Goal: Information Seeking & Learning: Compare options

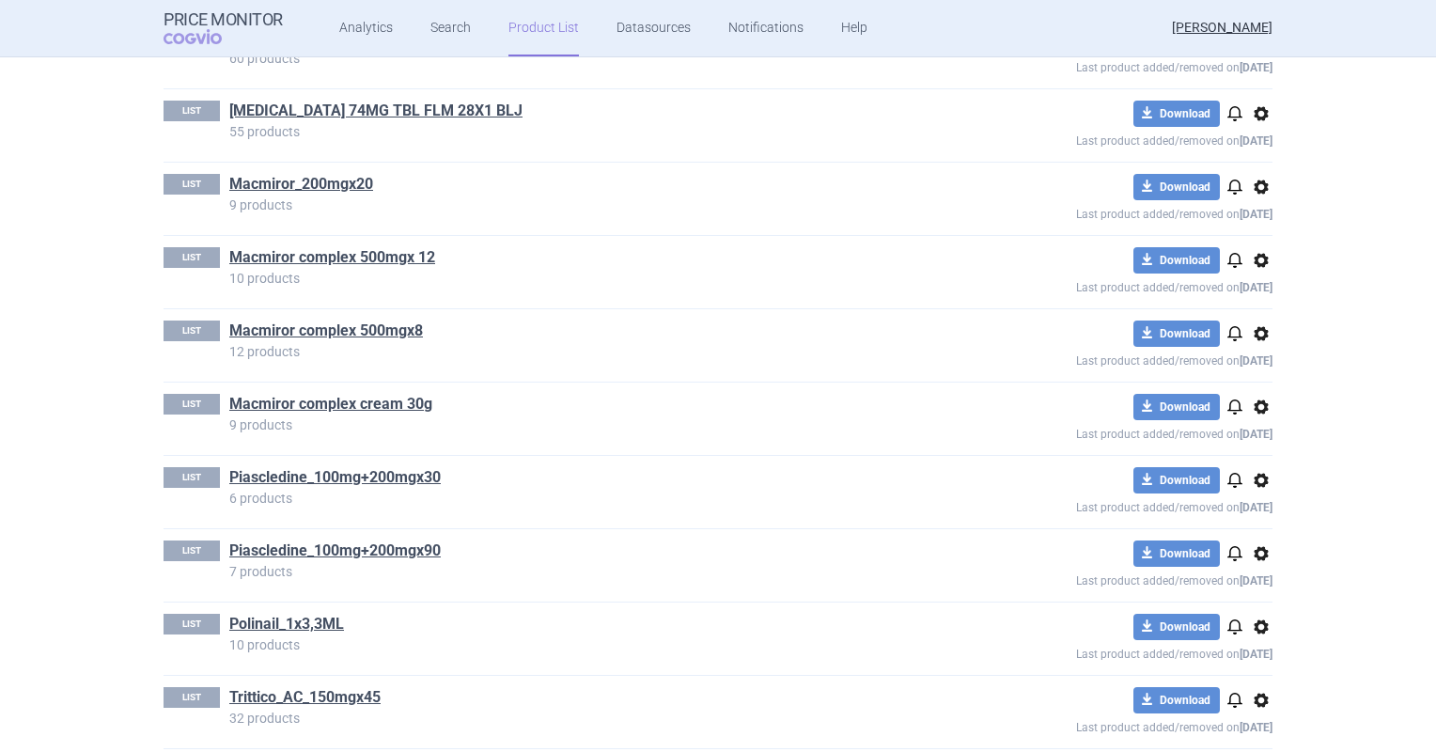
scroll to position [846, 0]
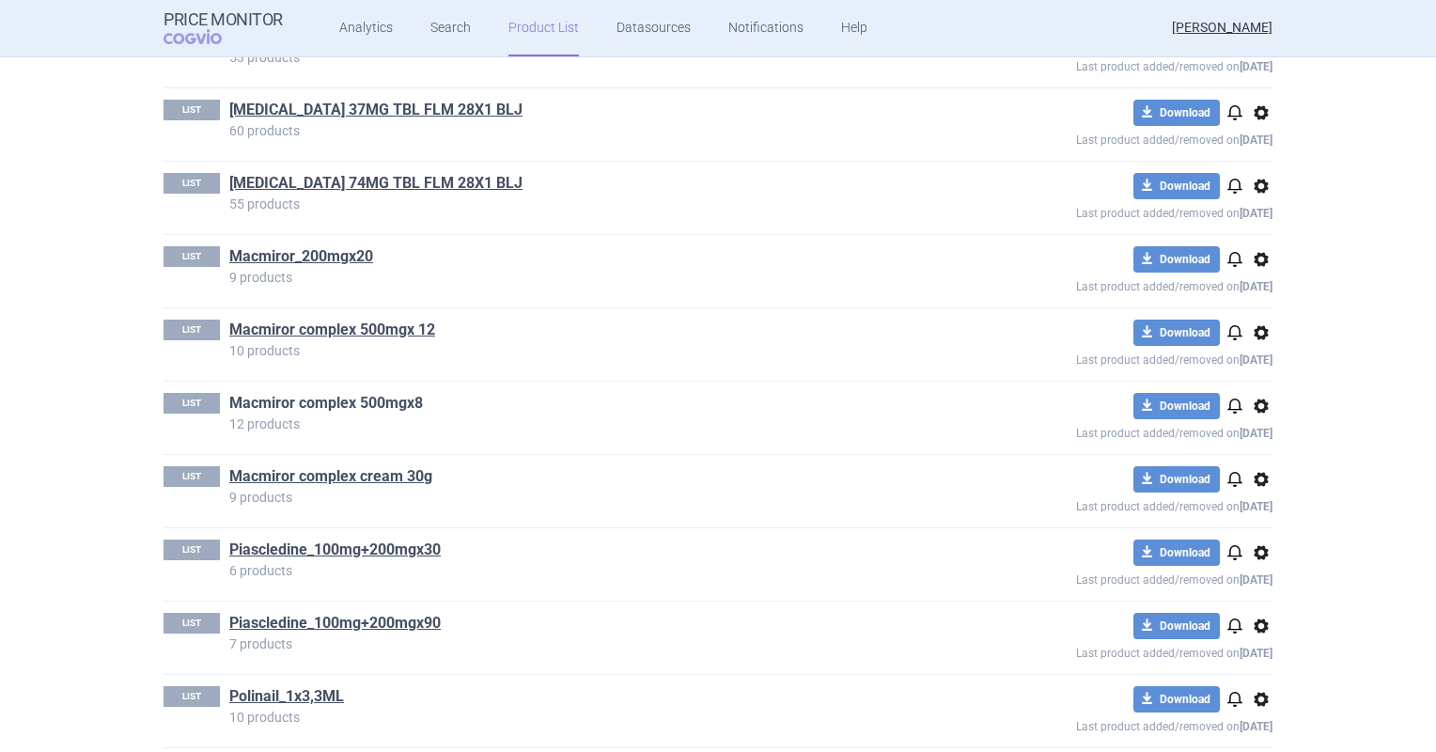
click at [405, 404] on link "Macmiror complex 500mgx8" at bounding box center [326, 403] width 194 height 21
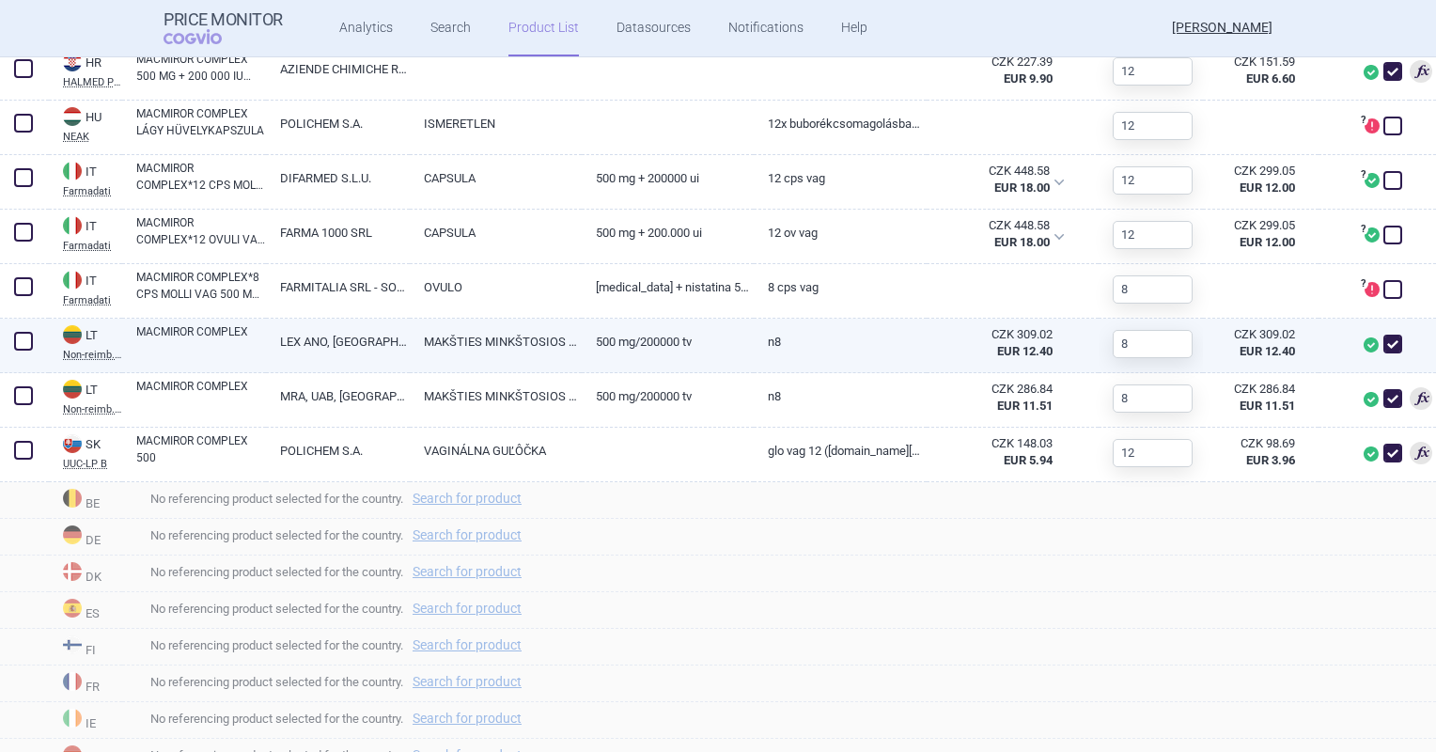
scroll to position [658, 0]
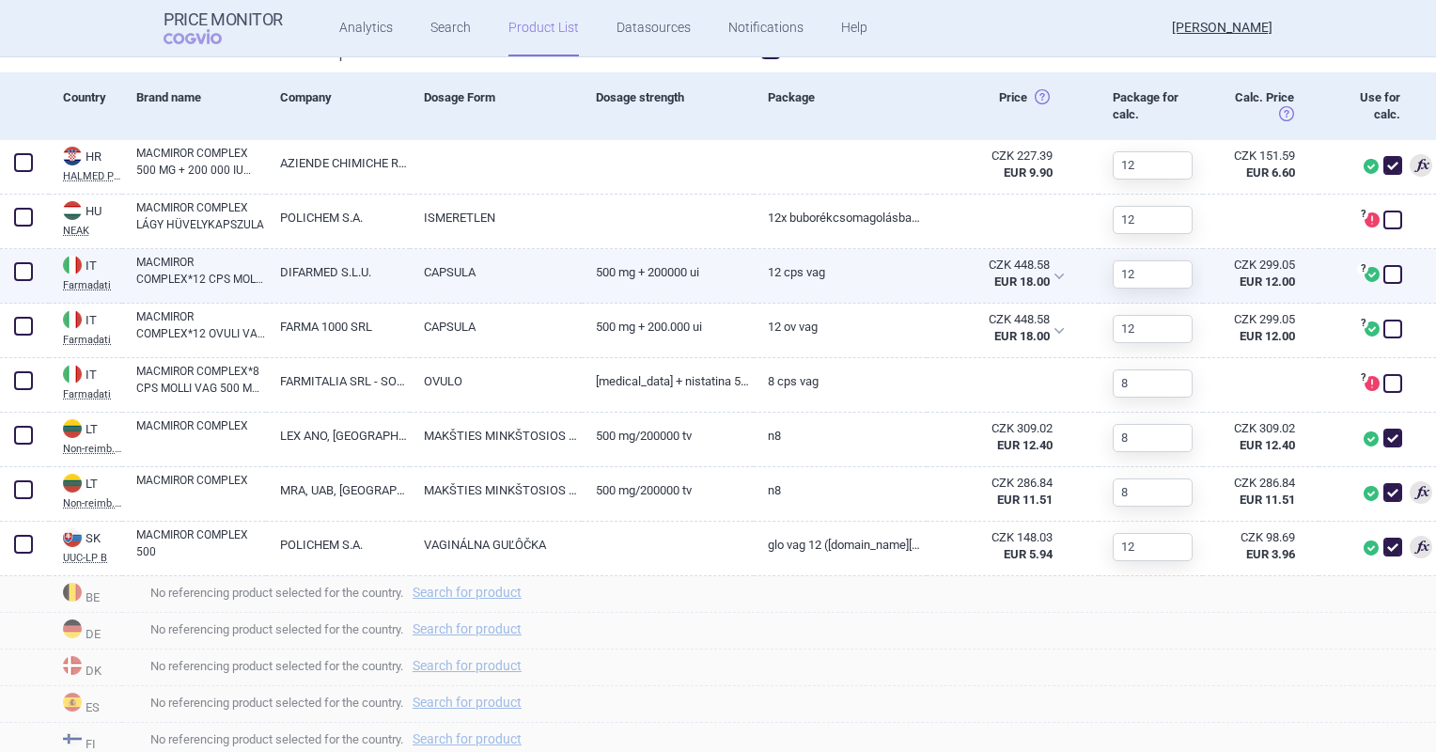
click at [517, 281] on link "CAPSULA" at bounding box center [496, 272] width 172 height 46
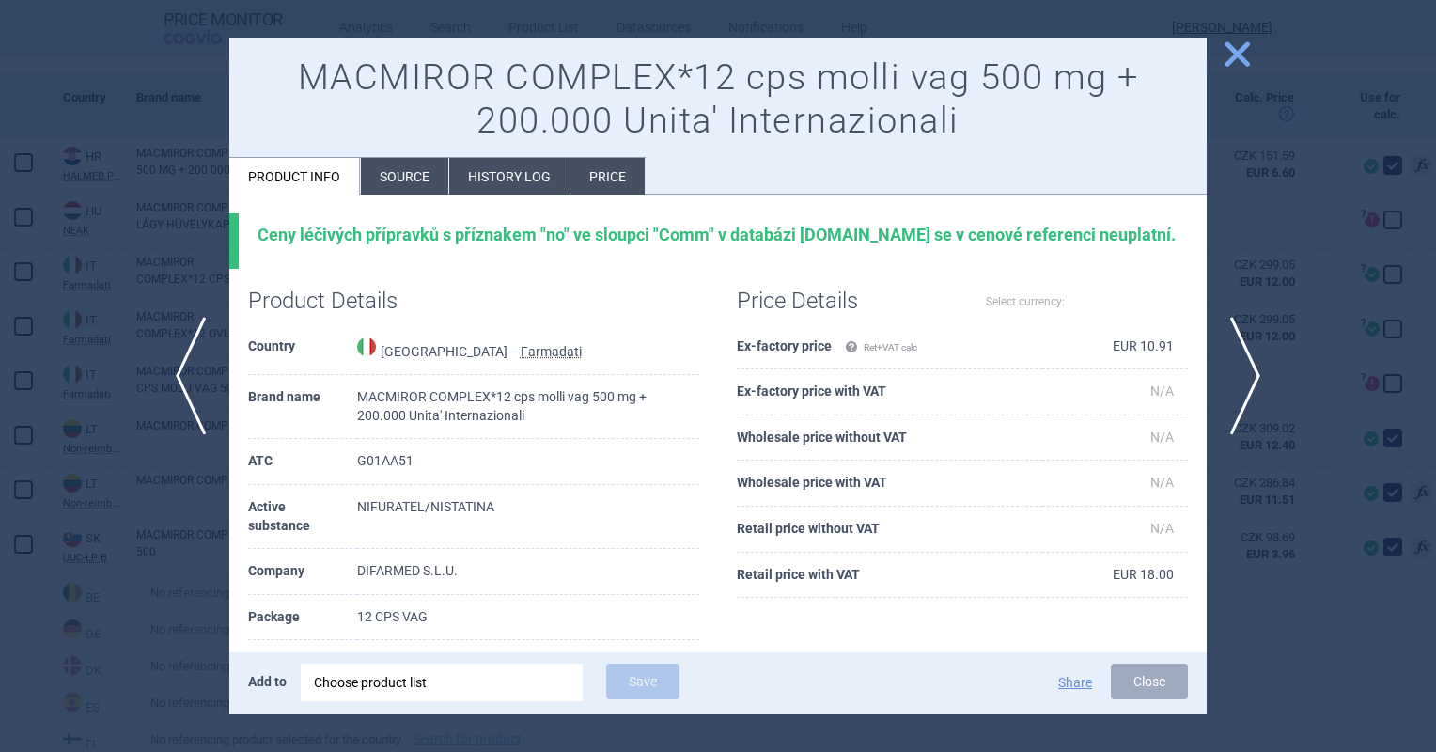
select select "EUR"
click at [436, 177] on li "Source" at bounding box center [404, 176] width 87 height 37
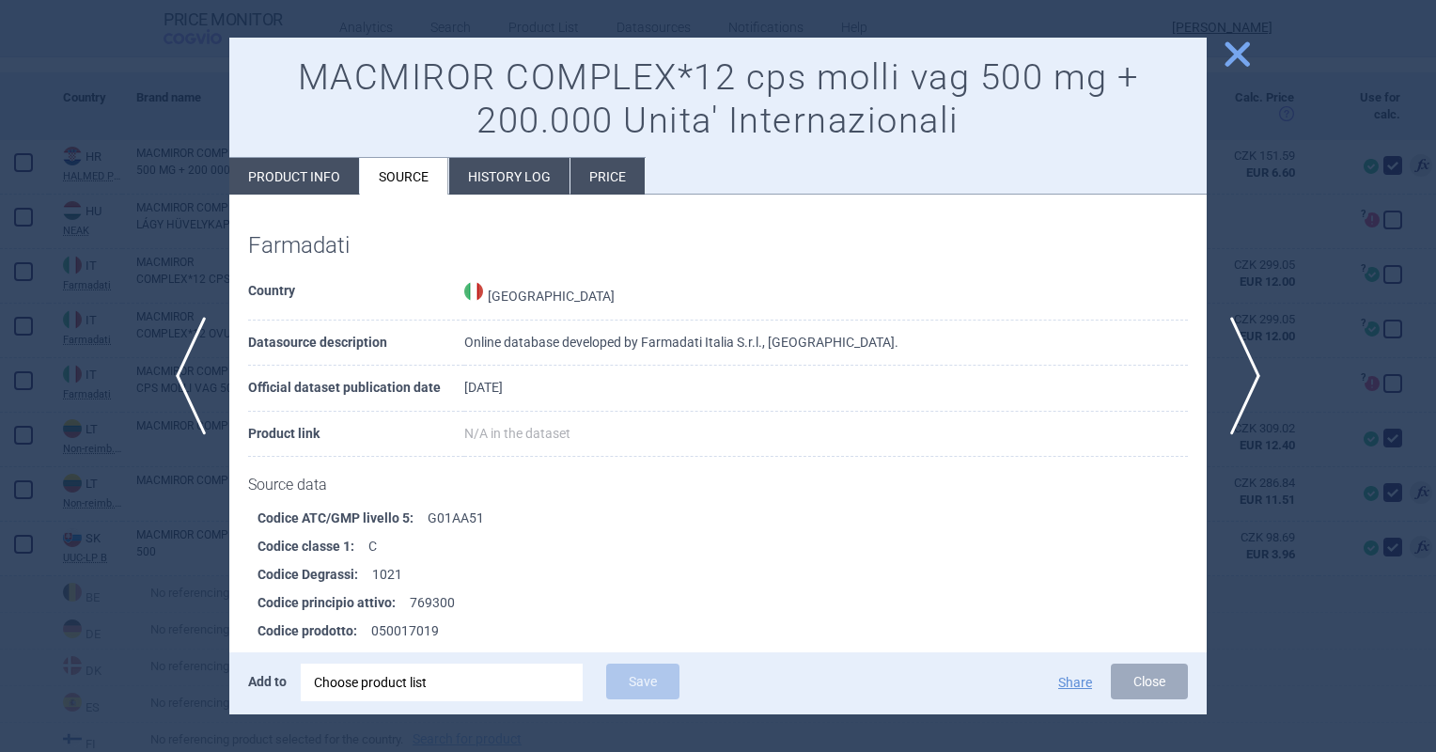
scroll to position [6852, 0]
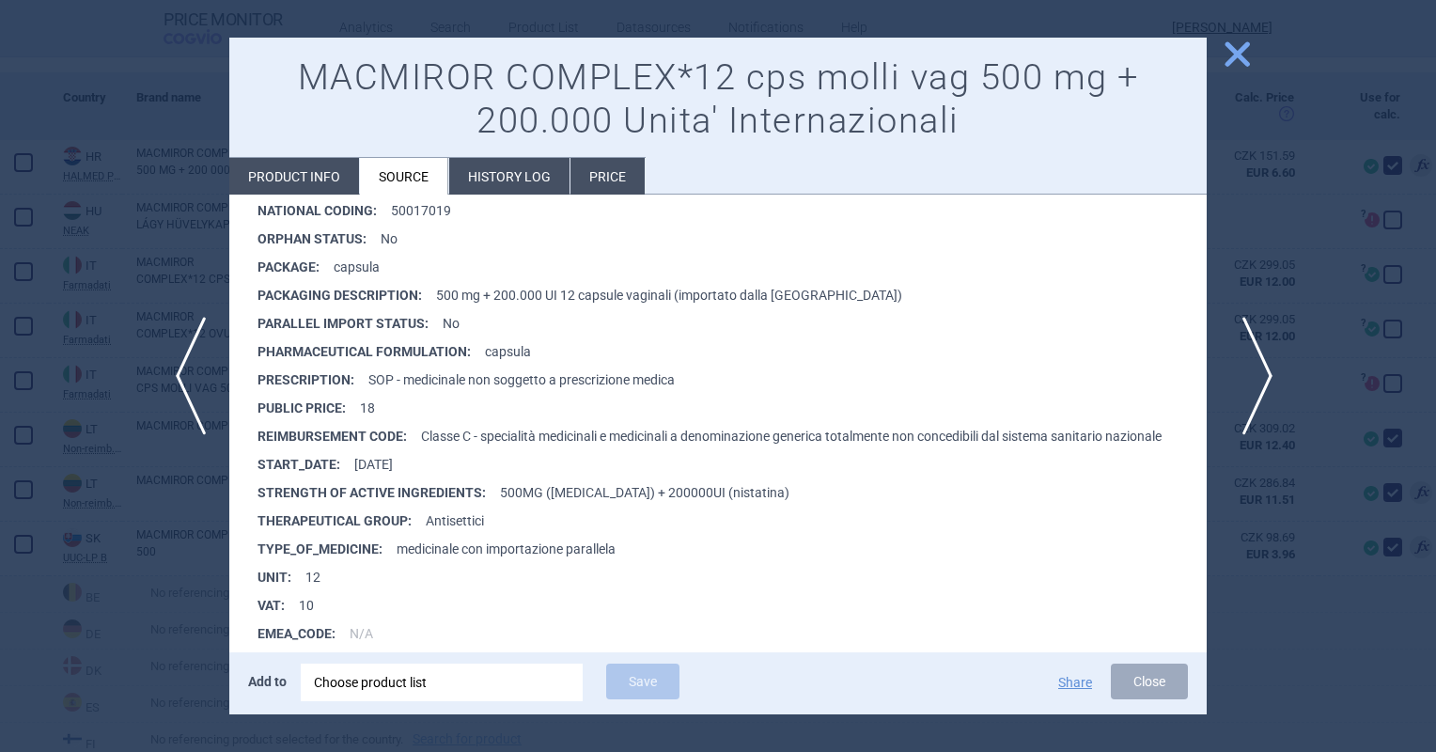
click at [1249, 369] on span "next" at bounding box center [1251, 376] width 42 height 118
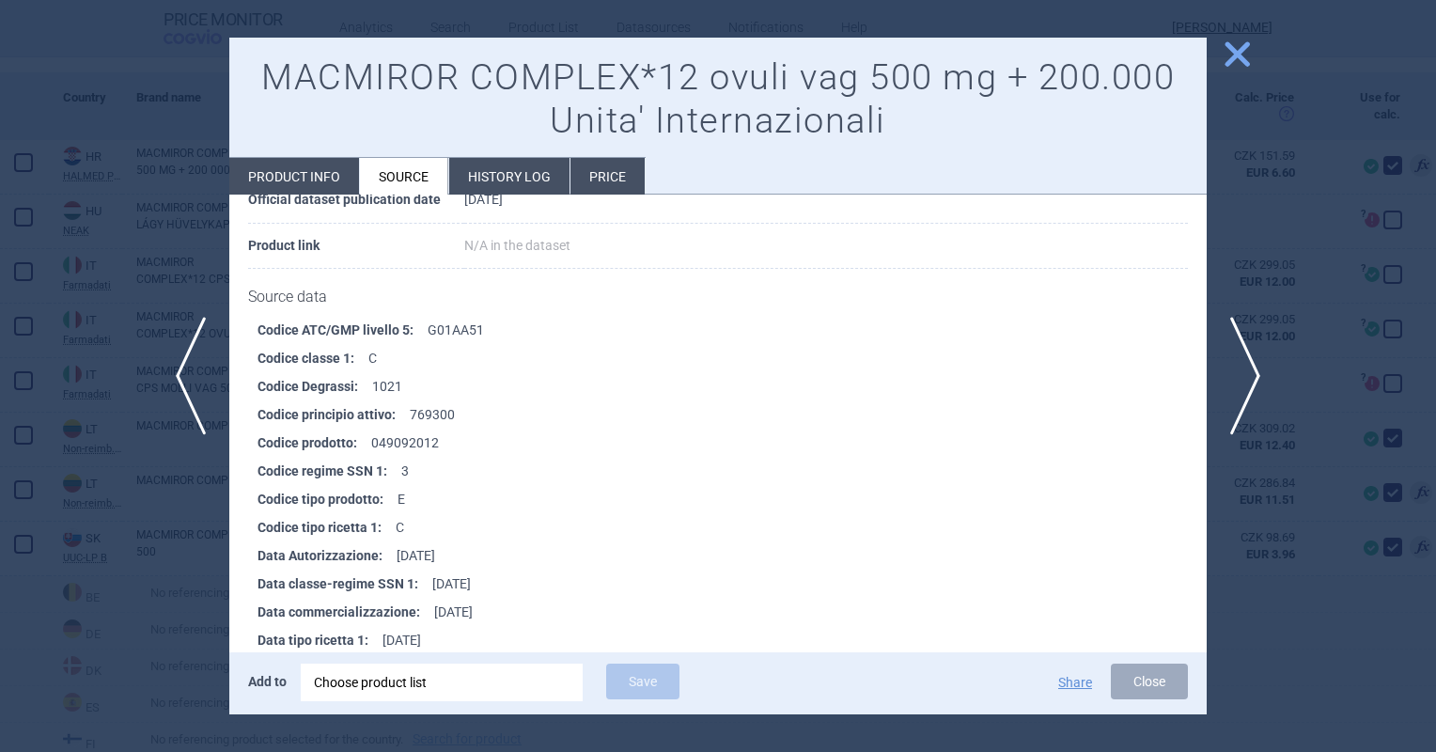
scroll to position [6185, 0]
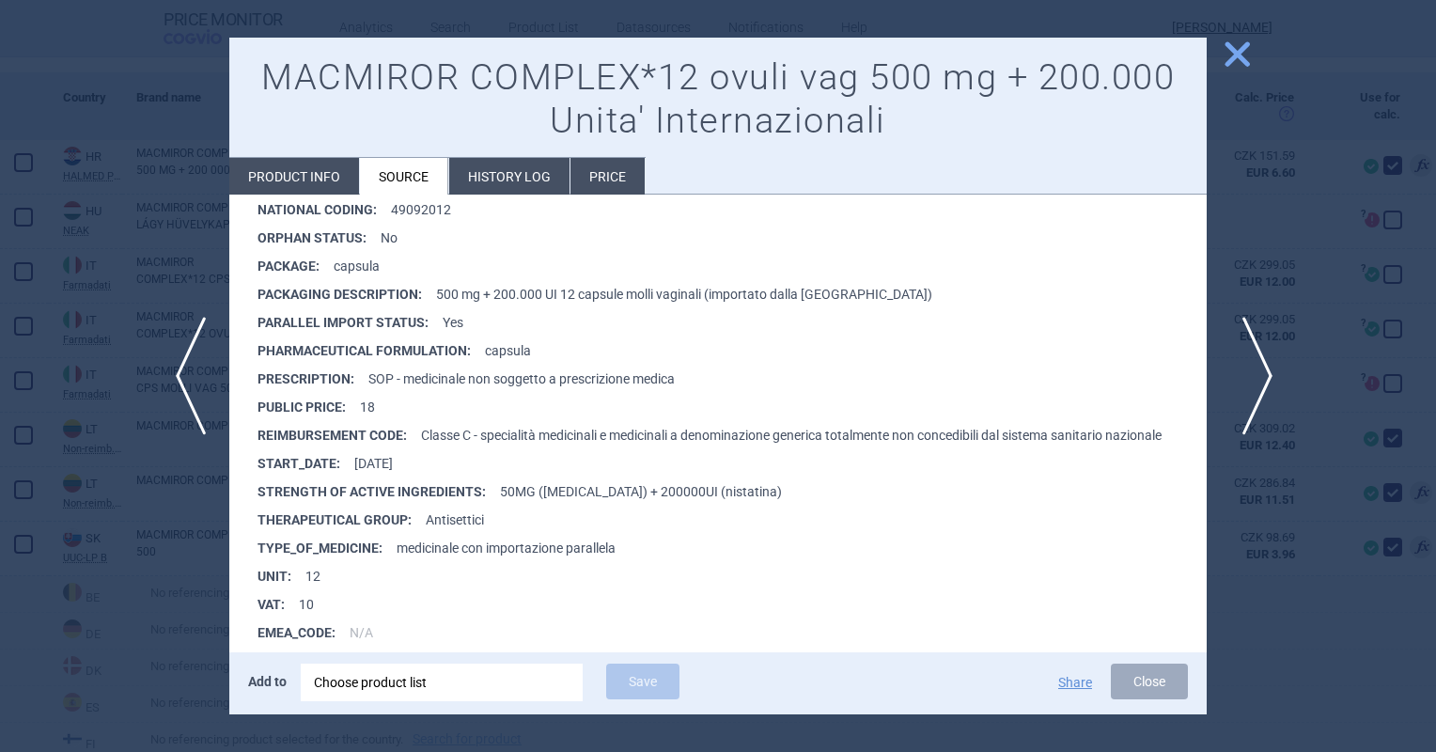
click at [1248, 395] on span "next" at bounding box center [1251, 376] width 42 height 118
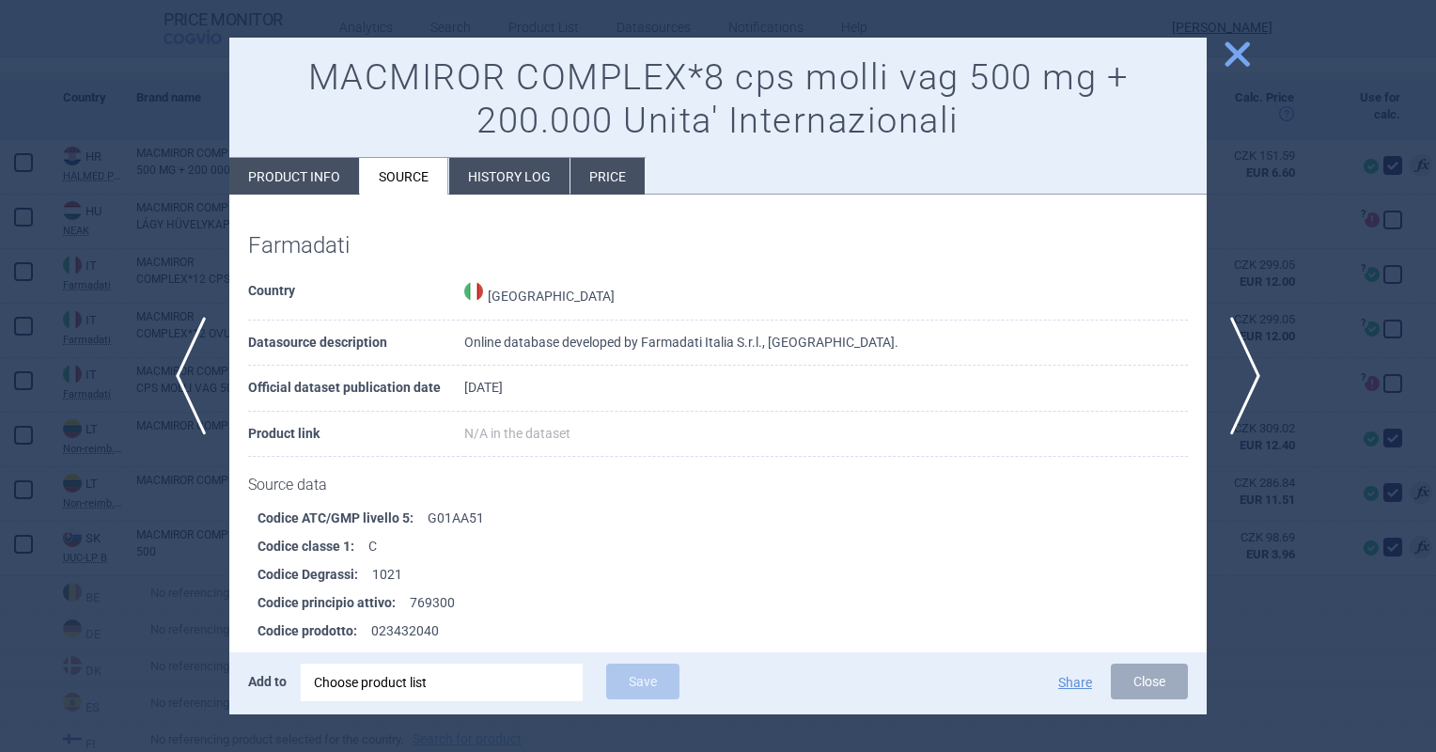
scroll to position [5597, 0]
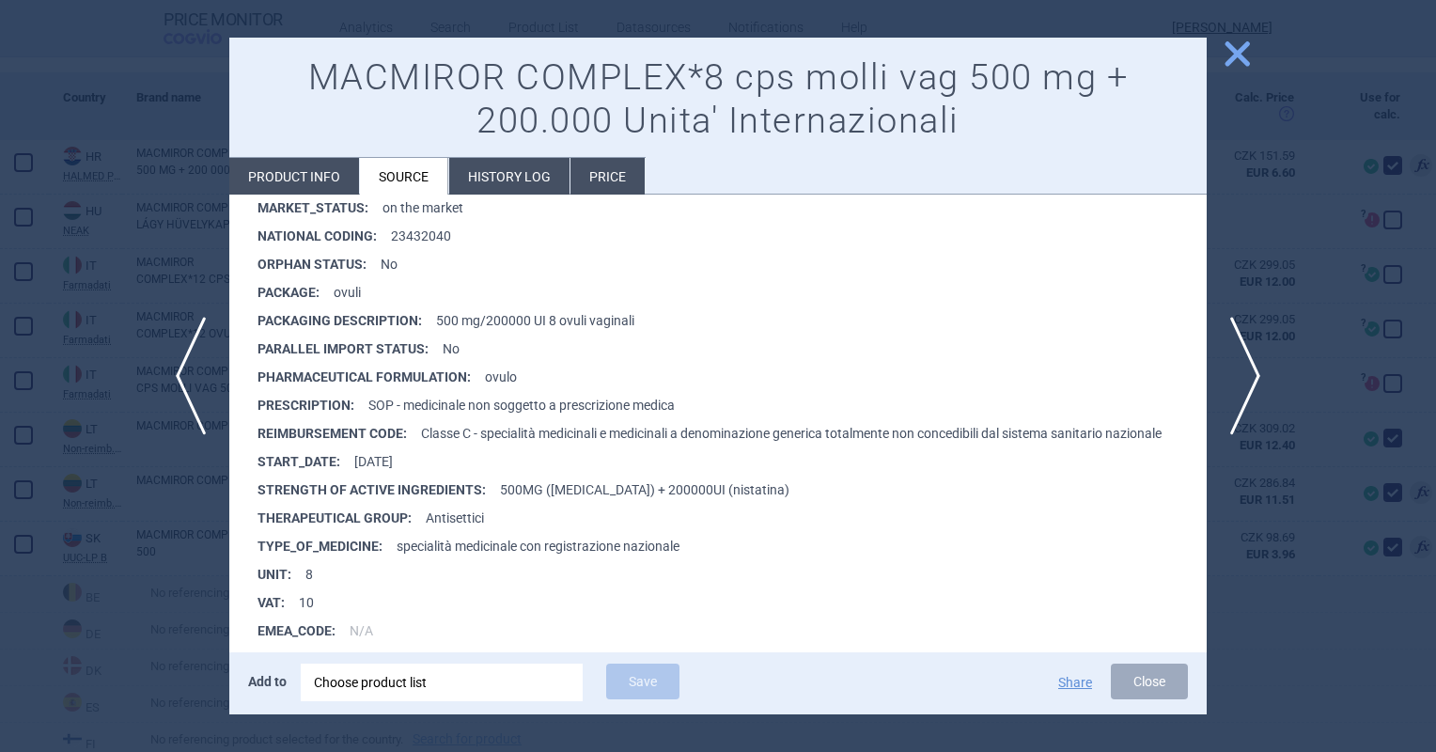
click at [1244, 56] on span "close" at bounding box center [1237, 54] width 33 height 33
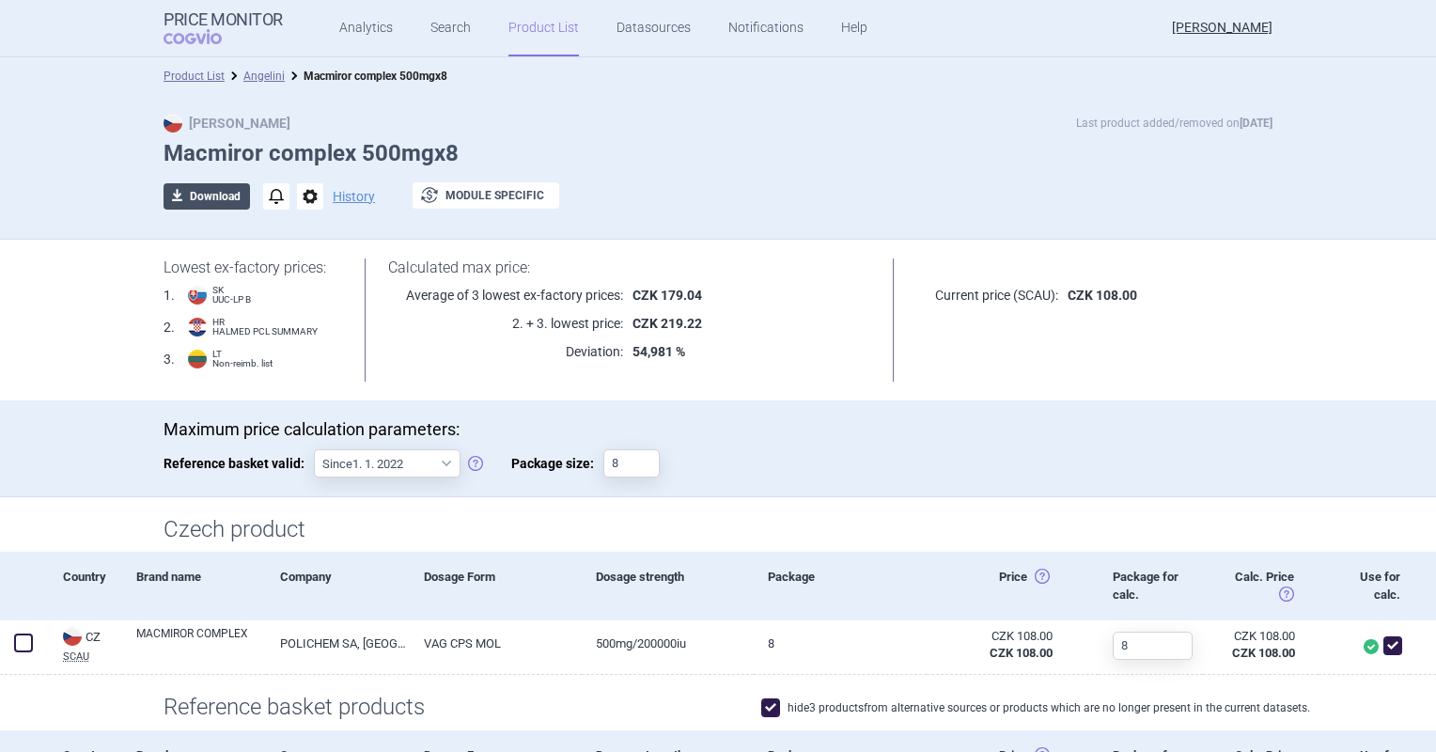
click at [194, 194] on button "download Download" at bounding box center [207, 196] width 86 height 26
select select "EUR"
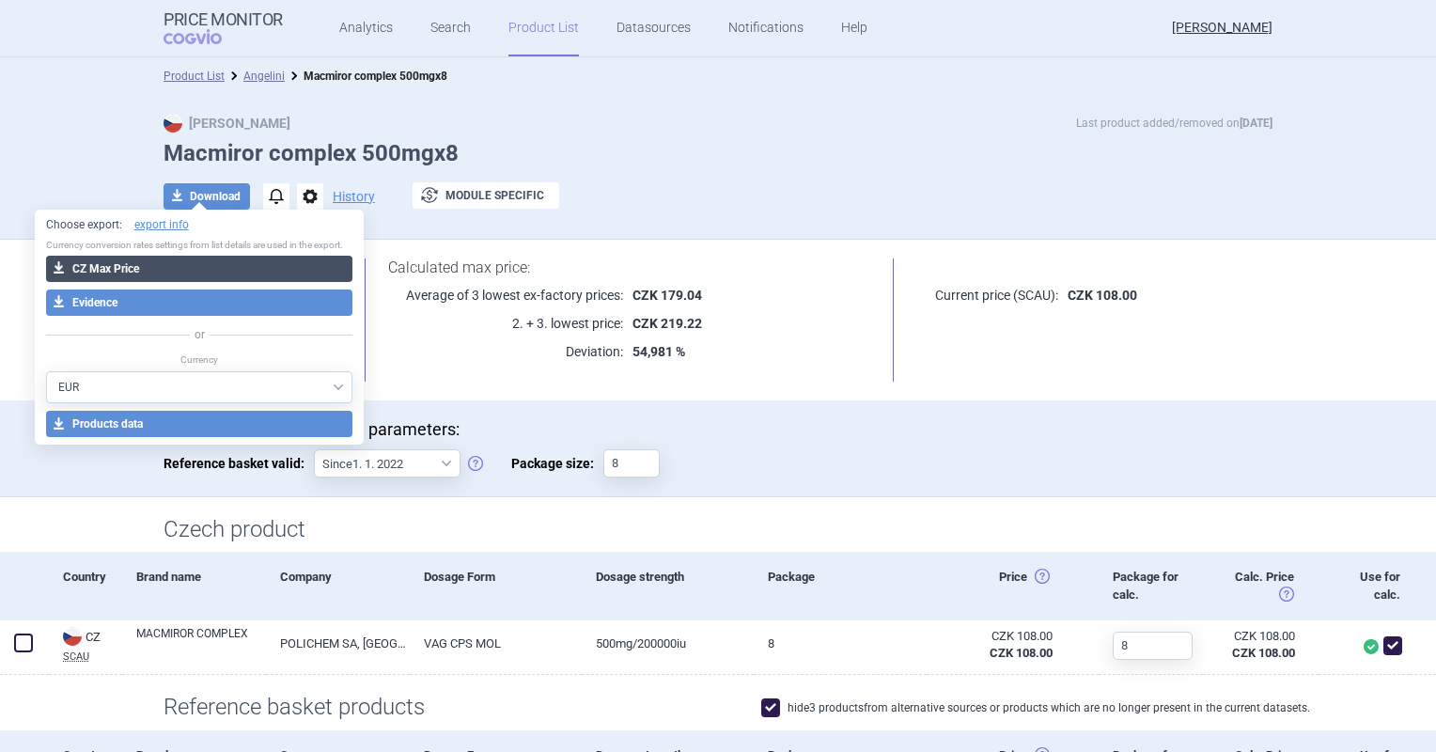
click at [202, 261] on button "download CZ Max Price" at bounding box center [199, 269] width 307 height 26
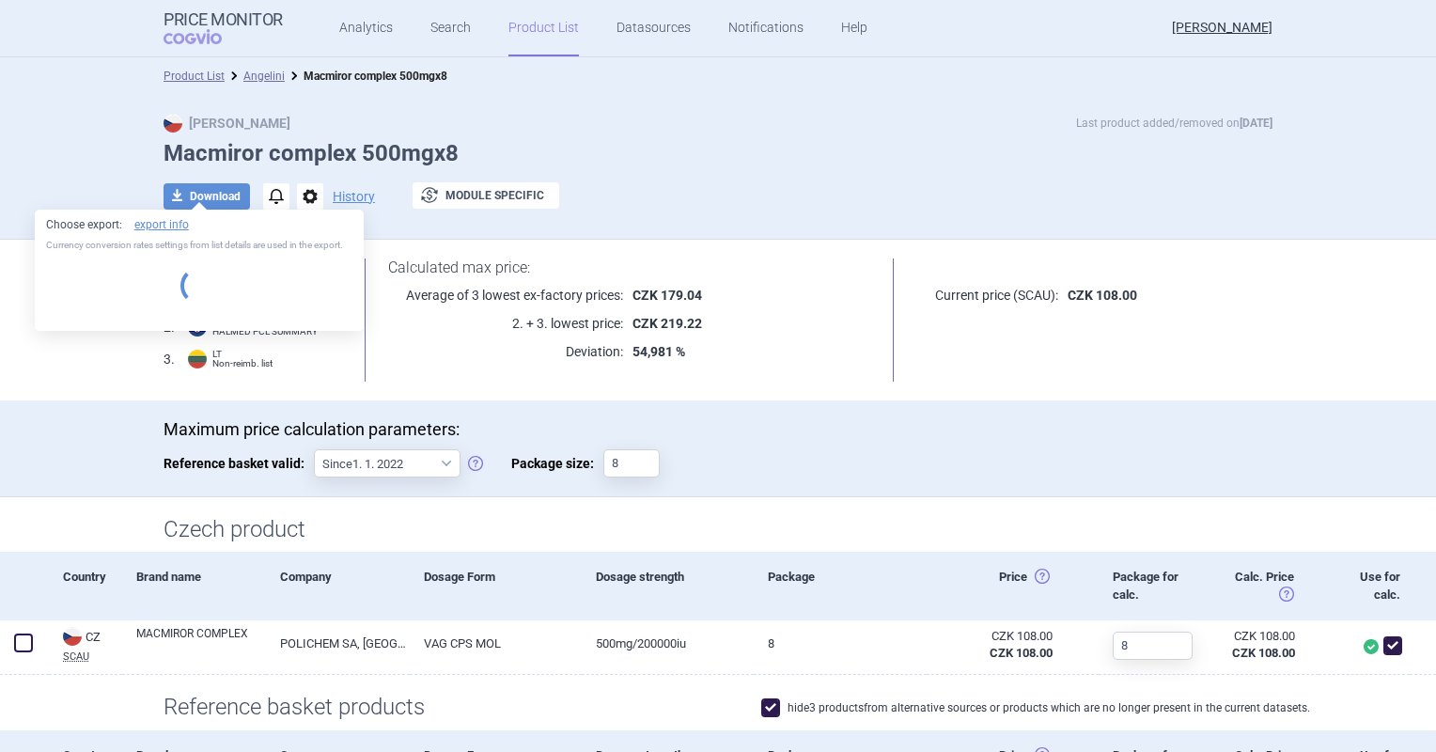
select select "EUR"
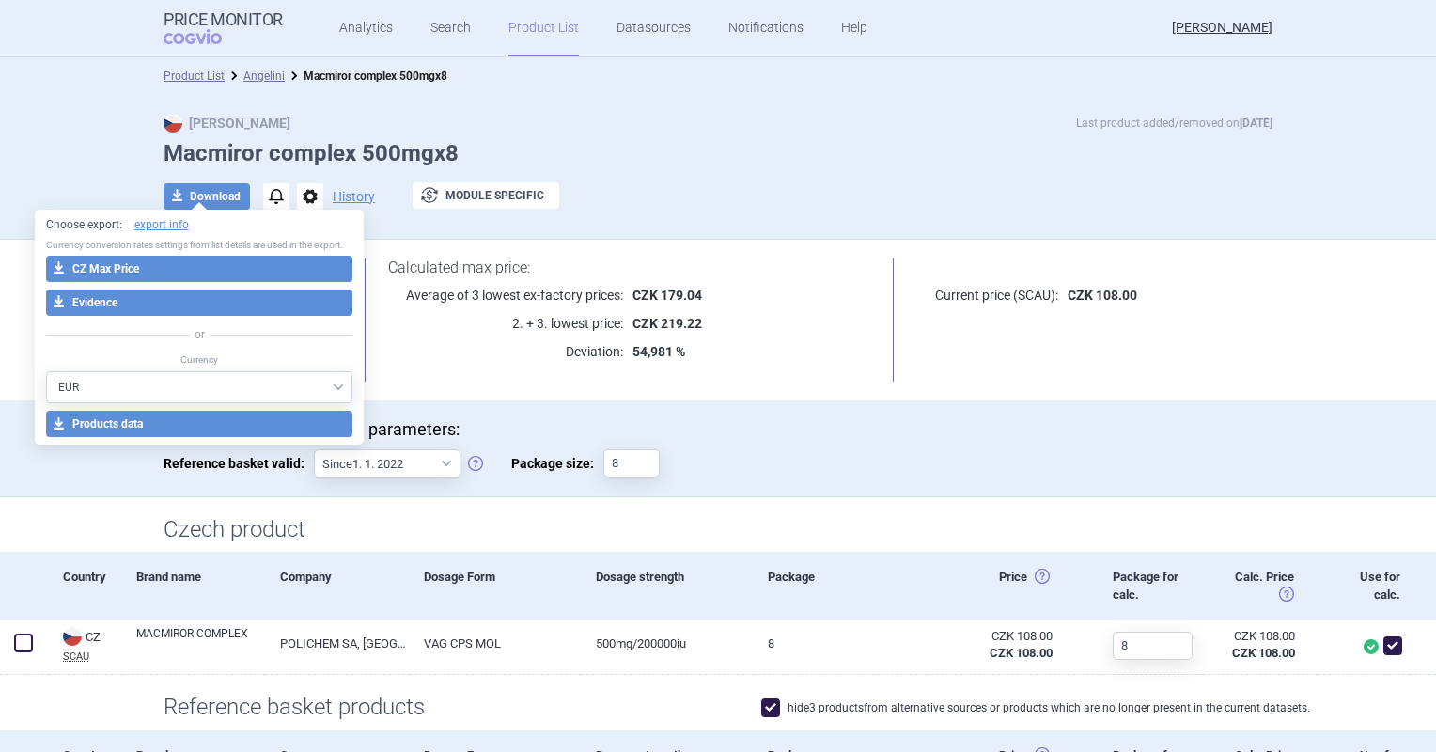
click at [826, 145] on h1 "Macmiror complex 500mgx8" at bounding box center [718, 153] width 1109 height 27
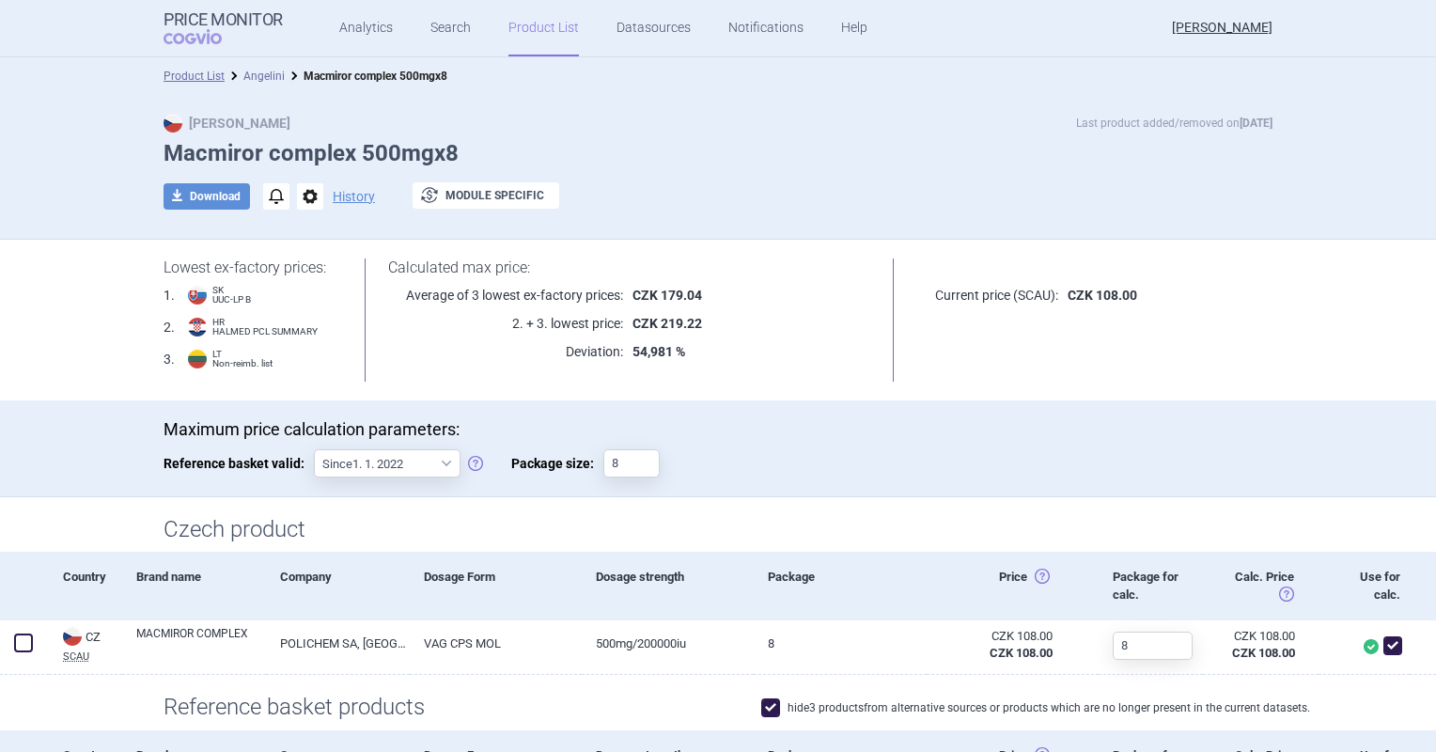
click at [257, 70] on link "Angelini" at bounding box center [263, 76] width 41 height 13
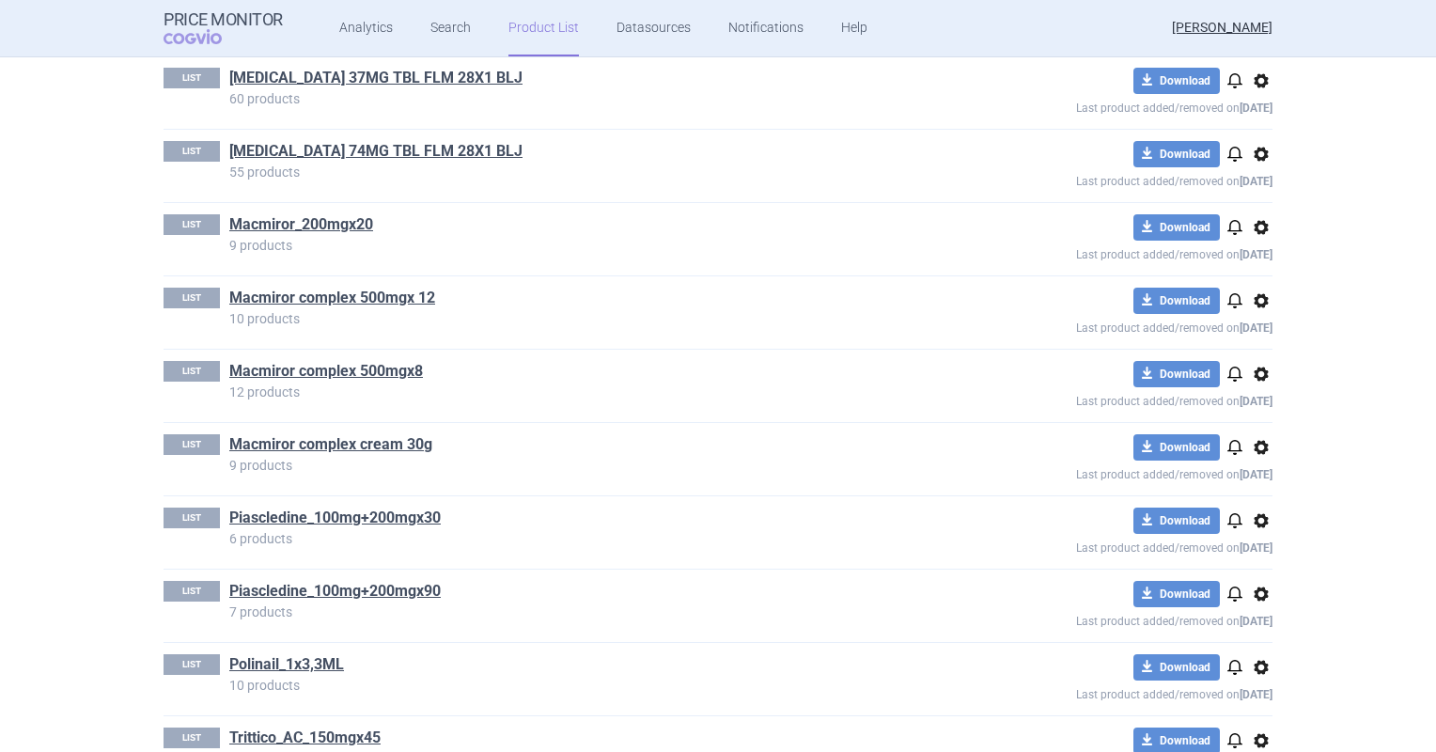
scroll to position [846, 0]
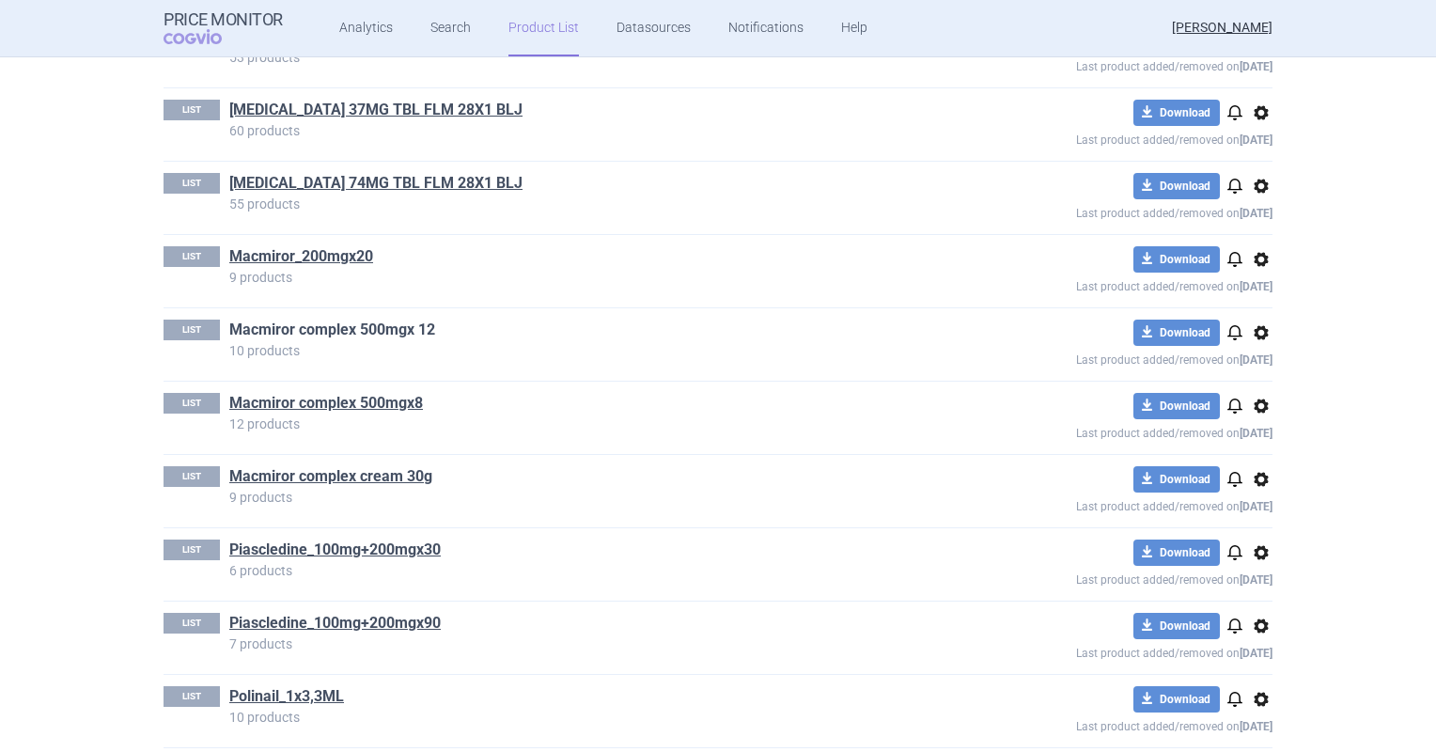
click at [396, 333] on link "Macmiror complex 500mgx 12" at bounding box center [332, 329] width 206 height 21
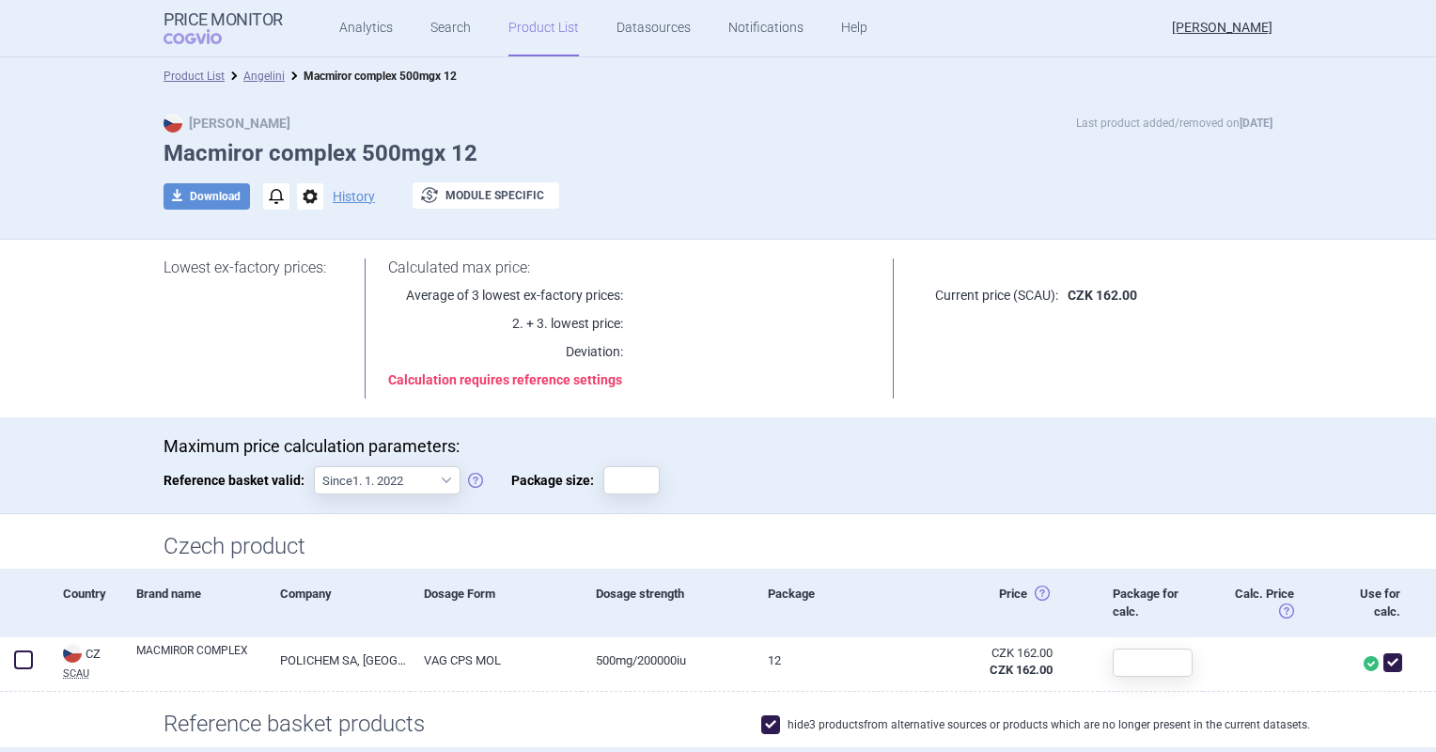
click at [605, 494] on div "Maximum price calculation parameters: Reference basket valid: Since 1. 1. 2022 …" at bounding box center [718, 474] width 1109 height 77
click at [606, 485] on input "Package size:" at bounding box center [631, 480] width 56 height 28
type input "12"
click at [872, 333] on div "Calculated max price: Average of 3 lowest ex-factory prices: 2. + 3. lowest pri…" at bounding box center [629, 328] width 577 height 140
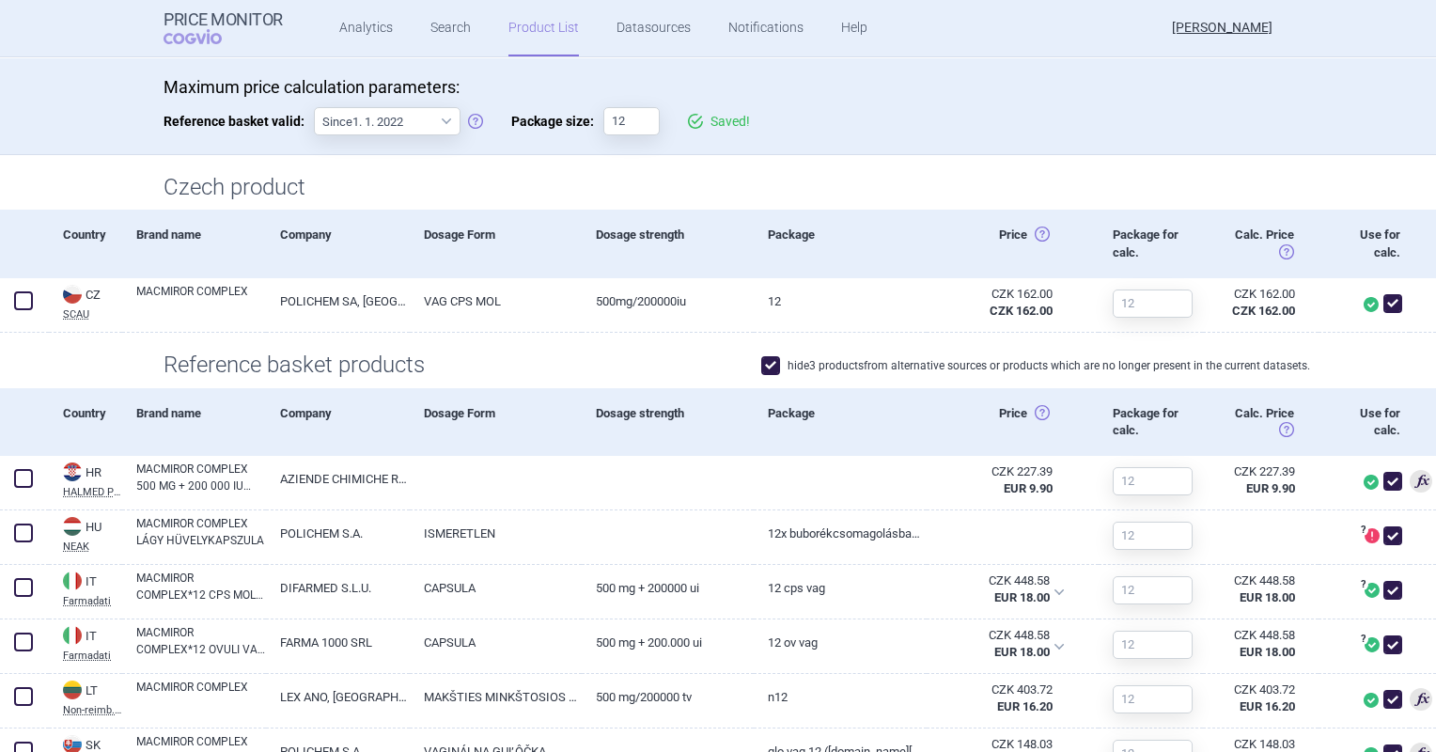
scroll to position [470, 0]
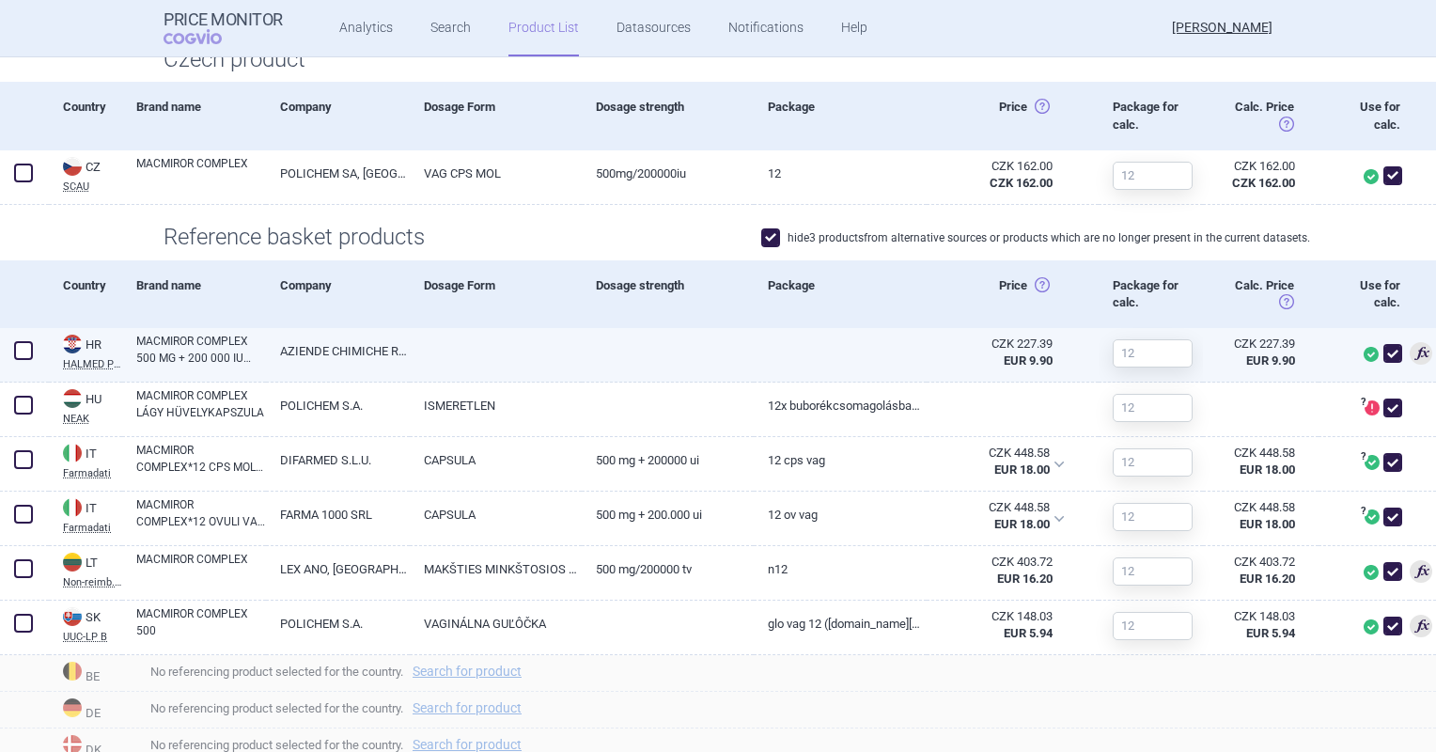
click at [789, 358] on link at bounding box center [840, 345] width 172 height 34
select select "EUR"
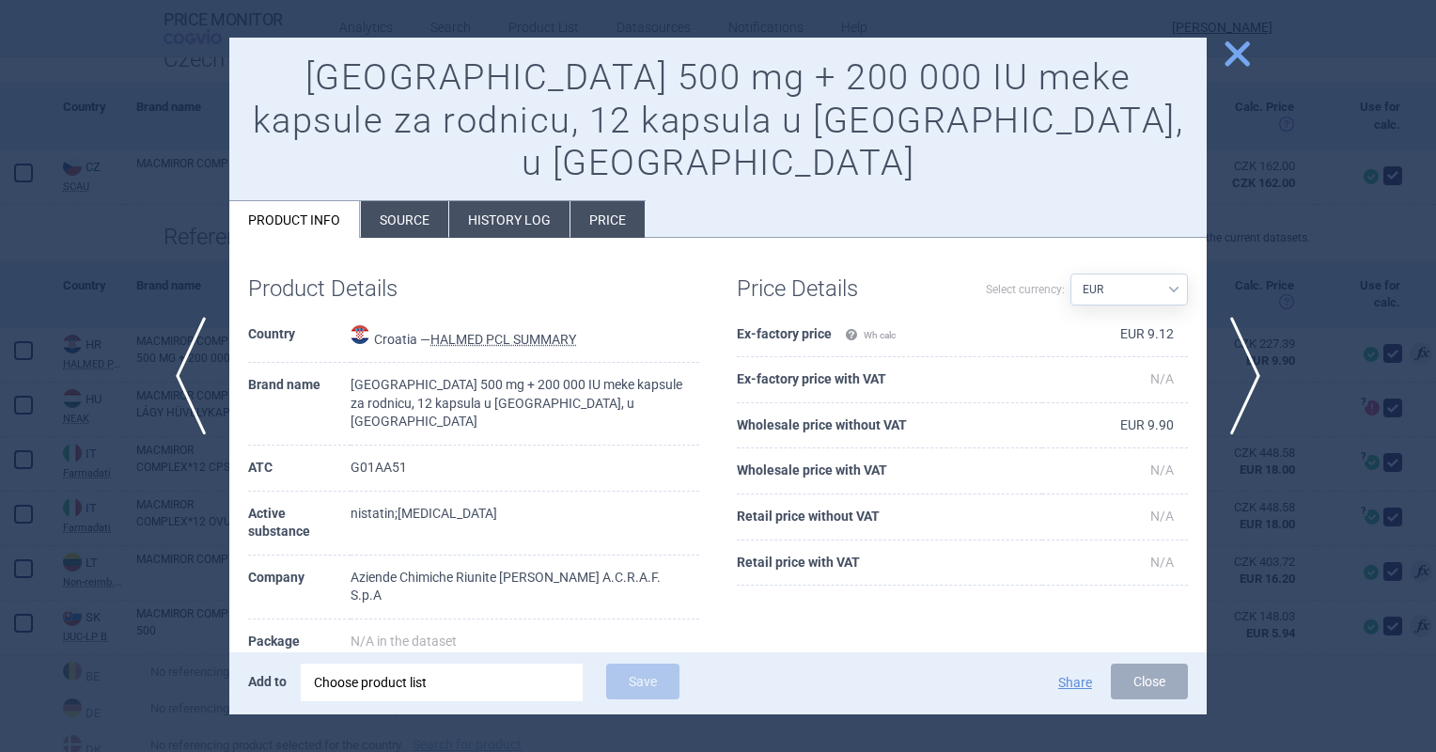
click at [1226, 53] on span "close" at bounding box center [1237, 54] width 33 height 33
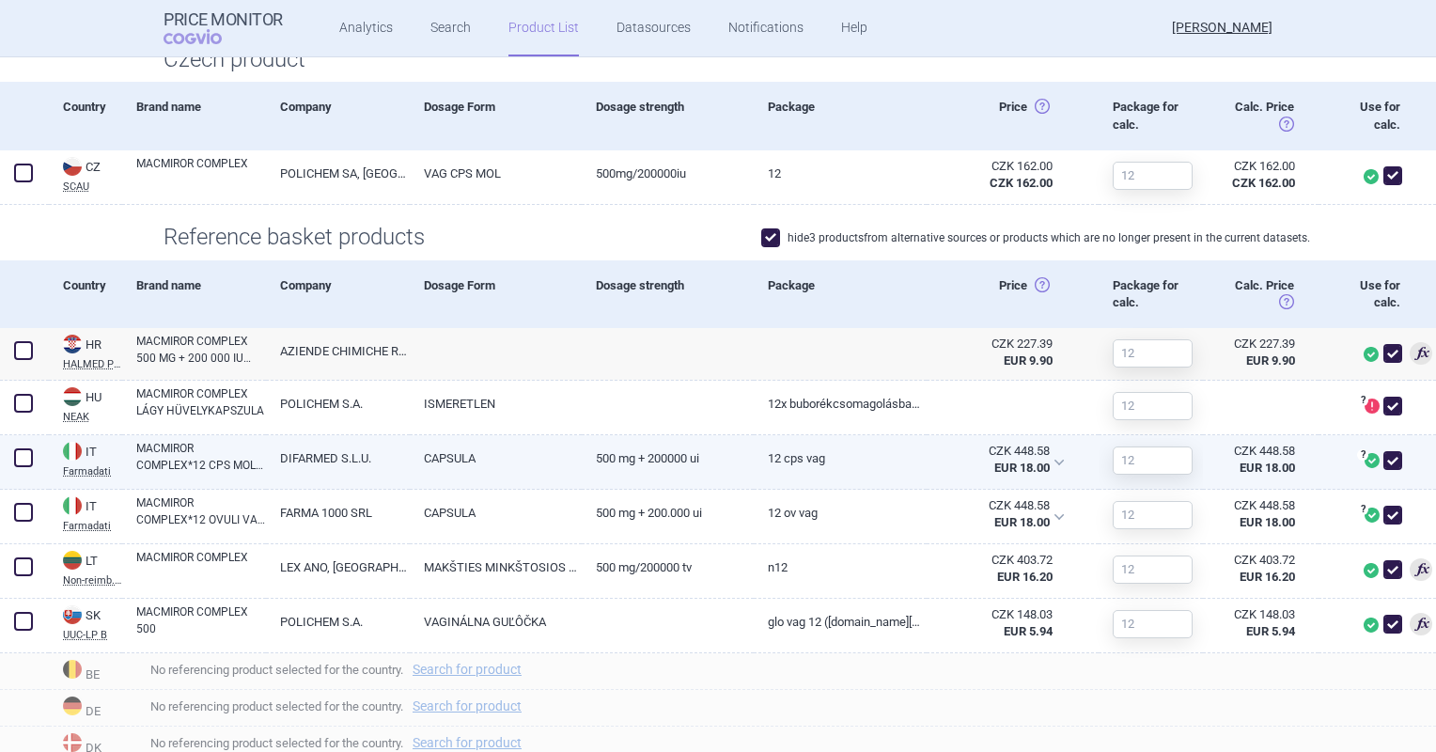
click at [1383, 456] on span at bounding box center [1392, 460] width 19 height 19
checkbox input "false"
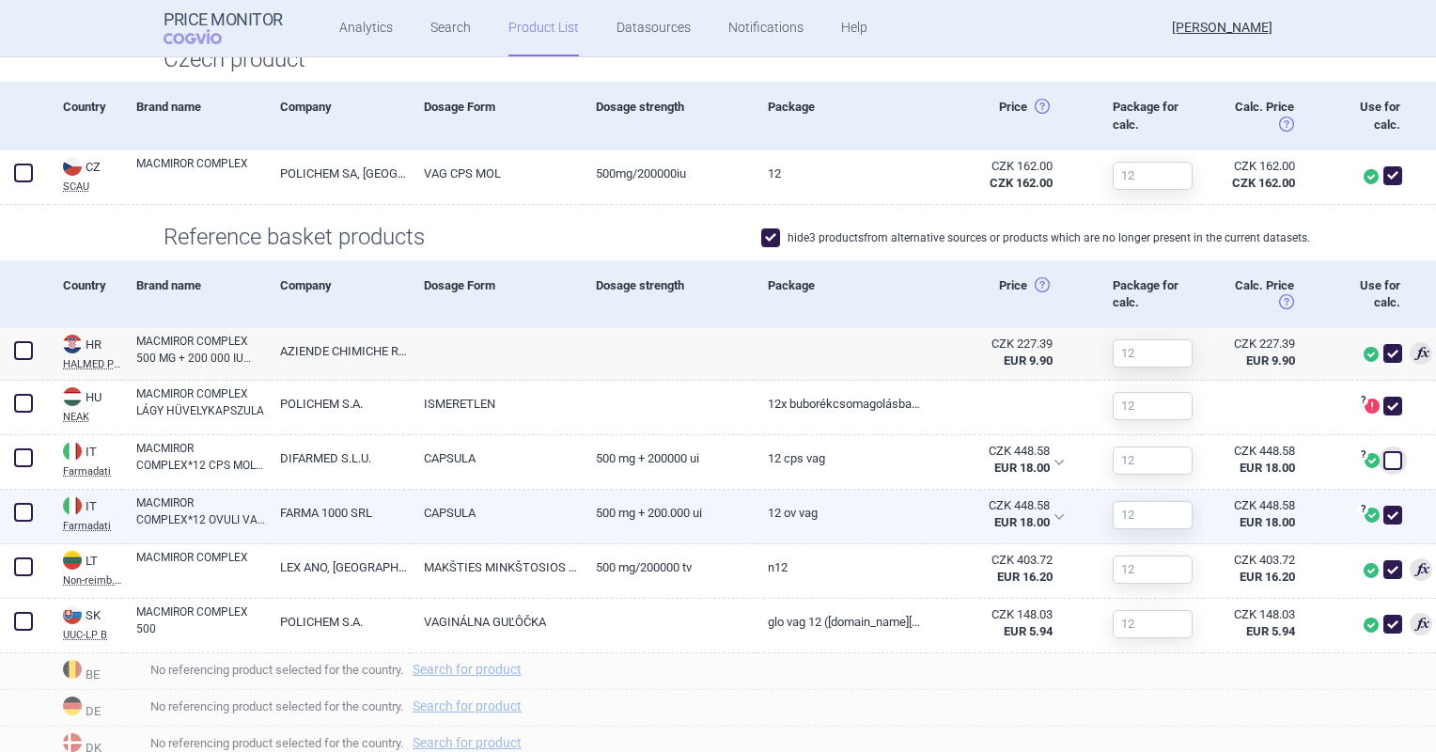
click at [1387, 514] on span at bounding box center [1392, 515] width 28 height 28
checkbox input "false"
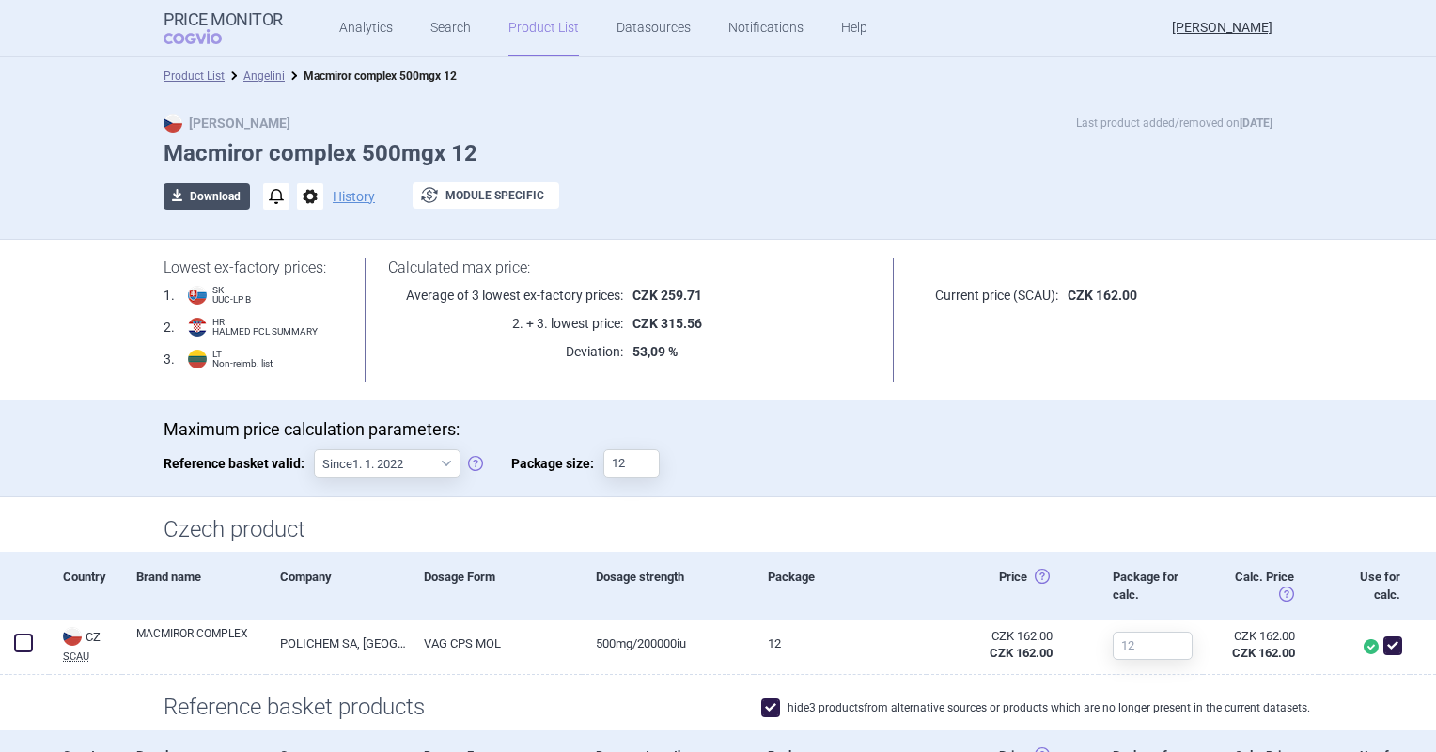
click at [238, 199] on button "download Download" at bounding box center [207, 196] width 86 height 26
select select "EUR"
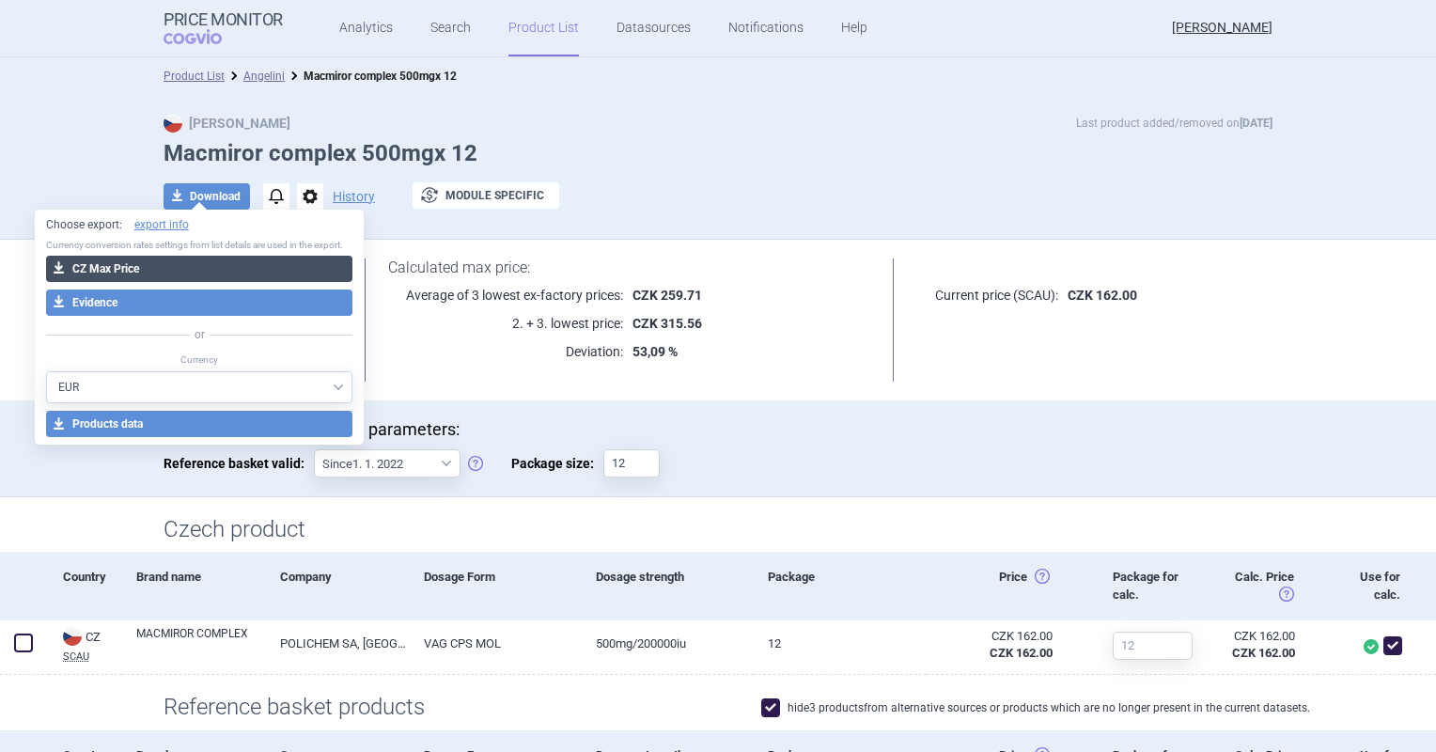
click at [232, 267] on button "download CZ Max Price" at bounding box center [199, 269] width 307 height 26
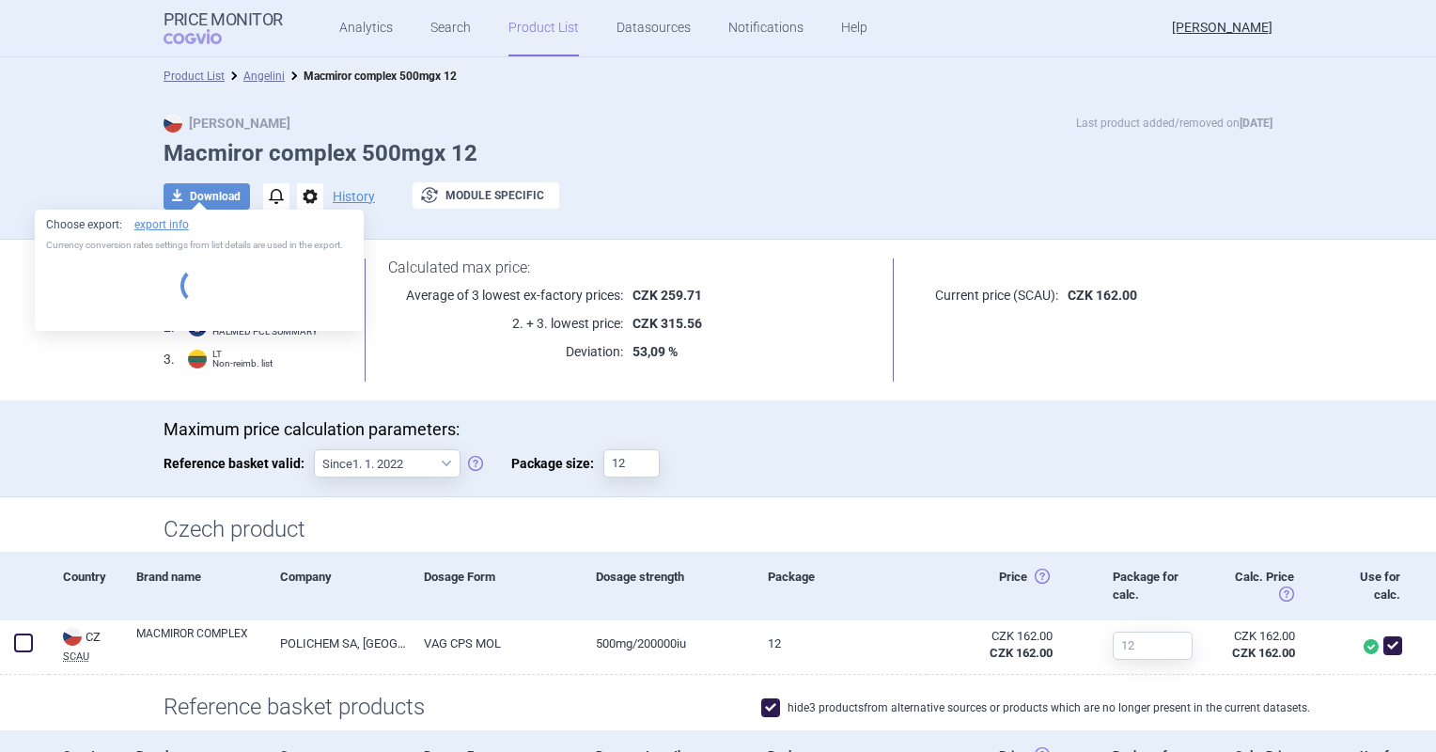
select select "EUR"
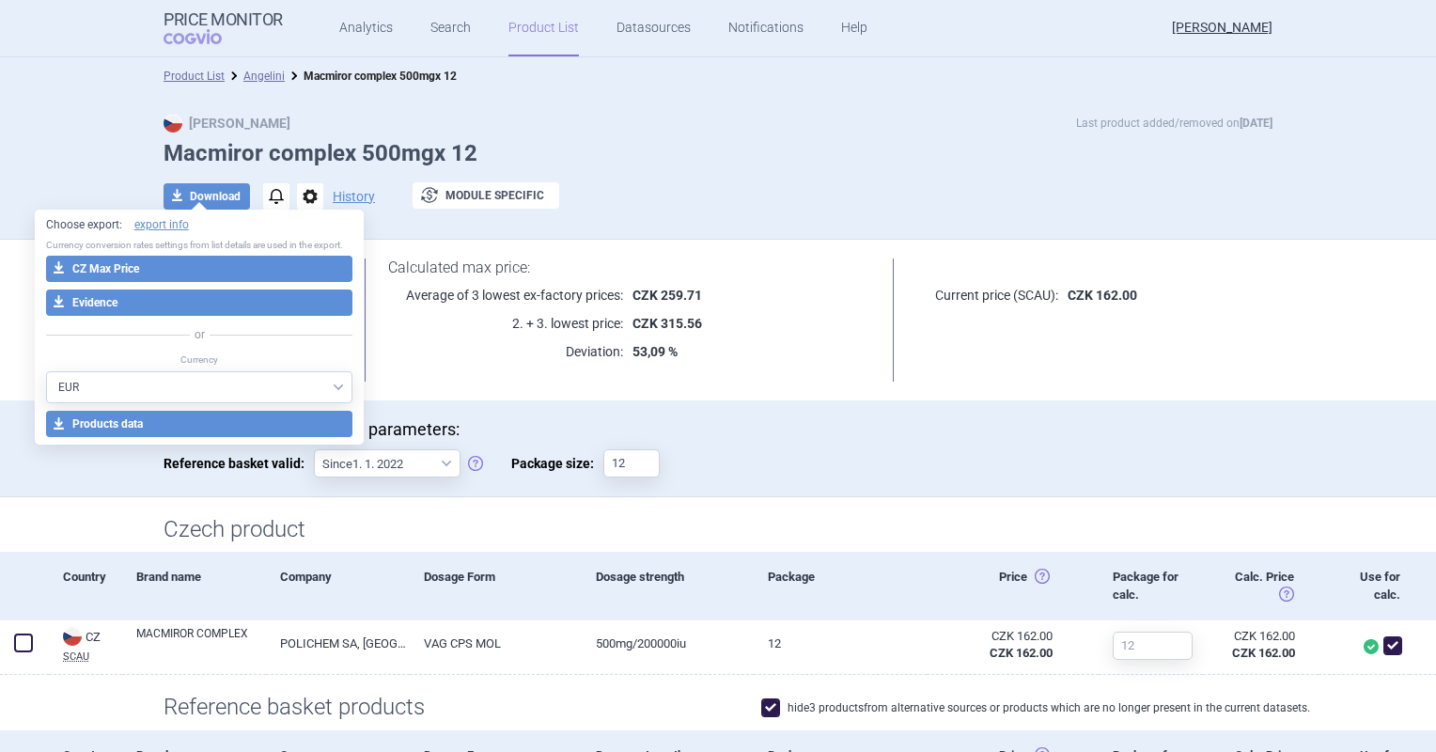
click at [828, 436] on p "Maximum price calculation parameters:" at bounding box center [718, 429] width 1109 height 21
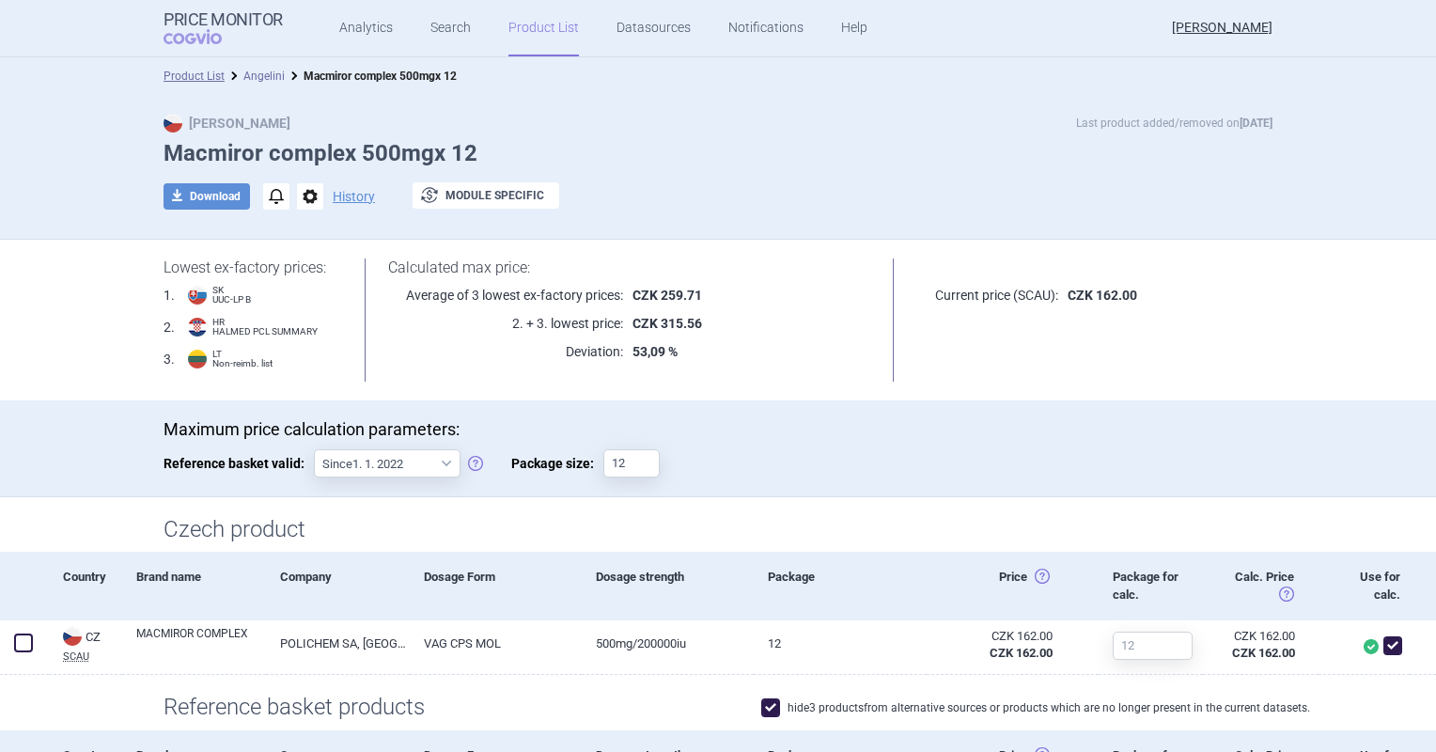
click at [258, 70] on link "Angelini" at bounding box center [263, 76] width 41 height 13
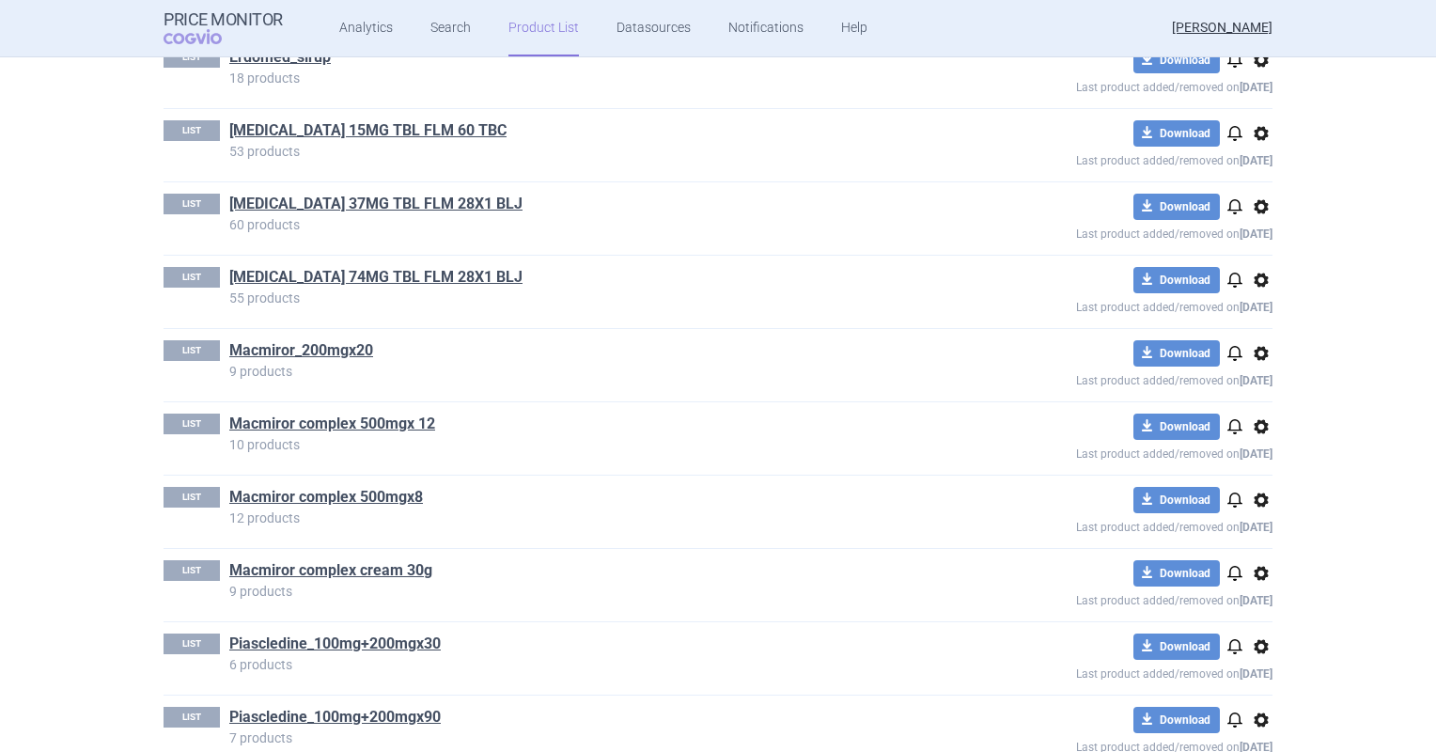
scroll to position [940, 0]
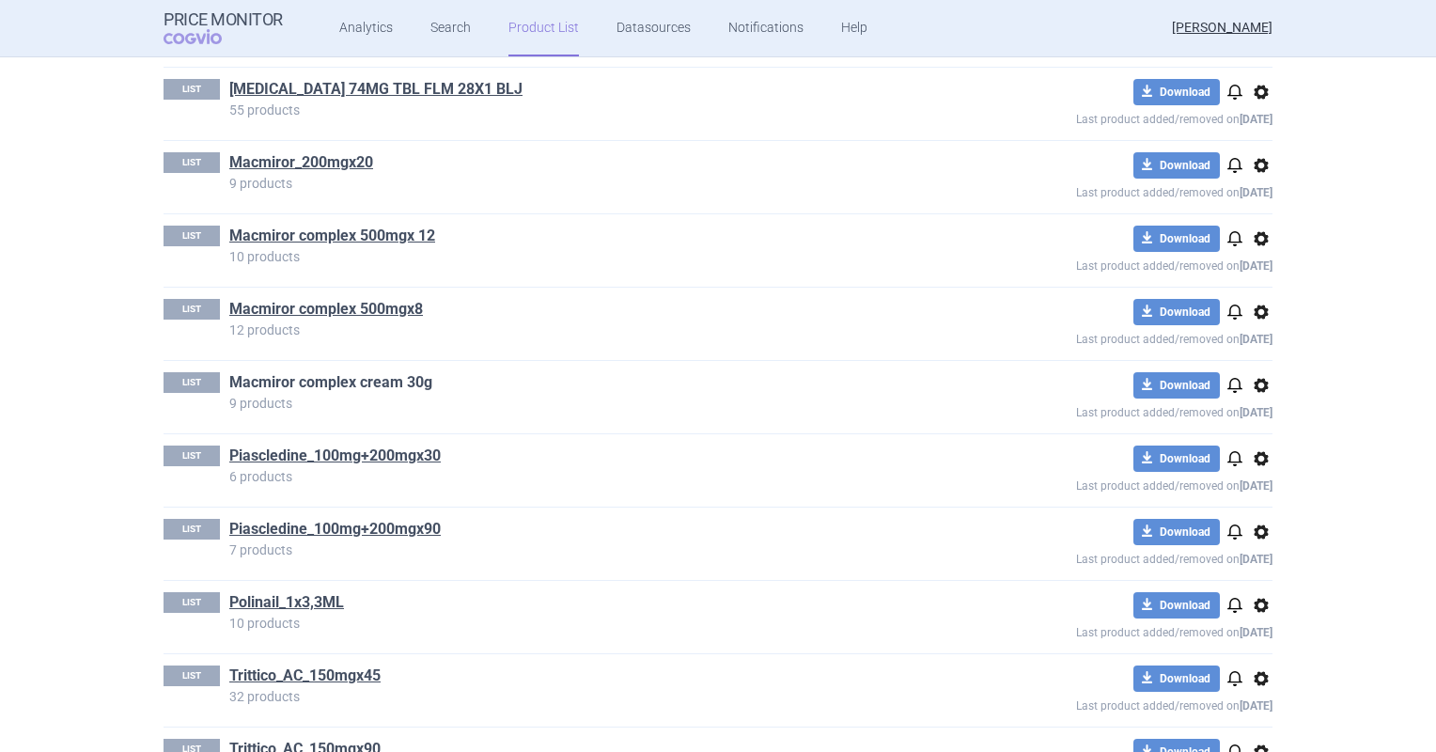
click at [414, 380] on link "Macmiror complex cream 30g" at bounding box center [330, 382] width 203 height 21
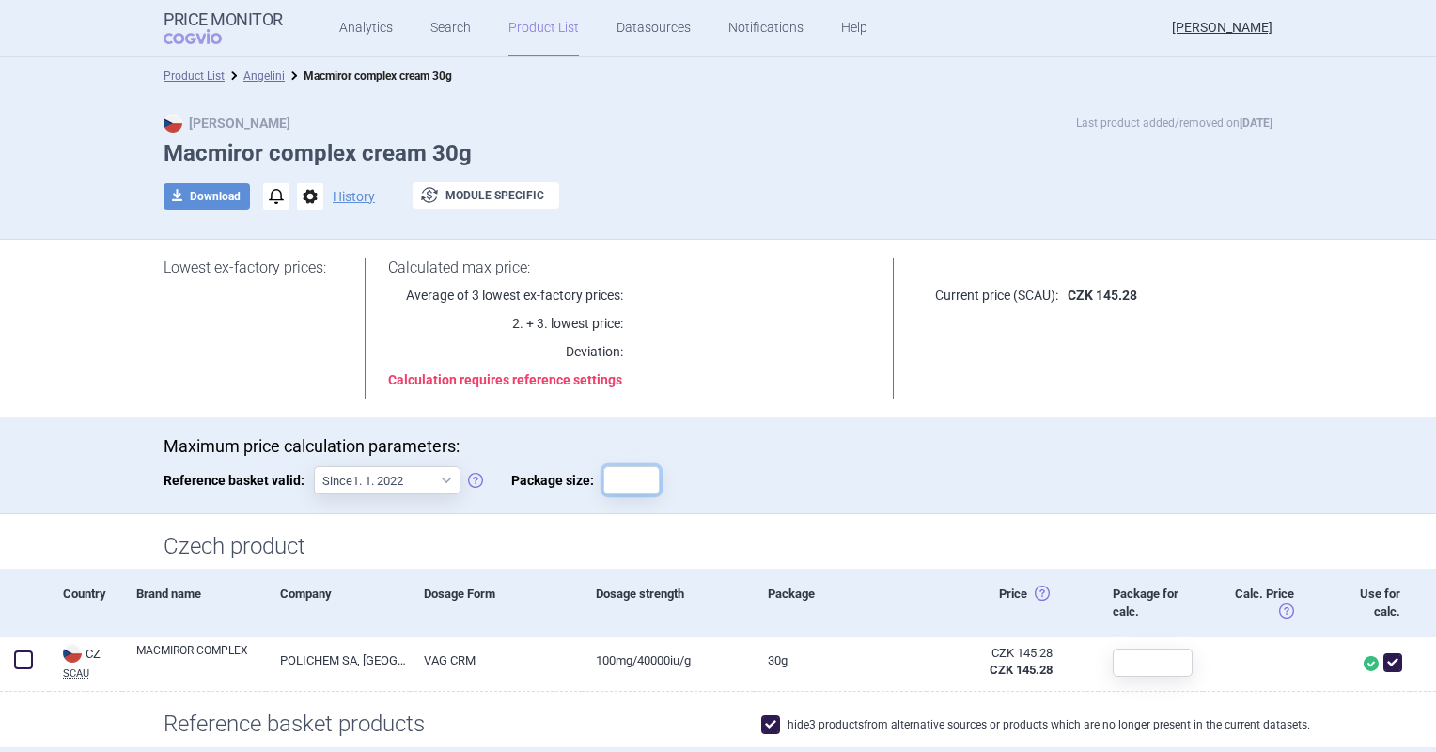
click at [626, 485] on input "Package size:" at bounding box center [631, 480] width 56 height 28
type input "30"
click at [874, 365] on div "Calculated max price: Average of 3 lowest ex-factory prices: 2. + 3. lowest pri…" at bounding box center [629, 328] width 577 height 140
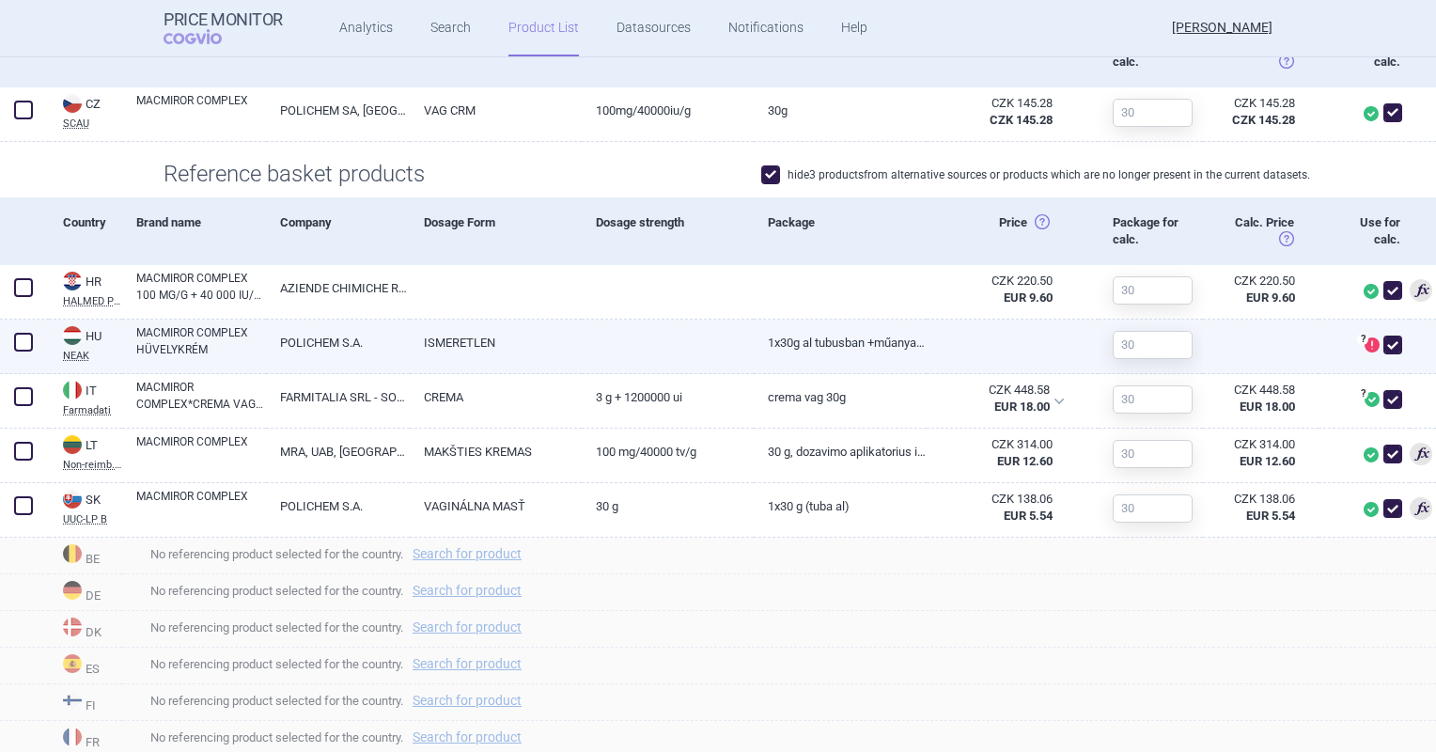
scroll to position [564, 0]
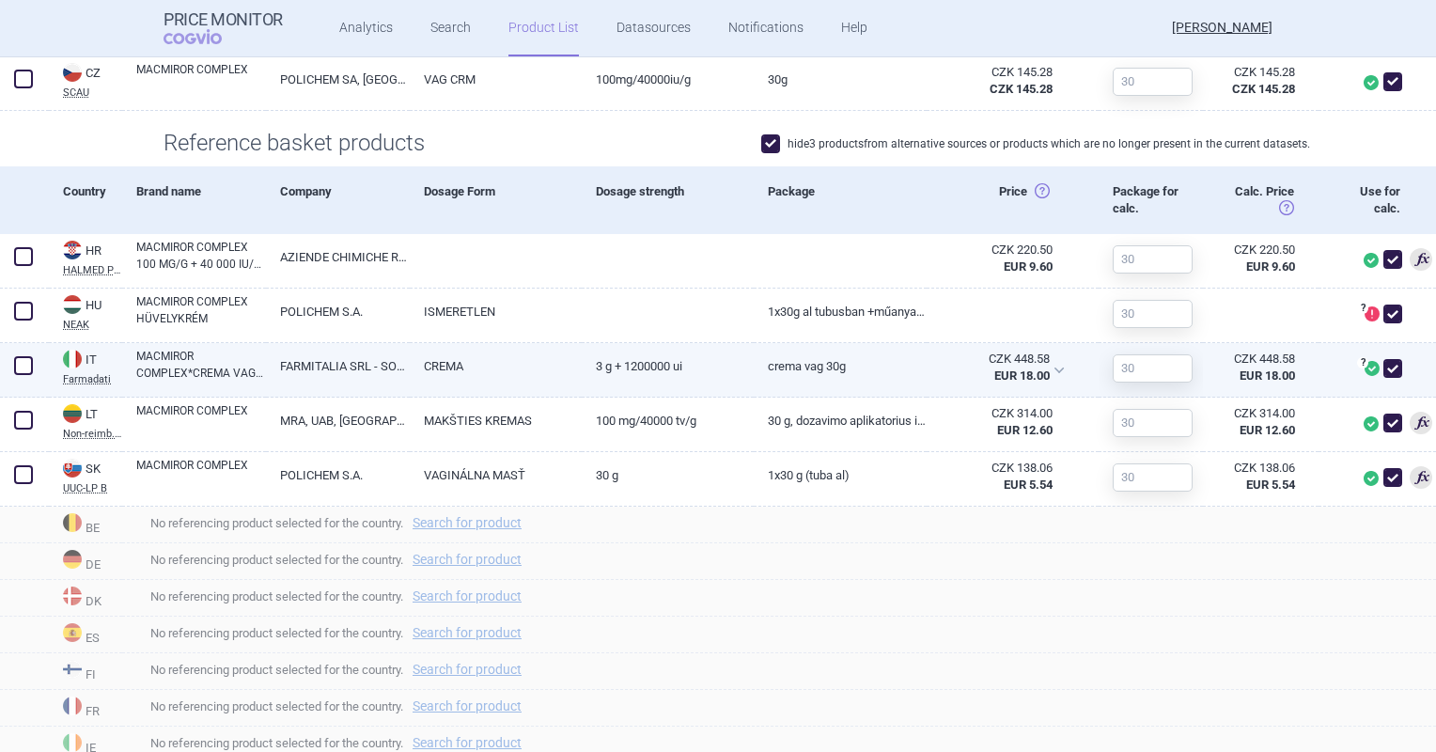
click at [804, 369] on link "CREMA VAG 30G" at bounding box center [840, 366] width 172 height 46
select select "EUR"
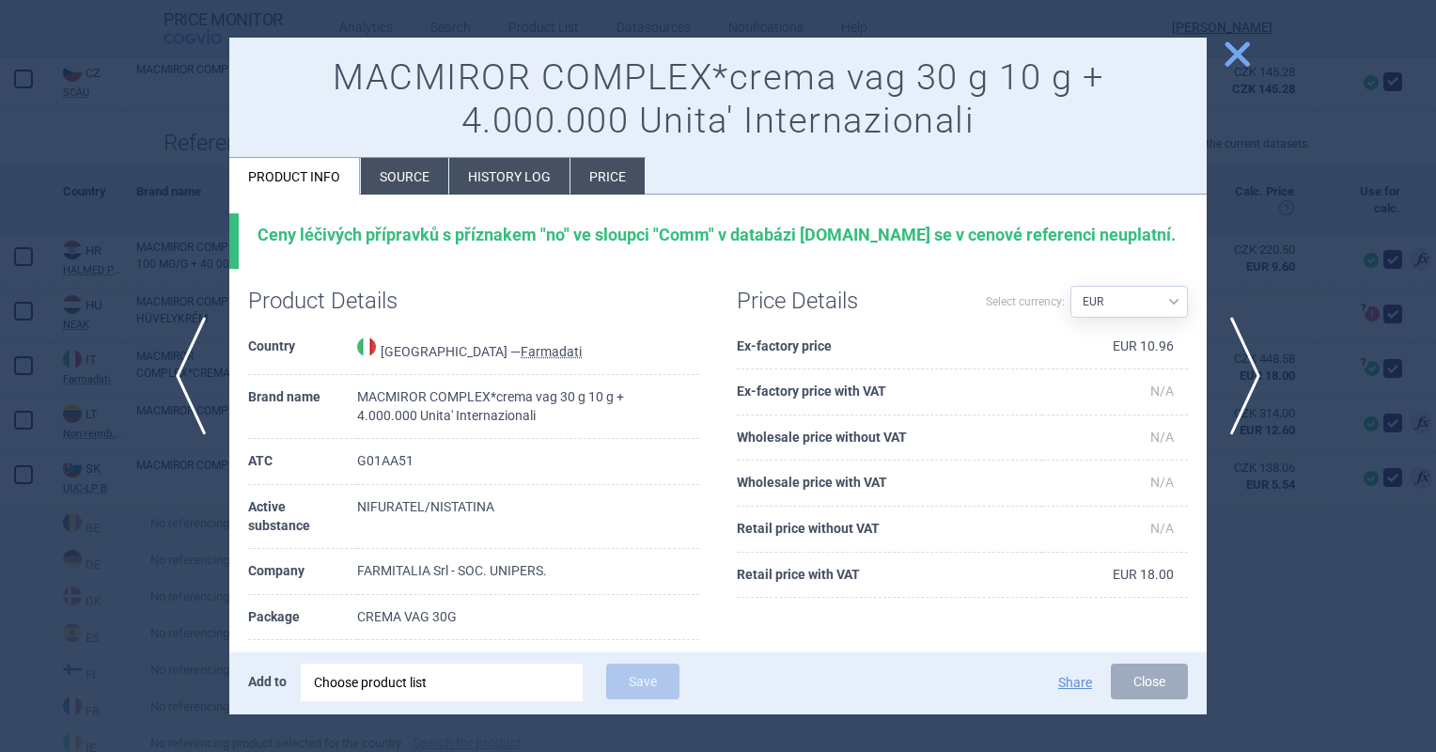
click at [442, 174] on li "Source" at bounding box center [404, 176] width 87 height 37
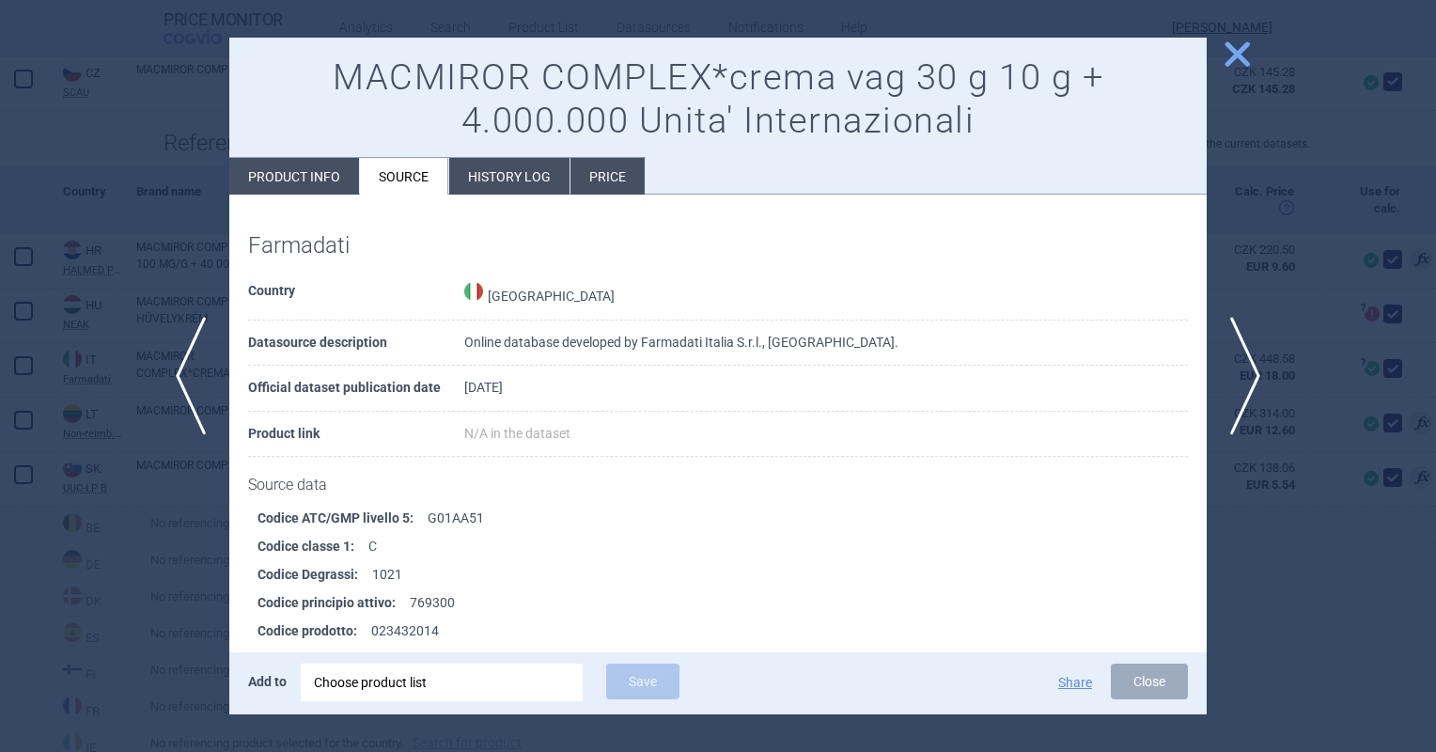
scroll to position [6298, 0]
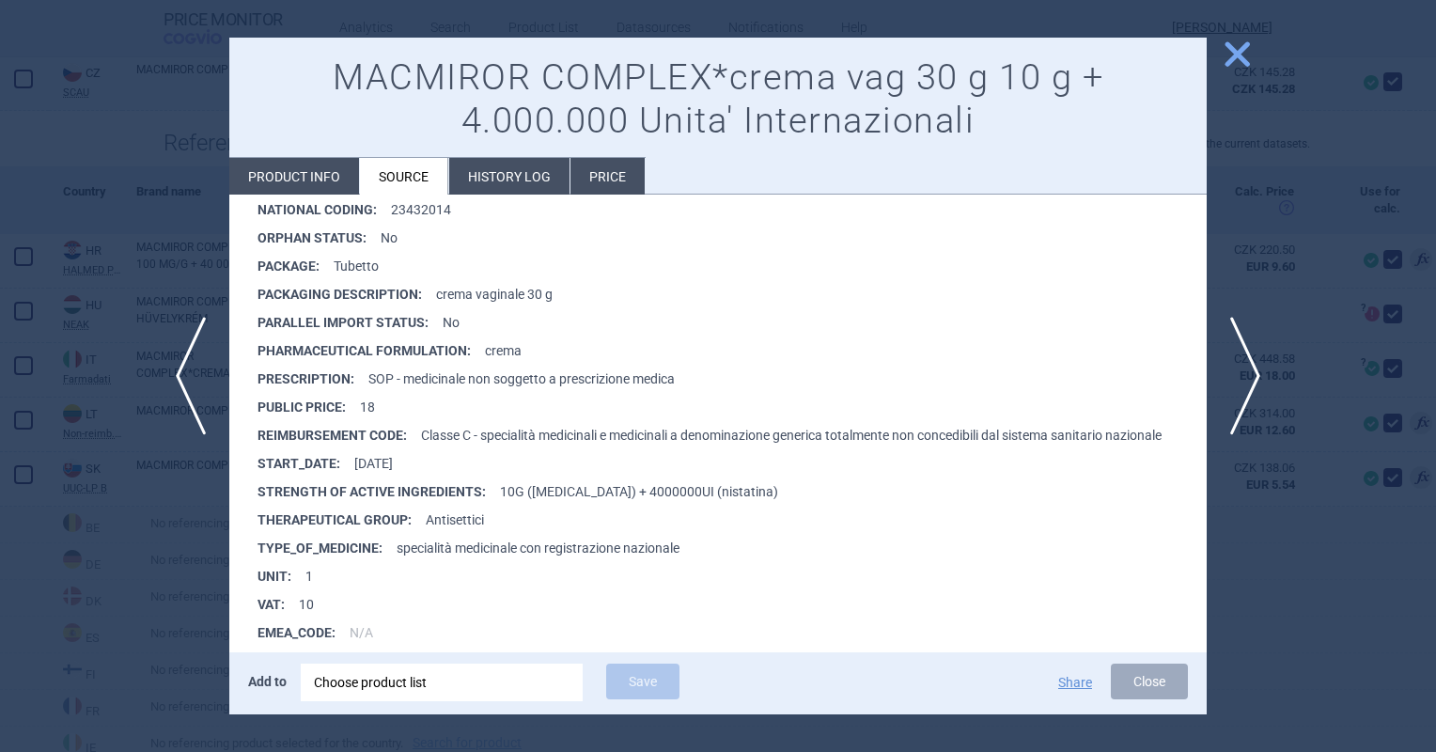
drag, startPoint x: 1225, startPoint y: 55, endPoint x: 1236, endPoint y: 65, distance: 14.6
click at [1225, 55] on span "close" at bounding box center [1237, 54] width 33 height 33
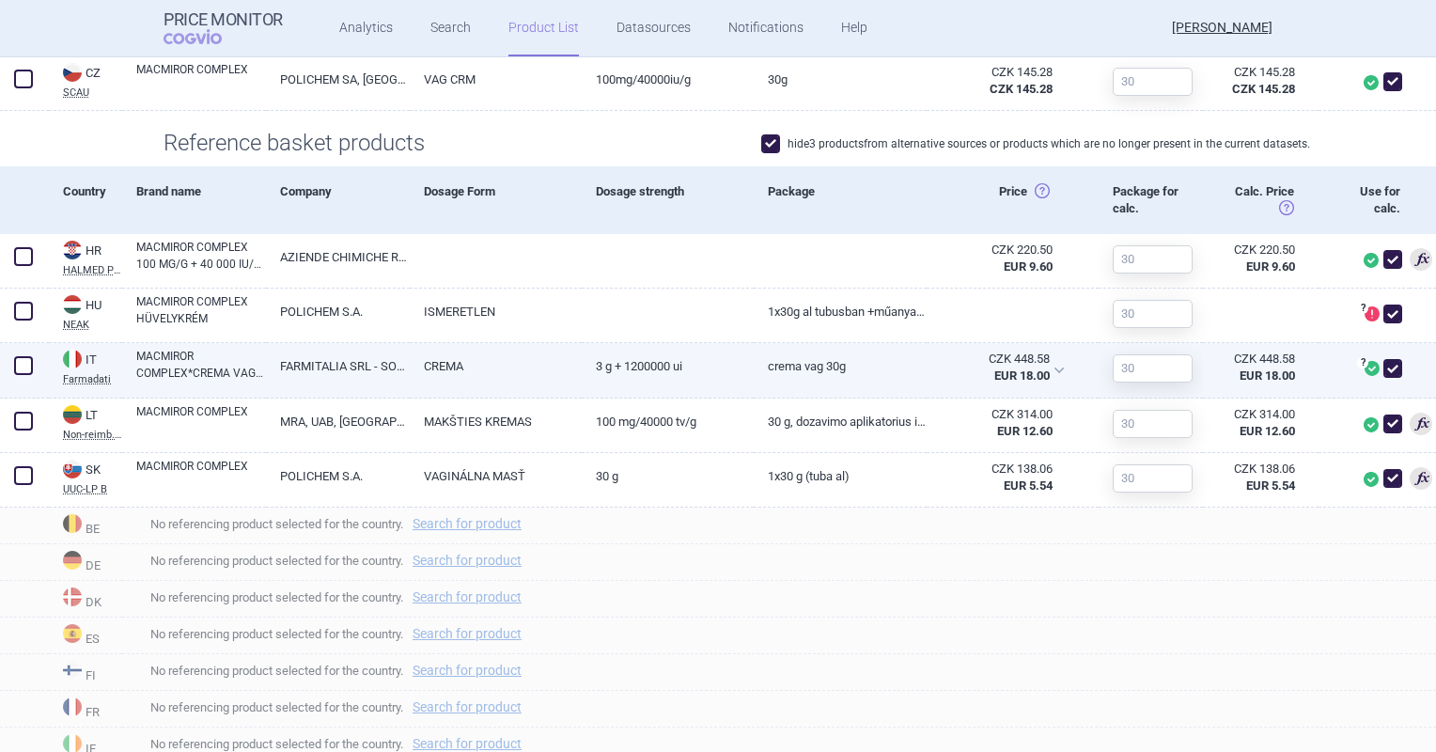
click at [1378, 354] on span at bounding box center [1392, 368] width 28 height 28
checkbox input "false"
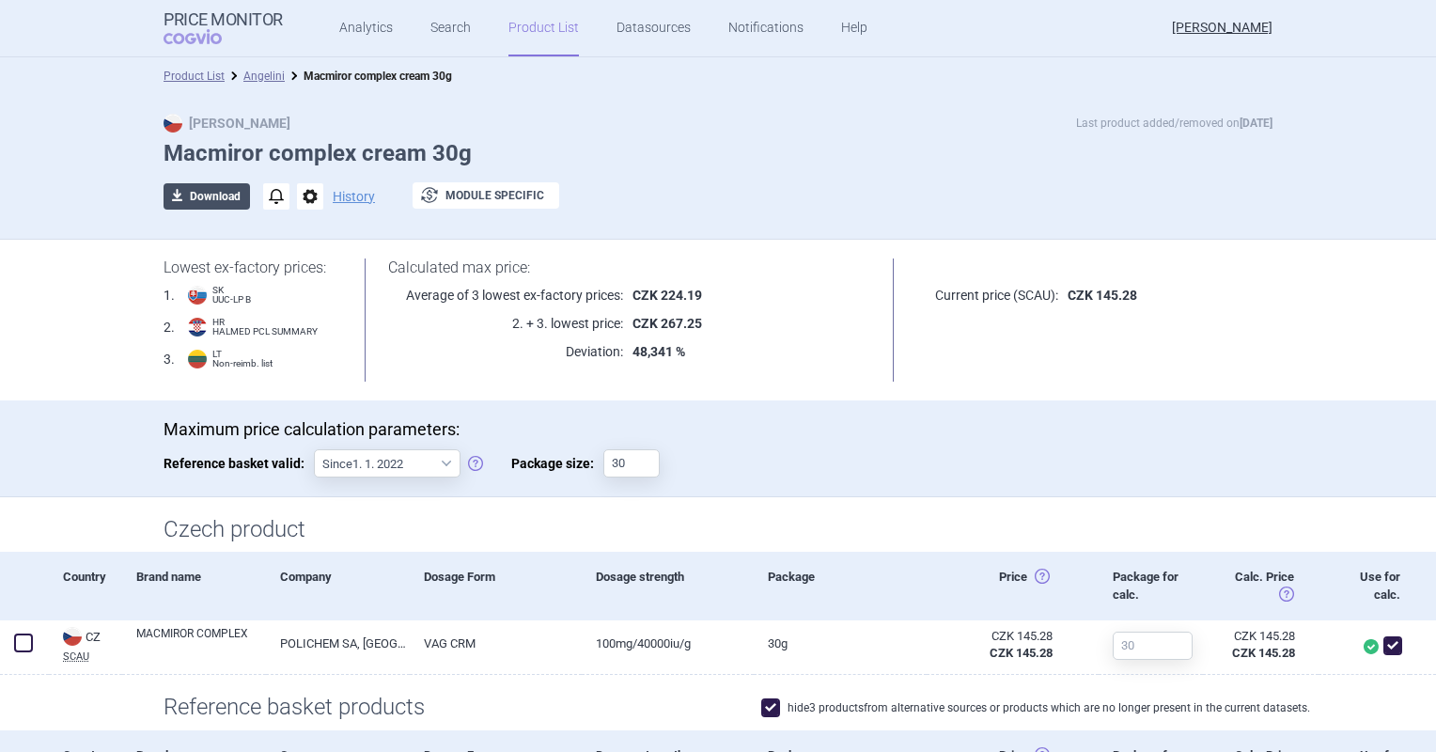
click at [193, 188] on button "download Download" at bounding box center [207, 196] width 86 height 26
select select "EUR"
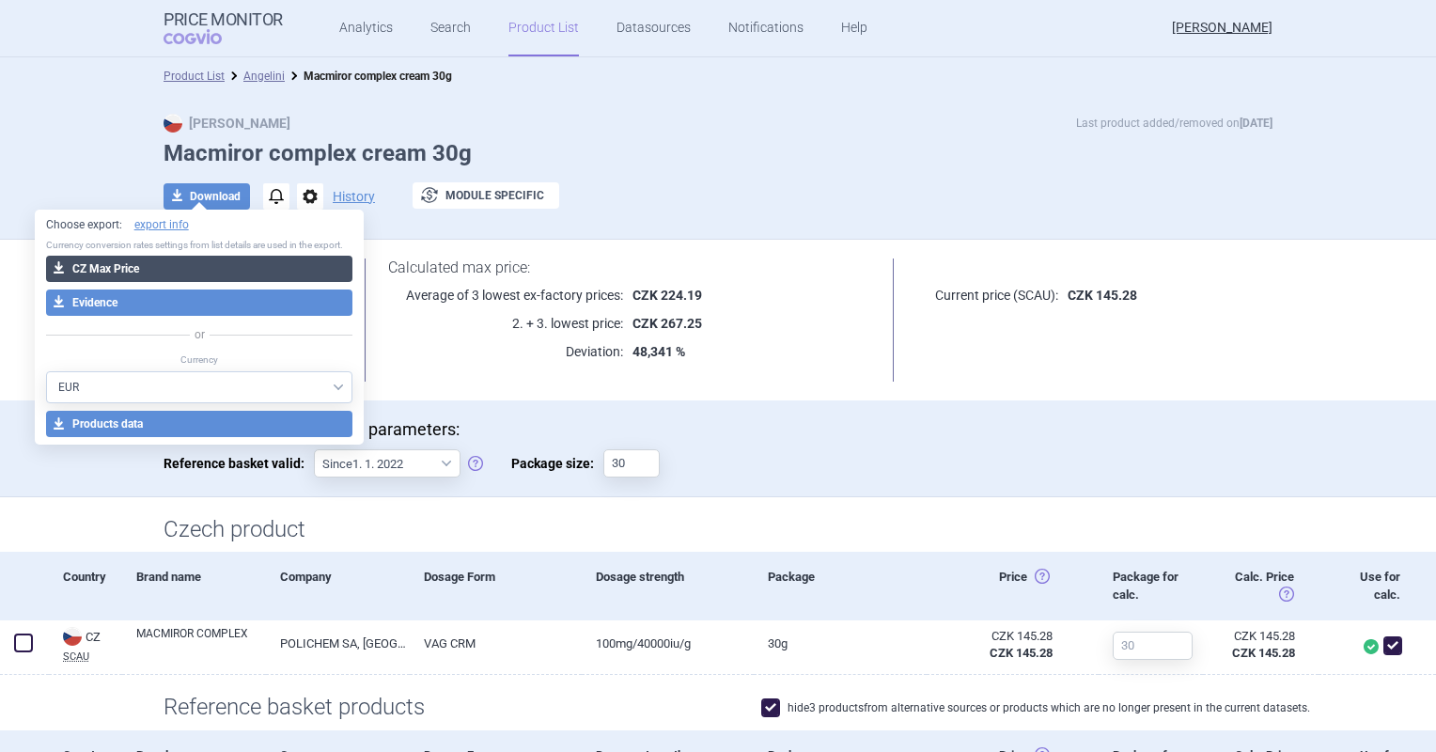
click at [200, 269] on button "download CZ Max Price" at bounding box center [199, 269] width 307 height 26
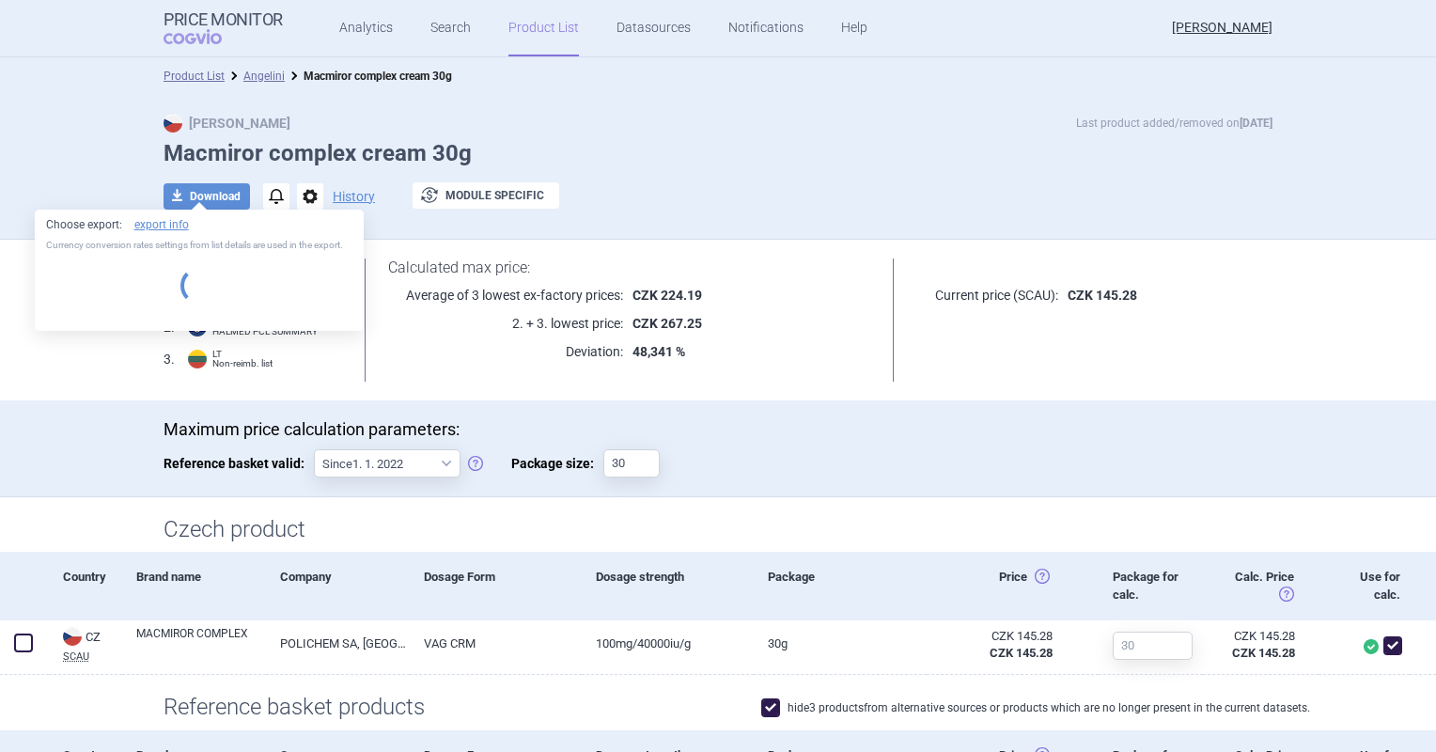
select select "EUR"
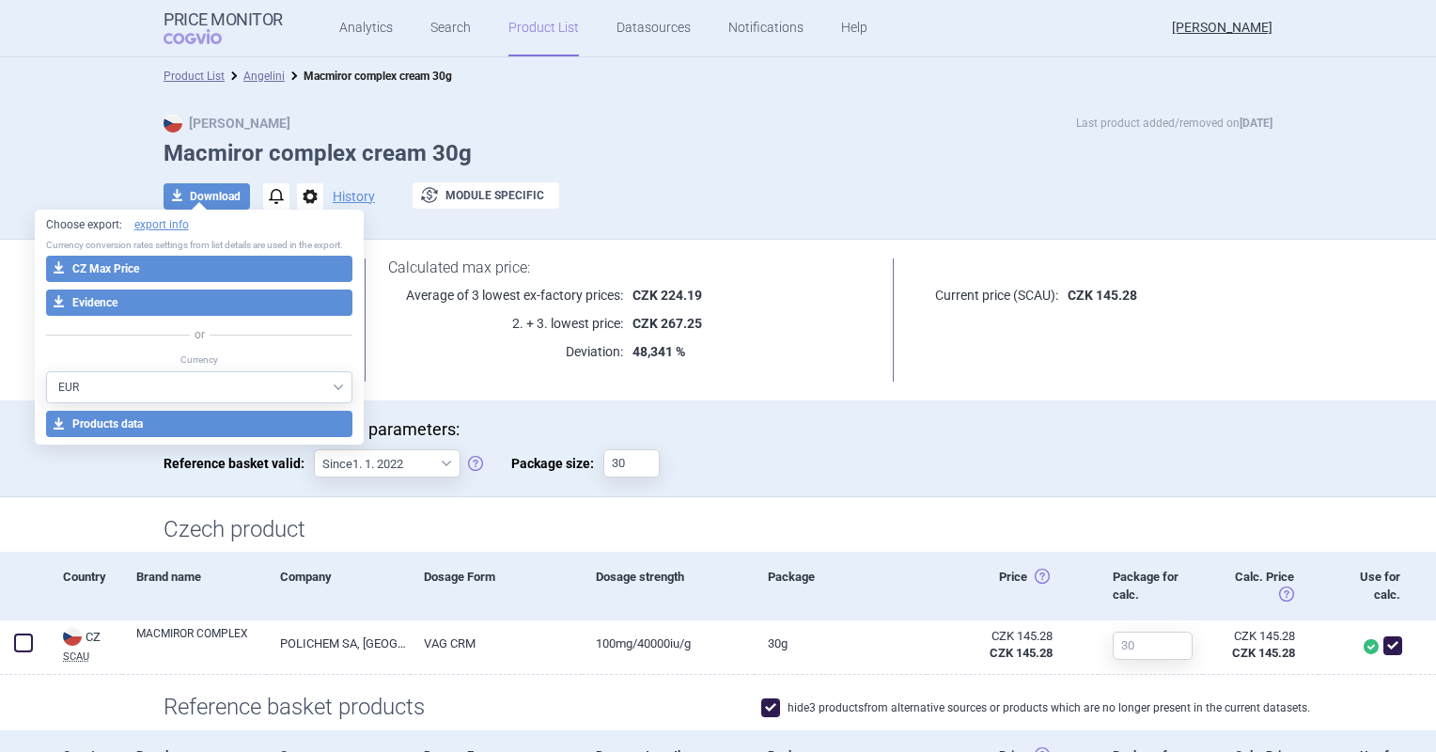
click at [721, 255] on div "Lowest ex-factory prices: 1 . SK UUC-LP B 2 . HR HALMED PCL SUMMARY 3 . LT Non-…" at bounding box center [718, 320] width 1184 height 161
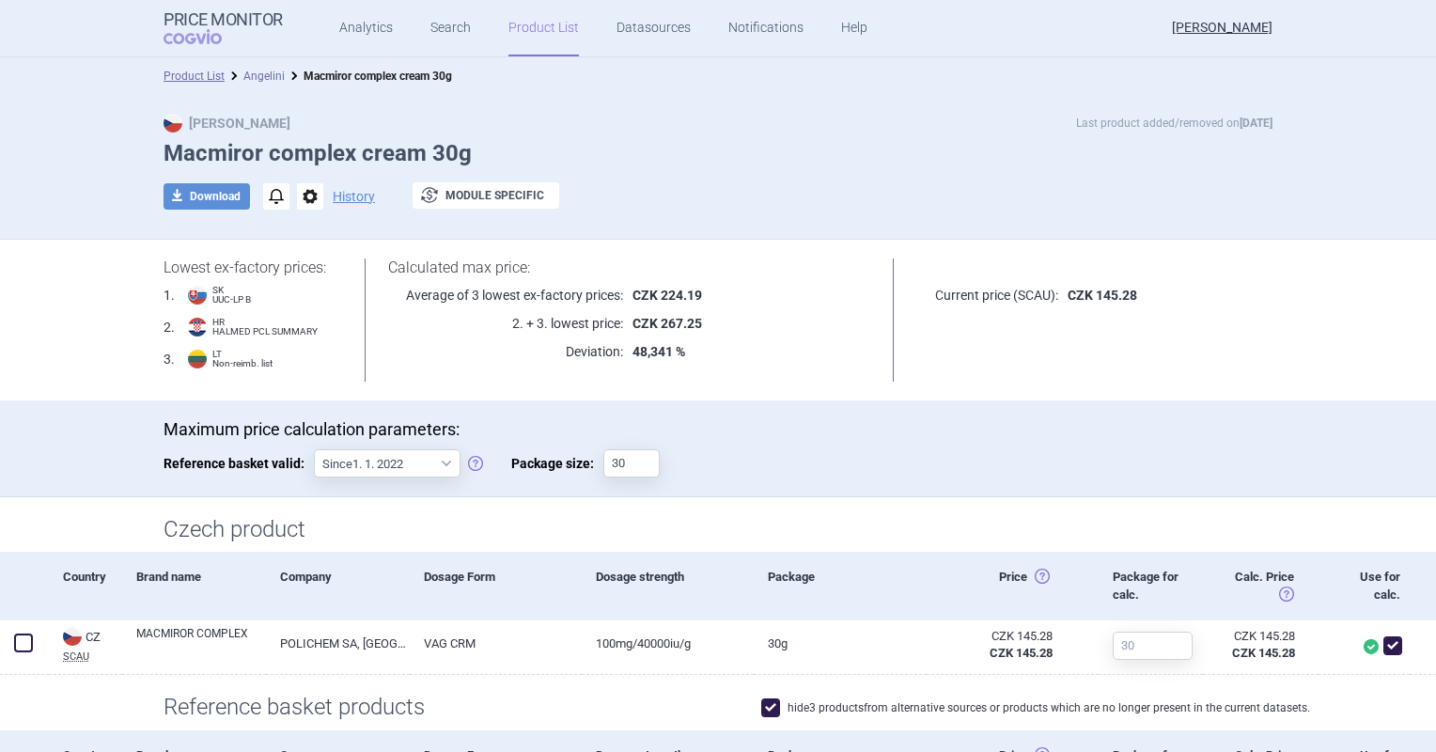
click at [267, 75] on link "Angelini" at bounding box center [263, 76] width 41 height 13
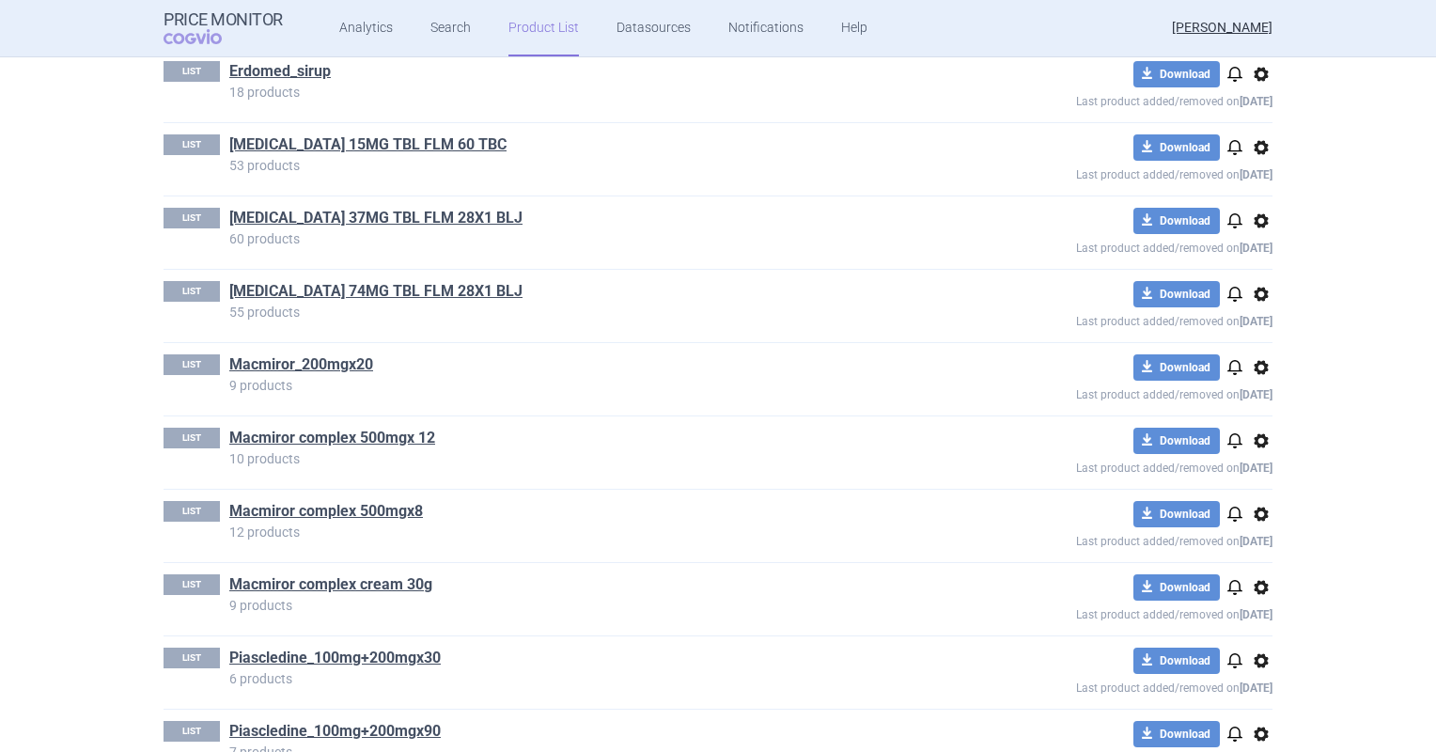
scroll to position [752, 0]
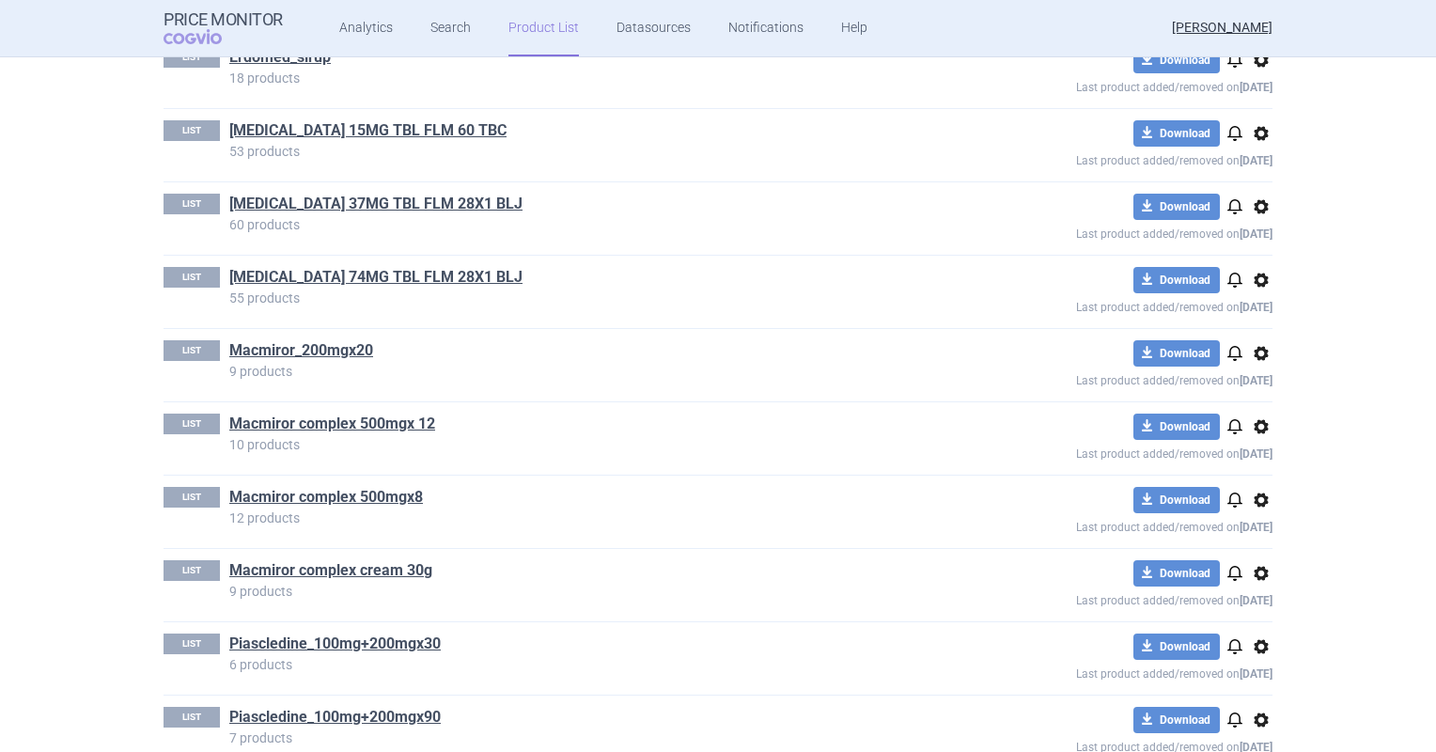
click at [329, 332] on div "LIST Macmiror_200mgx20 9 products download Download notifications options Last …" at bounding box center [718, 365] width 1109 height 72
click at [342, 346] on link "Macmiror_200mgx20" at bounding box center [301, 350] width 144 height 21
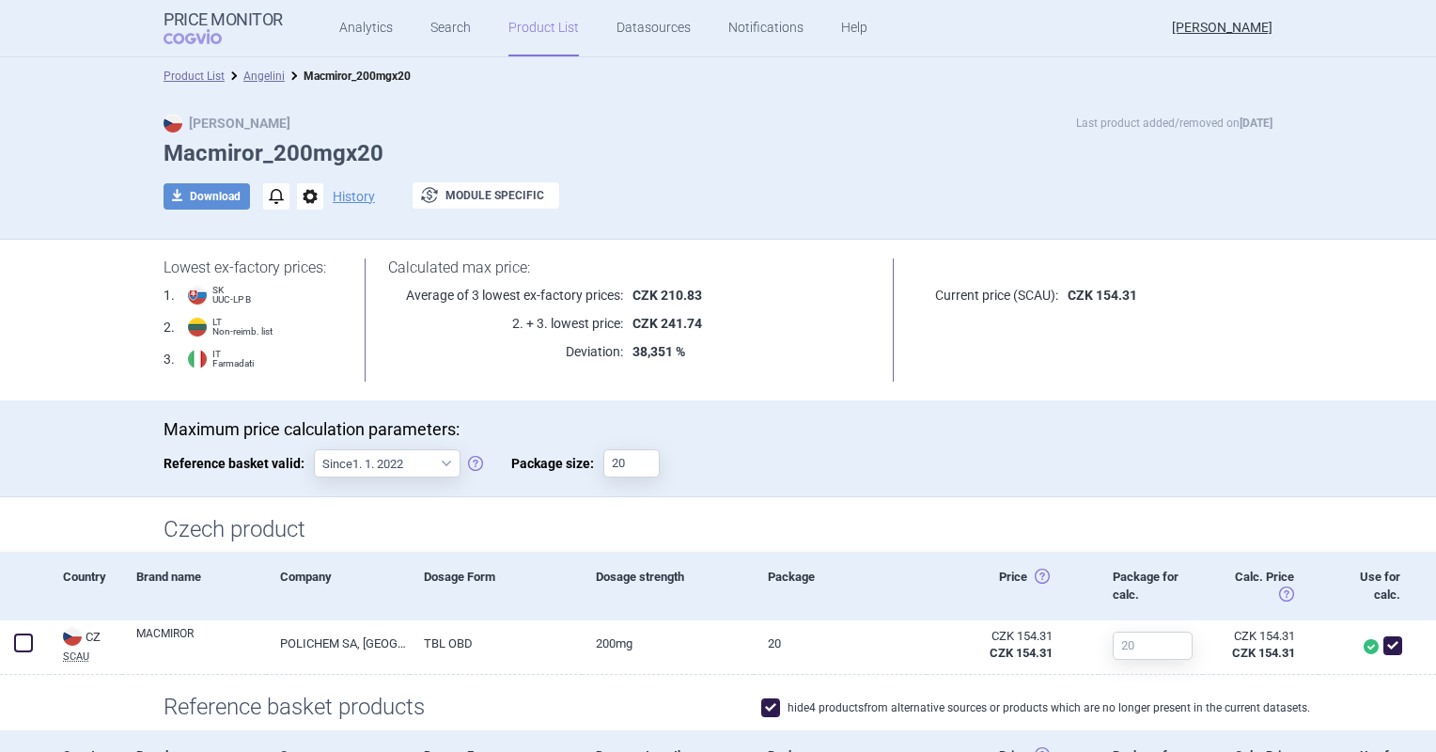
scroll to position [376, 0]
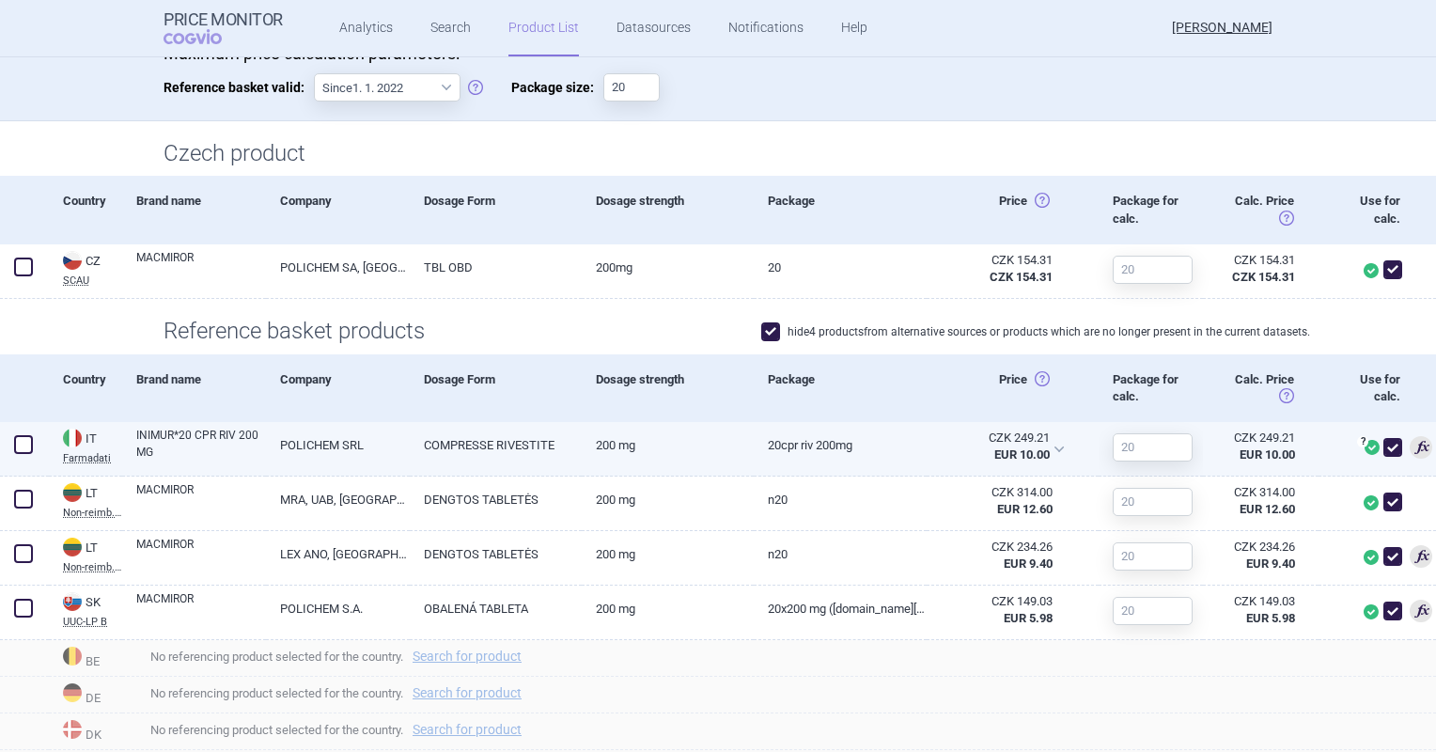
click at [1383, 449] on span at bounding box center [1392, 447] width 19 height 19
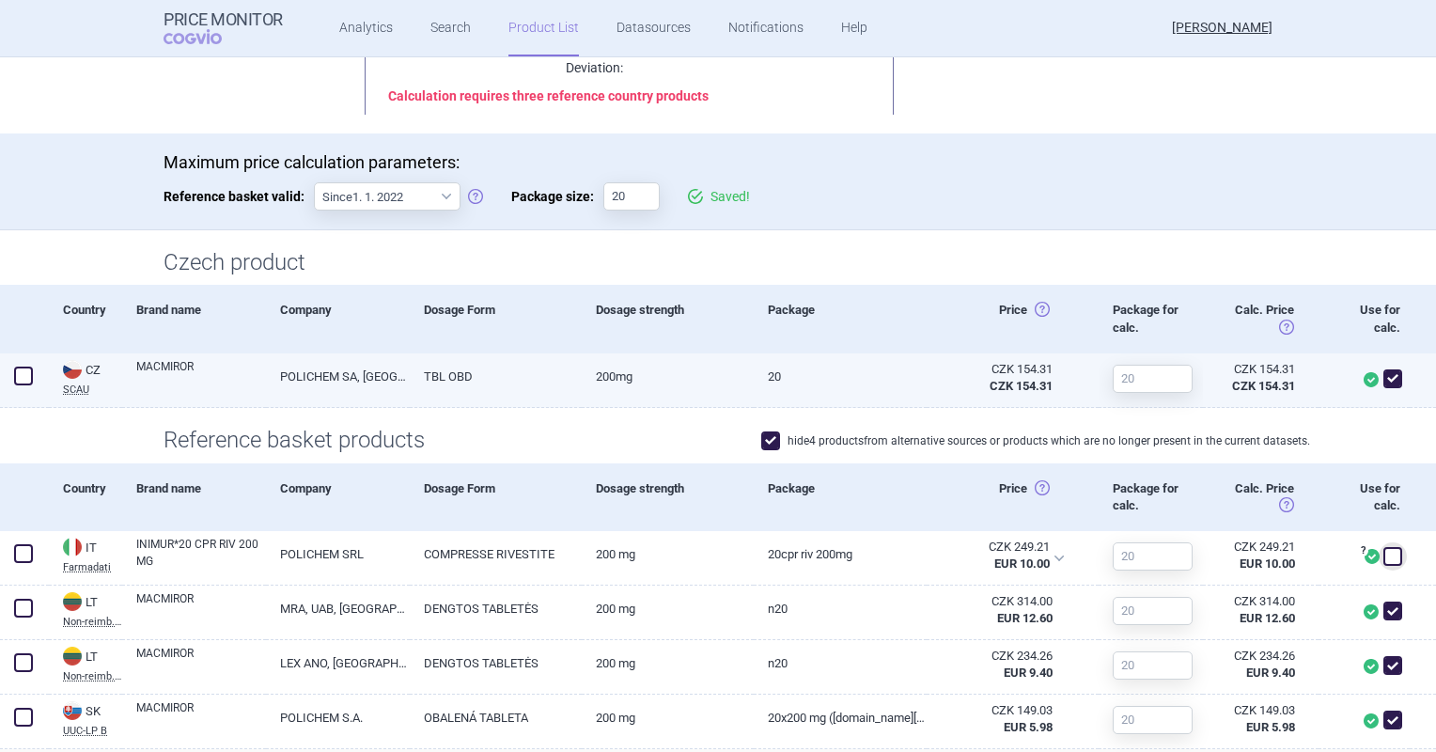
scroll to position [282, 0]
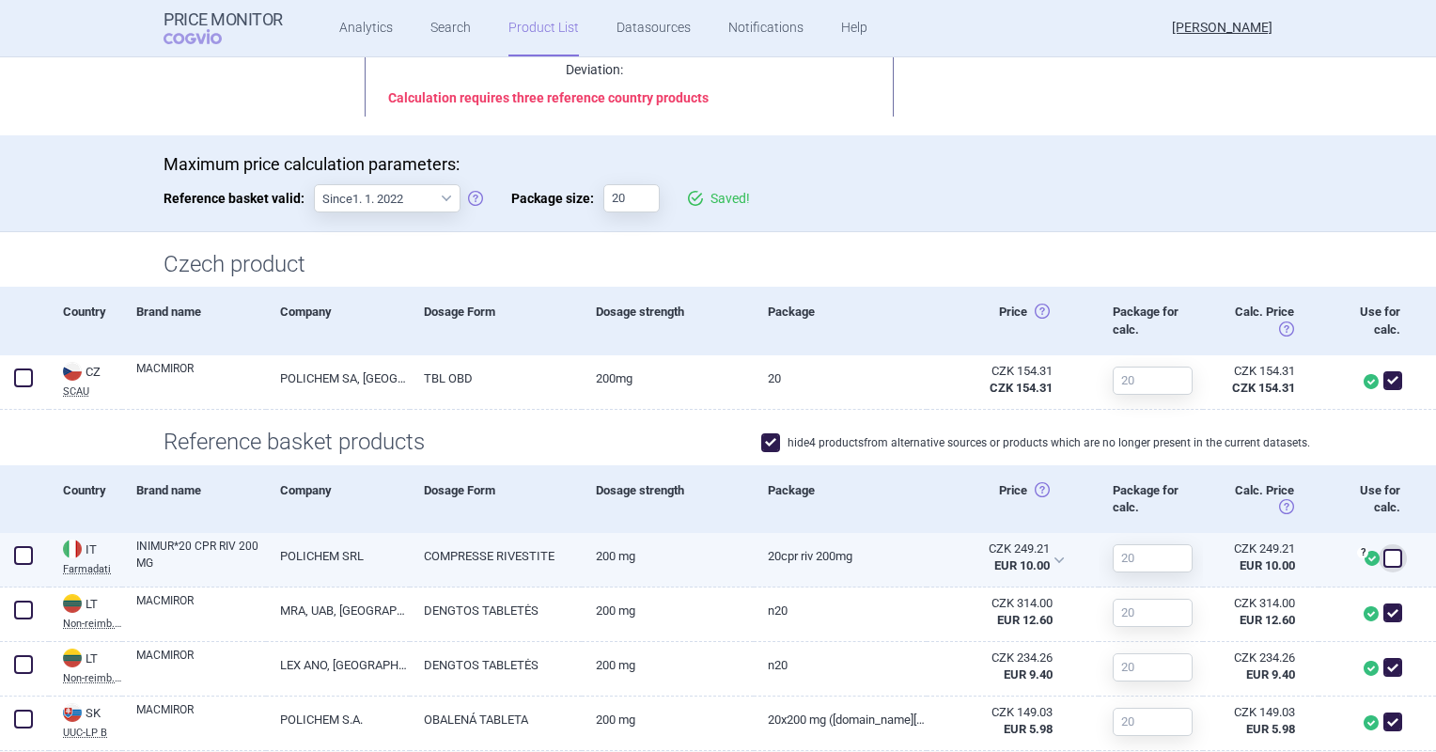
click at [1383, 556] on span at bounding box center [1392, 558] width 19 height 19
checkbox input "true"
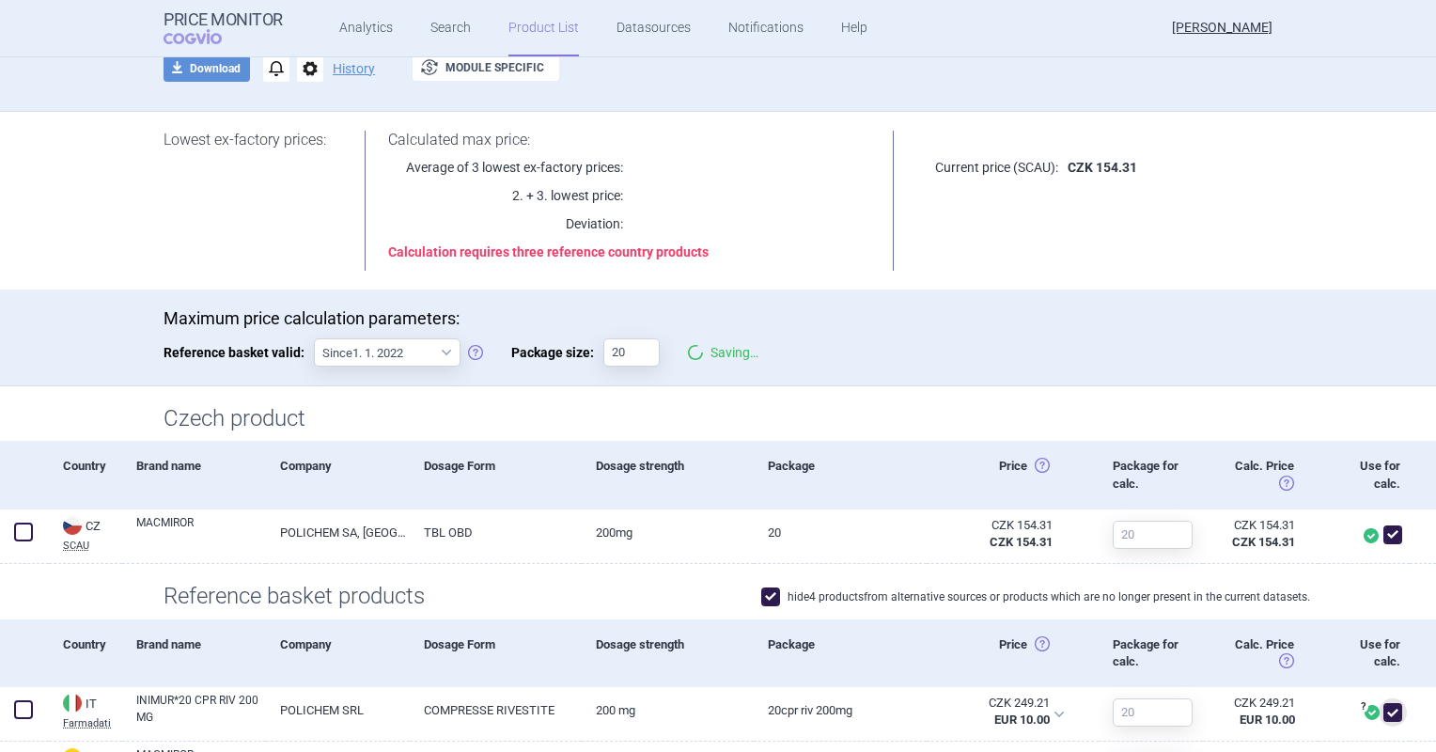
scroll to position [94, 0]
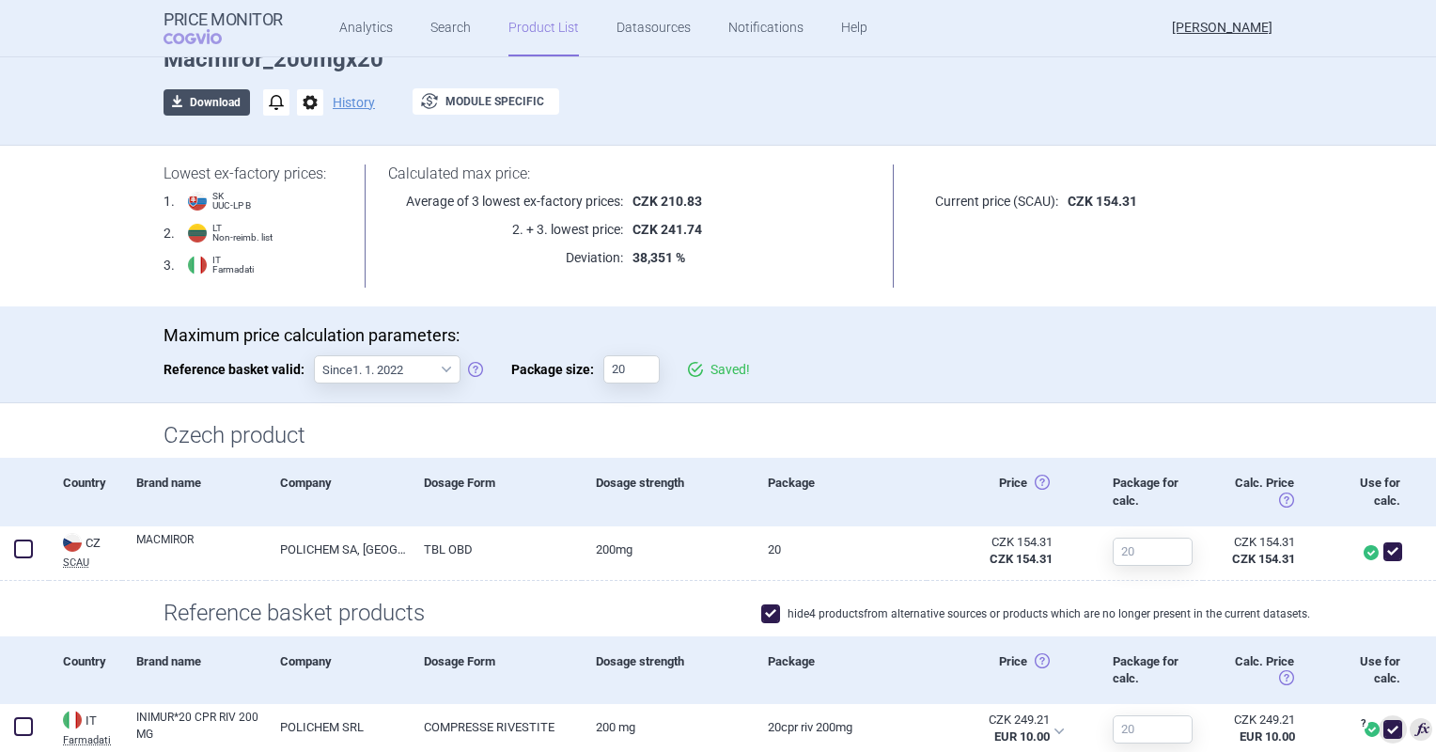
click at [213, 101] on button "download Download" at bounding box center [207, 102] width 86 height 26
select select "EUR"
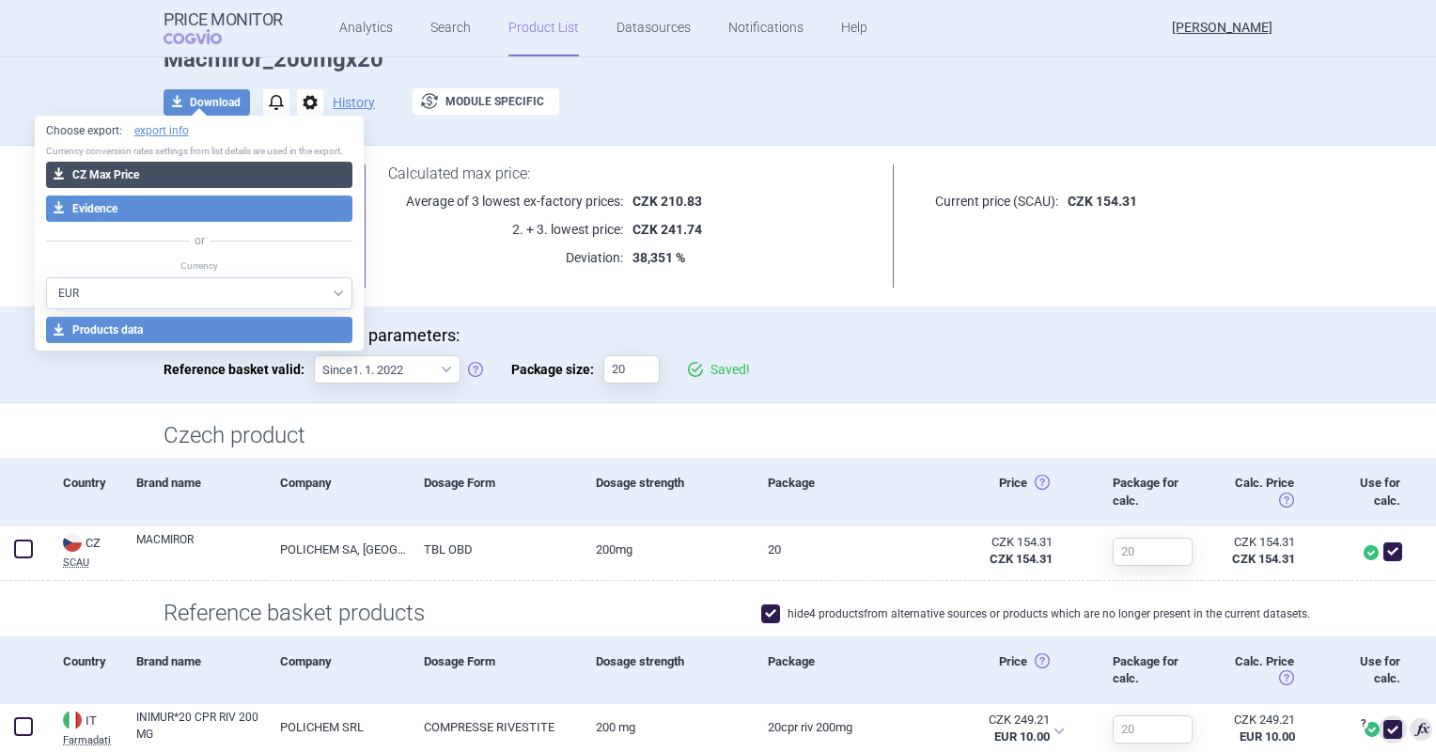
click at [209, 167] on button "download CZ Max Price" at bounding box center [199, 175] width 307 height 26
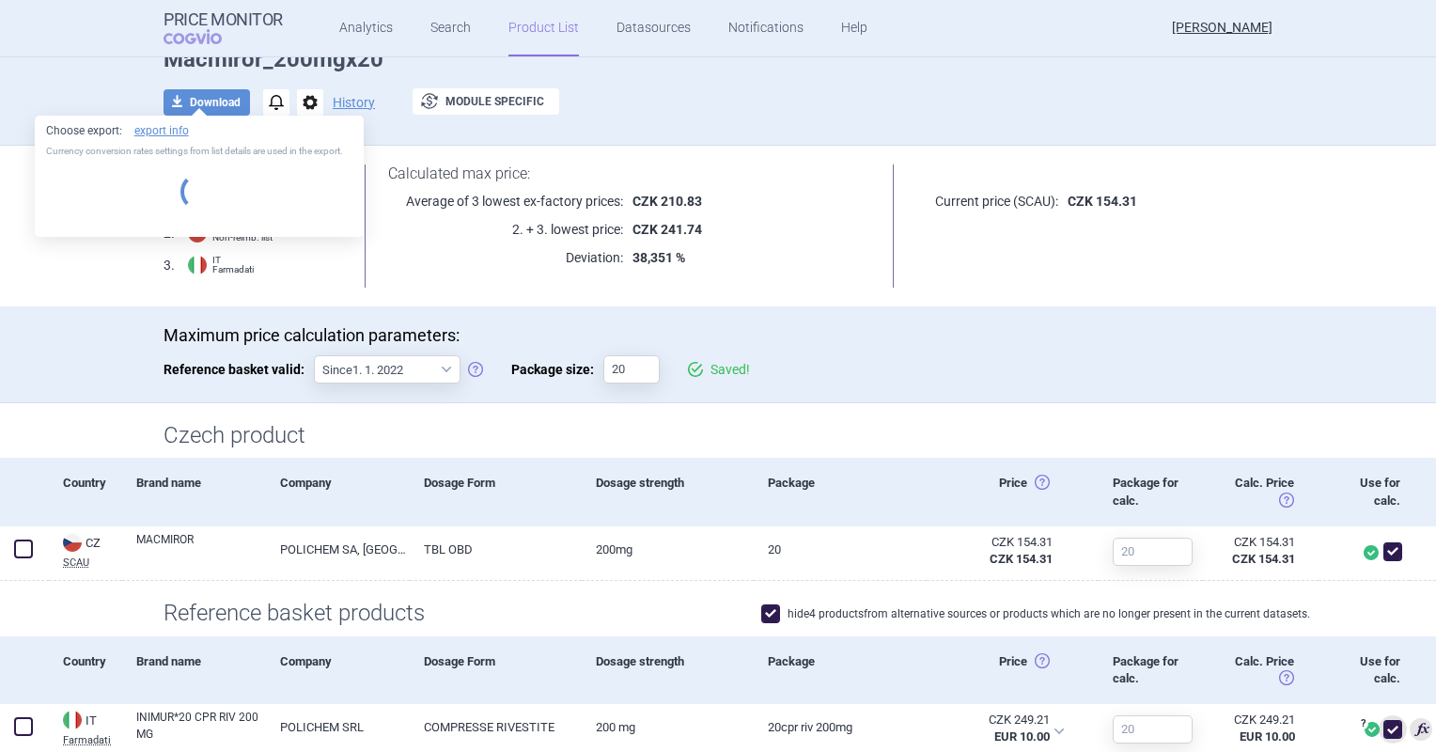
select select "EUR"
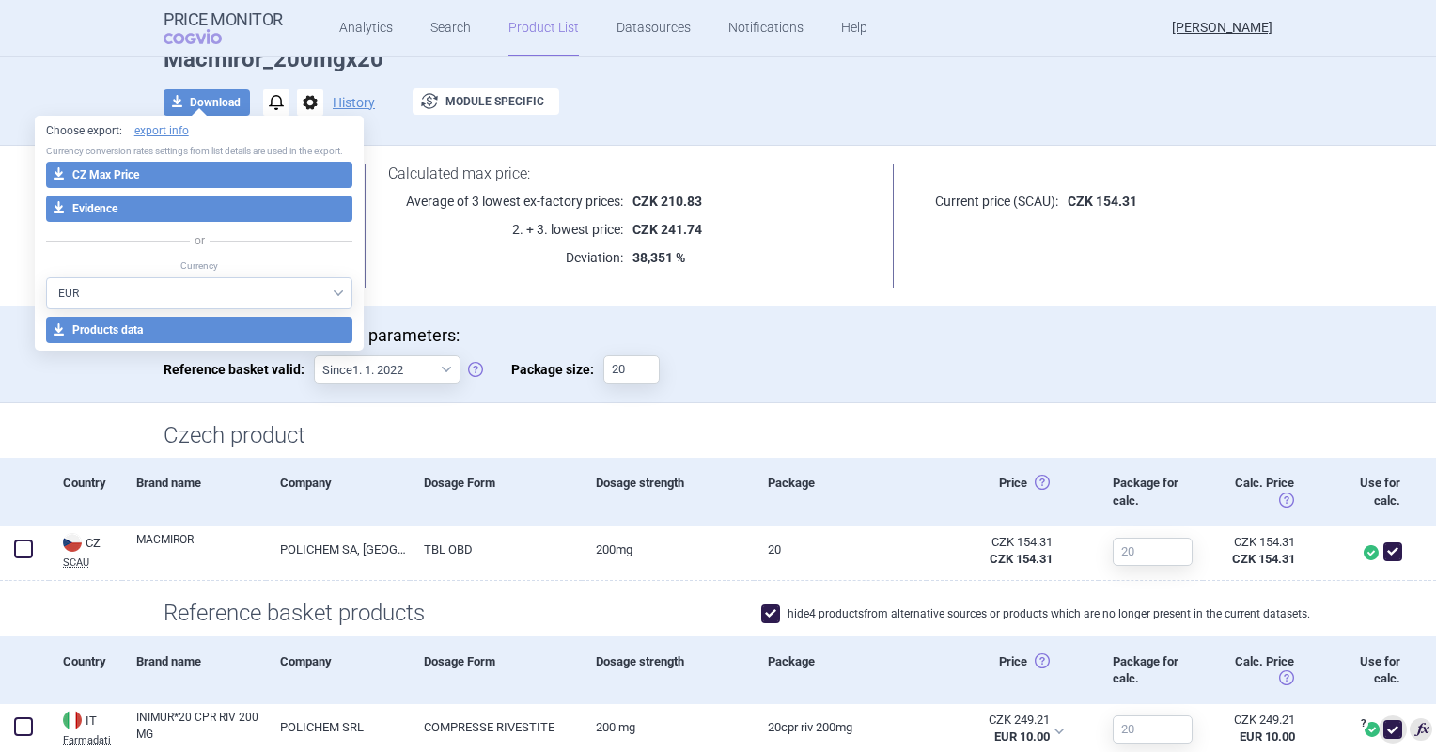
click at [791, 327] on p "Maximum price calculation parameters:" at bounding box center [718, 335] width 1109 height 21
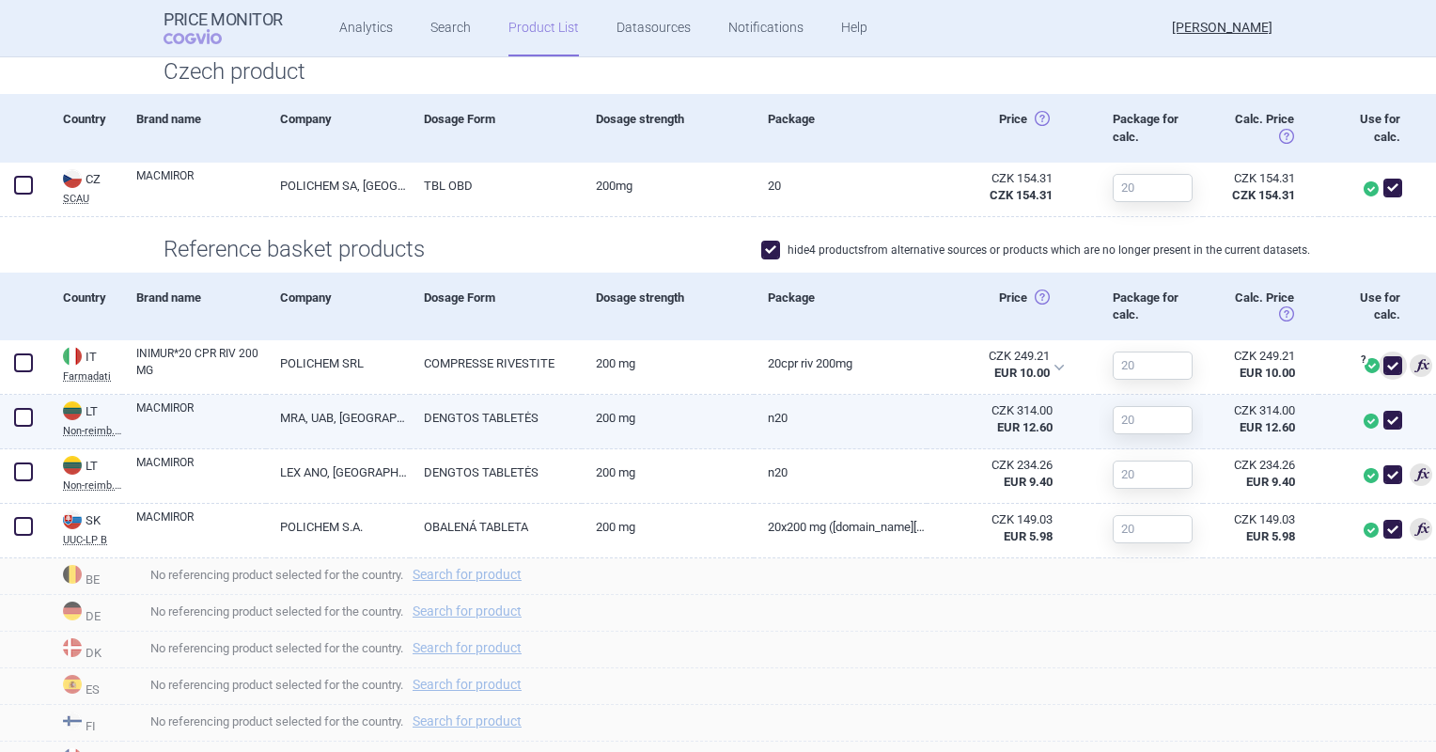
scroll to position [470, 0]
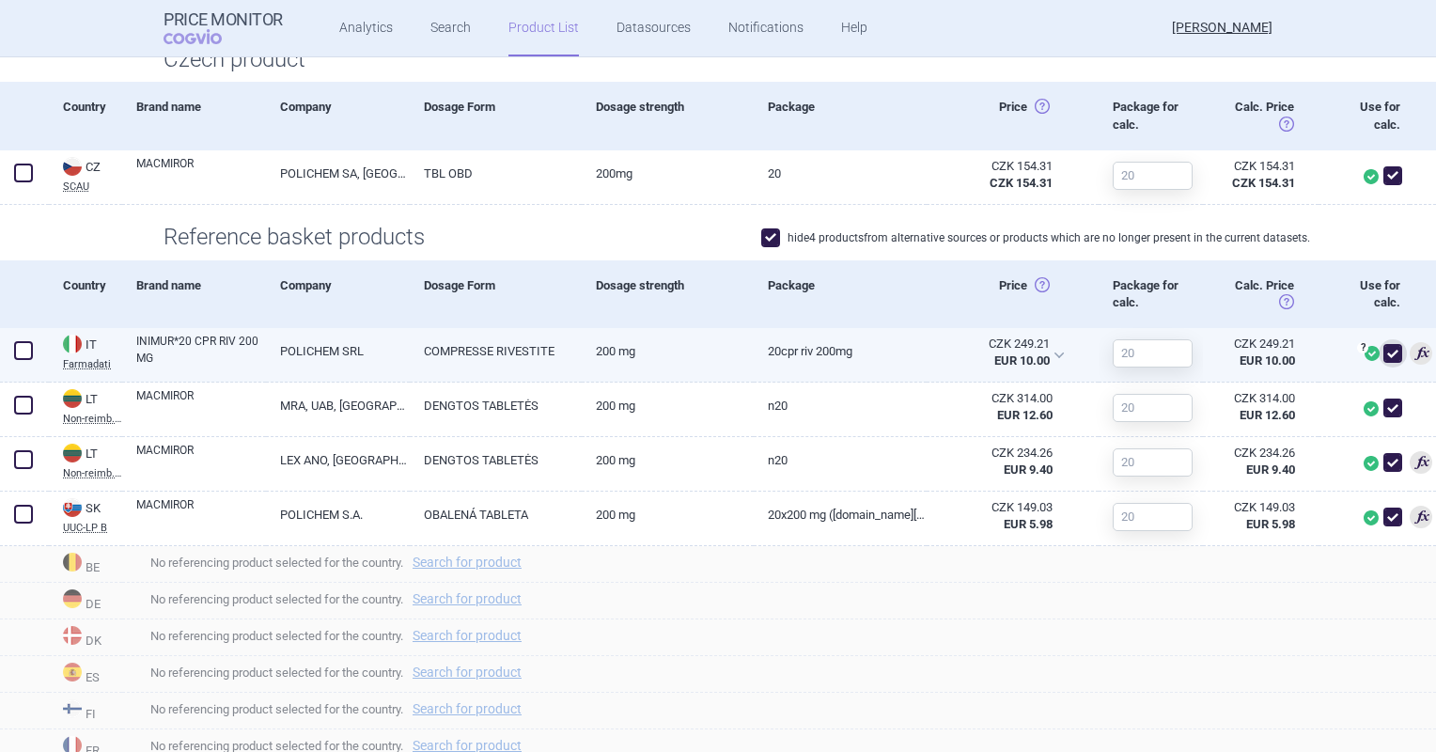
click at [637, 349] on link "200 MG" at bounding box center [668, 351] width 172 height 46
select select "EUR"
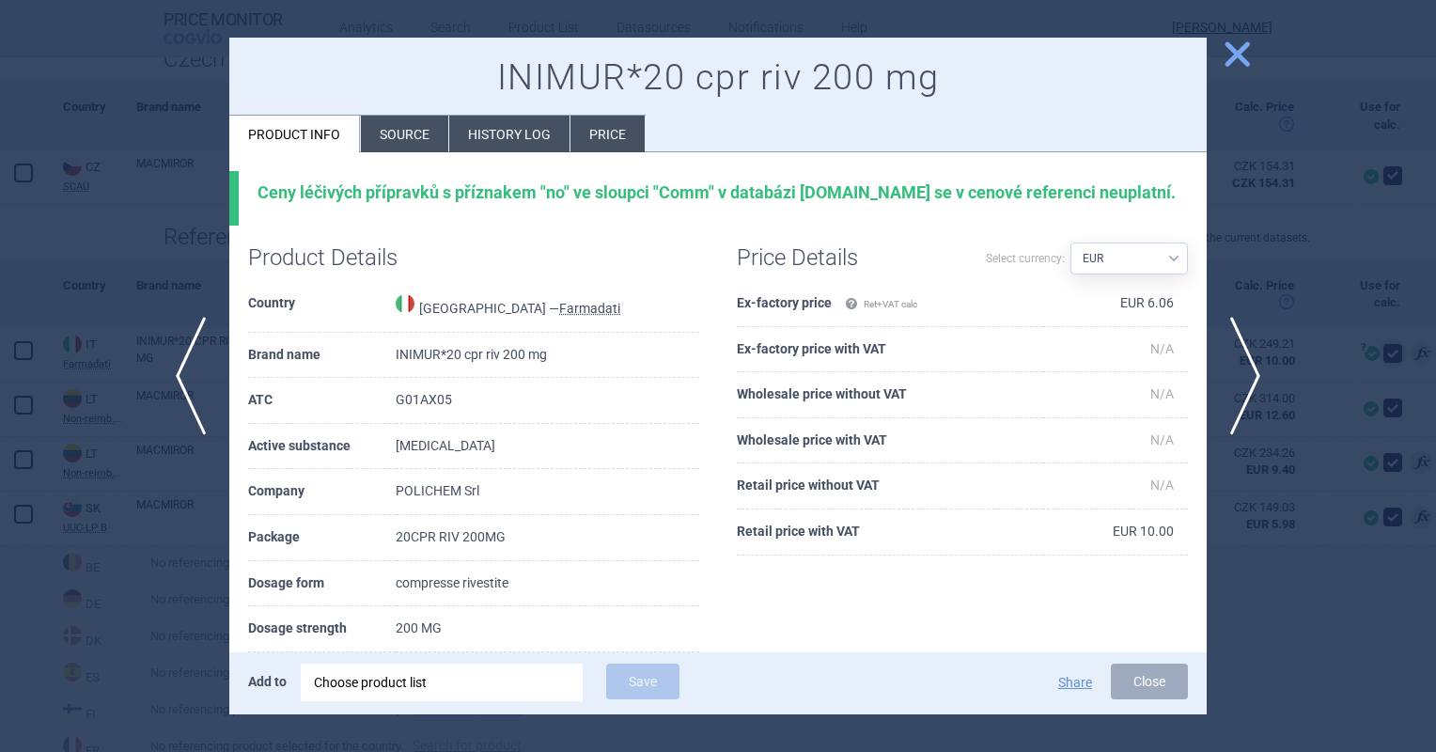
click at [402, 118] on li "Source" at bounding box center [404, 134] width 87 height 37
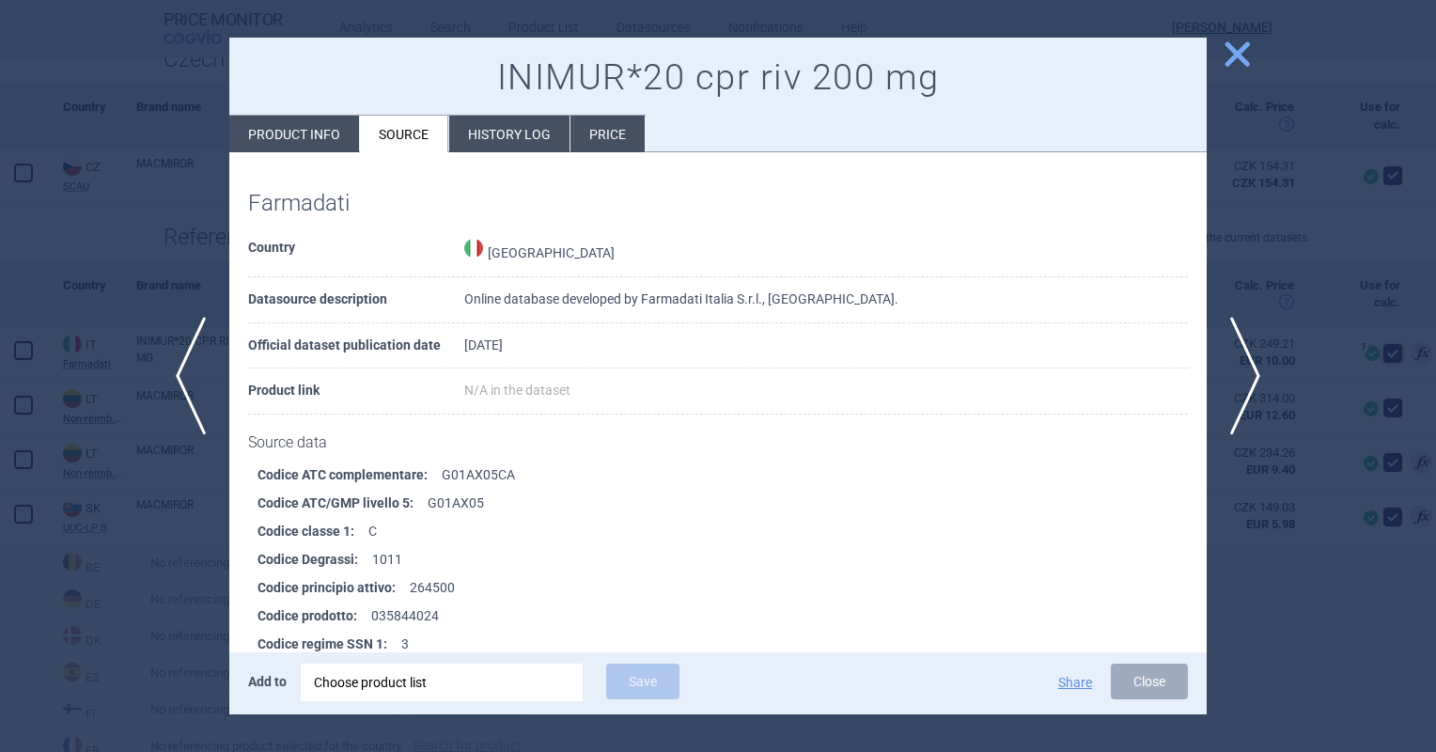
scroll to position [6068, 0]
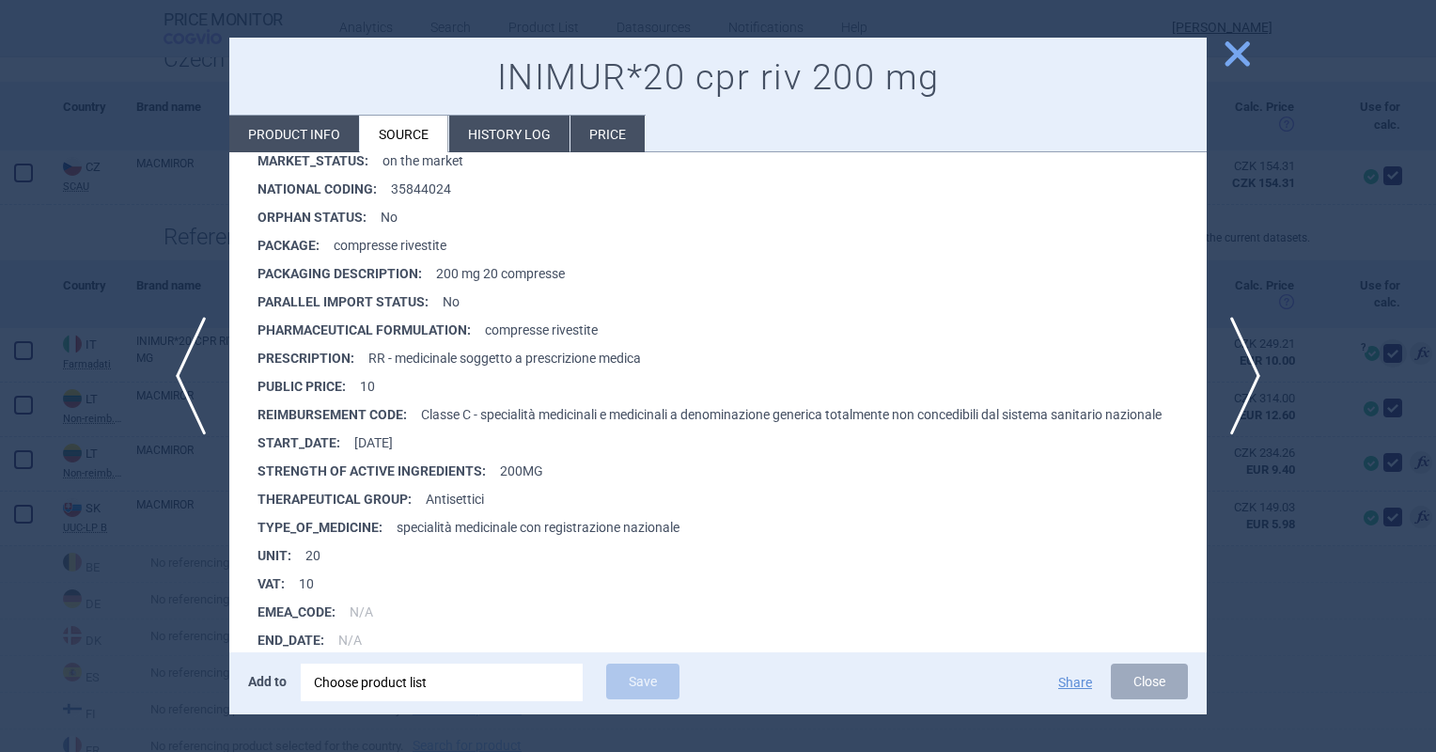
click at [1245, 52] on span "close" at bounding box center [1237, 54] width 33 height 33
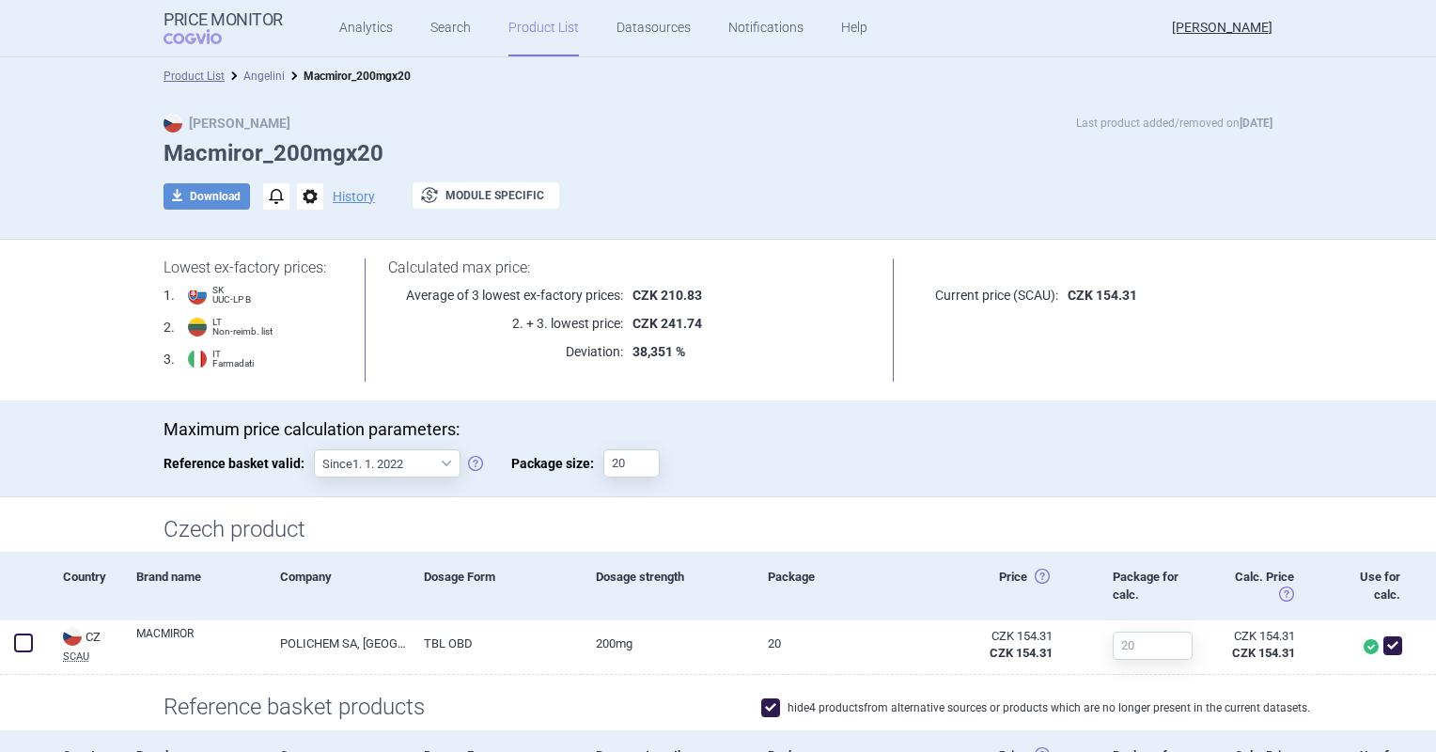
click at [271, 77] on link "Angelini" at bounding box center [263, 76] width 41 height 13
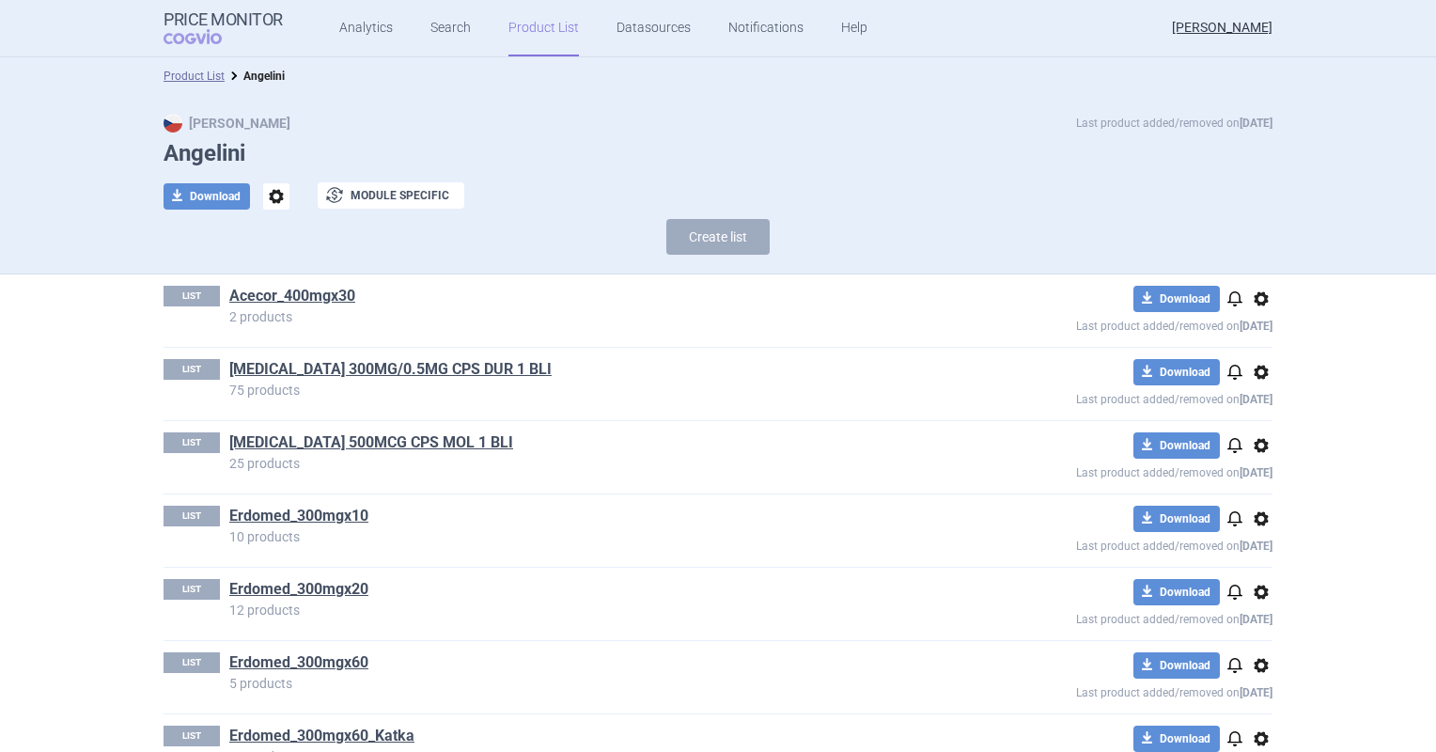
scroll to position [94, 0]
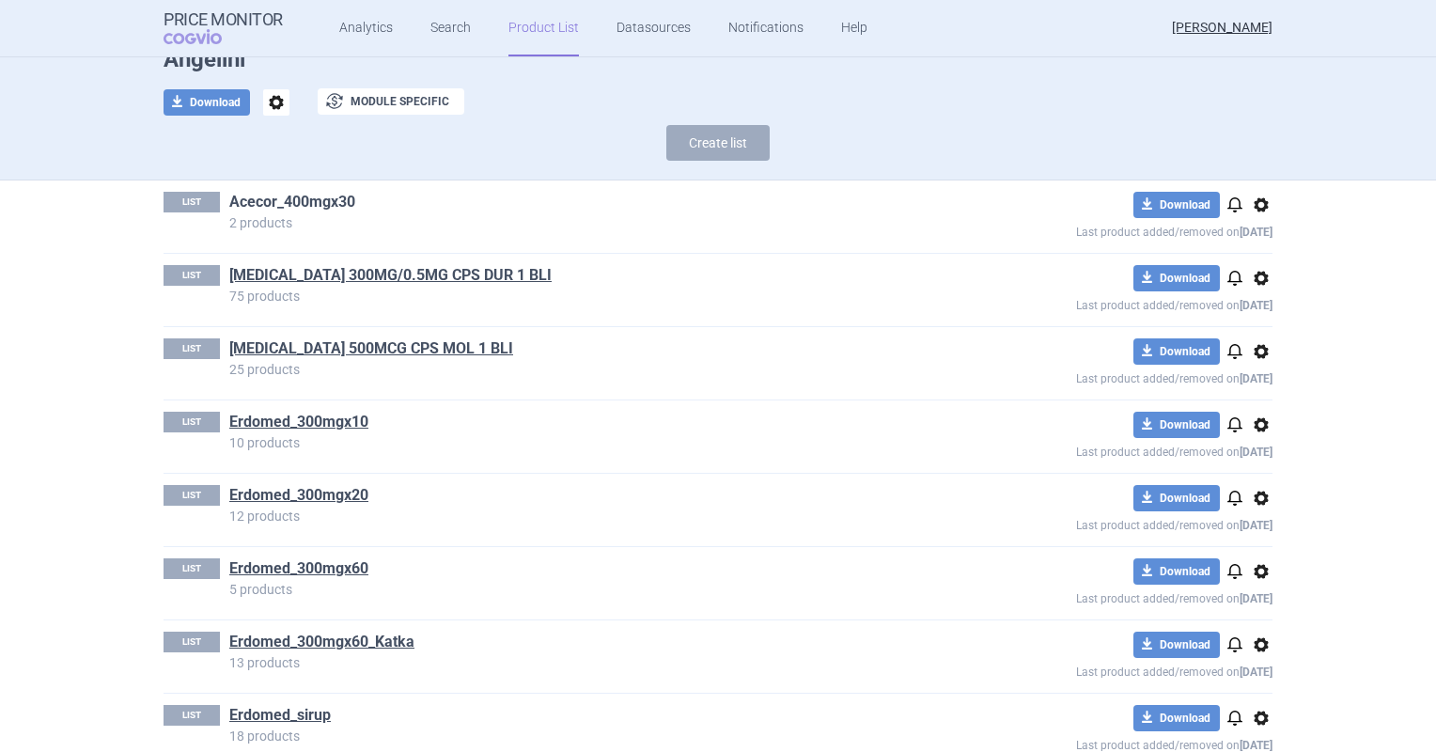
click at [309, 210] on link "Acecor_400mgx30" at bounding box center [292, 202] width 126 height 21
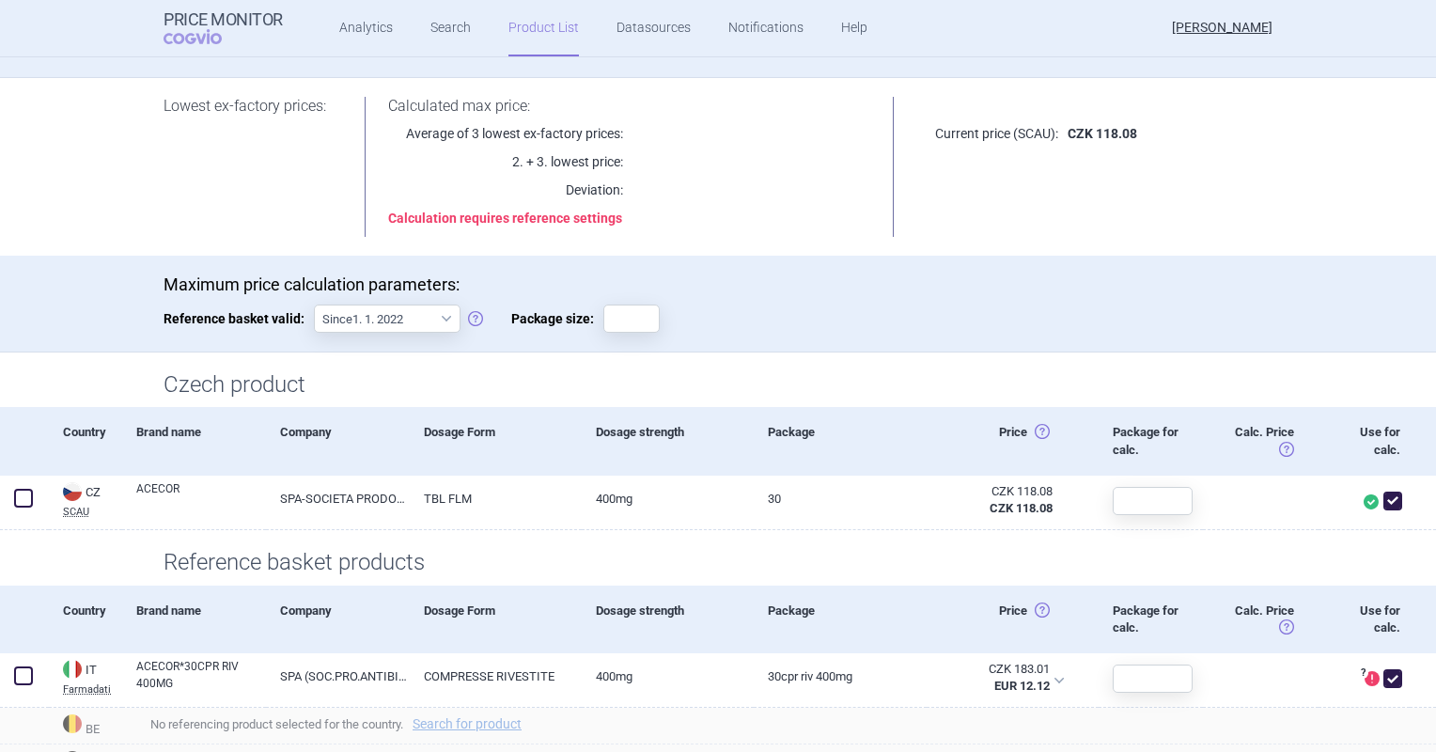
scroll to position [188, 0]
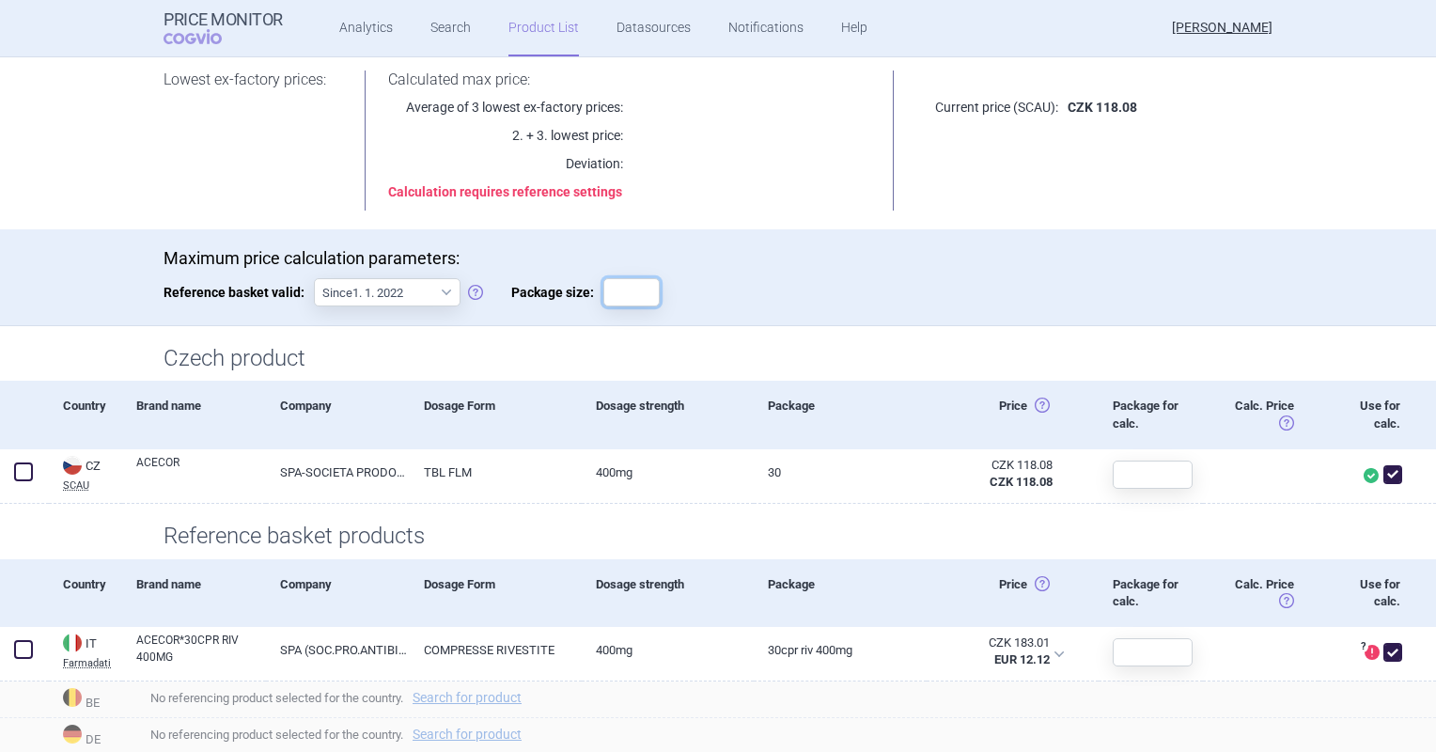
click at [616, 304] on input "Package size:" at bounding box center [631, 292] width 56 height 28
type input "30"
click at [684, 317] on div "Maximum price calculation parameters: Reference basket valid: Since 1. 1. 2022 …" at bounding box center [718, 286] width 1109 height 77
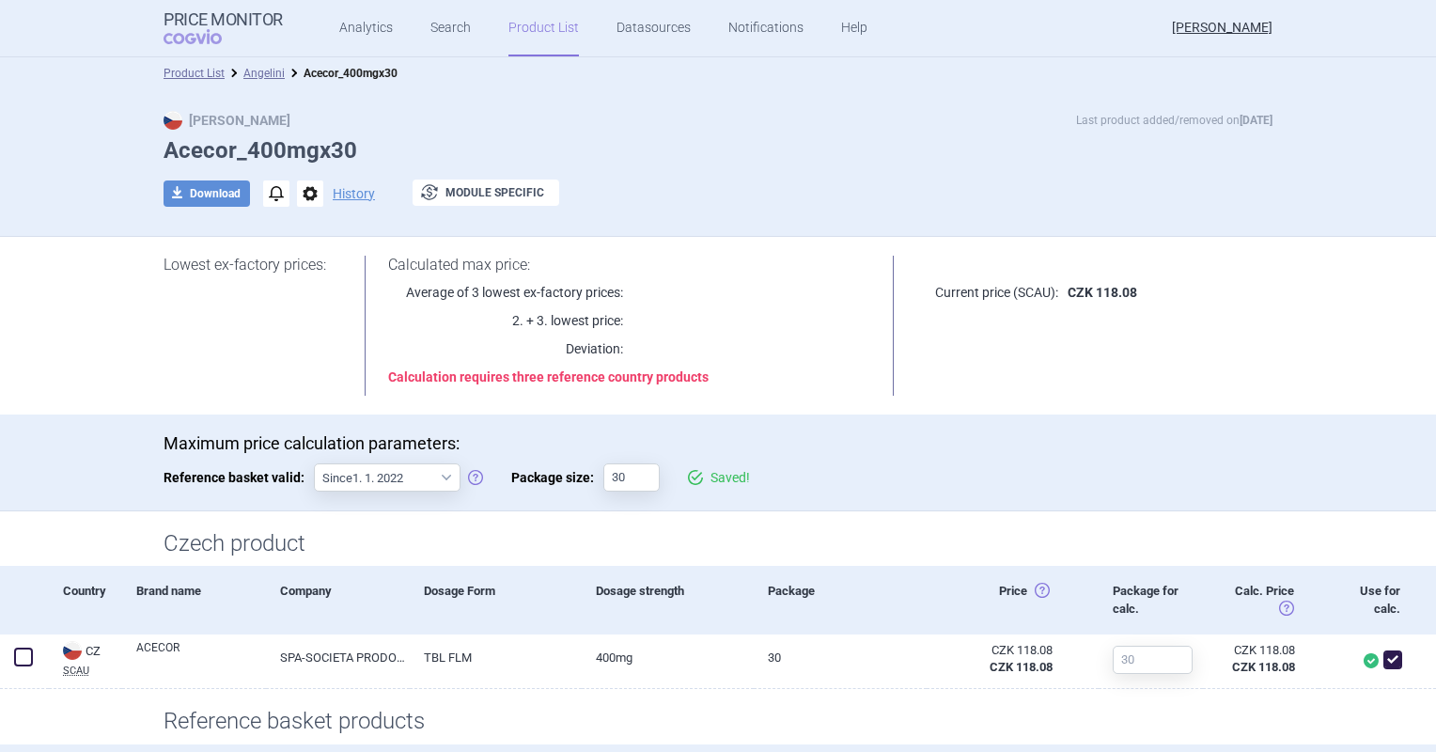
scroll to position [0, 0]
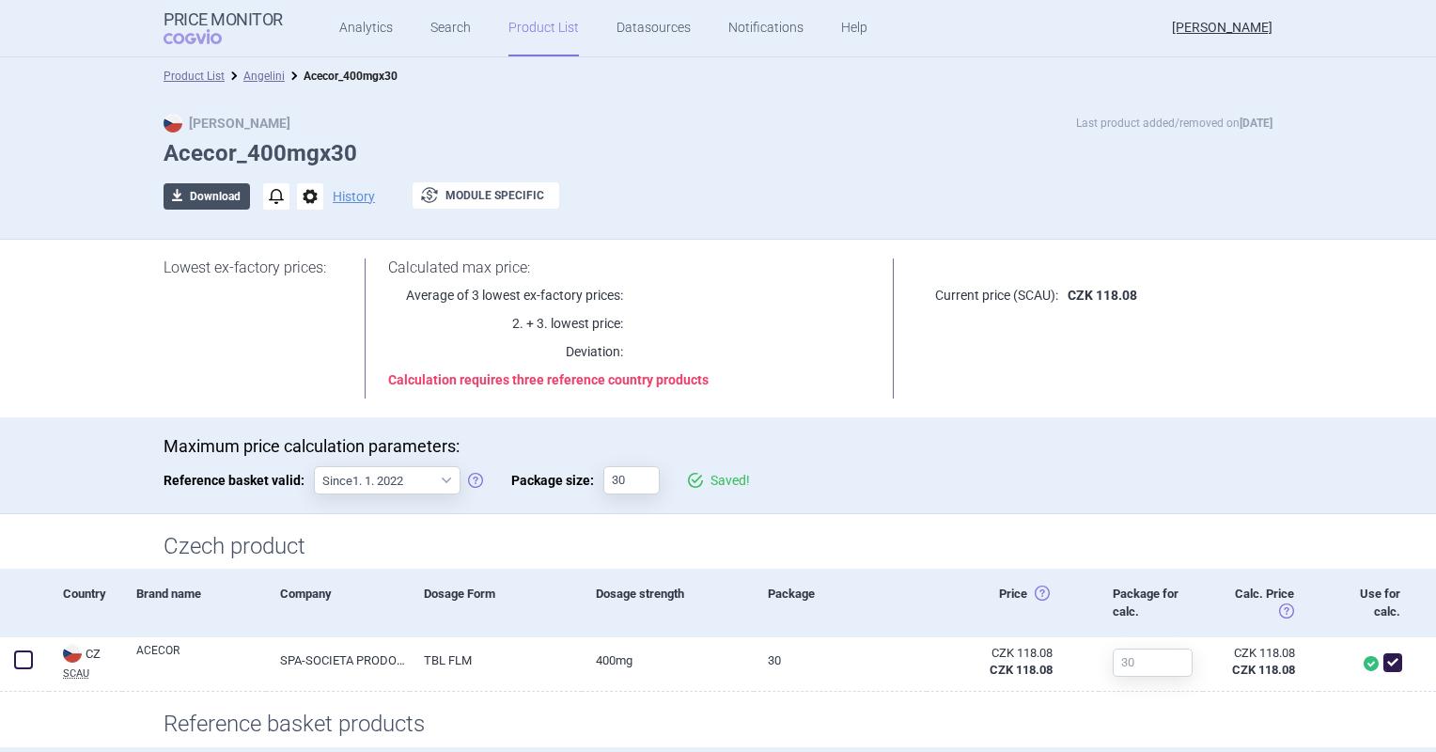
click at [216, 199] on button "download Download" at bounding box center [207, 196] width 86 height 26
select select "EUR"
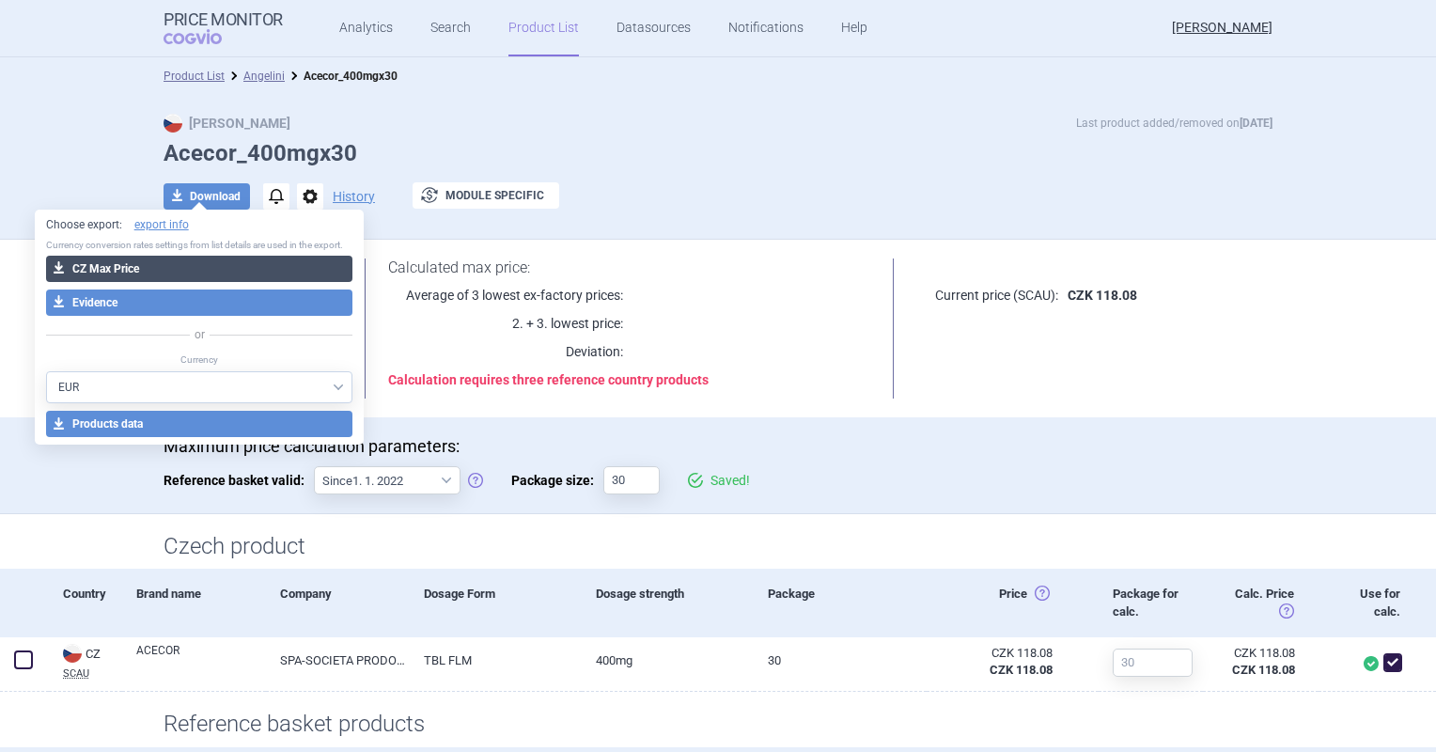
click at [199, 262] on button "download CZ Max Price" at bounding box center [199, 269] width 307 height 26
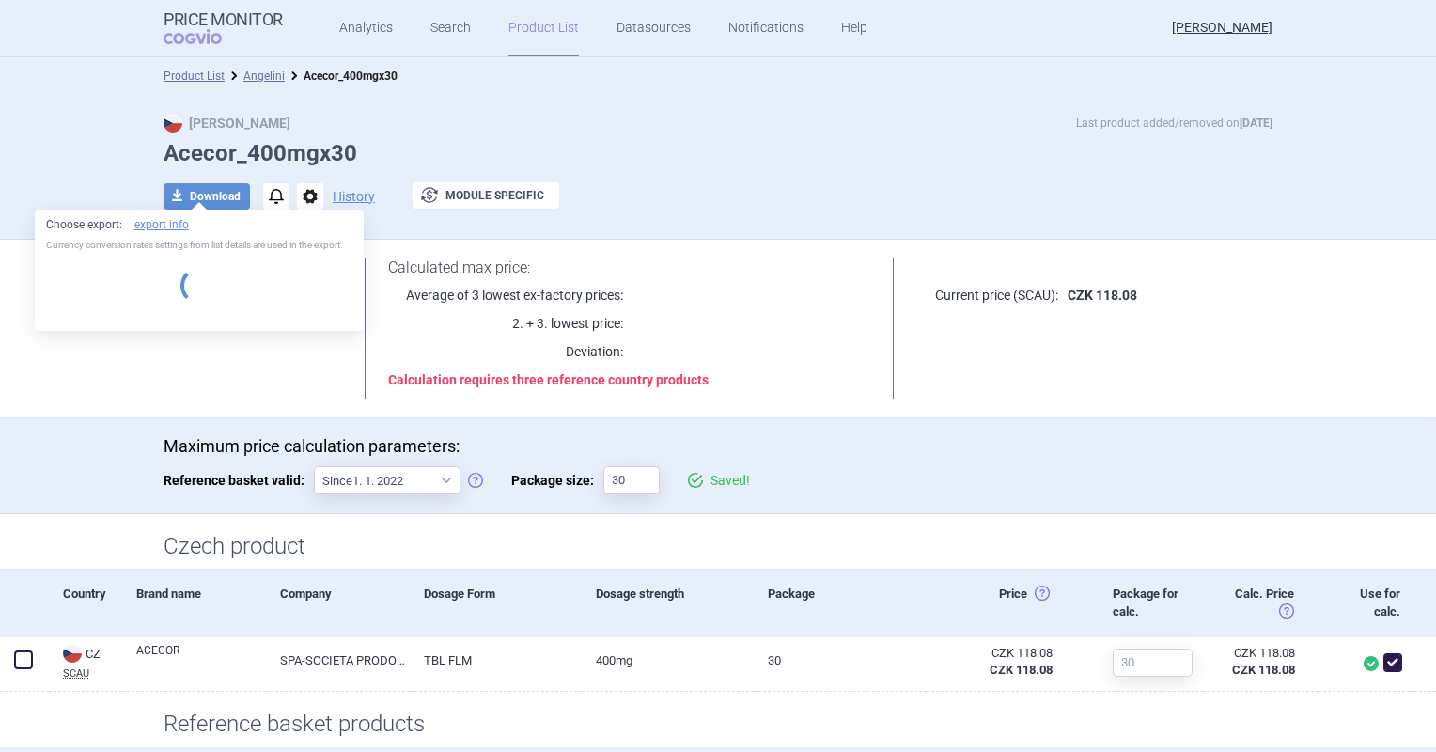
select select "EUR"
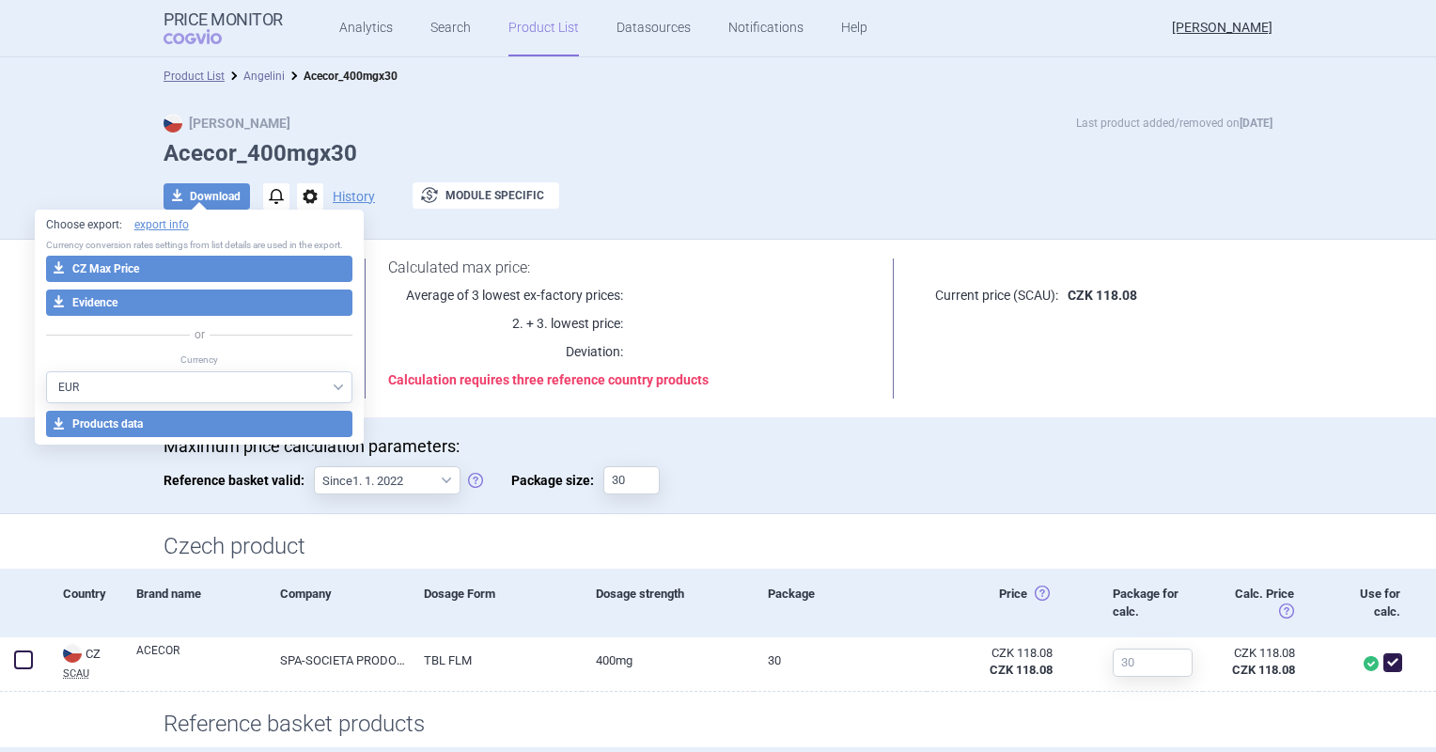
click at [255, 72] on link "Angelini" at bounding box center [263, 76] width 41 height 13
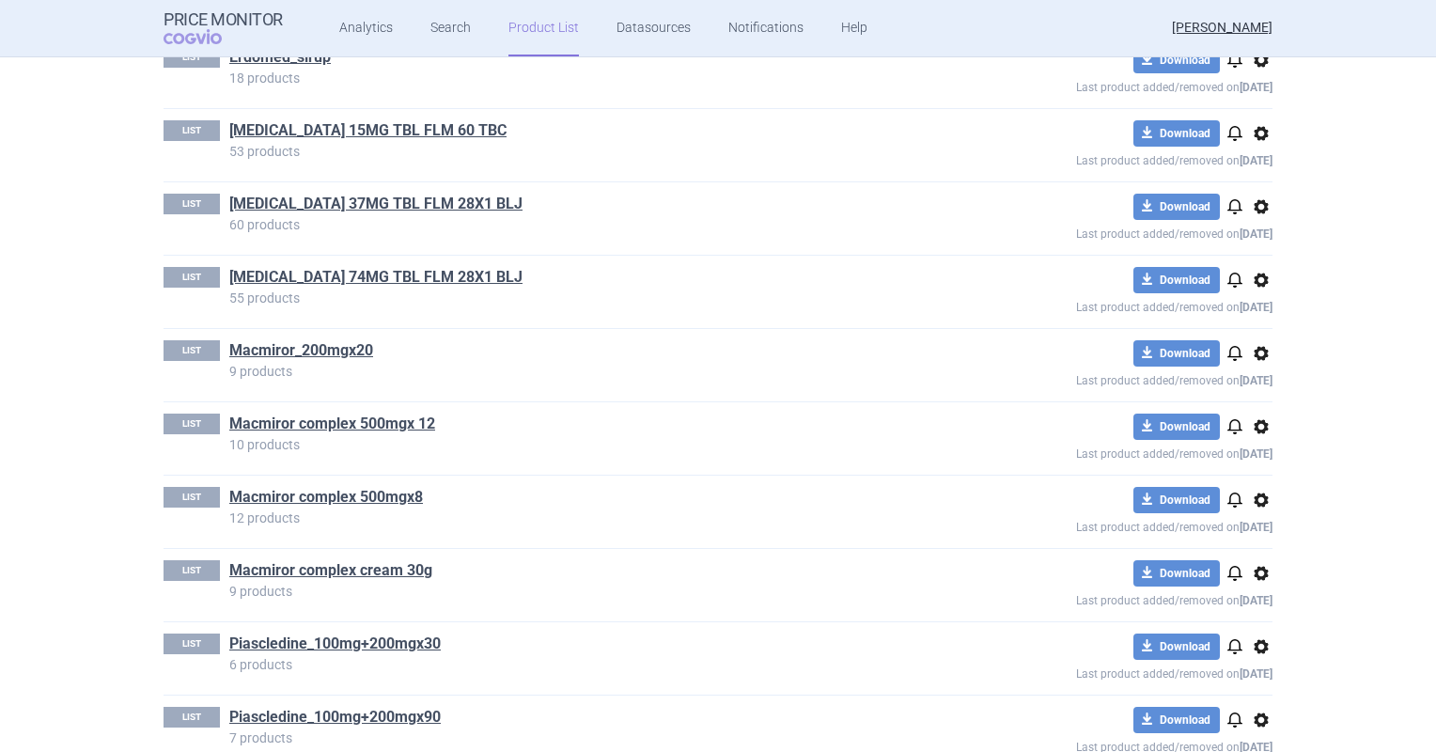
scroll to position [658, 0]
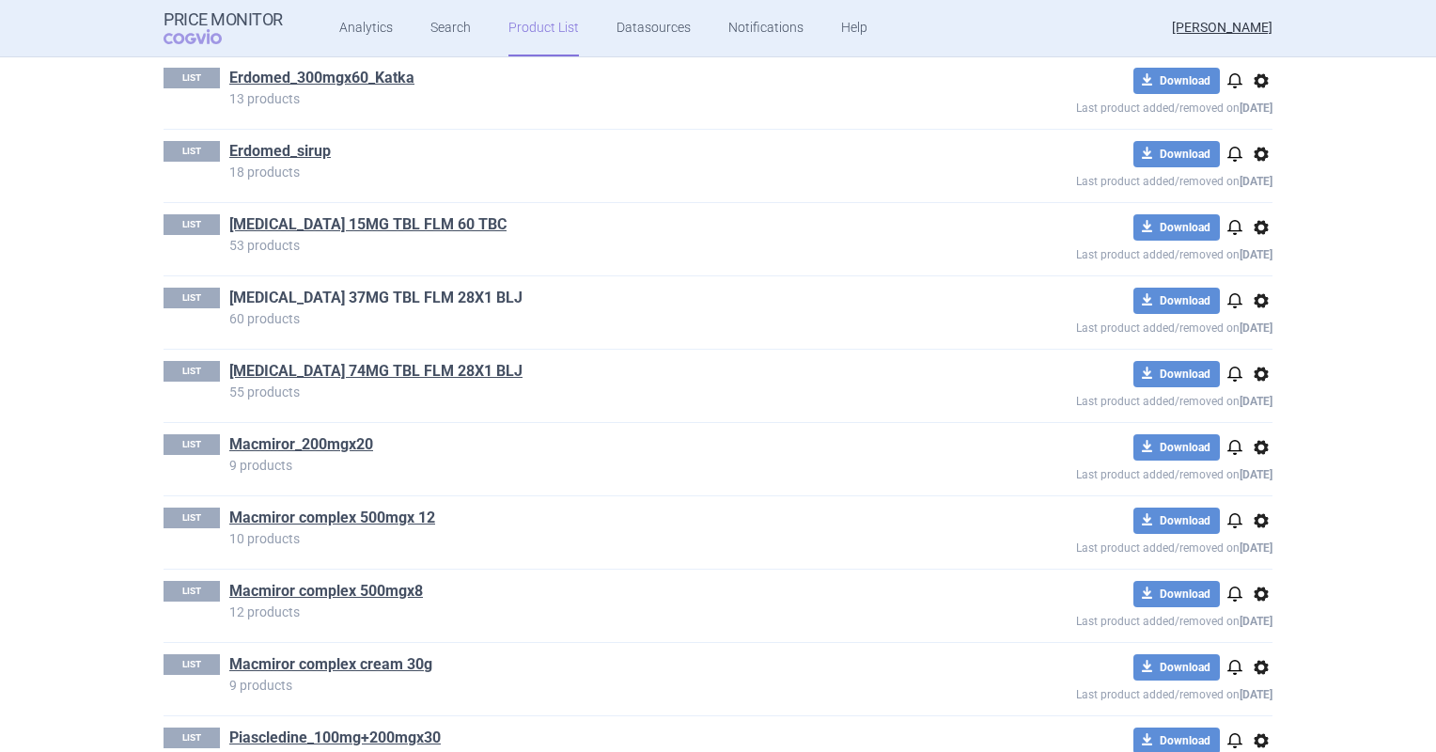
click at [411, 289] on link "[MEDICAL_DATA] 37MG TBL FLM 28X1 BLJ" at bounding box center [375, 298] width 293 height 21
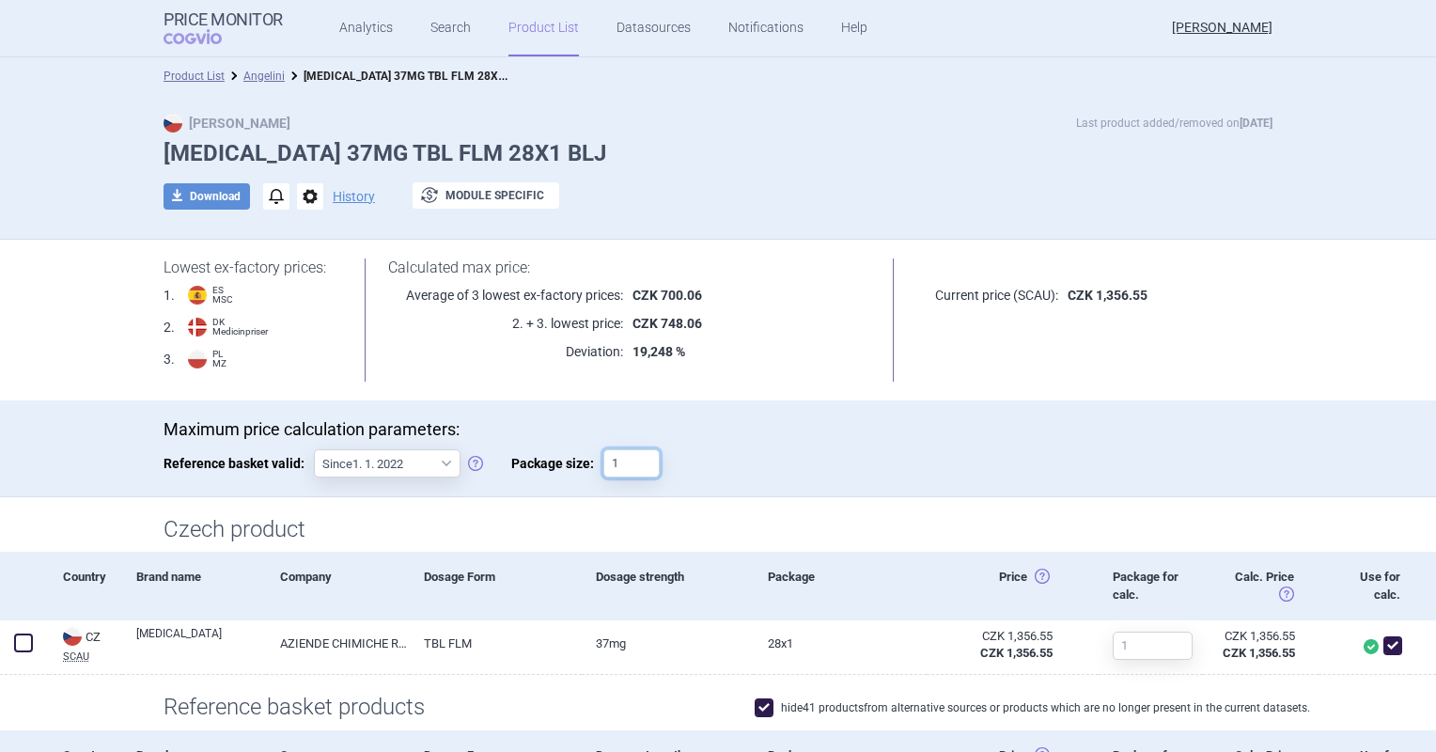
drag, startPoint x: 626, startPoint y: 459, endPoint x: 547, endPoint y: 459, distance: 78.9
click at [547, 459] on label "Package size: 1" at bounding box center [585, 463] width 148 height 28
type input "28"
click at [874, 347] on div "Calculated max price: Average of 3 lowest ex-factory prices: CZK 700.06 2. + 3.…" at bounding box center [629, 314] width 577 height 112
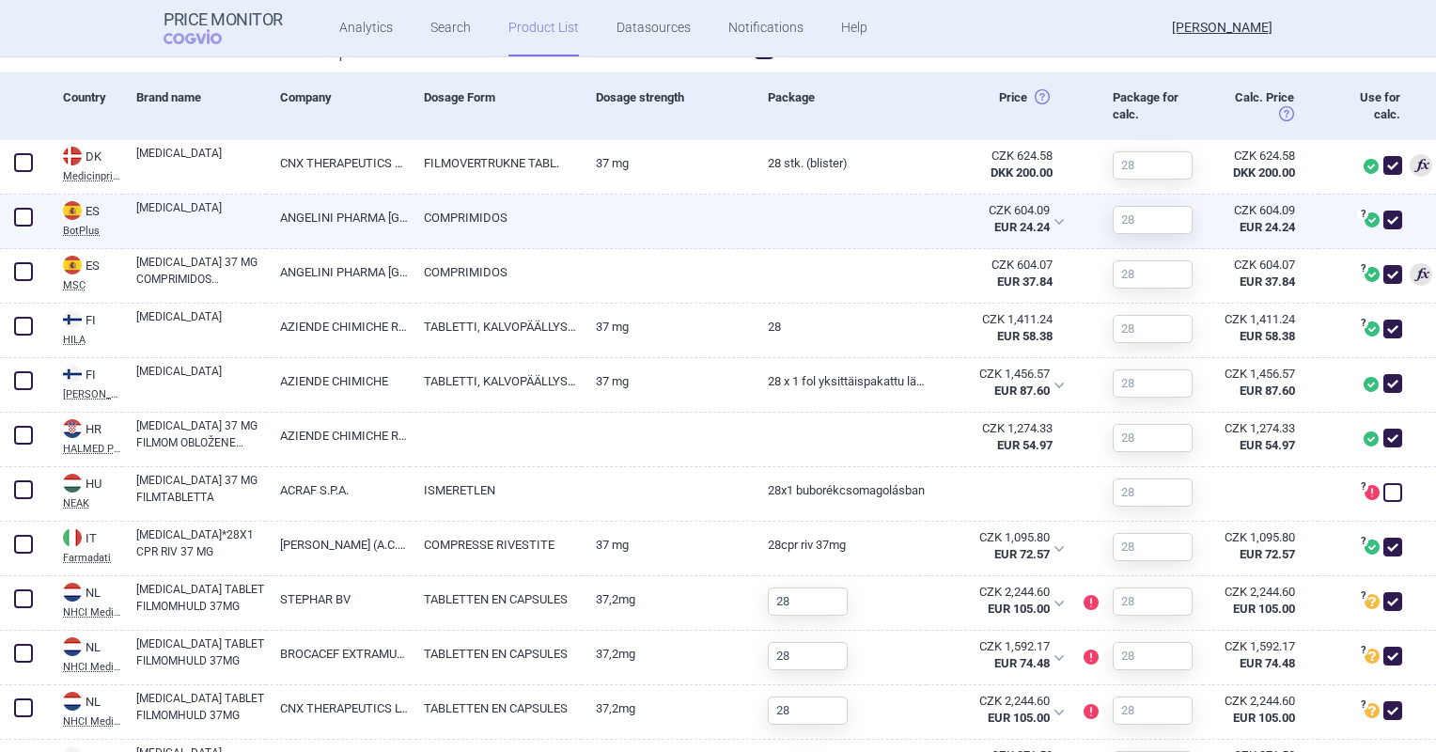
scroll to position [752, 0]
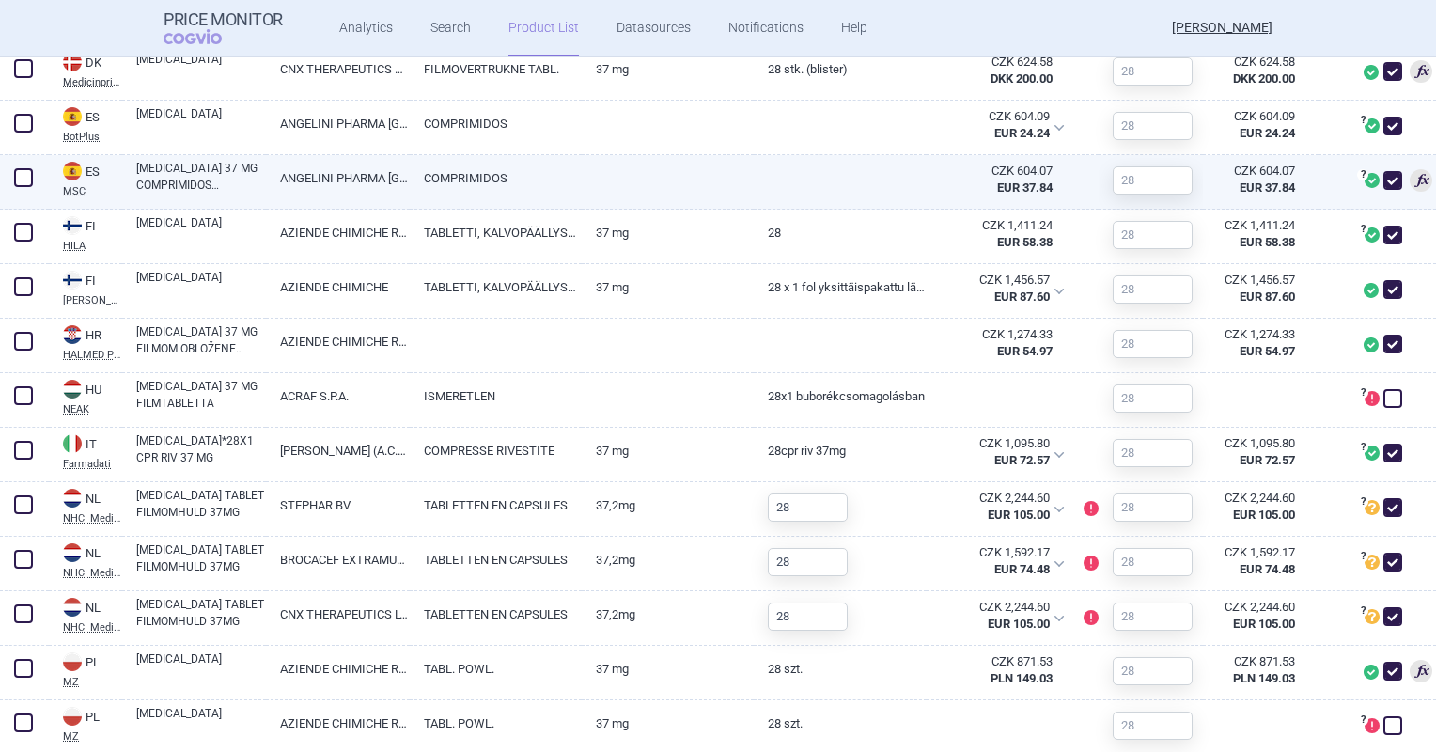
click at [758, 199] on div at bounding box center [840, 182] width 172 height 55
click at [756, 185] on link at bounding box center [840, 172] width 172 height 34
select select "EUR"
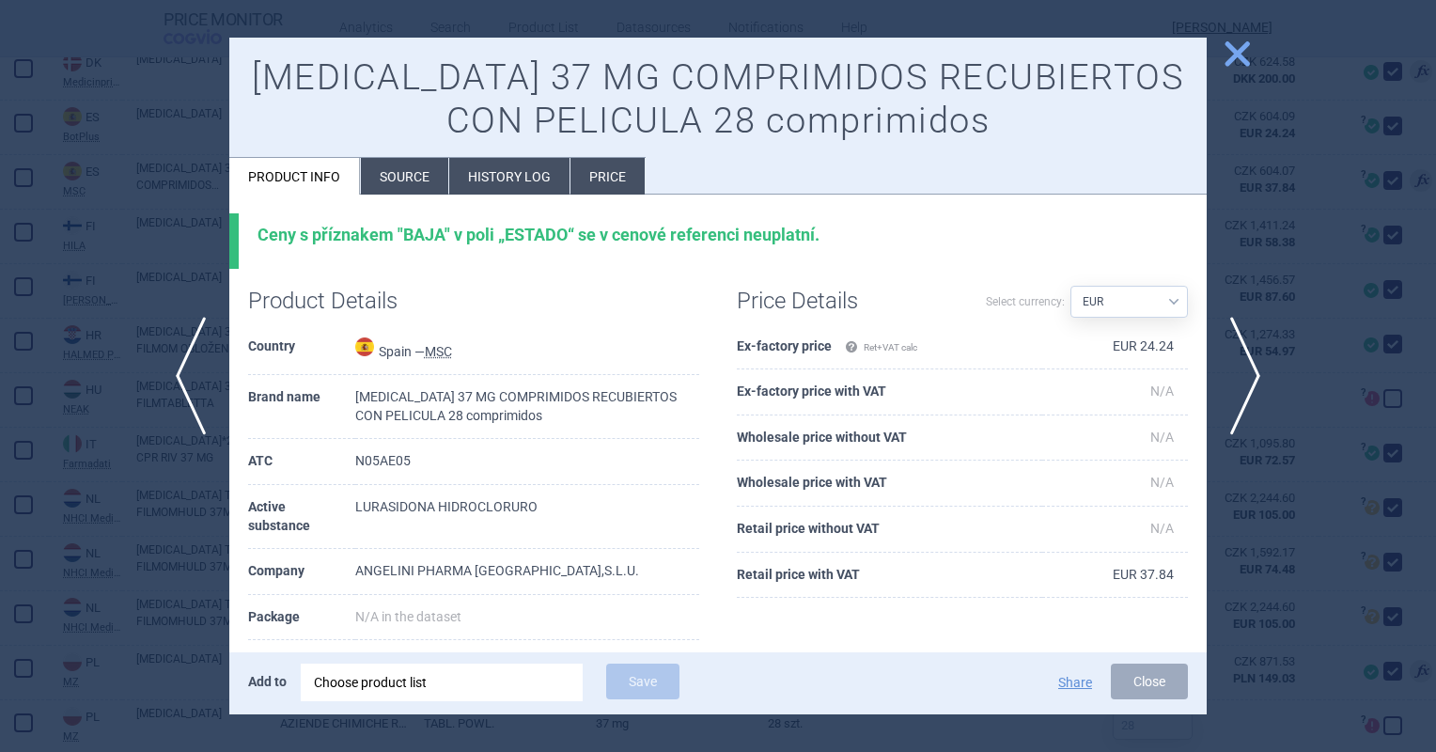
click at [1229, 49] on span "close" at bounding box center [1237, 54] width 33 height 33
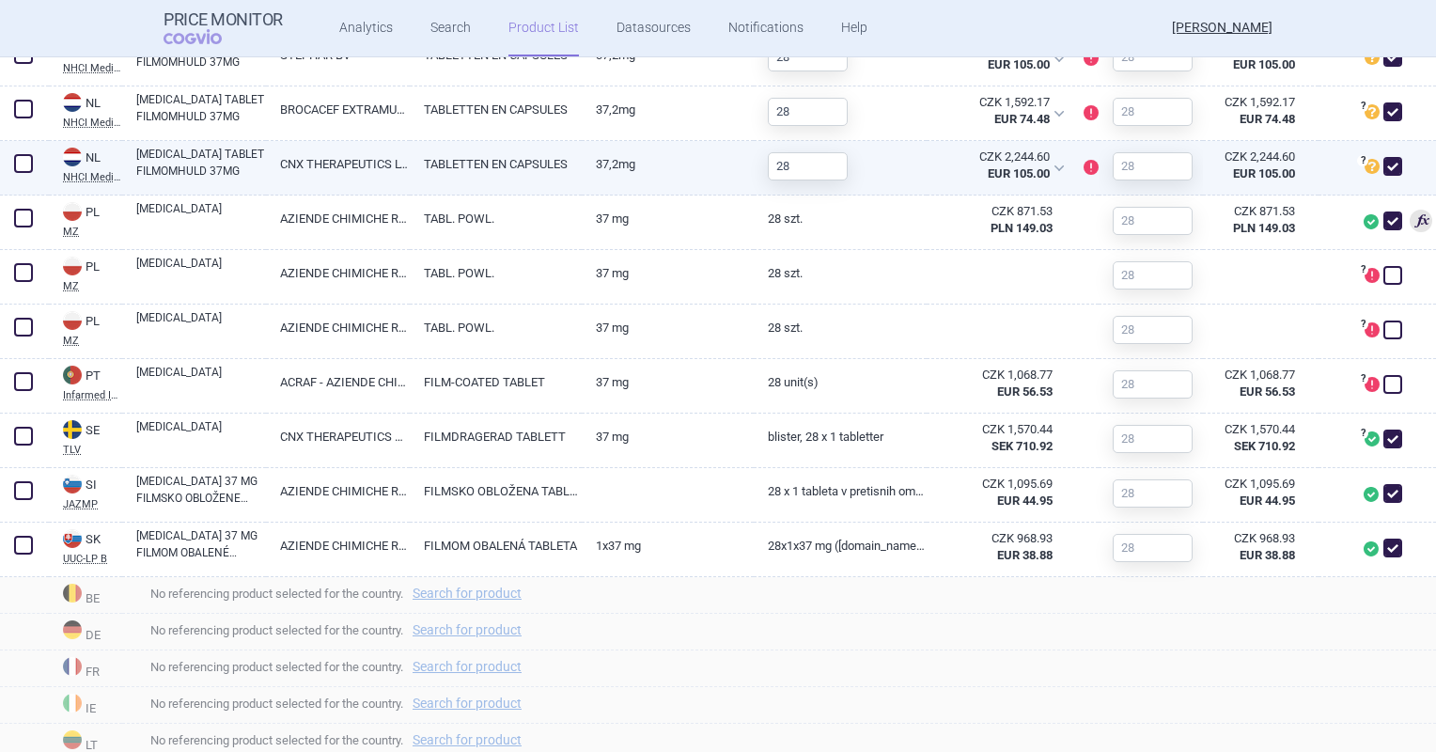
scroll to position [1222, 0]
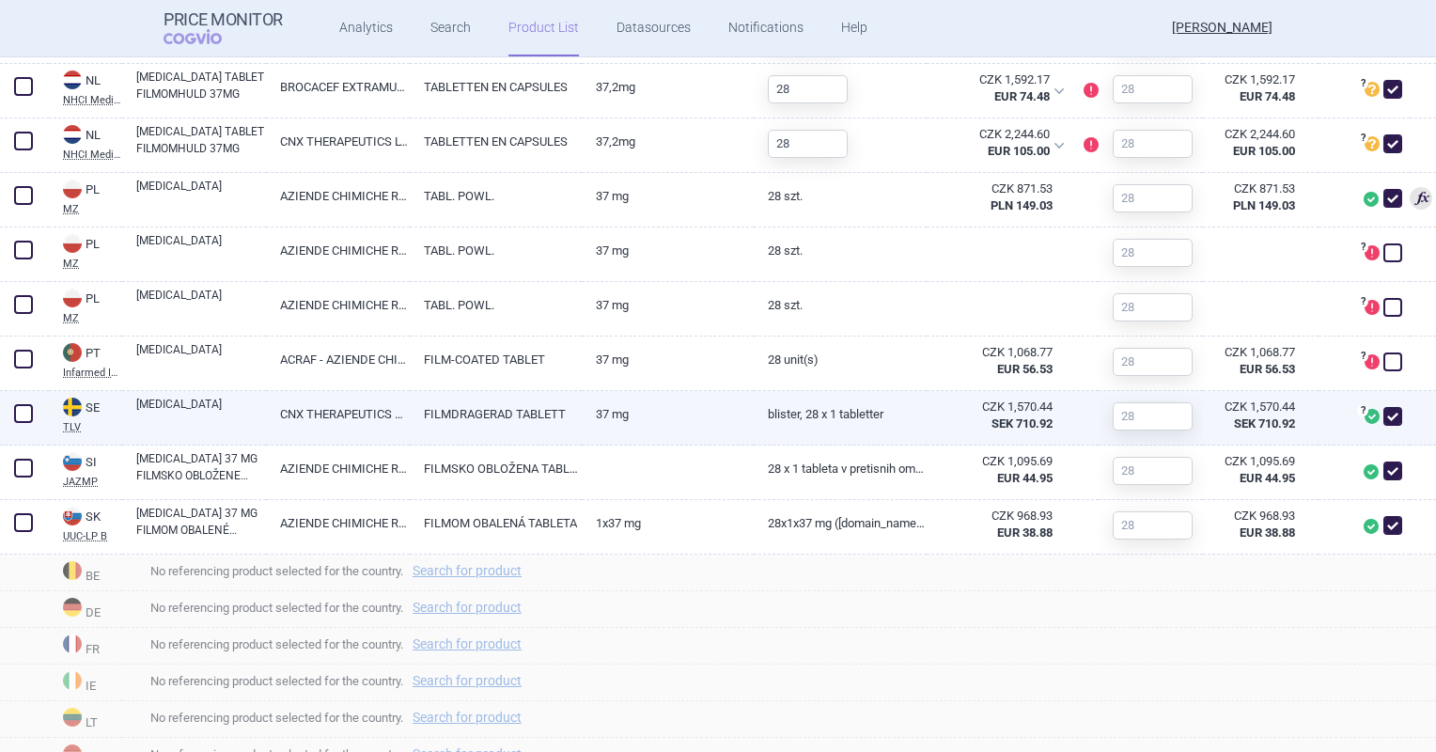
click at [425, 416] on link "FILMDRAGERAD TABLETT" at bounding box center [496, 414] width 172 height 46
select select "EUR"
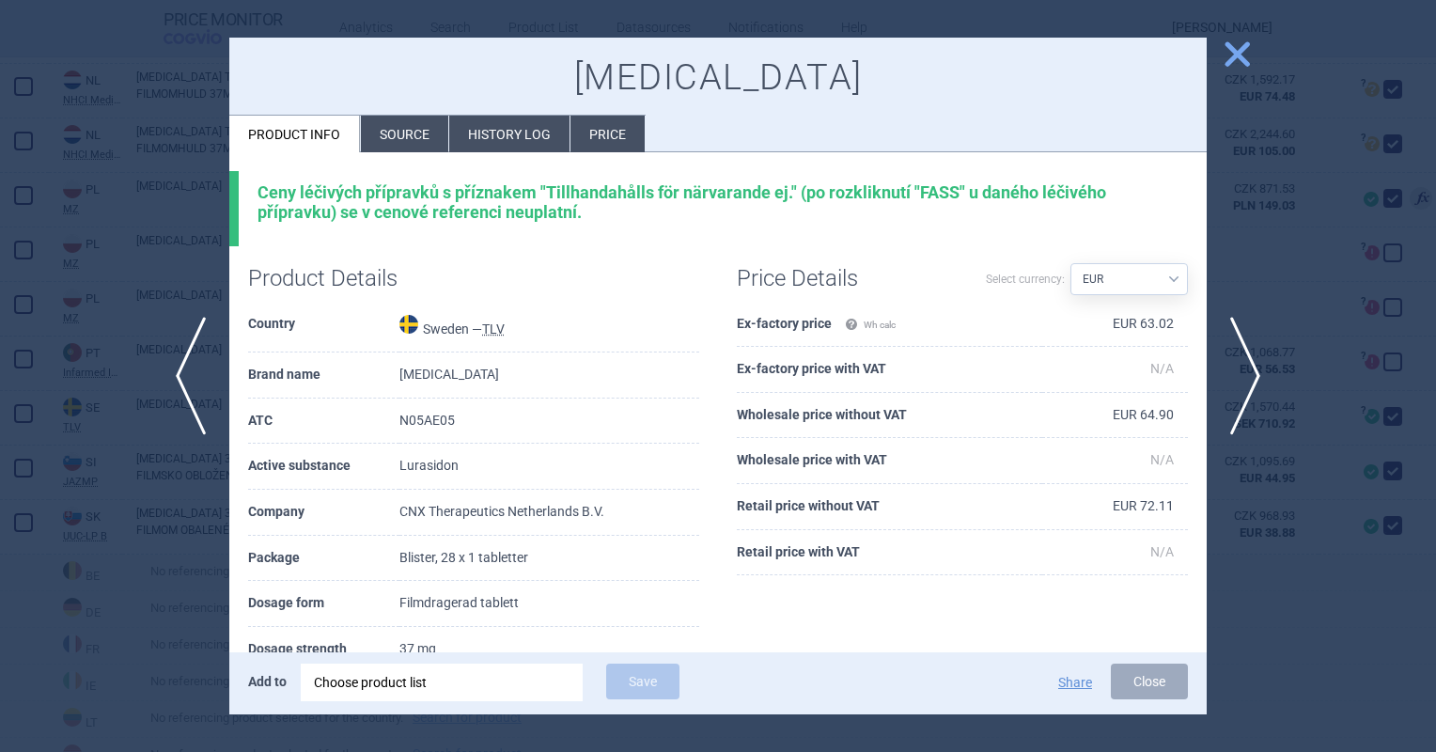
click at [1234, 54] on span "close" at bounding box center [1237, 54] width 33 height 33
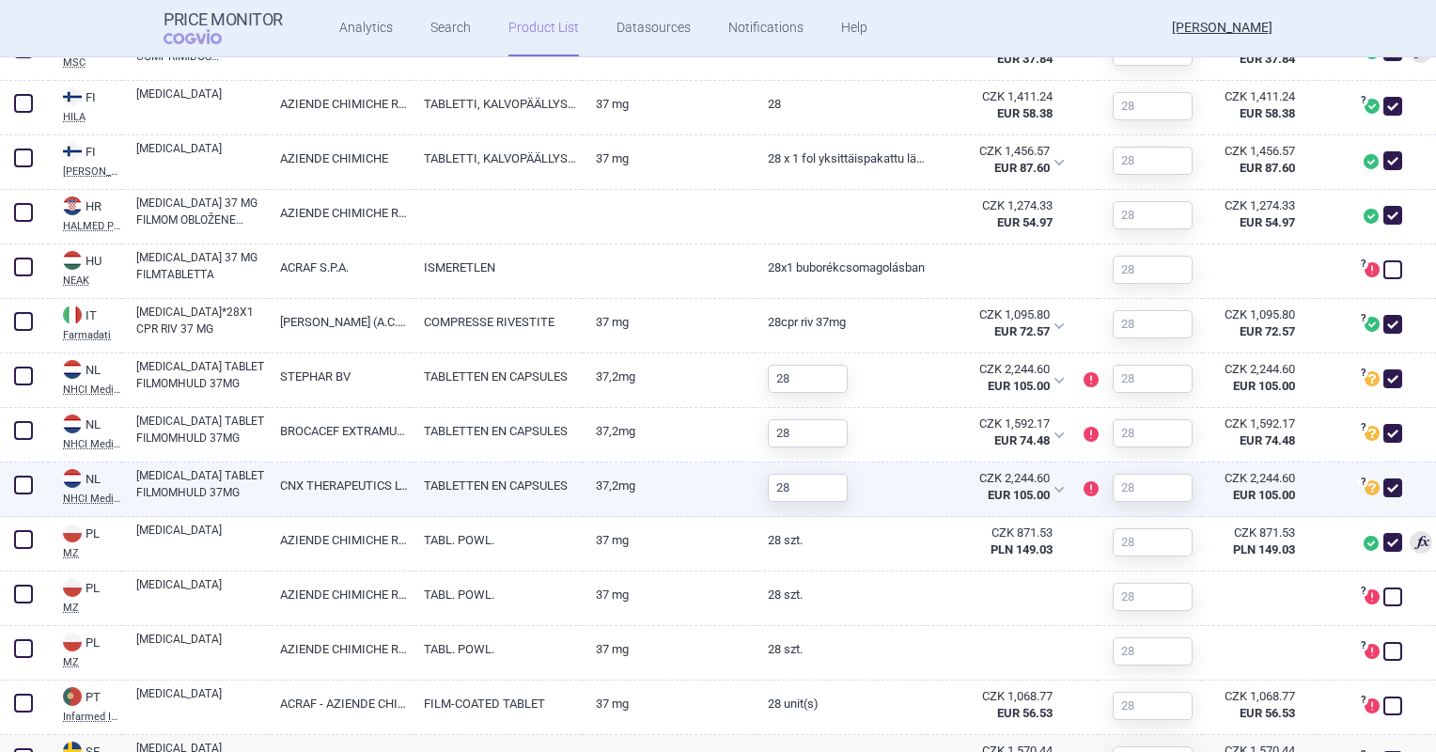
scroll to position [849, 0]
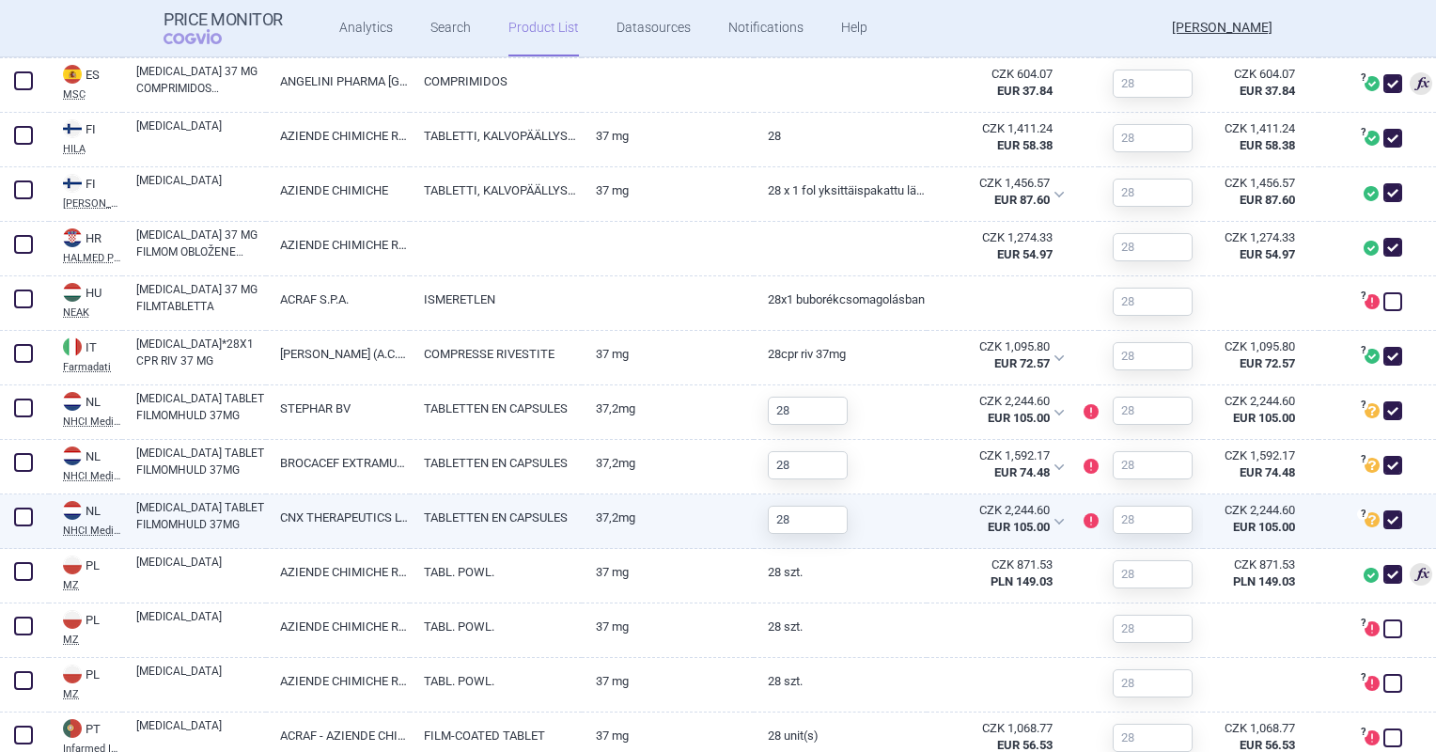
click at [459, 508] on link "TABLETTEN EN CAPSULES" at bounding box center [496, 517] width 172 height 46
select select "EUR"
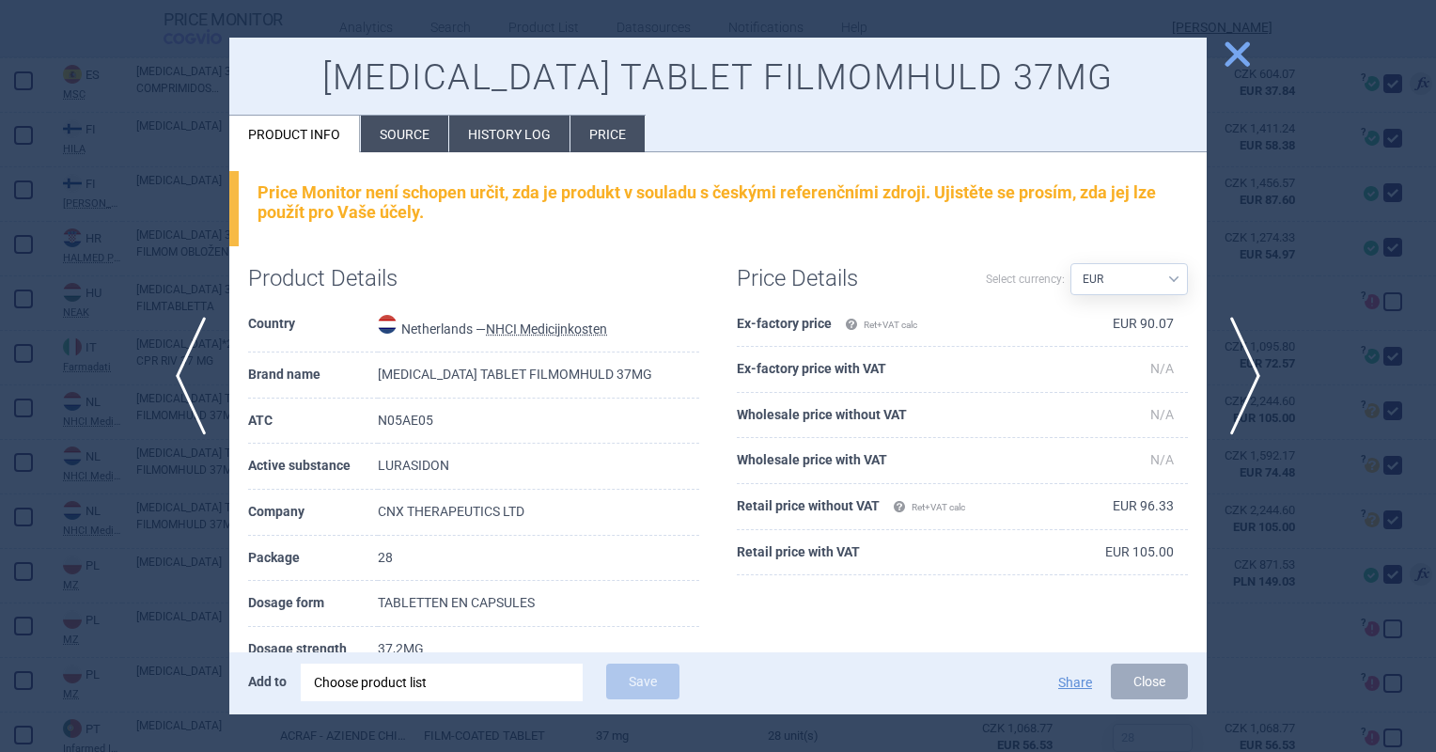
click at [417, 139] on li "Source" at bounding box center [404, 134] width 87 height 37
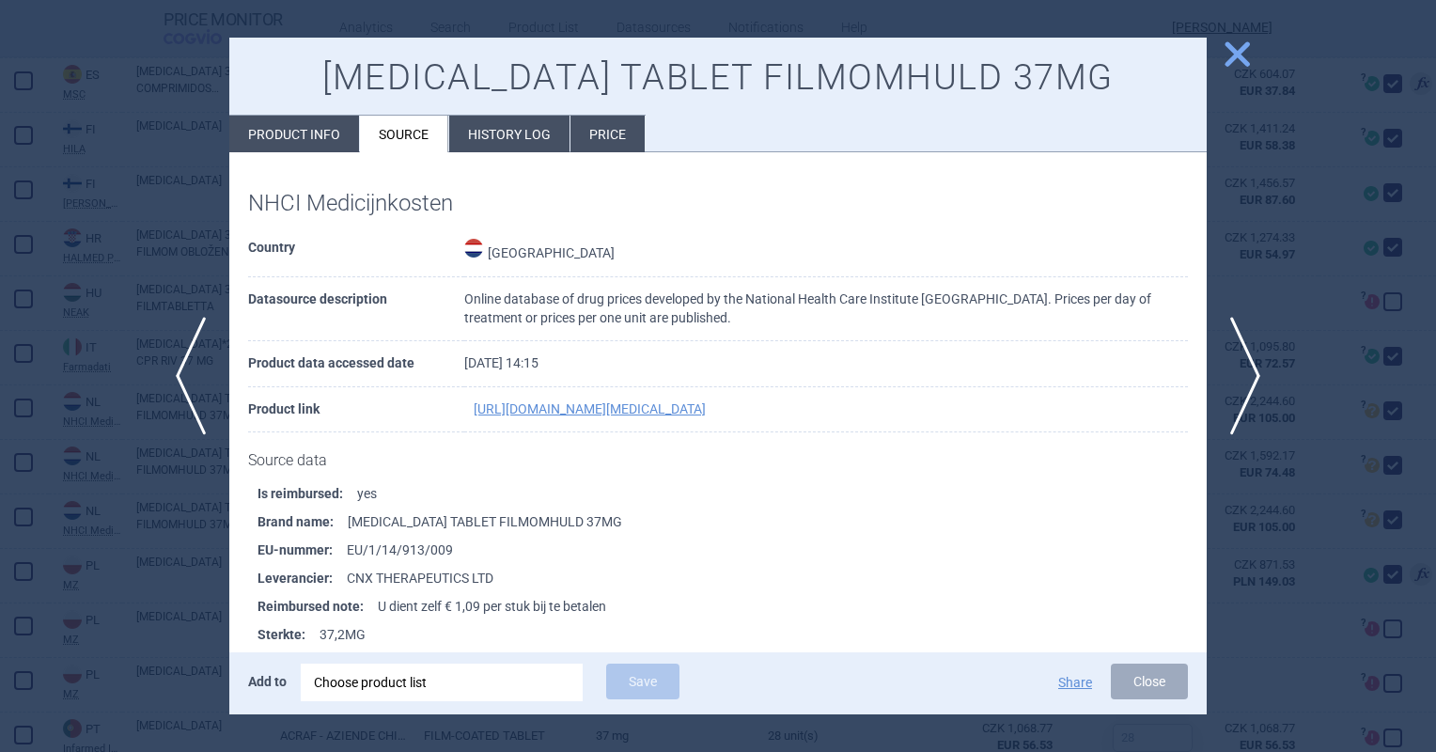
click at [504, 132] on li "History log" at bounding box center [509, 134] width 120 height 37
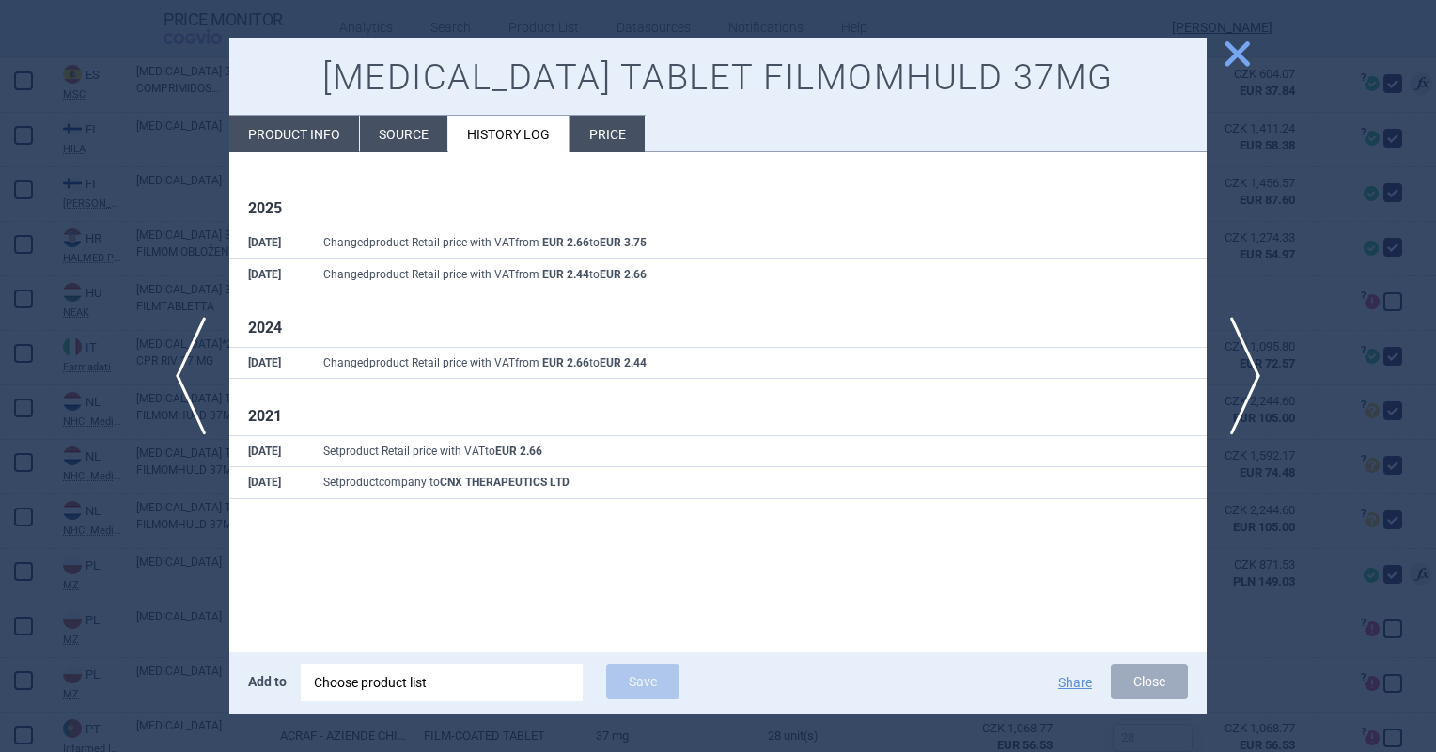
click at [1224, 54] on span "close" at bounding box center [1237, 54] width 33 height 33
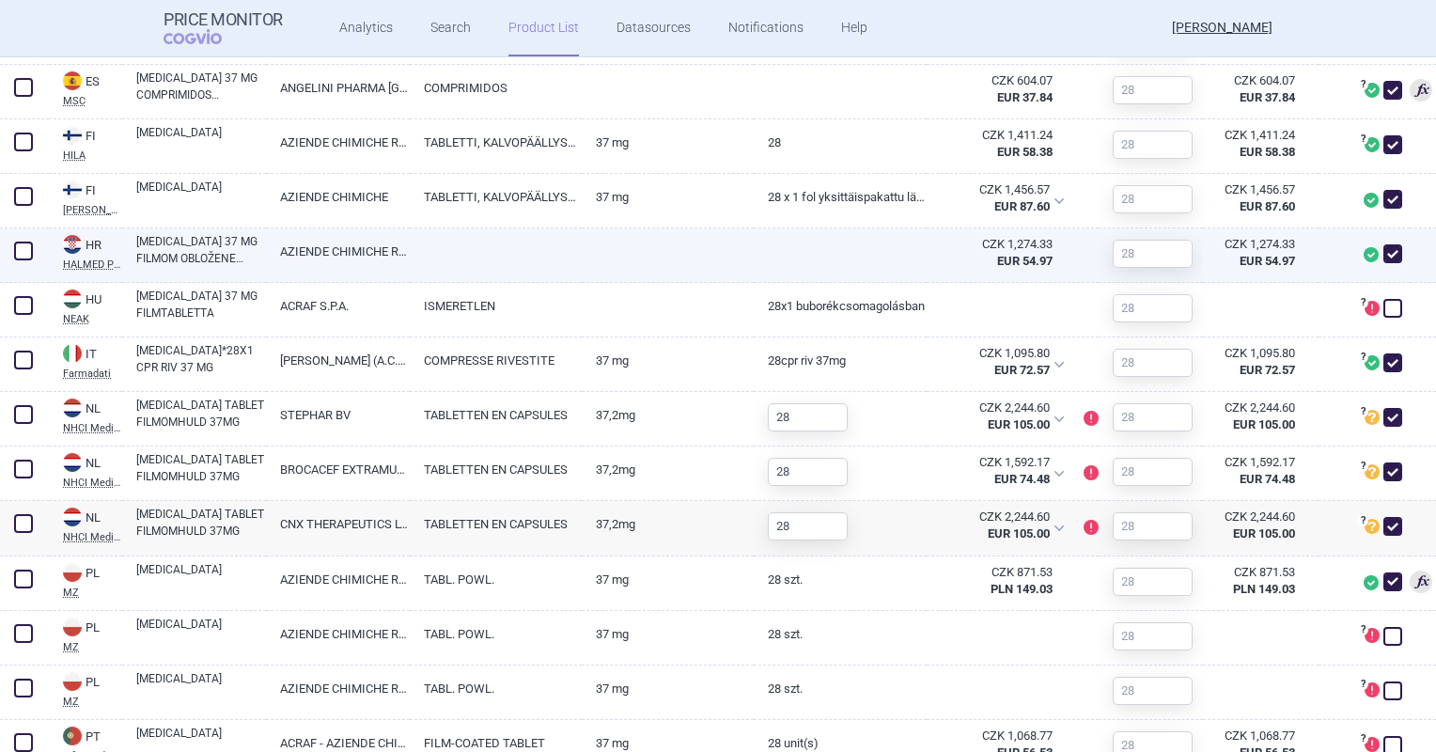
scroll to position [846, 0]
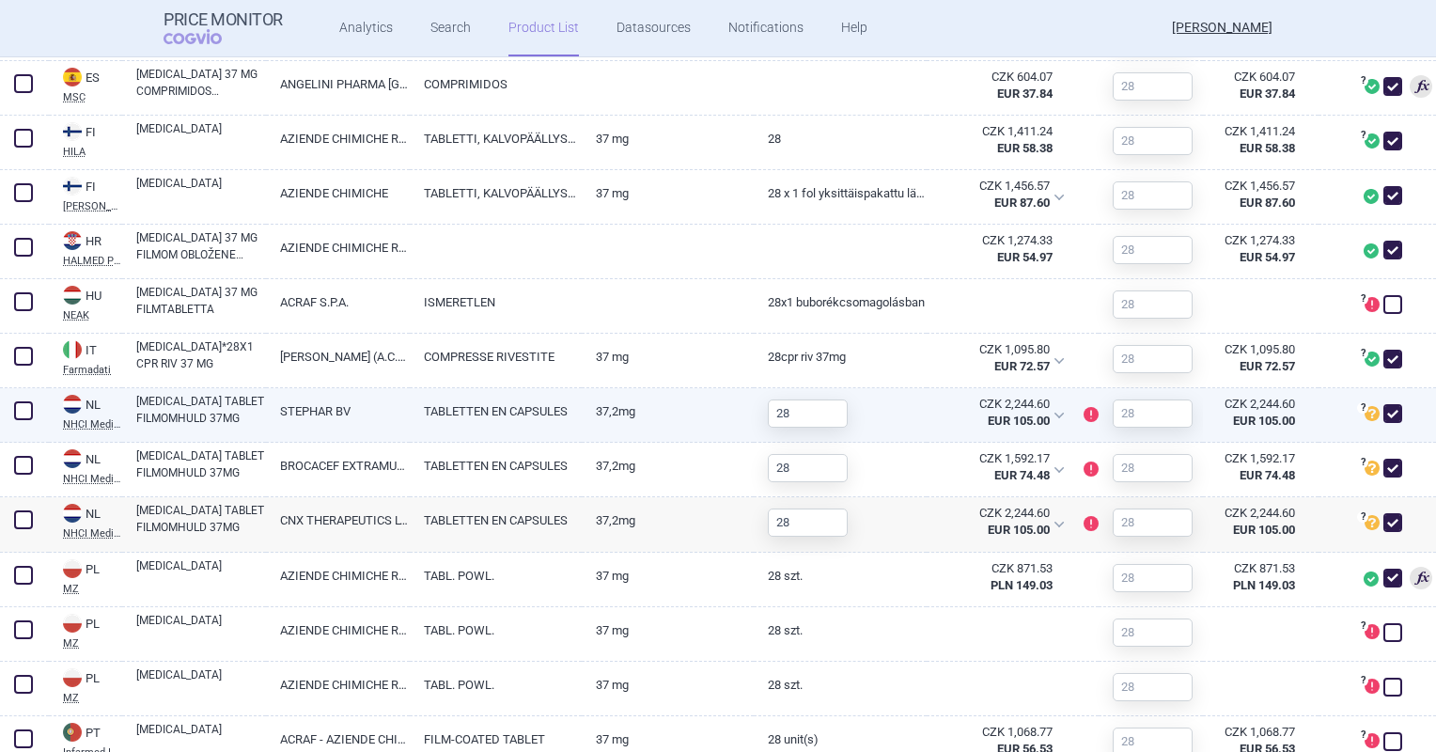
click at [1383, 406] on span at bounding box center [1392, 413] width 19 height 19
checkbox input "false"
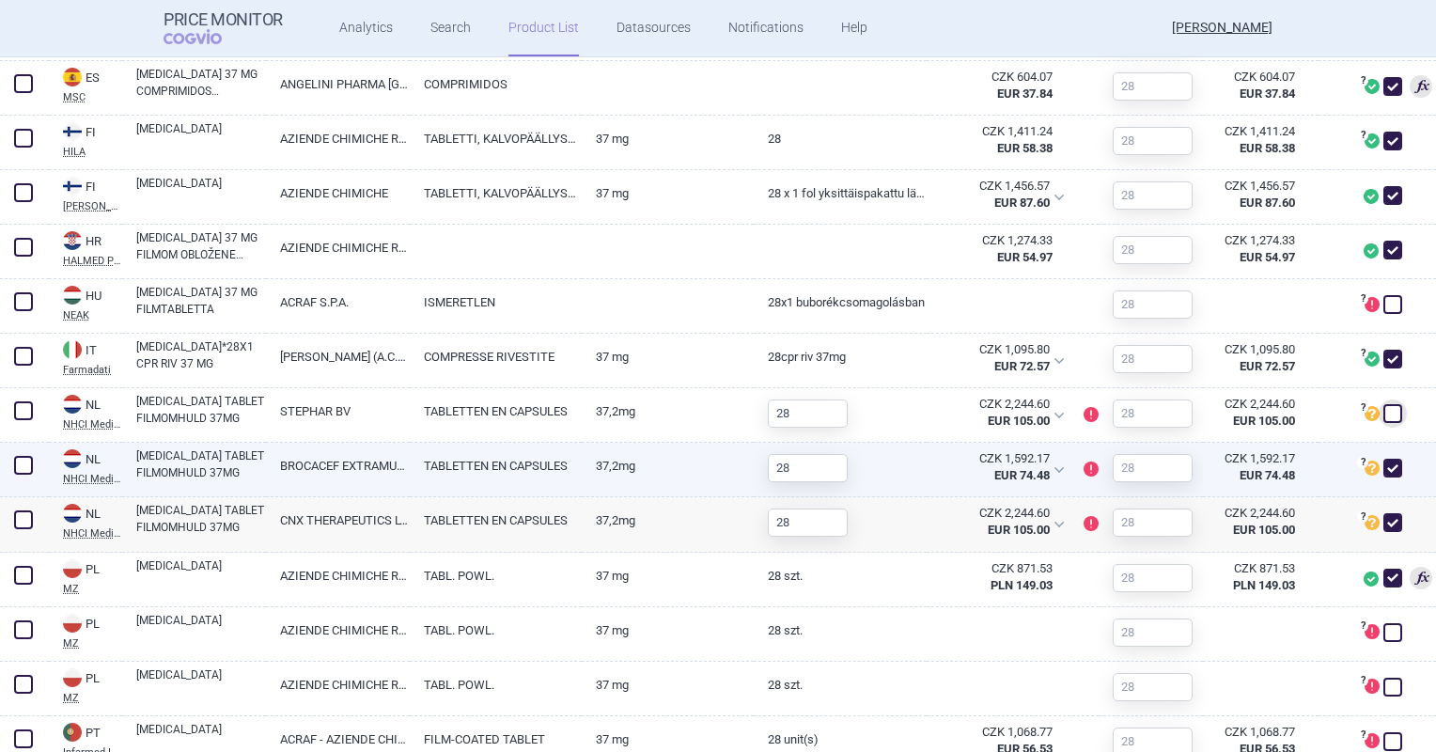
click at [1383, 461] on span at bounding box center [1392, 468] width 19 height 19
checkbox input "false"
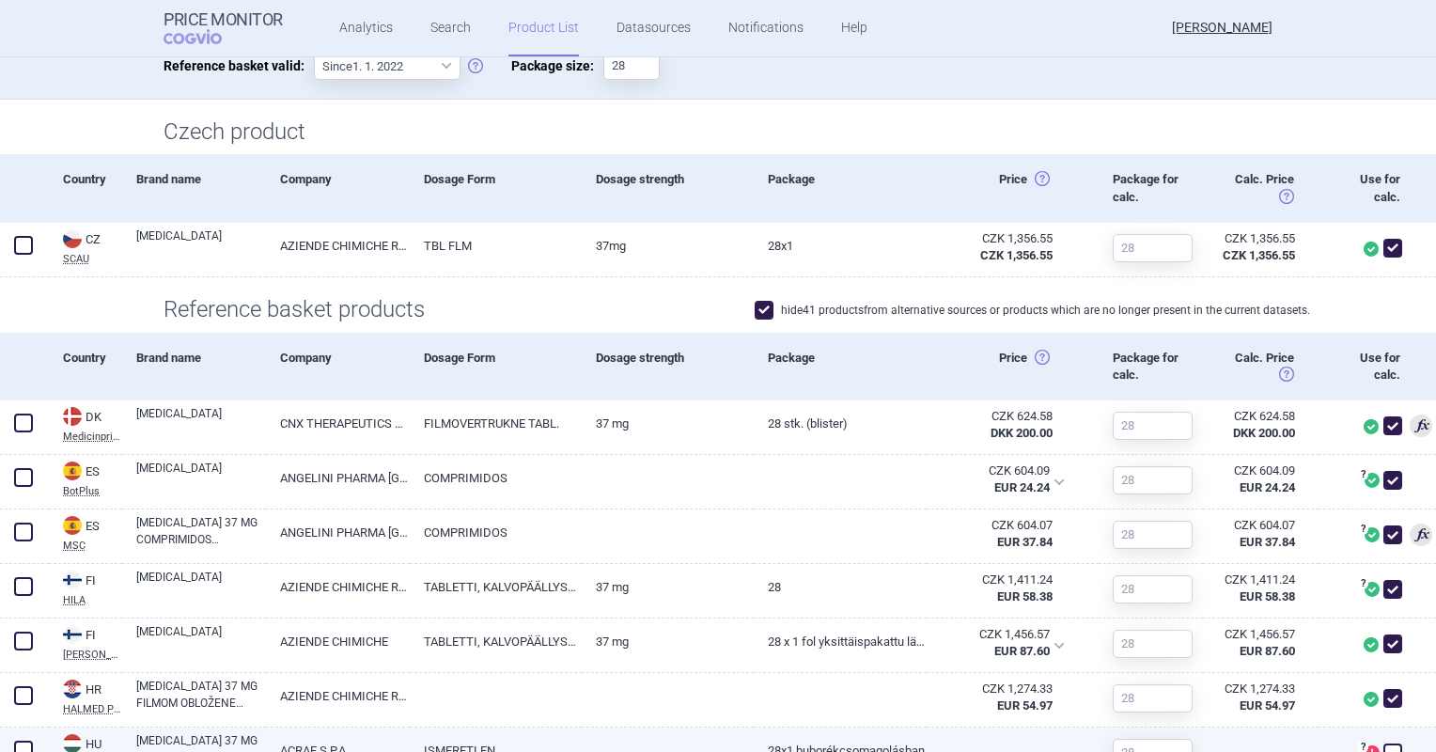
scroll to position [94, 0]
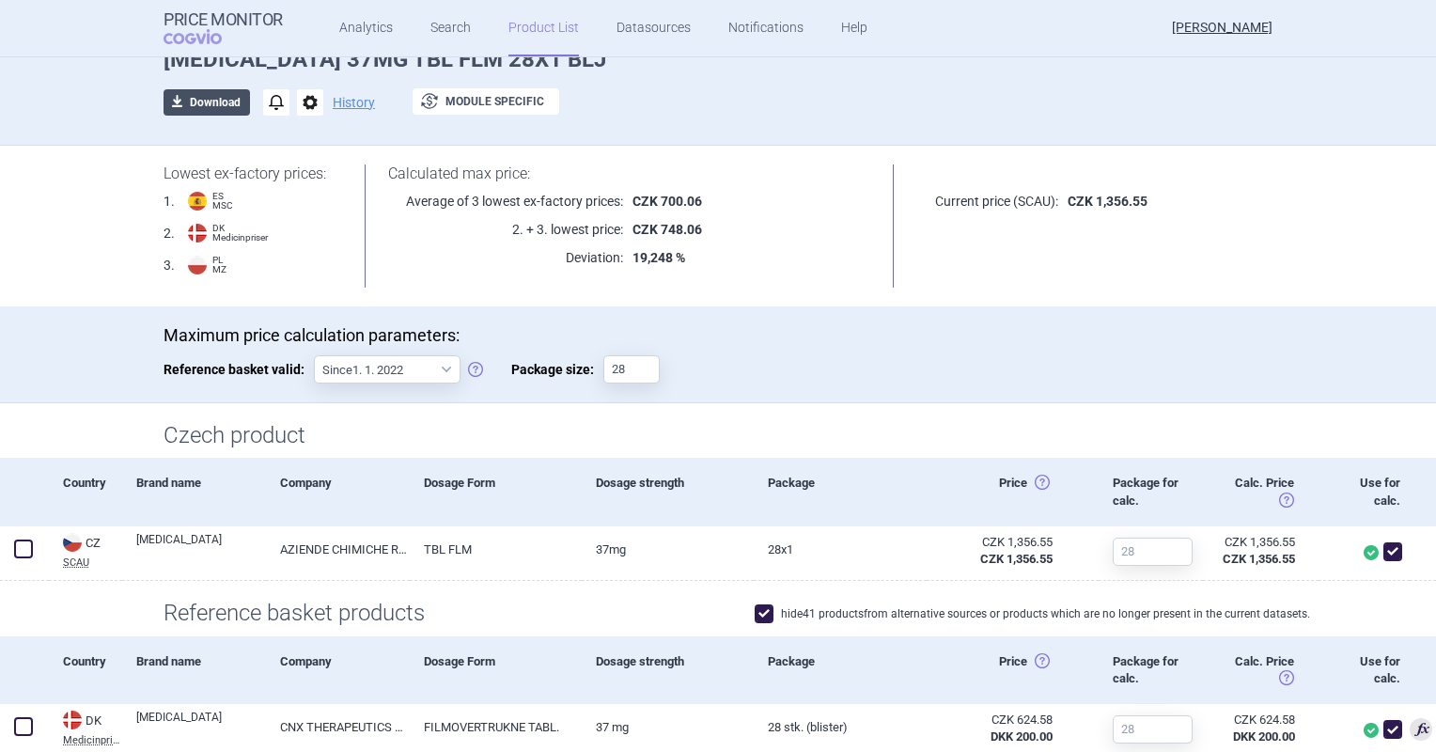
click at [228, 110] on button "download Download" at bounding box center [207, 102] width 86 height 26
select select "EUR"
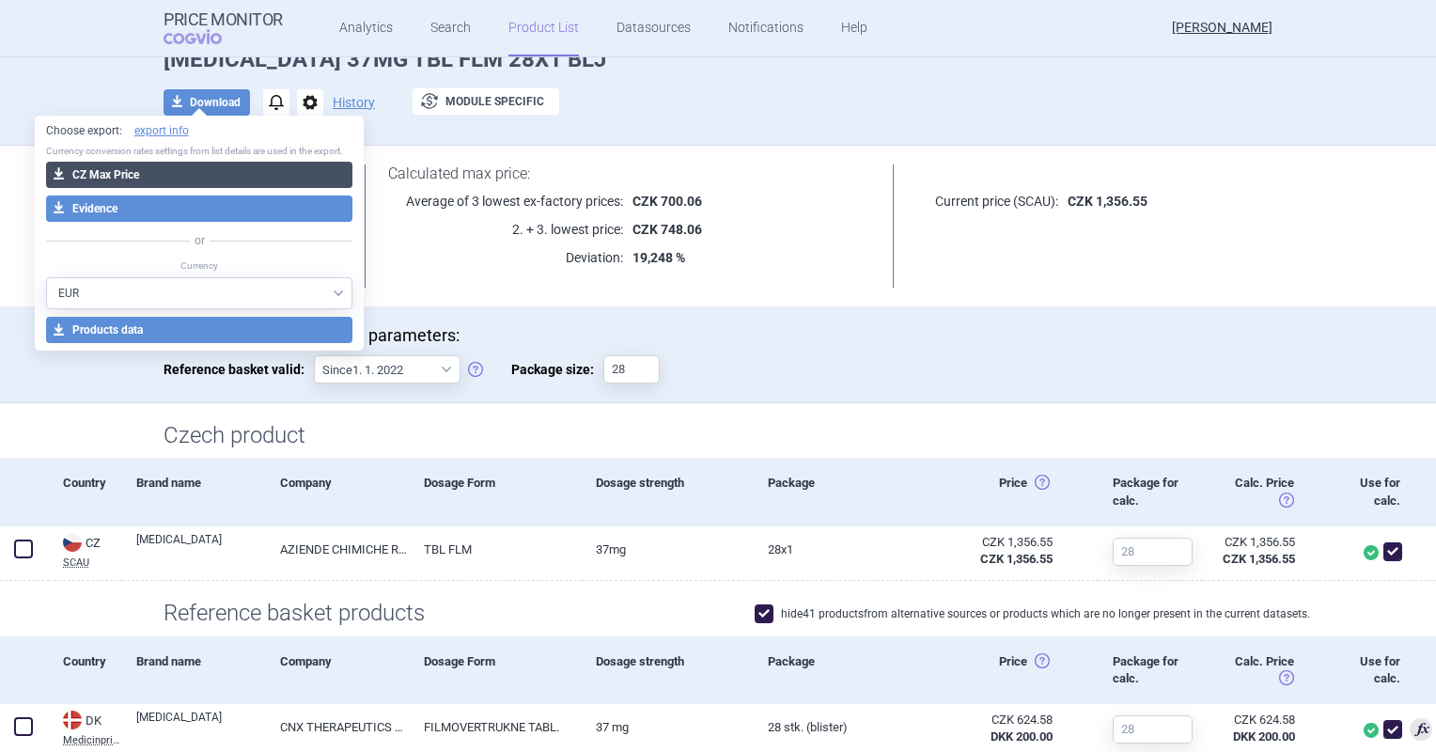
click at [223, 168] on button "download CZ Max Price" at bounding box center [199, 175] width 307 height 26
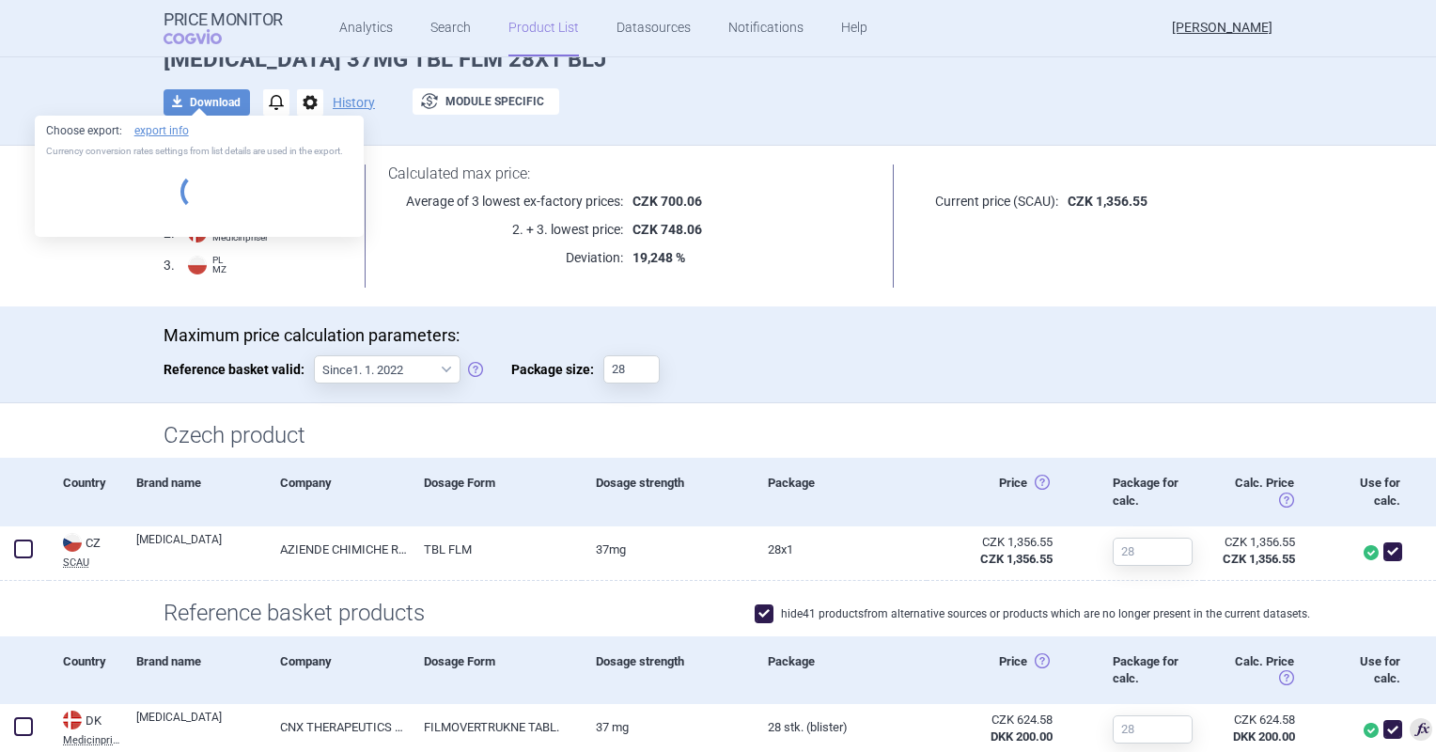
select select "EUR"
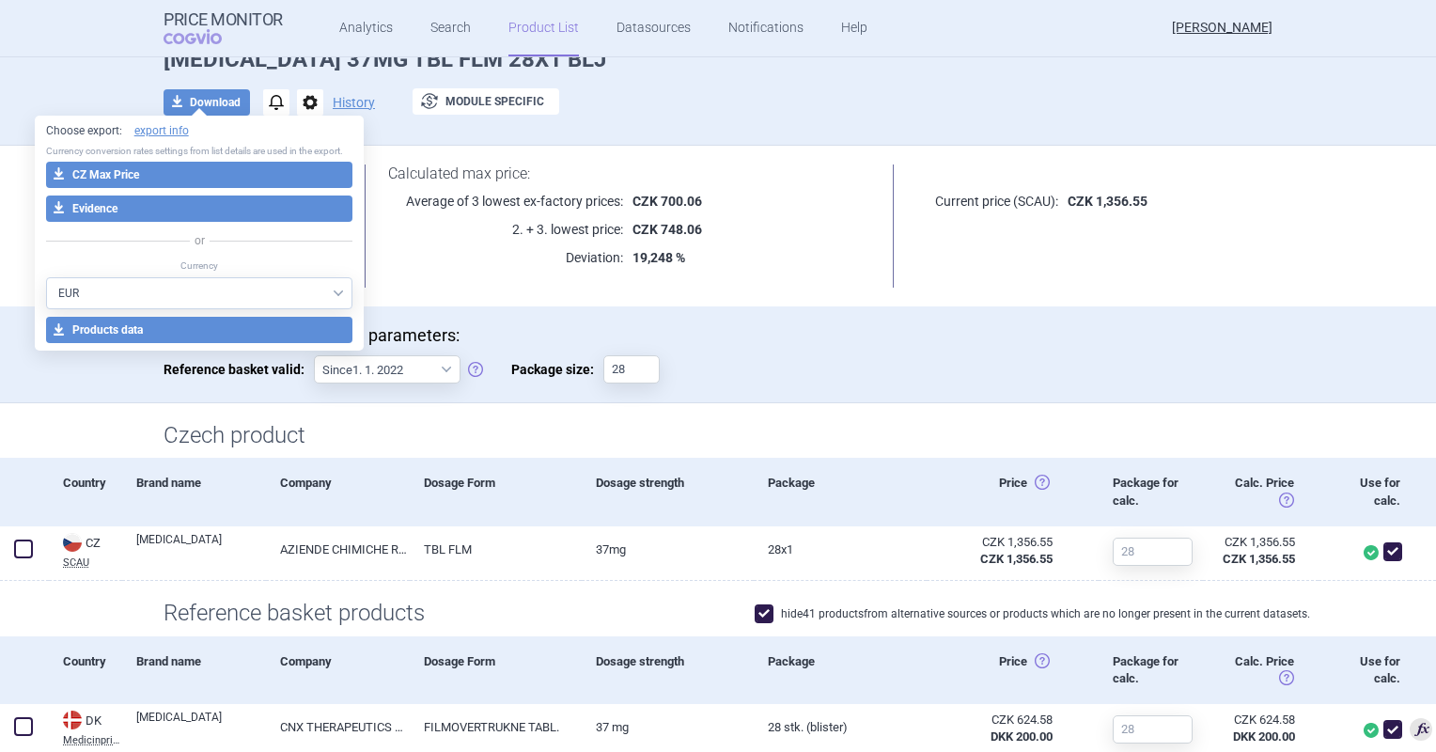
click at [876, 75] on div "Max Price Last product added/removed on 13 Aug LATUDA 37MG TBL FLM 28X1 BLJ dow…" at bounding box center [718, 78] width 1184 height 116
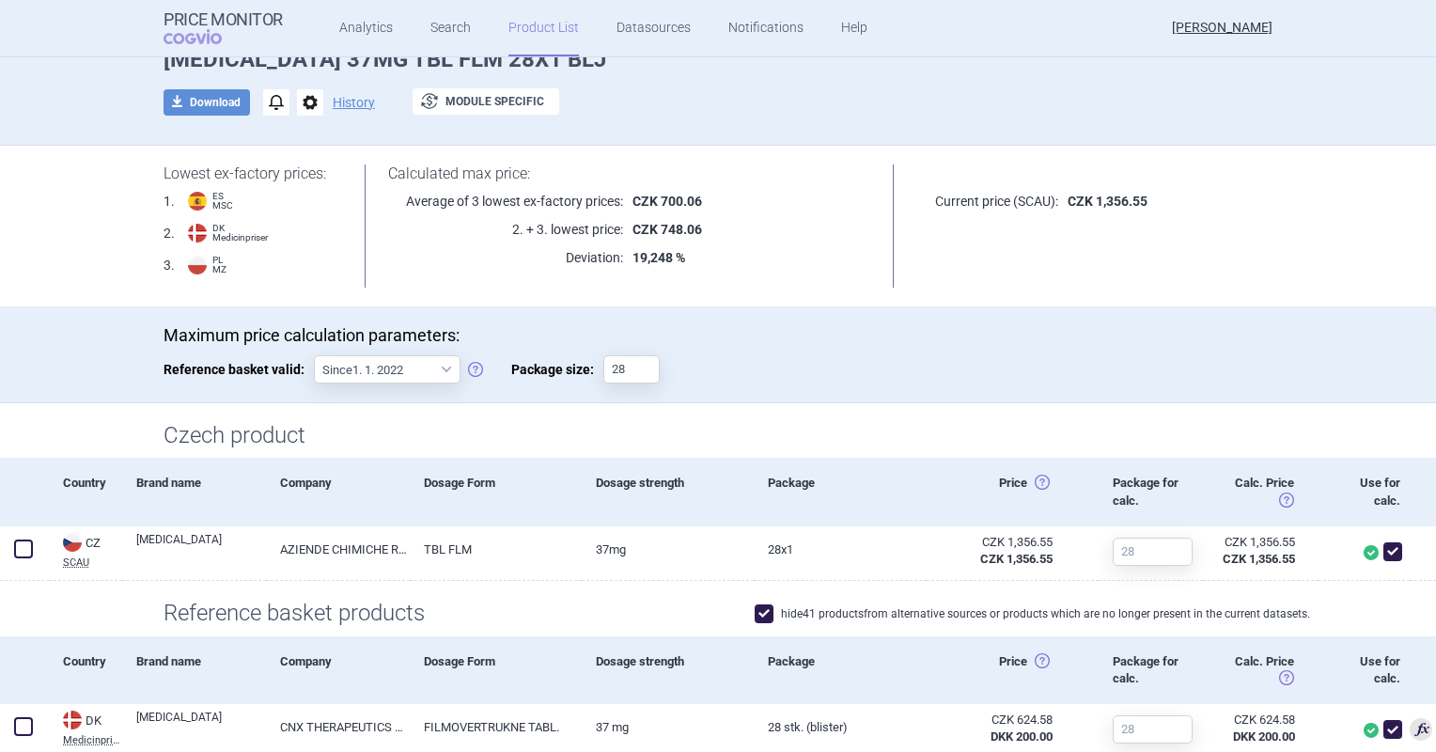
scroll to position [0, 0]
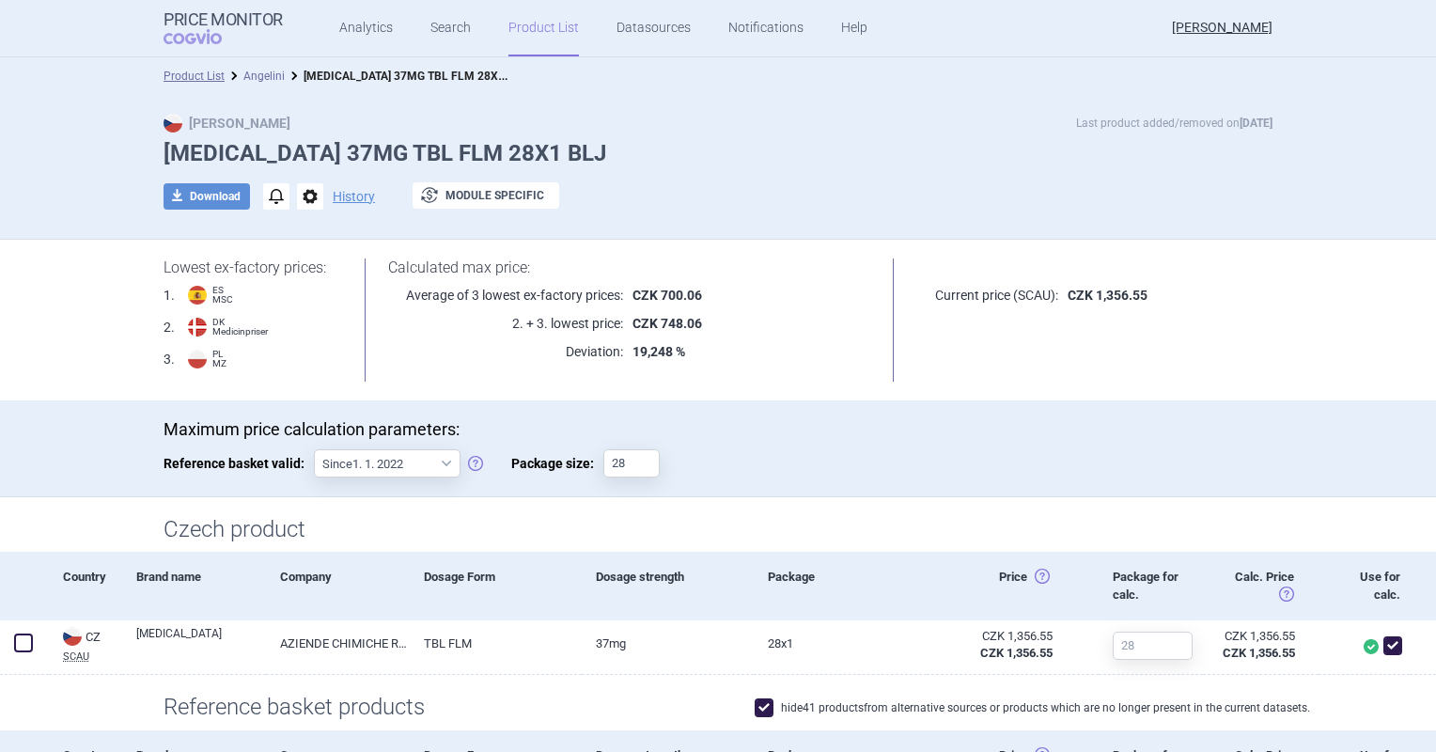
click at [260, 78] on link "Angelini" at bounding box center [263, 76] width 41 height 13
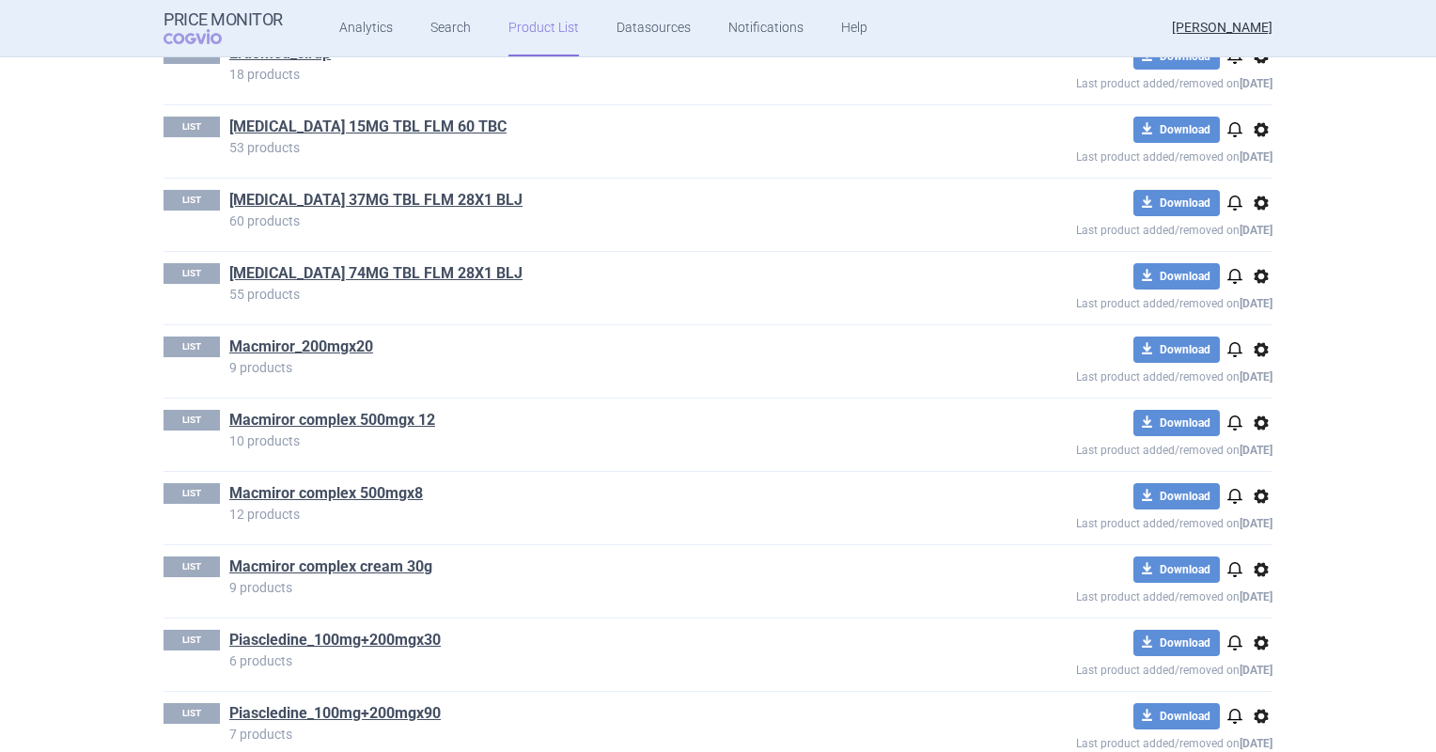
scroll to position [752, 0]
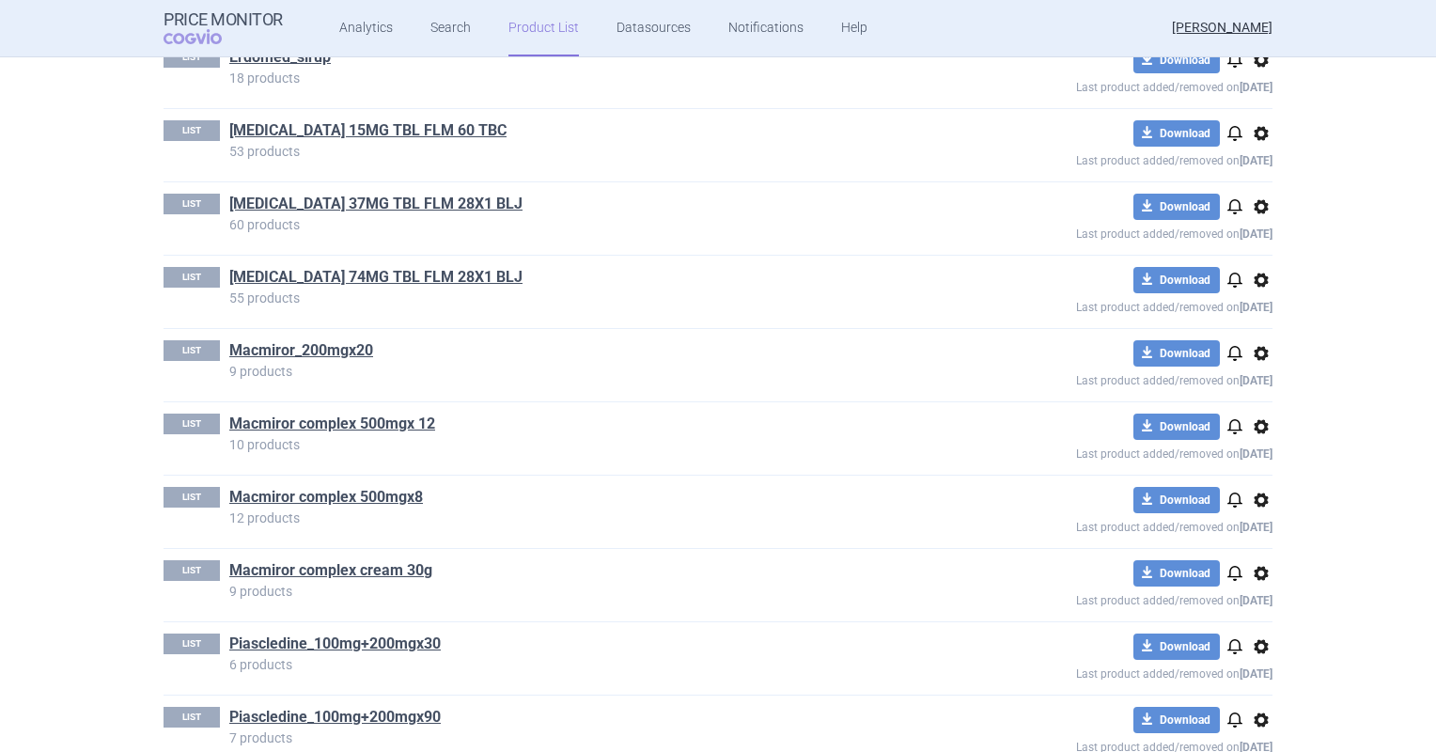
click at [399, 288] on h1 "[MEDICAL_DATA] 74MG TBL FLM 28X1 BLJ" at bounding box center [584, 279] width 710 height 24
click at [401, 275] on link "[MEDICAL_DATA] 74MG TBL FLM 28X1 BLJ" at bounding box center [375, 277] width 293 height 21
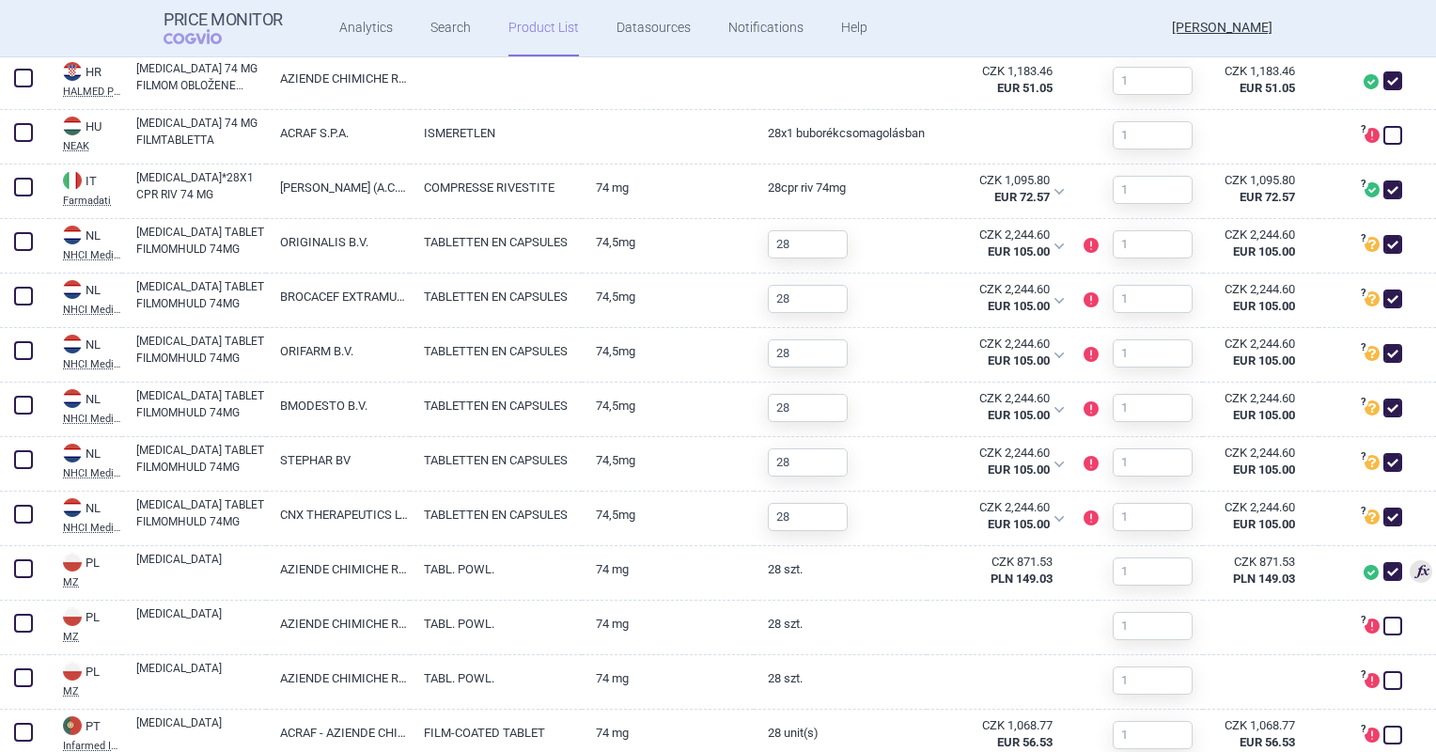
scroll to position [1034, 0]
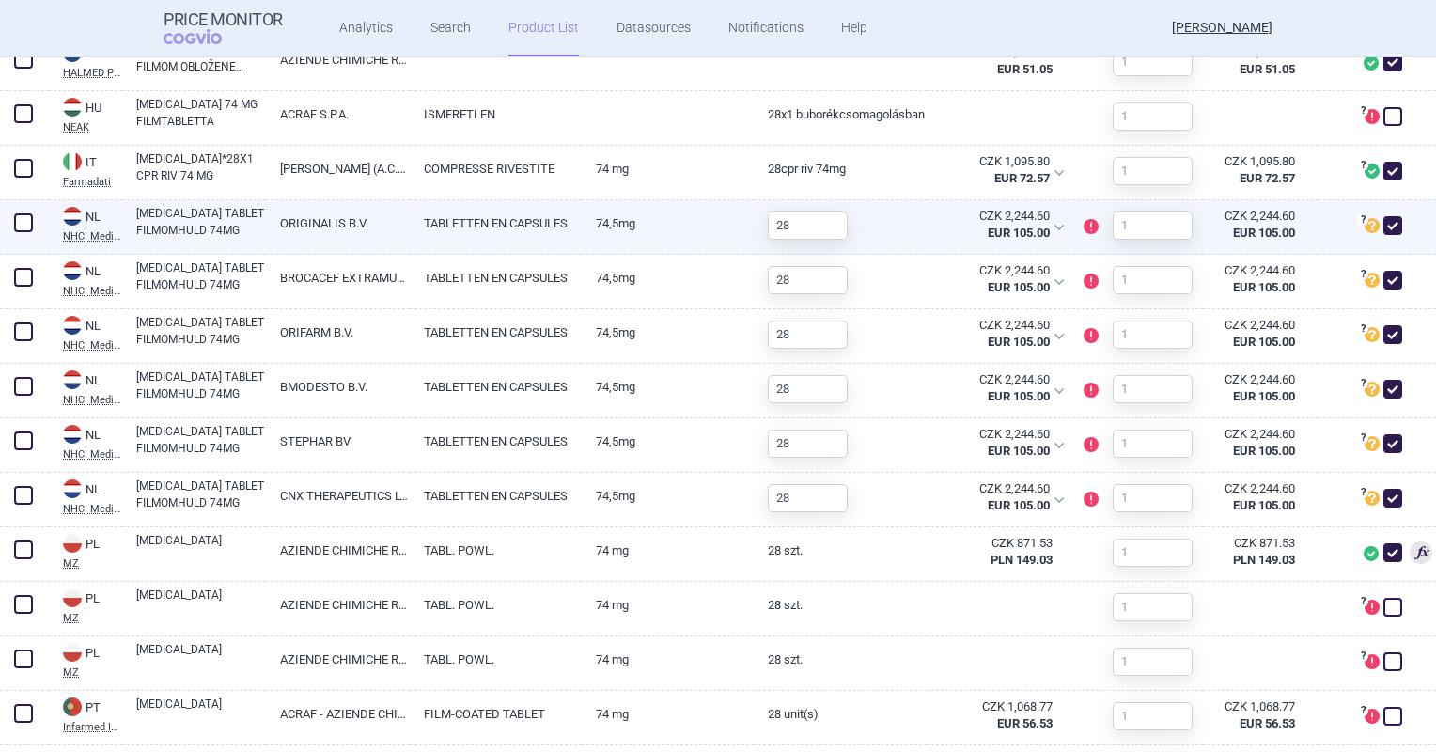
click at [1383, 223] on span at bounding box center [1392, 225] width 19 height 19
checkbox input "false"
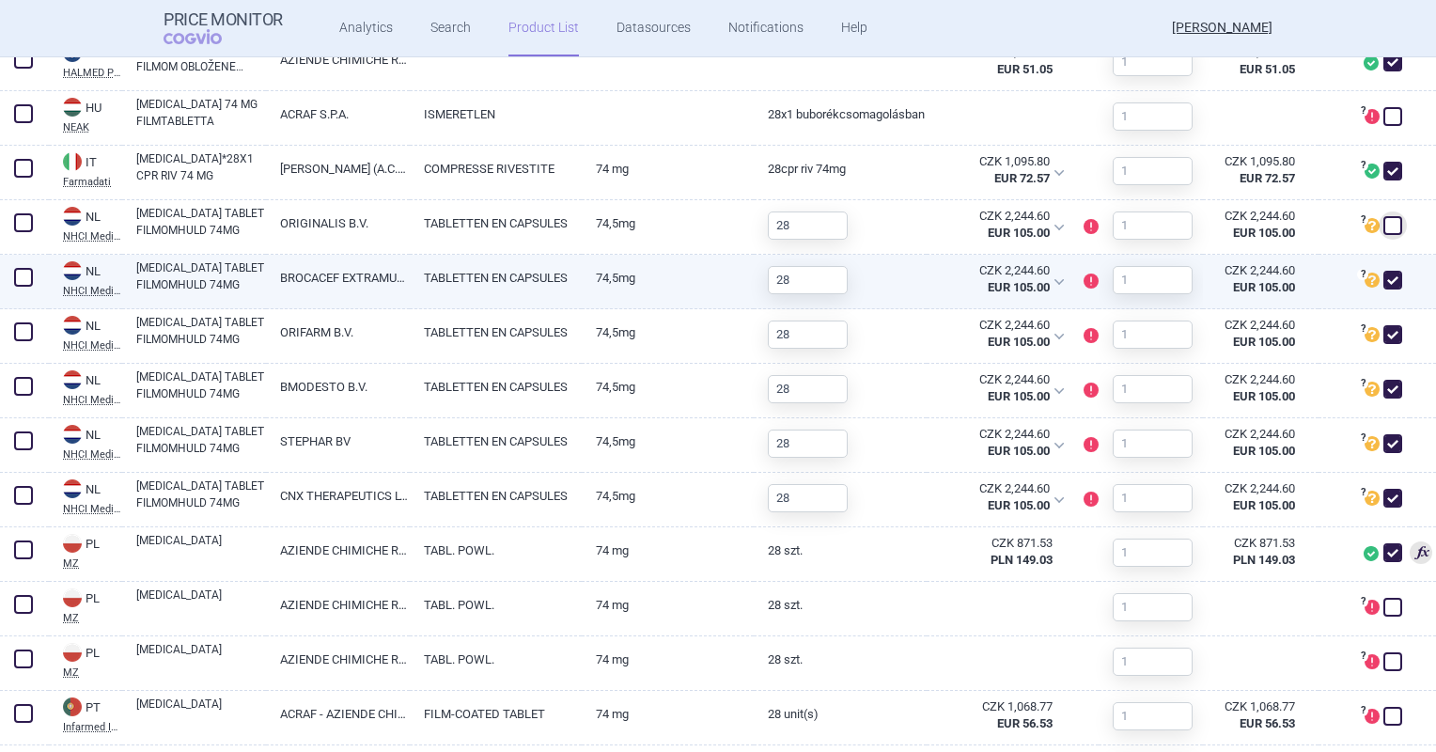
click at [1383, 283] on span at bounding box center [1392, 280] width 19 height 19
checkbox input "false"
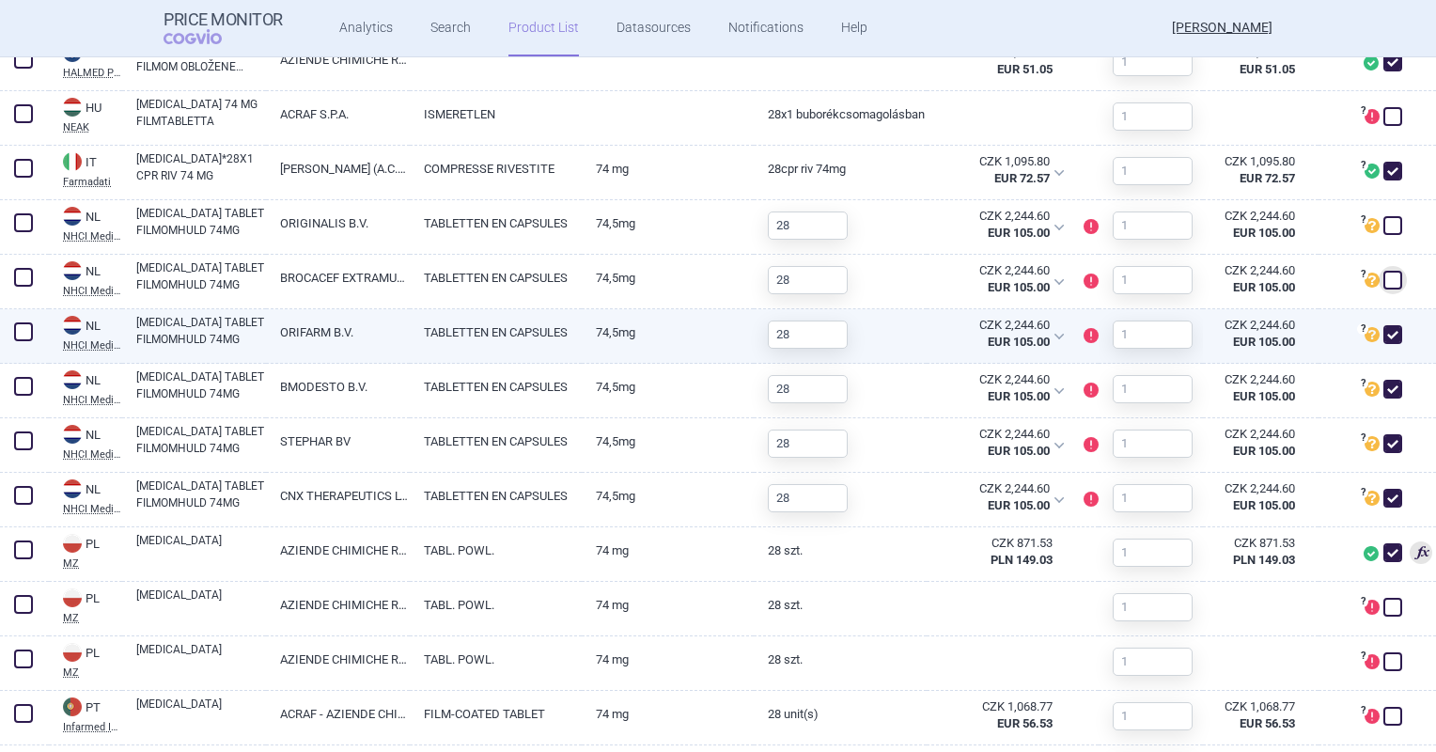
click at [1383, 329] on span at bounding box center [1392, 334] width 19 height 19
checkbox input "false"
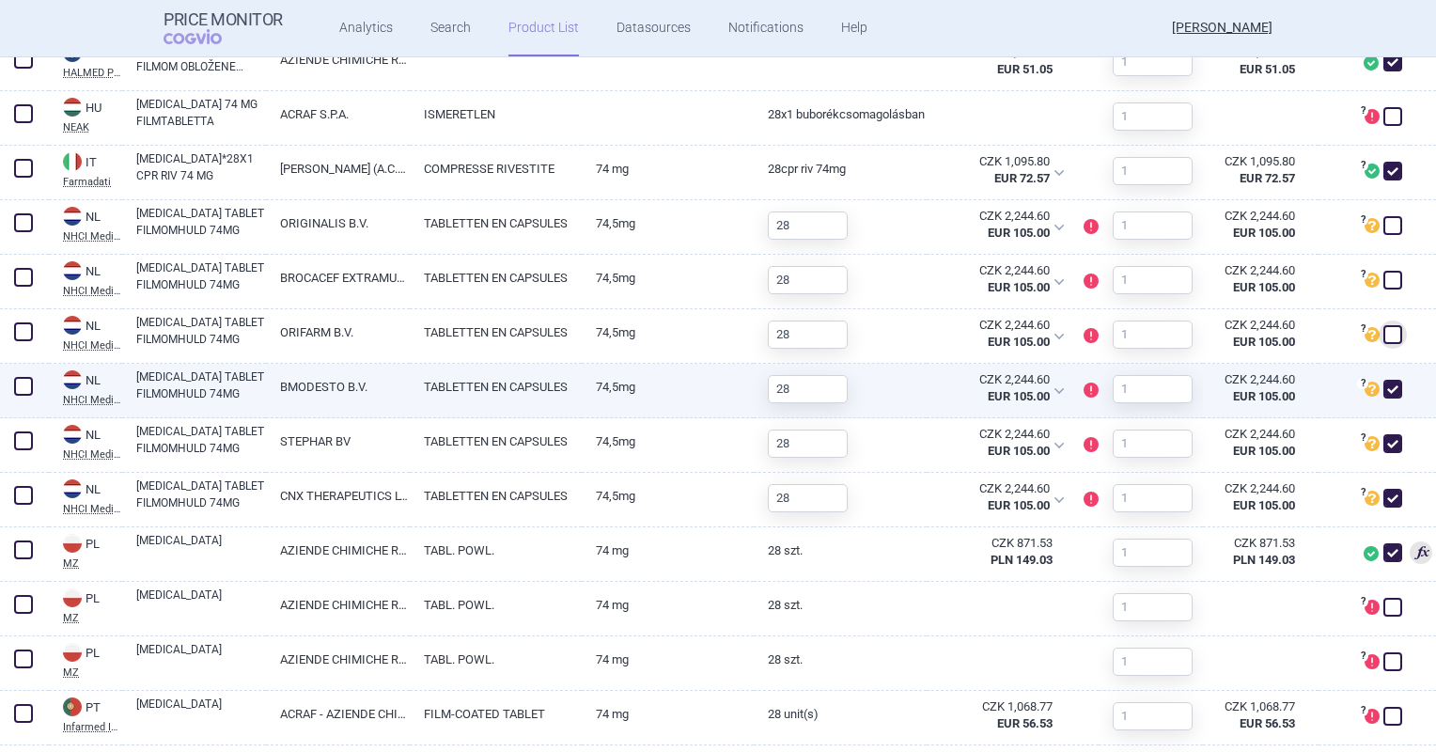
click at [1383, 382] on span at bounding box center [1392, 389] width 19 height 19
checkbox input "false"
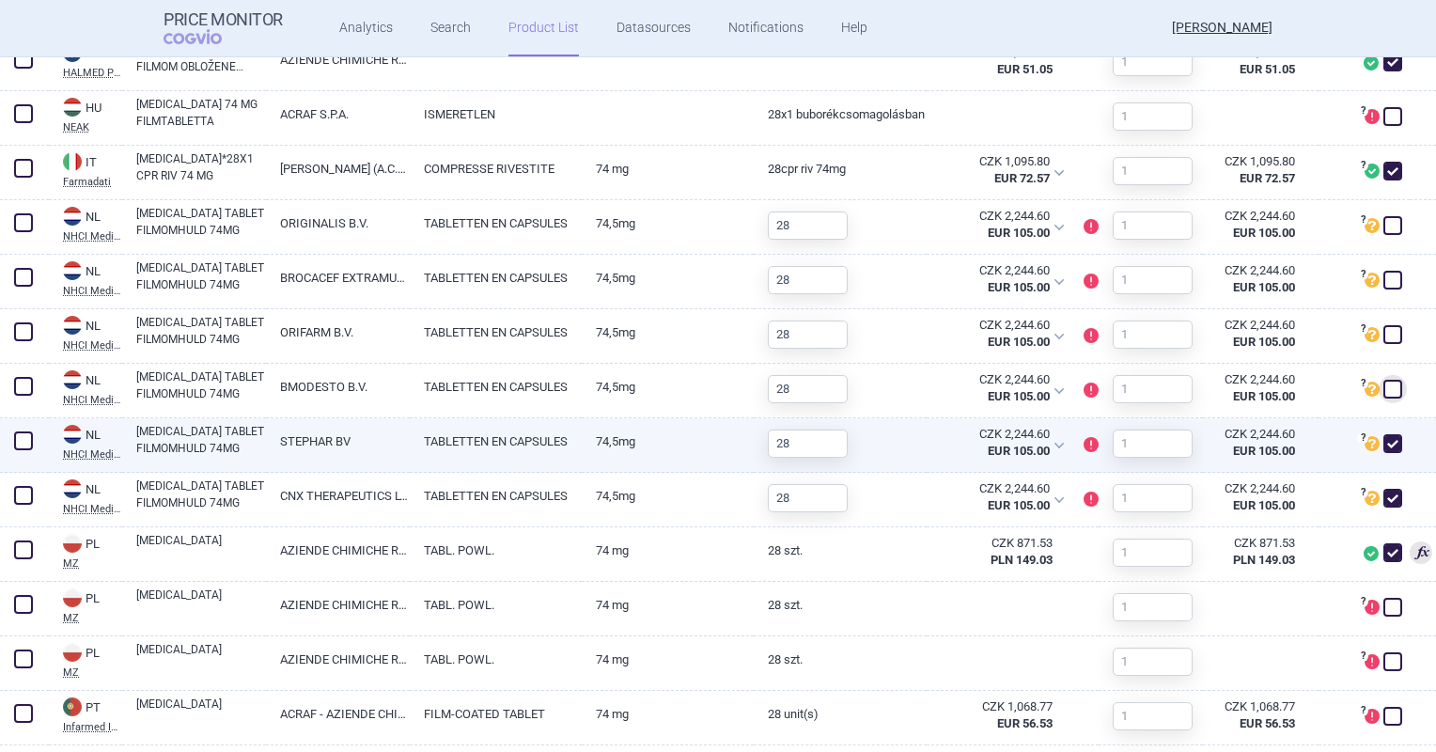
click at [1387, 440] on span at bounding box center [1392, 443] width 28 height 28
checkbox input "false"
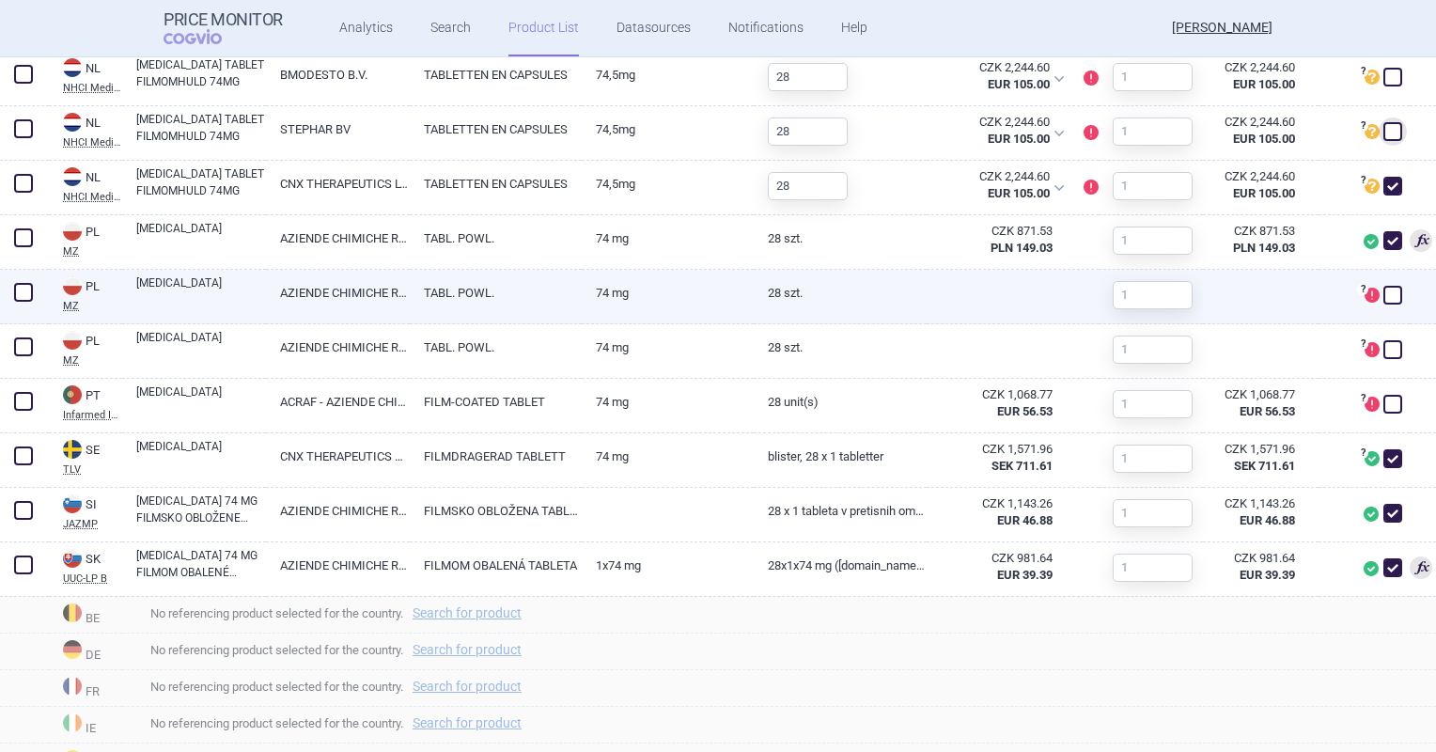
scroll to position [1316, 0]
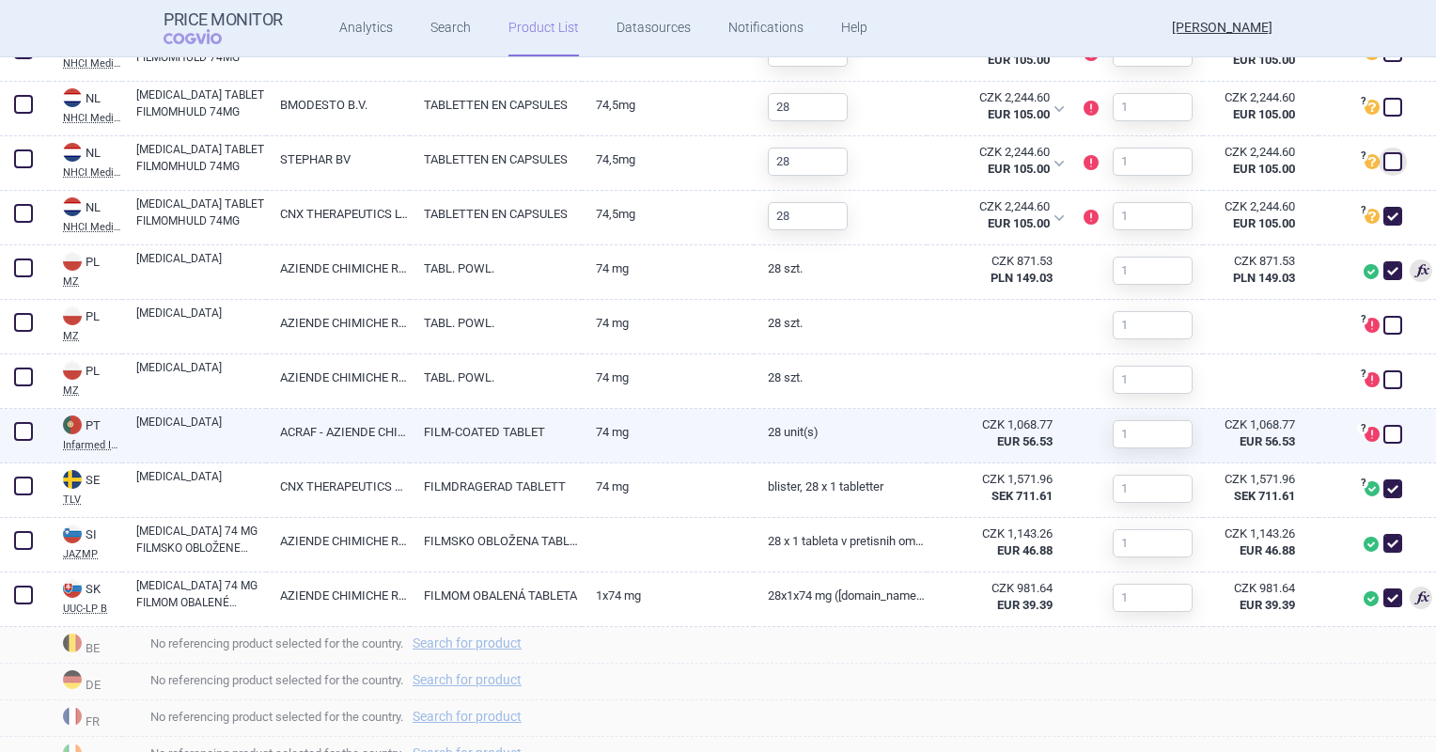
click at [858, 440] on link "28 unit(s)" at bounding box center [840, 432] width 172 height 46
select select "EUR"
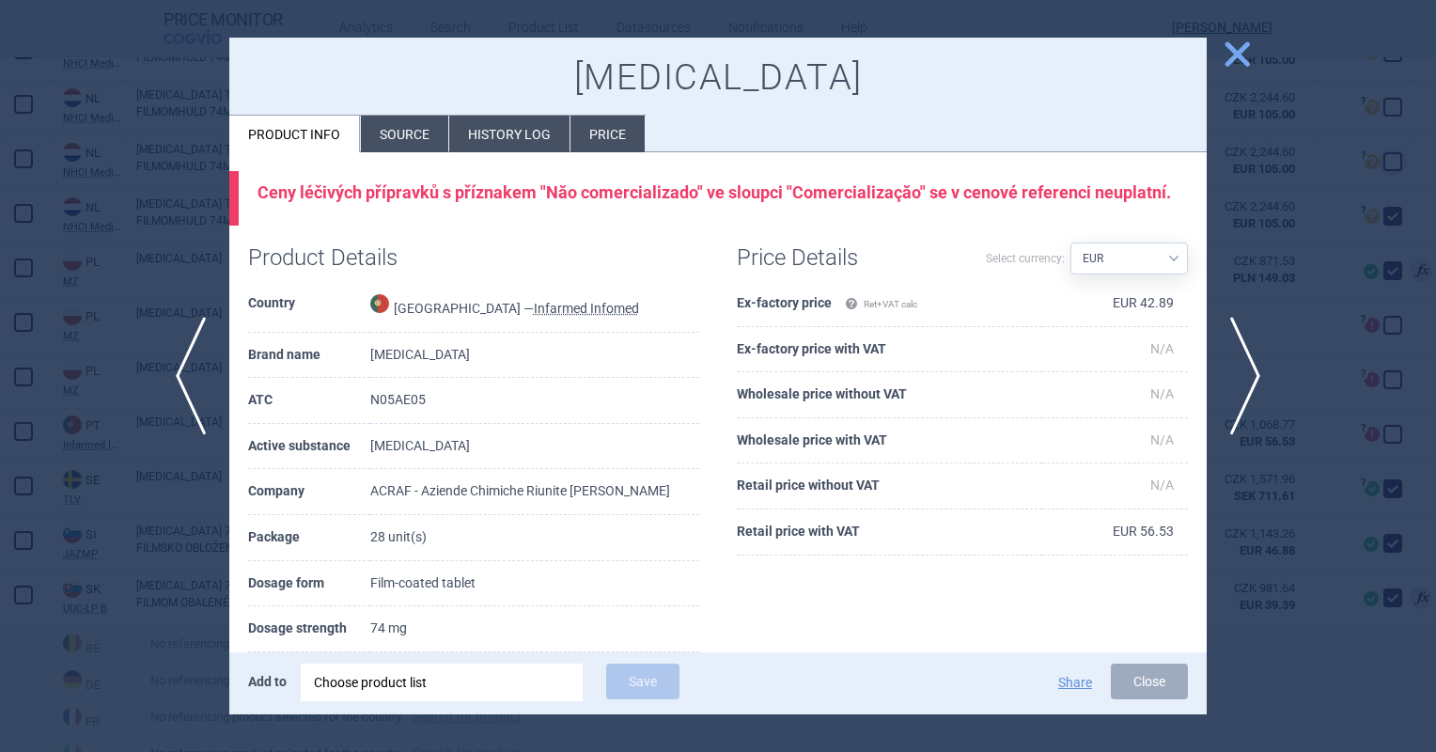
click at [1258, 60] on div at bounding box center [718, 376] width 1436 height 752
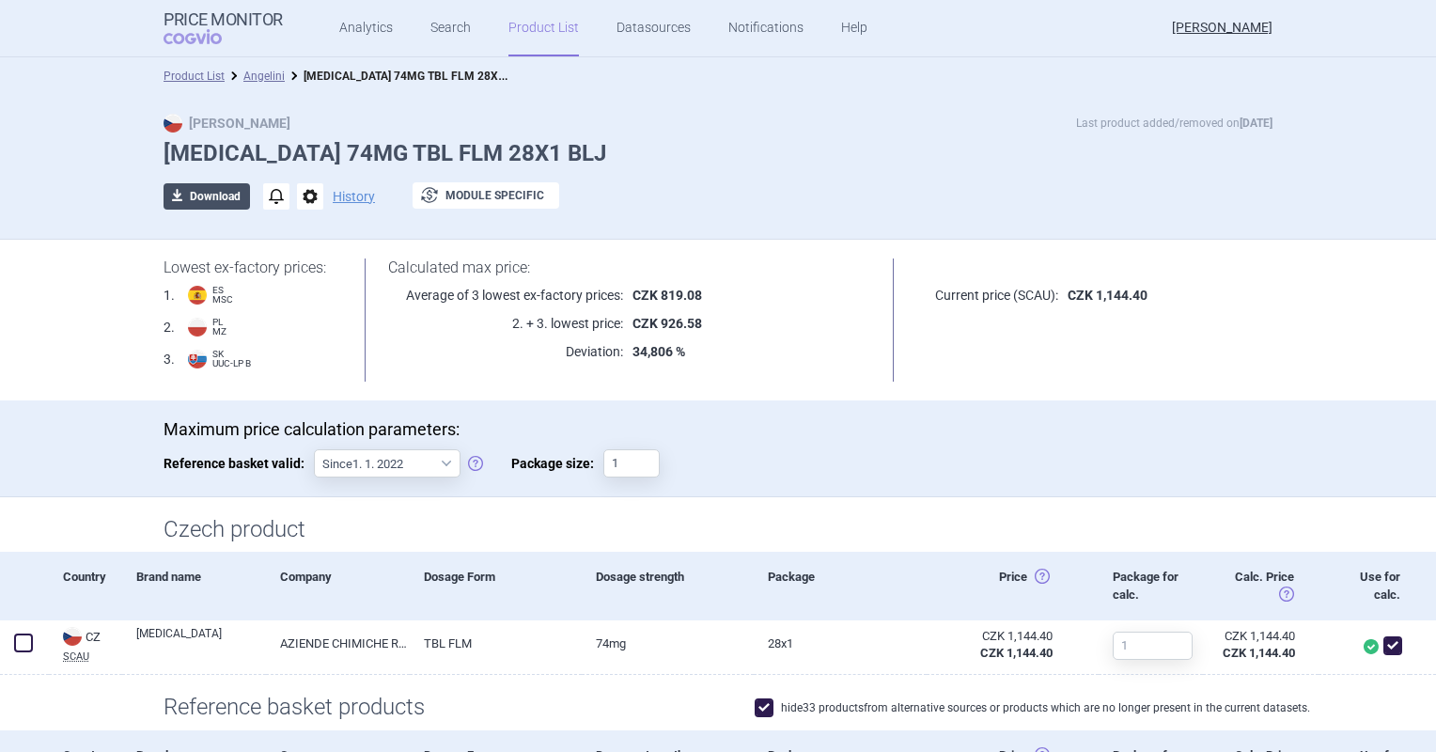
click at [210, 195] on button "download Download" at bounding box center [207, 196] width 86 height 26
select select "EUR"
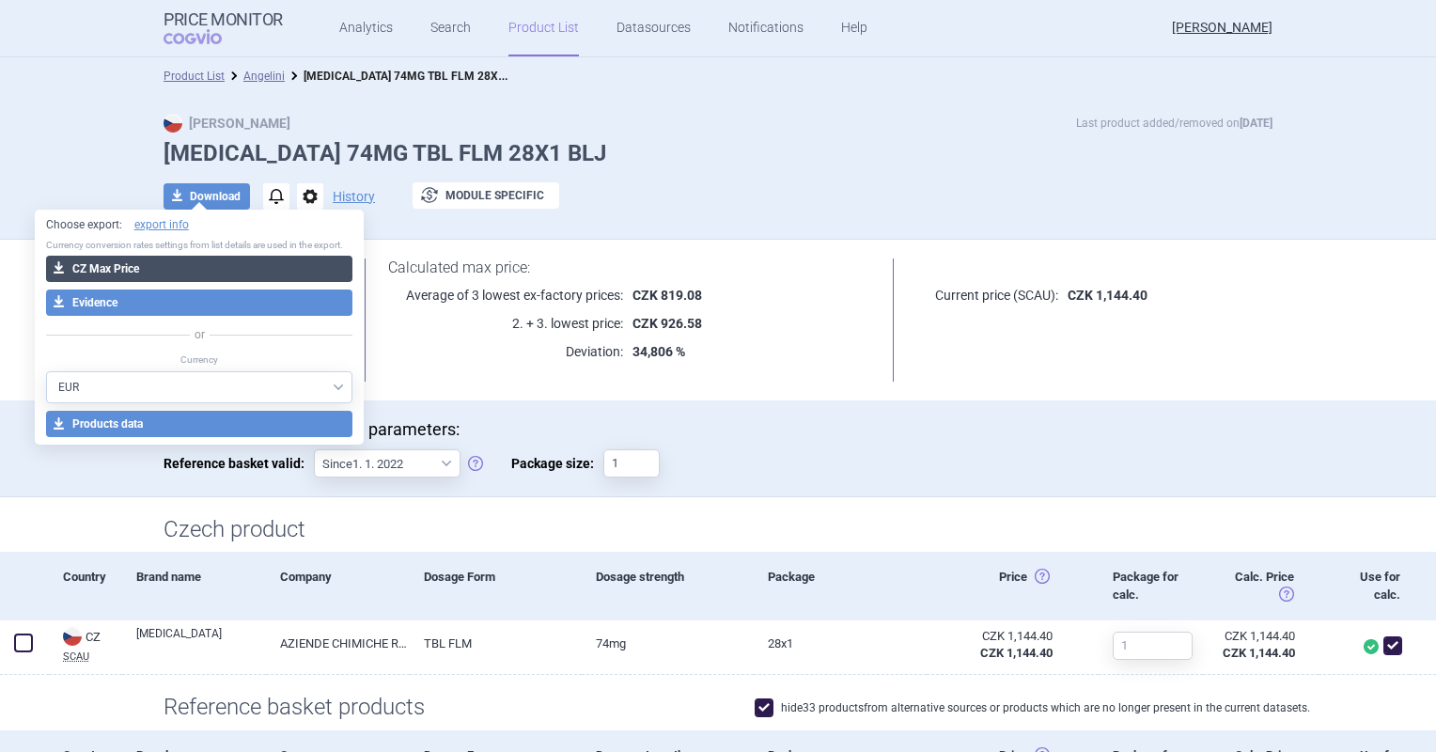
click at [188, 263] on button "download CZ Max Price" at bounding box center [199, 269] width 307 height 26
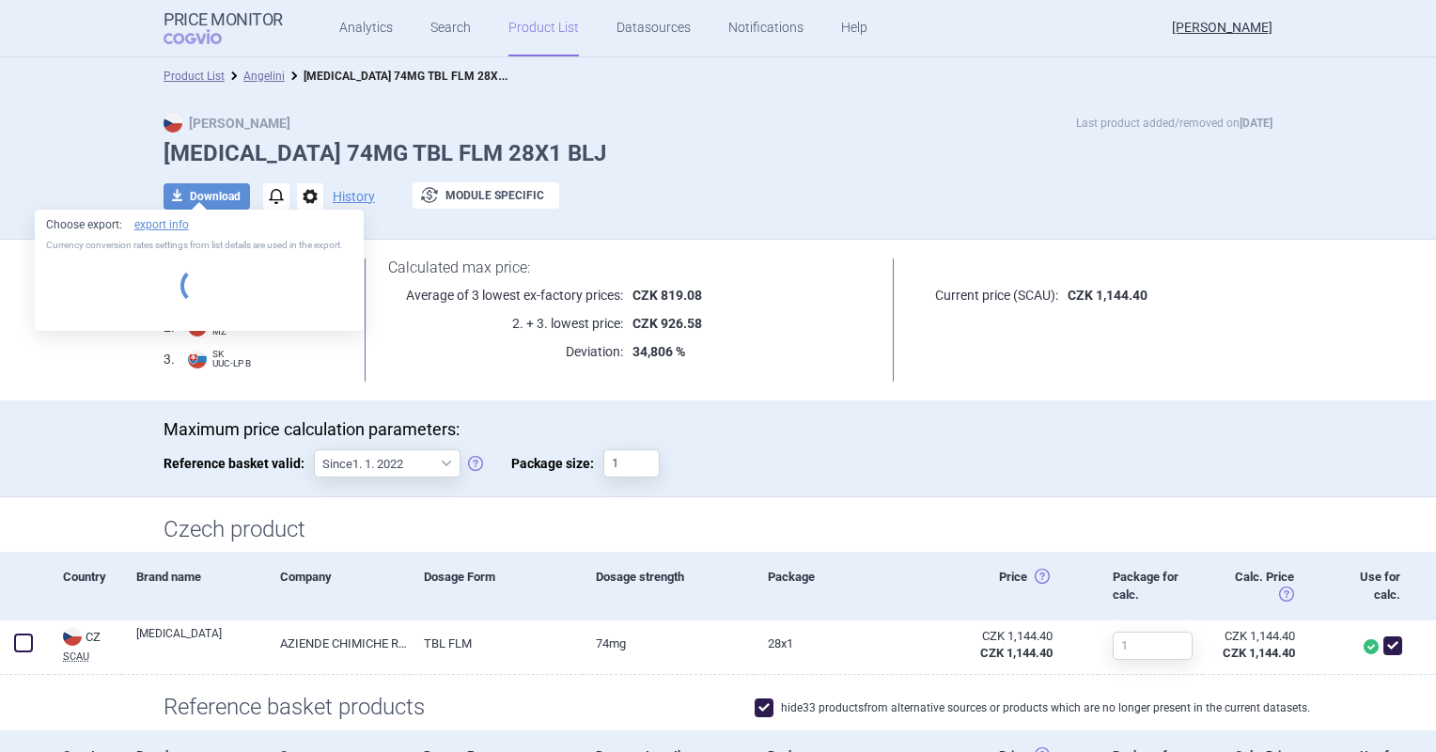
select select "EUR"
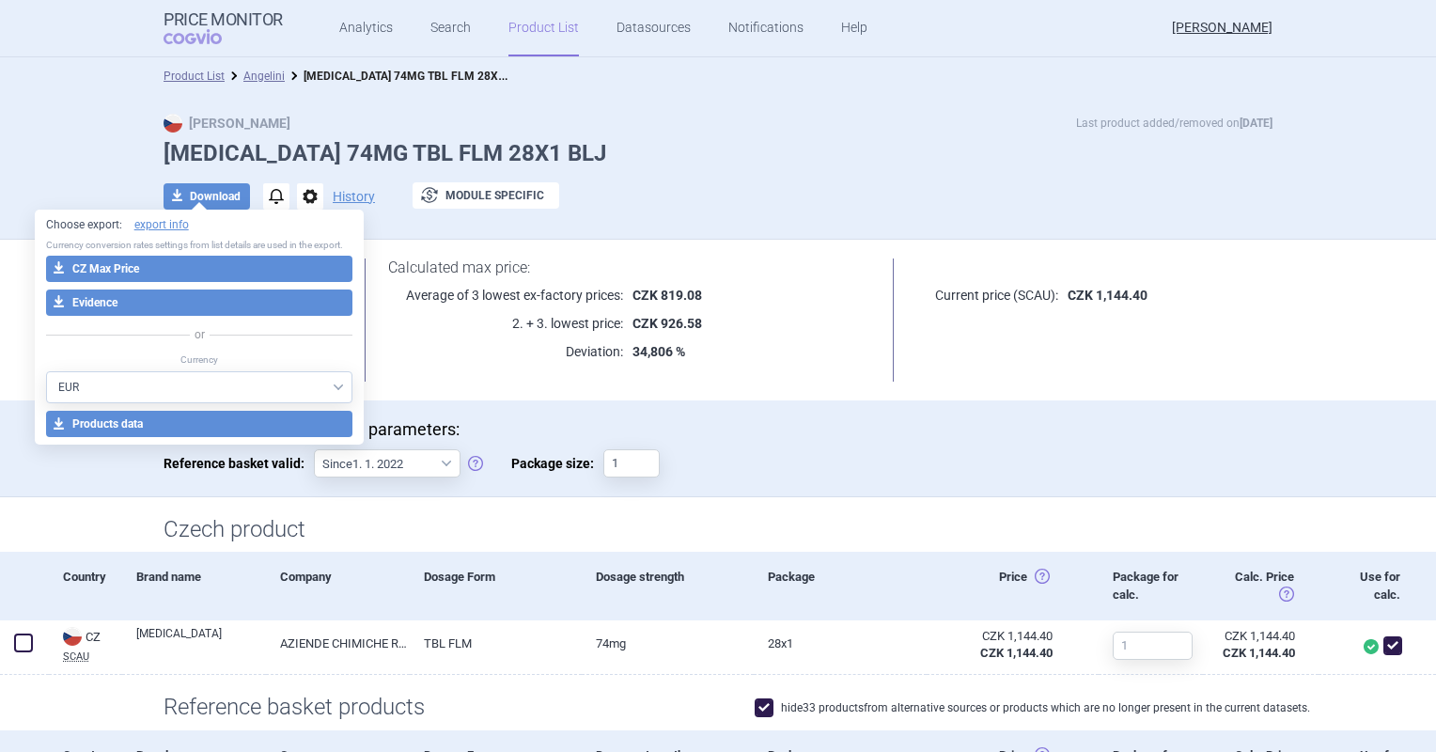
click at [752, 182] on div "download Download notifications options History exchange Module specific" at bounding box center [718, 196] width 1109 height 28
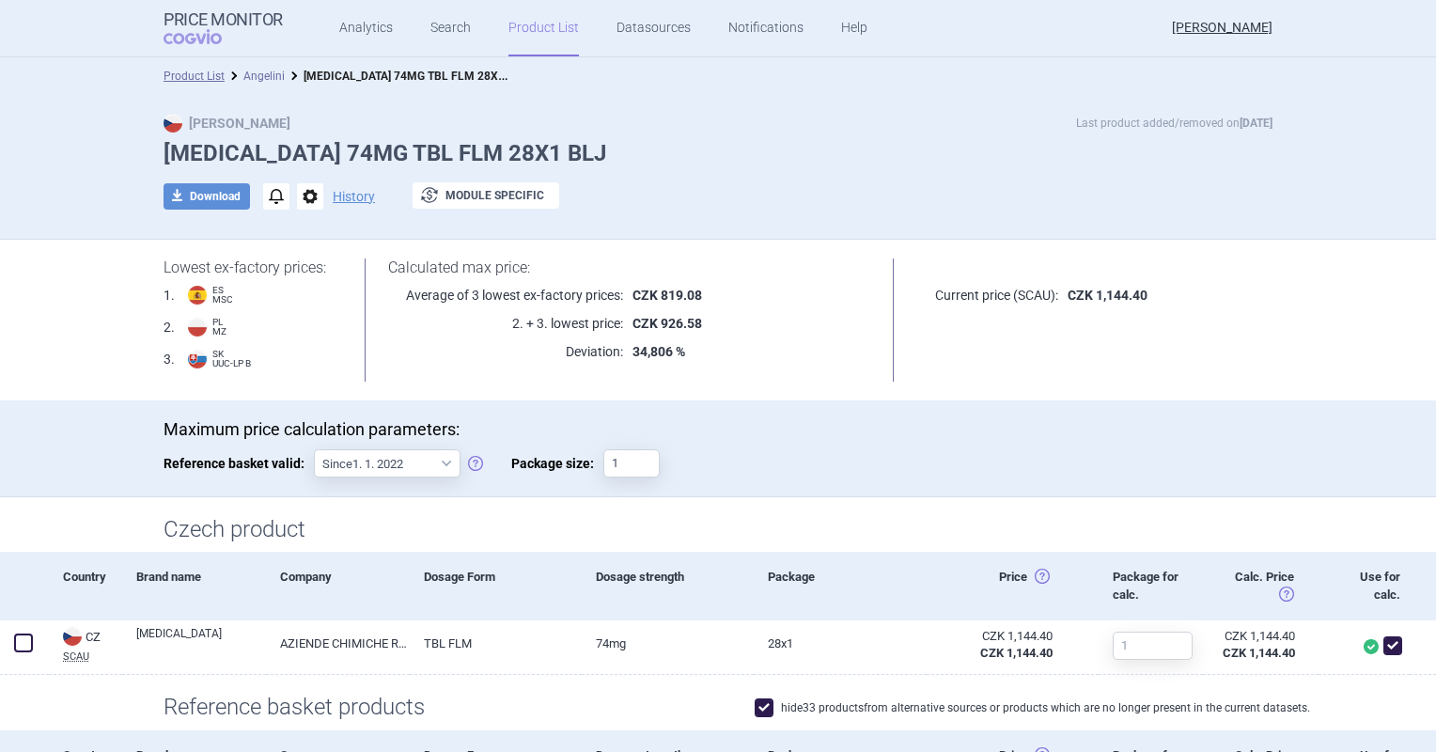
click at [246, 79] on link "Angelini" at bounding box center [263, 76] width 41 height 13
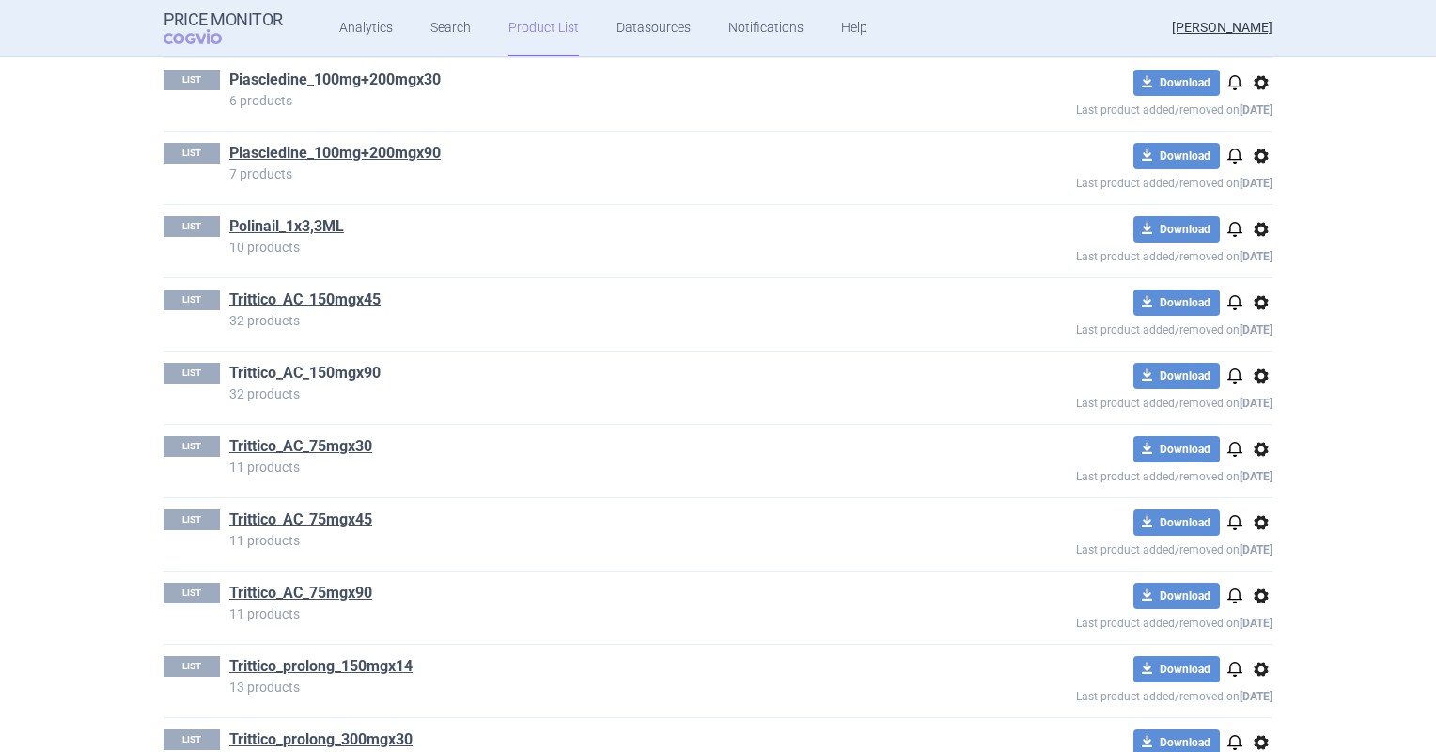
scroll to position [1368, 0]
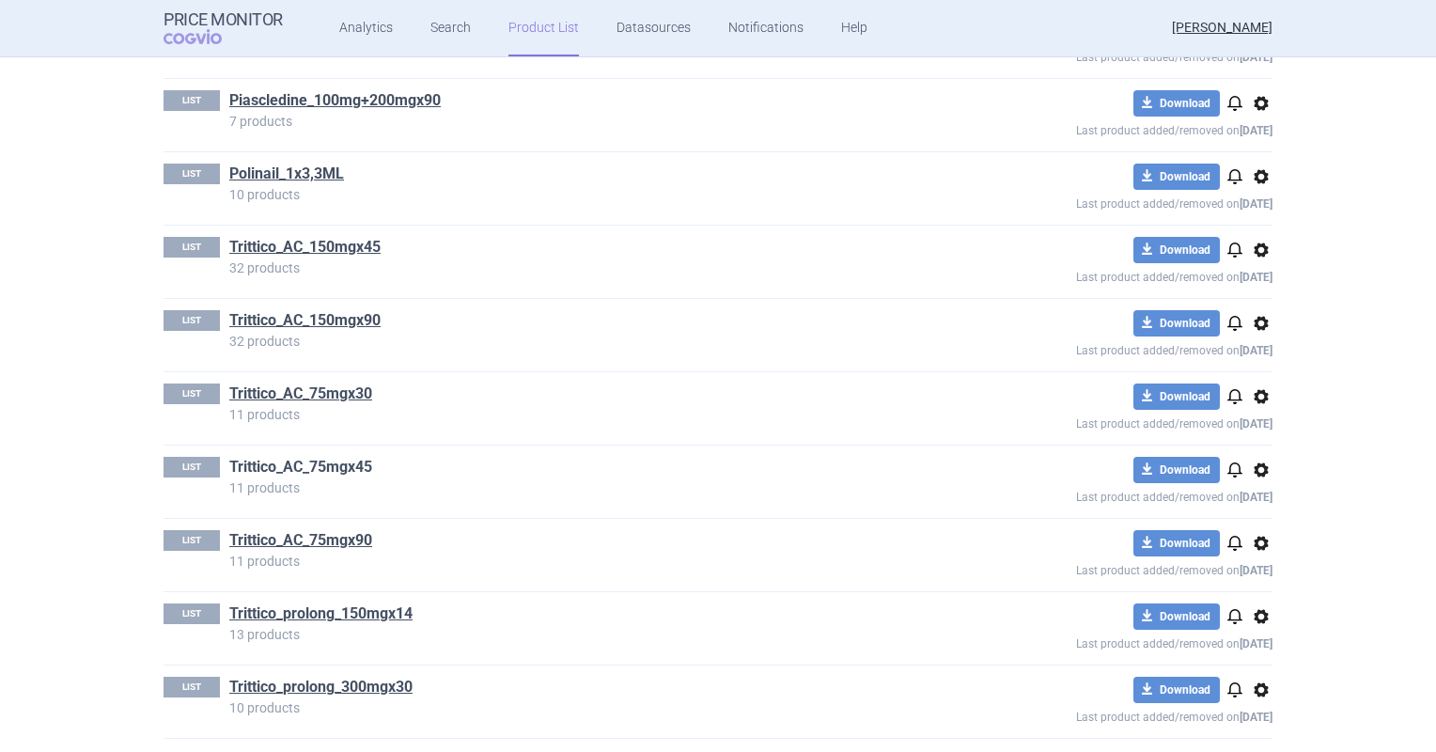
click at [328, 460] on link "Trittico_AC_75mgx45" at bounding box center [300, 467] width 143 height 21
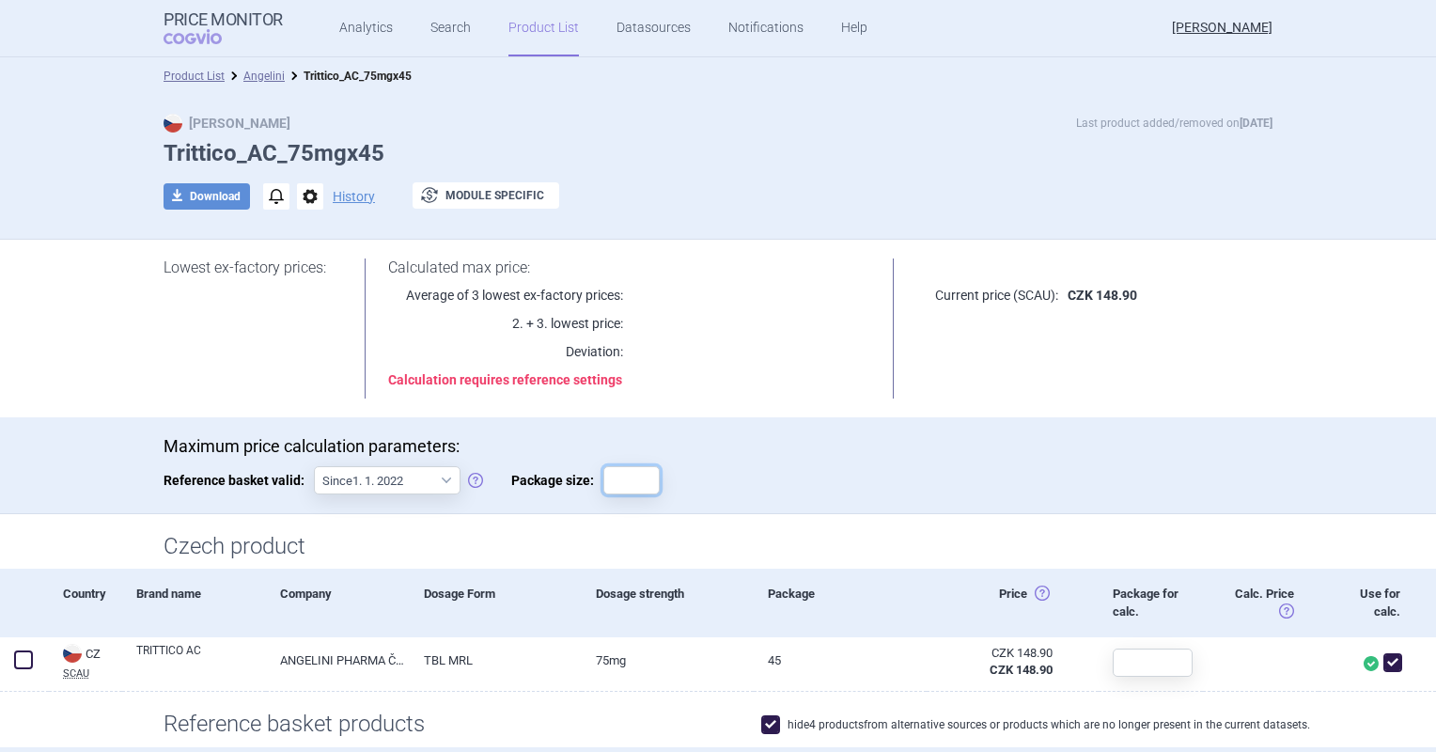
click at [618, 471] on input "Package size:" at bounding box center [631, 480] width 56 height 28
type input "45"
click at [917, 397] on div "Lowest ex-factory prices: Calculated max price: Average of 3 lowest ex-factory …" at bounding box center [718, 328] width 1109 height 140
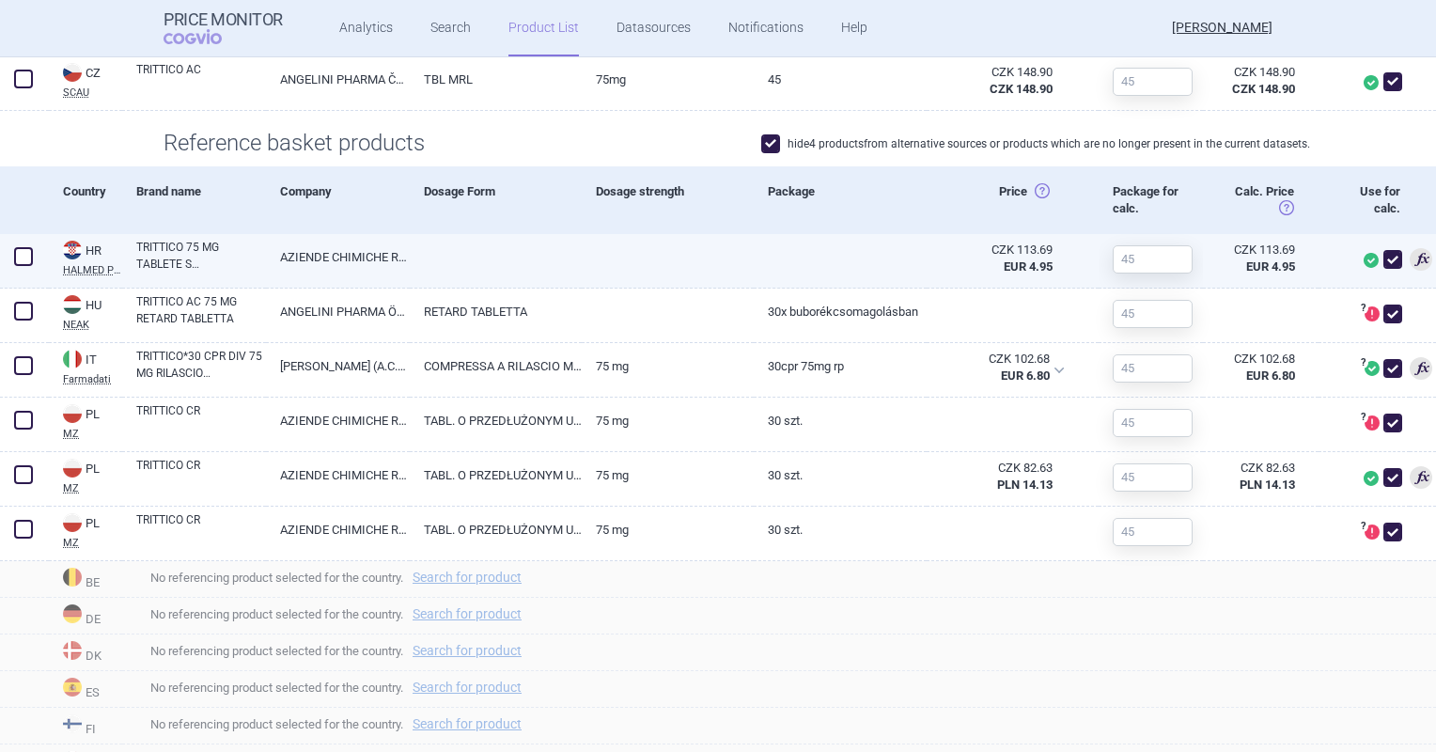
scroll to position [547, 0]
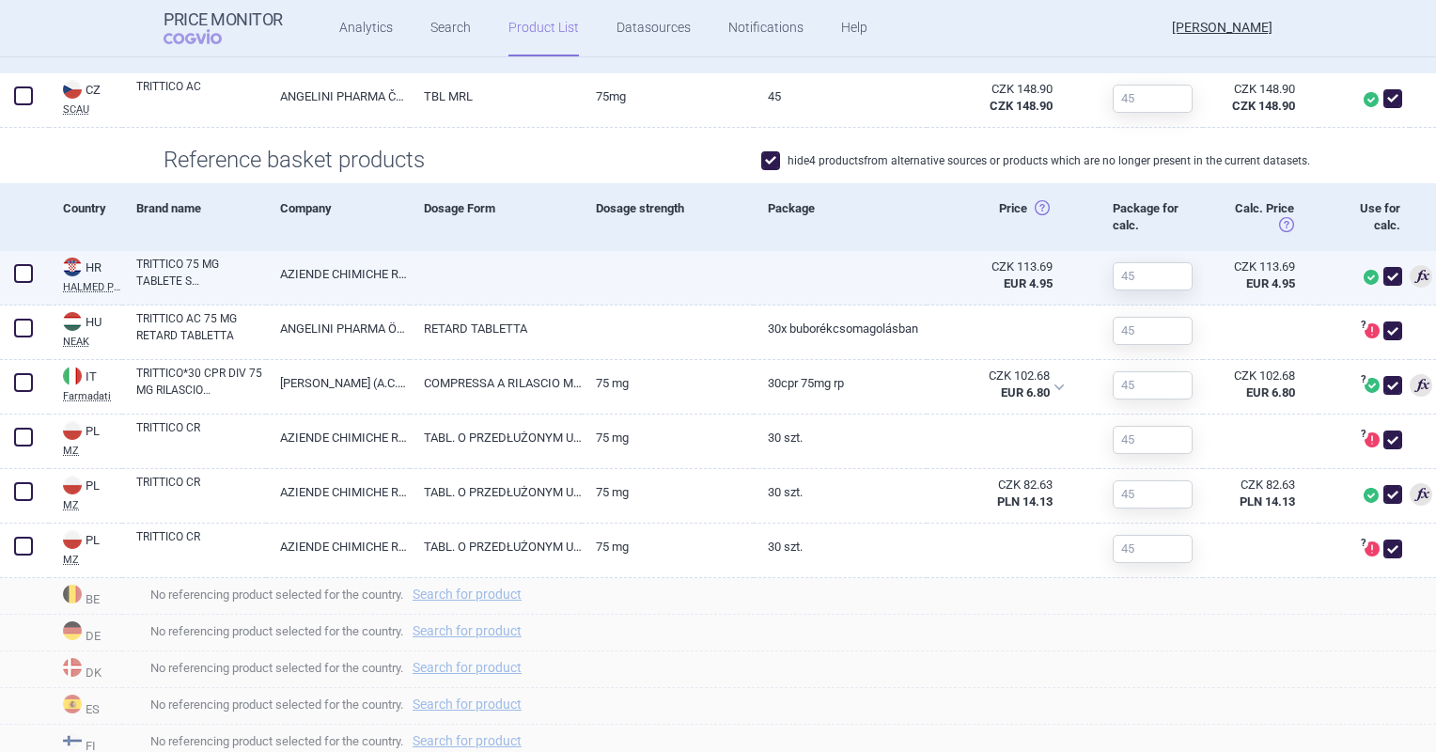
click at [654, 289] on div at bounding box center [668, 278] width 172 height 55
click at [605, 276] on link at bounding box center [668, 268] width 172 height 34
select select "EUR"
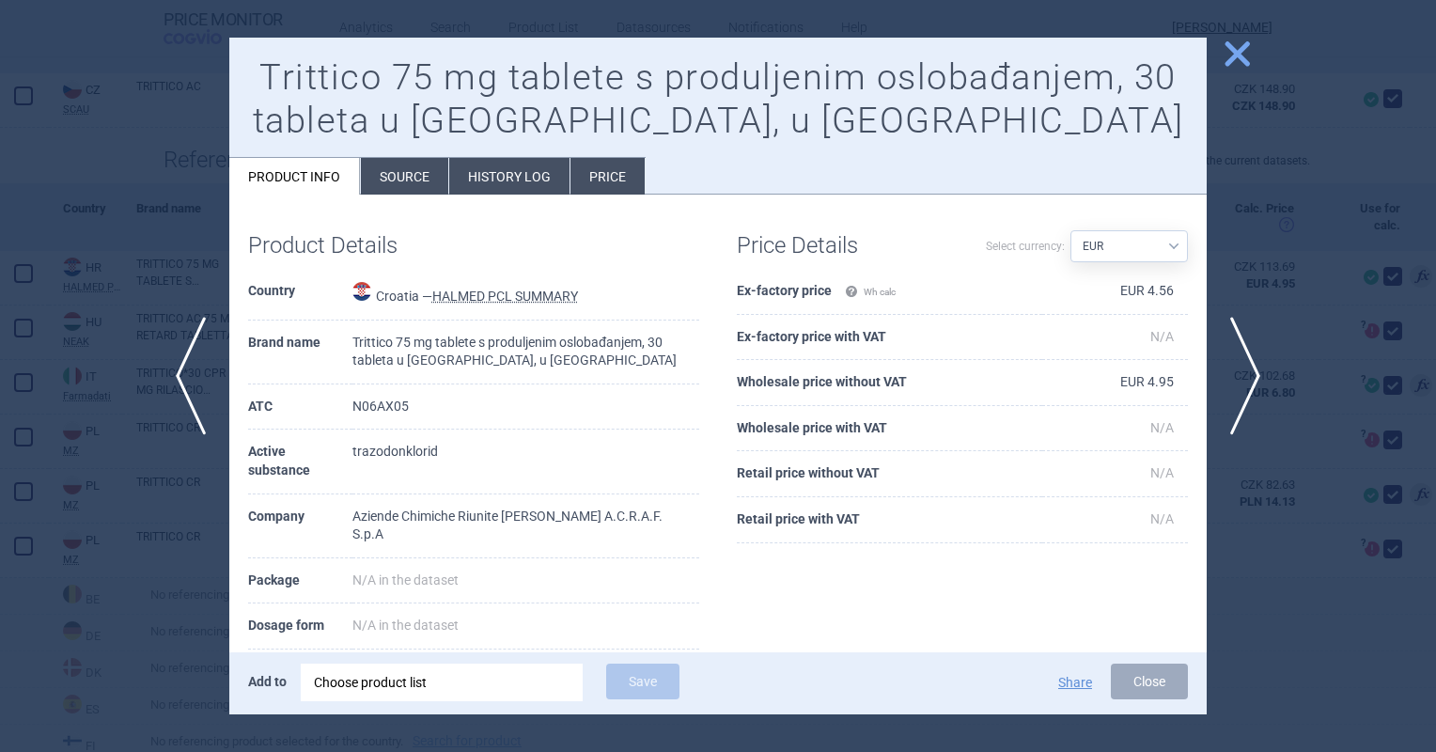
click at [1252, 45] on span "close" at bounding box center [1237, 54] width 33 height 33
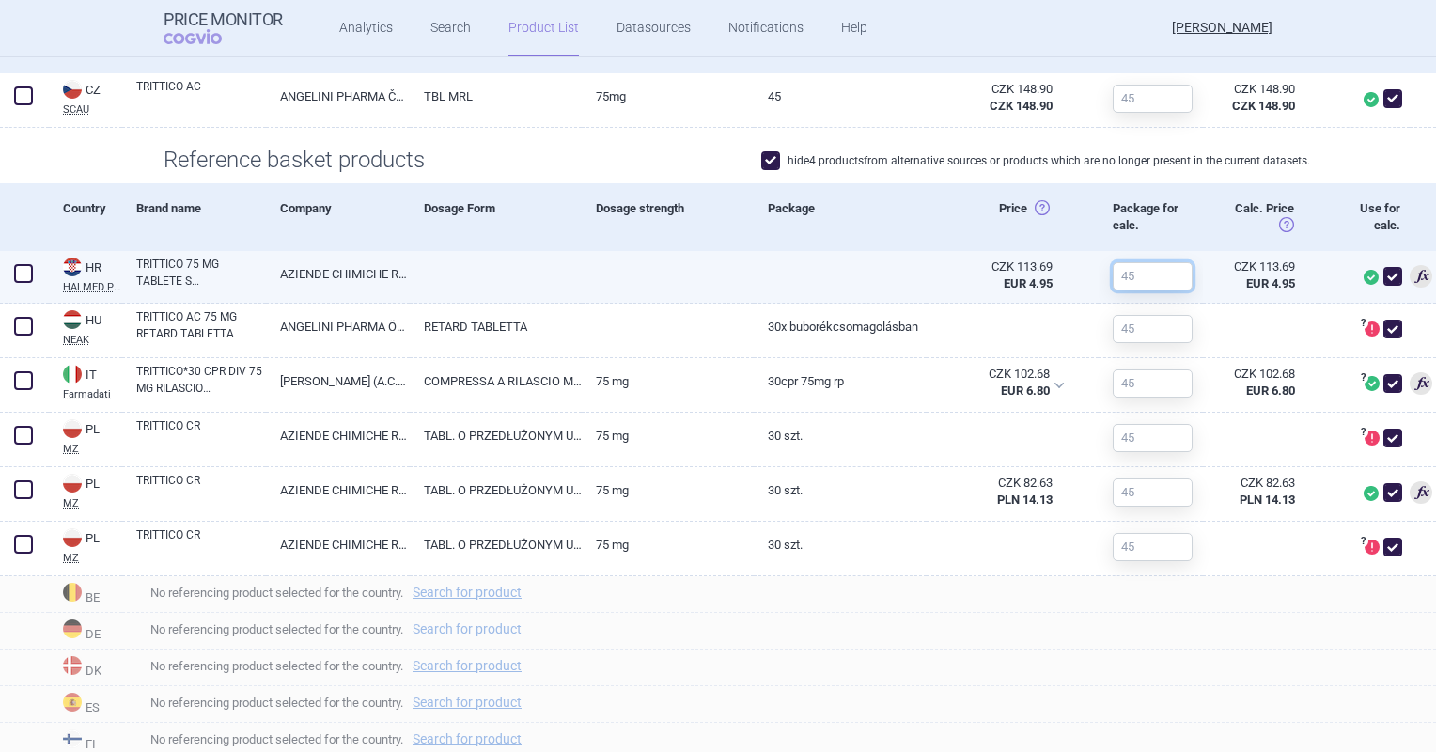
click at [1131, 269] on input "text" at bounding box center [1153, 276] width 80 height 28
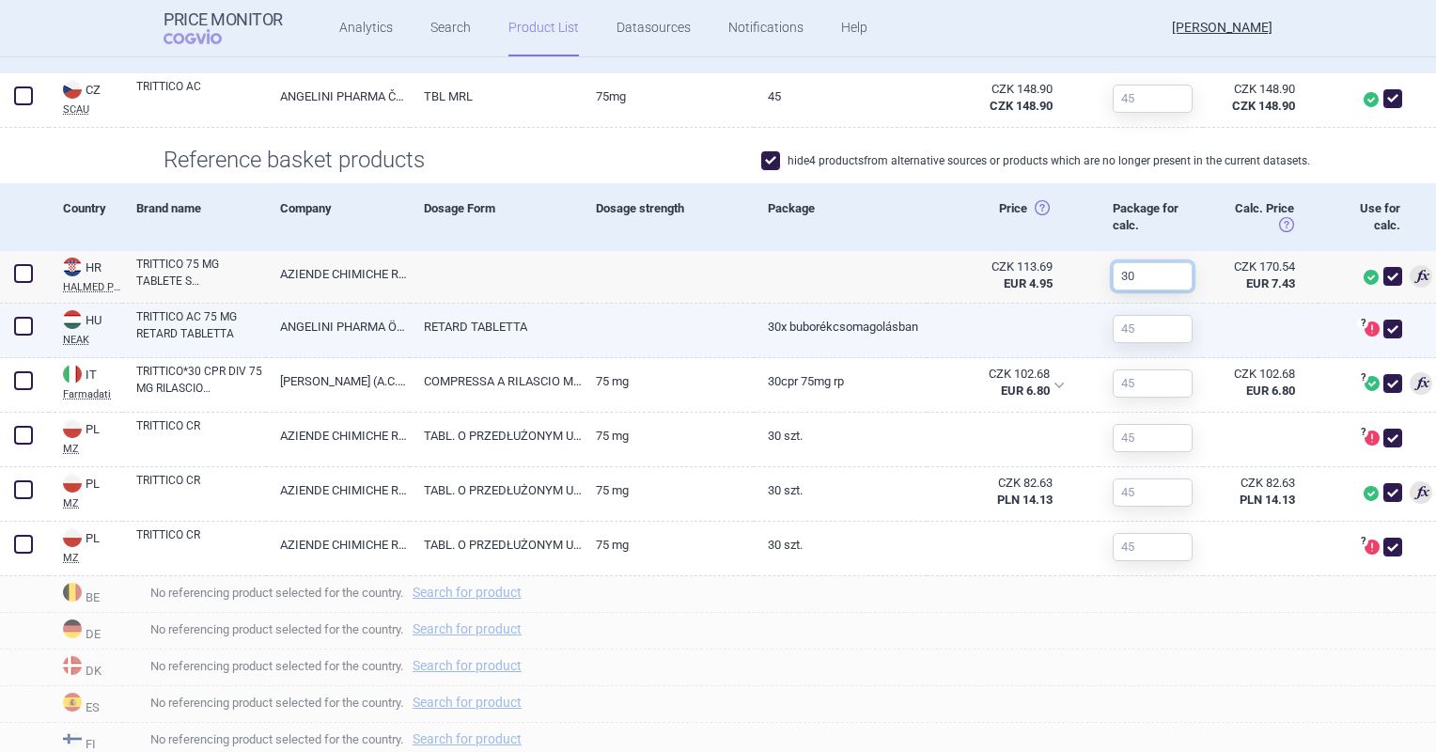
type input "30"
click at [1120, 334] on input "text" at bounding box center [1153, 329] width 80 height 28
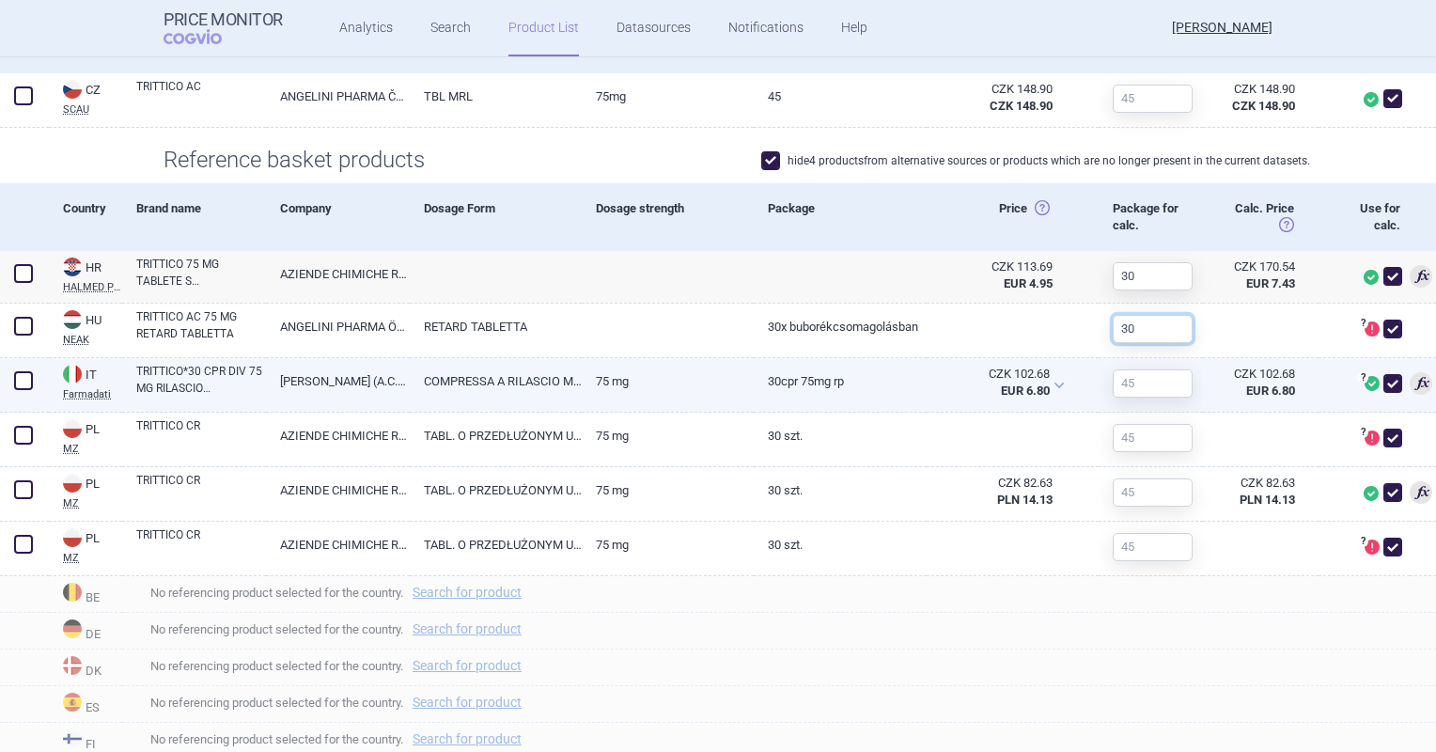
type input "30"
click at [1129, 372] on input "text" at bounding box center [1153, 383] width 80 height 28
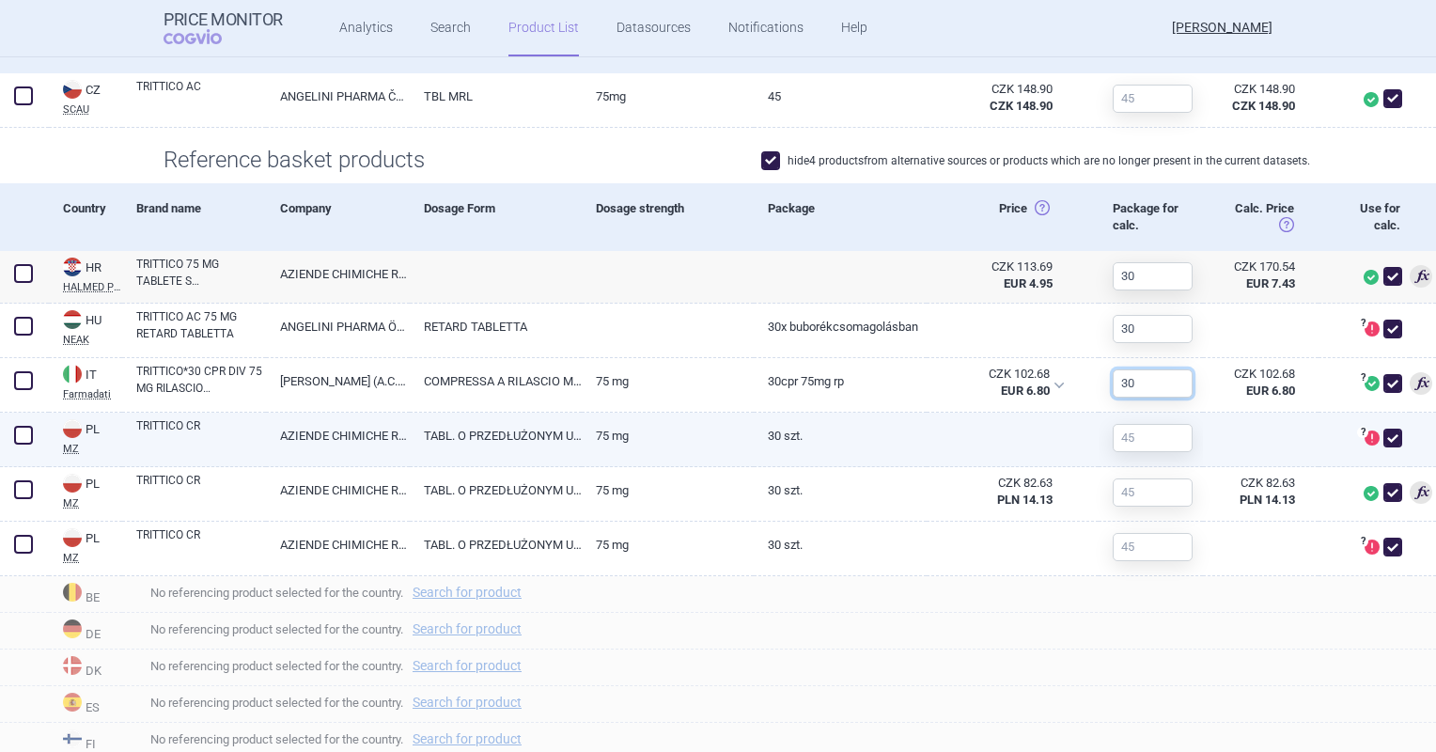
type input "30"
click at [1144, 446] on input "text" at bounding box center [1153, 438] width 80 height 28
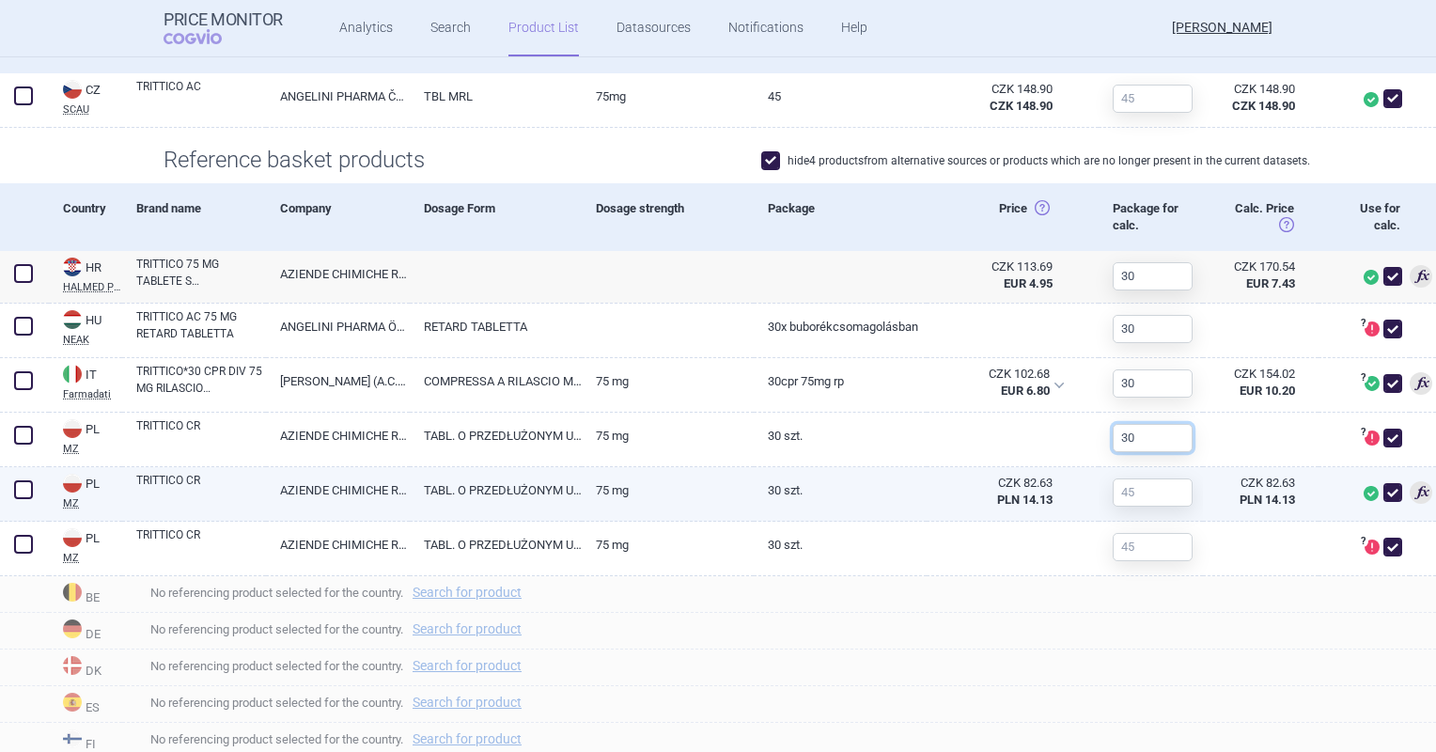
type input "30"
click at [1159, 497] on input "text" at bounding box center [1153, 492] width 80 height 28
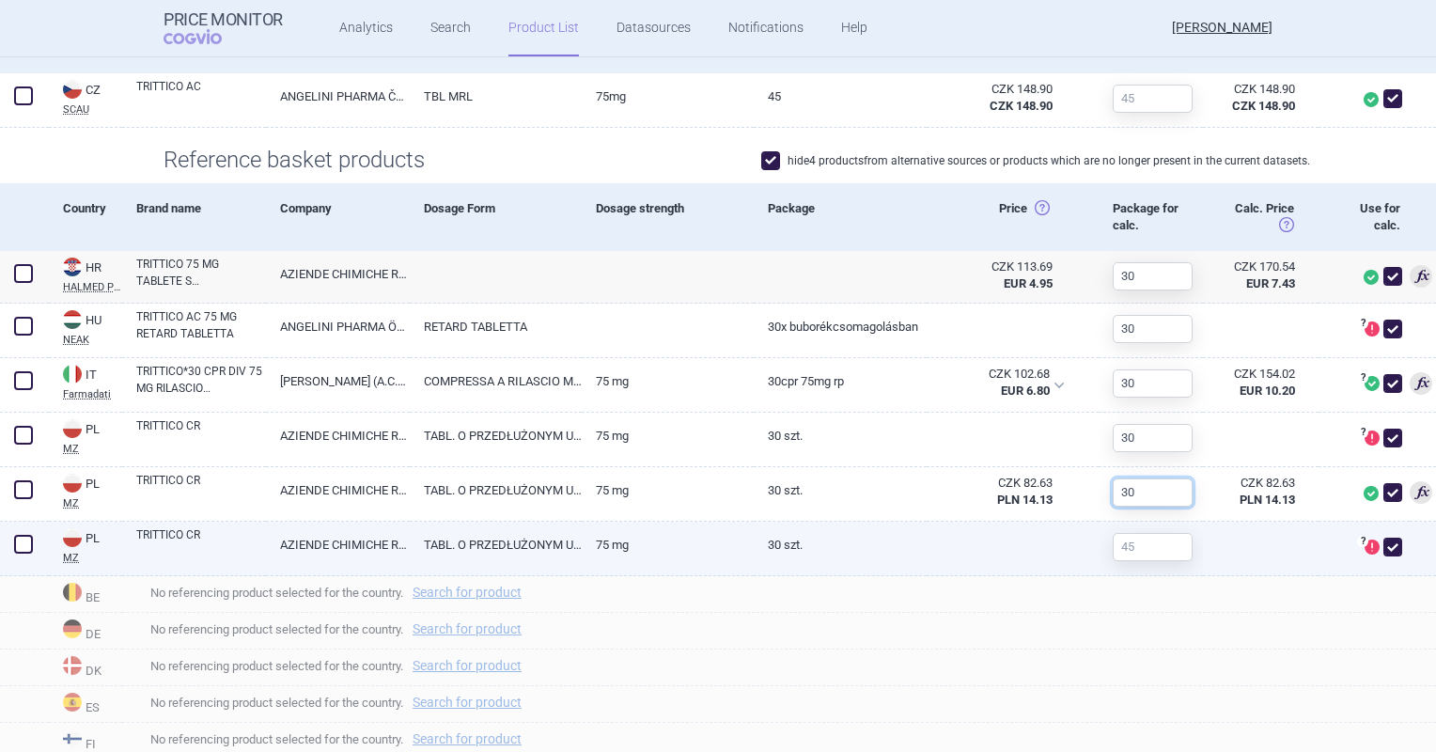
type input "30"
click at [1167, 529] on div at bounding box center [1145, 547] width 94 height 51
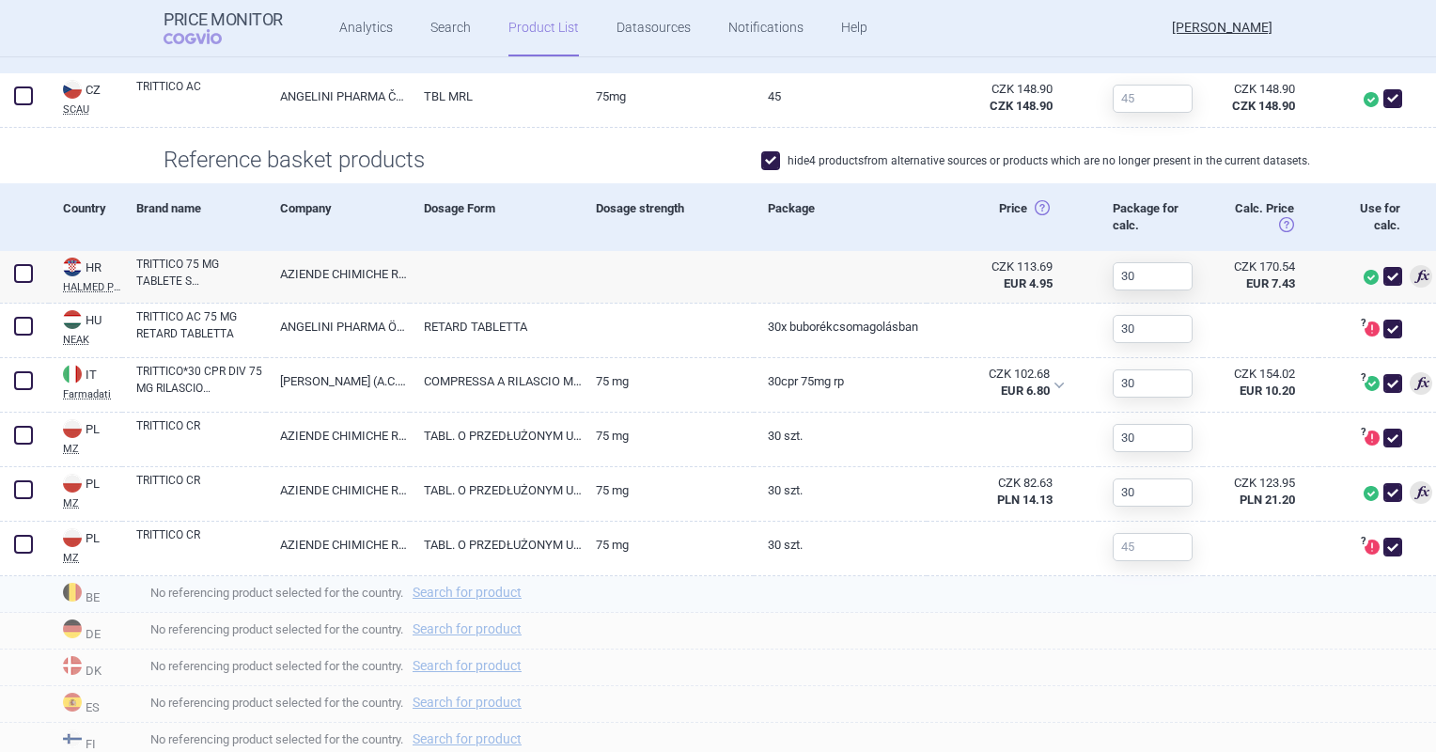
click at [1156, 576] on div "No referencing product selected for the country. Search for product" at bounding box center [779, 594] width 1314 height 37
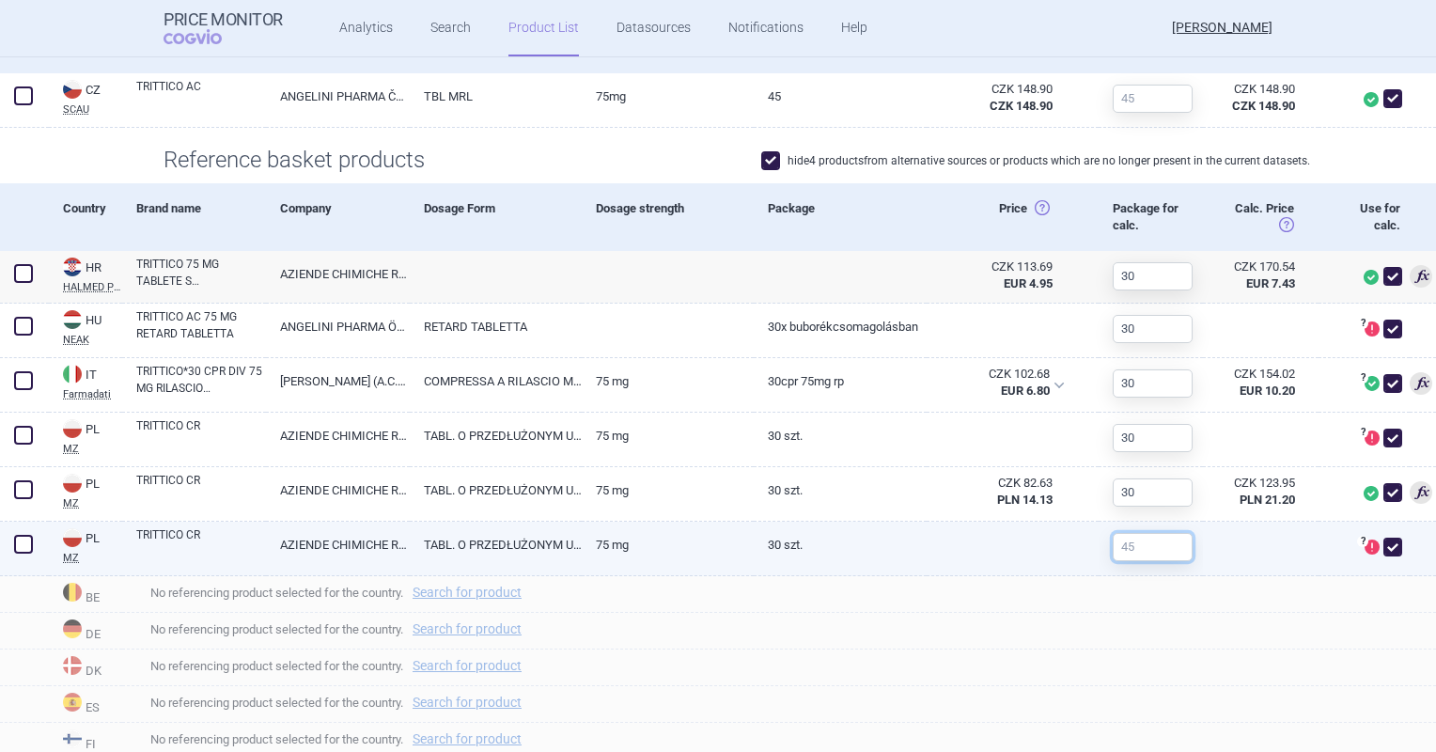
click at [1152, 543] on input "text" at bounding box center [1153, 547] width 80 height 28
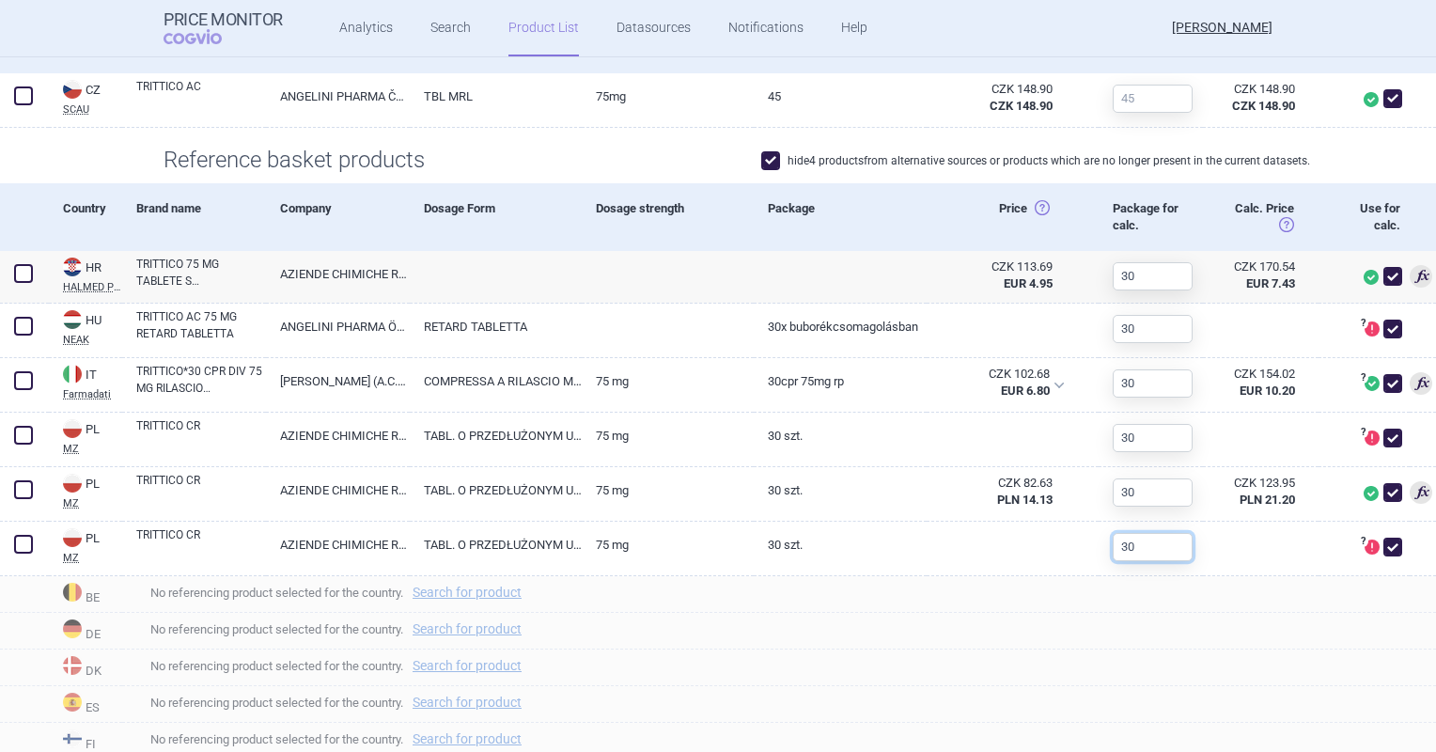
type input "30"
click at [927, 239] on div "Price Horní cena: Ex-factory price (zveřejněná, nebo vypočítaná dle SP-CAU-010)…" at bounding box center [1013, 217] width 172 height 68
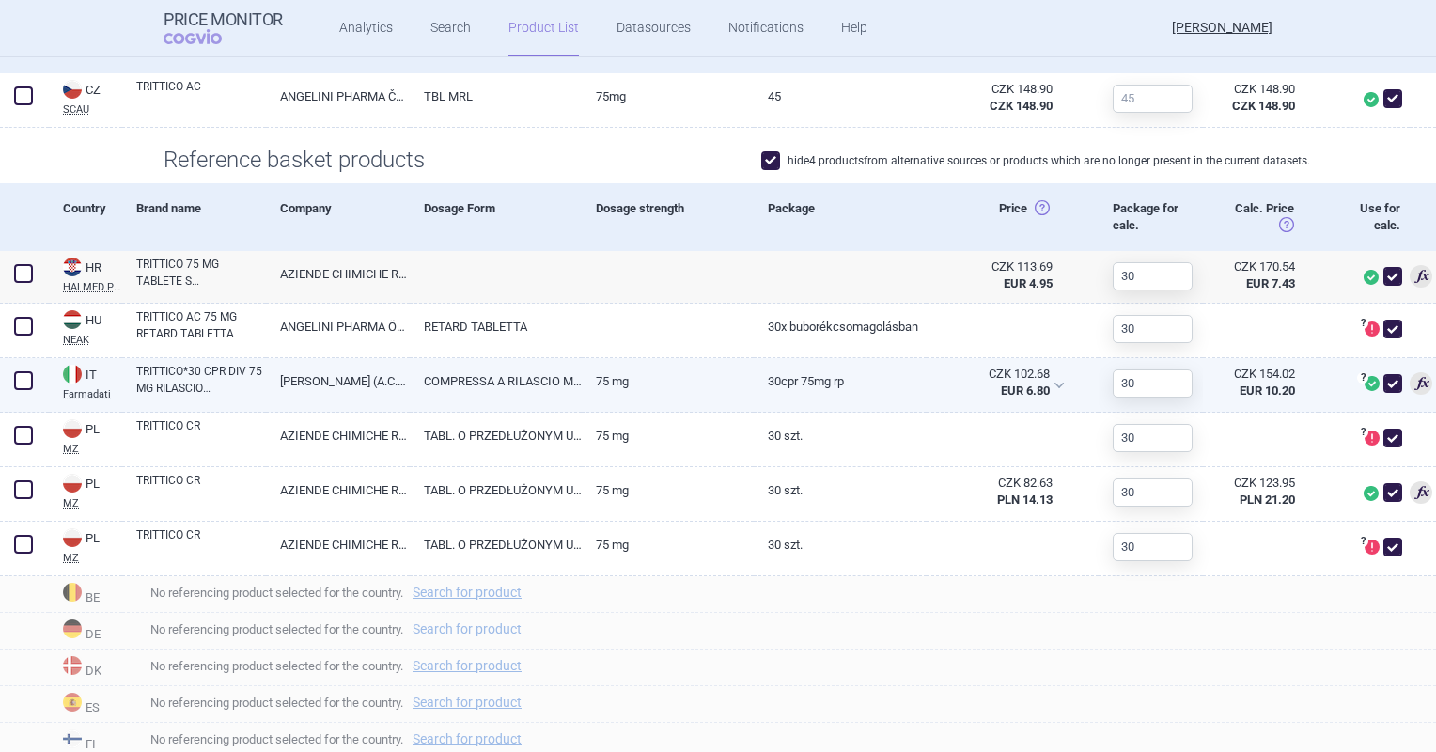
click at [735, 368] on link "75 MG" at bounding box center [668, 381] width 172 height 46
select select "EUR"
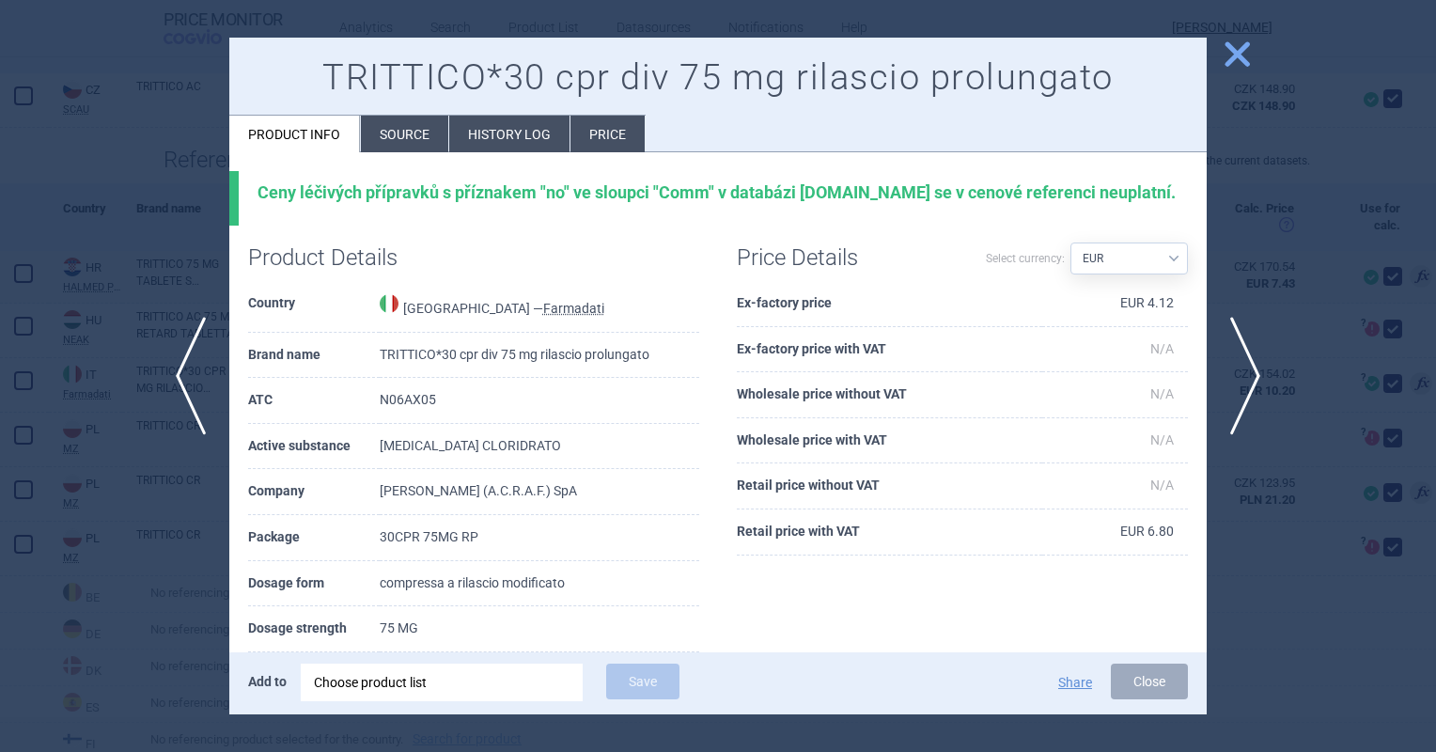
click at [412, 150] on li "Source" at bounding box center [404, 134] width 87 height 37
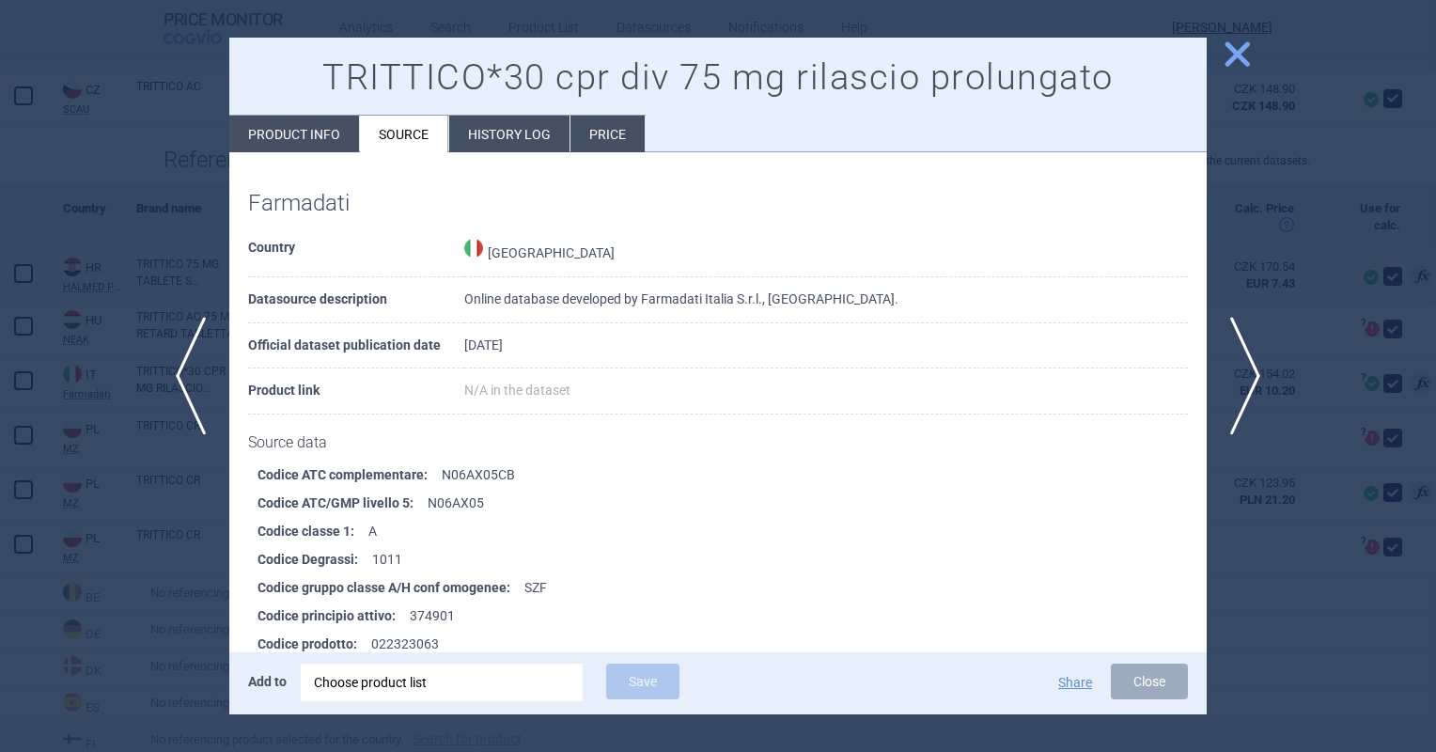
scroll to position [6632, 0]
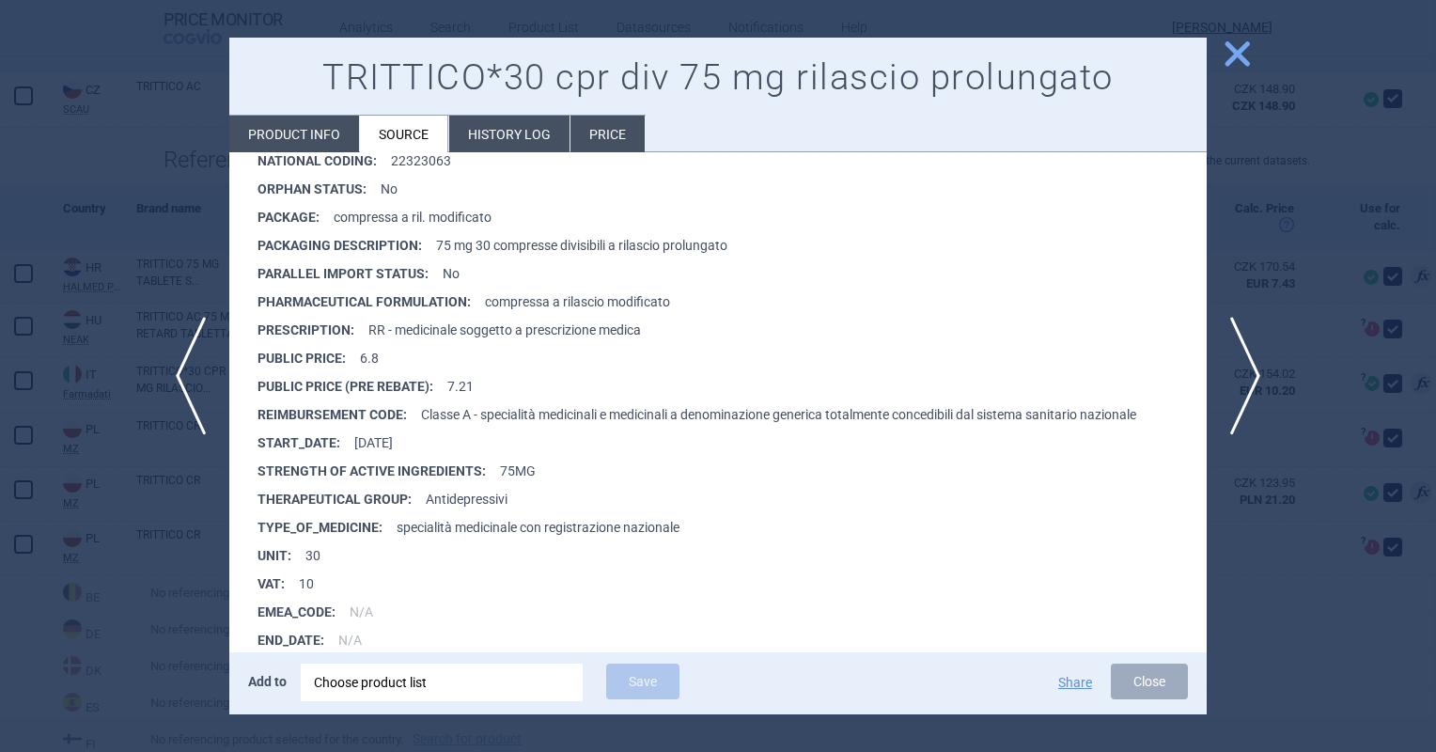
click at [1225, 60] on span "close" at bounding box center [1237, 54] width 33 height 33
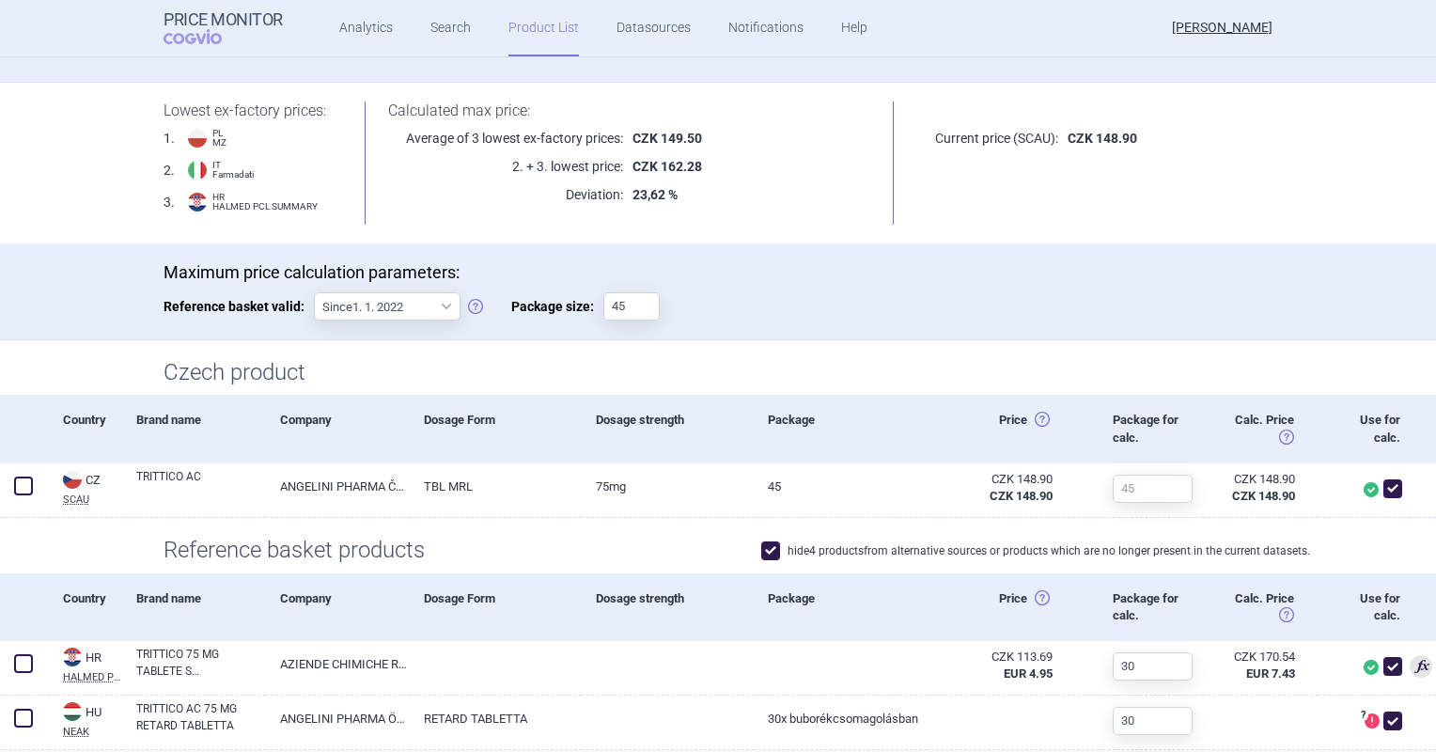
scroll to position [94, 0]
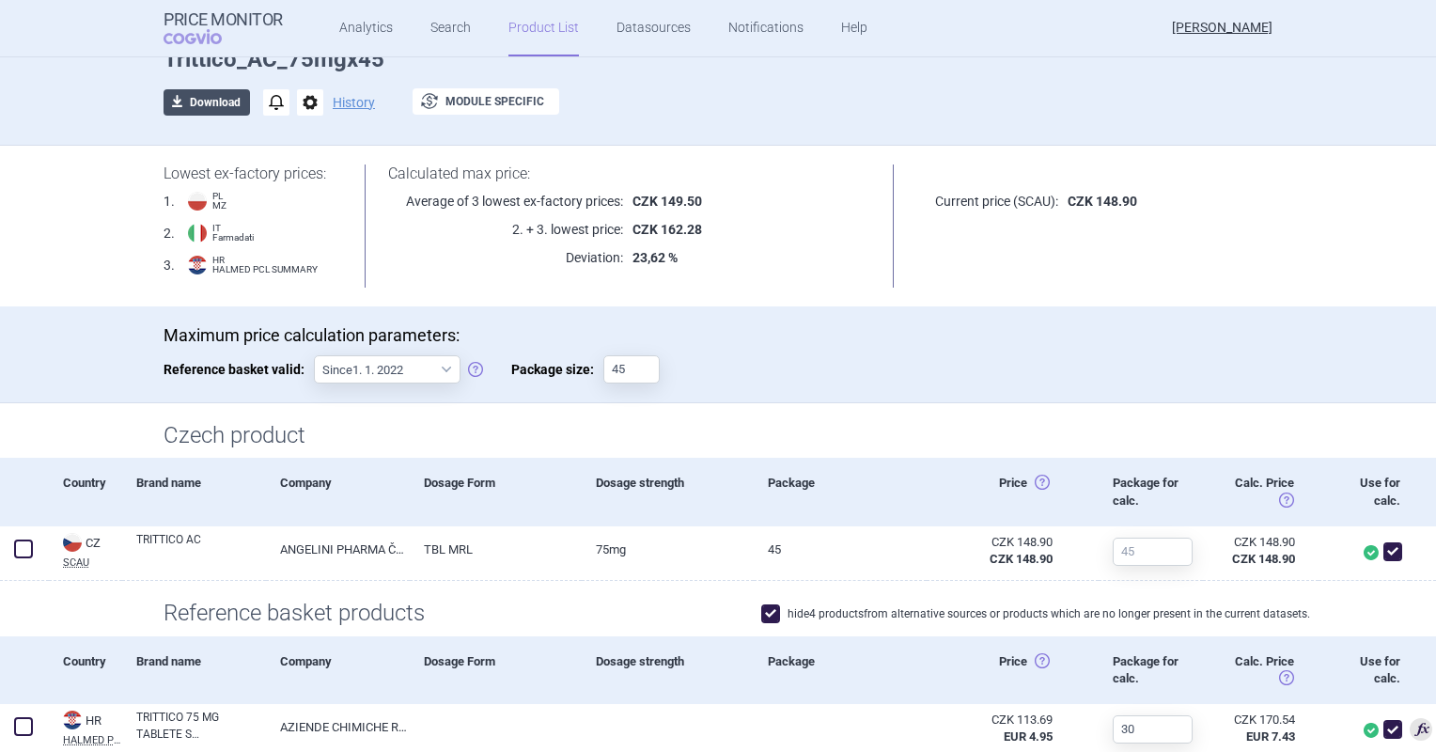
click at [223, 93] on button "download Download" at bounding box center [207, 102] width 86 height 26
select select "EUR"
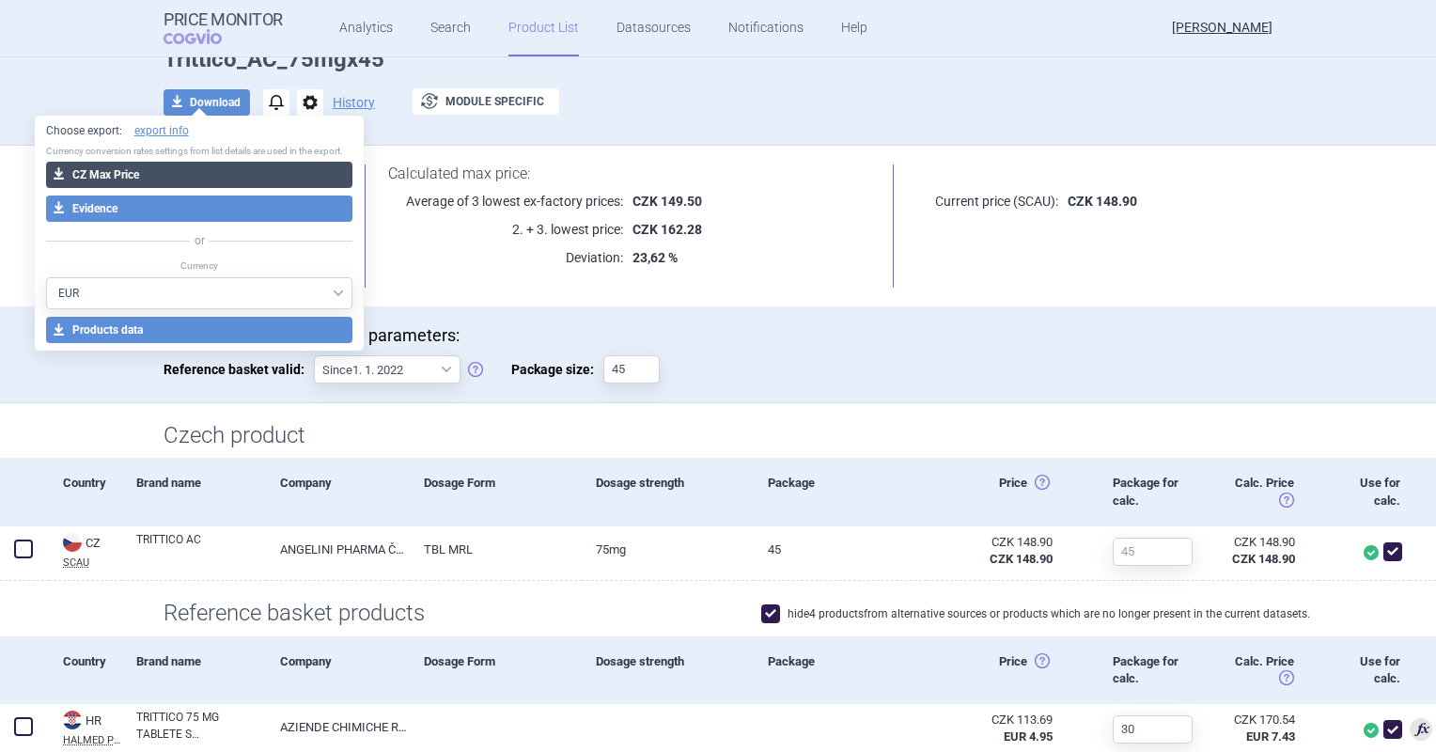
click at [213, 165] on button "download CZ Max Price" at bounding box center [199, 175] width 307 height 26
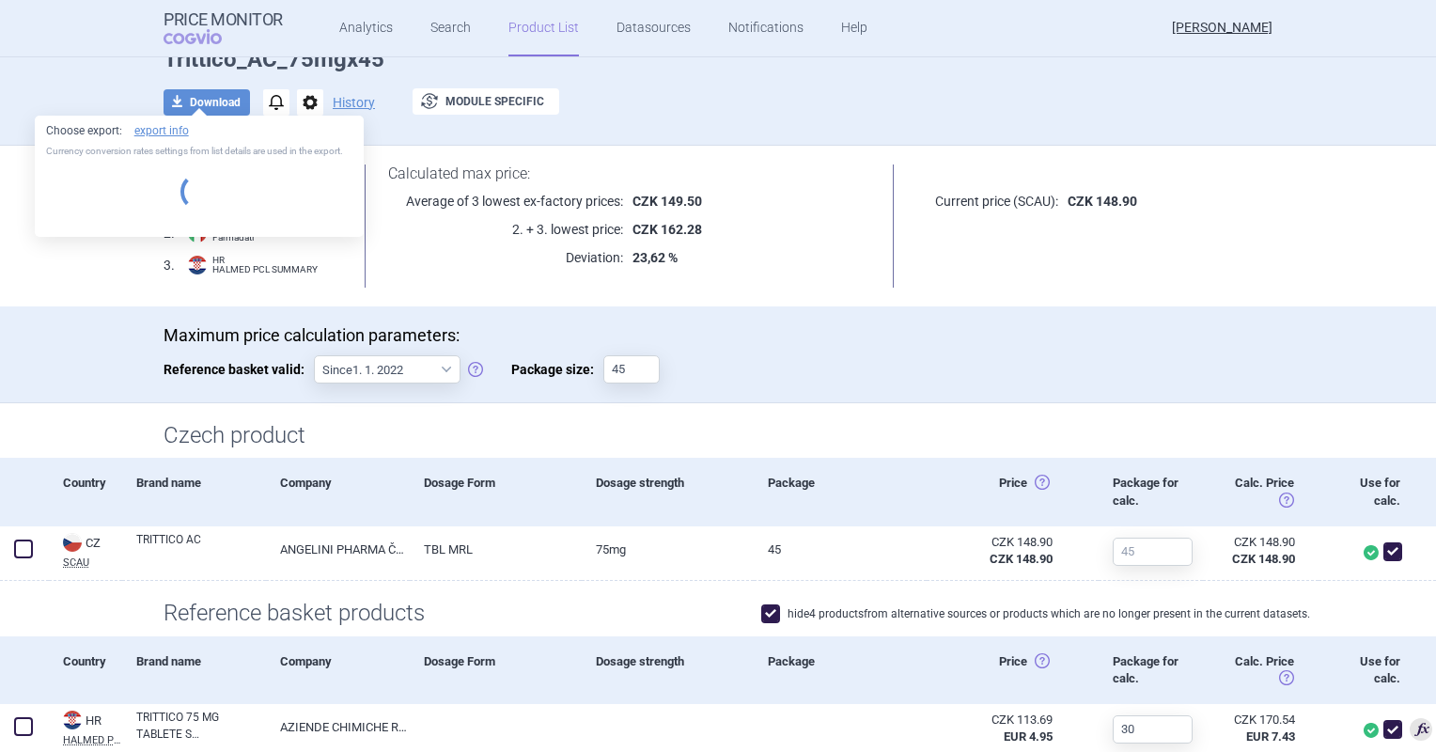
select select "EUR"
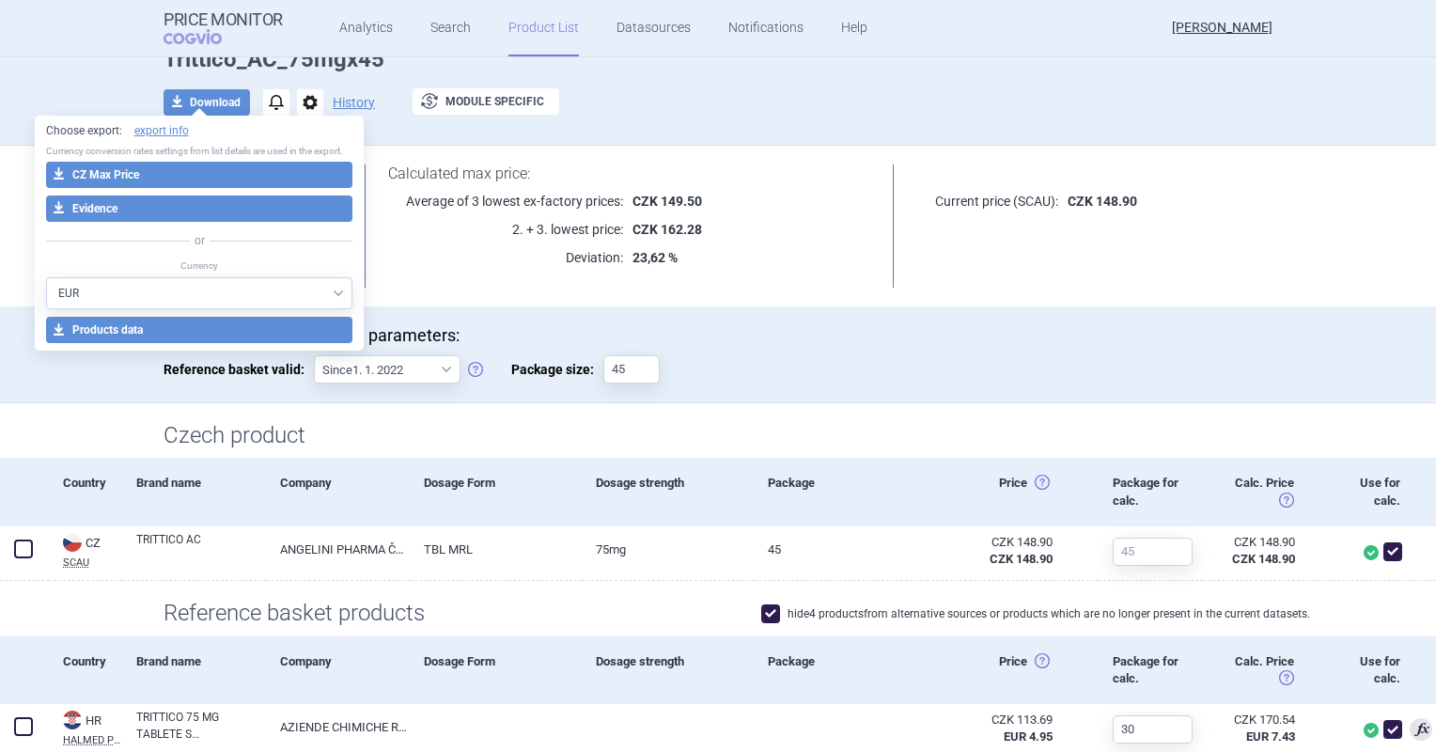
click at [872, 466] on div "Package" at bounding box center [840, 492] width 172 height 68
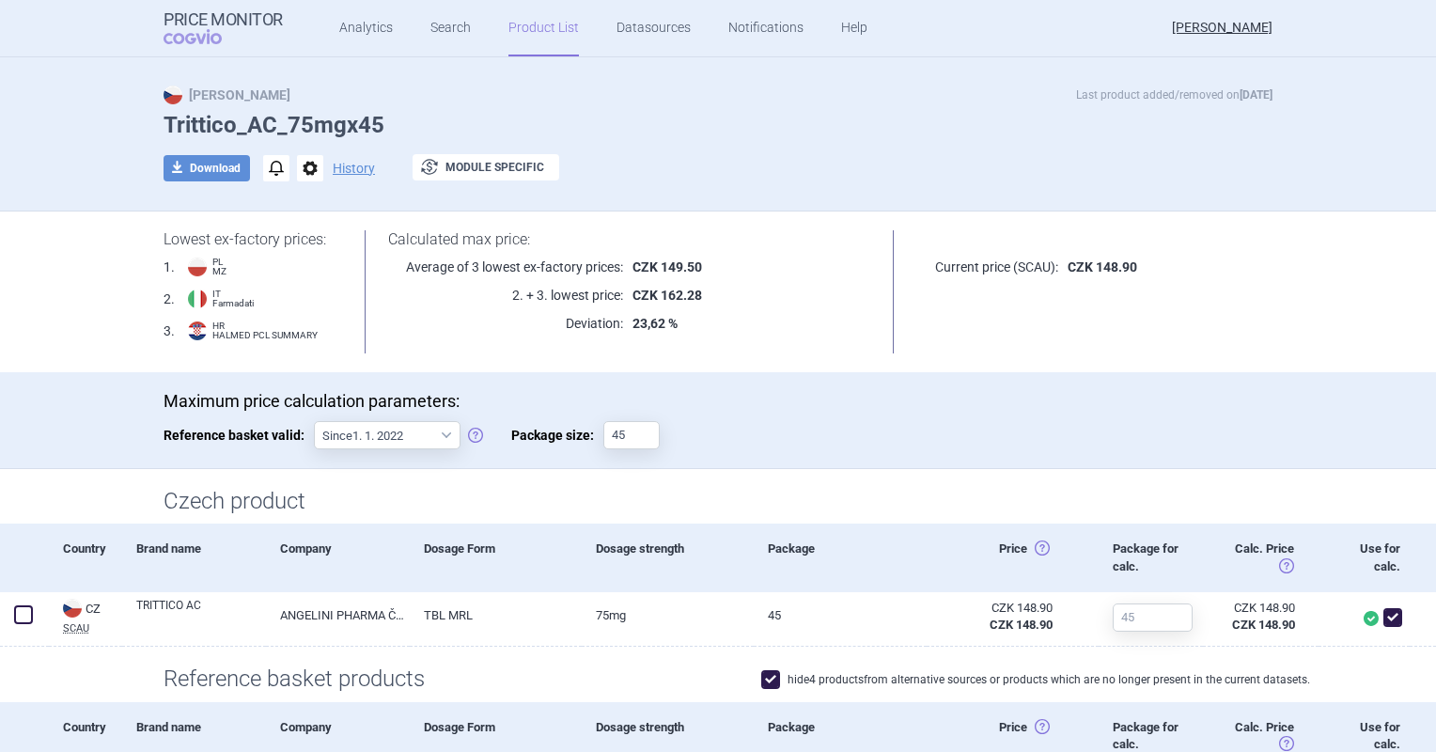
scroll to position [0, 0]
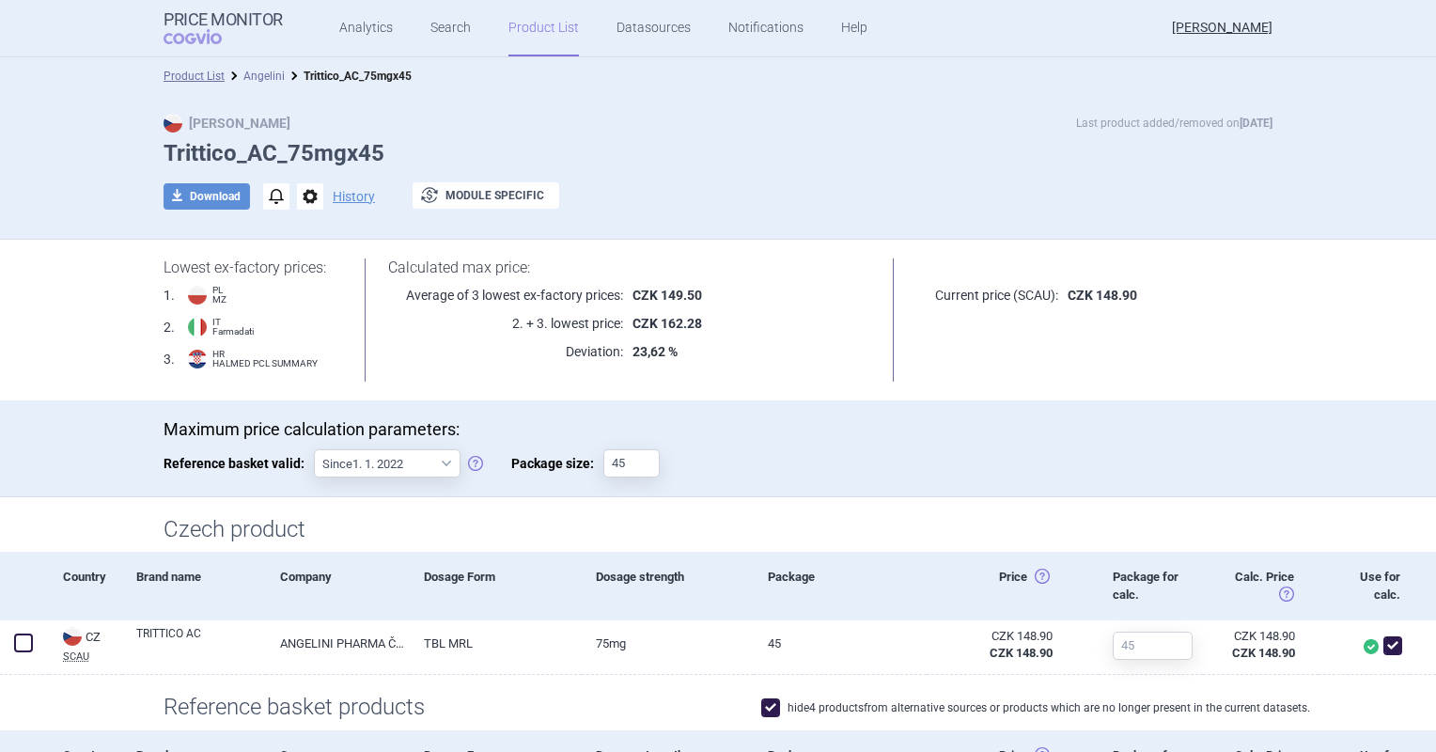
click at [243, 75] on link "Angelini" at bounding box center [263, 76] width 41 height 13
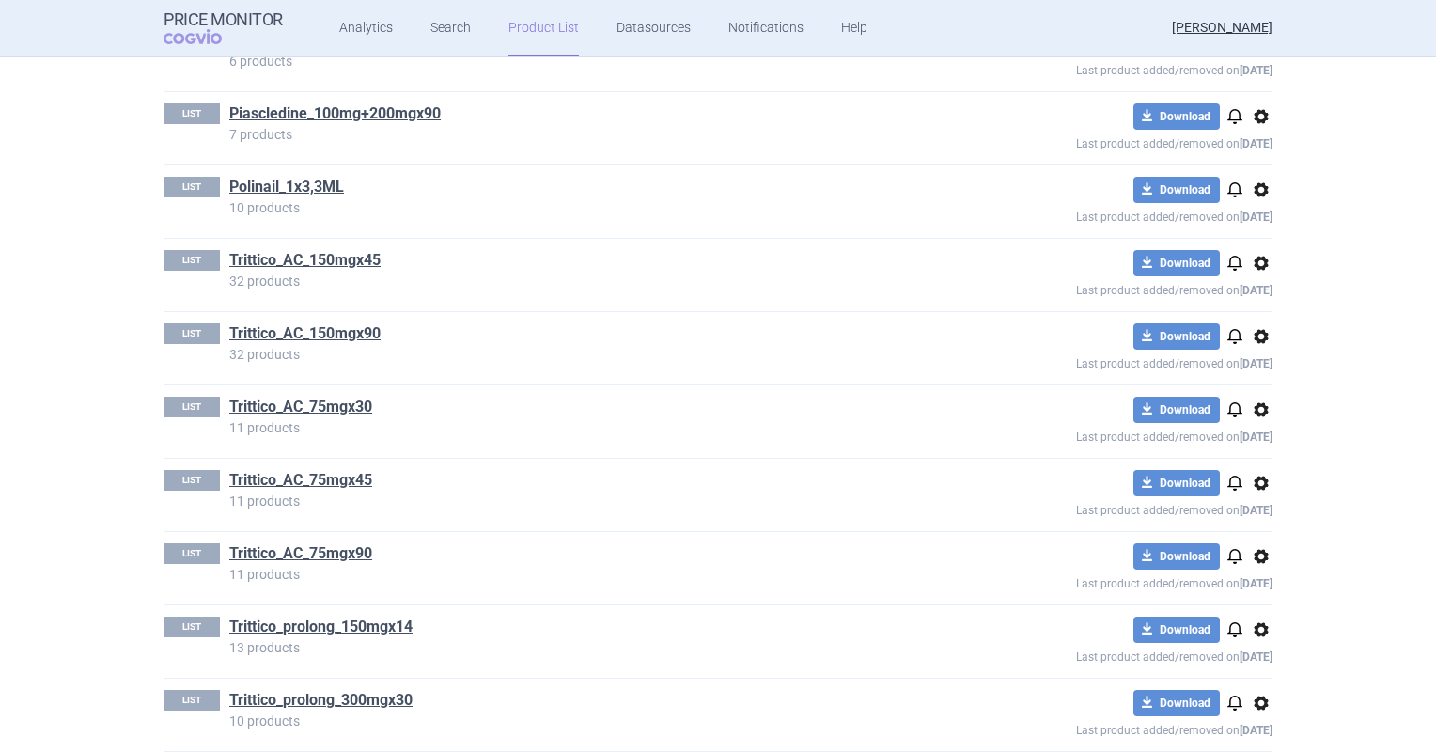
scroll to position [1368, 0]
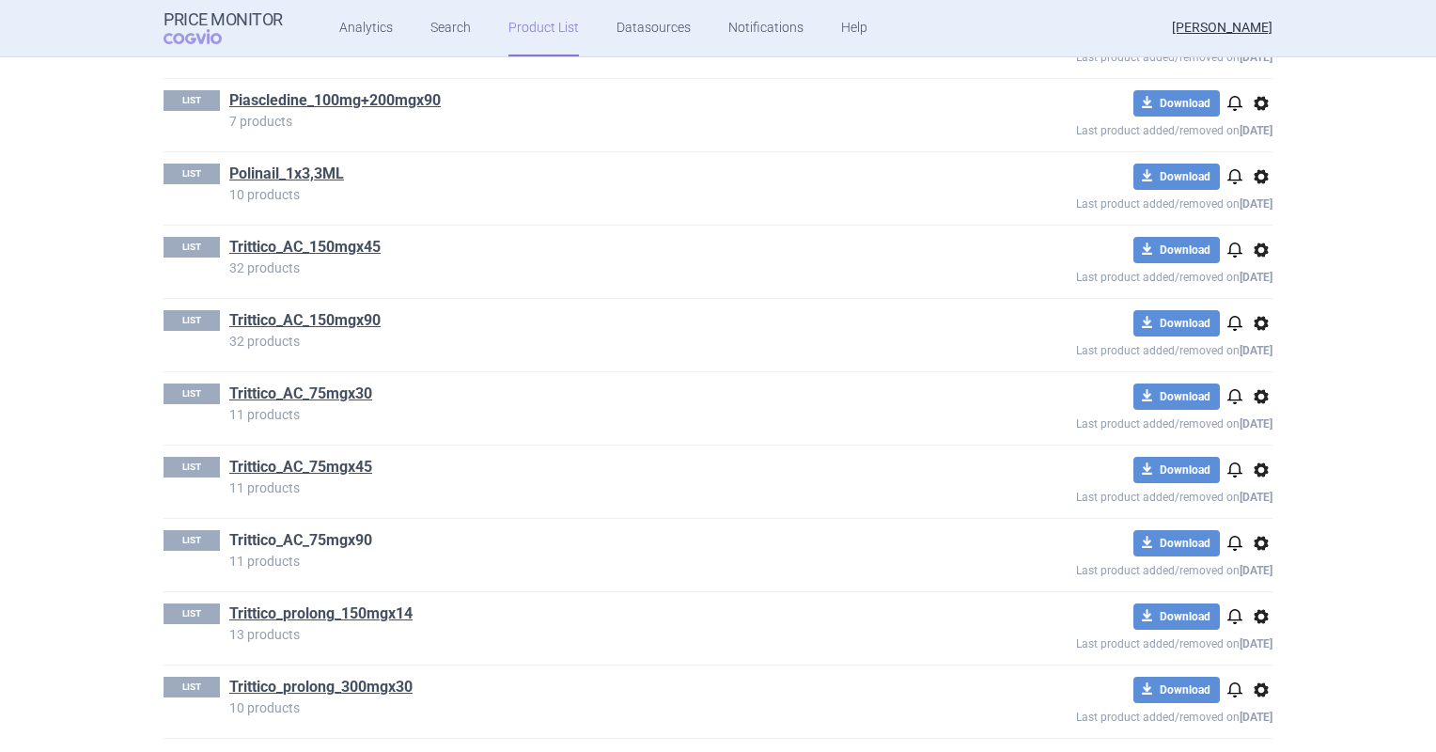
click at [350, 536] on link "Trittico_AC_75mgx90" at bounding box center [300, 540] width 143 height 21
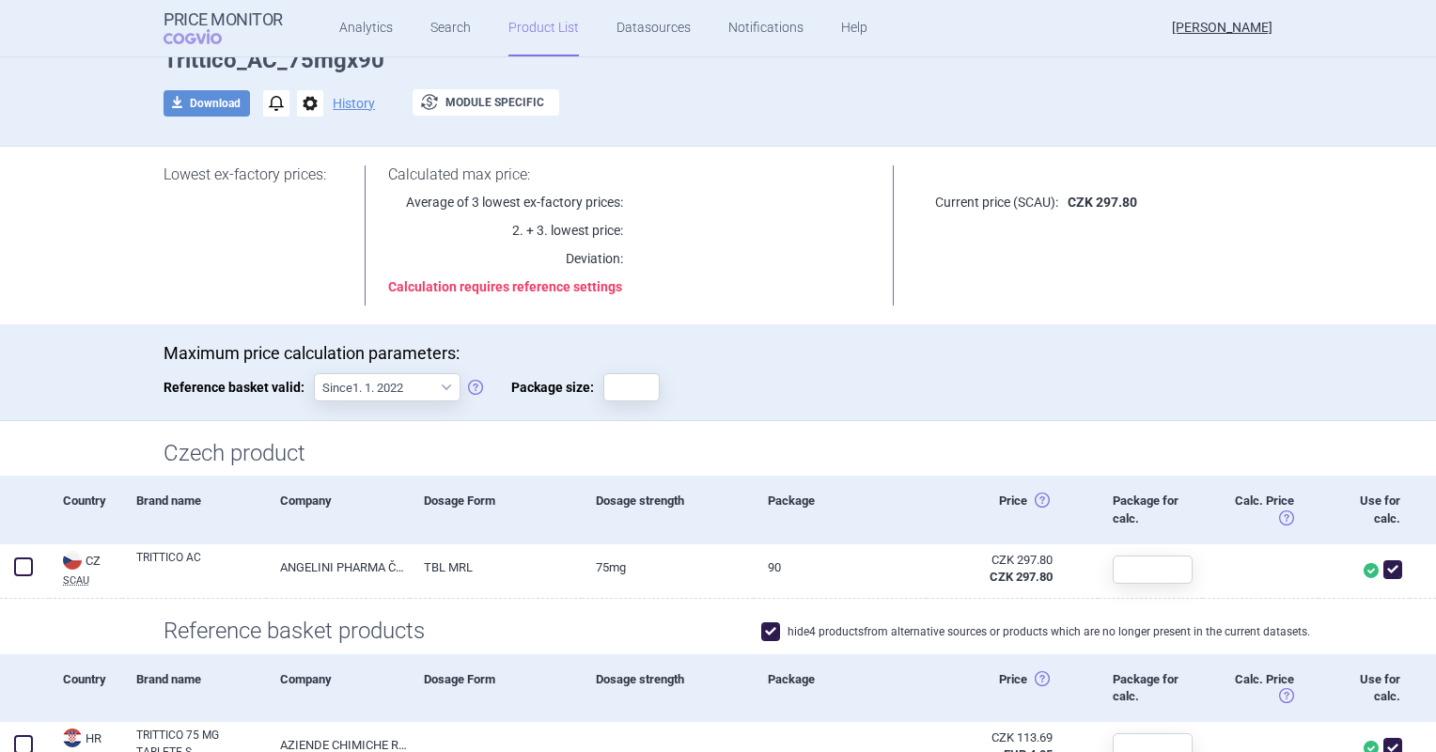
scroll to position [94, 0]
click at [615, 397] on input "Package size:" at bounding box center [631, 386] width 56 height 28
type input "90"
click at [755, 382] on div "Saving…" at bounding box center [735, 386] width 94 height 28
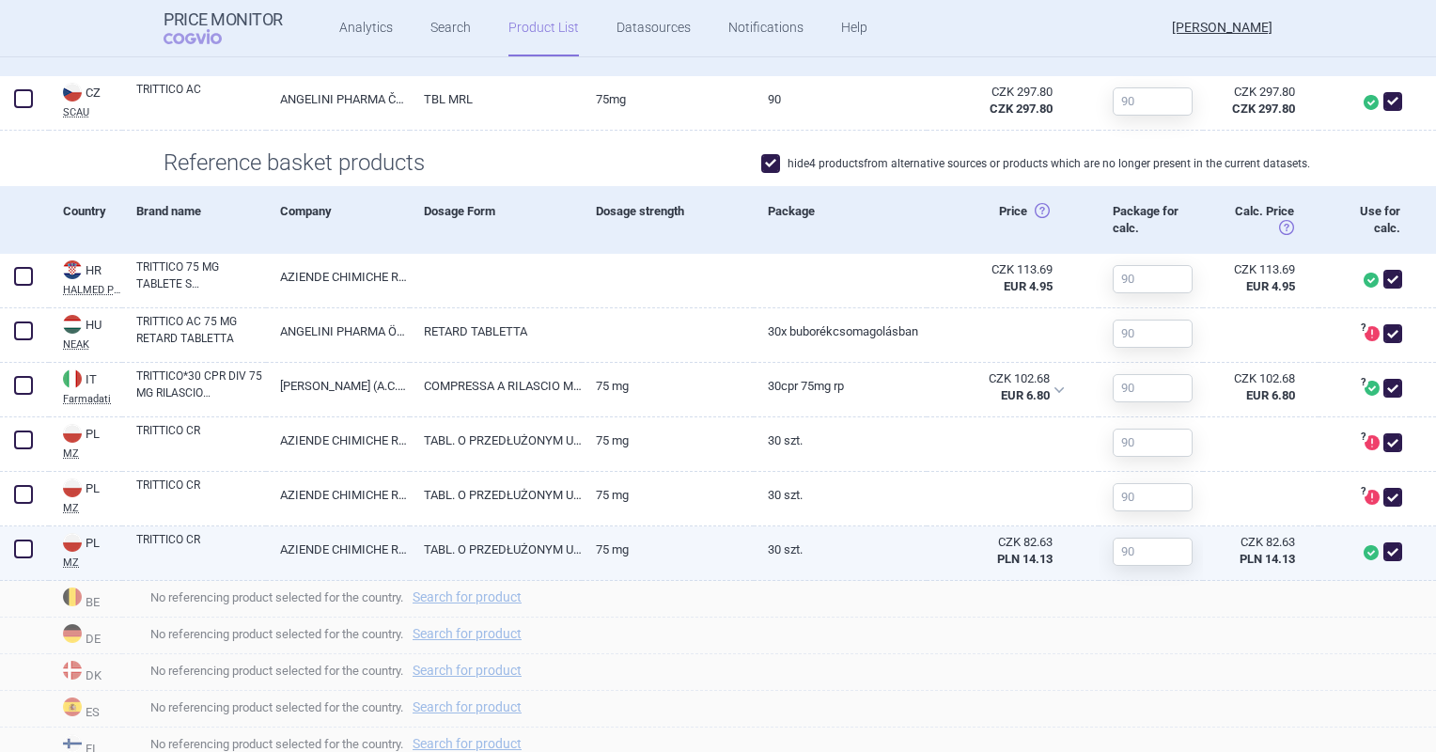
scroll to position [564, 0]
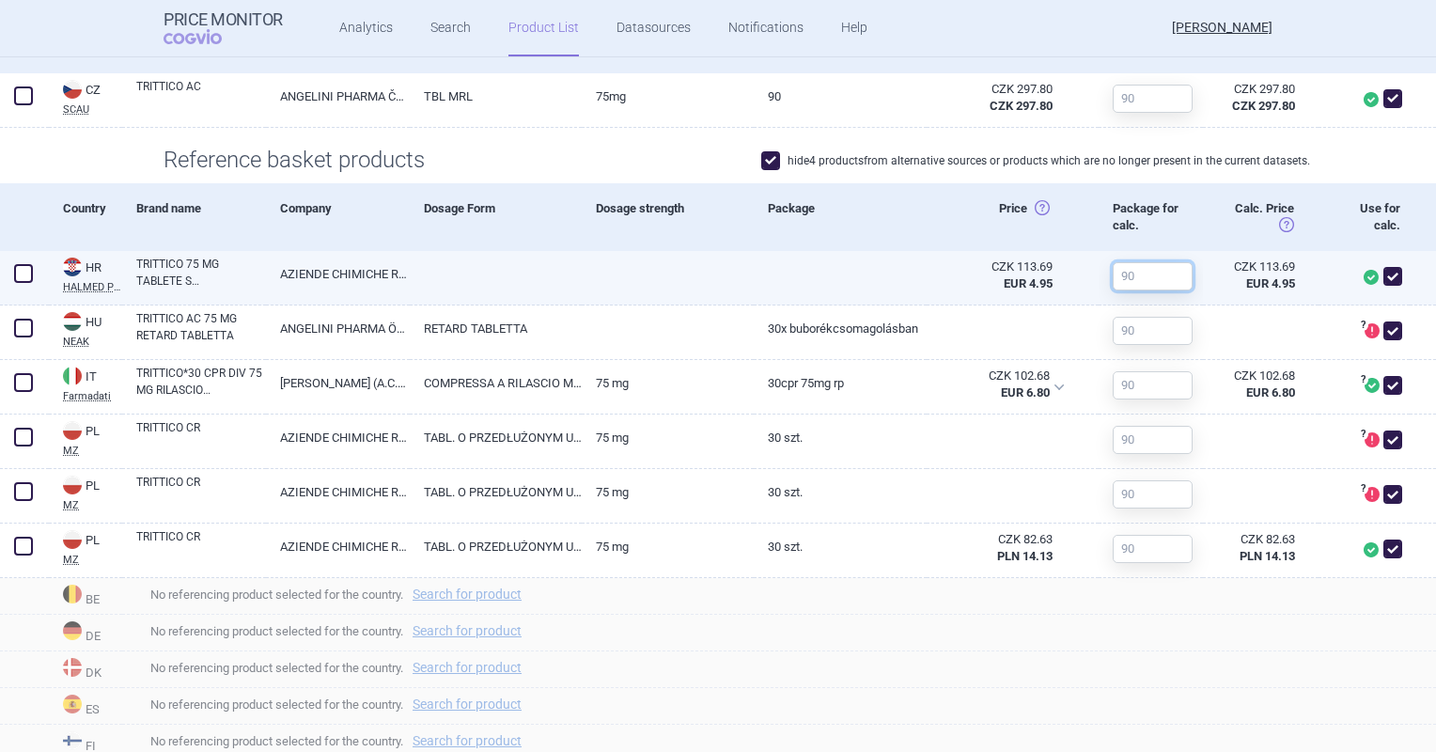
click at [1127, 273] on input "text" at bounding box center [1153, 276] width 80 height 28
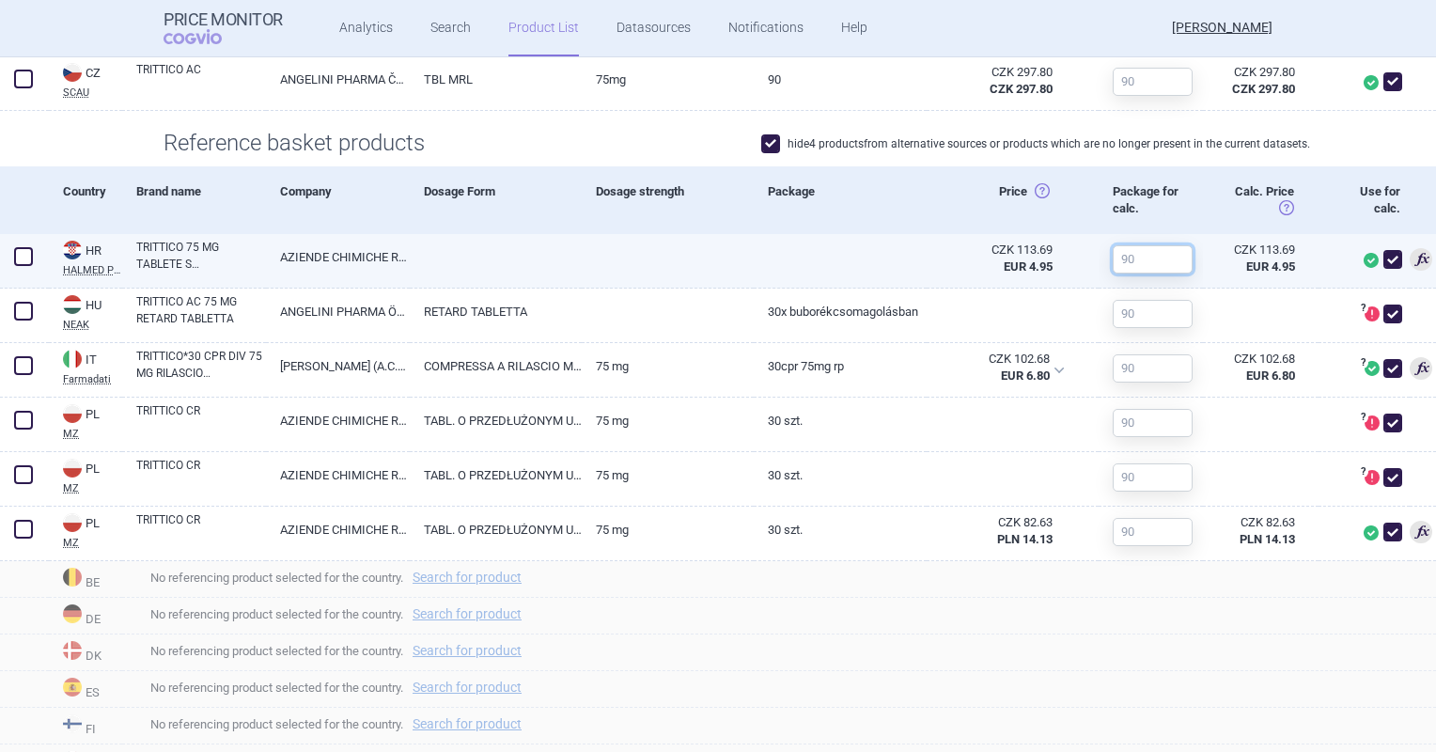
scroll to position [547, 0]
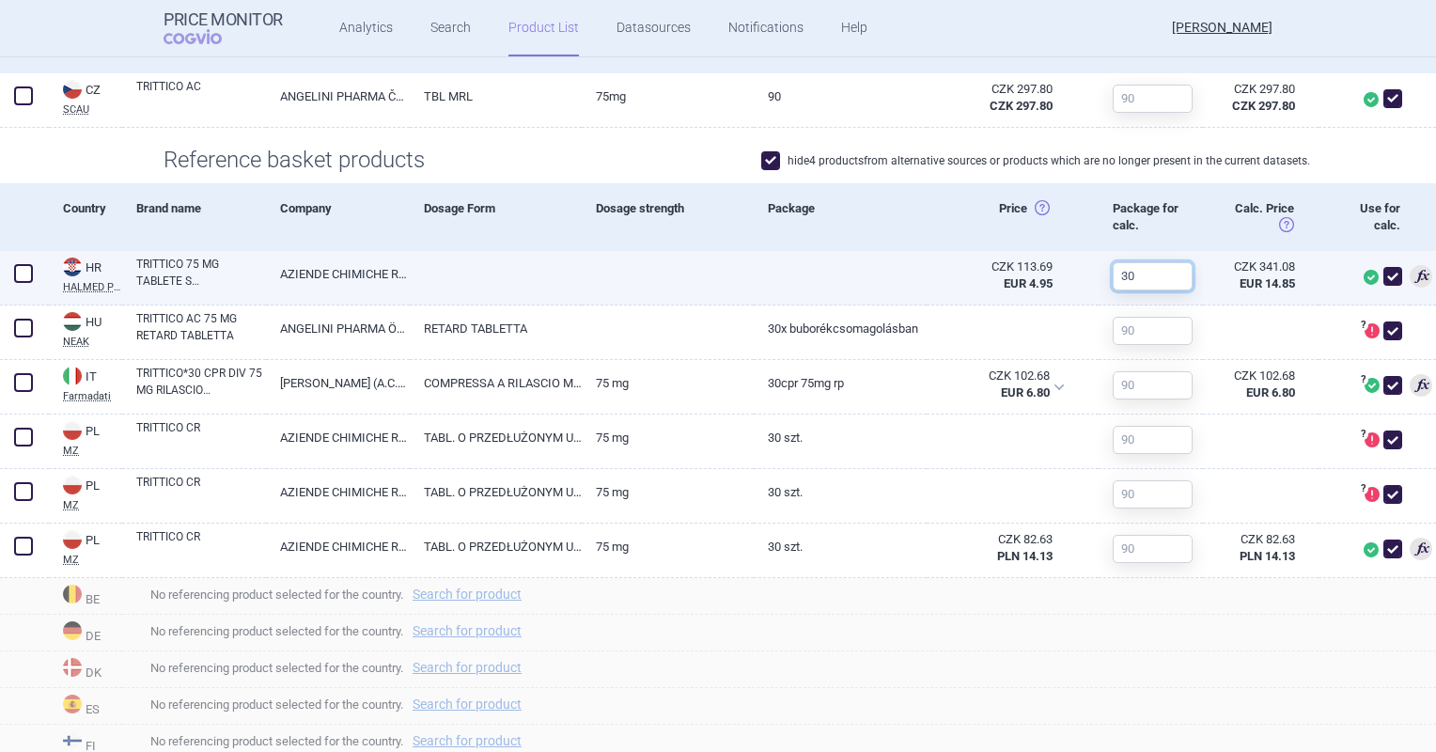
drag, startPoint x: 1142, startPoint y: 279, endPoint x: 1077, endPoint y: 285, distance: 65.1
click at [1077, 285] on div "HR HALMED PCL SUMMARY Croatia HALMED PCL SUMMARY List of medicines with an esta…" at bounding box center [718, 278] width 1436 height 55
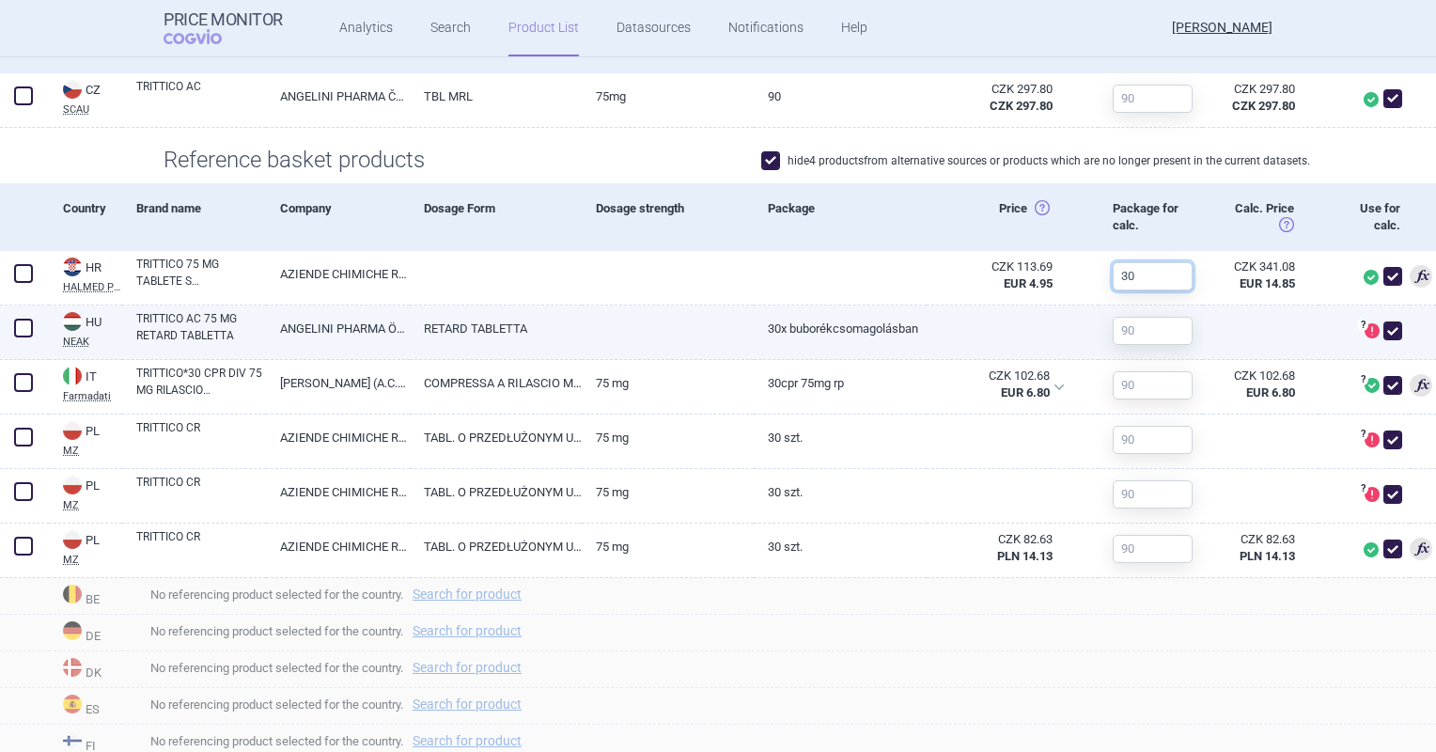
type input "30"
click at [1135, 323] on input "text" at bounding box center [1153, 331] width 80 height 28
paste input "30"
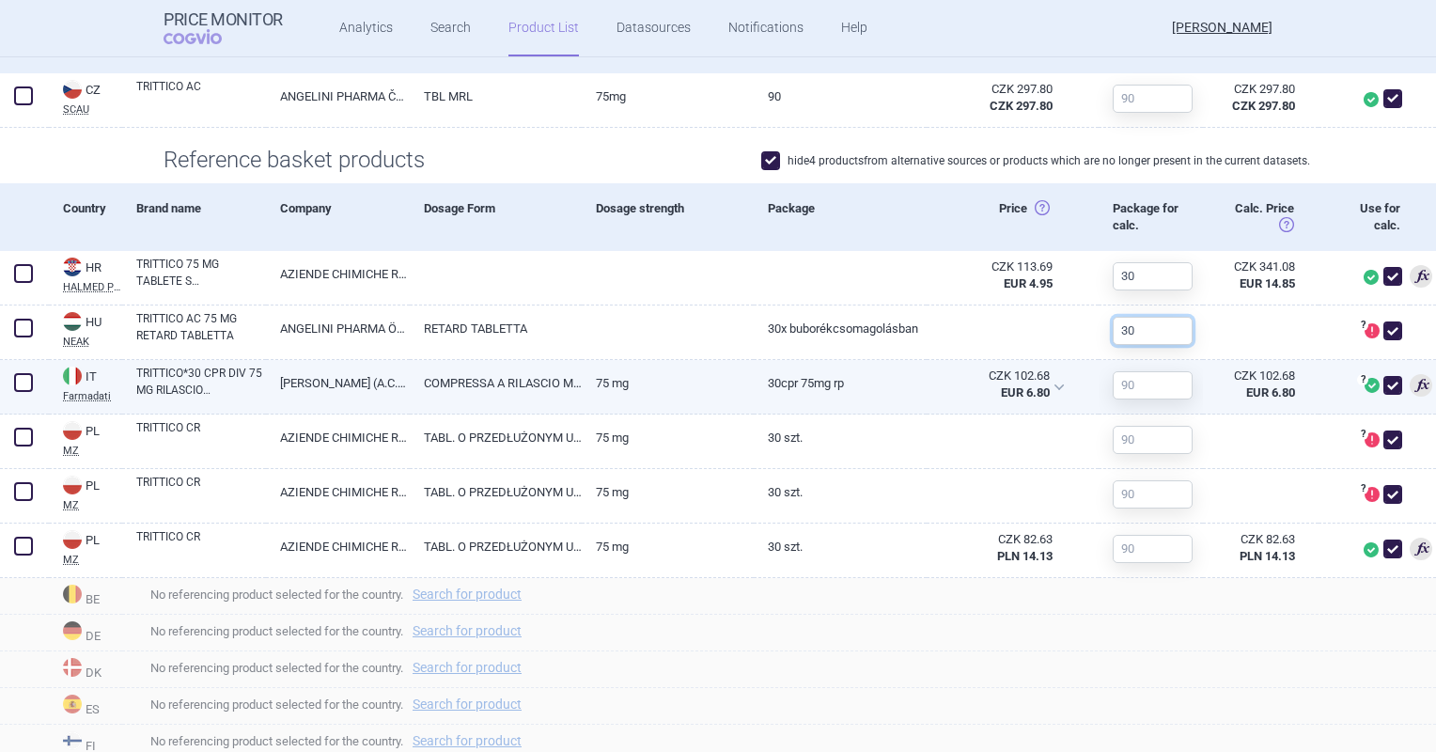
type input "30"
click at [1116, 373] on input "text" at bounding box center [1153, 385] width 80 height 28
paste input "30"
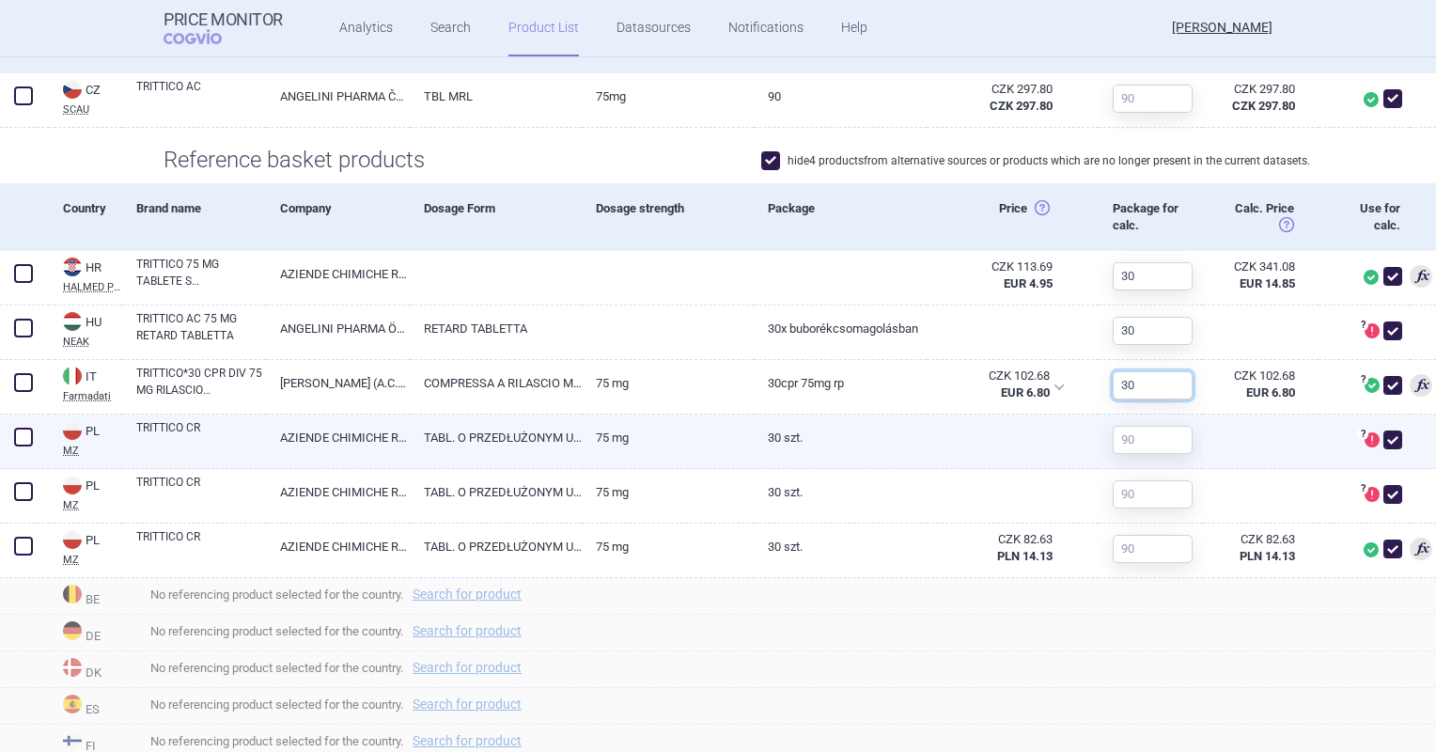
type input "30"
click at [1116, 439] on input "text" at bounding box center [1153, 440] width 80 height 28
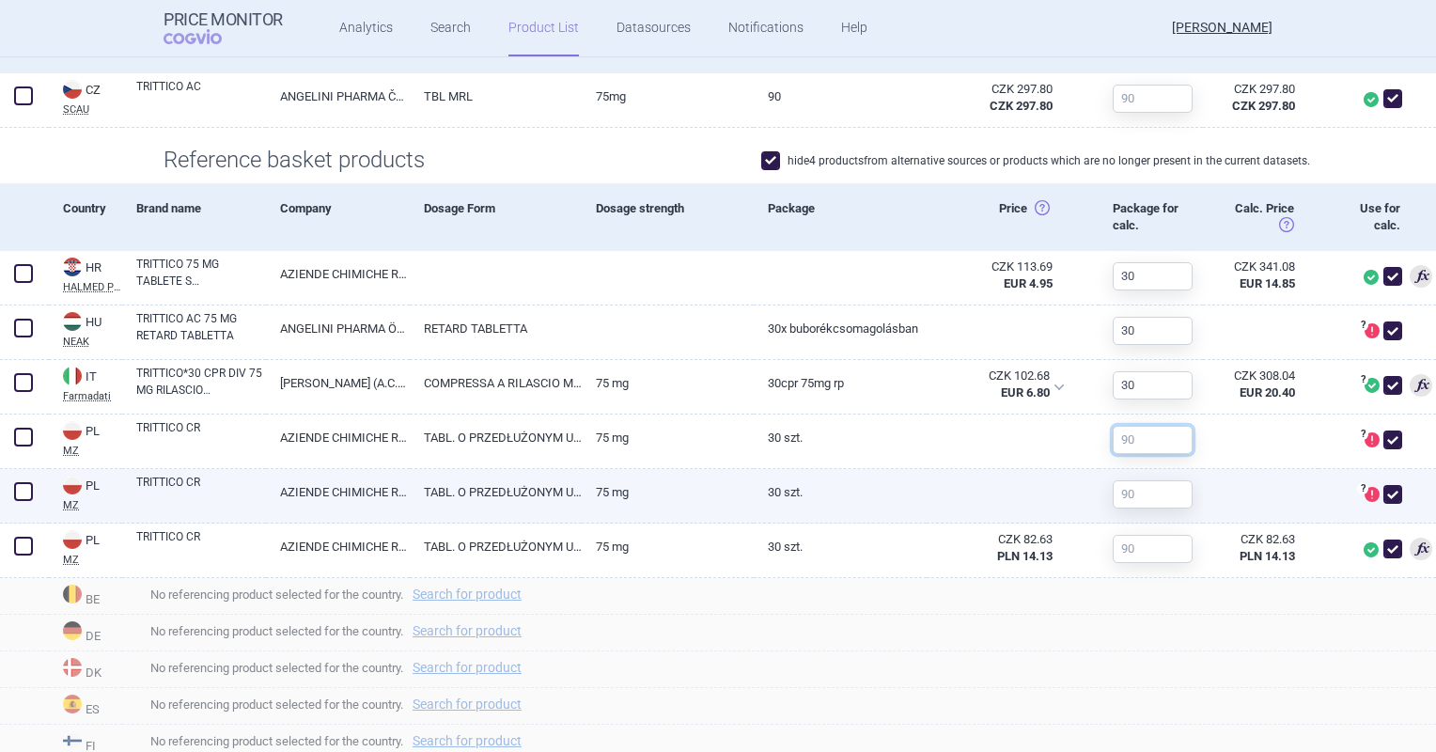
paste input "30"
type input "30"
click at [1118, 491] on input "text" at bounding box center [1153, 494] width 80 height 28
paste input "30"
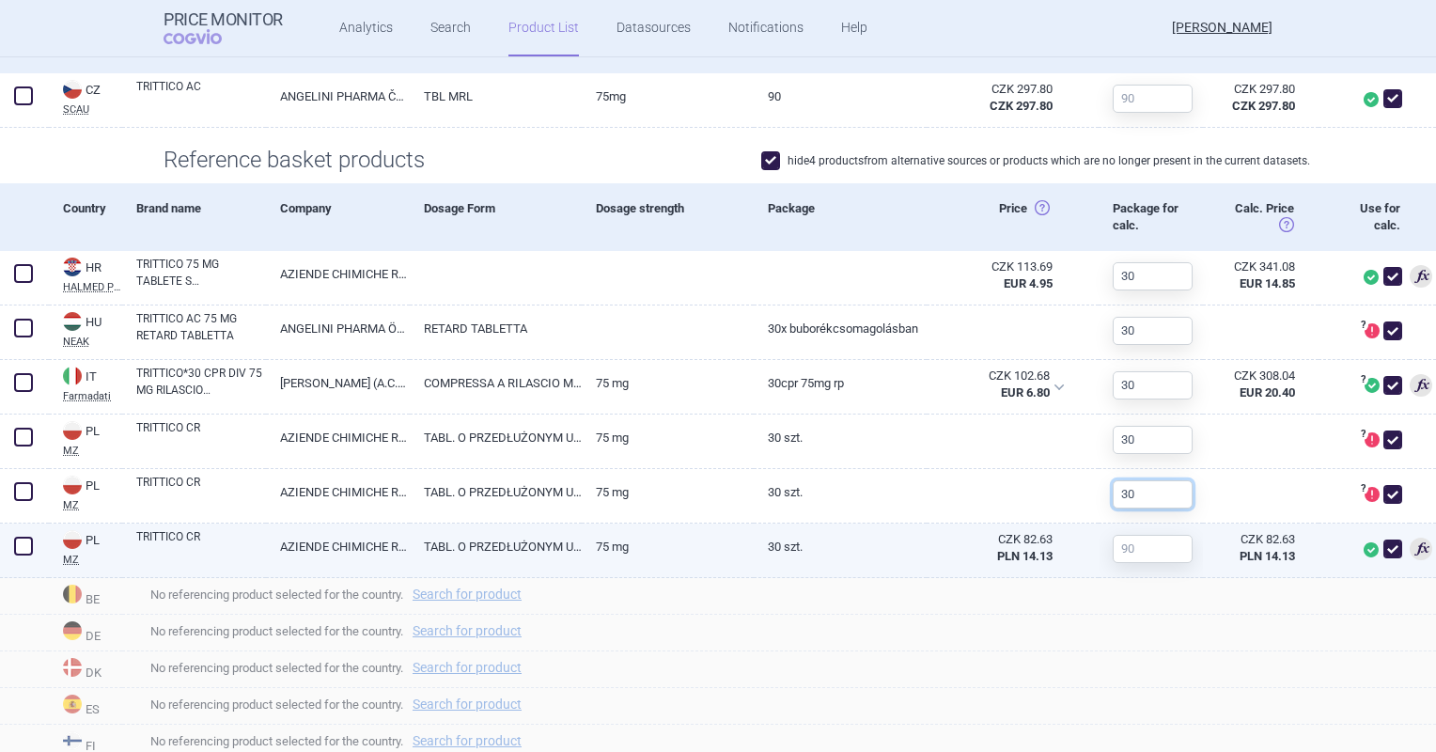
type input "30"
click at [1116, 558] on input "text" at bounding box center [1153, 549] width 80 height 28
paste input "30"
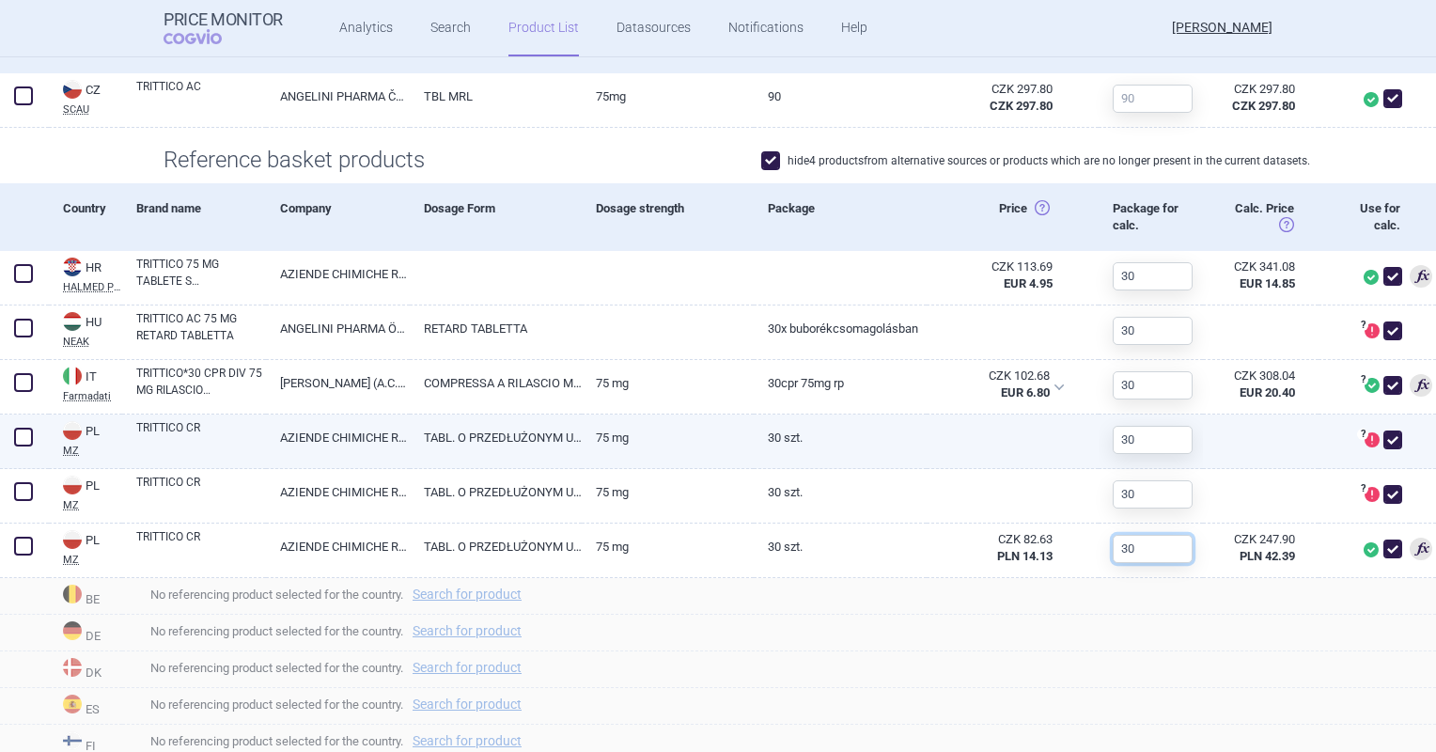
scroll to position [265, 0]
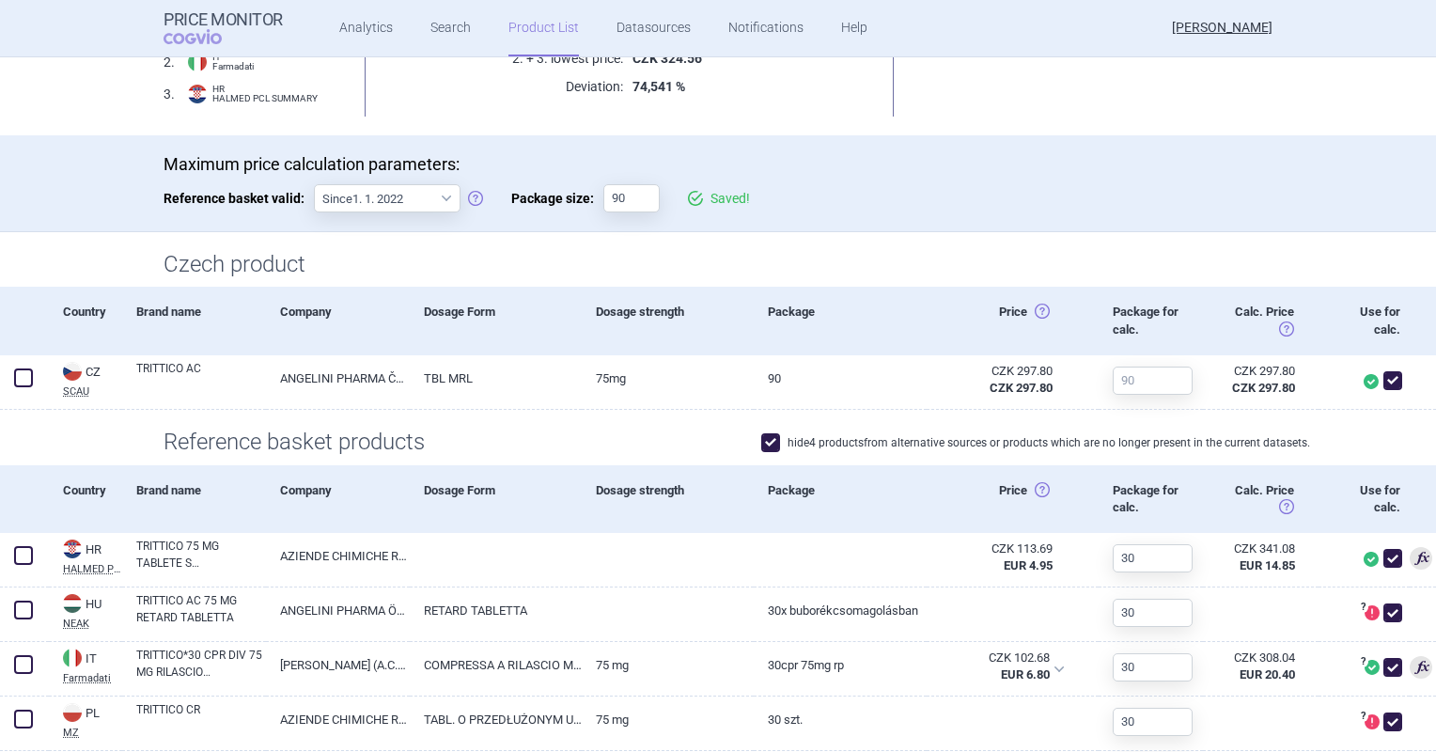
type input "30"
click at [962, 310] on div "Price Horní cena: Ex-factory price (zveřejněná, nebo vypočítaná dle SP-CAU-010)…" at bounding box center [1013, 321] width 172 height 68
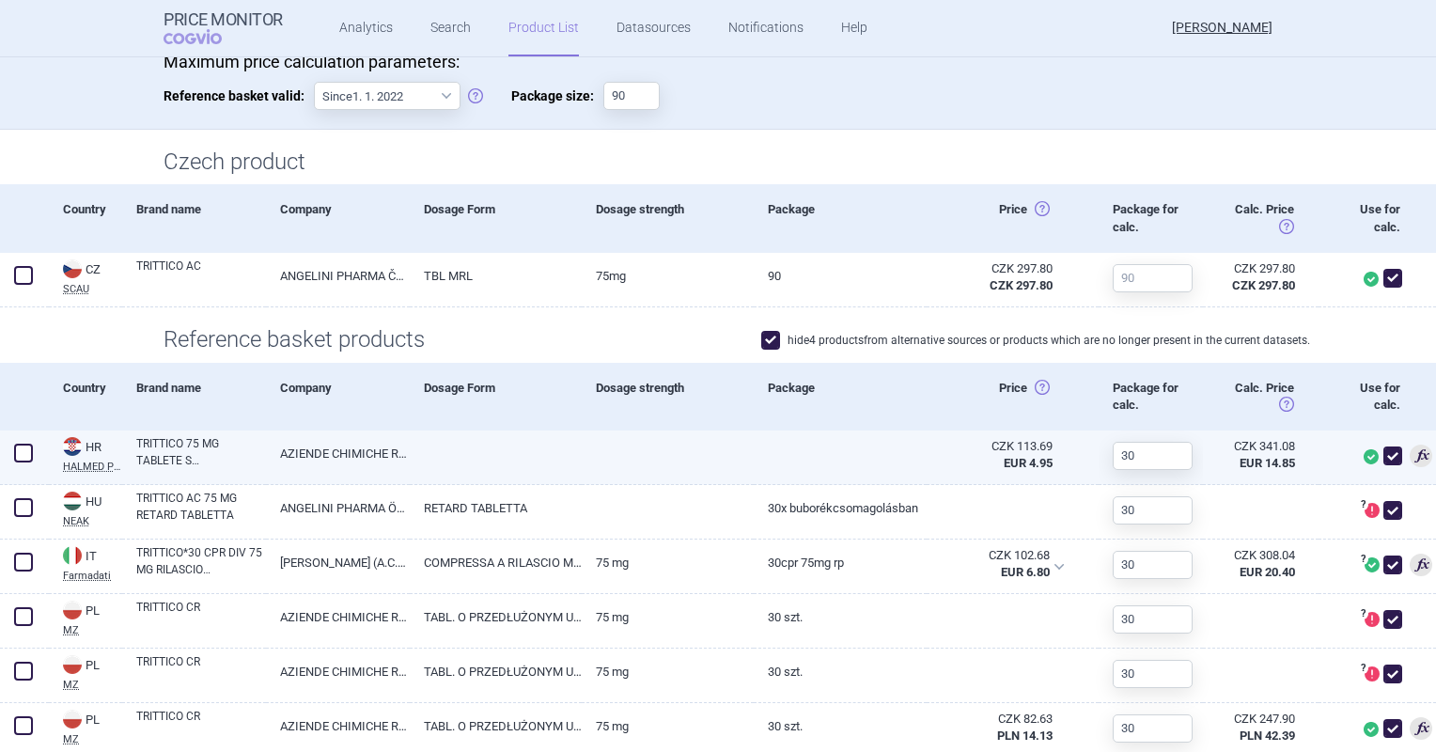
scroll to position [547, 0]
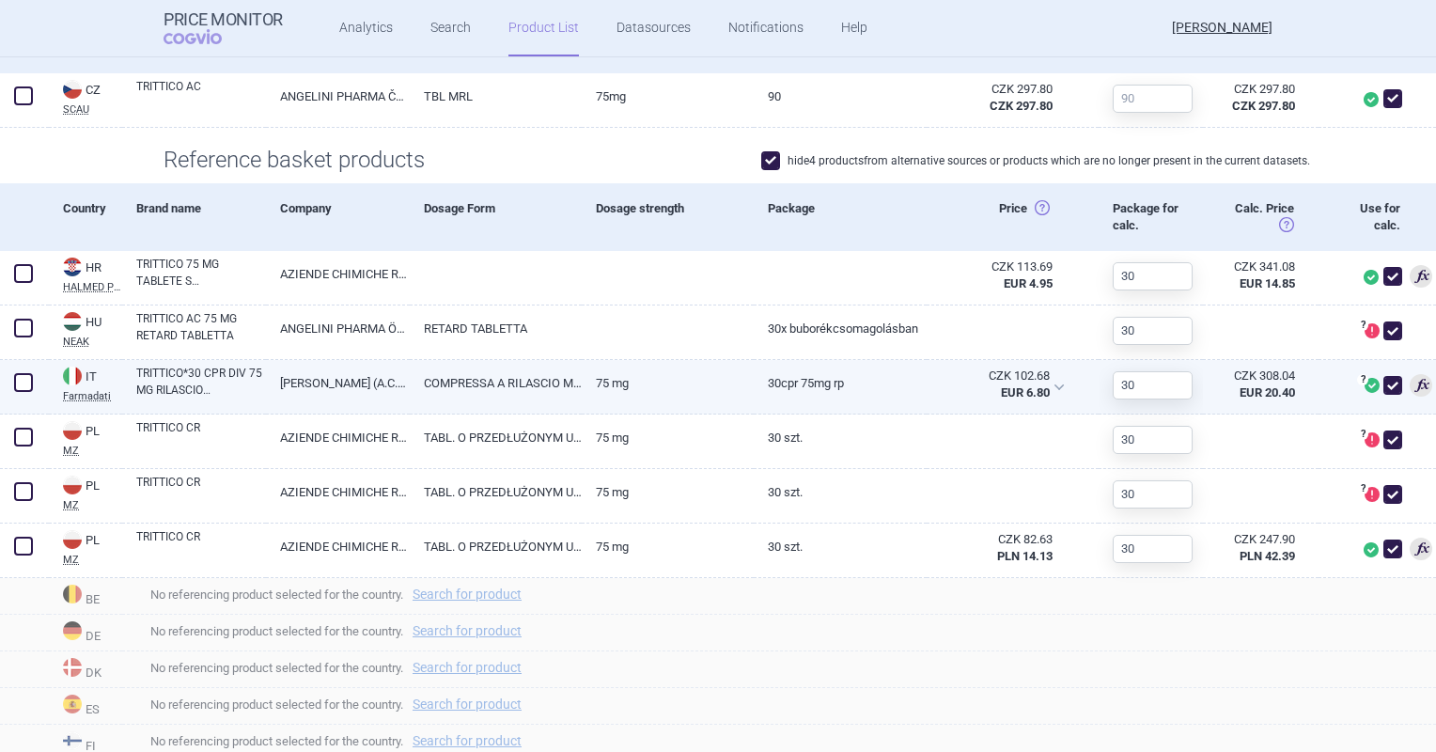
click at [285, 395] on link "ANGELINI (A.C.R.A.F.) SPA" at bounding box center [338, 383] width 144 height 46
select select "EUR"
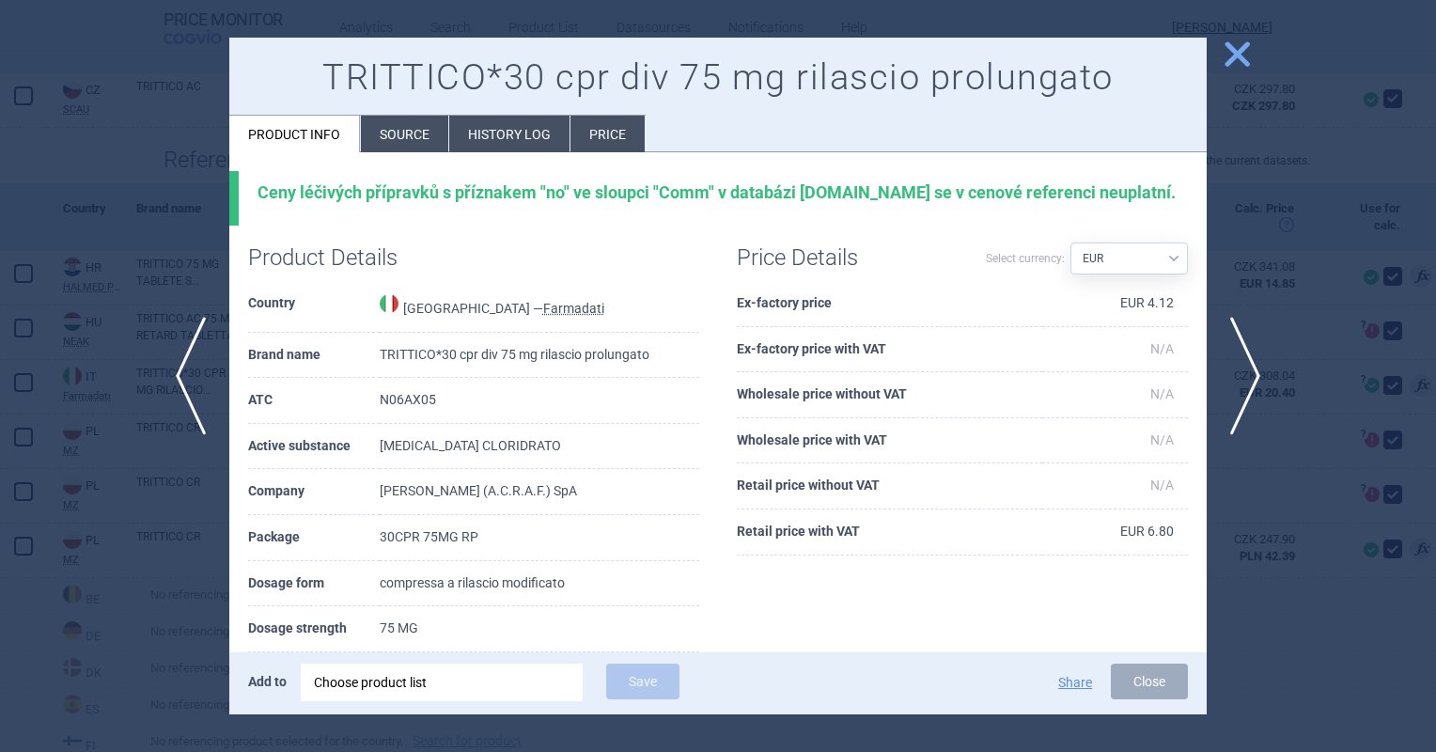
click at [1214, 57] on button "close" at bounding box center [1230, 56] width 47 height 36
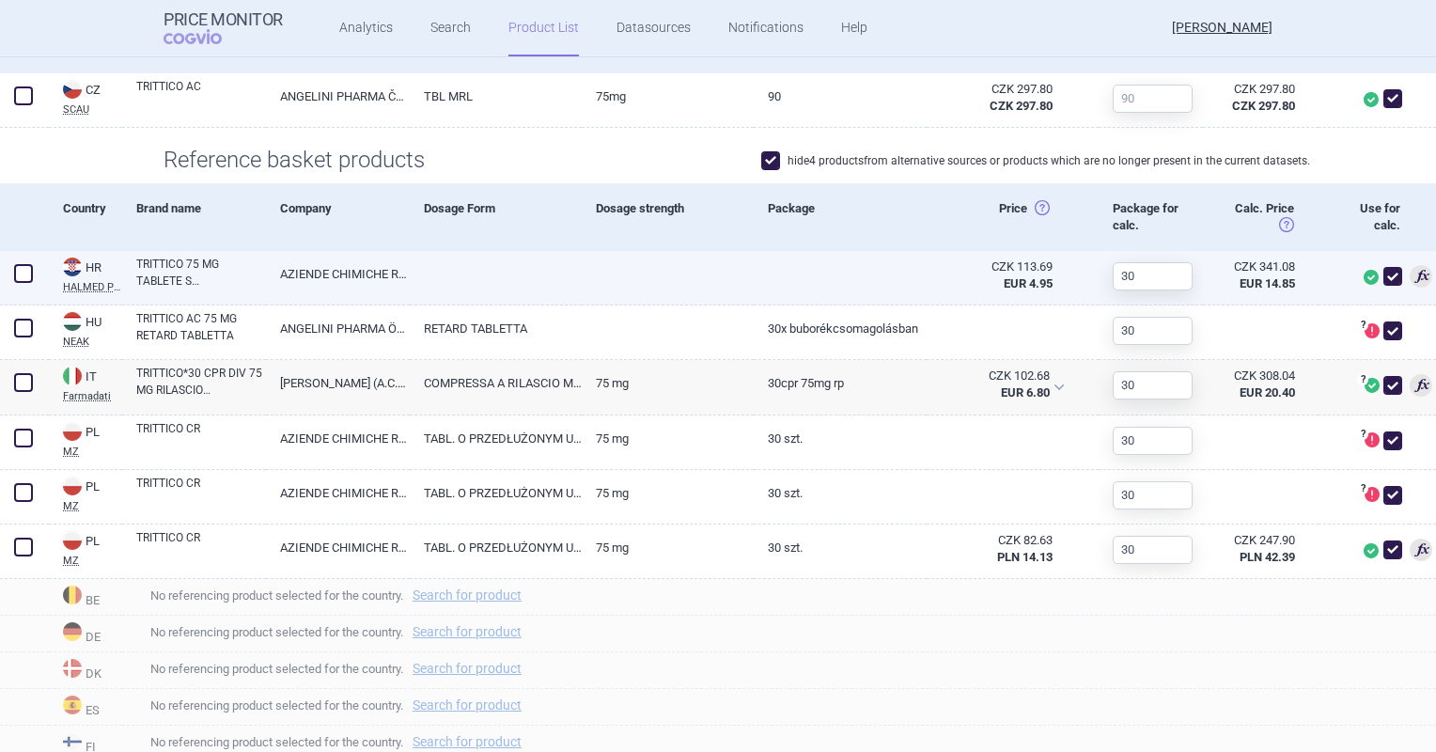
click at [502, 274] on link at bounding box center [496, 268] width 172 height 34
select select "EUR"
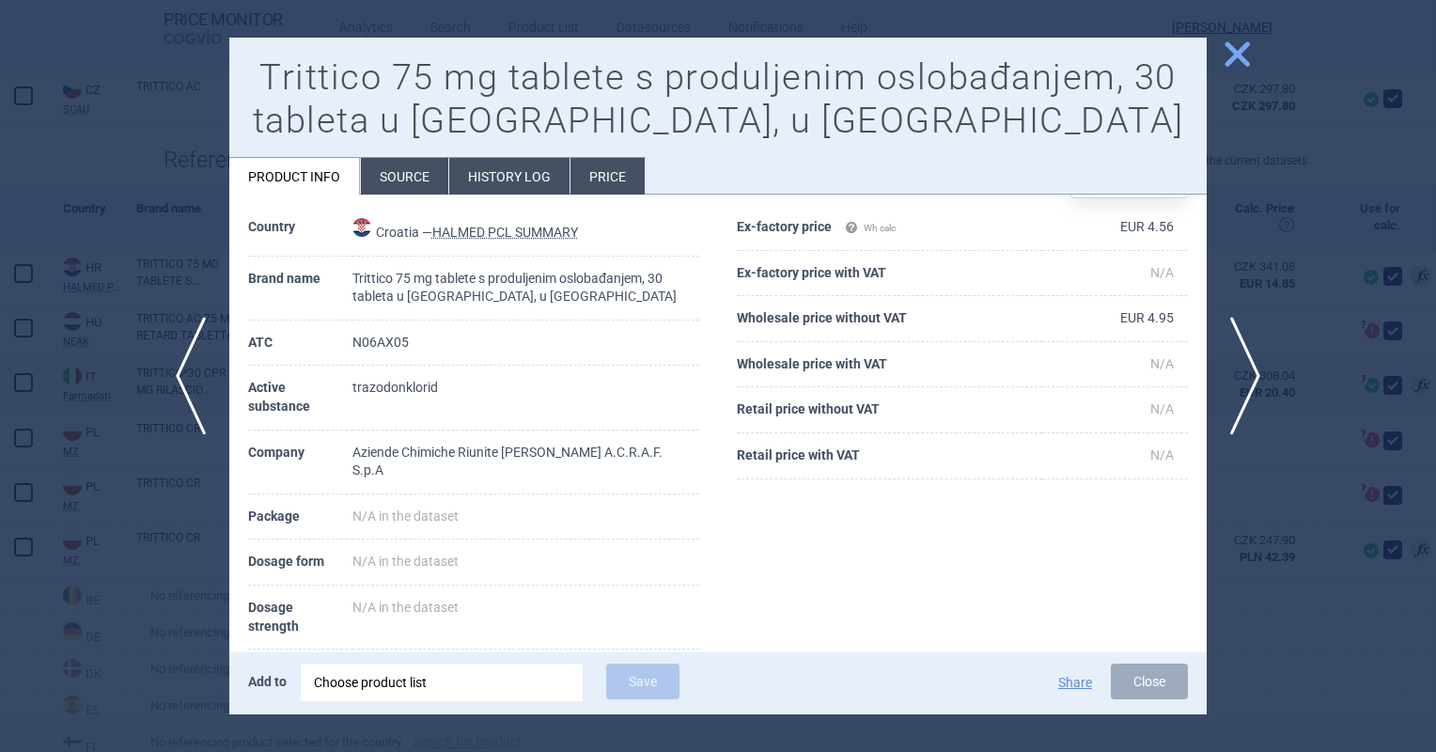
scroll to position [94, 0]
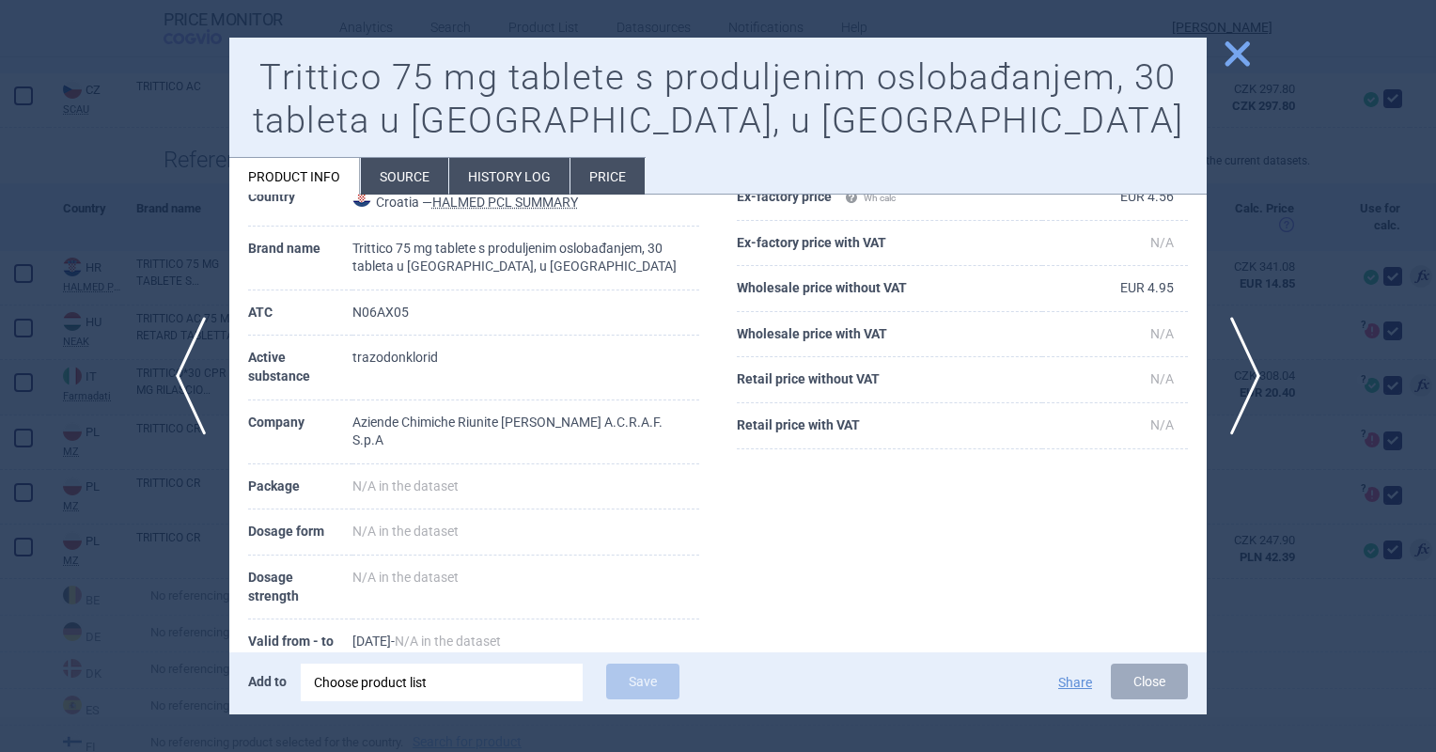
click at [1228, 49] on span "close" at bounding box center [1237, 54] width 33 height 33
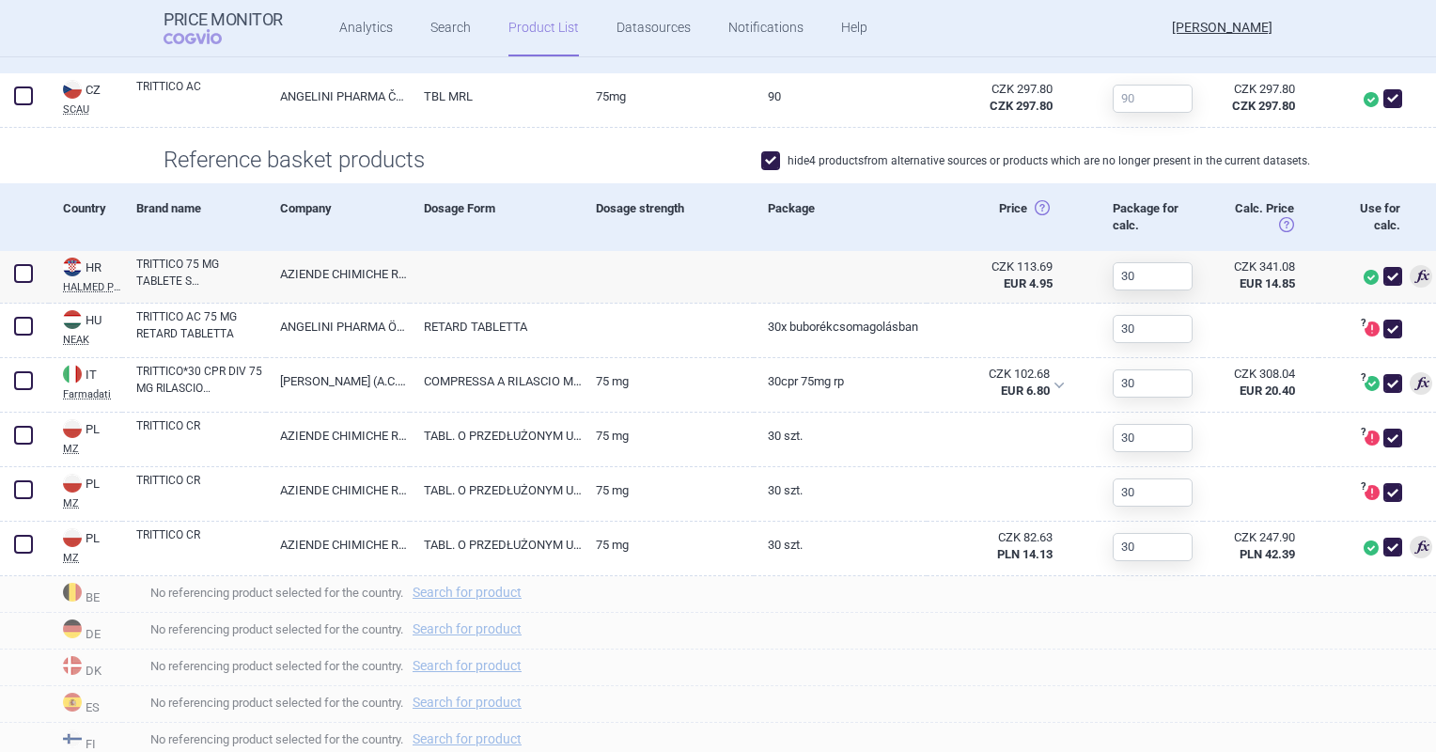
click at [769, 165] on span at bounding box center [770, 160] width 19 height 19
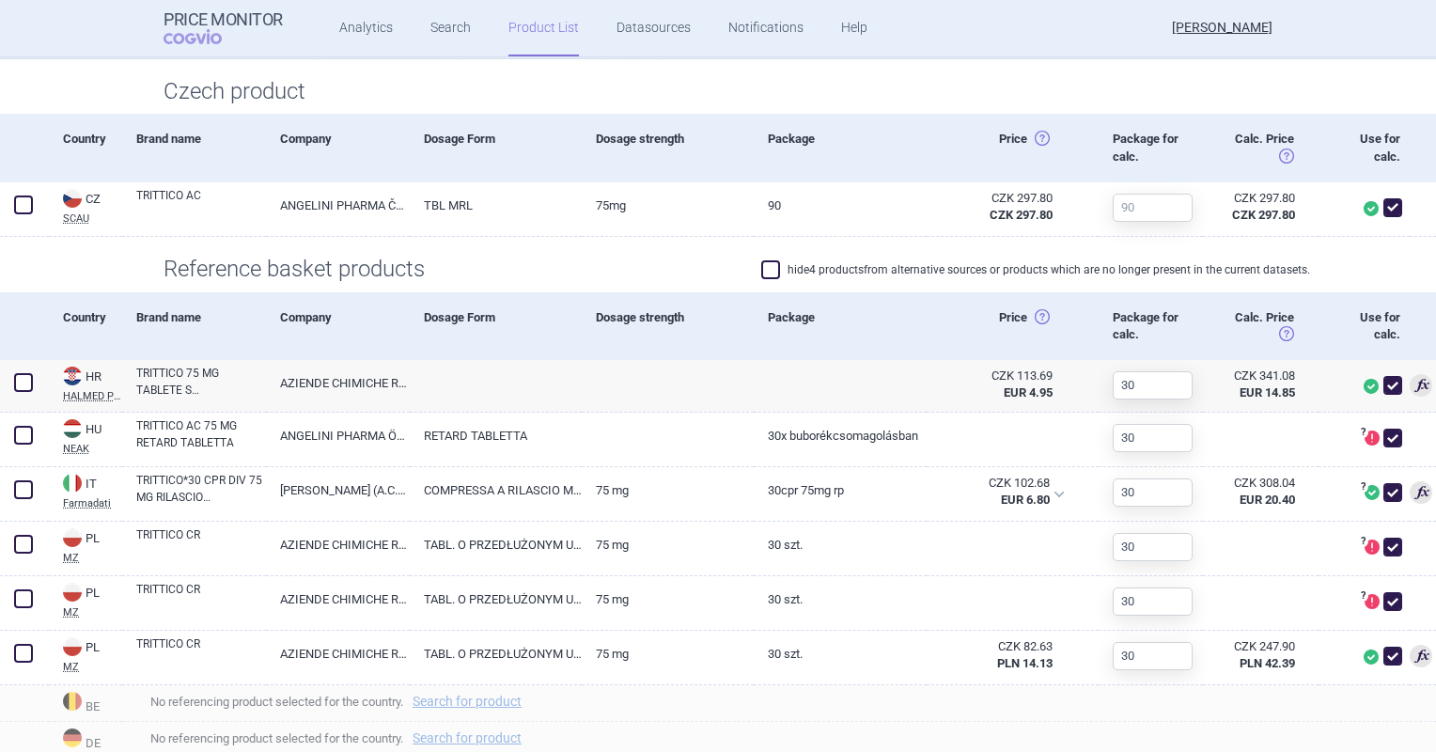
scroll to position [426, 0]
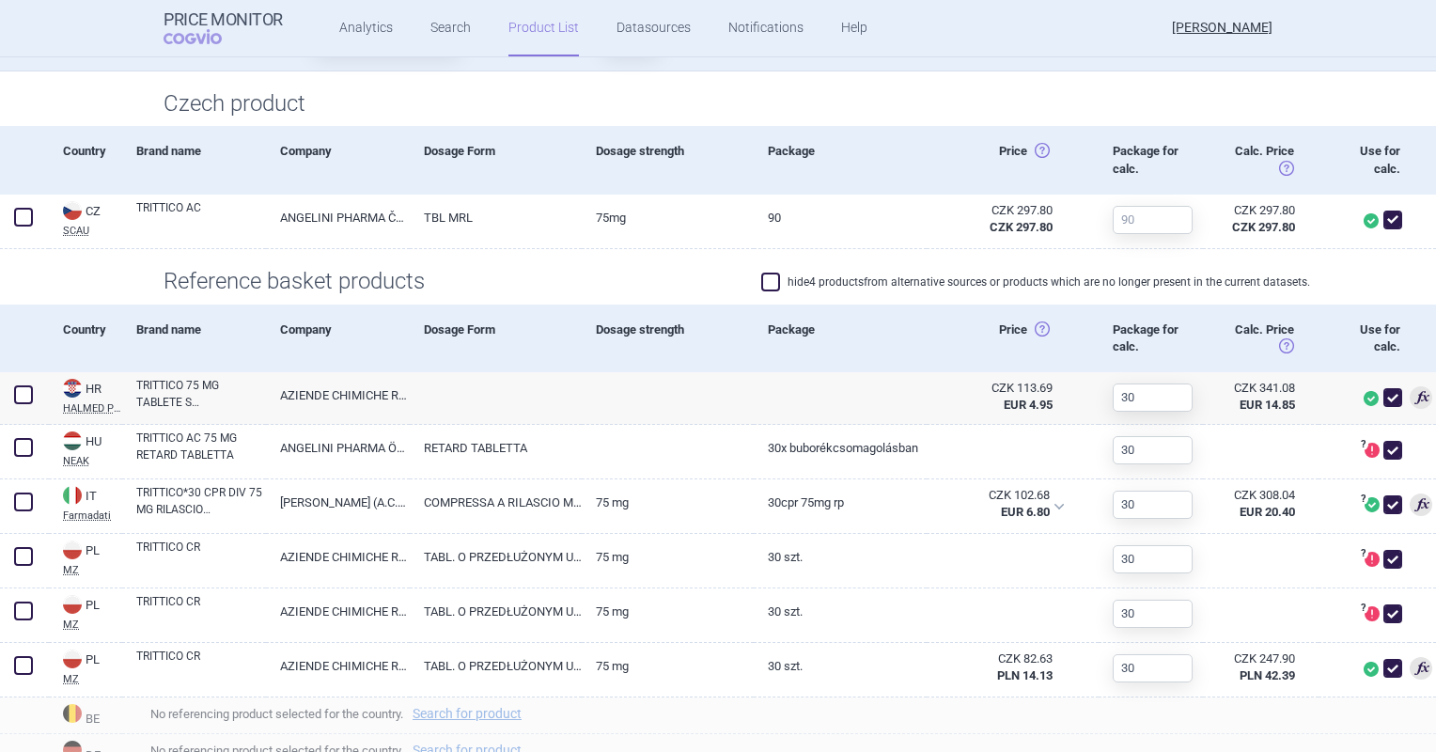
click at [775, 284] on span at bounding box center [770, 282] width 28 height 28
checkbox input "true"
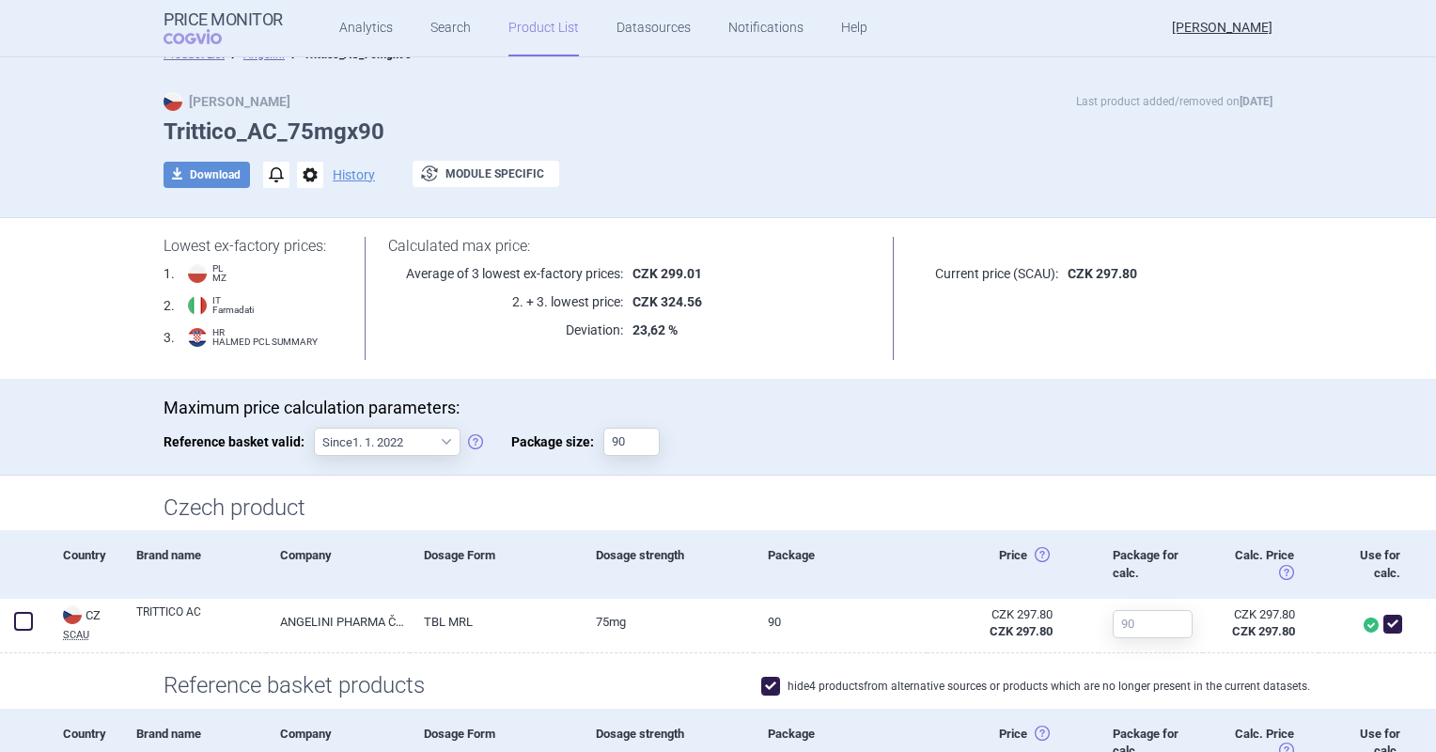
scroll to position [0, 0]
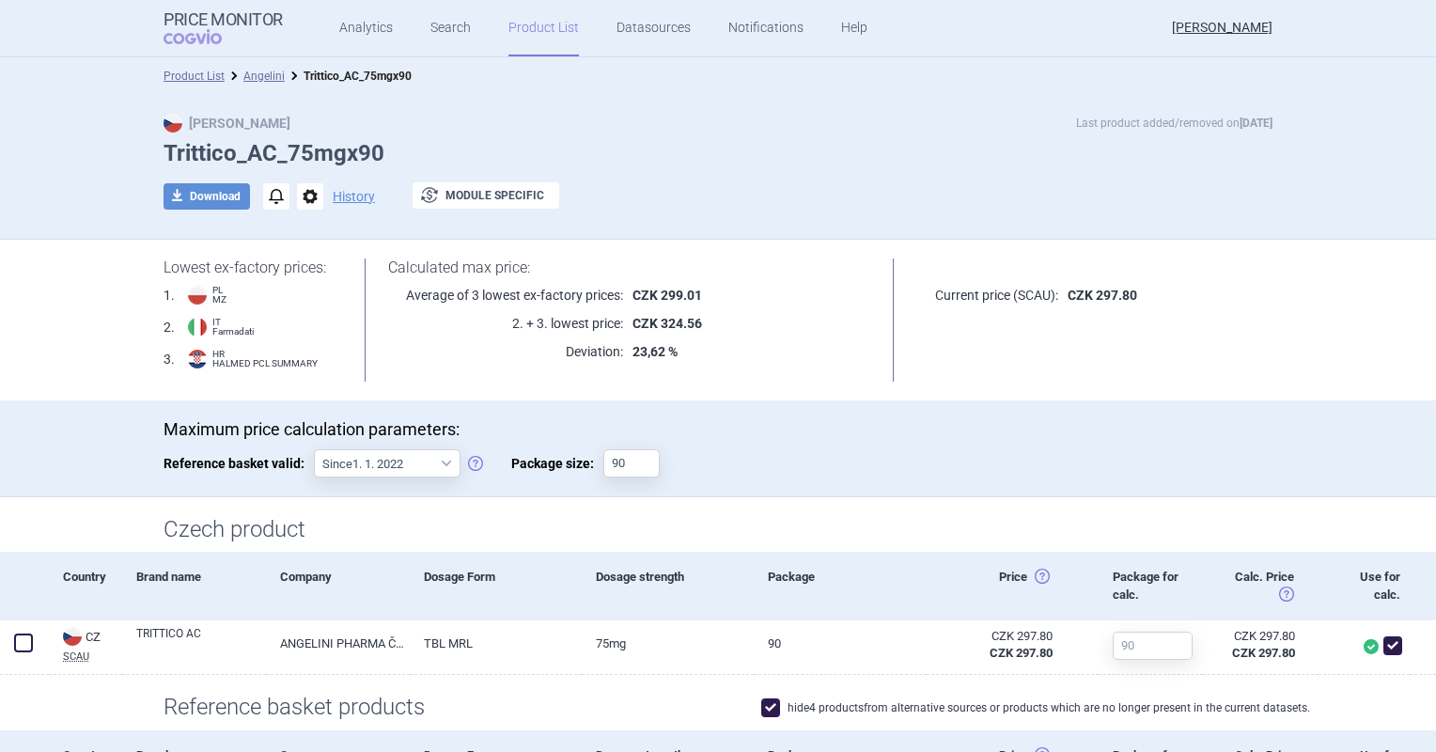
click at [186, 204] on button "download Download" at bounding box center [207, 196] width 86 height 26
select select "EUR"
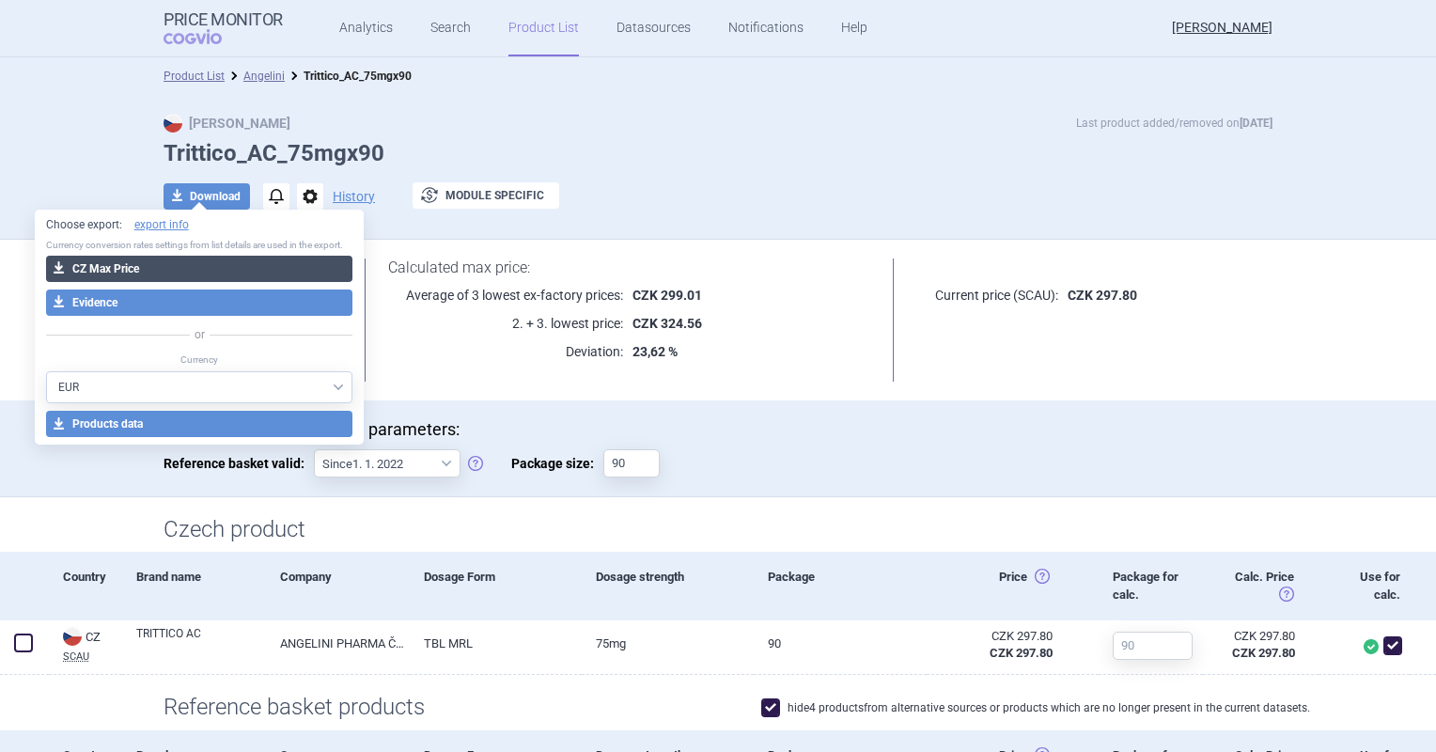
click at [195, 267] on button "download CZ Max Price" at bounding box center [199, 269] width 307 height 26
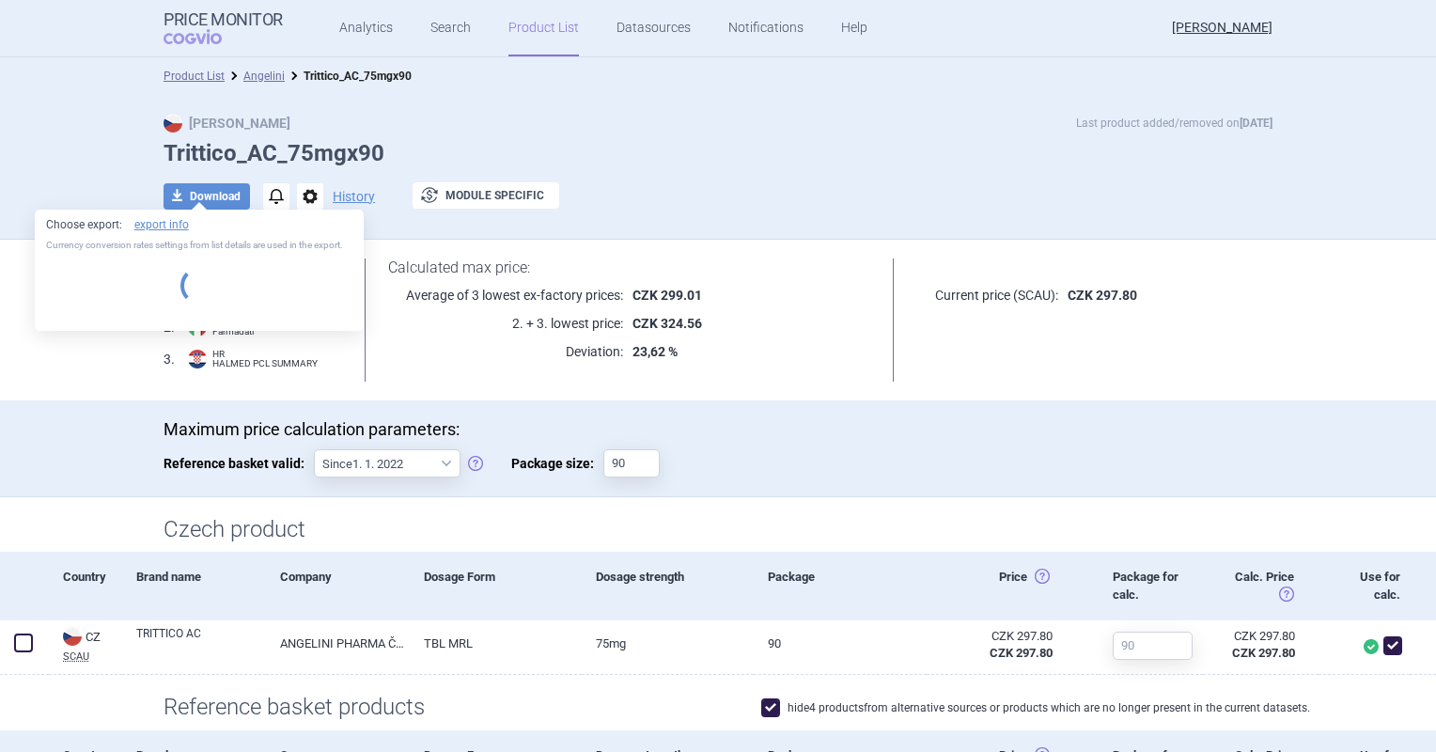
select select "EUR"
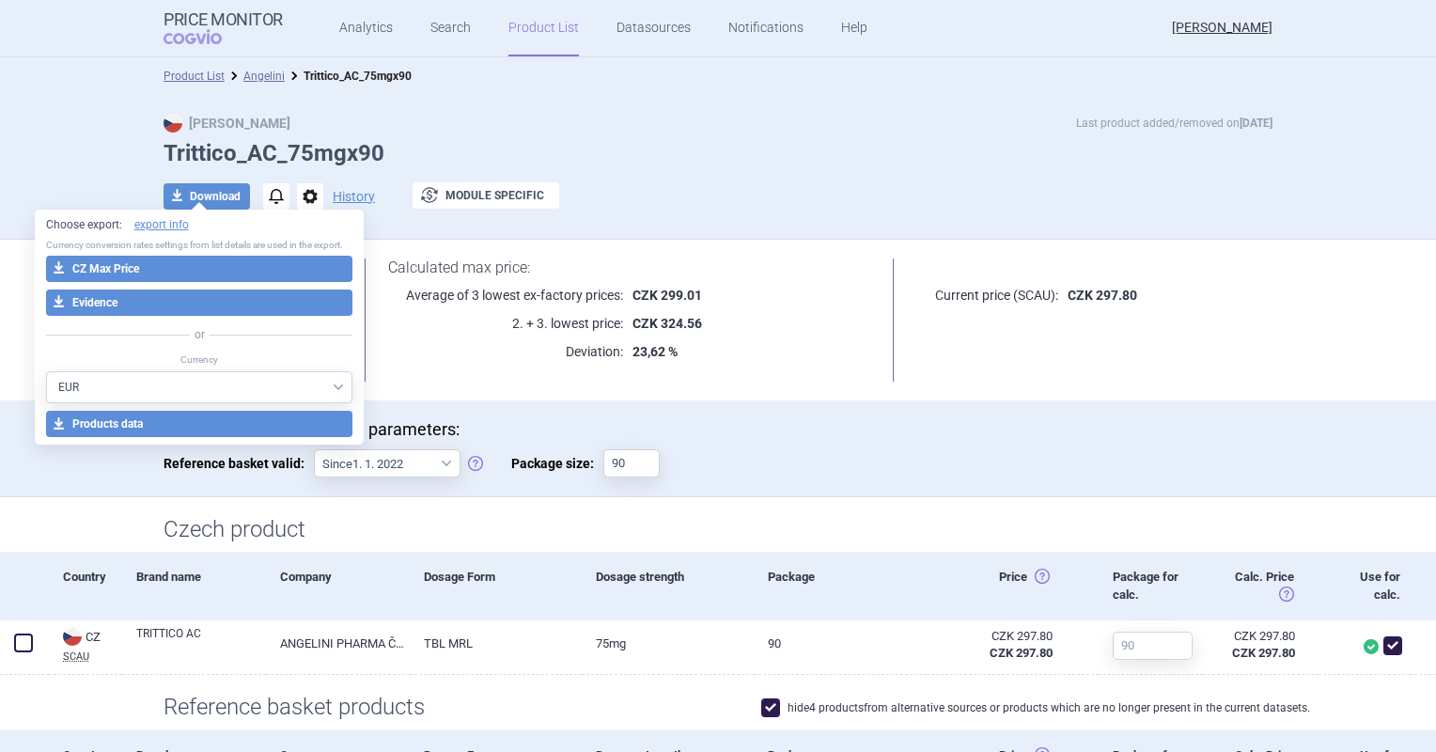
click at [790, 281] on div "Calculated max price: Average of 3 lowest ex-factory prices: CZK 299.01 2. + 3.…" at bounding box center [629, 314] width 577 height 112
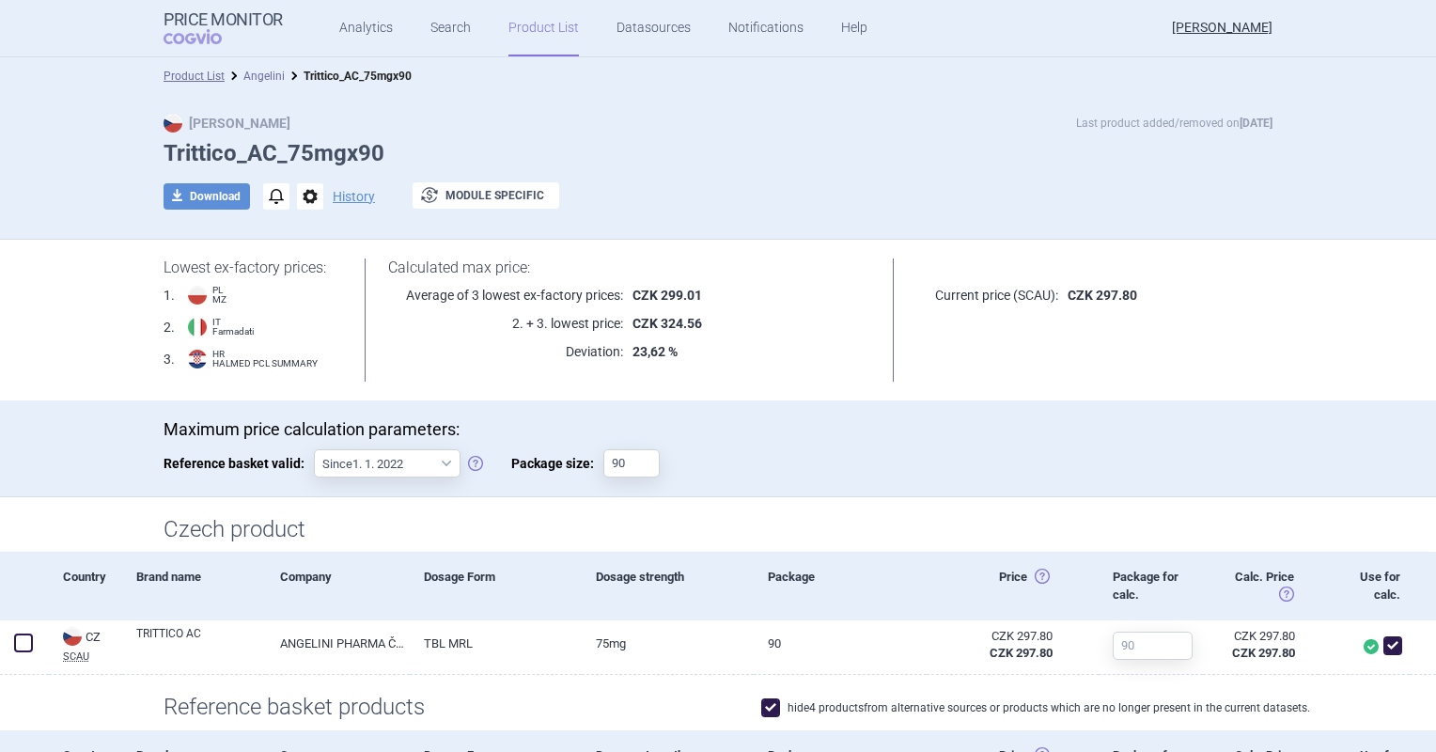
click at [263, 75] on link "Angelini" at bounding box center [263, 76] width 41 height 13
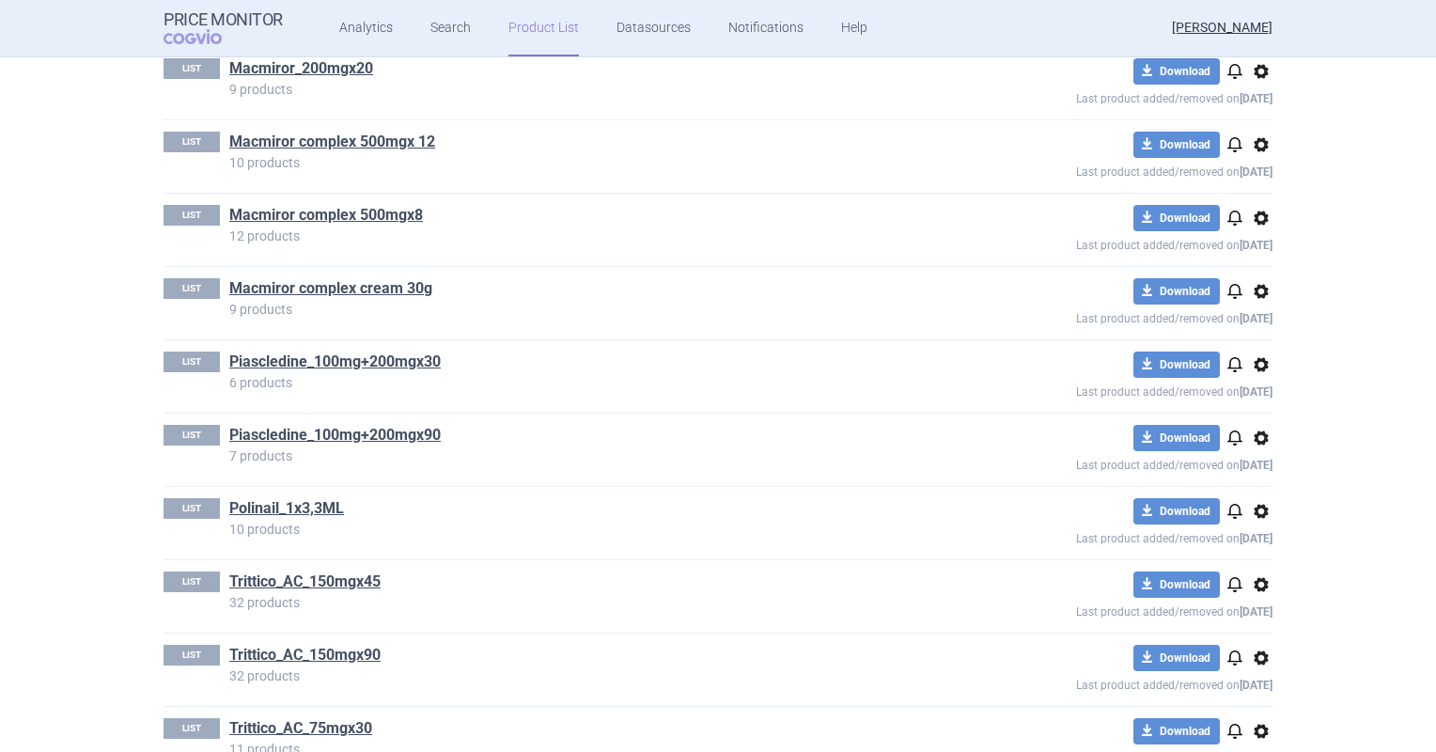
scroll to position [1368, 0]
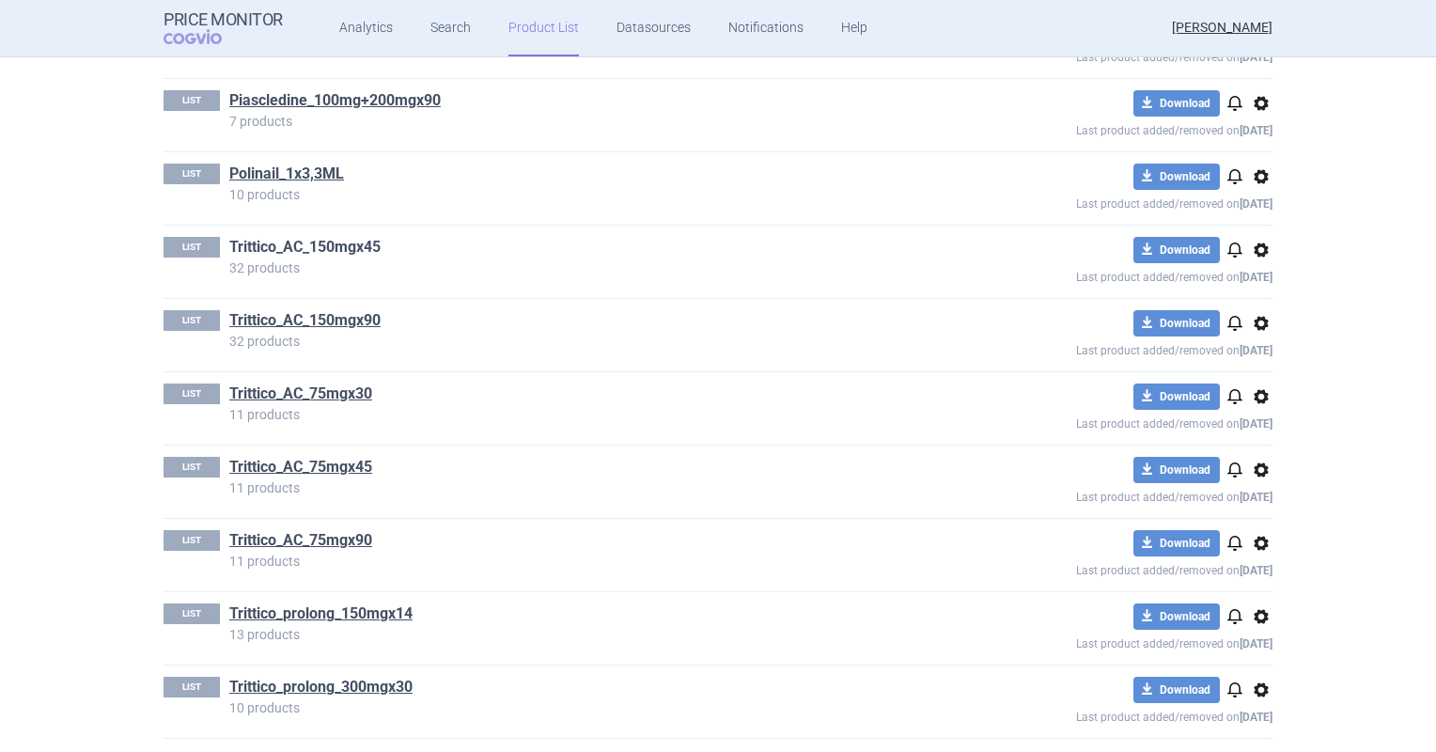
click at [351, 240] on link "Trittico_AC_150mgx45" at bounding box center [304, 247] width 151 height 21
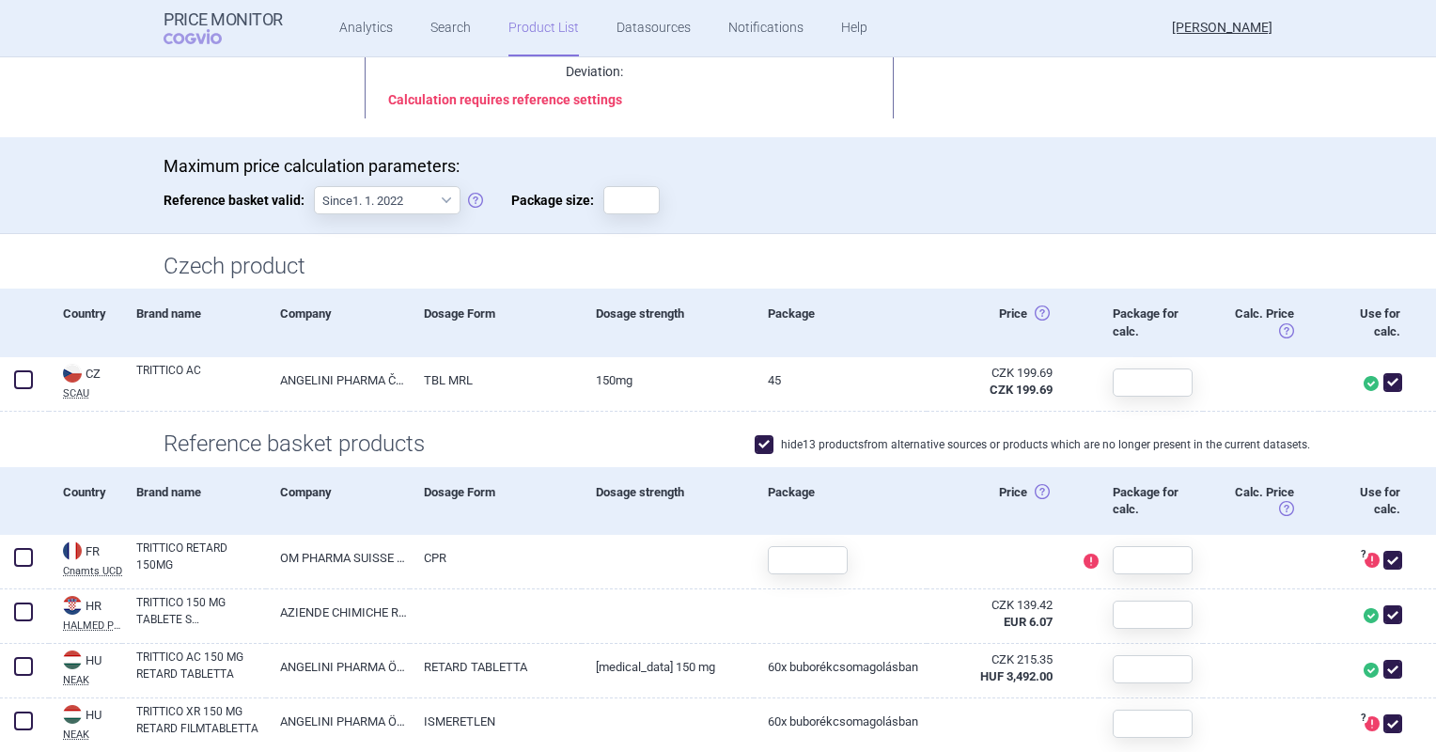
scroll to position [282, 0]
click at [620, 194] on input "Package size:" at bounding box center [631, 198] width 56 height 28
type input "45"
click at [943, 197] on div "Maximum price calculation parameters: Reference basket valid: Since 1. 1. 2022 …" at bounding box center [718, 192] width 1109 height 77
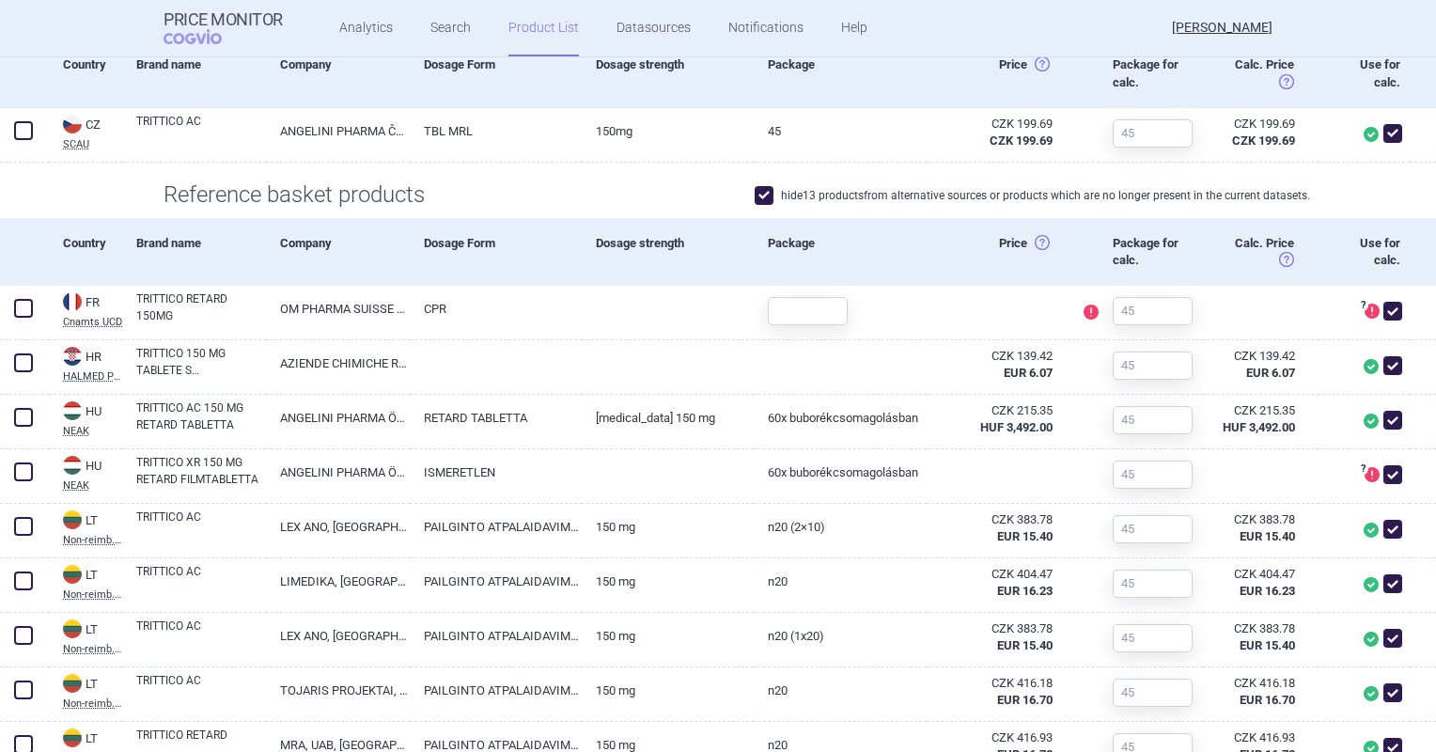
scroll to position [564, 0]
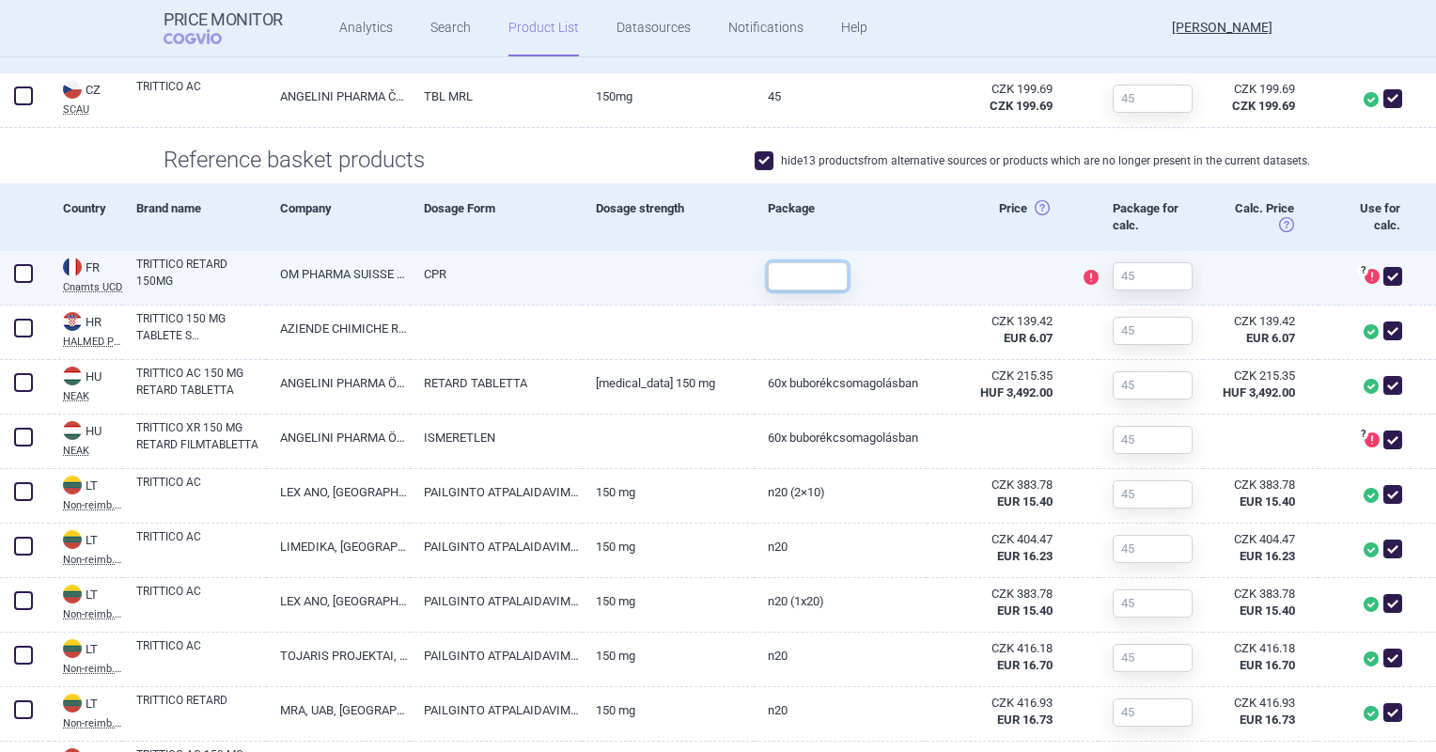
click at [793, 272] on input "text" at bounding box center [808, 276] width 80 height 28
click at [652, 282] on link at bounding box center [668, 268] width 172 height 34
select select "EUR"
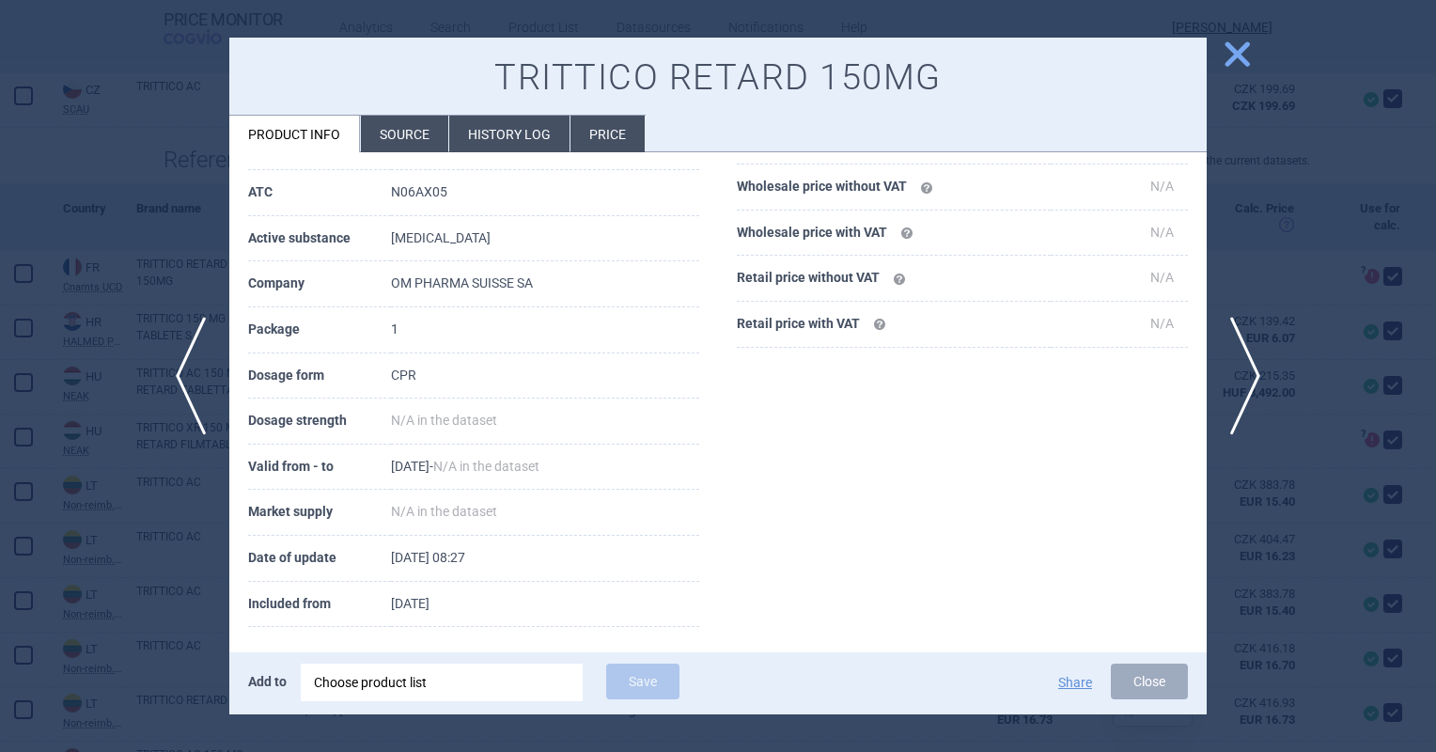
scroll to position [217, 0]
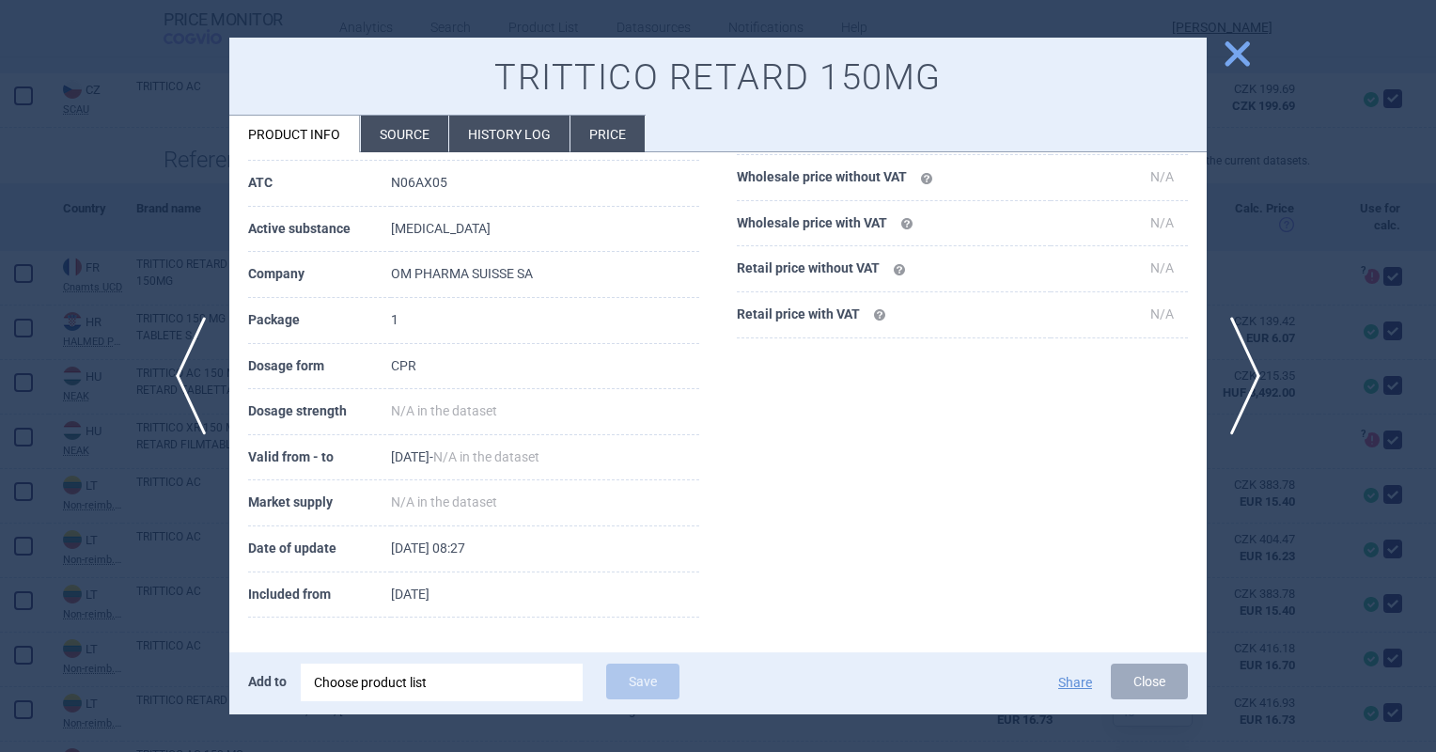
click at [1250, 47] on span "close" at bounding box center [1237, 54] width 33 height 33
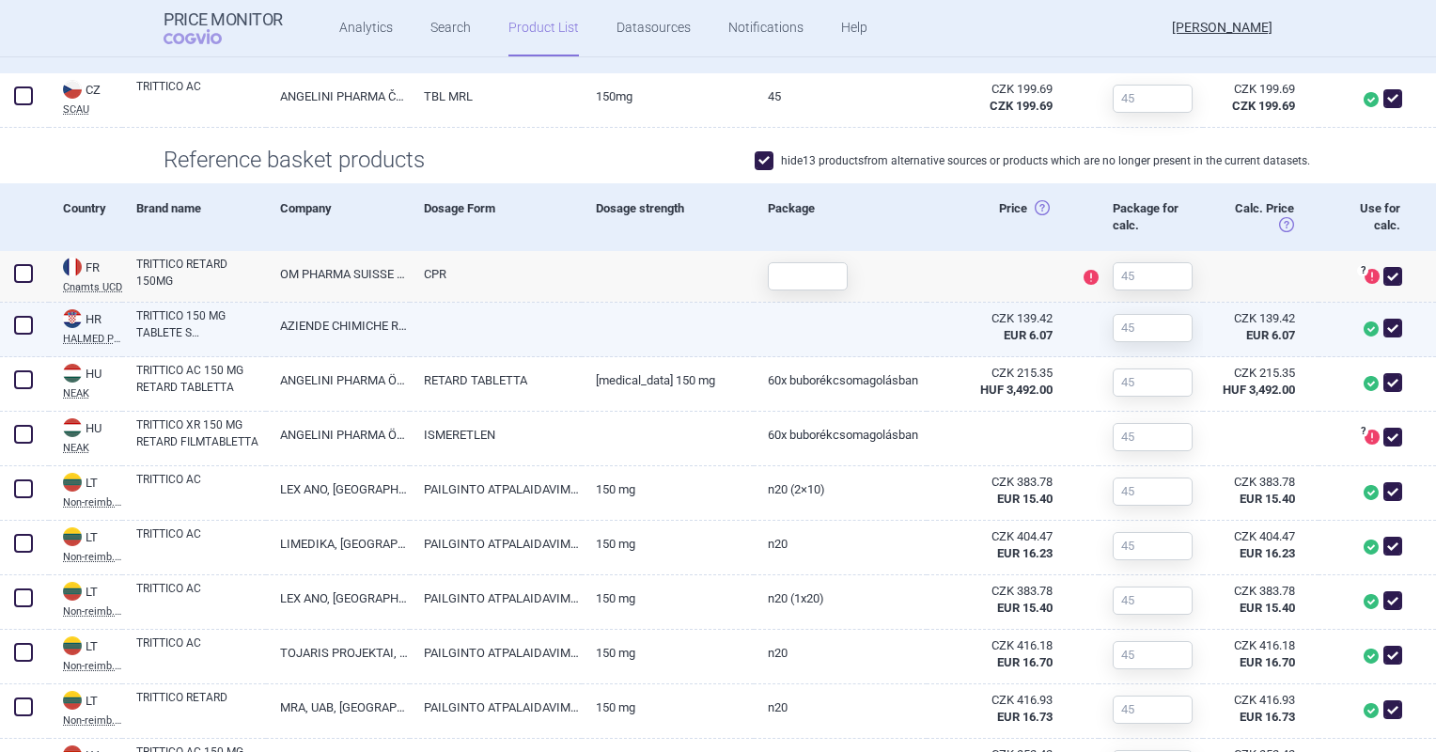
click at [906, 327] on link at bounding box center [840, 320] width 172 height 34
select select "EUR"
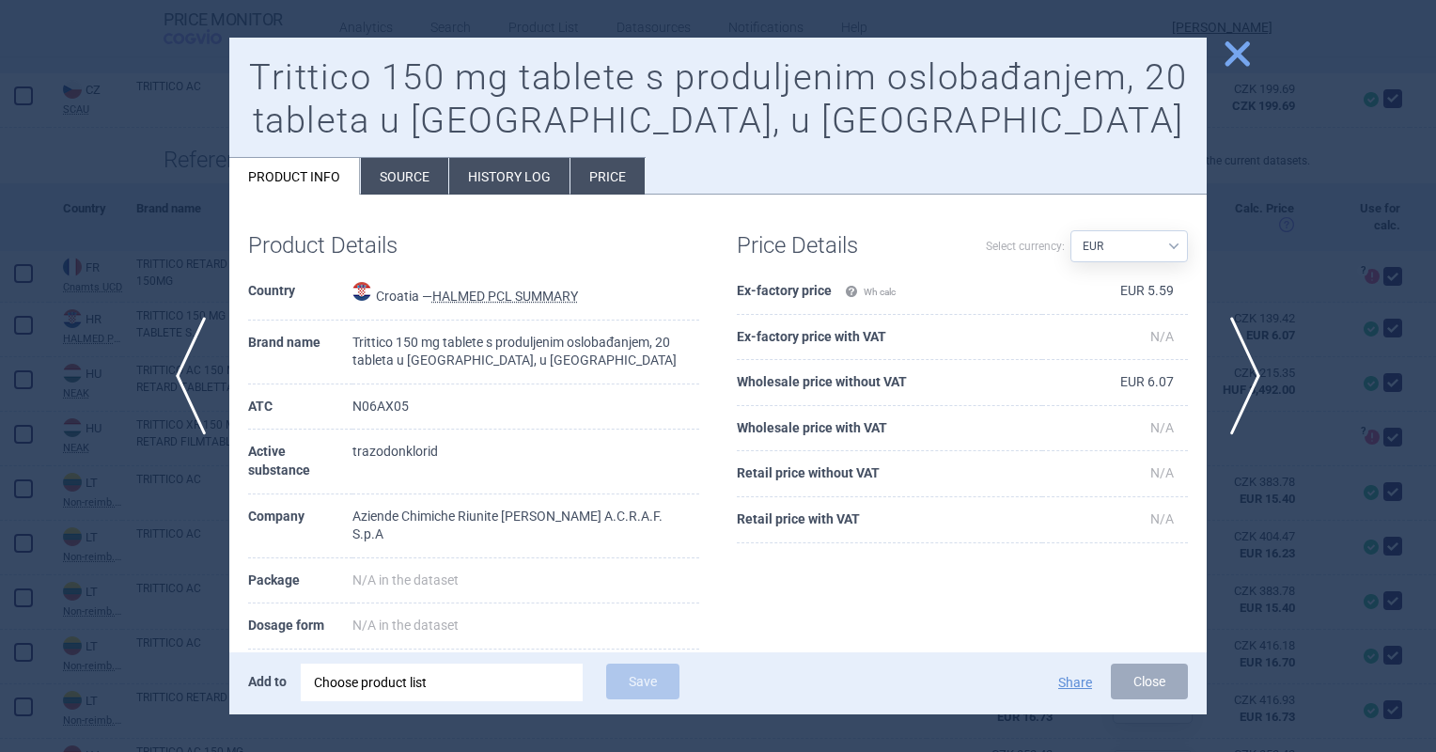
click at [1246, 64] on span "close" at bounding box center [1237, 54] width 33 height 33
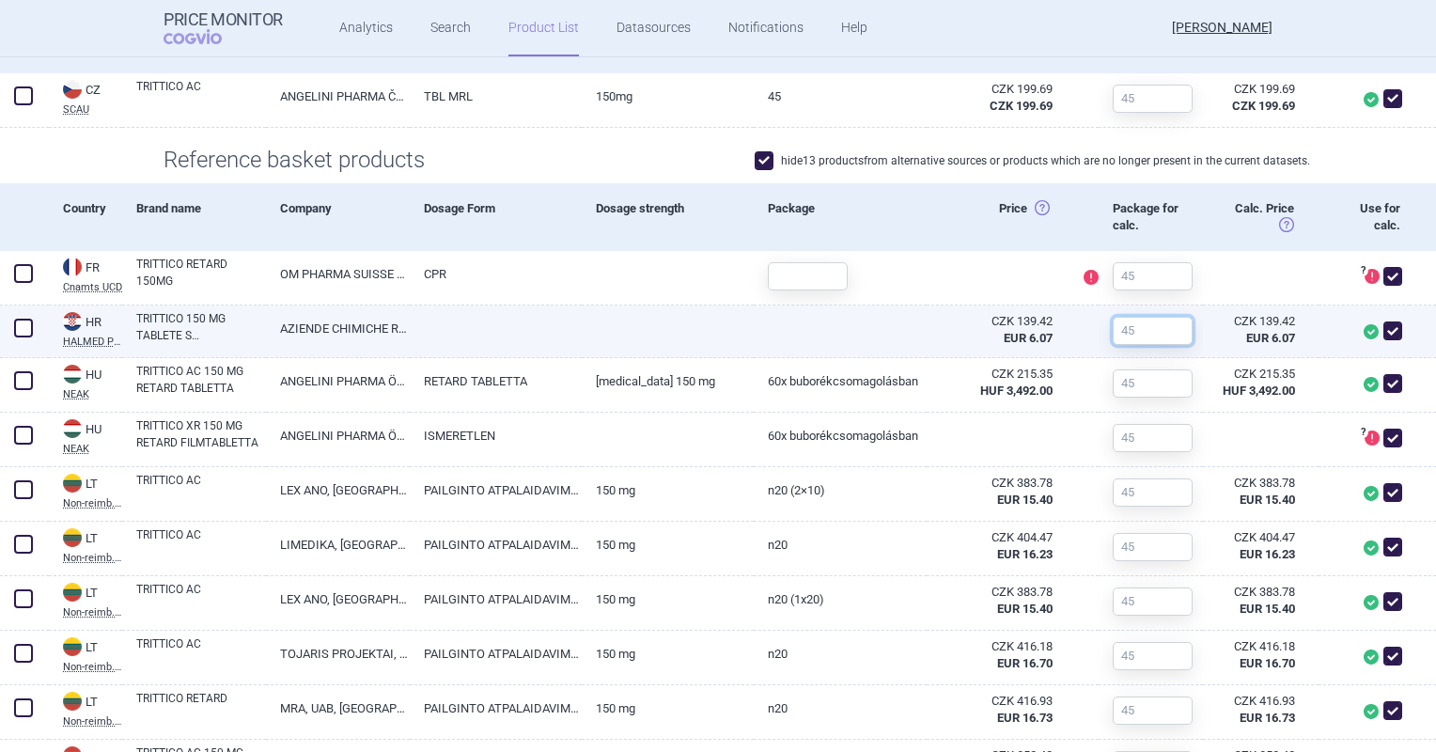
click at [1167, 338] on input "text" at bounding box center [1153, 331] width 80 height 28
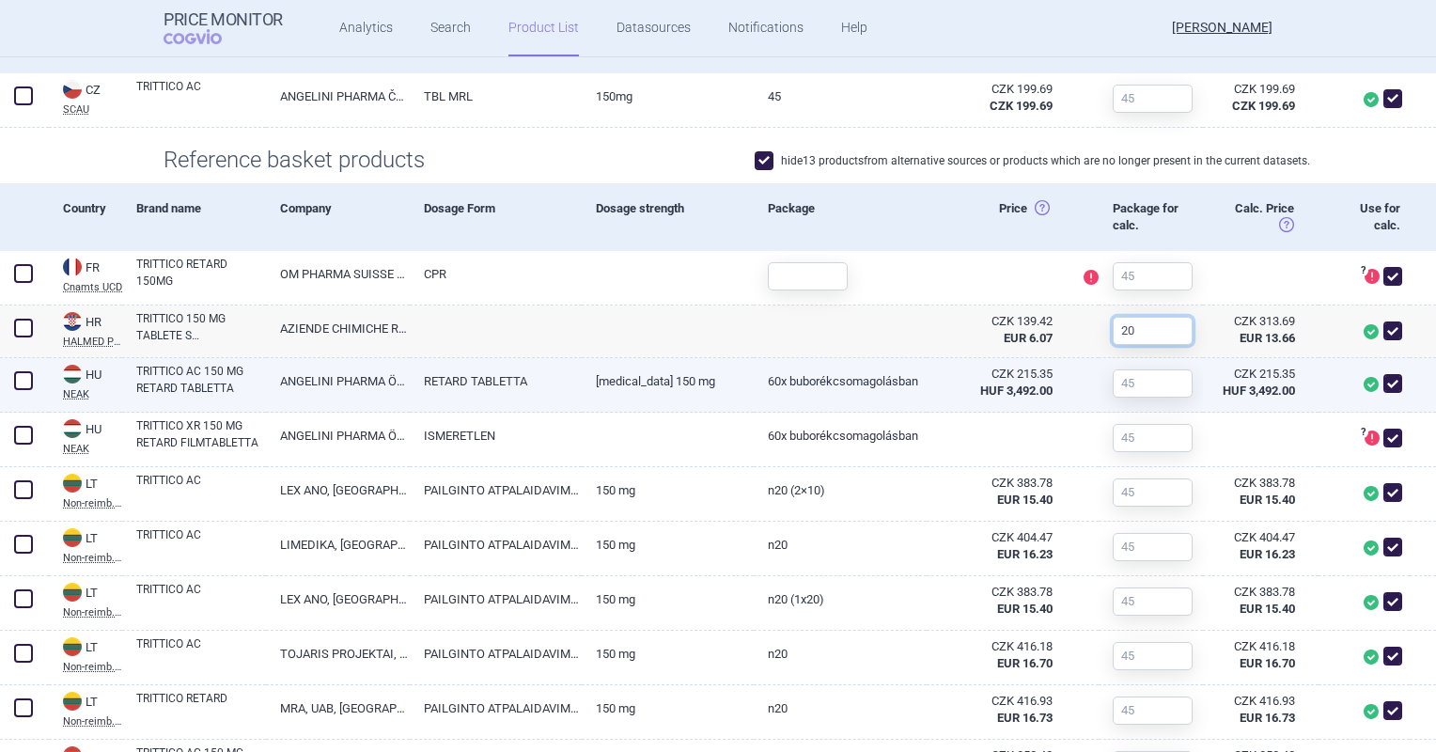
type input "20"
click at [1165, 387] on input "text" at bounding box center [1153, 383] width 80 height 28
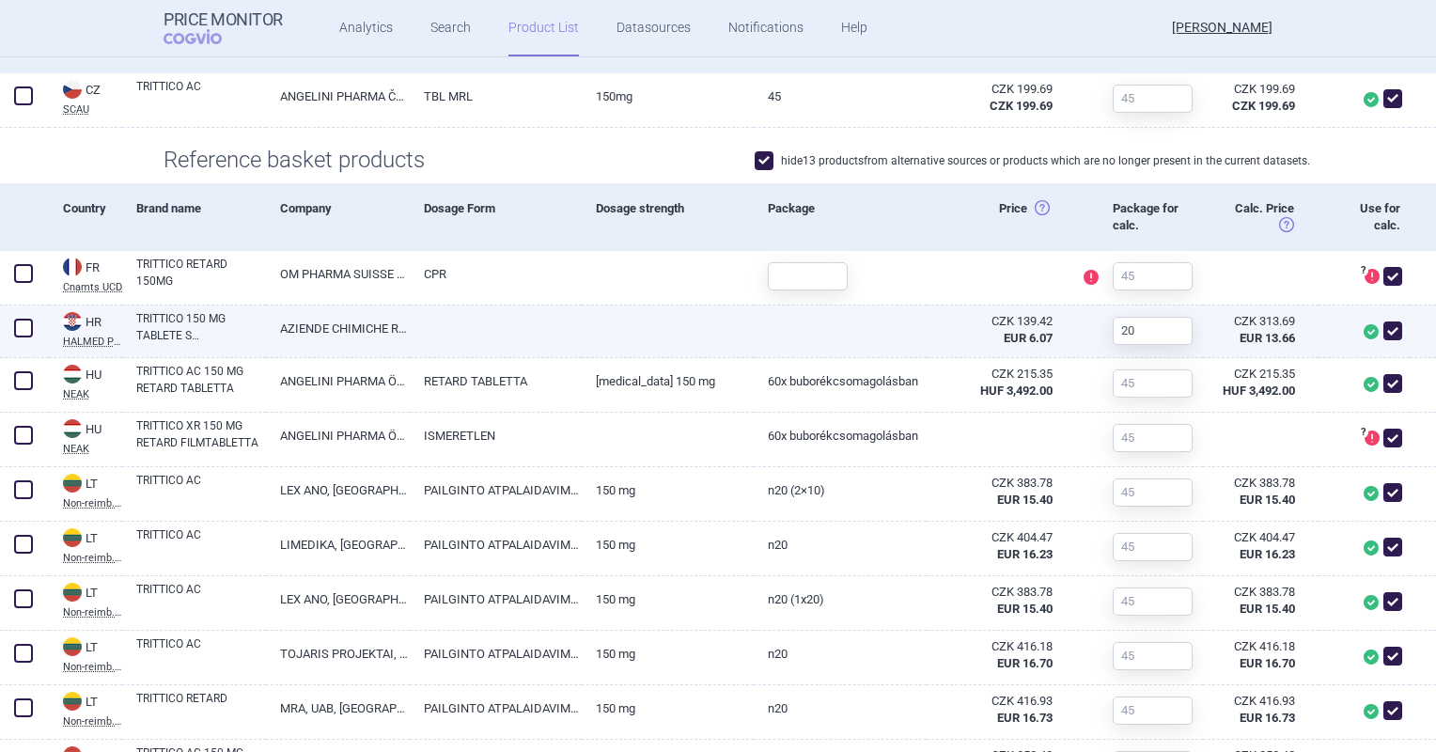
click at [355, 327] on link "AZIENDE CHIMICHE RIUNITE ANGELINI FRANCESCO A.C.R.A.F. S.P.A" at bounding box center [338, 328] width 144 height 46
select select "EUR"
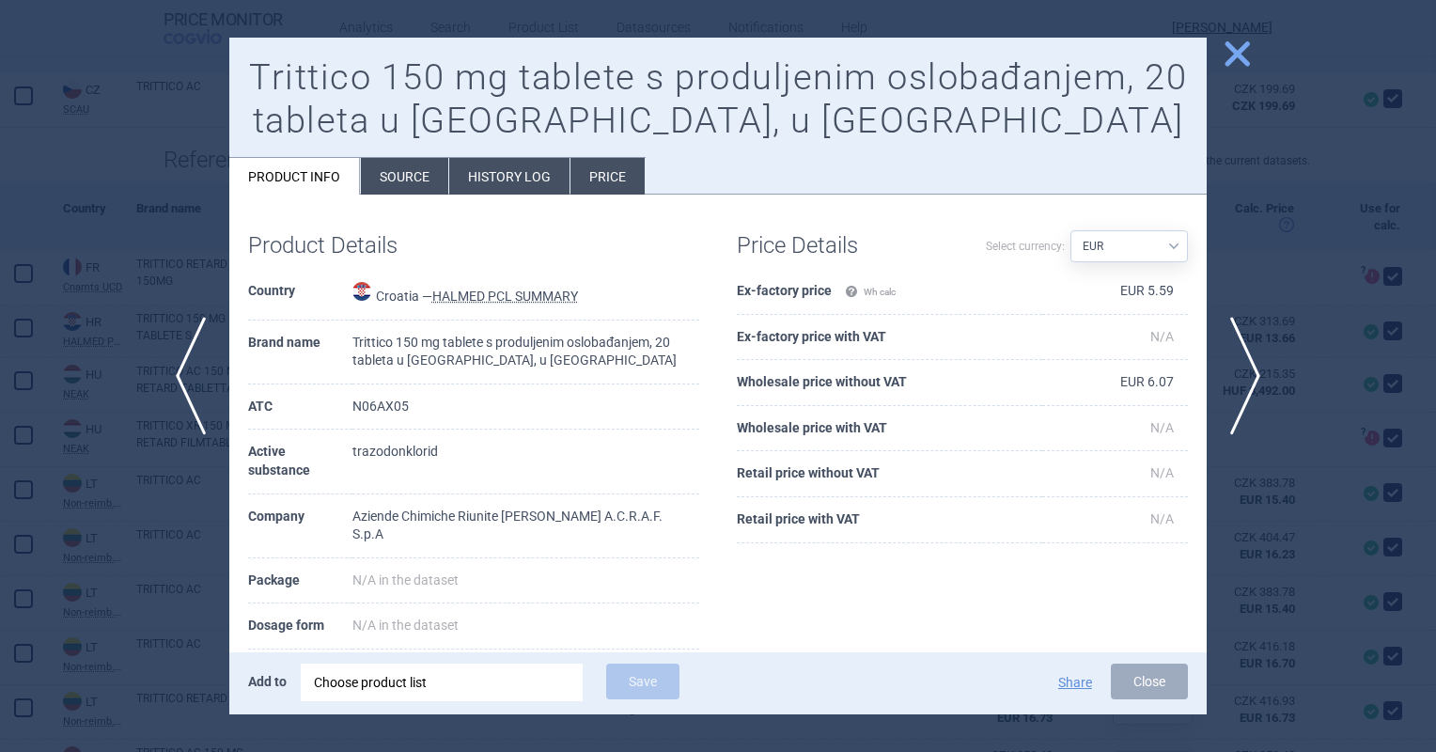
click at [1231, 50] on span "close" at bounding box center [1237, 54] width 33 height 33
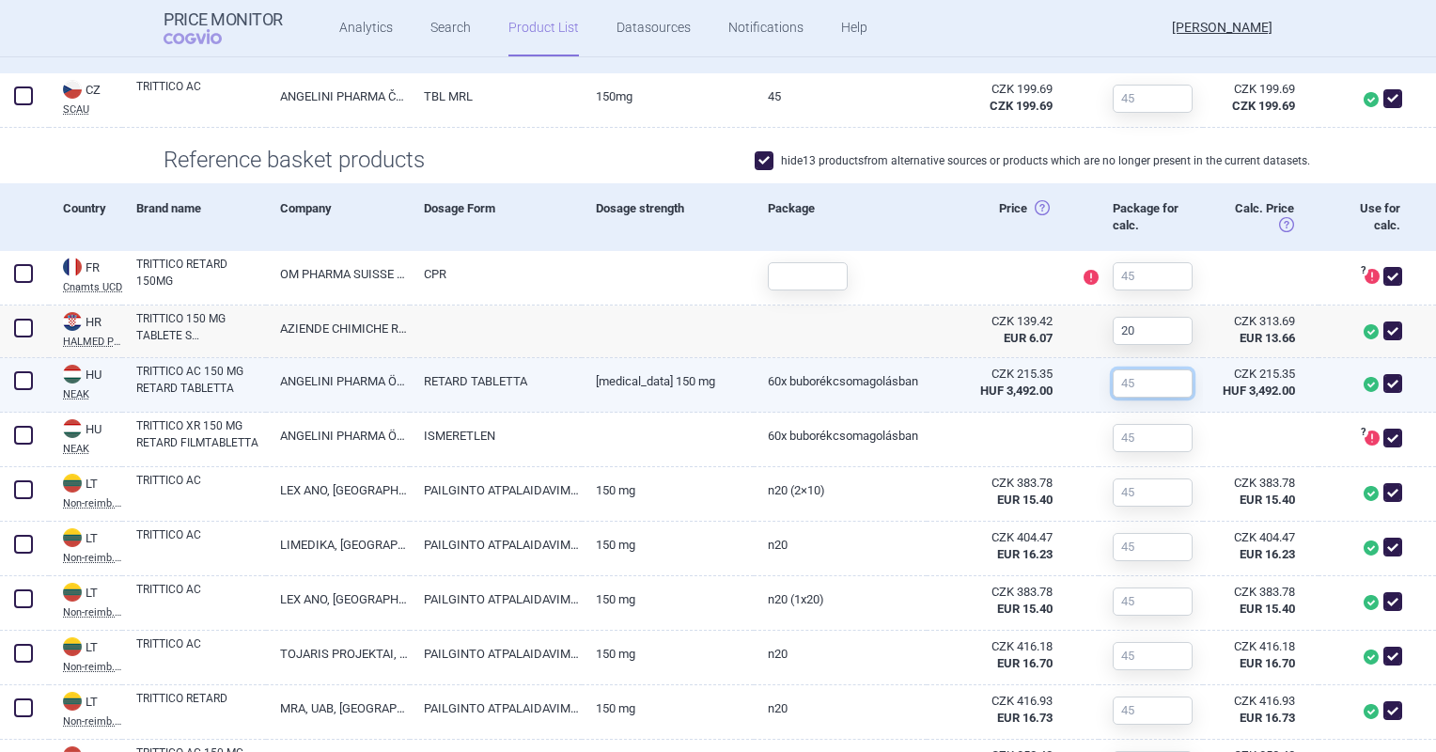
click at [1139, 383] on input "text" at bounding box center [1153, 383] width 80 height 28
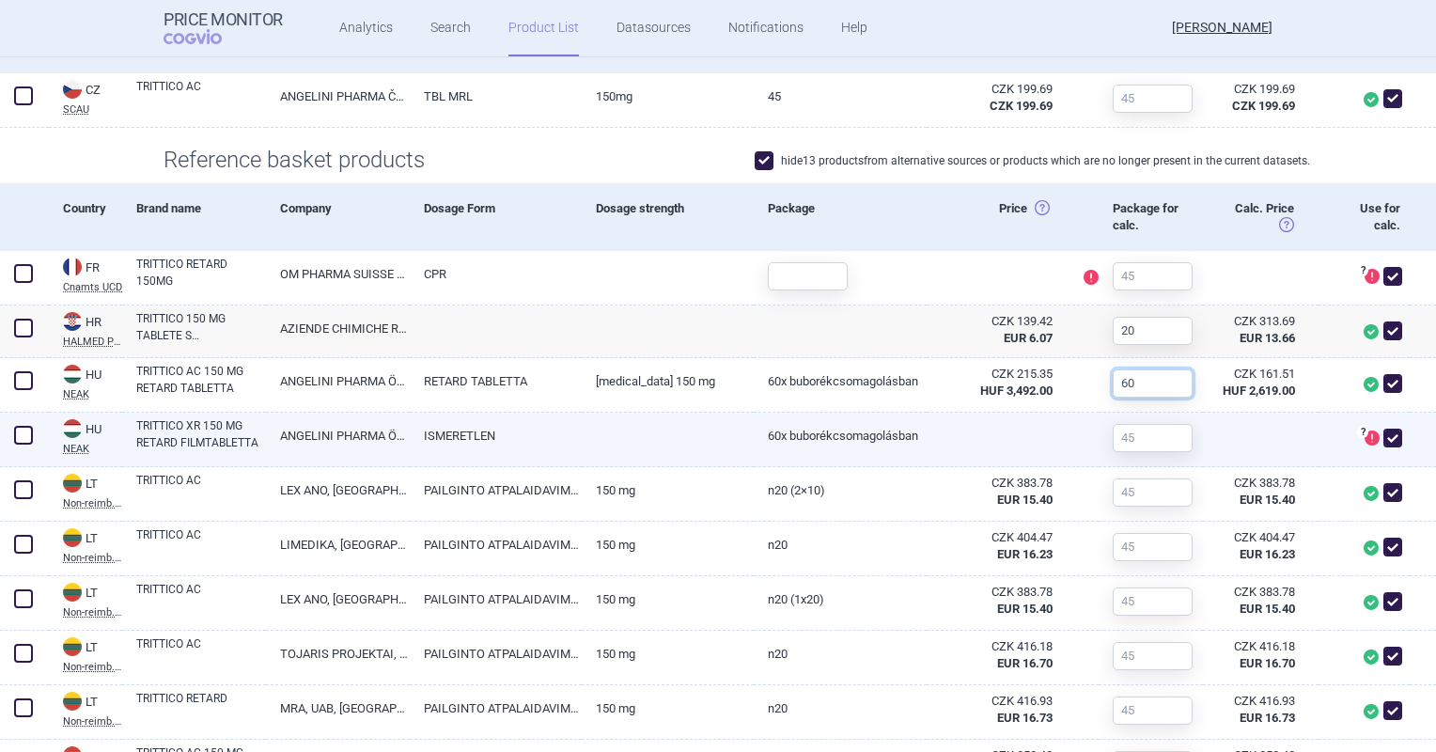
type input "60"
drag, startPoint x: 1135, startPoint y: 417, endPoint x: 1139, endPoint y: 427, distance: 10.1
click at [1138, 422] on div at bounding box center [1145, 438] width 94 height 51
click at [1143, 440] on input "text" at bounding box center [1153, 438] width 80 height 28
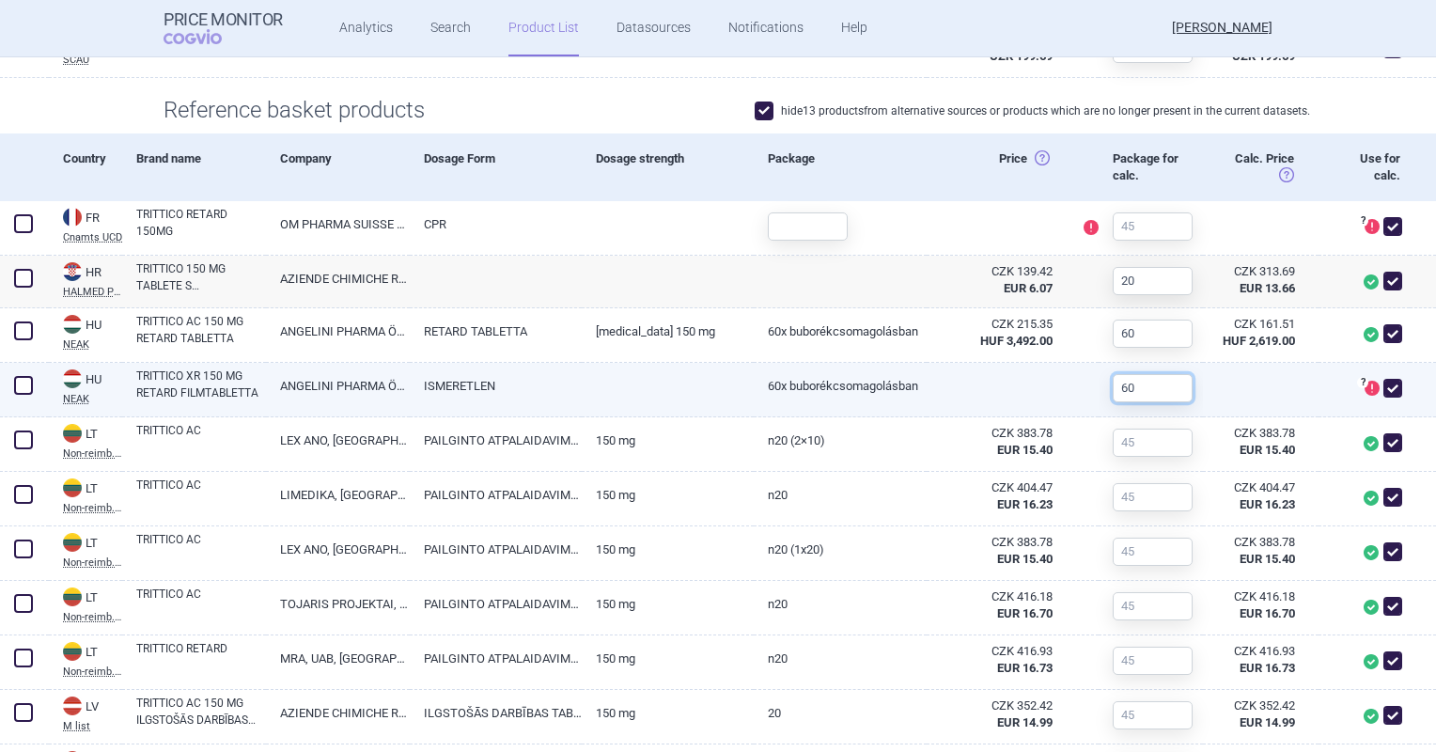
scroll to position [658, 0]
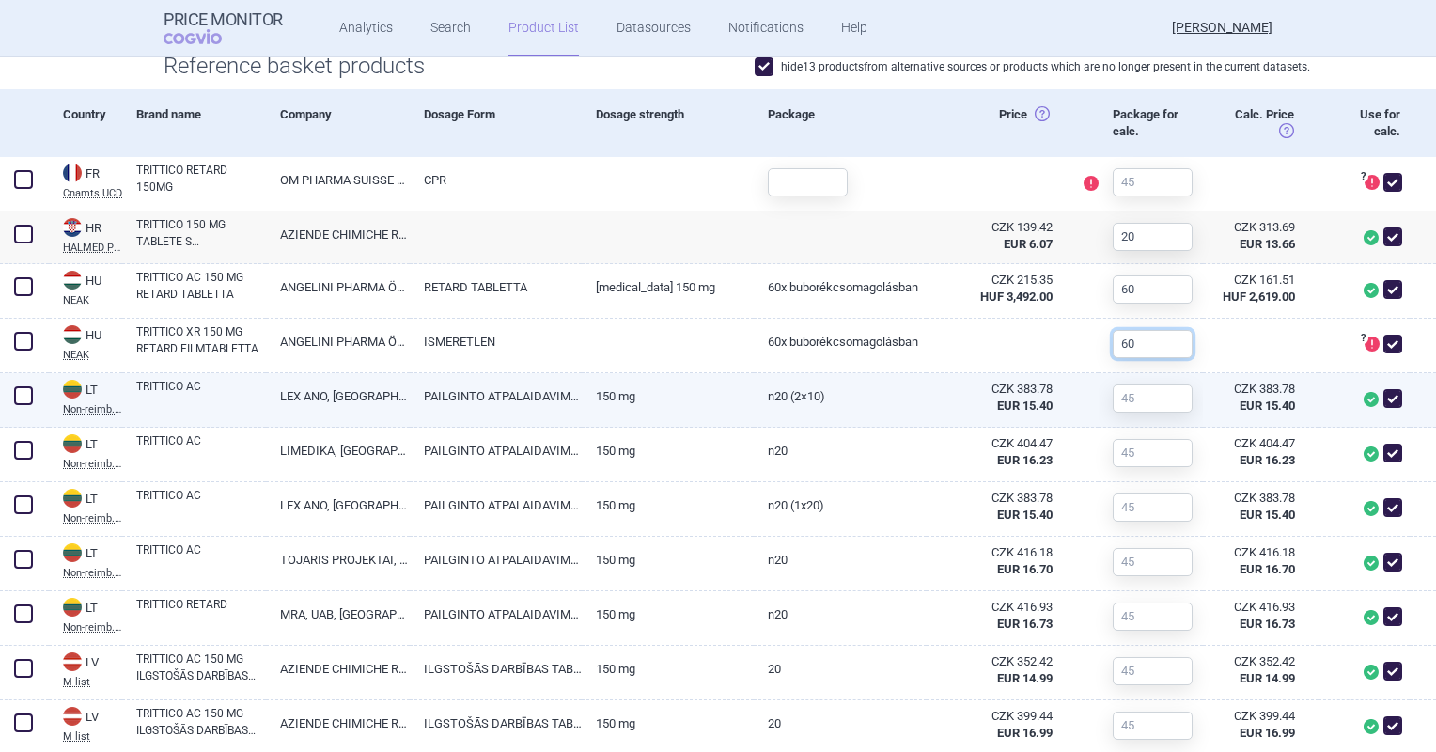
type input "60"
click at [1113, 380] on div at bounding box center [1145, 398] width 94 height 51
click at [1126, 395] on input "text" at bounding box center [1153, 398] width 80 height 28
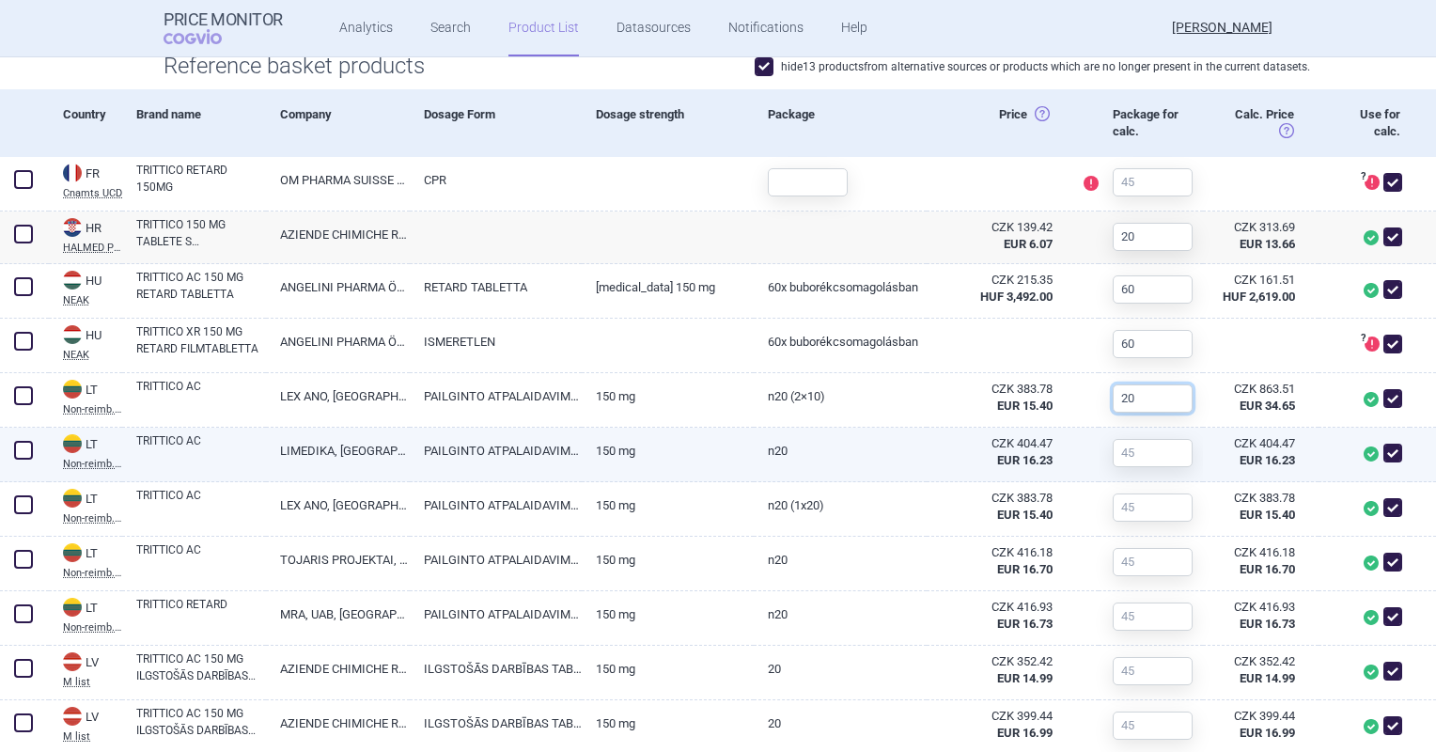
type input "20"
click at [1141, 449] on input "text" at bounding box center [1153, 453] width 80 height 28
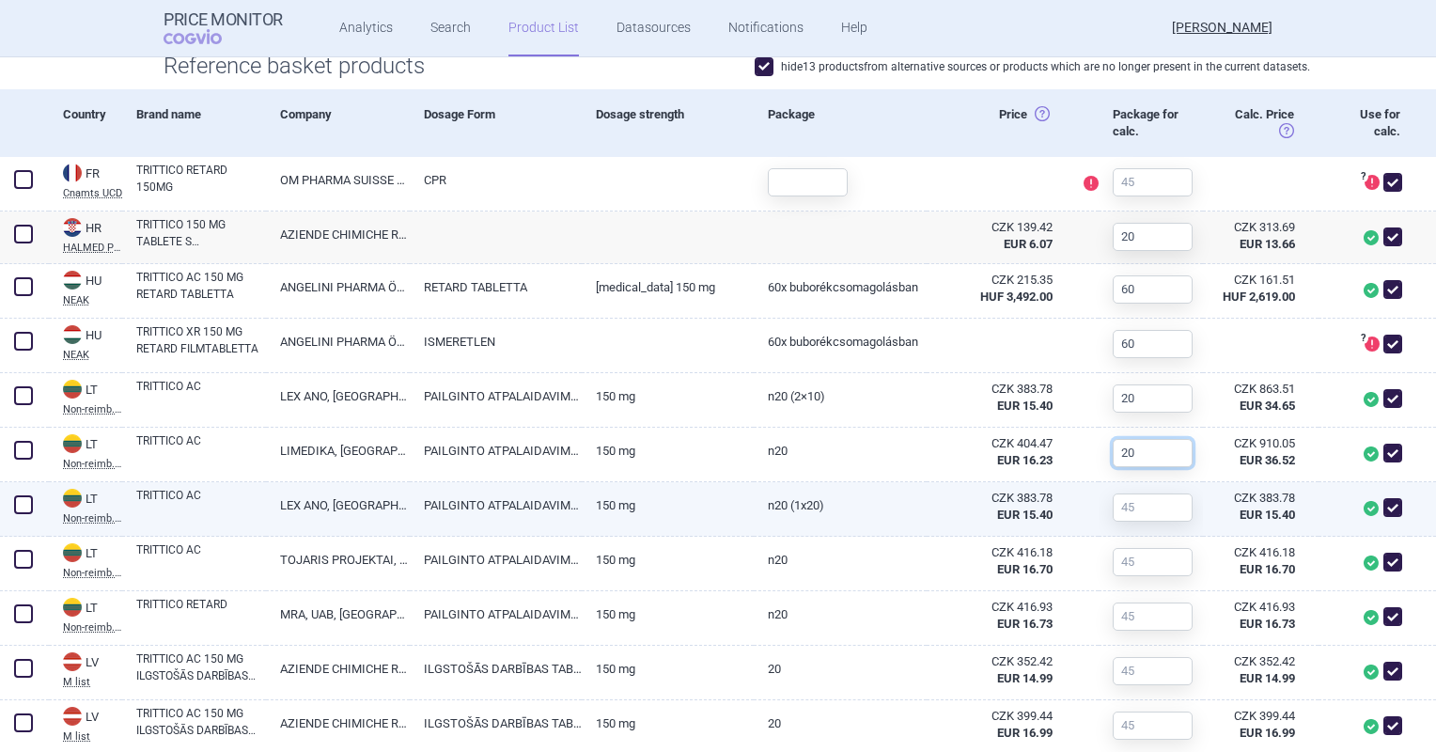
type input "20"
click at [1144, 507] on input "text" at bounding box center [1153, 507] width 80 height 28
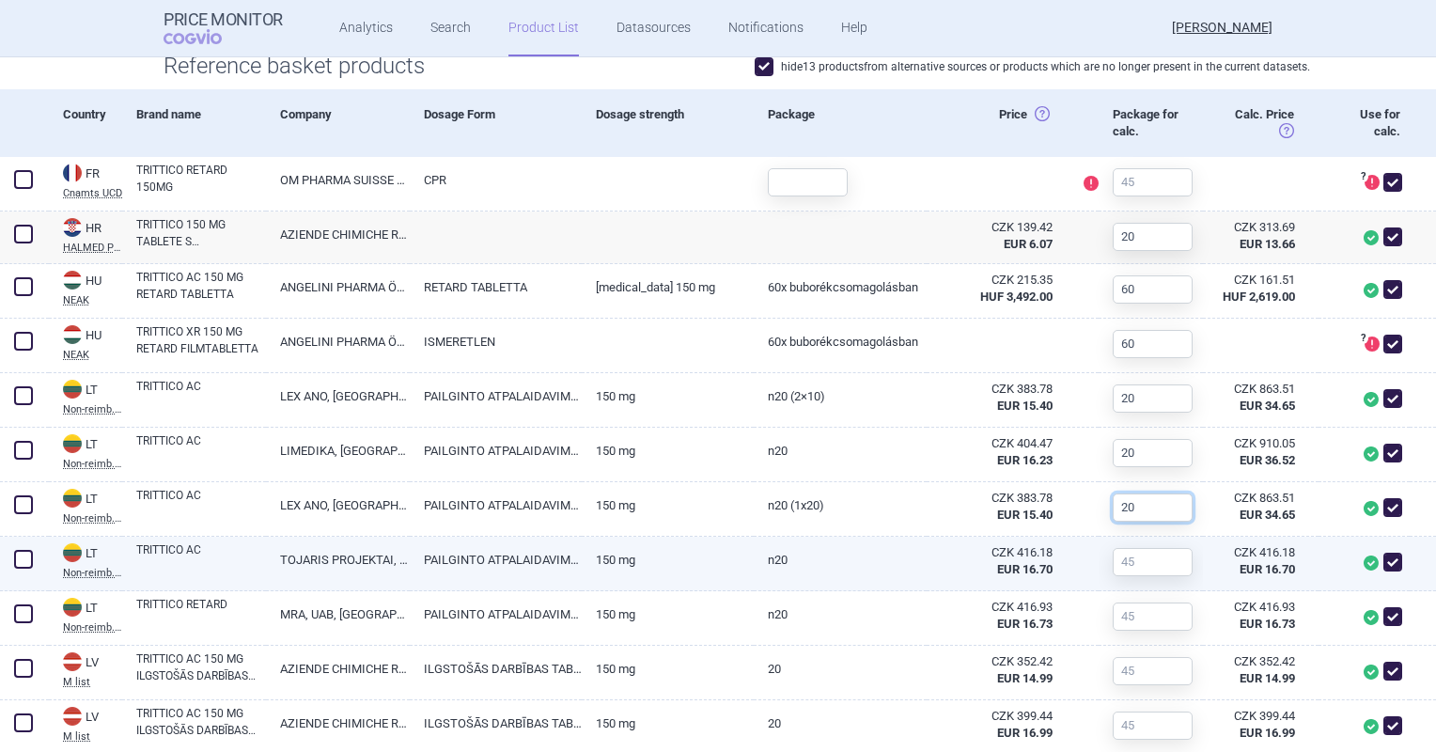
type input "20"
click at [1129, 571] on input "text" at bounding box center [1153, 562] width 80 height 28
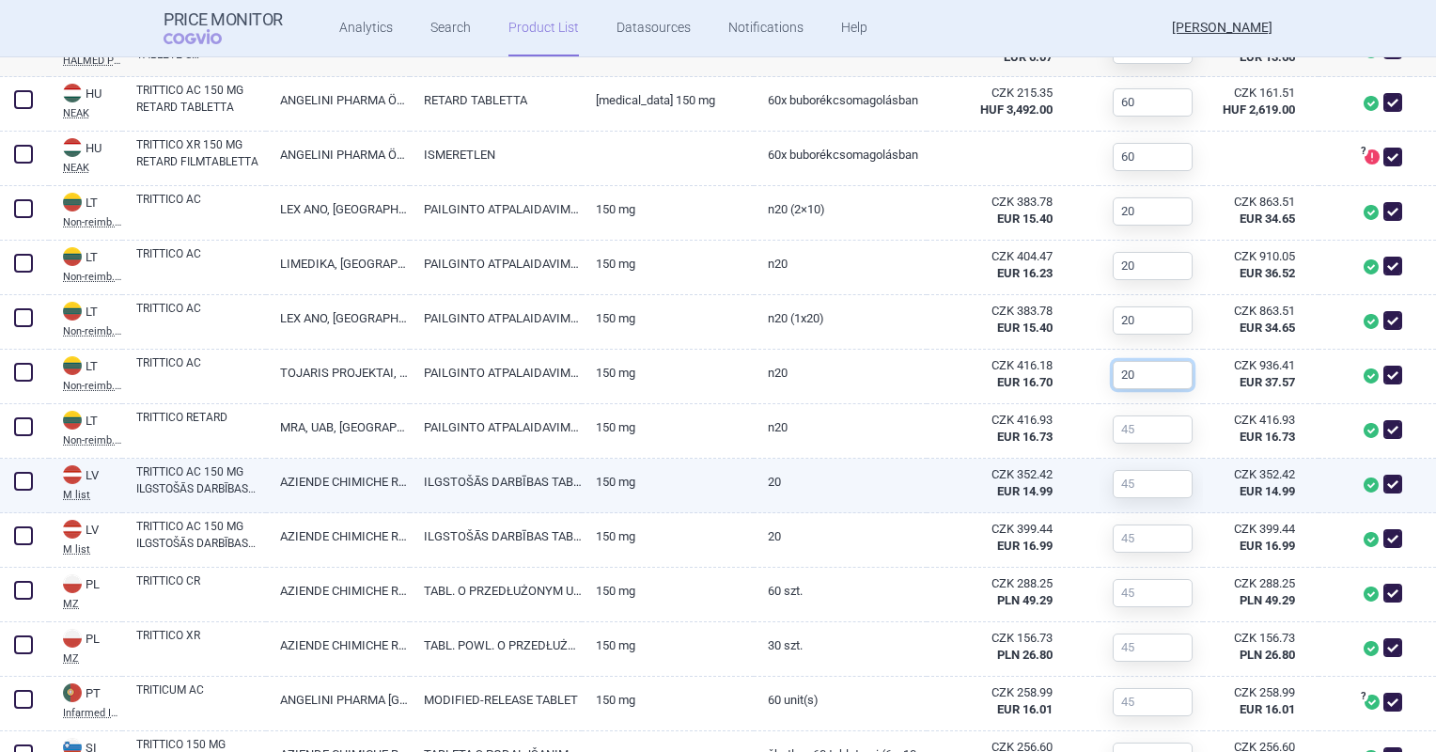
scroll to position [846, 0]
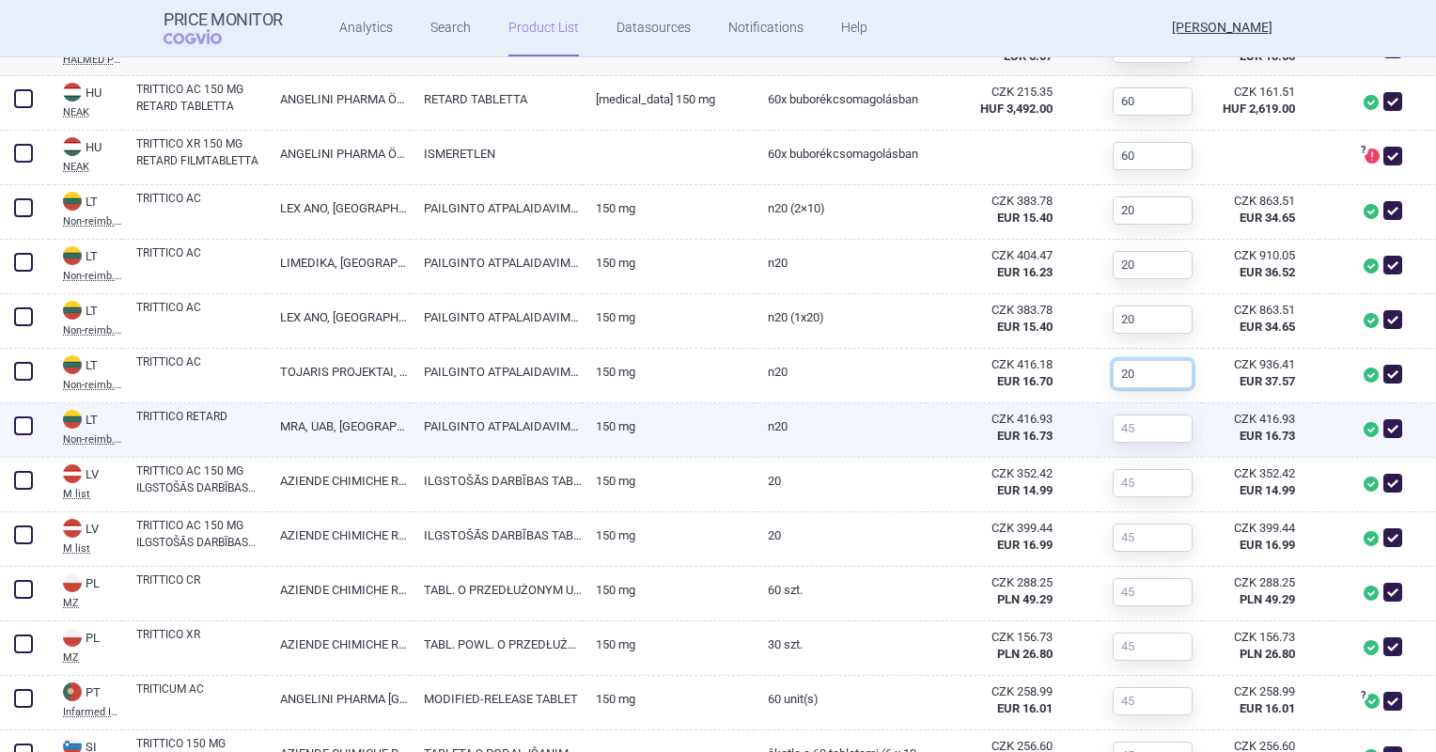
type input "20"
click at [1139, 425] on input "text" at bounding box center [1153, 428] width 80 height 28
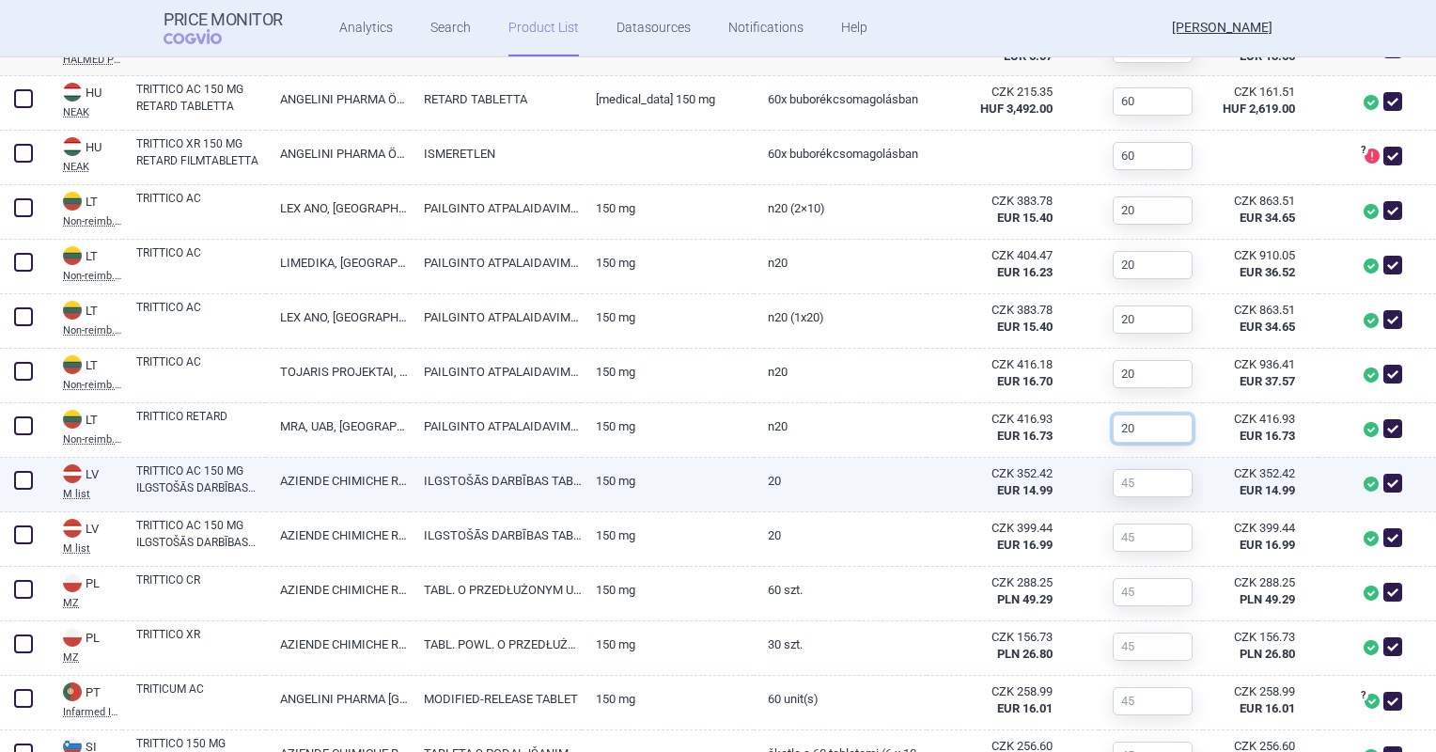
type input "20"
click at [1143, 463] on div at bounding box center [1145, 483] width 94 height 51
click at [1144, 473] on input "text" at bounding box center [1153, 483] width 80 height 28
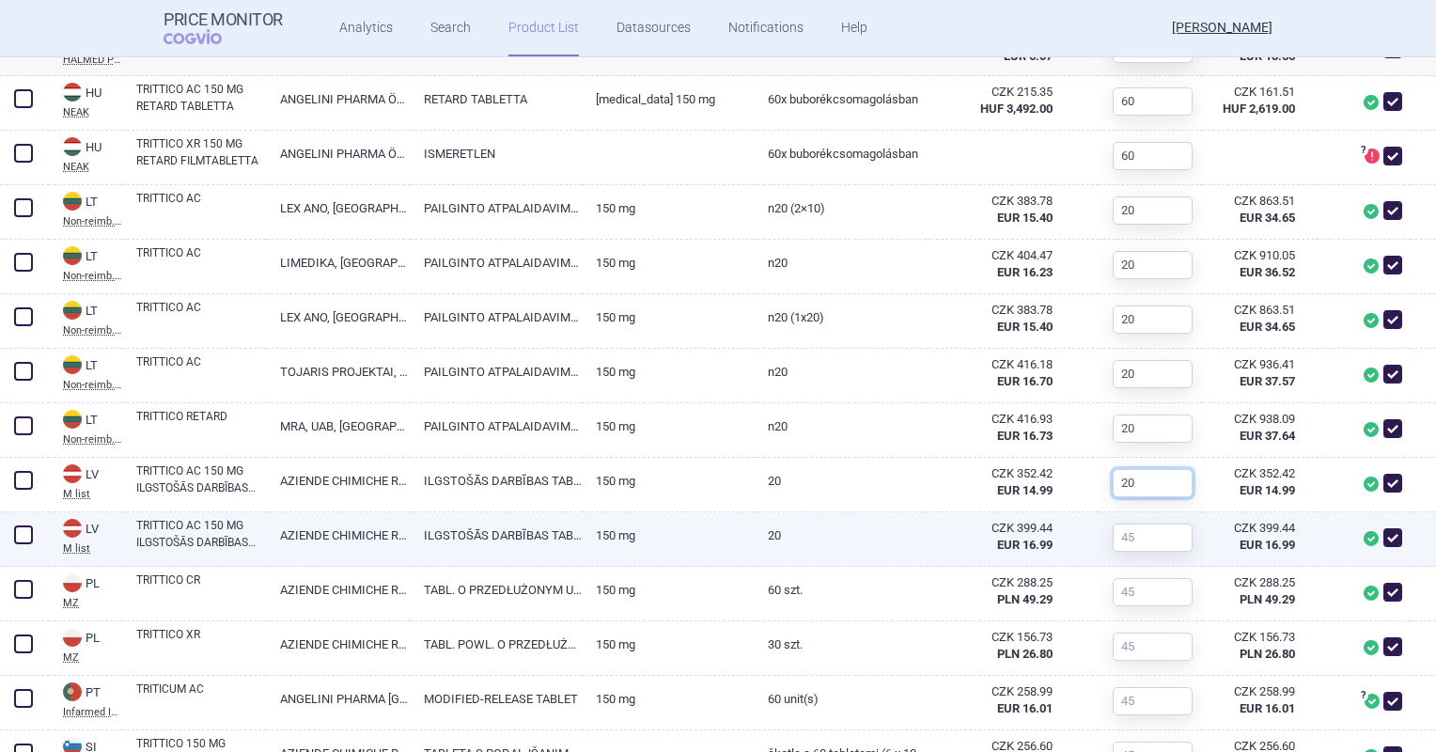
type input "20"
click at [1141, 539] on input "text" at bounding box center [1153, 537] width 80 height 28
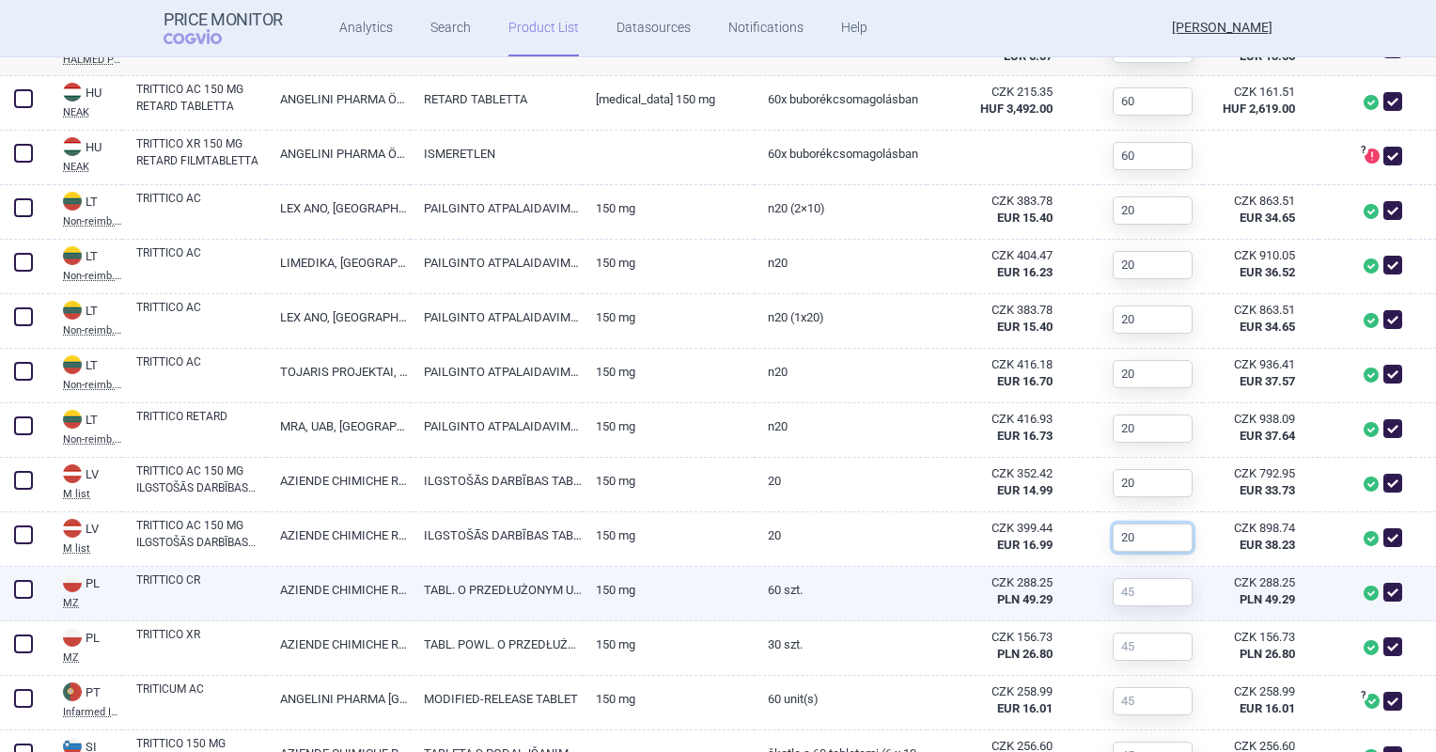
type input "20"
click at [1145, 592] on input "text" at bounding box center [1153, 592] width 80 height 28
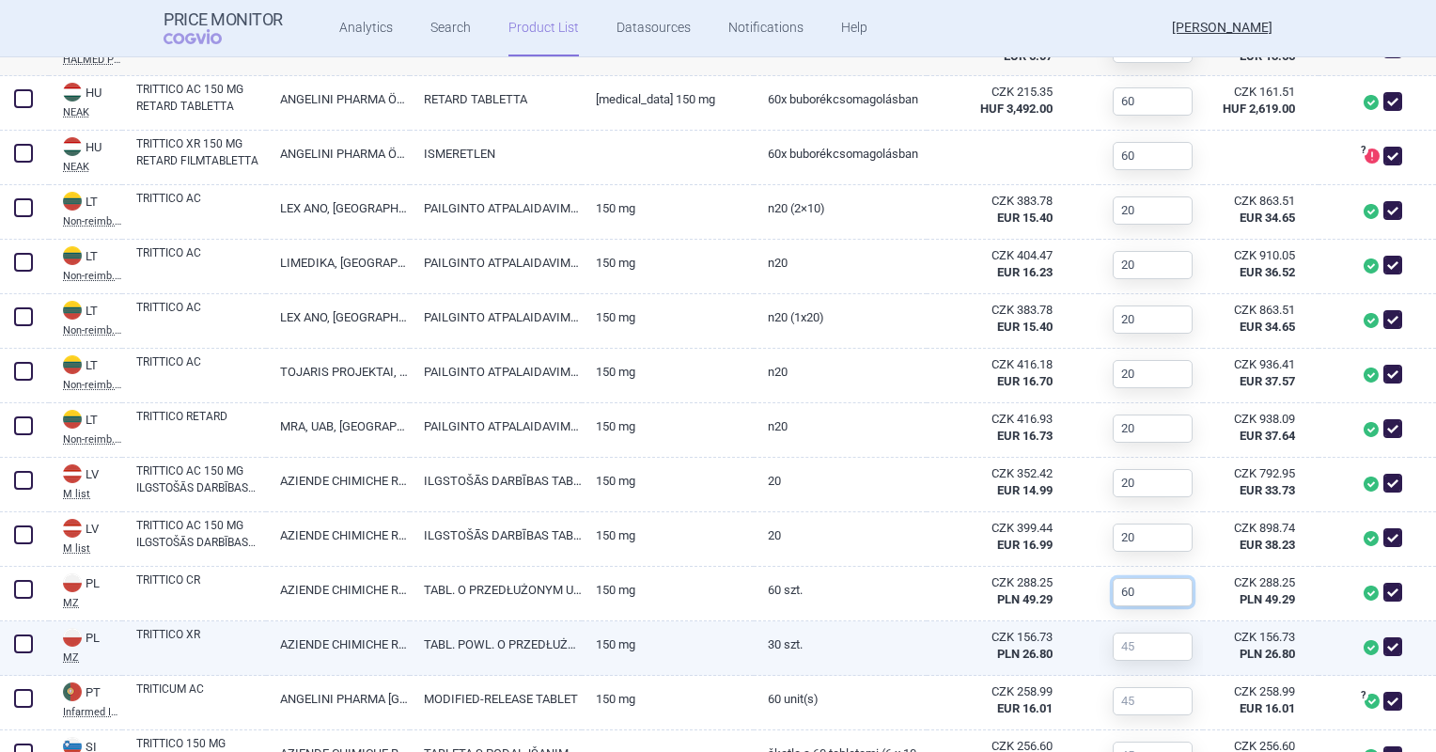
type input "60"
click at [1143, 640] on input "text" at bounding box center [1153, 646] width 80 height 28
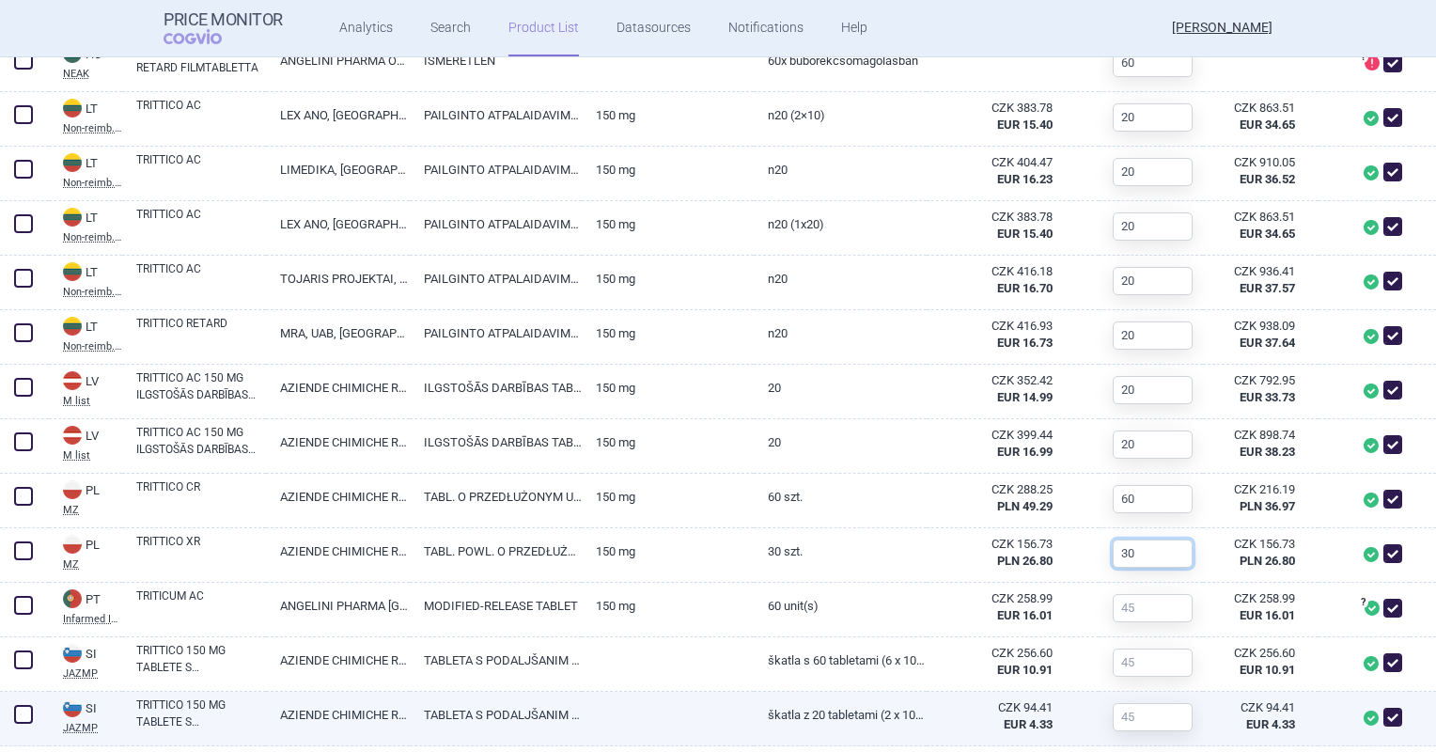
scroll to position [1034, 0]
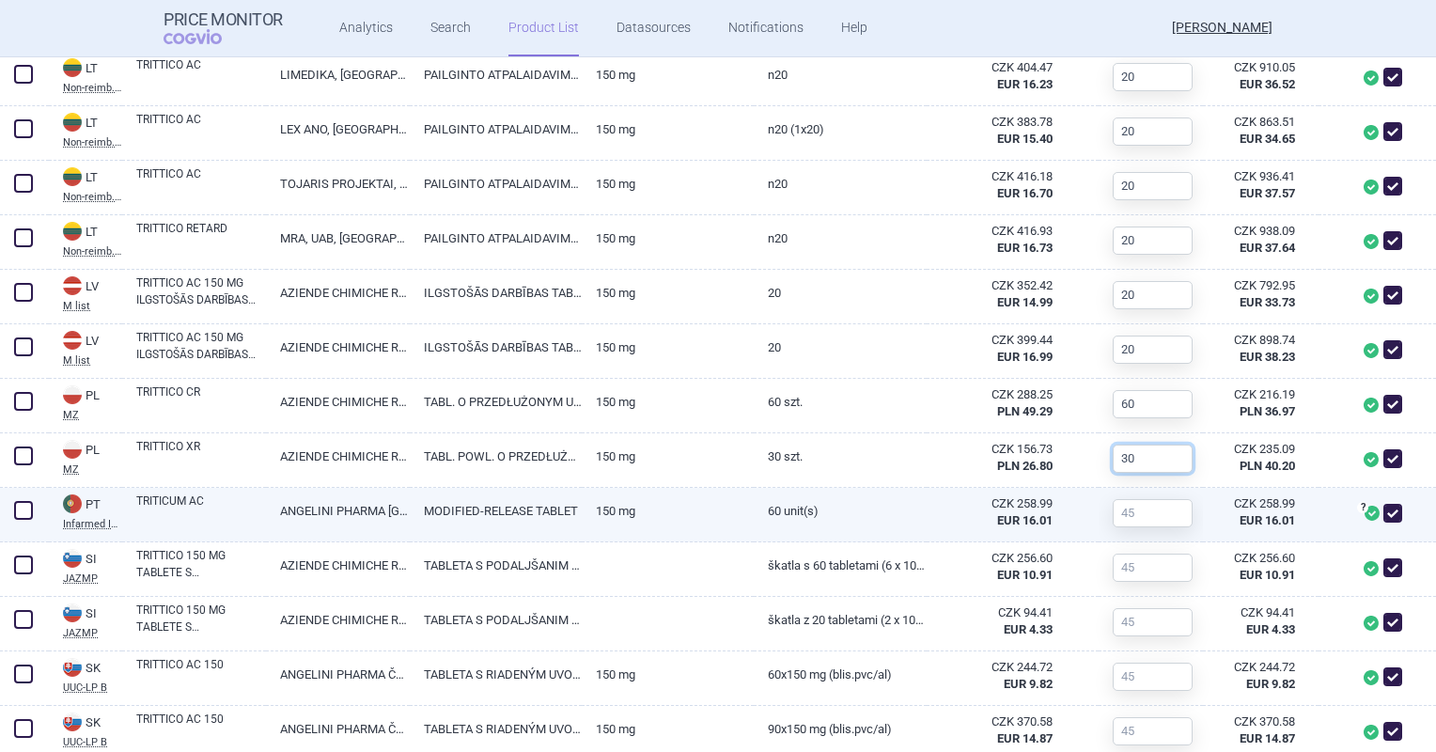
type input "30"
click at [1118, 519] on input "text" at bounding box center [1153, 513] width 80 height 28
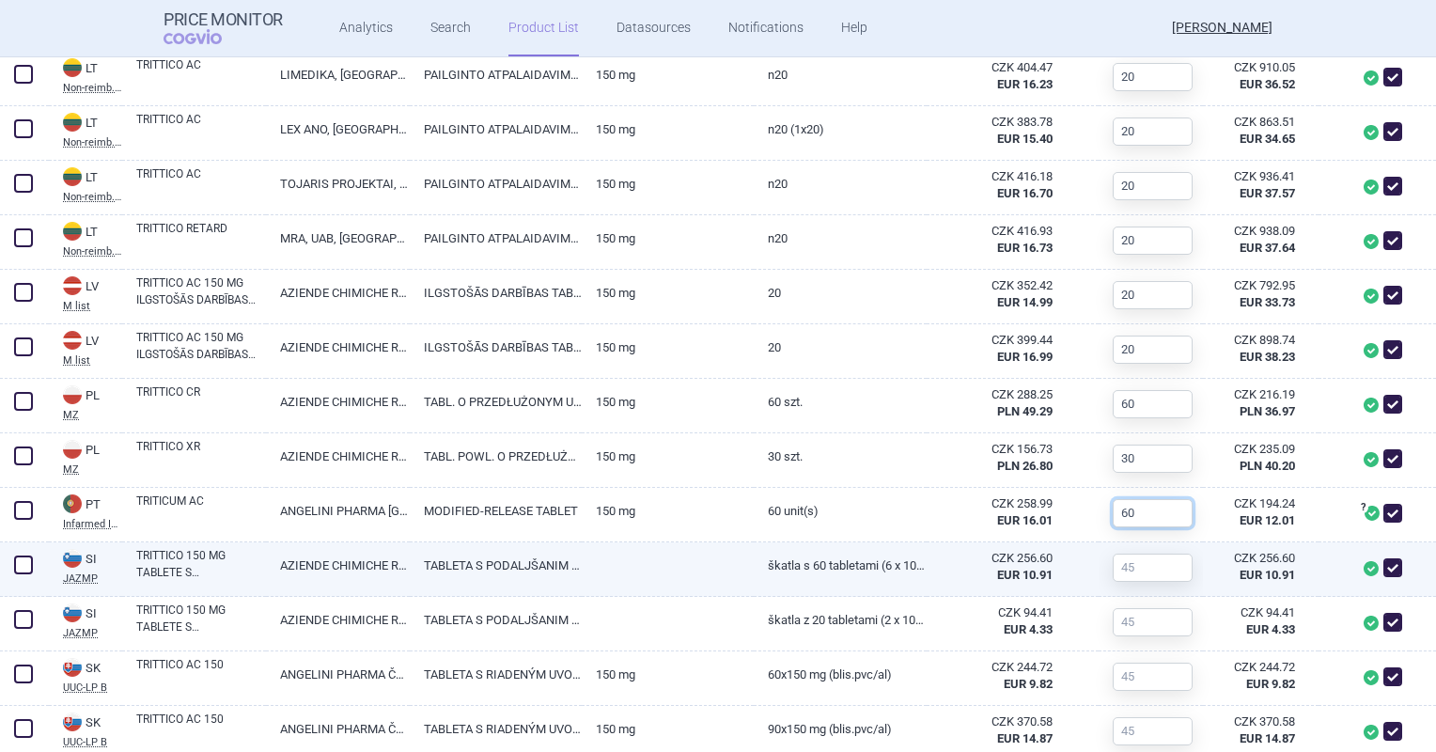
type input "60"
click at [1128, 561] on input "text" at bounding box center [1153, 567] width 80 height 28
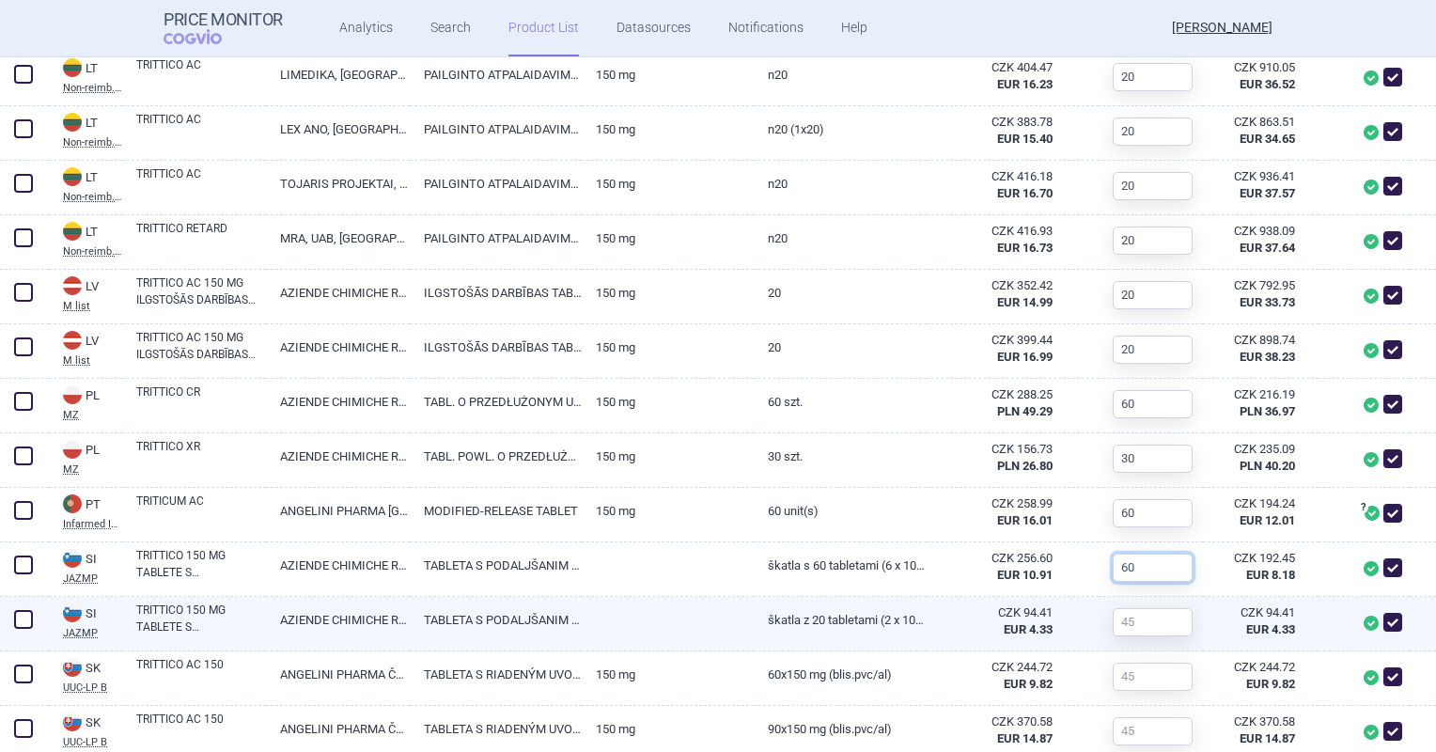
type input "60"
click at [1134, 619] on input "text" at bounding box center [1153, 622] width 80 height 28
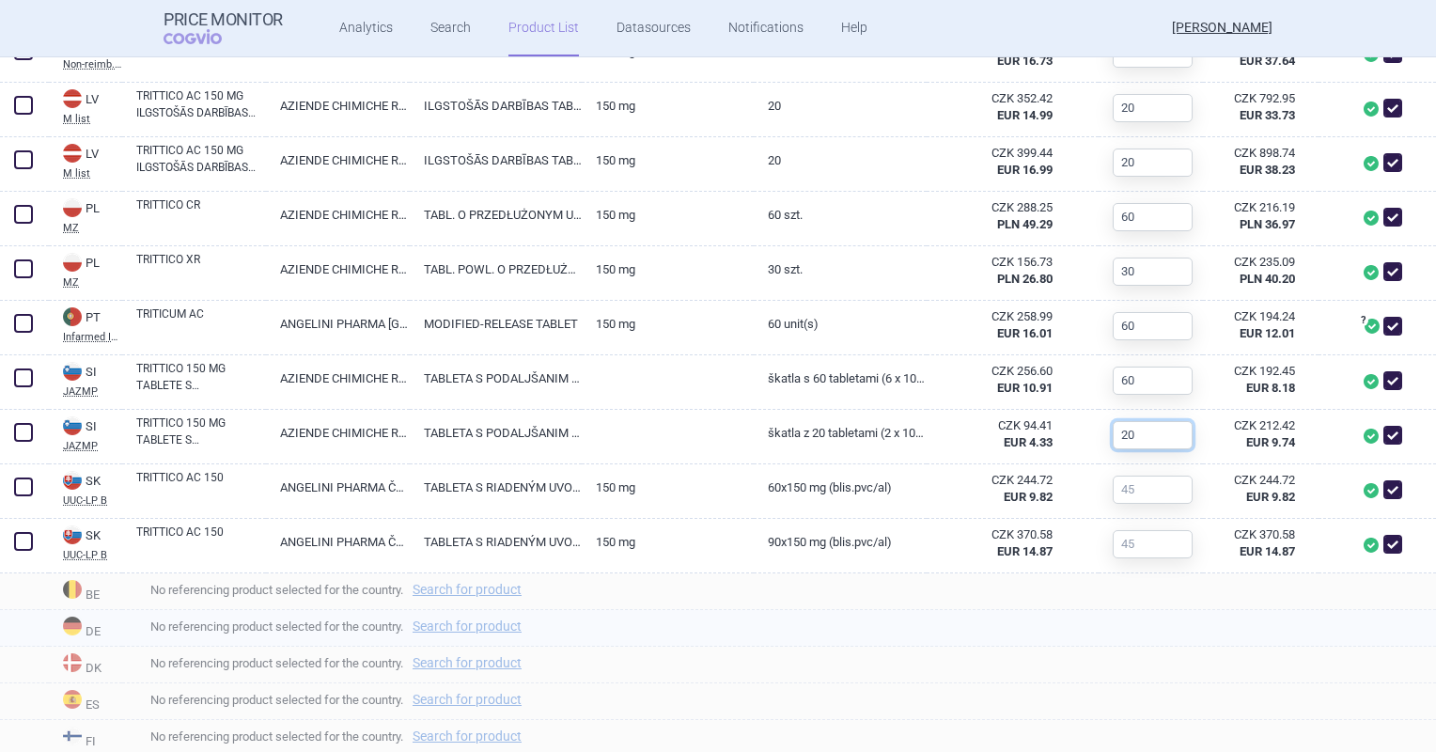
scroll to position [1222, 0]
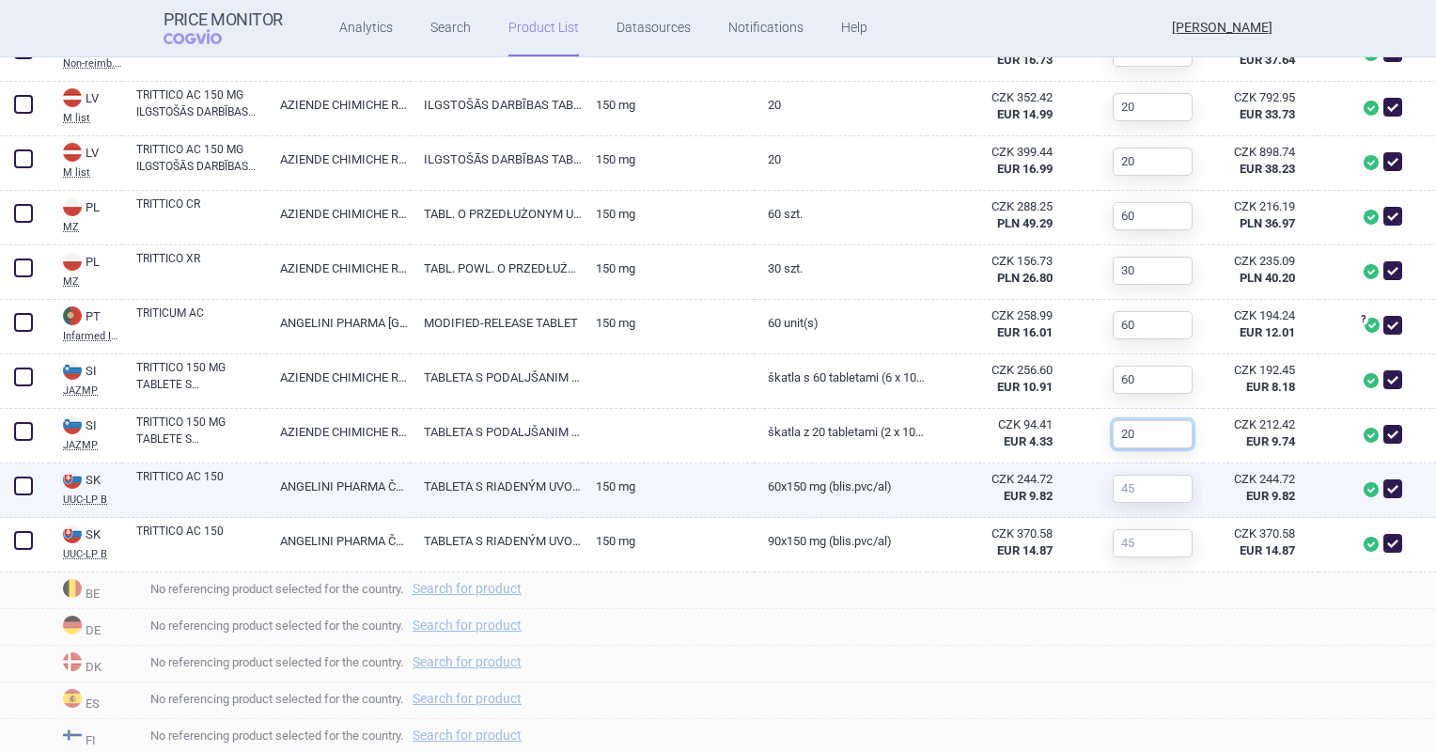
type input "20"
click at [1129, 477] on input "text" at bounding box center [1153, 489] width 80 height 28
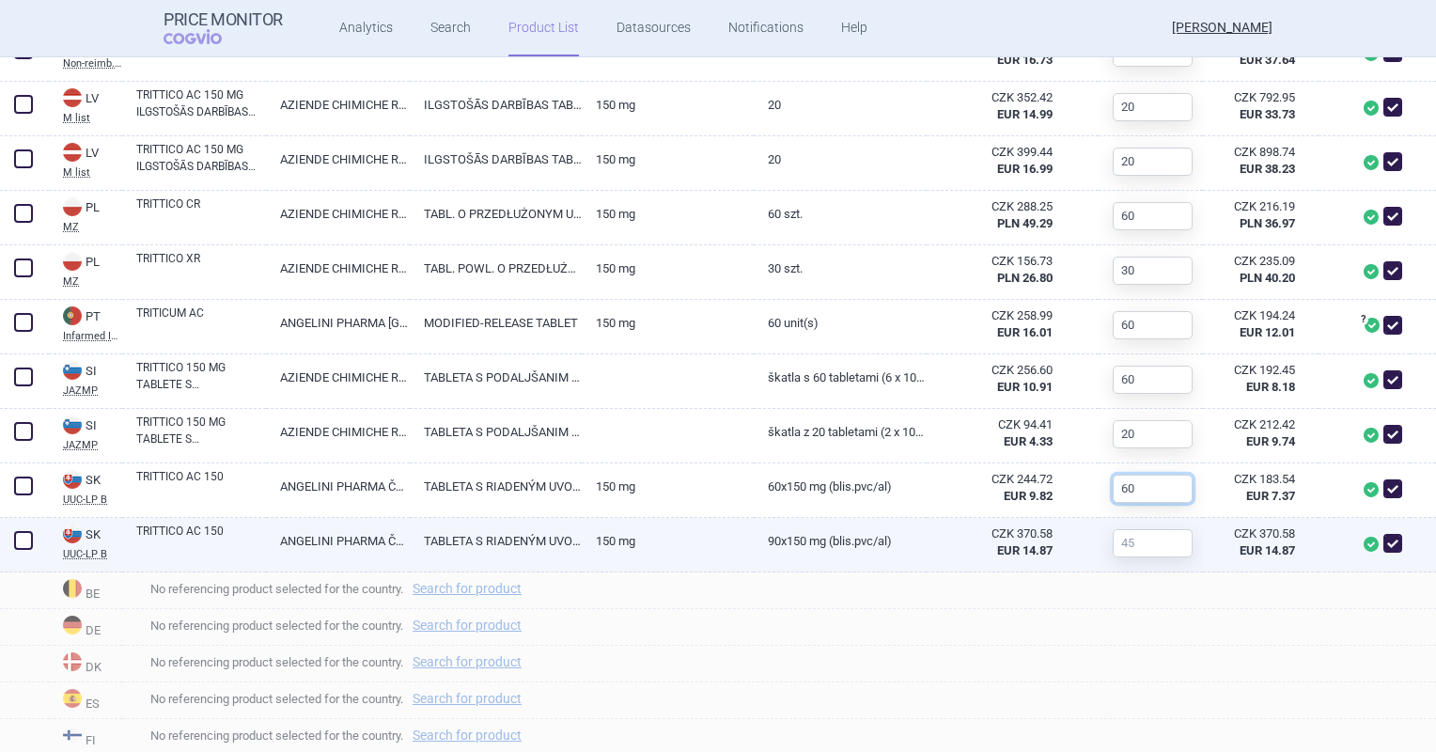
type input "60"
click at [1149, 545] on input "text" at bounding box center [1153, 543] width 80 height 28
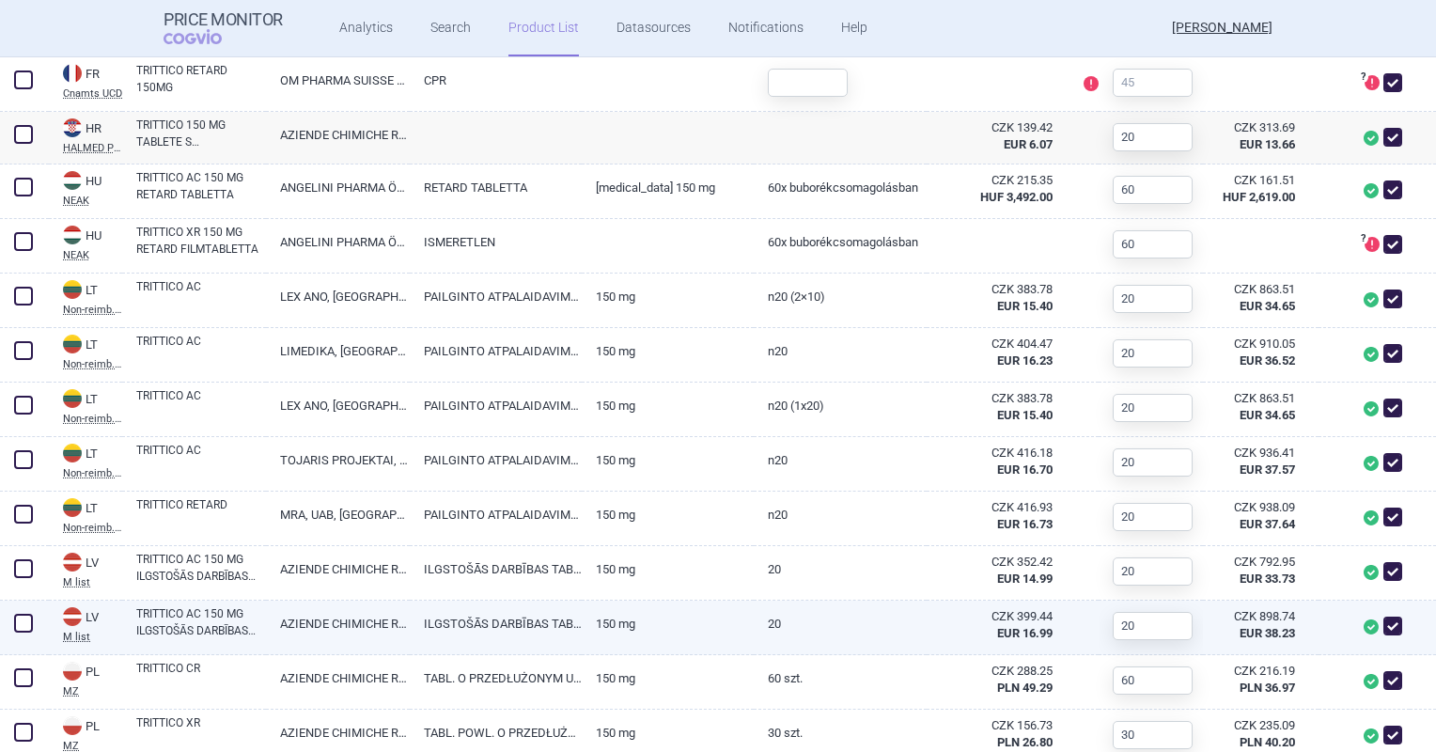
scroll to position [658, 0]
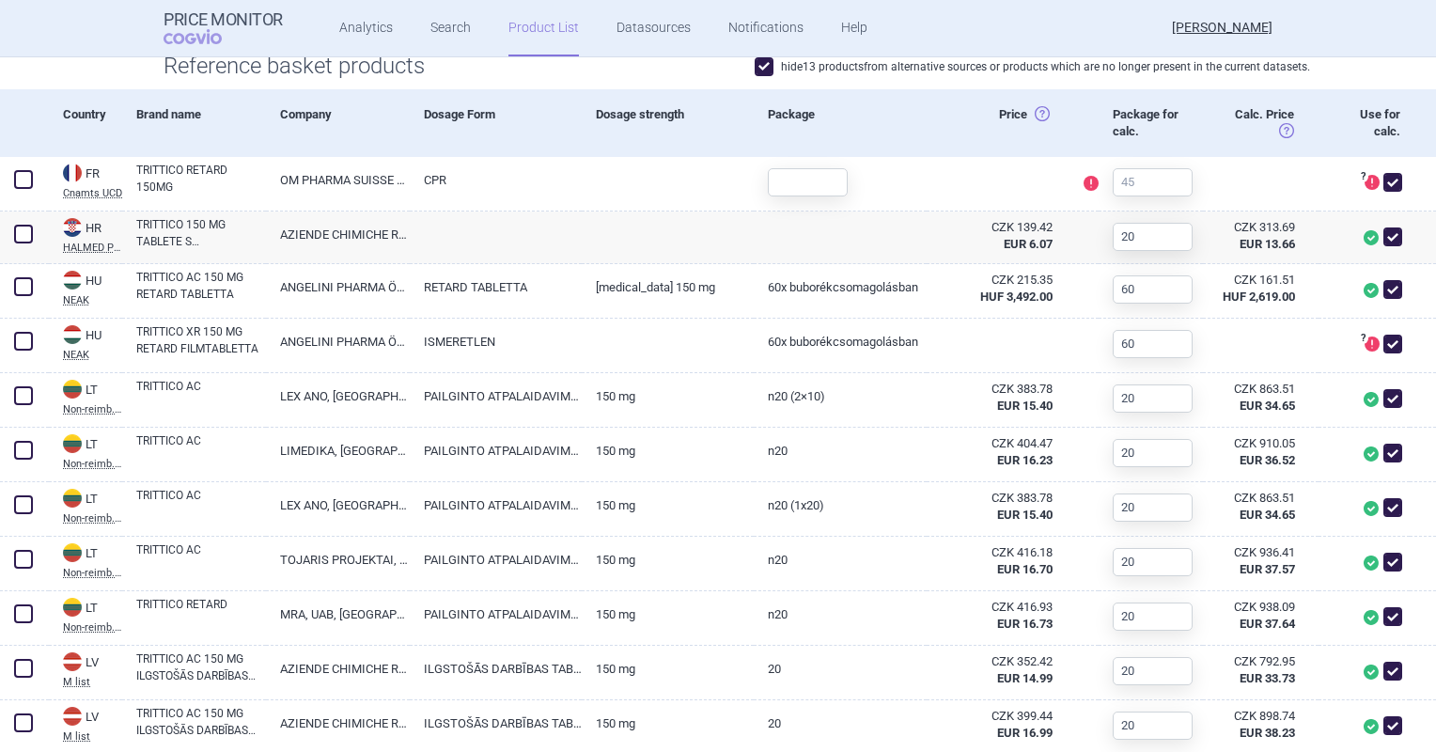
type input "90"
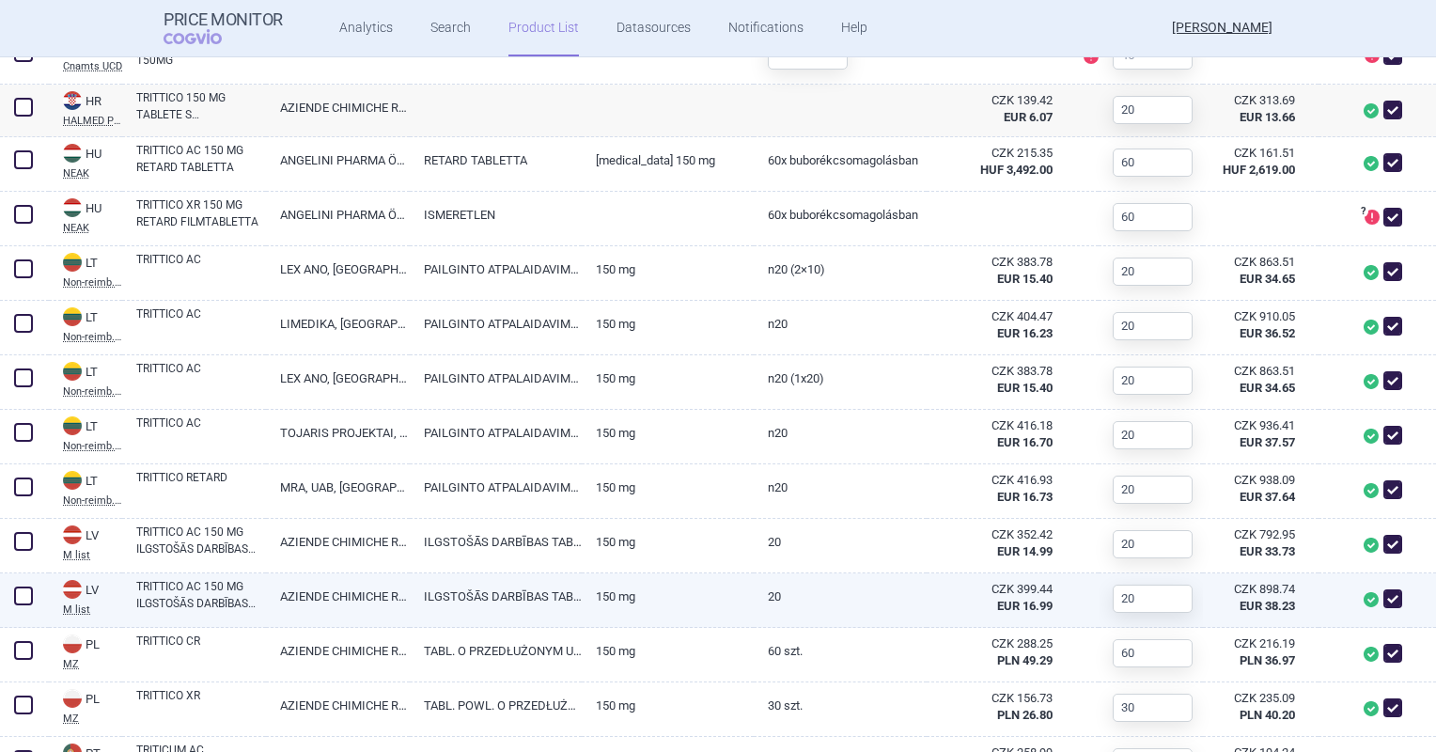
scroll to position [752, 0]
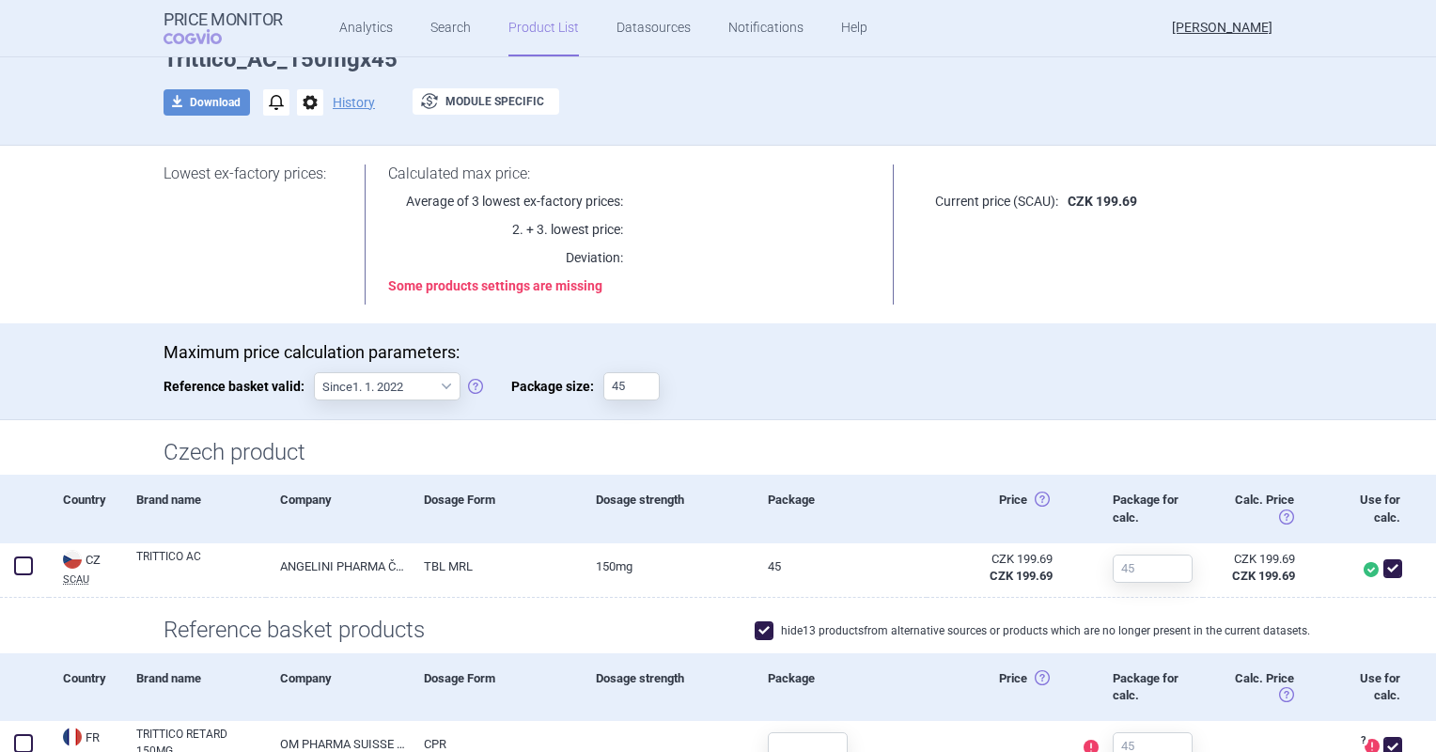
click at [845, 309] on div "Lowest ex-factory prices: Calculated max price: Average of 3 lowest ex-factory …" at bounding box center [718, 235] width 1184 height 178
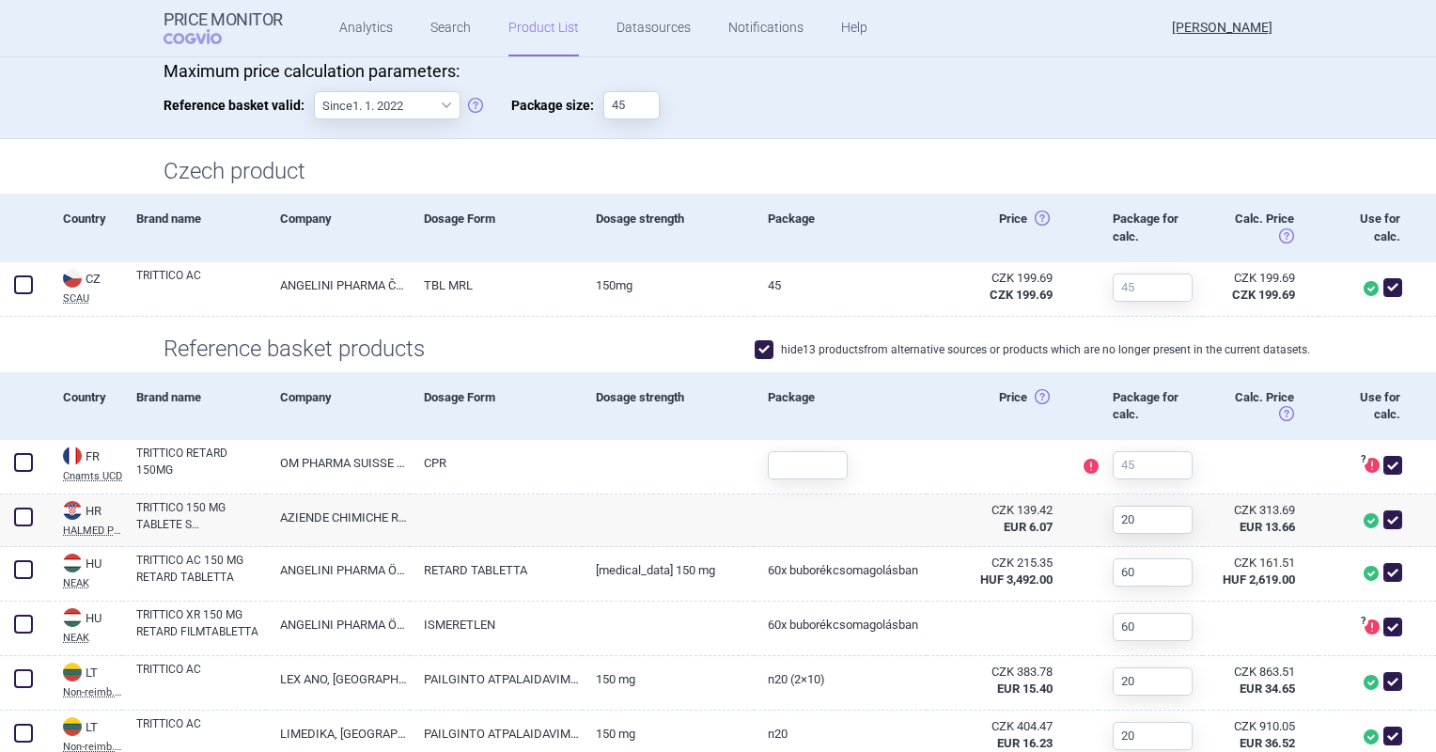
scroll to position [376, 0]
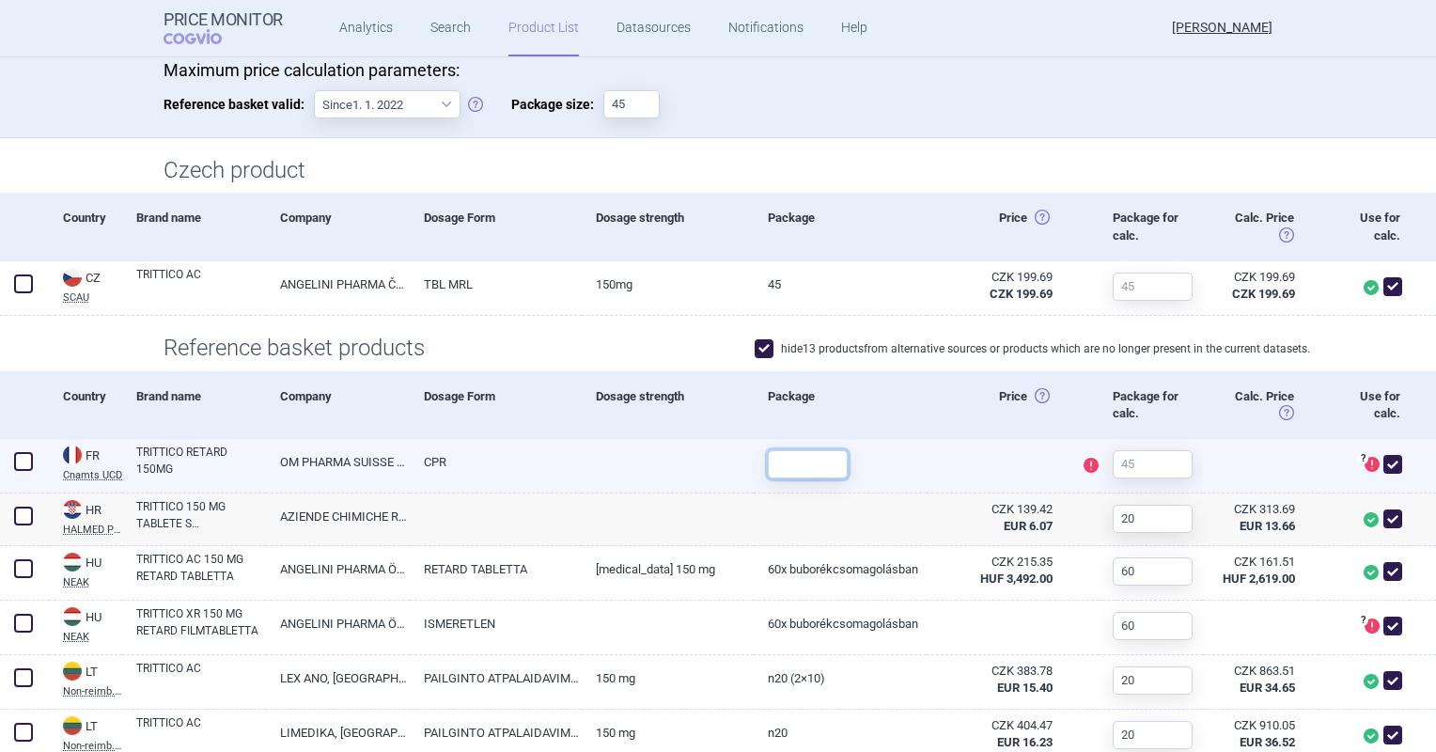
click at [800, 454] on input "text" at bounding box center [808, 464] width 80 height 28
click at [1125, 466] on input "text" at bounding box center [1153, 464] width 80 height 28
click at [1383, 471] on span at bounding box center [1392, 464] width 19 height 19
checkbox input "false"
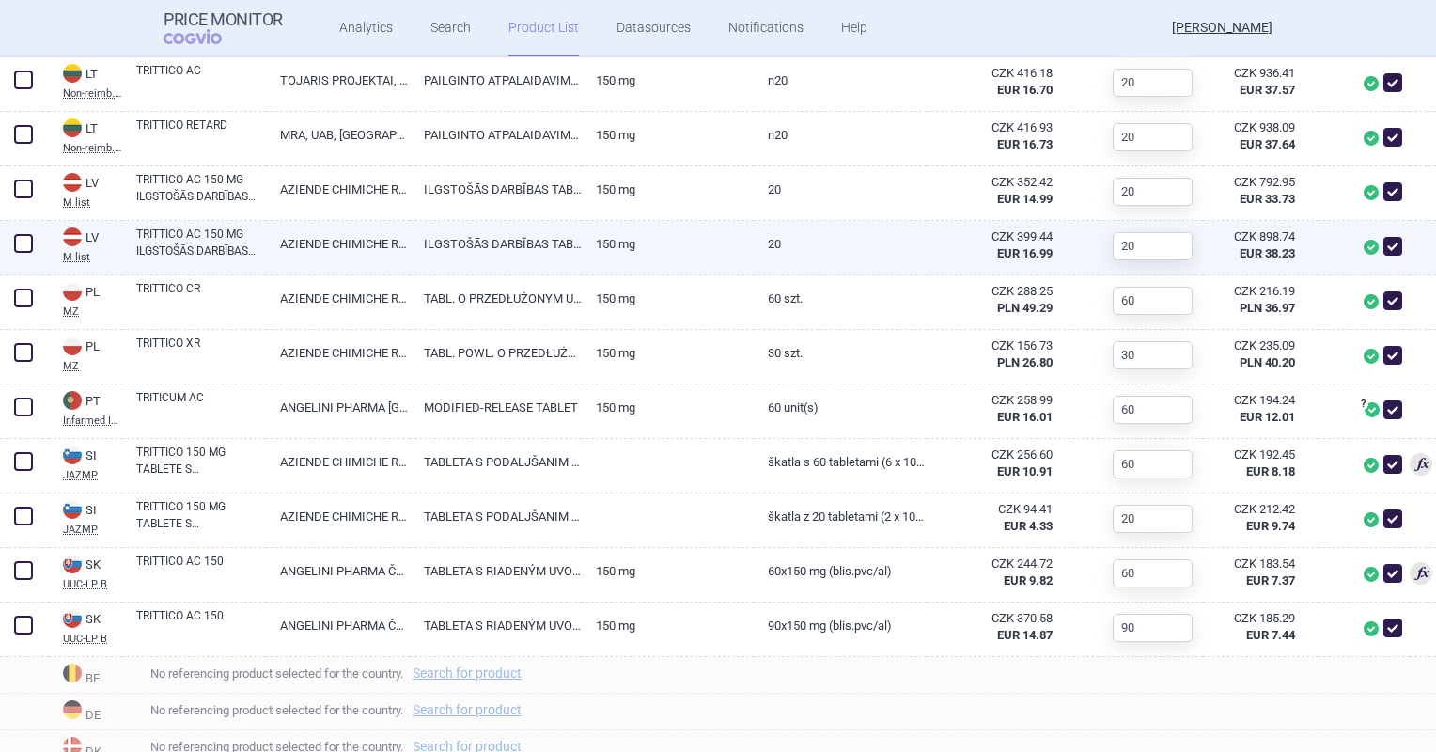
scroll to position [1128, 0]
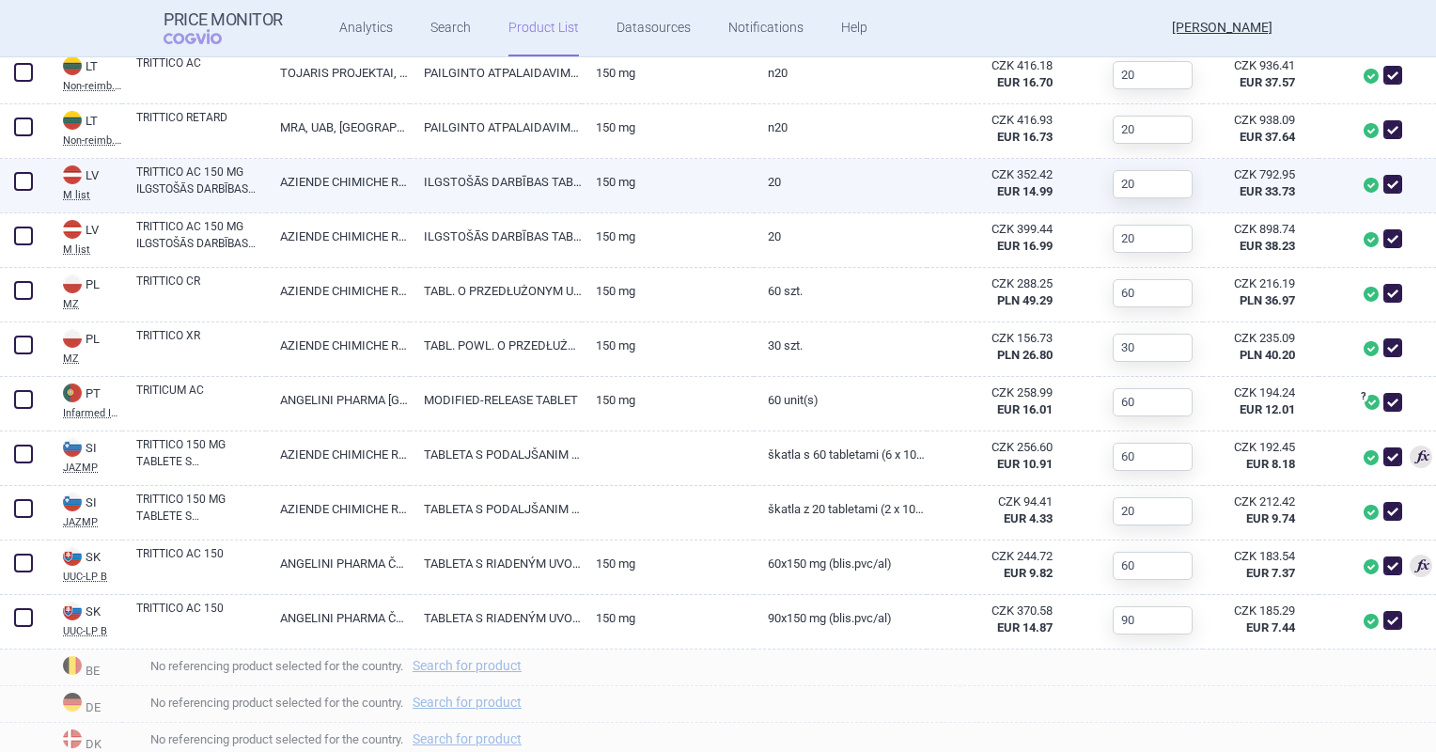
click at [537, 195] on link "ILGSTOŠĀS DARBĪBAS TABLETE" at bounding box center [496, 182] width 172 height 46
select select "EUR"
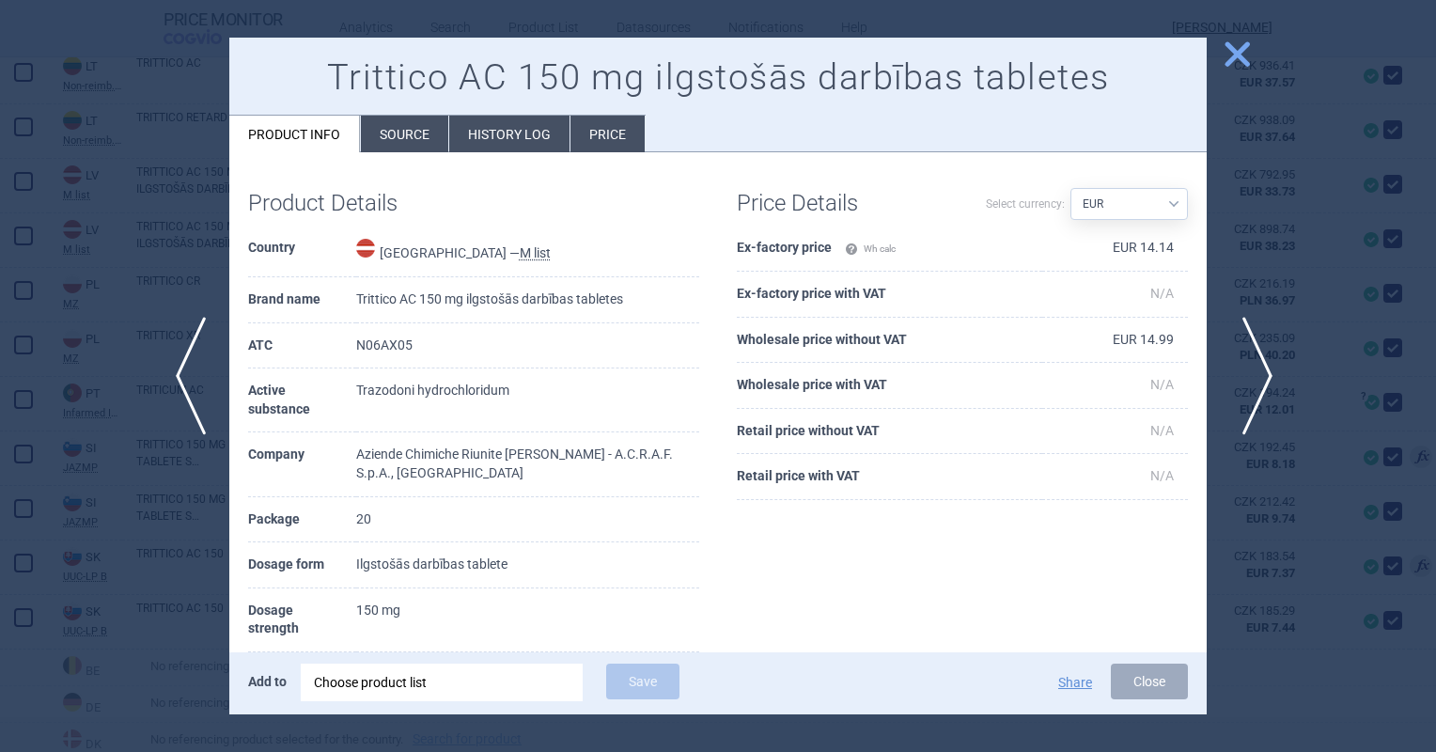
click at [1250, 359] on span "next" at bounding box center [1251, 376] width 42 height 118
click at [166, 381] on span "previous" at bounding box center [185, 376] width 42 height 118
click at [410, 128] on li "Source" at bounding box center [404, 134] width 87 height 37
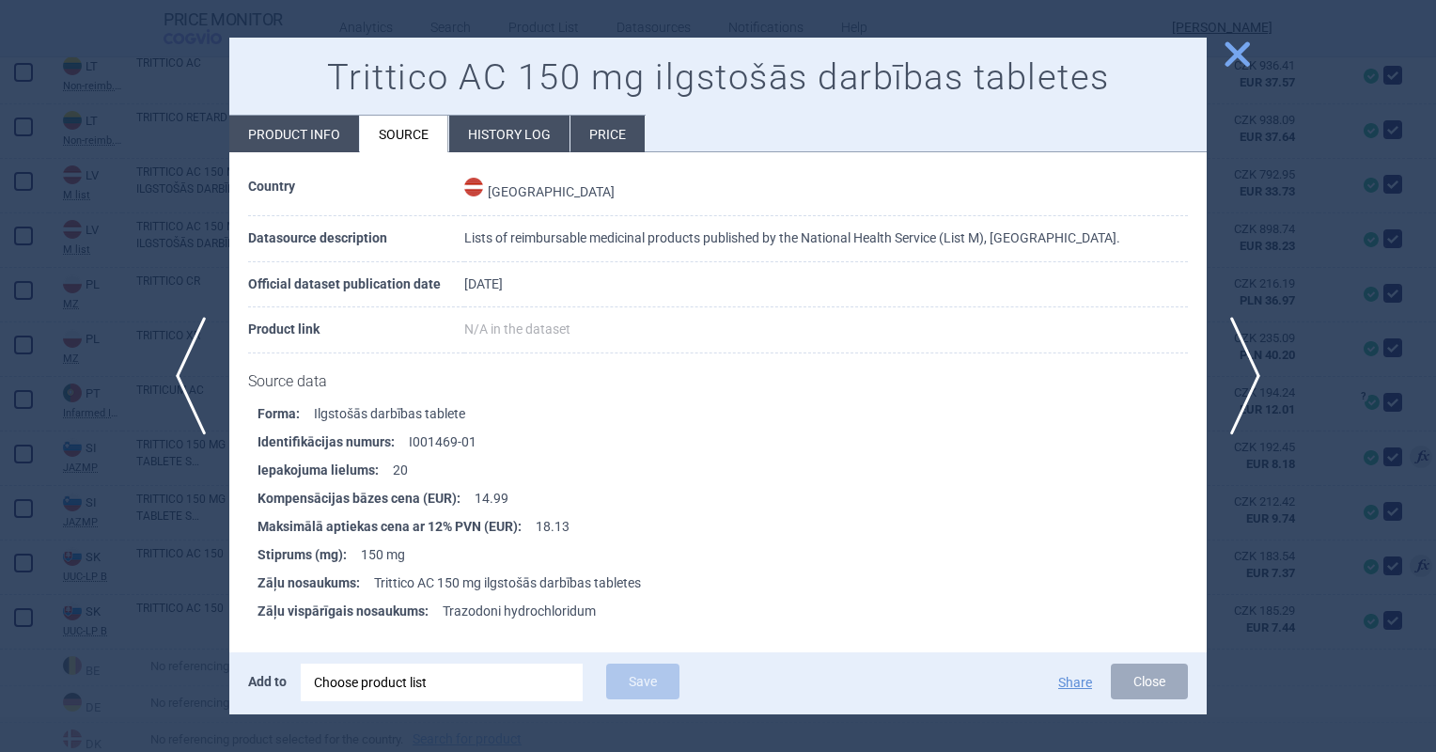
scroll to position [94, 0]
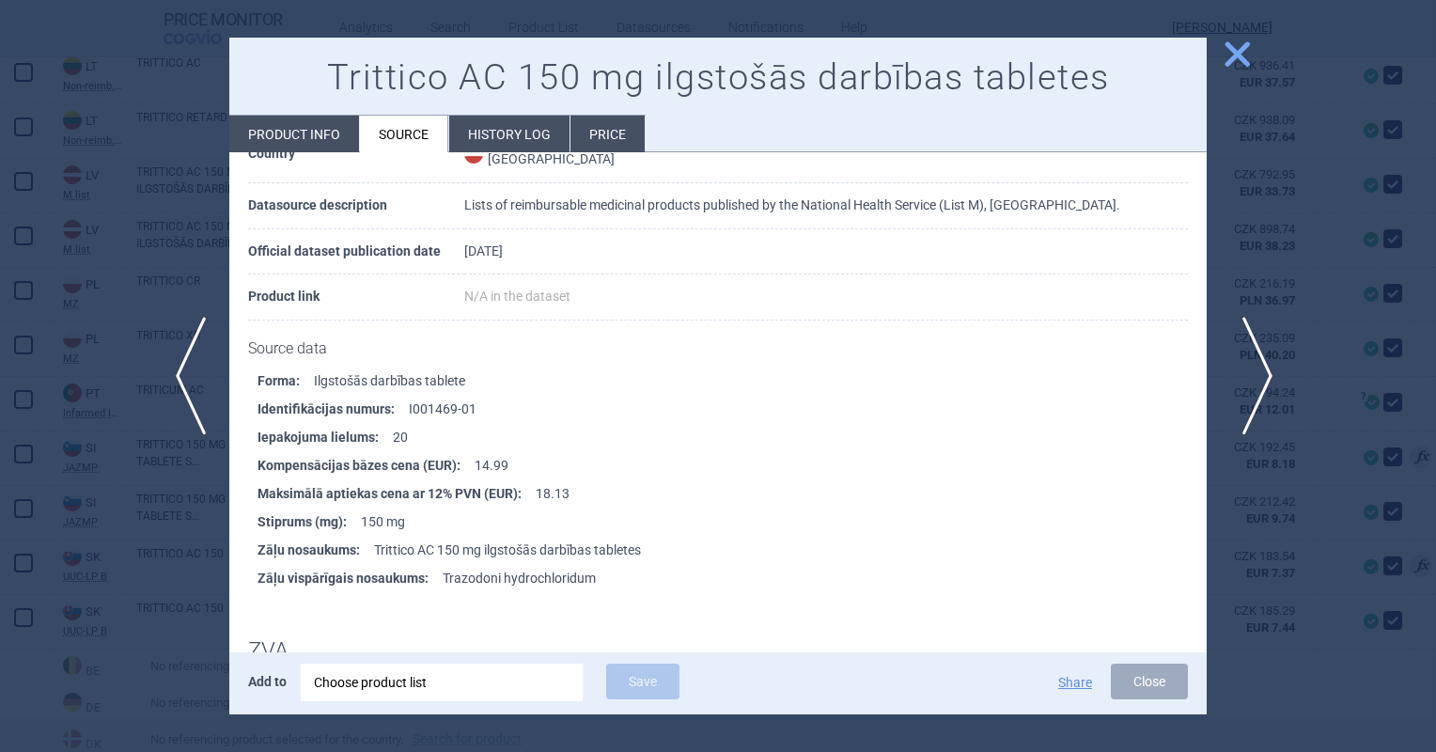
click at [1240, 391] on span "next" at bounding box center [1251, 376] width 42 height 118
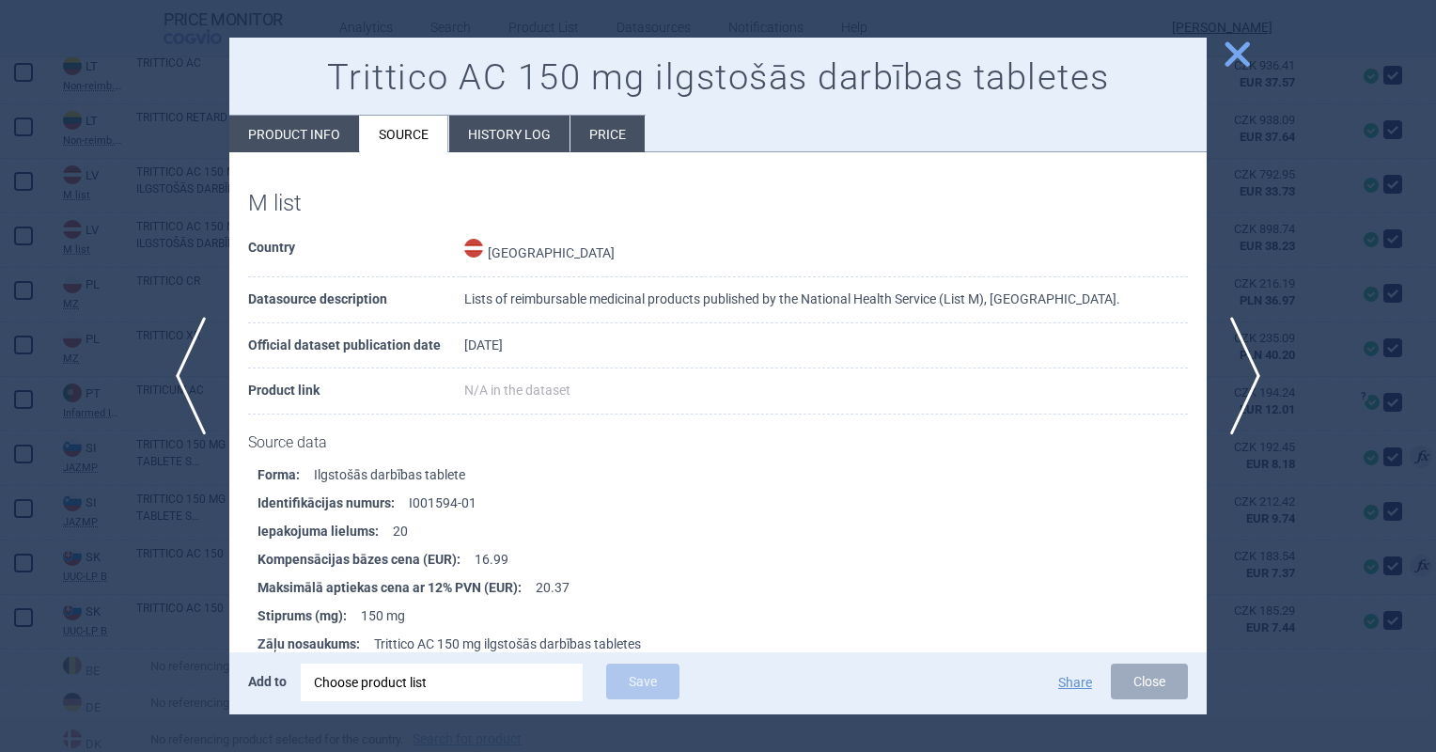
scroll to position [94, 0]
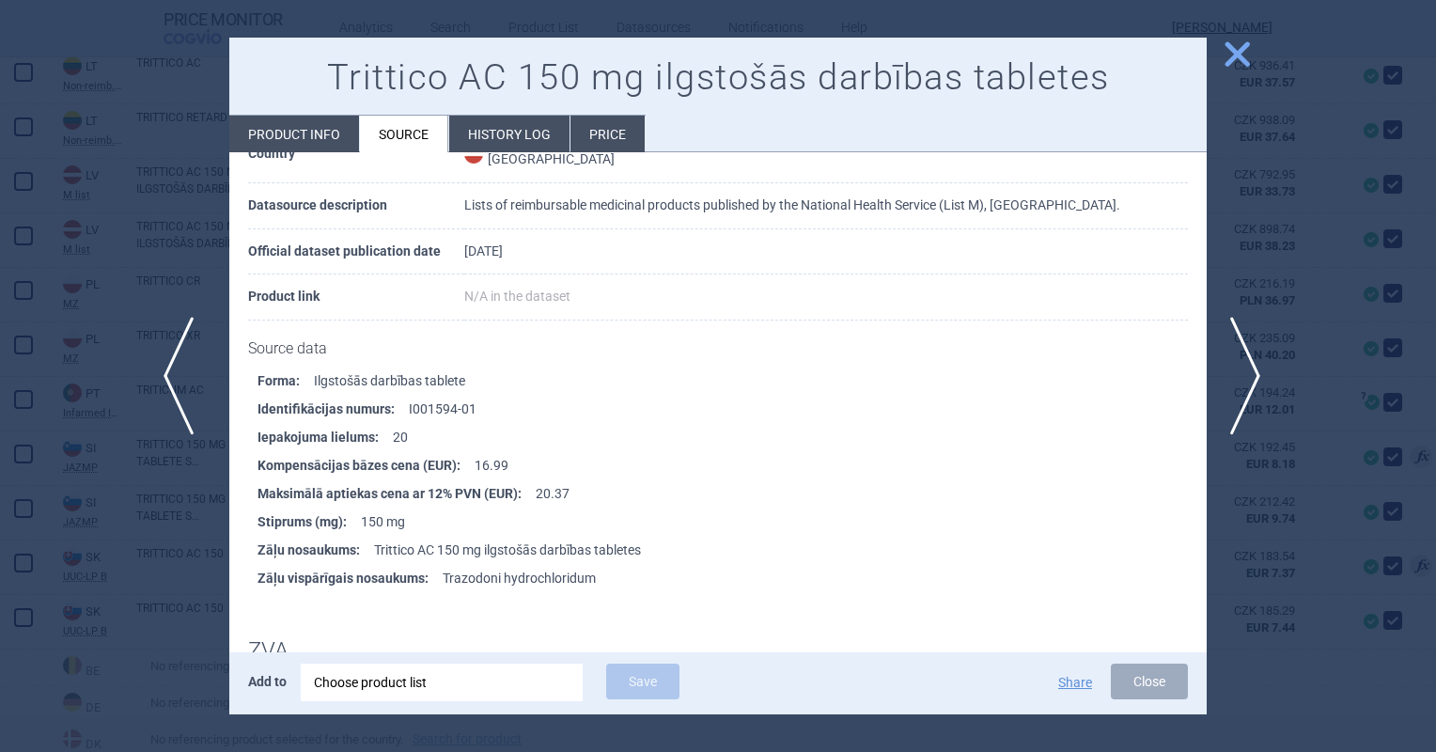
click at [171, 391] on span "previous" at bounding box center [185, 376] width 42 height 118
click at [1246, 383] on span "next" at bounding box center [1251, 376] width 42 height 118
click at [195, 398] on span "previous" at bounding box center [185, 376] width 42 height 118
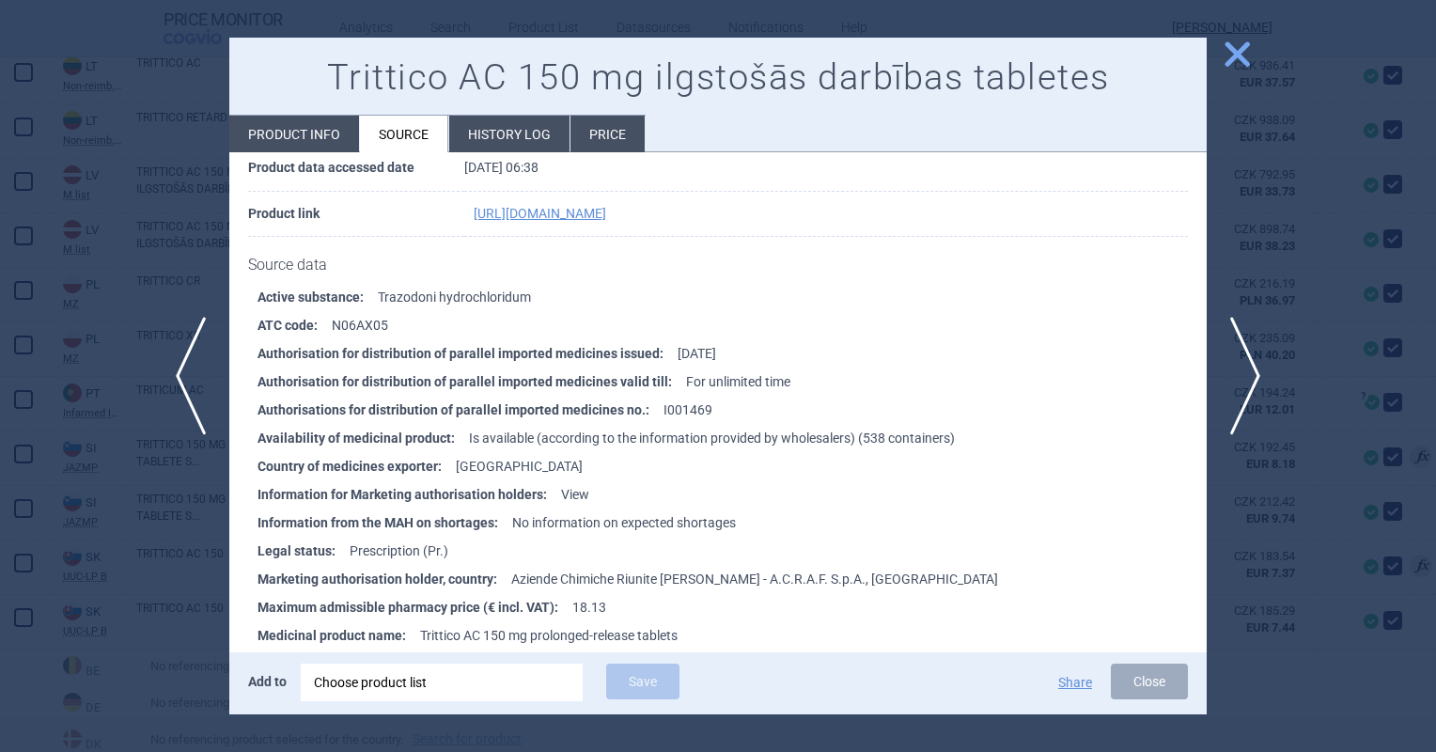
scroll to position [752, 0]
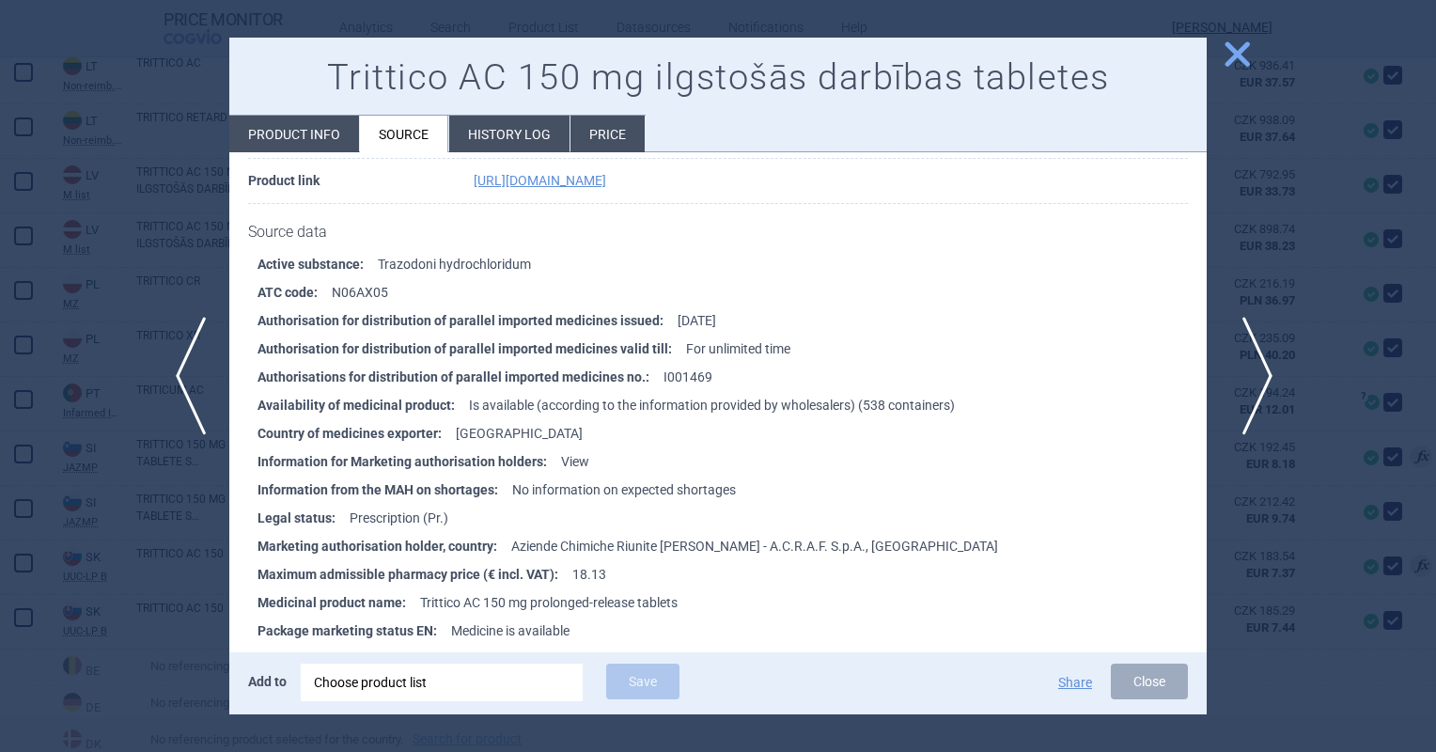
click at [1242, 406] on span "next" at bounding box center [1251, 376] width 42 height 118
click at [175, 383] on span "previous" at bounding box center [185, 376] width 42 height 118
click at [1254, 391] on span "next" at bounding box center [1251, 376] width 42 height 118
click at [189, 387] on span "previous" at bounding box center [185, 376] width 42 height 118
click at [1267, 379] on span "next" at bounding box center [1251, 376] width 42 height 118
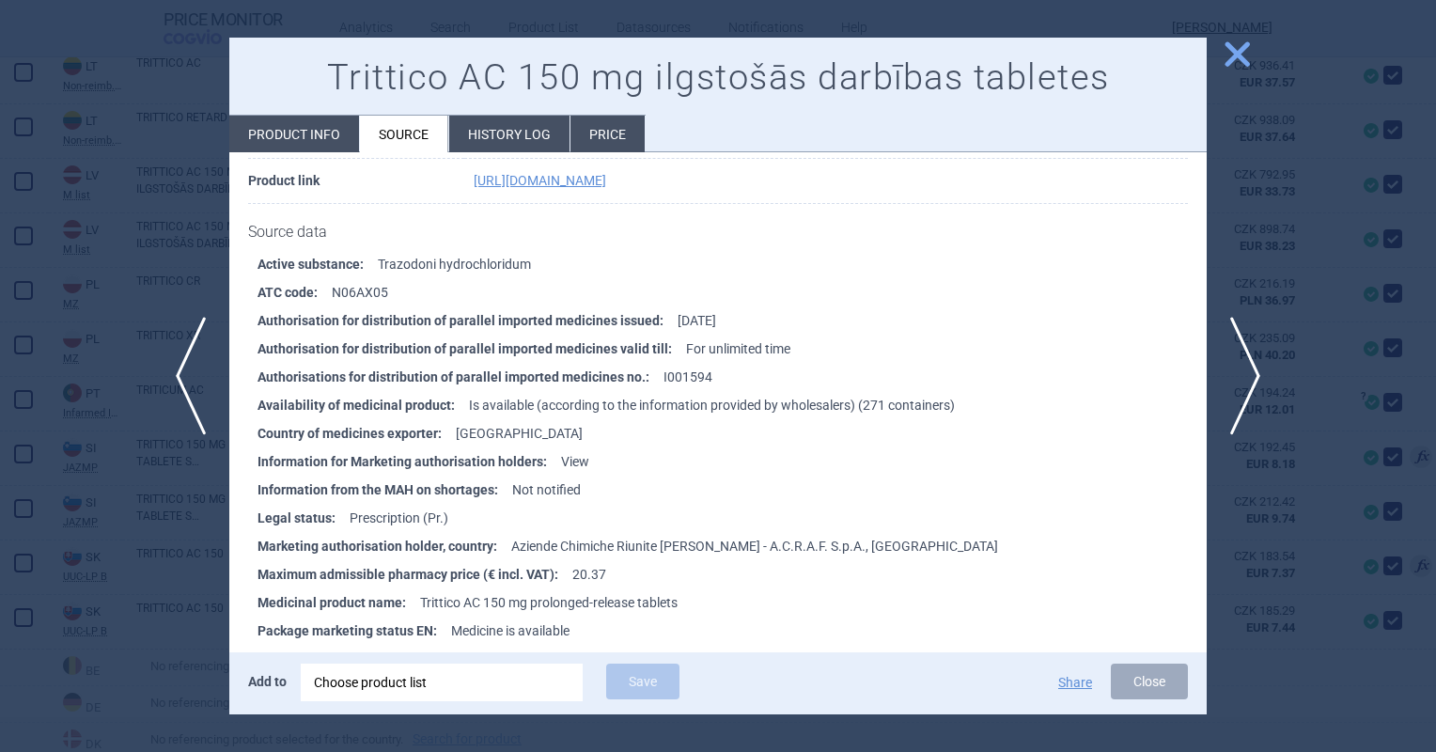
click at [211, 433] on div at bounding box center [718, 376] width 1436 height 752
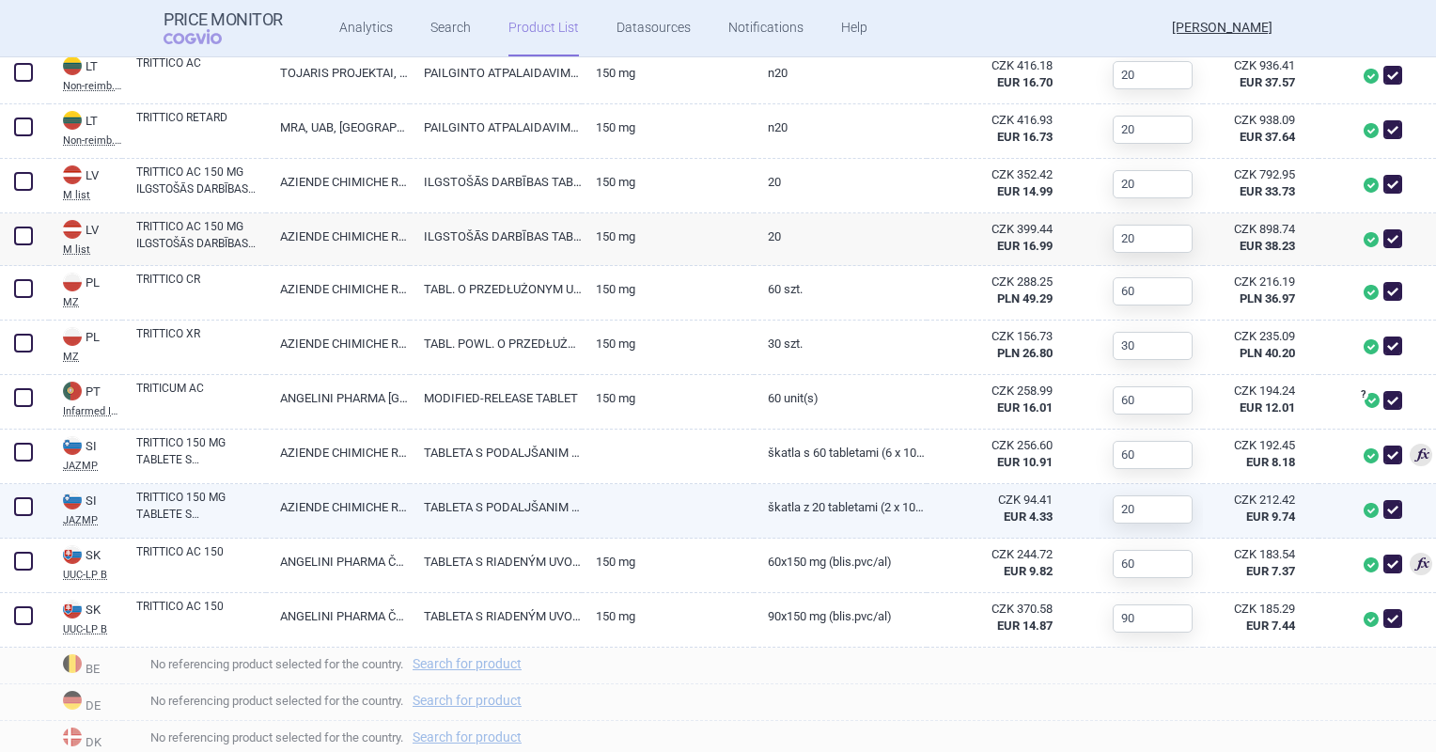
click at [1383, 504] on span at bounding box center [1392, 509] width 19 height 19
checkbox input "false"
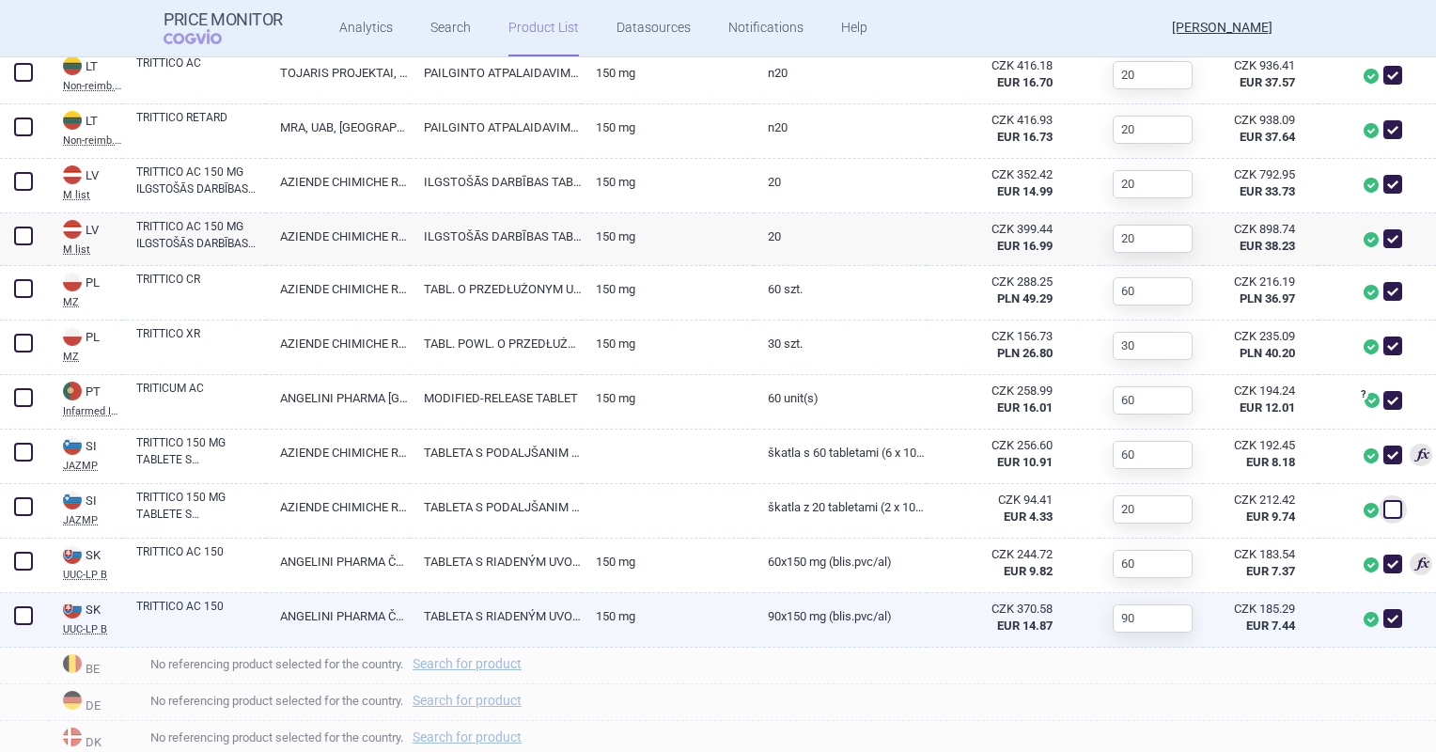
click at [1383, 616] on span at bounding box center [1392, 618] width 19 height 19
checkbox input "false"
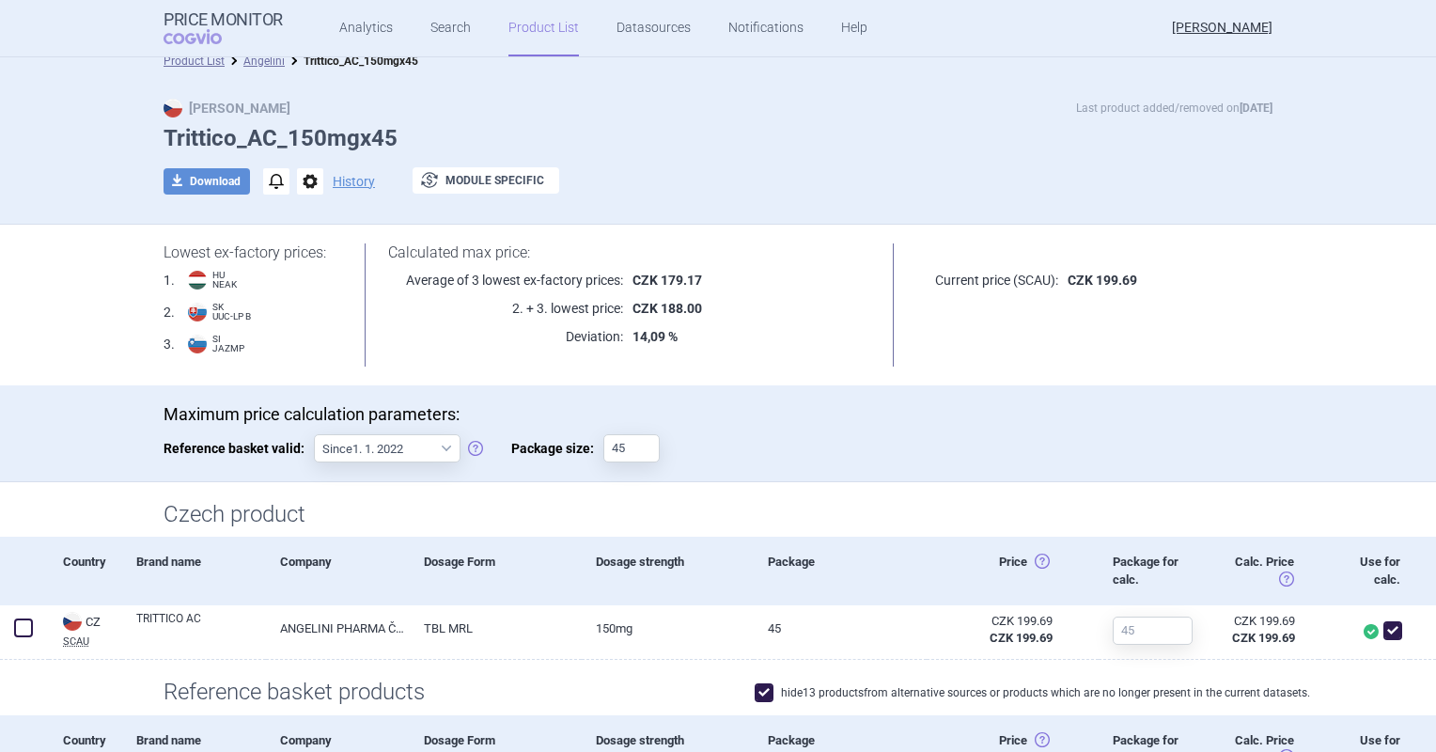
scroll to position [0, 0]
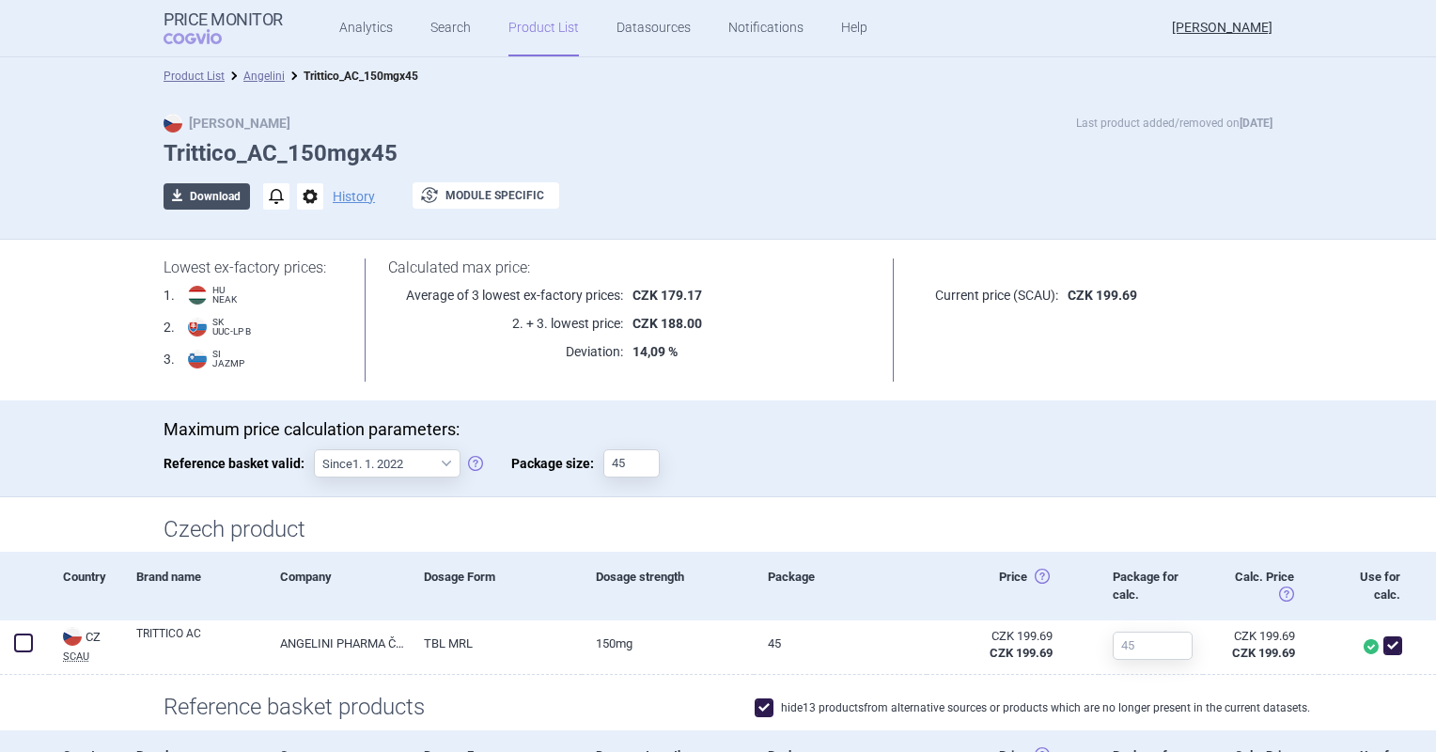
click at [216, 187] on button "download Download" at bounding box center [207, 196] width 86 height 26
select select "EUR"
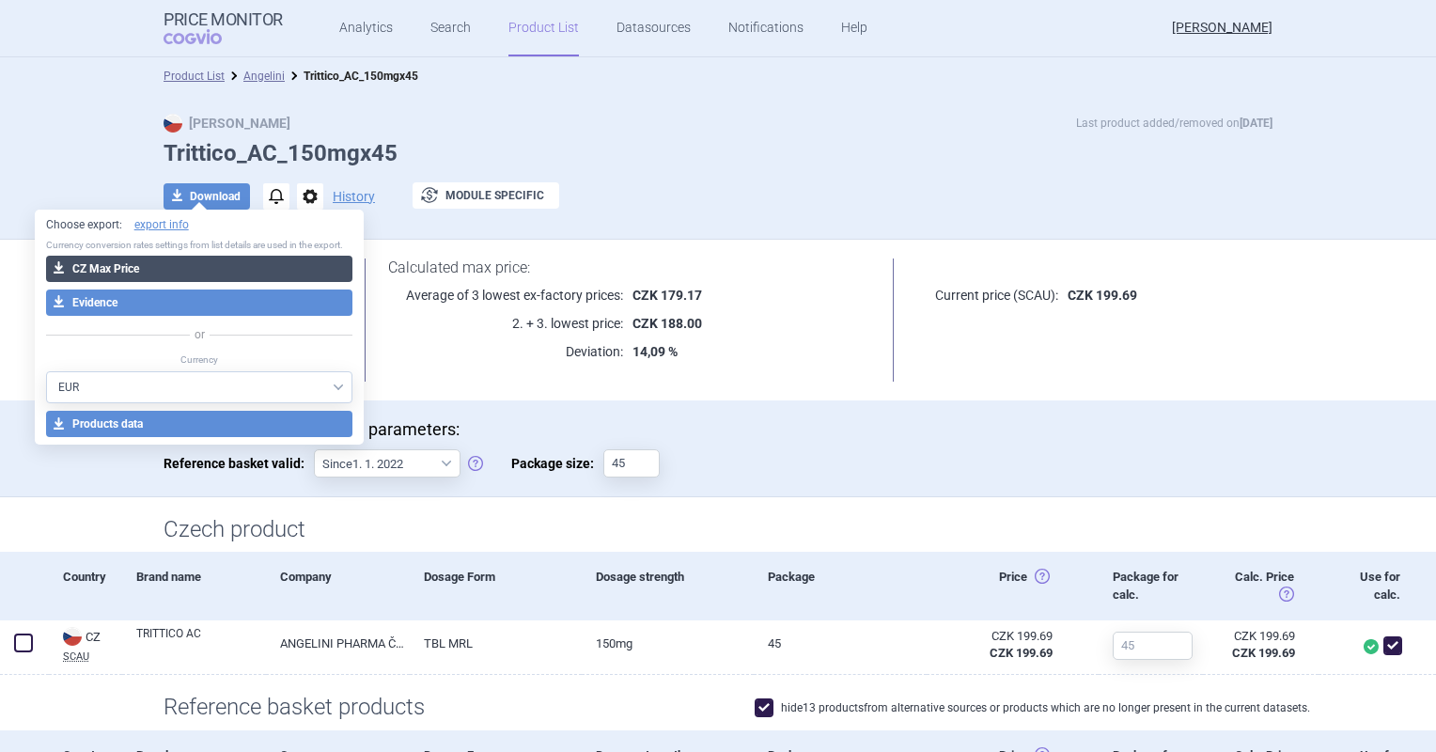
click at [191, 263] on button "download CZ Max Price" at bounding box center [199, 269] width 307 height 26
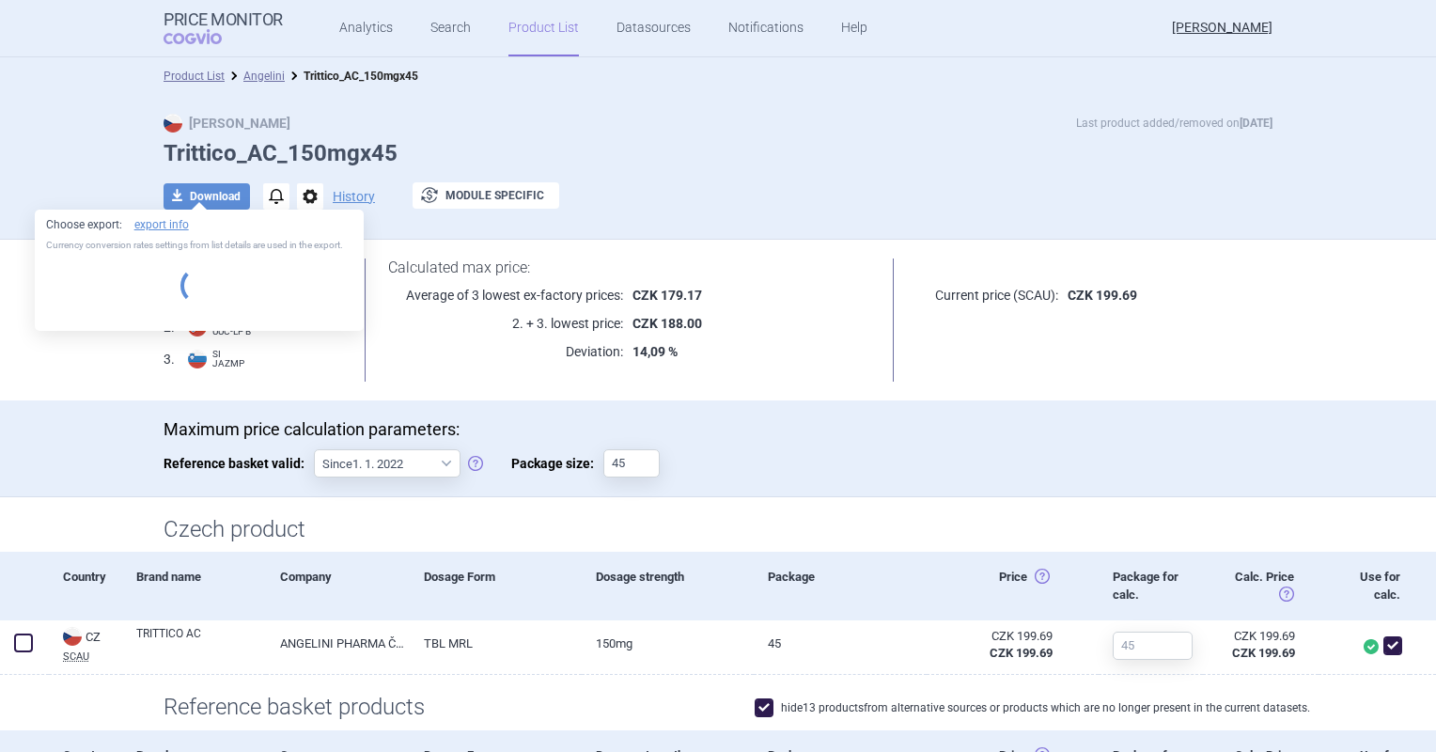
select select "EUR"
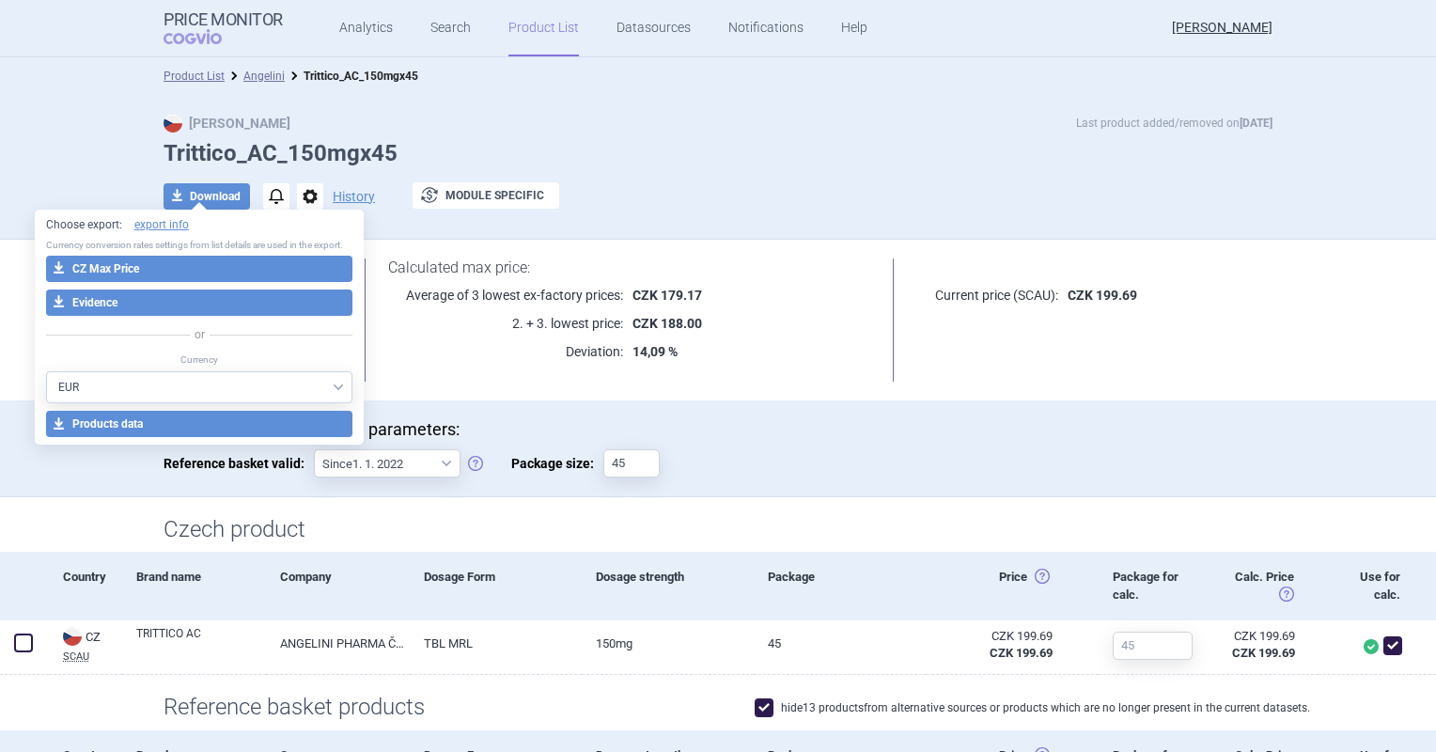
click at [797, 342] on p "14,09 %" at bounding box center [747, 351] width 248 height 19
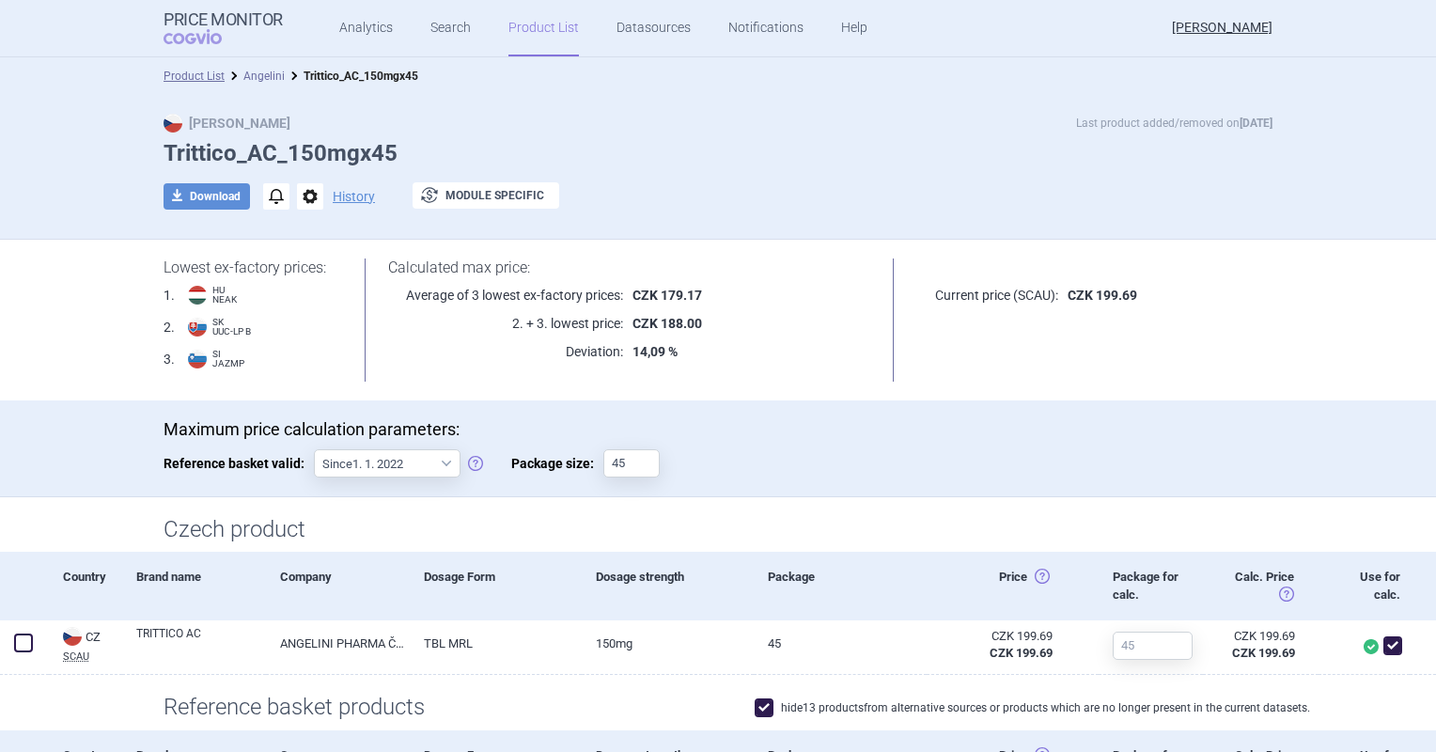
click at [273, 71] on link "Angelini" at bounding box center [263, 76] width 41 height 13
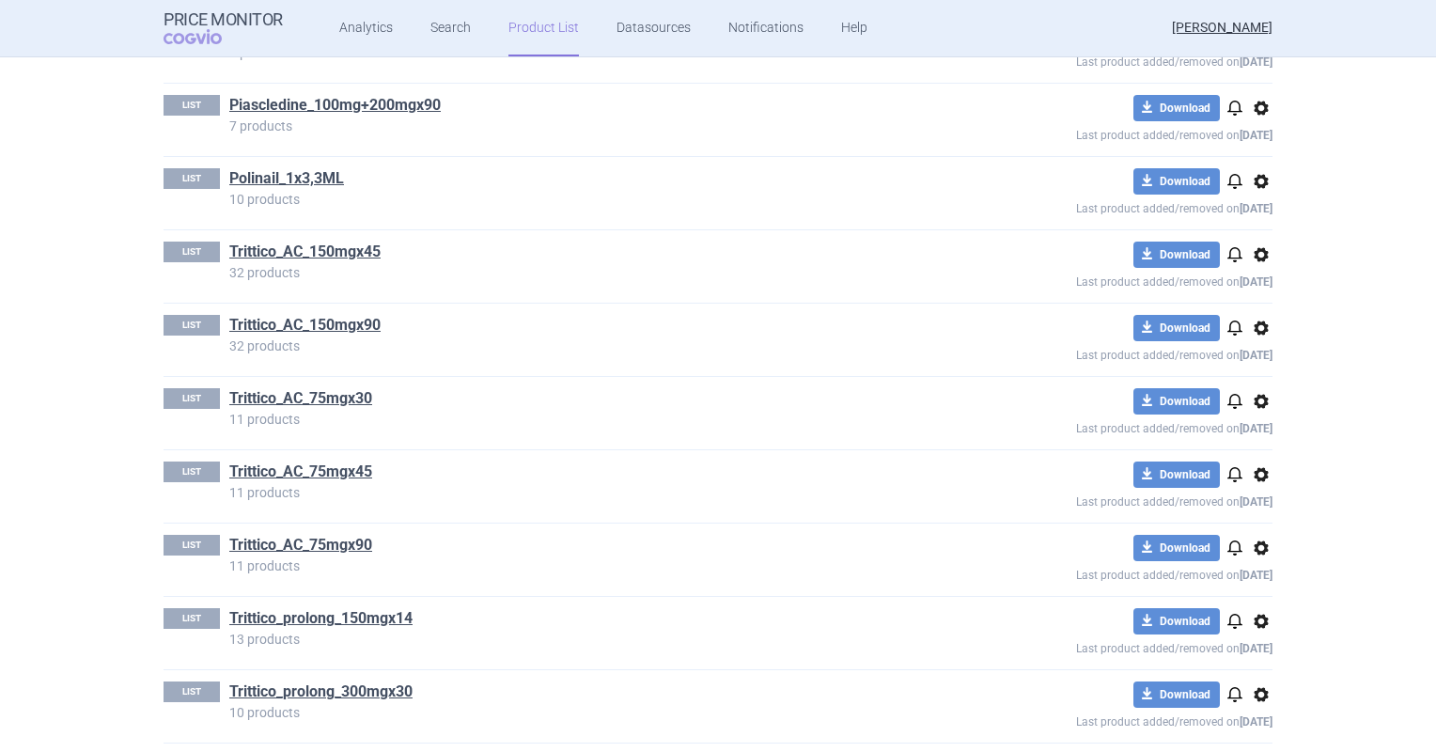
scroll to position [1368, 0]
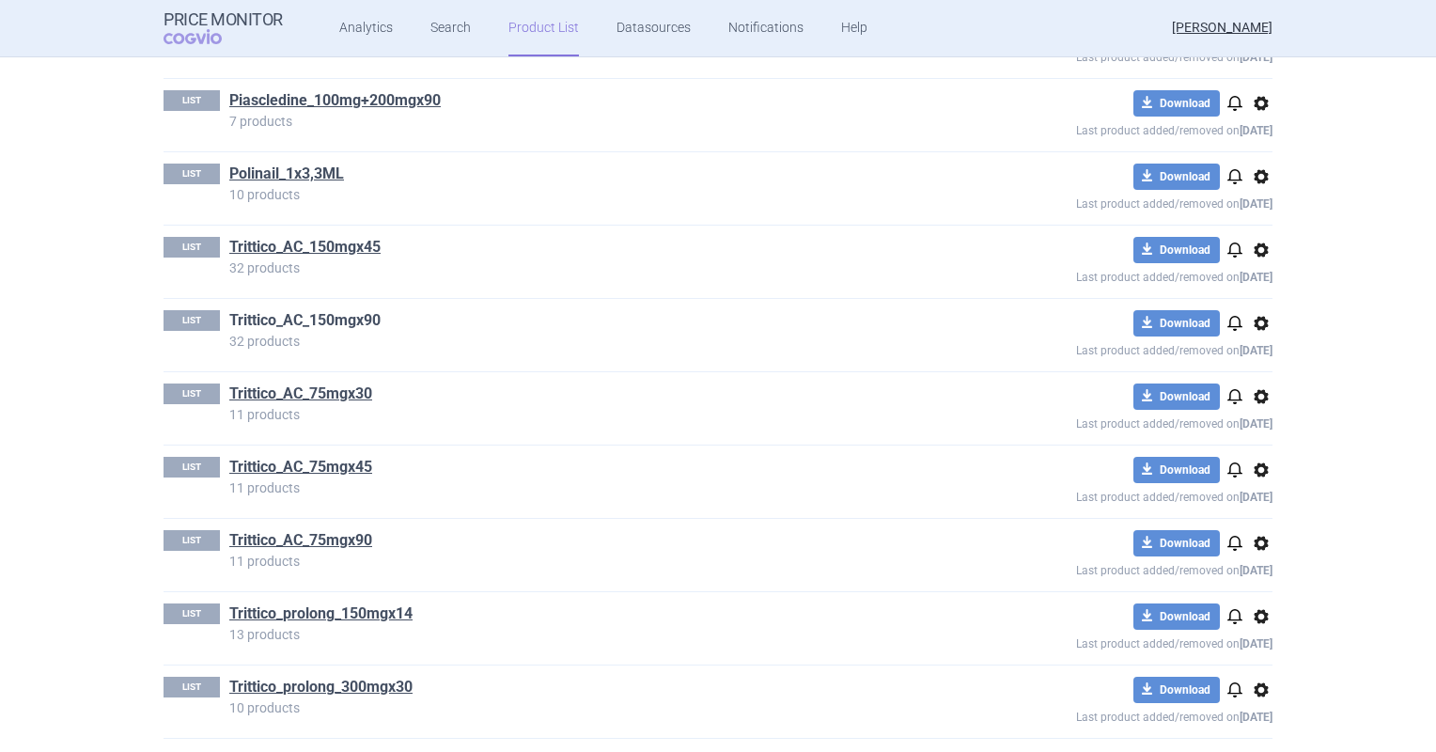
click at [325, 312] on link "Trittico_AC_150mgx90" at bounding box center [304, 320] width 151 height 21
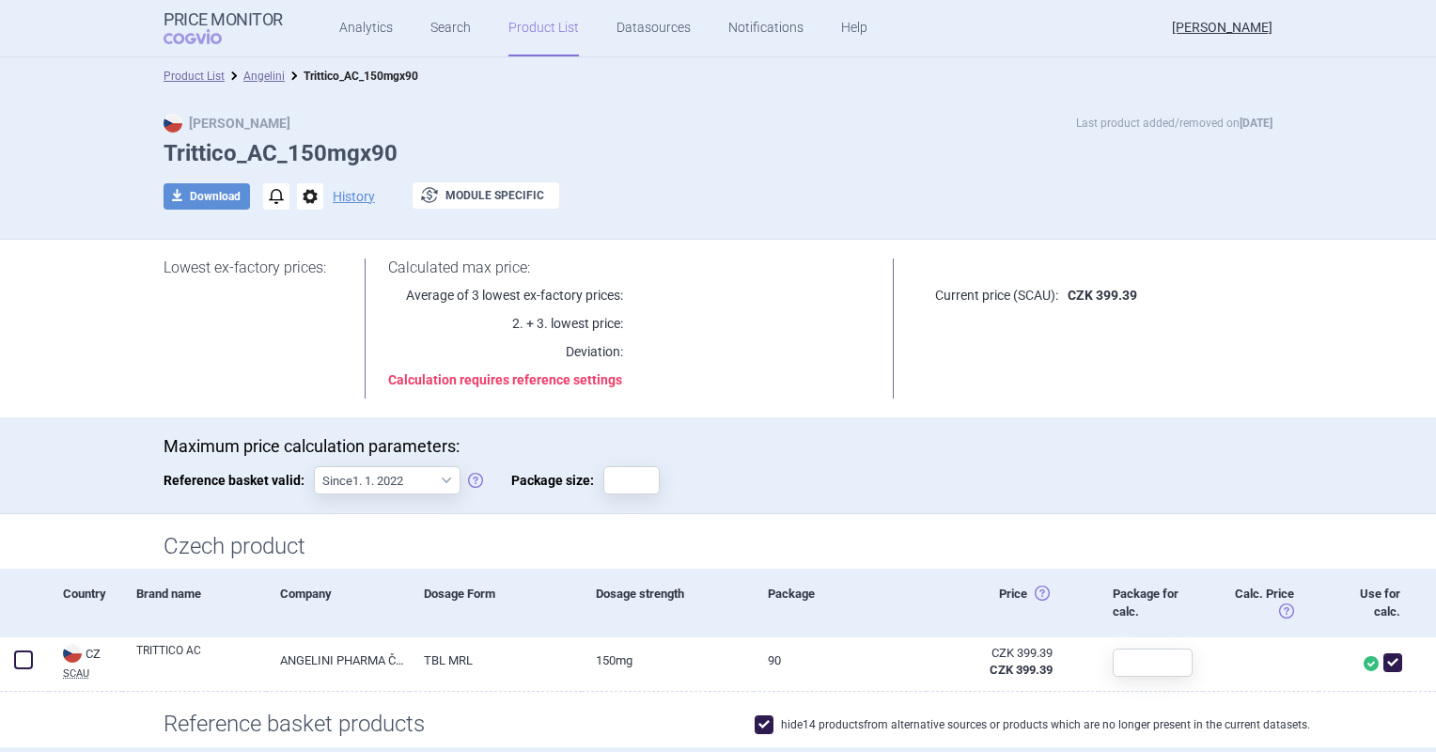
scroll to position [188, 0]
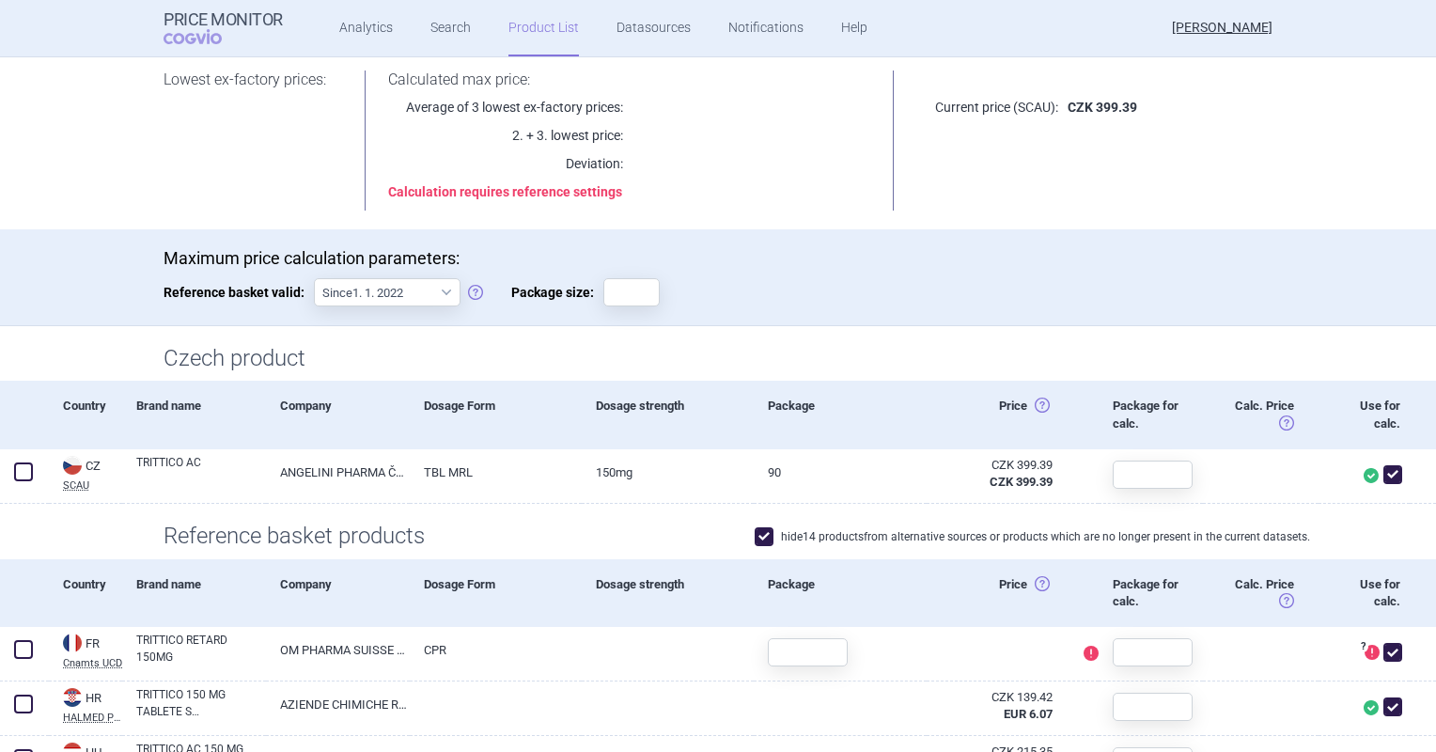
click at [615, 306] on div "Maximum price calculation parameters: Reference basket valid: Since 1. 1. 2022 …" at bounding box center [718, 286] width 1109 height 77
click at [616, 290] on input "Package size:" at bounding box center [631, 292] width 56 height 28
type input "90"
click at [844, 302] on div "Maximum price calculation parameters: Reference basket valid: Since 1. 1. 2022 …" at bounding box center [718, 286] width 1109 height 77
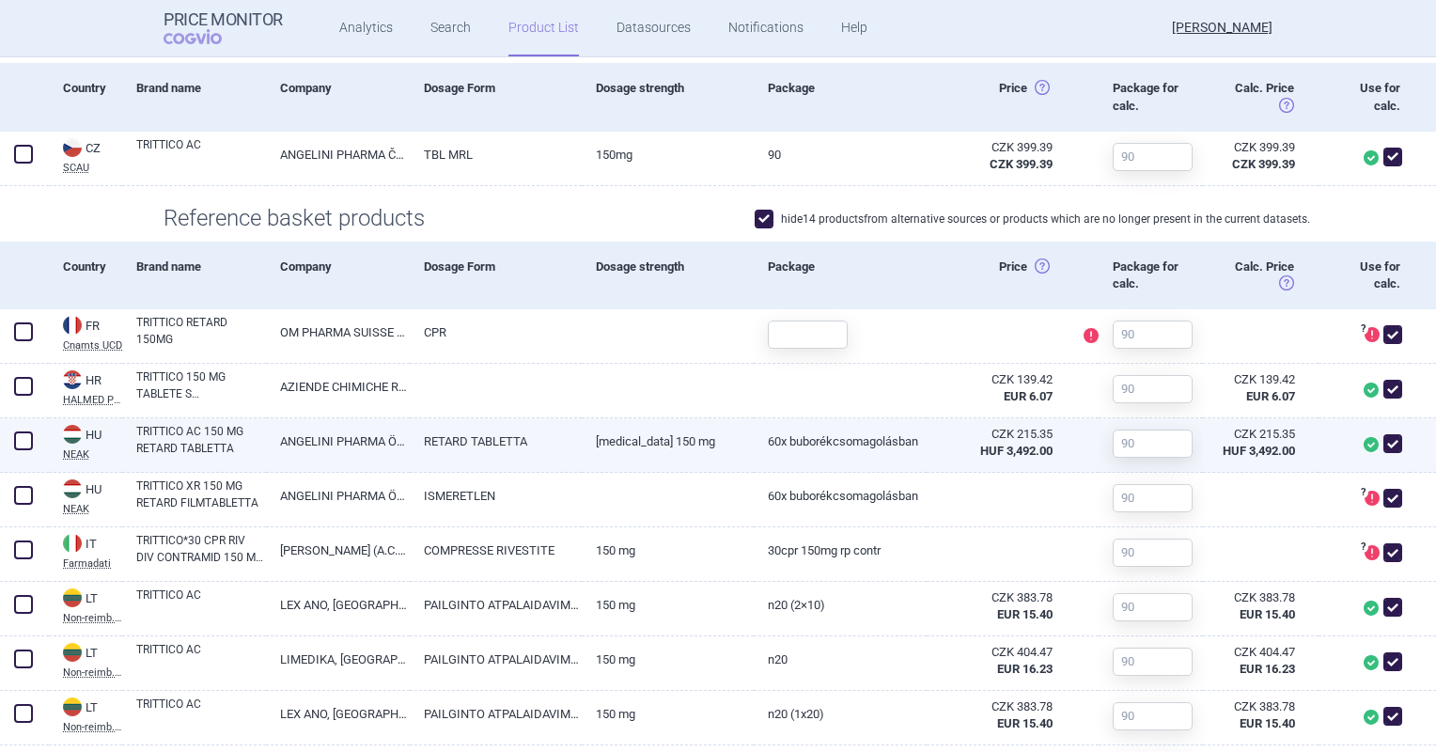
scroll to position [564, 0]
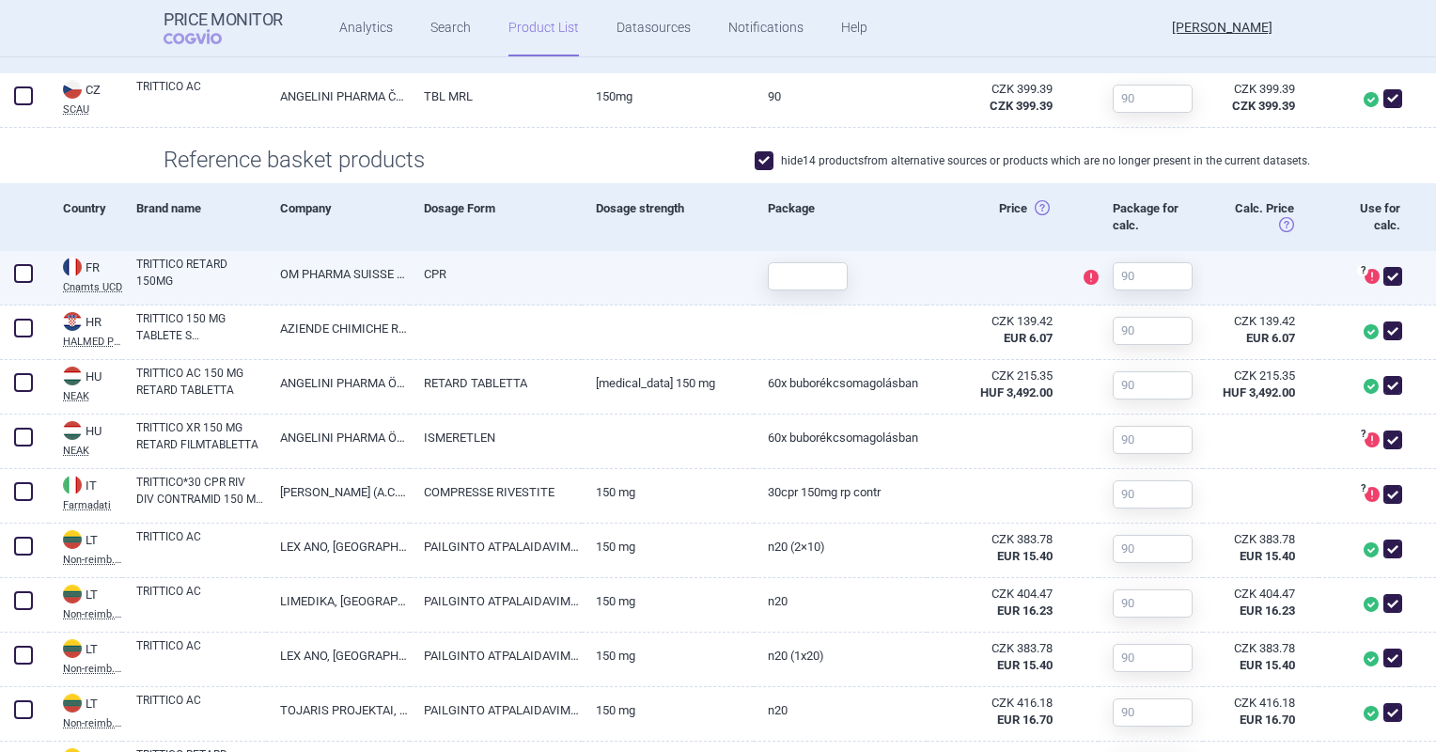
click at [1383, 271] on span at bounding box center [1392, 276] width 19 height 19
checkbox input "false"
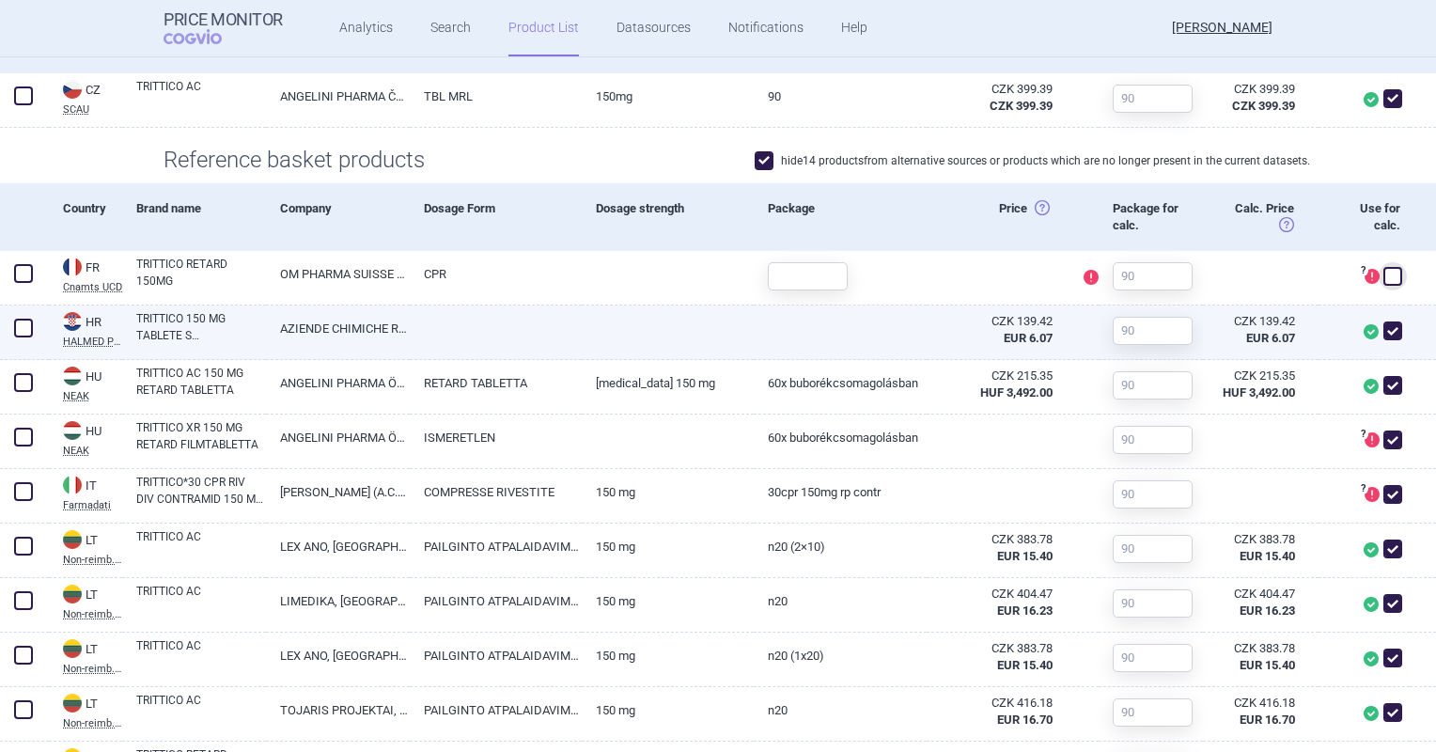
click at [635, 335] on link at bounding box center [668, 322] width 172 height 34
select select "EUR"
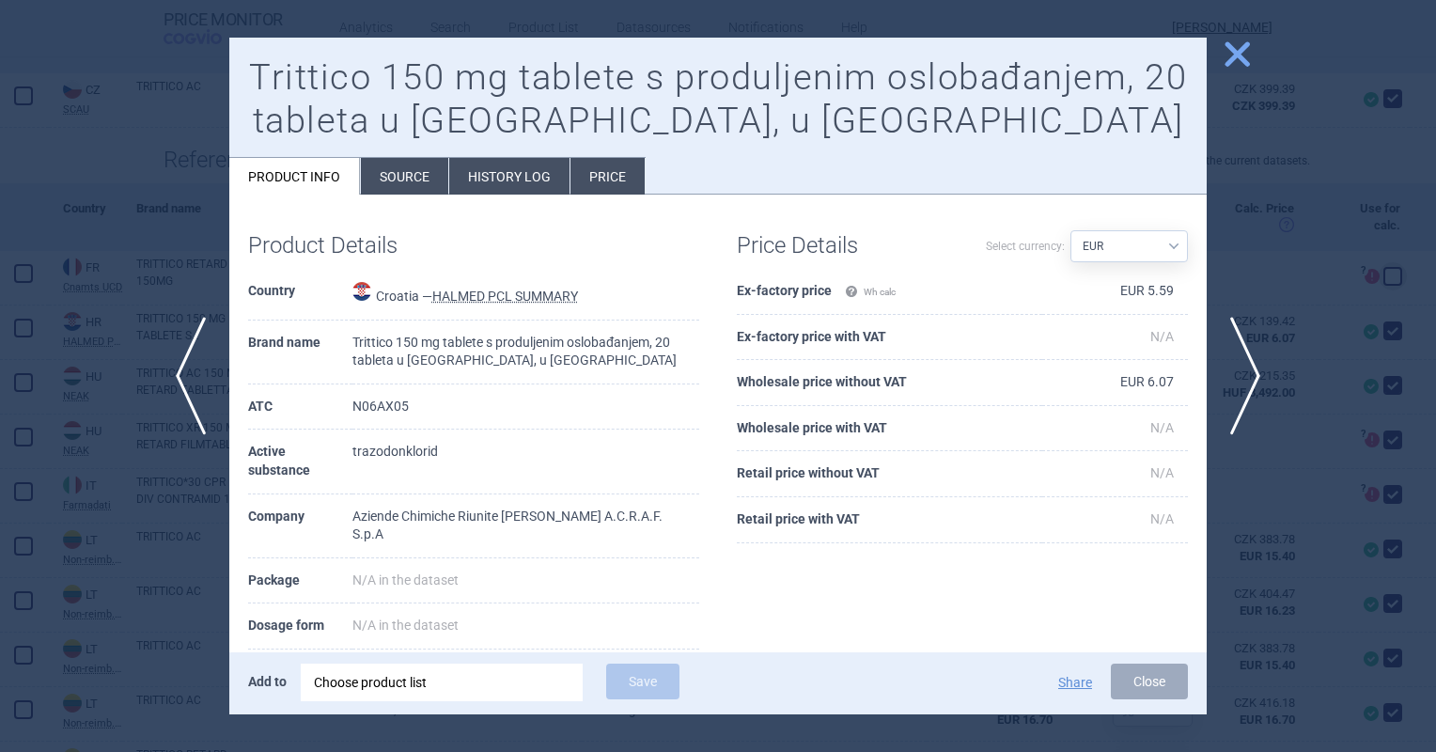
scroll to position [547, 0]
drag, startPoint x: 1225, startPoint y: 58, endPoint x: 1181, endPoint y: 175, distance: 124.6
click at [1225, 58] on span "close" at bounding box center [1237, 54] width 33 height 33
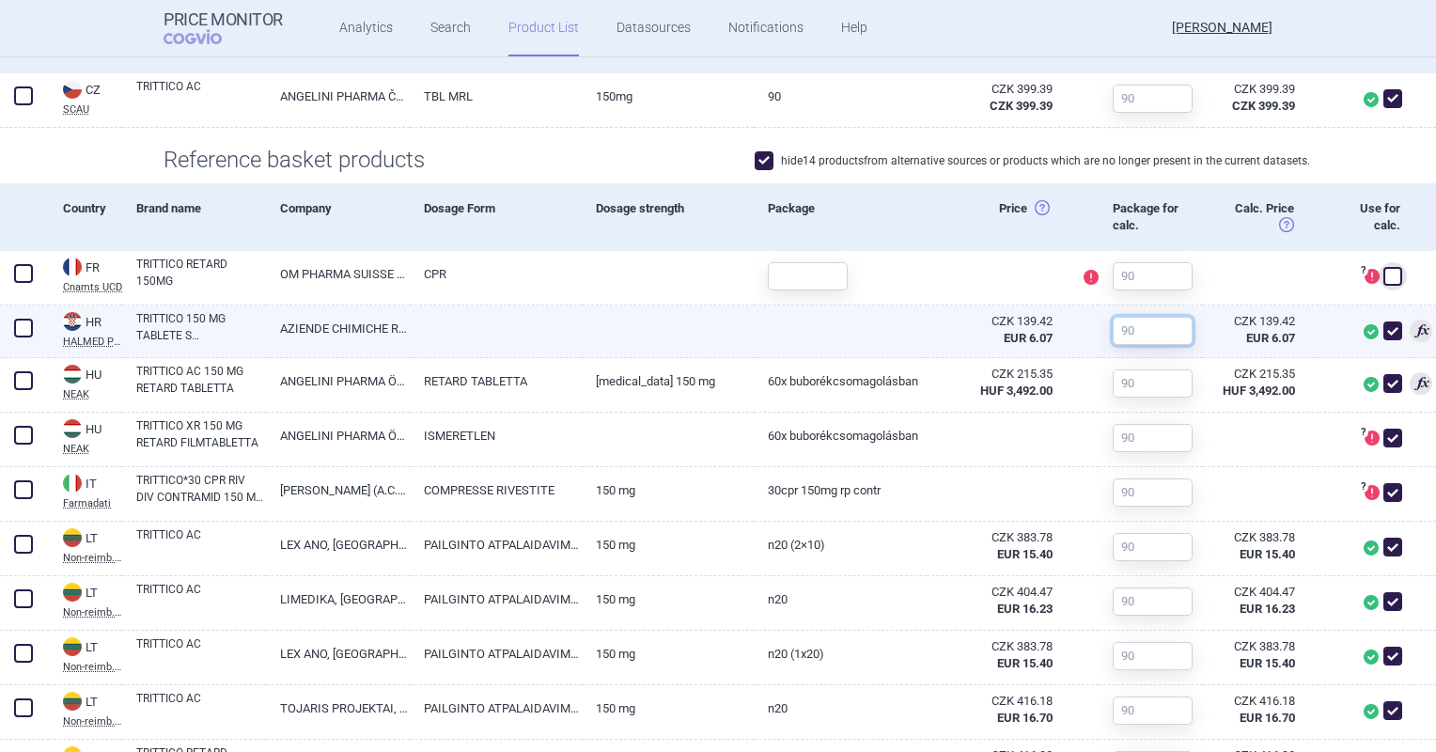
click at [1114, 331] on input "text" at bounding box center [1153, 331] width 80 height 28
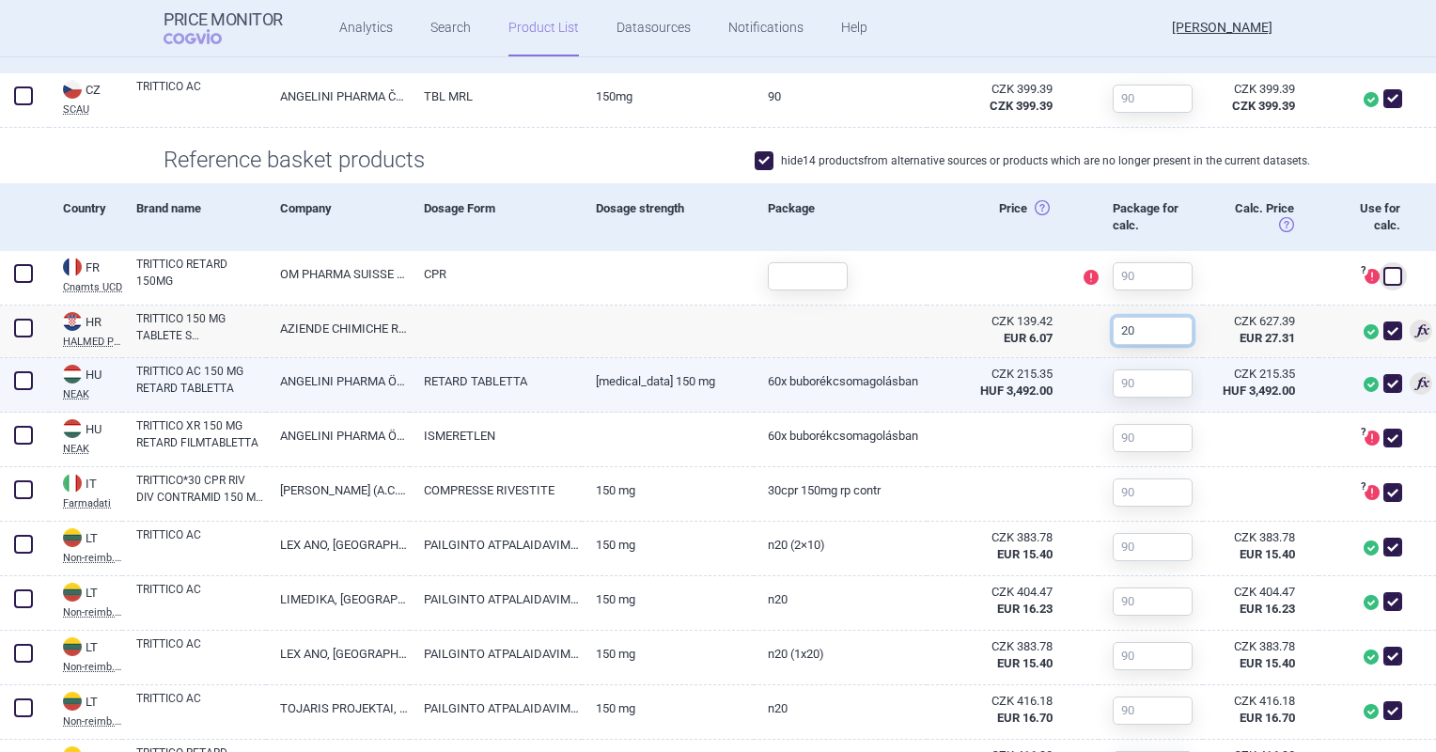
type input "20"
click at [1144, 392] on input "text" at bounding box center [1153, 383] width 80 height 28
drag, startPoint x: 1125, startPoint y: 381, endPoint x: 1075, endPoint y: 379, distance: 49.8
click at [1075, 379] on div "HU NEAK Hungary NEAK PUPHA database published by the National Health Insurance …" at bounding box center [718, 385] width 1436 height 55
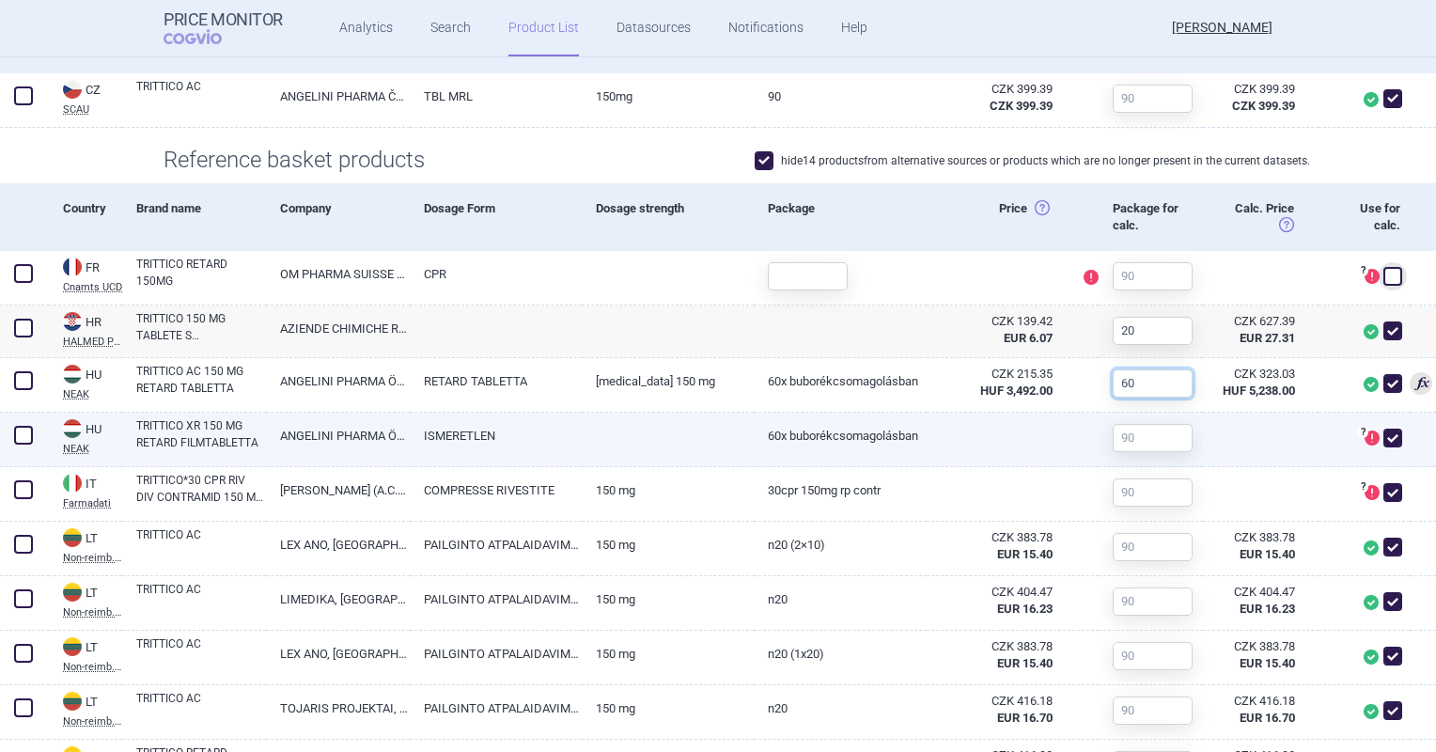
type input "60"
click at [1119, 432] on input "text" at bounding box center [1153, 438] width 80 height 28
paste input "60"
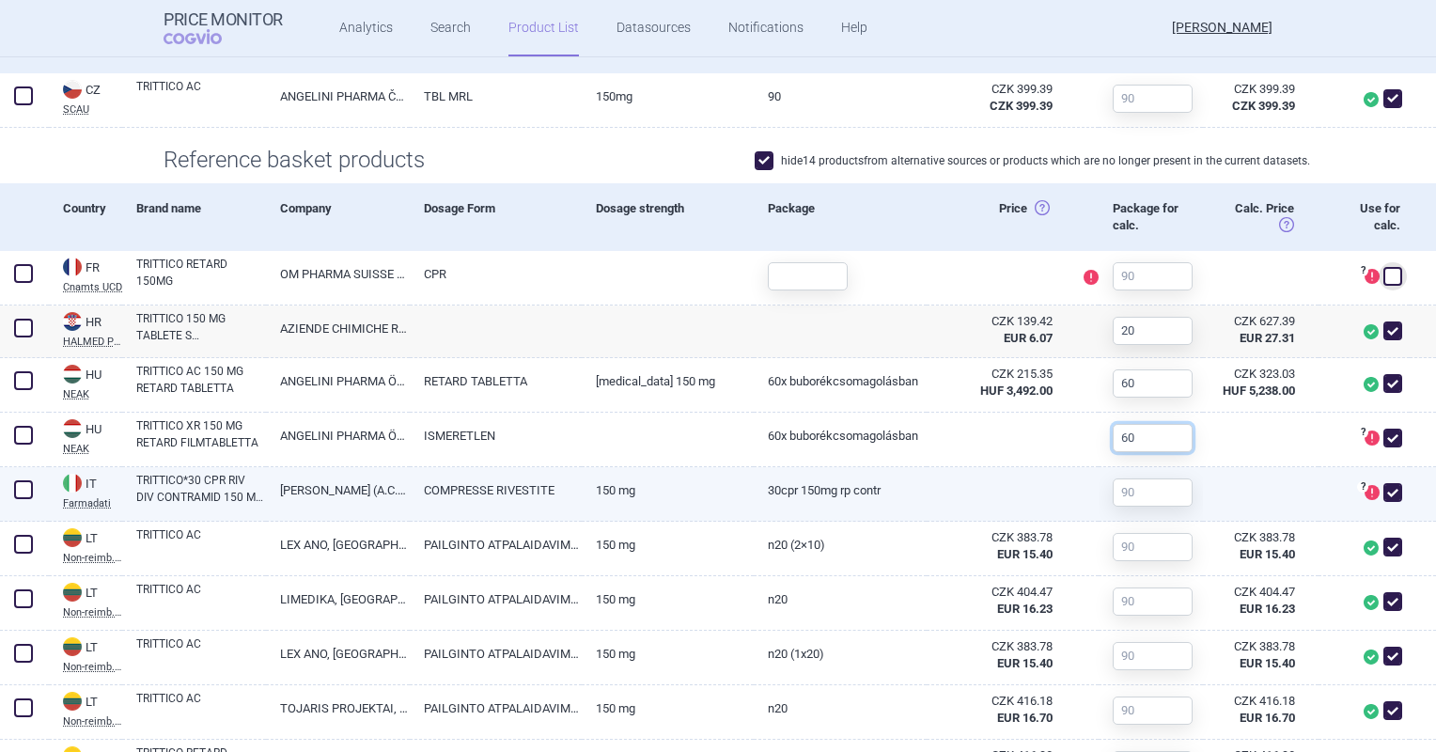
type input "60"
click at [1126, 480] on input "text" at bounding box center [1153, 492] width 80 height 28
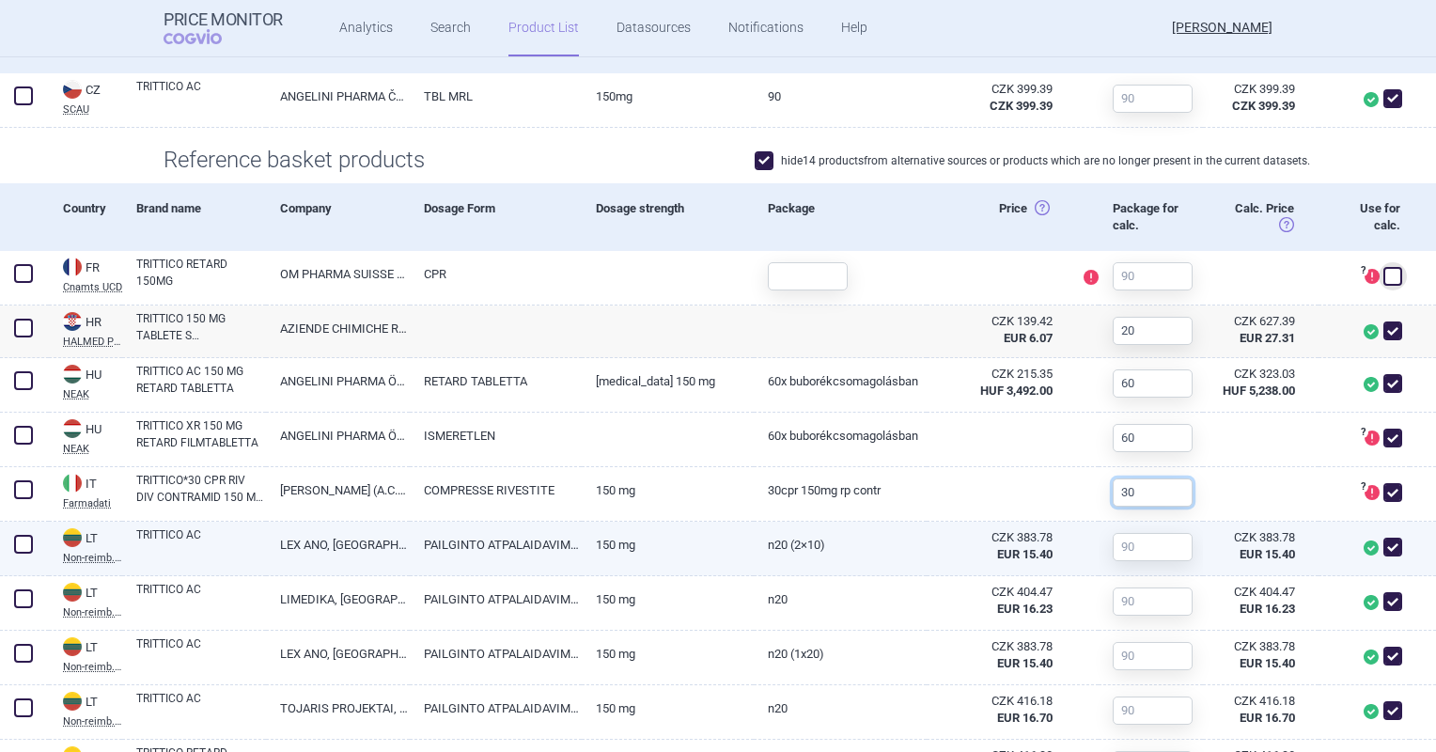
type input "30"
click at [1191, 540] on div at bounding box center [1150, 549] width 104 height 55
click at [1177, 542] on input "text" at bounding box center [1153, 547] width 80 height 28
drag, startPoint x: 1158, startPoint y: 552, endPoint x: 1061, endPoint y: 565, distance: 97.7
click at [1061, 565] on div "LT Non-reimb. list Lithuania Non-reimb. list List of medicinal products publish…" at bounding box center [718, 549] width 1436 height 55
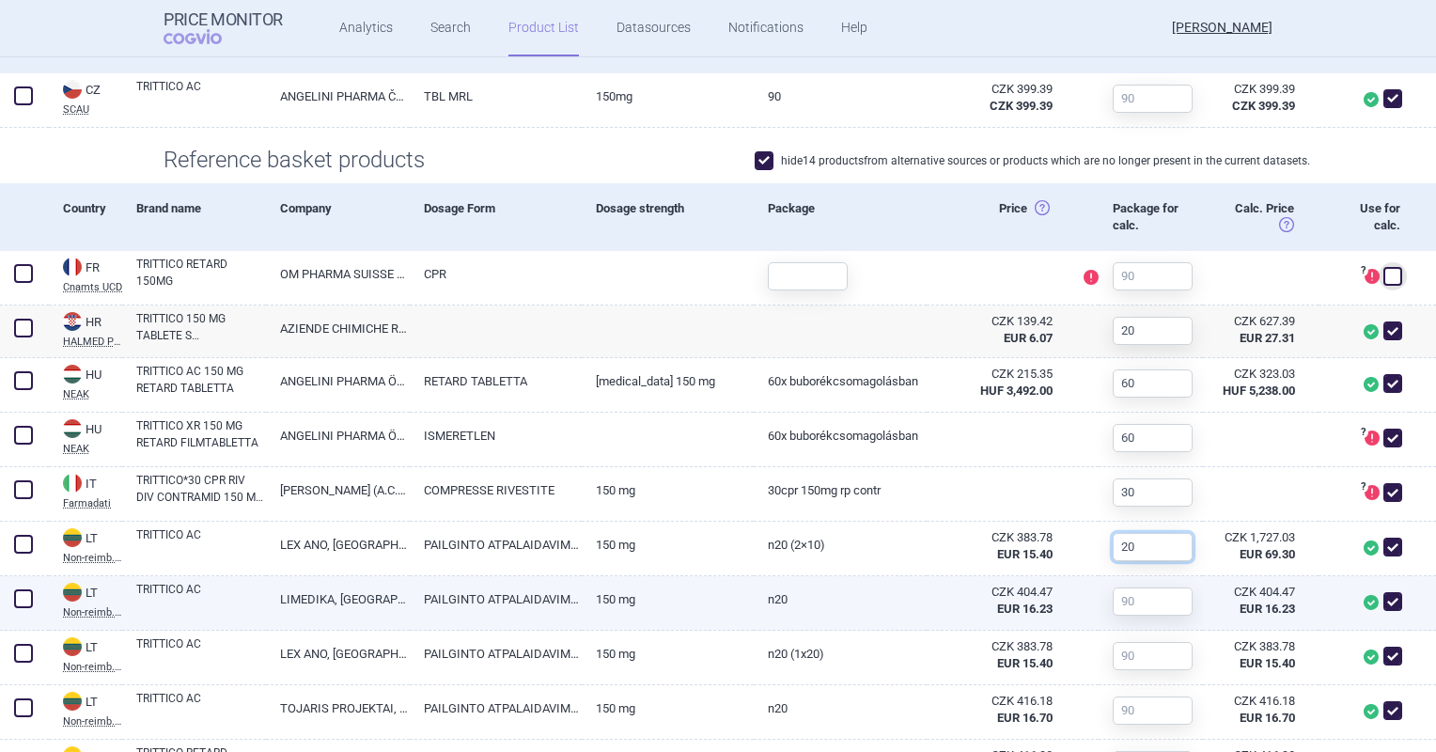
type input "20"
click at [1118, 605] on input "text" at bounding box center [1153, 601] width 80 height 28
paste input "20"
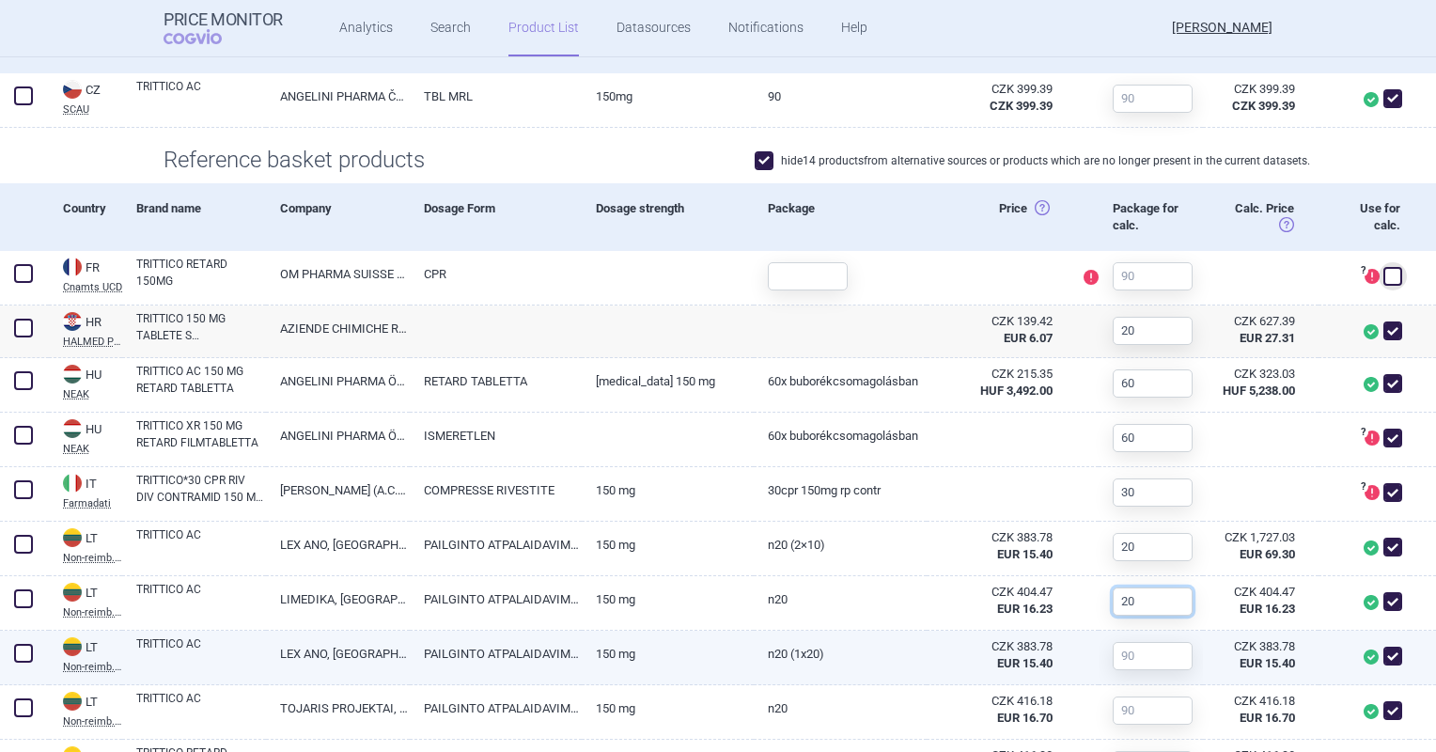
type input "20"
click at [1113, 665] on input "text" at bounding box center [1153, 656] width 80 height 28
paste input "20"
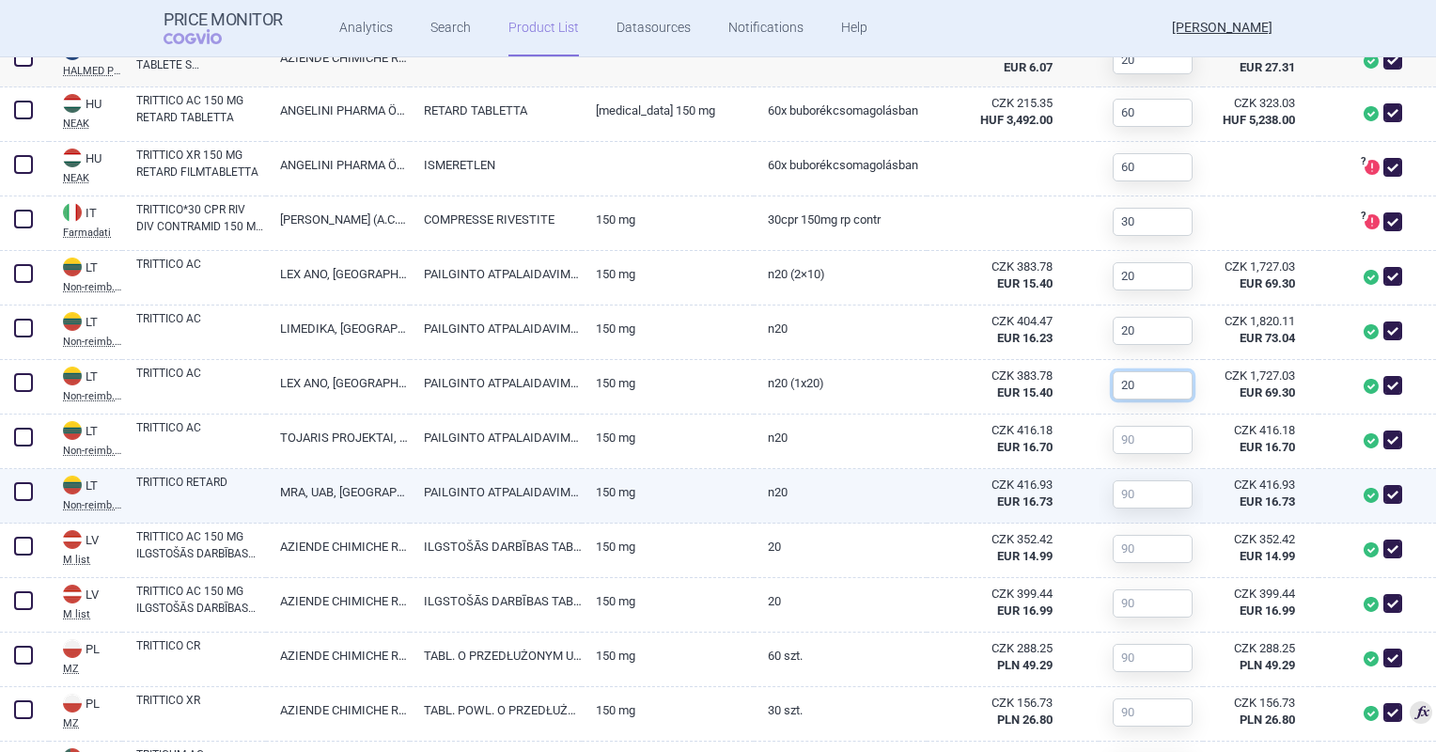
scroll to position [923, 0]
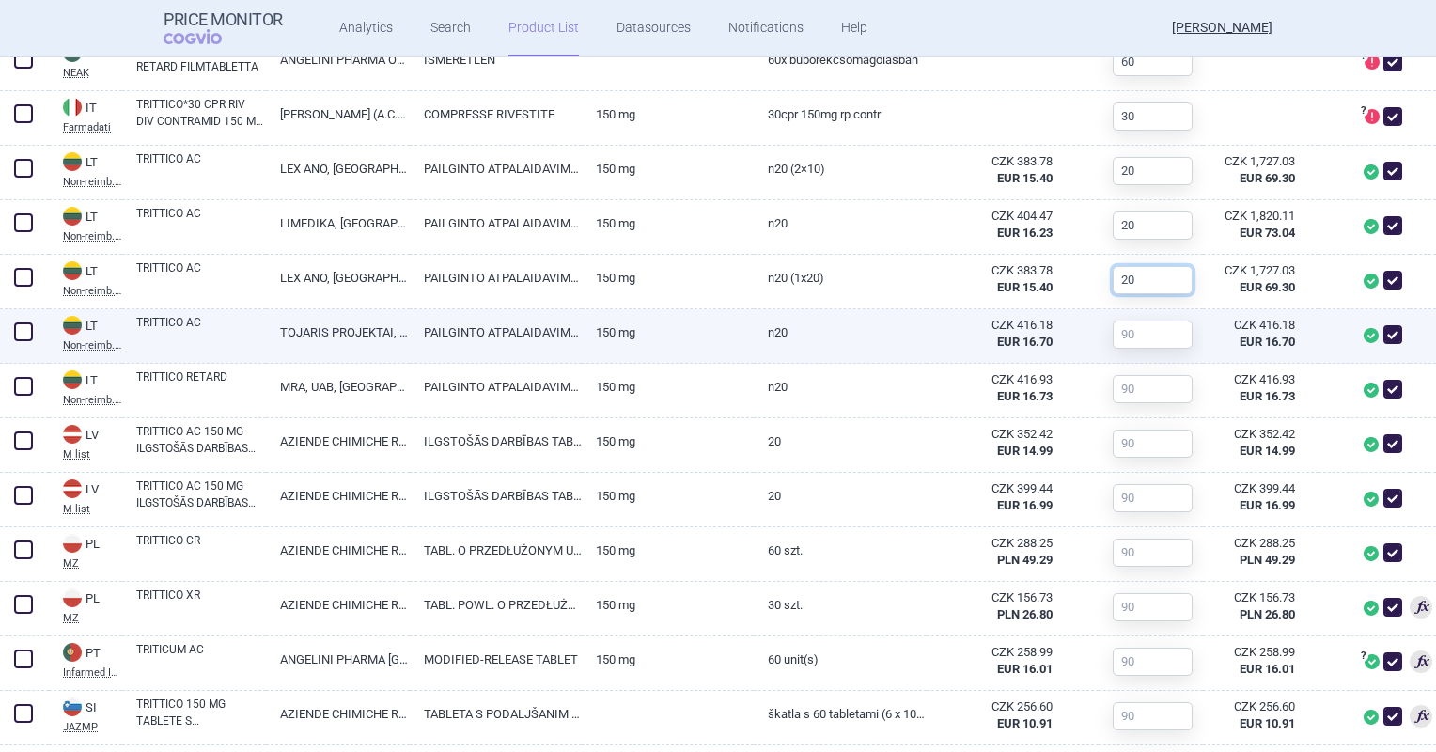
type input "20"
click at [1137, 343] on input "text" at bounding box center [1153, 334] width 80 height 28
paste input "20"
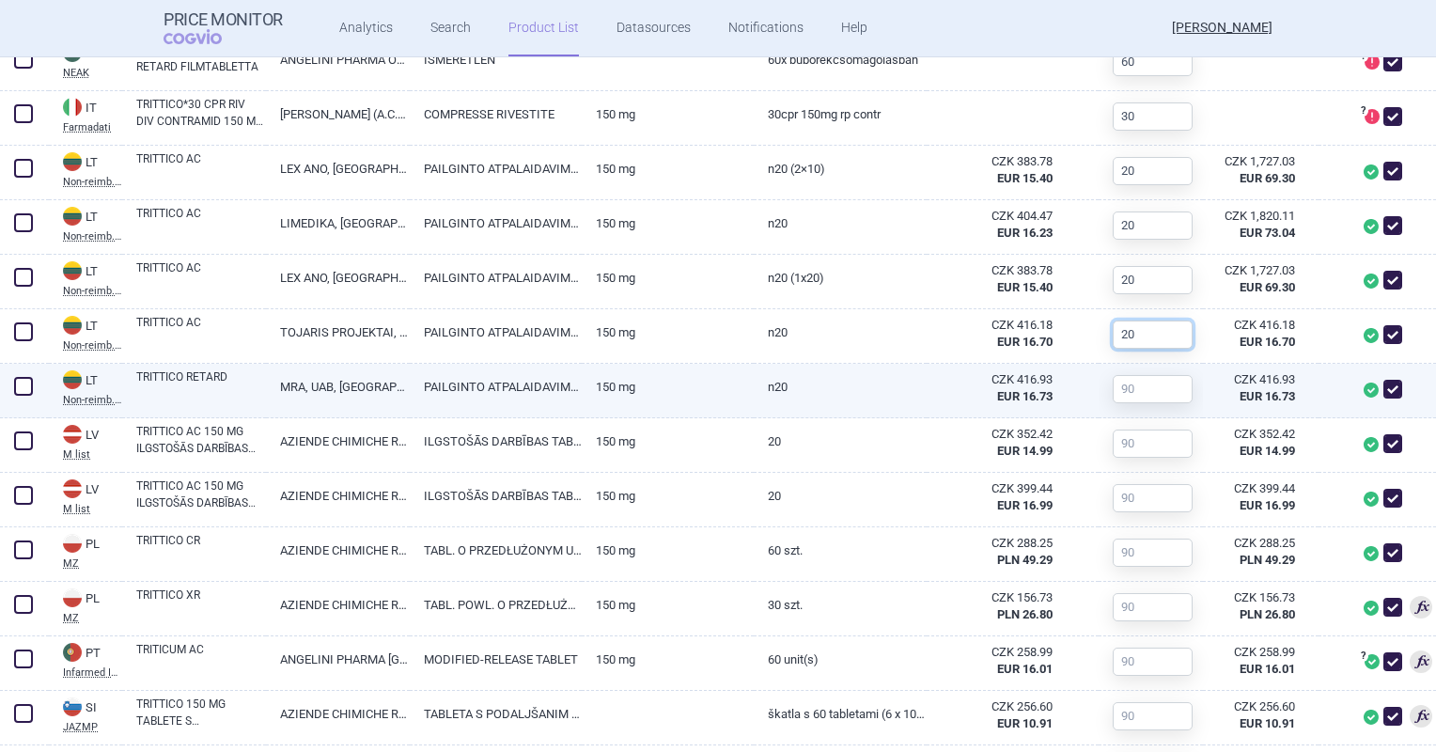
type input "20"
click at [1123, 390] on input "text" at bounding box center [1153, 389] width 80 height 28
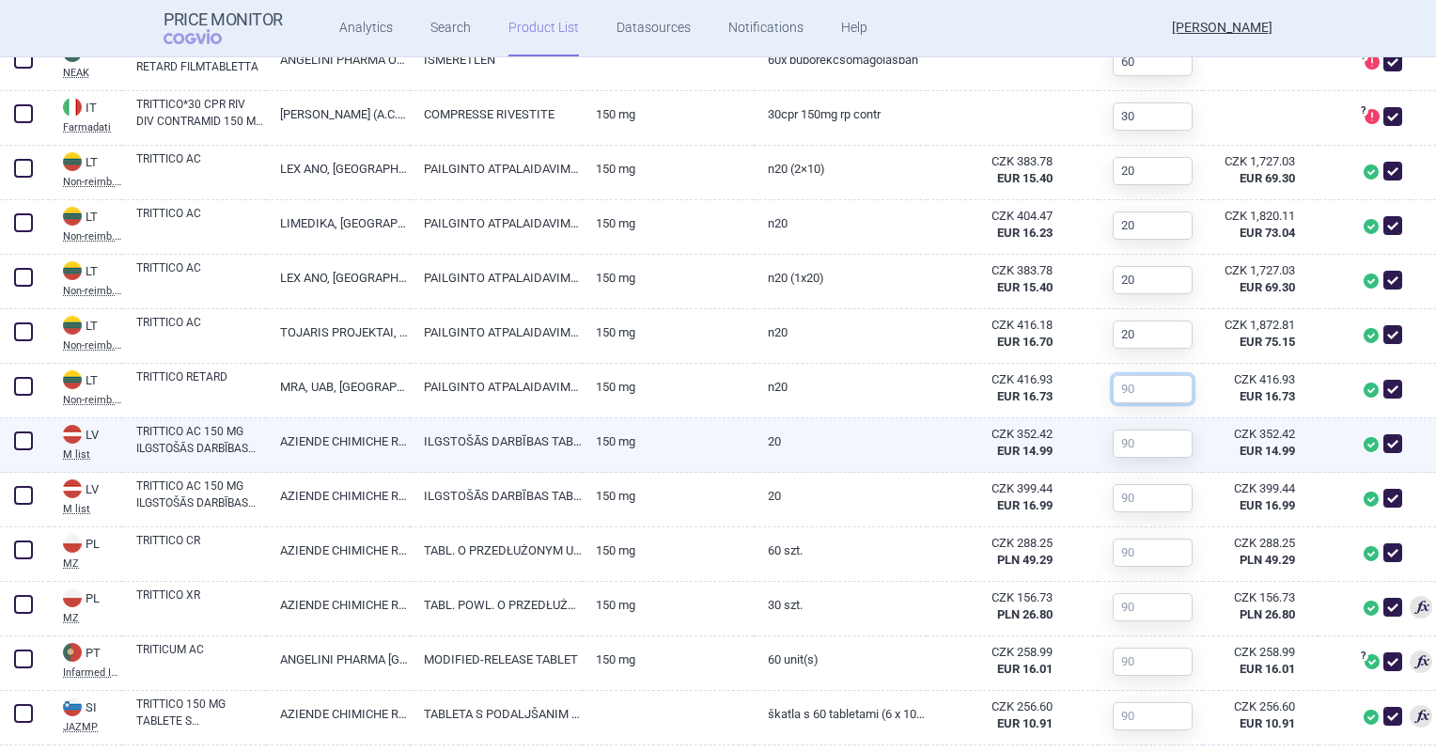
paste input "20"
type input "20"
click at [1113, 446] on input "text" at bounding box center [1153, 443] width 80 height 28
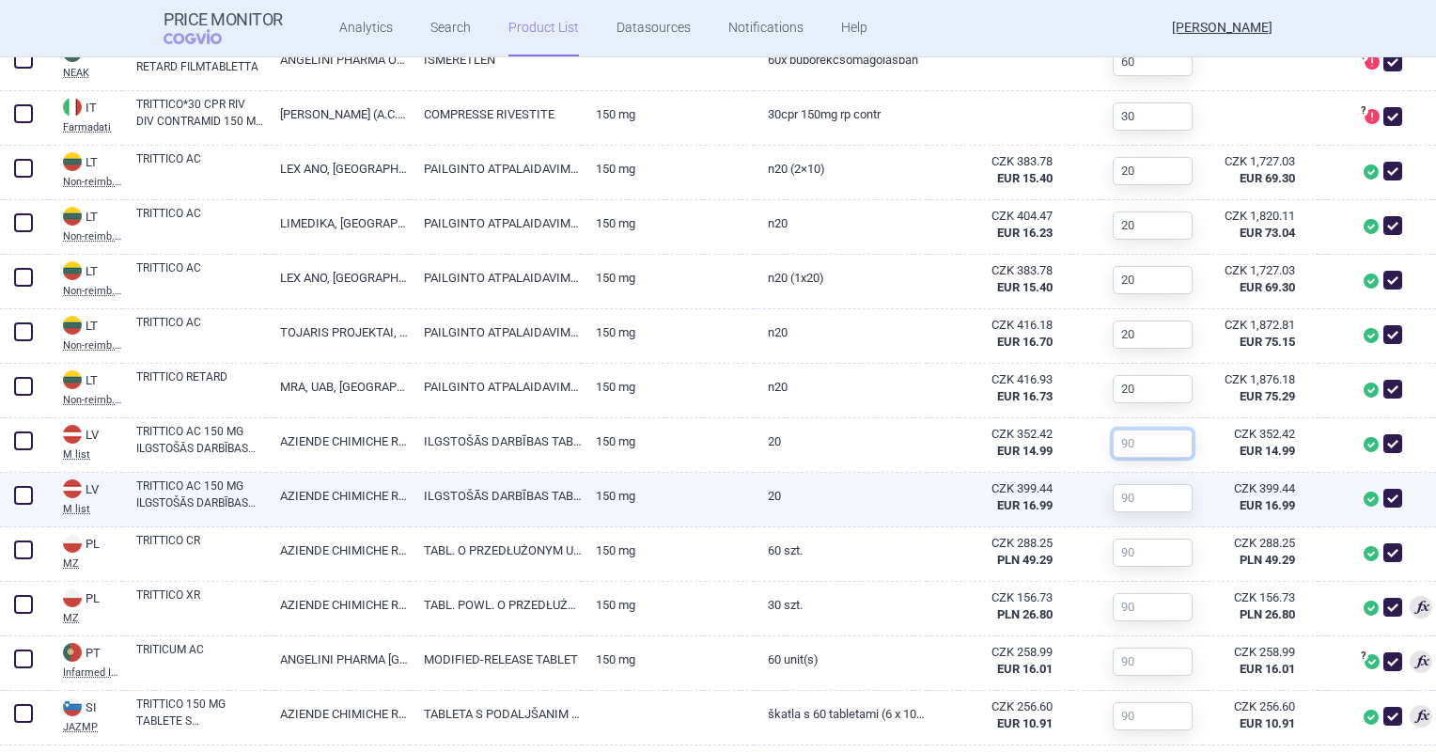
paste input "20"
type input "20"
click at [1114, 491] on input "text" at bounding box center [1153, 498] width 80 height 28
paste input "20"
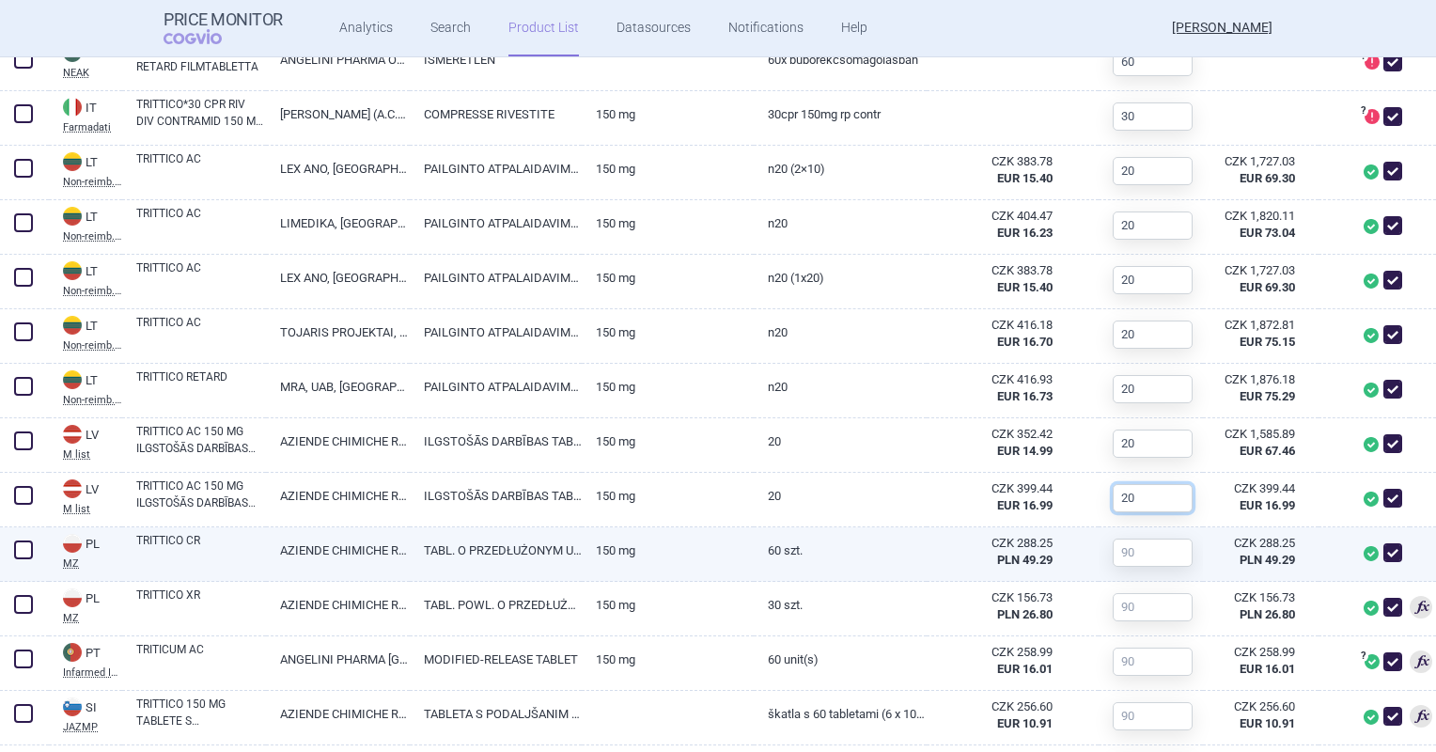
type input "20"
click at [1116, 549] on input "text" at bounding box center [1153, 552] width 80 height 28
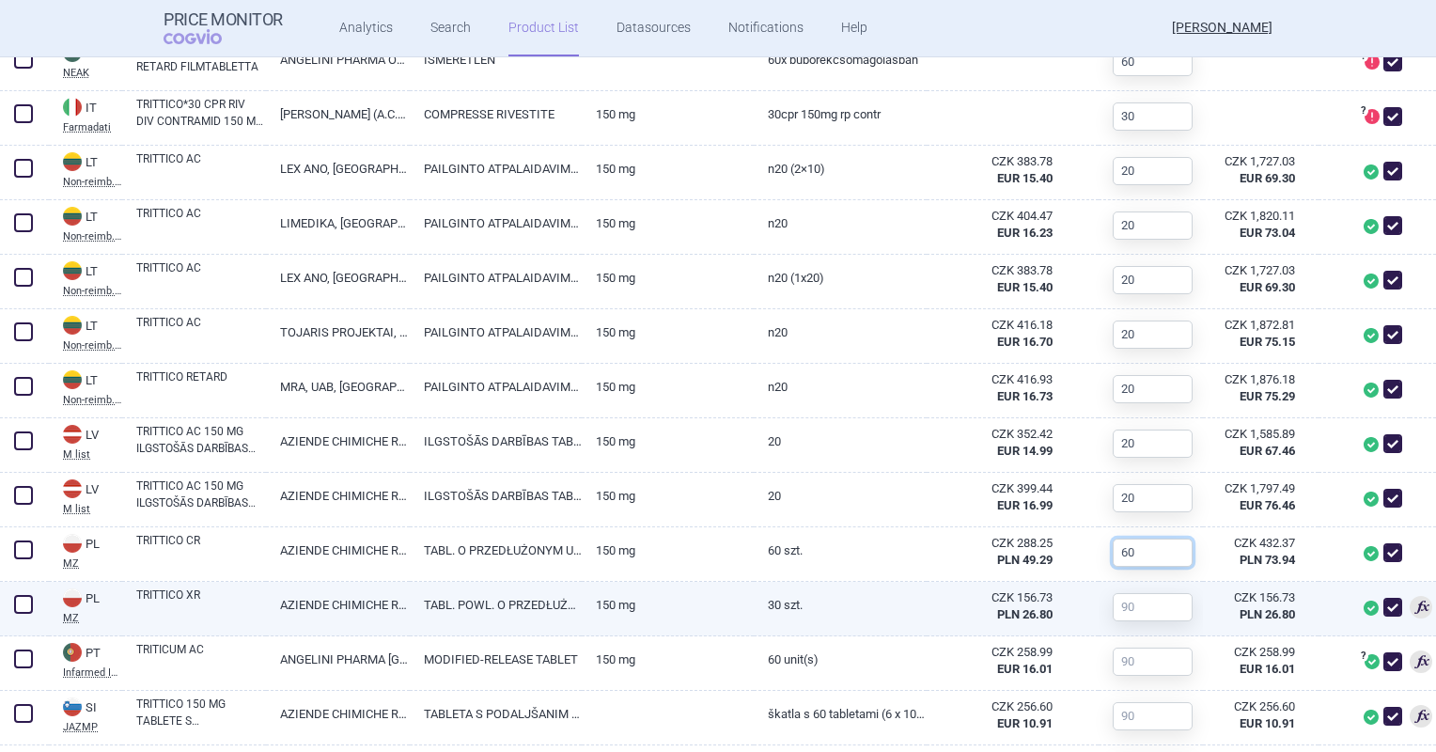
type input "60"
click at [1114, 588] on div at bounding box center [1145, 607] width 94 height 51
click at [1116, 597] on input "text" at bounding box center [1153, 607] width 80 height 28
type input "30"
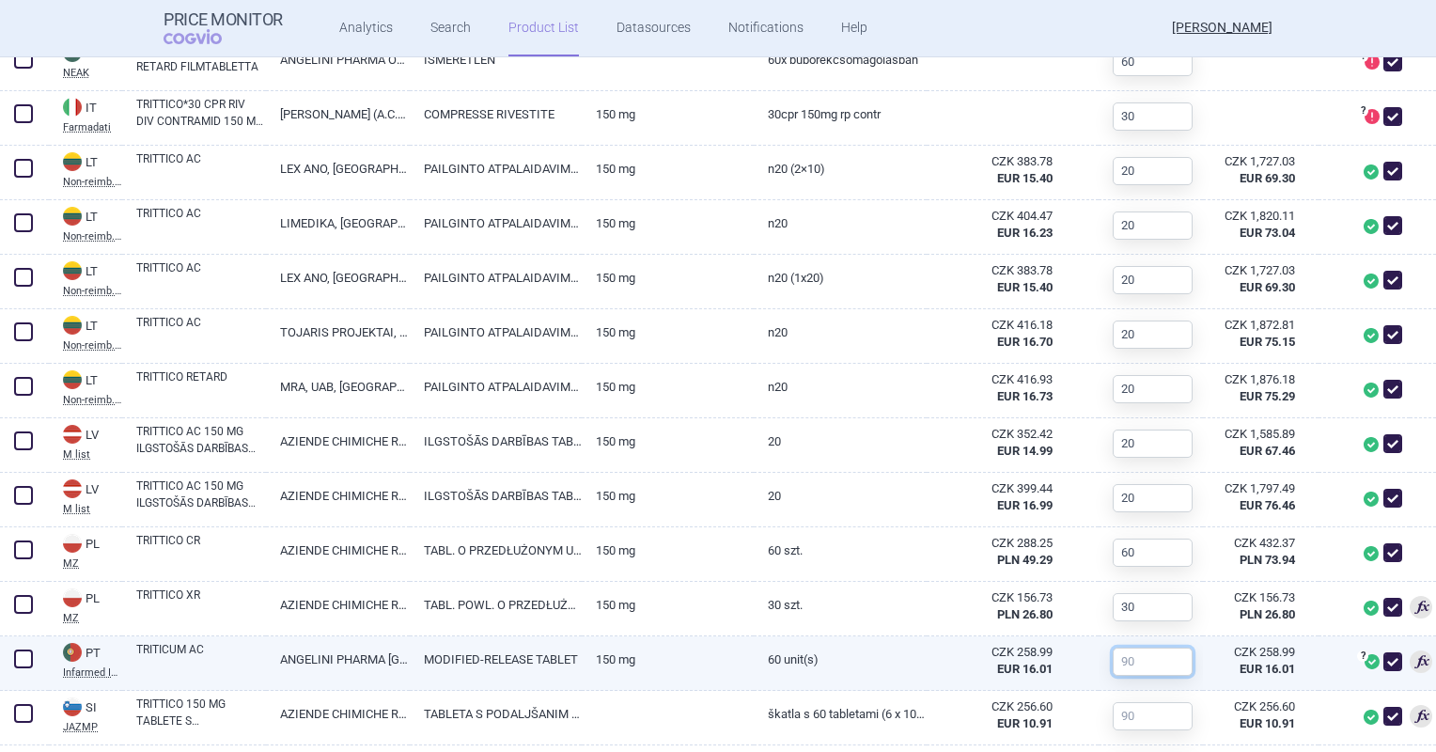
click at [1145, 660] on input "text" at bounding box center [1153, 661] width 80 height 28
type input "60"
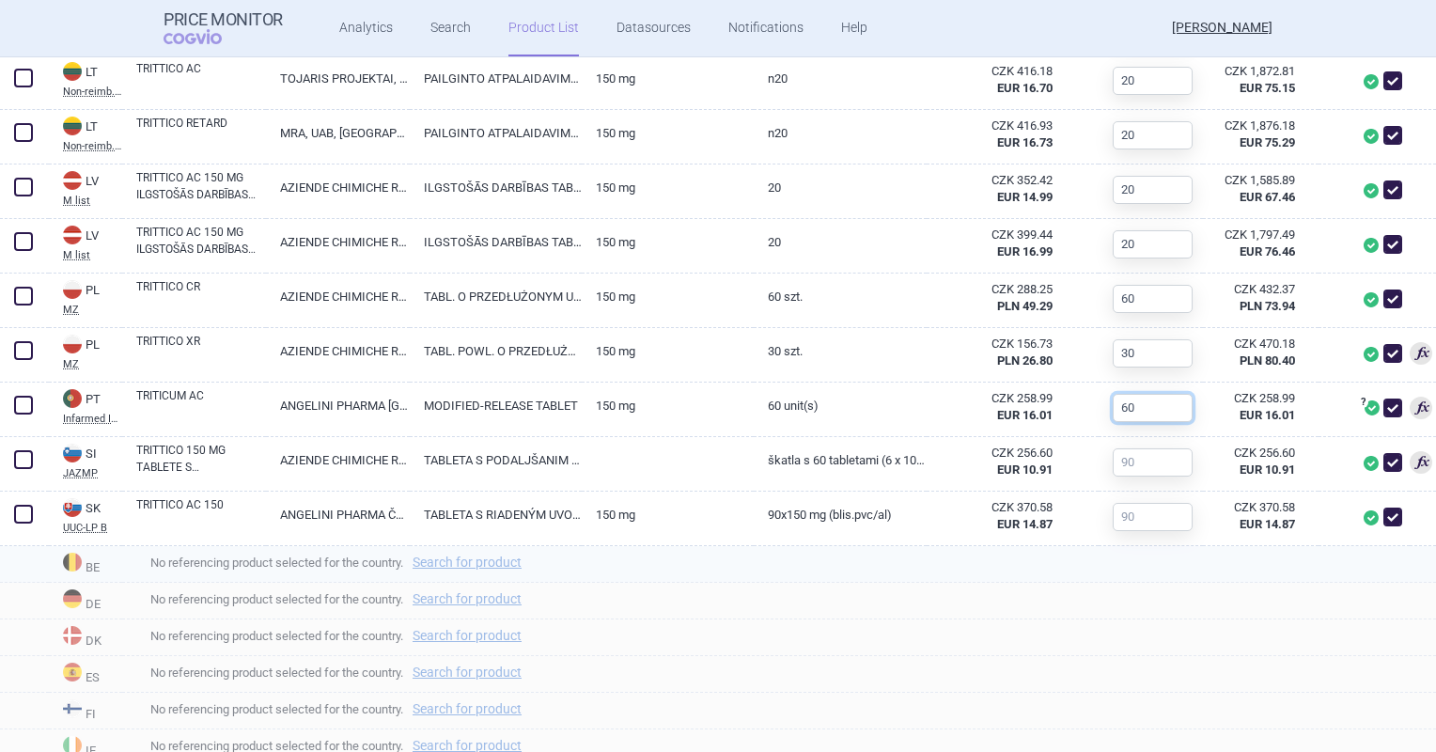
scroll to position [1205, 0]
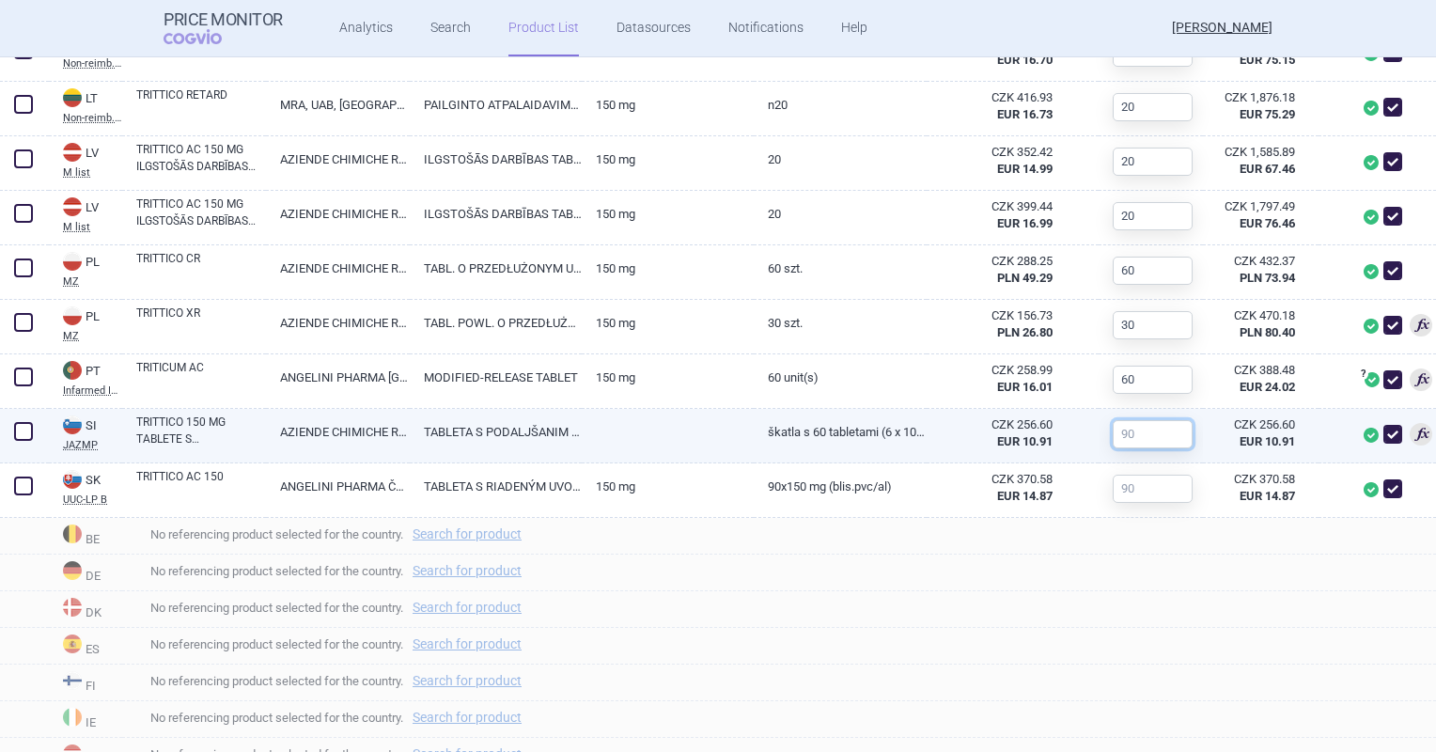
click at [1143, 432] on input "text" at bounding box center [1153, 434] width 80 height 28
type input "60"
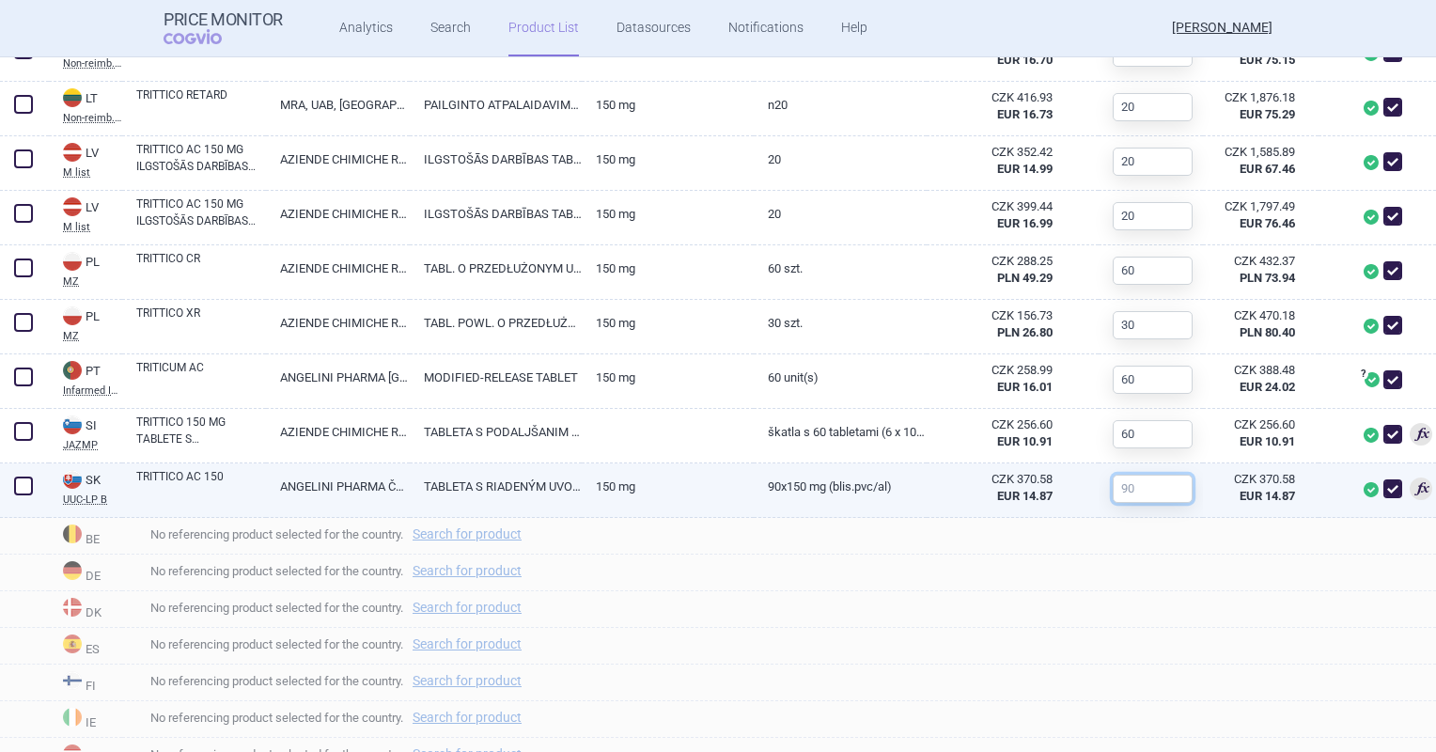
click at [1139, 491] on input "text" at bounding box center [1153, 489] width 80 height 28
type input "90"
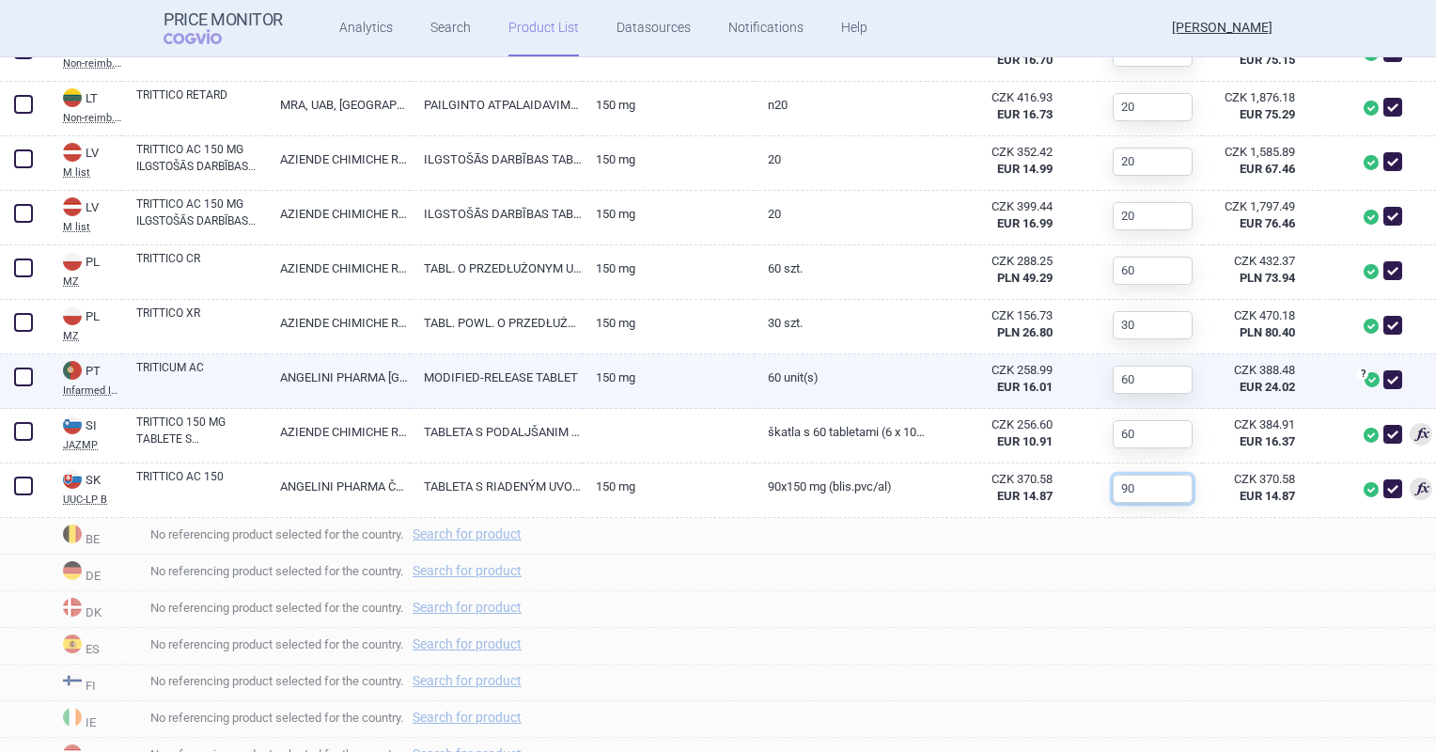
scroll to position [1111, 0]
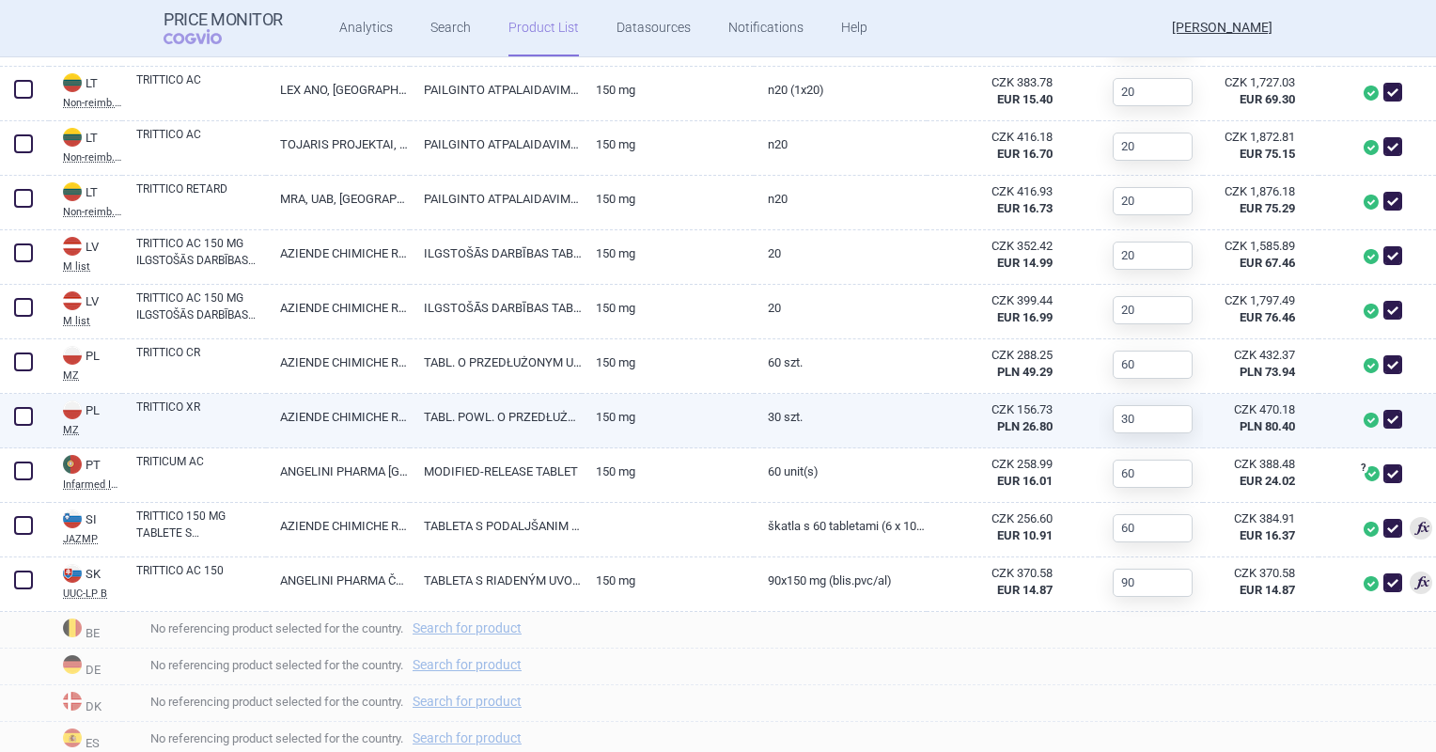
click at [1383, 421] on span at bounding box center [1392, 419] width 19 height 19
checkbox input "false"
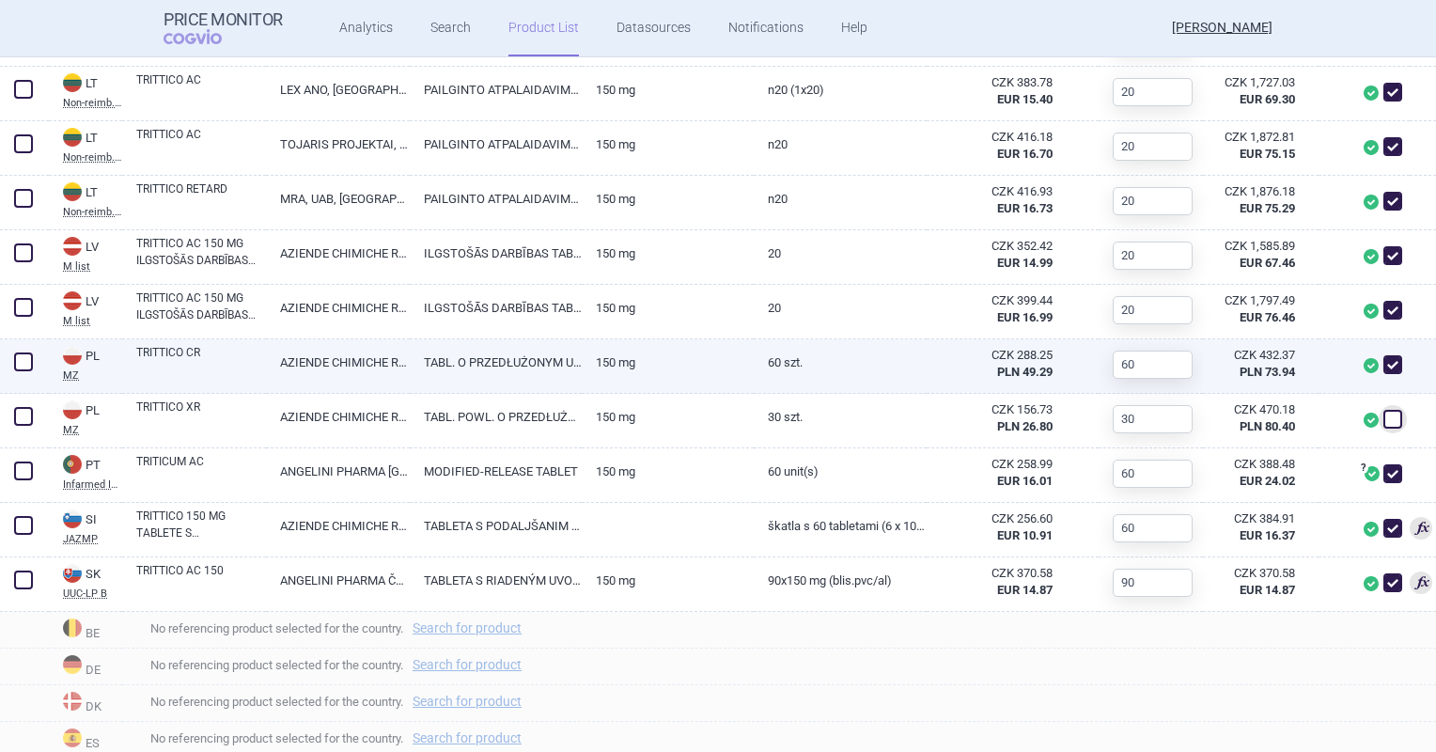
click at [637, 373] on link "150 mg" at bounding box center [668, 362] width 172 height 46
select select "EUR"
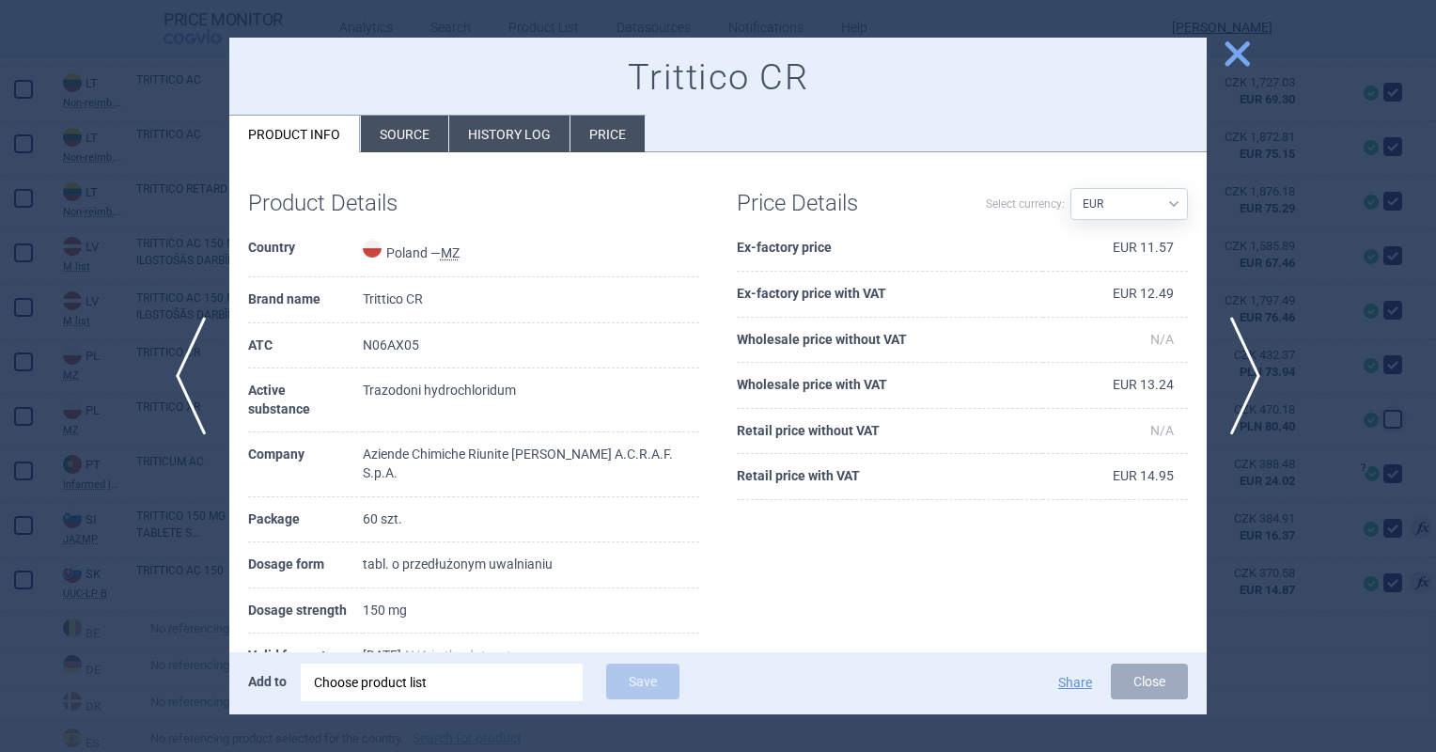
click at [1229, 61] on span "close" at bounding box center [1237, 54] width 33 height 33
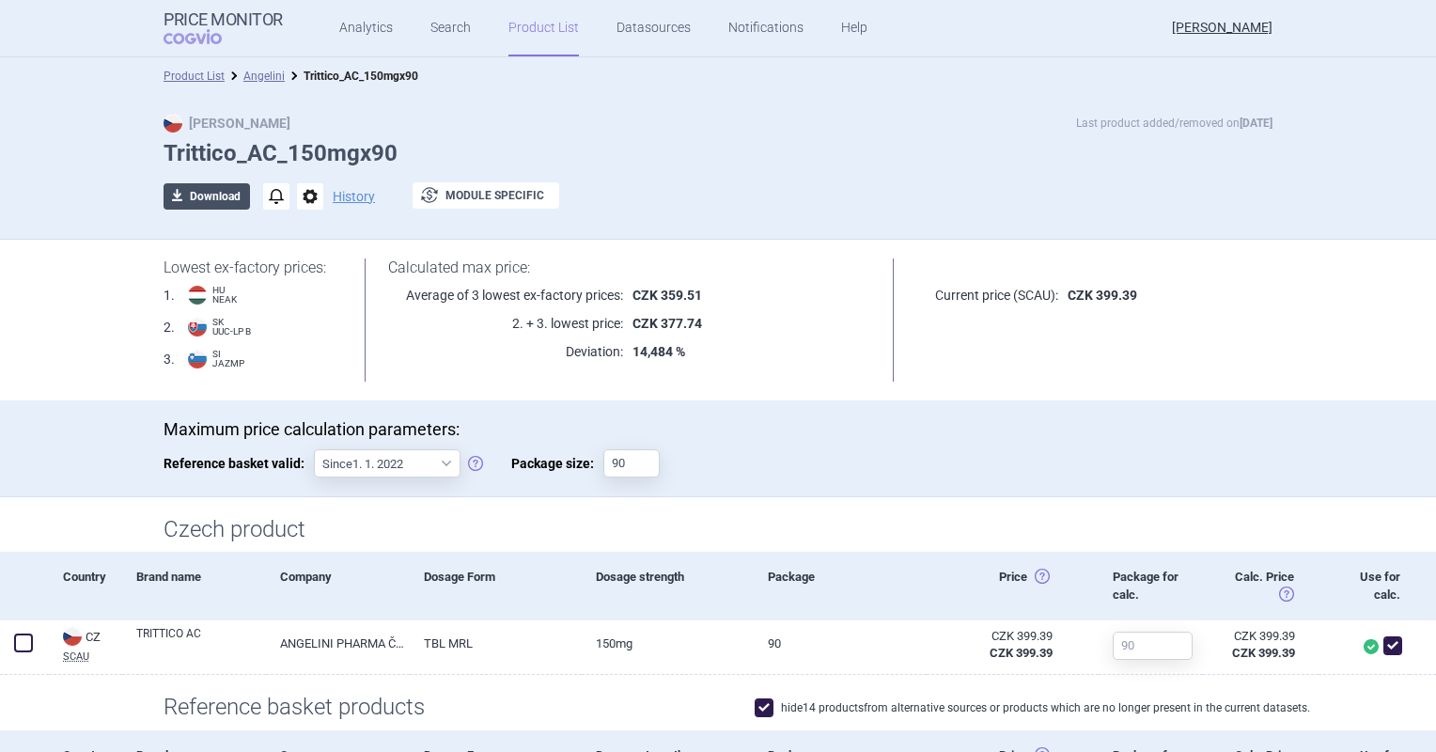
click at [218, 205] on button "download Download" at bounding box center [207, 196] width 86 height 26
select select "EUR"
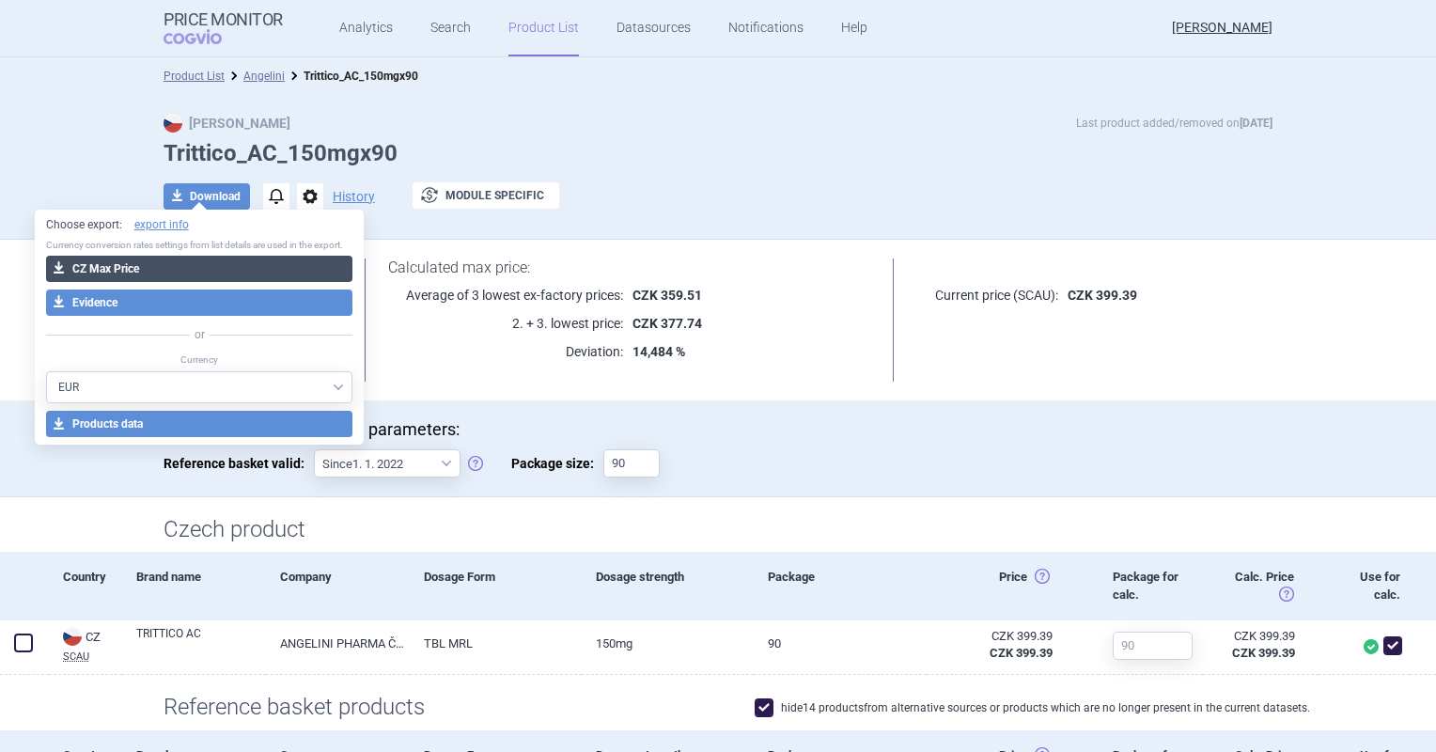
click at [218, 267] on button "download CZ Max Price" at bounding box center [199, 269] width 307 height 26
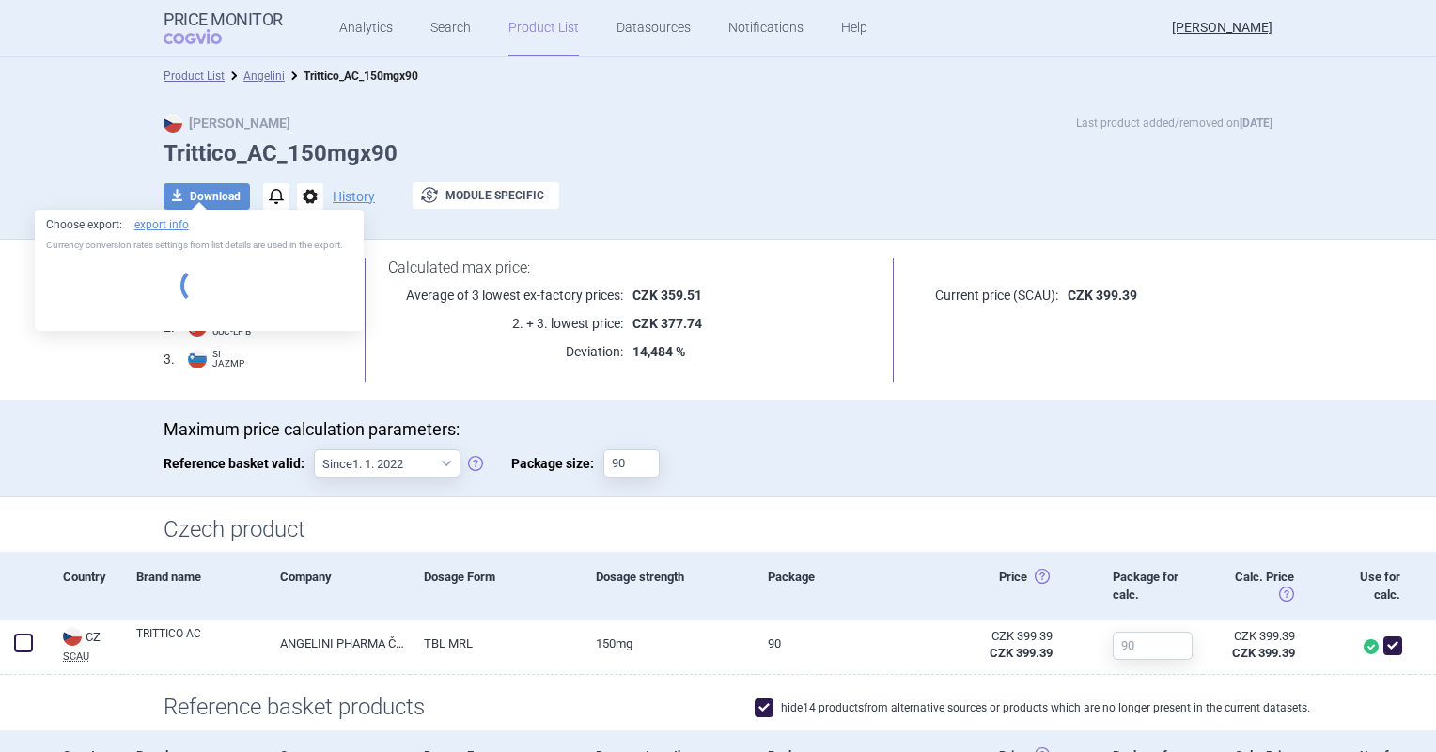
select select "EUR"
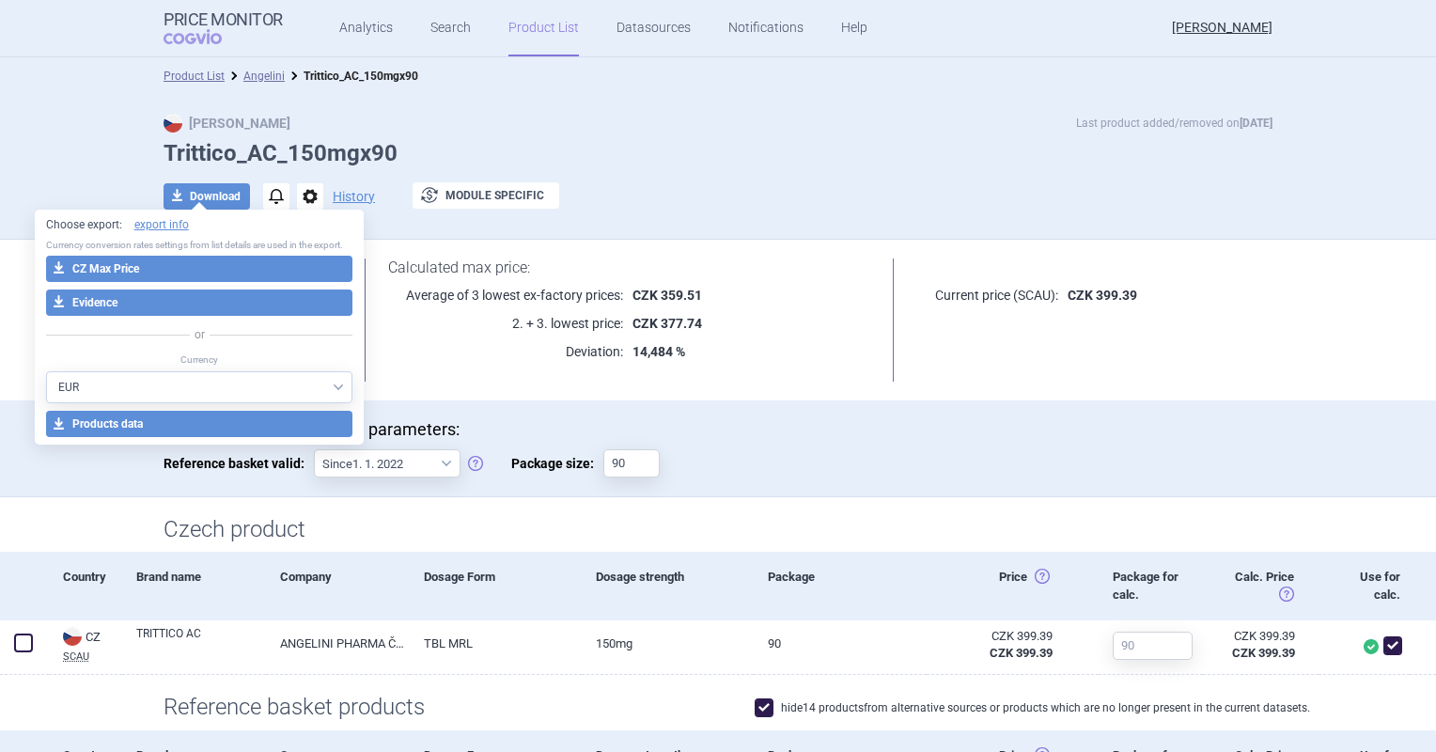
click at [254, 67] on li "Angelini" at bounding box center [255, 76] width 60 height 19
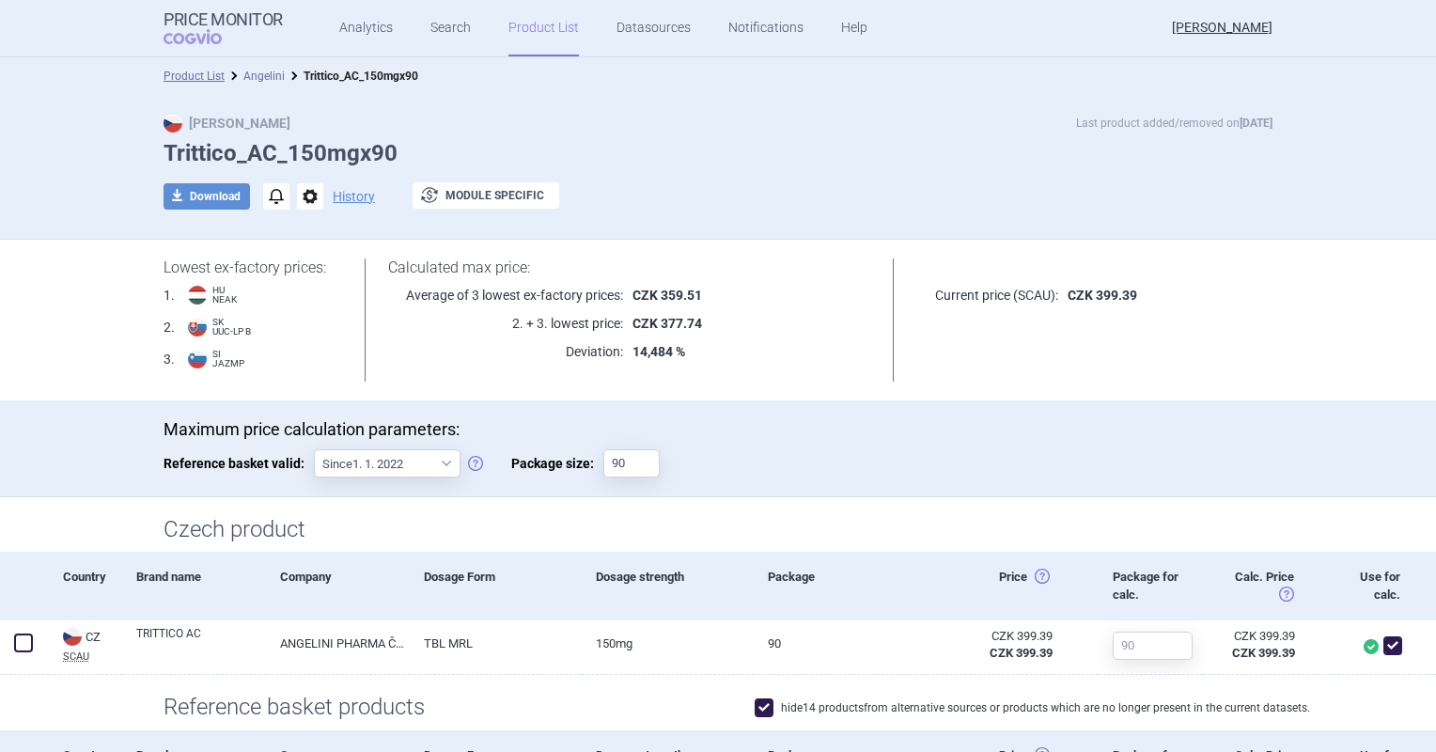
click at [254, 70] on link "Angelini" at bounding box center [263, 76] width 41 height 13
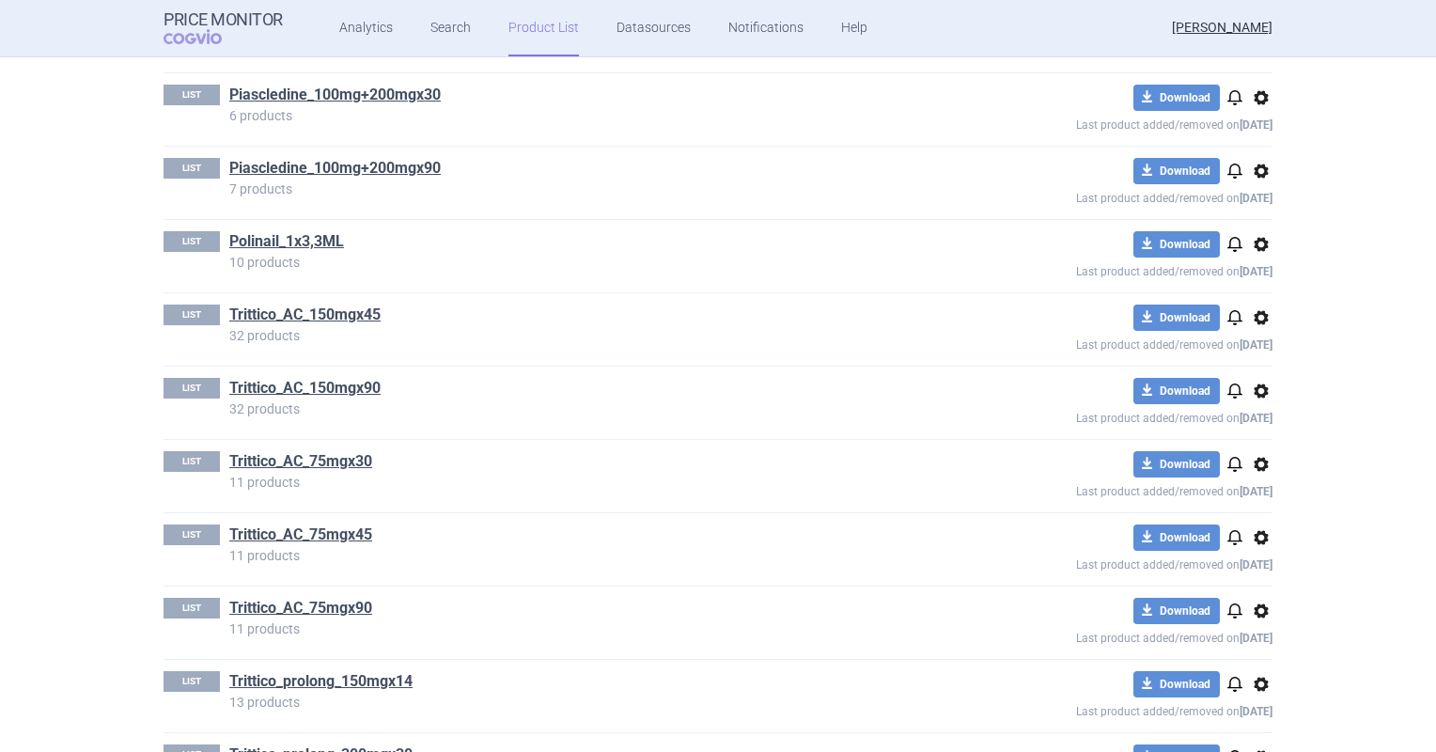
scroll to position [1368, 0]
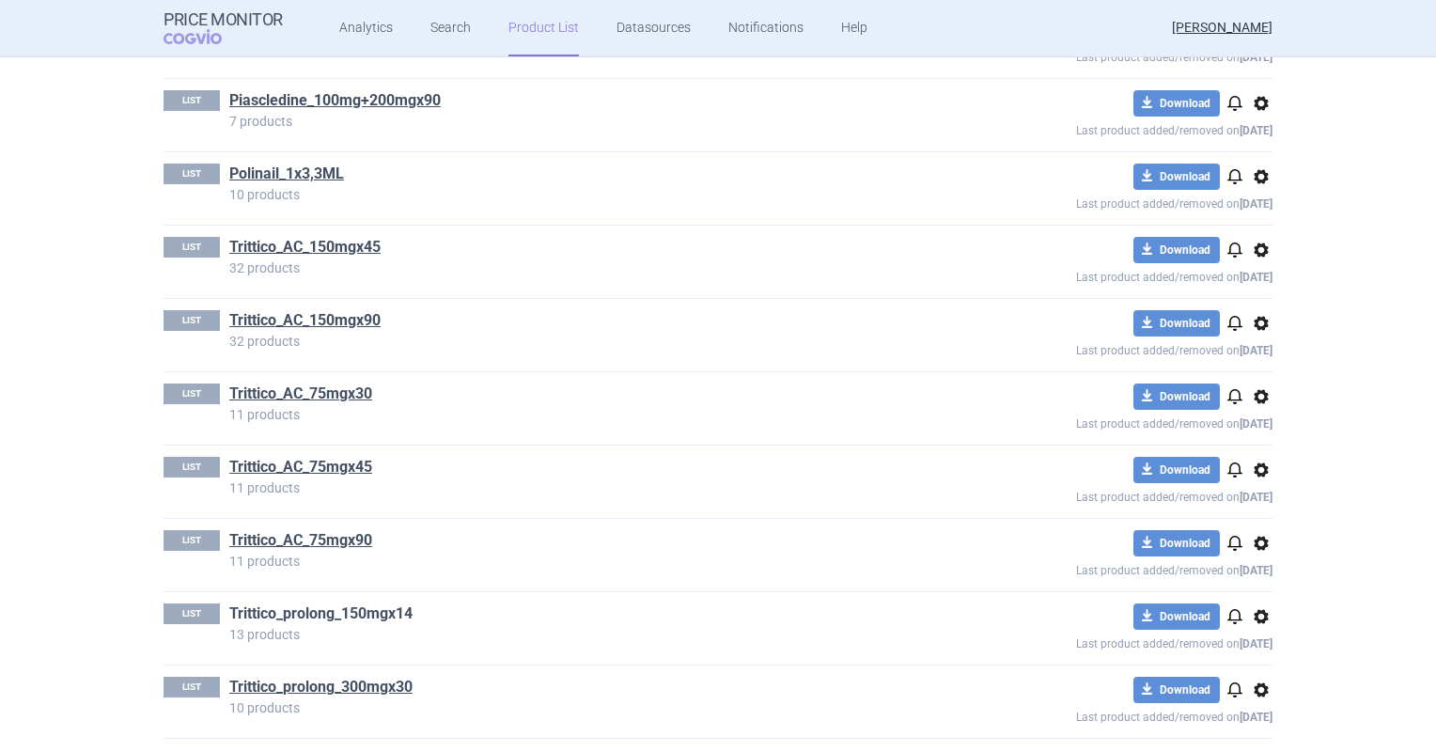
click at [368, 605] on link "Trittico_prolong_150mgx14" at bounding box center [320, 613] width 183 height 21
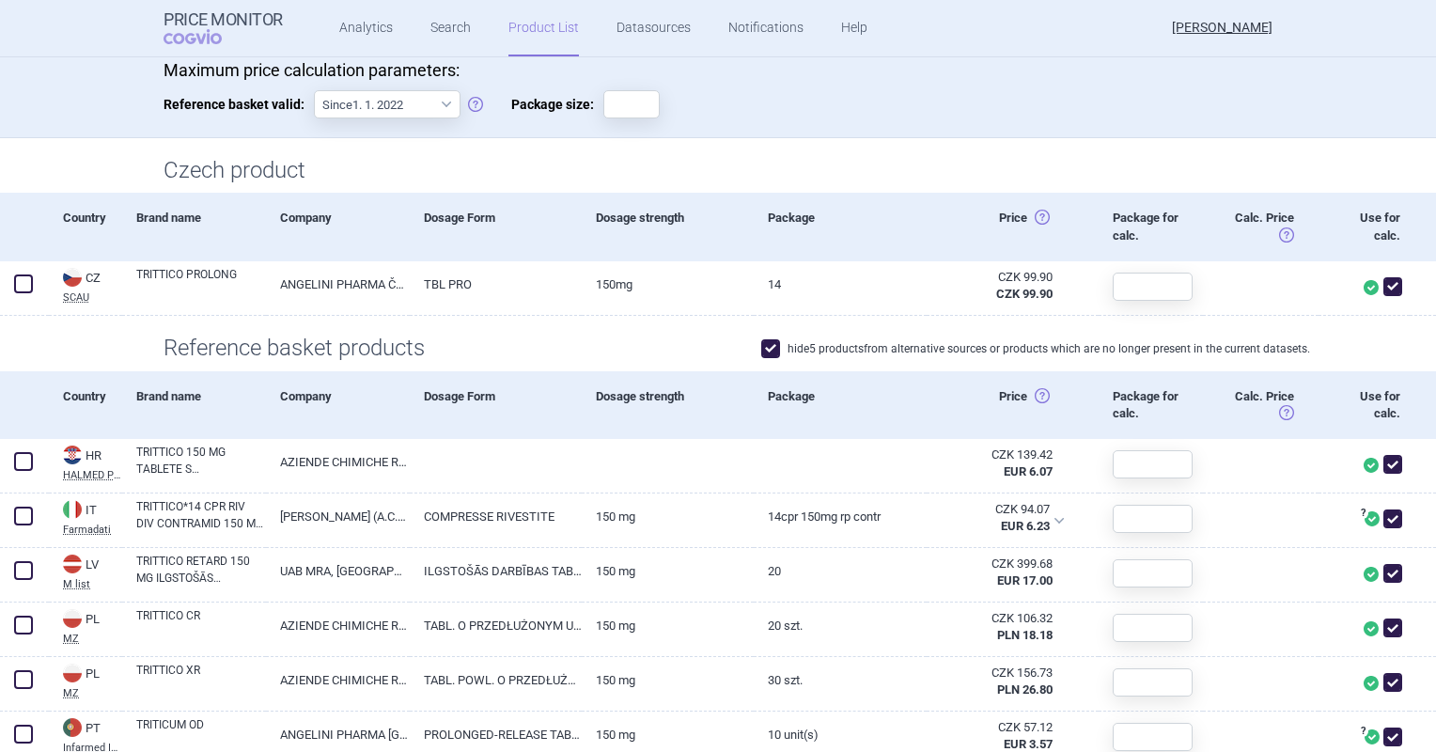
scroll to position [94, 0]
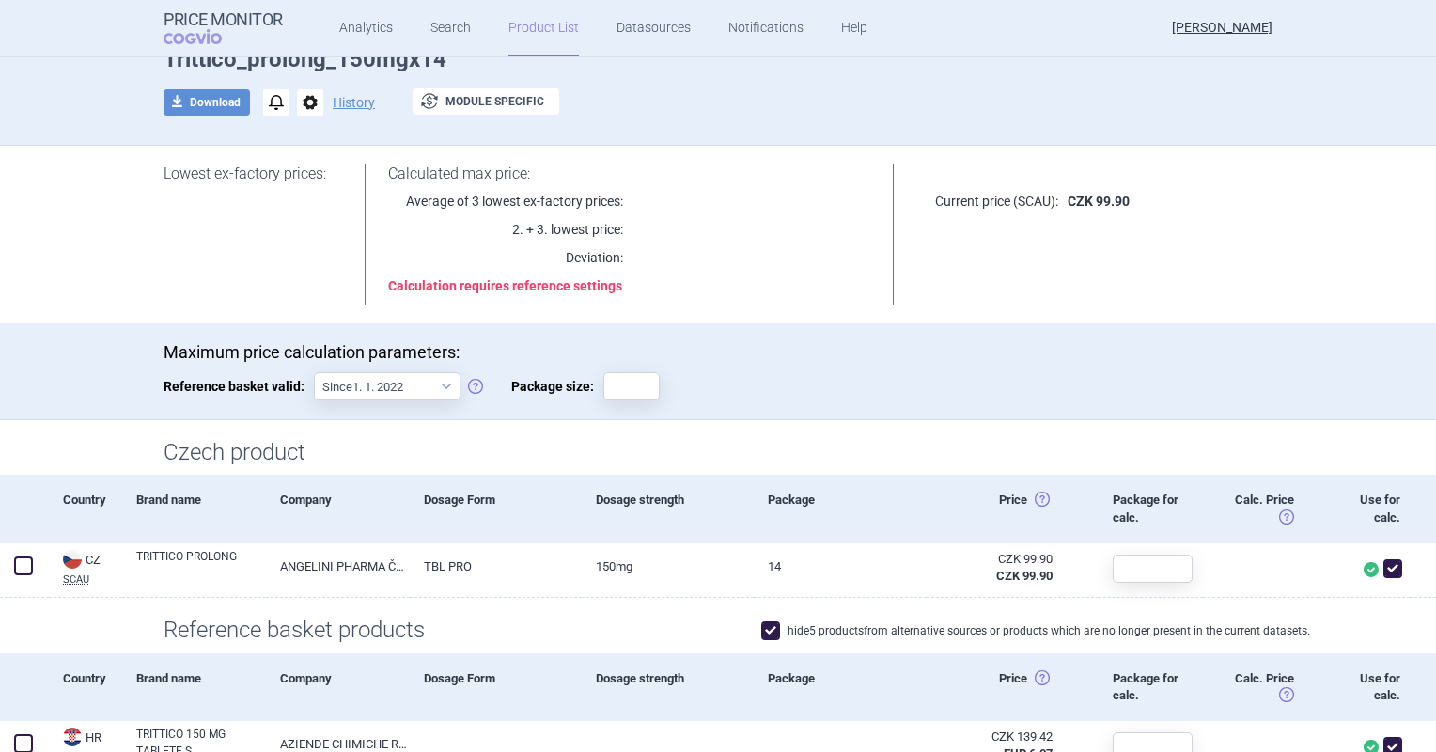
click at [605, 399] on div "Maximum price calculation parameters: Reference basket valid: Since 1. 1. 2022 …" at bounding box center [718, 380] width 1109 height 77
click at [603, 387] on input "Package size:" at bounding box center [631, 386] width 56 height 28
type input "14"
click at [949, 373] on div "Maximum price calculation parameters: Reference basket valid: Since 1. 1. 2022 …" at bounding box center [718, 380] width 1109 height 77
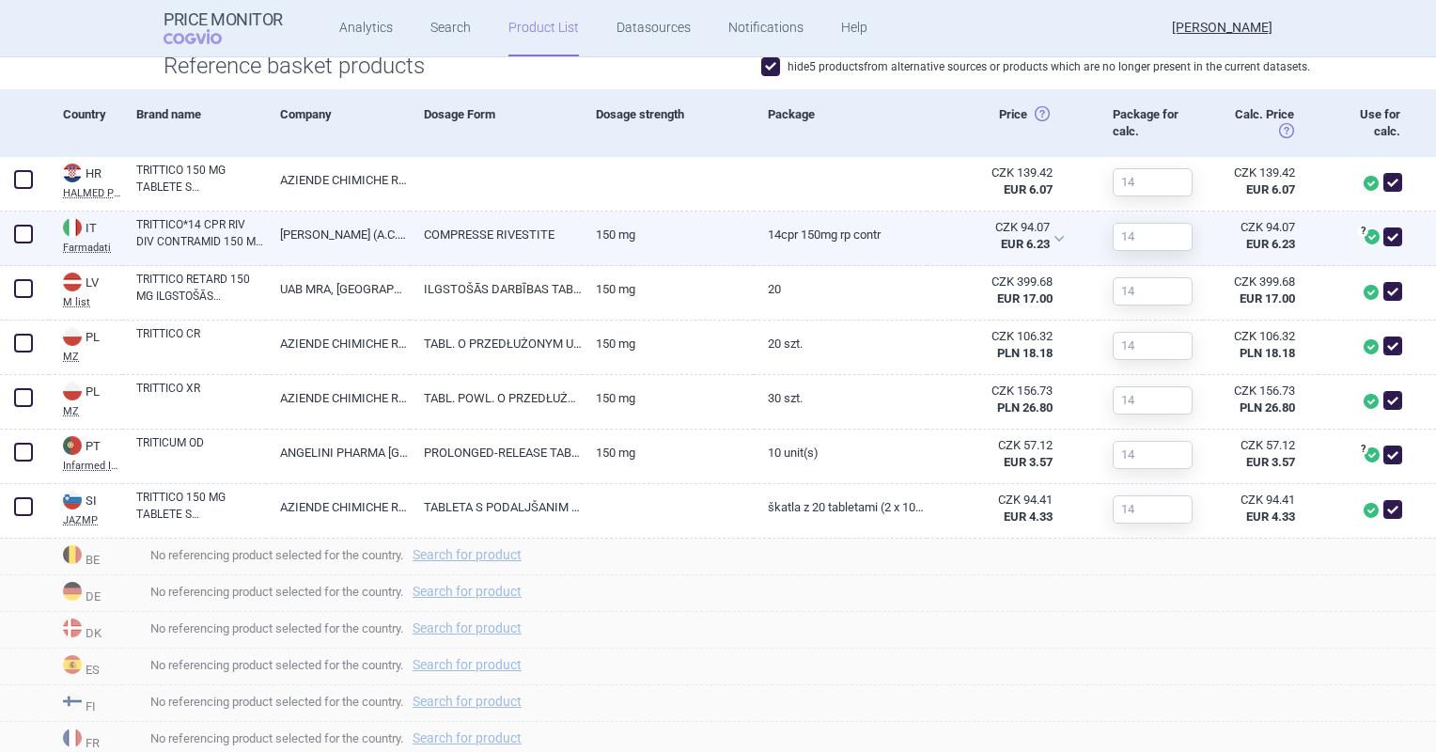
scroll to position [641, 0]
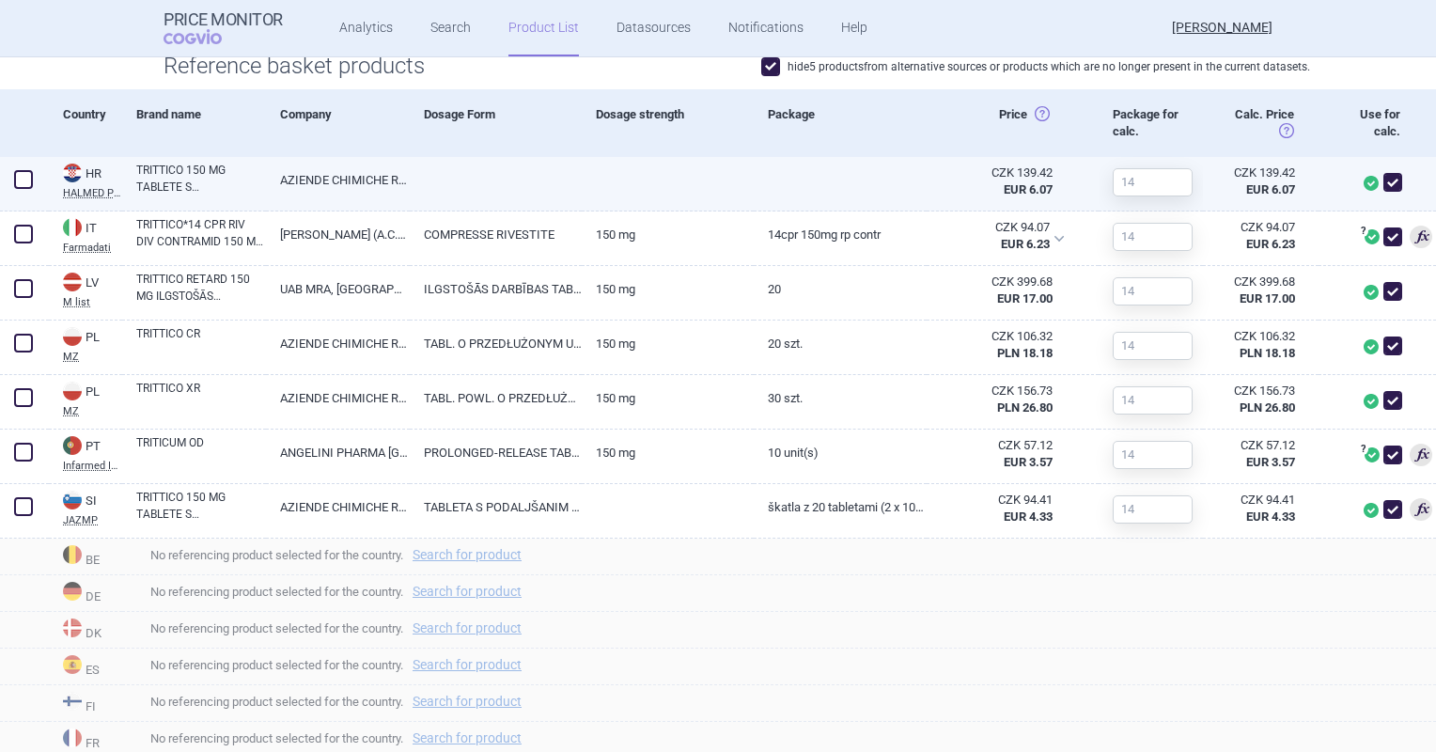
click at [716, 180] on link at bounding box center [668, 174] width 172 height 34
select select "EUR"
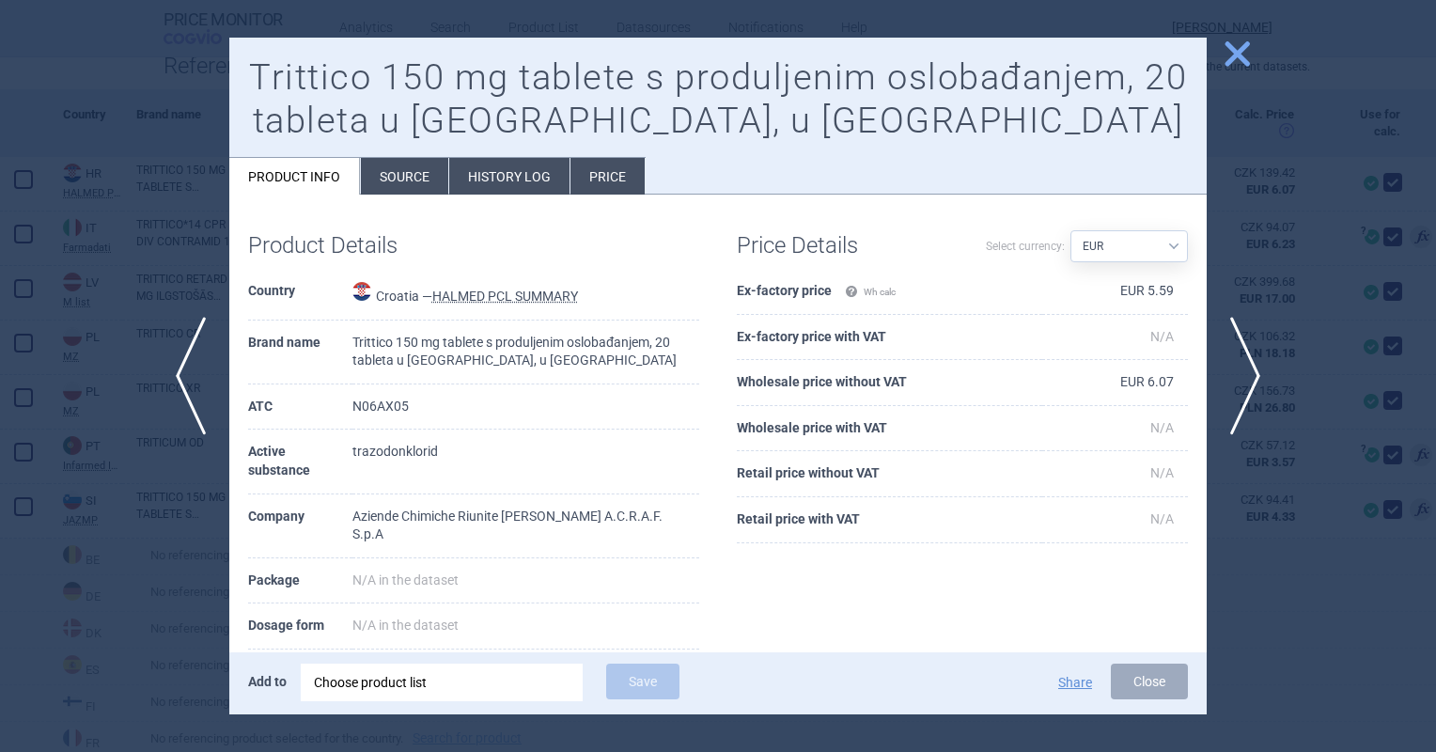
click at [1233, 45] on span "close" at bounding box center [1237, 54] width 33 height 33
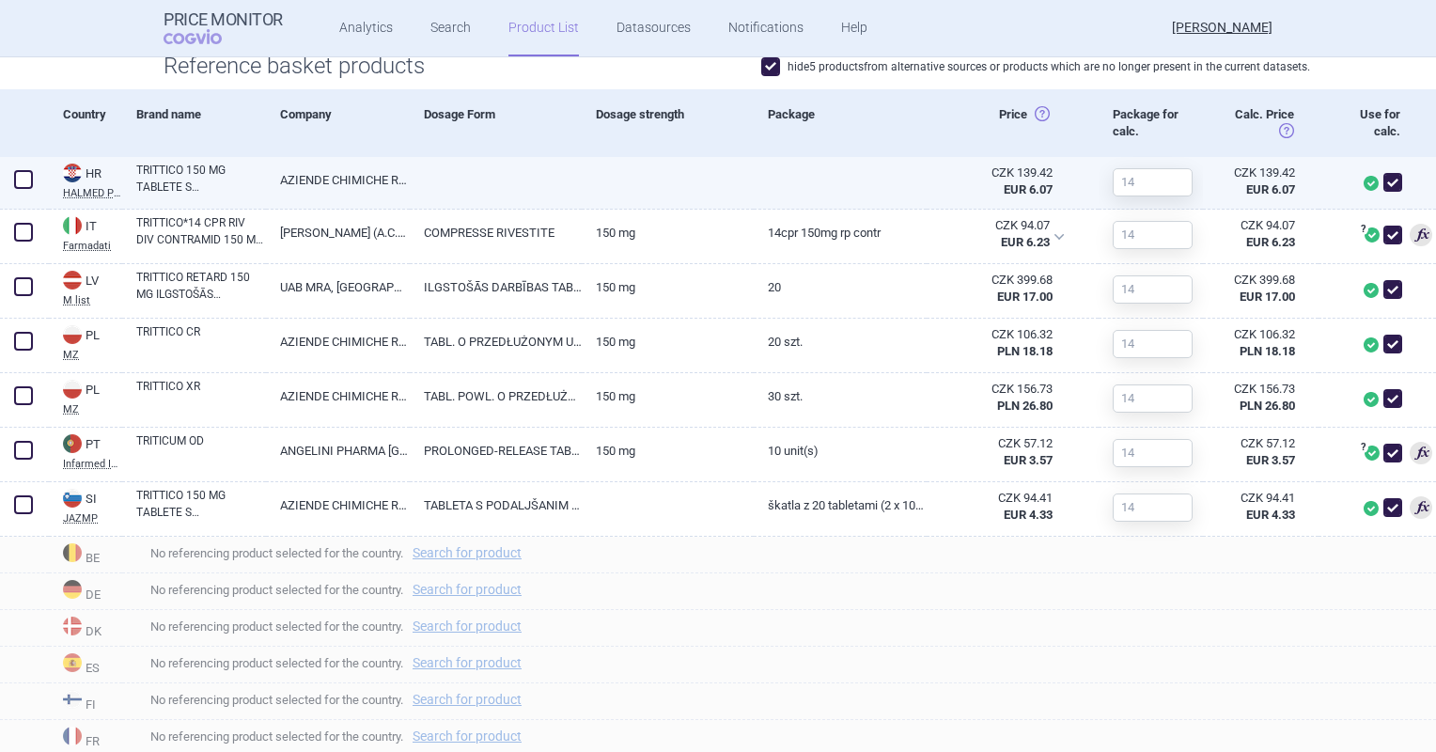
click at [1383, 181] on span at bounding box center [1392, 182] width 19 height 19
checkbox input "false"
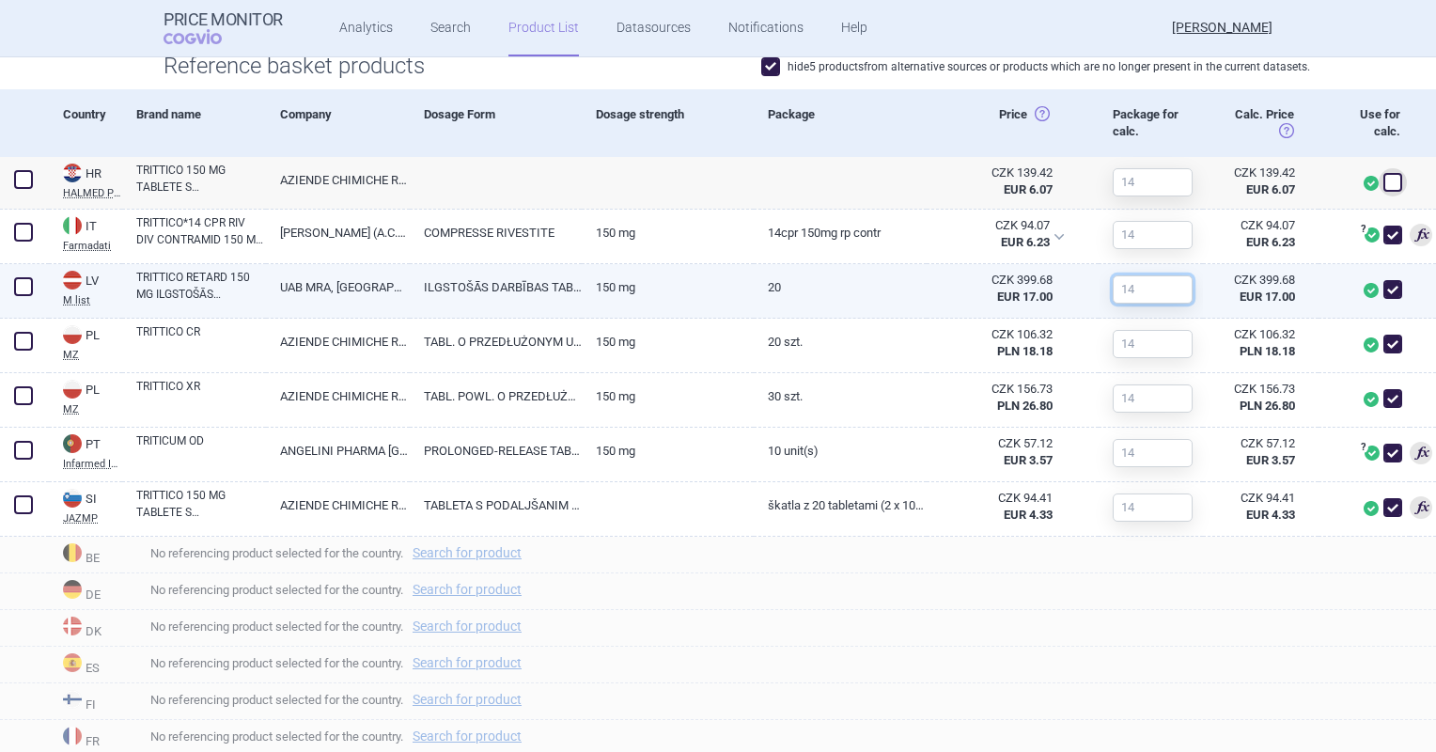
click at [1128, 286] on input "text" at bounding box center [1153, 289] width 80 height 28
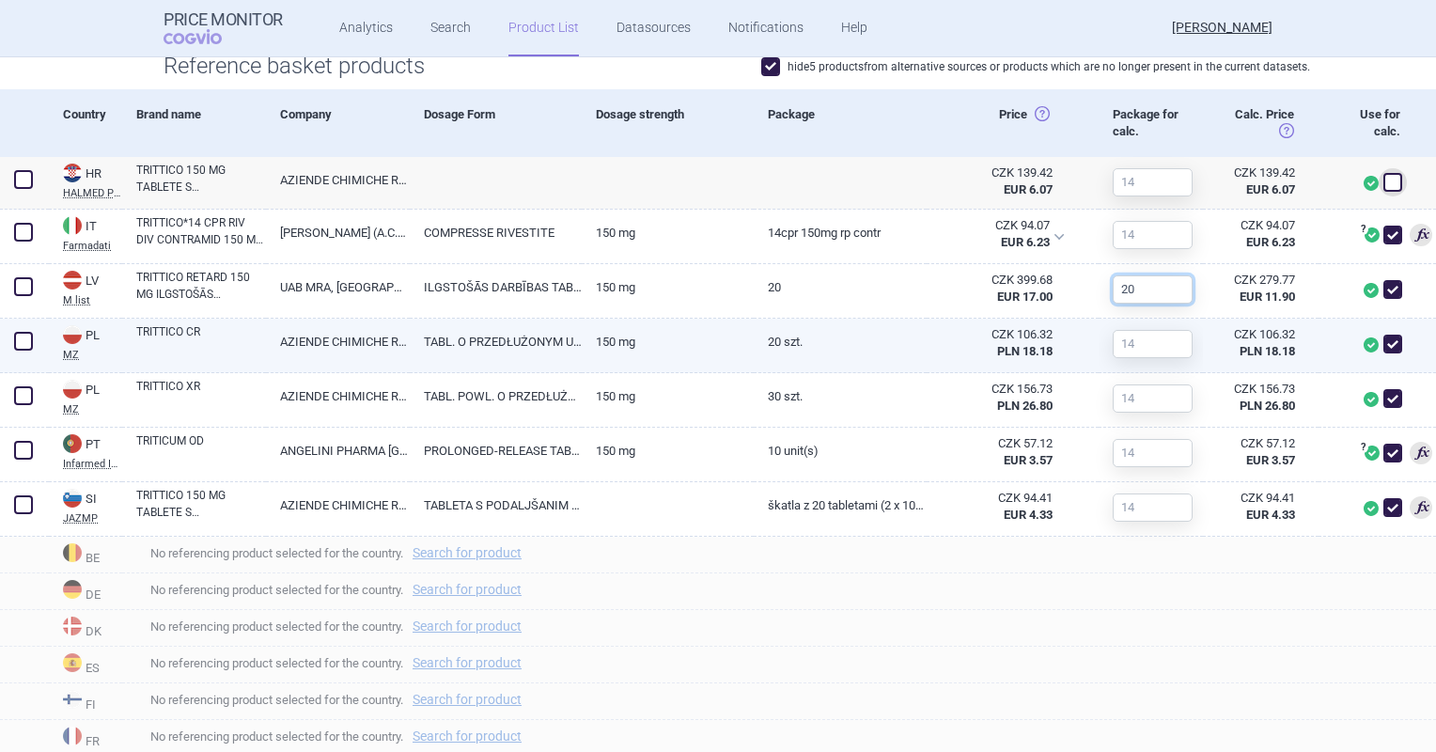
type input "20"
click at [1150, 343] on input "text" at bounding box center [1153, 344] width 80 height 28
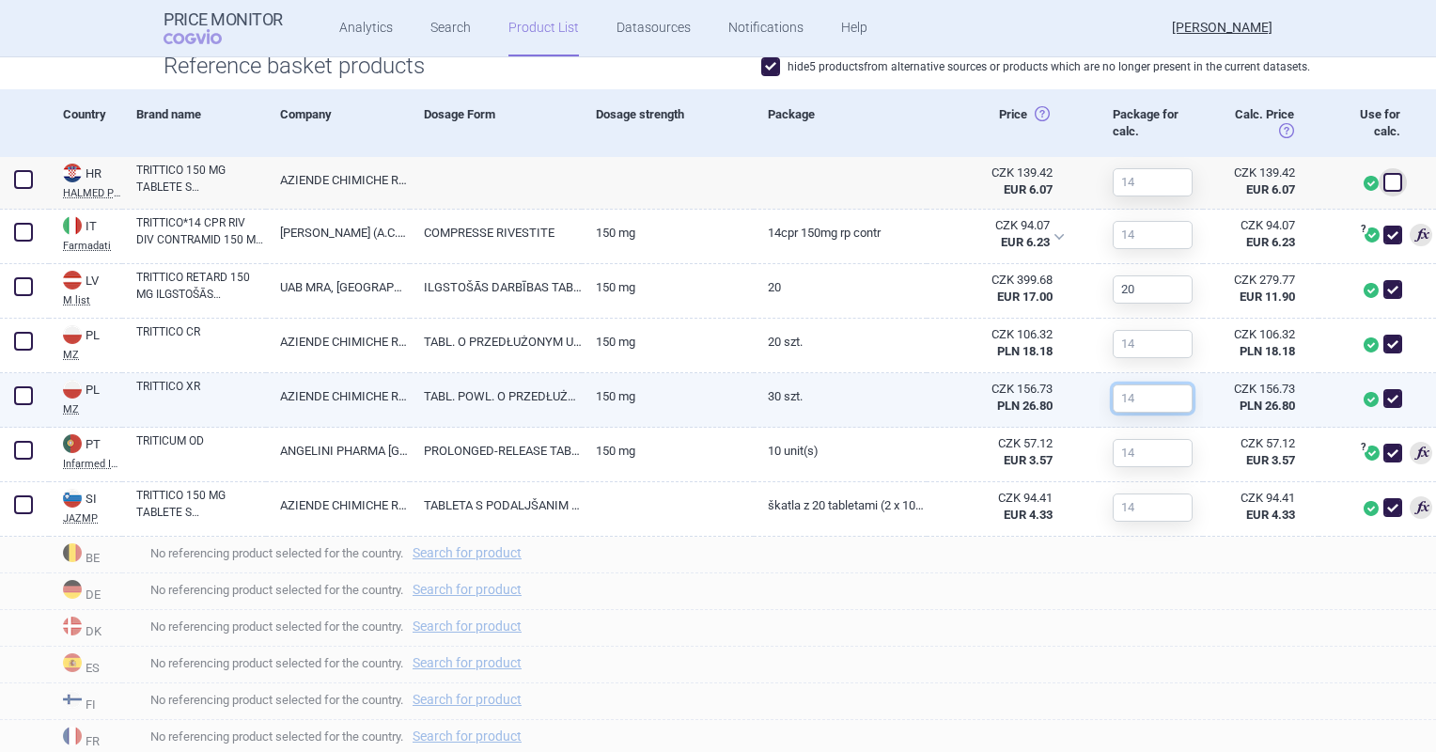
click at [1131, 404] on input "text" at bounding box center [1153, 398] width 80 height 28
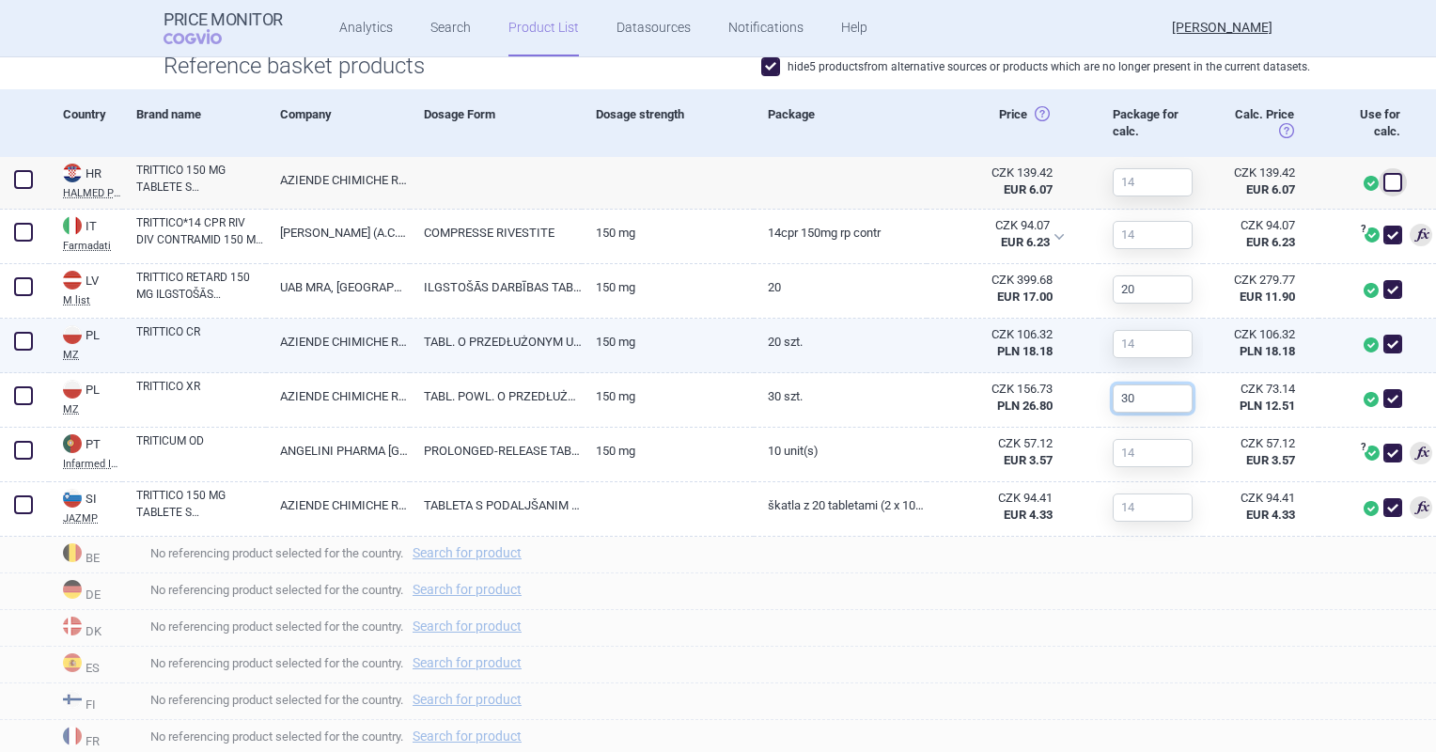
type input "30"
click at [1383, 346] on span at bounding box center [1392, 344] width 19 height 19
checkbox input "false"
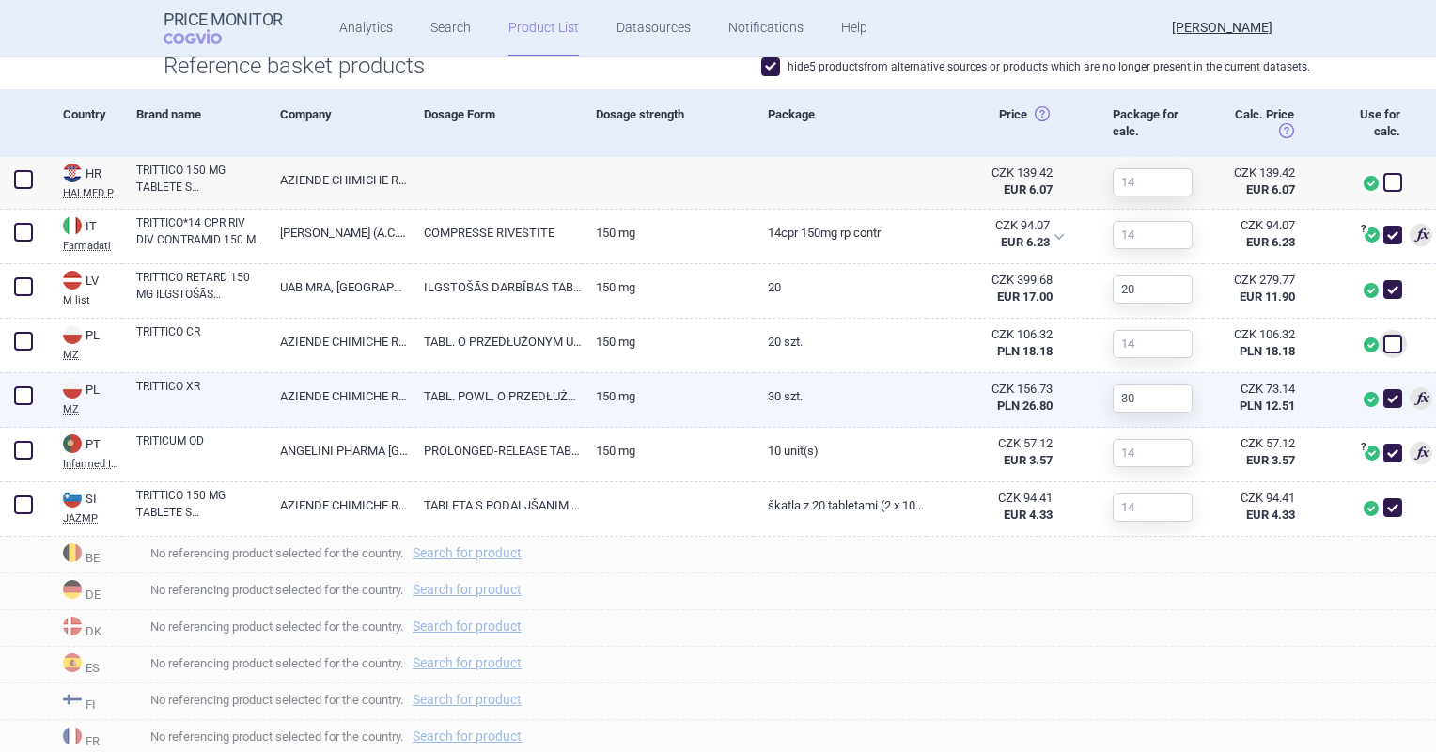
click at [1363, 402] on span at bounding box center [1370, 399] width 15 height 15
click at [1383, 402] on span at bounding box center [1392, 398] width 19 height 19
checkbox input "false"
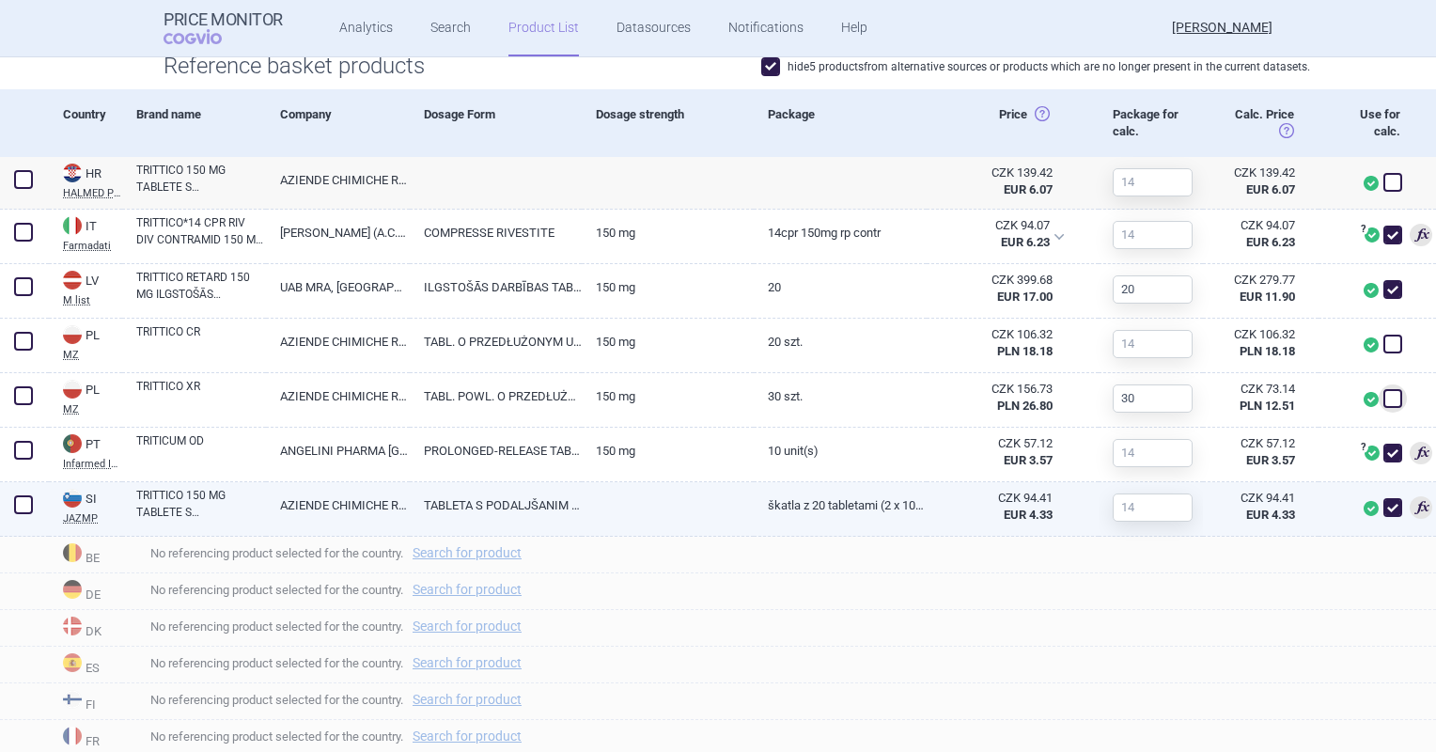
click at [857, 511] on link "škatla z 20 tabletami (2 x 10 tablet v pretisnem omotu)" at bounding box center [840, 505] width 172 height 46
select select "EUR"
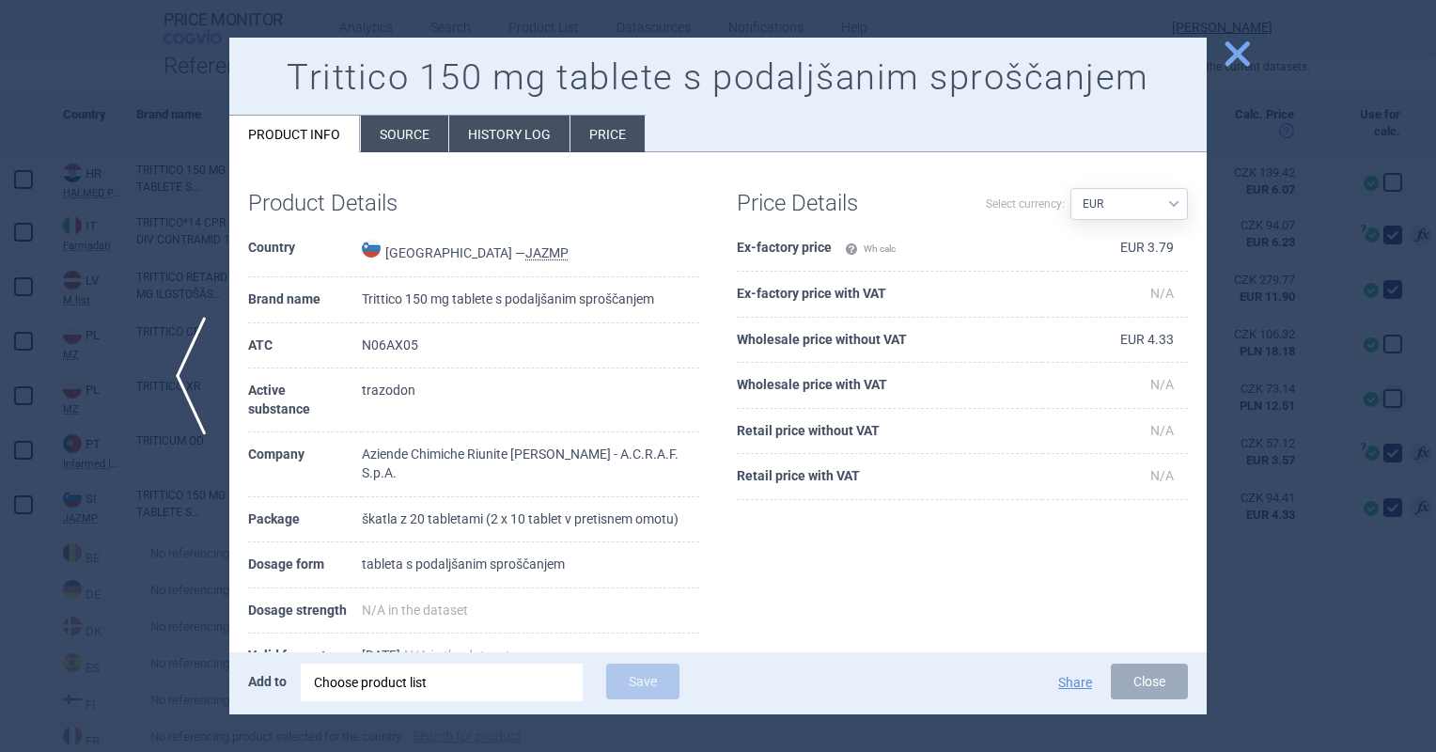
click at [1233, 57] on span "close" at bounding box center [1237, 54] width 33 height 33
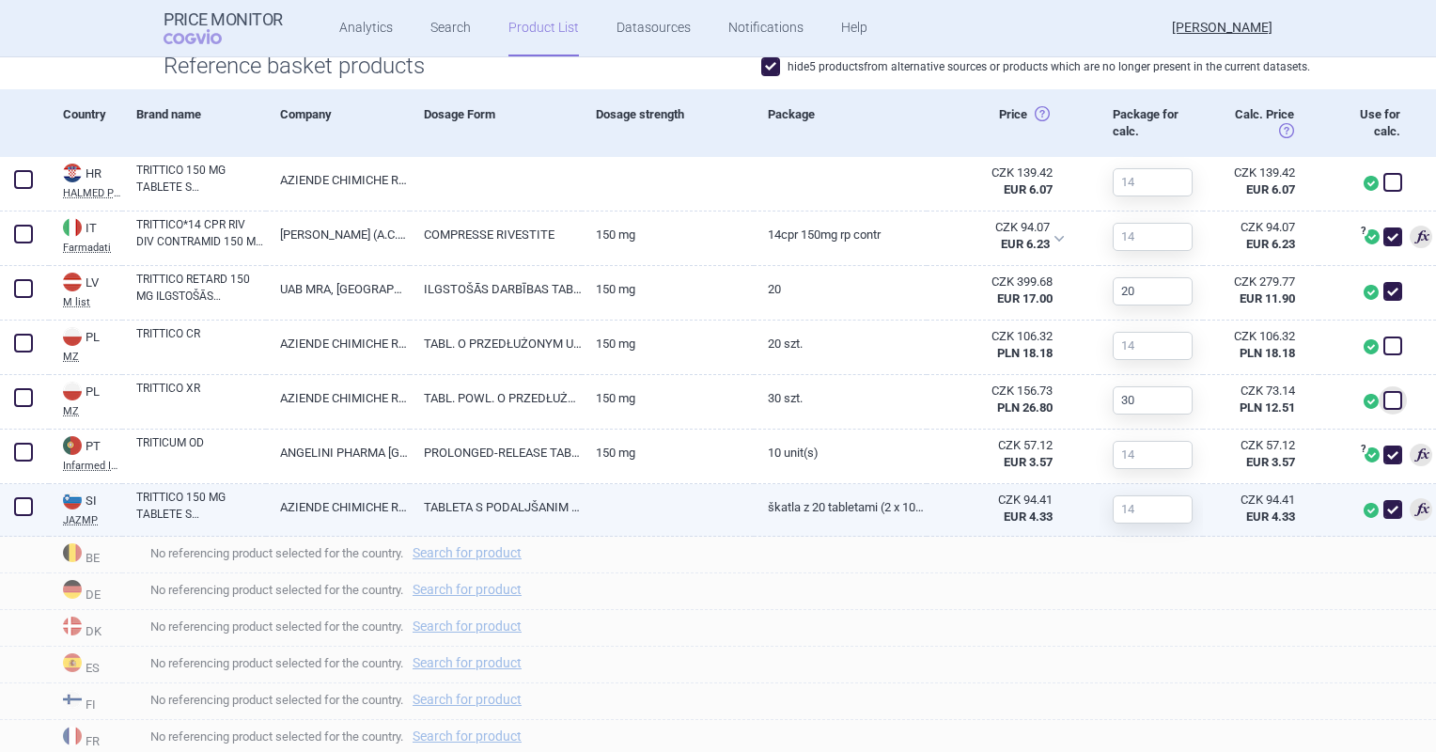
click at [844, 520] on link "škatla z 20 tabletami (2 x 10 tablet v pretisnem omotu)" at bounding box center [840, 507] width 172 height 46
select select "EUR"
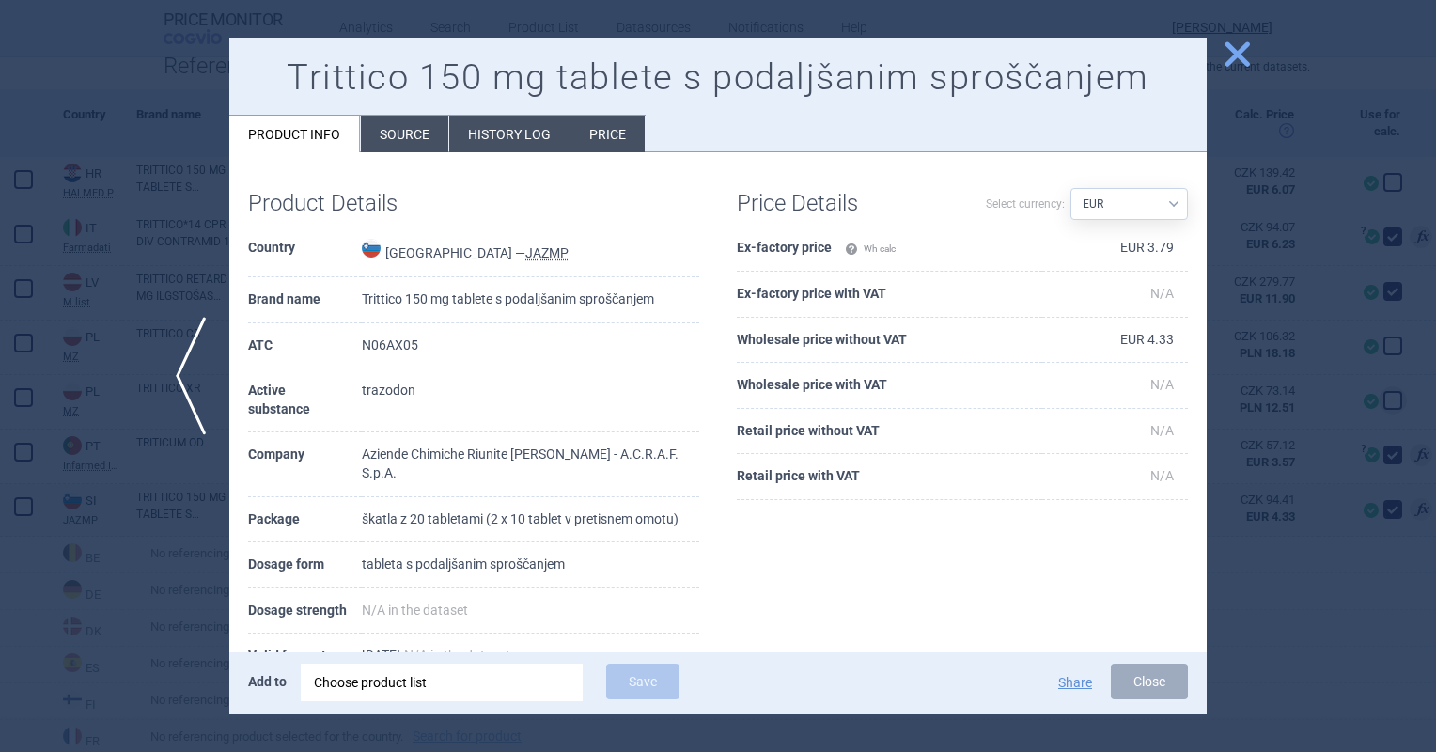
click at [473, 147] on li "History log" at bounding box center [509, 134] width 120 height 37
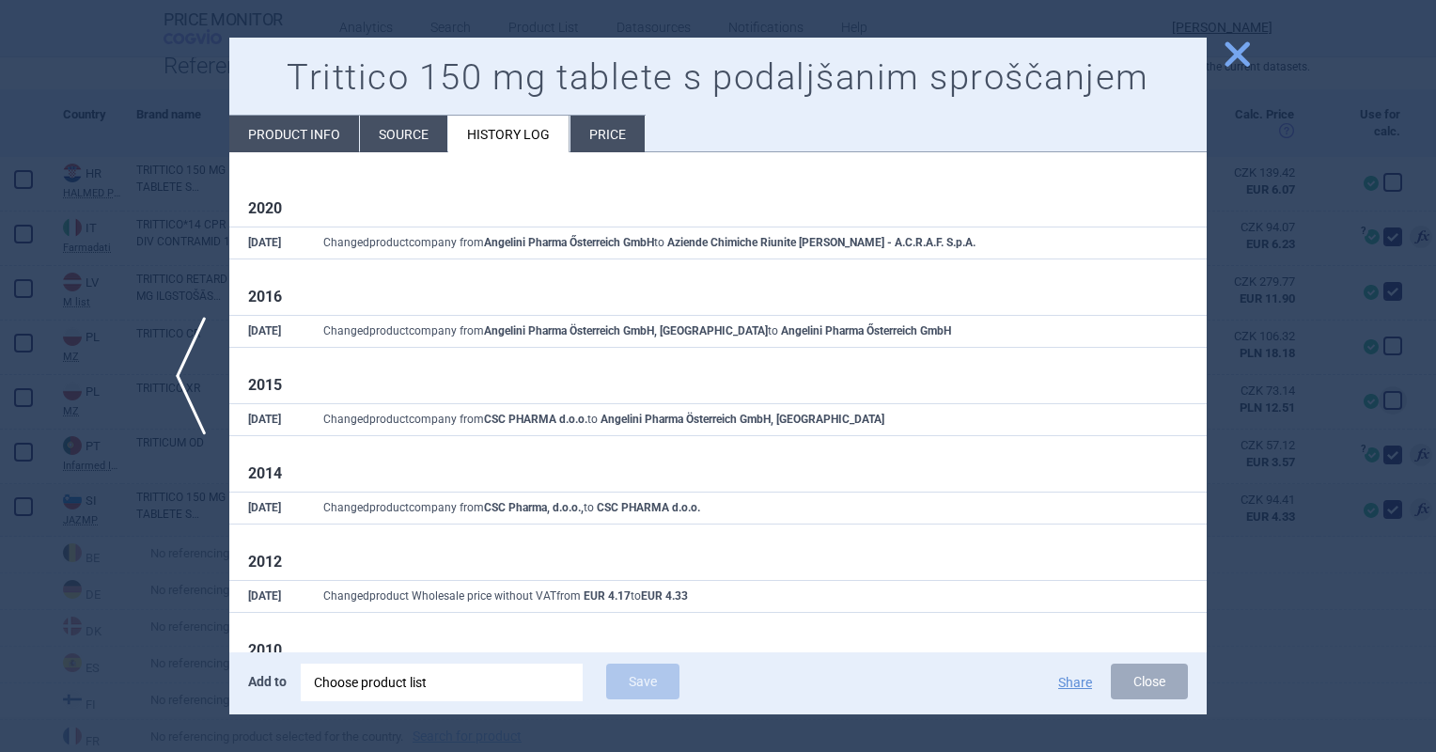
click at [615, 122] on li "Price" at bounding box center [607, 134] width 74 height 37
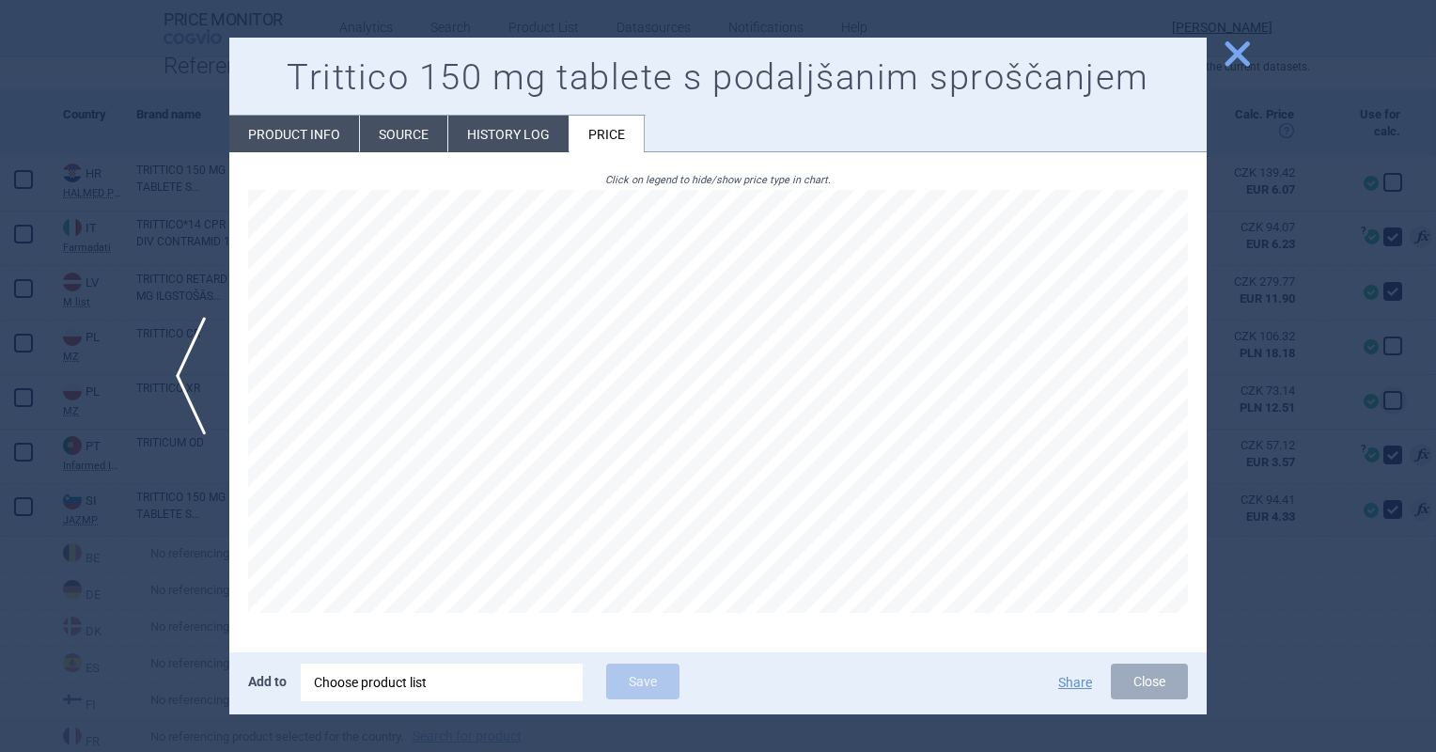
click at [1233, 52] on span "close" at bounding box center [1237, 54] width 33 height 33
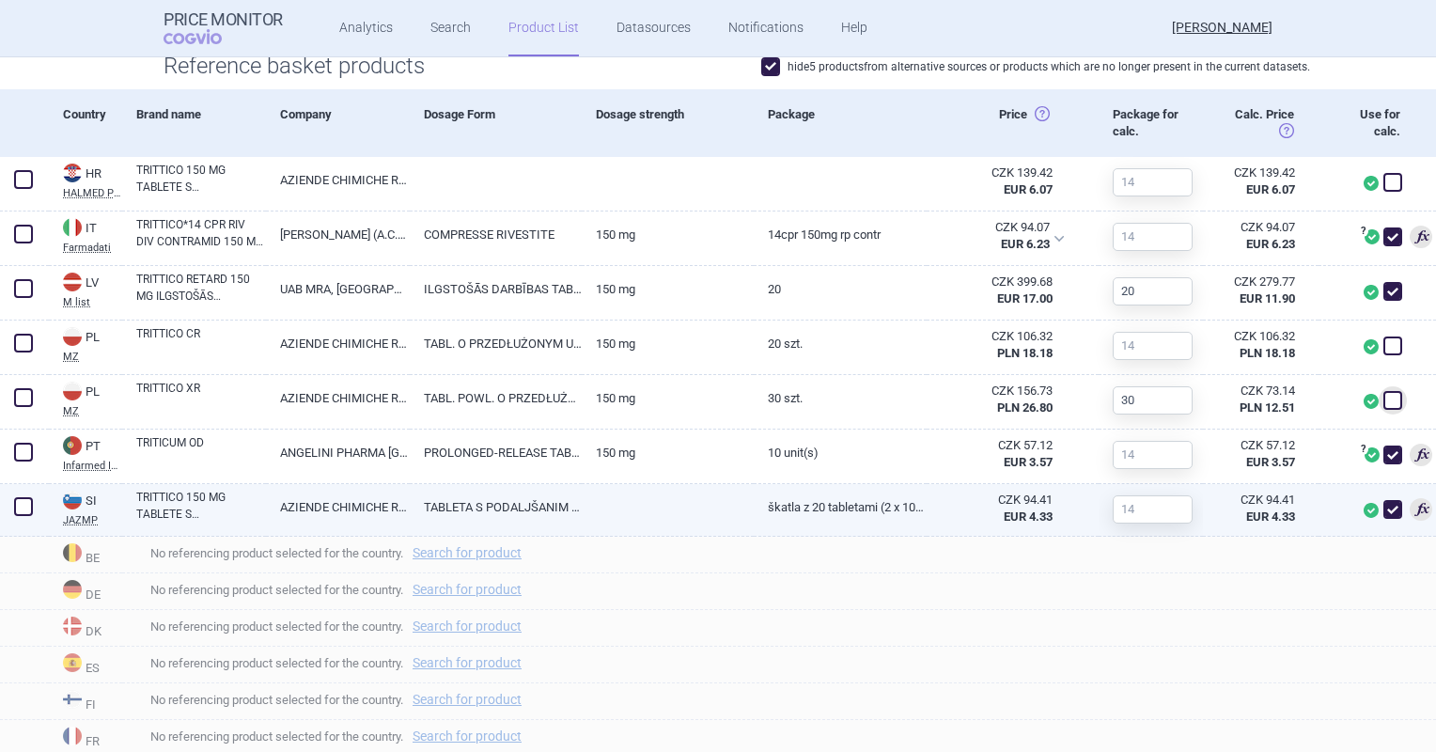
click at [1383, 509] on span at bounding box center [1392, 509] width 19 height 19
checkbox input "false"
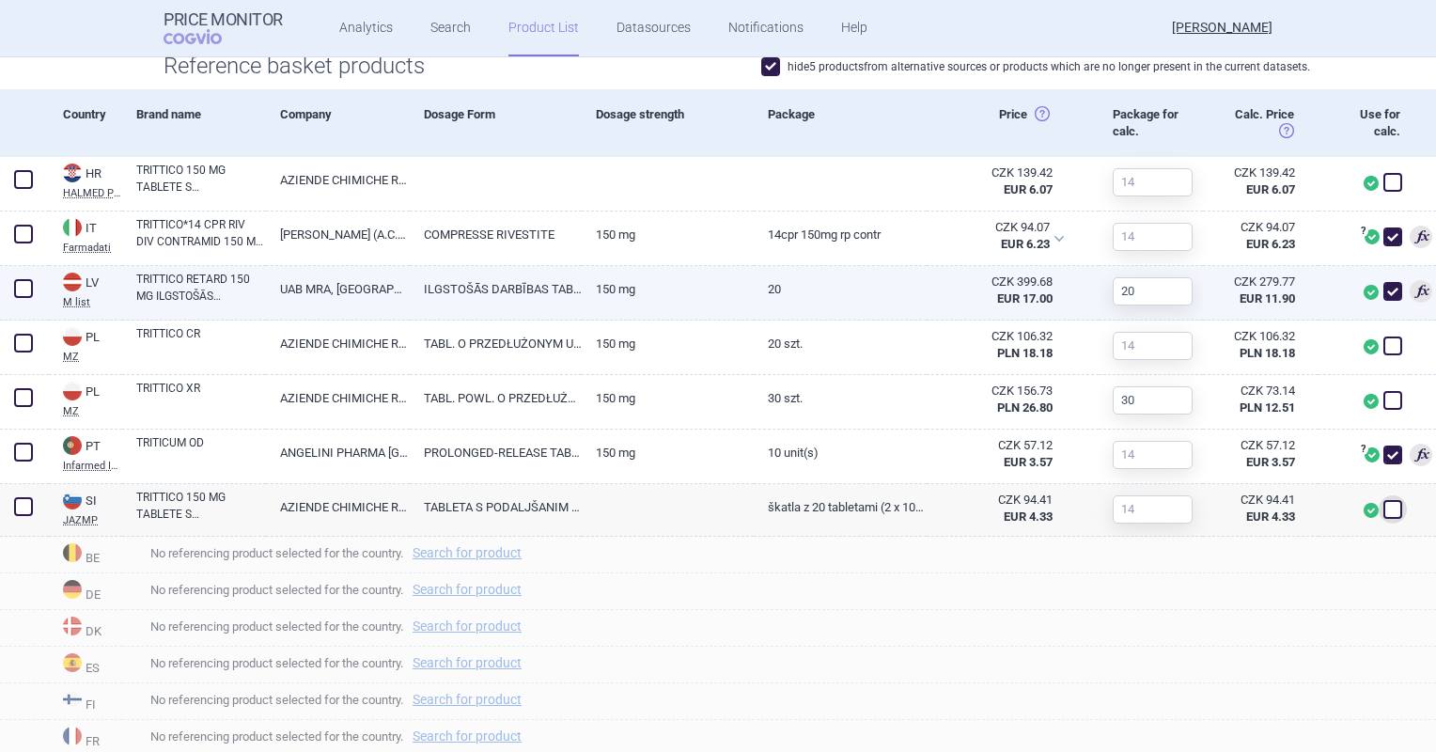
click at [1383, 295] on span at bounding box center [1392, 291] width 19 height 19
checkbox input "false"
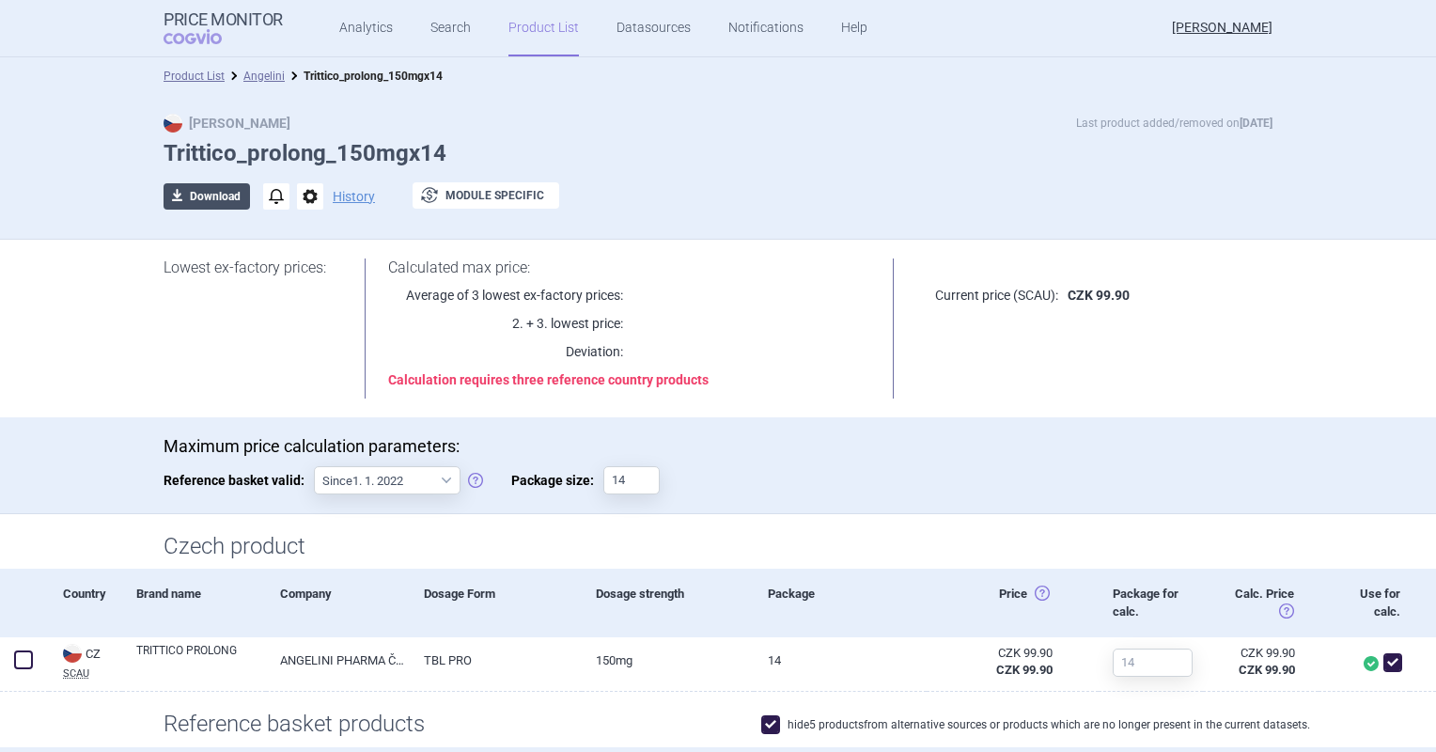
click at [192, 183] on button "download Download" at bounding box center [207, 196] width 86 height 26
select select "EUR"
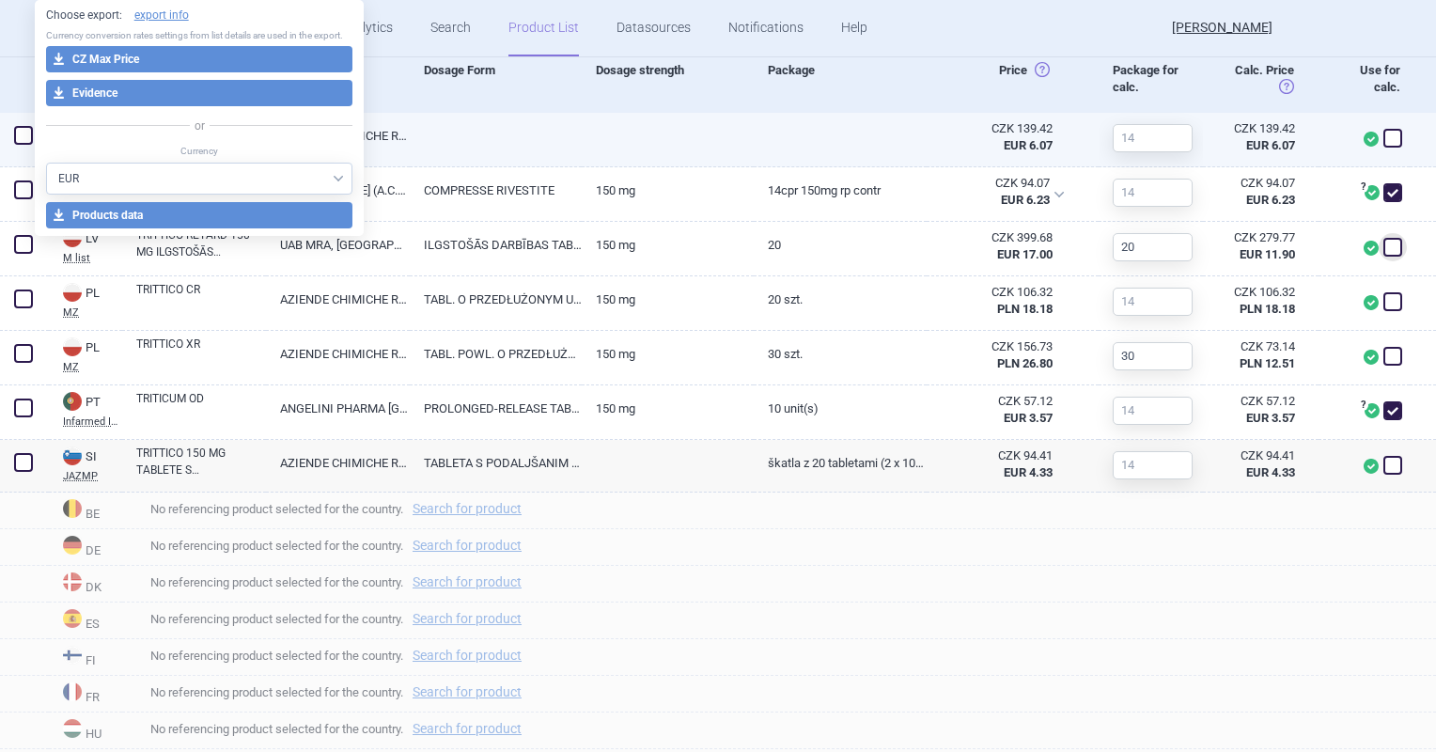
scroll to position [658, 0]
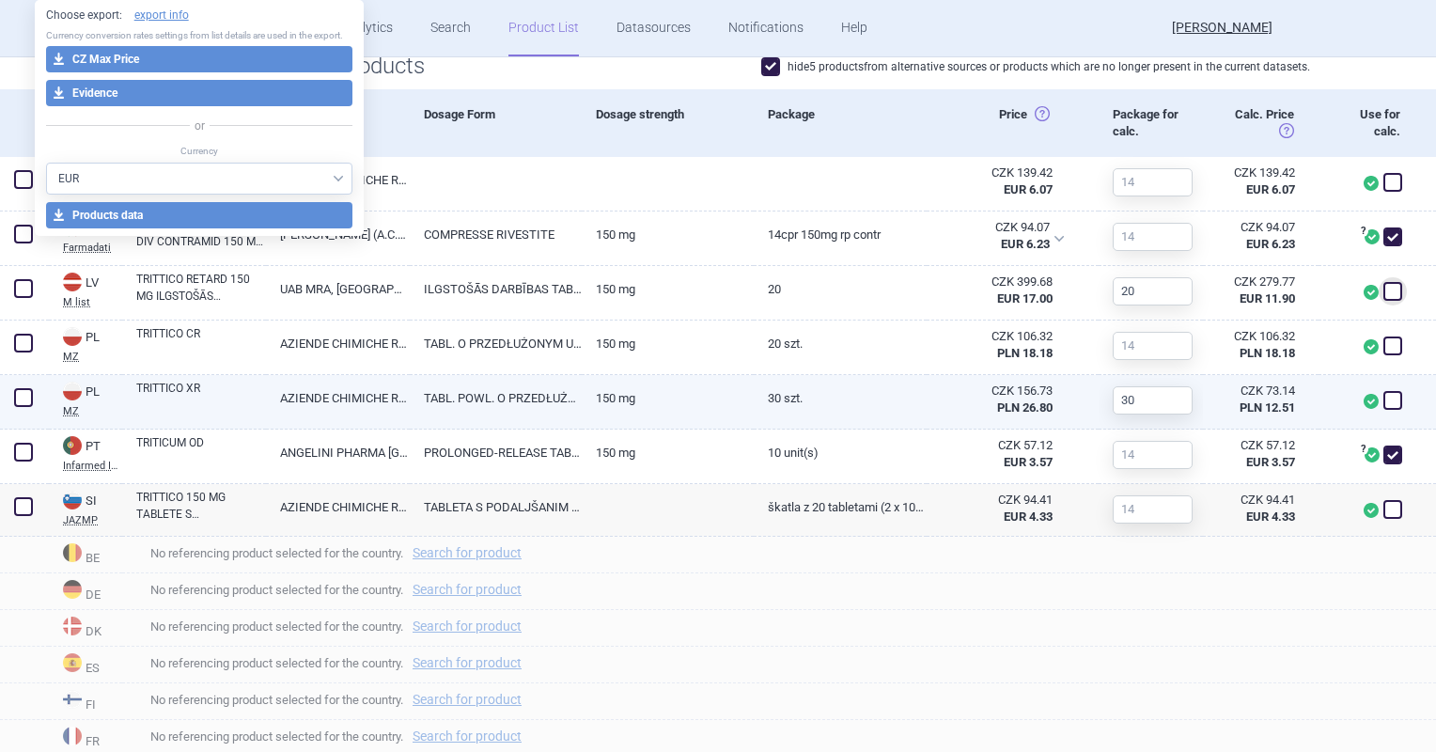
click at [1383, 405] on span at bounding box center [1392, 400] width 19 height 19
checkbox input "true"
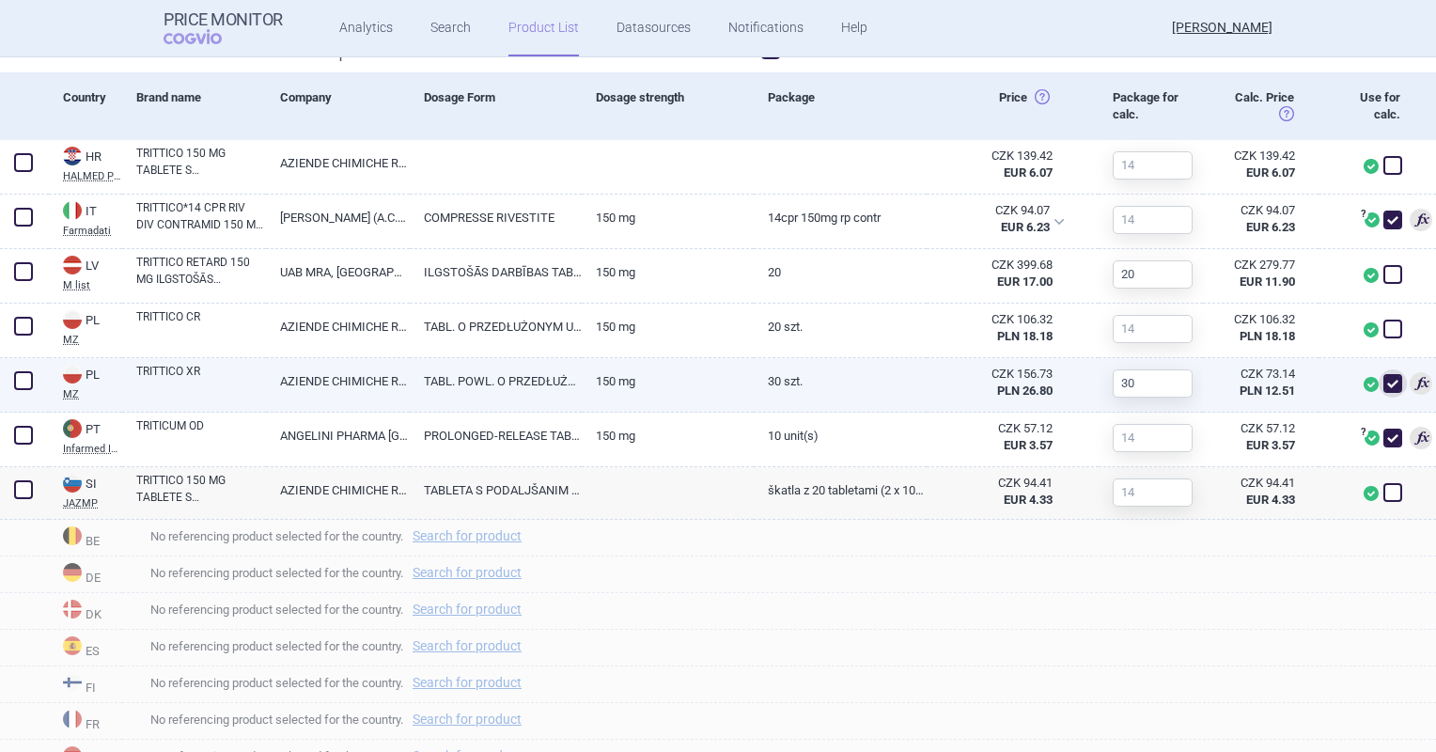
scroll to position [641, 0]
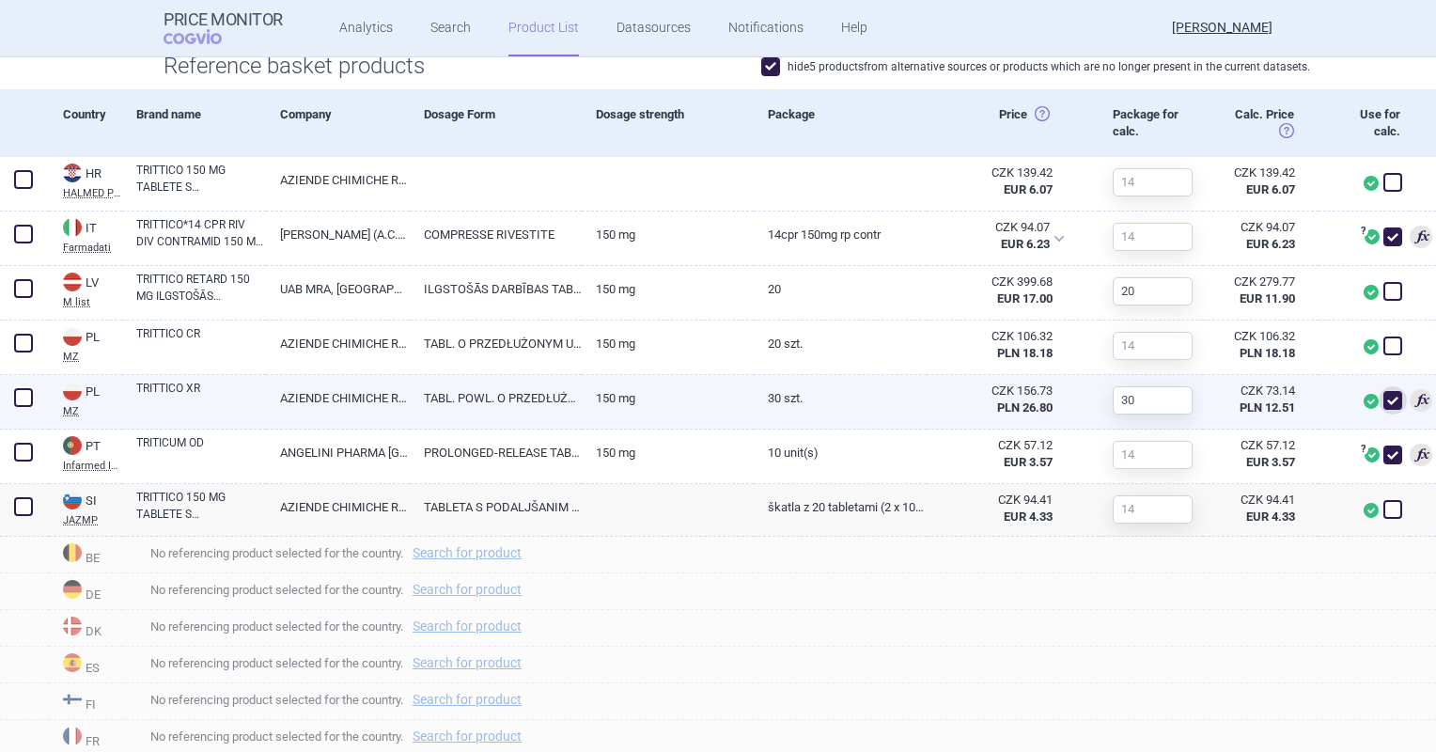
click at [786, 383] on link "30 szt." at bounding box center [840, 398] width 172 height 46
select select "EUR"
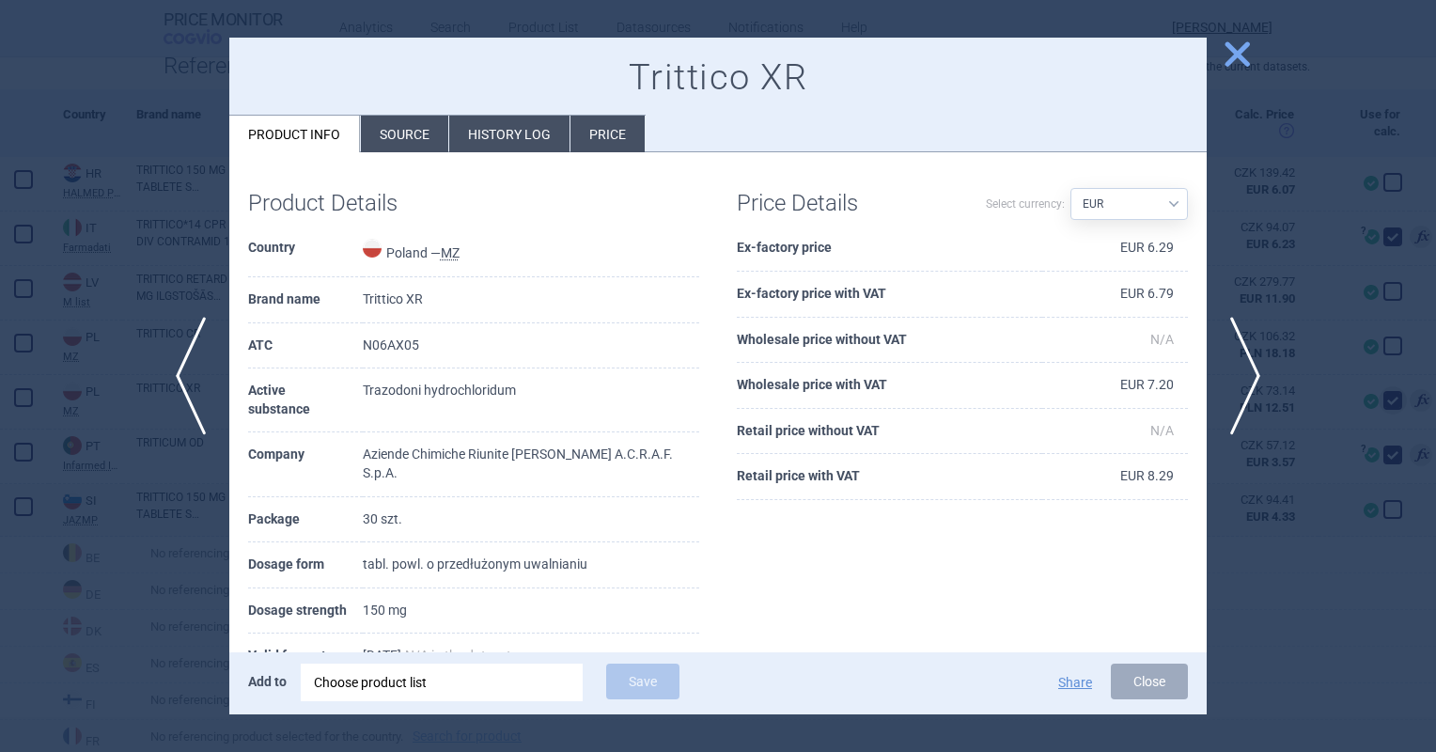
click at [531, 142] on li "History log" at bounding box center [509, 134] width 120 height 37
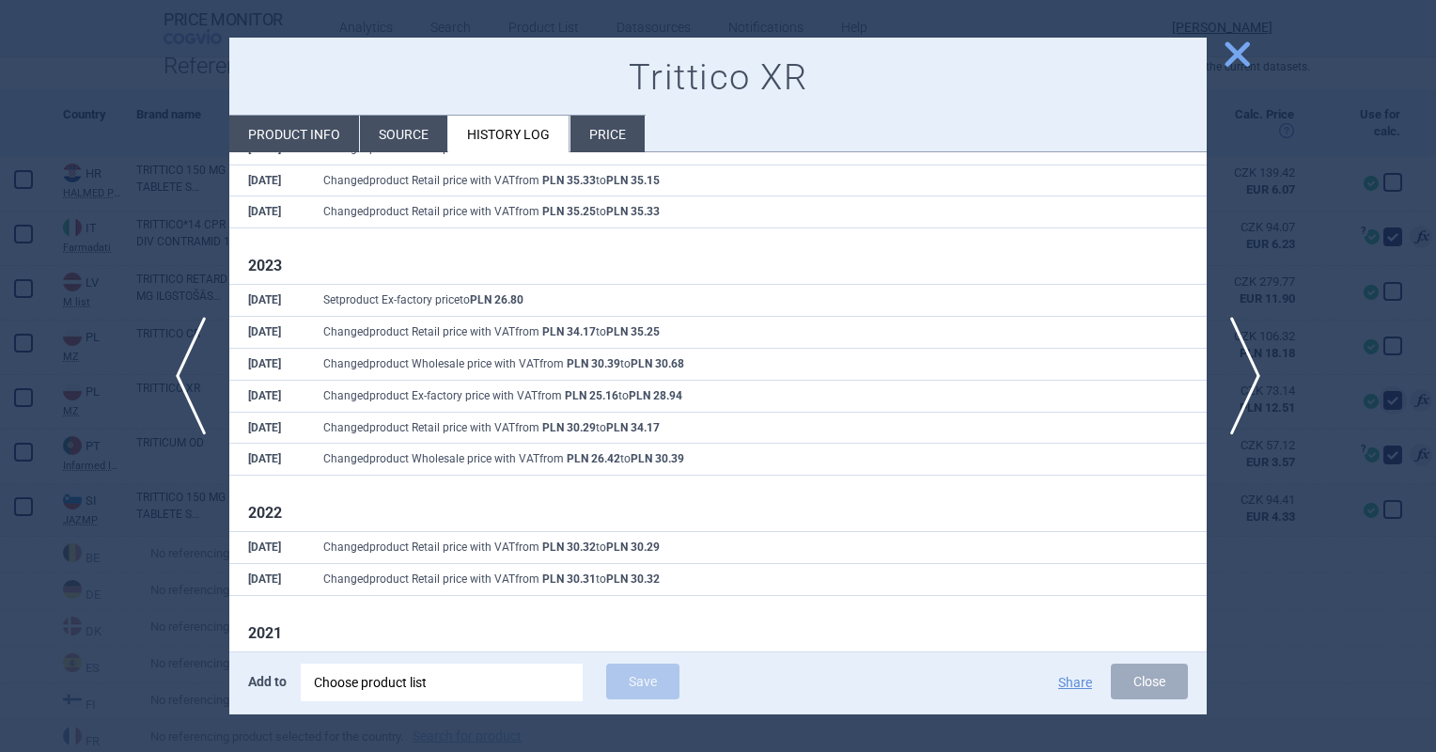
scroll to position [255, 0]
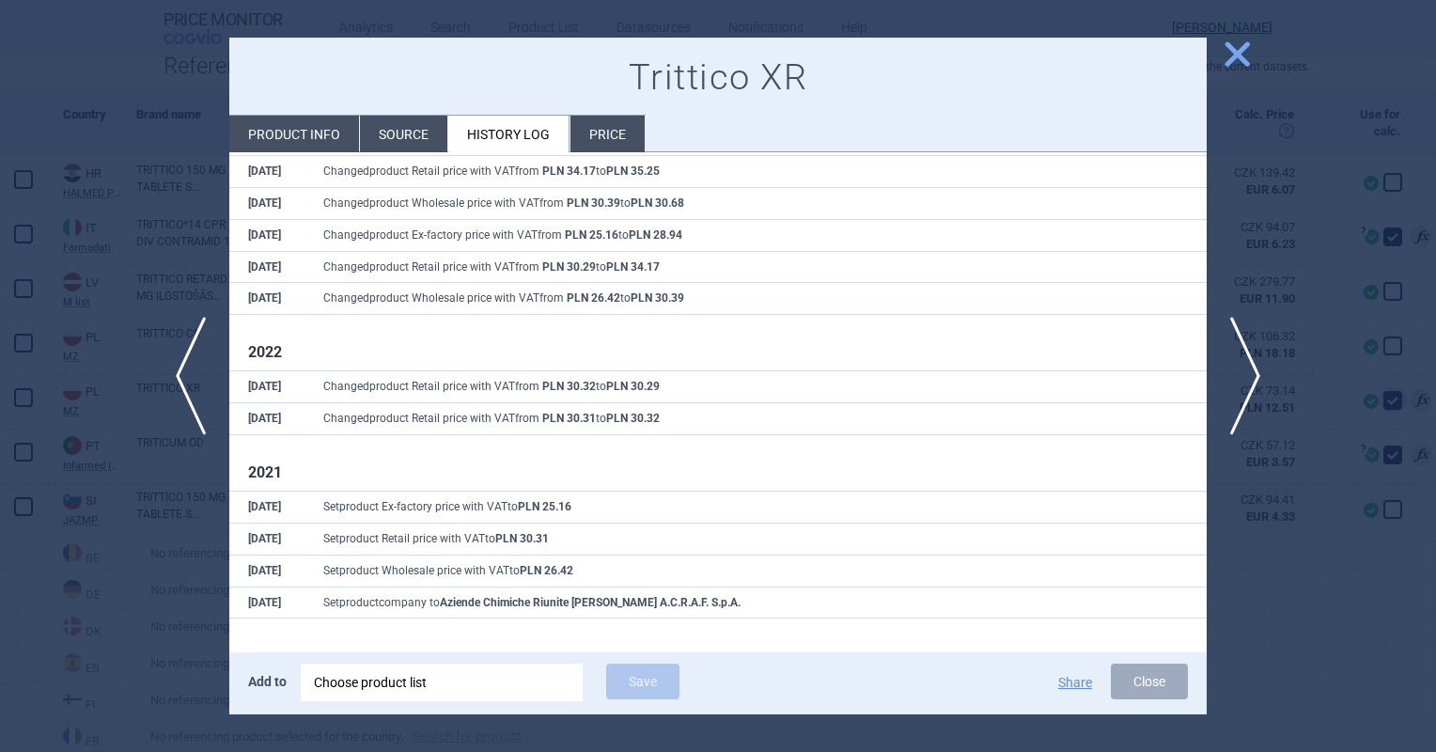
click at [631, 126] on li "Price" at bounding box center [607, 134] width 74 height 37
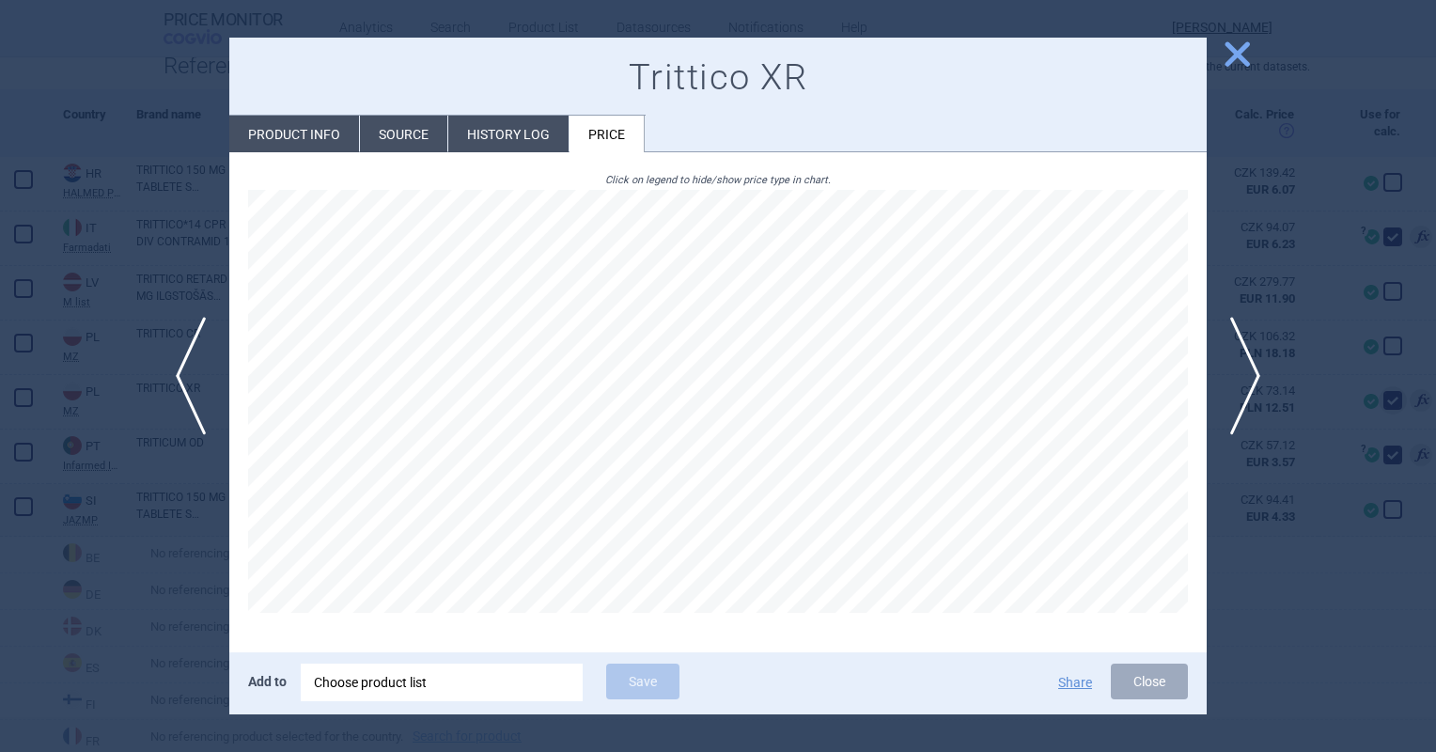
click at [434, 128] on li "Source" at bounding box center [403, 134] width 87 height 37
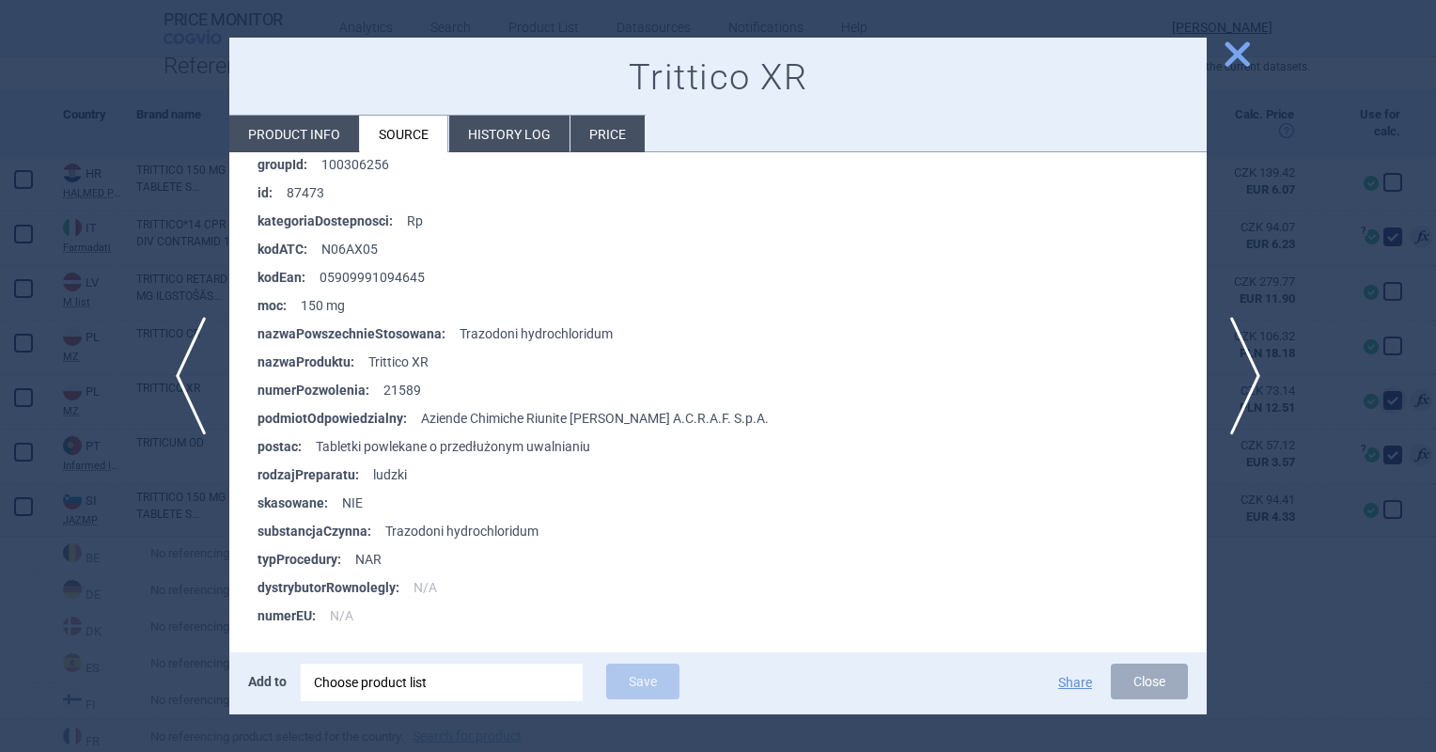
scroll to position [1191, 0]
click at [1250, 53] on span "close" at bounding box center [1237, 54] width 33 height 33
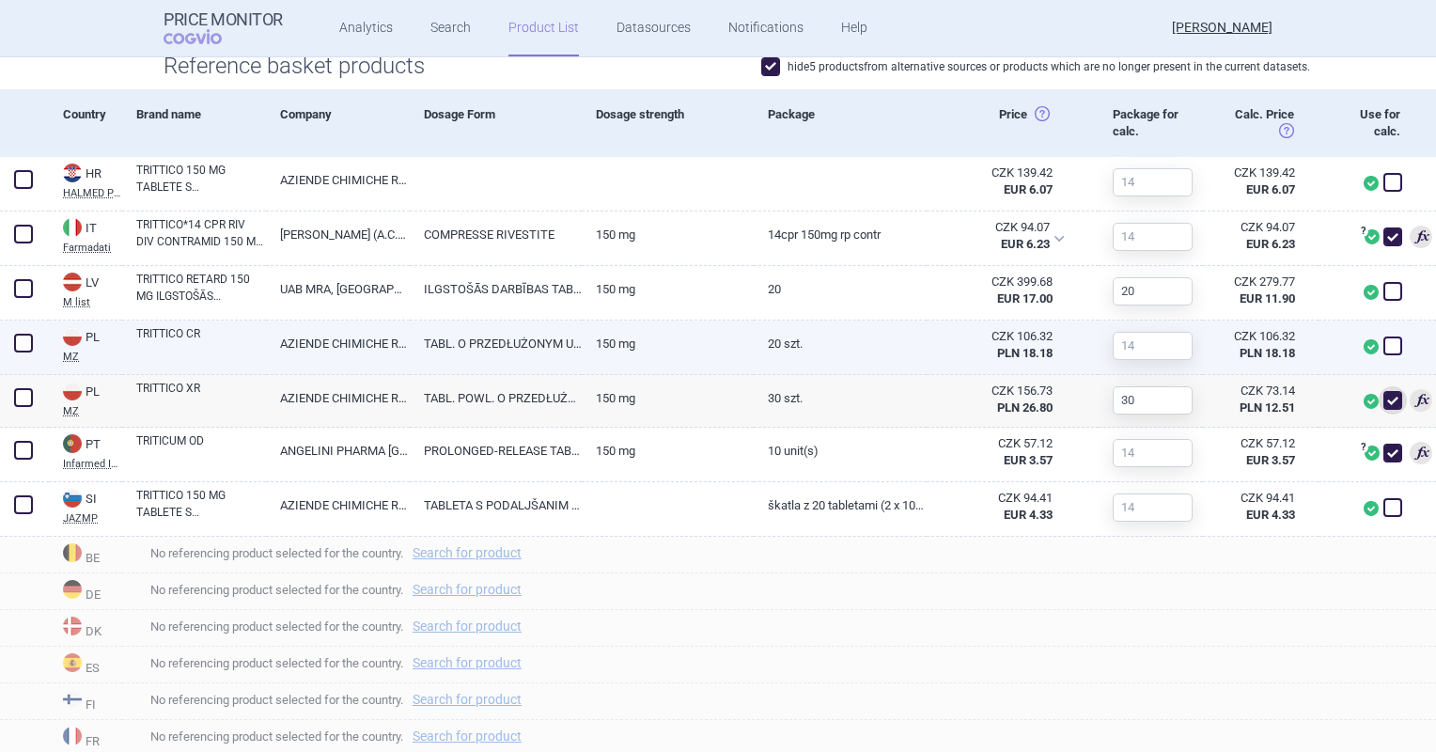
click at [782, 342] on link "20 szt." at bounding box center [840, 343] width 172 height 46
select select "EUR"
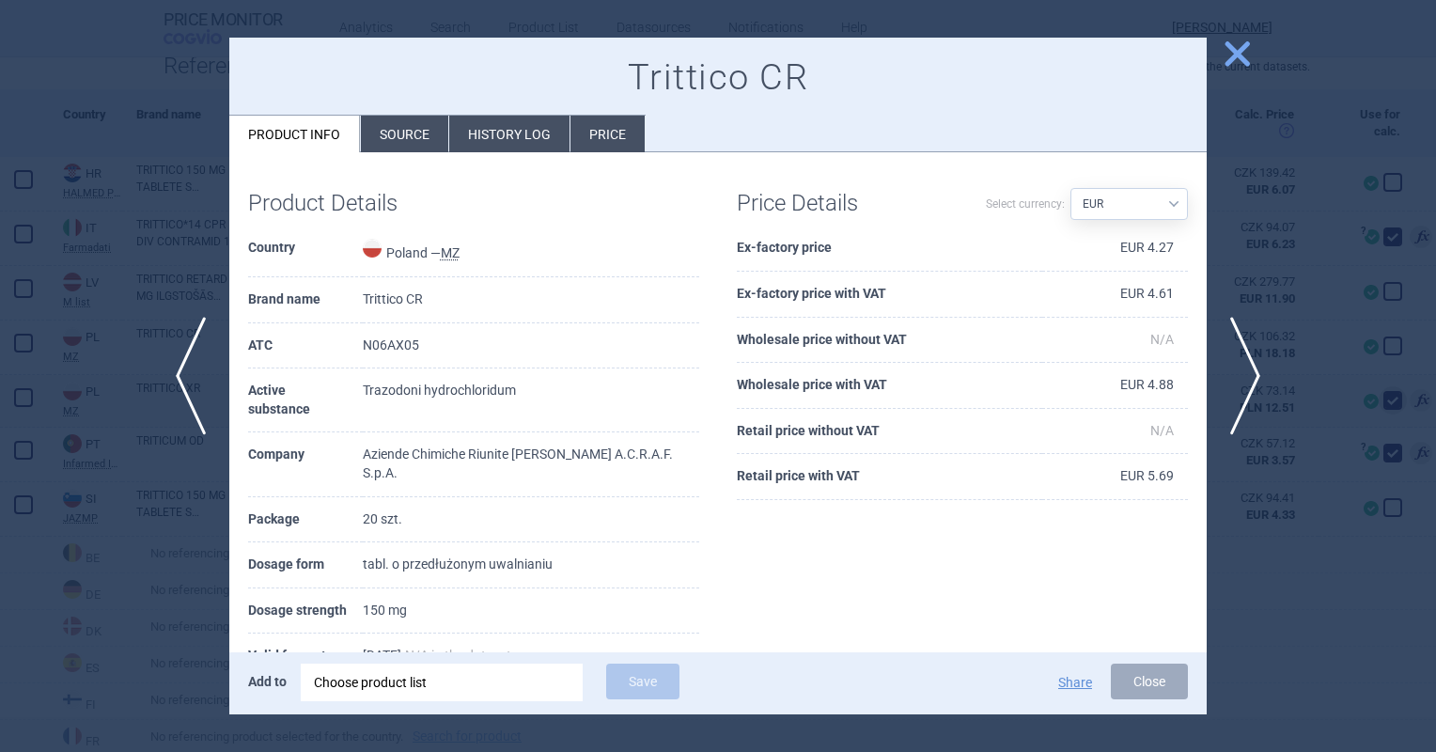
click at [1237, 56] on span "close" at bounding box center [1237, 54] width 33 height 33
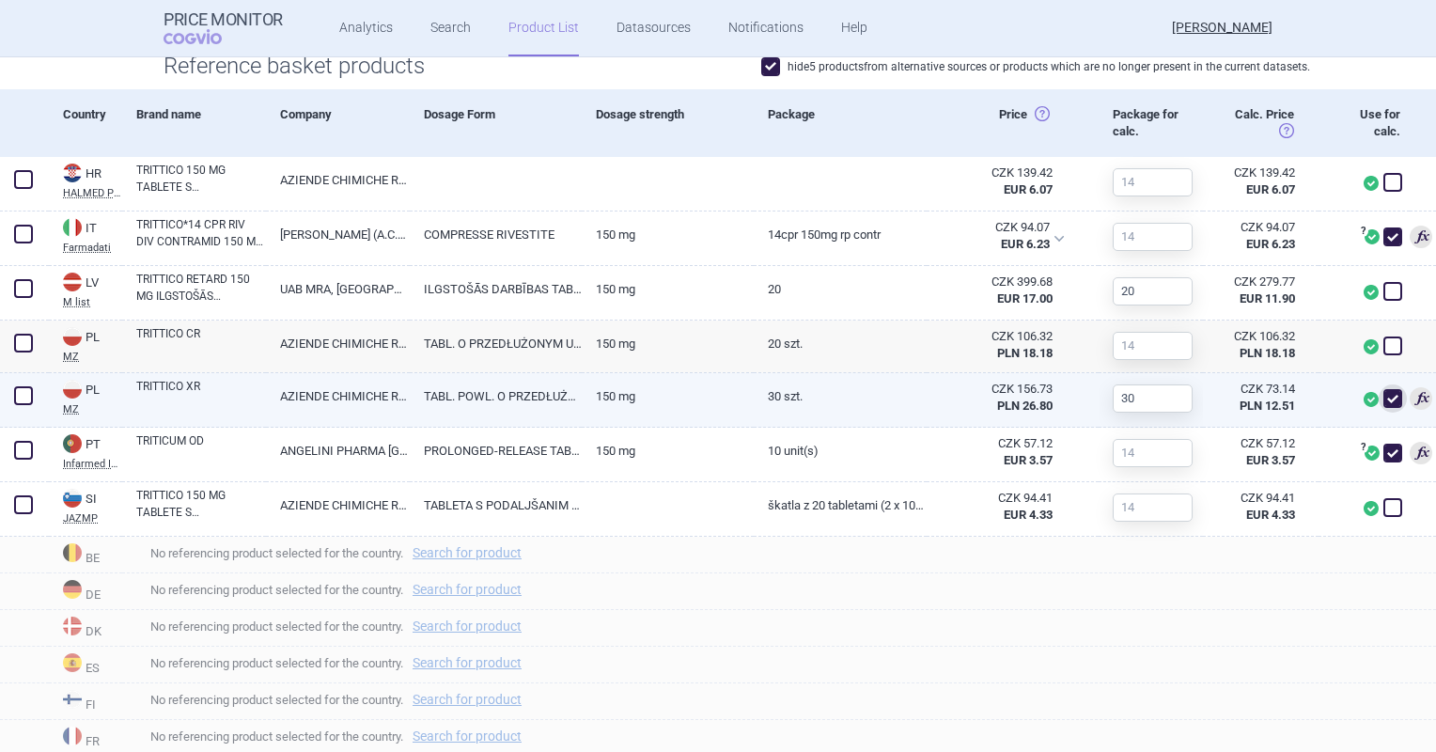
click at [542, 395] on link "TABL. POWL. O PRZEDŁUŻONYM UWALNIANIU" at bounding box center [496, 396] width 172 height 46
select select "EUR"
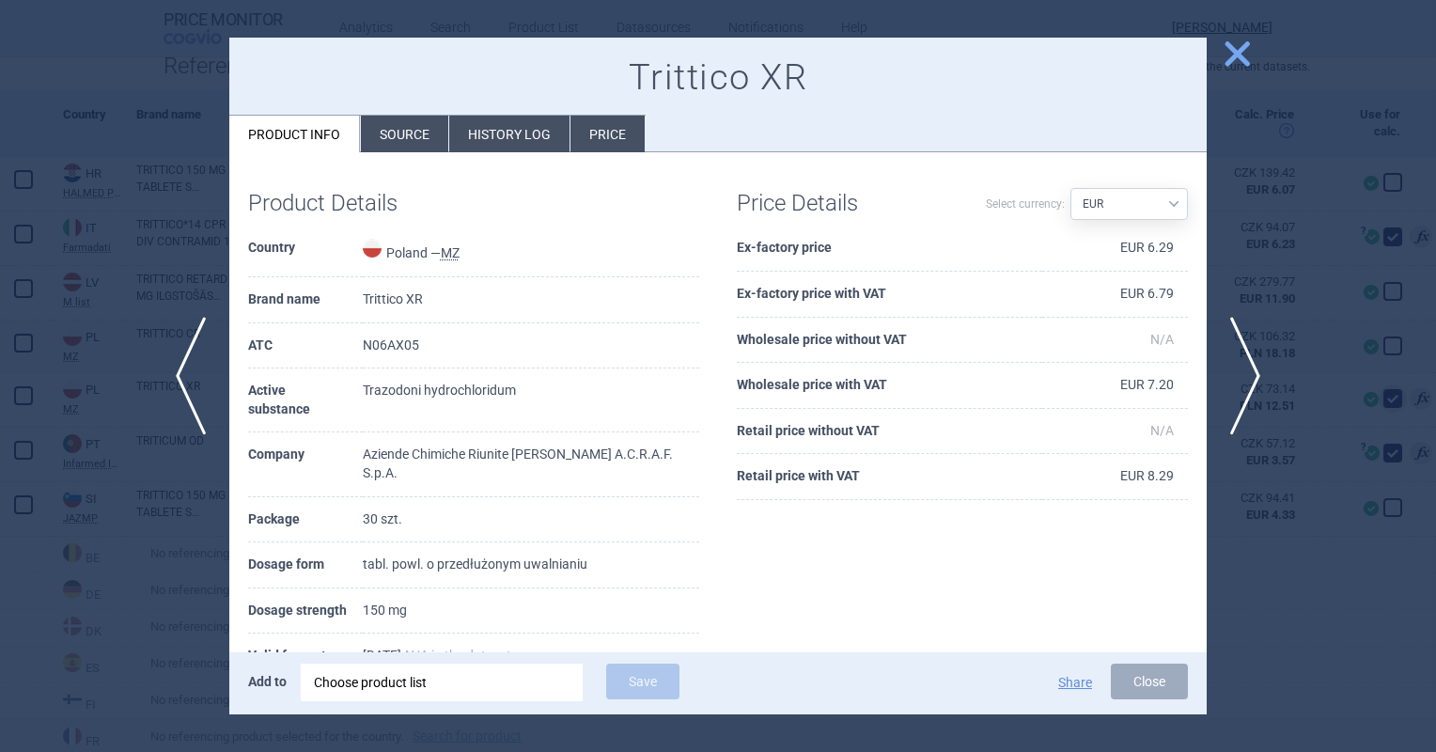
click at [1237, 49] on span "close" at bounding box center [1237, 54] width 33 height 33
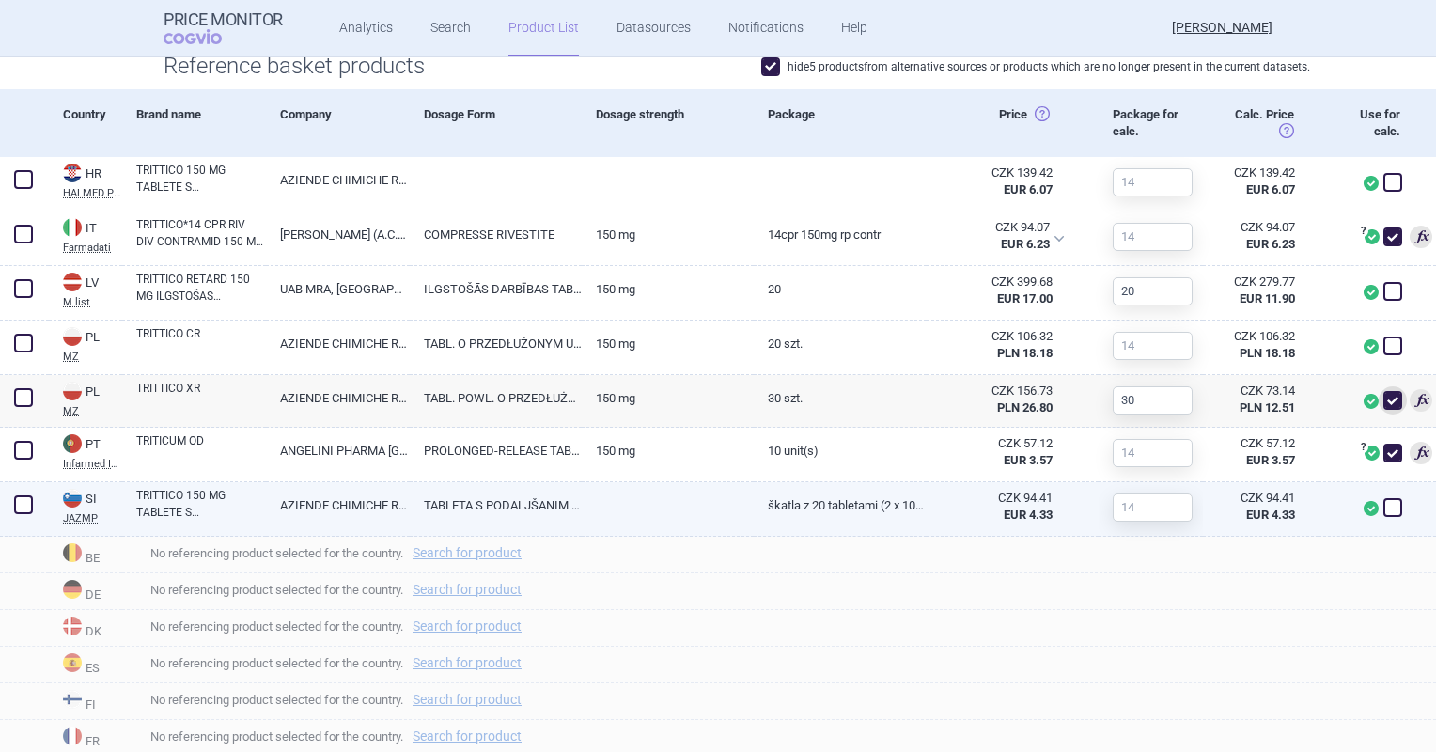
click at [568, 500] on link "TABLETA S PODALJŠANIM SPROŠČANJEM" at bounding box center [496, 505] width 172 height 46
select select "EUR"
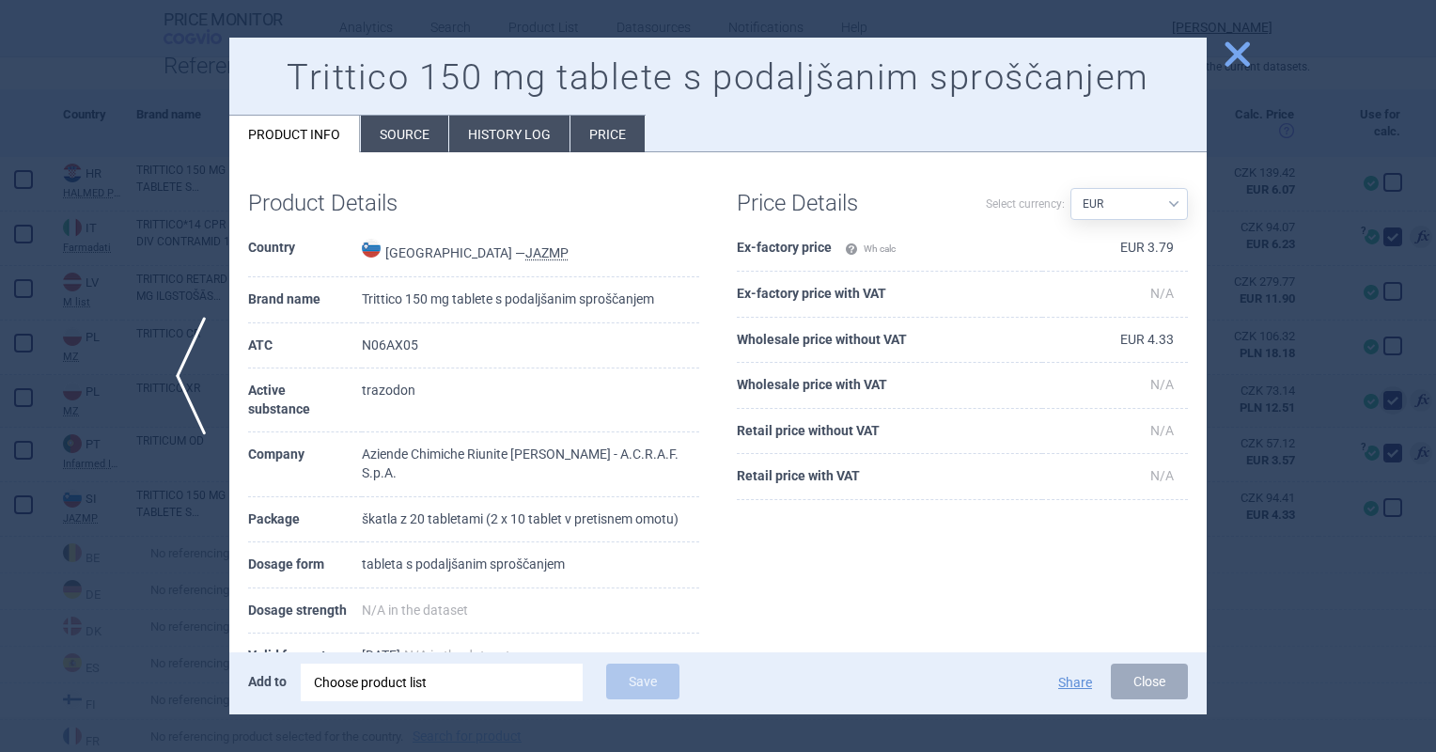
click at [1260, 67] on div at bounding box center [718, 376] width 1436 height 752
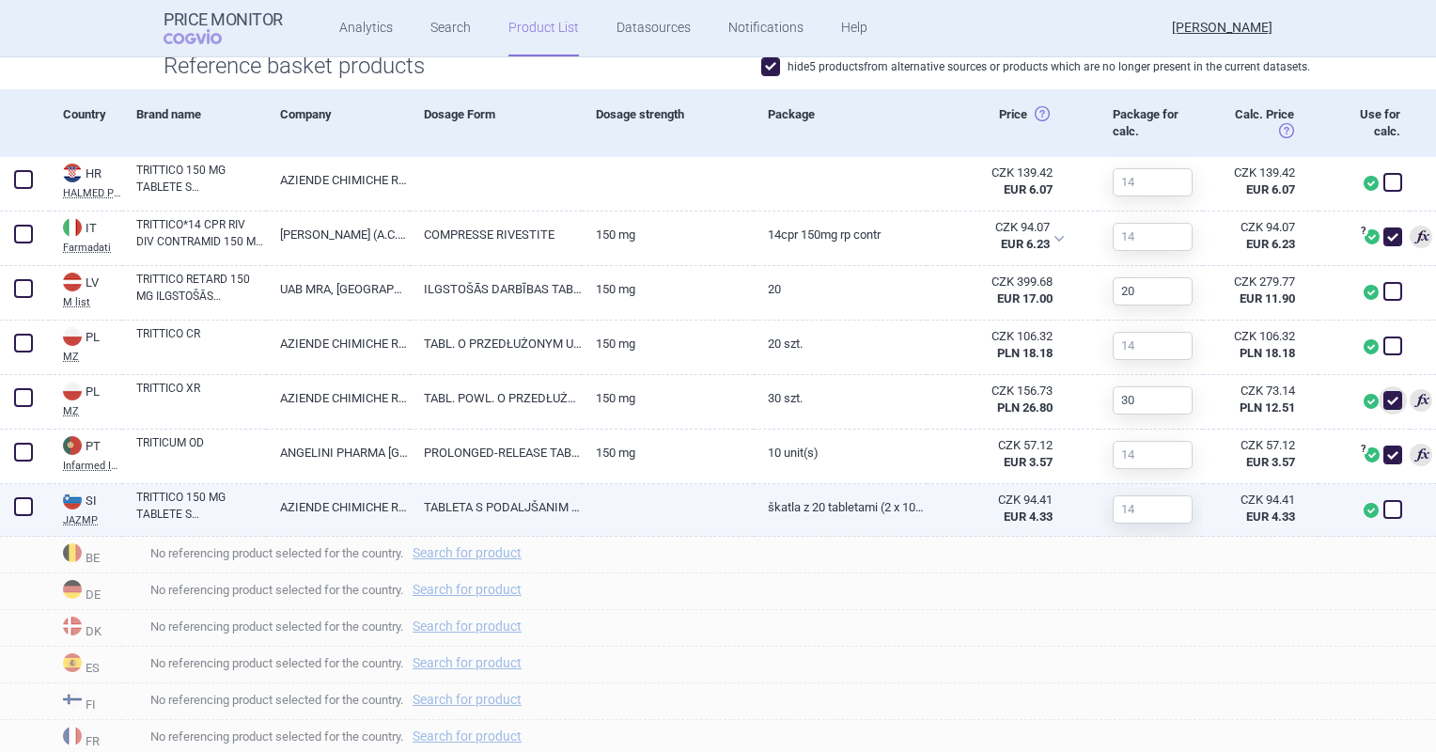
click at [633, 506] on link at bounding box center [668, 501] width 172 height 34
select select "EUR"
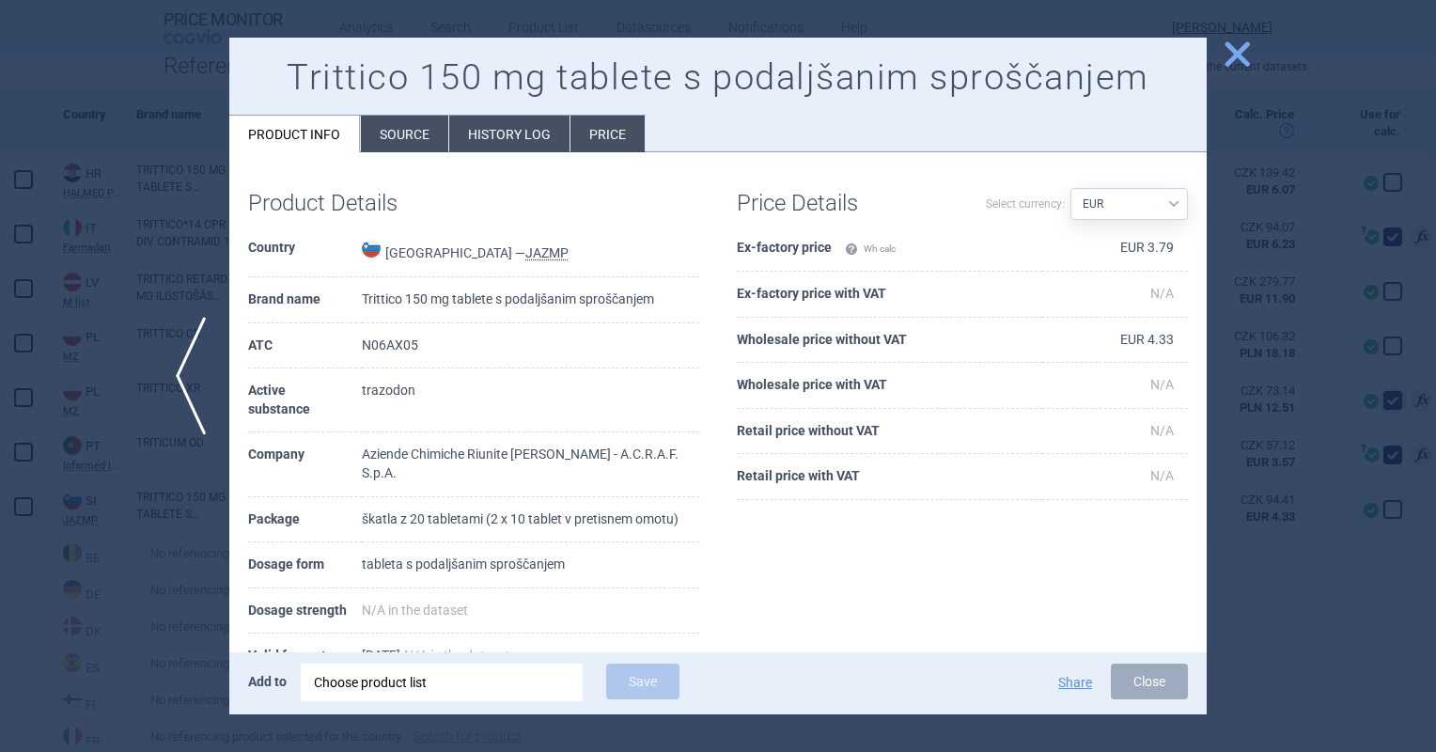
click at [530, 137] on li "History log" at bounding box center [509, 134] width 120 height 37
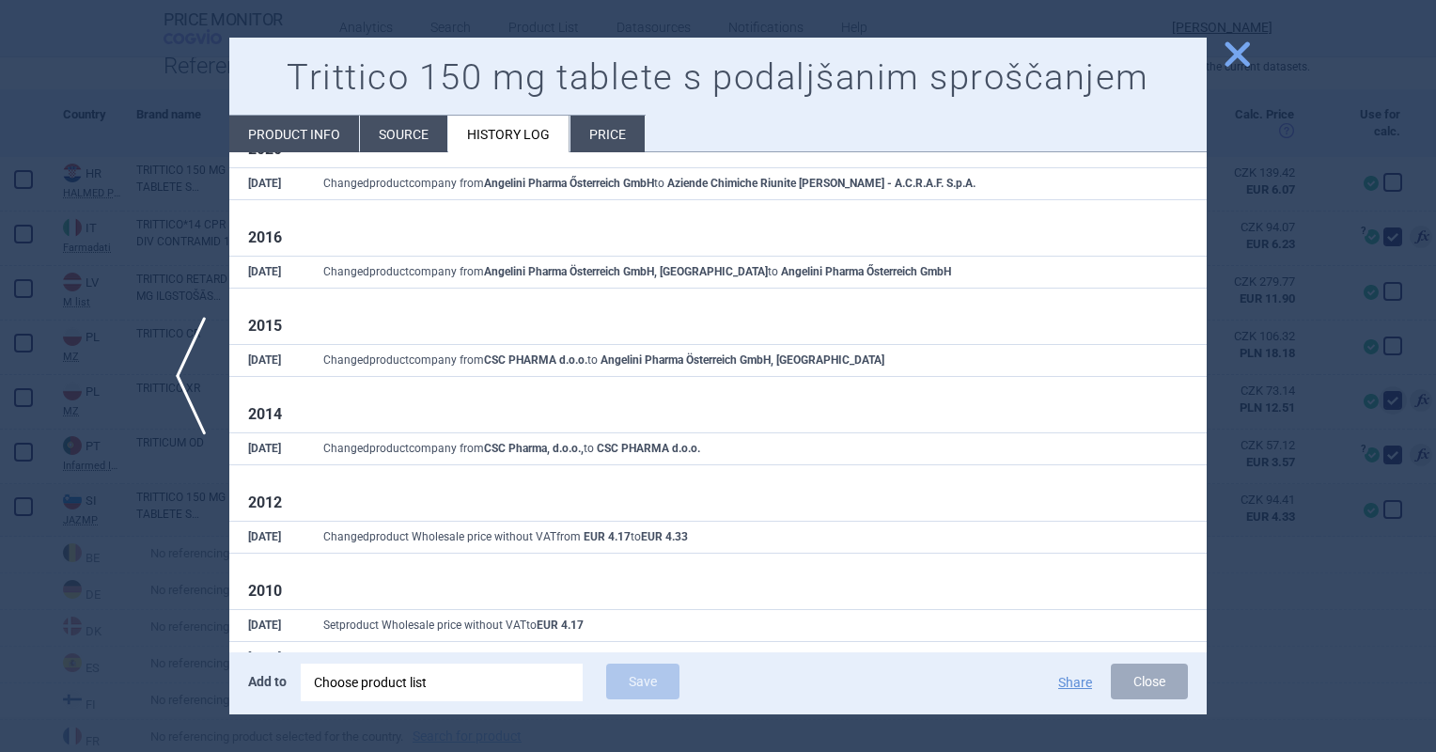
scroll to position [115, 0]
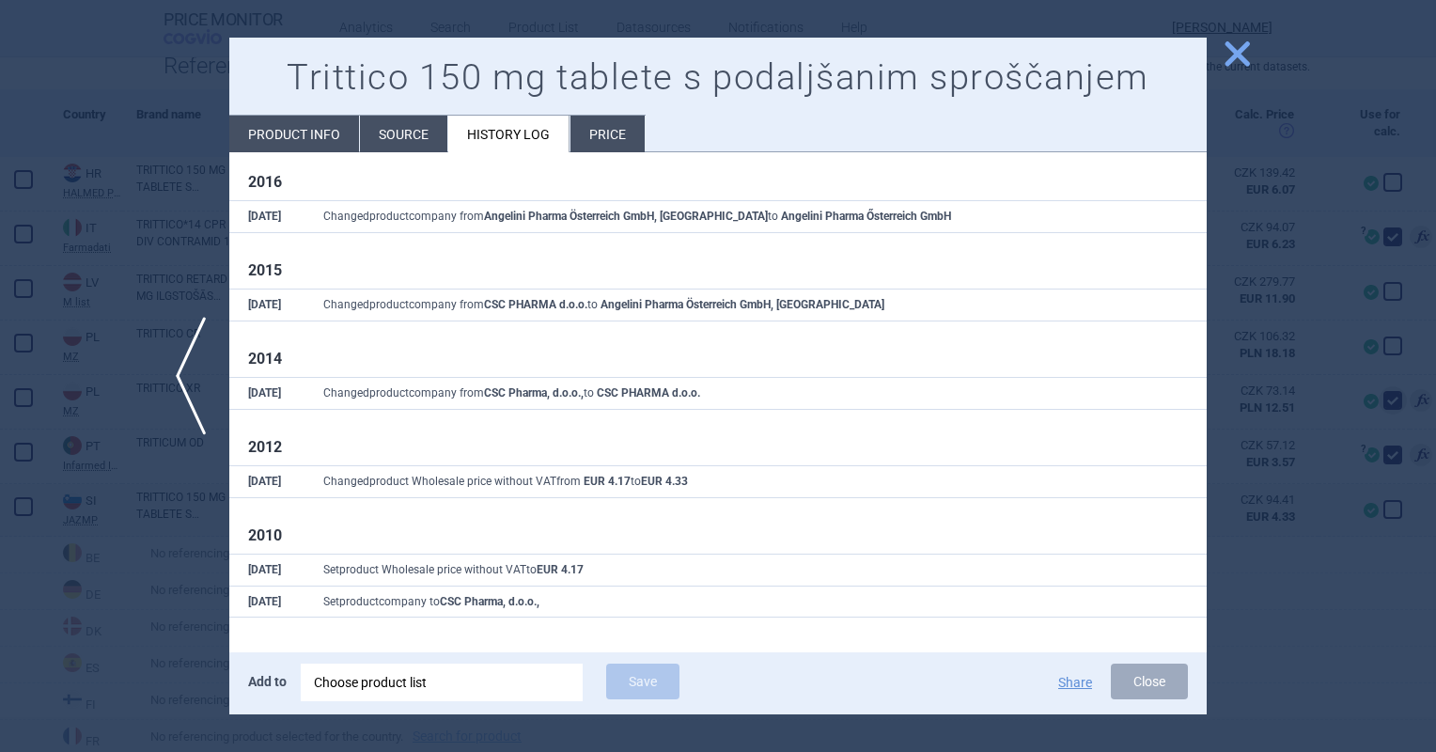
click at [1248, 51] on span "close" at bounding box center [1237, 54] width 33 height 33
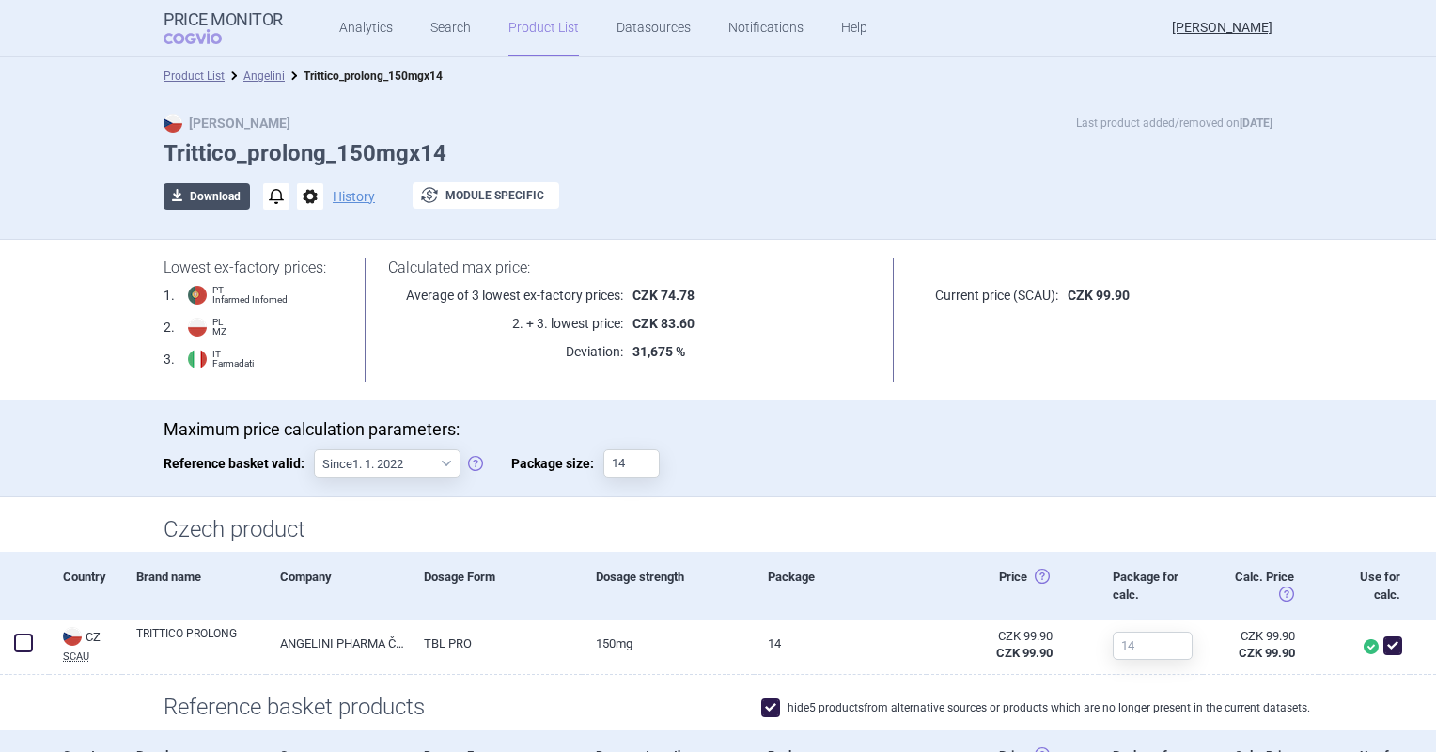
click at [221, 184] on button "download Download" at bounding box center [207, 196] width 86 height 26
select select "EUR"
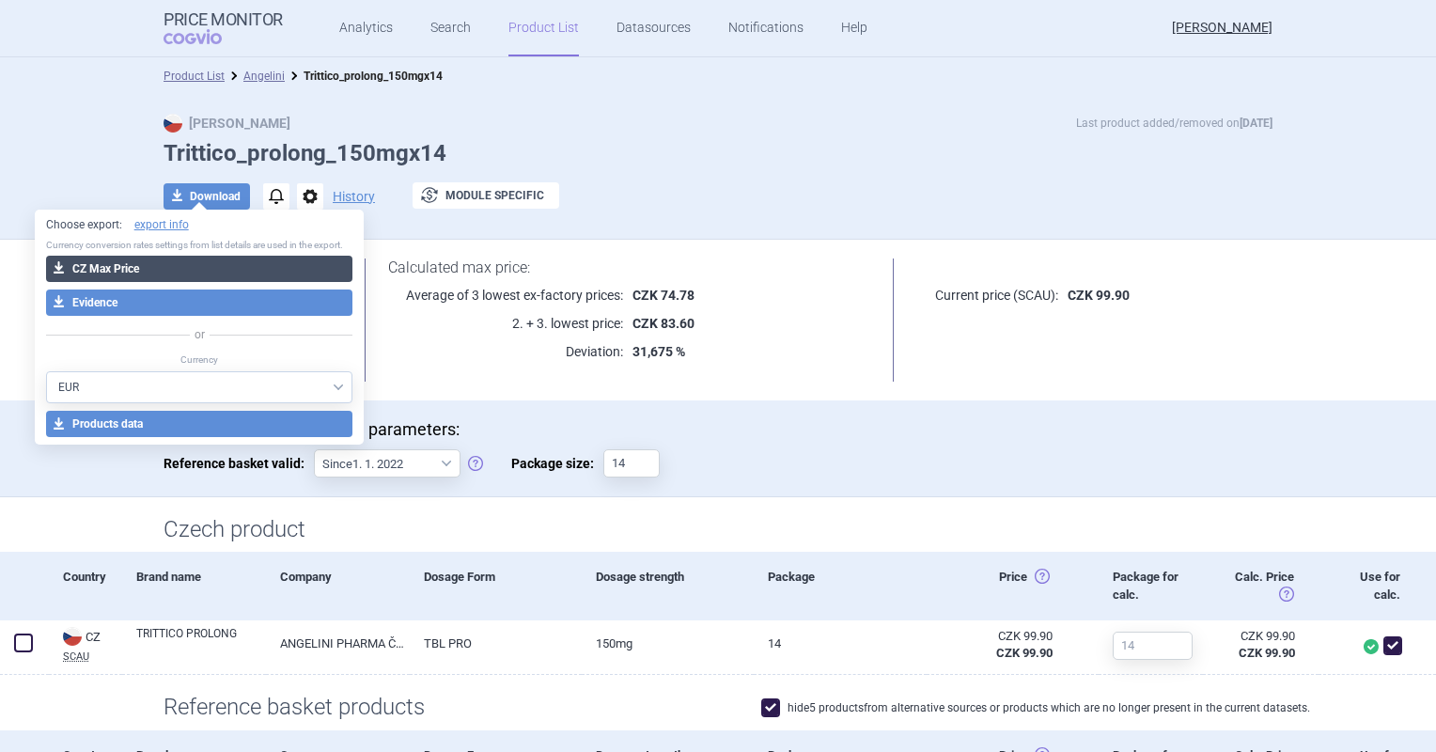
click at [222, 259] on button "download CZ Max Price" at bounding box center [199, 269] width 307 height 26
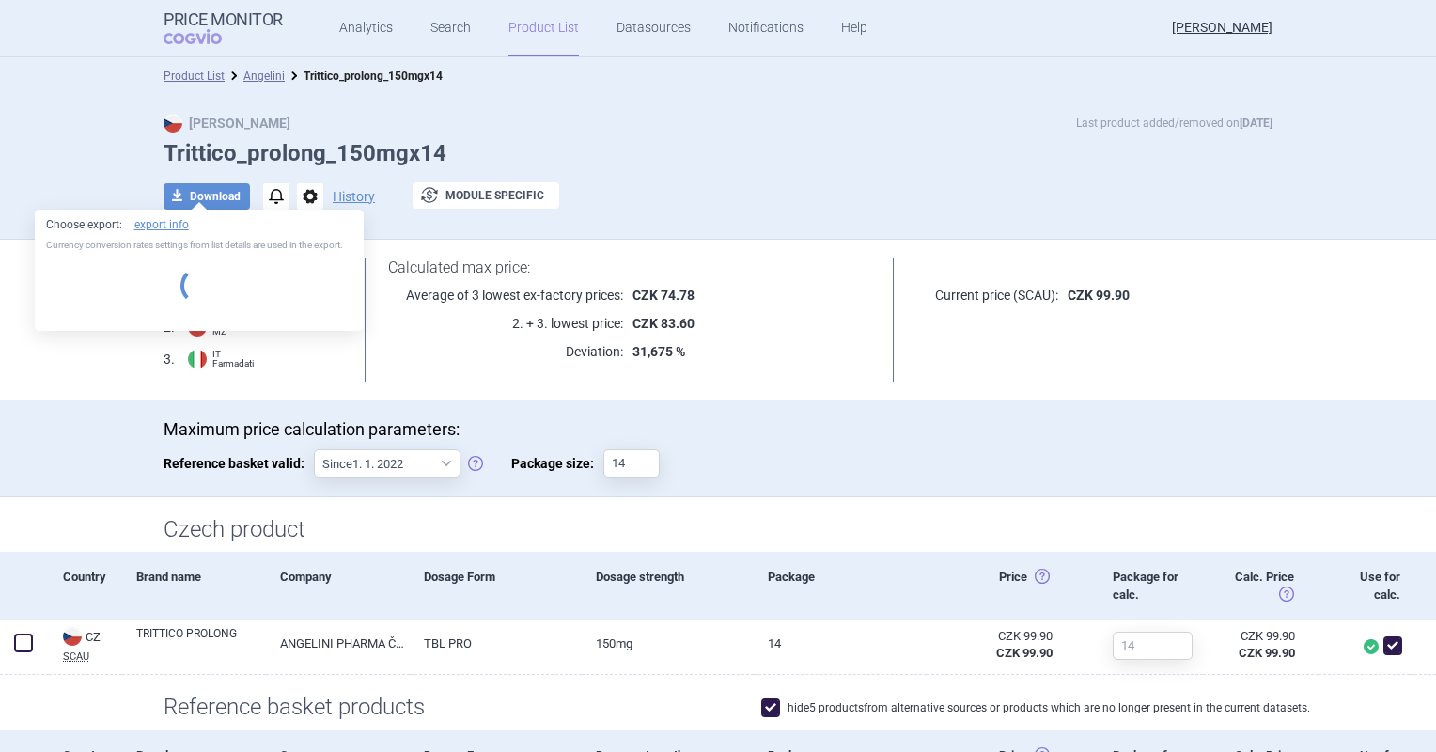
select select "EUR"
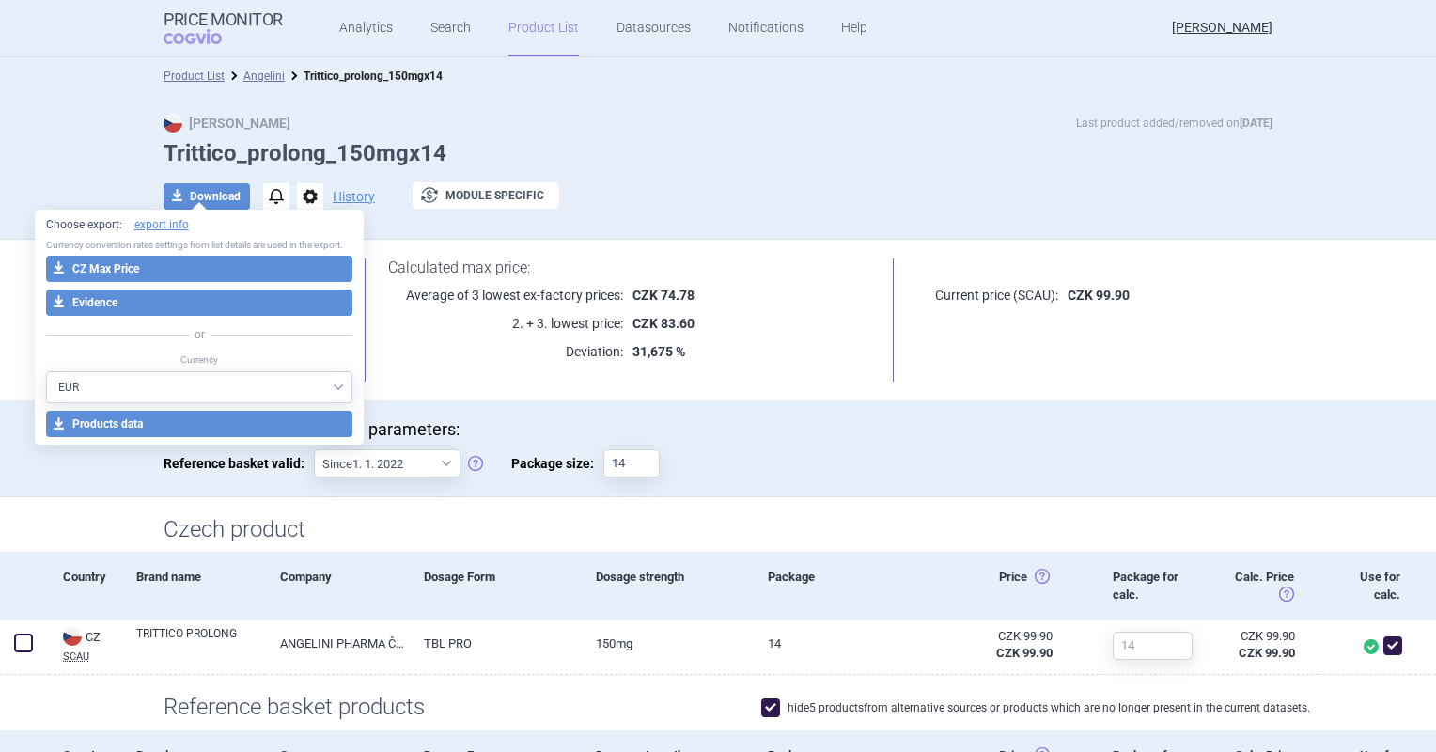
click at [820, 473] on div "Maximum price calculation parameters: Reference basket valid: Since 1. 1. 2022 …" at bounding box center [718, 457] width 1109 height 77
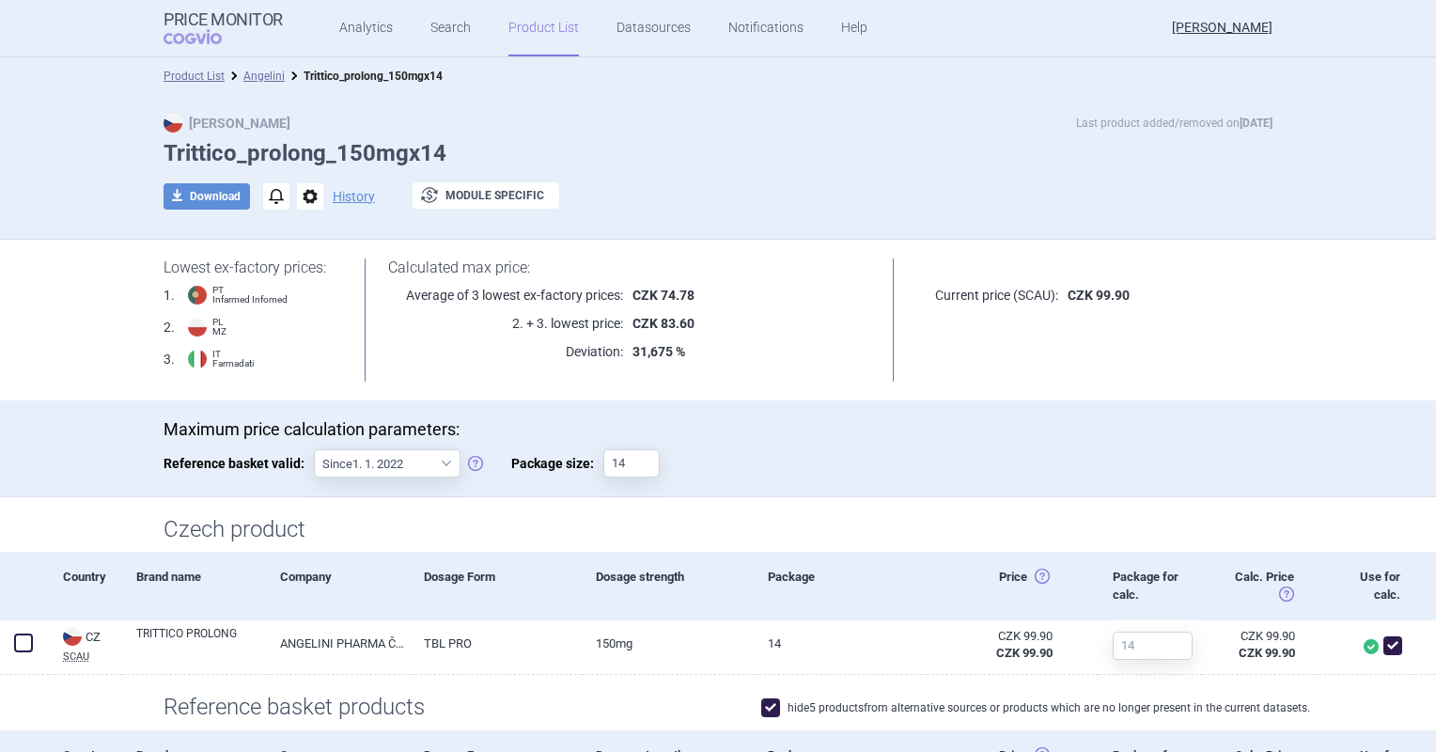
click at [928, 260] on h1 at bounding box center [1094, 267] width 355 height 18
click at [249, 72] on link "Angelini" at bounding box center [263, 76] width 41 height 13
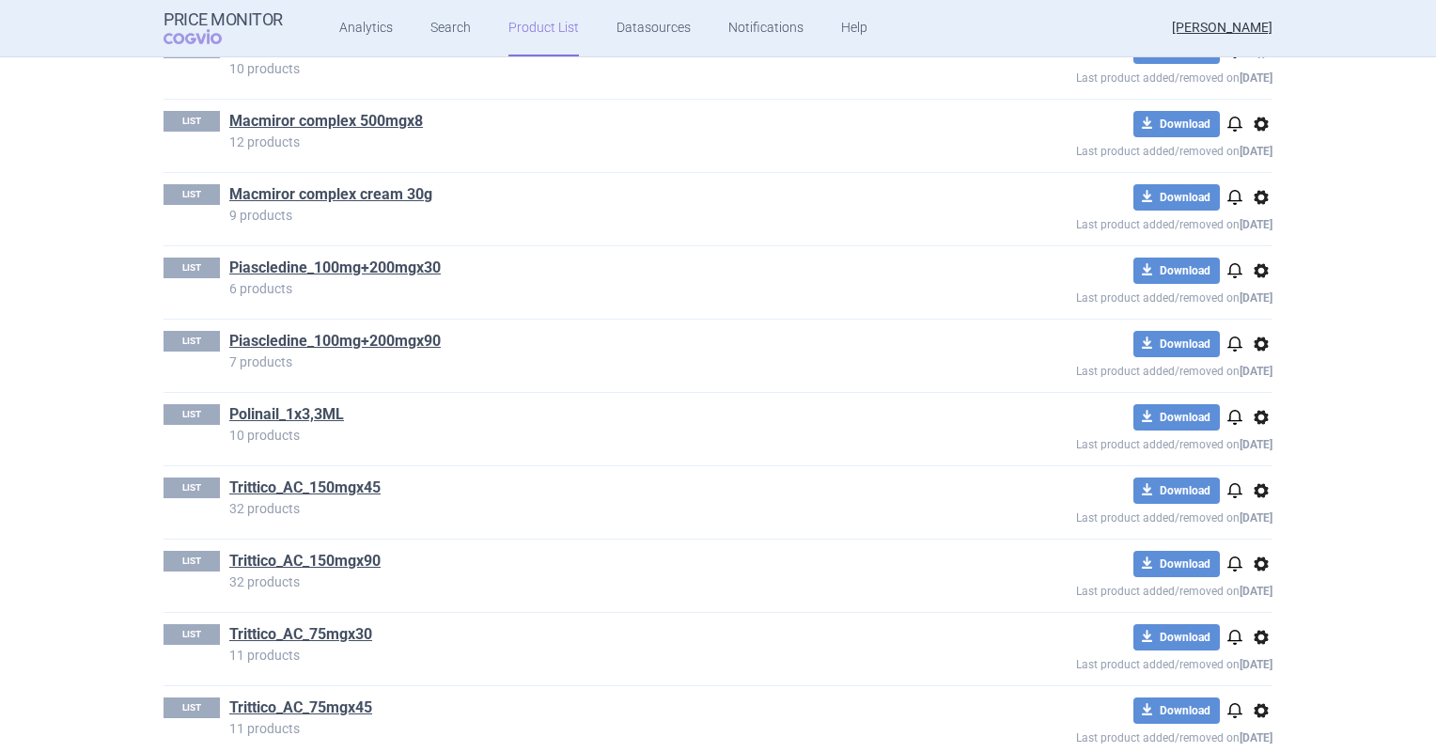
scroll to position [1368, 0]
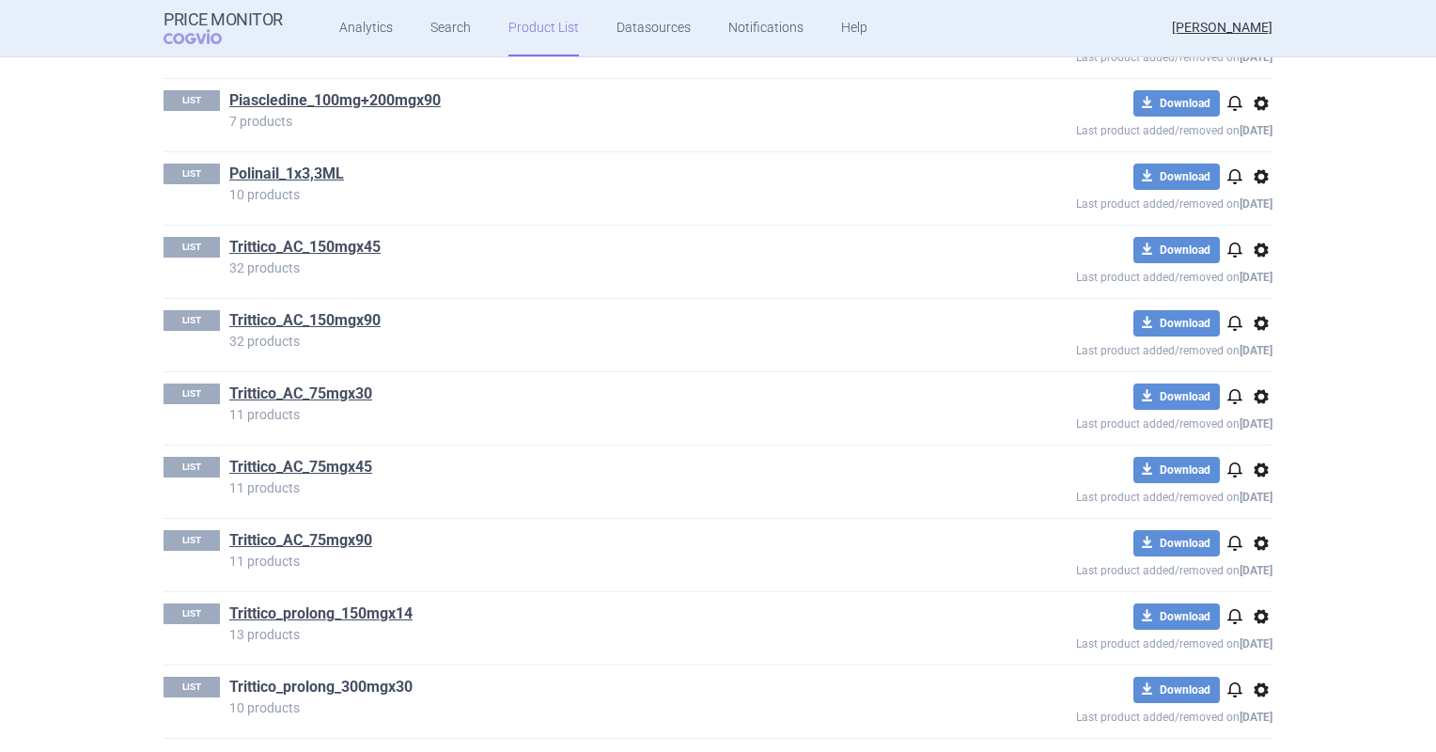
click at [372, 685] on link "Trittico_prolong_300mgx30" at bounding box center [320, 687] width 183 height 21
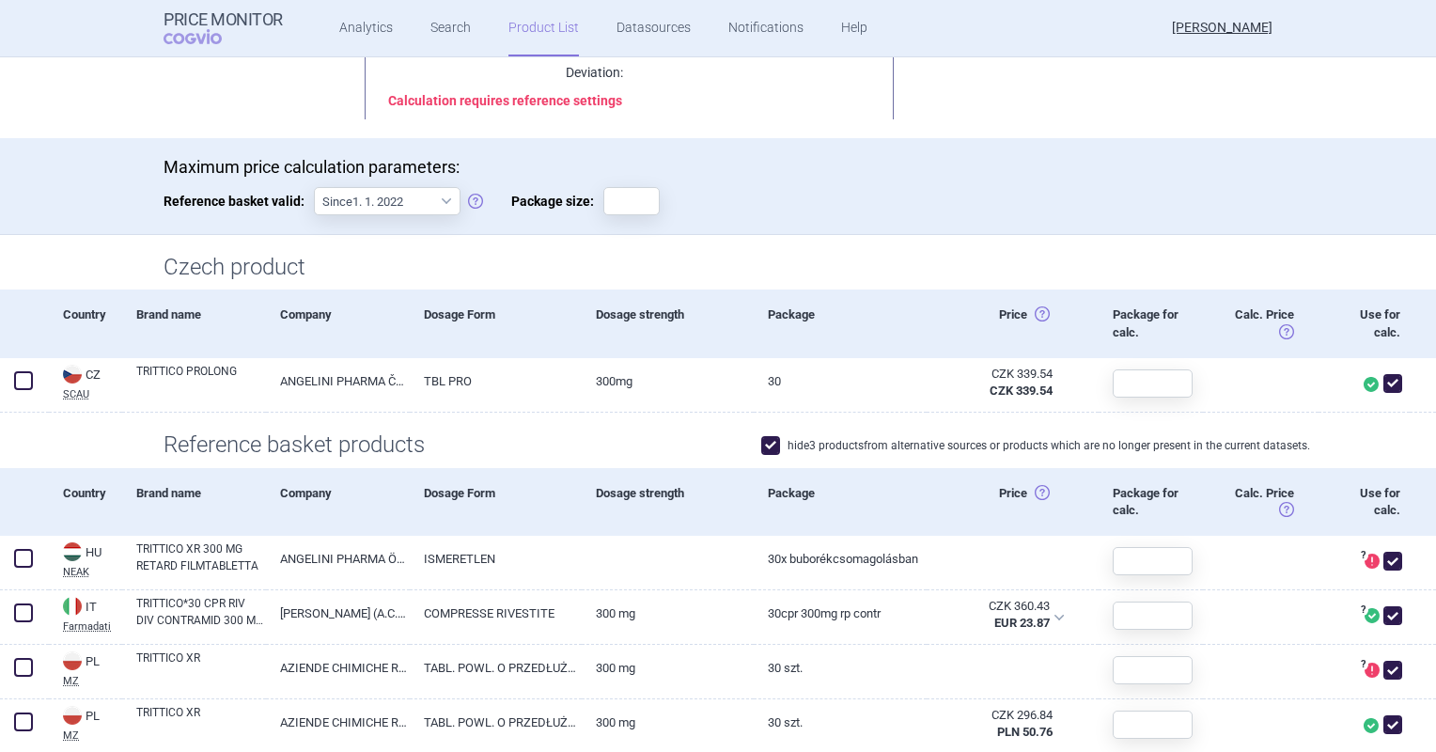
scroll to position [282, 0]
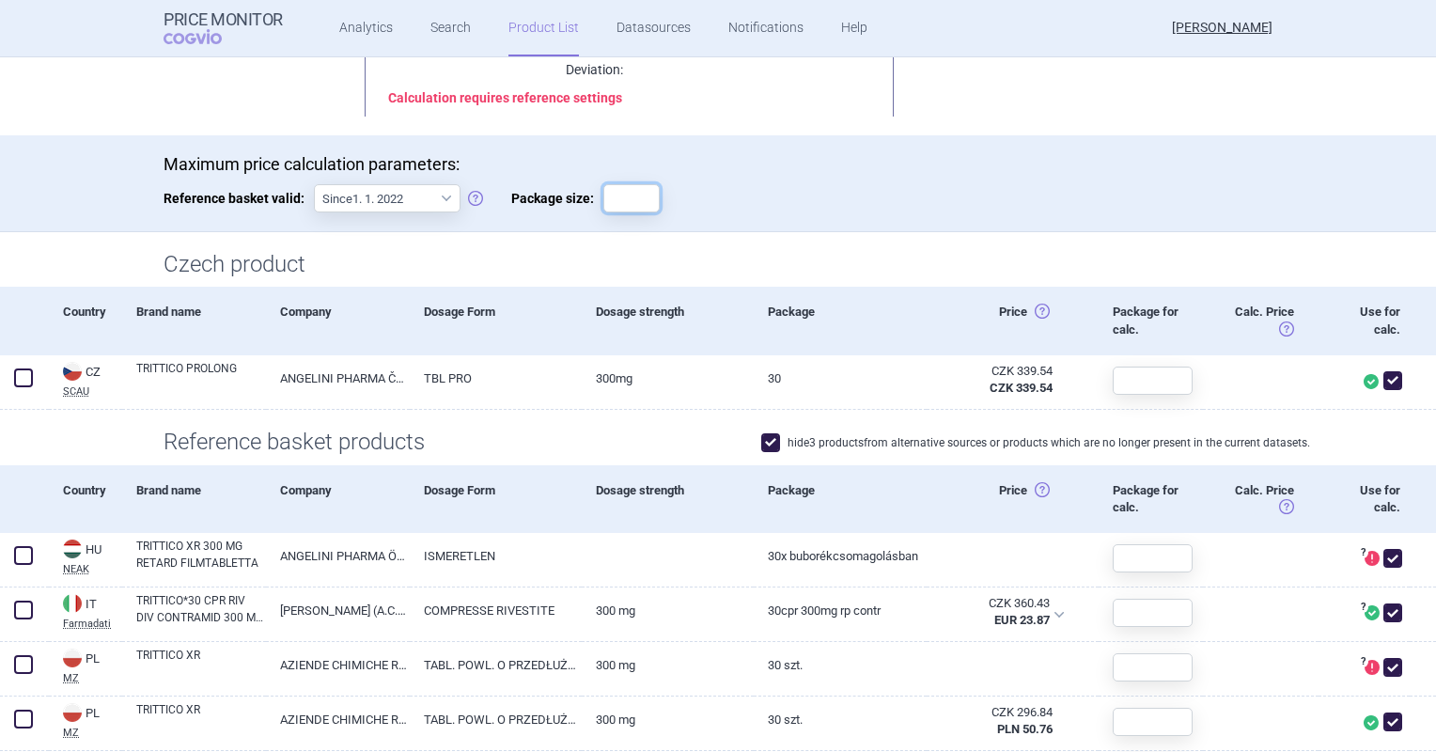
click at [624, 199] on input "Package size:" at bounding box center [631, 198] width 56 height 28
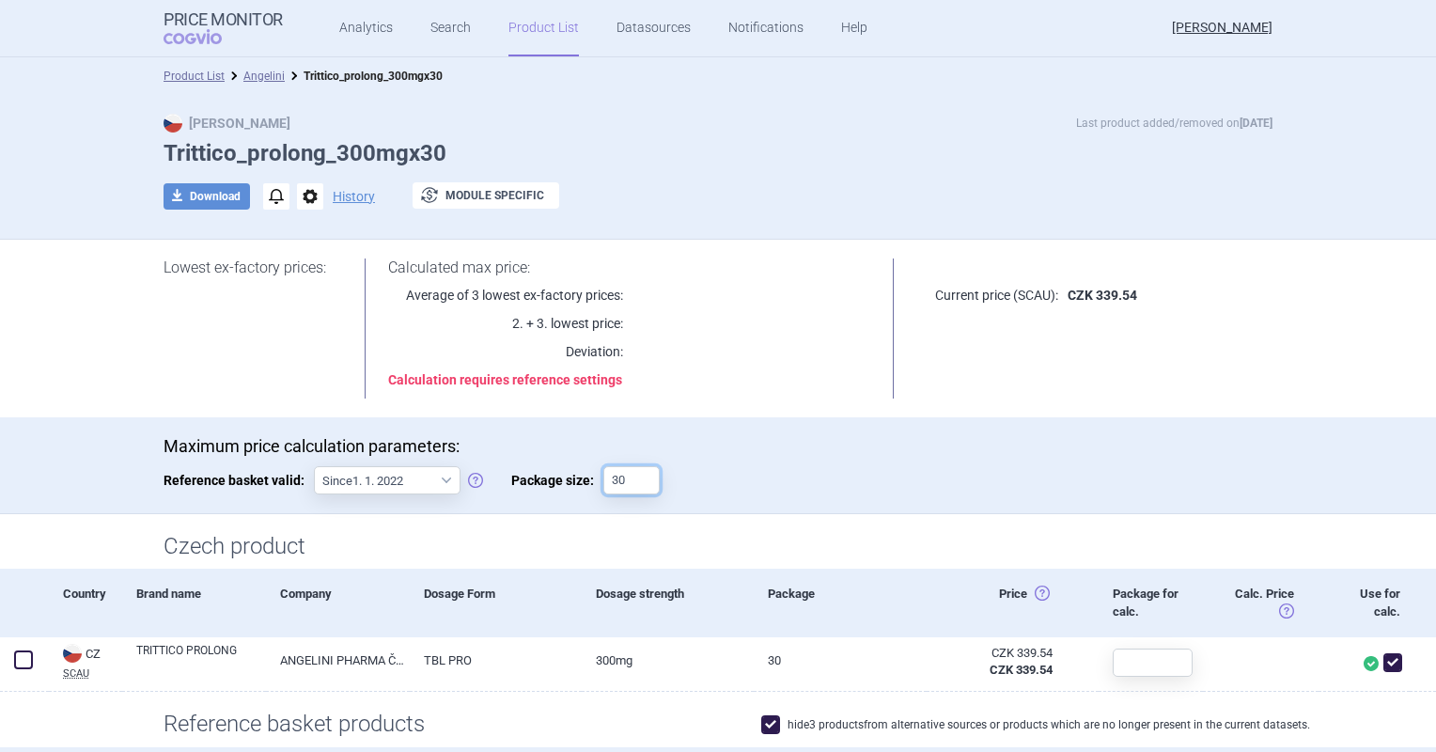
type input "30"
click at [823, 468] on div "Maximum price calculation parameters: Reference basket valid: Since 1. 1. 2022 …" at bounding box center [718, 474] width 1109 height 77
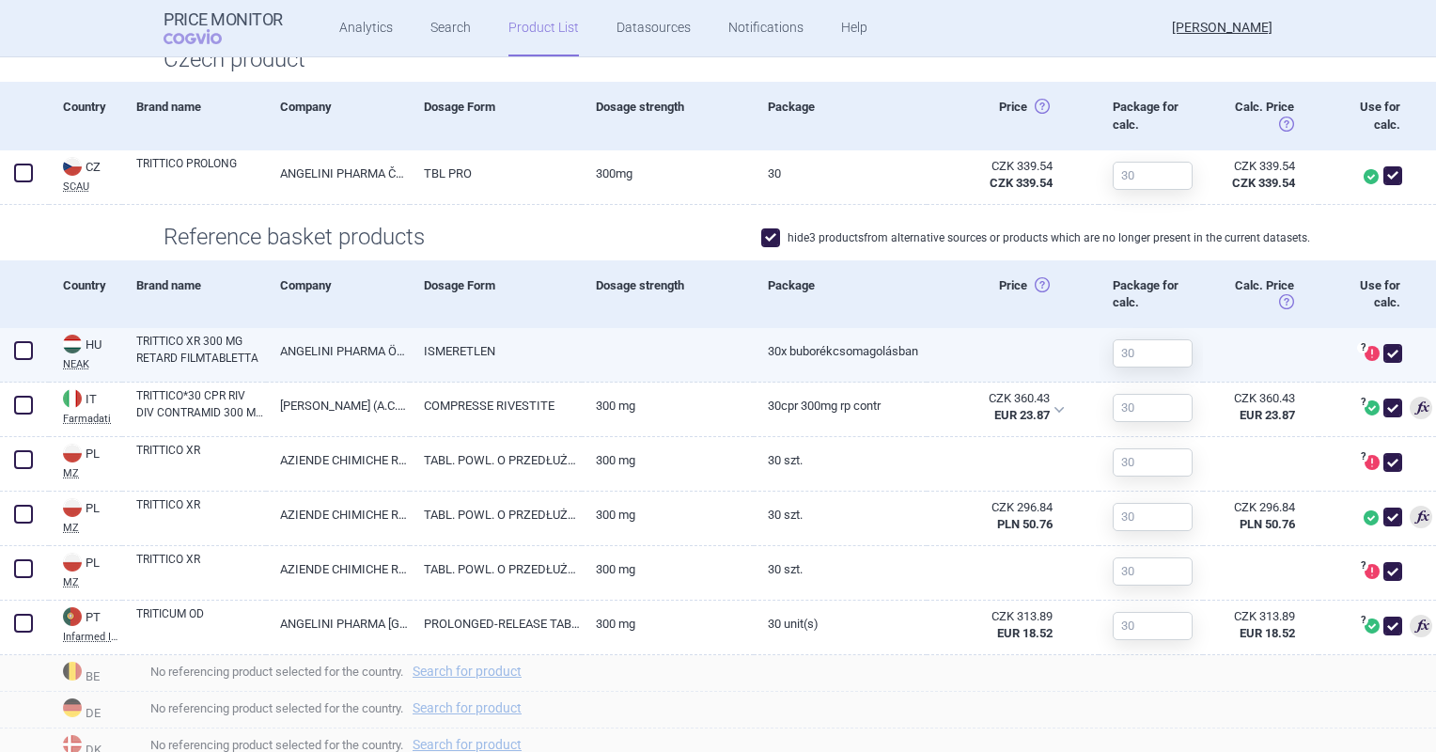
scroll to position [452, 0]
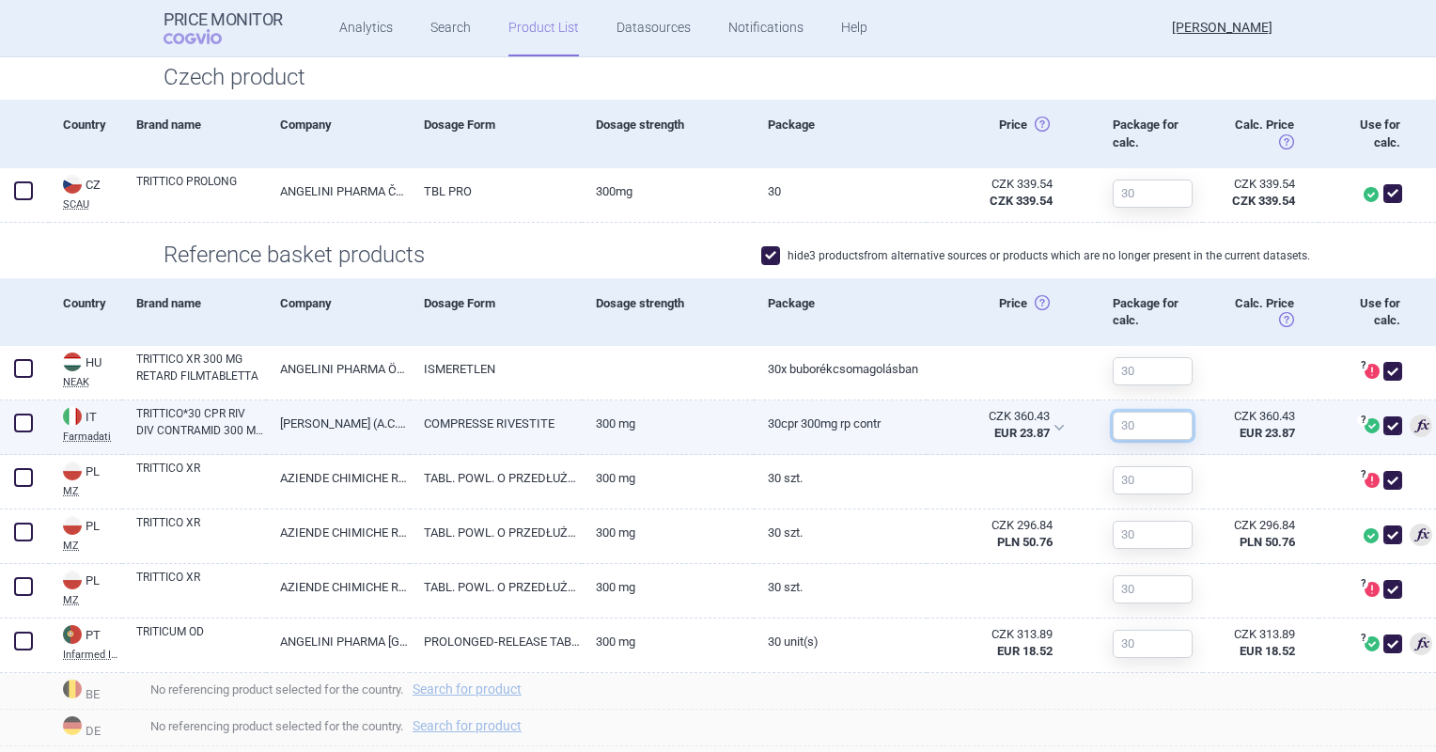
click at [1138, 427] on input "text" at bounding box center [1153, 426] width 80 height 28
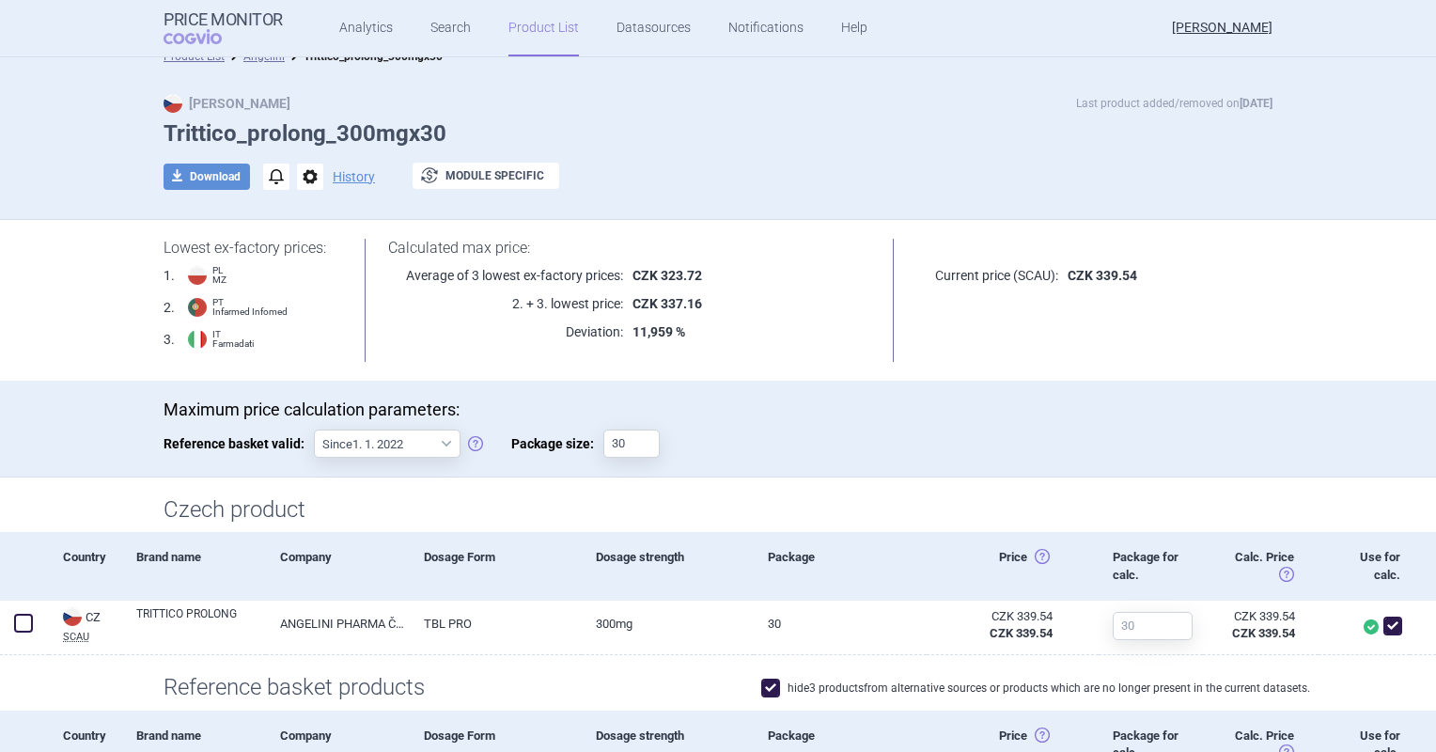
scroll to position [0, 0]
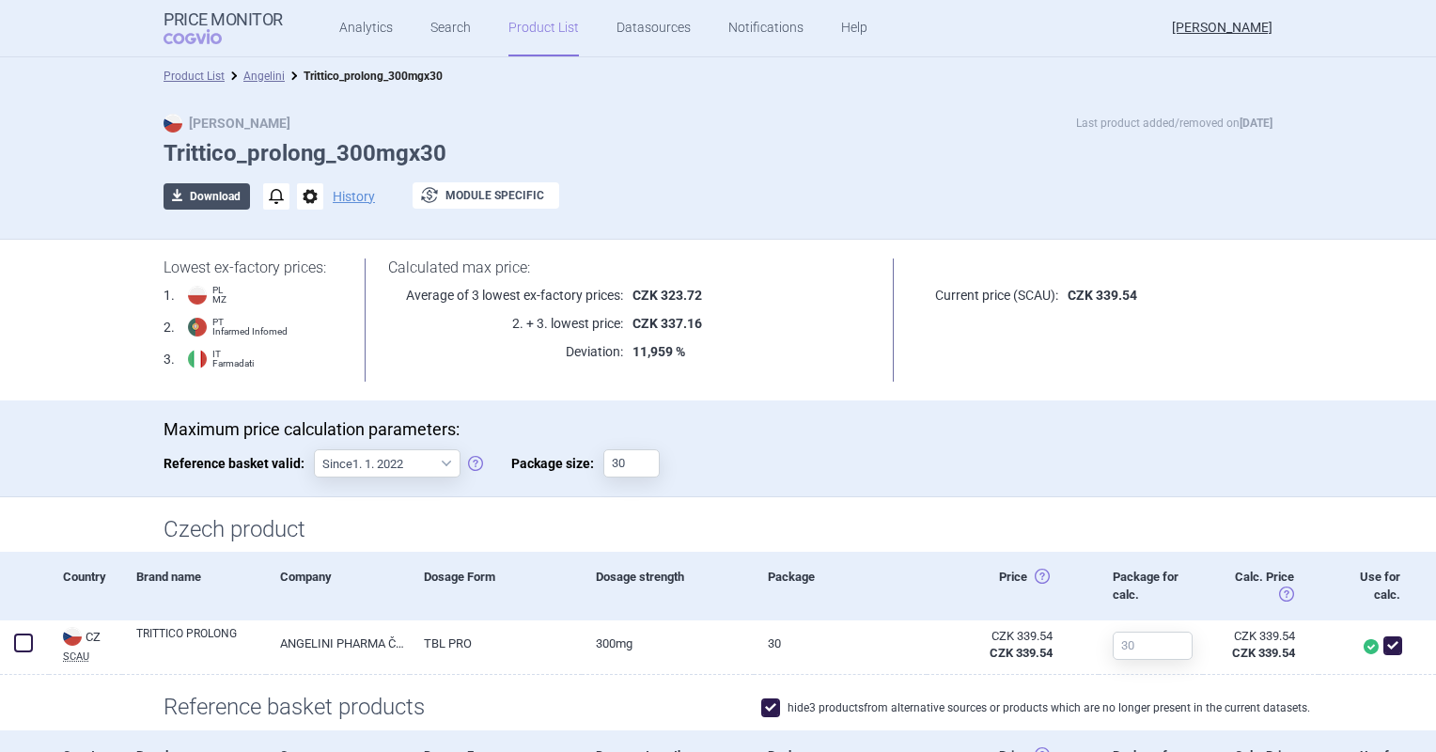
click at [210, 183] on button "download Download" at bounding box center [207, 196] width 86 height 26
select select "EUR"
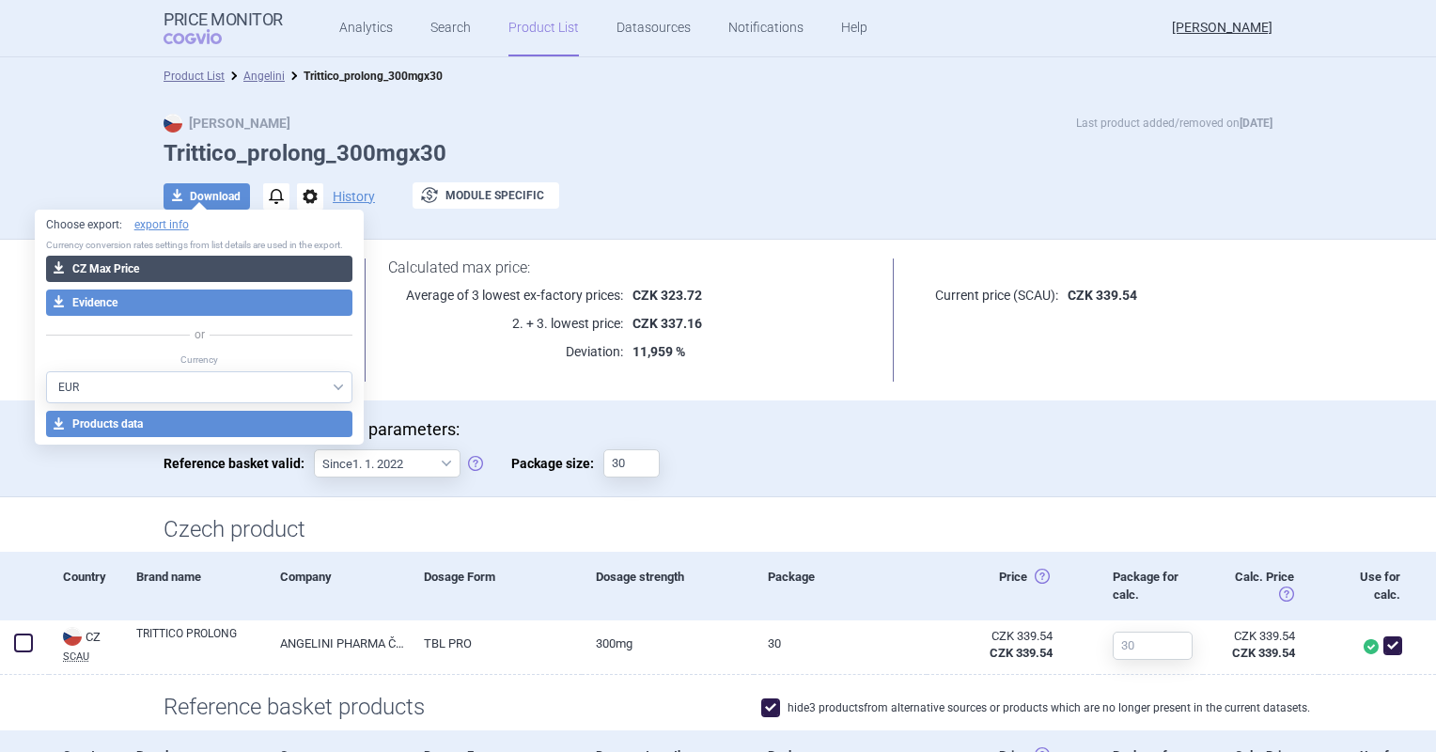
click at [224, 263] on button "download CZ Max Price" at bounding box center [199, 269] width 307 height 26
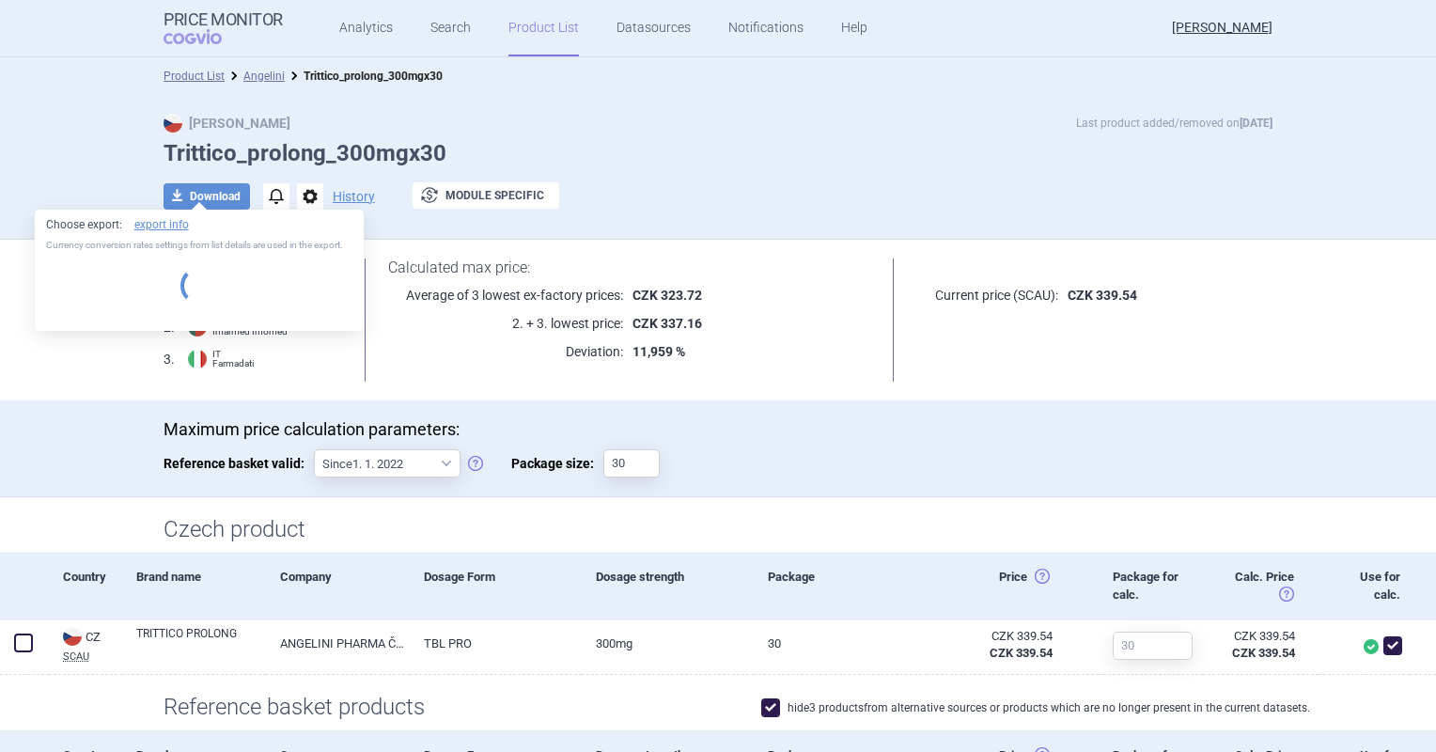
select select "EUR"
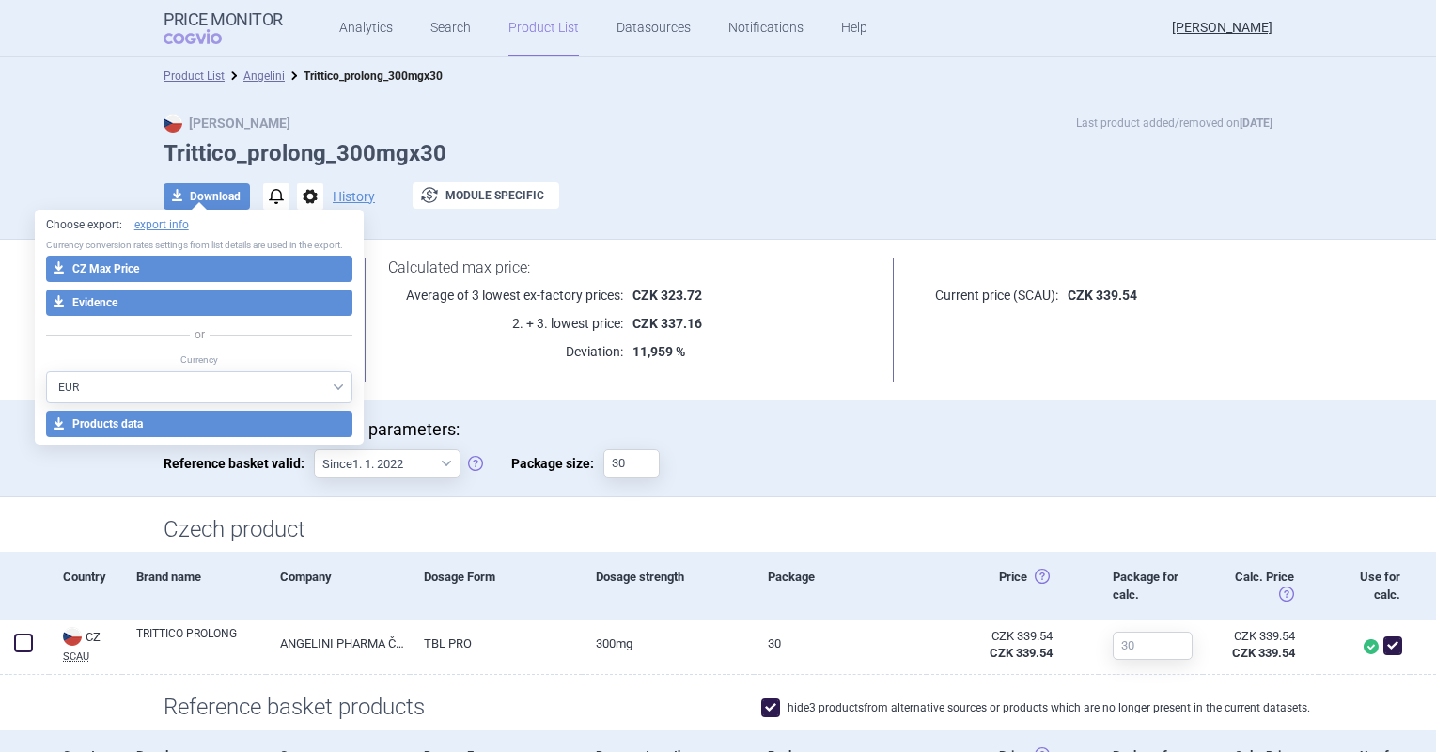
drag, startPoint x: 897, startPoint y: 200, endPoint x: 913, endPoint y: 125, distance: 76.9
click at [897, 200] on div "download Download notifications options History exchange Module specific" at bounding box center [718, 196] width 1109 height 28
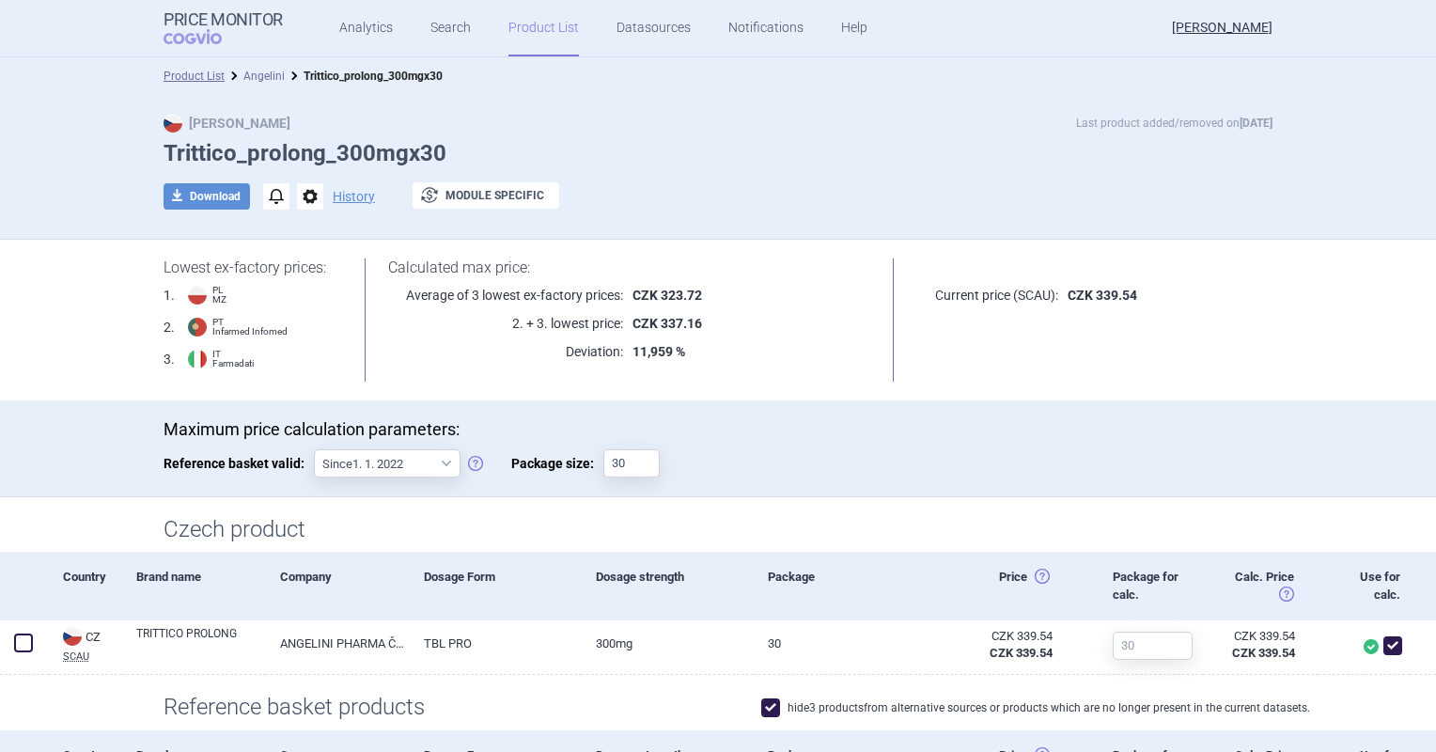
click at [262, 74] on link "Angelini" at bounding box center [263, 76] width 41 height 13
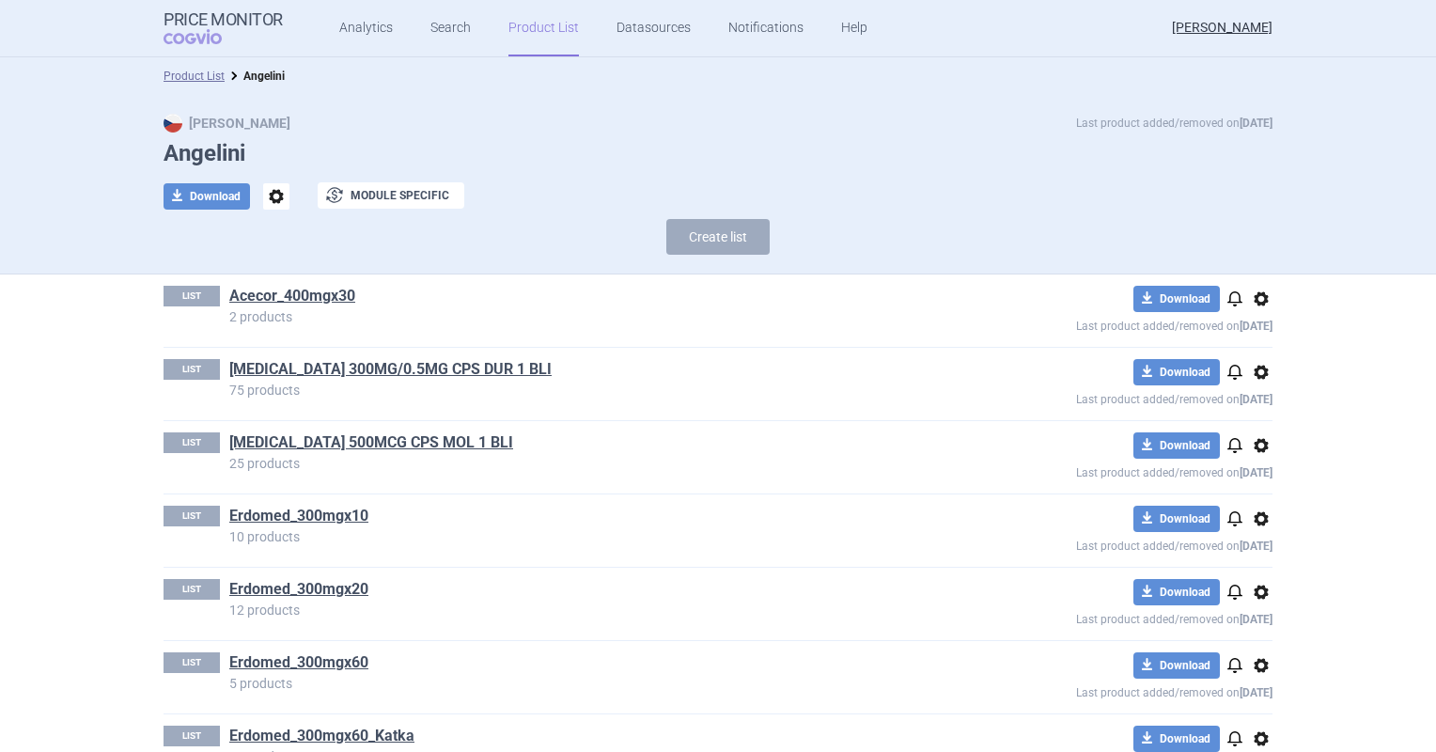
scroll to position [94, 0]
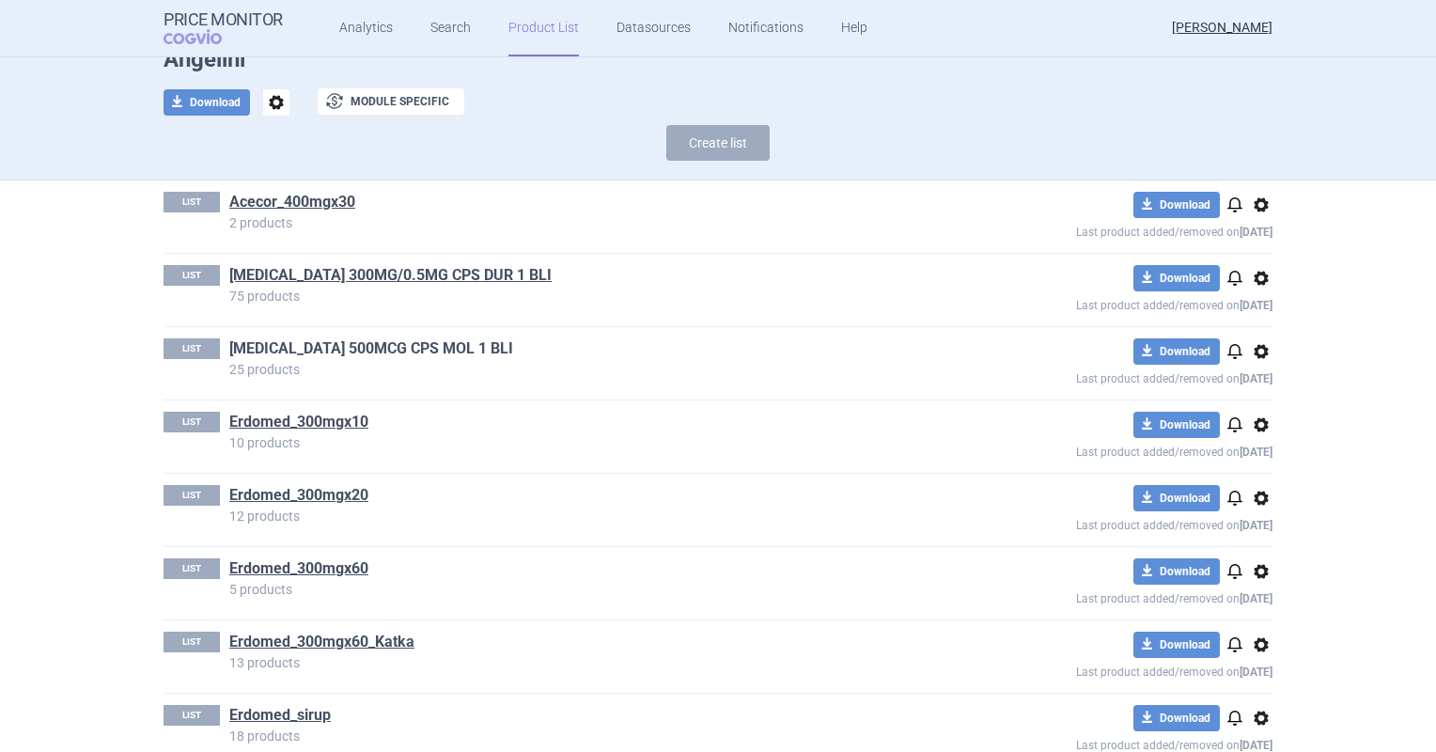
click at [336, 351] on link "[MEDICAL_DATA] 500MCG CPS MOL 1 BLI" at bounding box center [371, 348] width 284 height 21
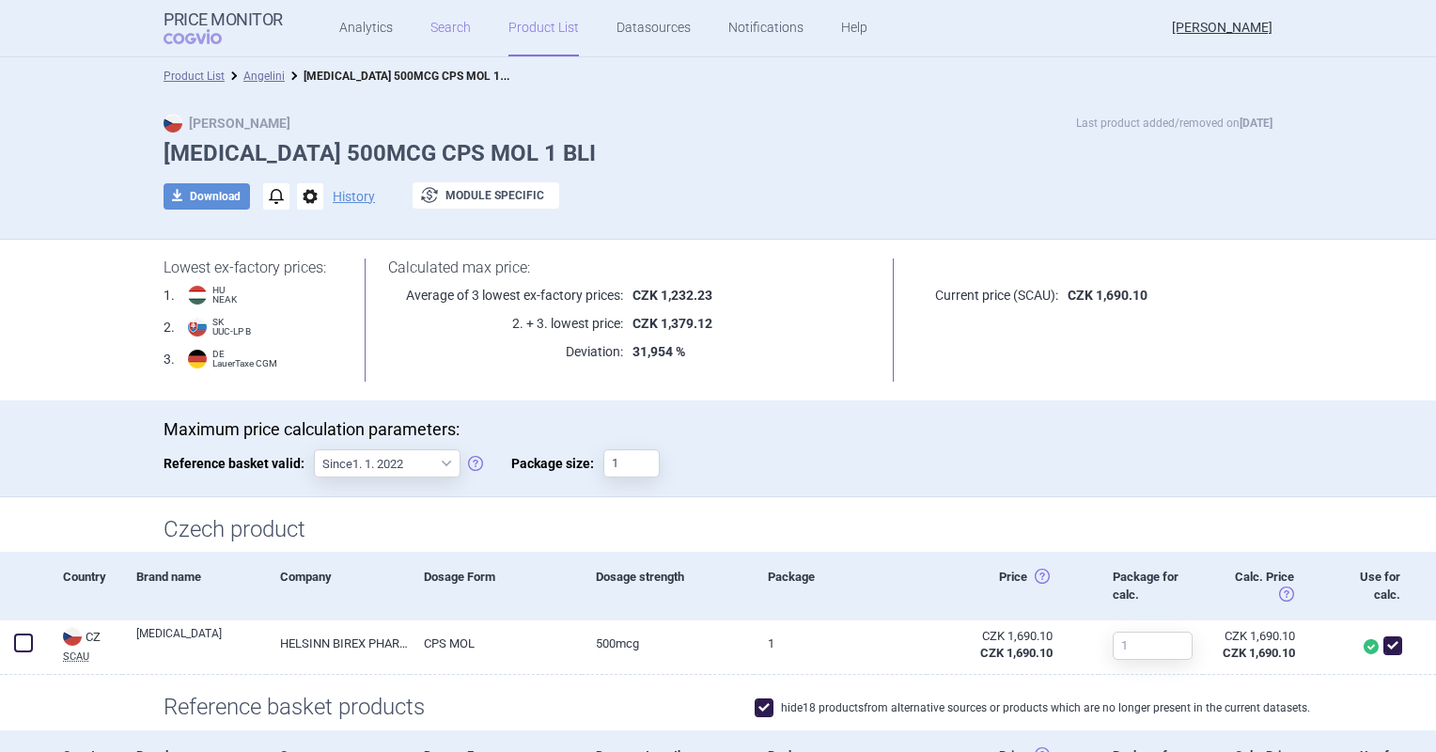
click at [456, 23] on link "Search" at bounding box center [450, 28] width 40 height 56
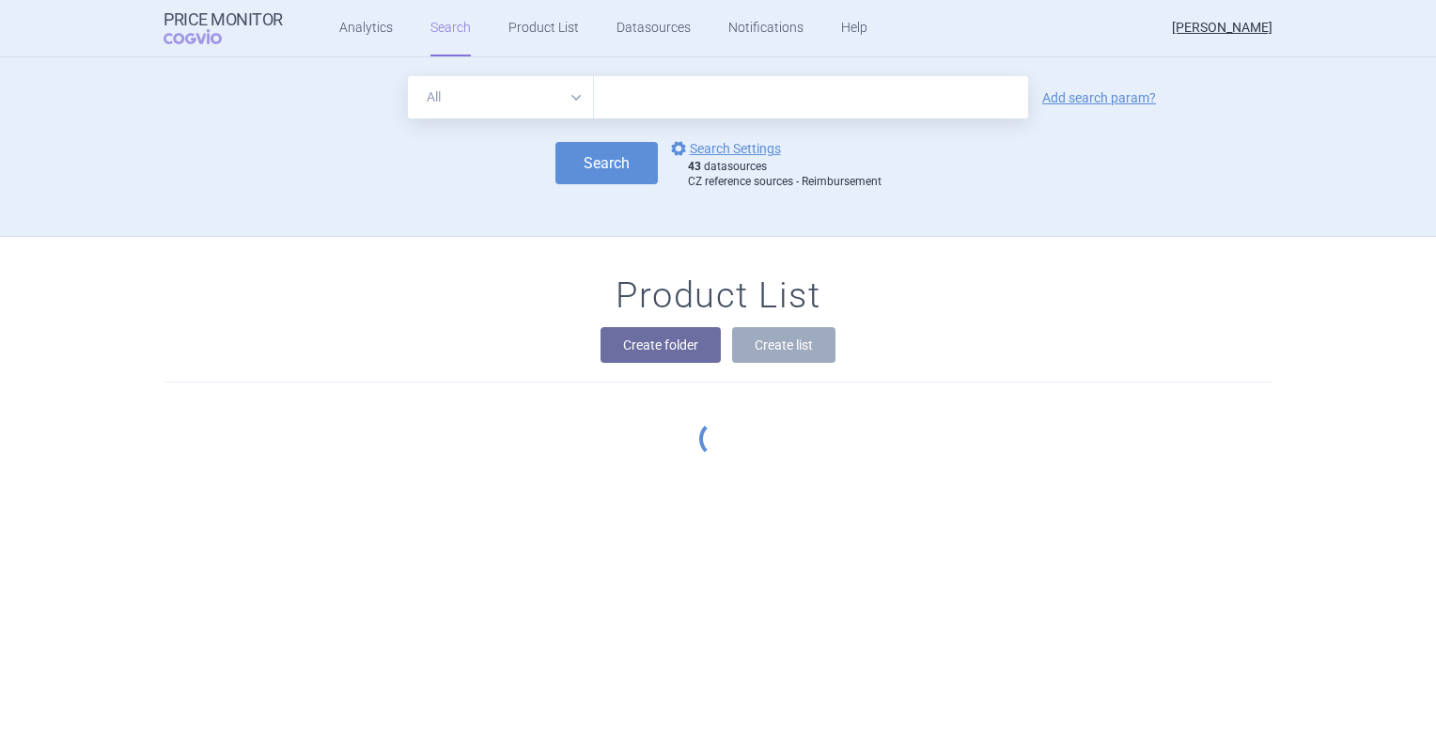
click at [648, 85] on input "text" at bounding box center [811, 97] width 434 height 42
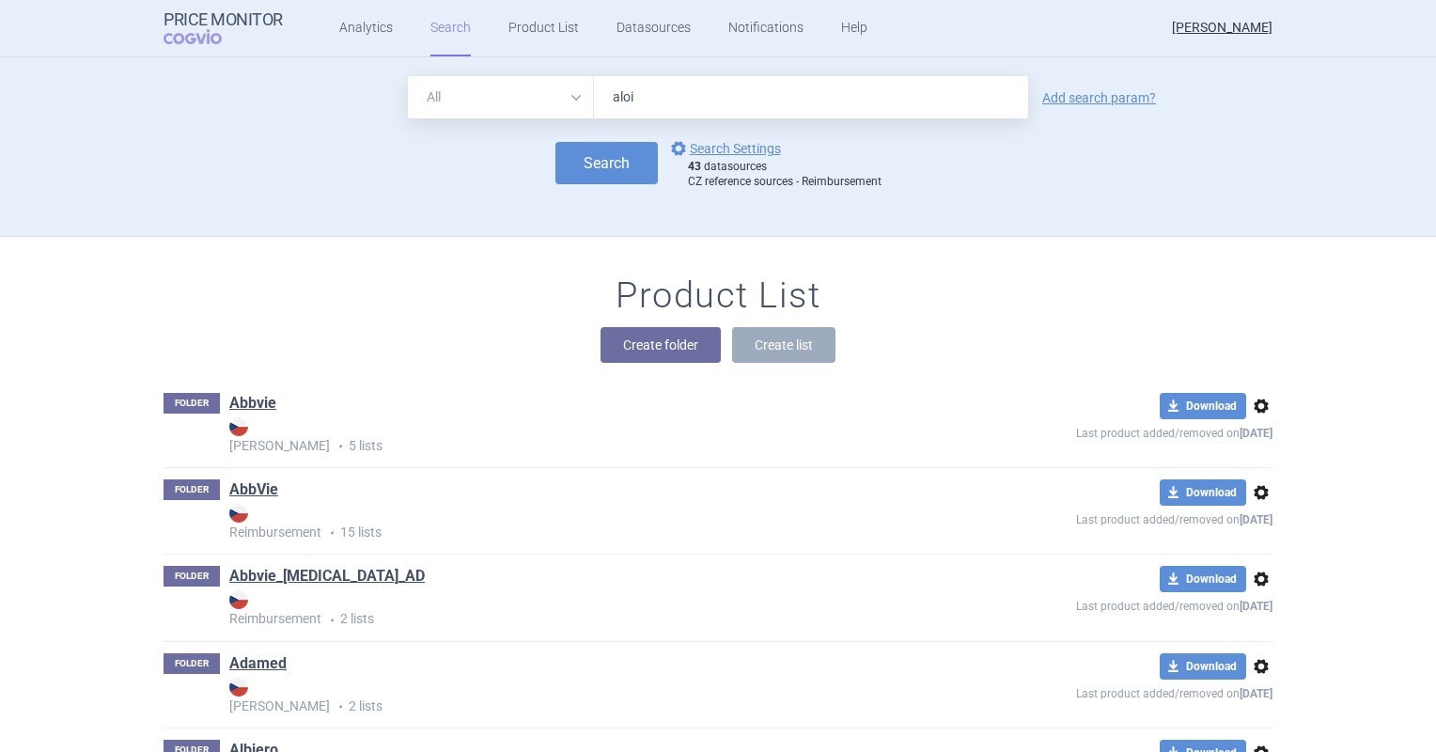
type input "aloix"
click button "Search" at bounding box center [606, 163] width 102 height 42
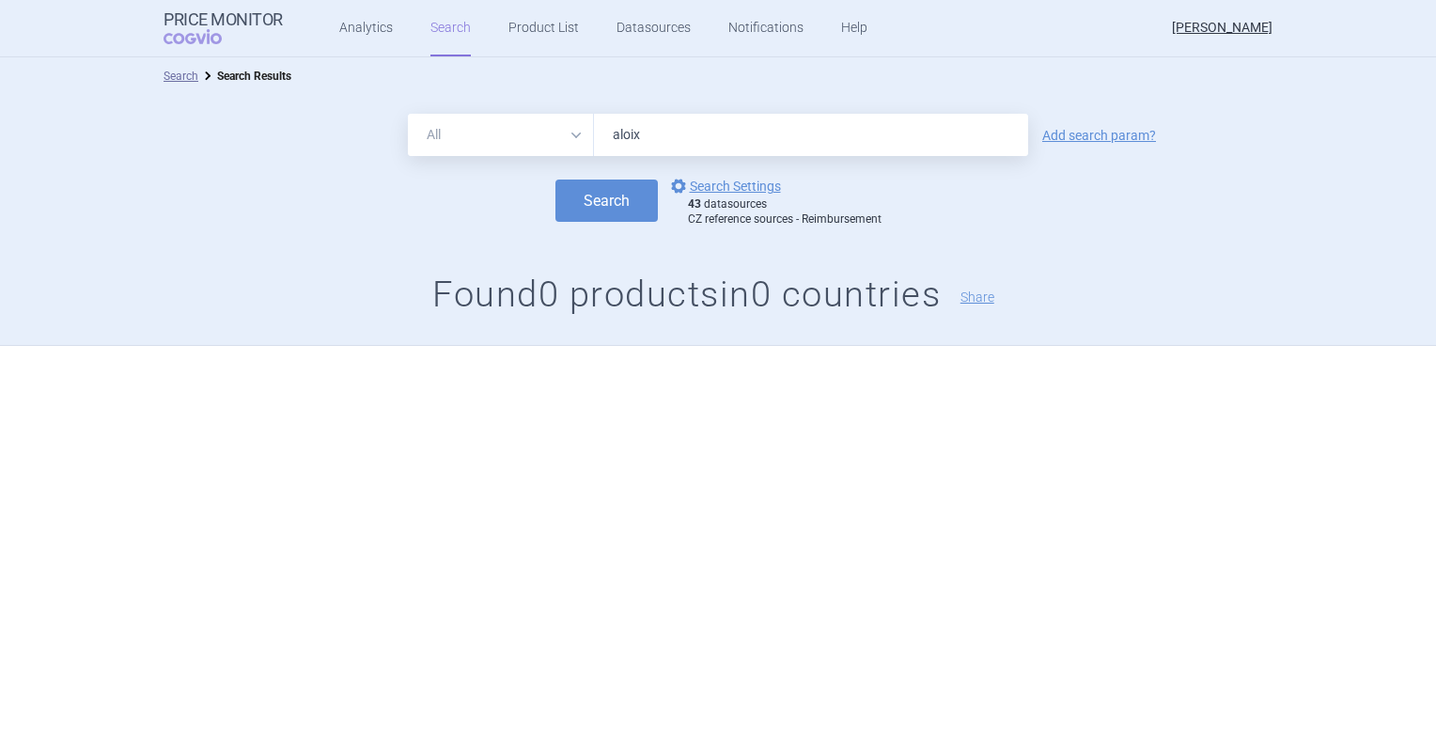
click at [668, 138] on input "aloix" at bounding box center [811, 135] width 434 height 42
click at [555, 179] on button "Search" at bounding box center [606, 200] width 102 height 42
type input "aloxi"
click at [555, 179] on button "Search" at bounding box center [606, 200] width 102 height 42
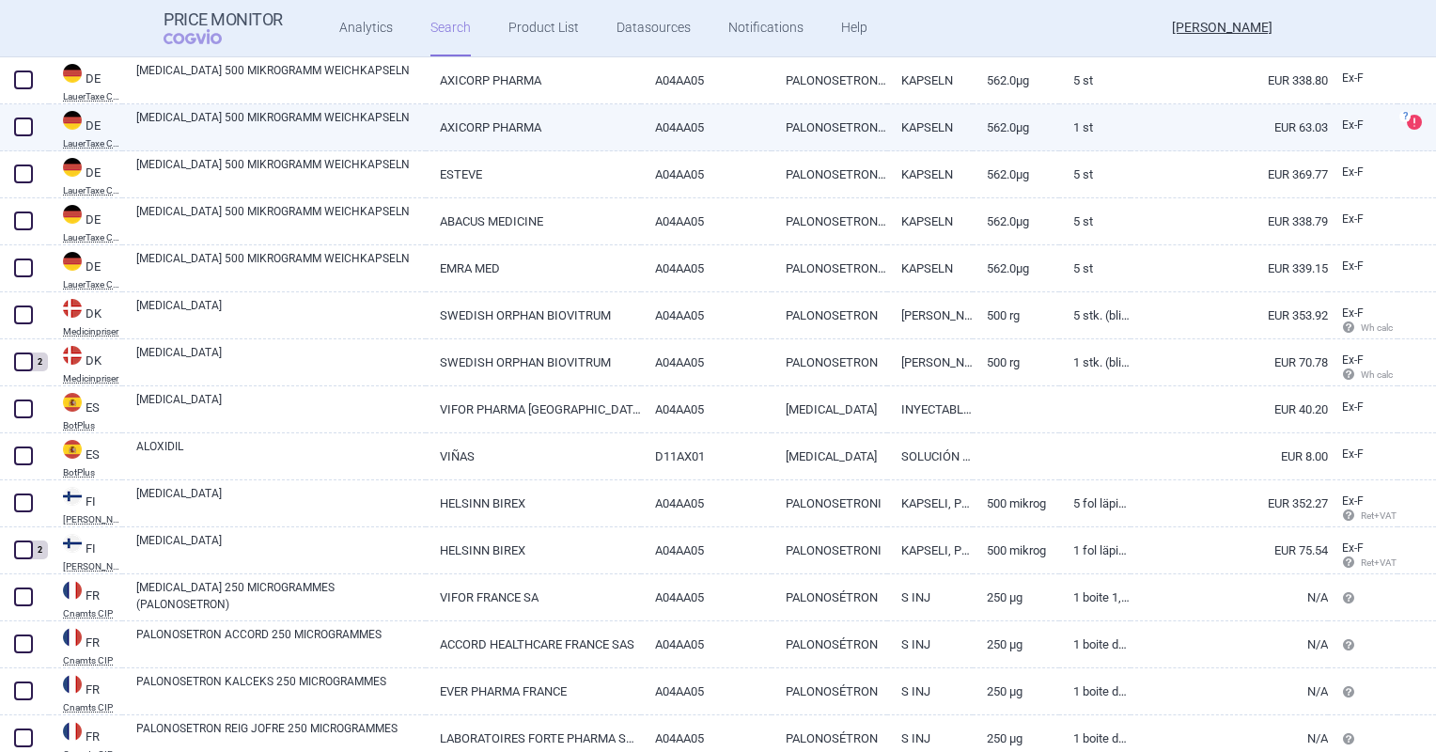
scroll to position [1409, 0]
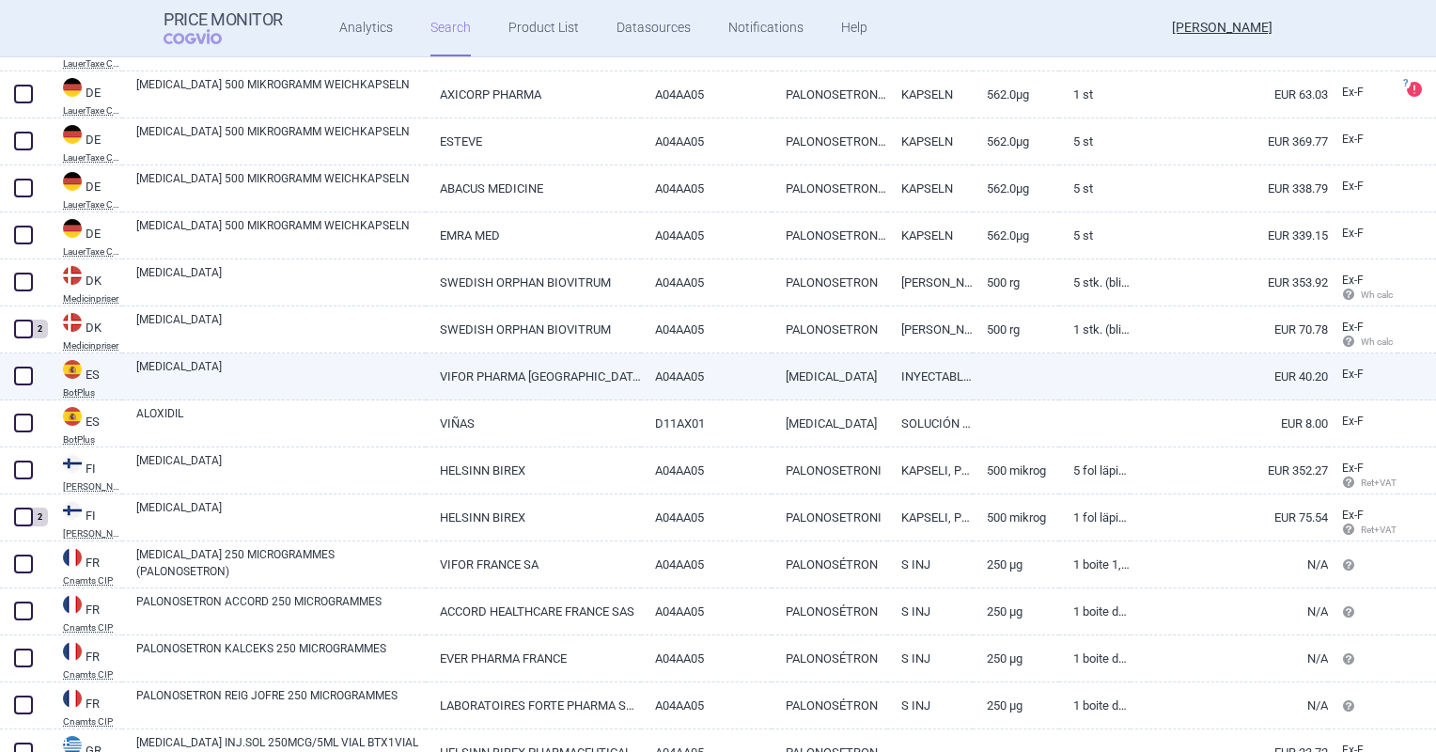
click at [605, 383] on link "VIFOR PHARMA ESPAÑA" at bounding box center [533, 376] width 215 height 46
select select "EUR"
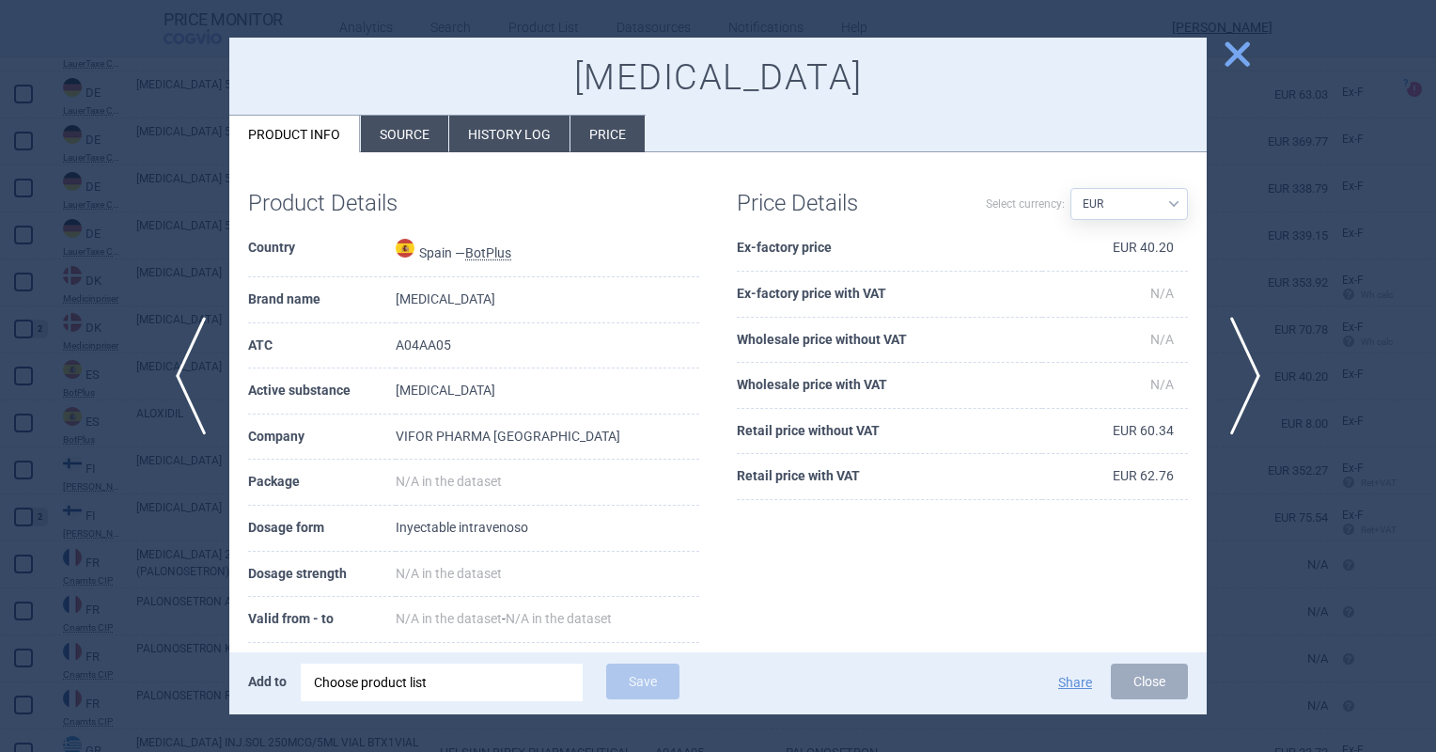
click at [424, 124] on li "Source" at bounding box center [404, 134] width 87 height 37
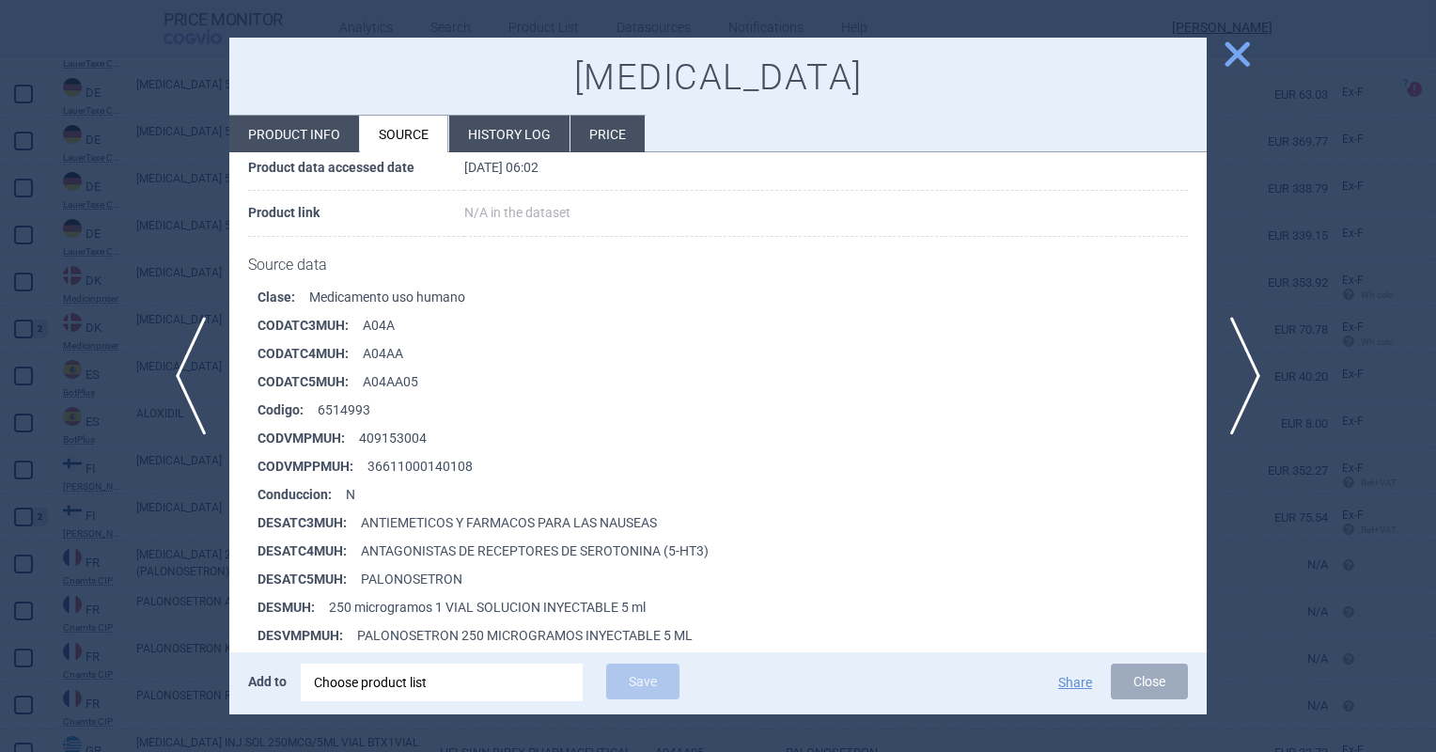
scroll to position [376, 0]
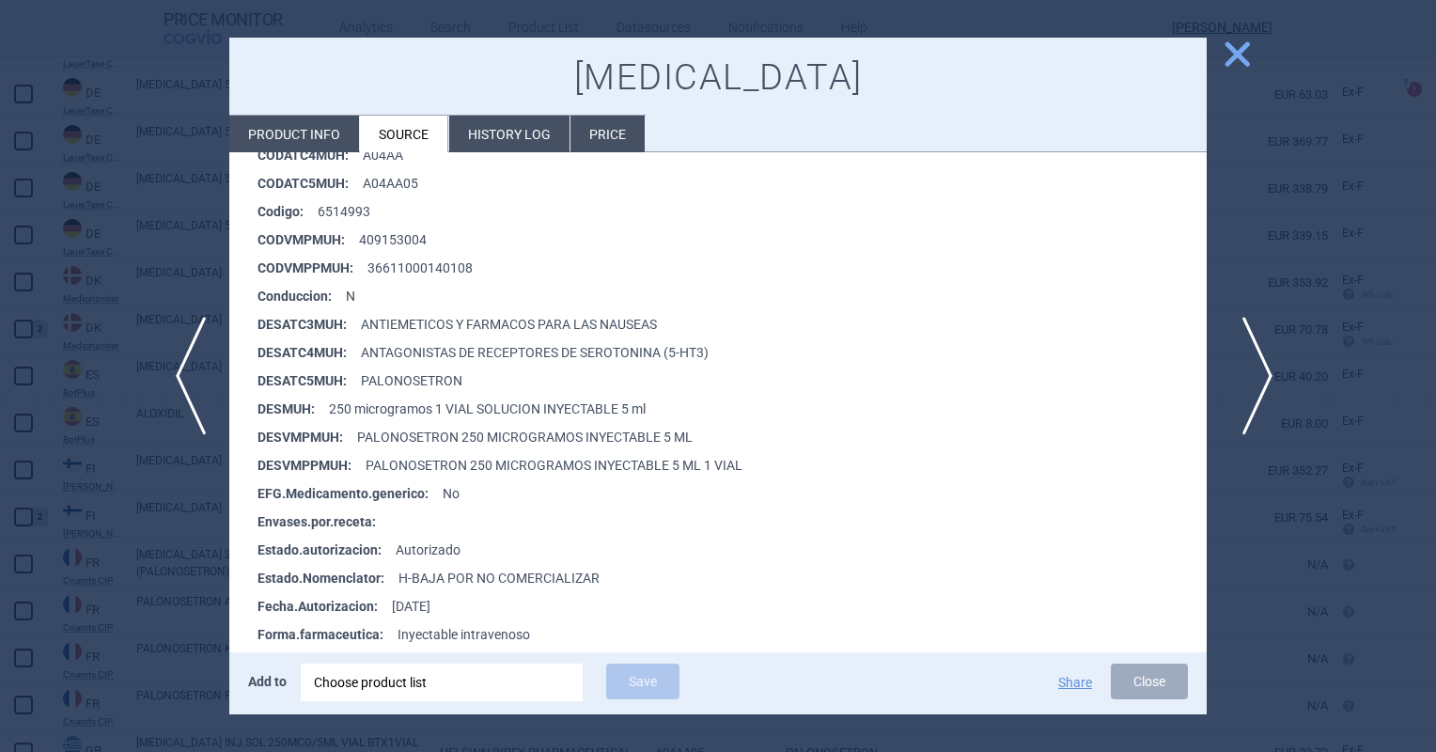
click at [1253, 410] on span "next" at bounding box center [1251, 376] width 42 height 118
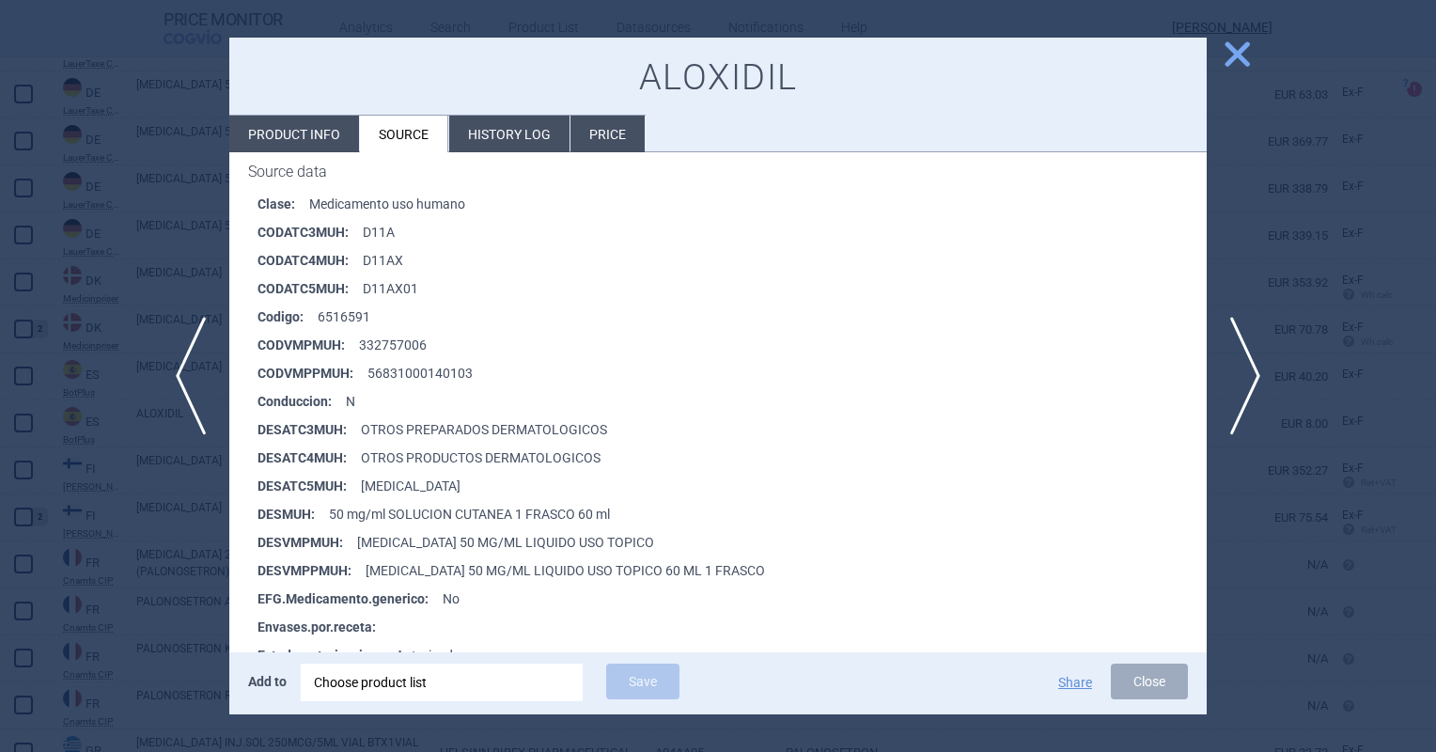
scroll to position [470, 0]
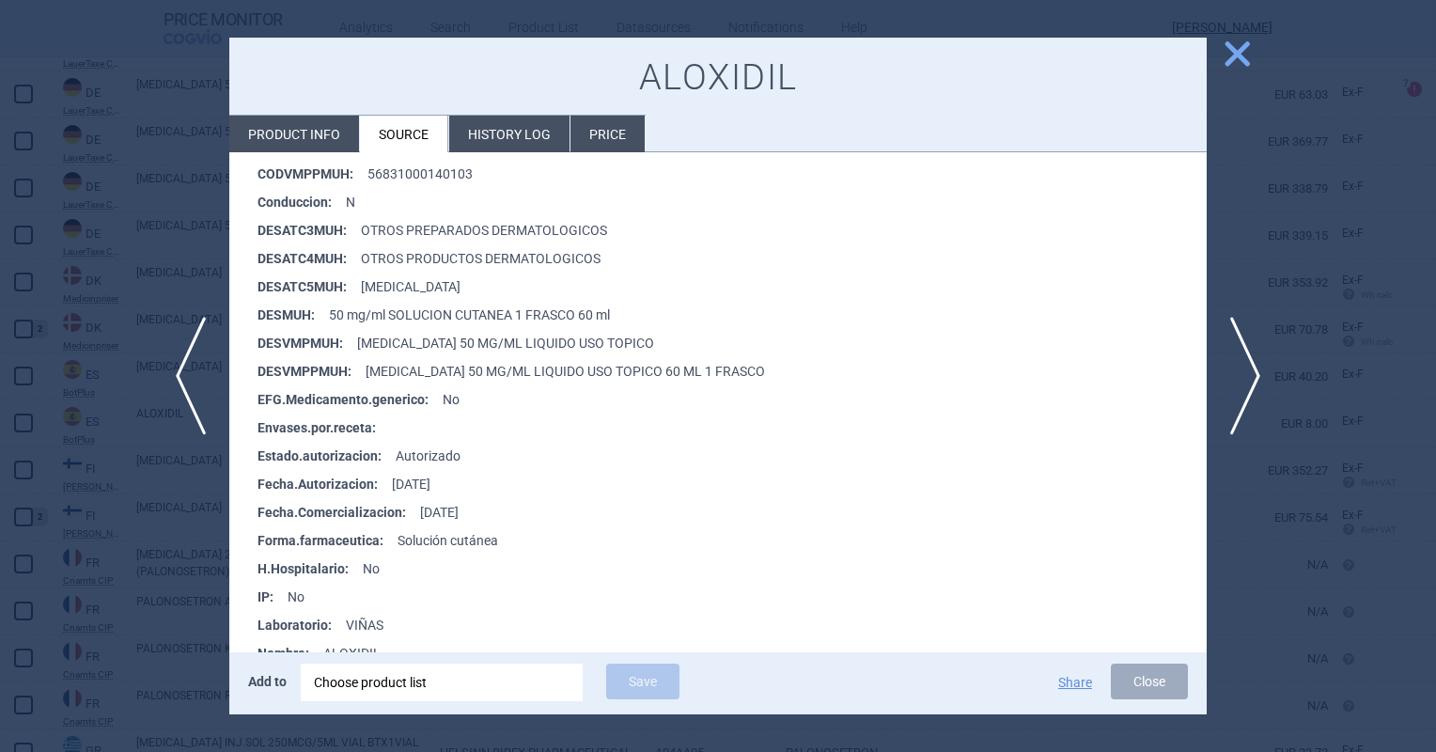
click at [1231, 60] on span "close" at bounding box center [1237, 54] width 33 height 33
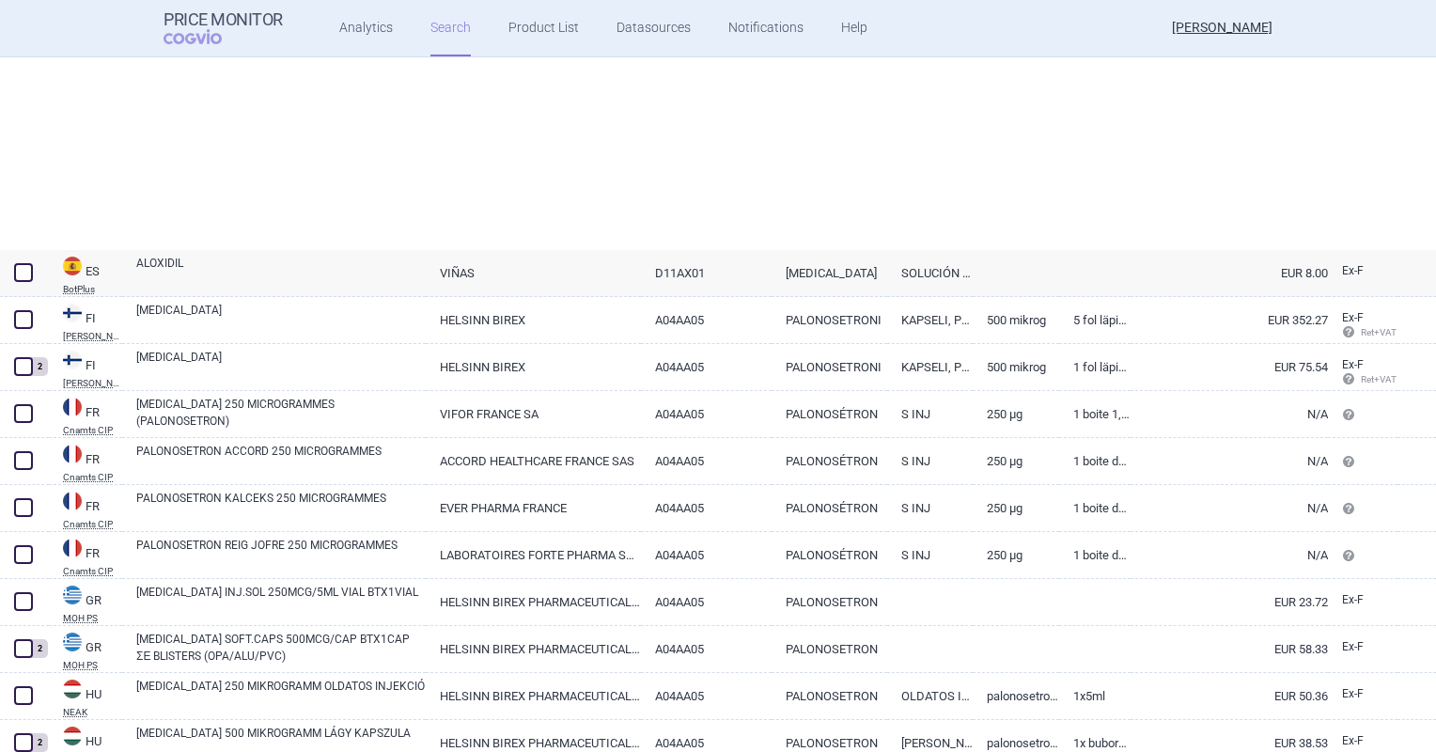
scroll to position [1400, 0]
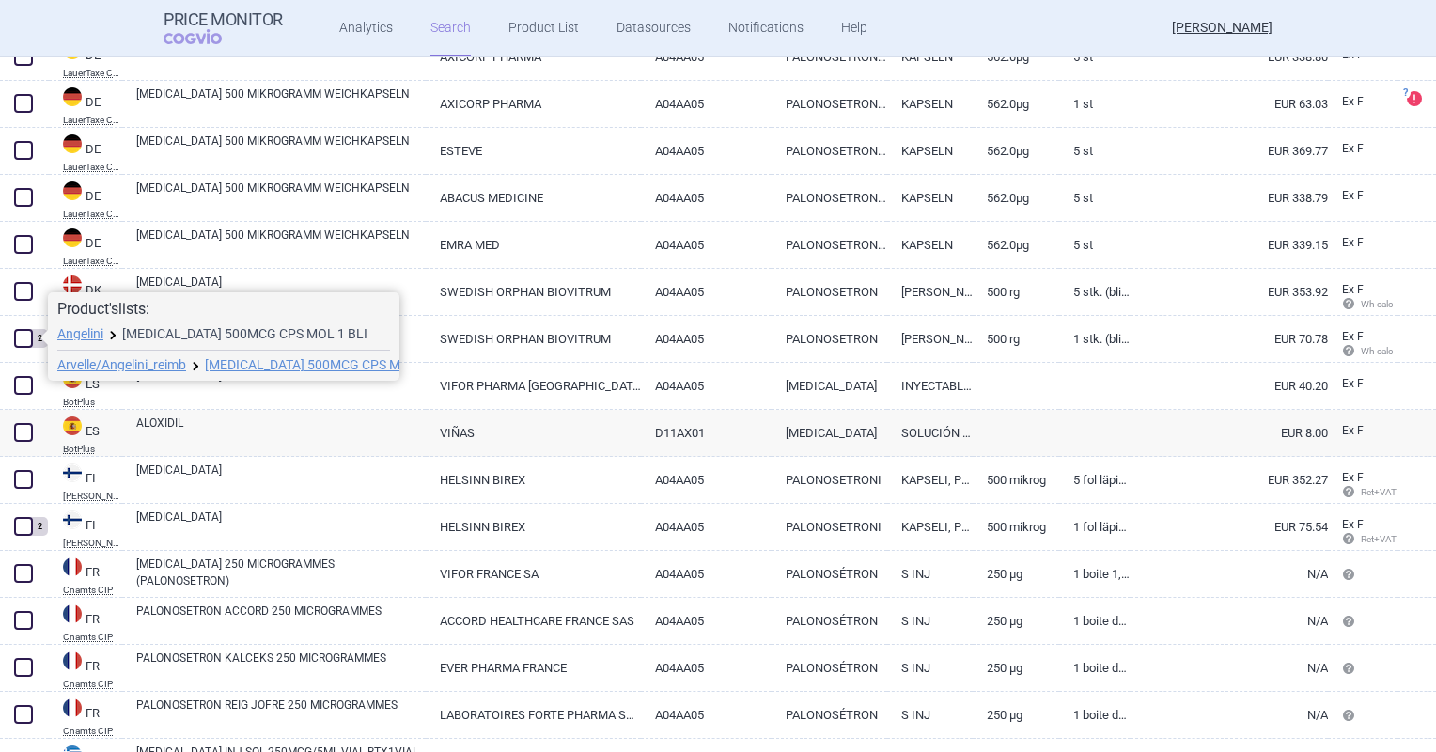
click at [153, 329] on link "[MEDICAL_DATA] 500MCG CPS MOL 1 BLI" at bounding box center [244, 333] width 245 height 13
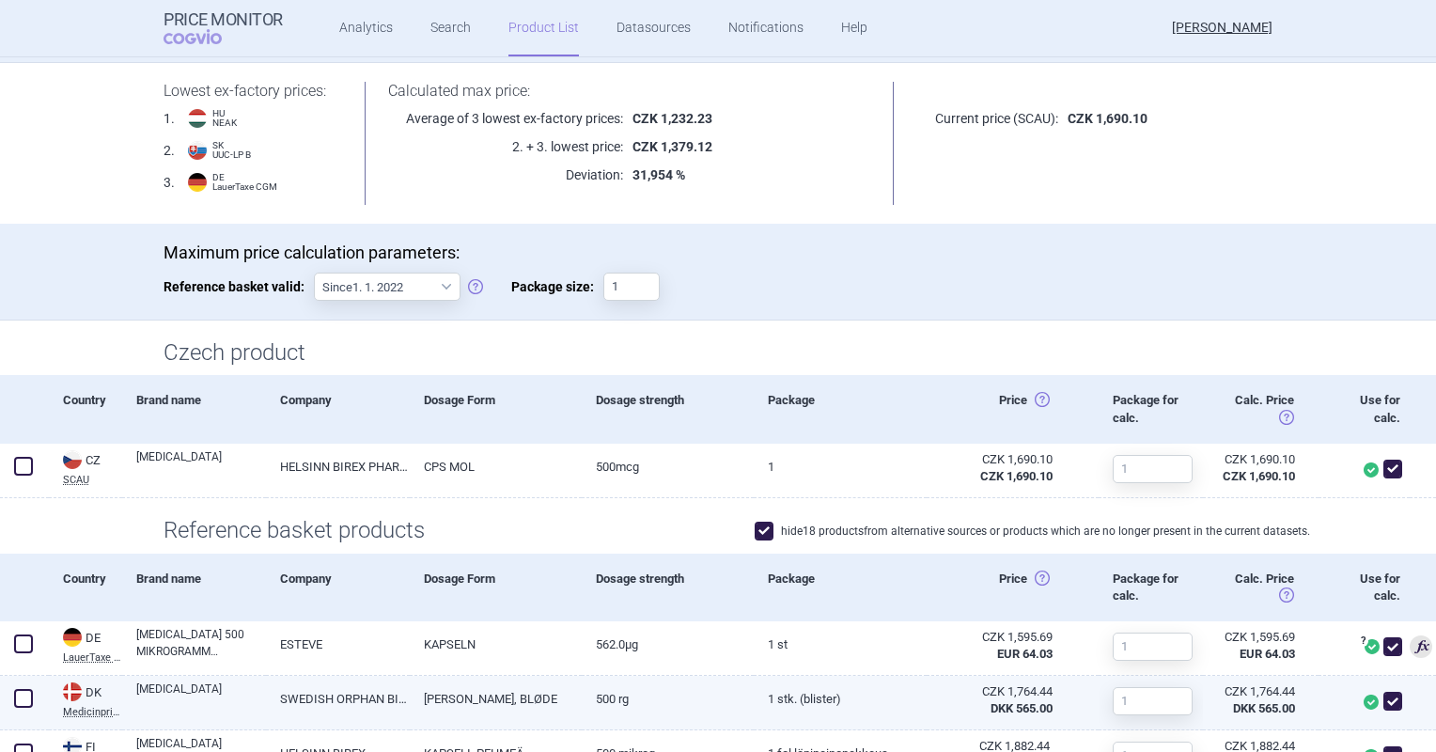
scroll to position [94, 0]
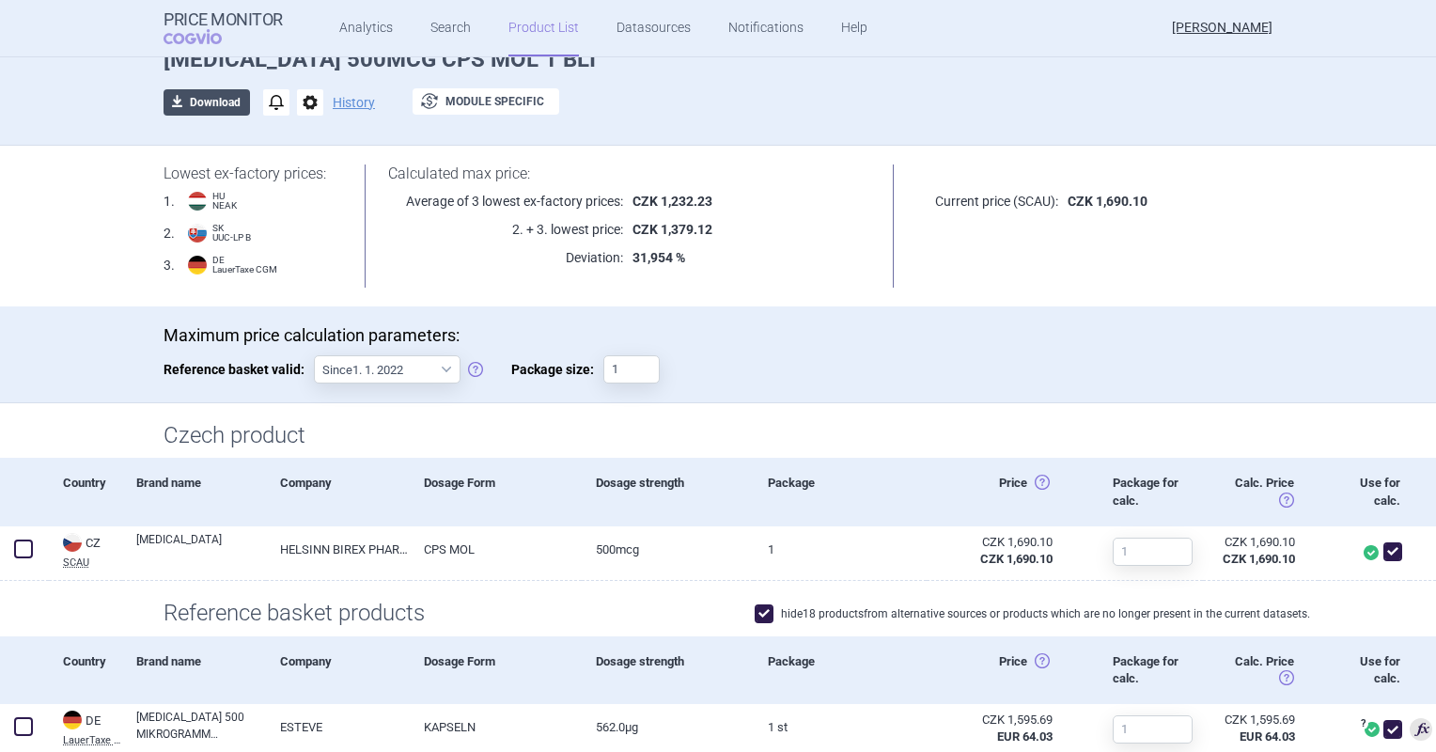
click at [206, 105] on button "download Download" at bounding box center [207, 102] width 86 height 26
select select "EUR"
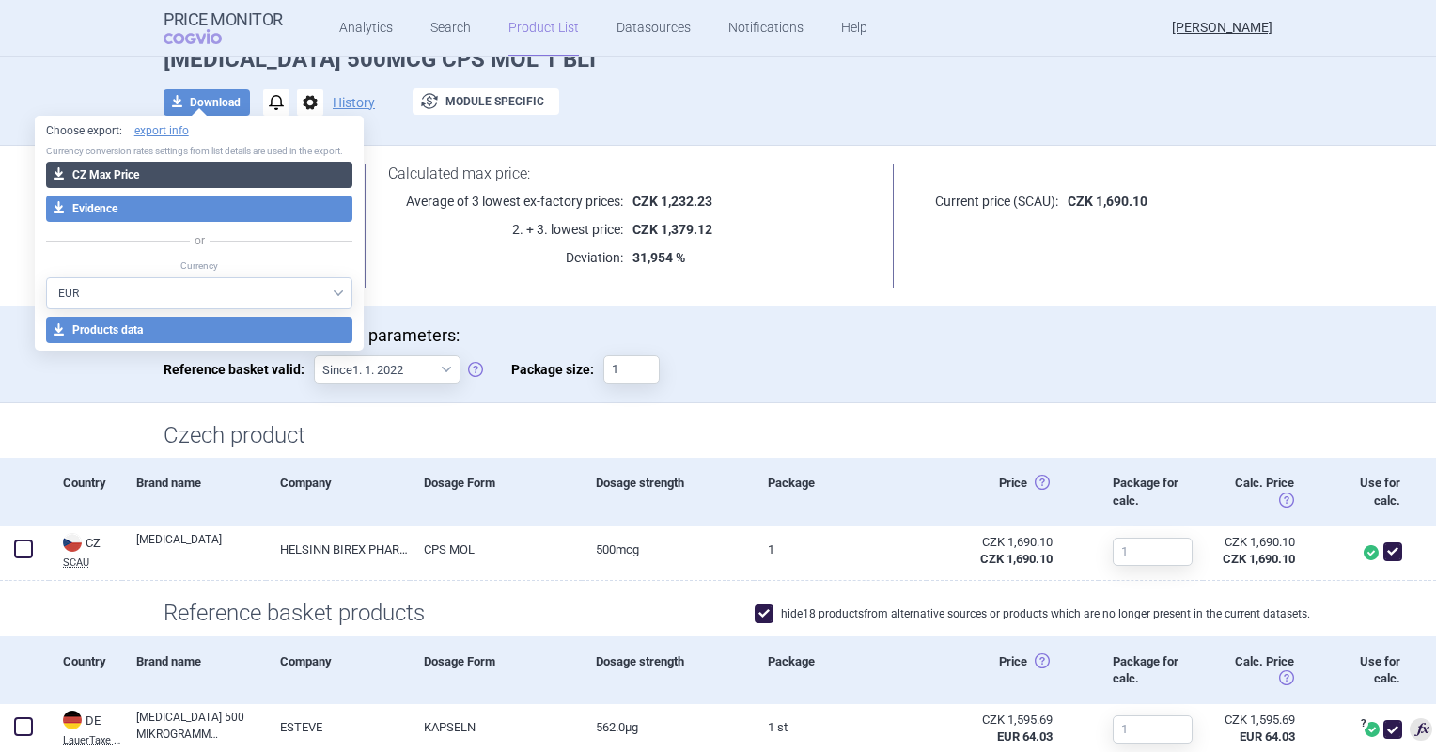
click at [203, 169] on button "download CZ Max Price" at bounding box center [199, 175] width 307 height 26
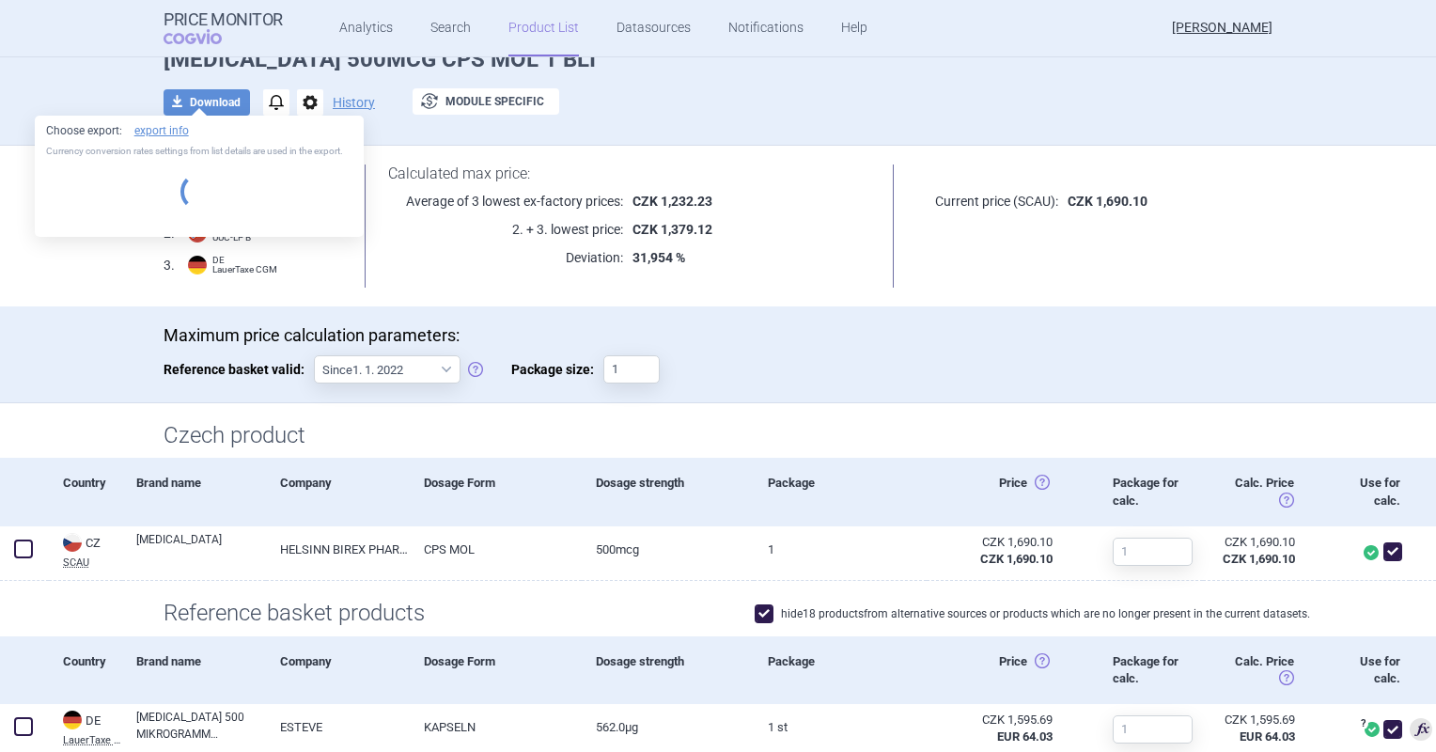
select select "EUR"
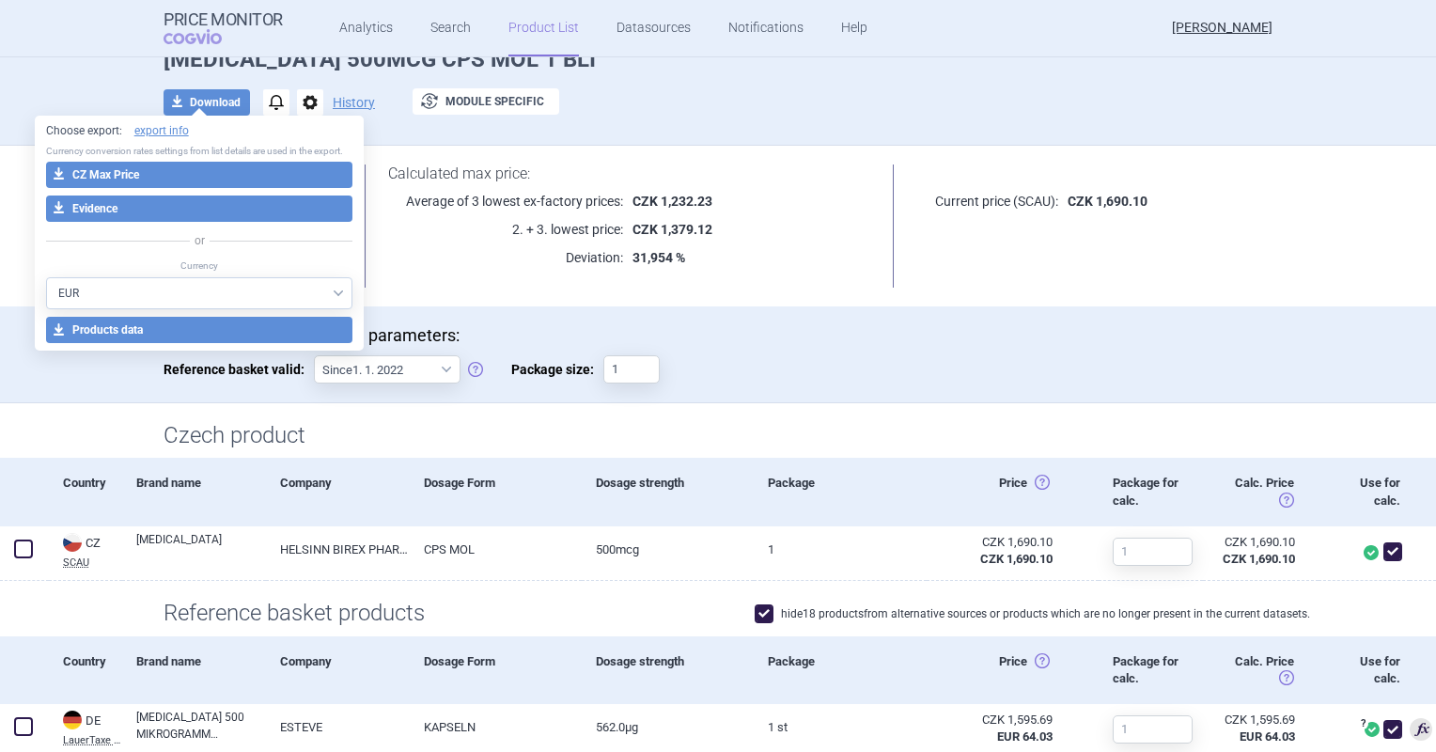
click at [756, 516] on div "Package" at bounding box center [840, 492] width 172 height 68
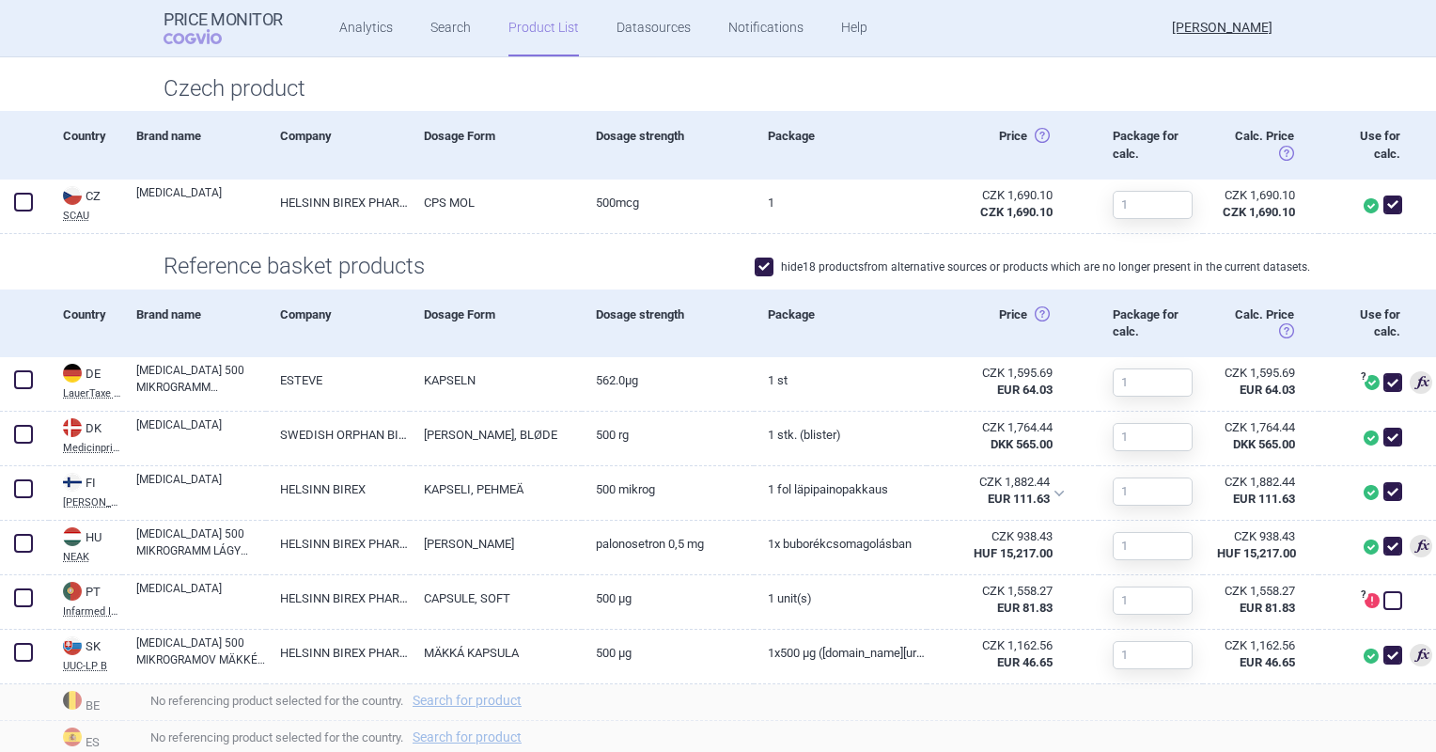
scroll to position [470, 0]
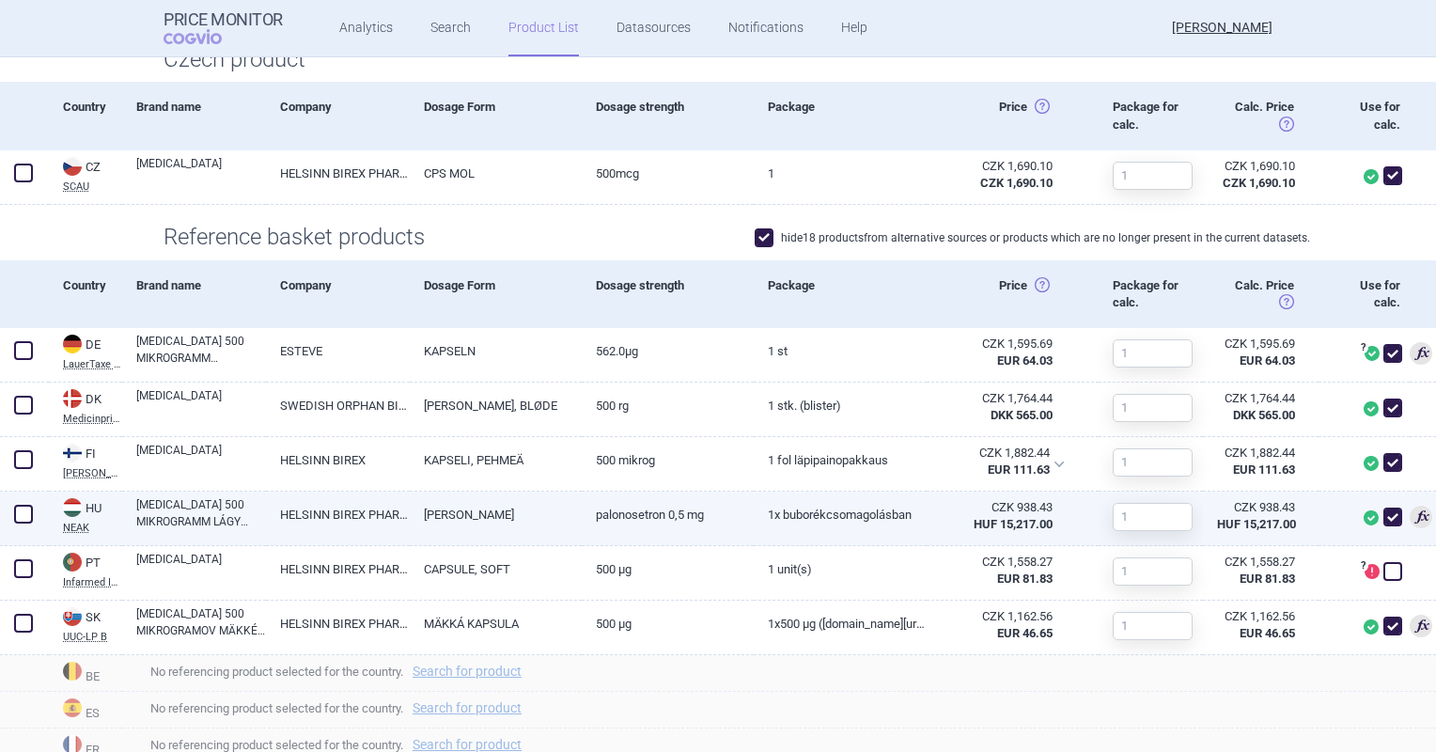
click at [756, 506] on link "1x buborékcsomagolásban" at bounding box center [840, 514] width 172 height 46
select select "EUR"
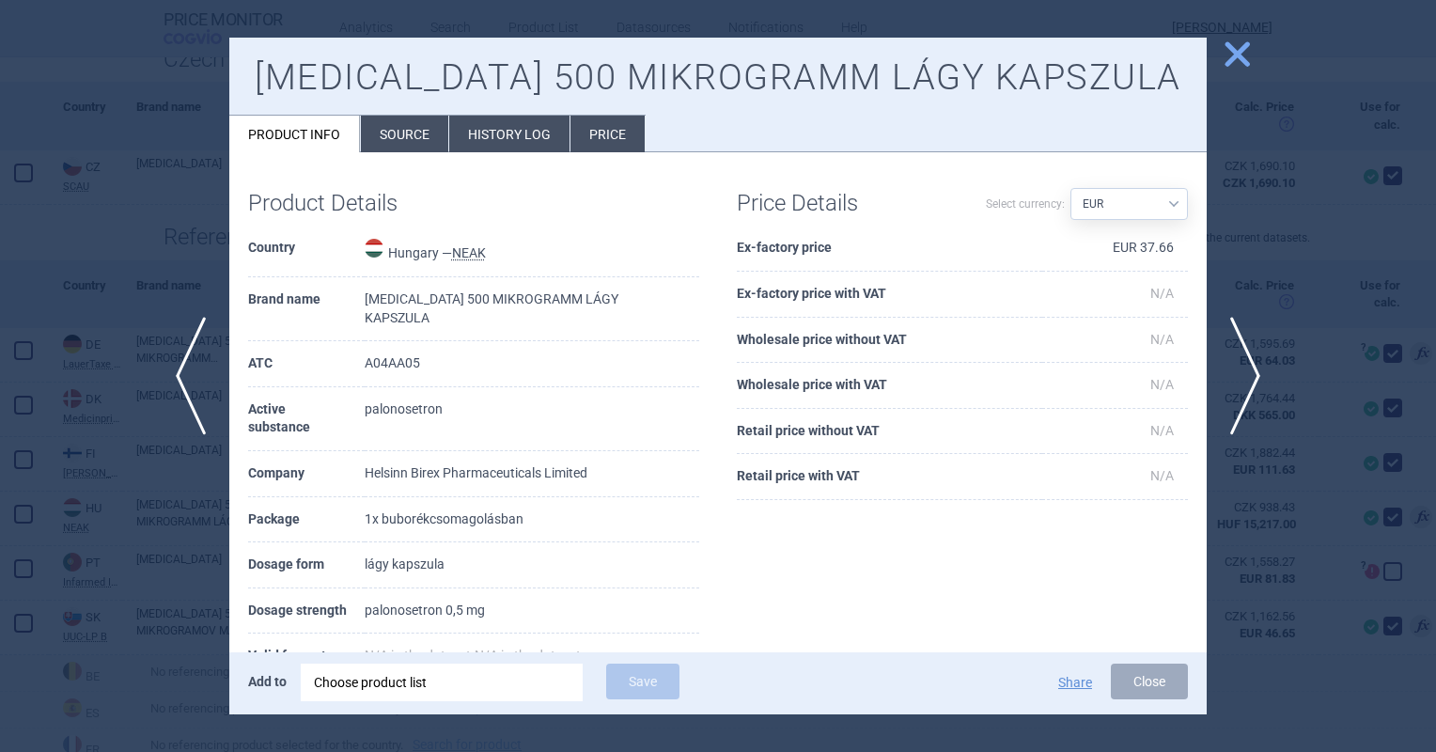
click at [427, 140] on li "Source" at bounding box center [404, 134] width 87 height 37
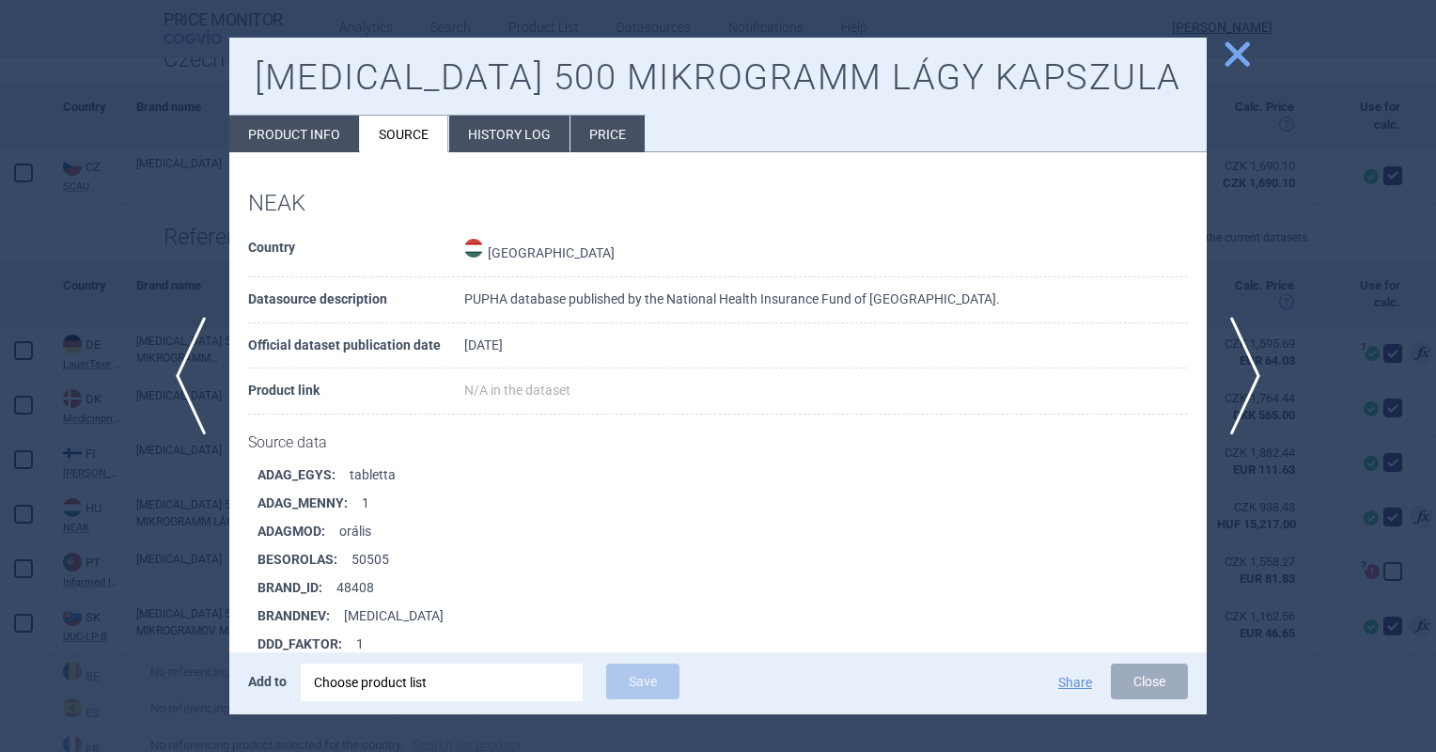
scroll to position [522, 0]
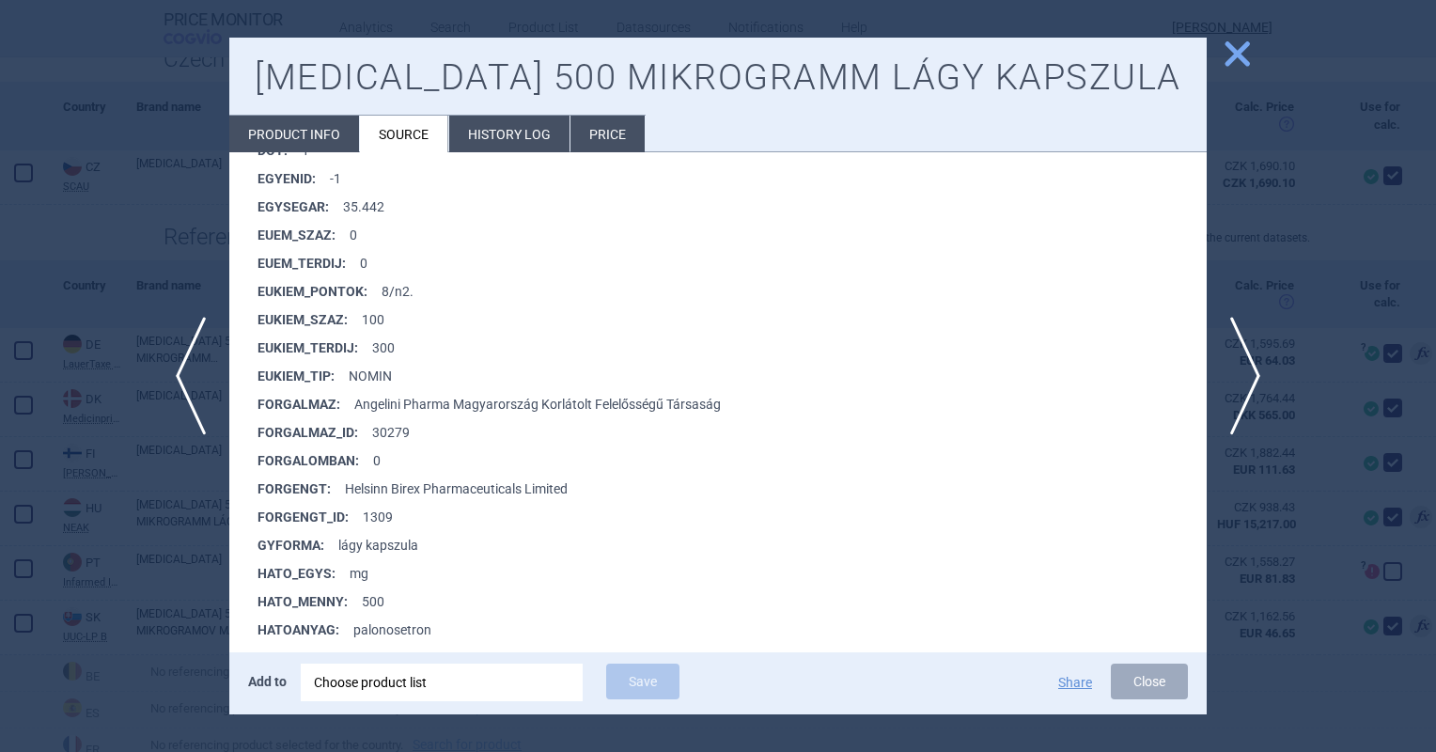
click at [1232, 56] on span "close" at bounding box center [1237, 54] width 33 height 33
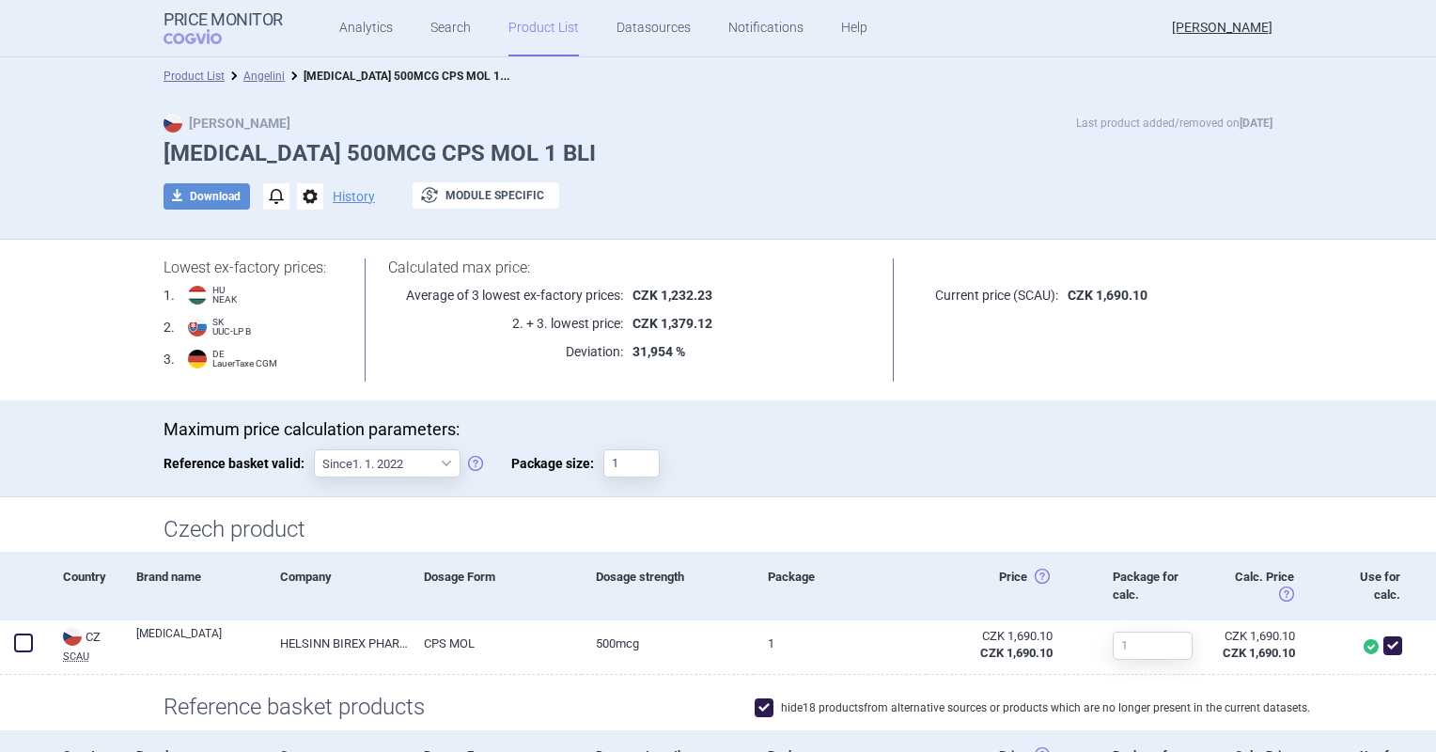
click at [253, 67] on li "Angelini" at bounding box center [255, 76] width 60 height 19
click at [257, 71] on link "Angelini" at bounding box center [263, 76] width 41 height 13
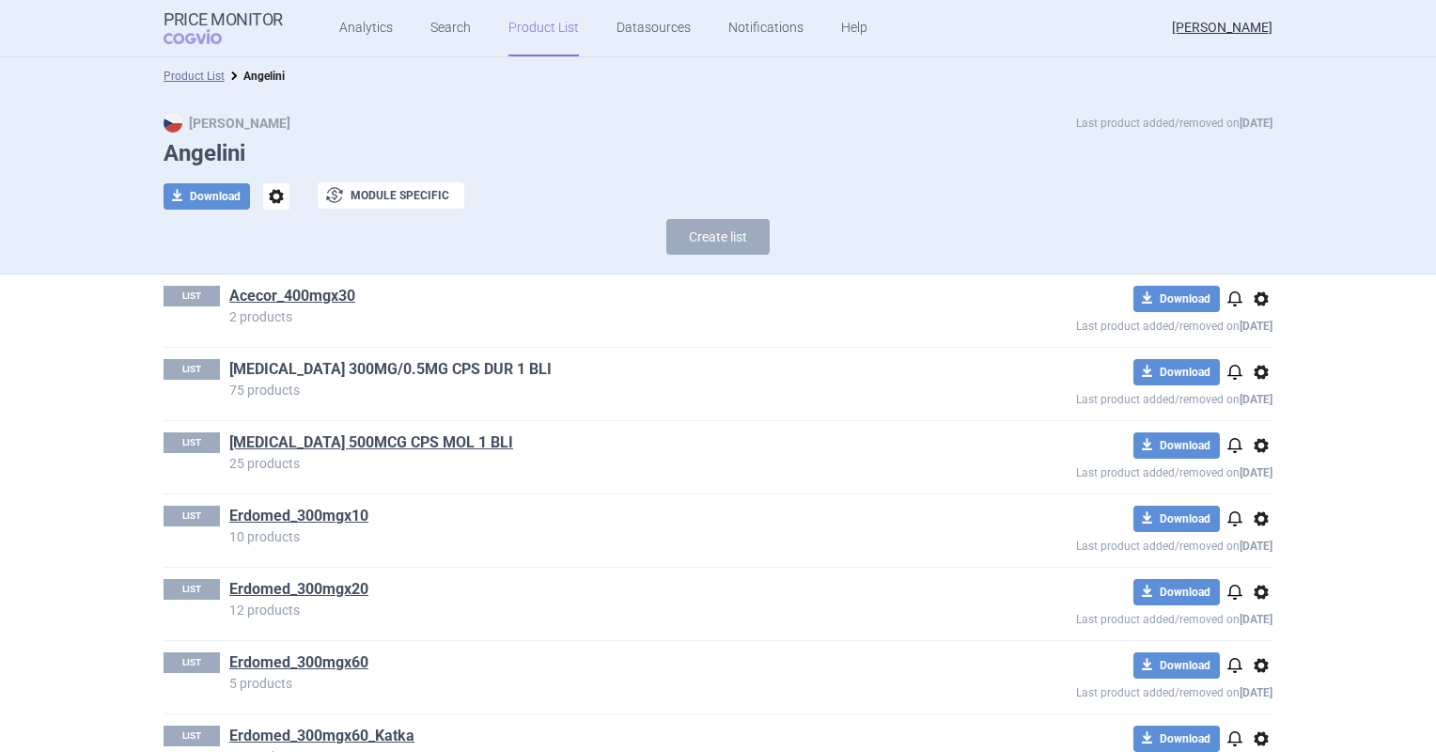
click at [275, 367] on link "[MEDICAL_DATA] 300MG/0.5MG CPS DUR 1 BLI" at bounding box center [390, 369] width 322 height 21
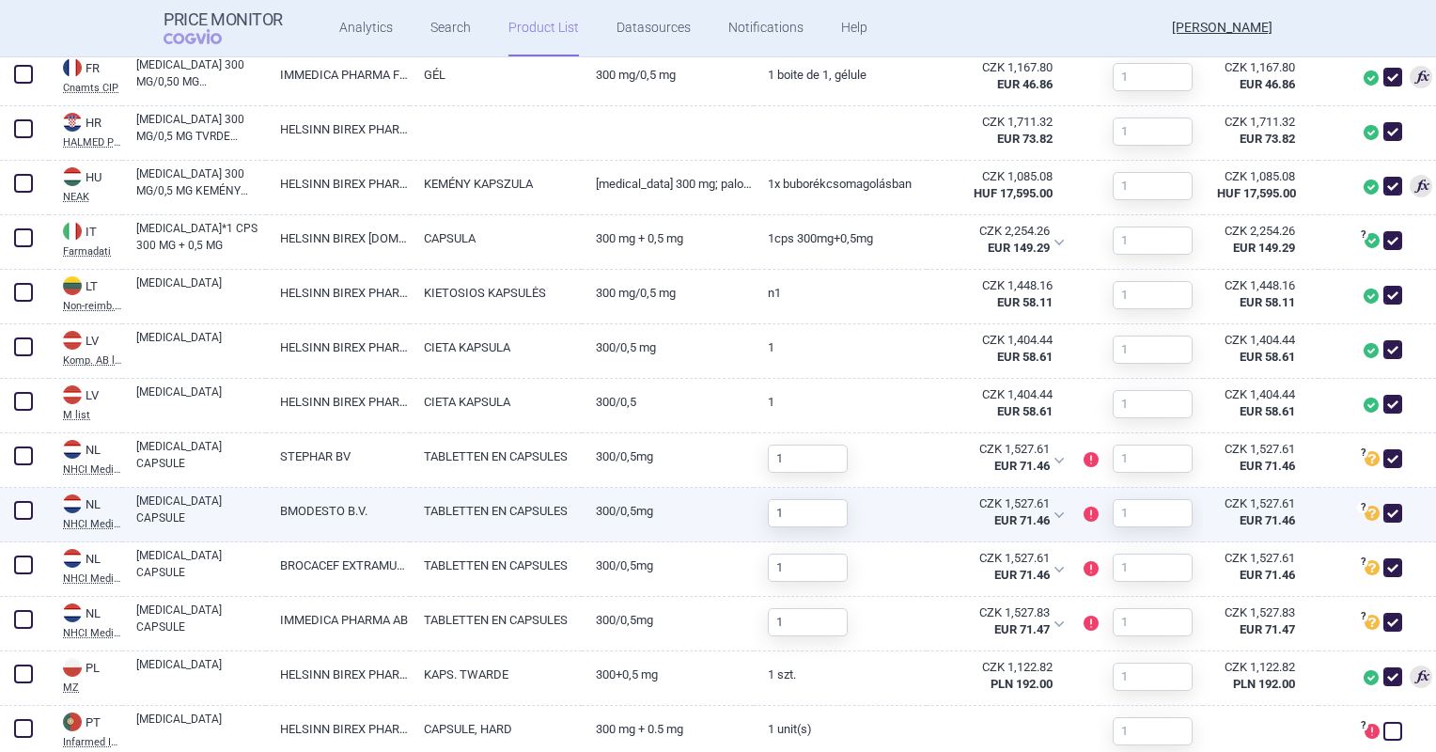
scroll to position [1222, 0]
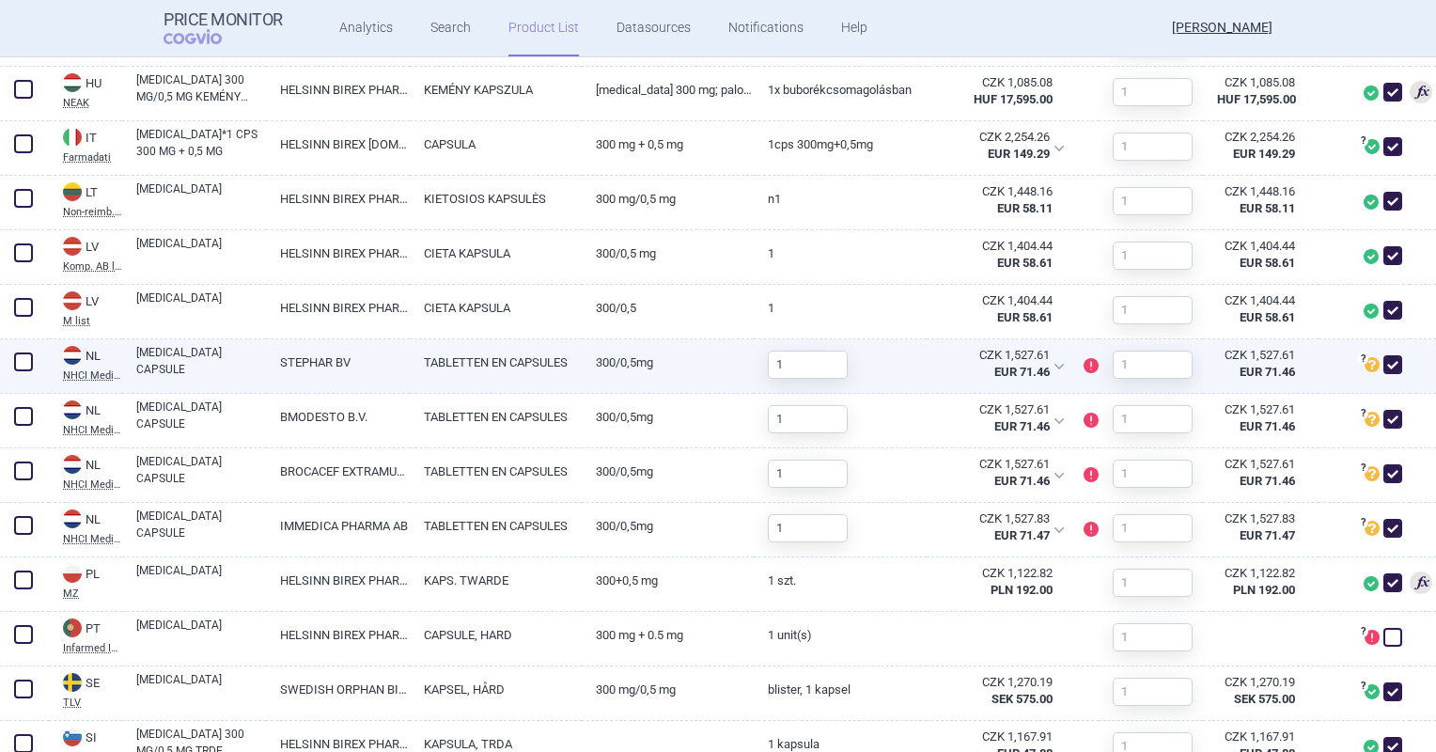
click at [1383, 371] on span at bounding box center [1392, 364] width 19 height 19
checkbox input "false"
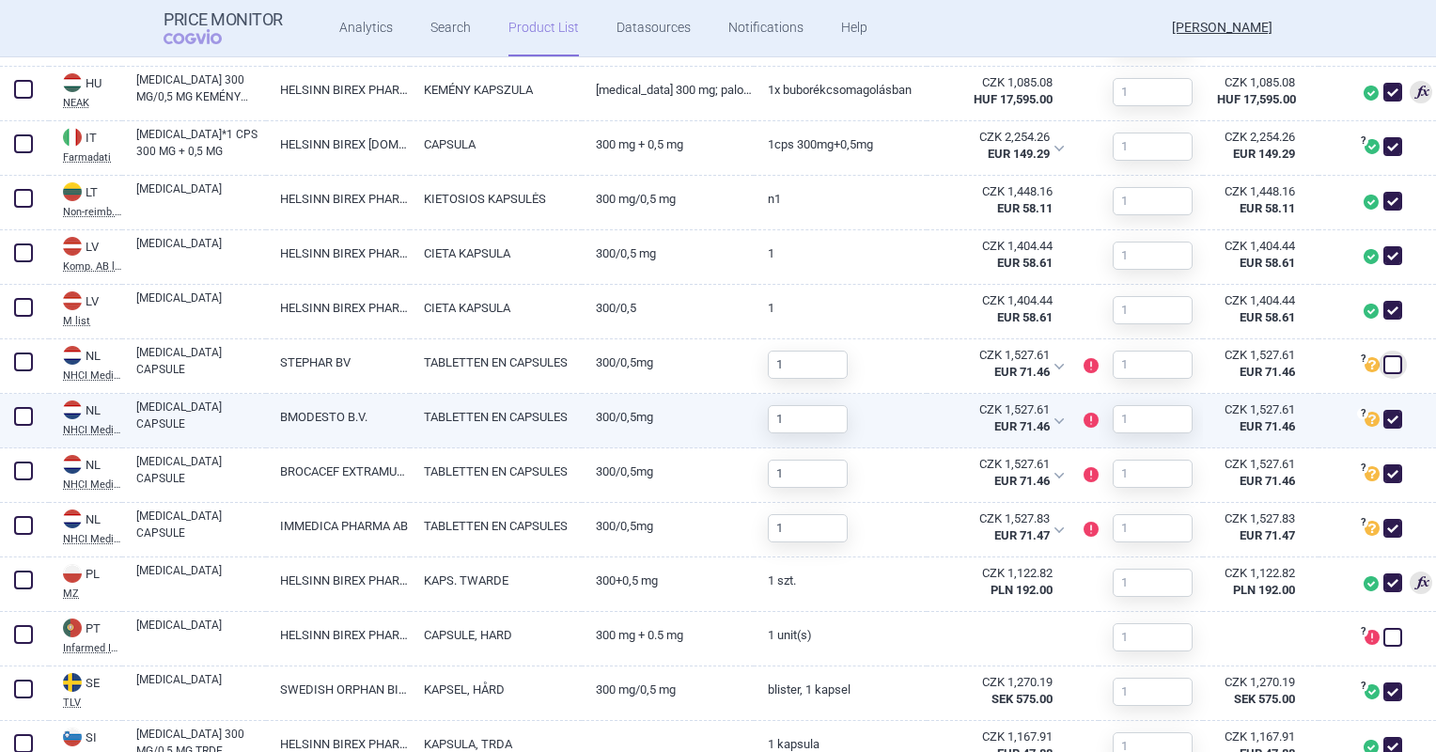
click at [1383, 414] on span at bounding box center [1392, 419] width 19 height 19
checkbox input "false"
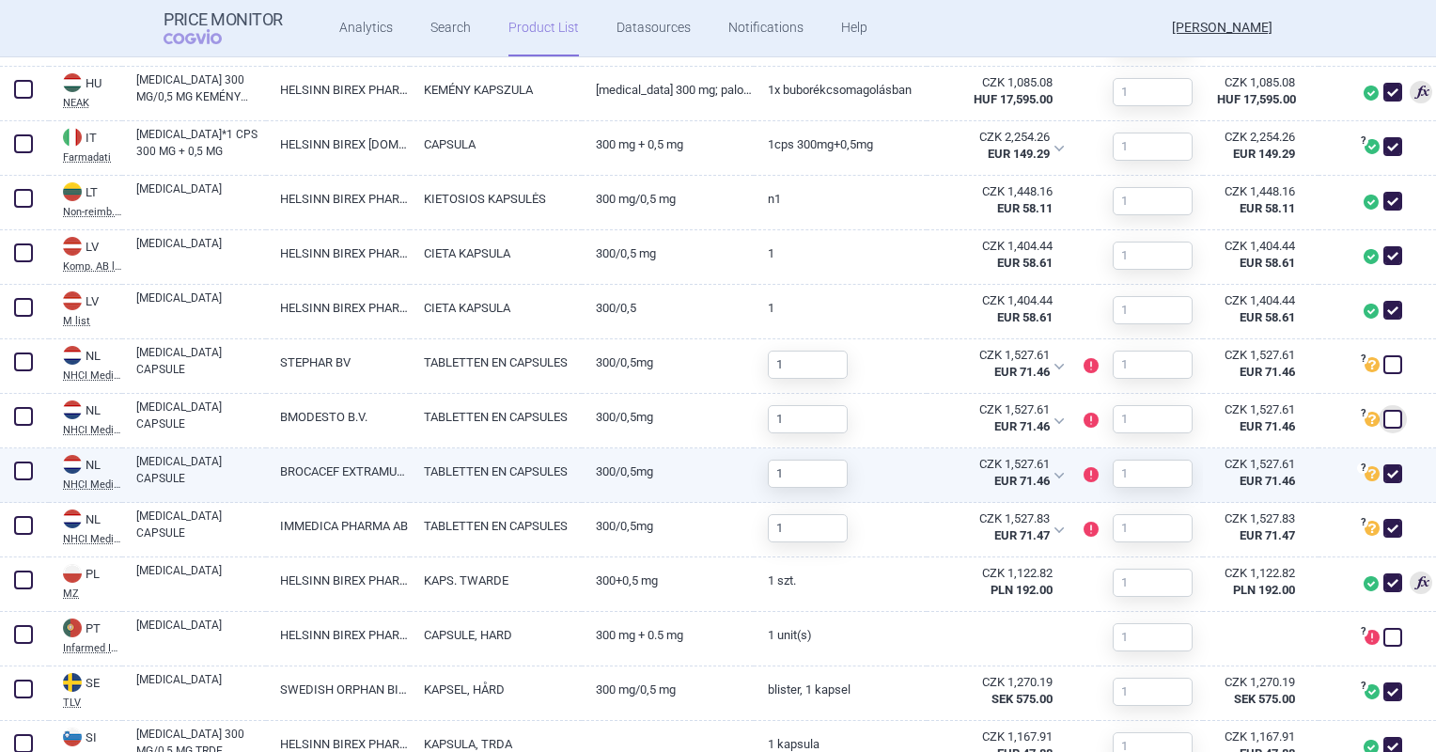
click at [1378, 465] on span at bounding box center [1392, 473] width 28 height 28
checkbox input "false"
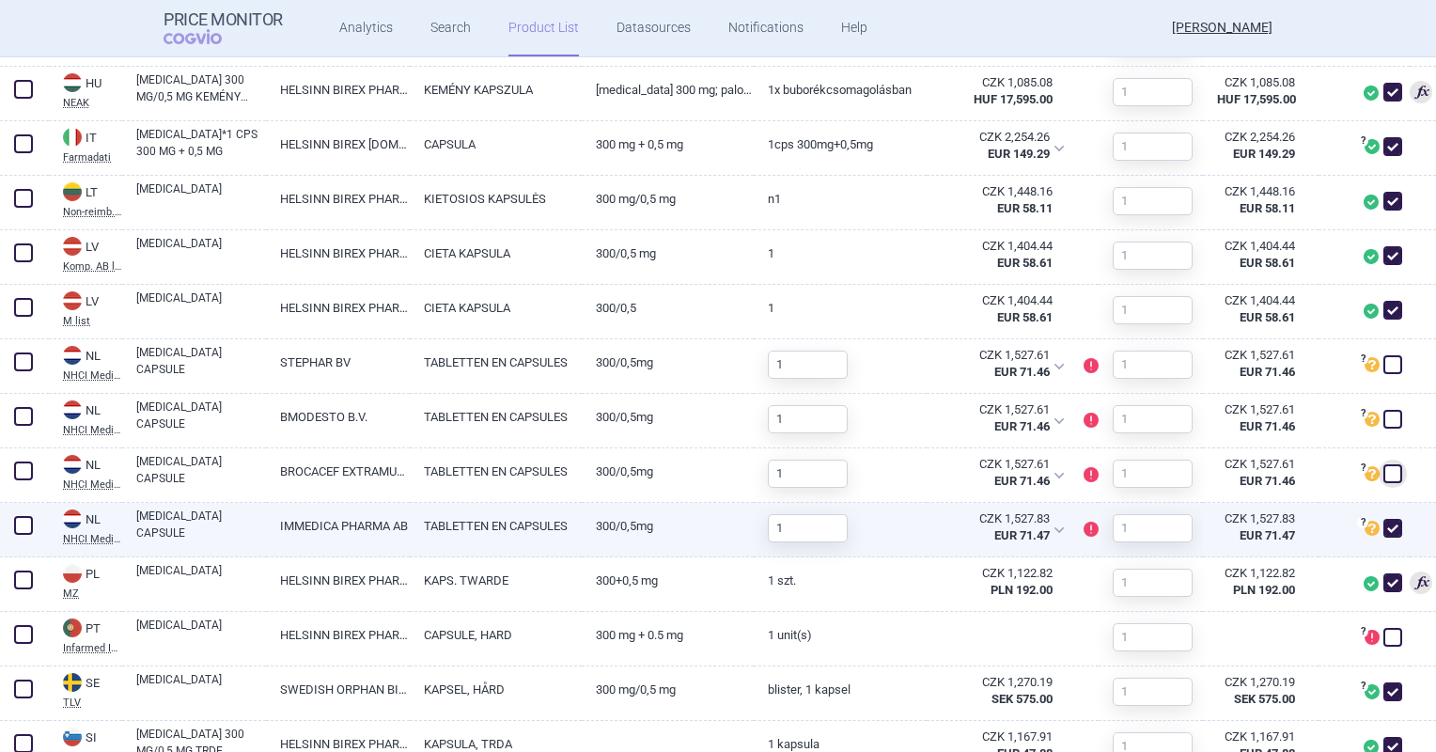
click at [1383, 532] on span at bounding box center [1392, 528] width 19 height 19
checkbox input "false"
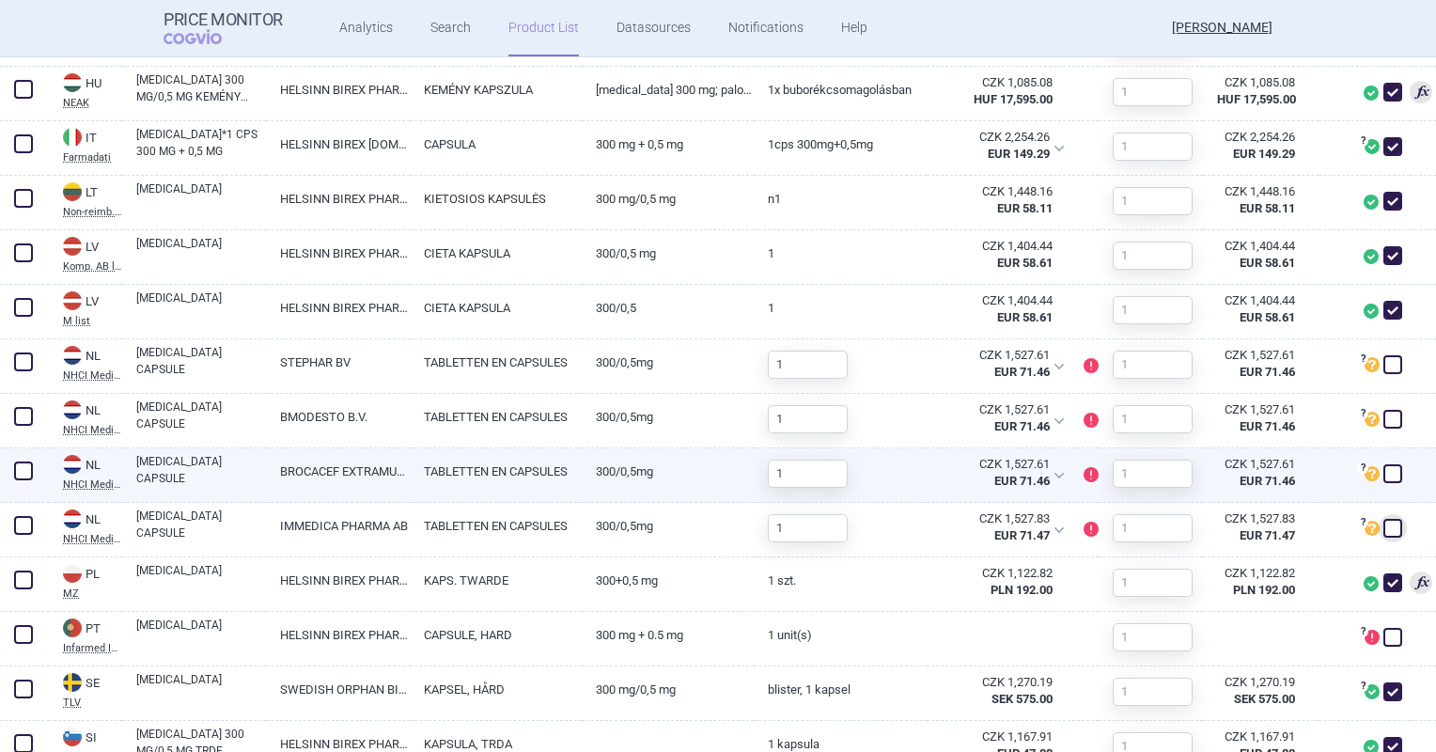
click at [1387, 478] on span at bounding box center [1392, 473] width 19 height 19
checkbox input "true"
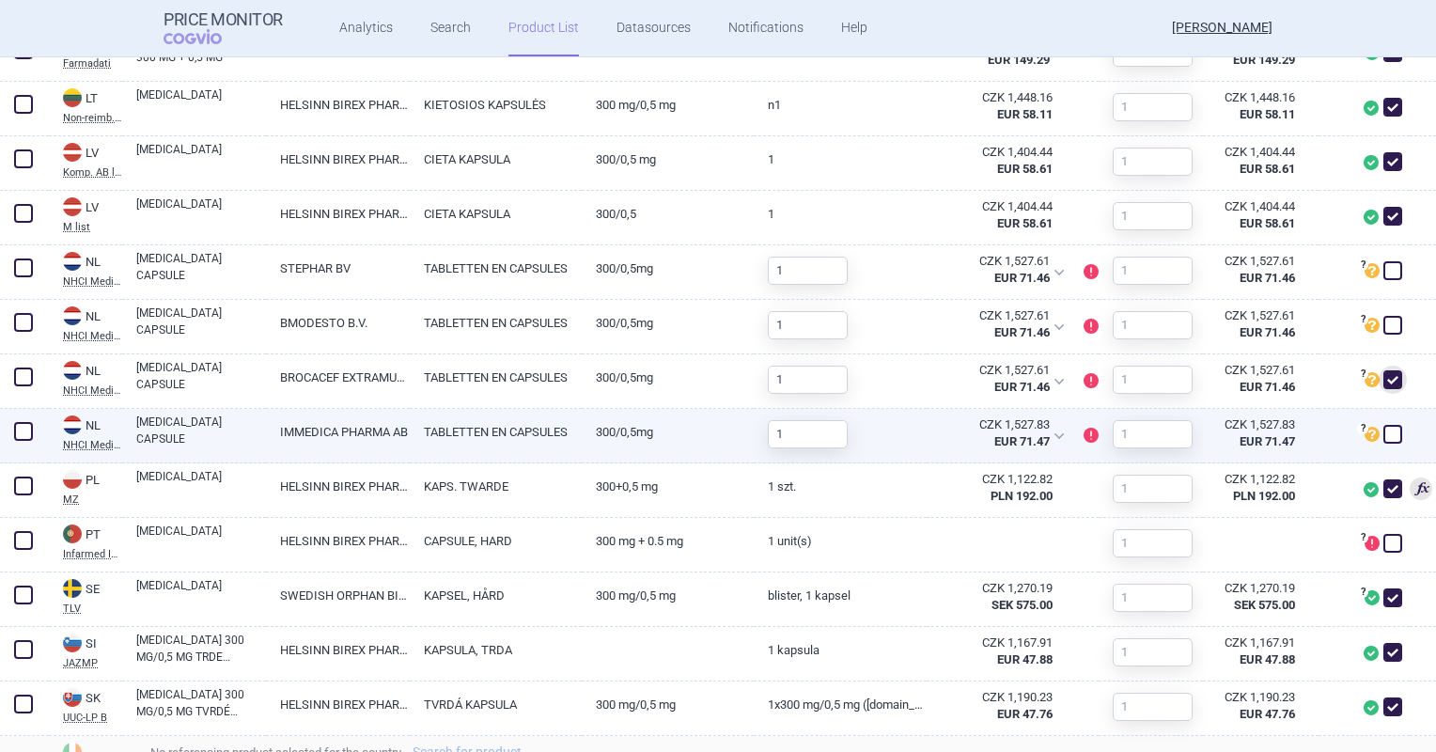
click at [423, 445] on link "TABLETTEN EN CAPSULES" at bounding box center [496, 432] width 172 height 46
select select "EUR"
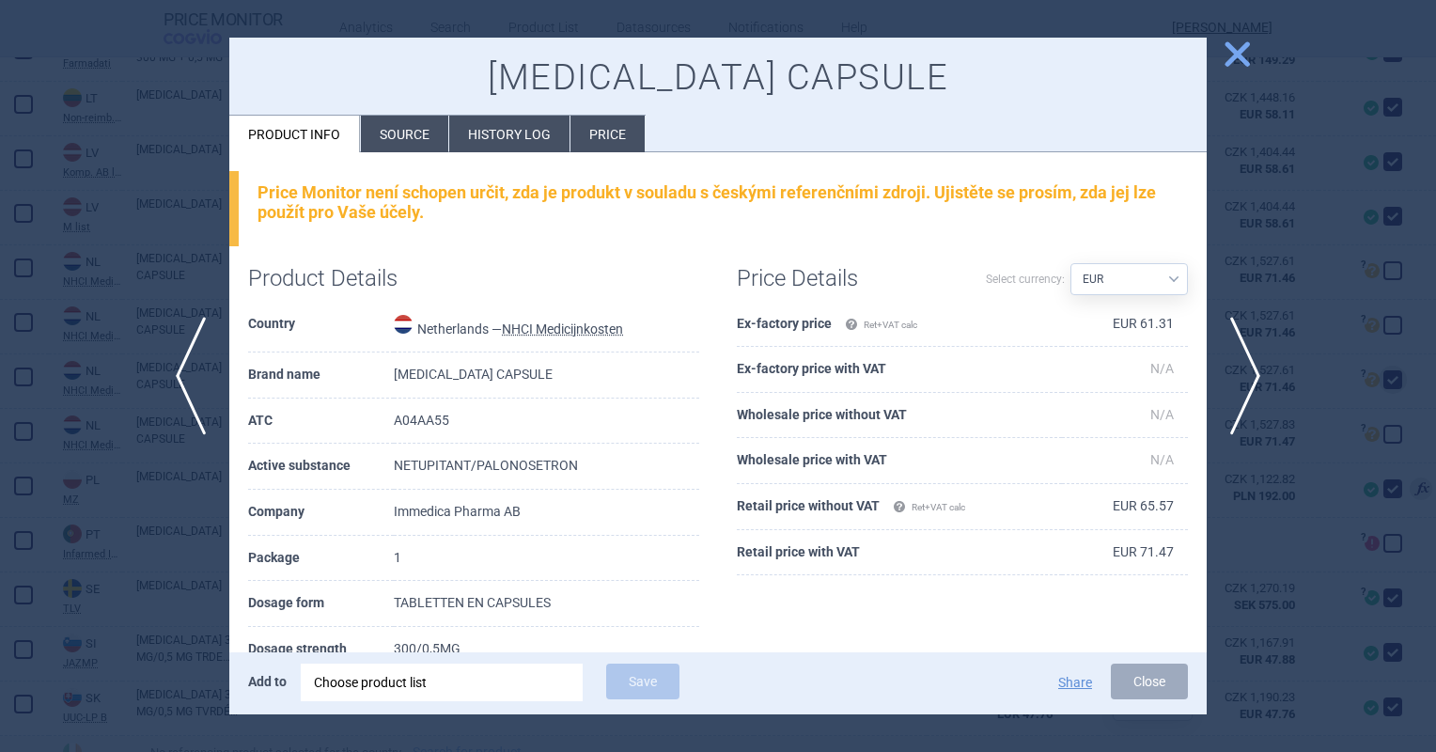
click at [405, 132] on li "Source" at bounding box center [404, 134] width 87 height 37
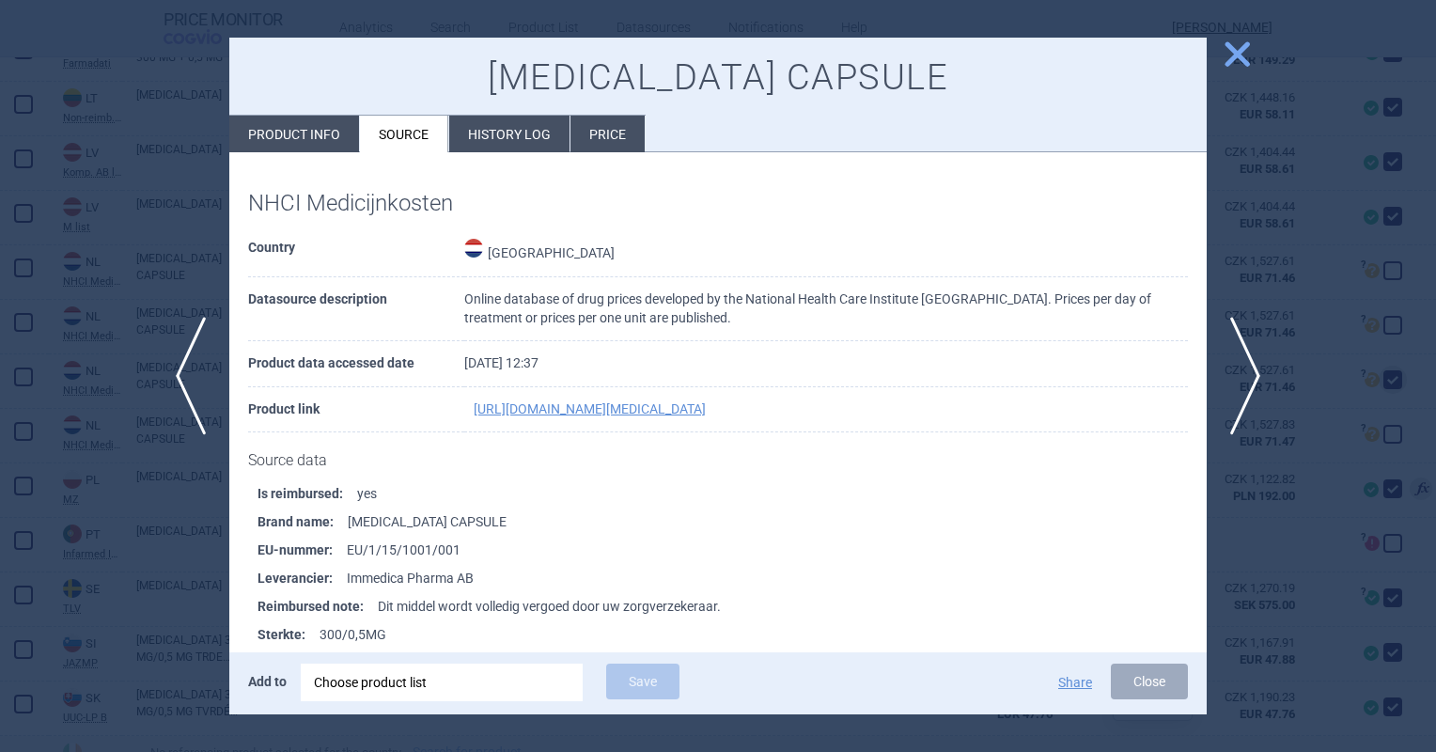
click at [495, 132] on li "History log" at bounding box center [509, 134] width 120 height 37
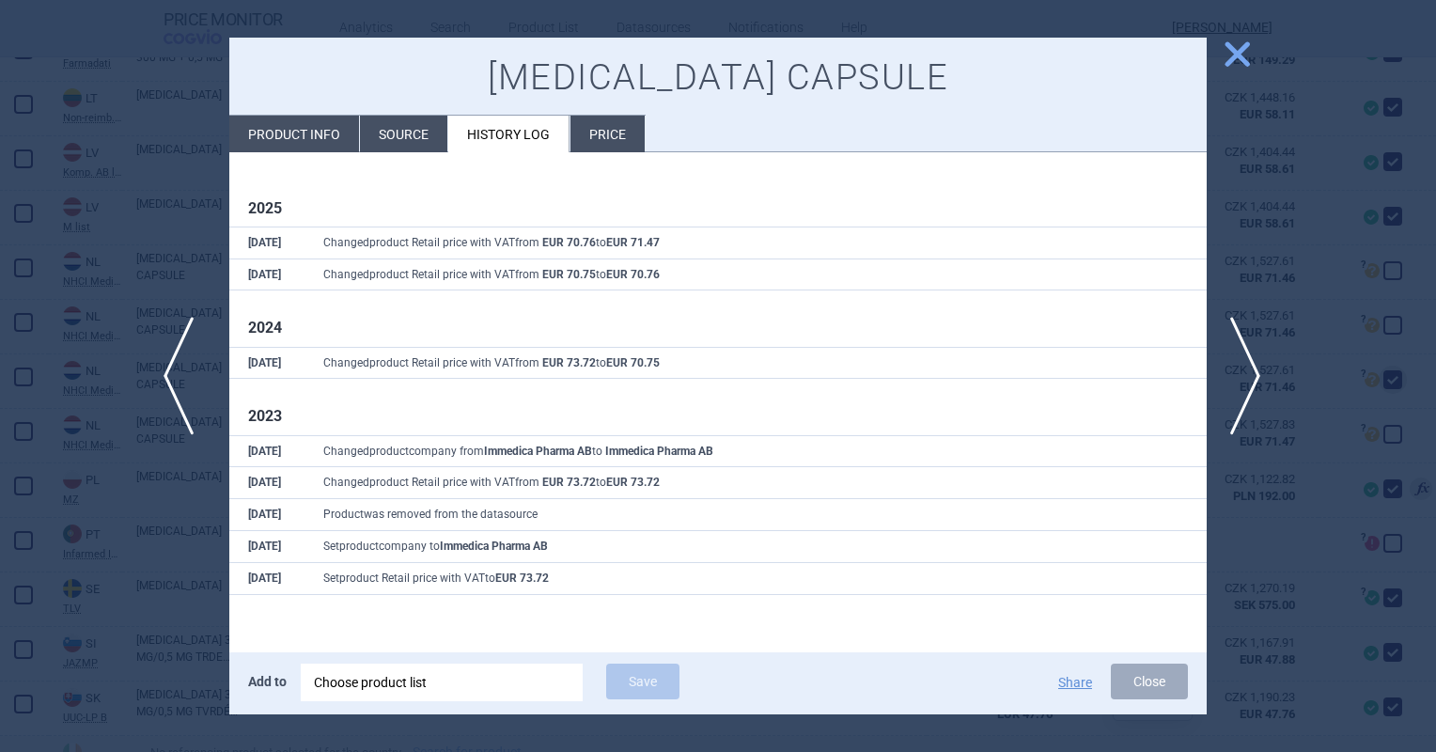
click at [174, 383] on span "previous" at bounding box center [185, 376] width 42 height 118
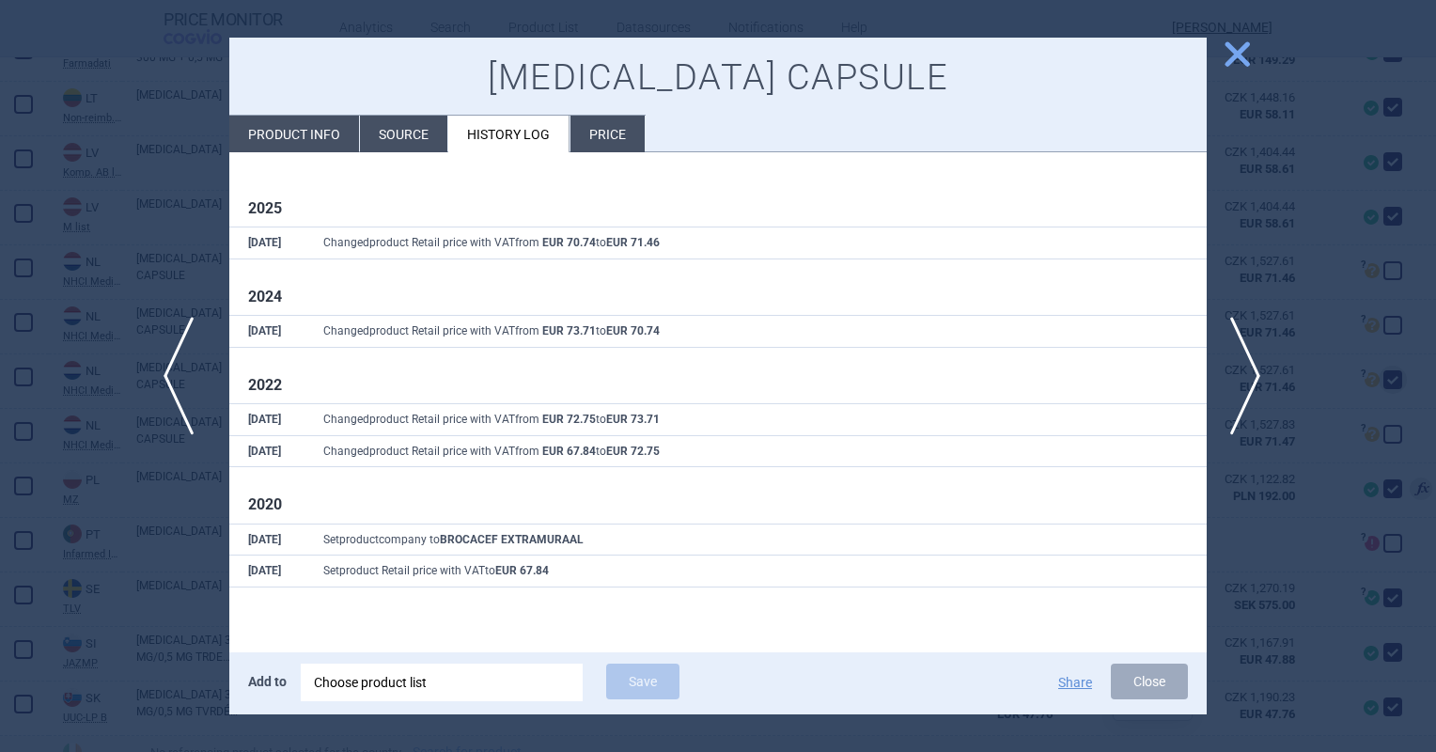
click at [174, 383] on span "previous" at bounding box center [185, 376] width 42 height 118
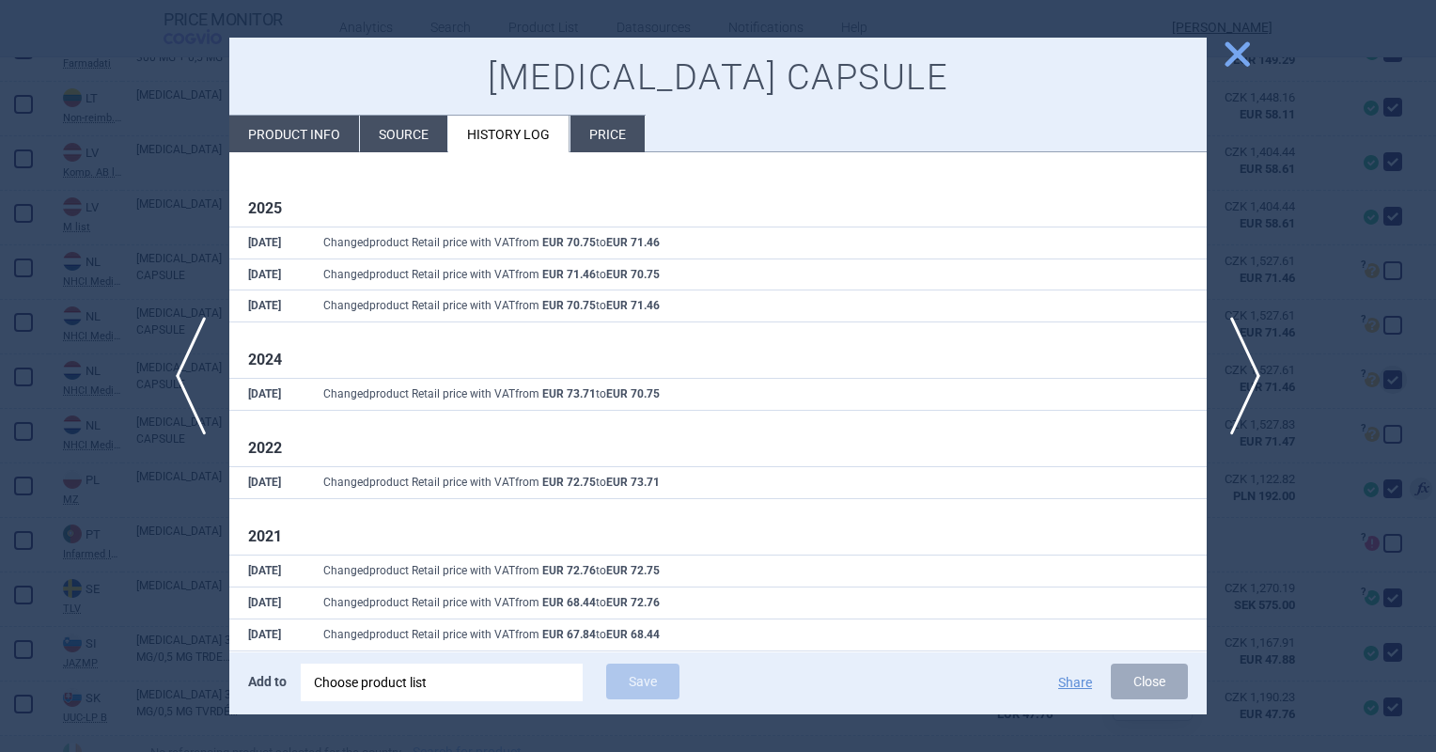
scroll to position [153, 0]
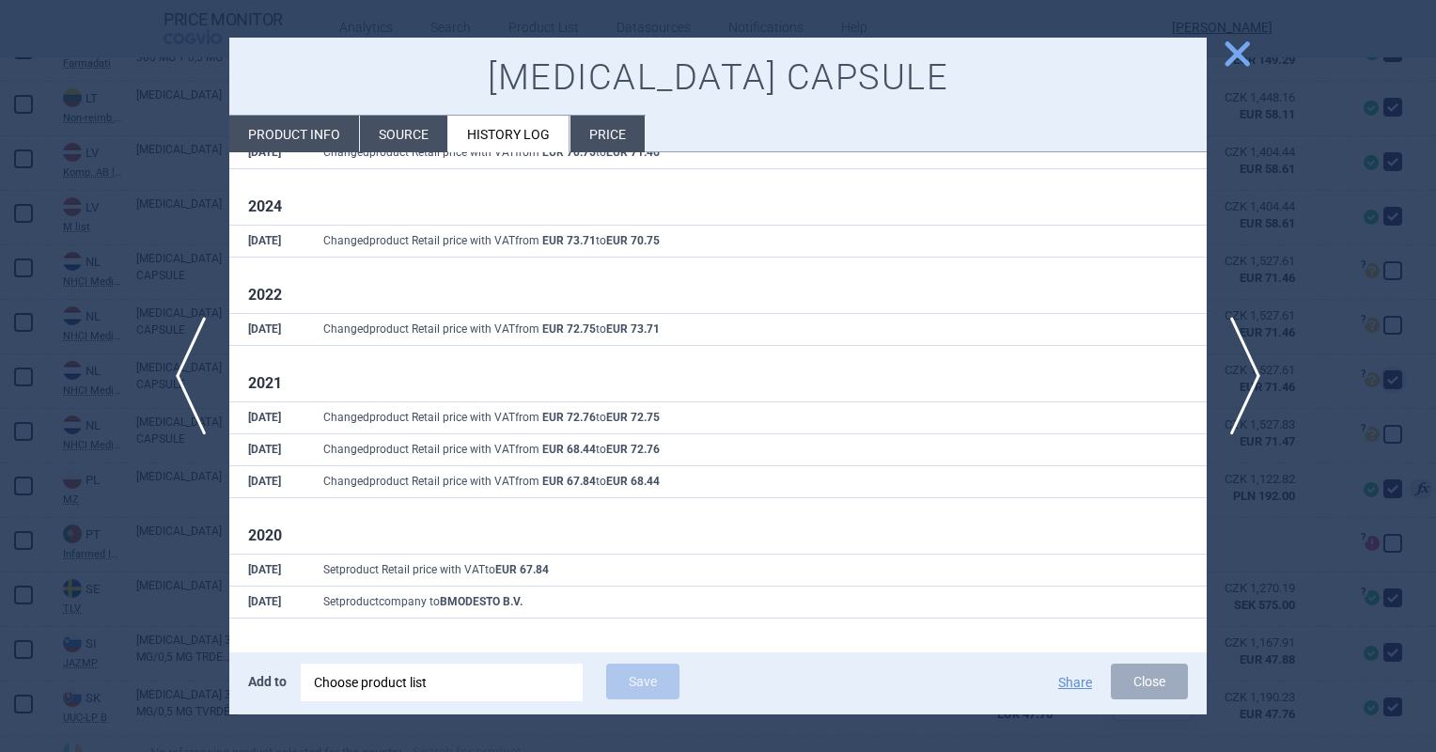
click at [1245, 64] on span "close" at bounding box center [1237, 54] width 33 height 33
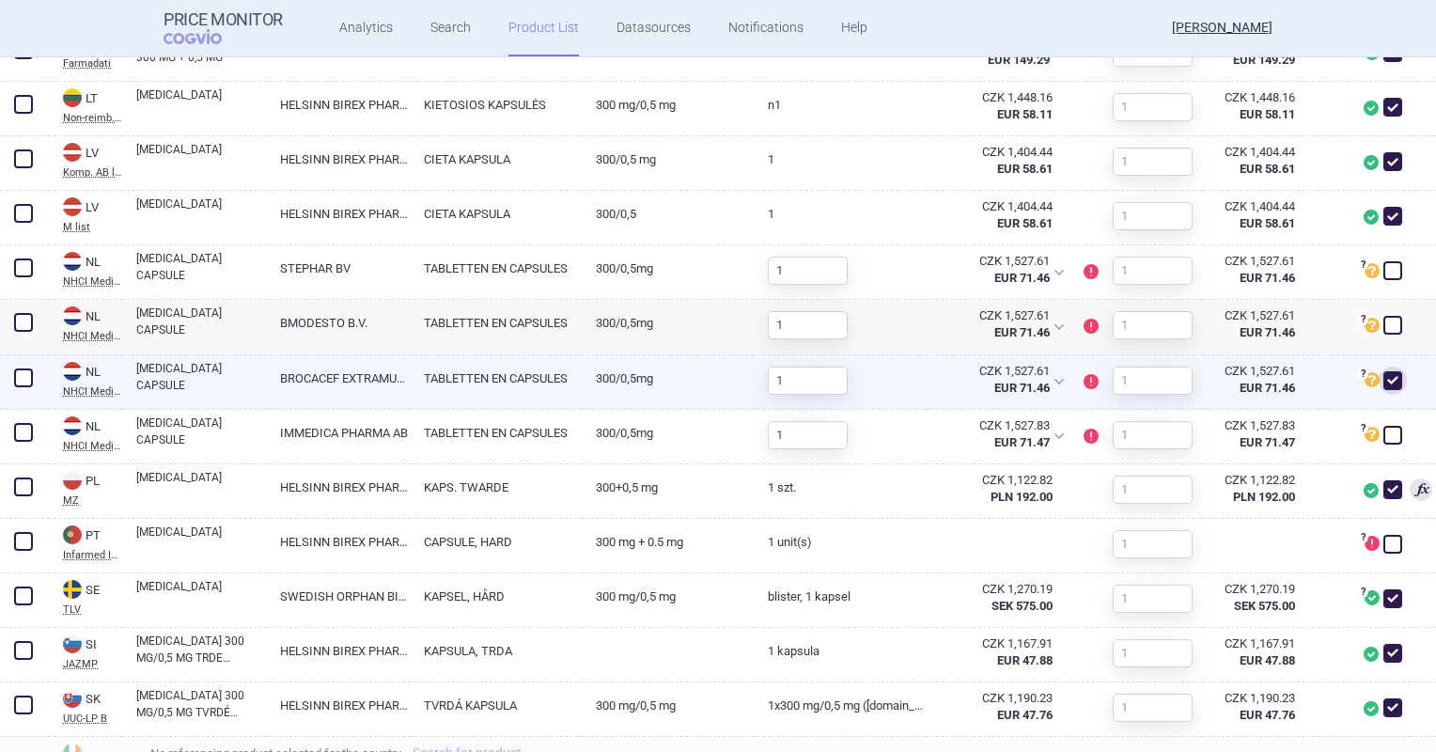
click at [1387, 379] on span at bounding box center [1392, 380] width 28 height 28
checkbox input "false"
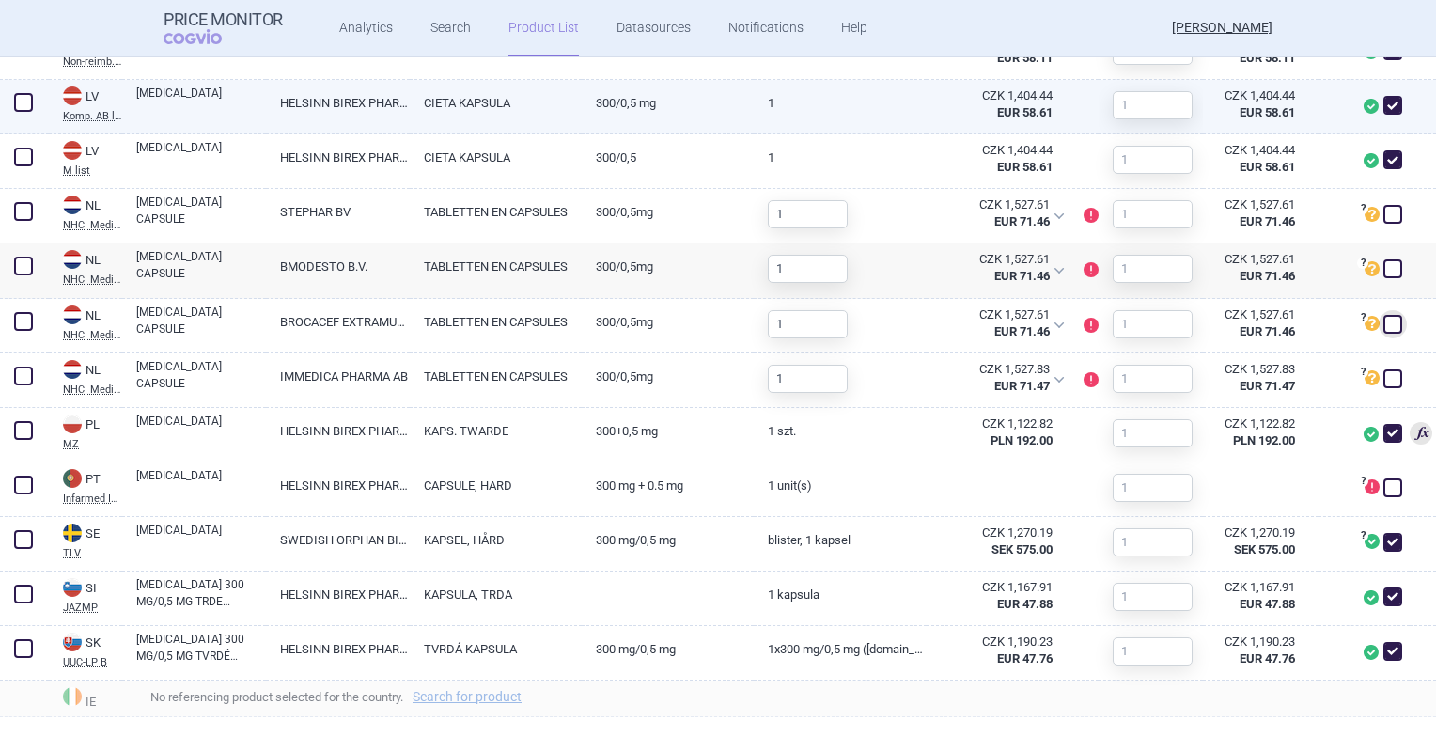
scroll to position [1383, 0]
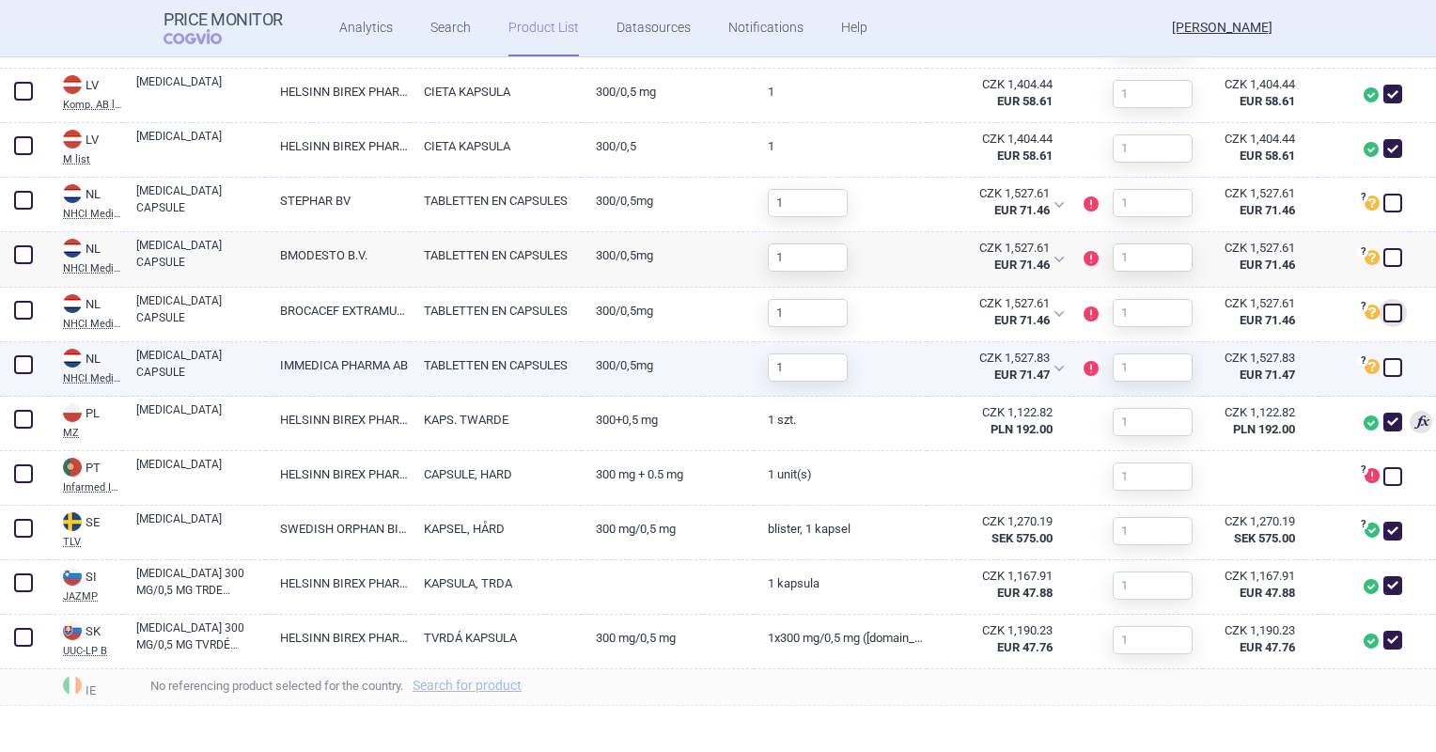
click at [1385, 361] on span at bounding box center [1392, 367] width 19 height 19
checkbox input "true"
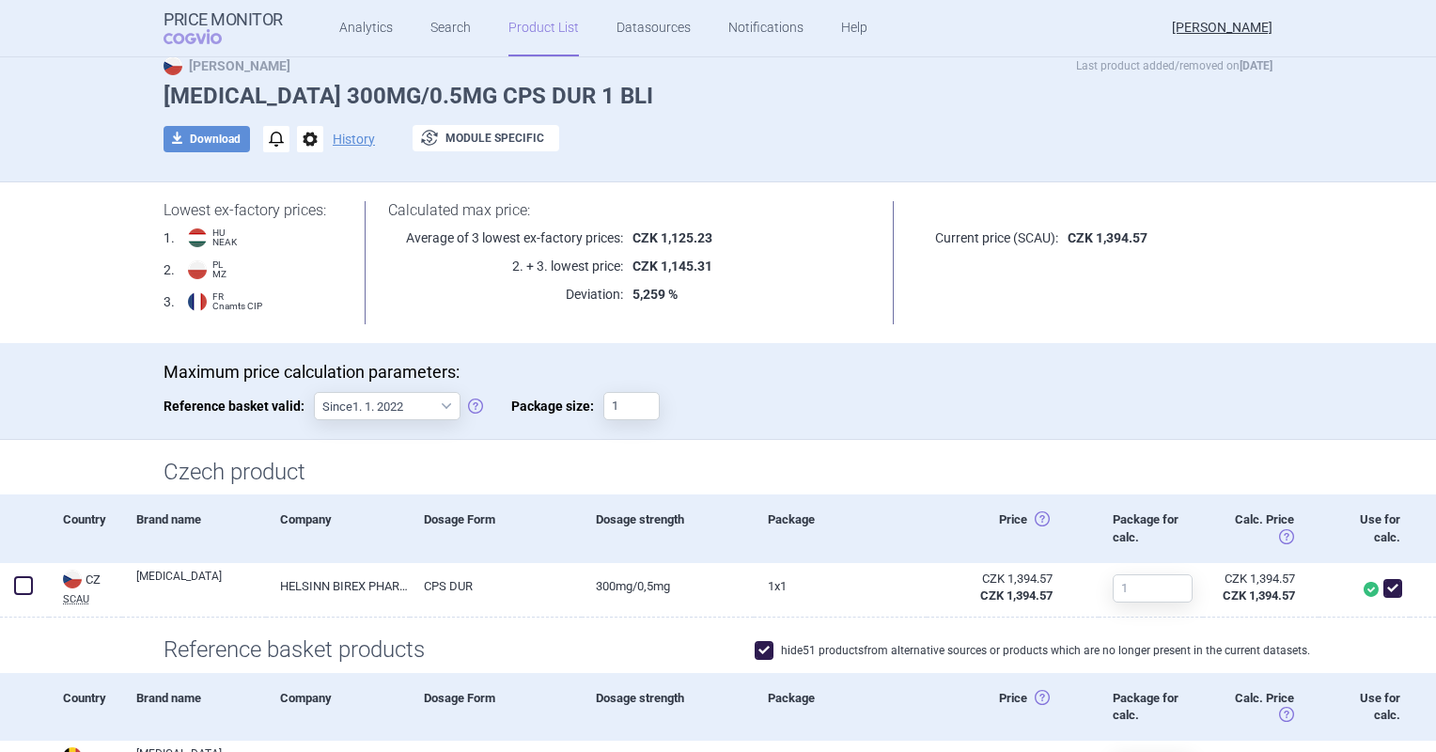
scroll to position [0, 0]
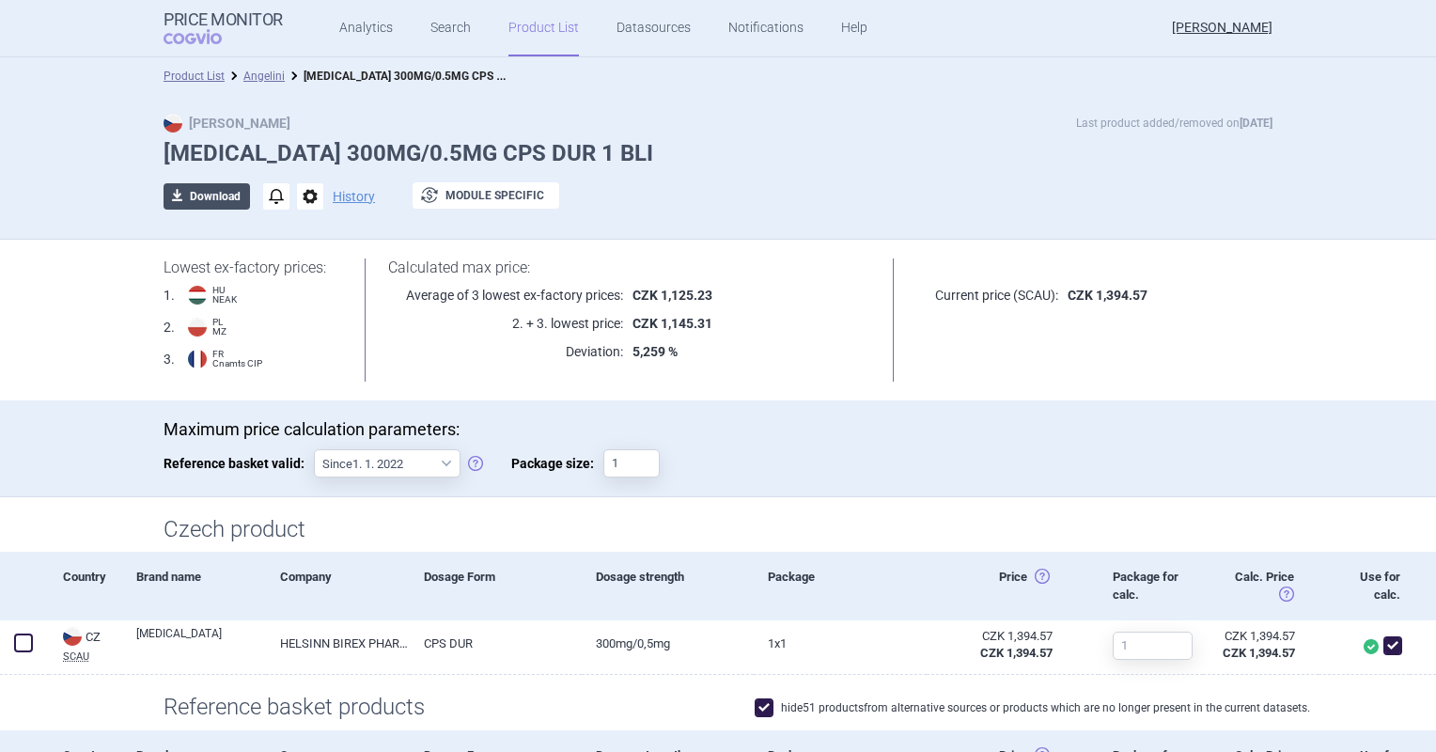
click at [208, 191] on button "download Download" at bounding box center [207, 196] width 86 height 26
select select "EUR"
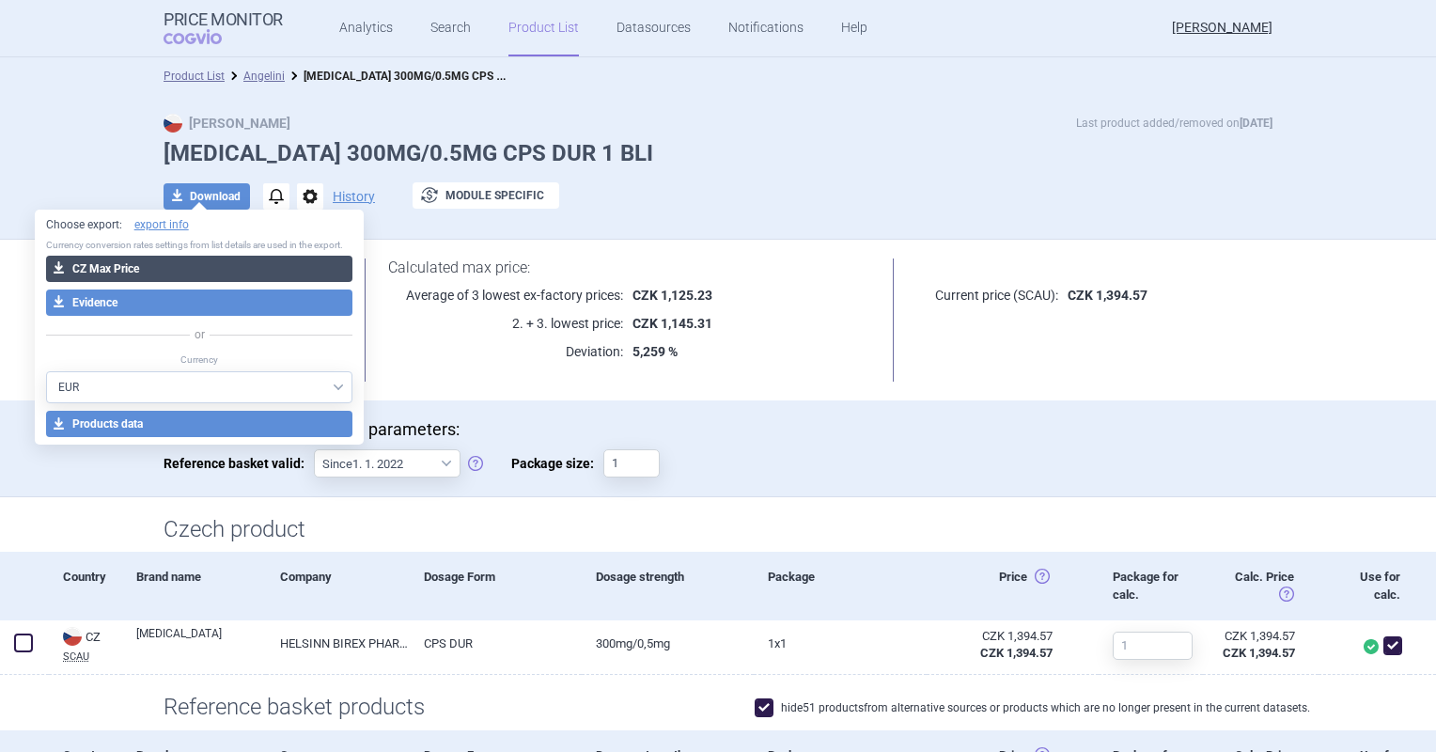
click at [237, 258] on button "download CZ Max Price" at bounding box center [199, 269] width 307 height 26
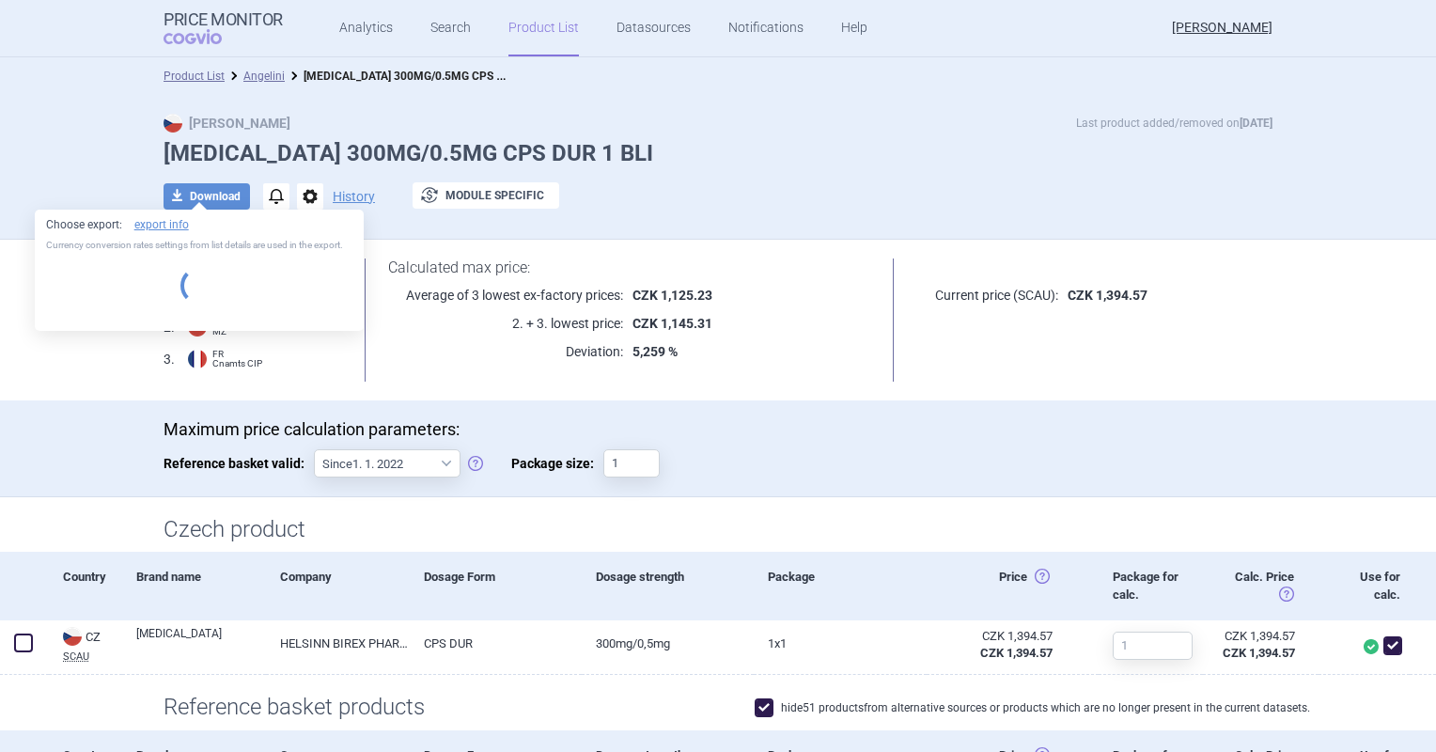
select select "EUR"
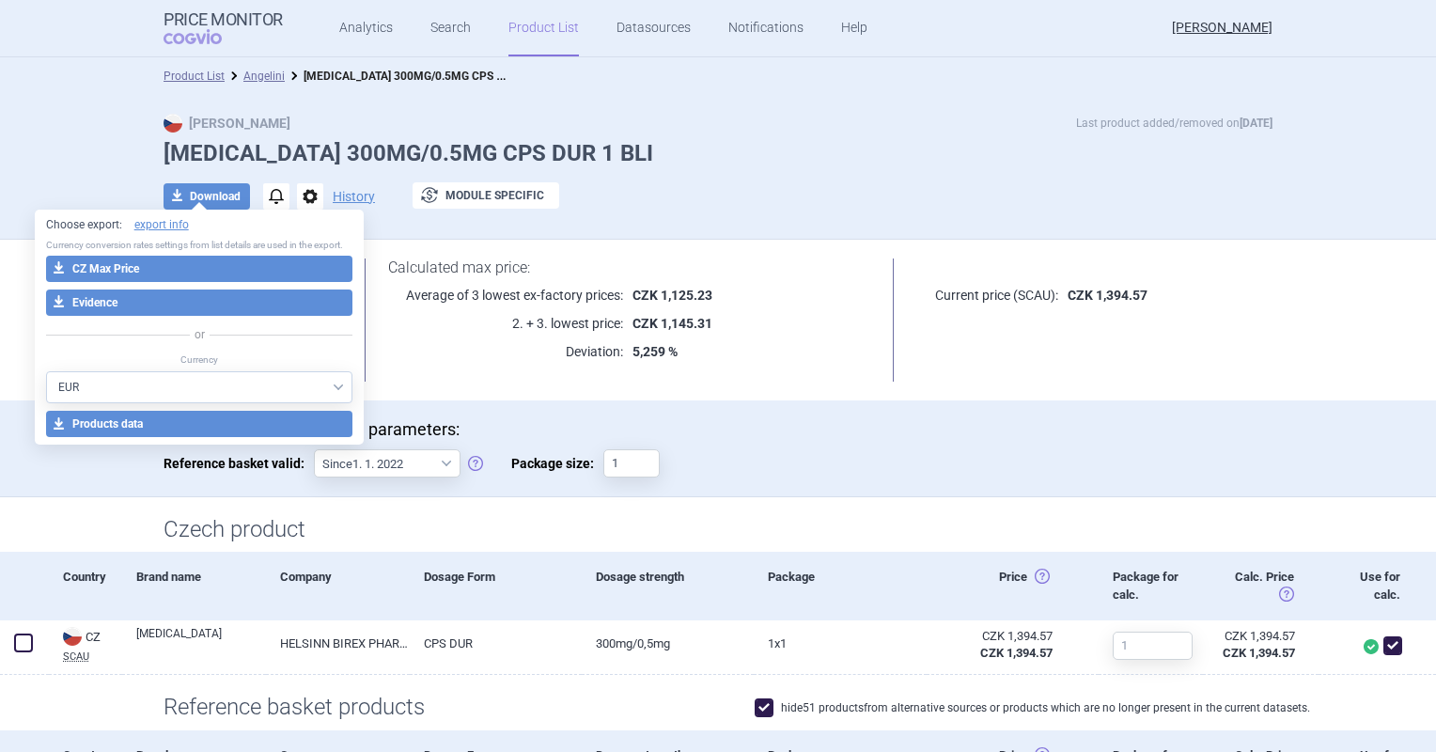
click at [776, 470] on div "Maximum price calculation parameters: Reference basket valid: Since 1. 1. 2022 …" at bounding box center [718, 457] width 1109 height 77
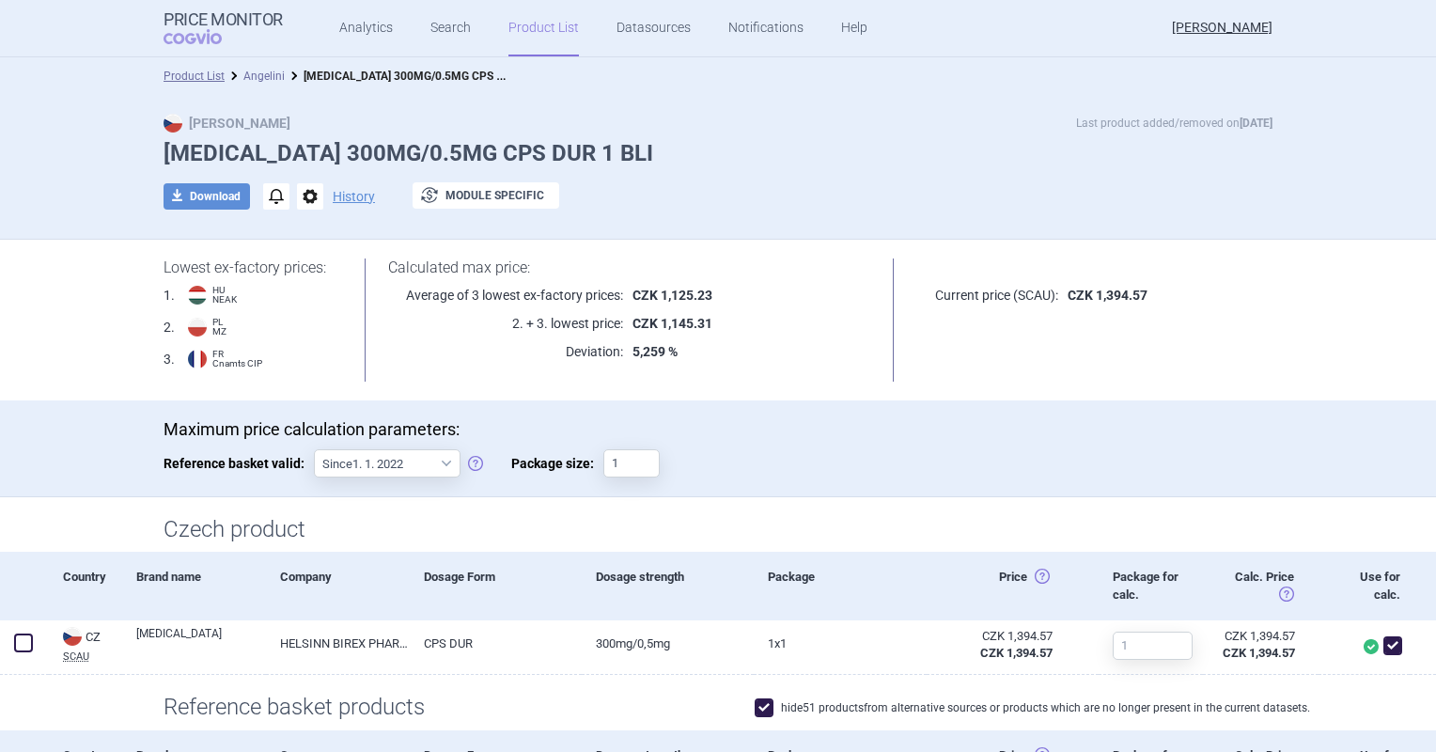
click at [261, 75] on link "Angelini" at bounding box center [263, 76] width 41 height 13
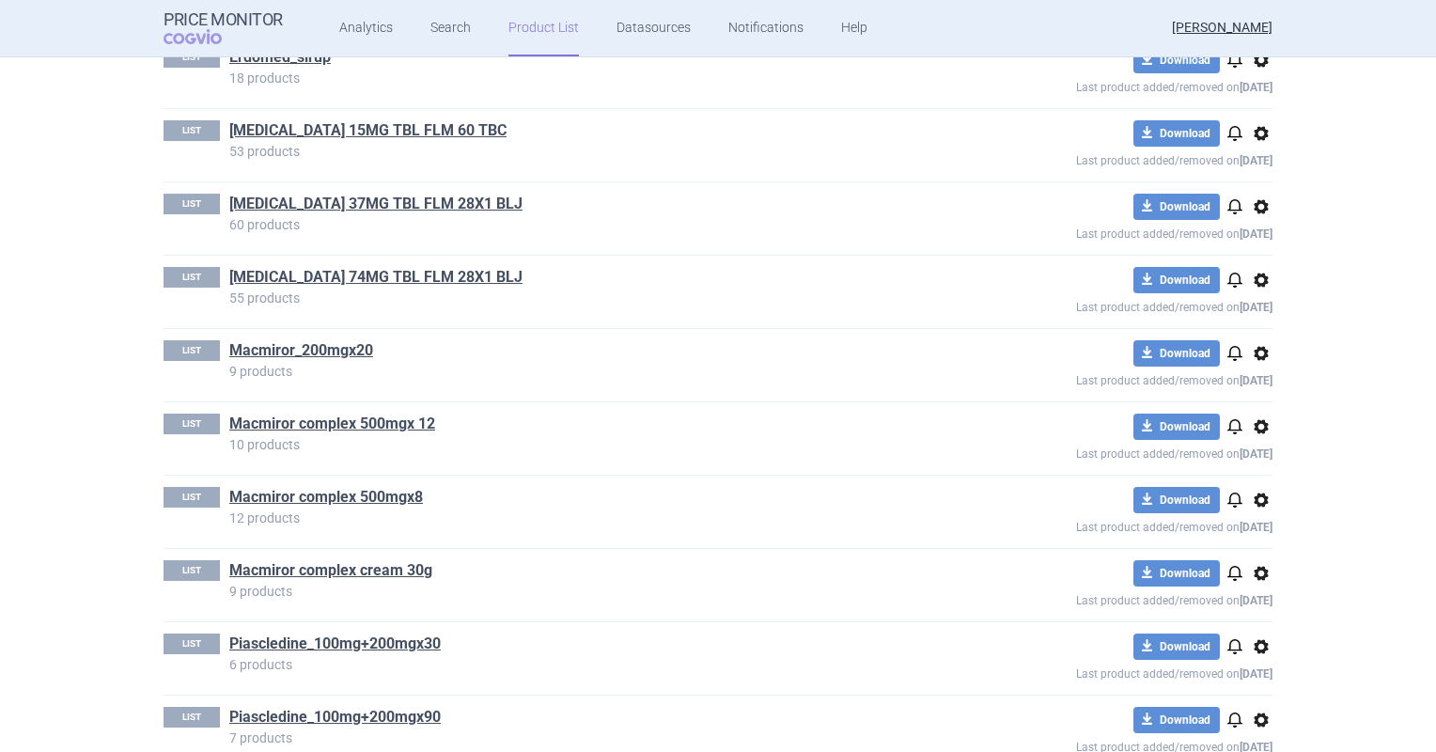
scroll to position [658, 0]
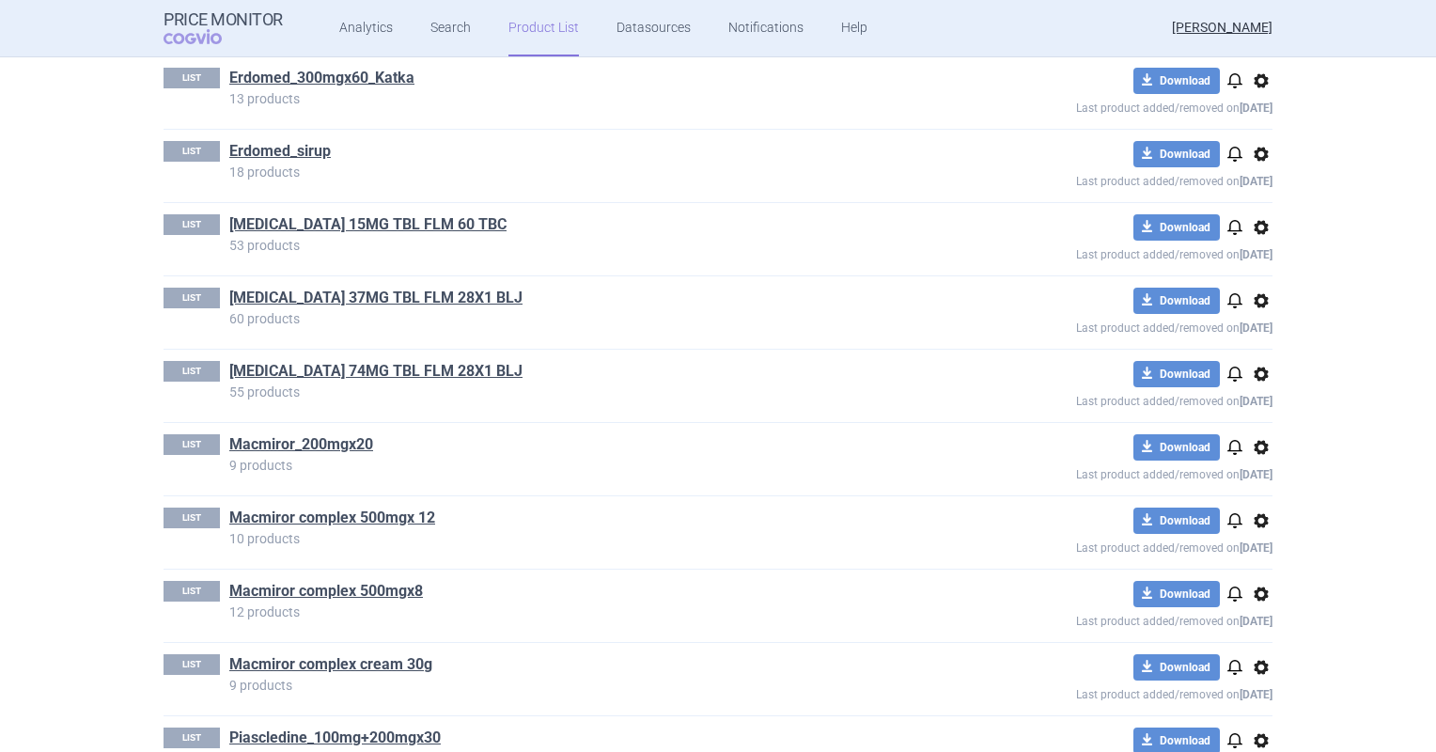
click at [357, 209] on div "LIST ICLUSIG 15MG TBL FLM 60 TBC 53 products download Download notifications op…" at bounding box center [718, 239] width 1109 height 72
click at [360, 214] on link "[MEDICAL_DATA] 15MG TBL FLM 60 TBC" at bounding box center [367, 224] width 277 height 21
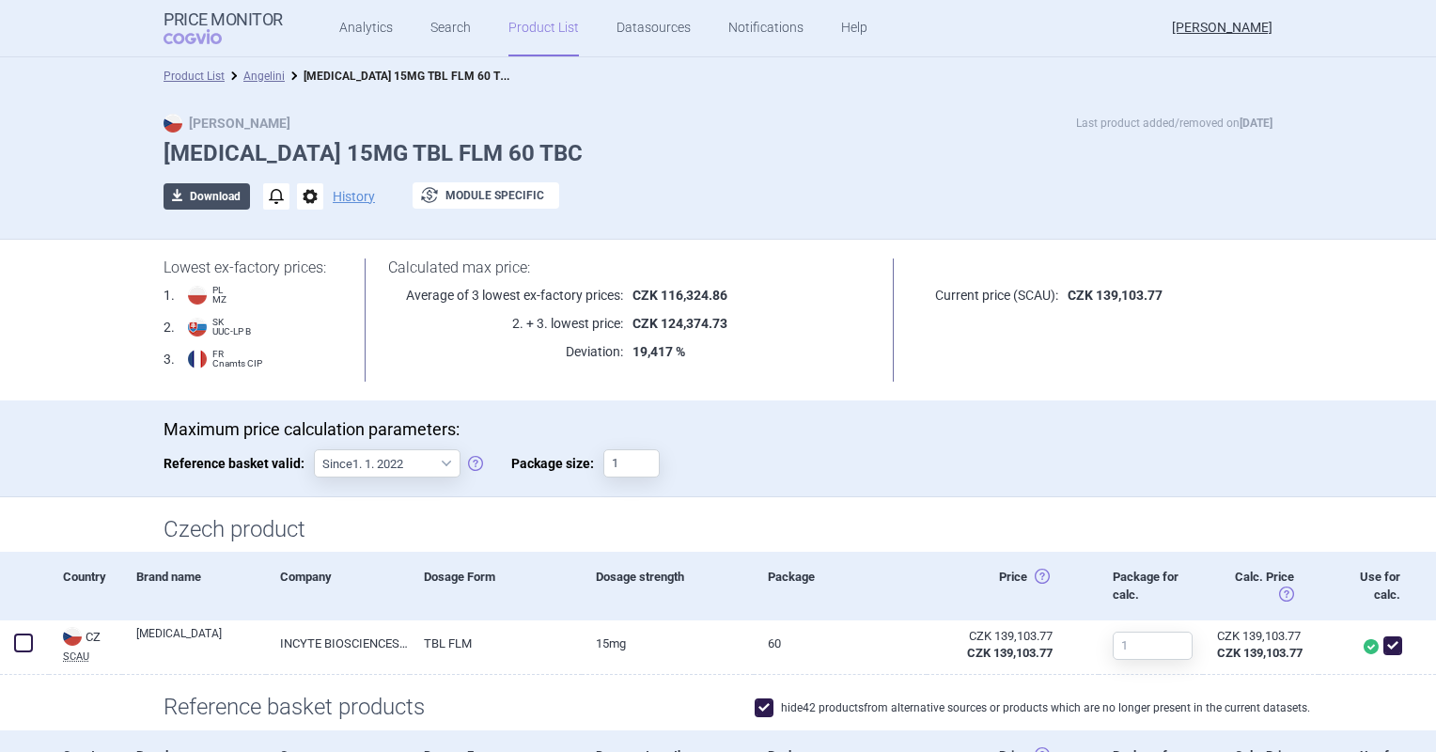
click at [227, 195] on button "download Download" at bounding box center [207, 196] width 86 height 26
select select "EUR"
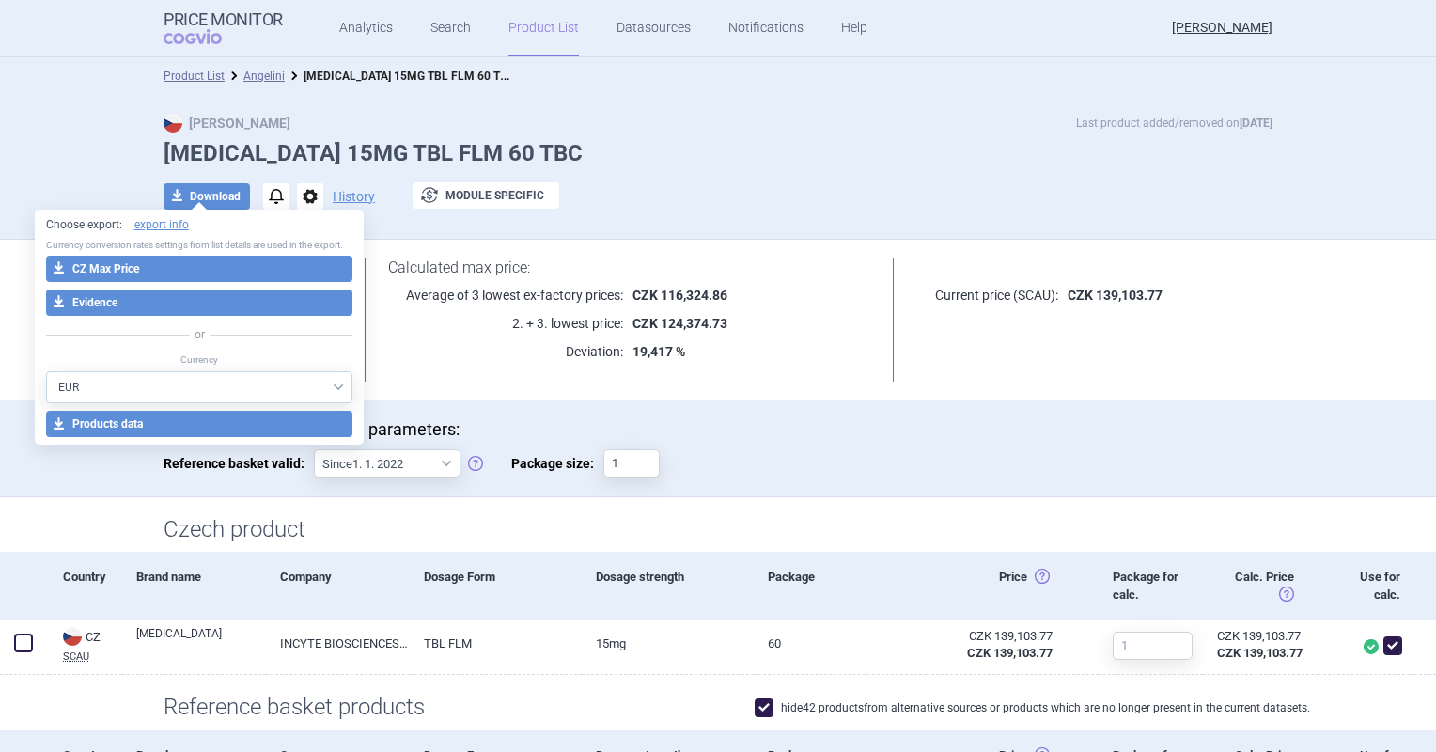
click at [219, 245] on p "Currency conversion rates settings from list details are used in the export." at bounding box center [199, 245] width 307 height 13
click at [222, 268] on button "download CZ Max Price" at bounding box center [199, 269] width 307 height 26
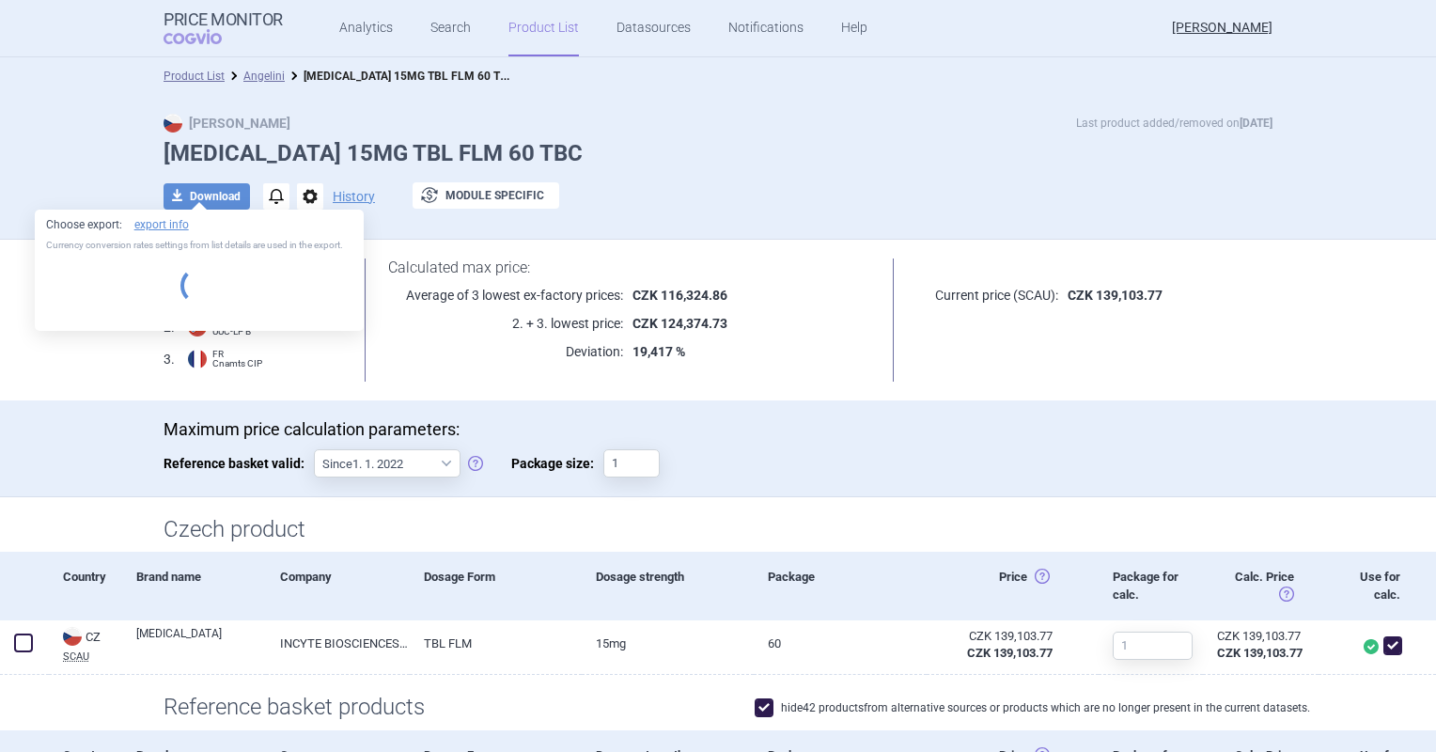
select select "EUR"
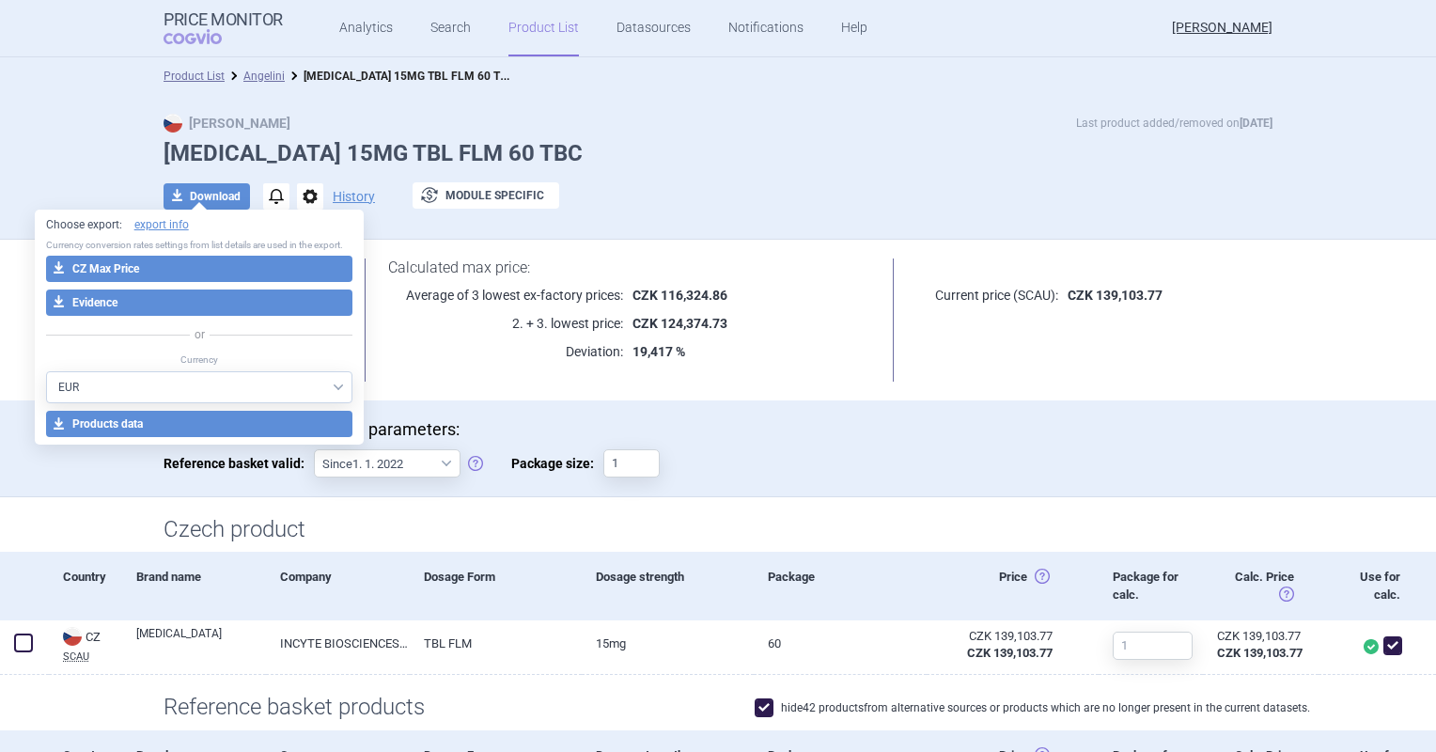
click at [797, 343] on p "19,417 %" at bounding box center [747, 351] width 248 height 19
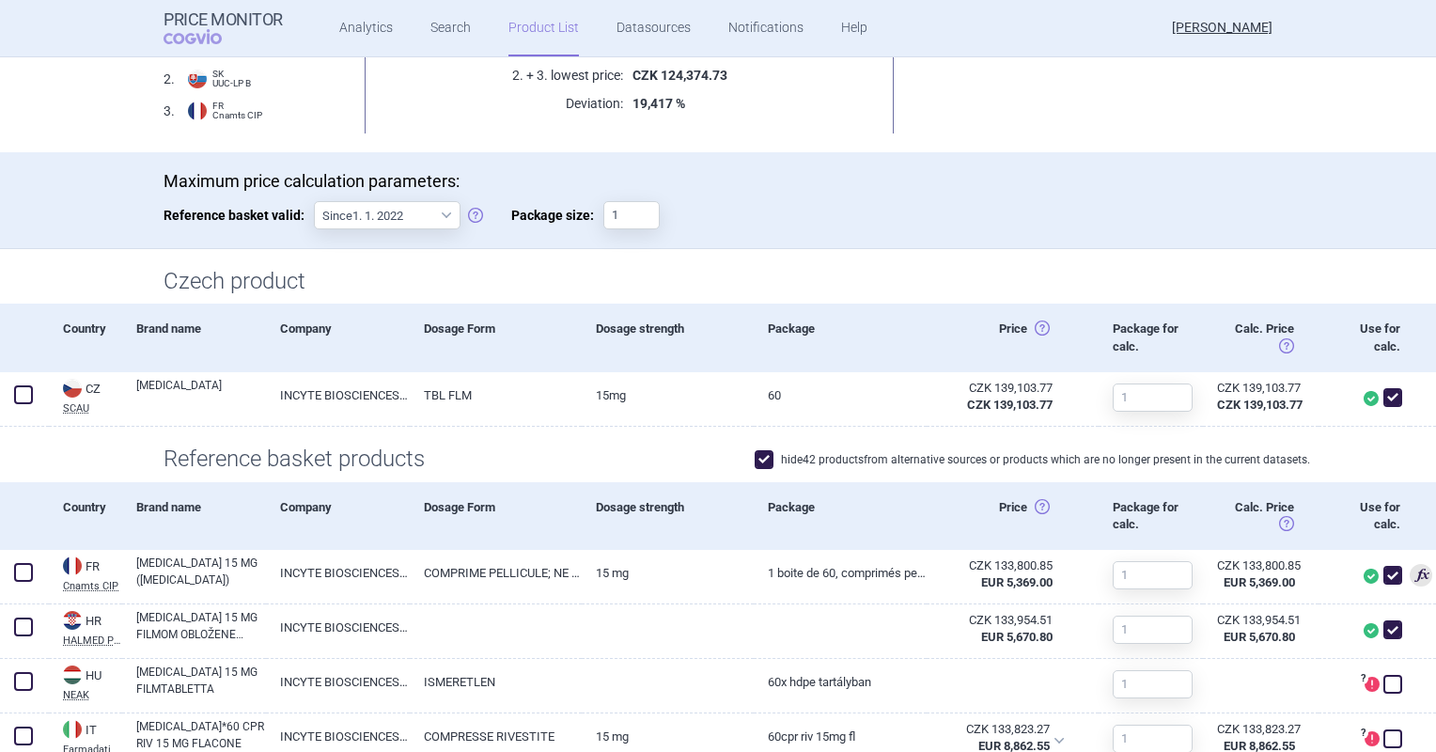
scroll to position [564, 0]
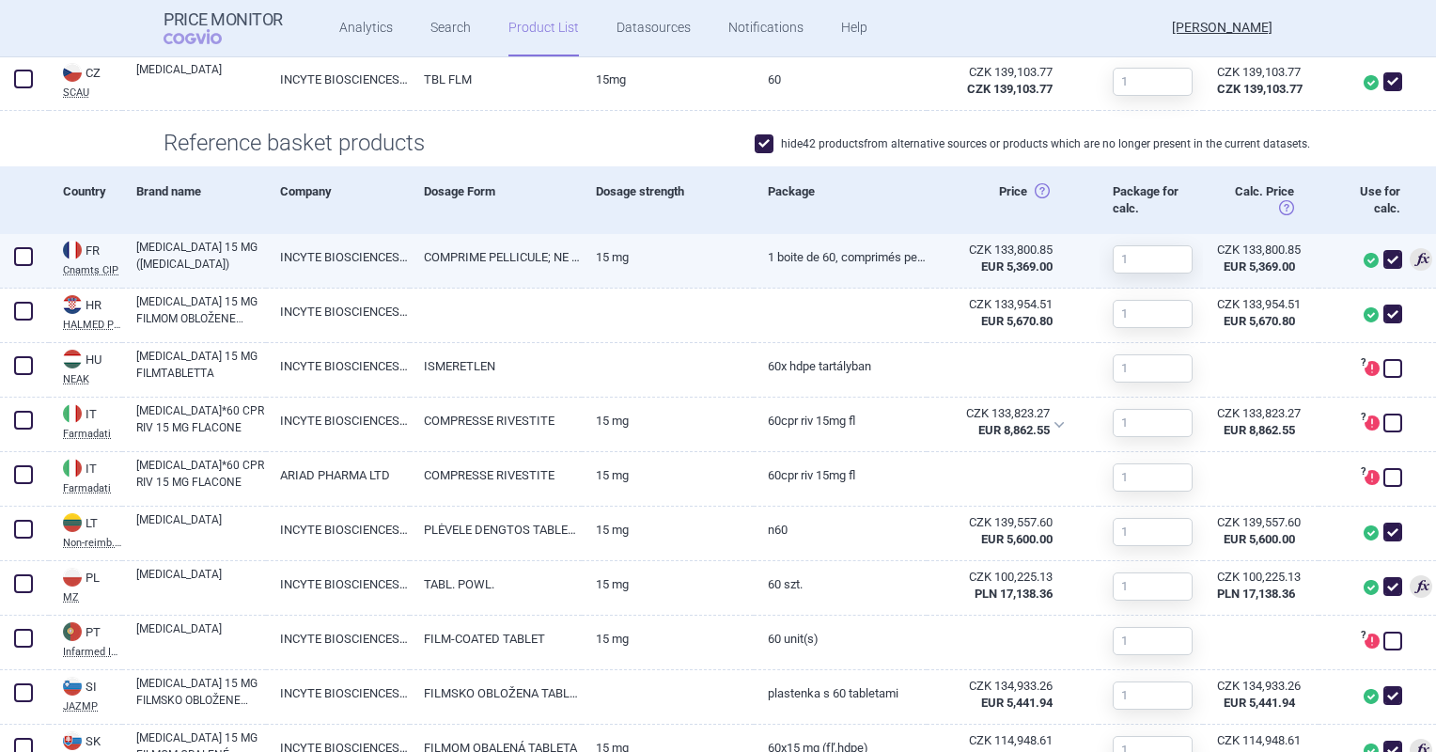
click at [695, 265] on link "15 MG" at bounding box center [668, 257] width 172 height 46
select select "EUR"
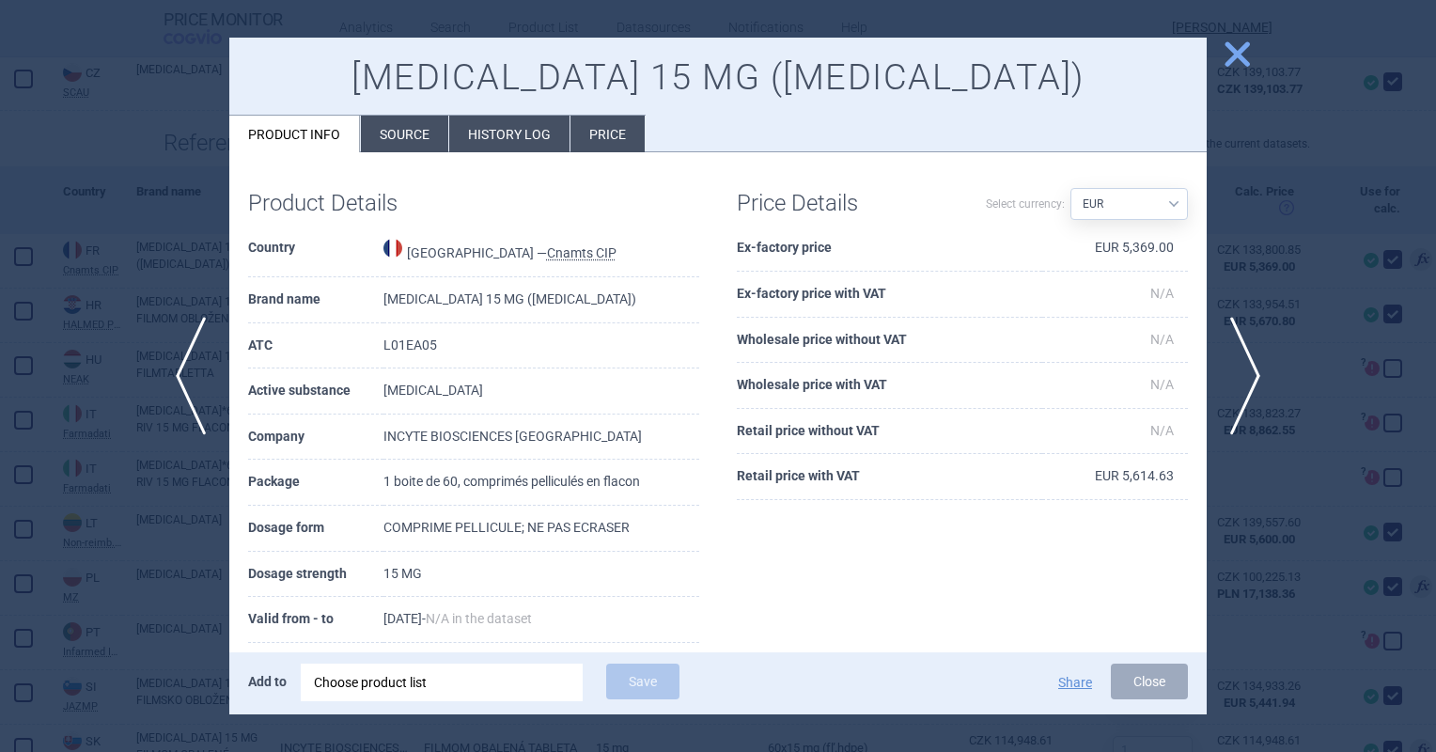
click at [588, 129] on li "Price" at bounding box center [607, 134] width 74 height 37
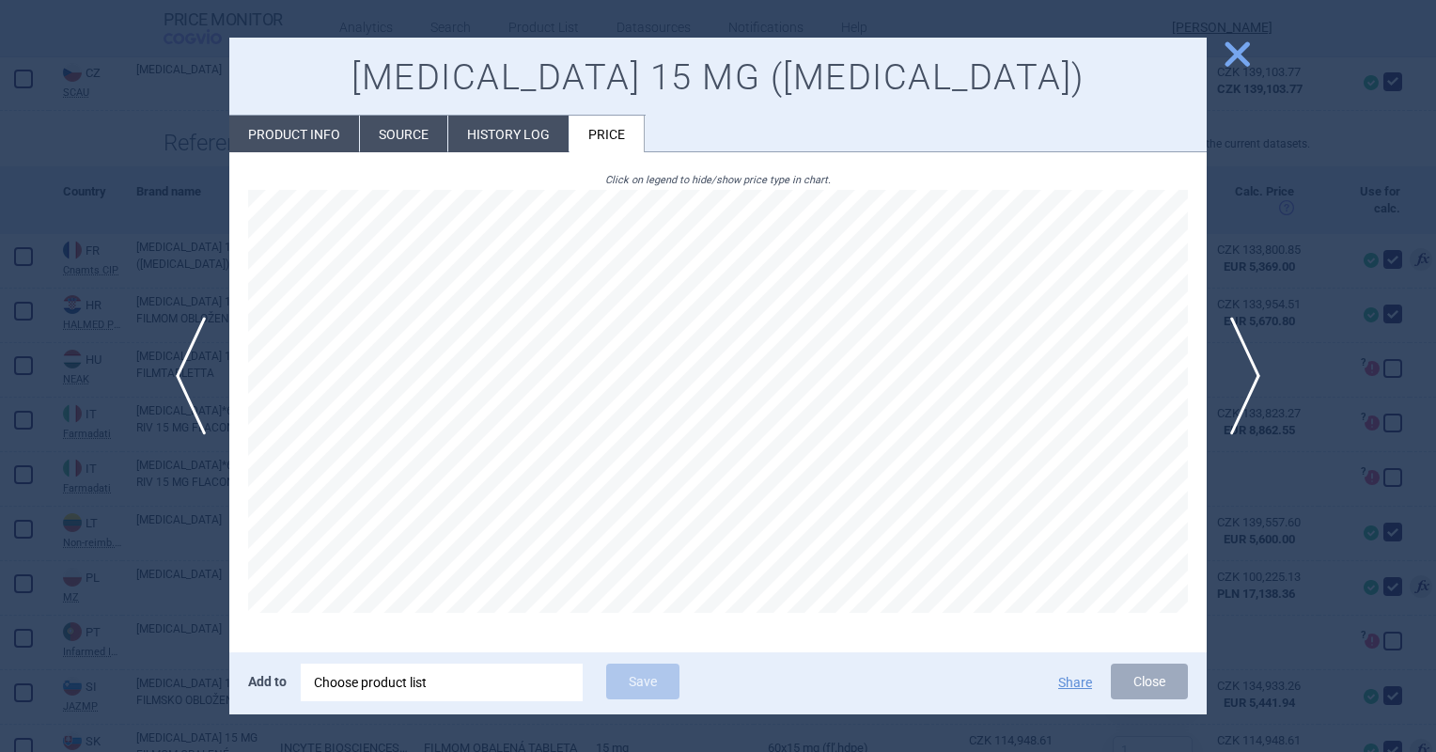
click at [502, 135] on li "History log" at bounding box center [508, 134] width 120 height 37
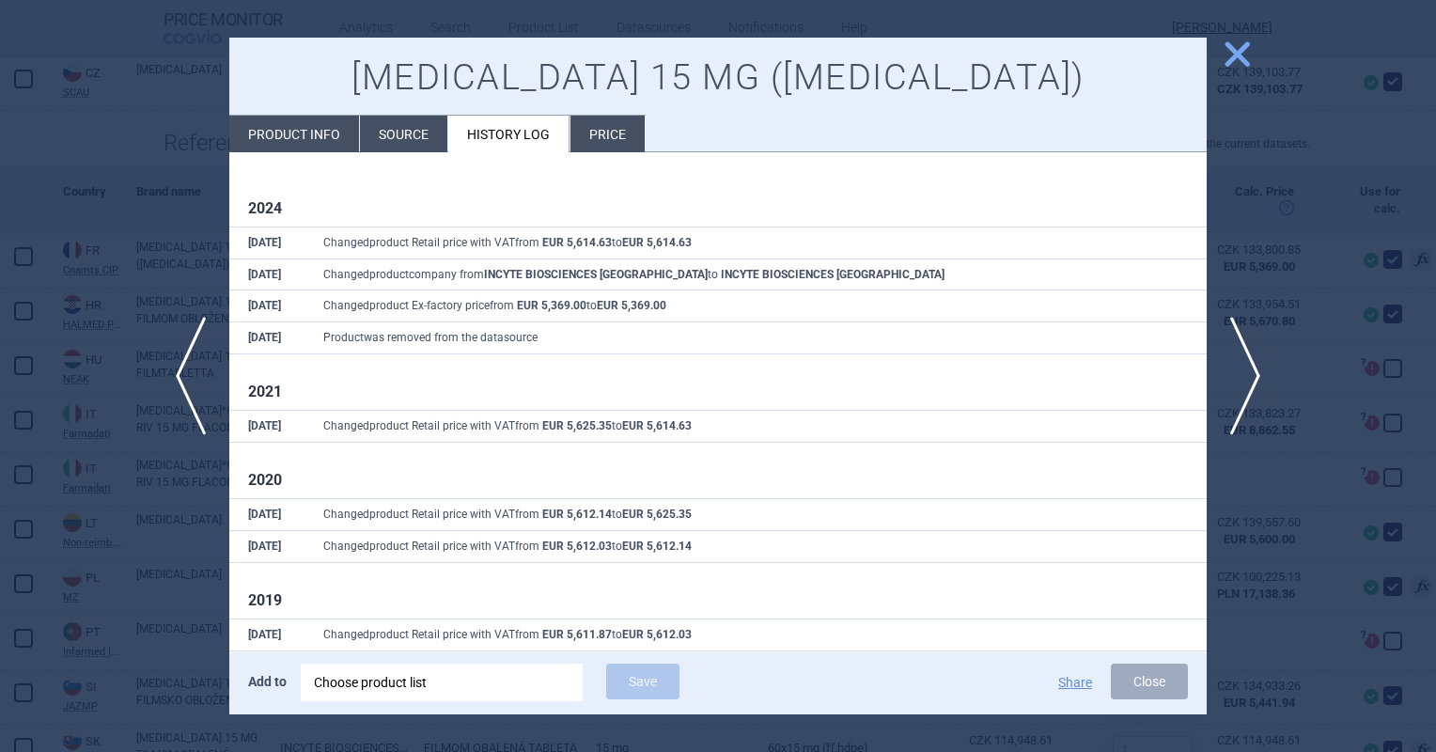
click at [427, 128] on li "Source" at bounding box center [403, 134] width 87 height 37
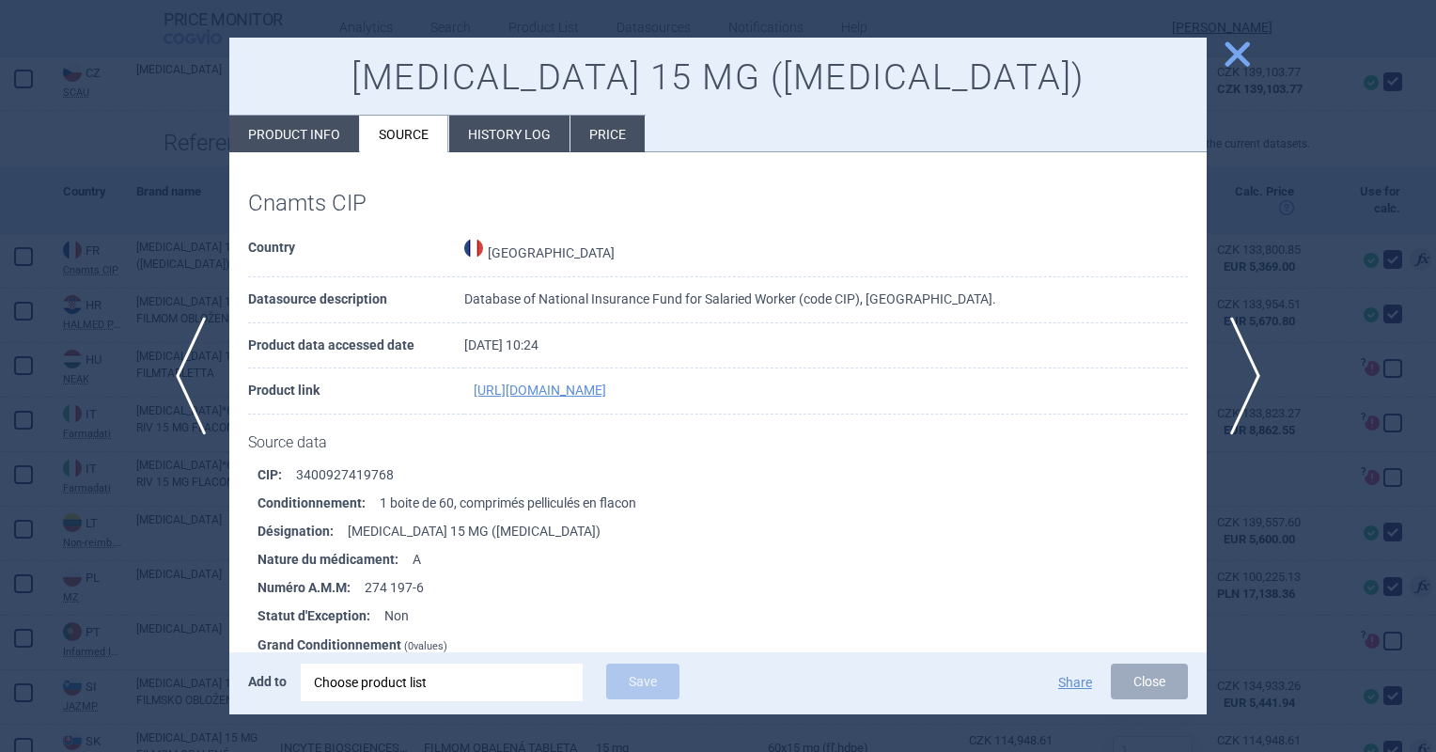
click at [484, 118] on li "History log" at bounding box center [509, 134] width 120 height 37
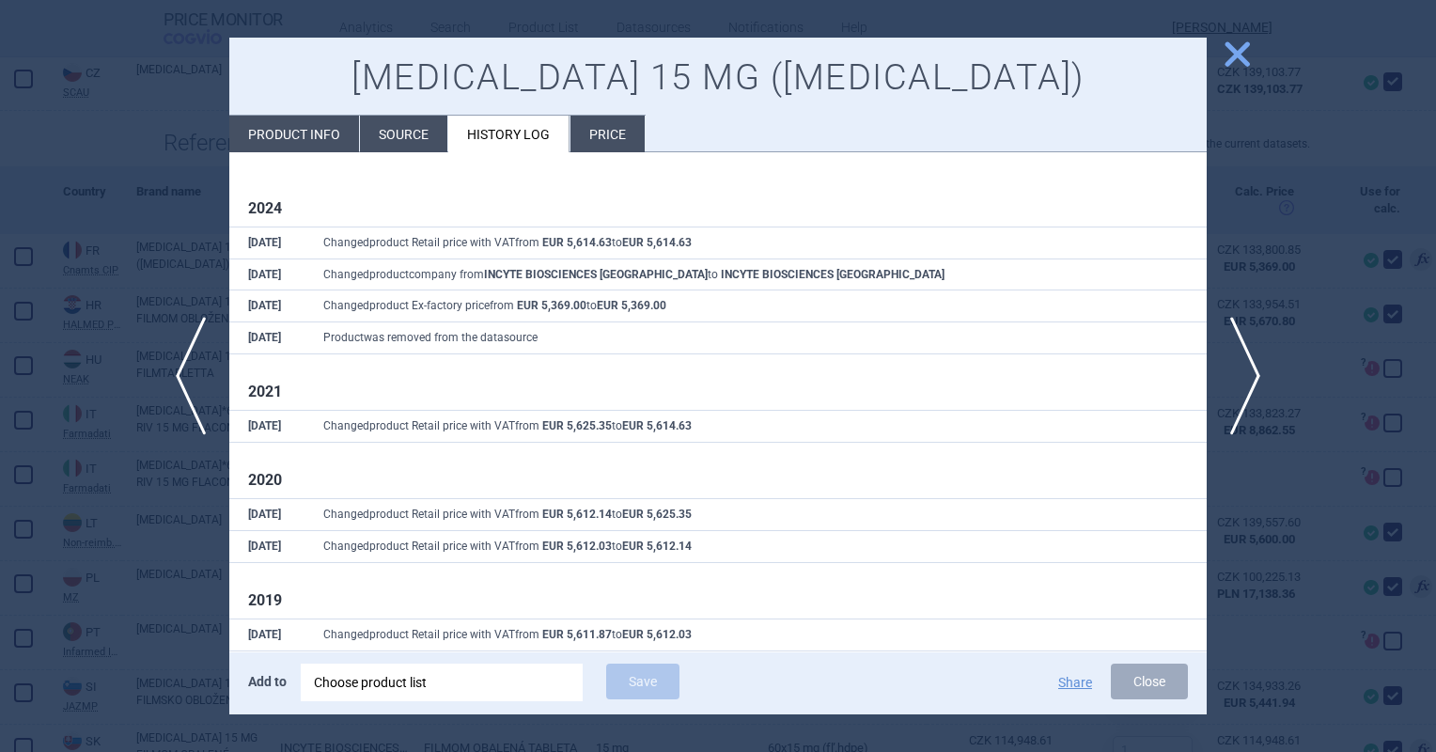
click at [301, 128] on li "Product info" at bounding box center [294, 134] width 130 height 37
select select "EUR"
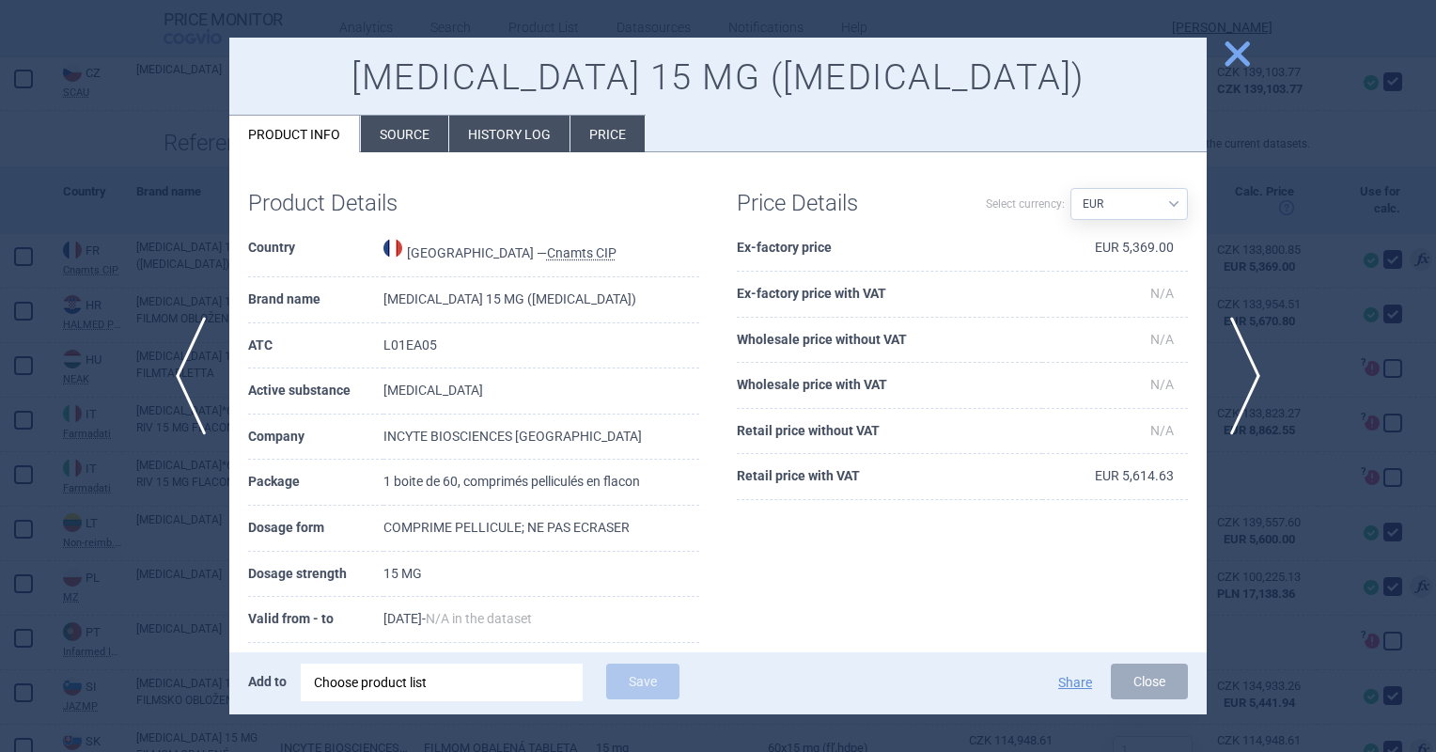
click at [1229, 49] on span "close" at bounding box center [1237, 54] width 33 height 33
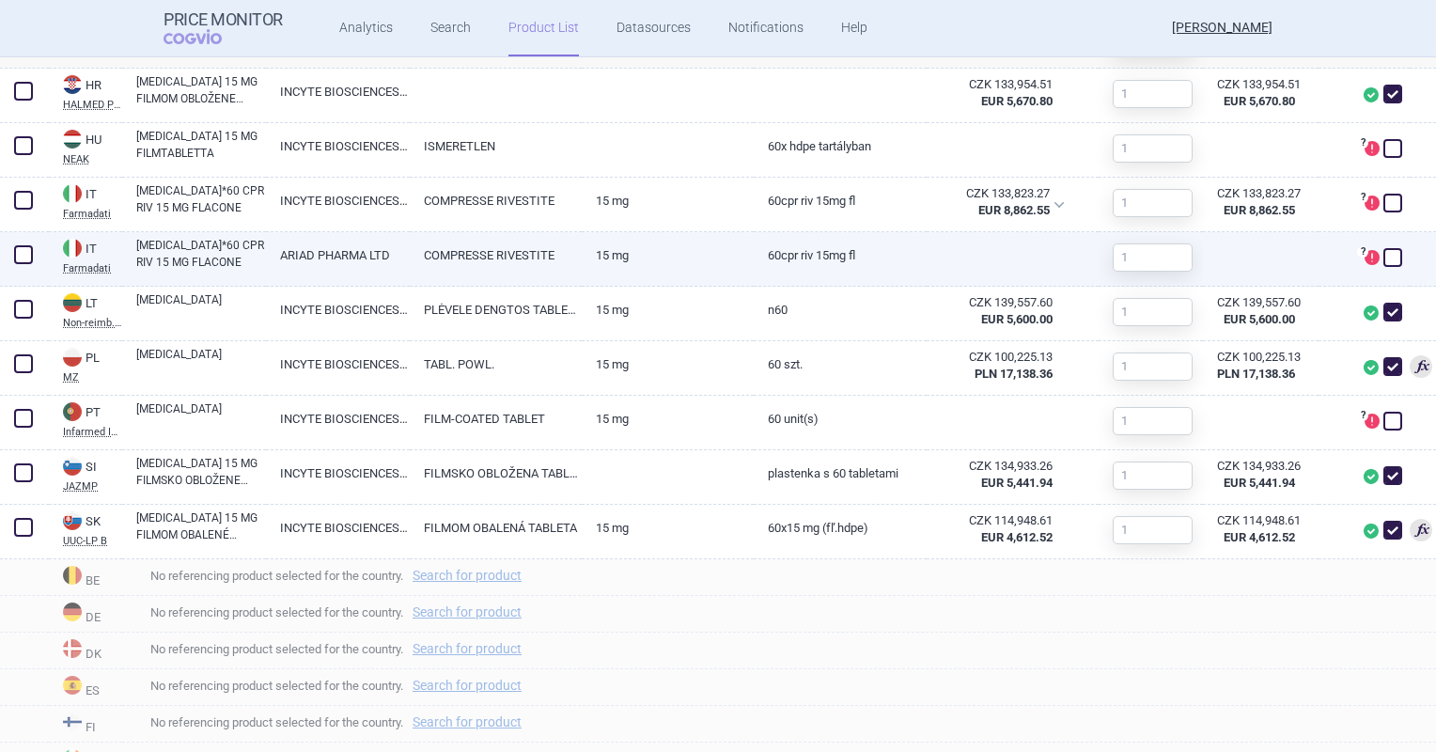
scroll to position [966, 0]
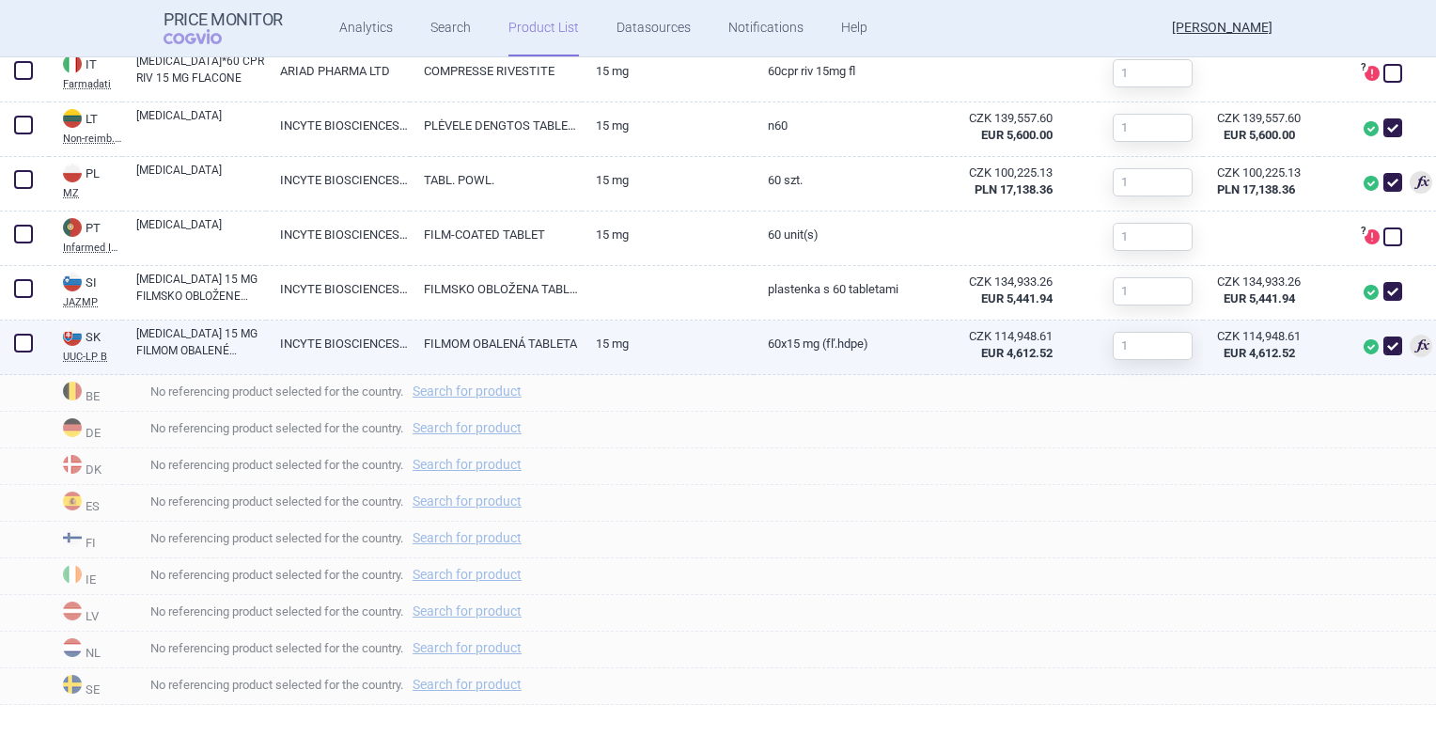
click at [677, 336] on link "15 mg" at bounding box center [668, 343] width 172 height 46
select select "EUR"
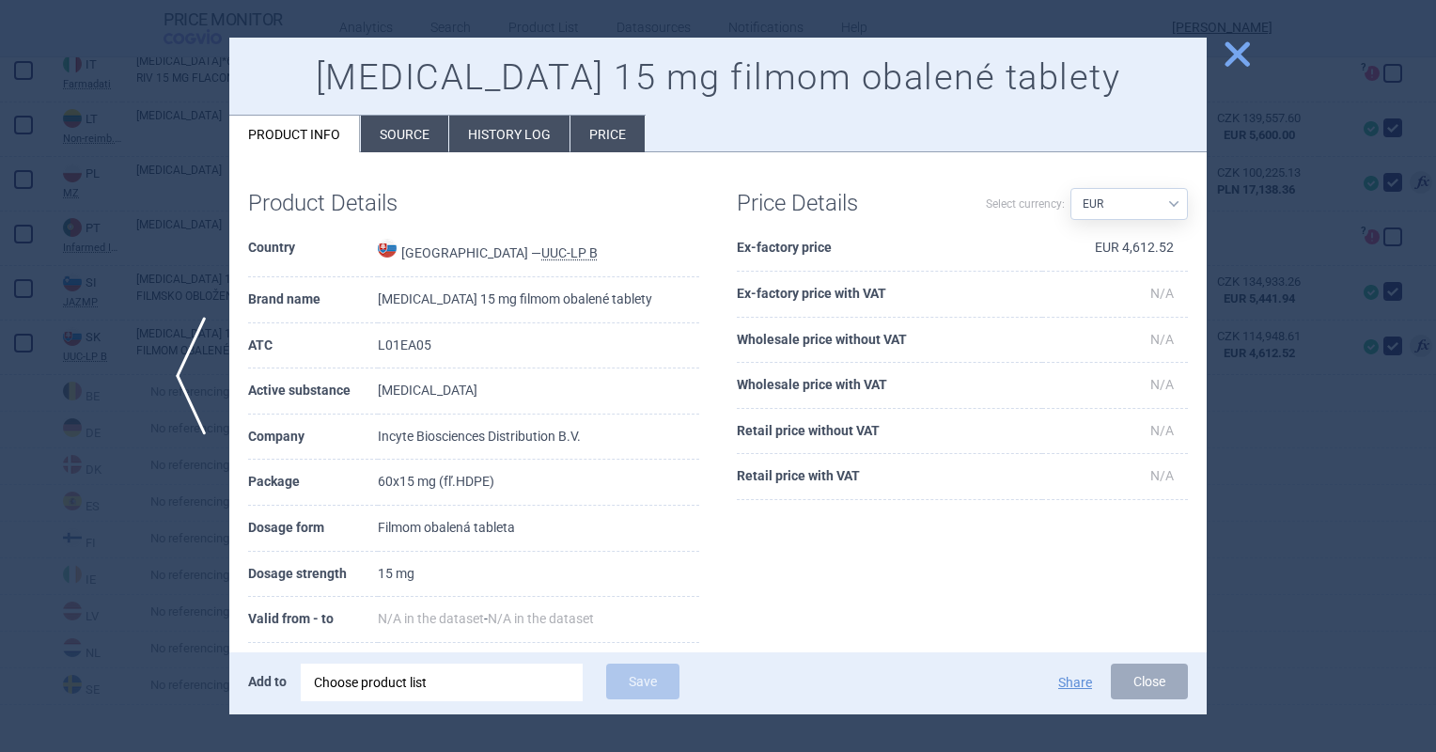
click at [643, 139] on div "Iclusig 15 mg filmom obalené tablety Product info Source History log Price" at bounding box center [717, 95] width 977 height 115
click at [611, 132] on li "Price" at bounding box center [607, 134] width 74 height 37
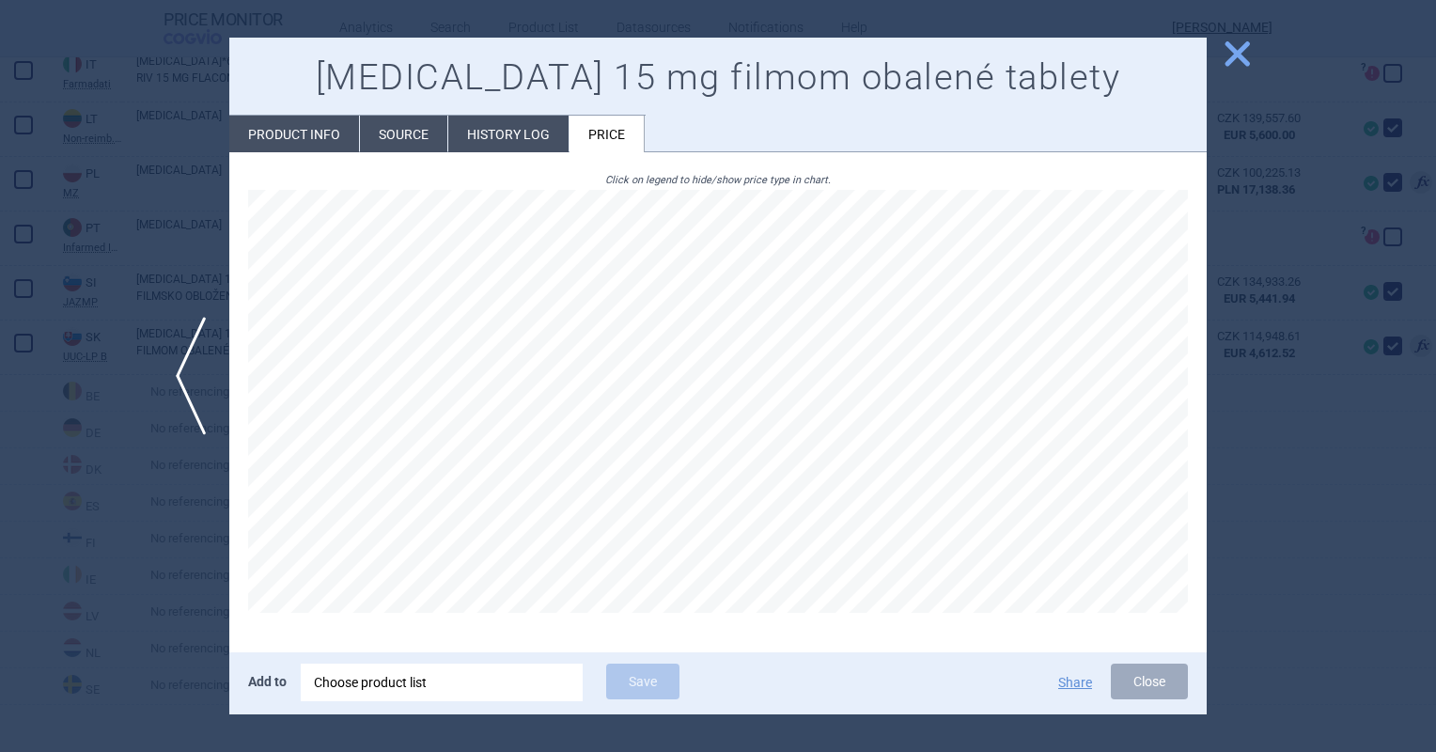
click at [1247, 64] on span "close" at bounding box center [1237, 54] width 33 height 33
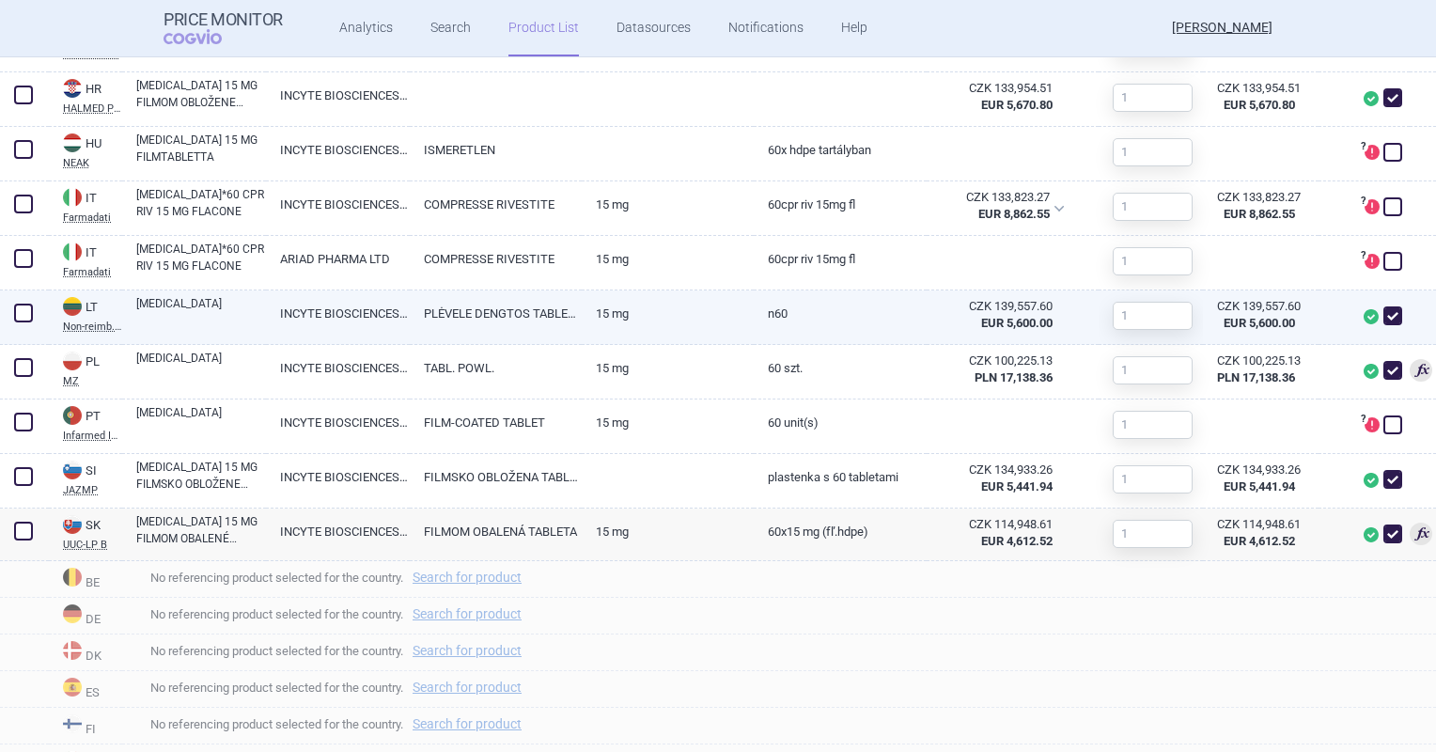
scroll to position [778, 0]
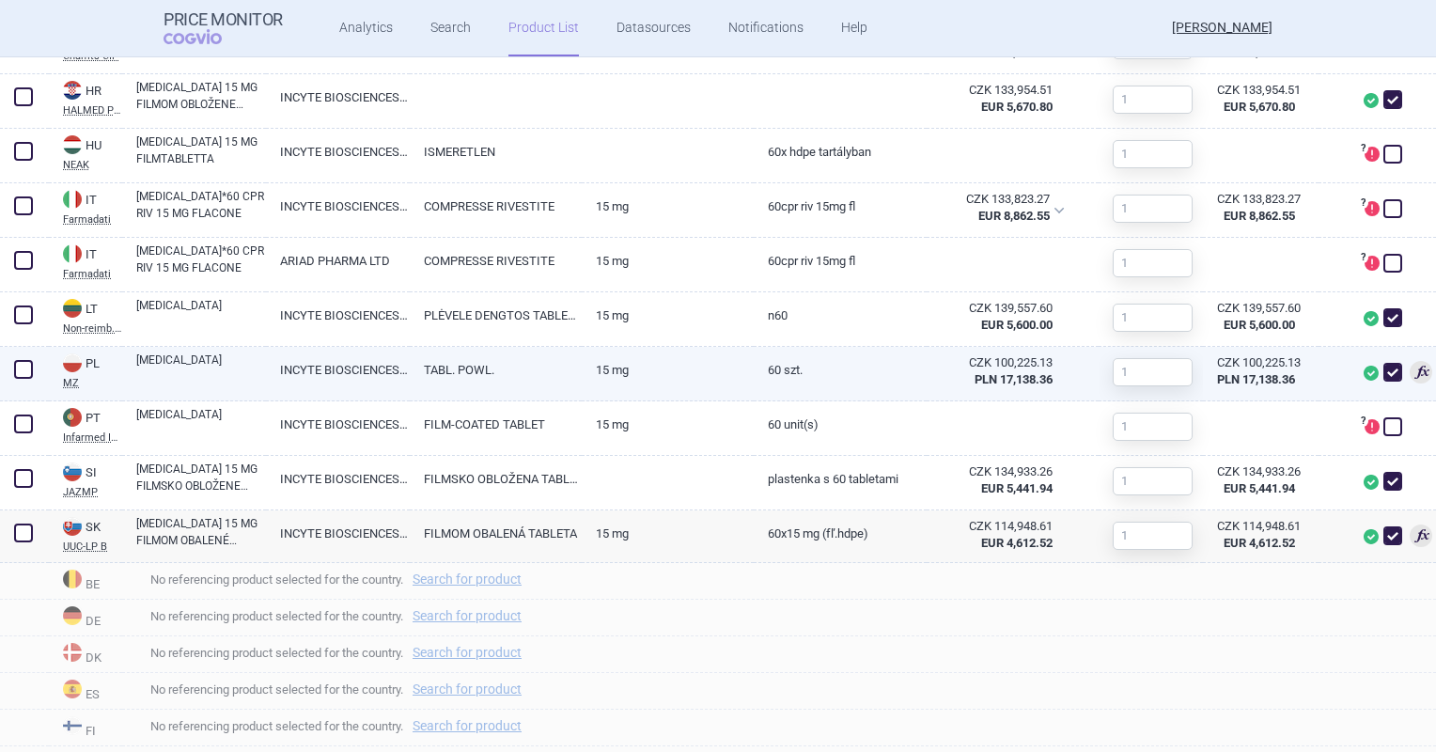
click at [740, 385] on link "15 mg" at bounding box center [668, 370] width 172 height 46
select select "EUR"
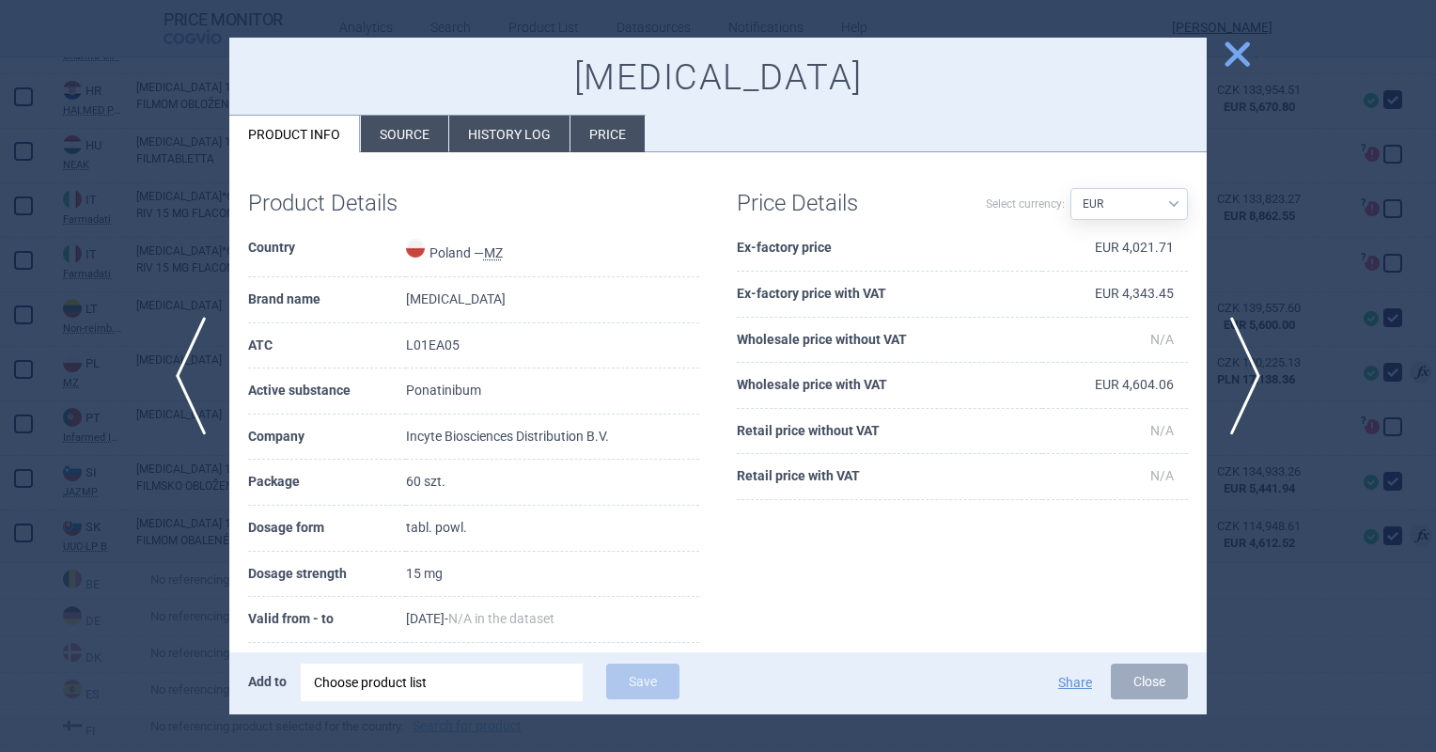
click at [619, 147] on li "Price" at bounding box center [607, 134] width 74 height 37
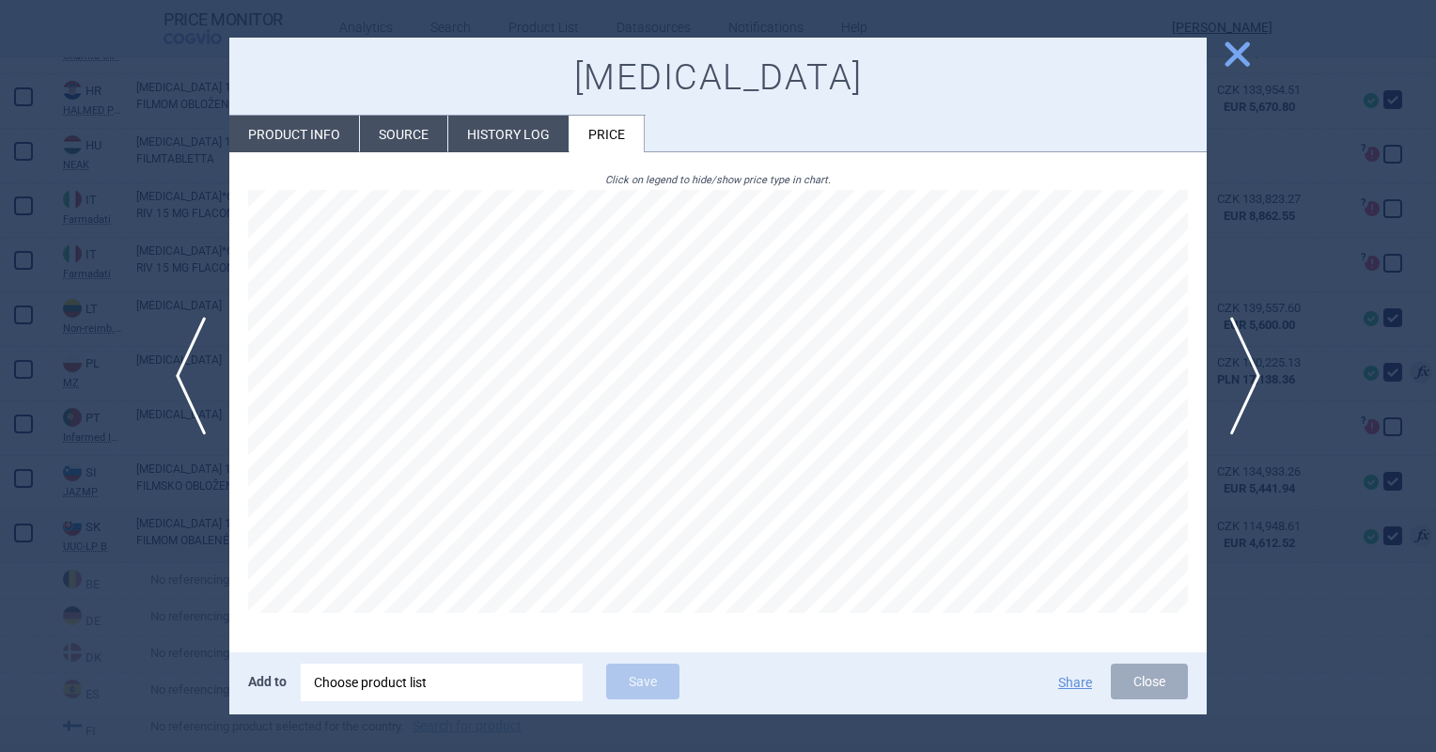
click at [1234, 71] on button "close" at bounding box center [1230, 56] width 47 height 36
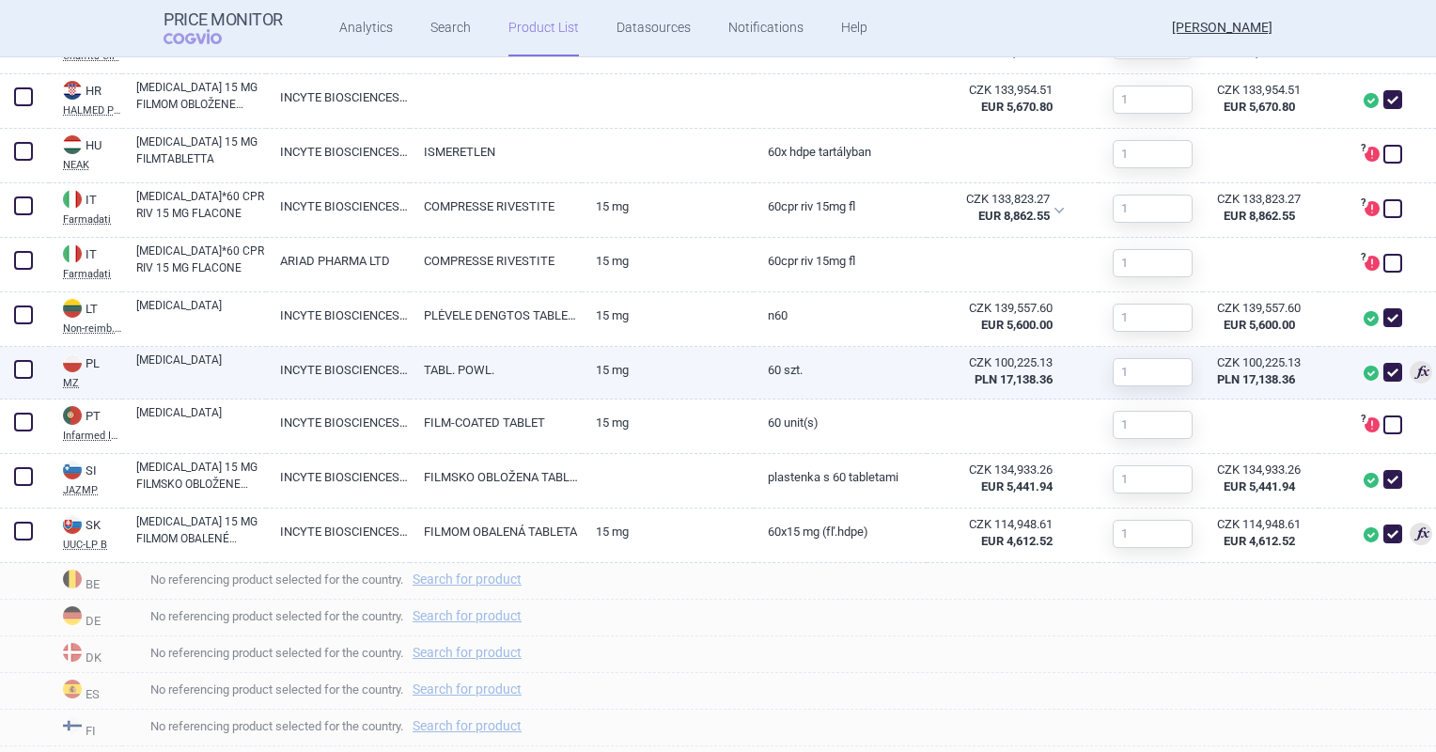
click at [633, 380] on link "15 mg" at bounding box center [668, 370] width 172 height 46
select select "EUR"
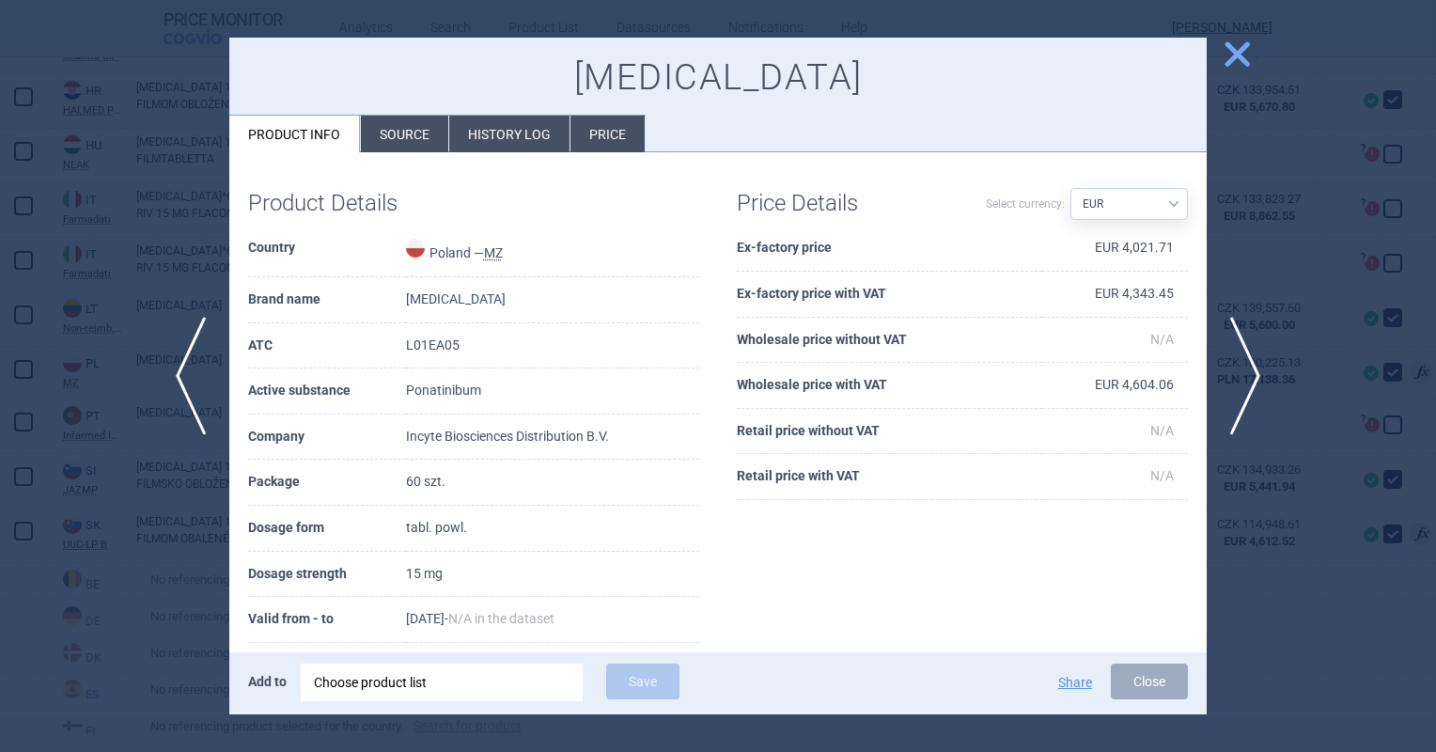
click at [427, 143] on li "Source" at bounding box center [404, 134] width 87 height 37
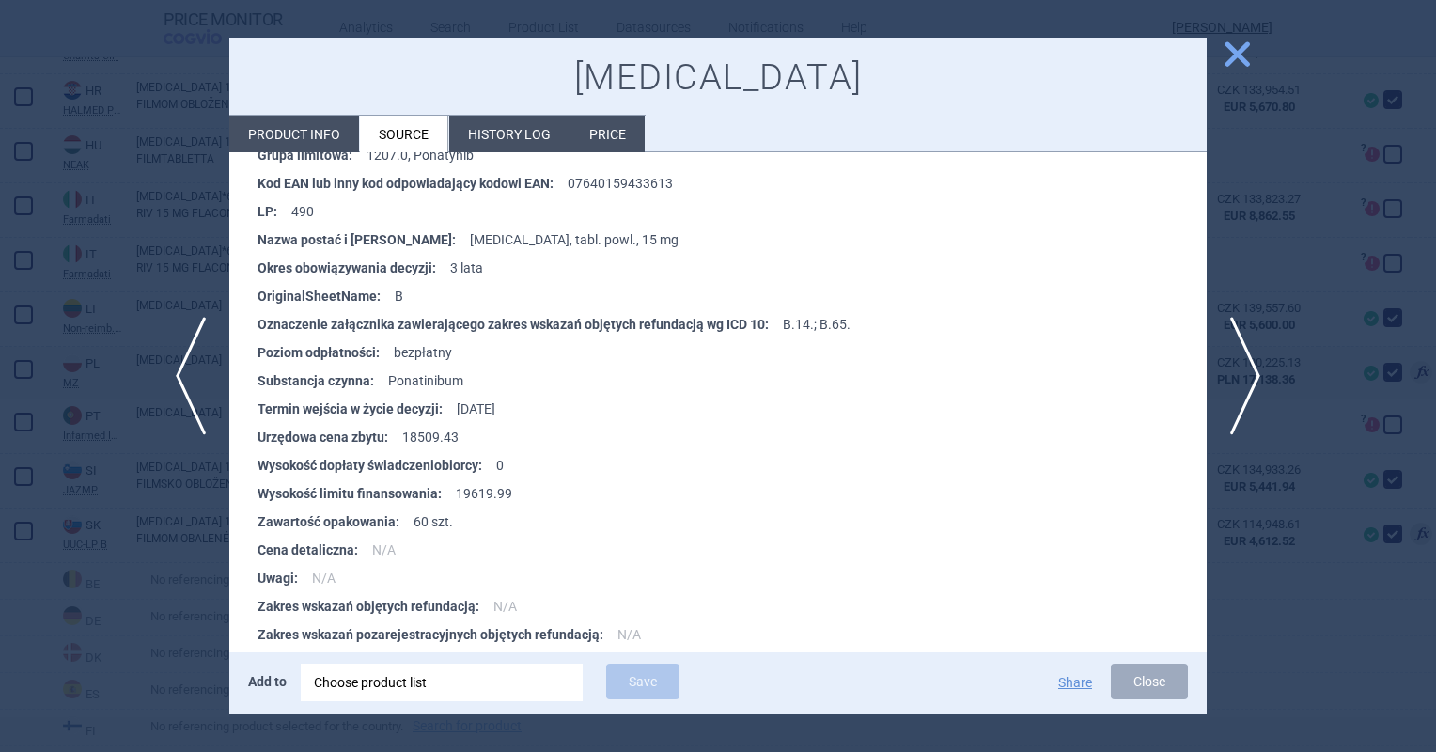
scroll to position [282, 0]
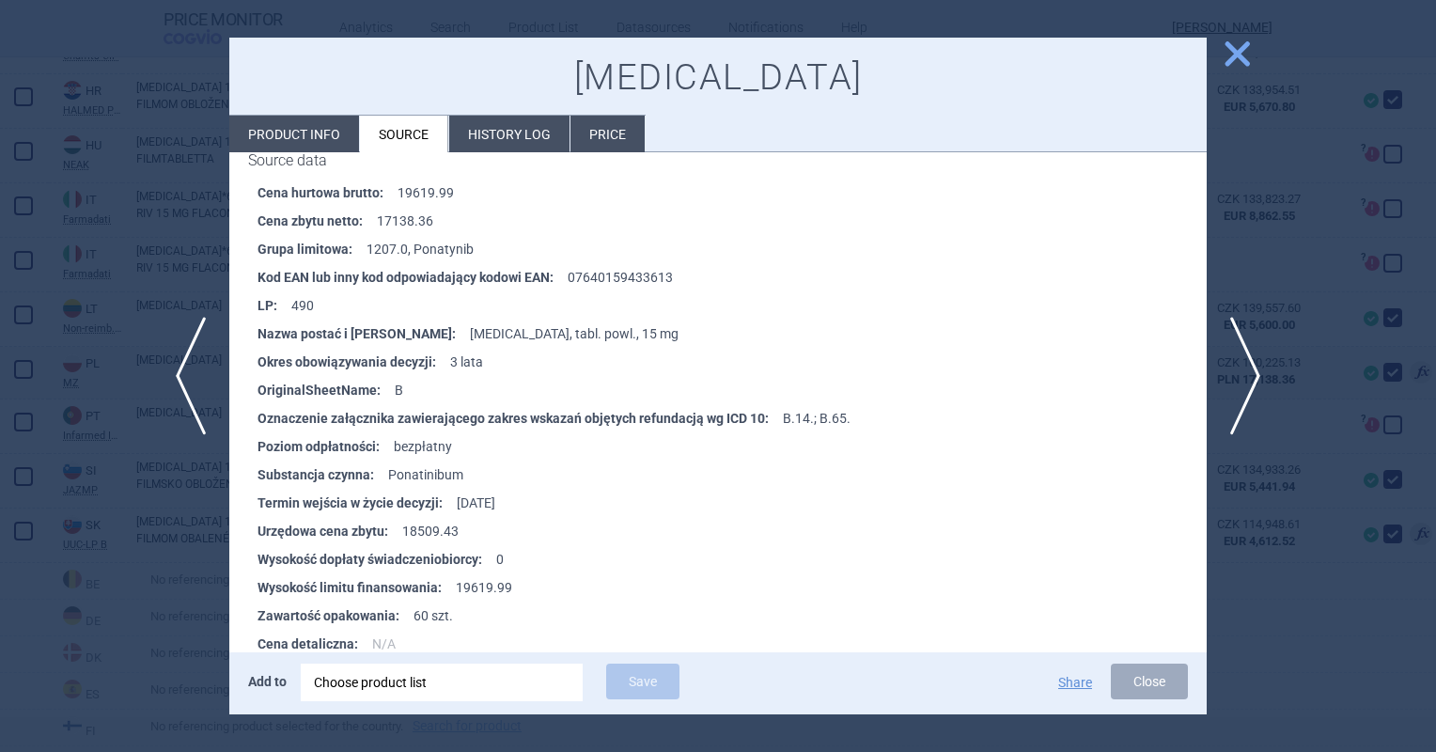
click at [1243, 54] on span "close" at bounding box center [1237, 54] width 33 height 33
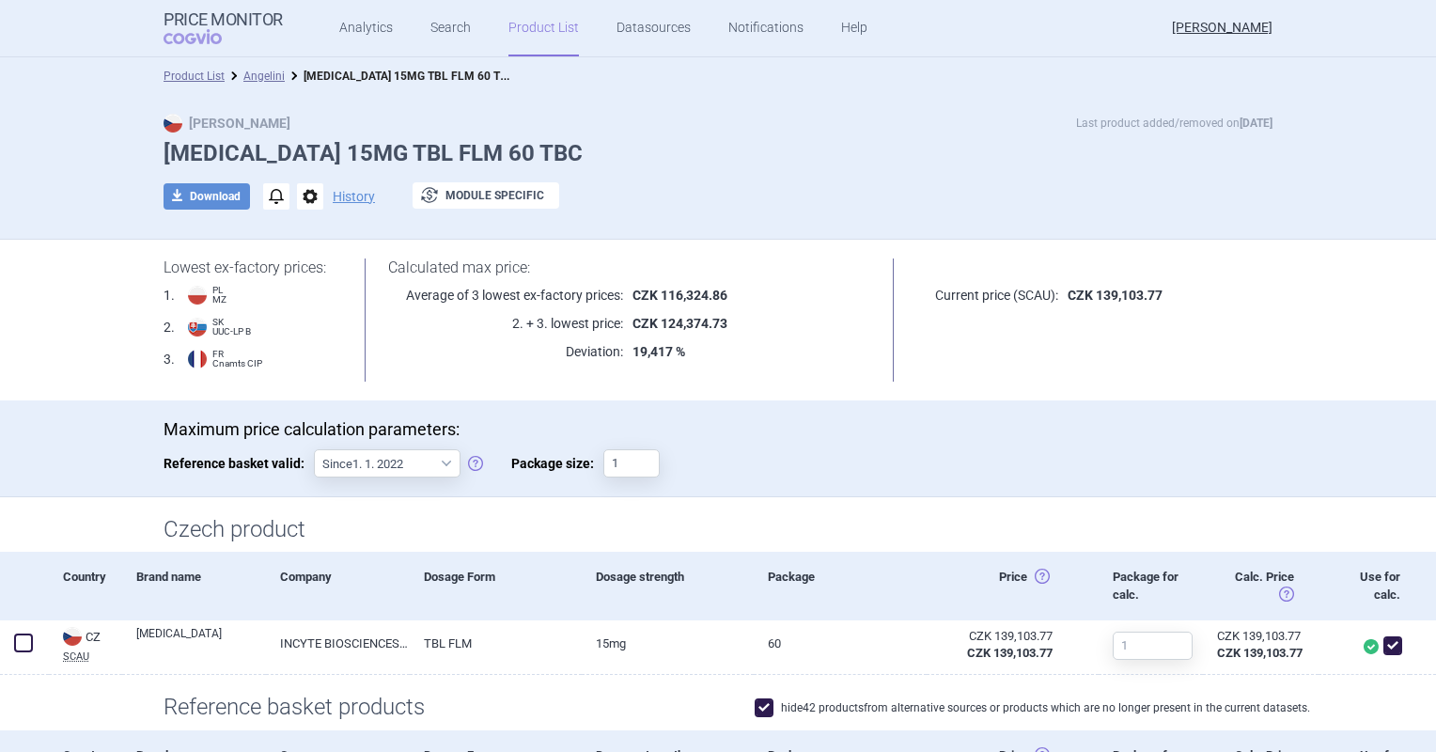
click at [266, 77] on link "Angelini" at bounding box center [263, 76] width 41 height 13
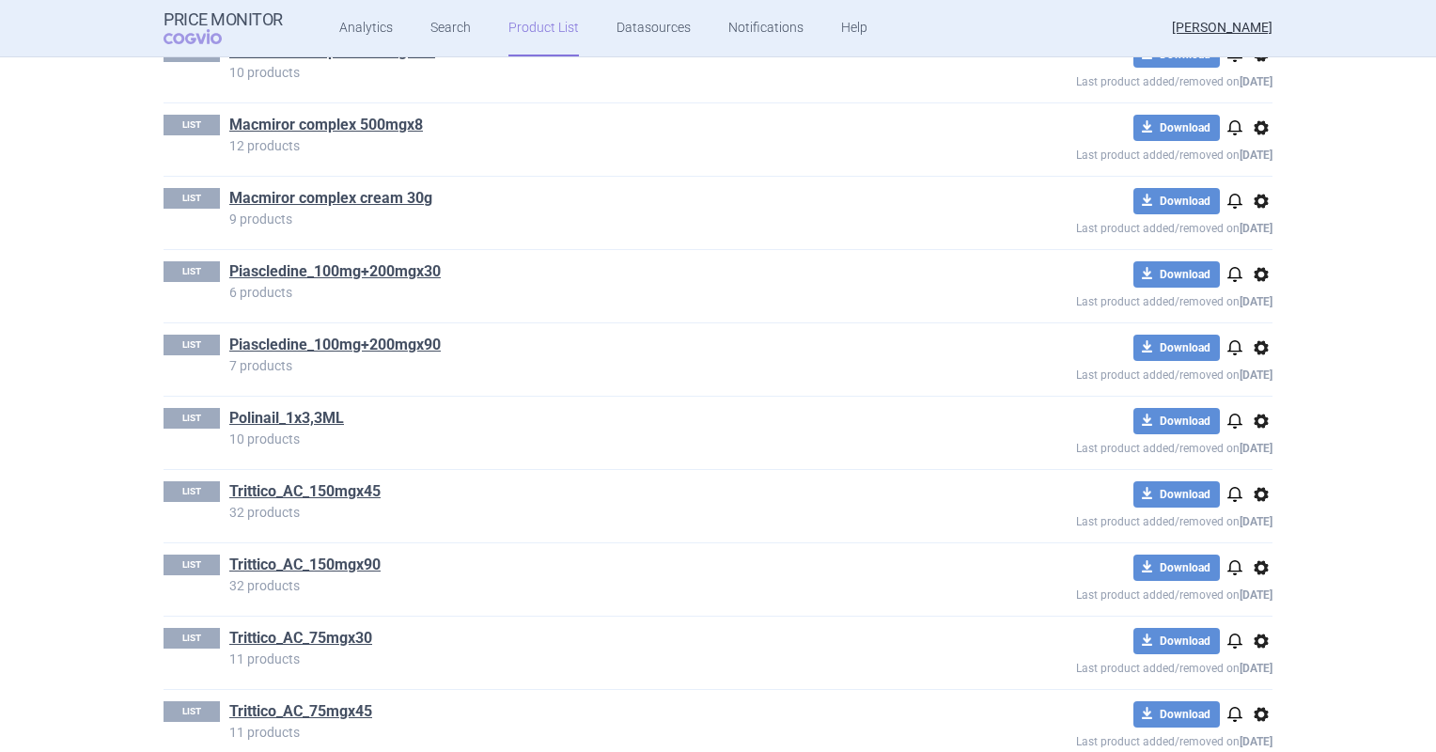
scroll to position [1128, 0]
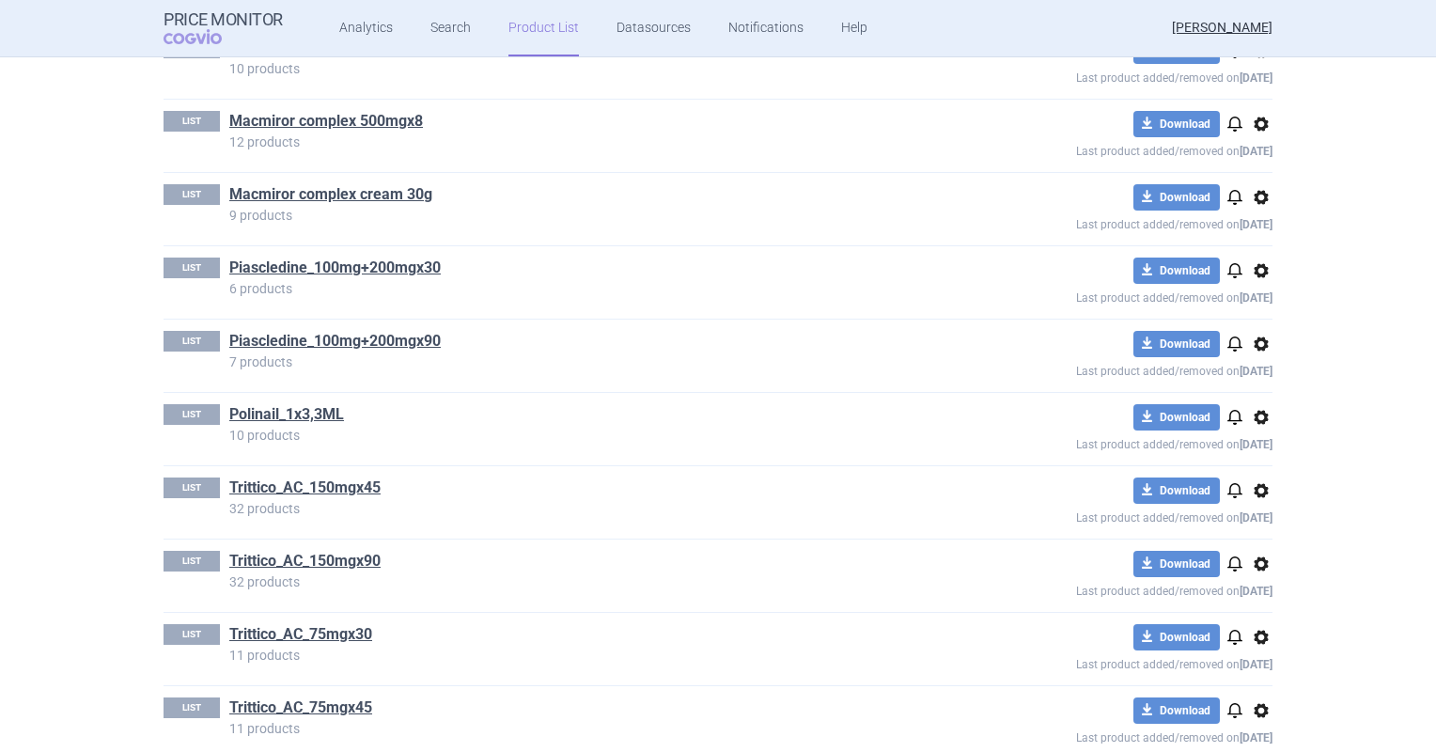
click at [413, 274] on link "Piascledine_100mg+200mgx30" at bounding box center [334, 267] width 211 height 21
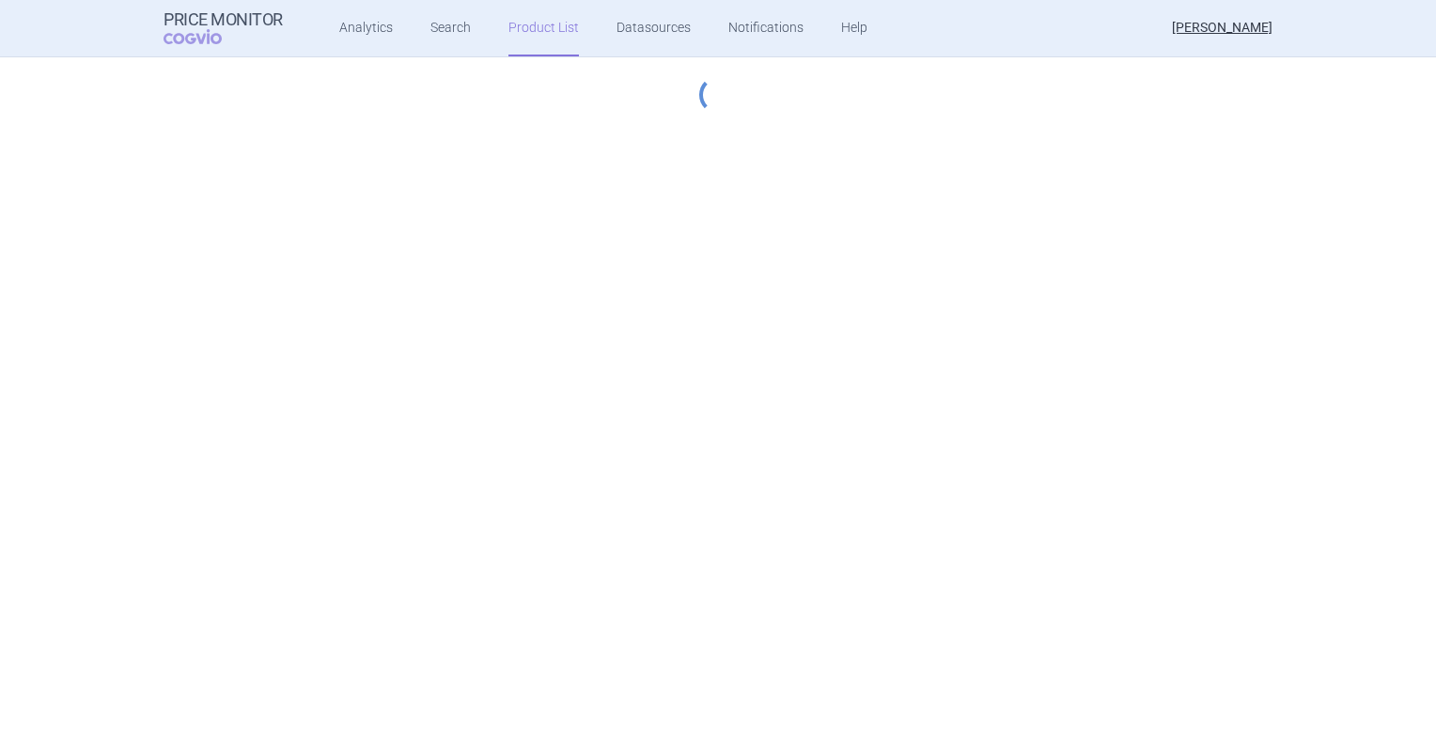
click at [412, 263] on div "Price Monitor COGVIO Analytics Search Product List Datasources Notifications He…" at bounding box center [718, 376] width 1436 height 752
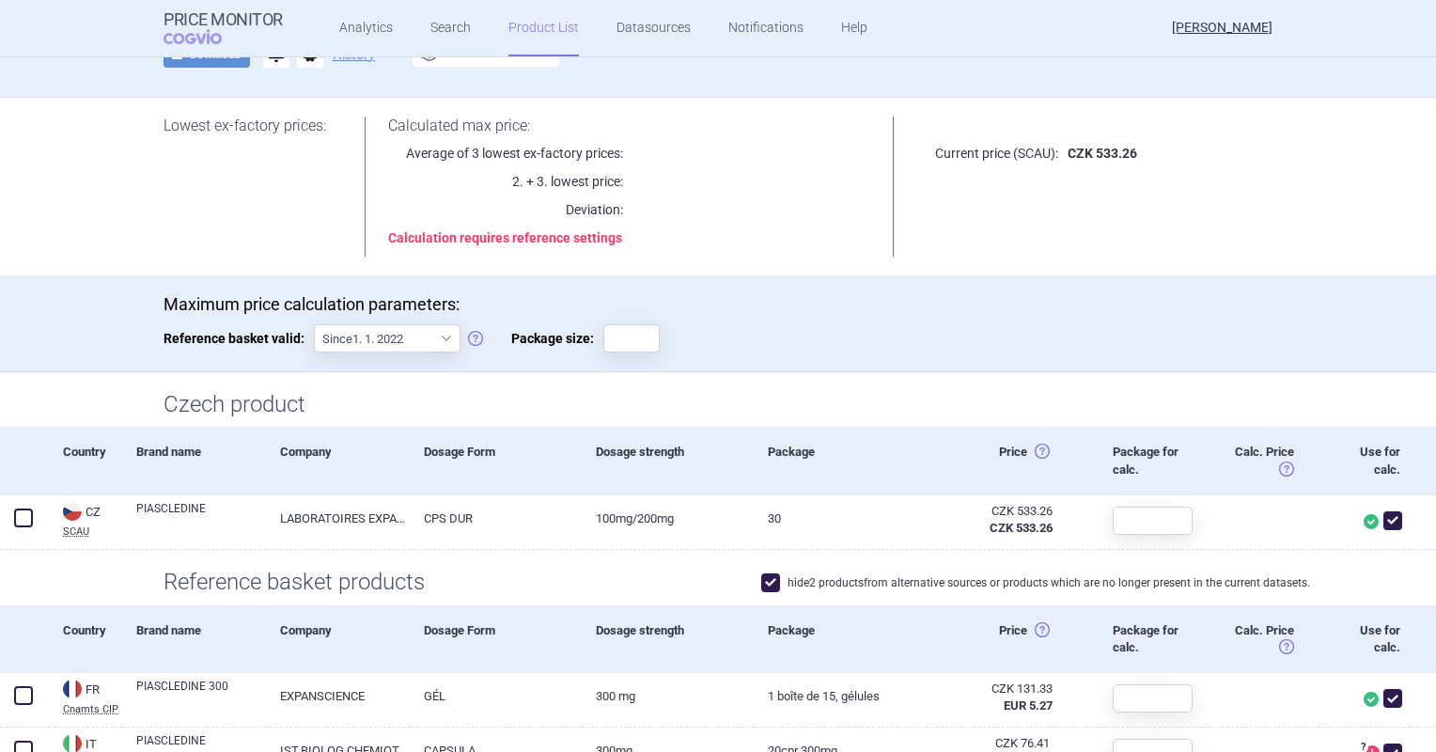
scroll to position [282, 0]
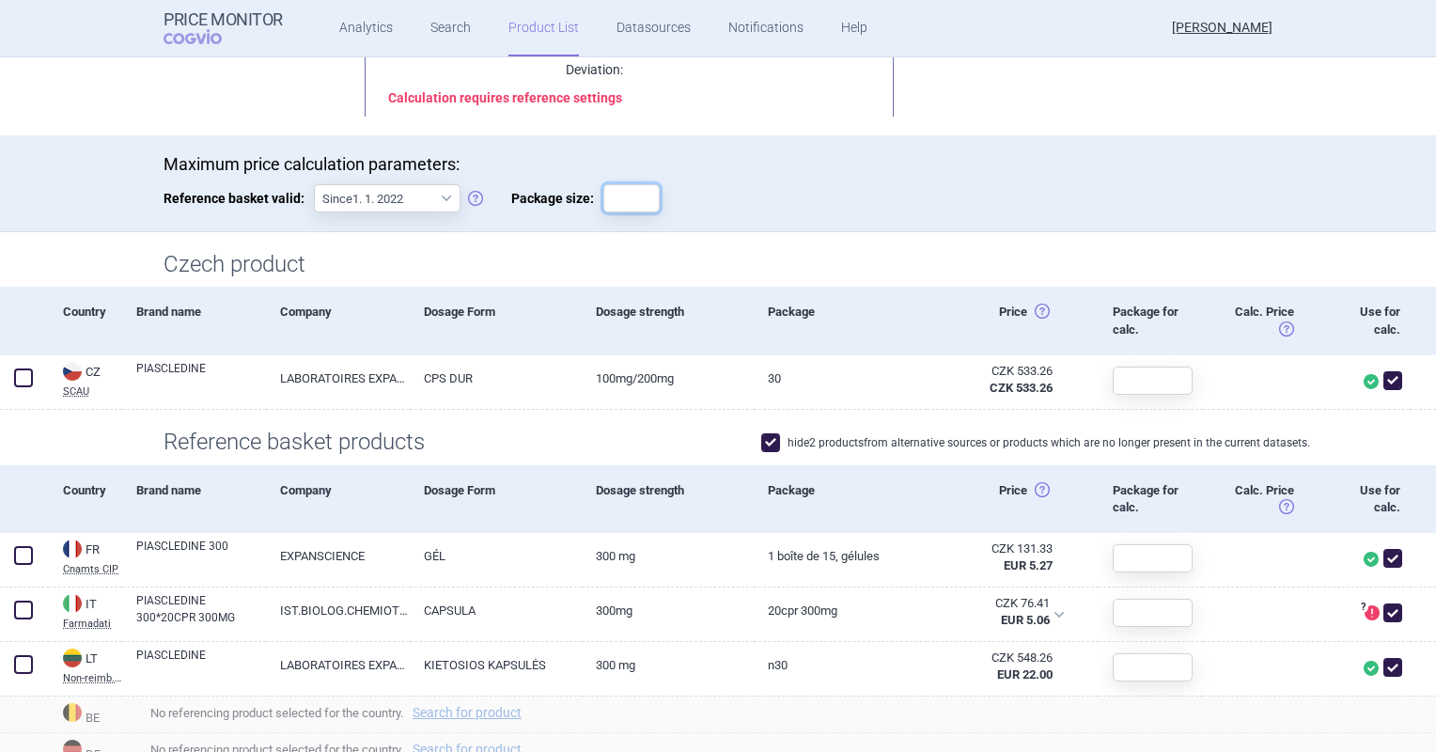
click at [603, 203] on input "Package size:" at bounding box center [631, 198] width 56 height 28
type input "30"
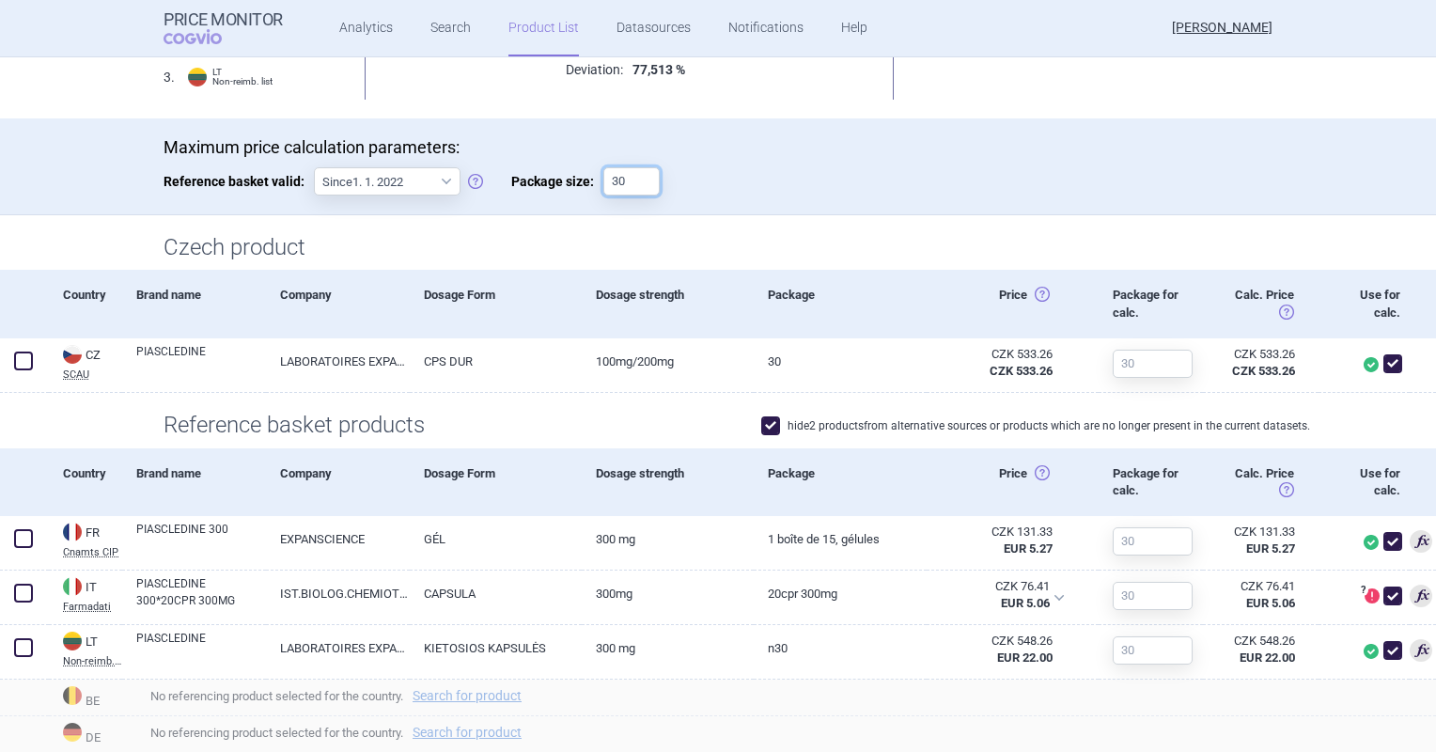
scroll to position [376, 0]
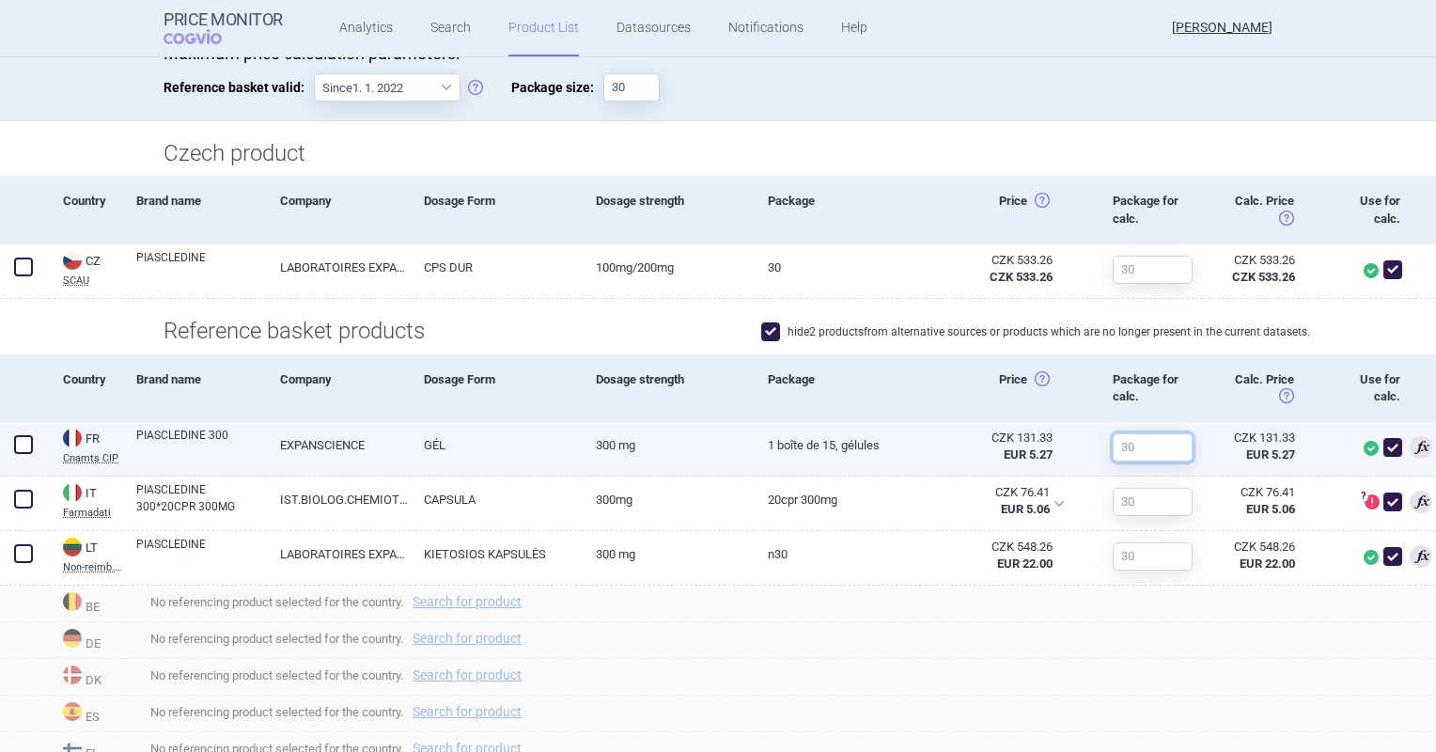
click at [1142, 444] on input "text" at bounding box center [1153, 447] width 80 height 28
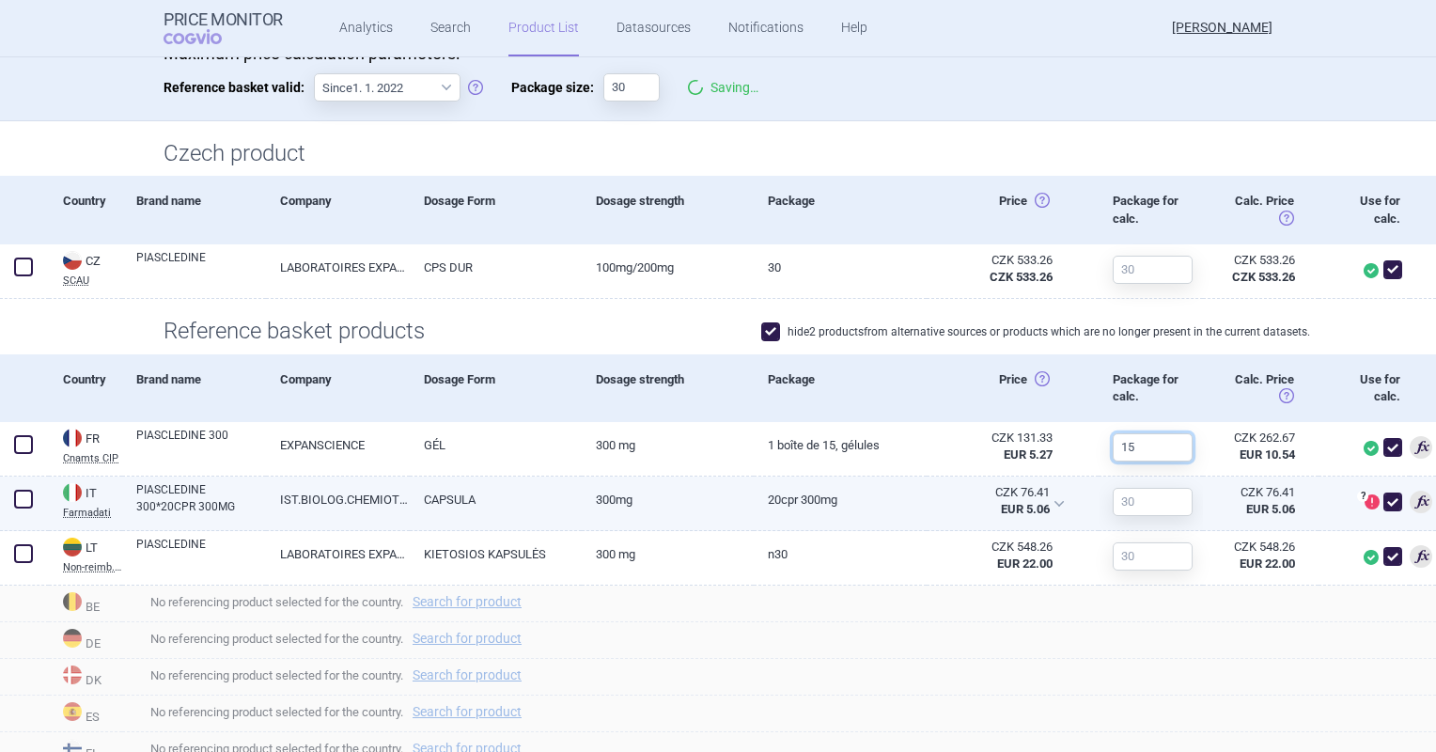
type input "15"
click at [1146, 503] on input "text" at bounding box center [1153, 502] width 80 height 28
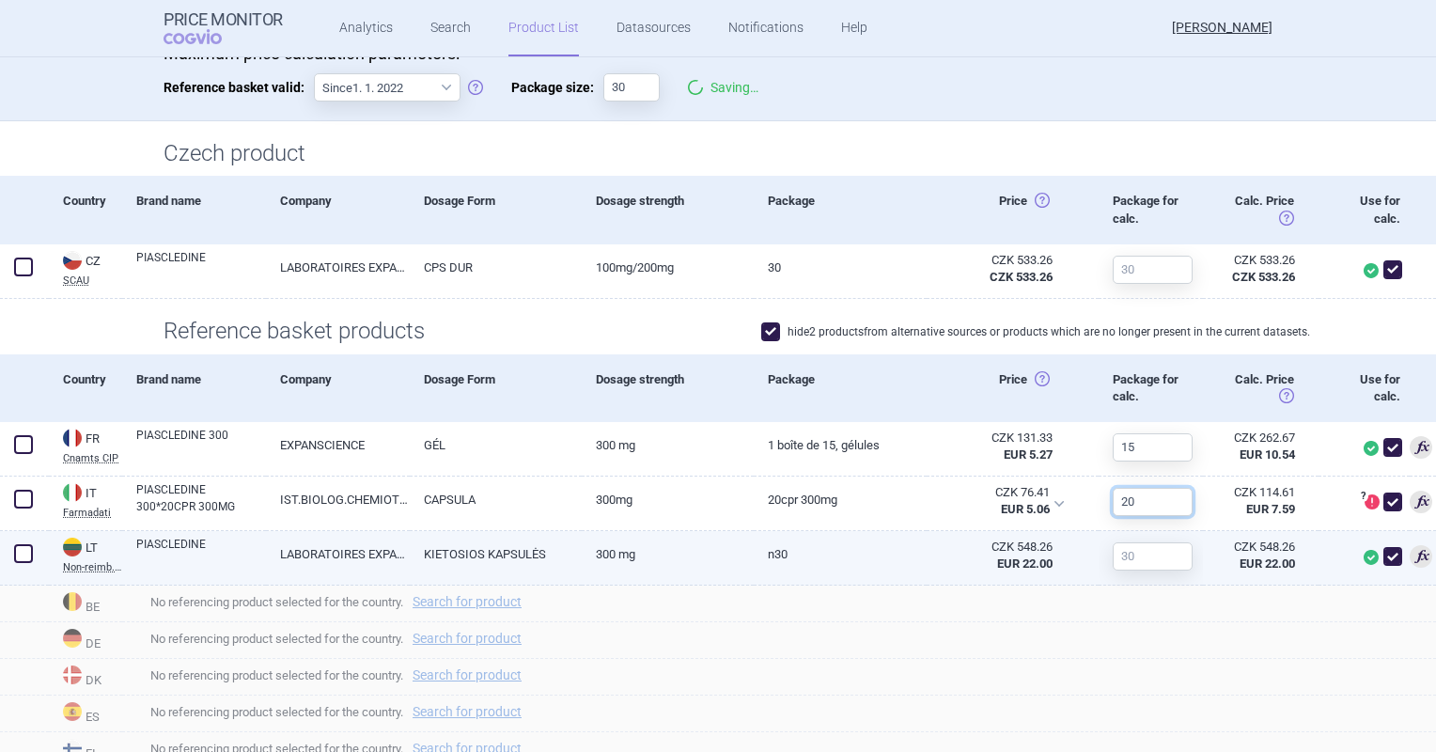
type input "20"
click at [1128, 563] on input "text" at bounding box center [1153, 556] width 80 height 28
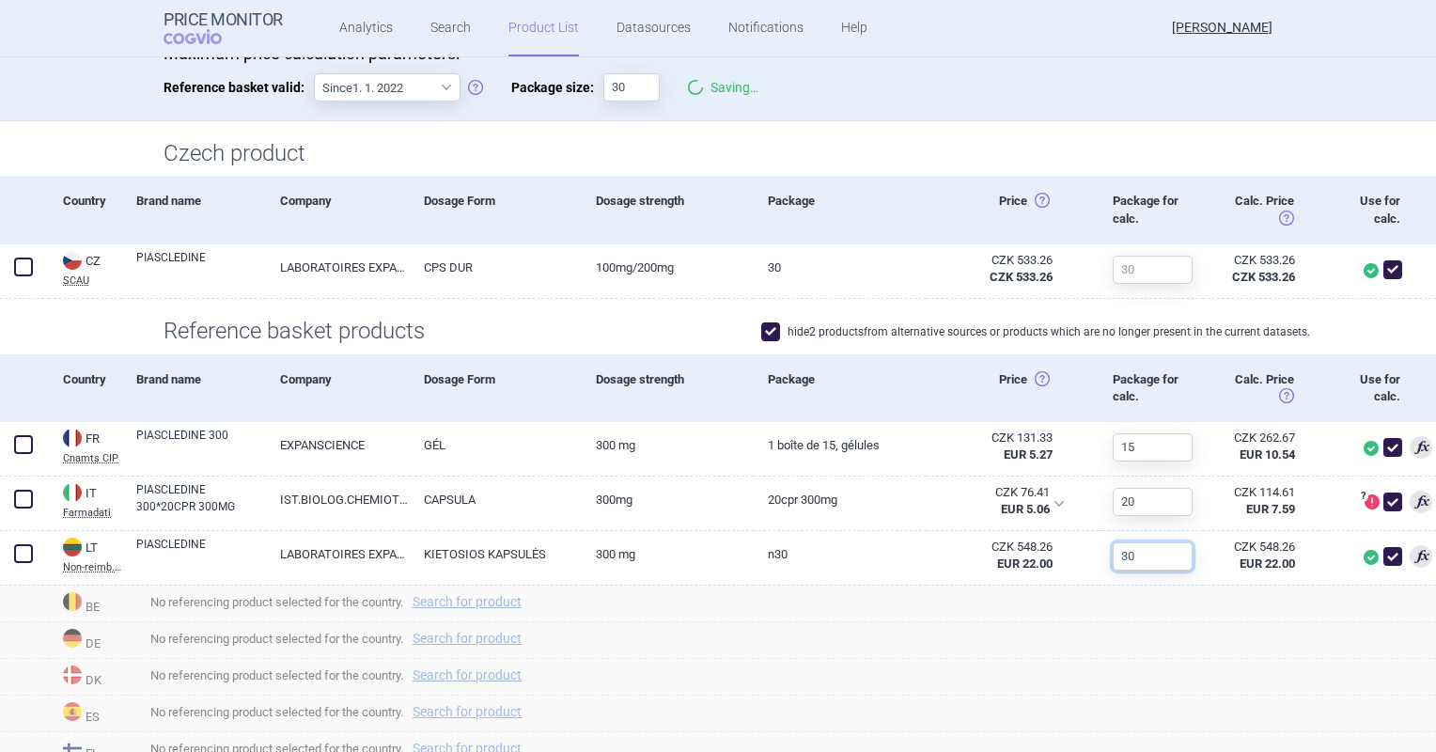
type input "30"
click at [981, 214] on div "Price Horní cena: Ex-factory price (zveřejněná, nebo vypočítaná dle SP-CAU-010)…" at bounding box center [1013, 210] width 172 height 68
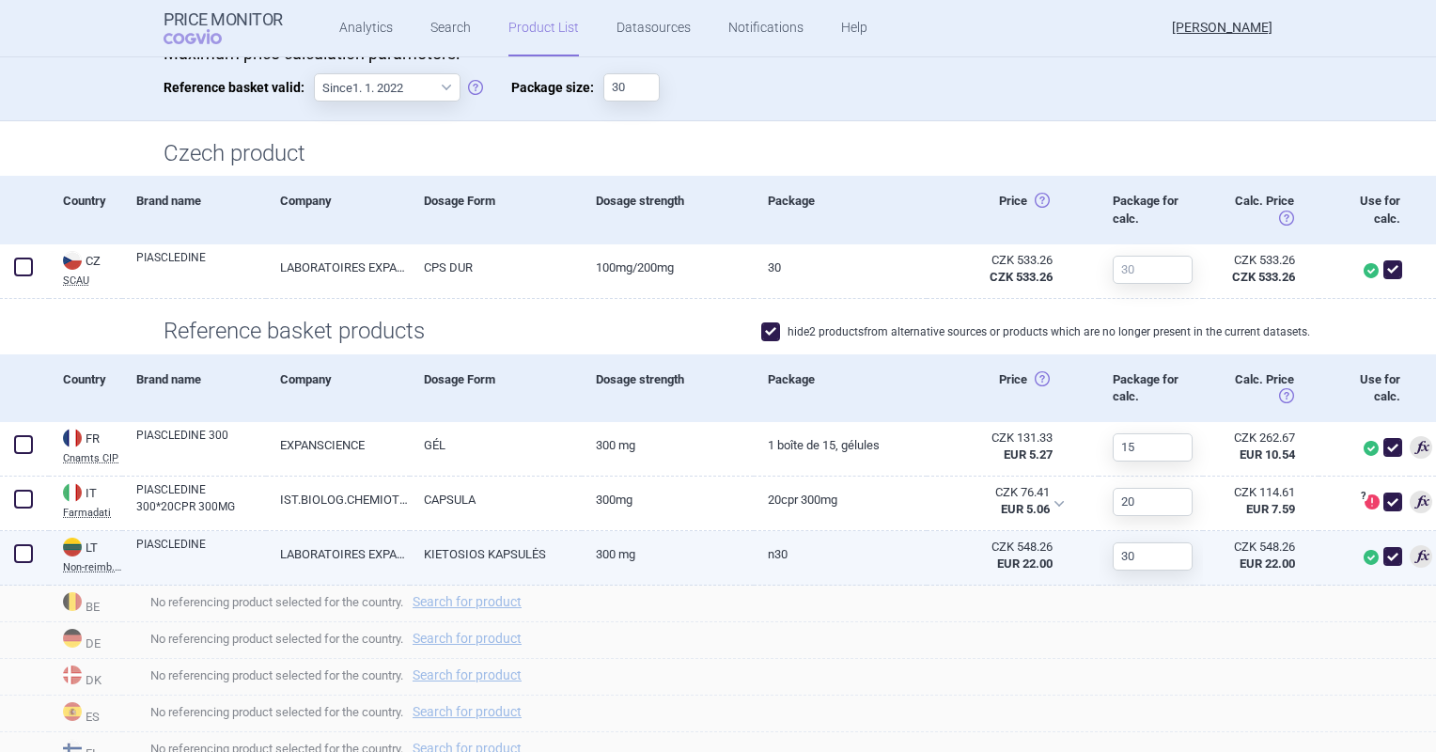
click at [790, 553] on link "N30" at bounding box center [840, 554] width 172 height 46
select select "EUR"
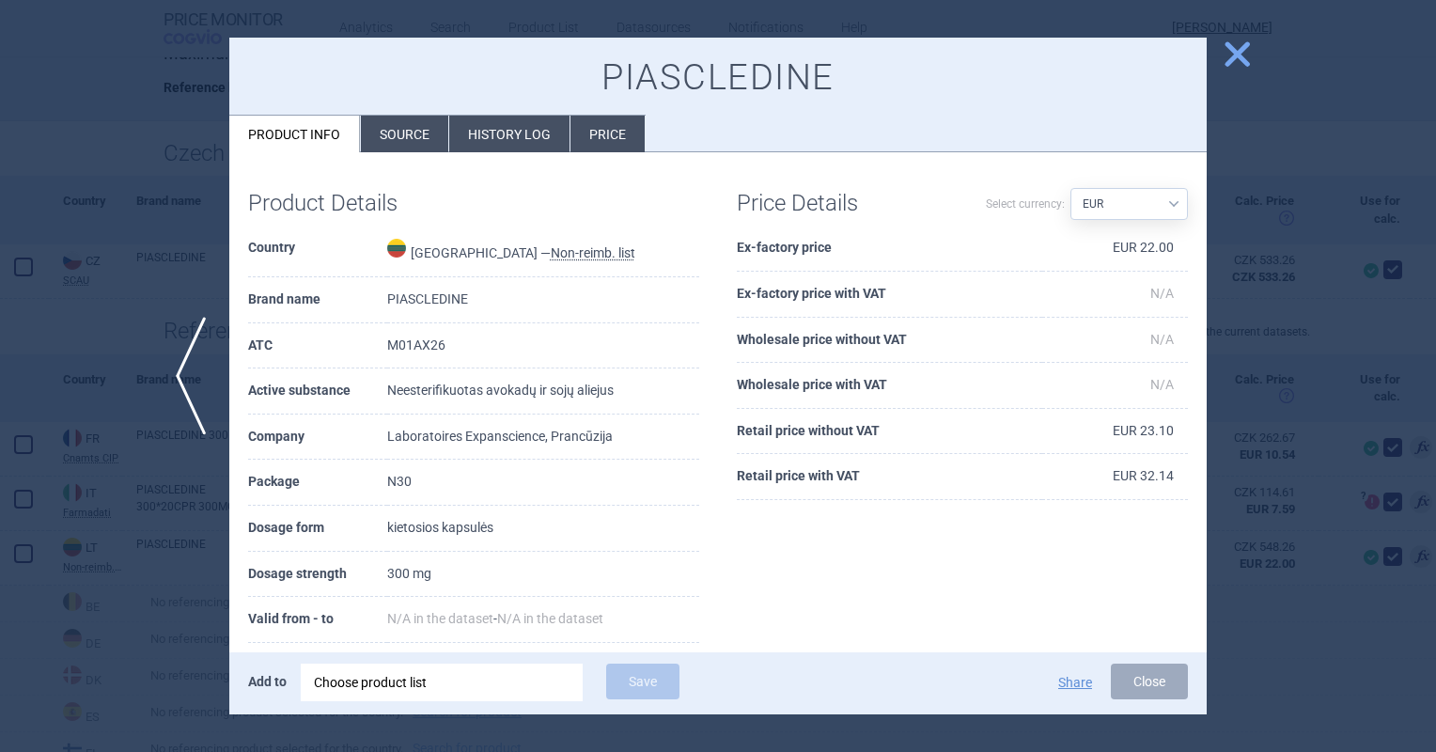
click at [614, 136] on li "Price" at bounding box center [607, 134] width 74 height 37
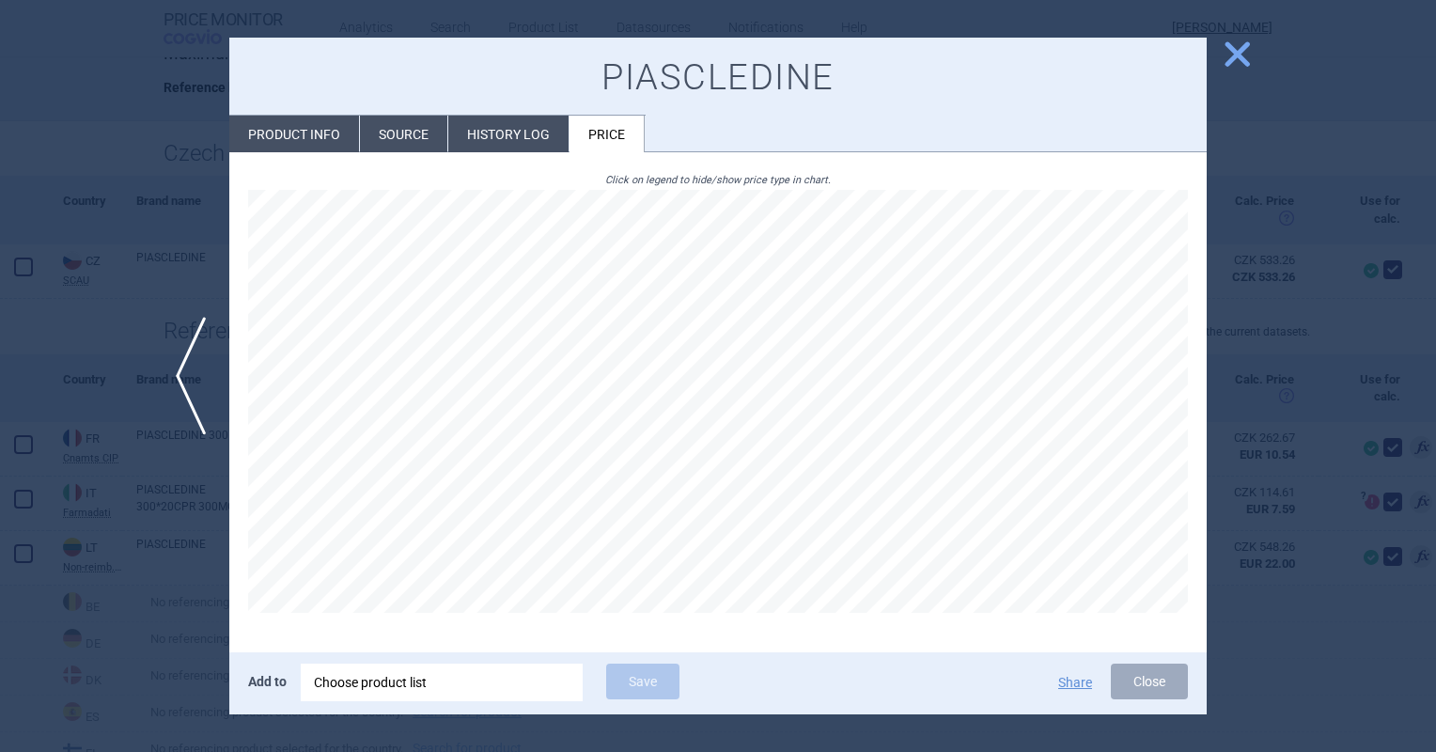
click at [395, 138] on li "Source" at bounding box center [403, 134] width 87 height 37
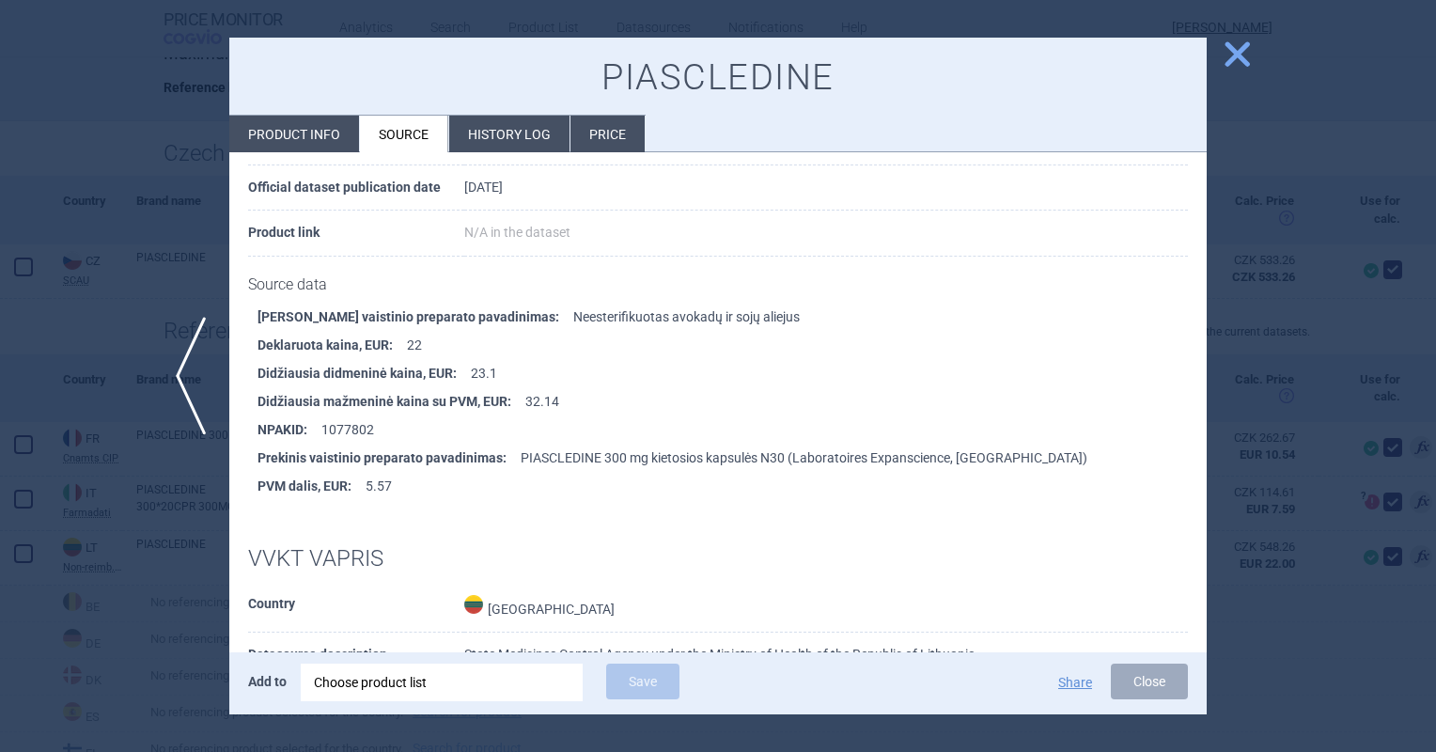
scroll to position [157, 0]
click at [333, 132] on li "Product info" at bounding box center [294, 134] width 130 height 37
select select "EUR"
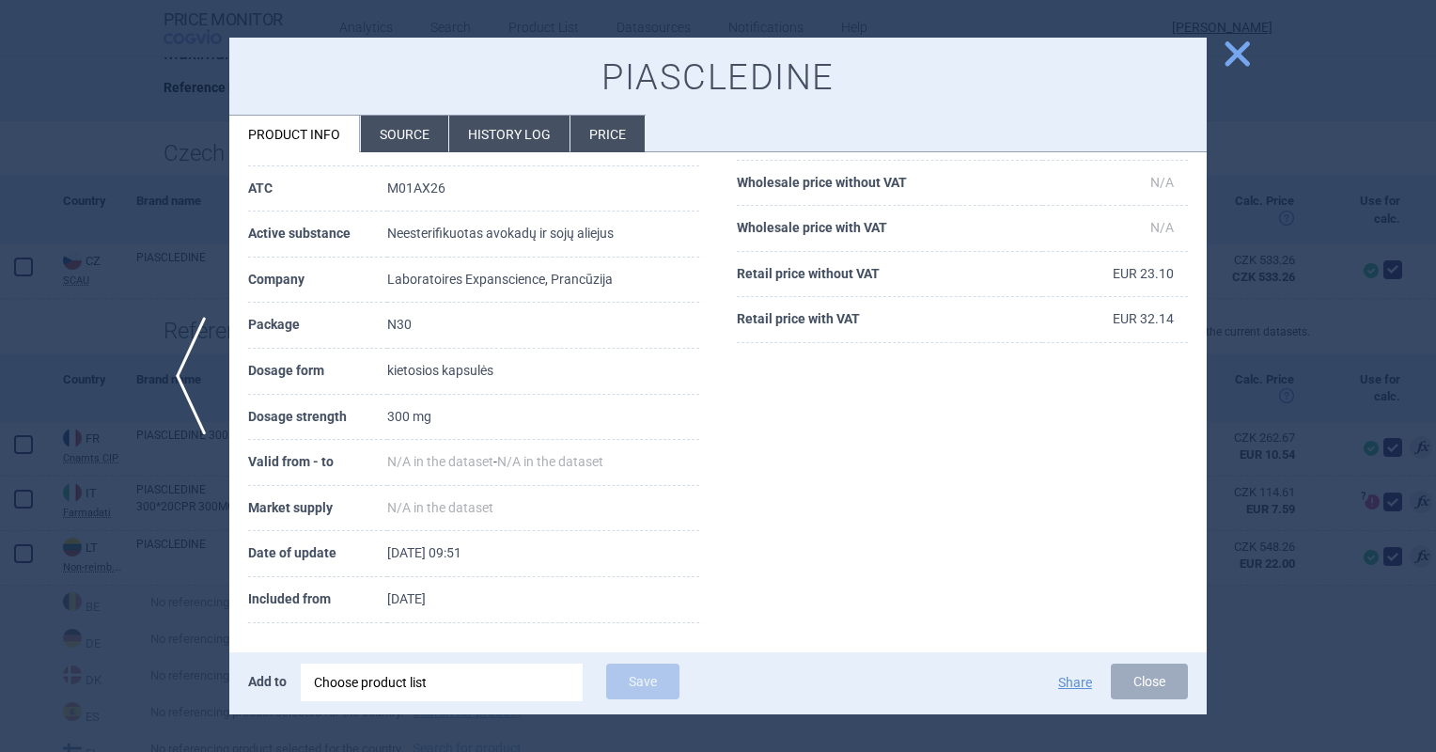
click at [1247, 61] on span "close" at bounding box center [1237, 54] width 33 height 33
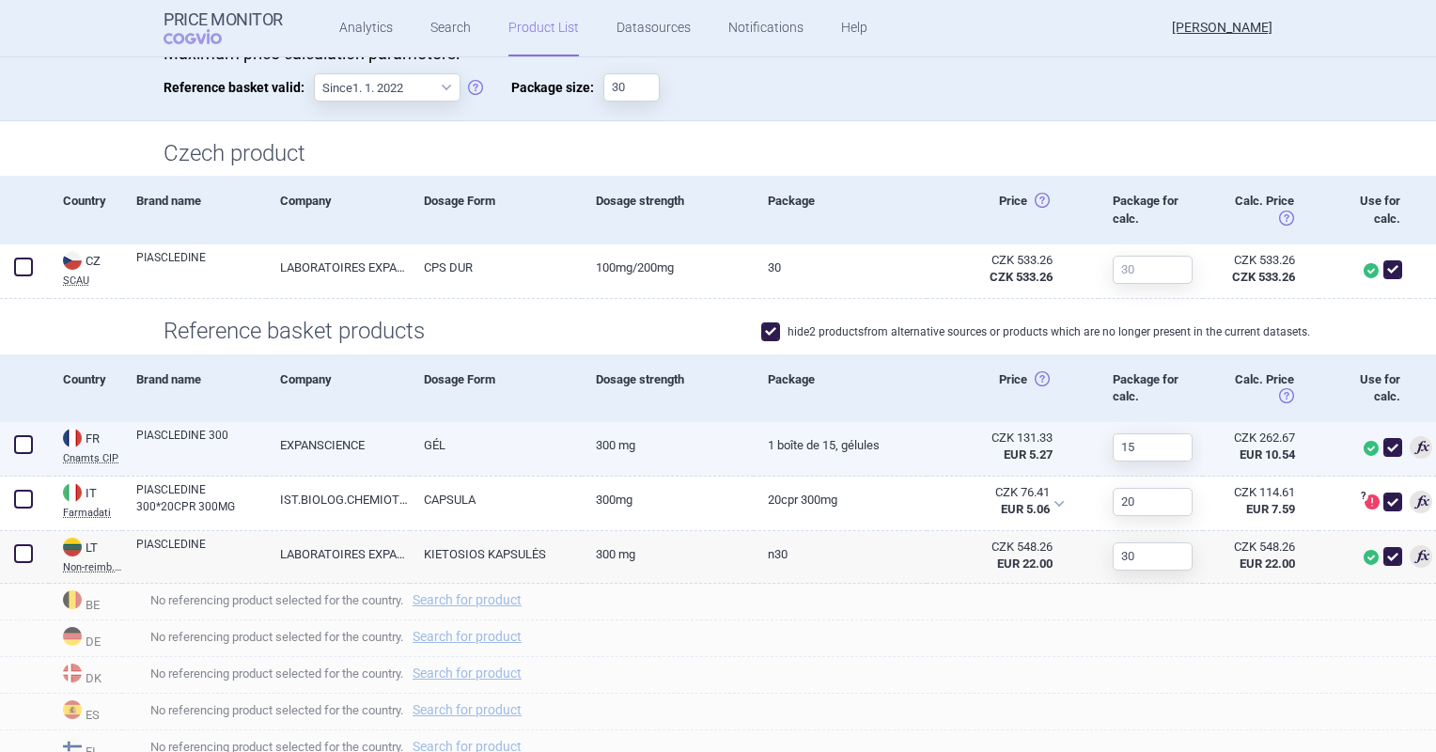
click at [820, 439] on link "1 Boîte de 15, gélules" at bounding box center [840, 445] width 172 height 46
select select "EUR"
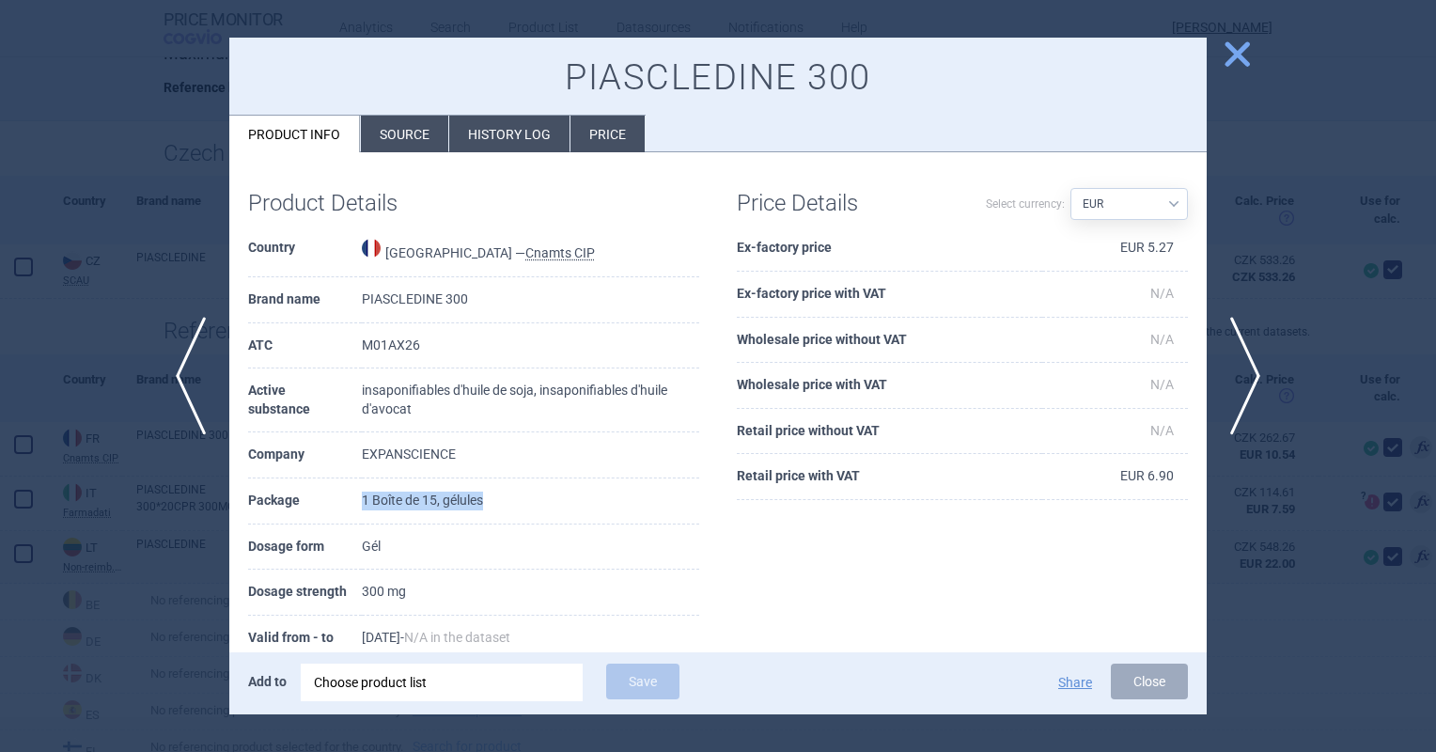
drag, startPoint x: 537, startPoint y: 505, endPoint x: 336, endPoint y: 505, distance: 201.1
click at [336, 505] on tr "Package 1 Boîte de 15, gélules" at bounding box center [473, 501] width 451 height 46
drag, startPoint x: 336, startPoint y: 505, endPoint x: 350, endPoint y: 543, distance: 40.7
click at [350, 543] on tr "Dosage form Gél" at bounding box center [473, 547] width 451 height 46
drag, startPoint x: 490, startPoint y: 502, endPoint x: 352, endPoint y: 507, distance: 137.3
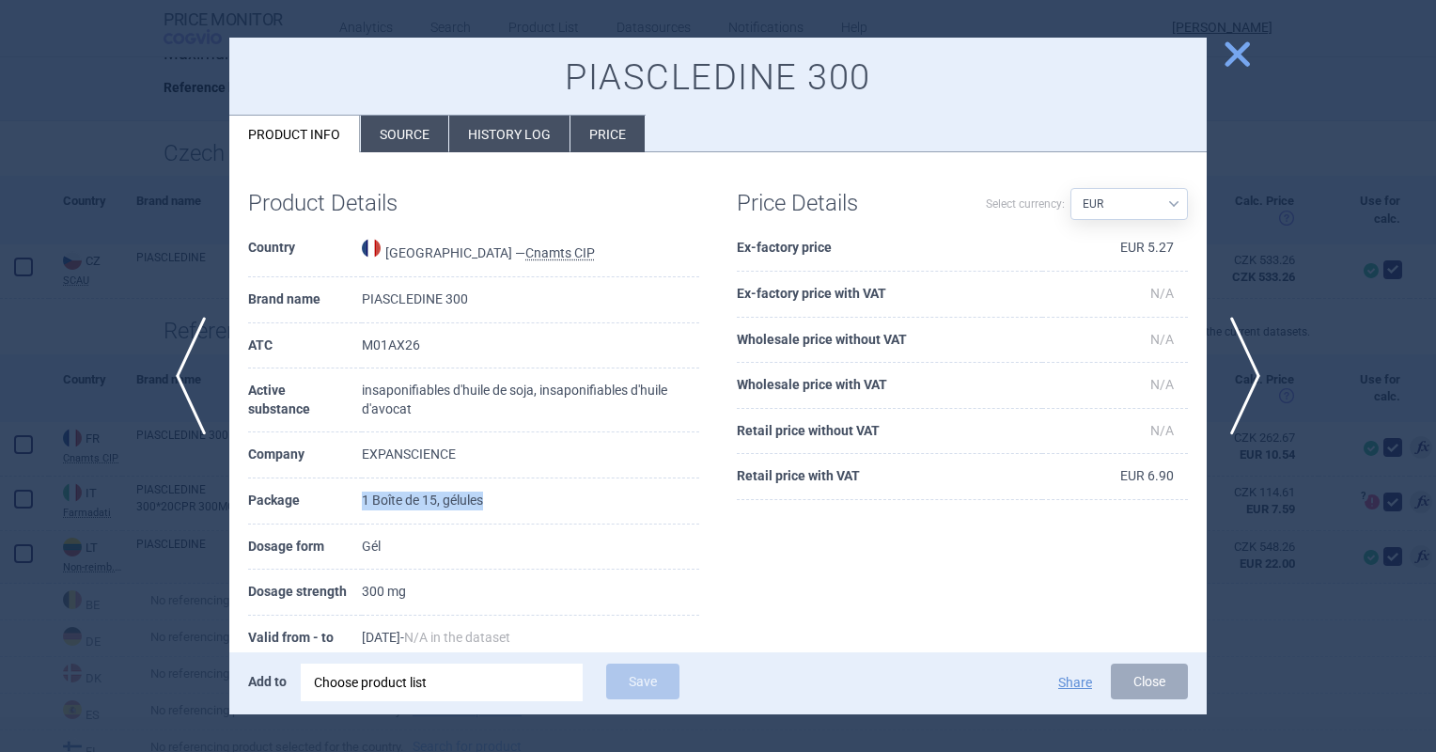
click at [352, 507] on tr "Package 1 Boîte de 15, gélules" at bounding box center [473, 501] width 451 height 46
copy tr "1 Boîte de 15, gélules"
click at [627, 152] on div "Product Details Country France — Cnamts CIP Brand name PIASCLEDINE 300 ATC M01A…" at bounding box center [717, 494] width 977 height 684
click at [625, 146] on li "Price" at bounding box center [607, 134] width 74 height 37
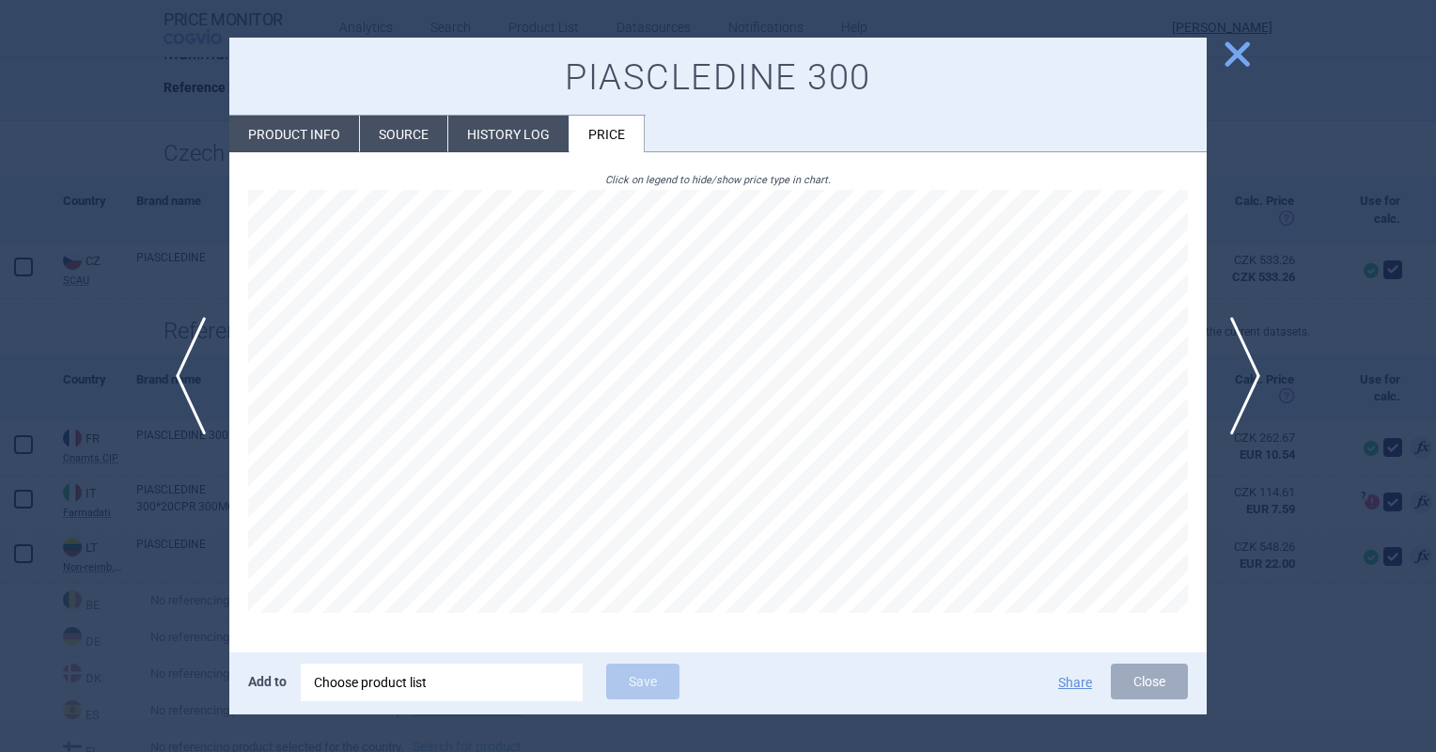
click at [471, 142] on li "History log" at bounding box center [508, 134] width 120 height 37
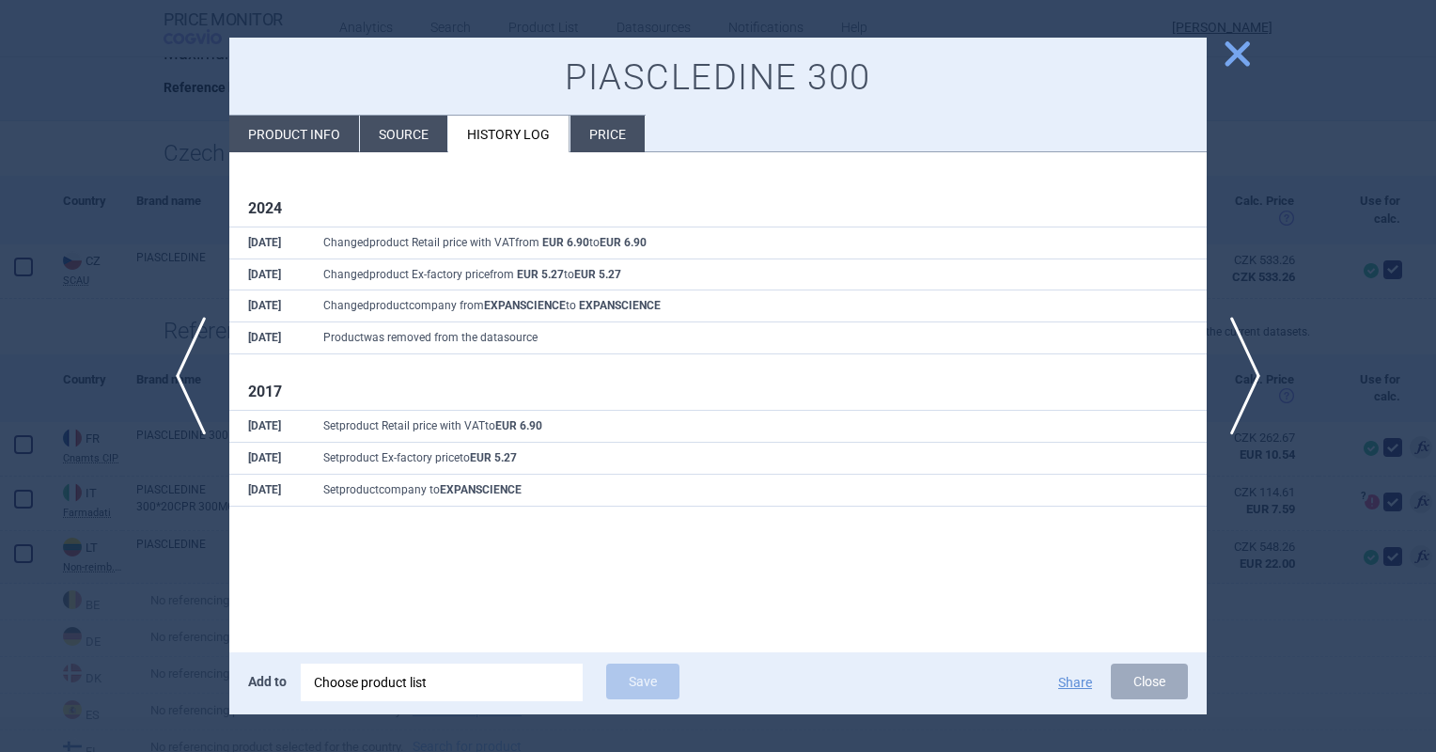
click at [1233, 68] on span "close" at bounding box center [1237, 54] width 33 height 33
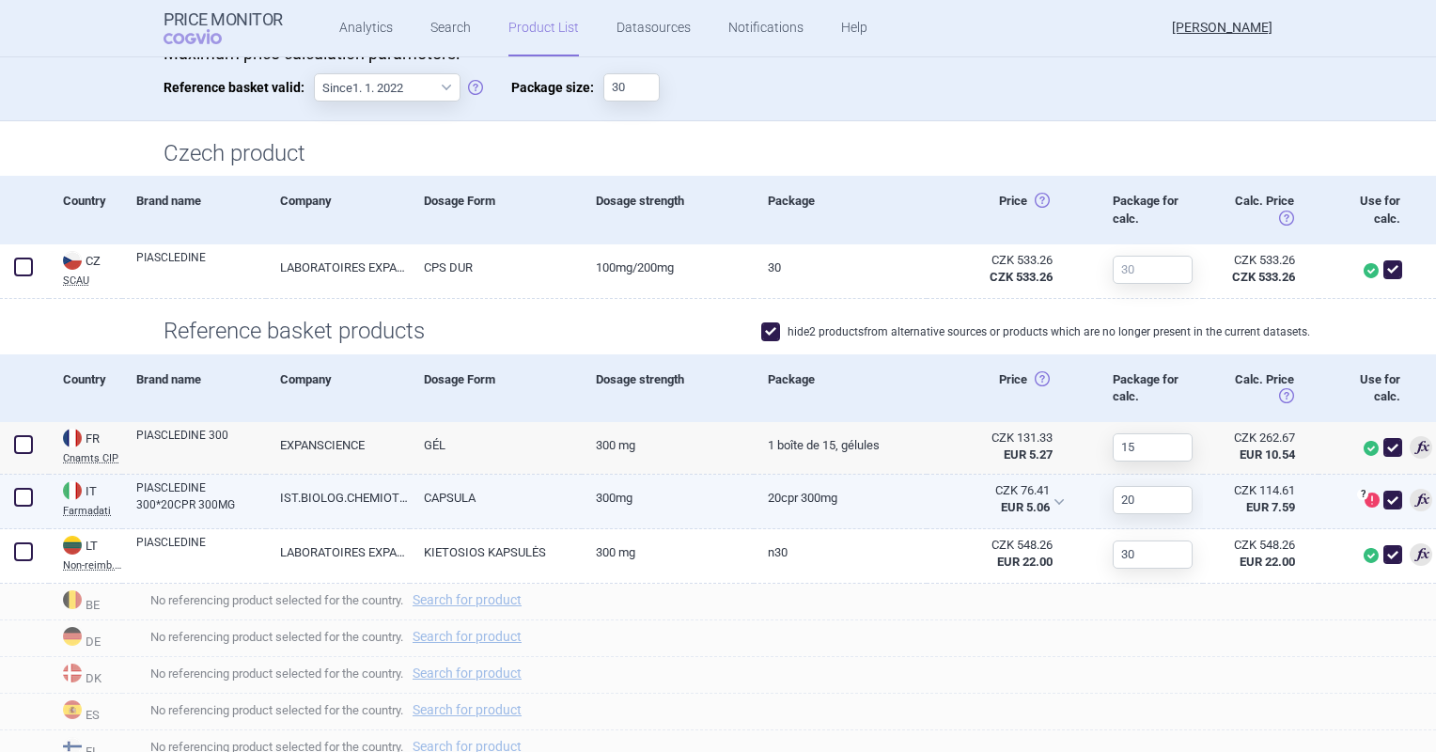
click at [1383, 494] on span at bounding box center [1392, 500] width 19 height 19
checkbox input "false"
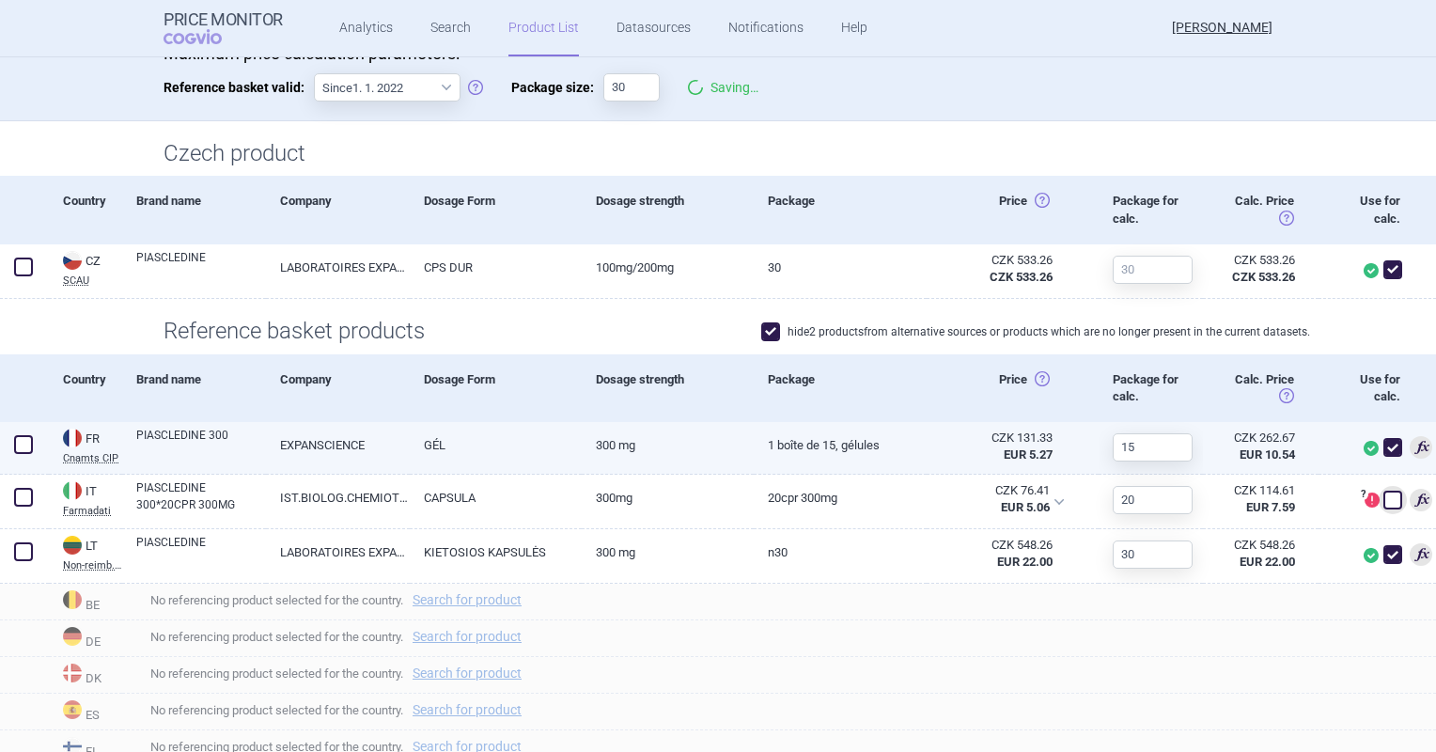
click at [791, 447] on link "1 Boîte de 15, gélules" at bounding box center [840, 445] width 172 height 46
select select "EUR"
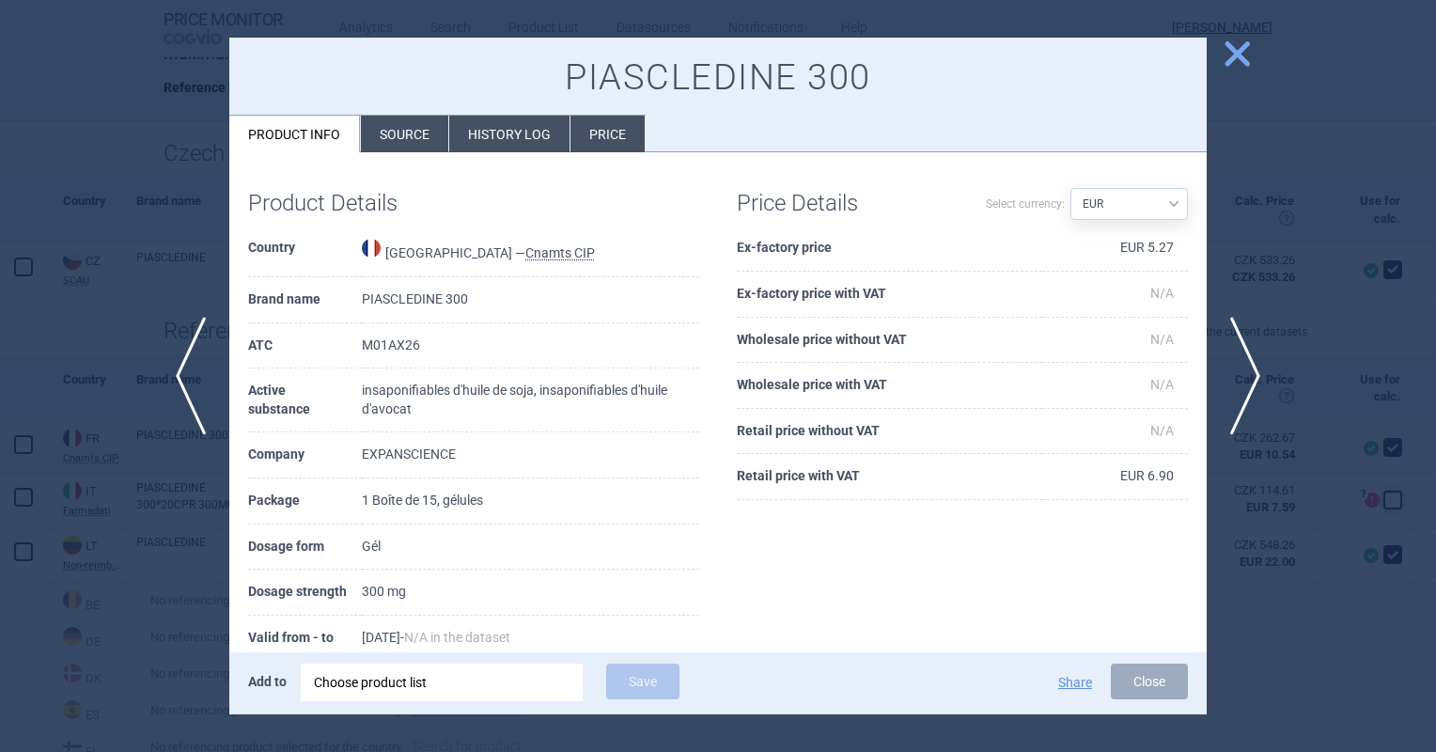
click at [1232, 63] on span "close" at bounding box center [1237, 54] width 33 height 33
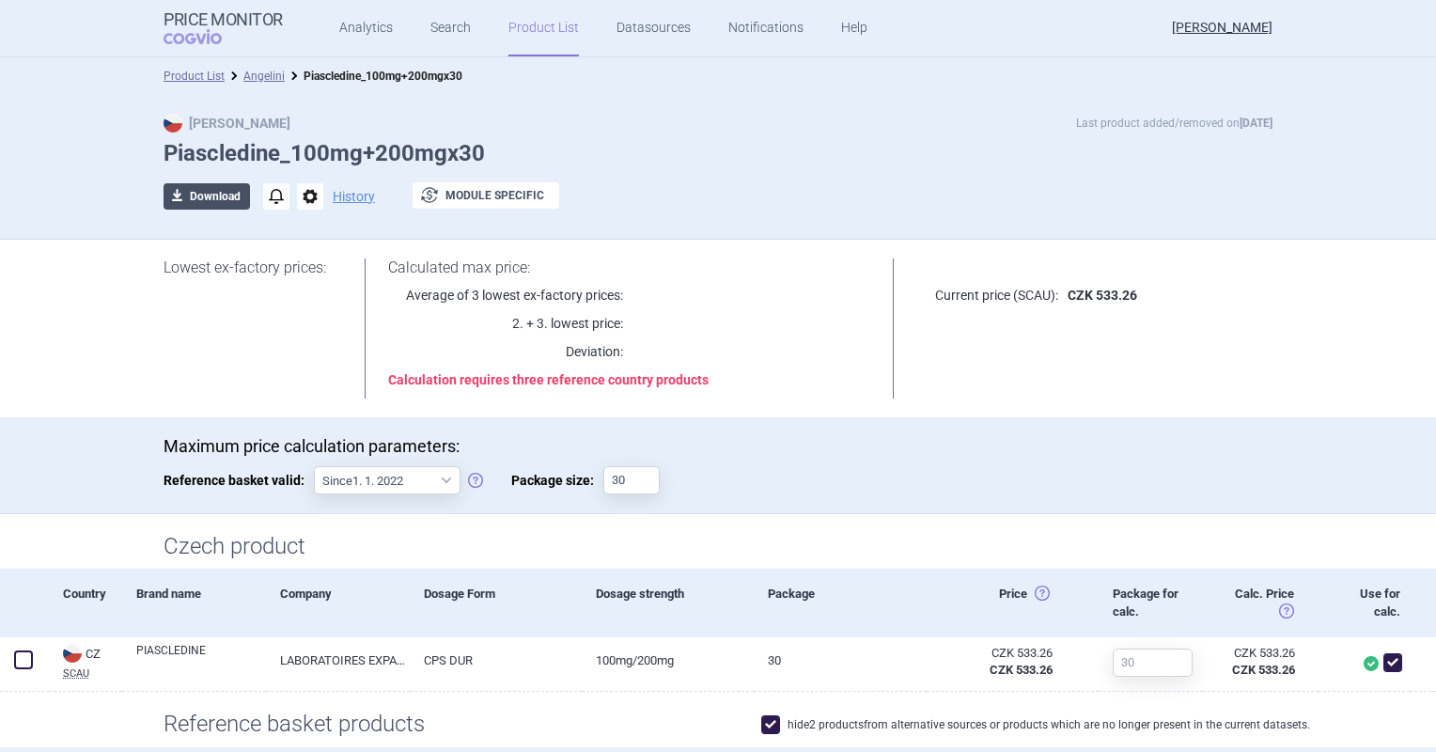
click at [203, 194] on button "download Download" at bounding box center [207, 196] width 86 height 26
select select "EUR"
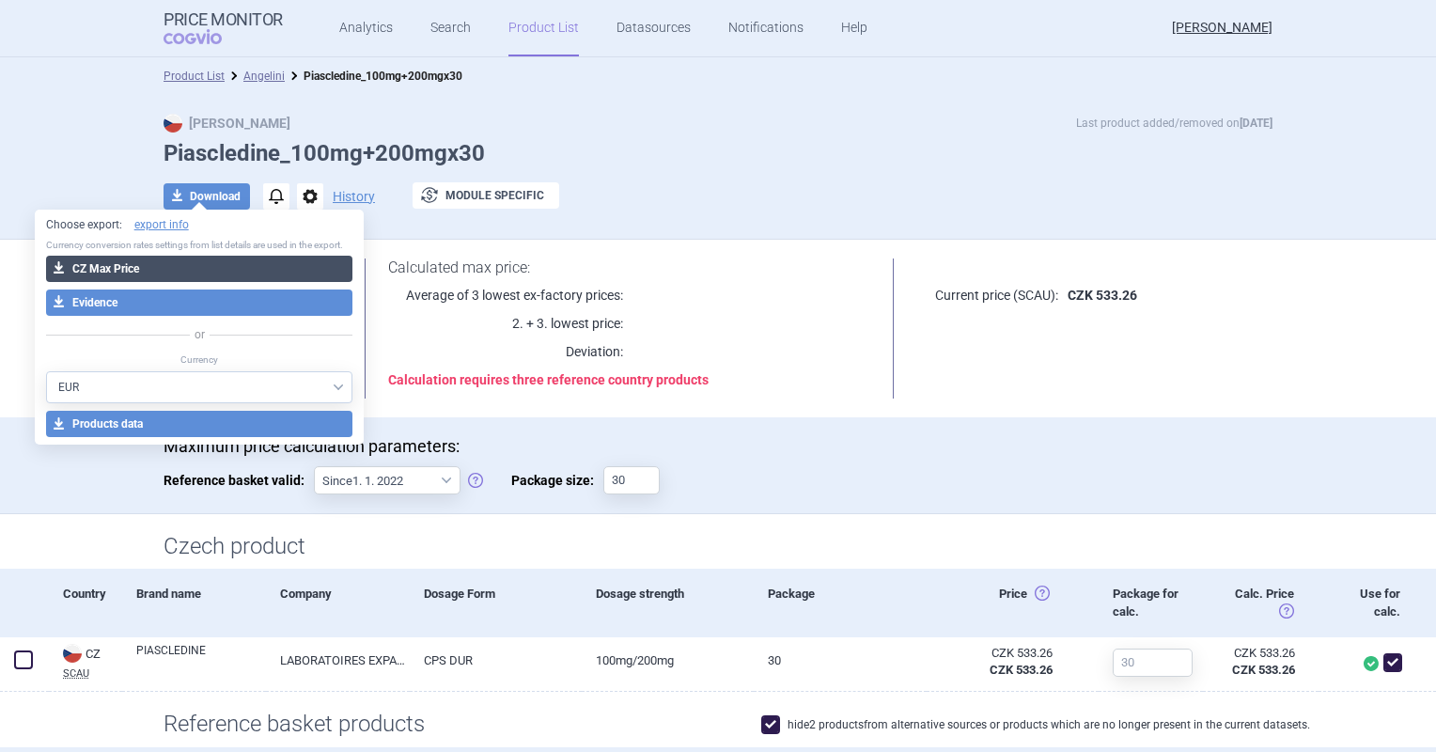
click at [214, 263] on button "download CZ Max Price" at bounding box center [199, 269] width 307 height 26
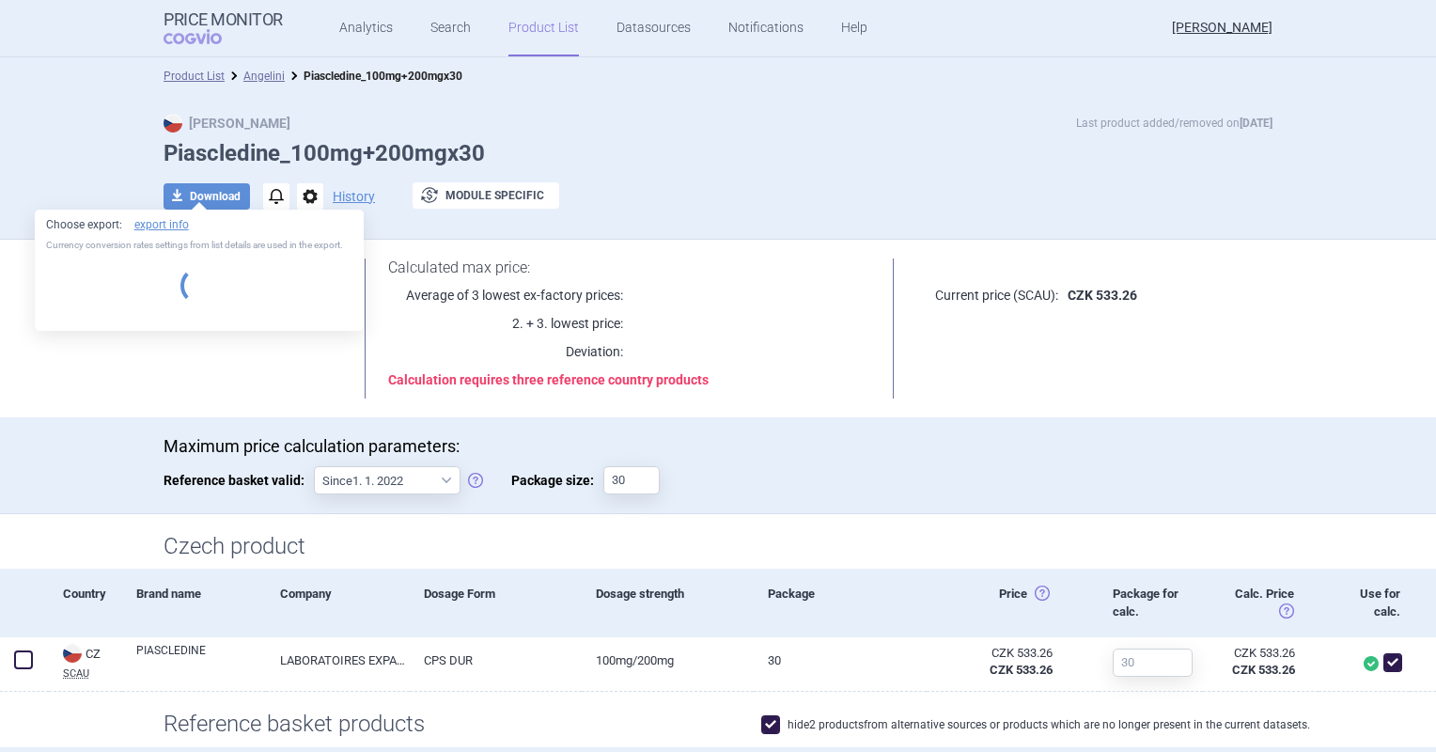
select select "EUR"
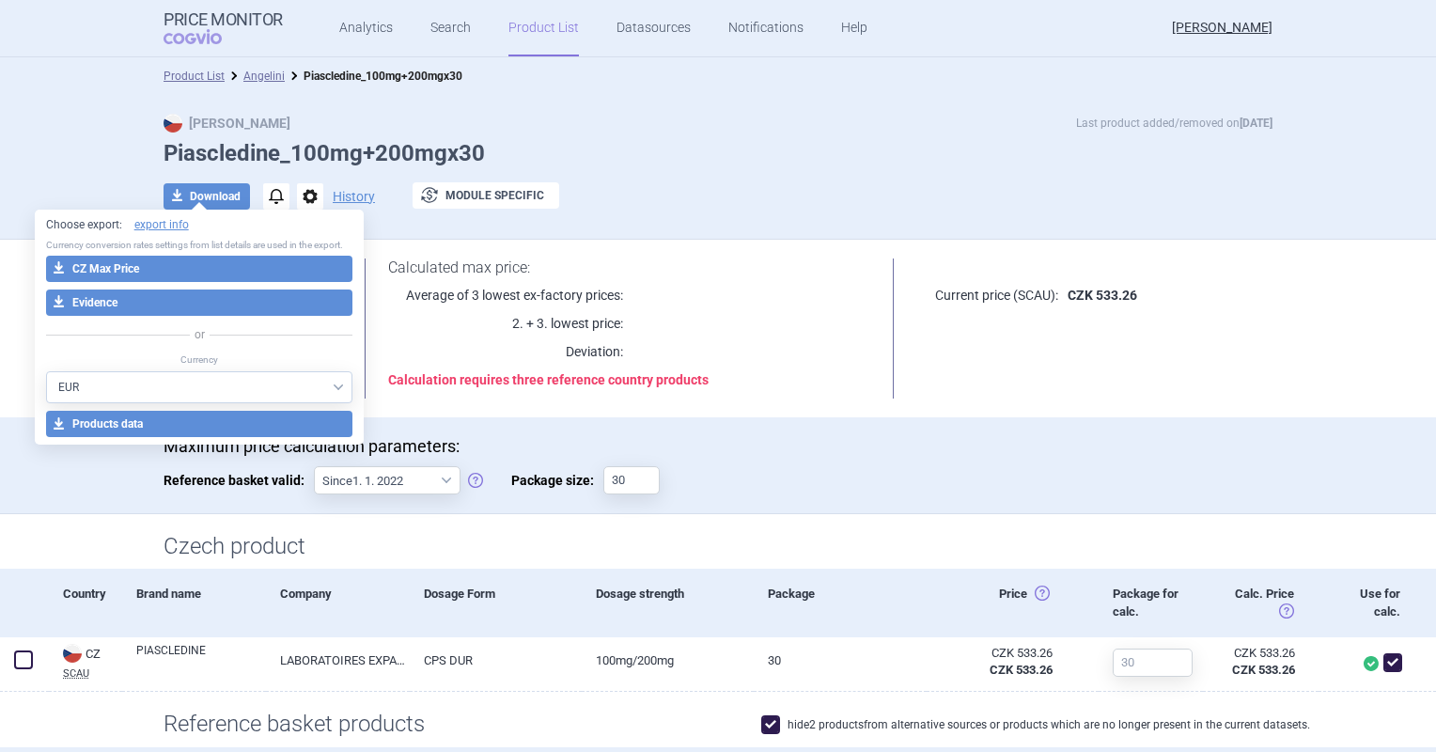
drag, startPoint x: 837, startPoint y: 219, endPoint x: 852, endPoint y: 164, distance: 56.5
click at [837, 220] on div at bounding box center [718, 224] width 1109 height 9
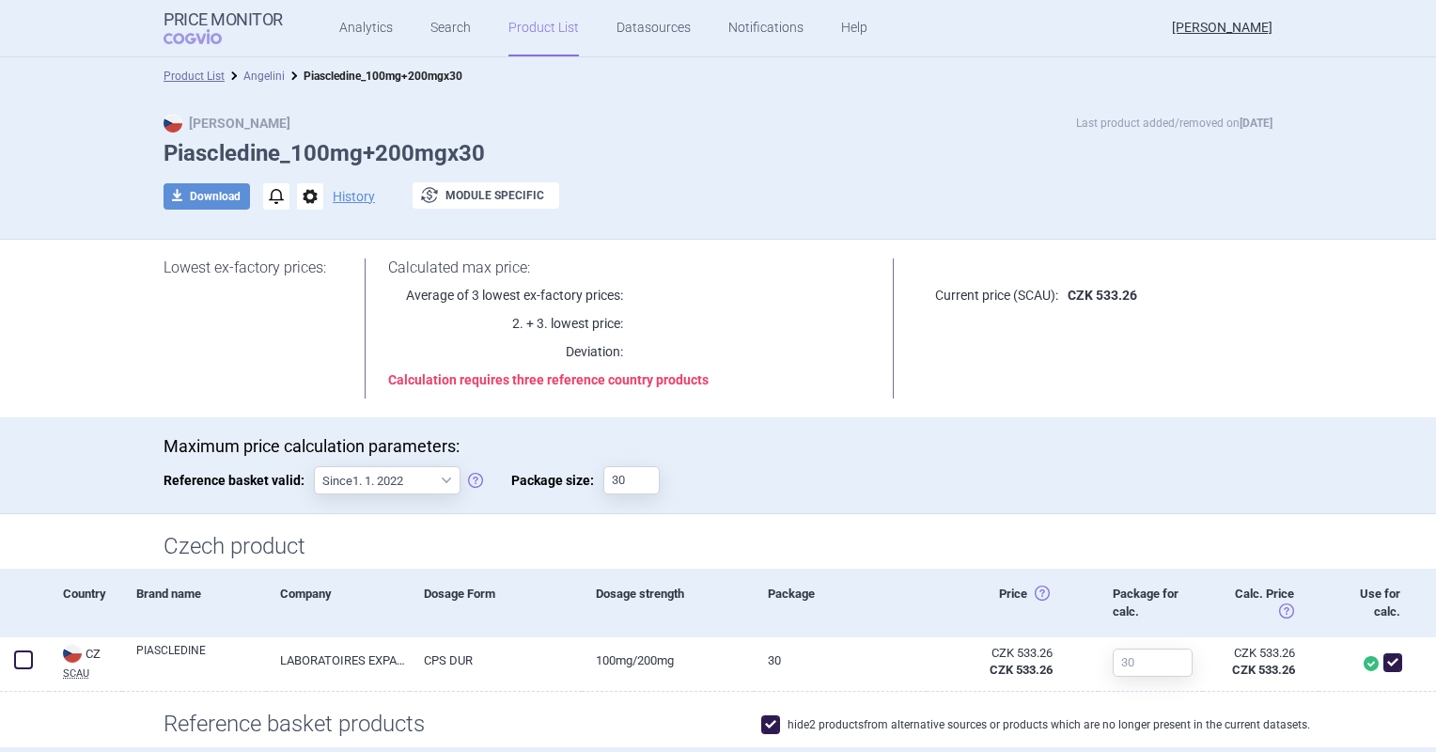
click at [266, 80] on link "Angelini" at bounding box center [263, 76] width 41 height 13
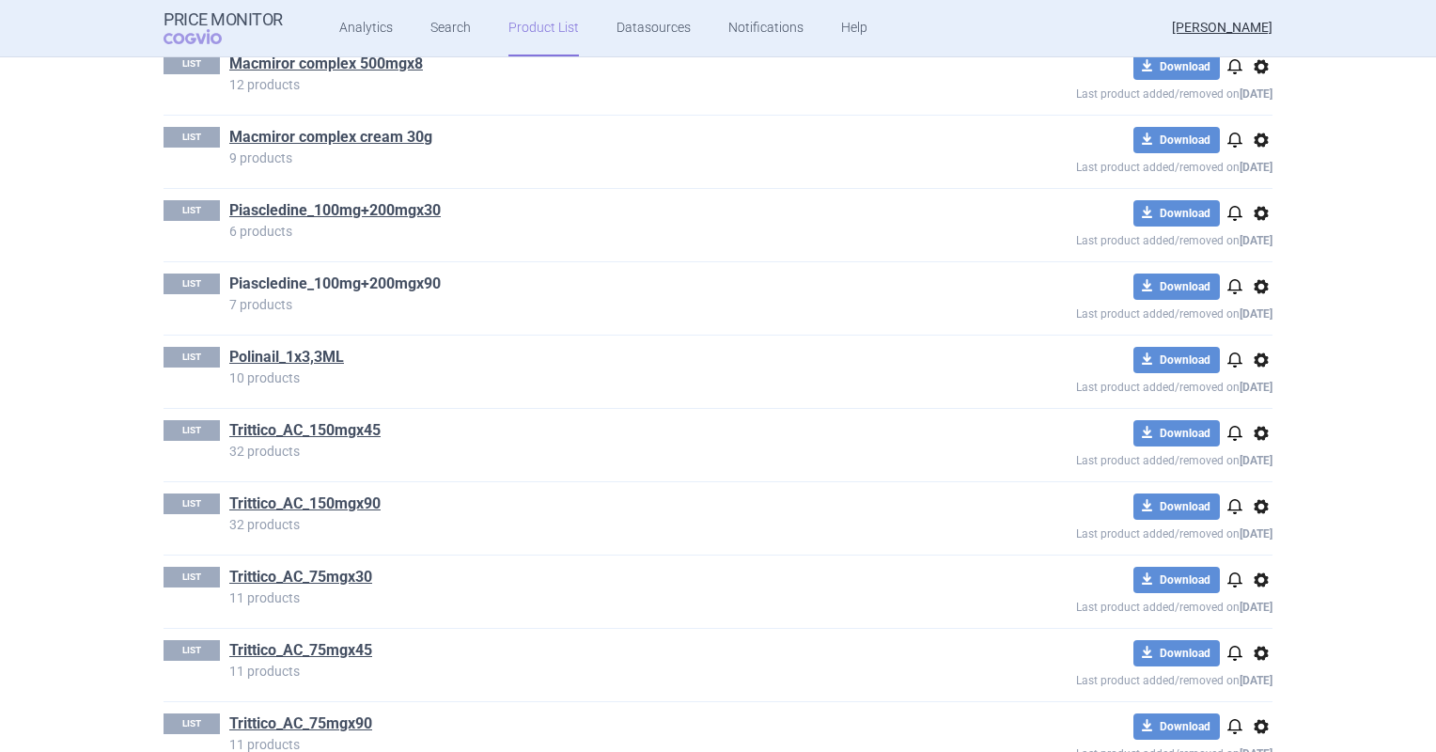
scroll to position [1180, 0]
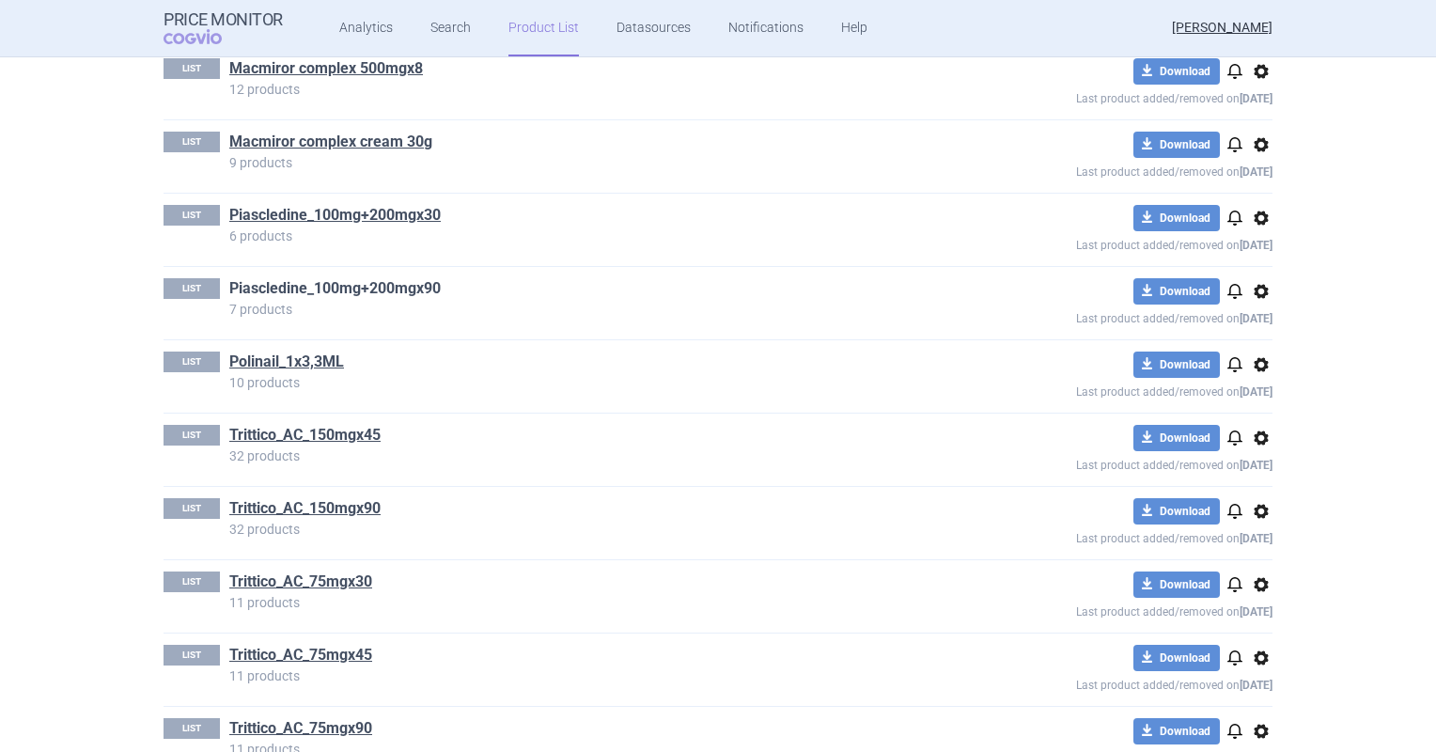
click at [383, 279] on link "Piascledine_100mg+200mgx90" at bounding box center [334, 288] width 211 height 21
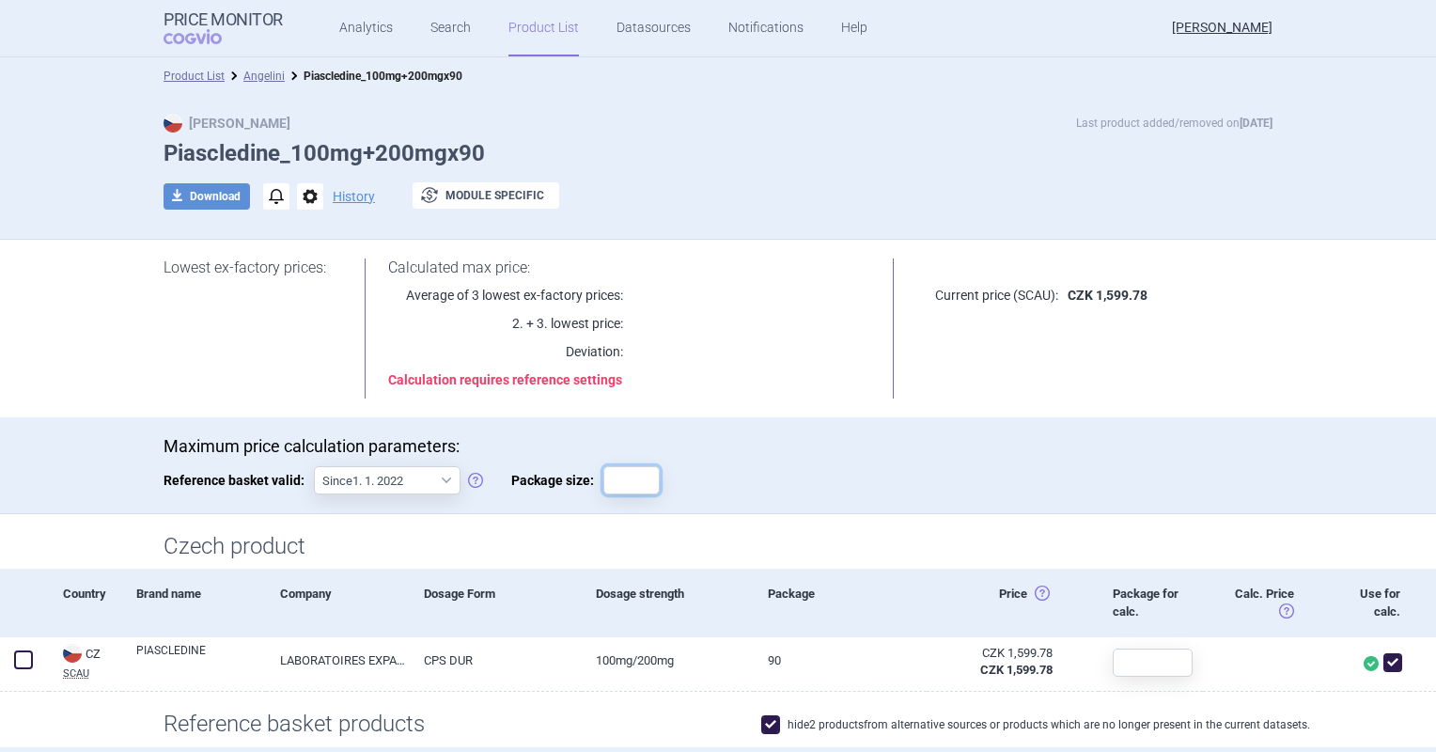
click at [628, 468] on input "Package size:" at bounding box center [631, 480] width 56 height 28
type input "90"
click at [1060, 400] on div "Lowest ex-factory prices: Calculated max price: Average of 3 lowest ex-factory …" at bounding box center [718, 329] width 1184 height 178
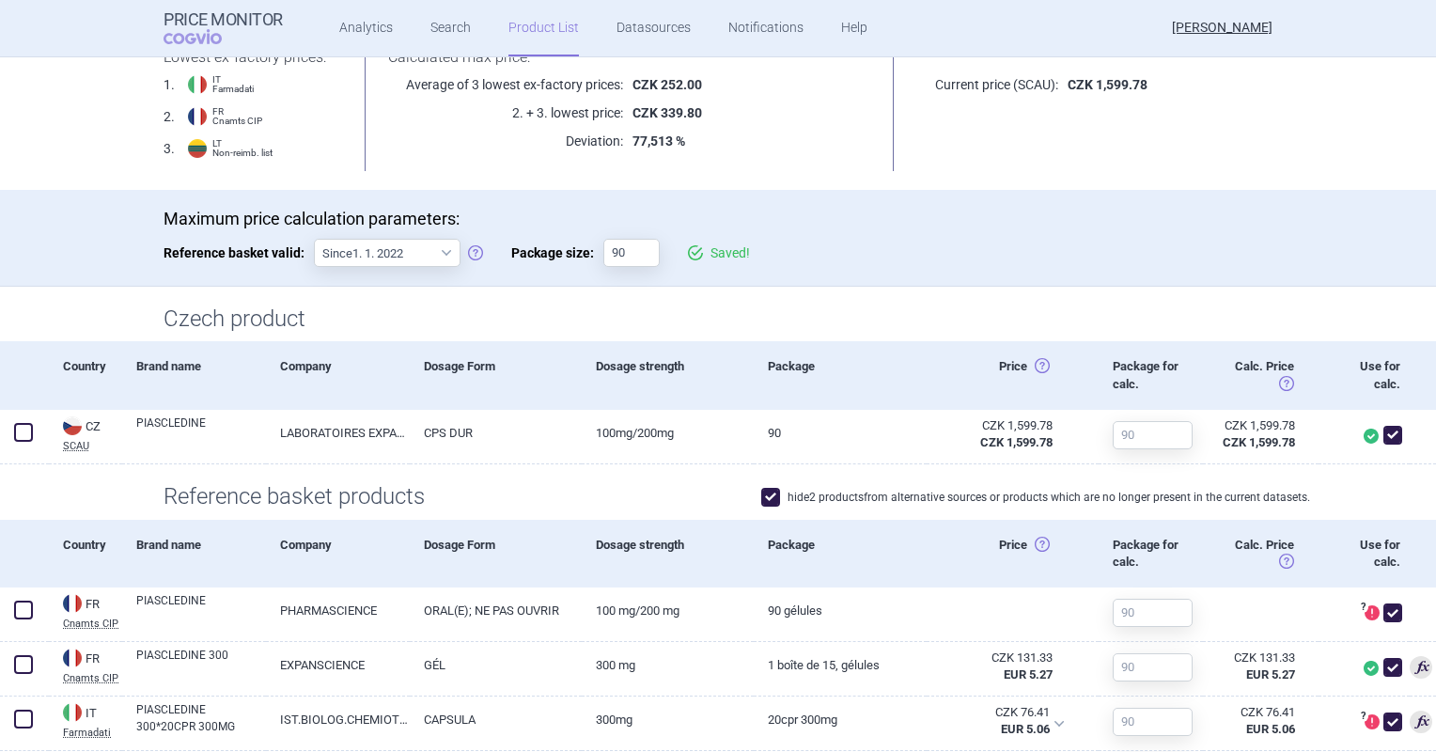
scroll to position [470, 0]
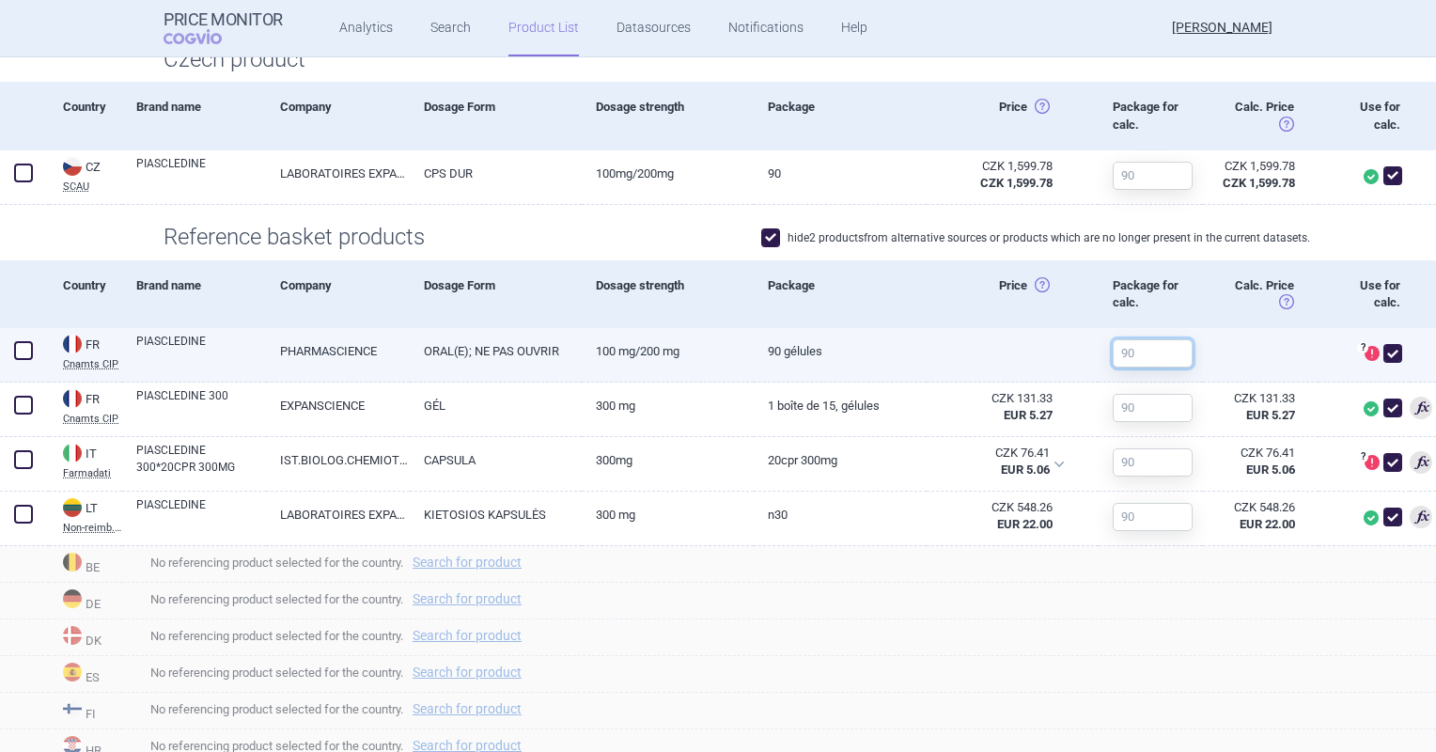
click at [1129, 350] on input "text" at bounding box center [1153, 353] width 80 height 28
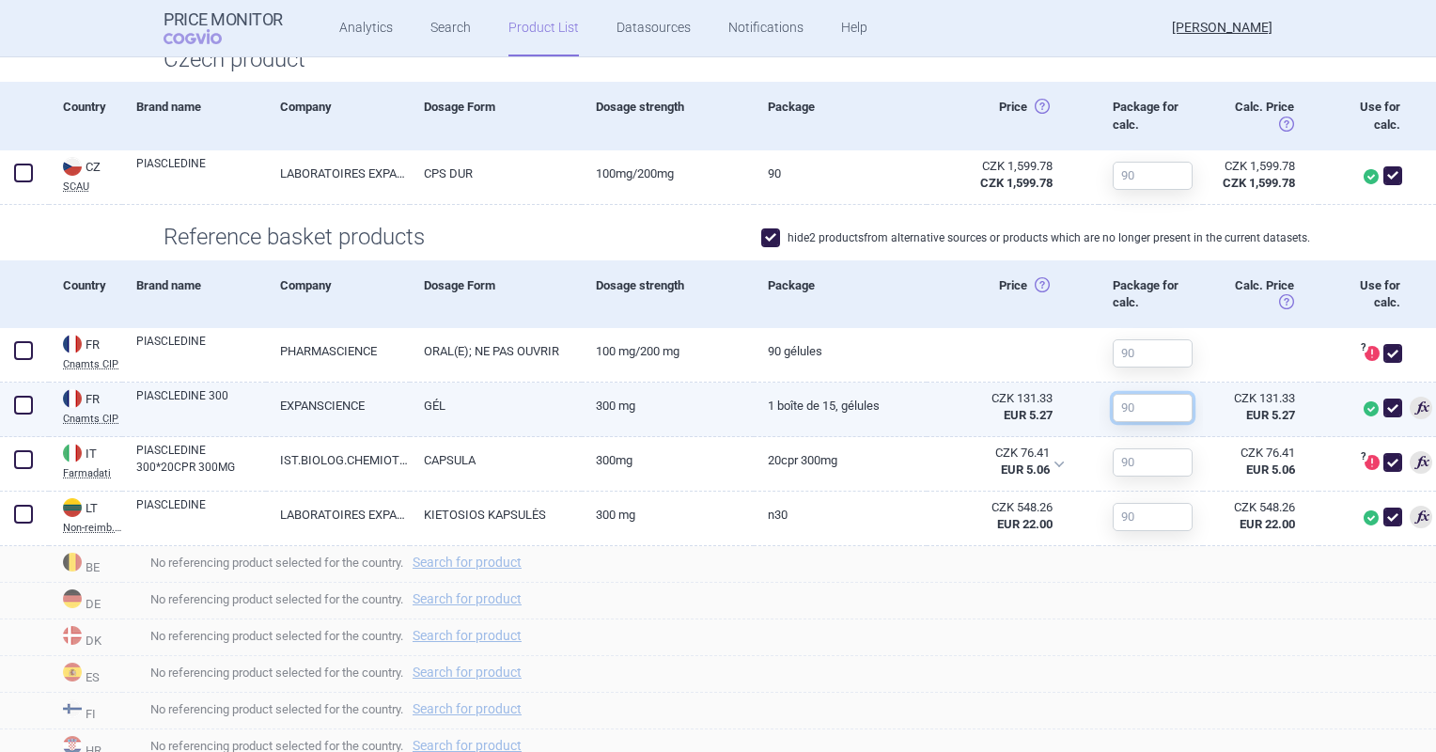
click at [1138, 399] on input "text" at bounding box center [1153, 408] width 80 height 28
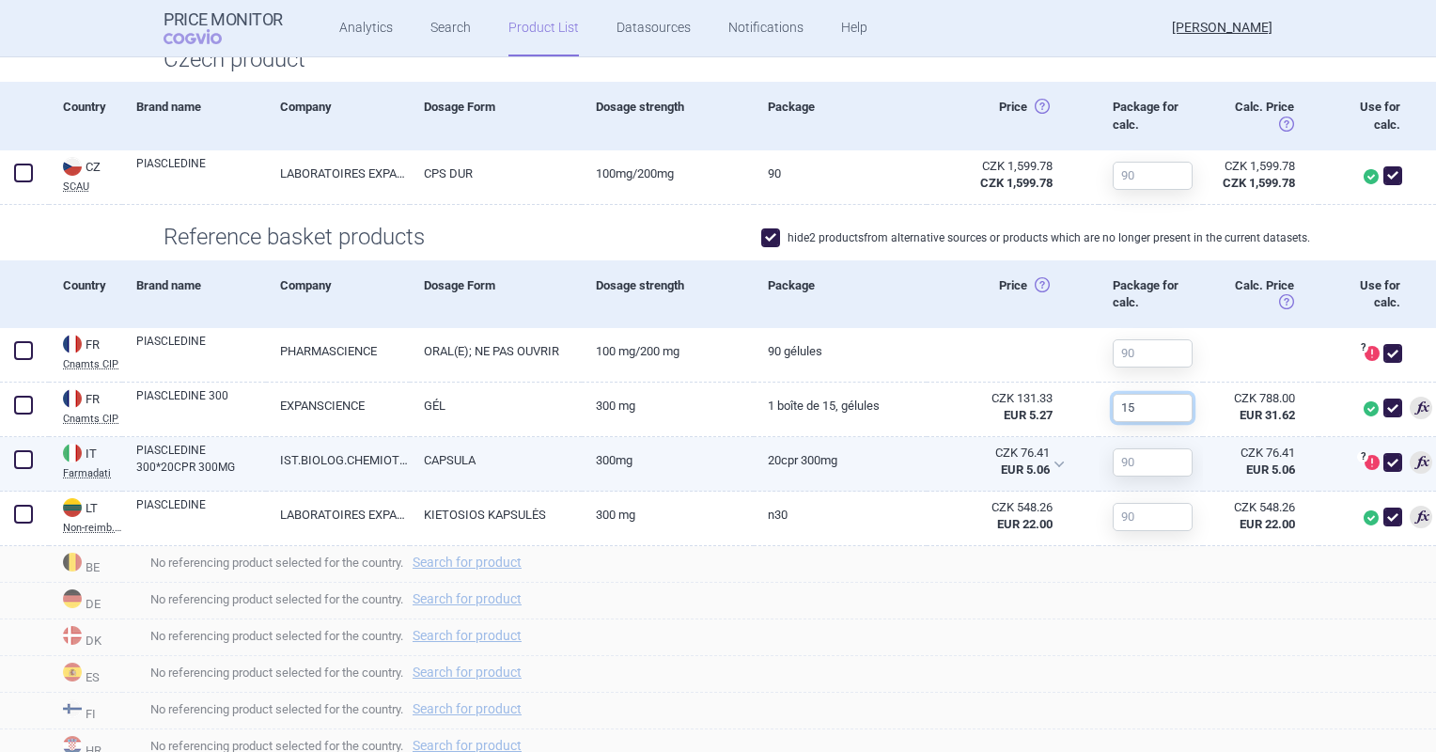
type input "15"
click at [1149, 458] on input "text" at bounding box center [1153, 462] width 80 height 28
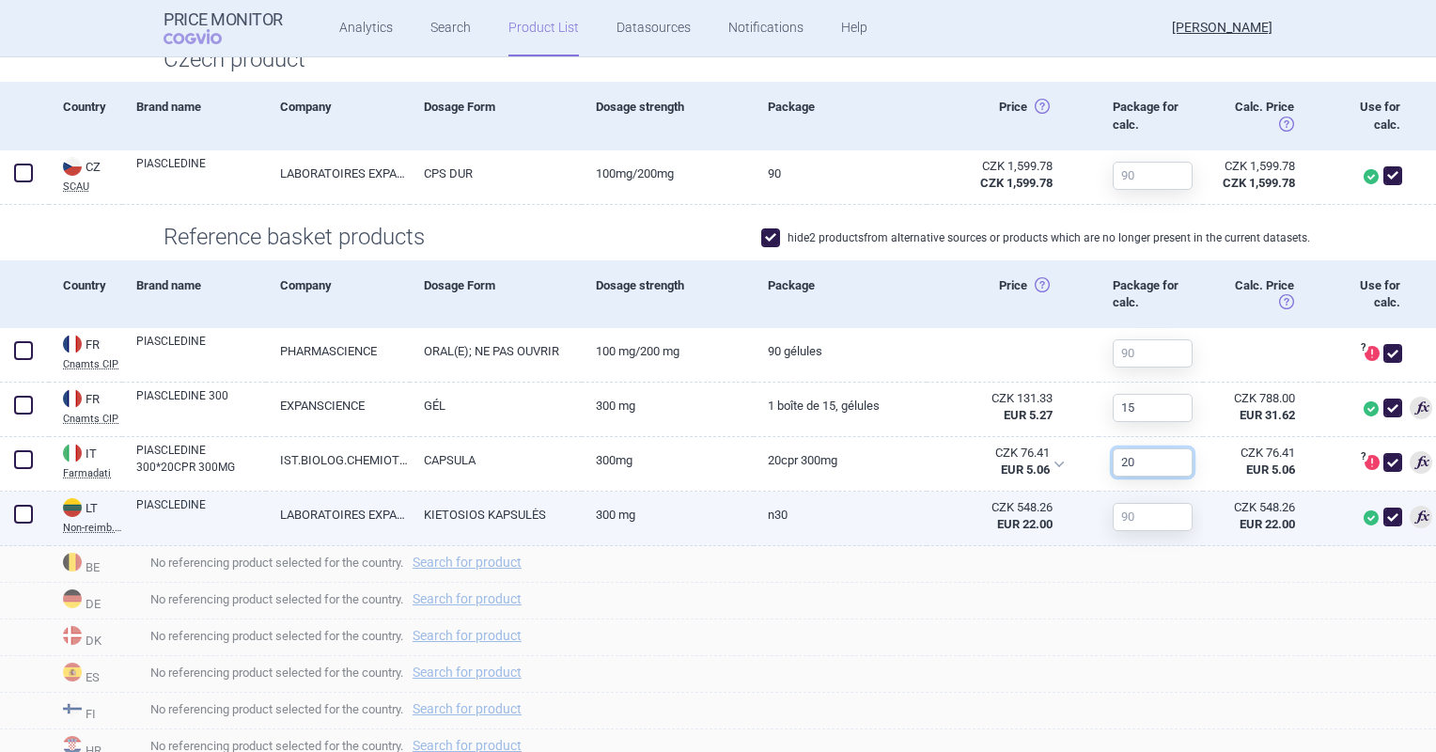
type input "20"
click at [1151, 520] on input "text" at bounding box center [1153, 517] width 80 height 28
type input "30"
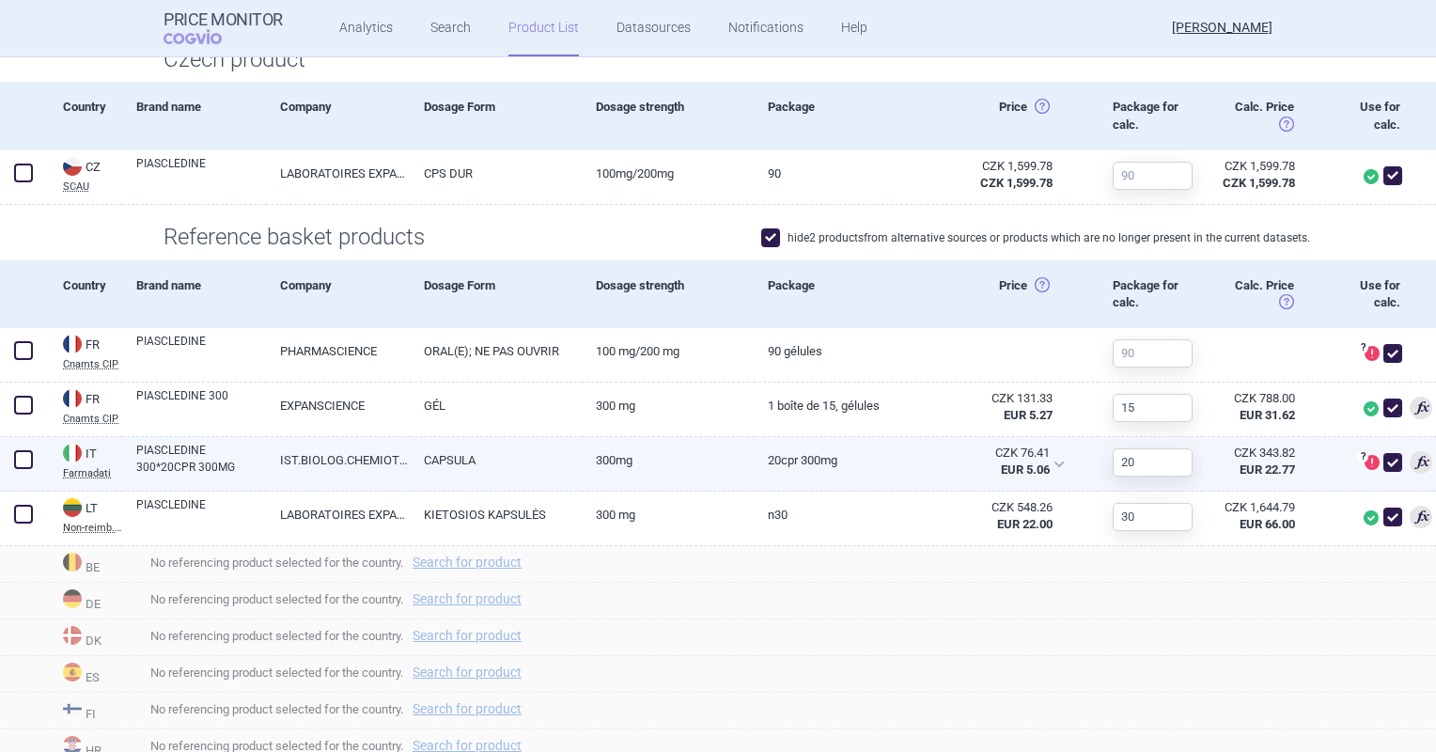
click at [1383, 460] on span at bounding box center [1392, 462] width 19 height 19
checkbox input "false"
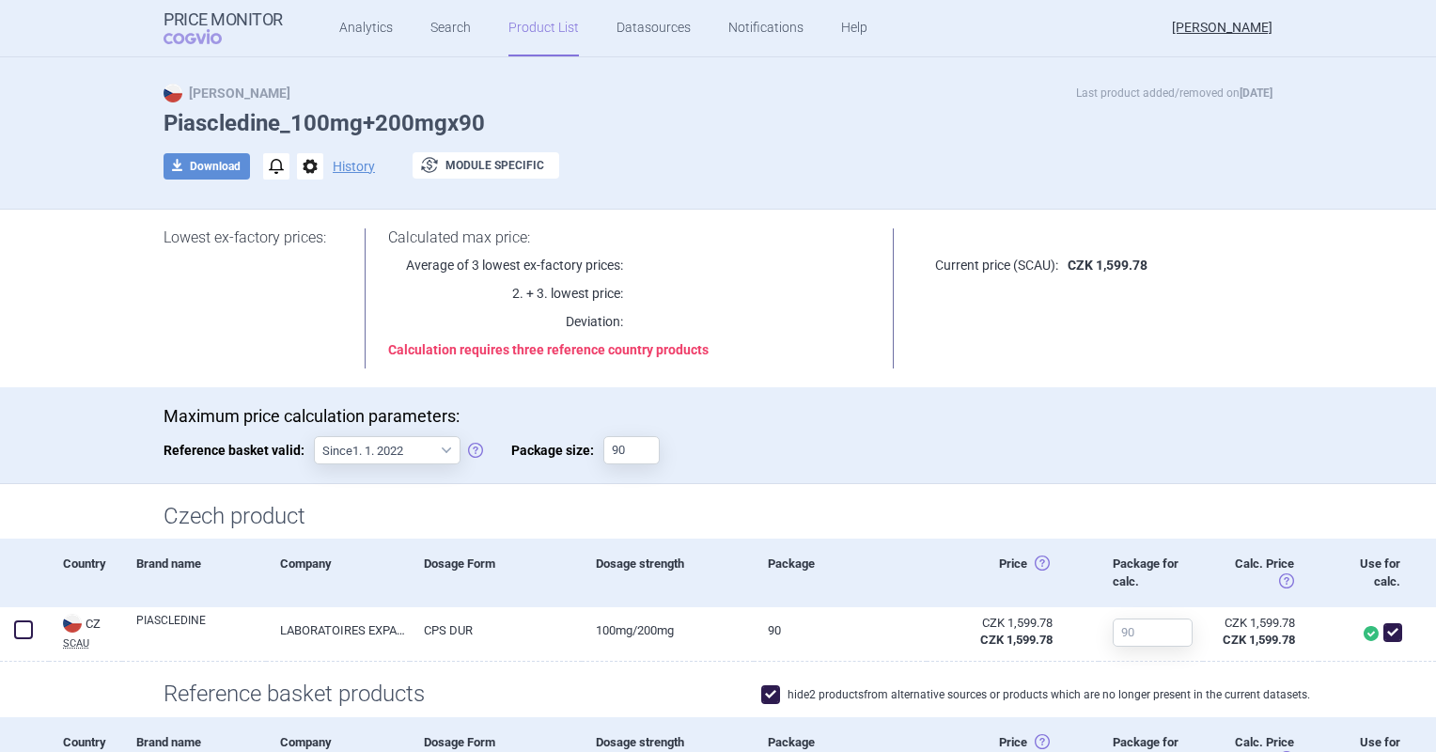
scroll to position [17, 0]
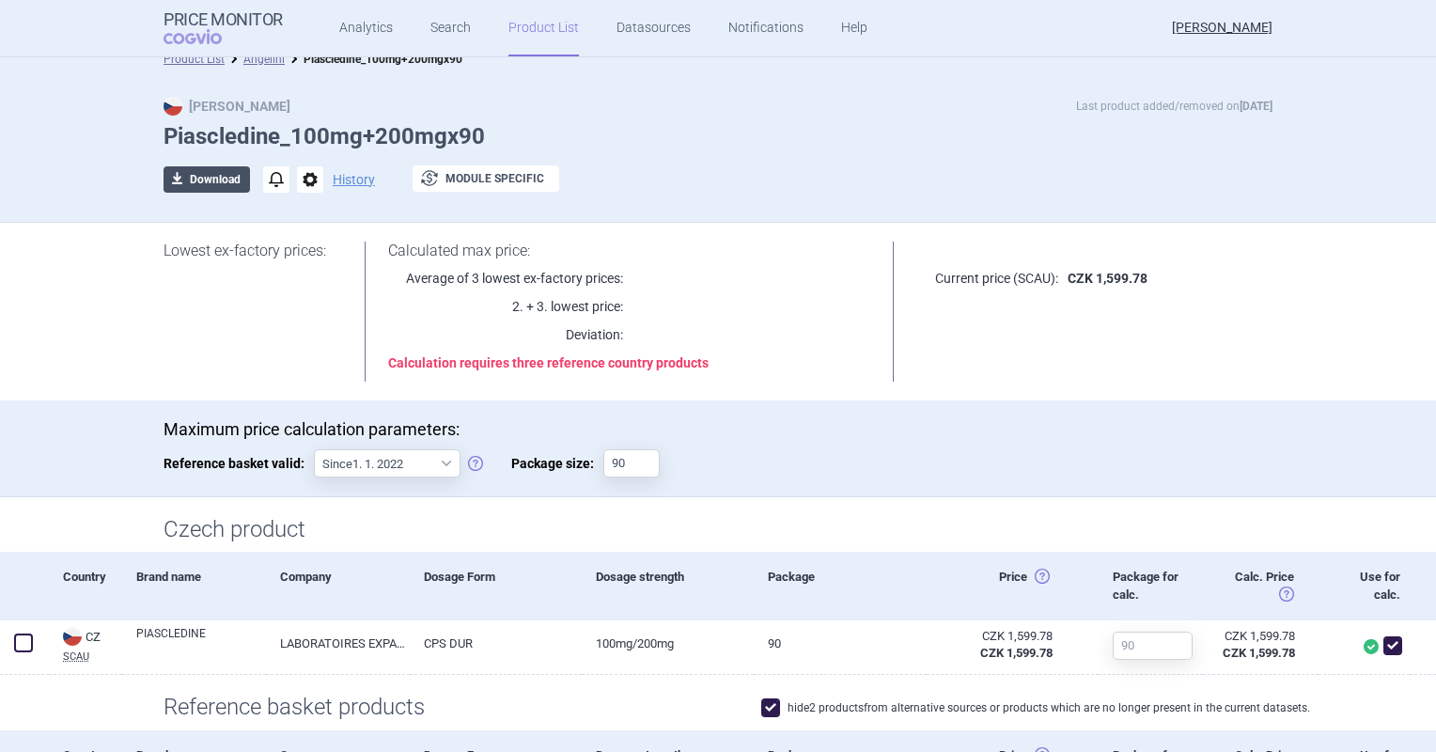
click at [227, 175] on button "download Download" at bounding box center [207, 179] width 86 height 26
select select "EUR"
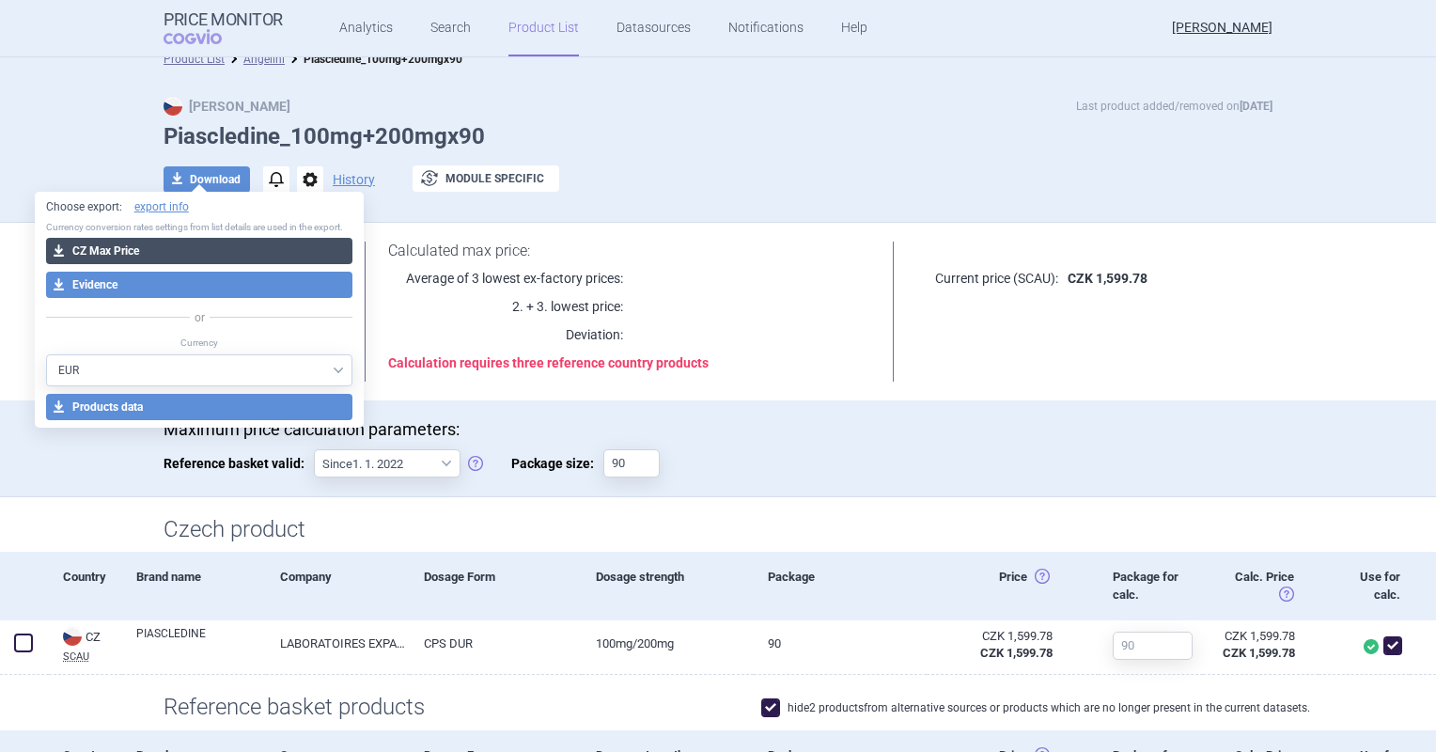
click at [233, 240] on button "download CZ Max Price" at bounding box center [199, 251] width 307 height 26
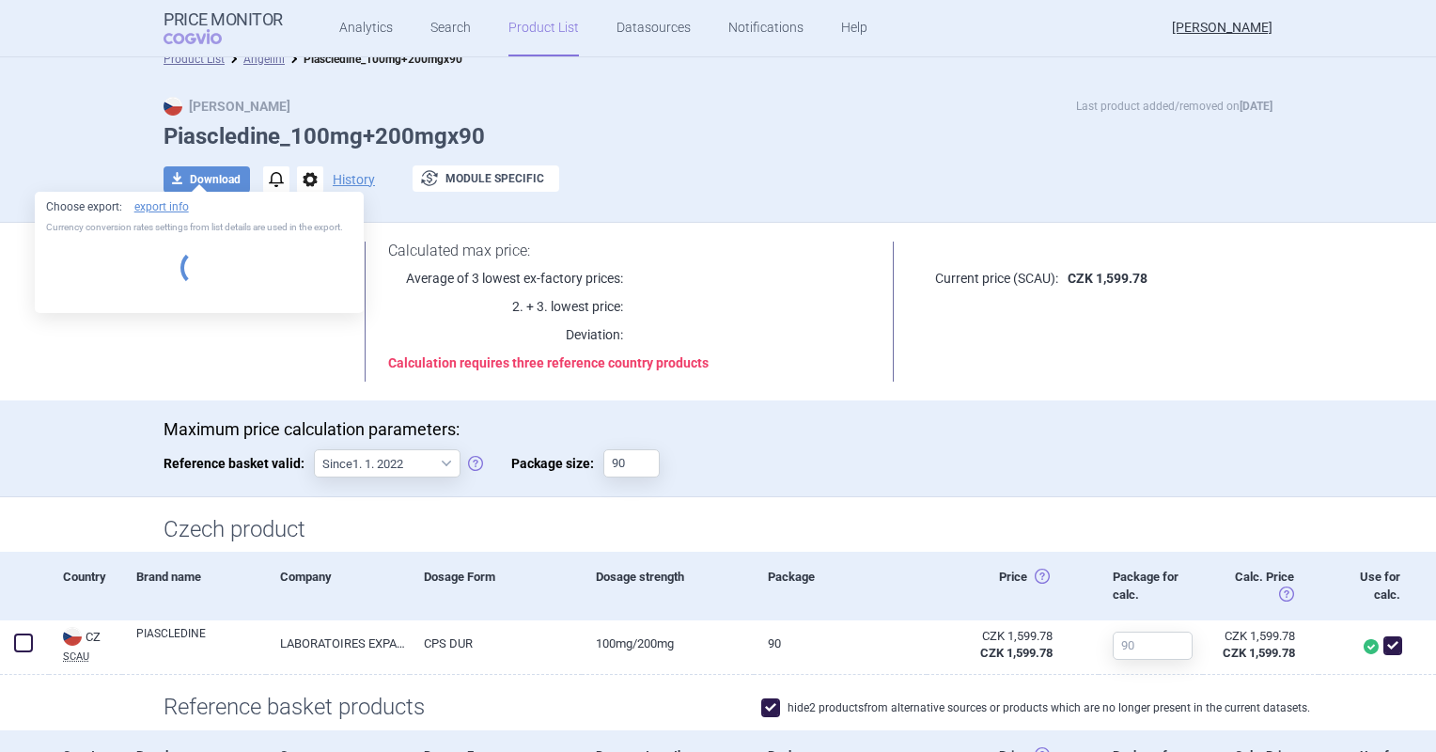
select select "EUR"
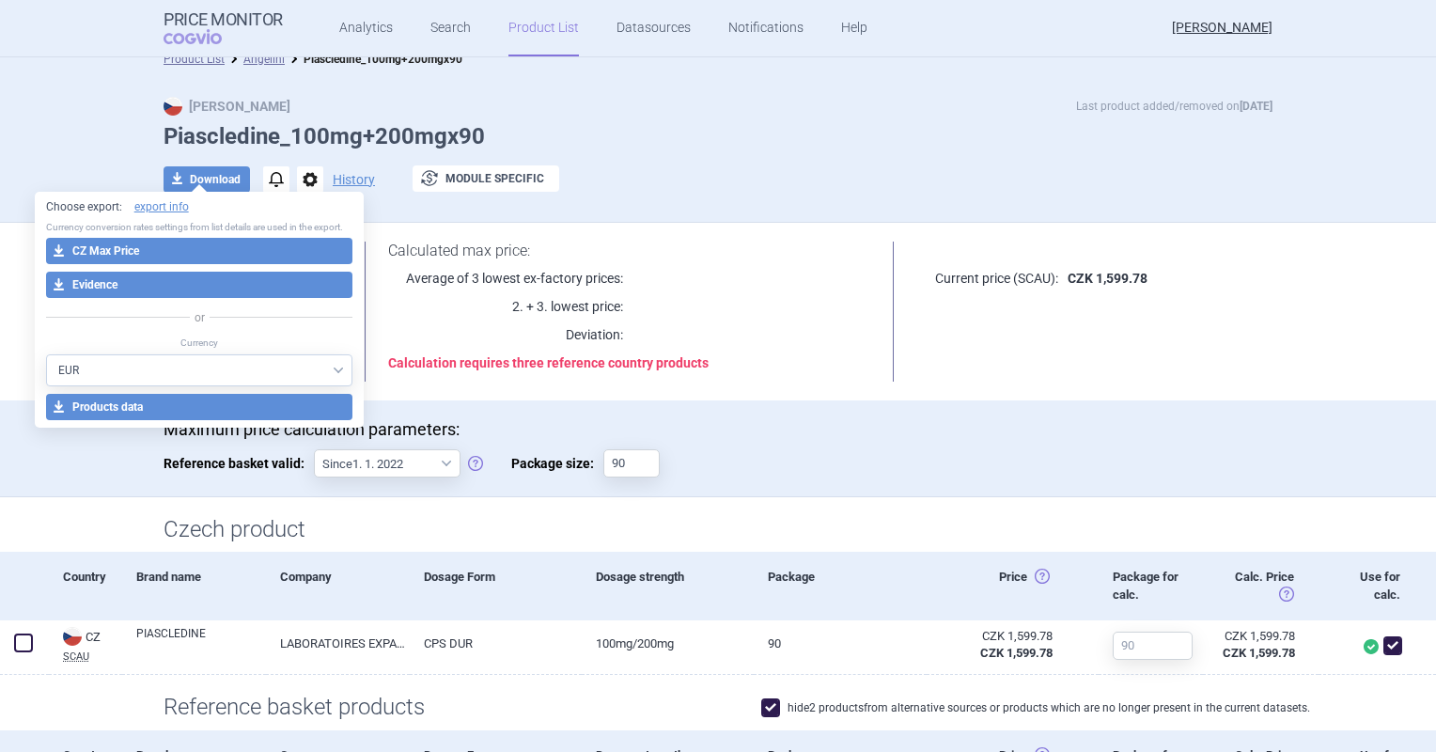
click at [1161, 446] on div "Maximum price calculation parameters: Reference basket valid: Since 1. 1. 2022 …" at bounding box center [718, 457] width 1109 height 77
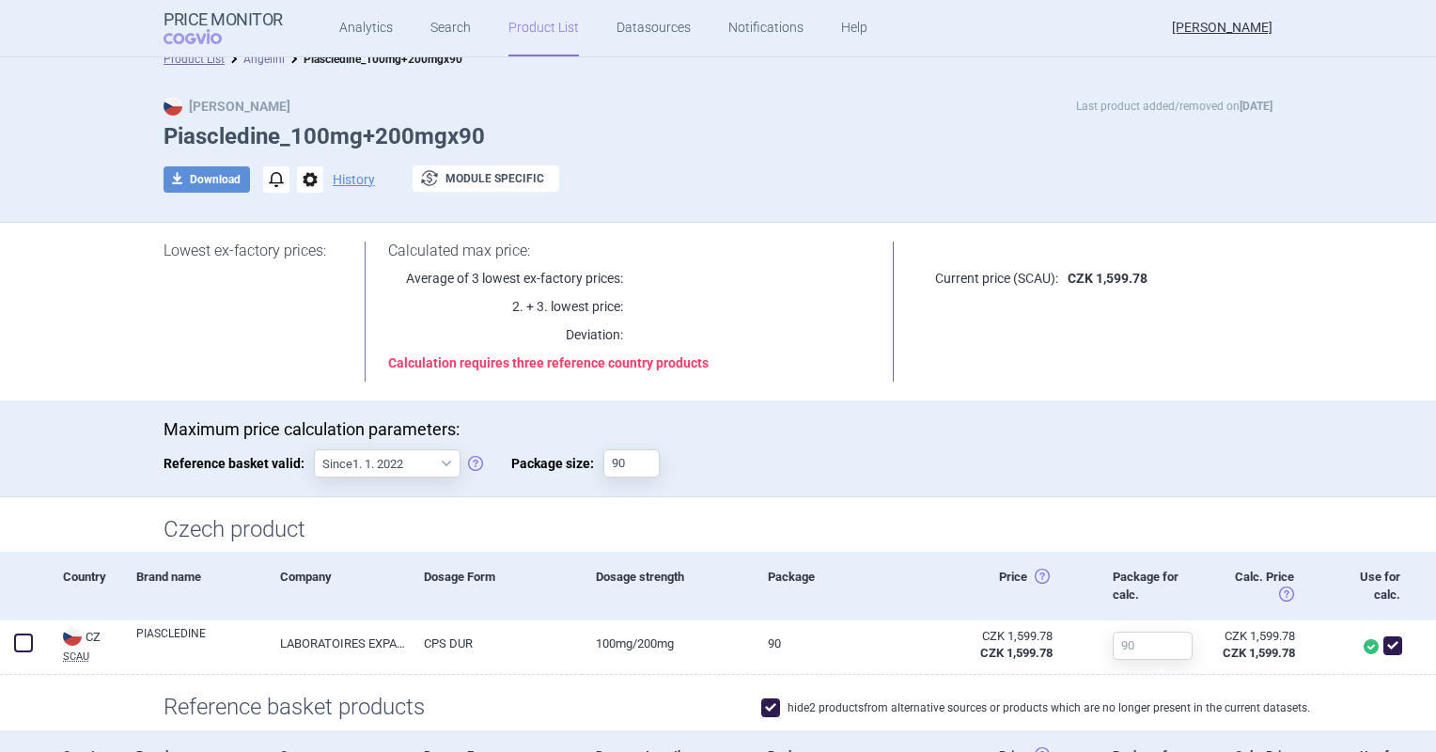
click at [272, 60] on link "Angelini" at bounding box center [263, 59] width 41 height 13
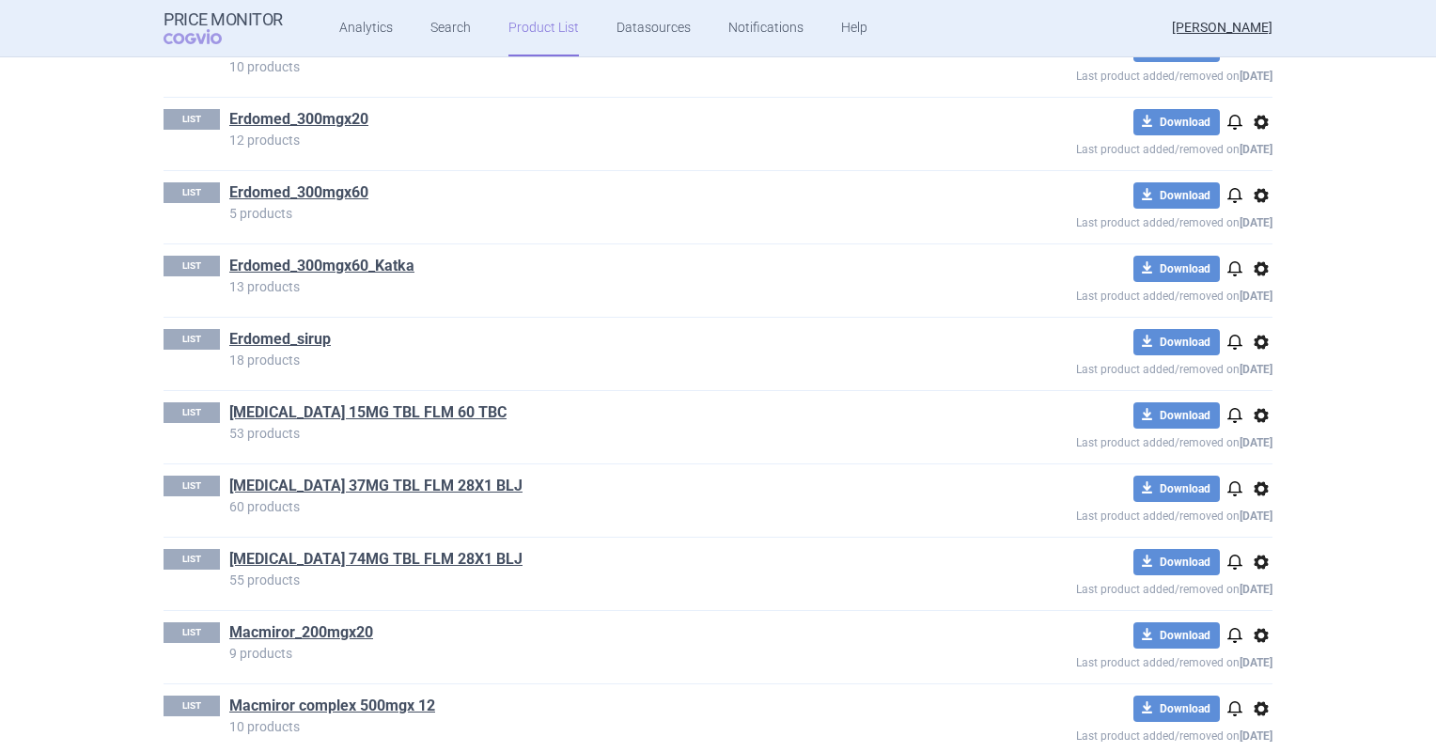
scroll to position [282, 0]
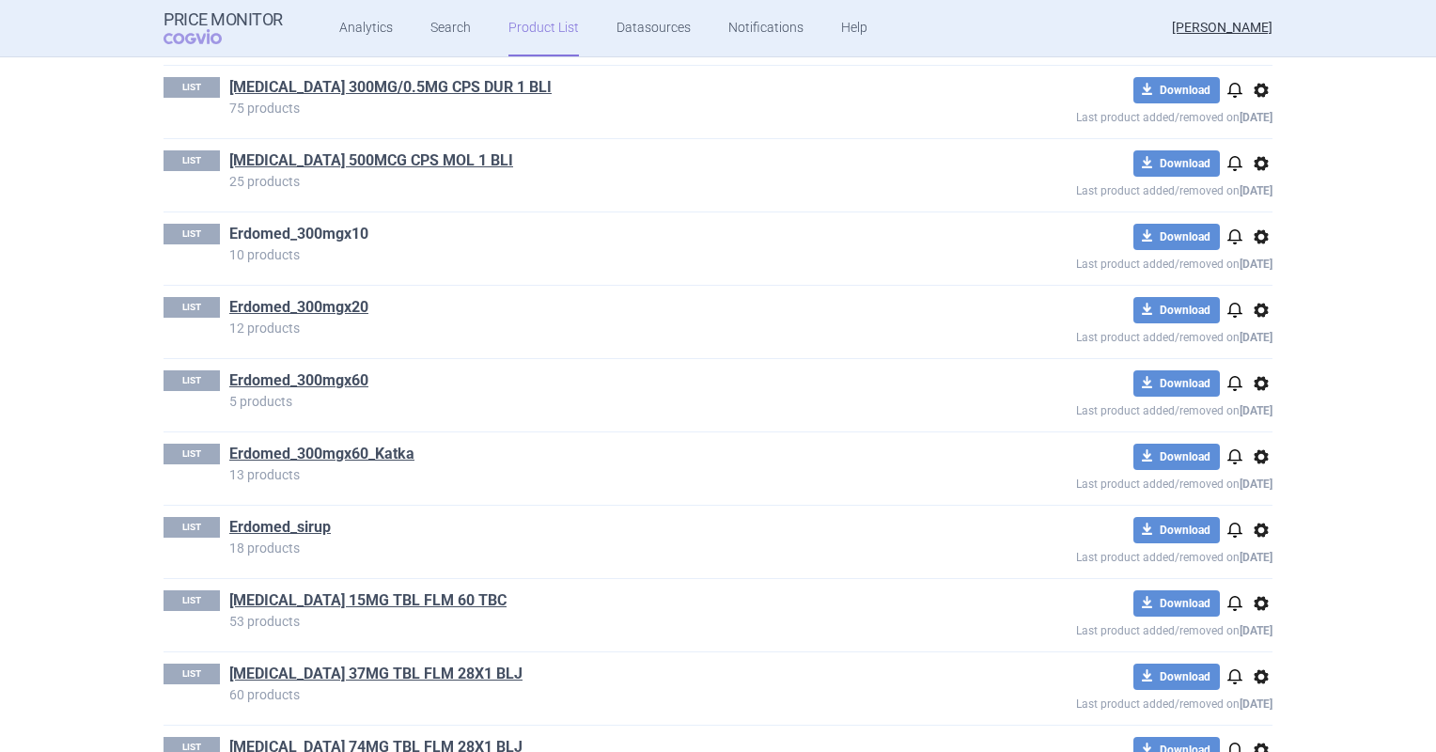
click at [331, 235] on link "Erdomed_300mgx10" at bounding box center [298, 234] width 139 height 21
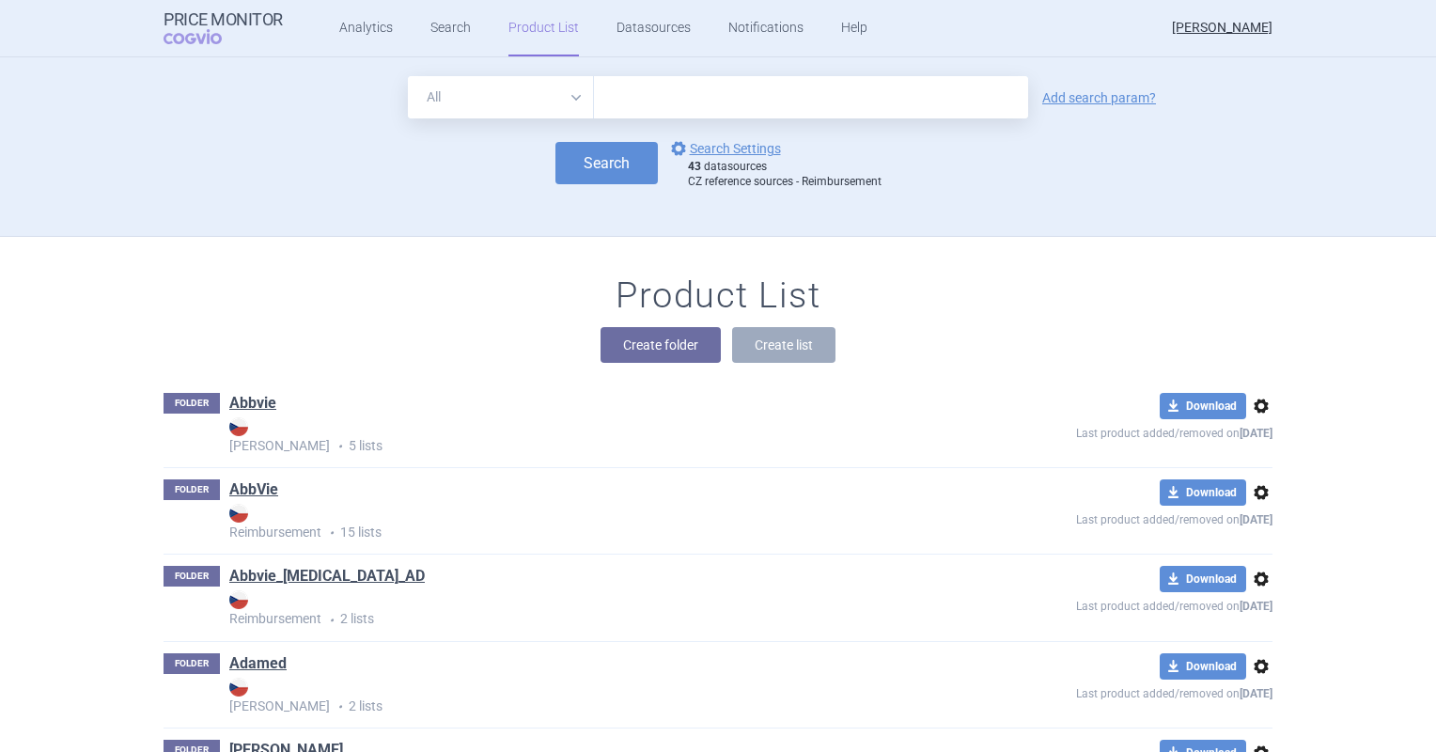
click at [612, 92] on input "text" at bounding box center [811, 97] width 434 height 42
type input "latuda"
click at [1079, 91] on link "Add search param?" at bounding box center [1099, 97] width 114 height 13
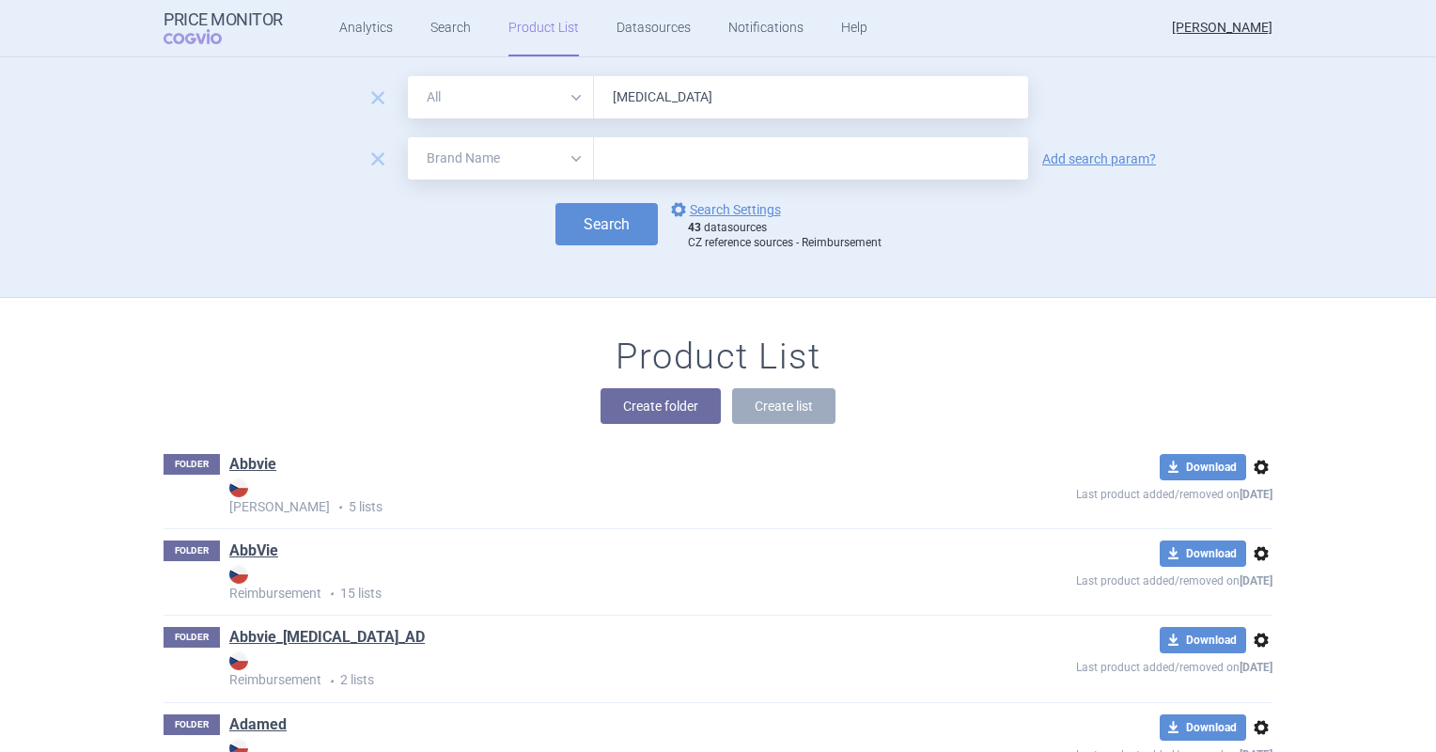
click at [459, 160] on select "All Brand Name ATC Company Active Substance Country Newer than" at bounding box center [501, 158] width 186 height 42
select select "country"
click at [408, 137] on select "All Brand Name ATC Company Active Substance Country Newer than" at bounding box center [501, 158] width 186 height 42
click at [594, 168] on div at bounding box center [811, 158] width 434 height 42
type input "nethe"
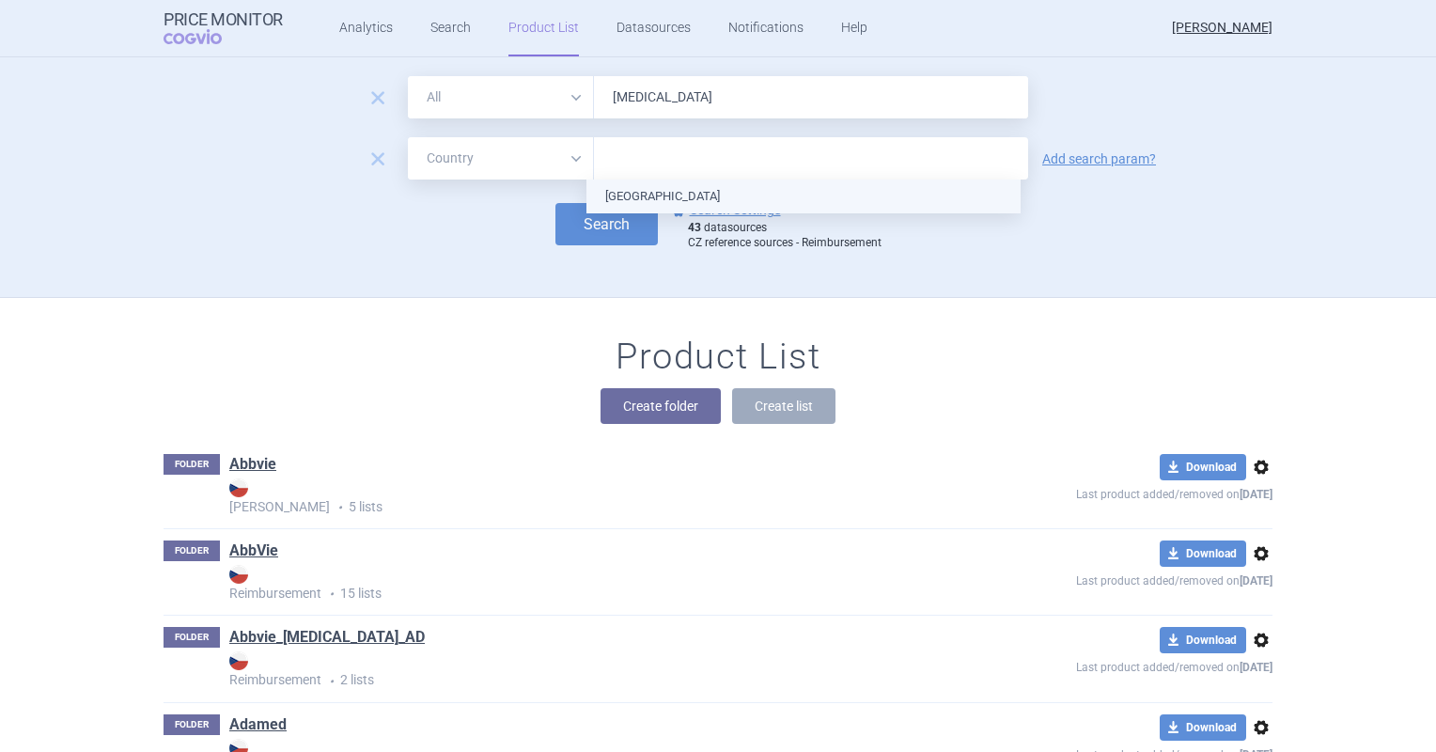
click at [633, 187] on ul "[GEOGRAPHIC_DATA]" at bounding box center [803, 196] width 434 height 34
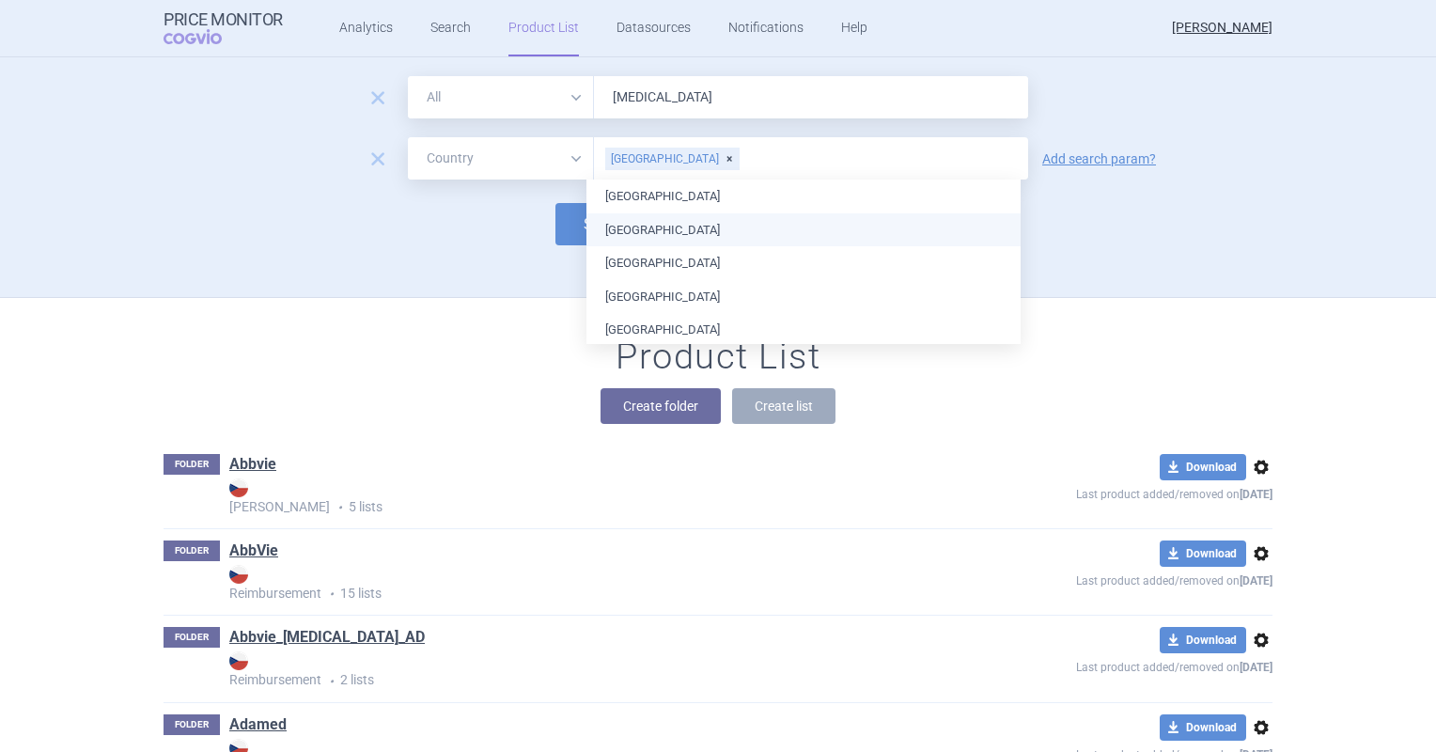
click at [516, 218] on div "Search options Search Settings 43 datasources CZ reference sources - Reimbursem…" at bounding box center [718, 224] width 1109 height 52
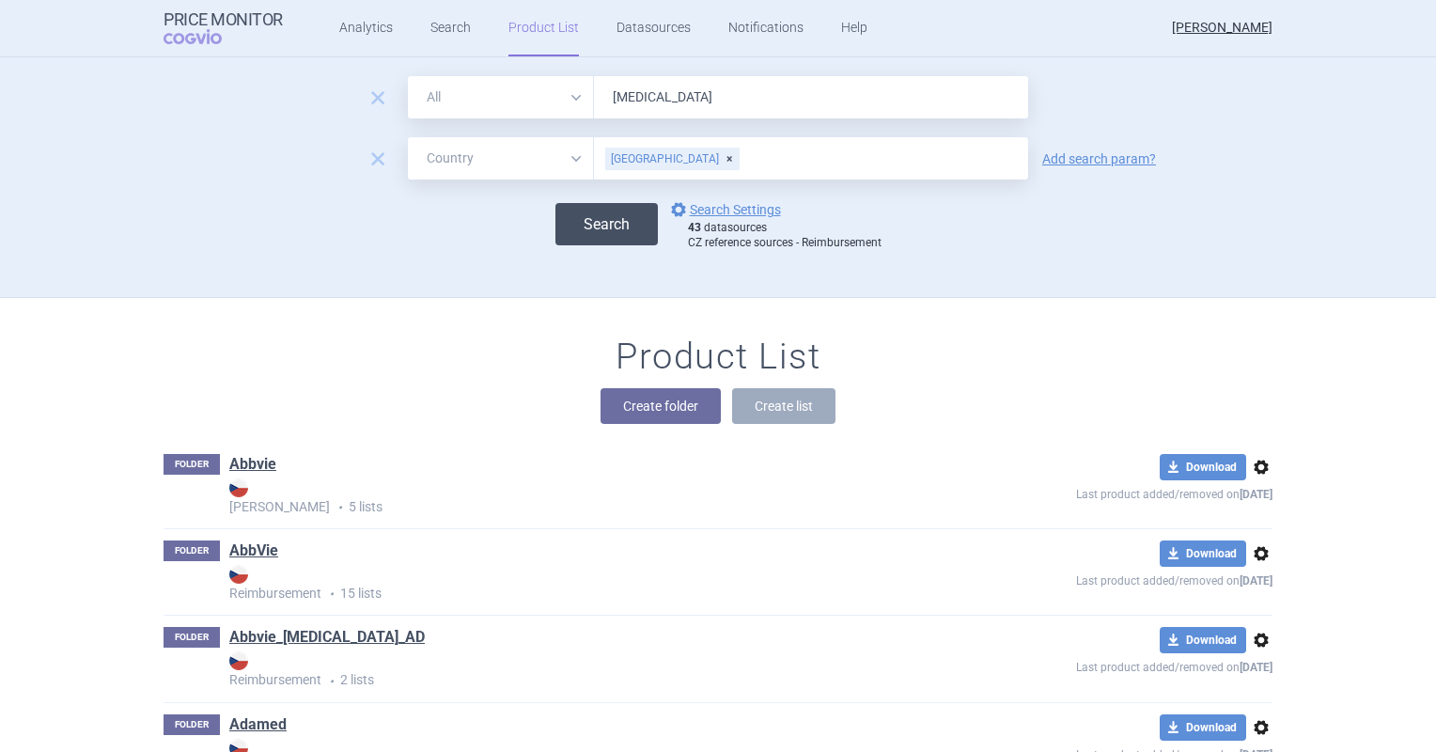
click at [592, 219] on button "Search" at bounding box center [606, 224] width 102 height 42
select select "country"
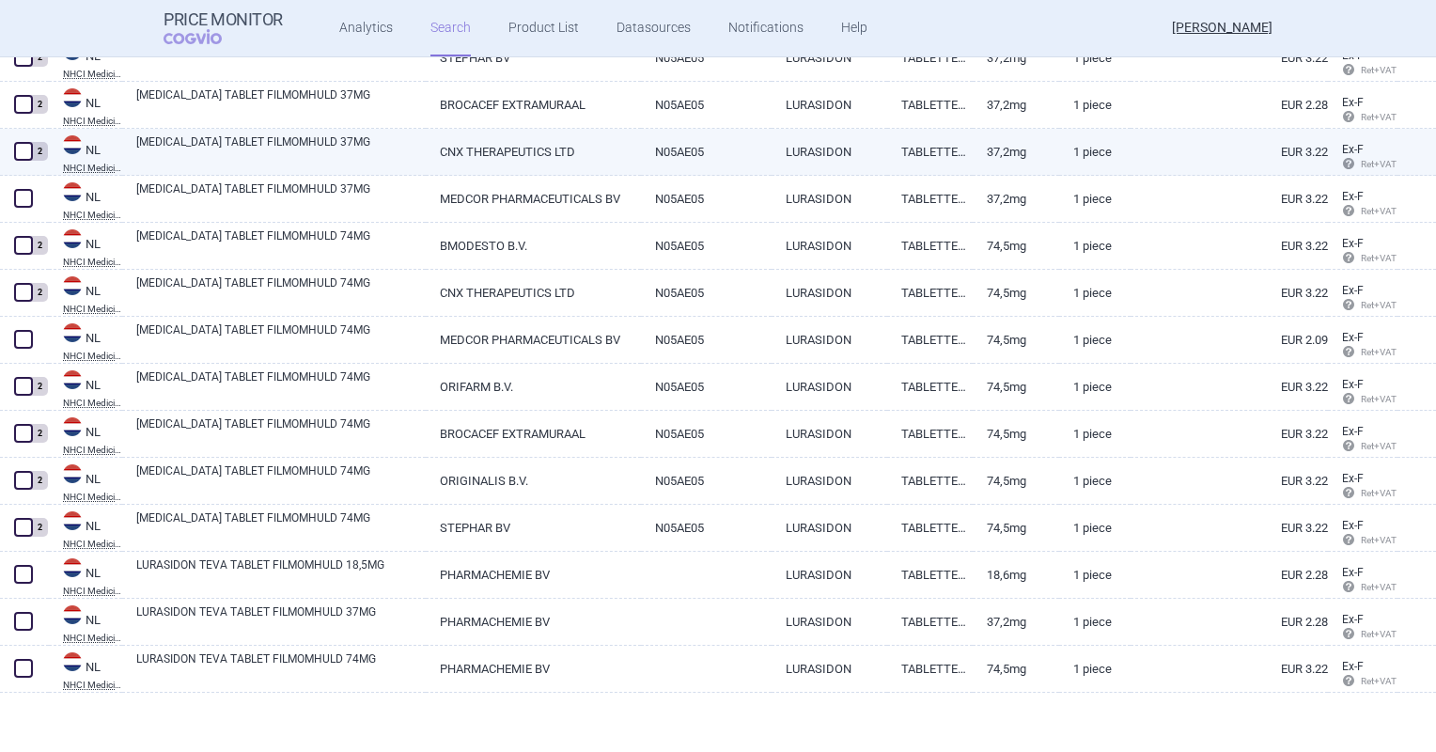
scroll to position [522, 0]
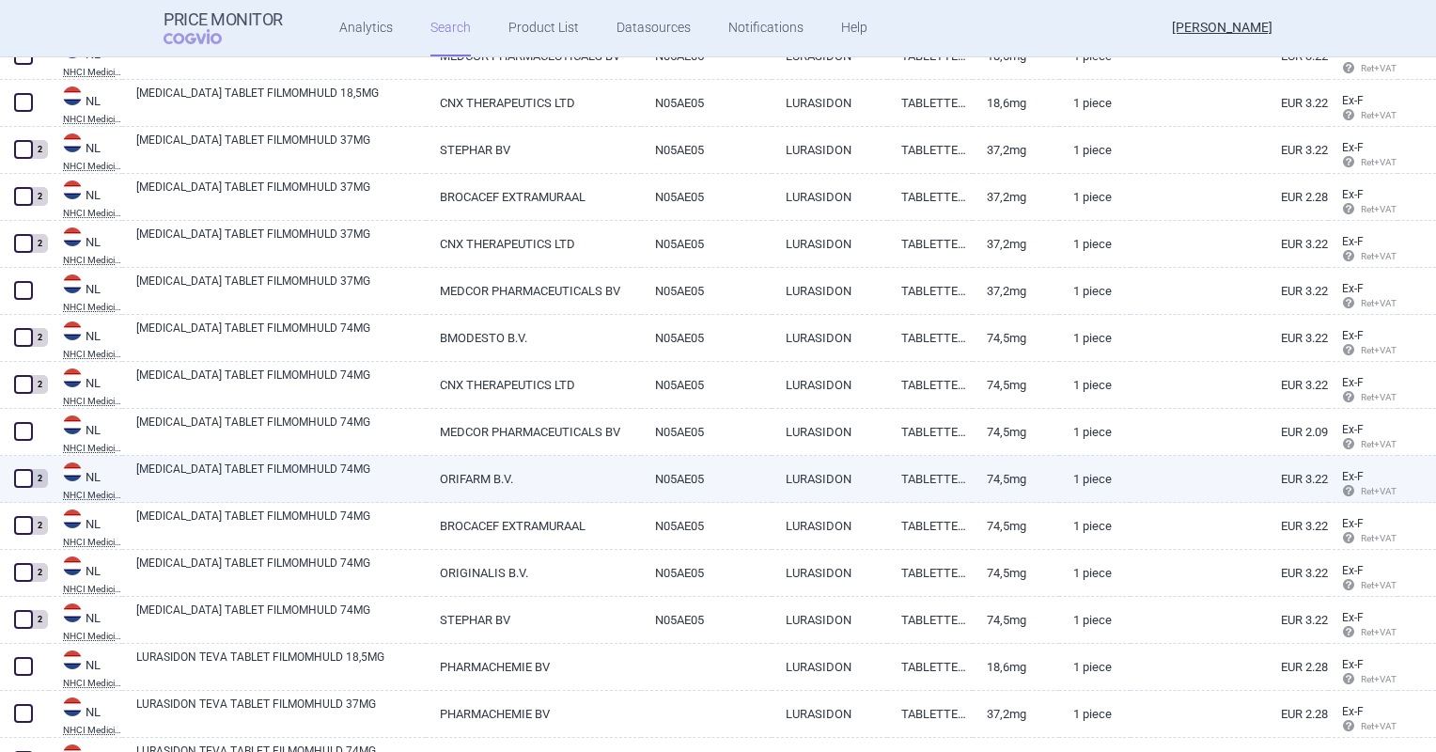
select select "country"
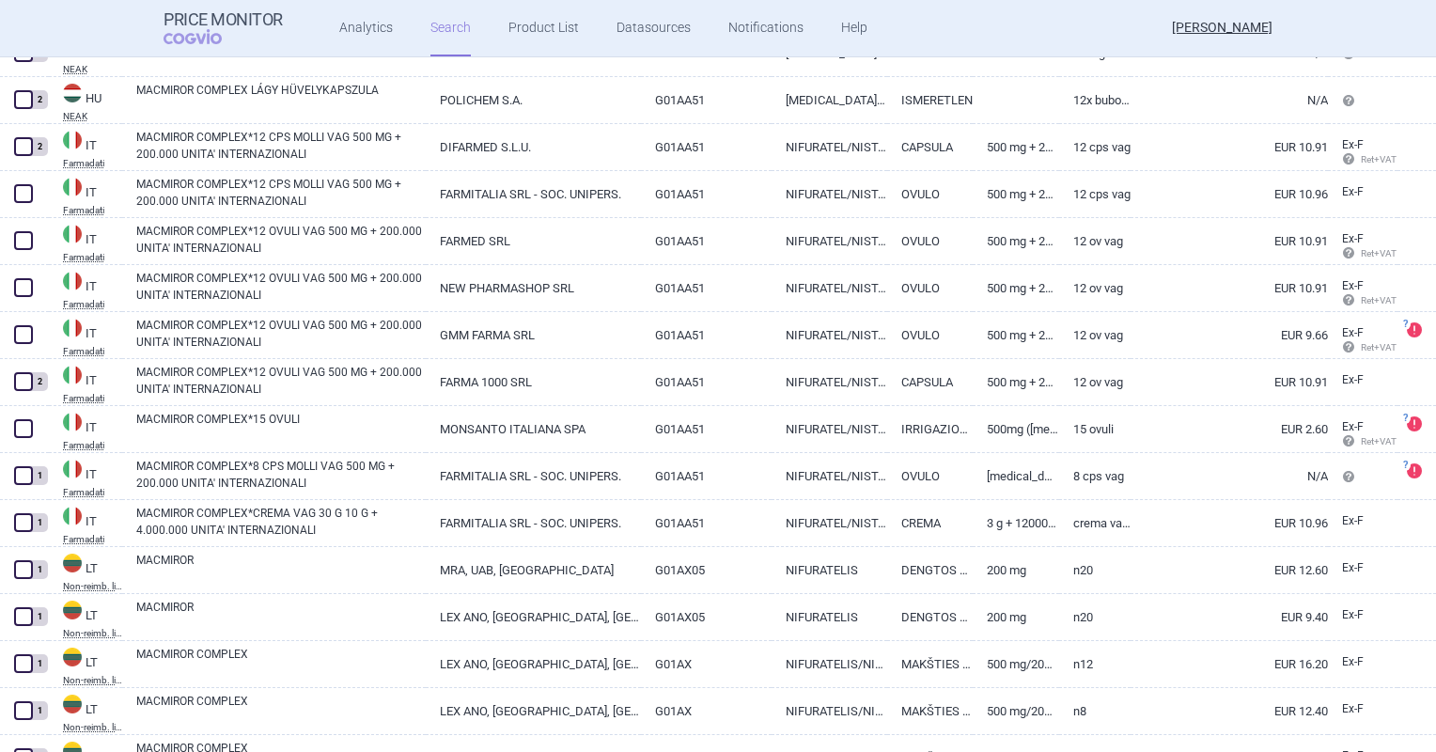
scroll to position [789, 0]
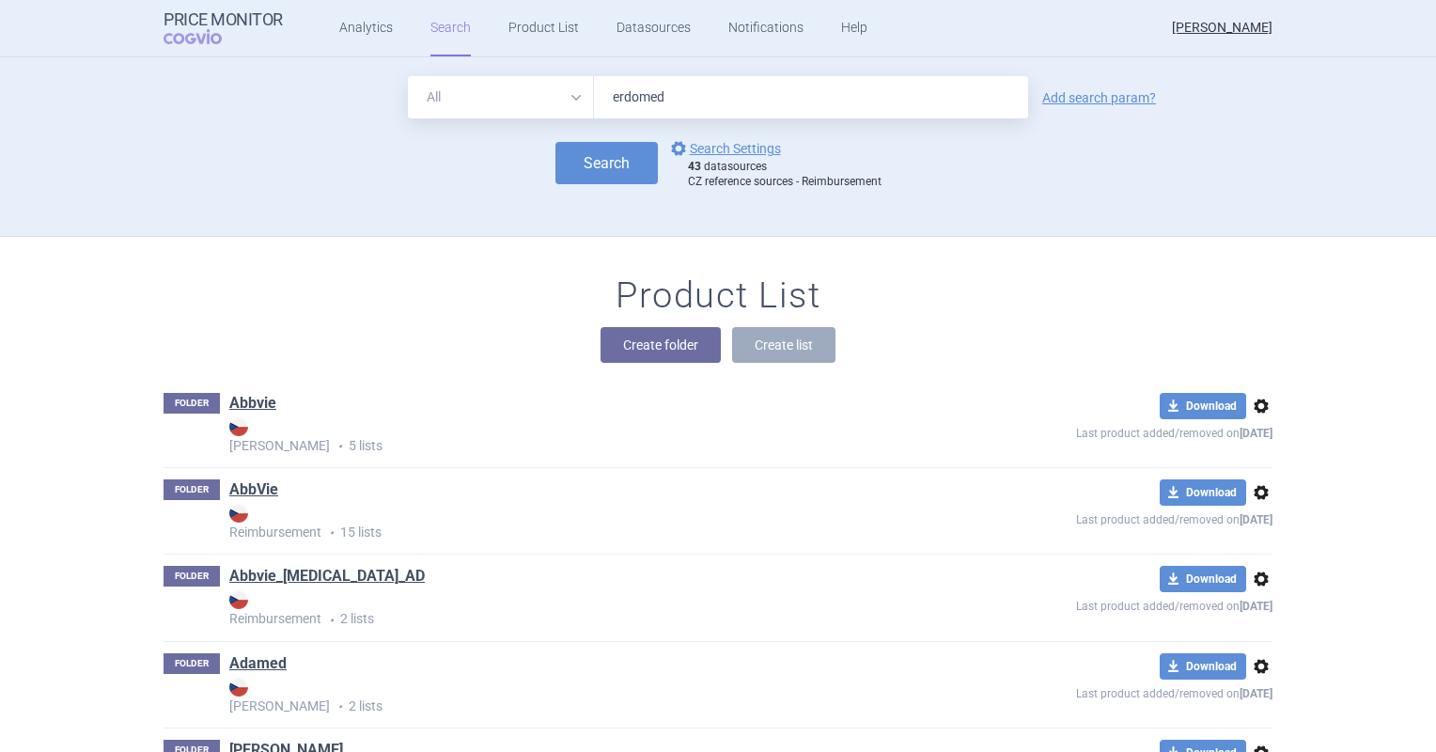
click button "Search" at bounding box center [606, 163] width 102 height 42
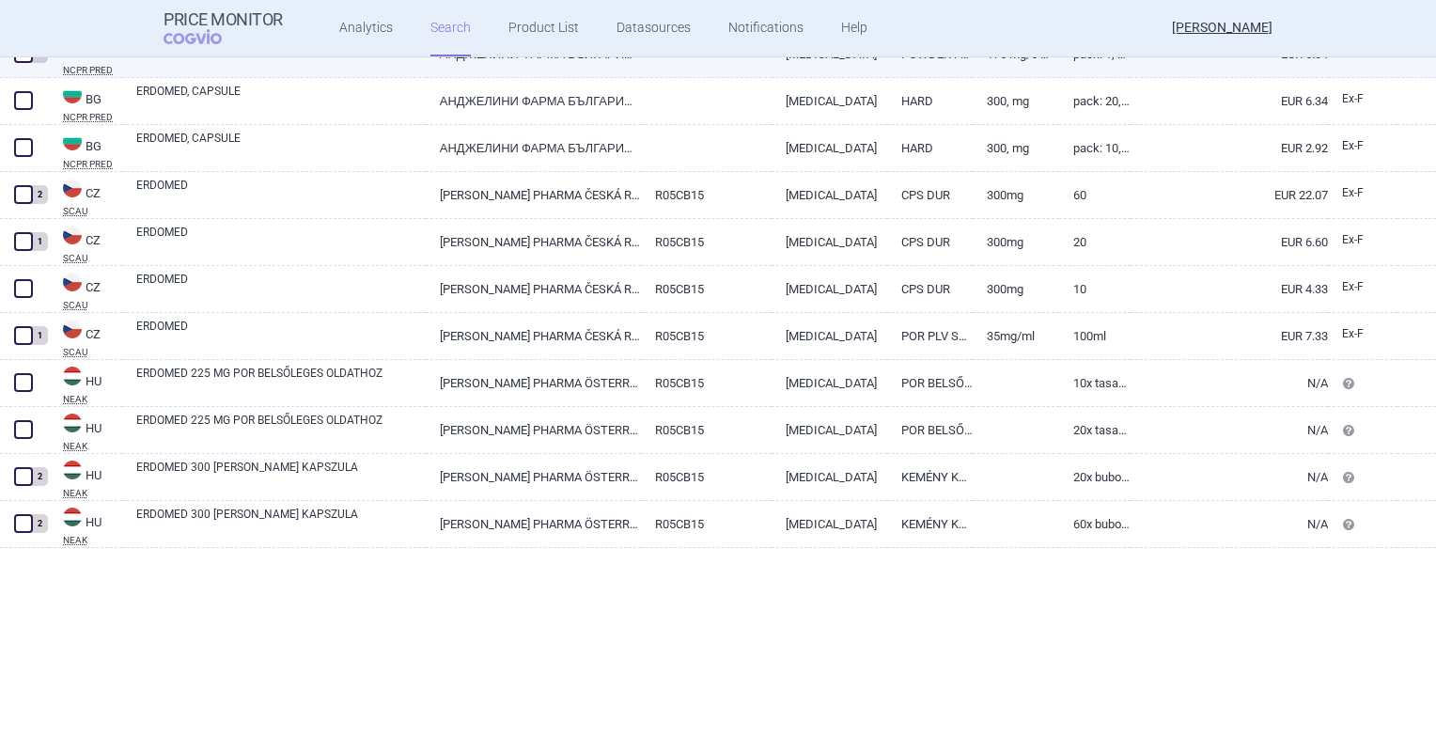
scroll to position [470, 0]
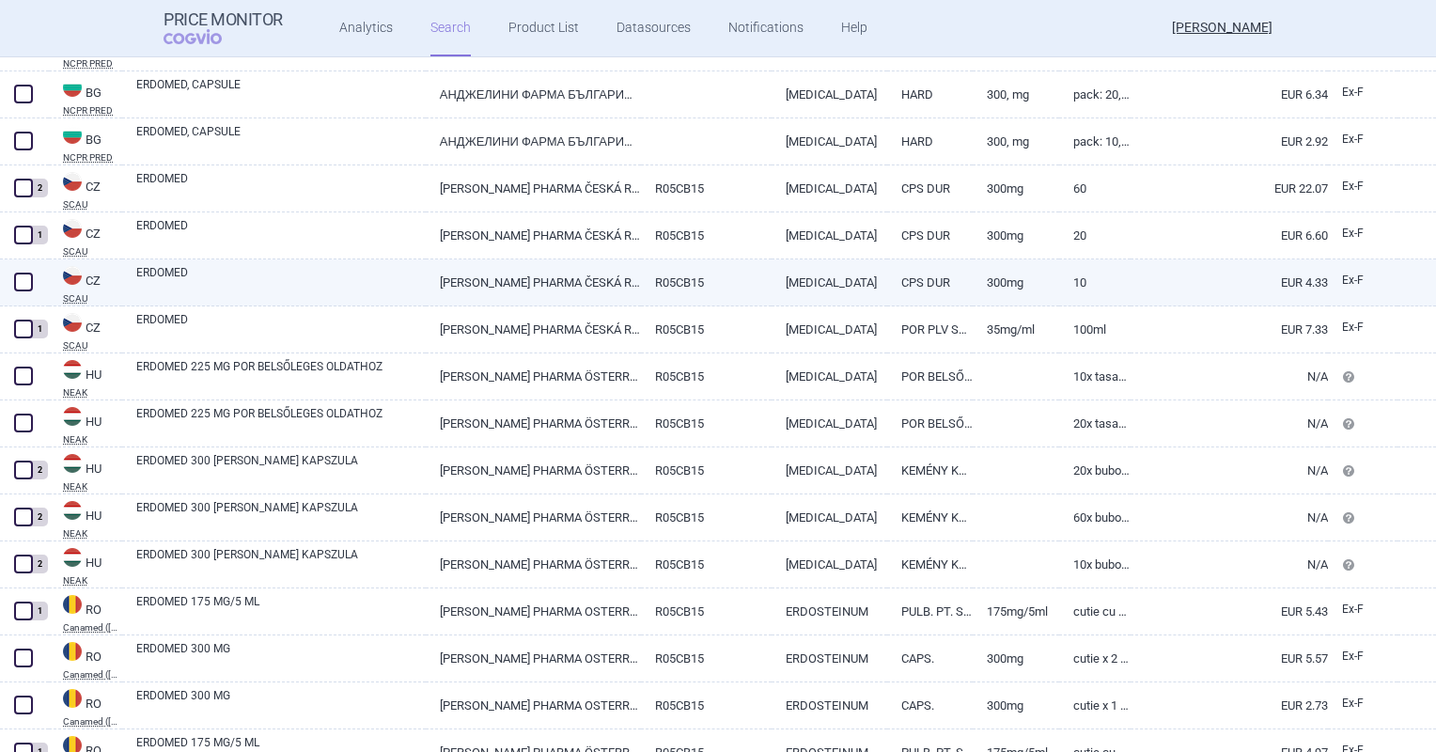
click at [34, 273] on span at bounding box center [23, 282] width 28 height 28
checkbox input "true"
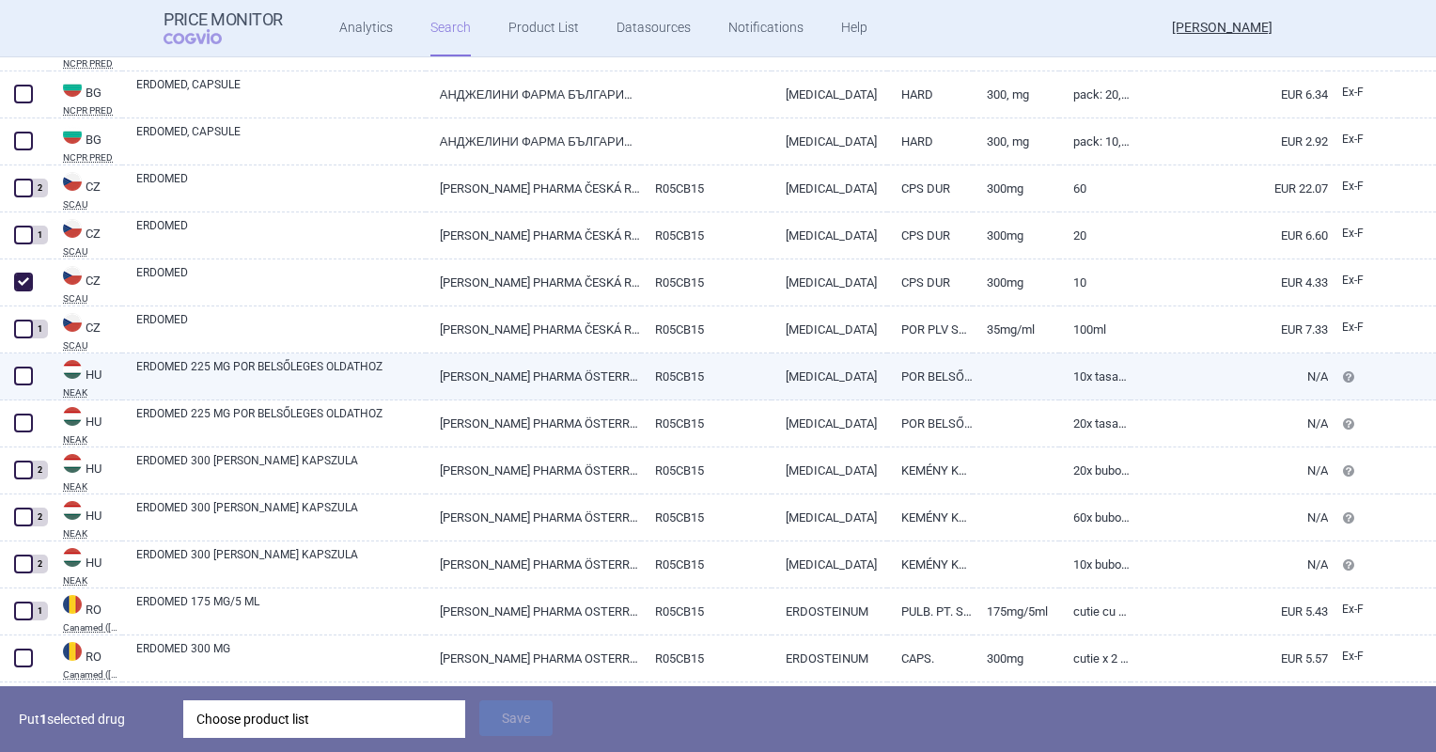
click at [26, 369] on span at bounding box center [23, 375] width 19 height 19
checkbox input "true"
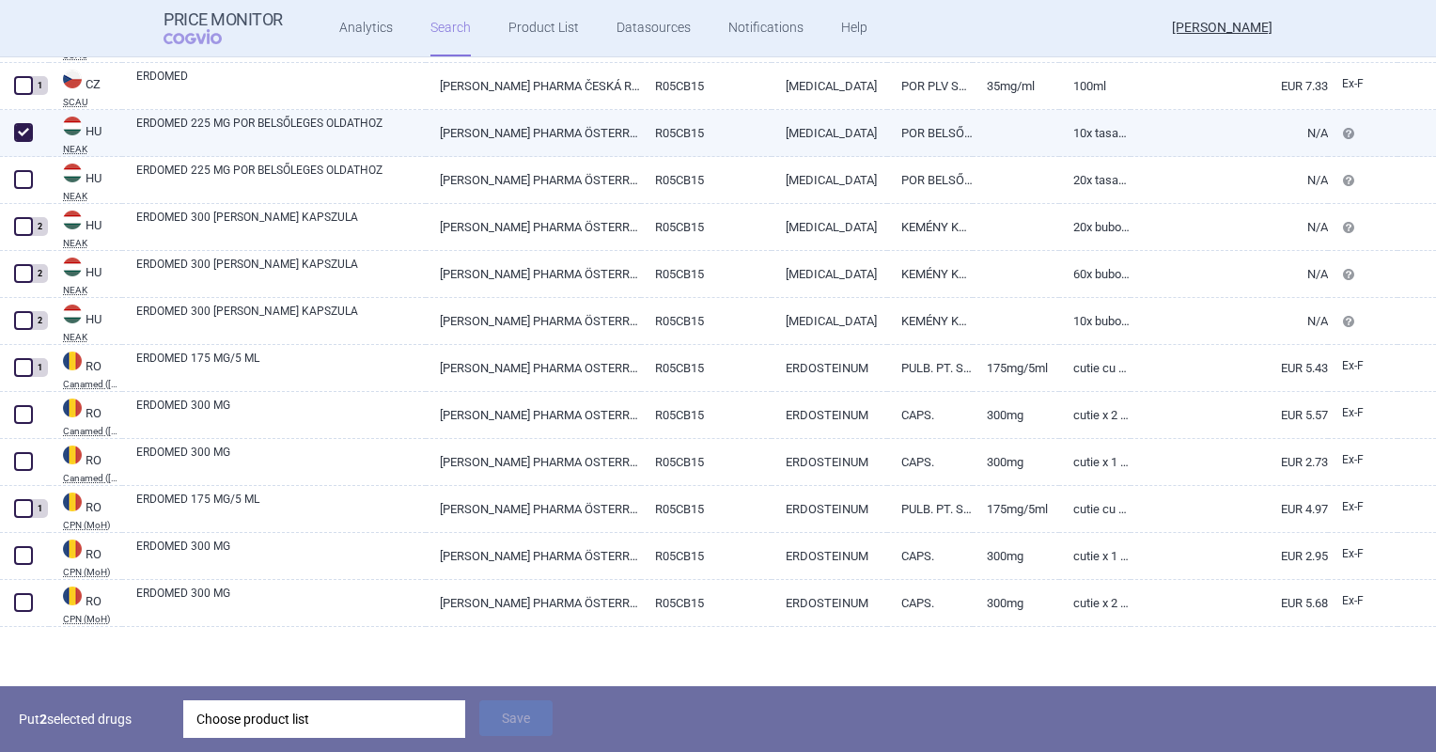
scroll to position [714, 0]
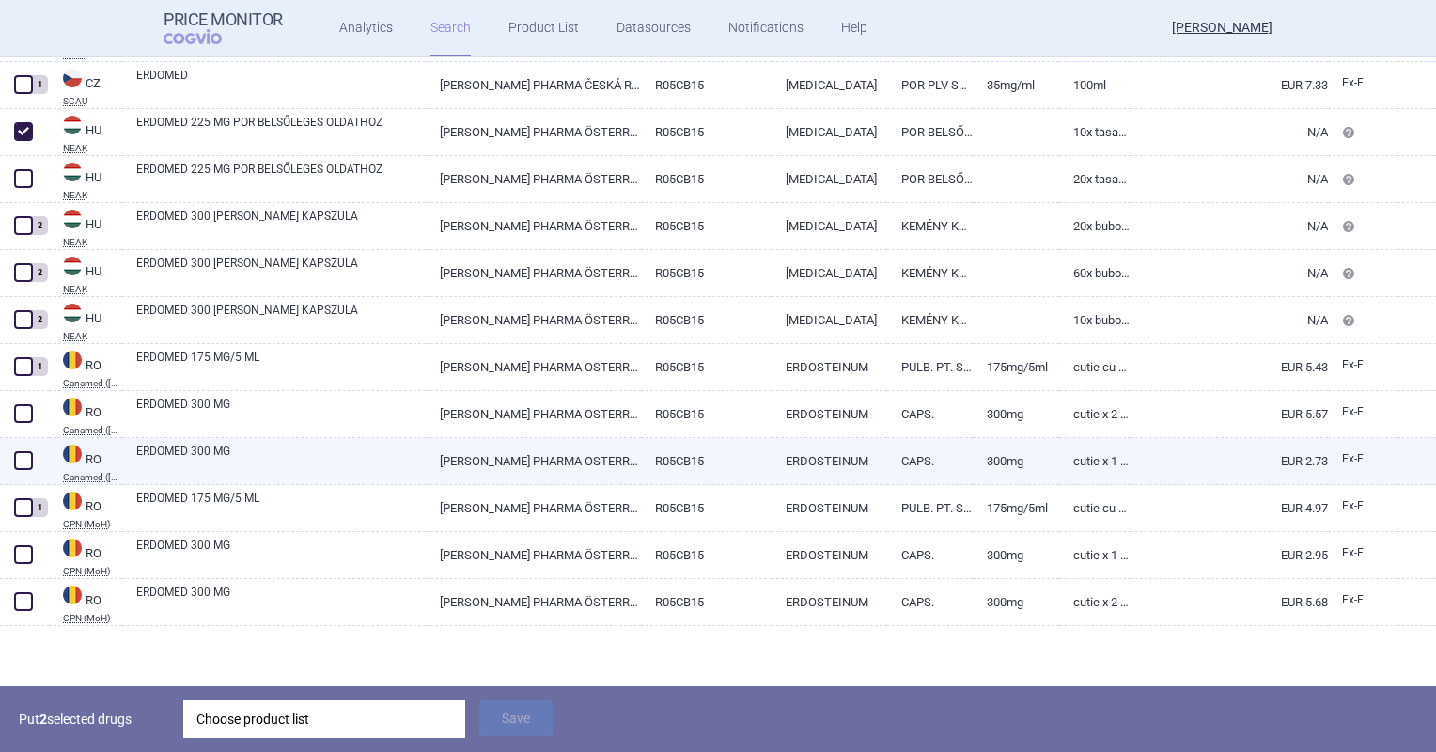
click at [226, 470] on link "ERDOMED 300 MG" at bounding box center [280, 460] width 289 height 34
select select "EUR"
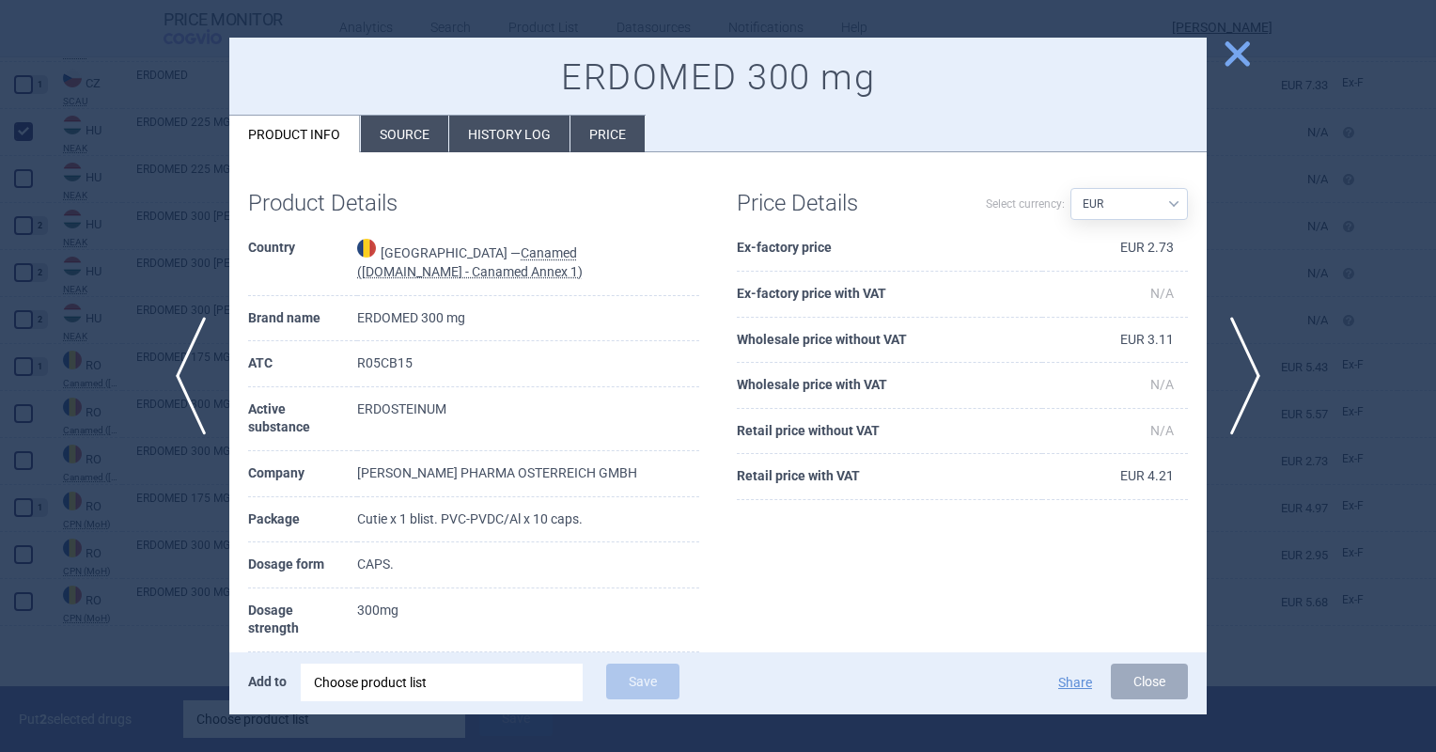
click at [1224, 68] on button "close" at bounding box center [1230, 56] width 47 height 36
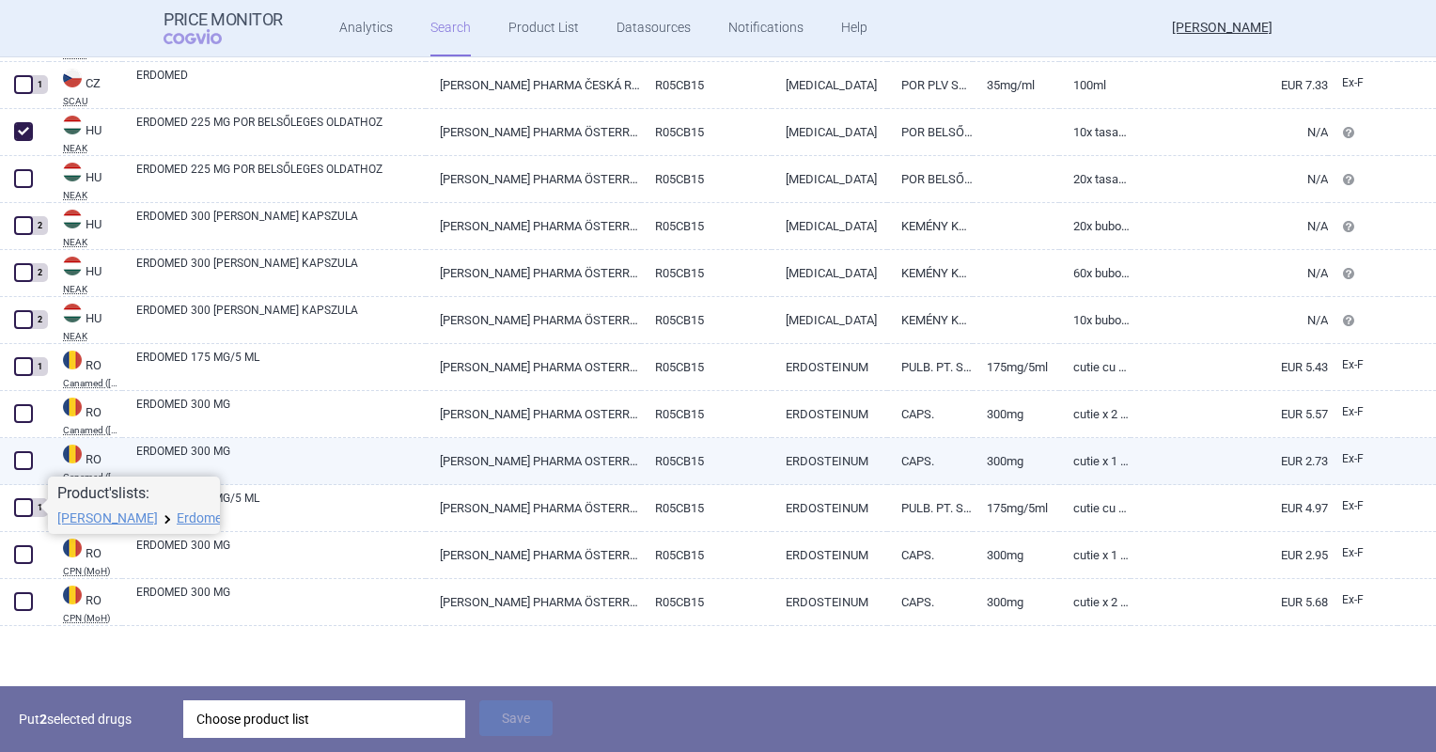
click at [36, 462] on span at bounding box center [23, 460] width 28 height 28
checkbox input "true"
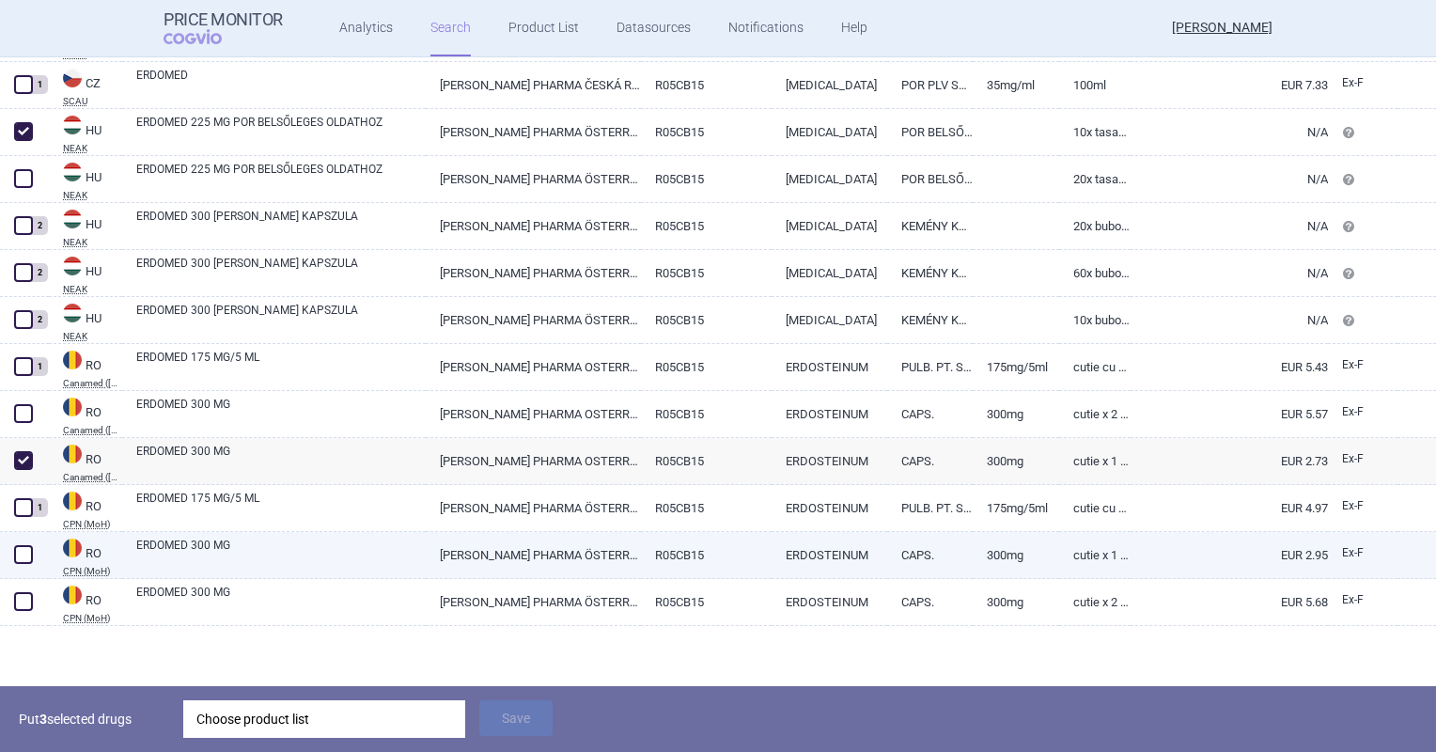
click at [25, 560] on span at bounding box center [23, 554] width 19 height 19
checkbox input "true"
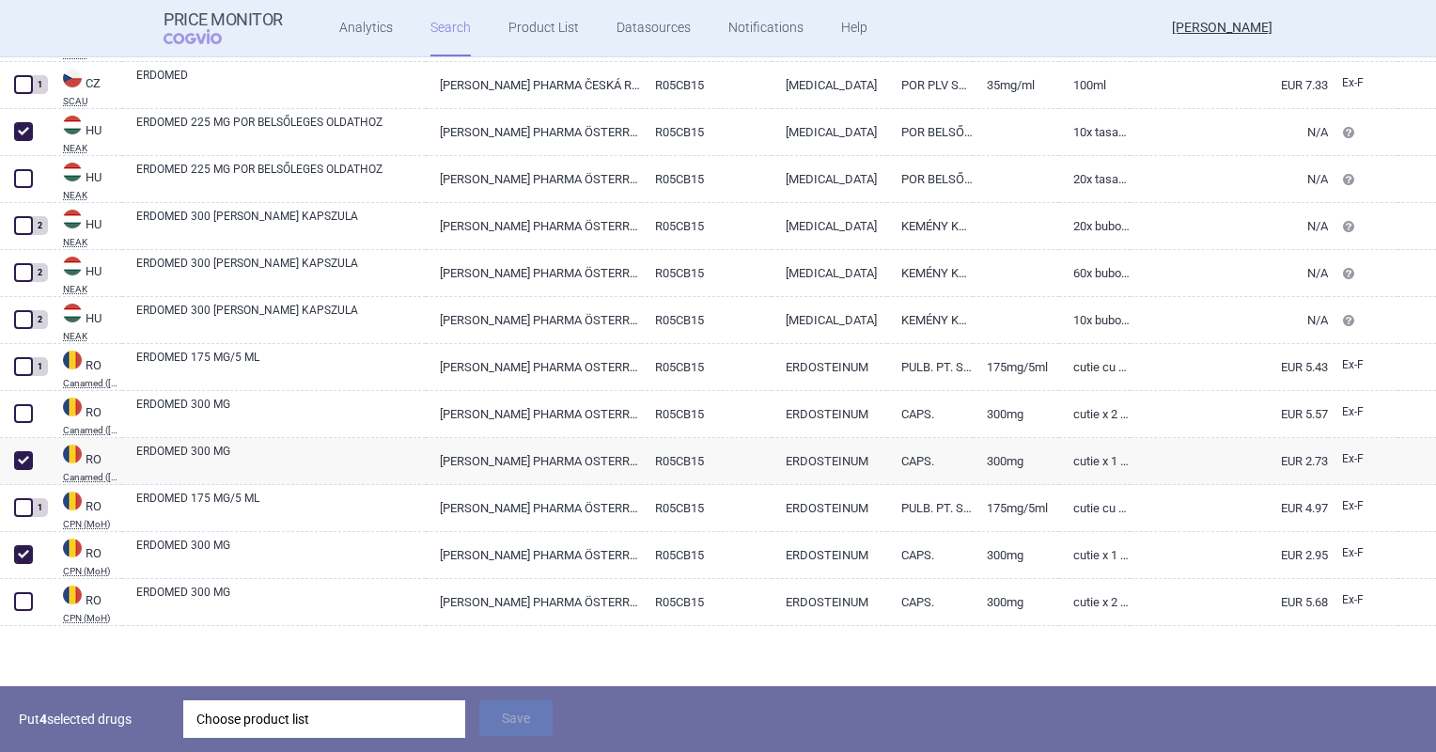
click at [290, 725] on div "Choose product list" at bounding box center [324, 719] width 256 height 38
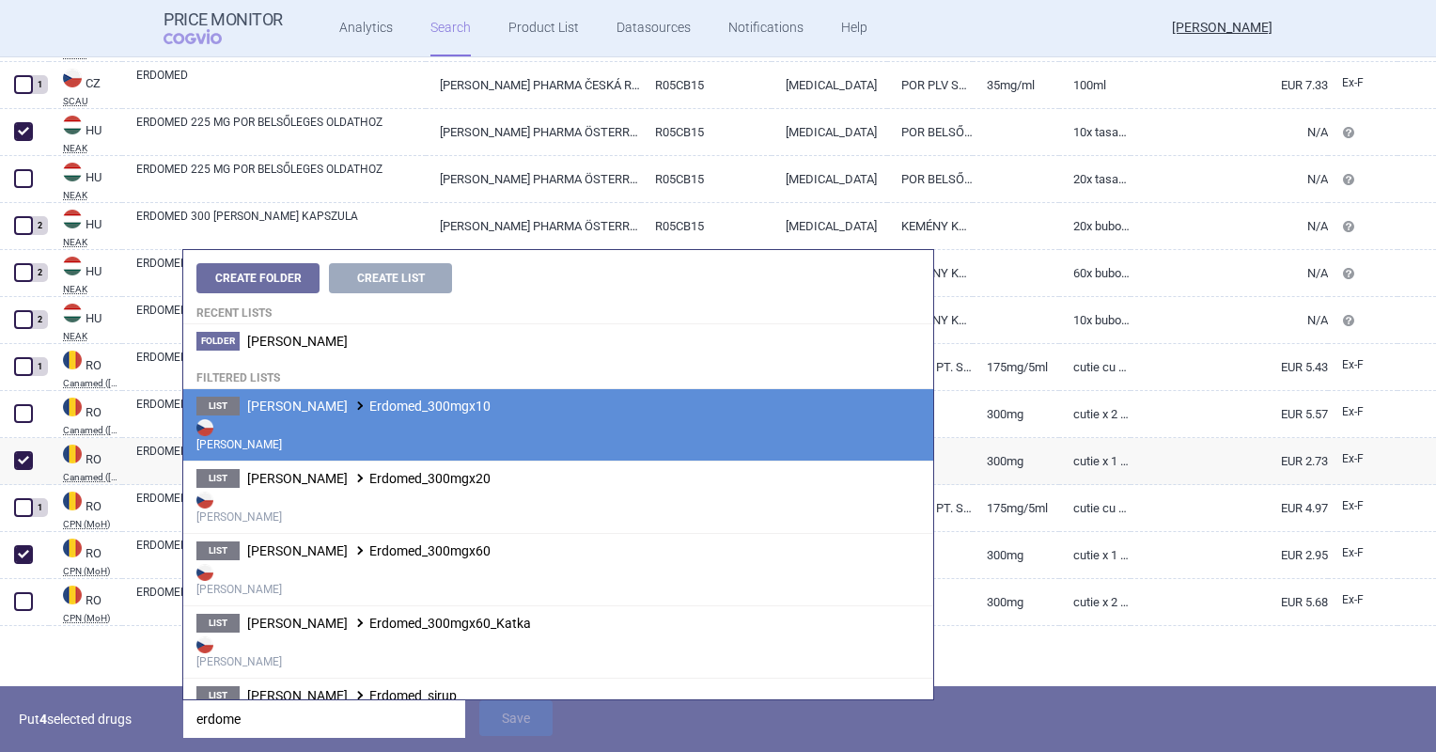
type input "erdome"
click at [356, 424] on strong "[PERSON_NAME]" at bounding box center [558, 434] width 724 height 38
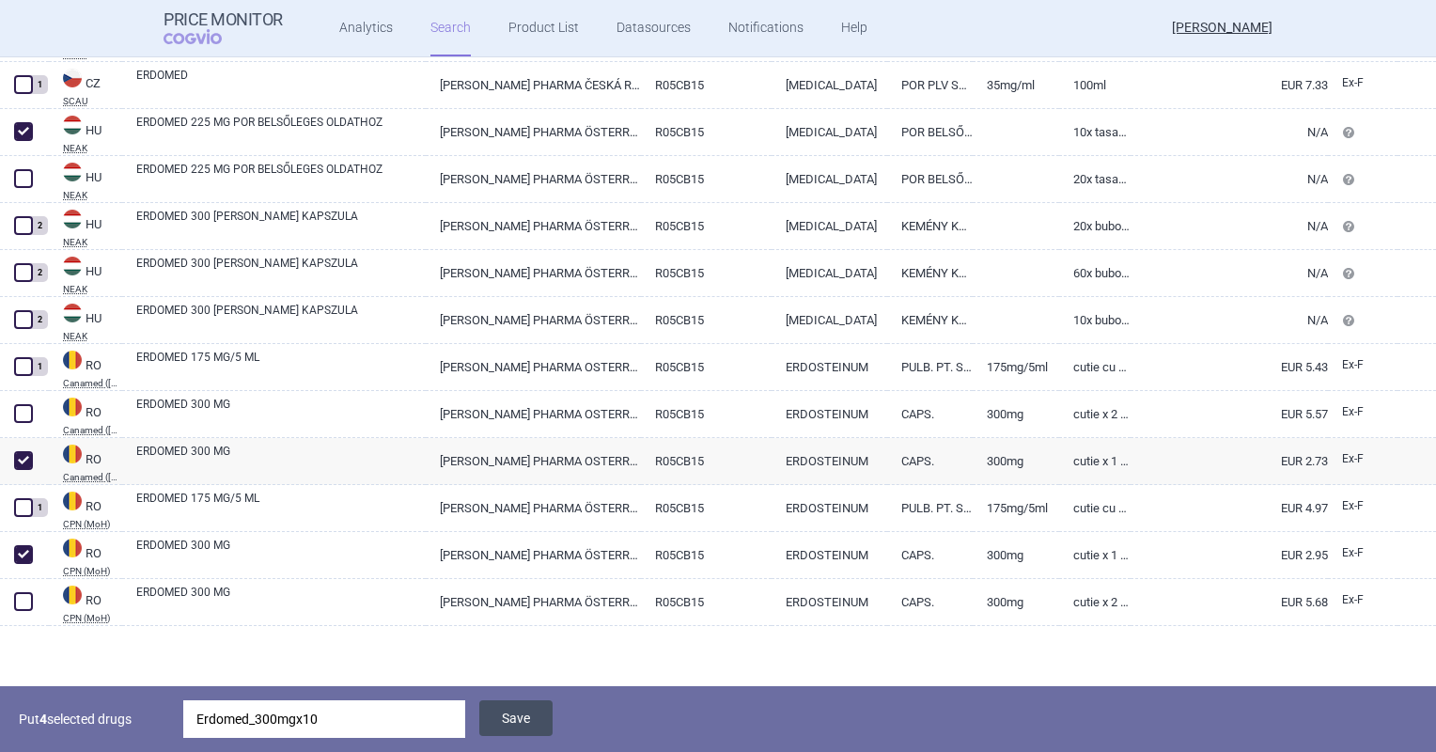
click at [509, 718] on button "Save" at bounding box center [515, 718] width 73 height 36
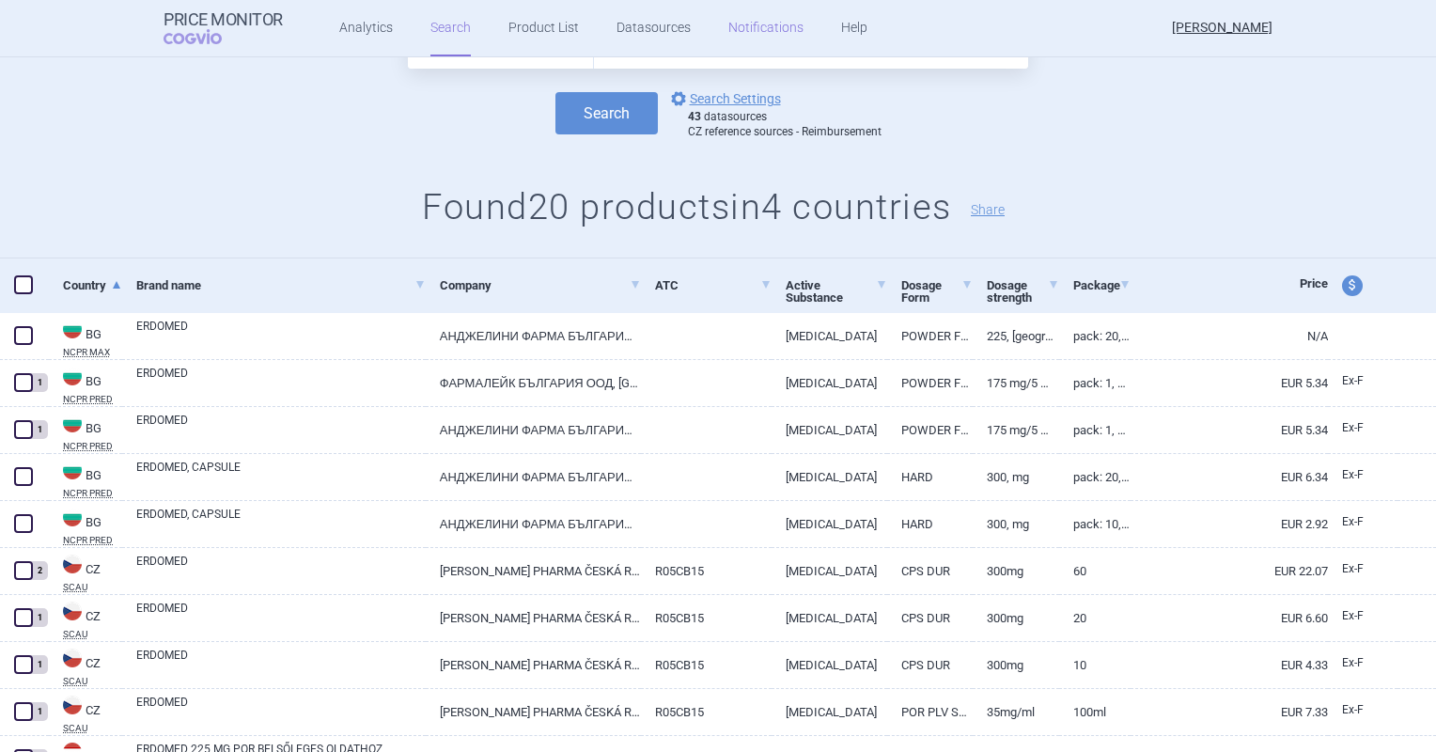
scroll to position [85, 0]
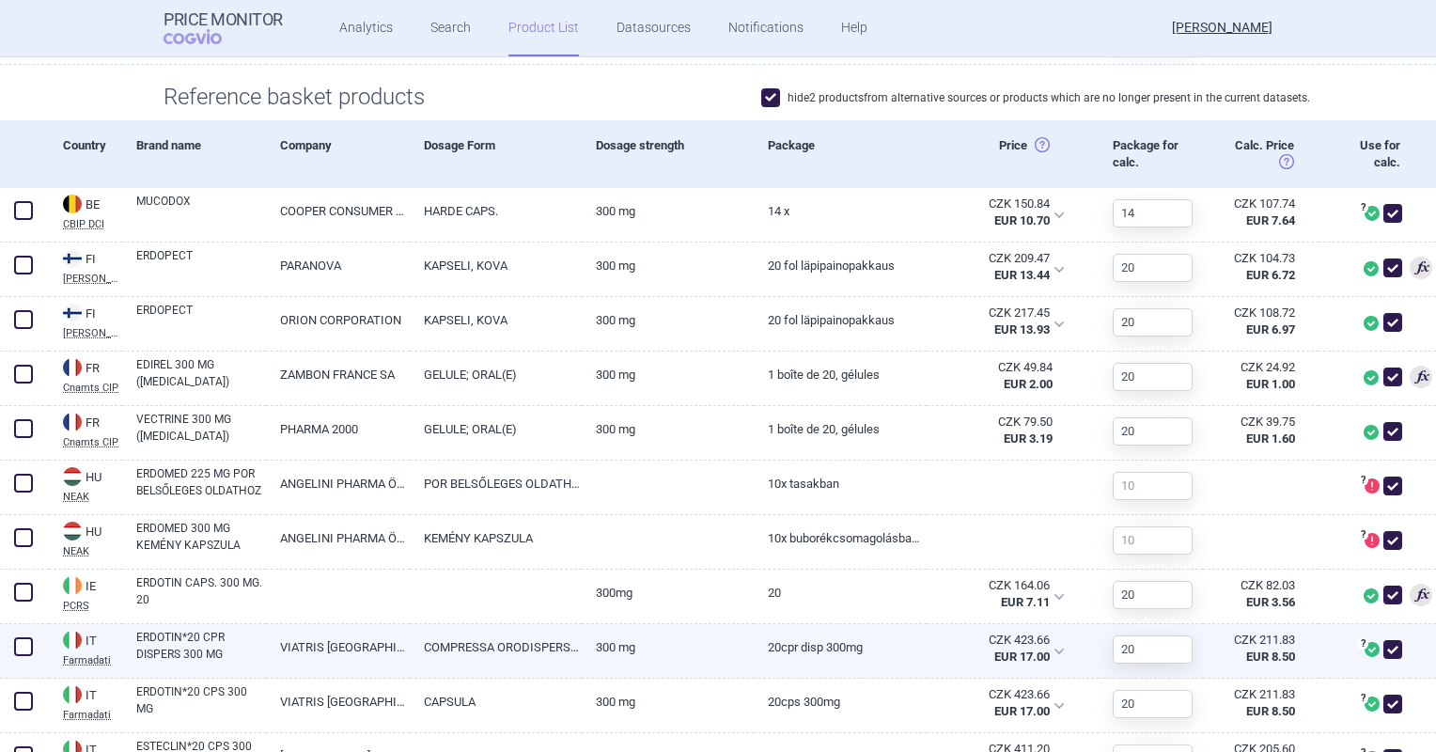
scroll to position [564, 0]
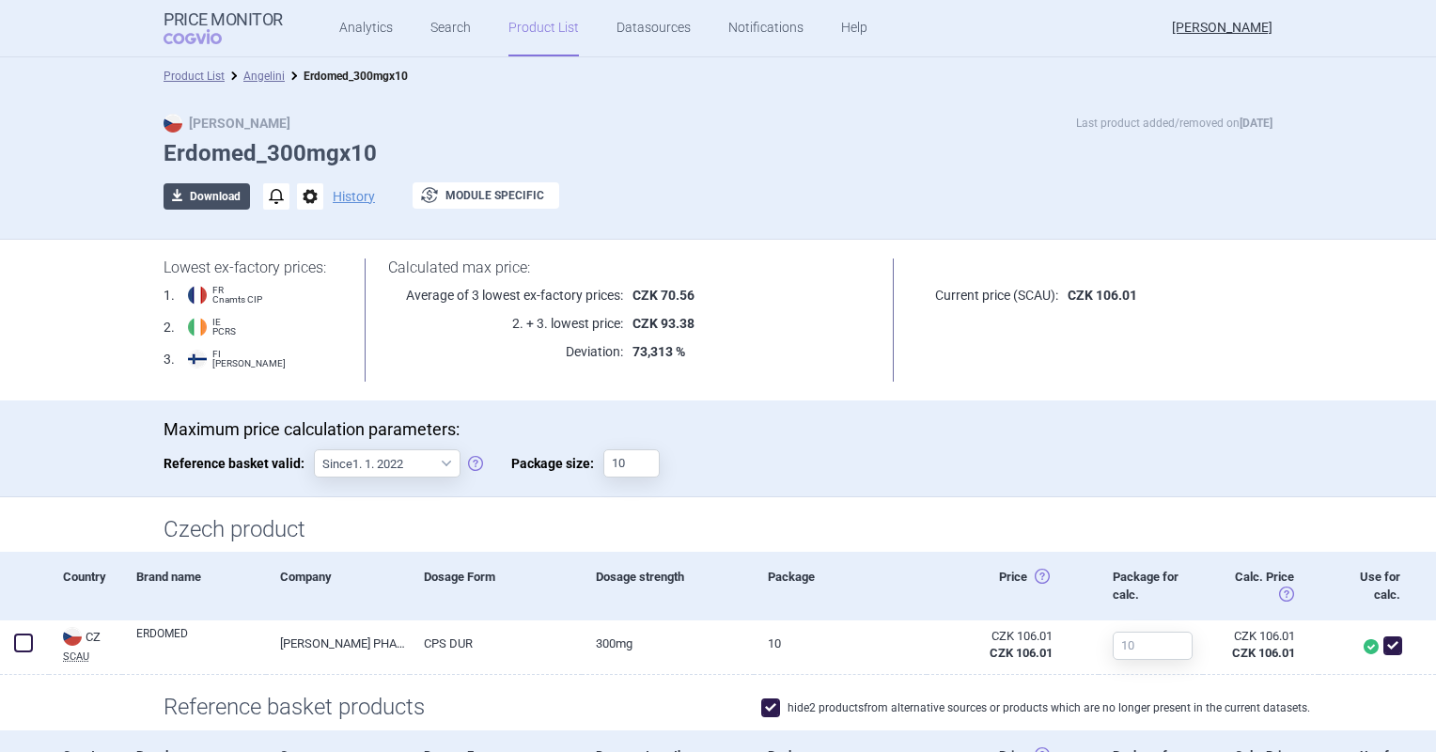
click at [201, 197] on button "download Download" at bounding box center [207, 196] width 86 height 26
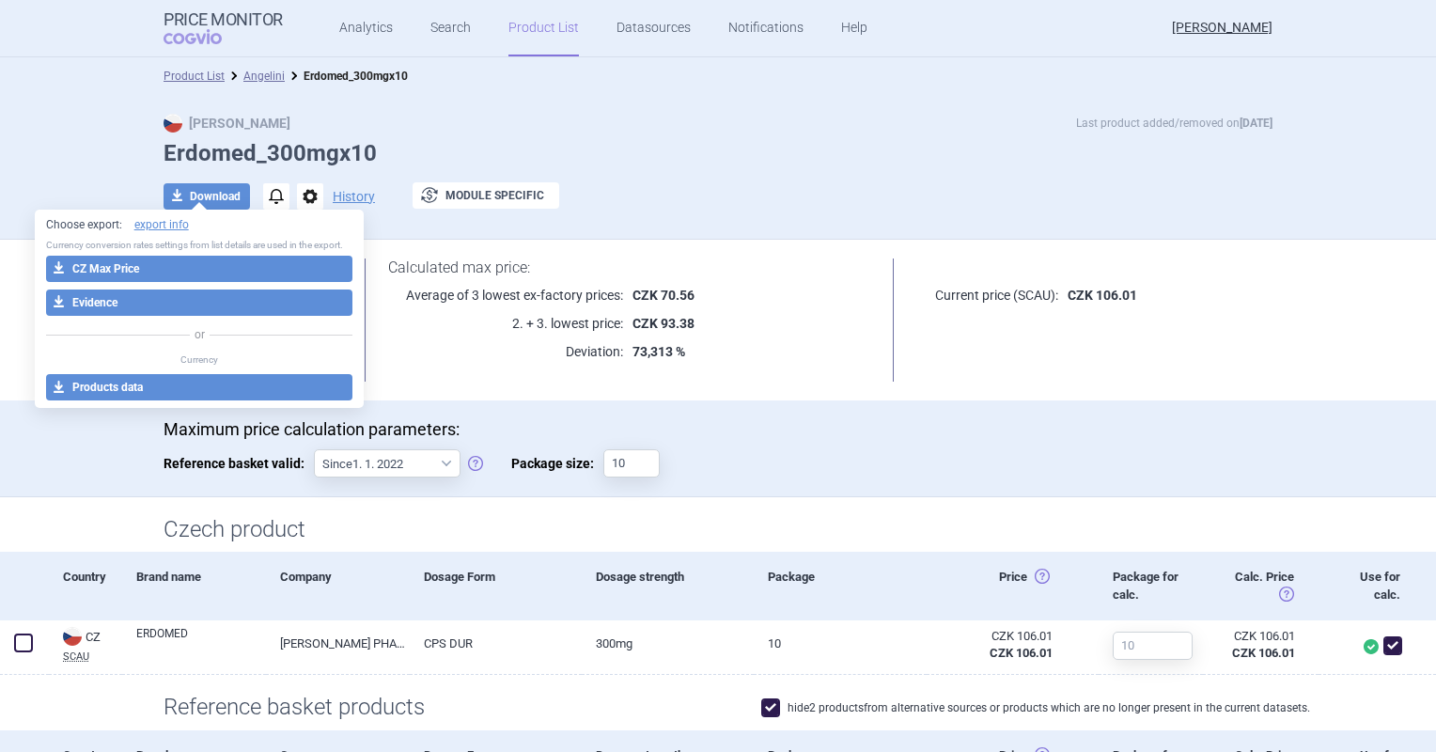
select select "EUR"
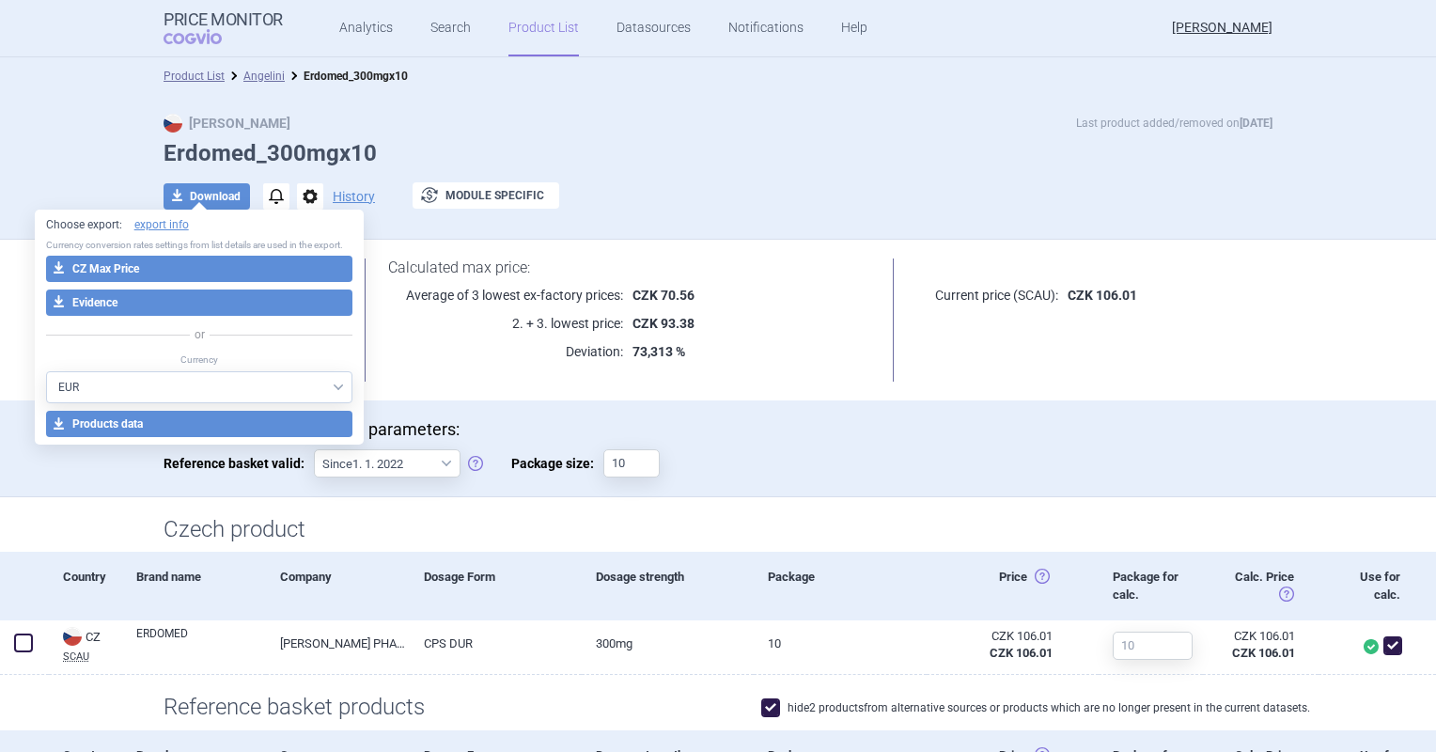
click at [198, 252] on div "Choose export: export info Currency conversion rates settings from list details…" at bounding box center [200, 328] width 330 height 236
click at [199, 261] on button "download CZ Max Price" at bounding box center [199, 269] width 307 height 26
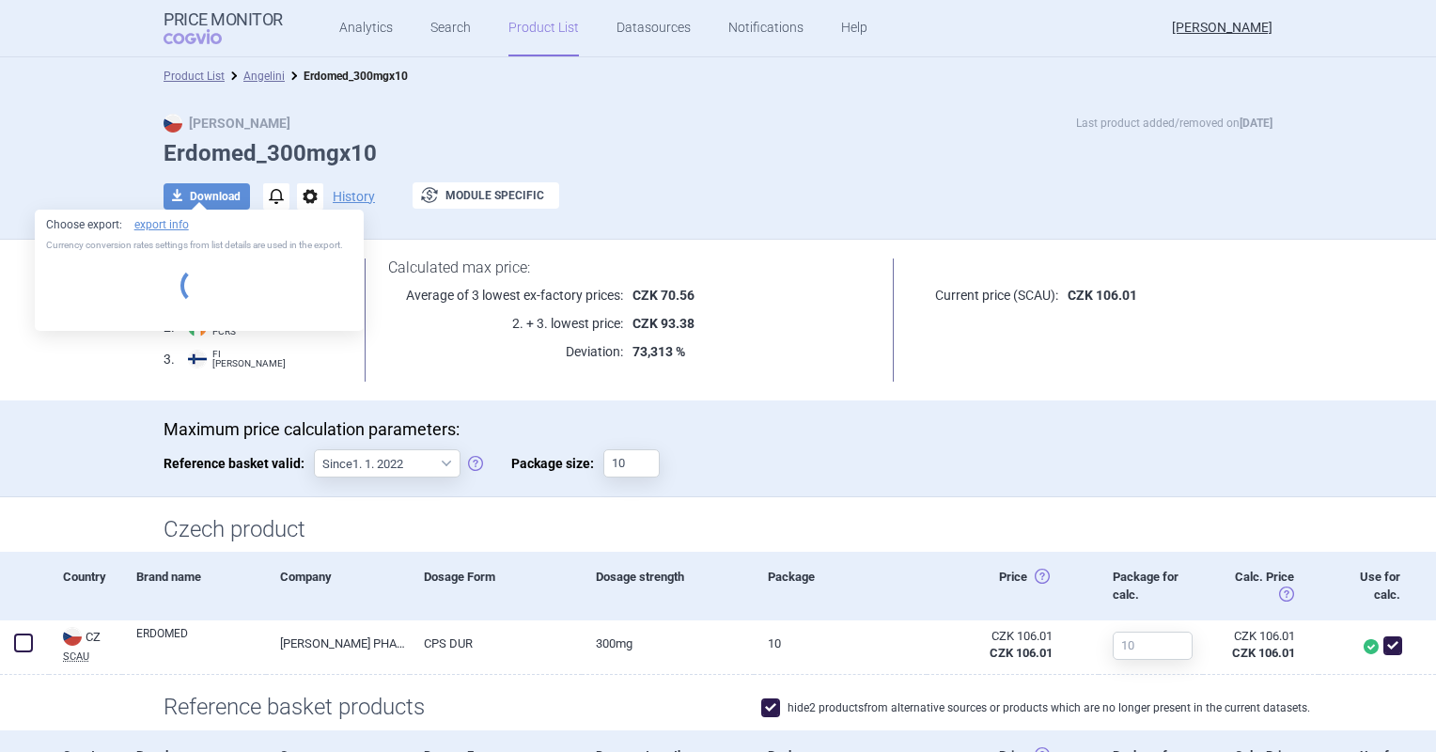
select select "EUR"
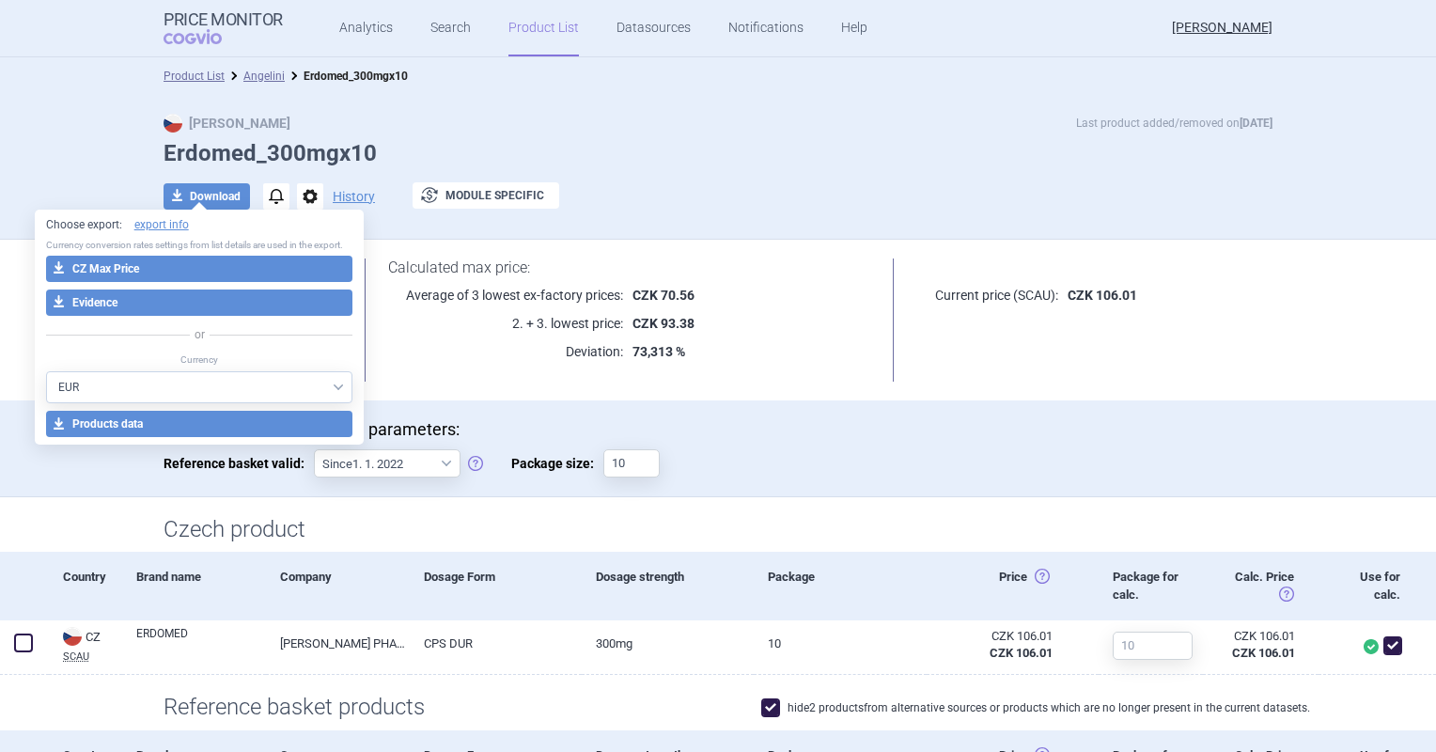
click at [742, 399] on div "Lowest ex-factory prices: 1 . FR Cnamts CIP 2 . IE PCRS 3 . FI KELA Calculated …" at bounding box center [718, 320] width 1184 height 161
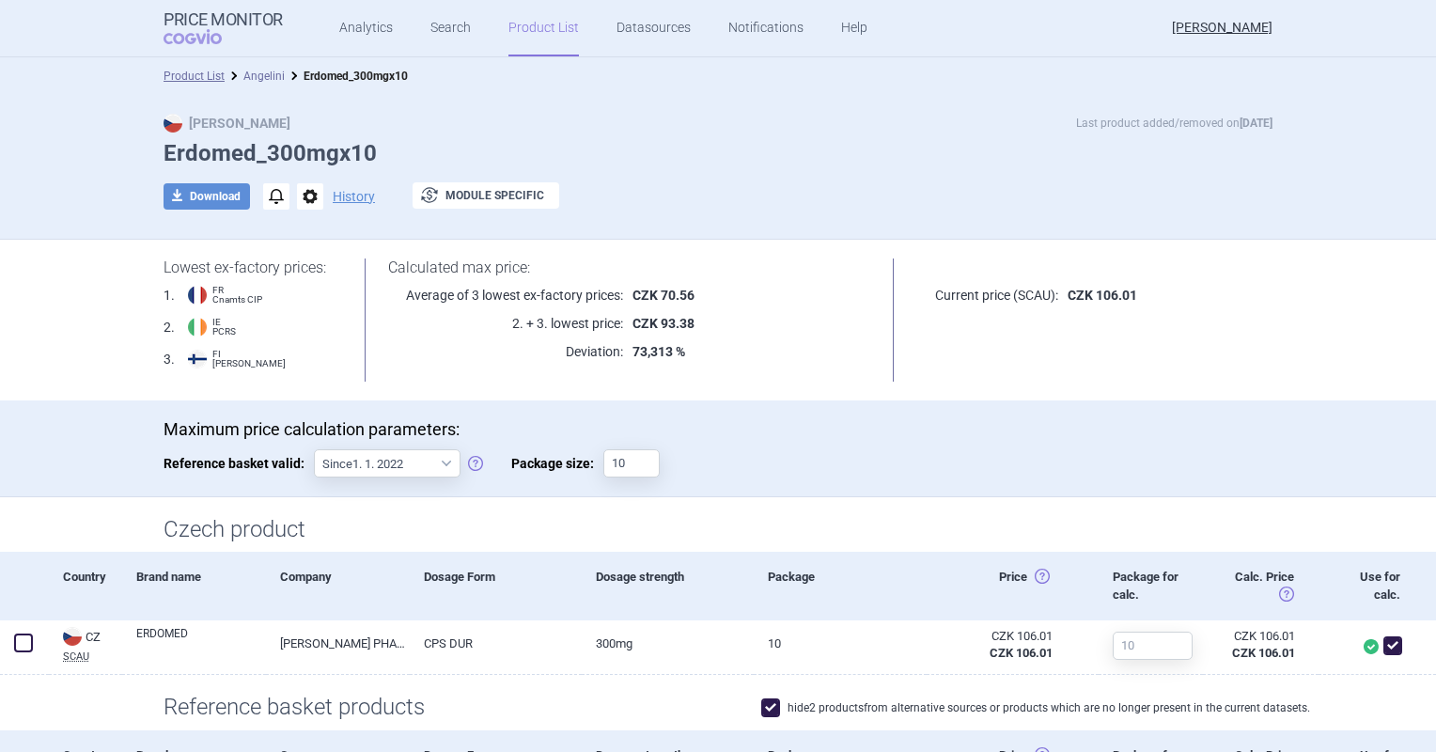
click at [260, 80] on link "Angelini" at bounding box center [263, 76] width 41 height 13
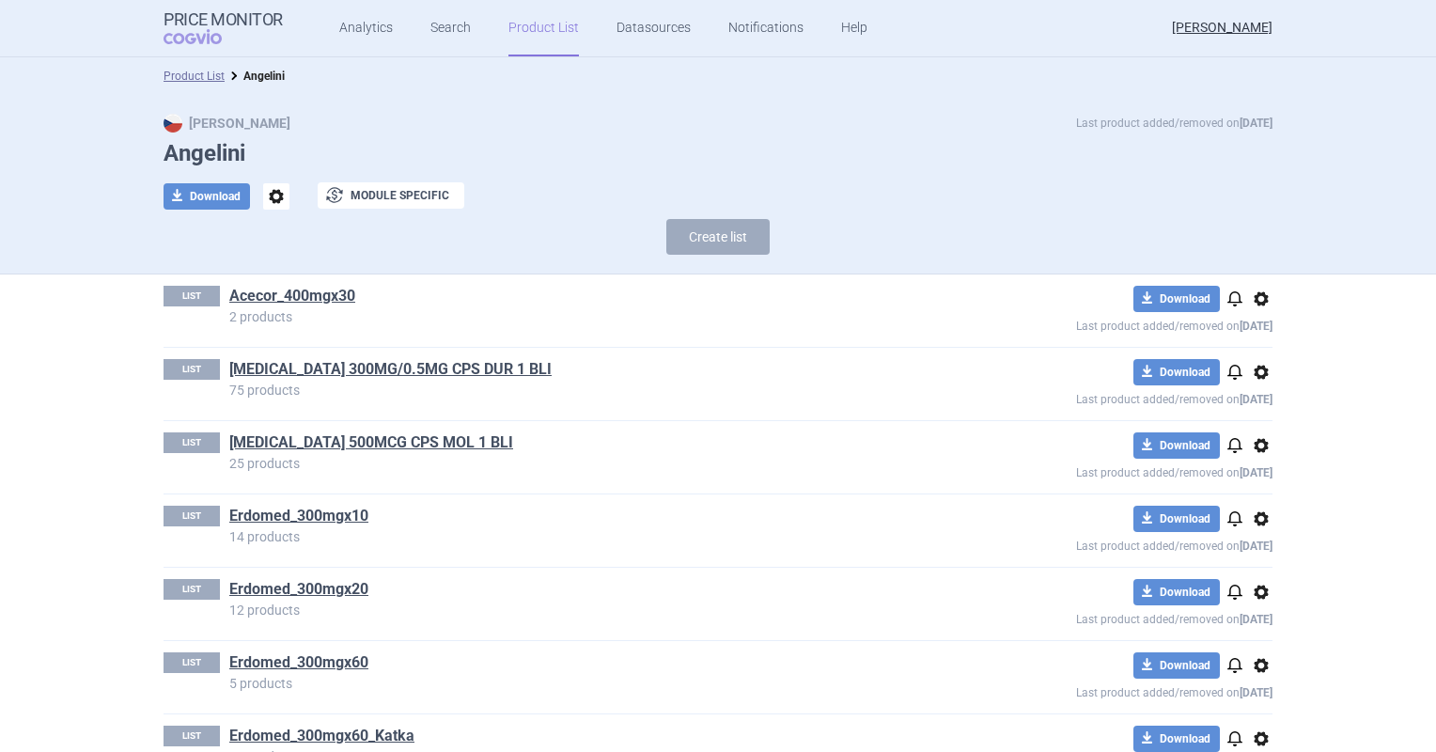
scroll to position [94, 0]
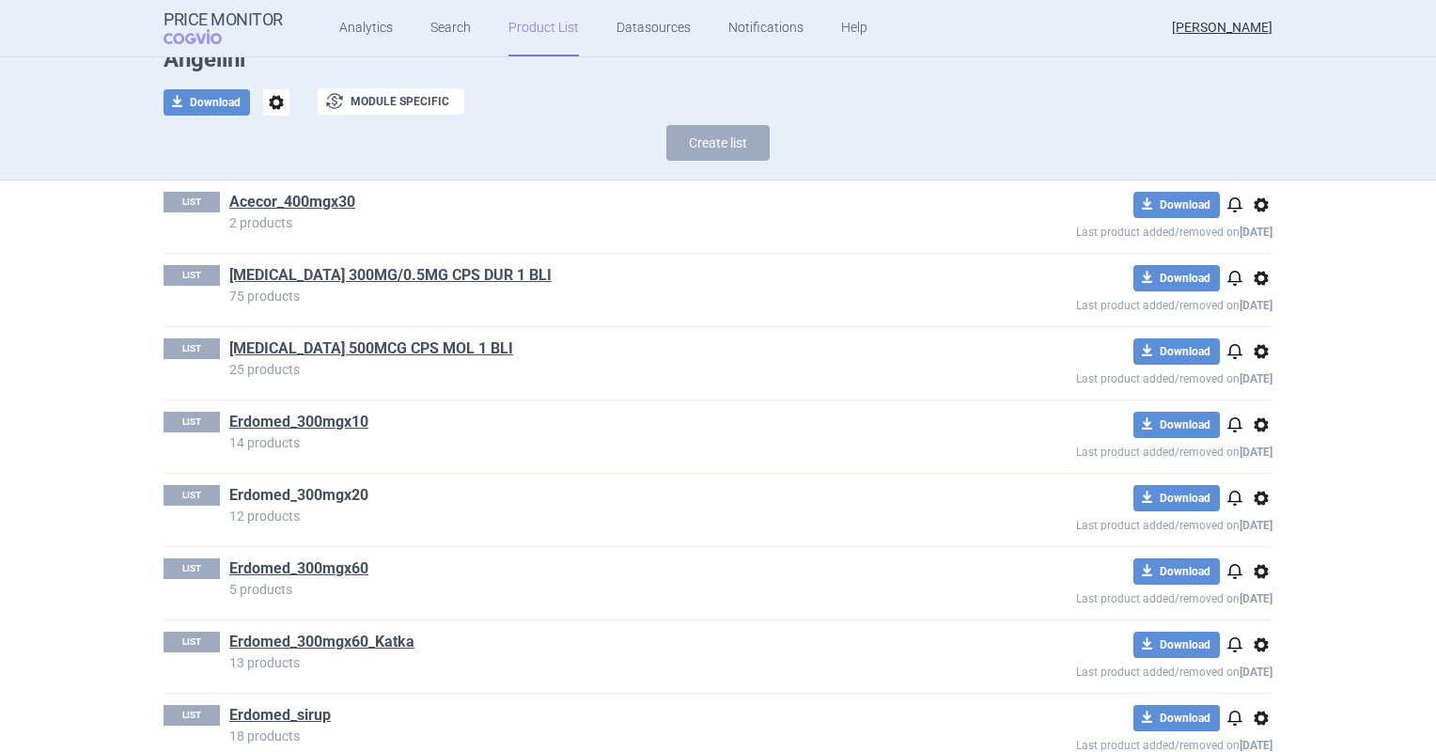
click at [320, 493] on link "Erdomed_300mgx20" at bounding box center [298, 495] width 139 height 21
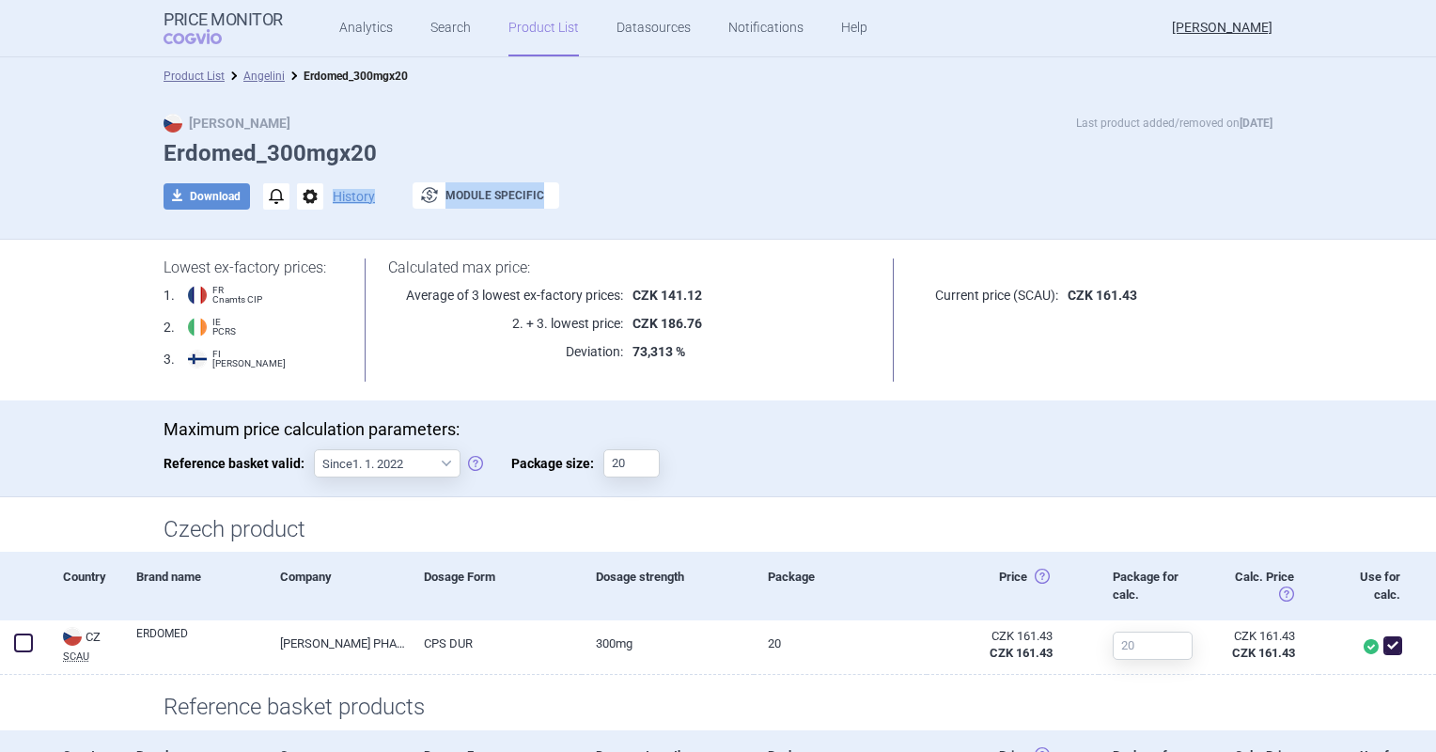
click at [222, 210] on div "Max Price Last product added/removed on 19 Jan 2024 Erdomed_300mgx20 download D…" at bounding box center [718, 172] width 1184 height 116
drag, startPoint x: 222, startPoint y: 210, endPoint x: 218, endPoint y: 195, distance: 16.4
click at [218, 195] on button "download Download" at bounding box center [207, 196] width 86 height 26
select select "EUR"
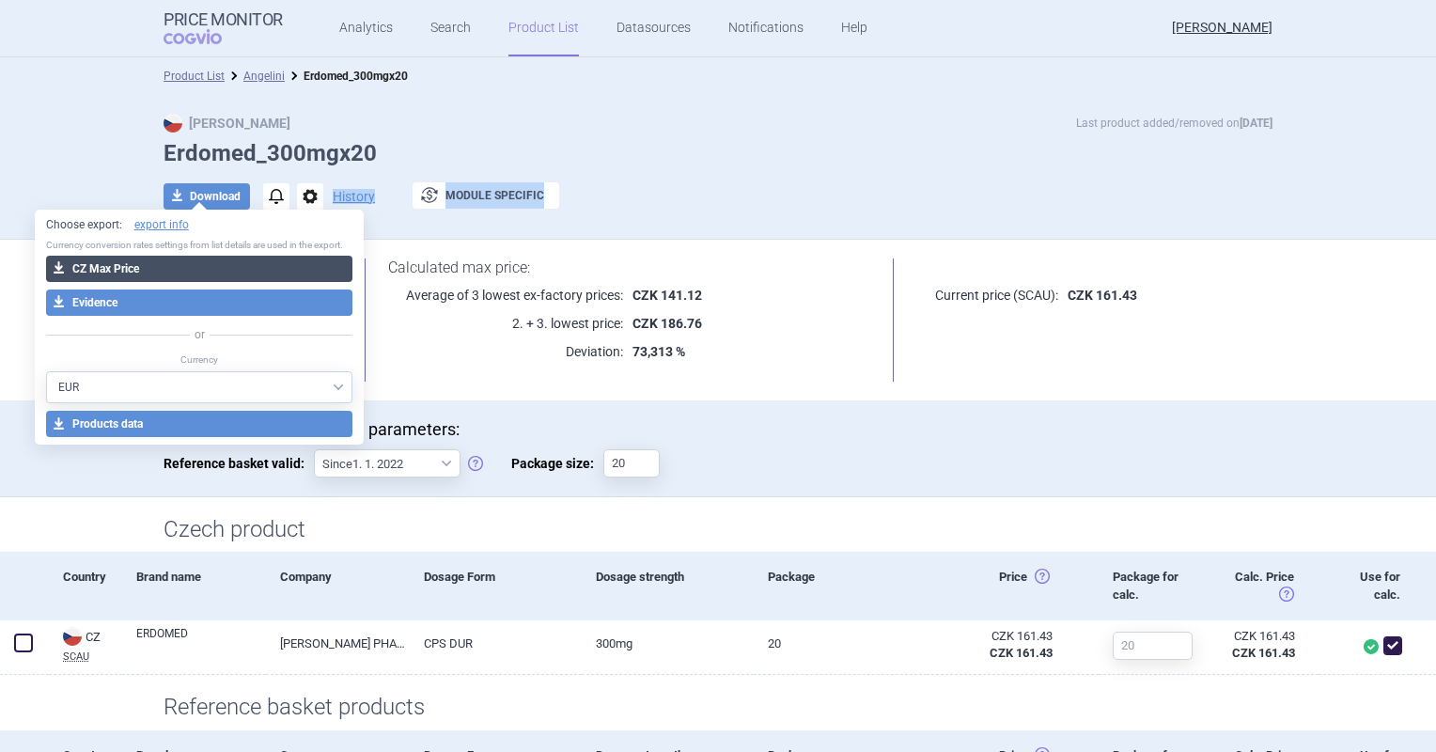
click at [198, 267] on button "download CZ Max Price" at bounding box center [199, 269] width 307 height 26
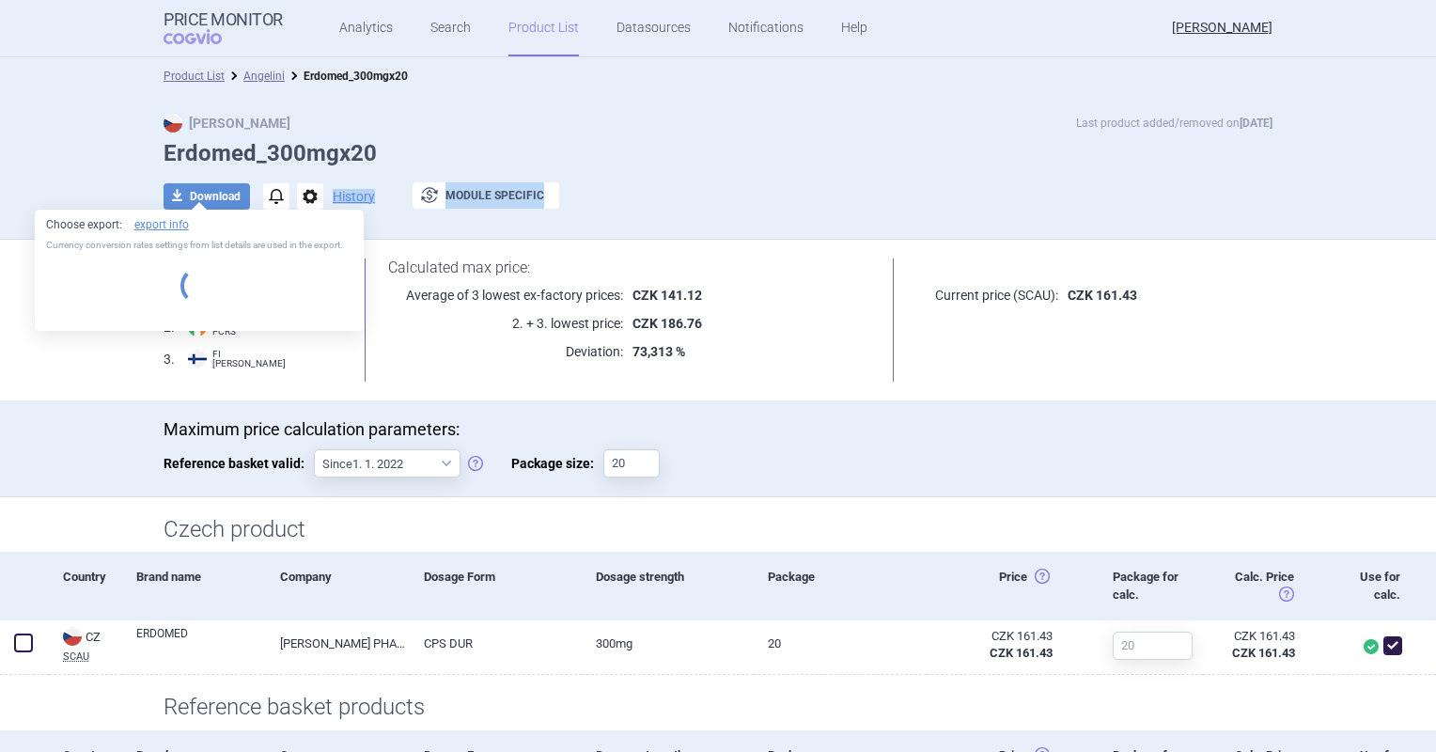
select select "EUR"
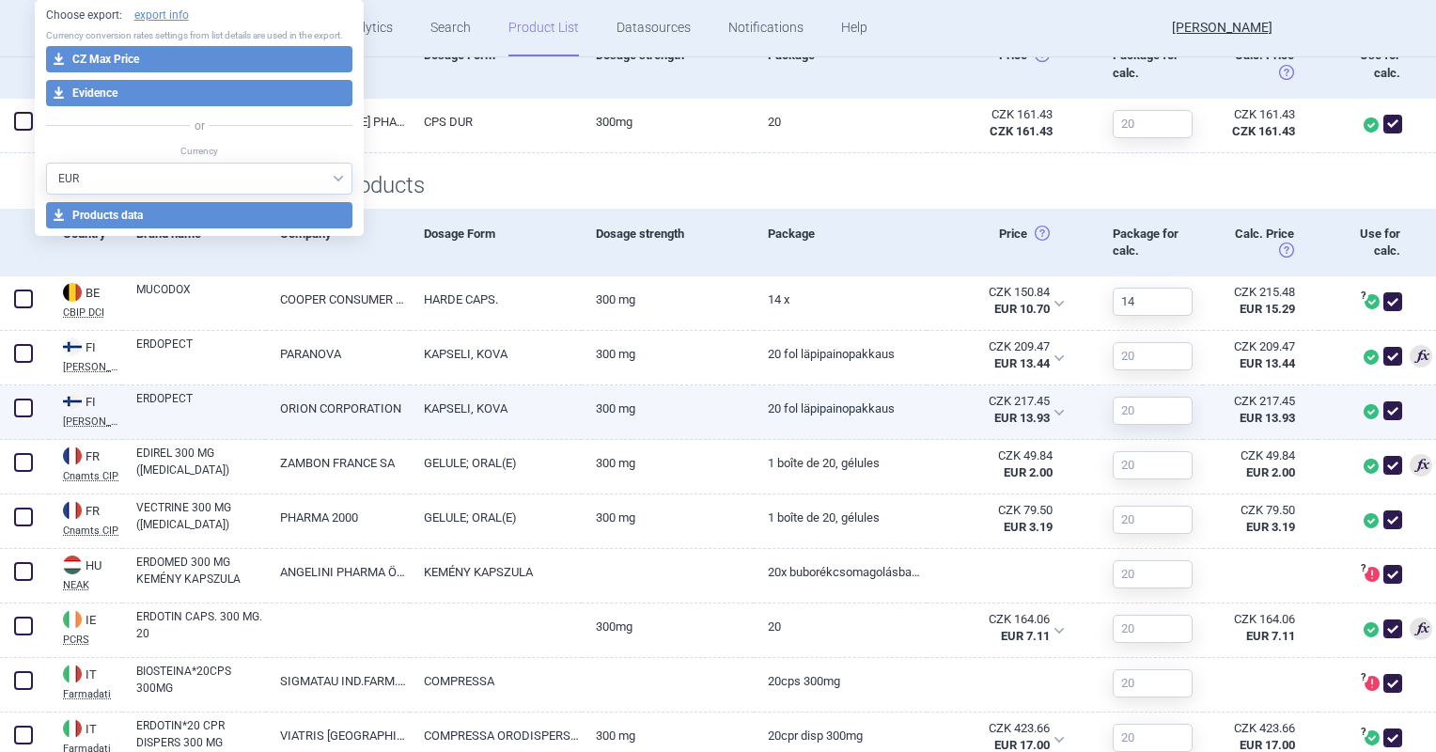
scroll to position [564, 0]
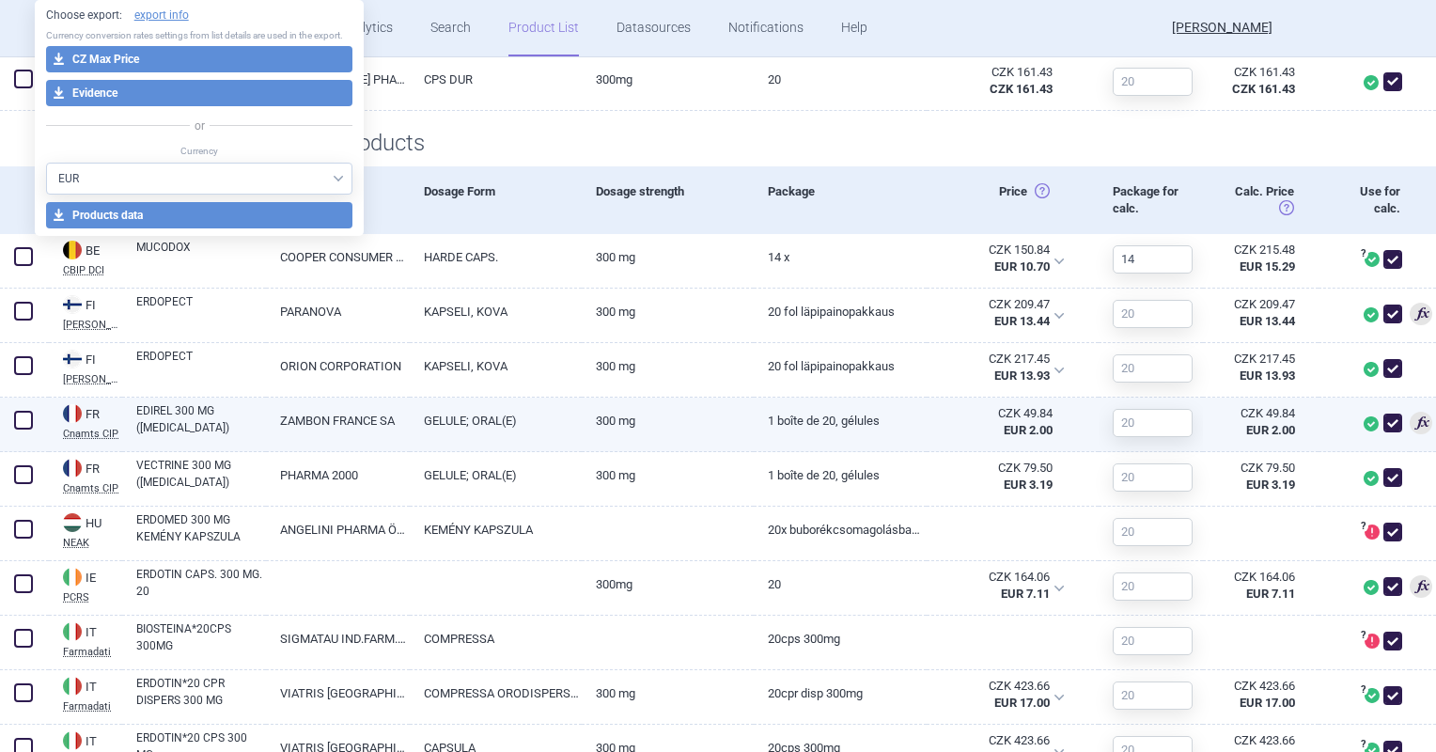
click at [539, 435] on link "GELULE; ORAL(E)" at bounding box center [496, 420] width 172 height 46
select select "EUR"
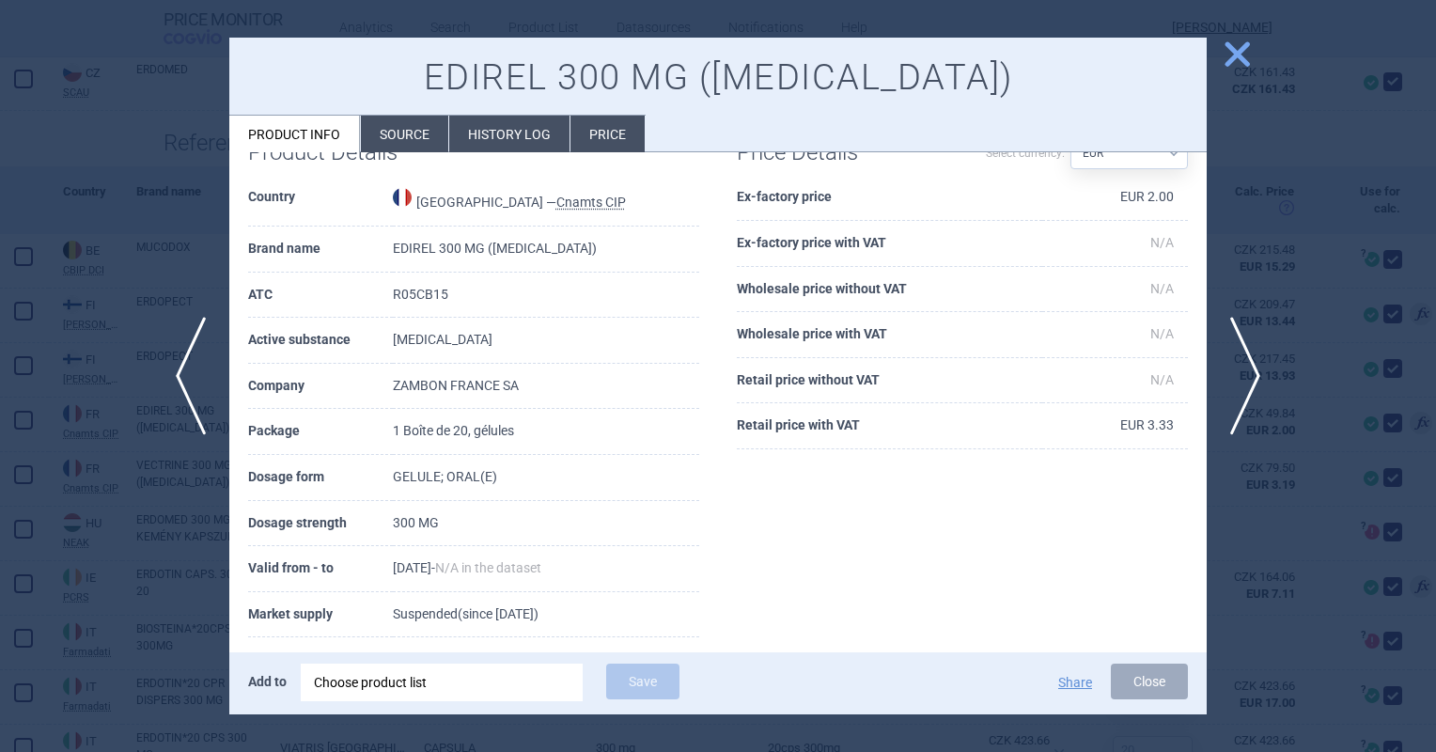
scroll to position [94, 0]
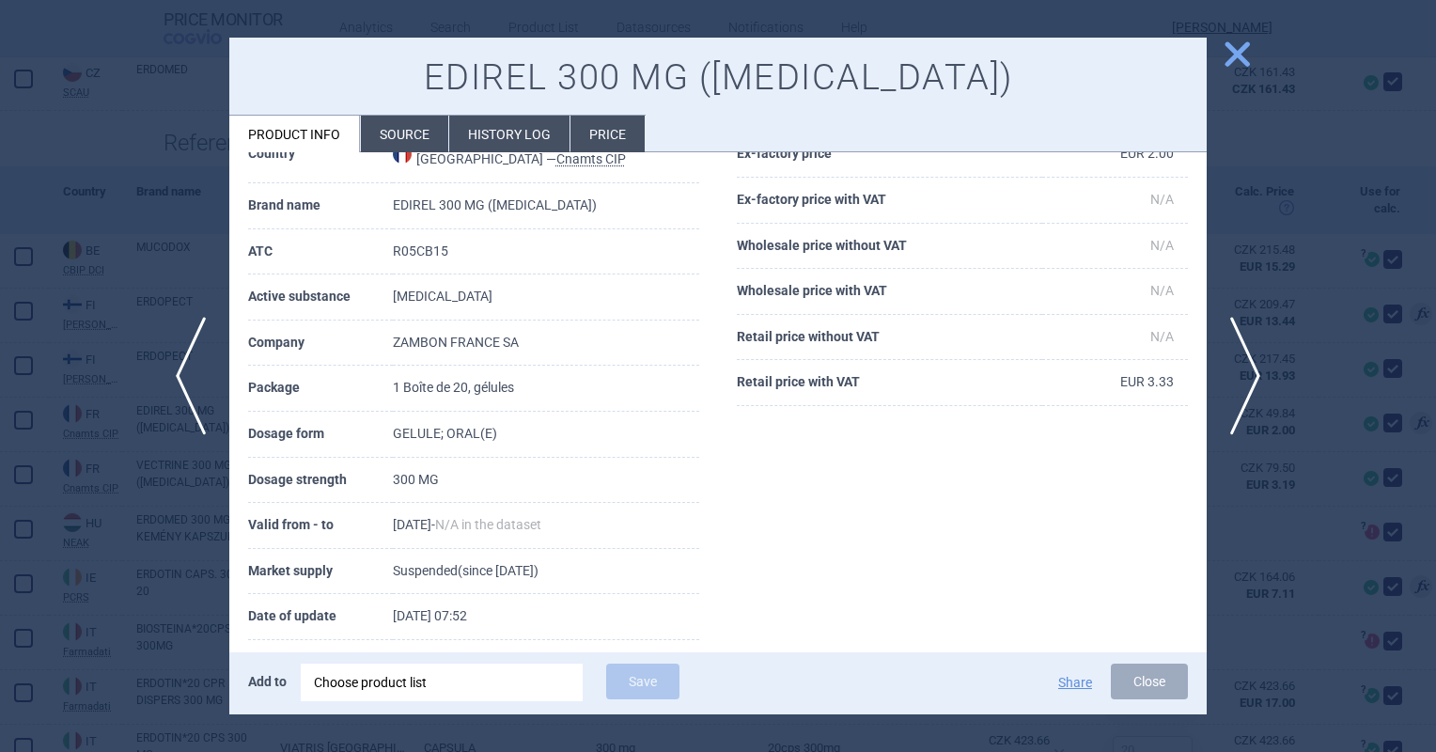
drag, startPoint x: 387, startPoint y: 567, endPoint x: 635, endPoint y: 579, distance: 248.4
click at [635, 579] on tr "Market supply Suspended (since 8 March 2003)" at bounding box center [473, 572] width 451 height 46
drag, startPoint x: 635, startPoint y: 579, endPoint x: 752, endPoint y: 511, distance: 134.7
click at [645, 578] on td "Suspended (since 8 March 2003)" at bounding box center [546, 572] width 306 height 46
click at [1229, 56] on span "close" at bounding box center [1237, 54] width 33 height 33
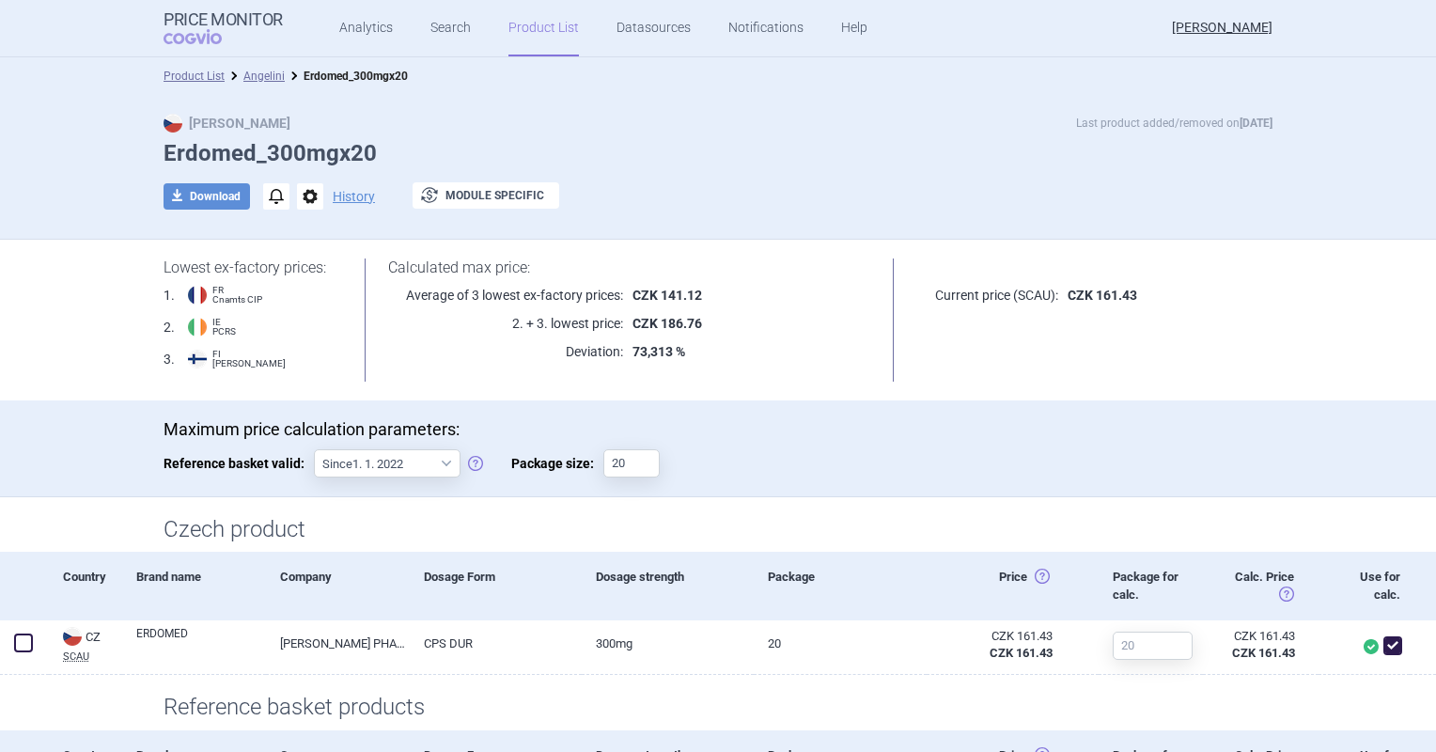
click at [250, 60] on div "Product List Angelini Erdomed_300mgx20" at bounding box center [718, 76] width 1436 height 38
click at [250, 73] on link "Angelini" at bounding box center [263, 76] width 41 height 13
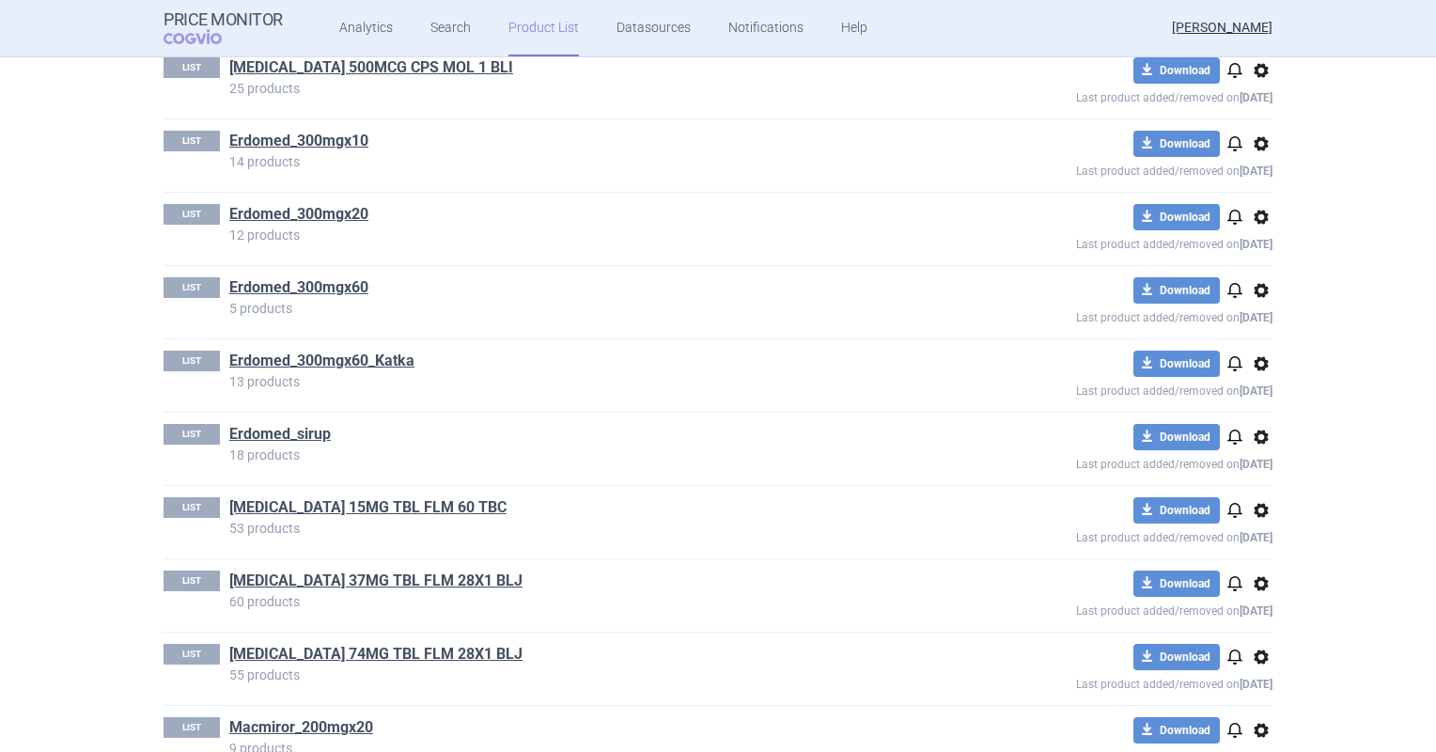
scroll to position [376, 0]
click at [327, 289] on link "Erdomed_300mgx60" at bounding box center [298, 286] width 139 height 21
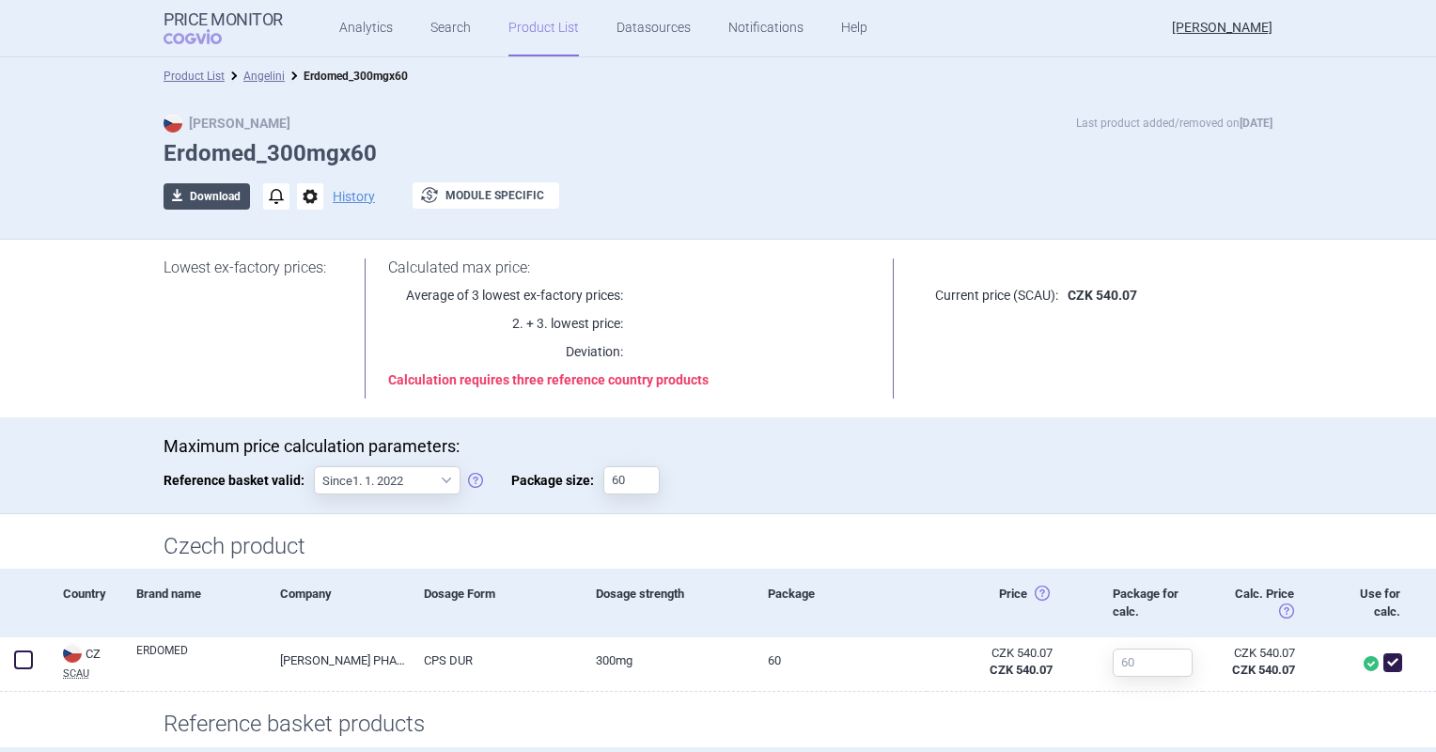
click at [210, 199] on button "download Download" at bounding box center [207, 196] width 86 height 26
select select "EUR"
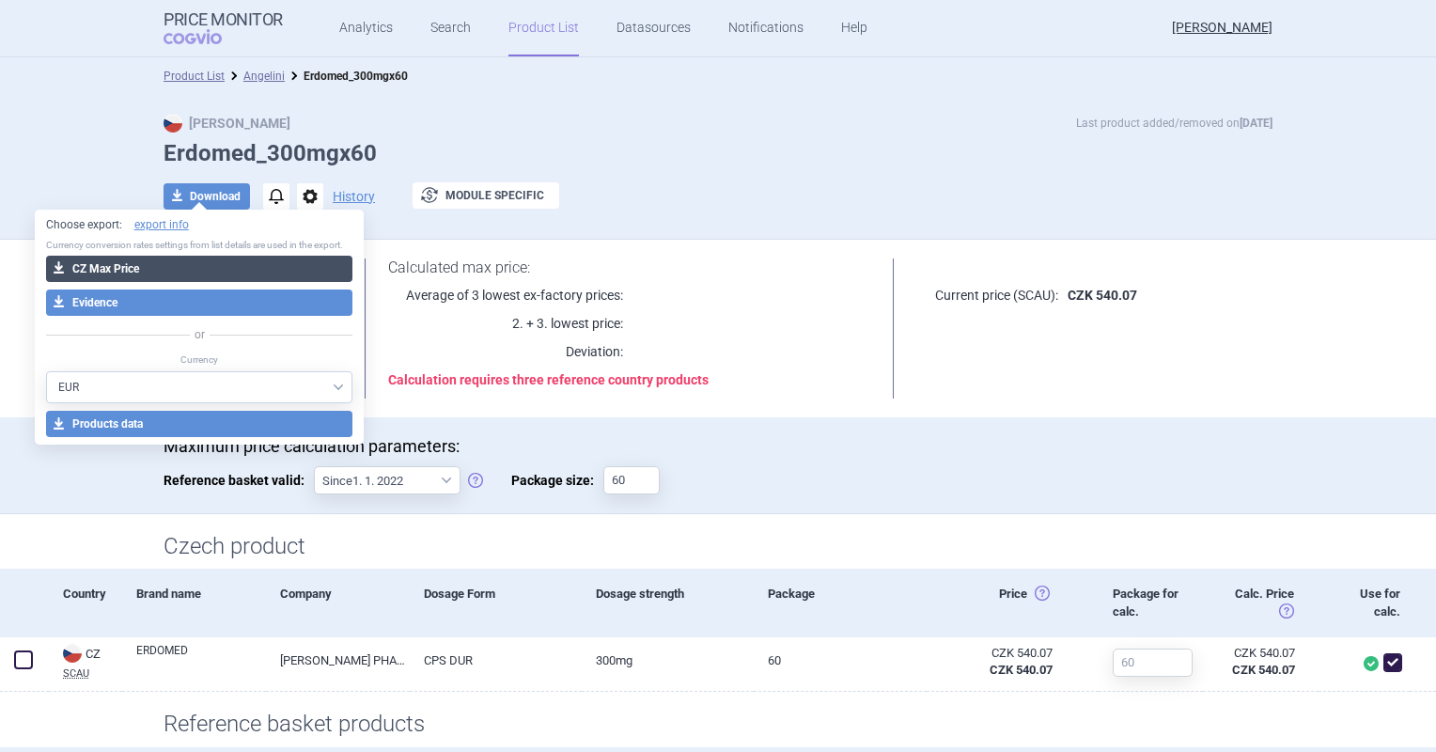
click at [211, 268] on button "download CZ Max Price" at bounding box center [199, 269] width 307 height 26
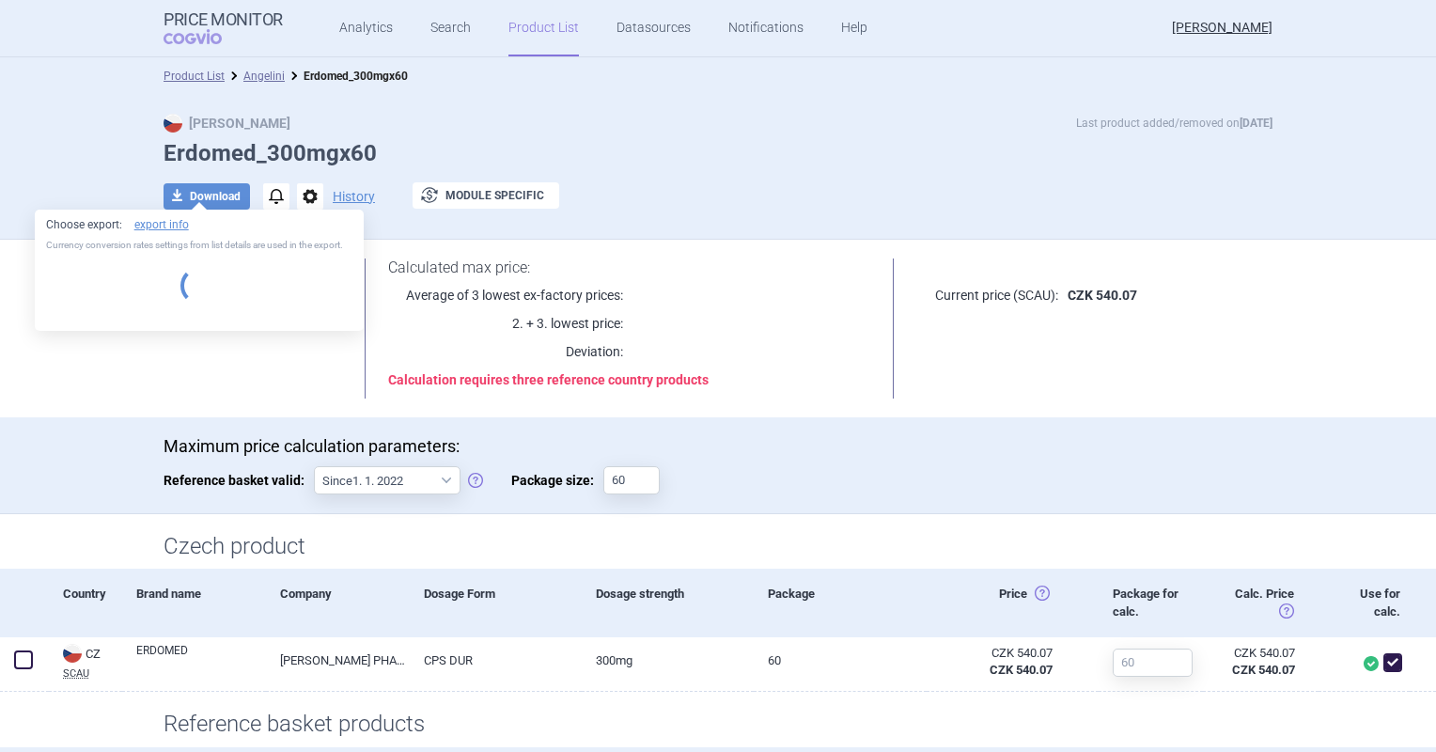
select select "EUR"
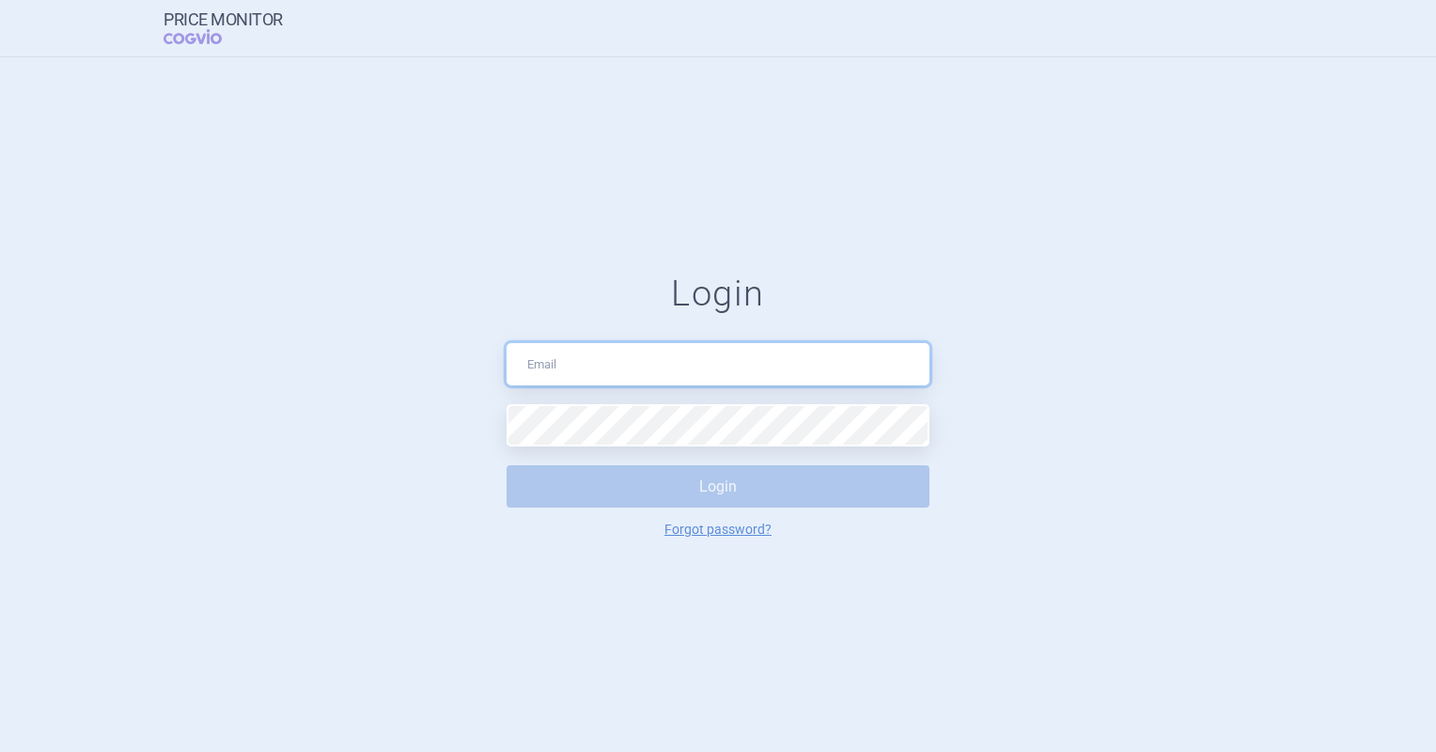
click at [739, 357] on input "text" at bounding box center [717, 364] width 423 height 42
type input "[PERSON_NAME][EMAIL_ADDRESS][DOMAIN_NAME]"
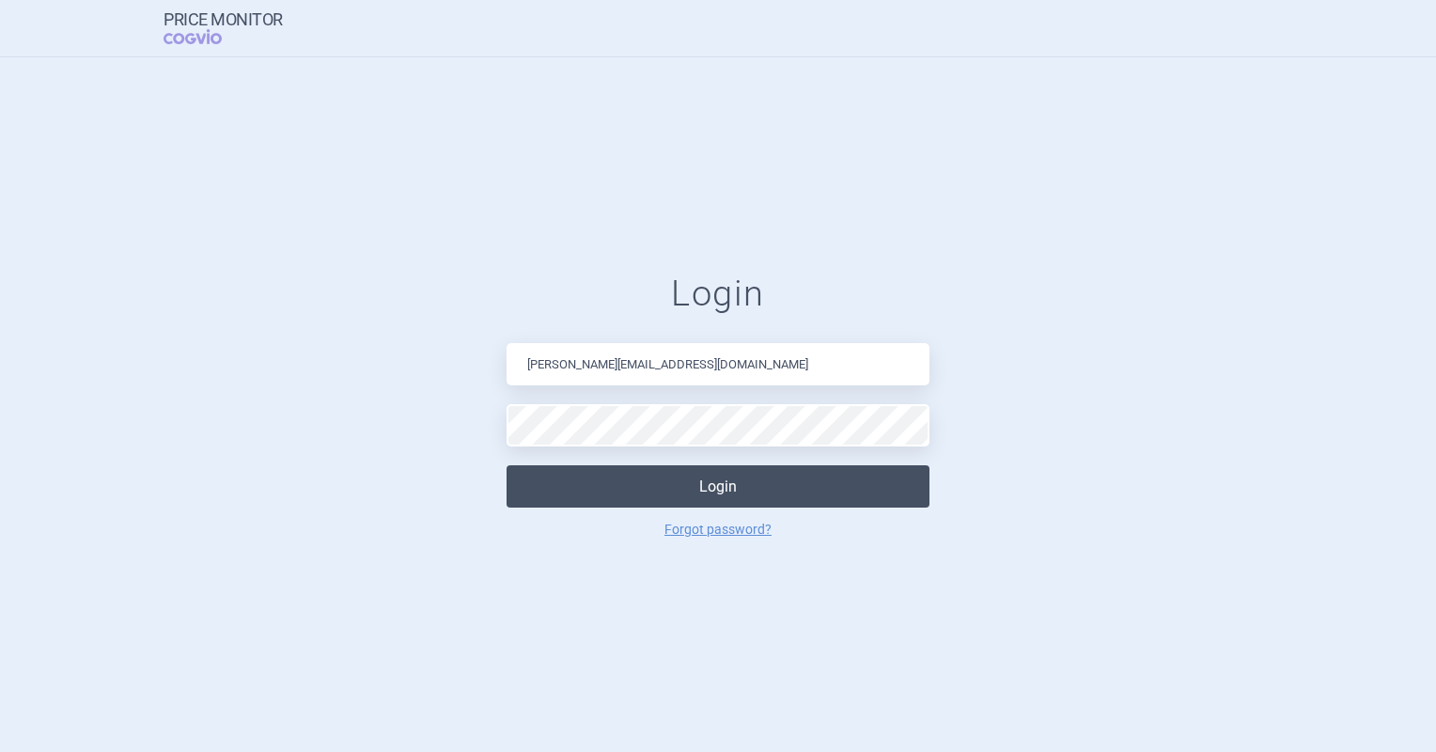
click at [621, 501] on button "Login" at bounding box center [717, 486] width 423 height 42
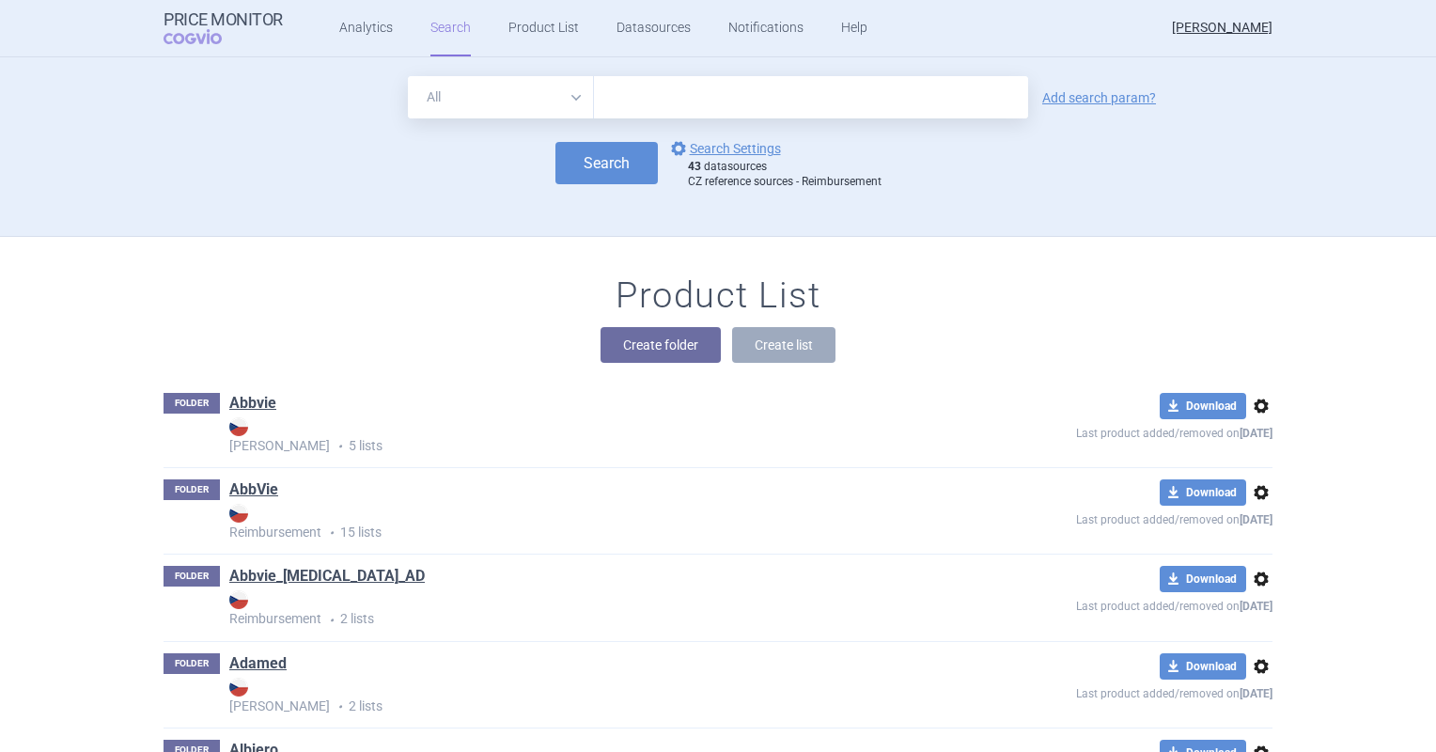
scroll to position [1645, 0]
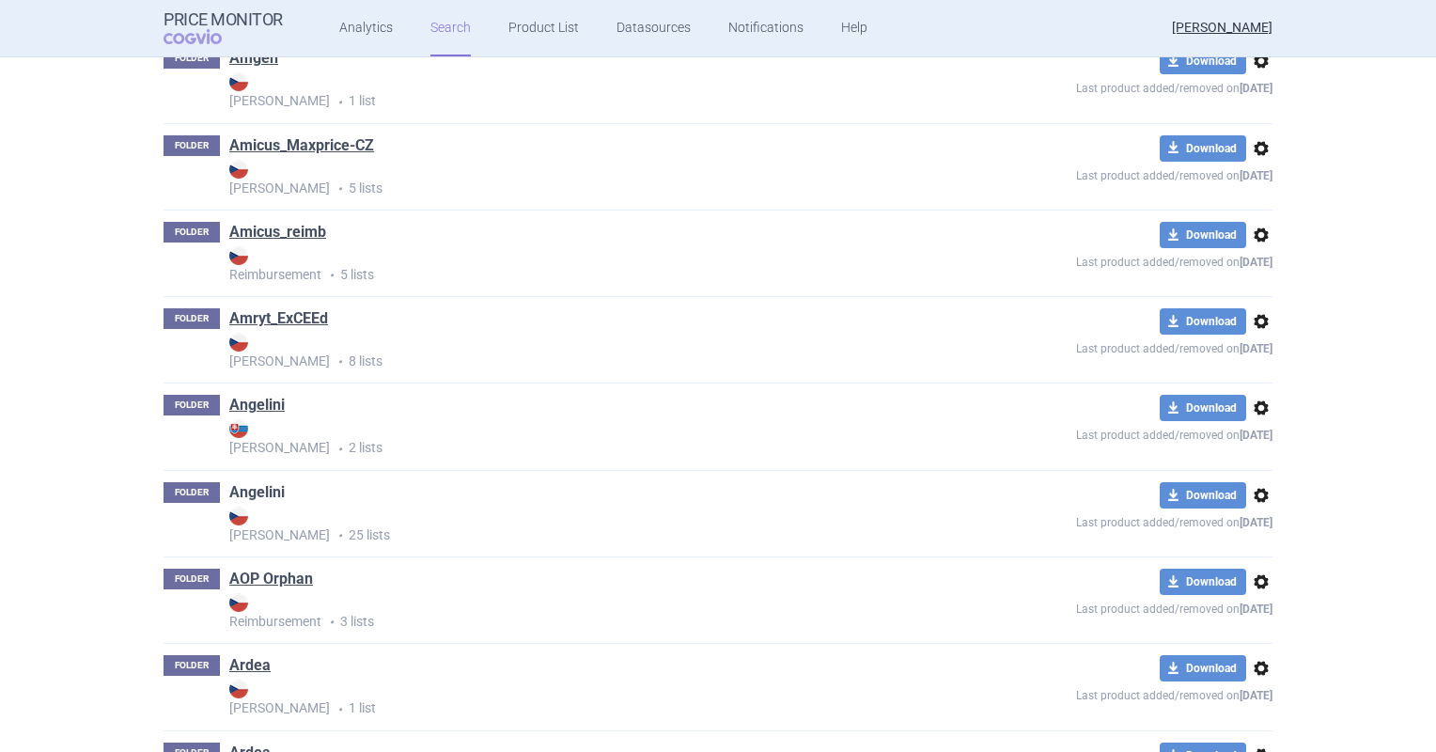
click at [267, 495] on link "Angelini" at bounding box center [256, 492] width 55 height 21
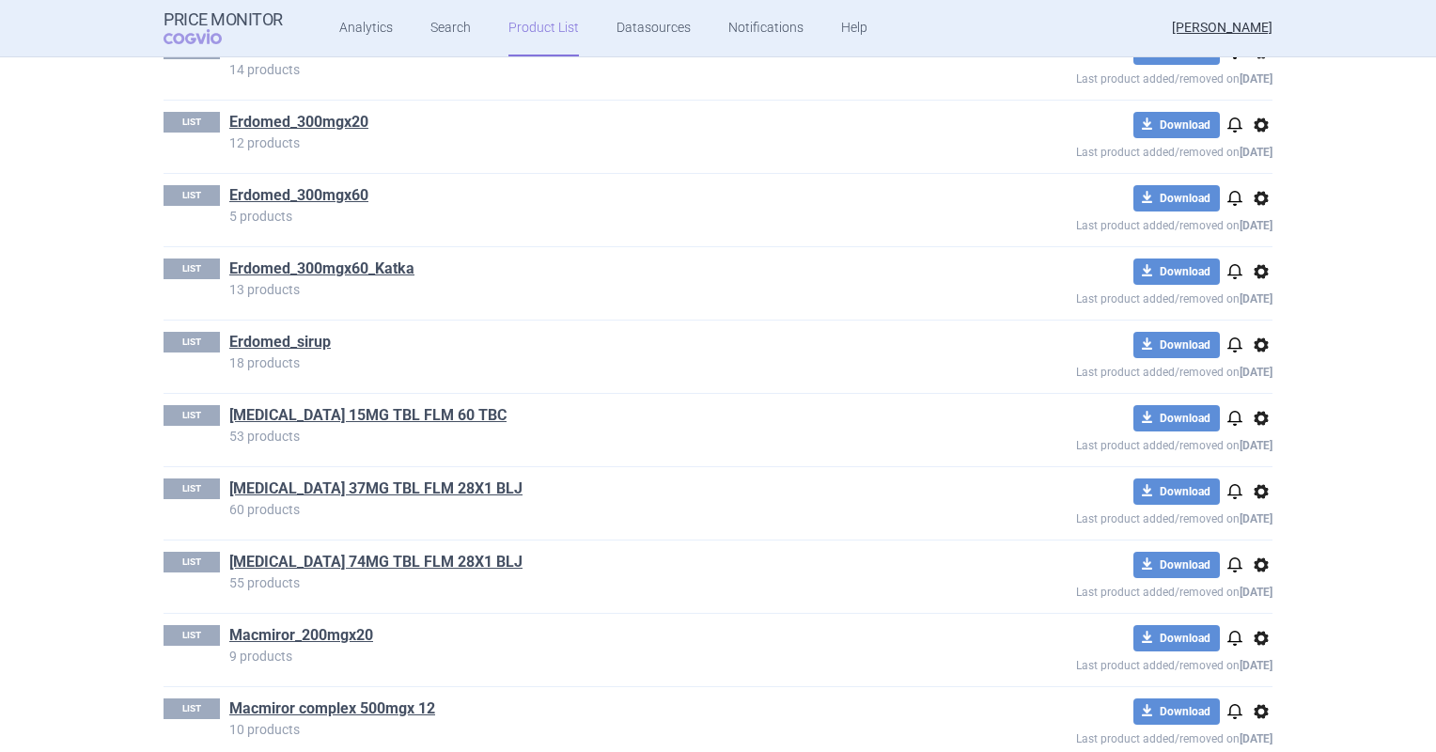
scroll to position [470, 0]
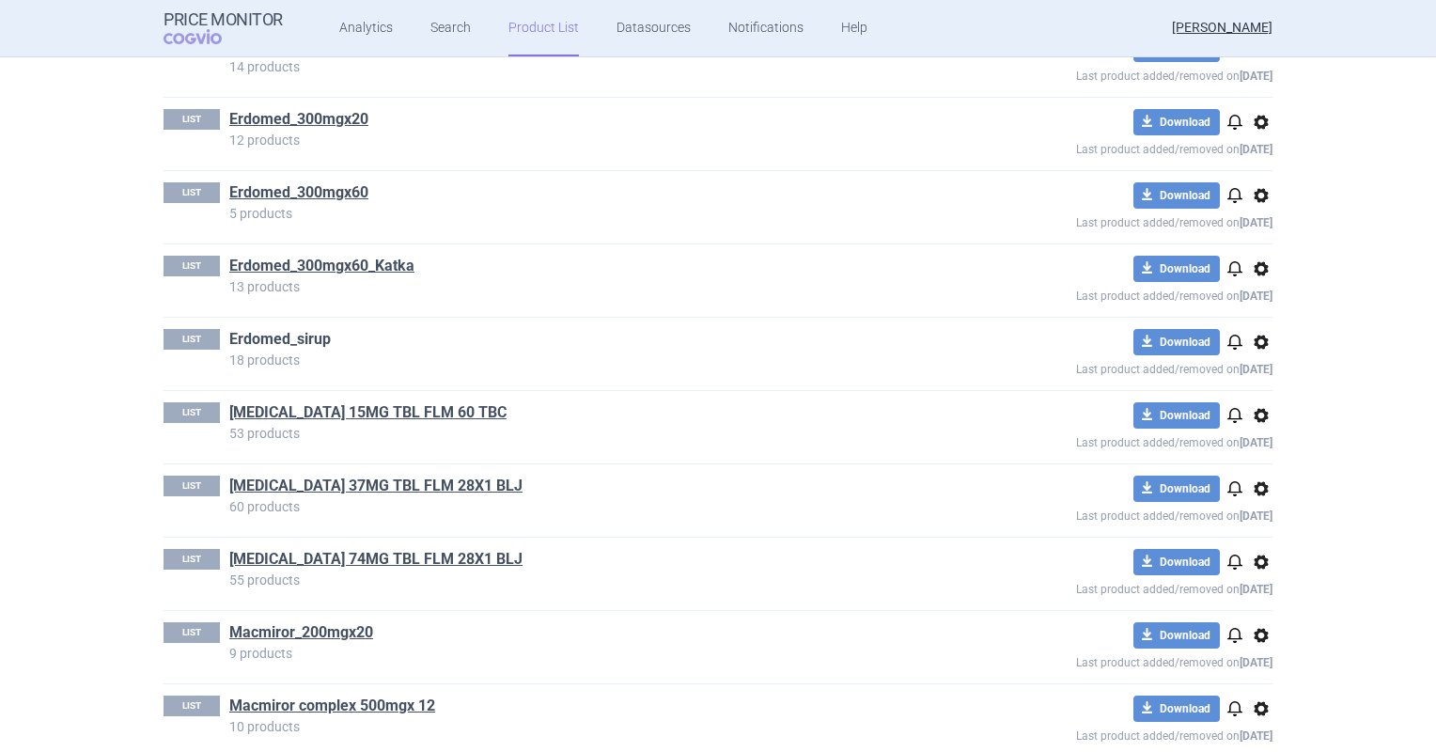
click at [272, 342] on link "Erdomed_sirup" at bounding box center [279, 339] width 101 height 21
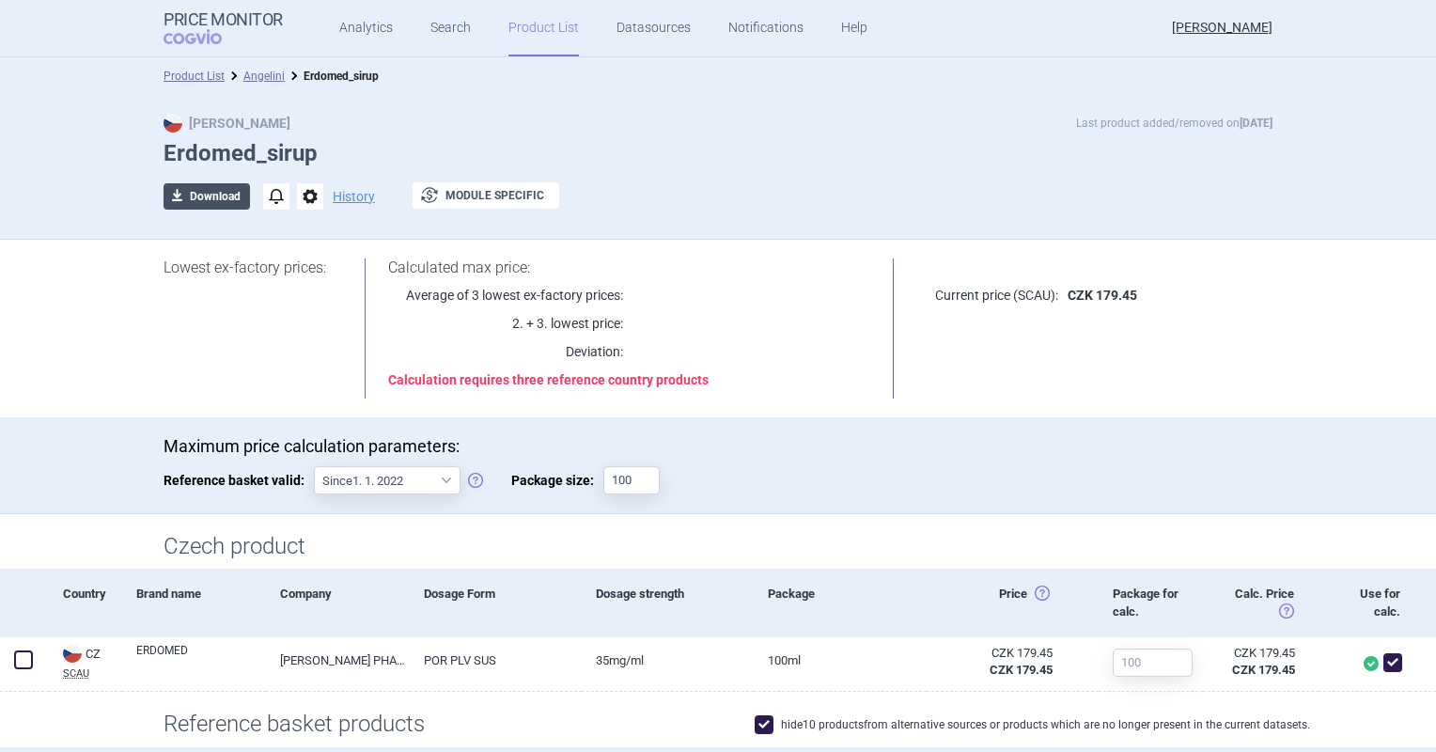
click at [211, 191] on button "download Download" at bounding box center [207, 196] width 86 height 26
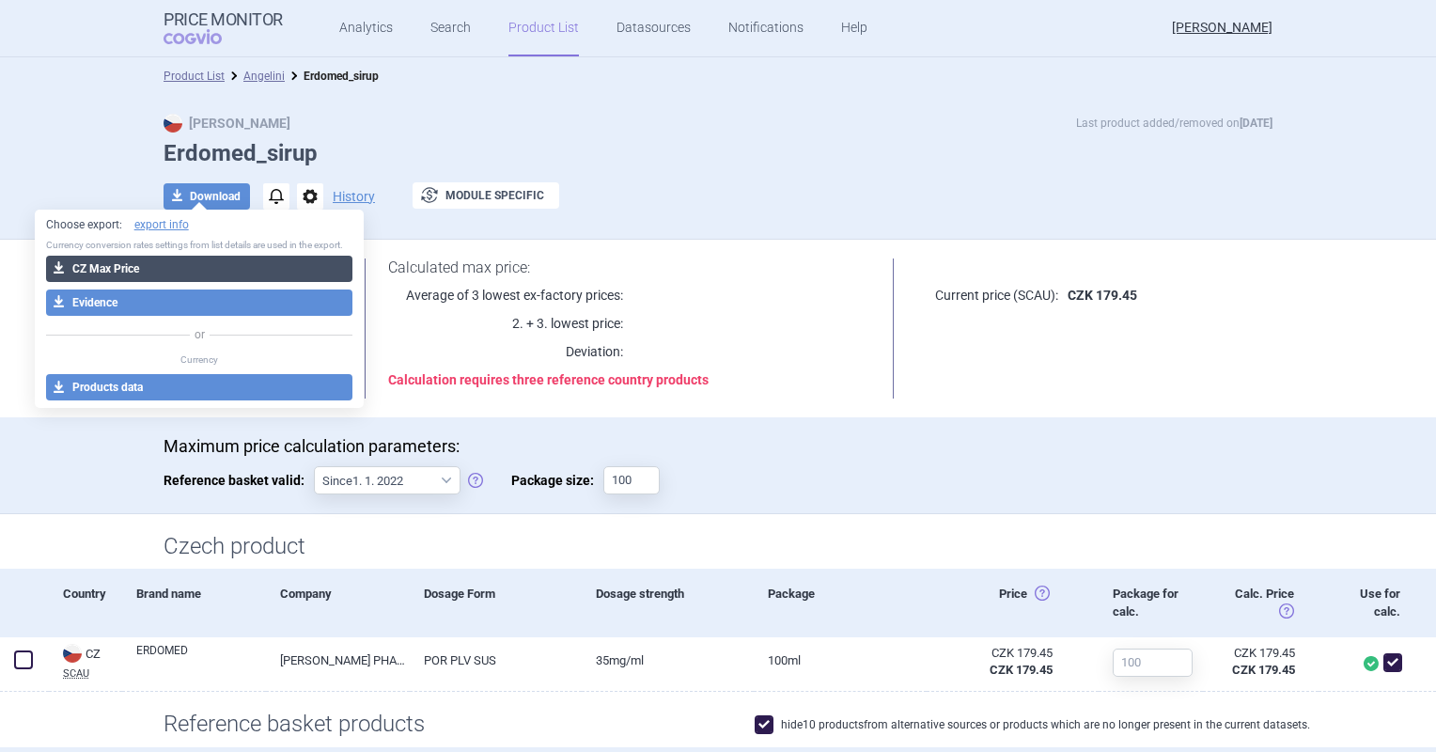
select select "EUR"
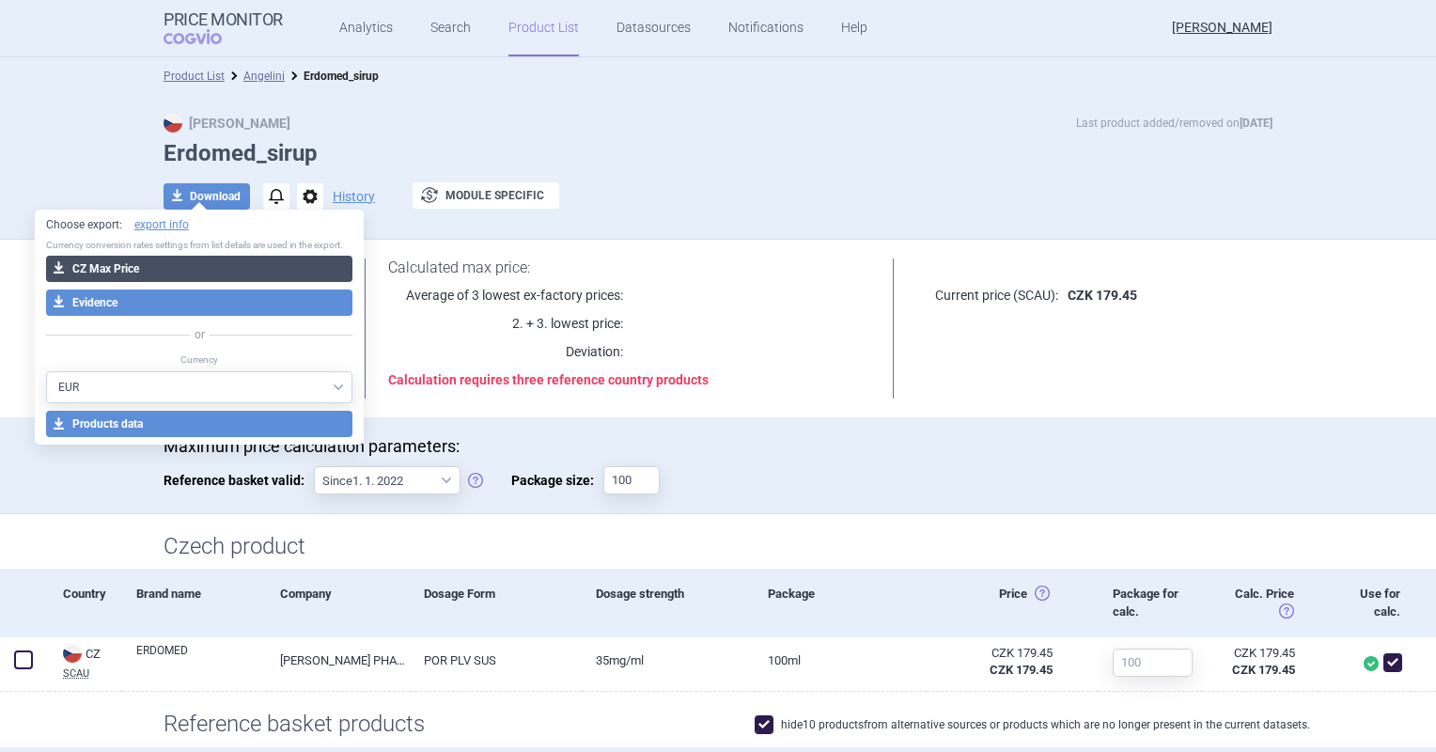
click at [212, 266] on button "download CZ Max Price" at bounding box center [199, 269] width 307 height 26
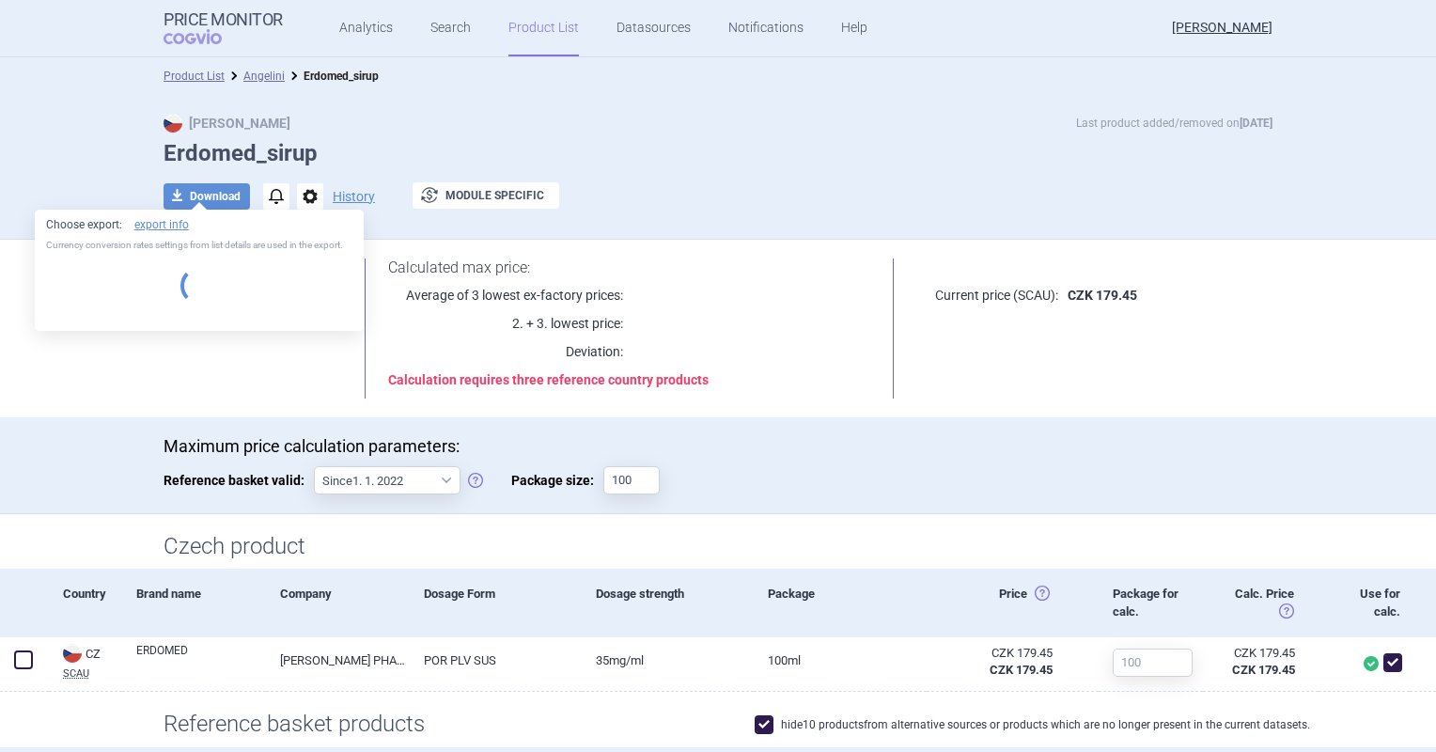
select select "EUR"
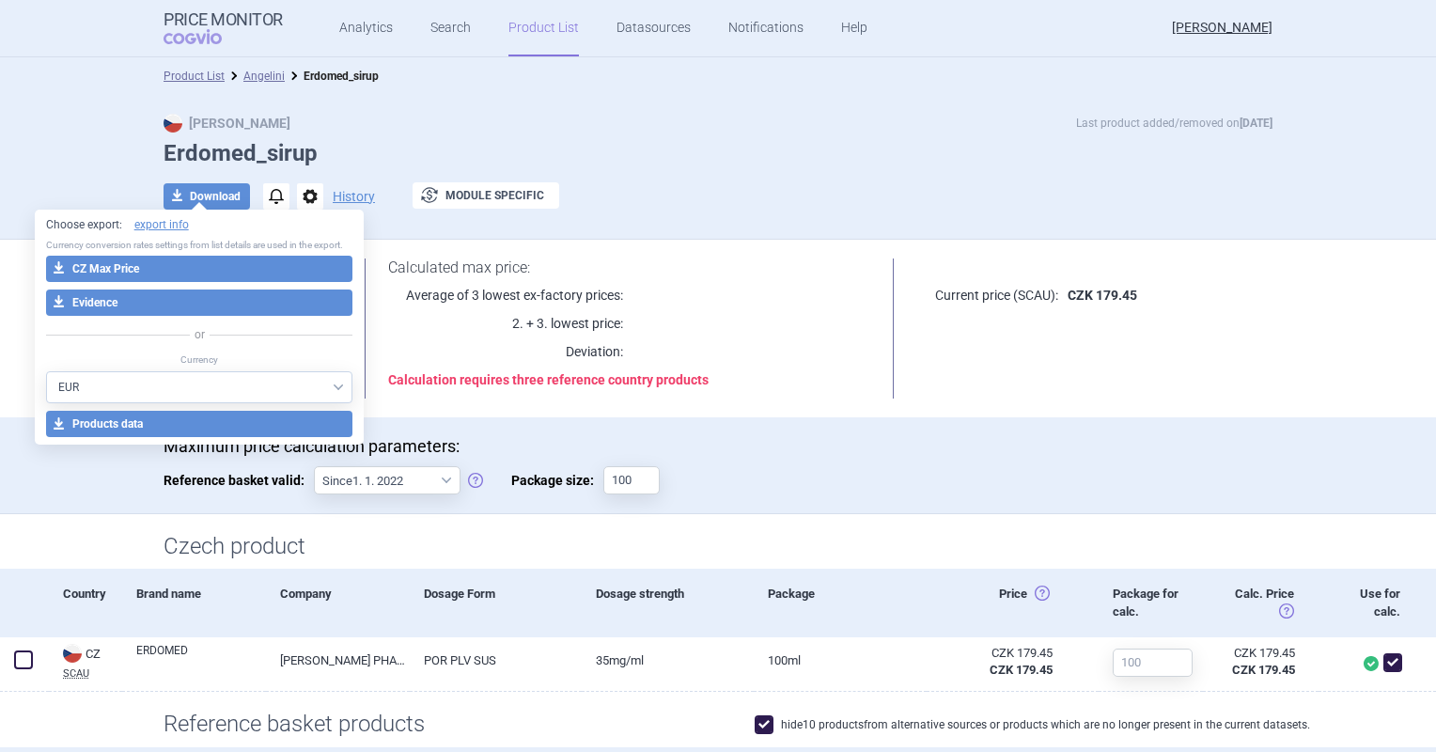
click at [476, 124] on div "Max Price Last product added/removed on [DATE]" at bounding box center [718, 123] width 1109 height 19
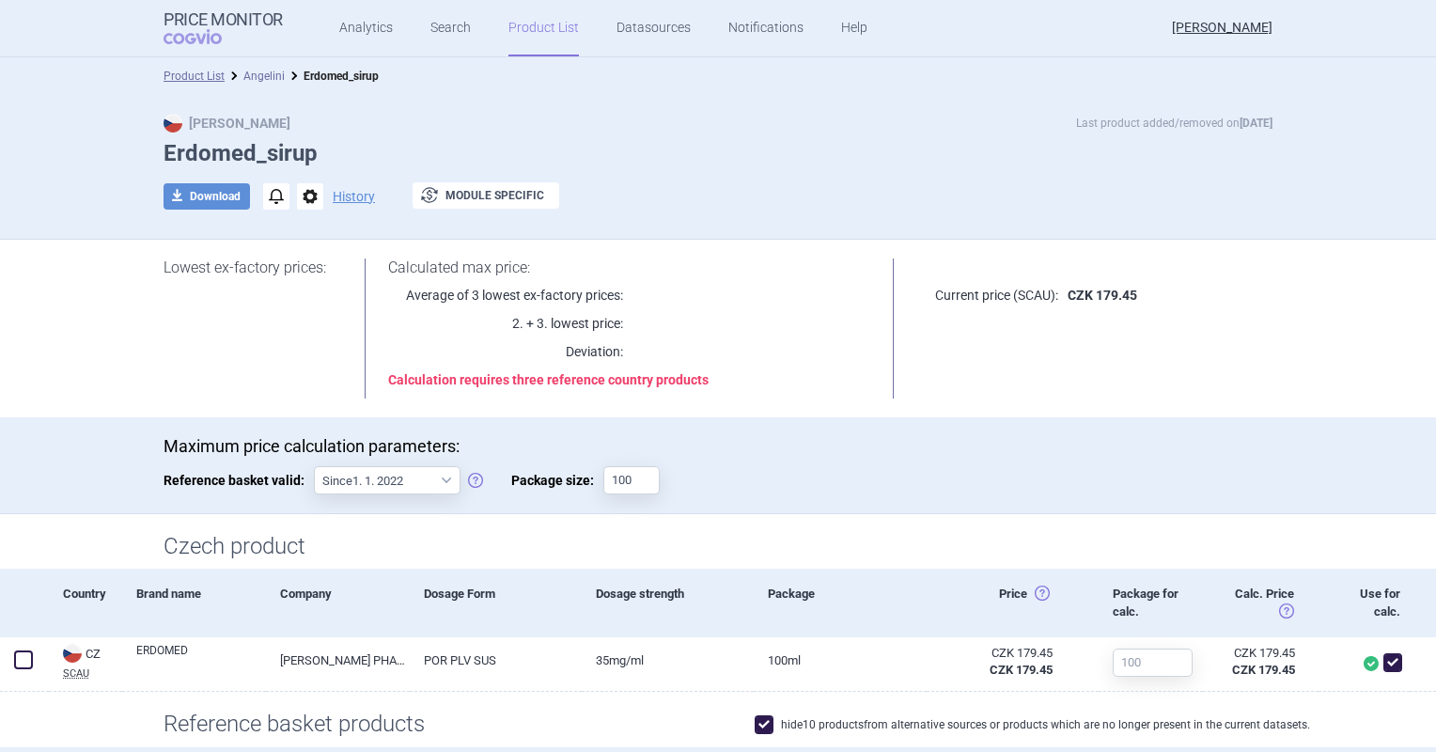
click at [245, 70] on link "Angelini" at bounding box center [263, 76] width 41 height 13
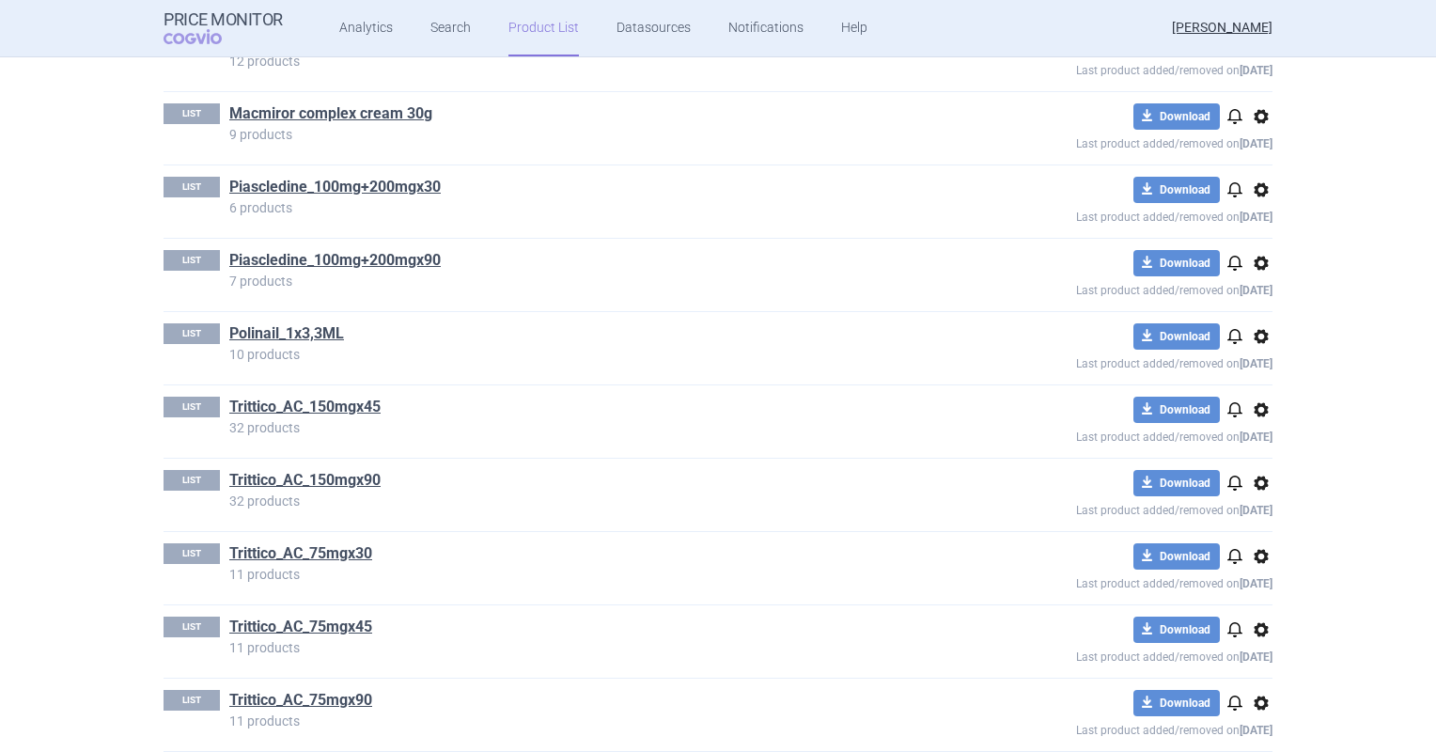
scroll to position [1222, 0]
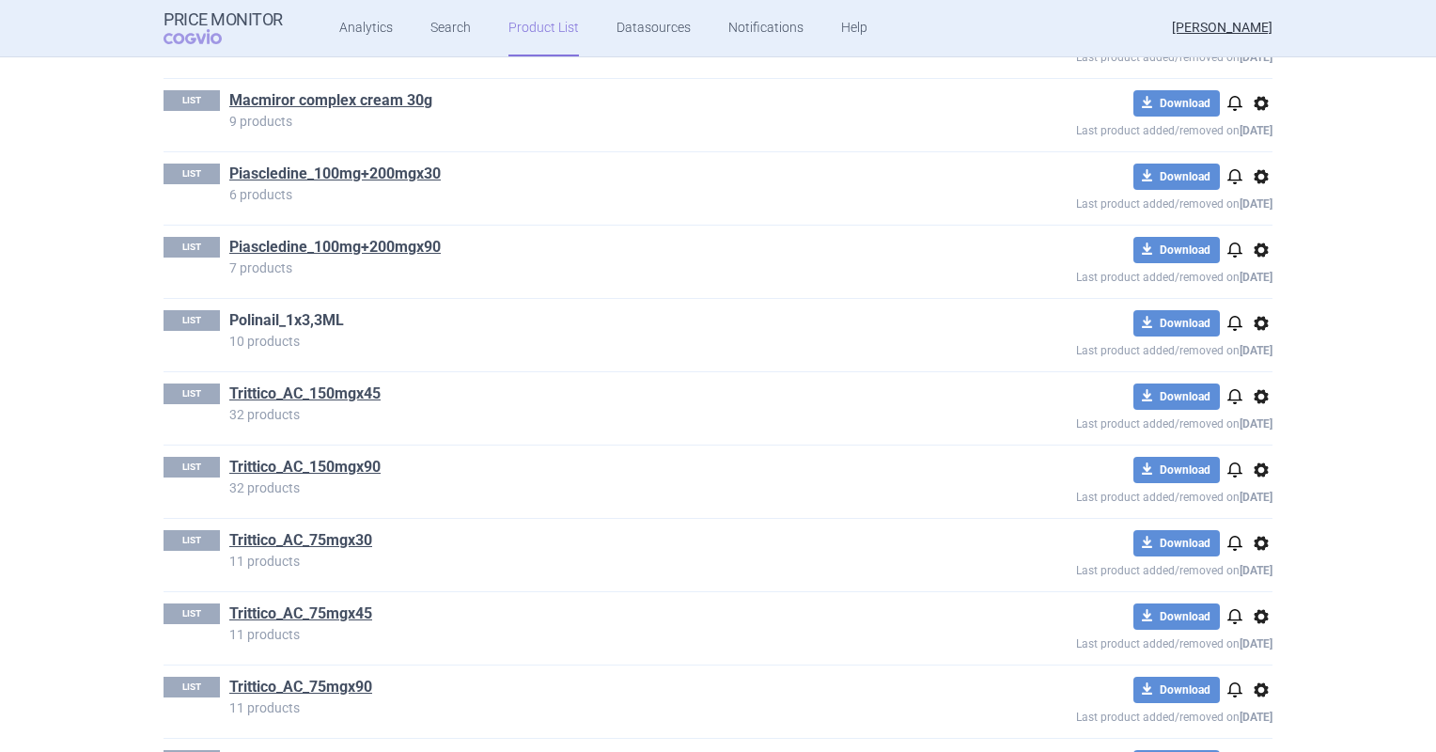
click at [304, 310] on link "Polinail_1x3,3ML" at bounding box center [286, 320] width 115 height 21
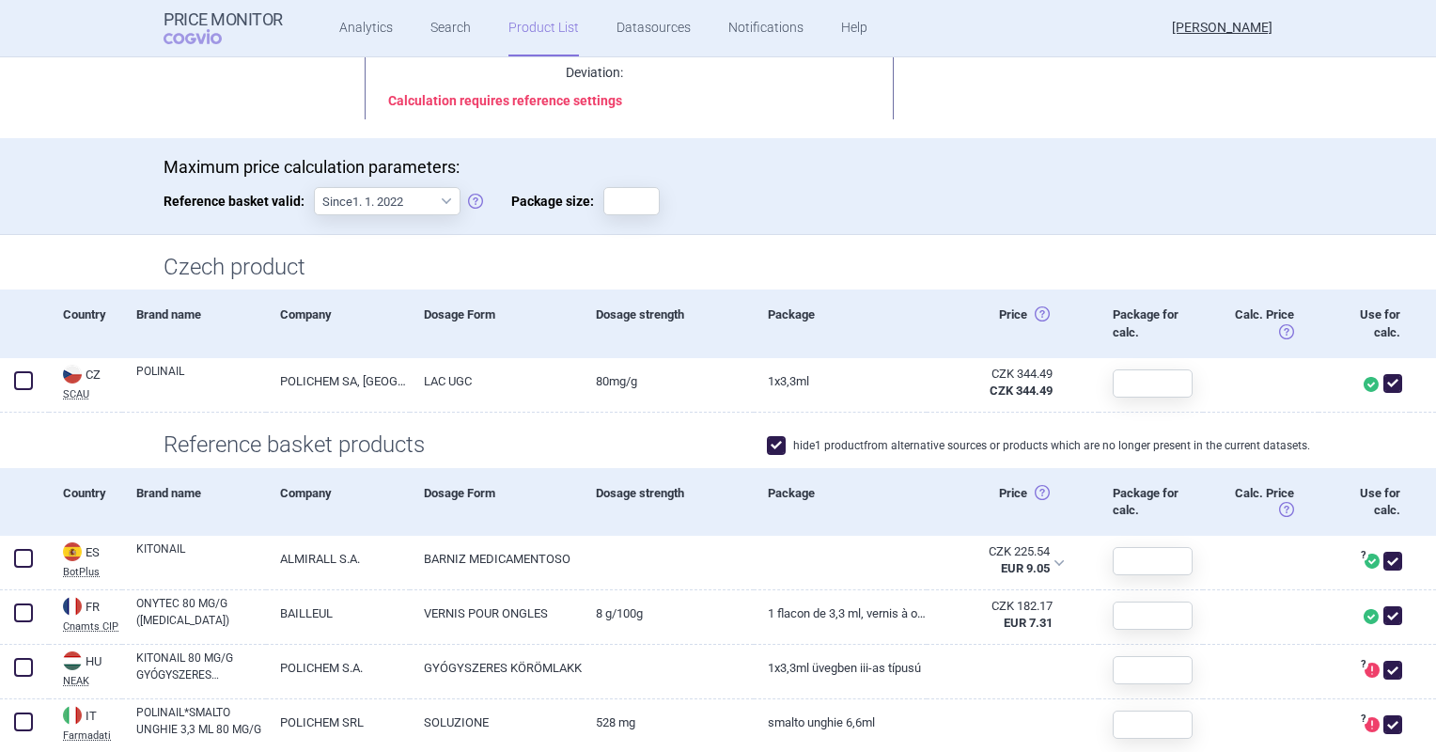
scroll to position [282, 0]
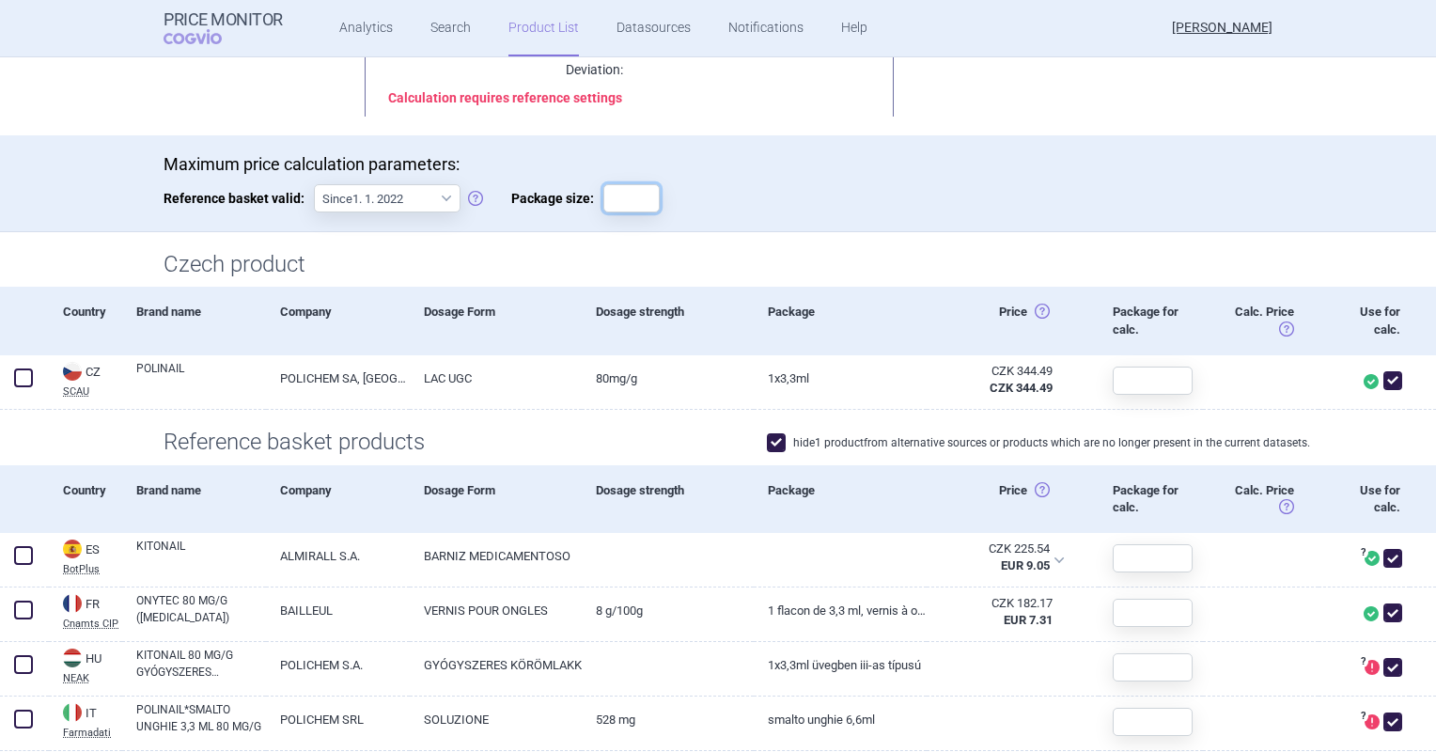
click at [631, 208] on input "Package size:" at bounding box center [631, 198] width 56 height 28
type input "?"
click at [631, 207] on input "3,3" at bounding box center [631, 198] width 56 height 28
type input "3,3"
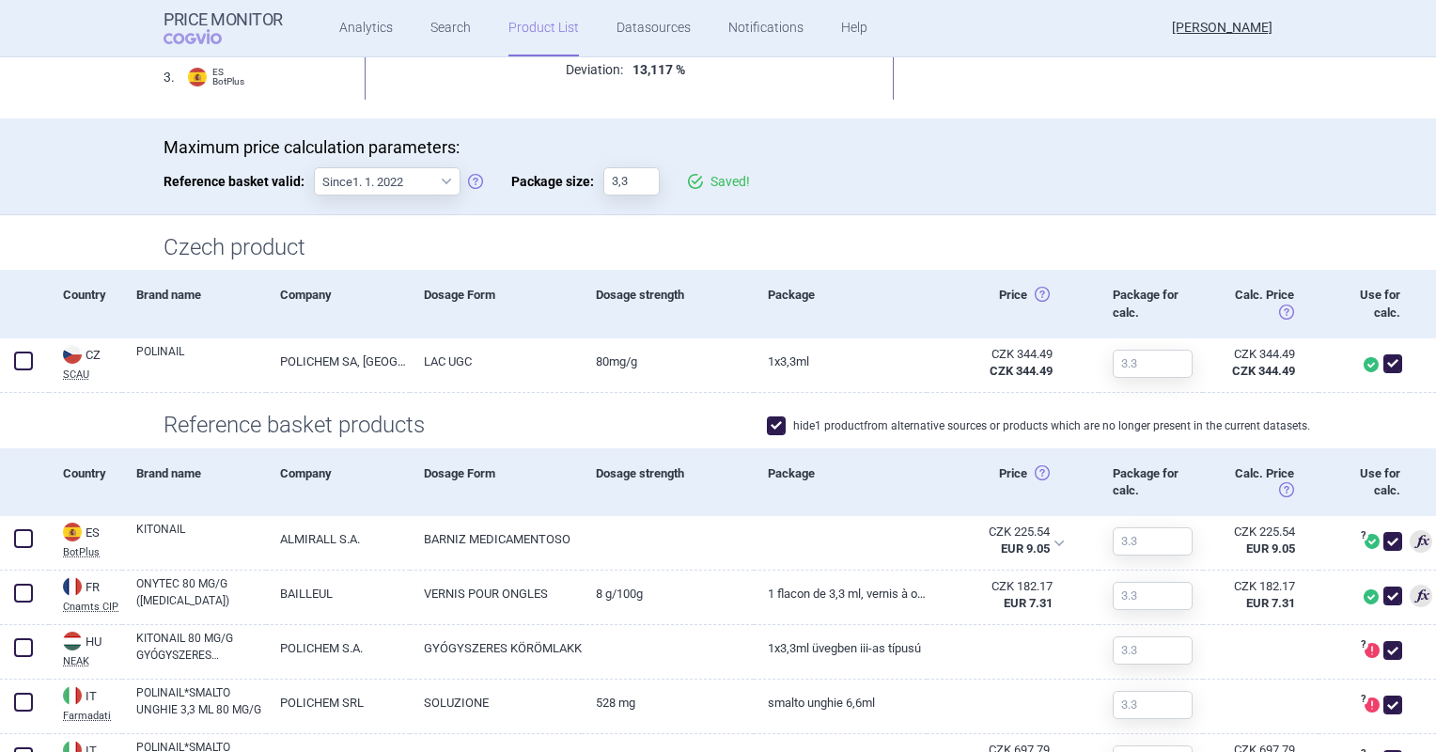
drag, startPoint x: 629, startPoint y: 203, endPoint x: 538, endPoint y: 209, distance: 90.4
click at [538, 209] on div "Maximum price calculation parameters: Reference basket valid: Since 1. 1. 2022 …" at bounding box center [718, 175] width 1109 height 77
drag, startPoint x: 625, startPoint y: 180, endPoint x: 574, endPoint y: 180, distance: 50.7
click at [574, 180] on label "Package size: 3,3" at bounding box center [585, 181] width 148 height 28
type input "1"
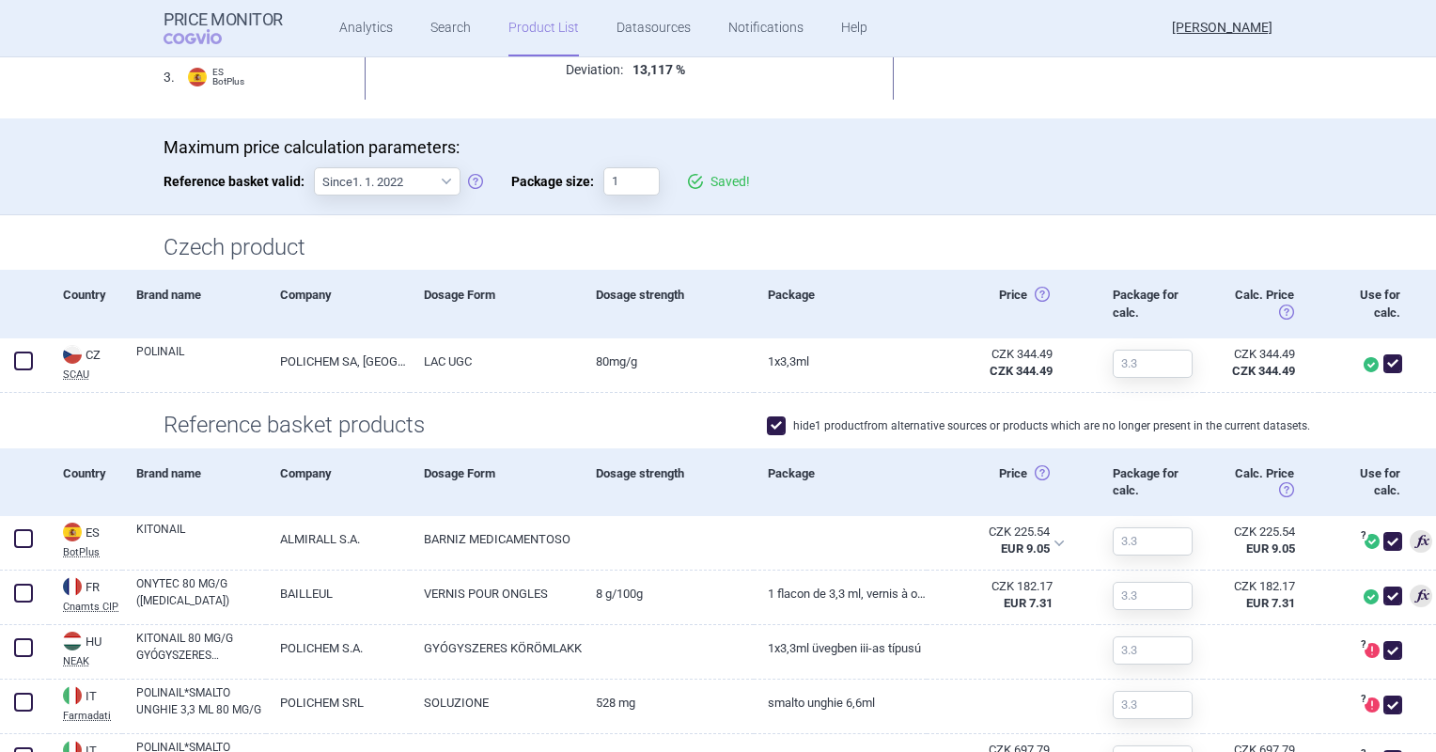
click at [782, 100] on div "Lowest ex-factory prices: 1 . PT Infarmed Infomed 2 . FR Cnamts CIP 3 . ES BotP…" at bounding box center [718, 38] width 1184 height 161
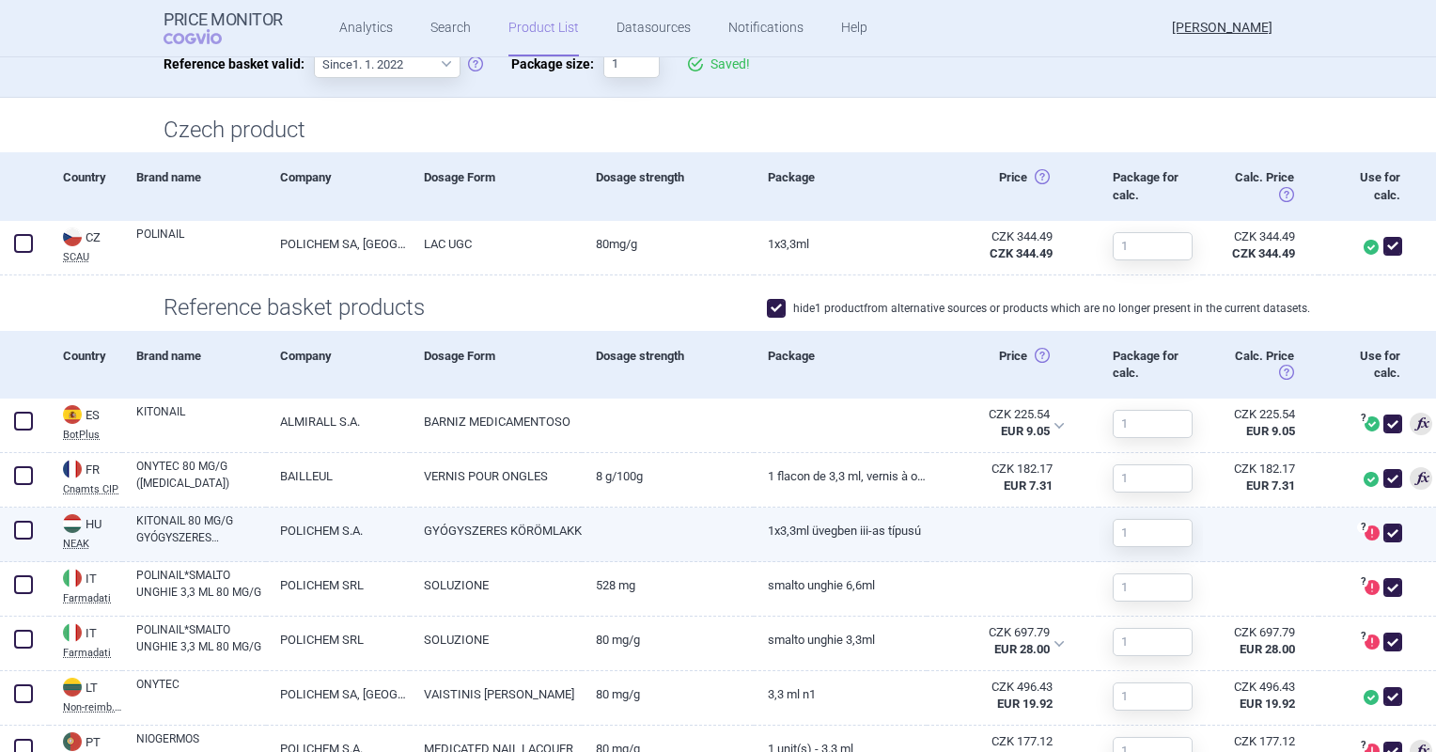
scroll to position [564, 0]
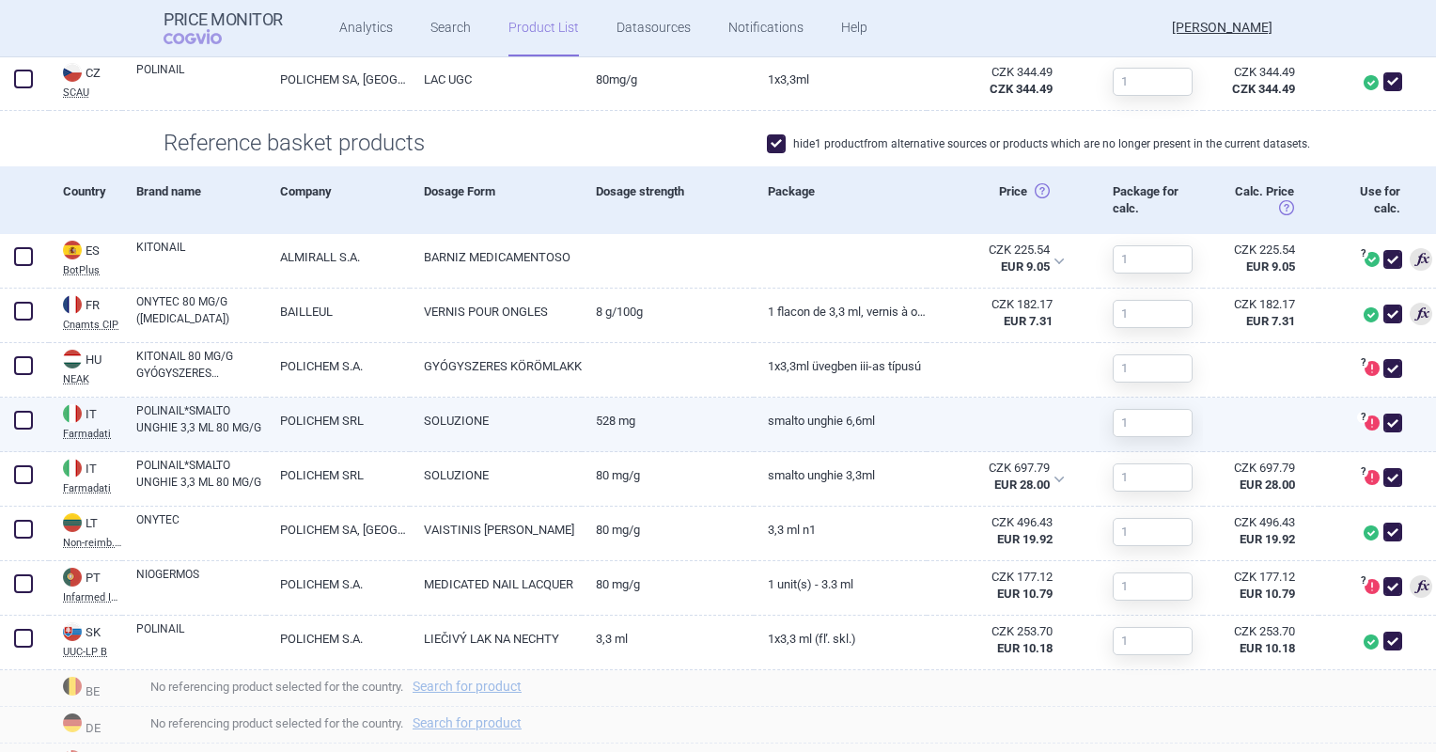
click at [1383, 423] on span at bounding box center [1392, 422] width 19 height 19
checkbox input "false"
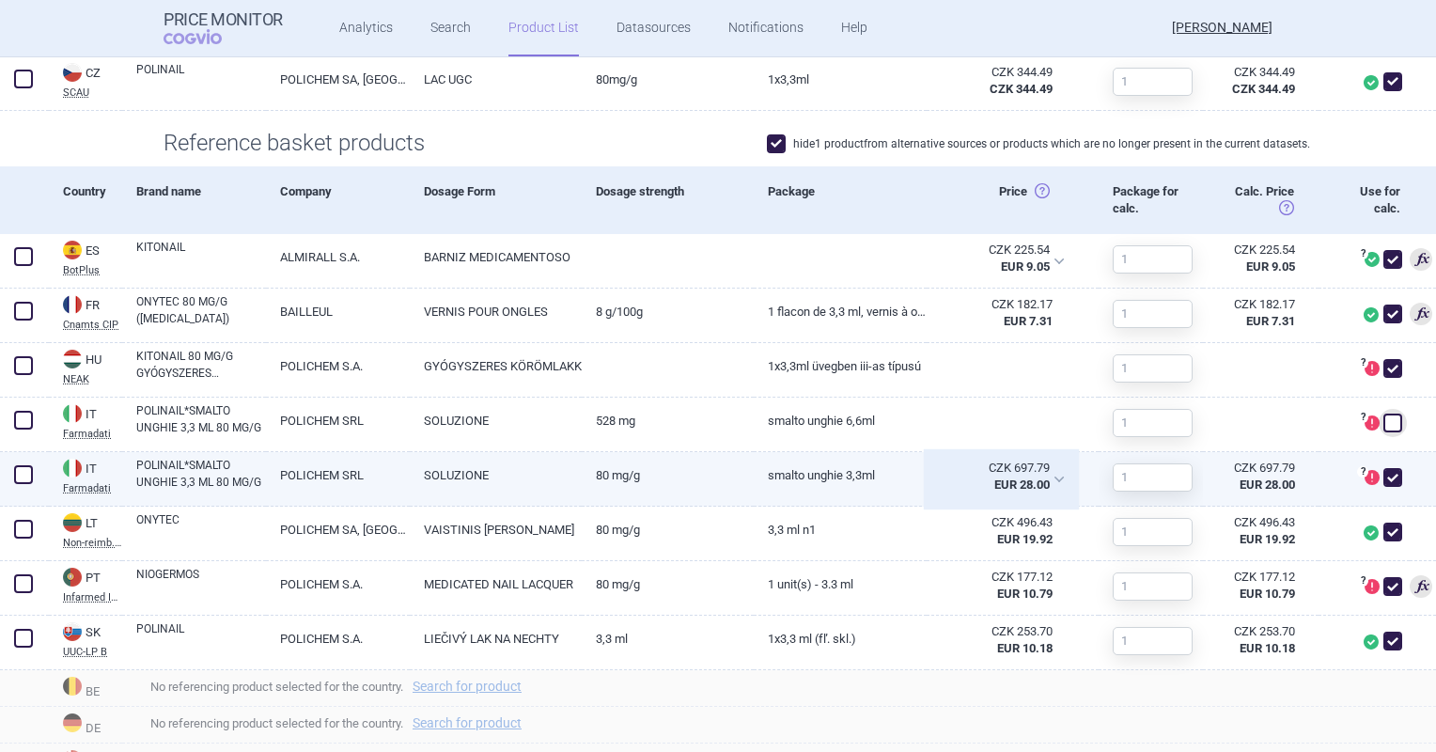
click at [927, 475] on div "CZK 697.79 EUR 28.00" at bounding box center [1001, 479] width 149 height 55
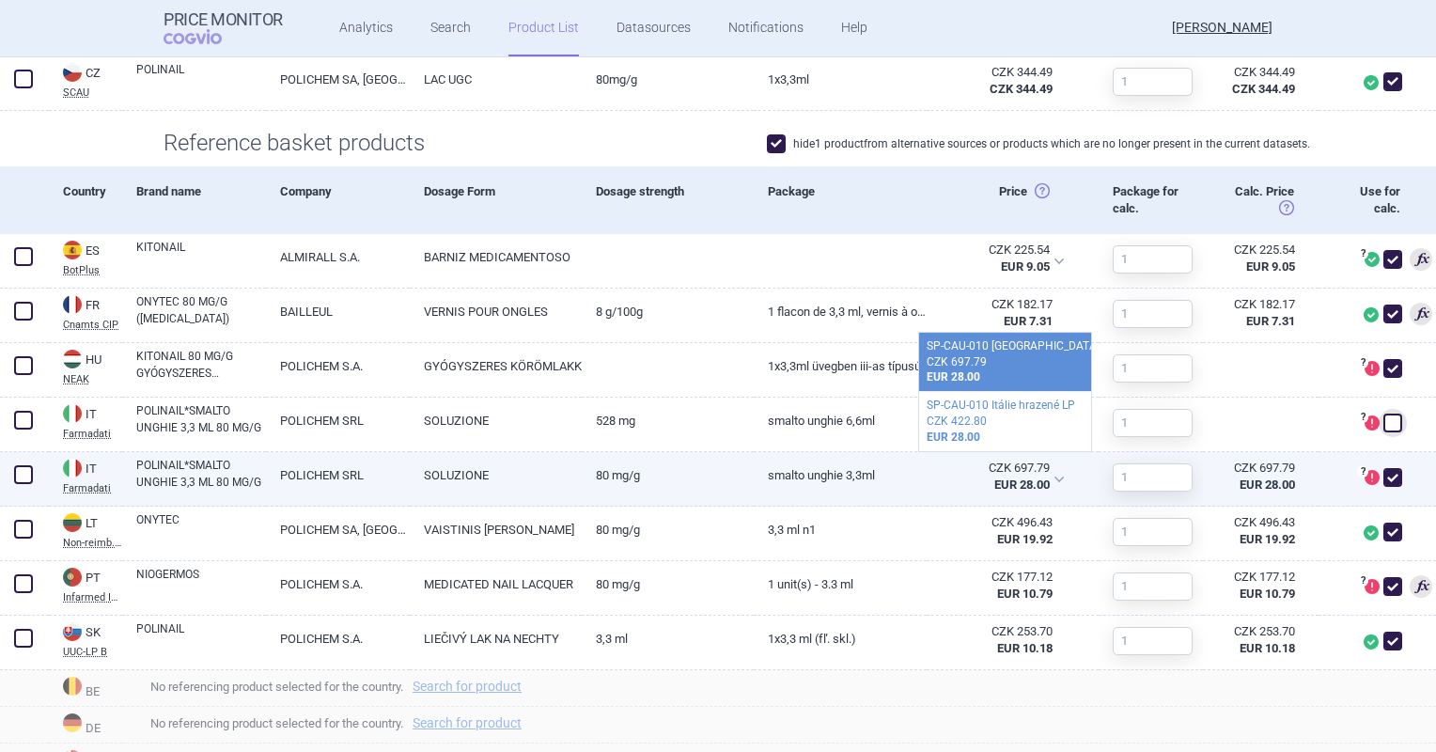
click at [849, 477] on link "SMALTO UNGHIE 3,3ML" at bounding box center [840, 475] width 172 height 46
select select "EUR"
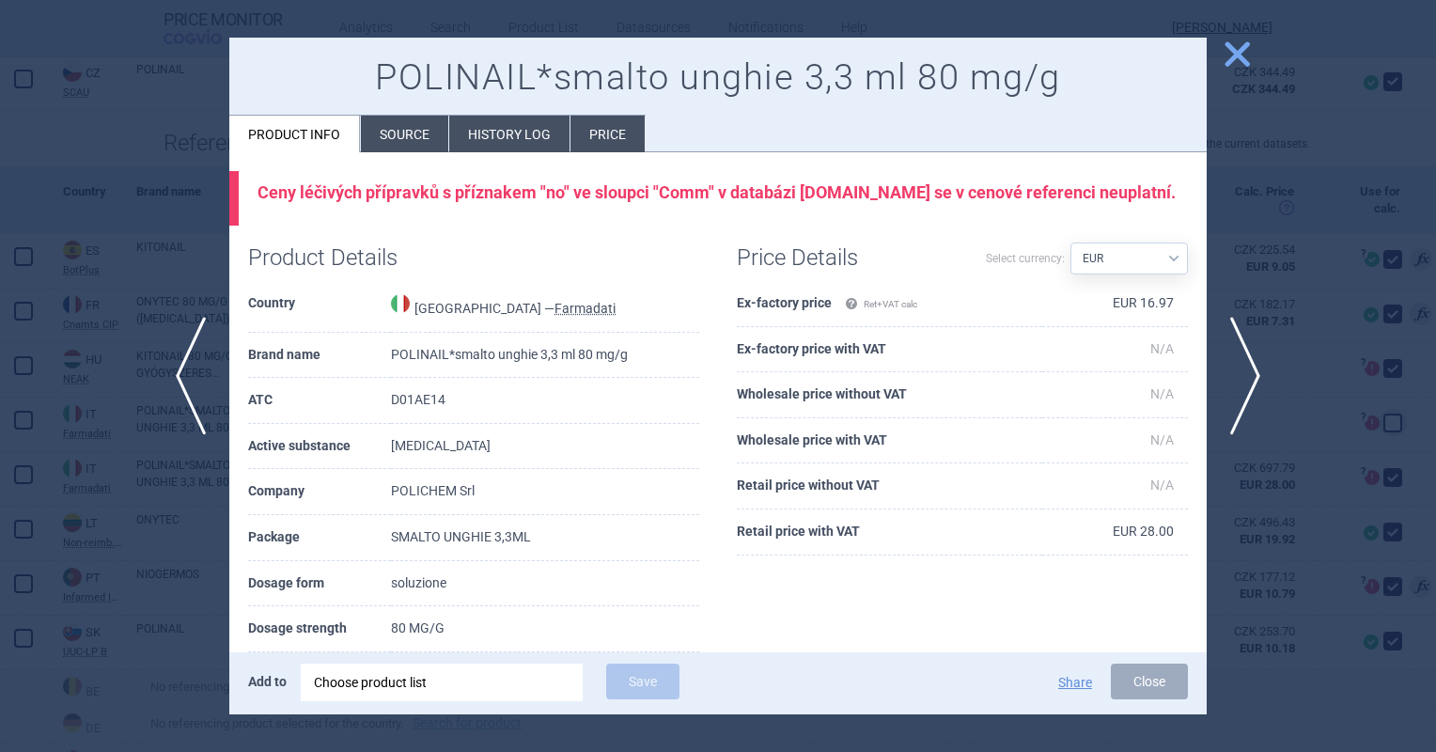
click at [416, 115] on ul "Product info Source History log Price" at bounding box center [437, 134] width 416 height 38
click at [416, 126] on li "Source" at bounding box center [404, 134] width 87 height 37
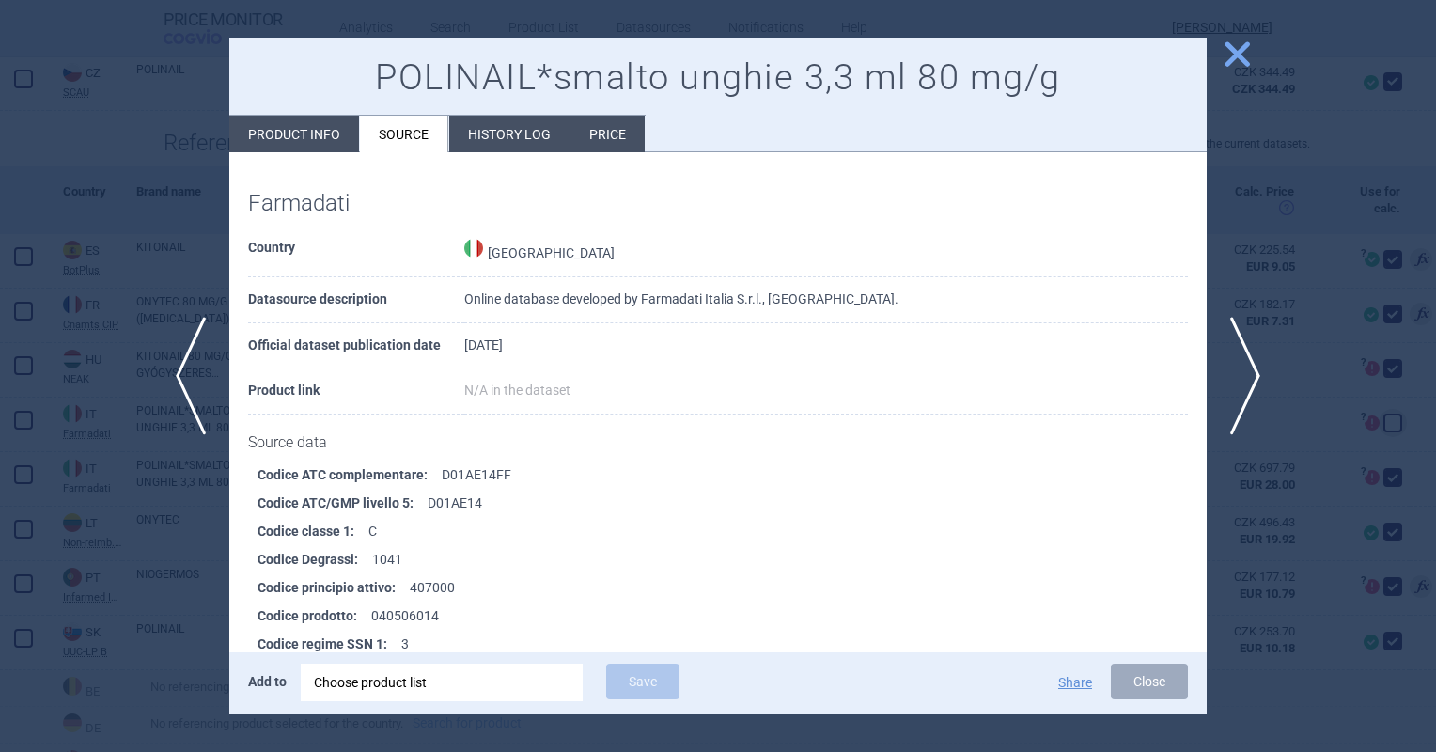
scroll to position [7027, 0]
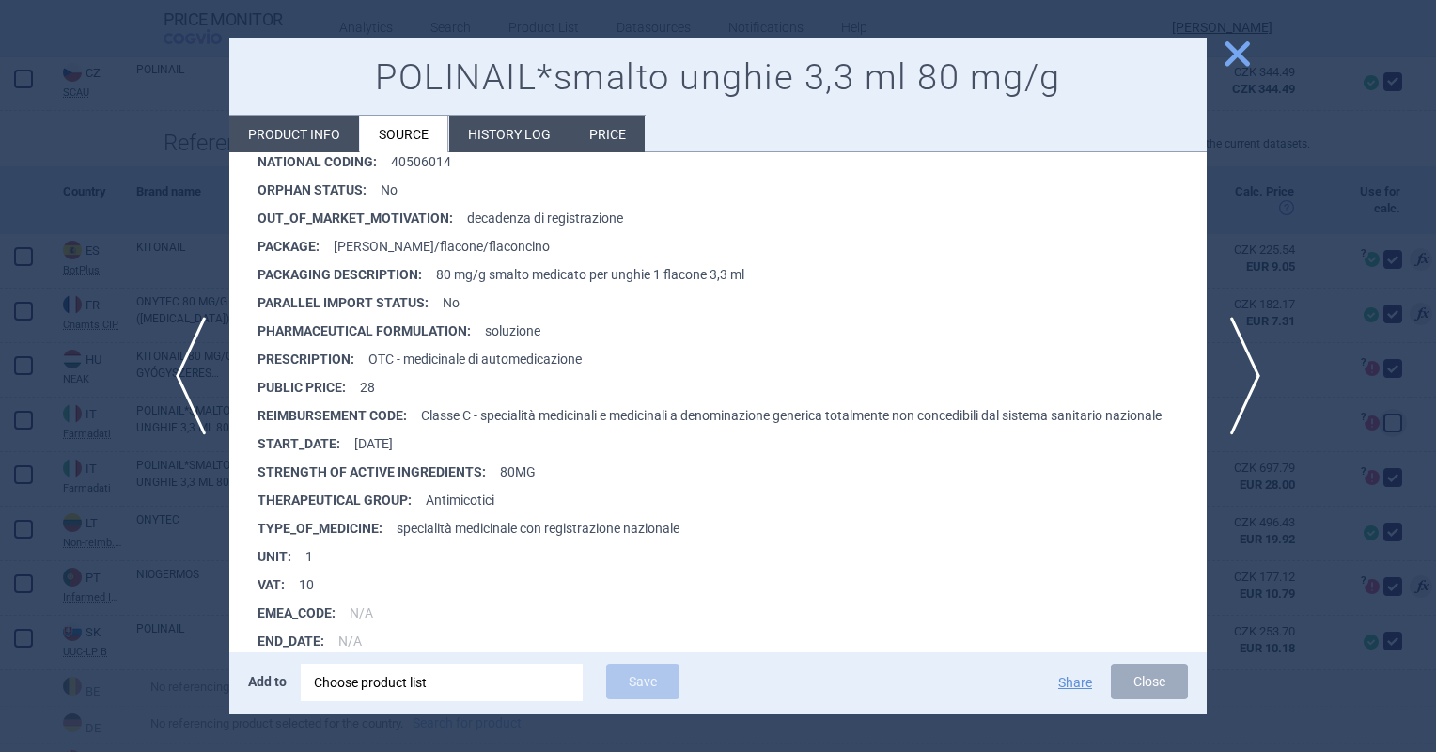
click at [1236, 51] on span "close" at bounding box center [1237, 54] width 33 height 33
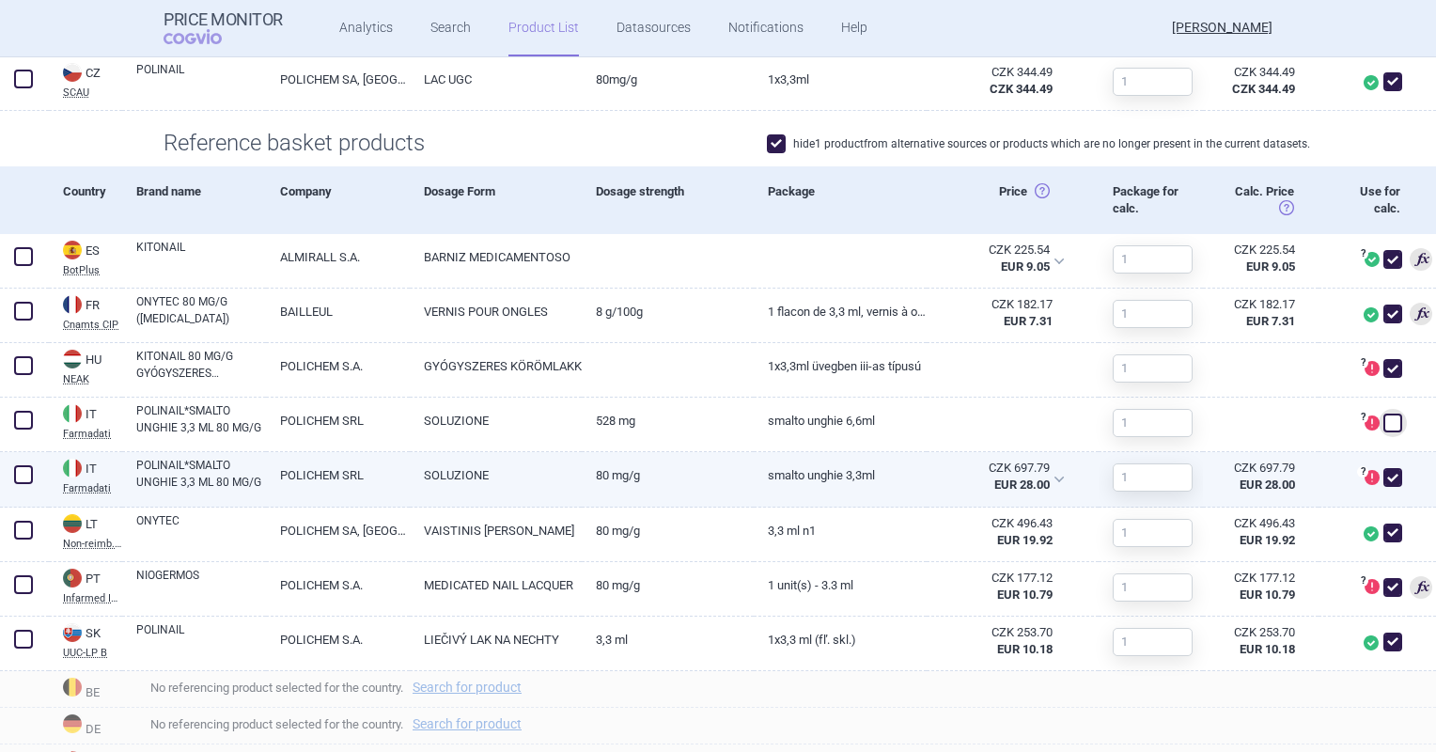
click at [1384, 477] on span at bounding box center [1392, 477] width 19 height 19
checkbox input "false"
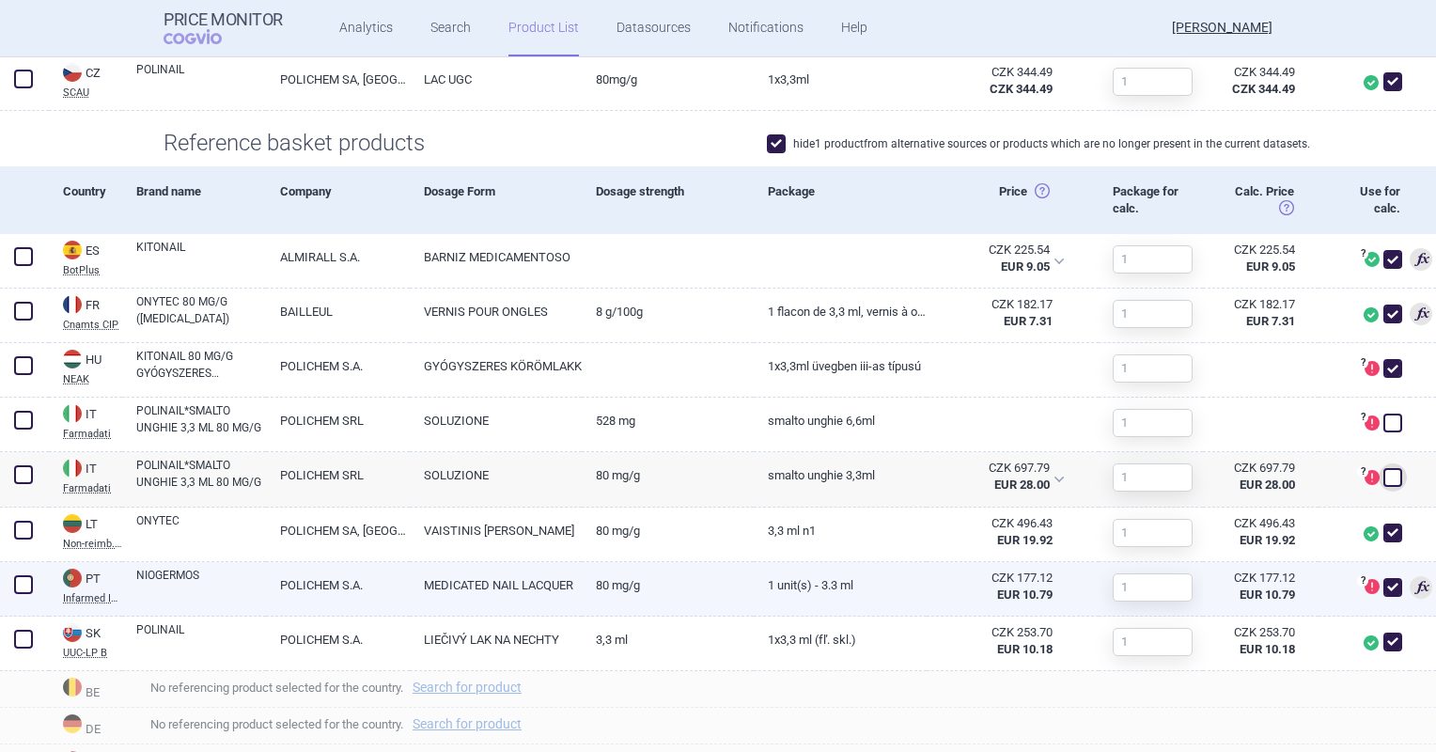
click at [955, 575] on div "CZK 177.12" at bounding box center [997, 577] width 112 height 17
click at [895, 586] on link "1 unit(s) - 3.3 ml" at bounding box center [840, 585] width 172 height 46
select select "EUR"
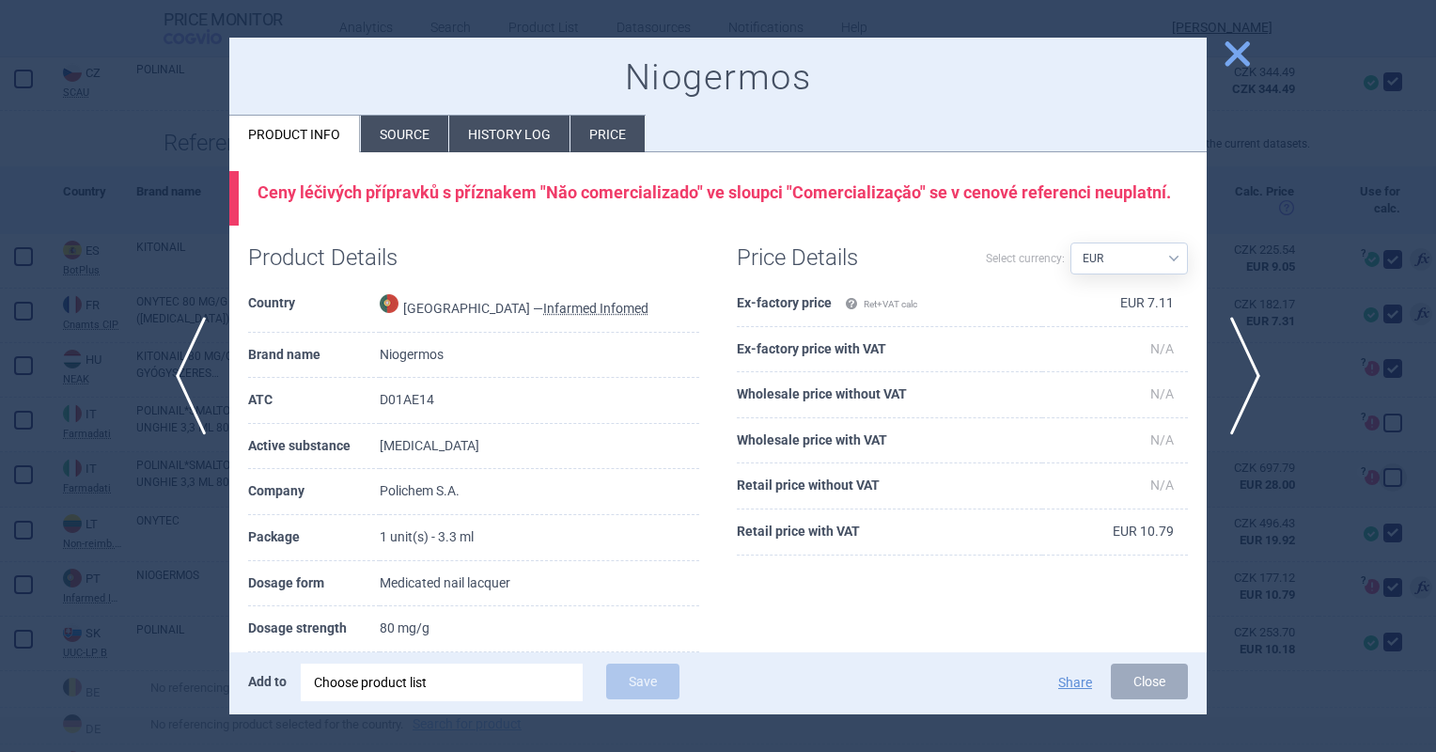
click at [1239, 60] on span "close" at bounding box center [1237, 54] width 33 height 33
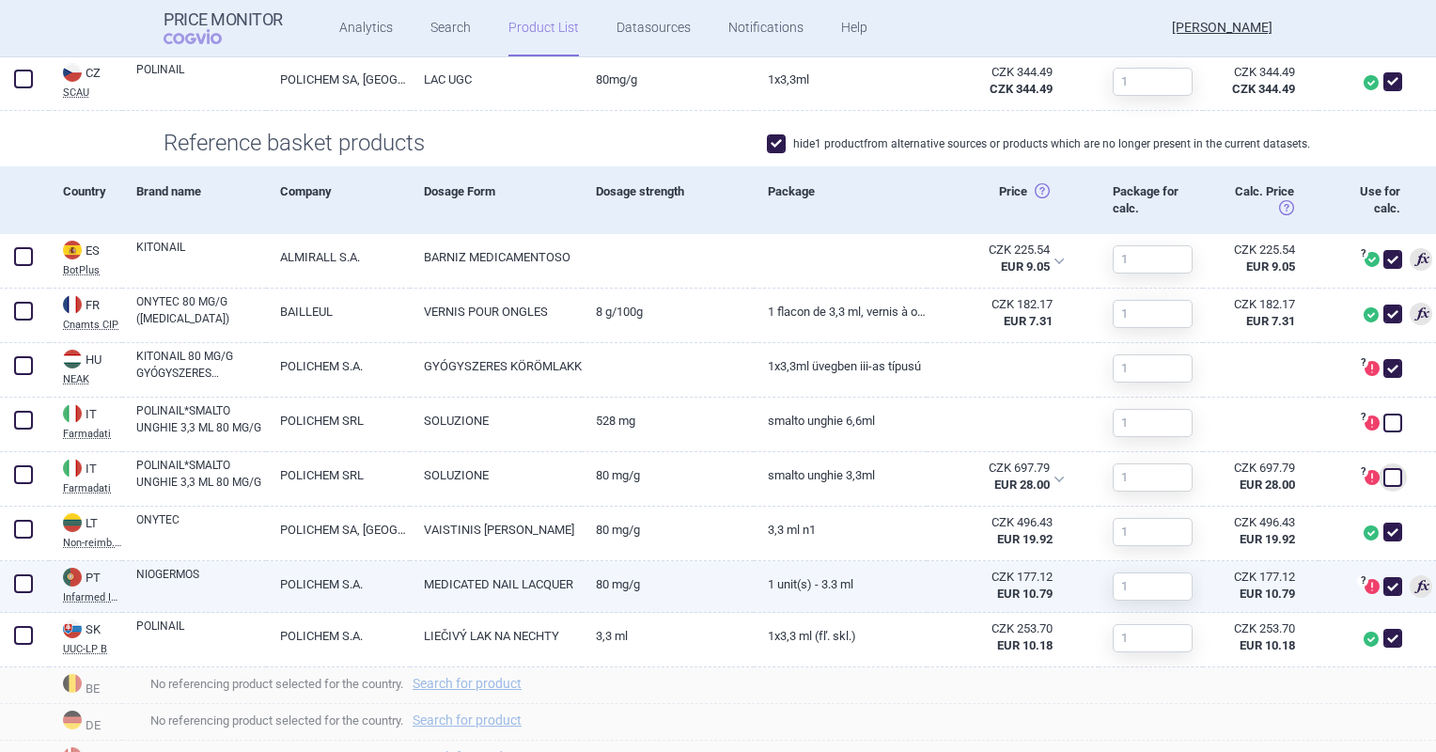
click at [1383, 584] on span at bounding box center [1392, 586] width 19 height 19
checkbox input "false"
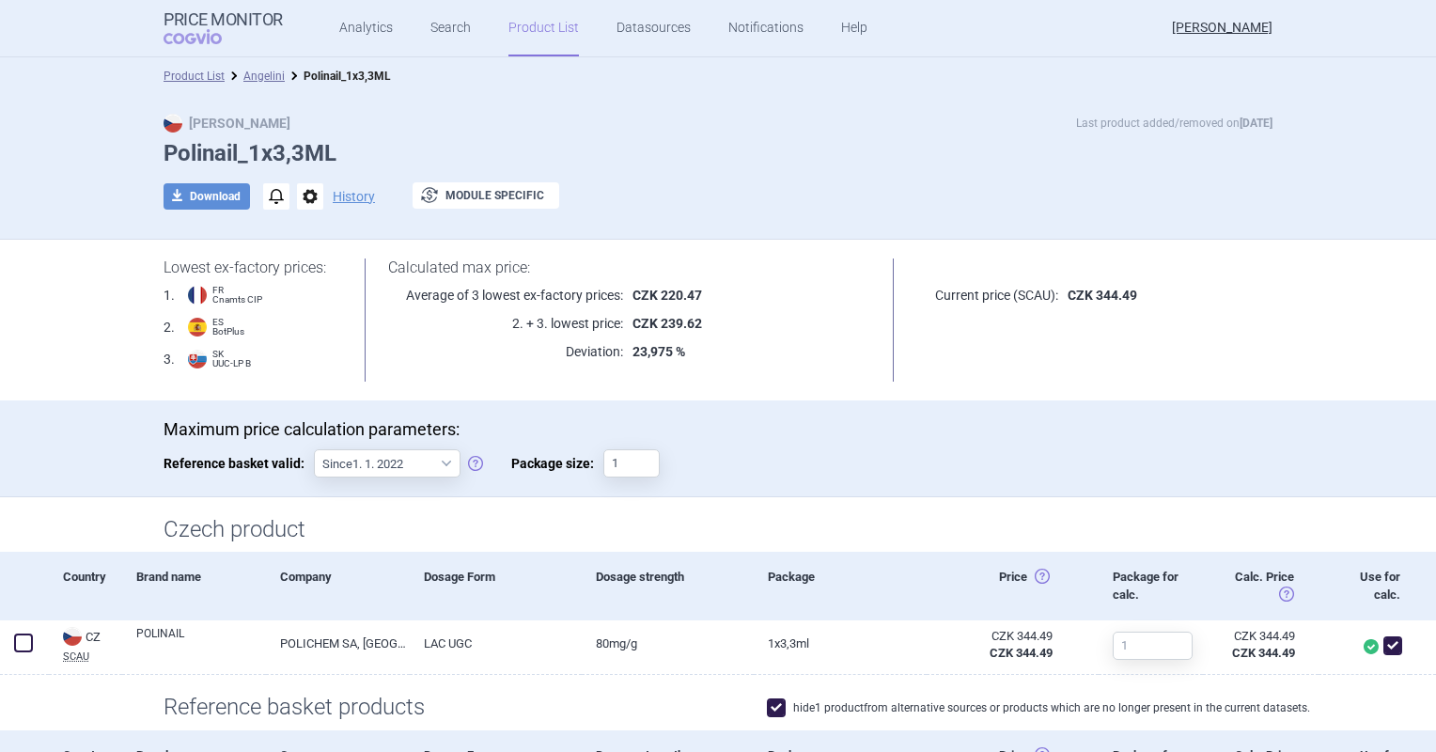
click at [217, 180] on div "Max Price Last product added/removed on [DATE] Polinail_1x3,3ML download Downlo…" at bounding box center [718, 172] width 1184 height 116
click at [217, 191] on button "download Download" at bounding box center [207, 196] width 86 height 26
select select "EUR"
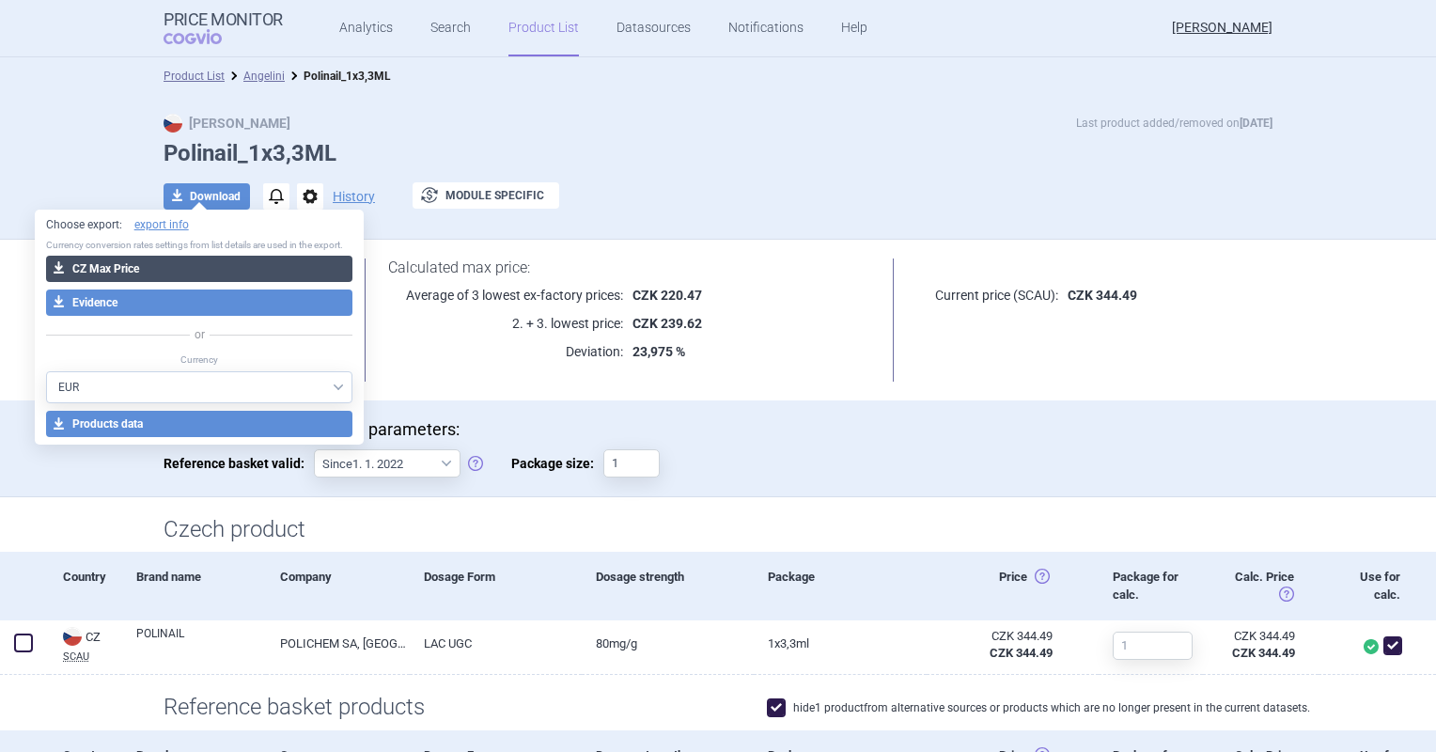
click at [218, 257] on button "download CZ Max Price" at bounding box center [199, 269] width 307 height 26
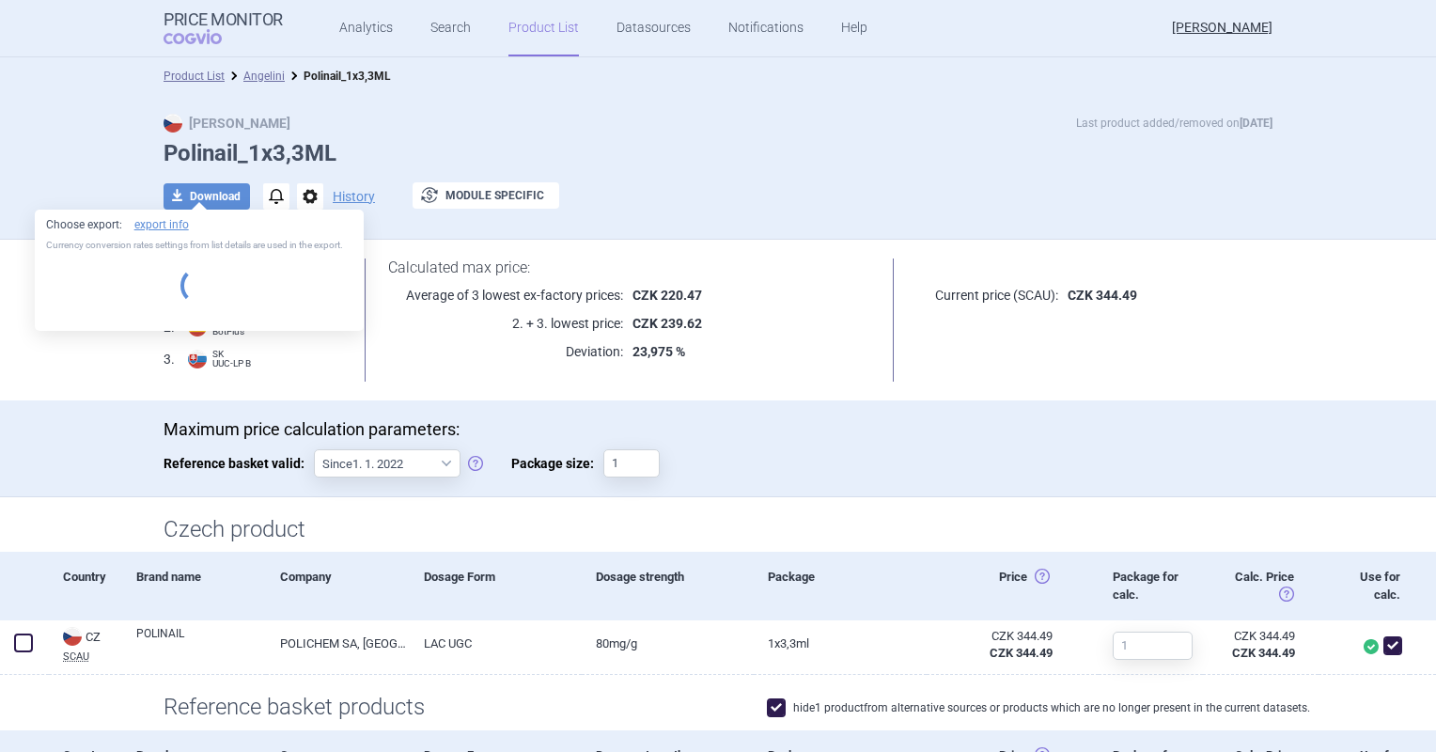
select select "EUR"
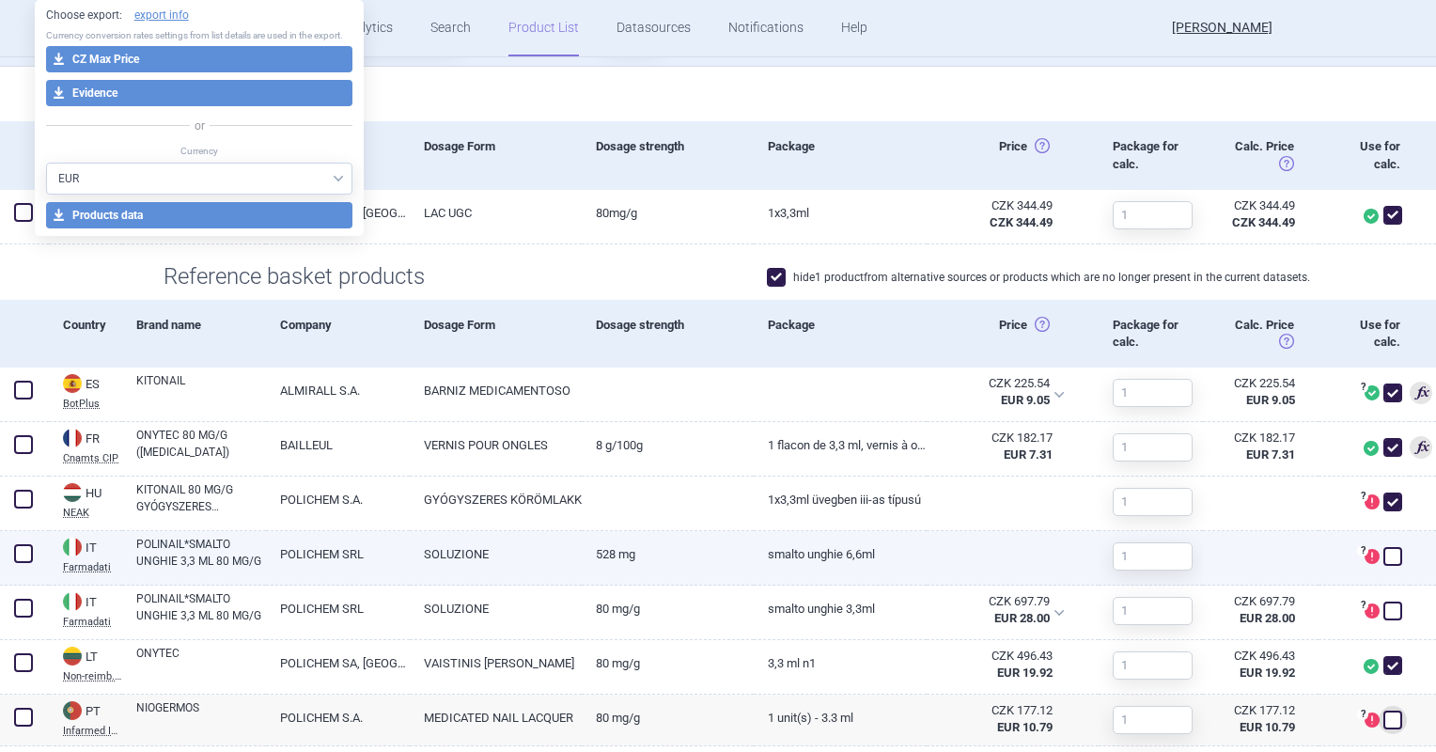
scroll to position [470, 0]
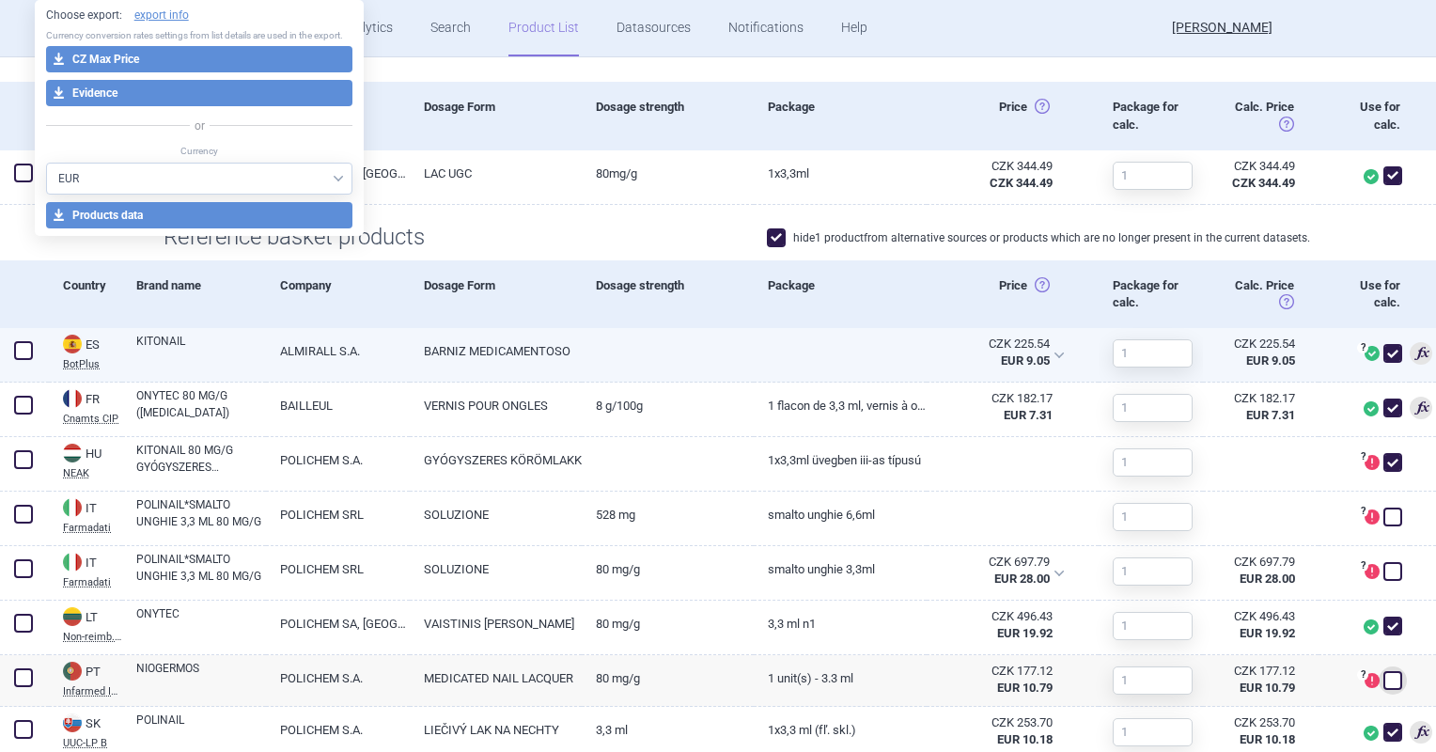
click at [549, 350] on link "BARNIZ MEDICAMENTOSO" at bounding box center [496, 351] width 172 height 46
select select "EUR"
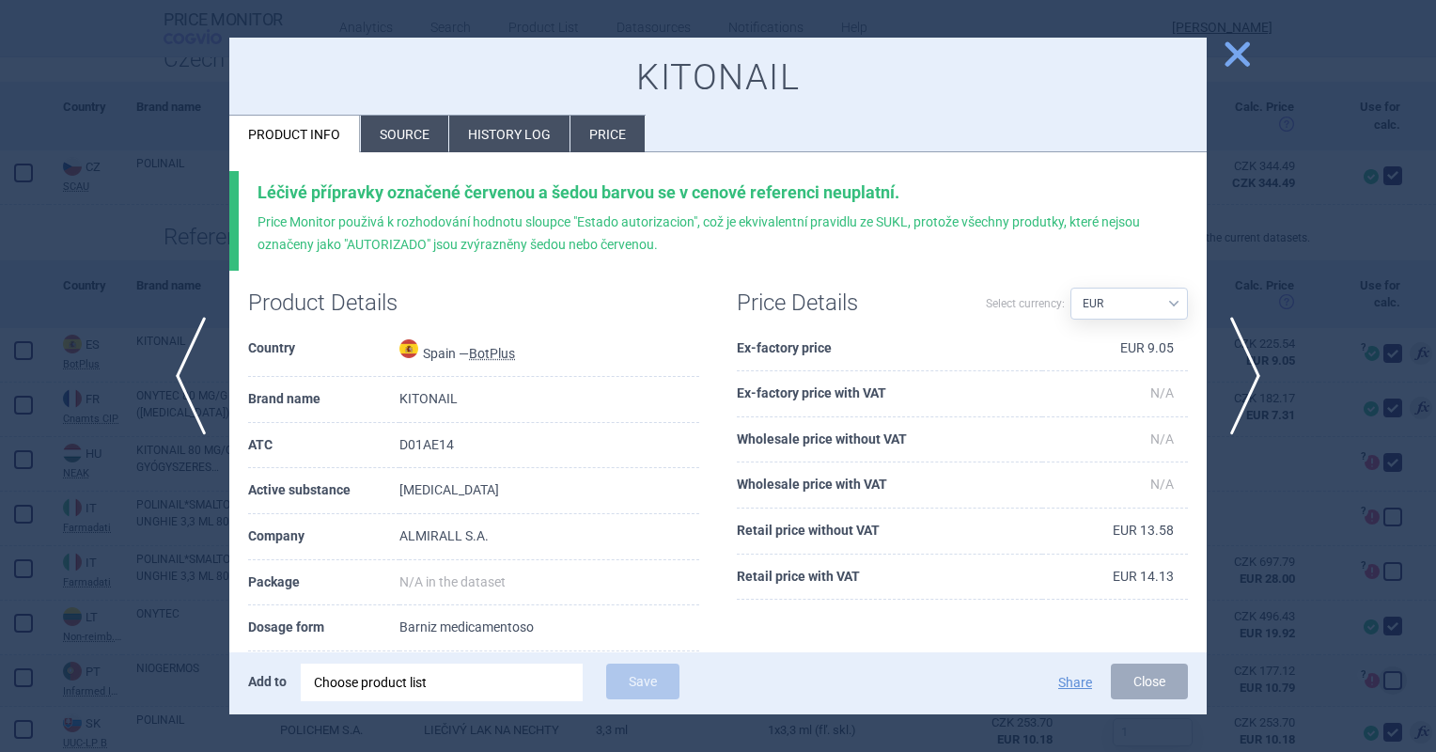
click at [413, 134] on li "Source" at bounding box center [404, 134] width 87 height 37
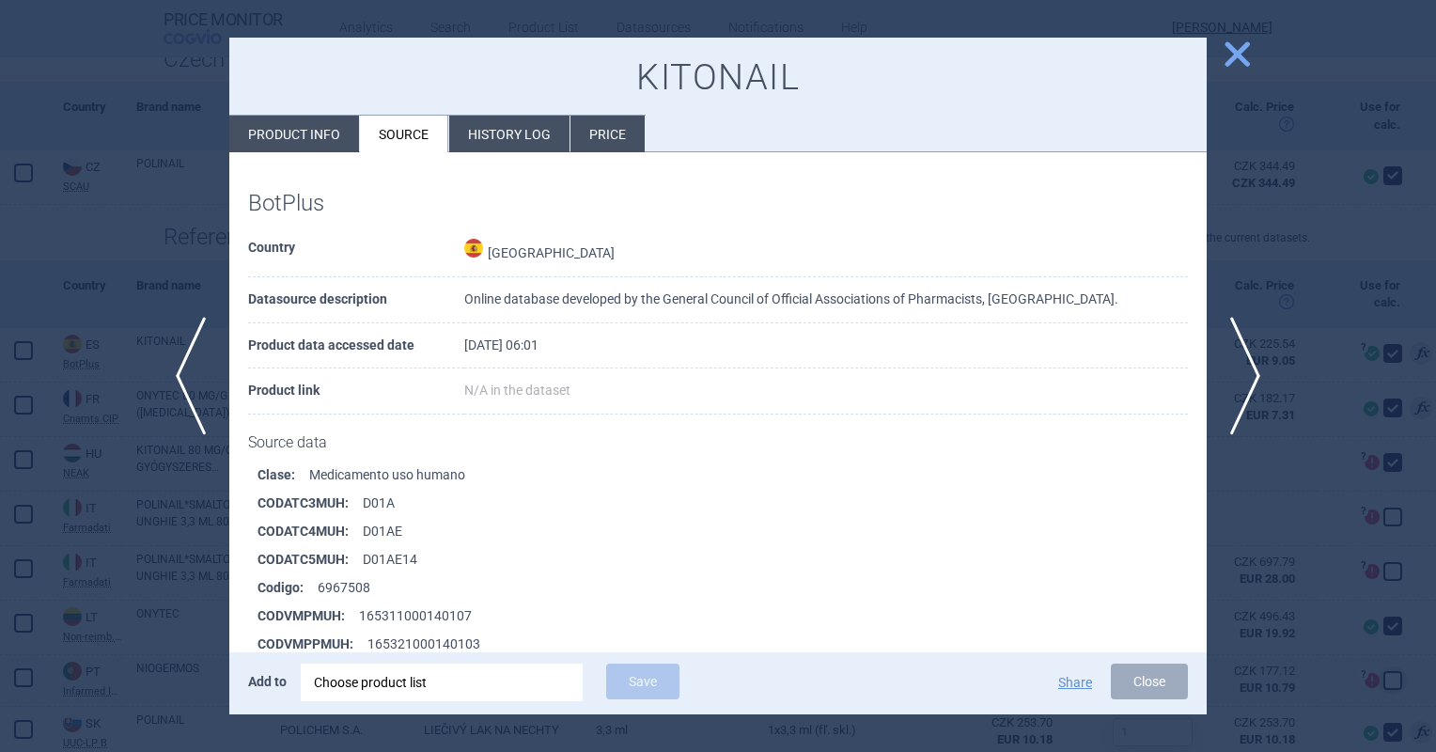
scroll to position [522, 0]
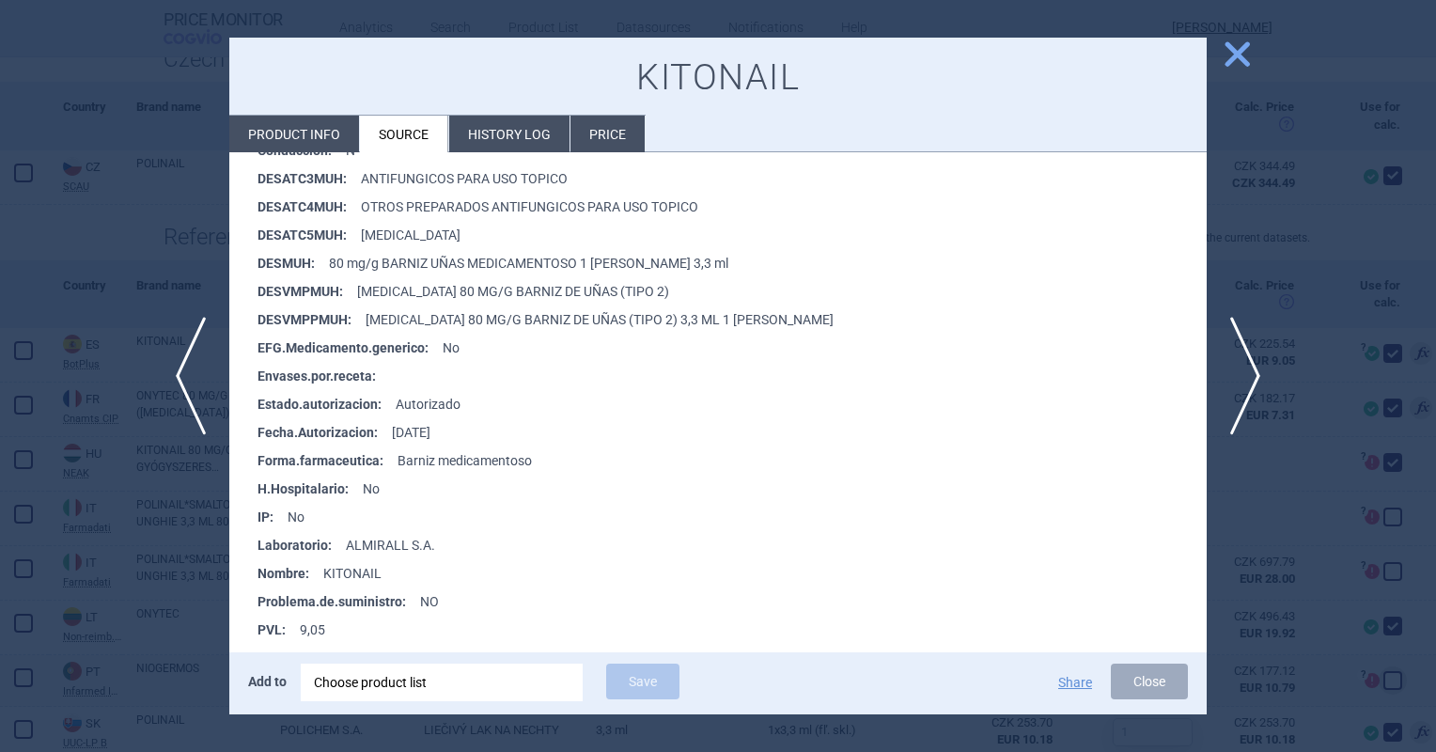
click at [908, 386] on li "Envases.por.receta :" at bounding box center [731, 376] width 949 height 28
click at [1235, 50] on span "close" at bounding box center [1237, 54] width 33 height 33
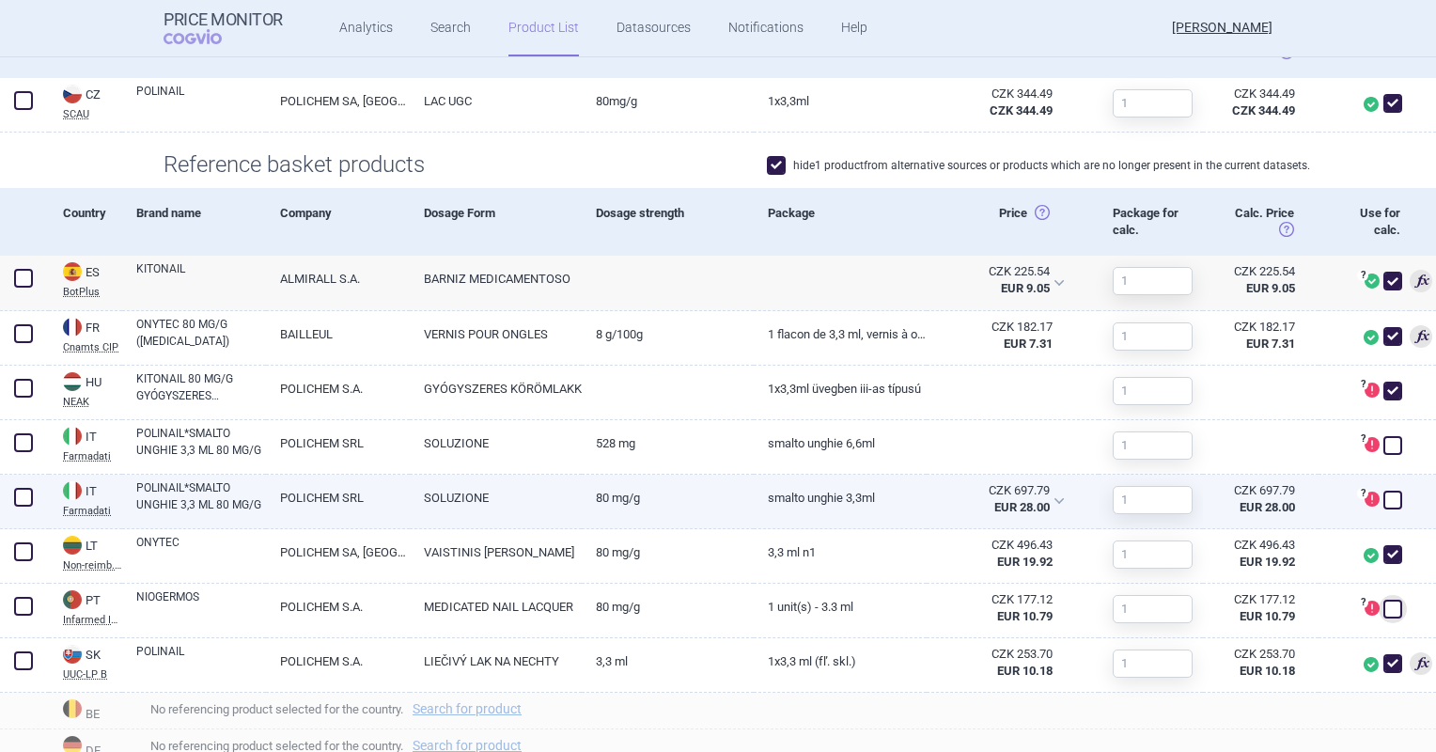
scroll to position [658, 0]
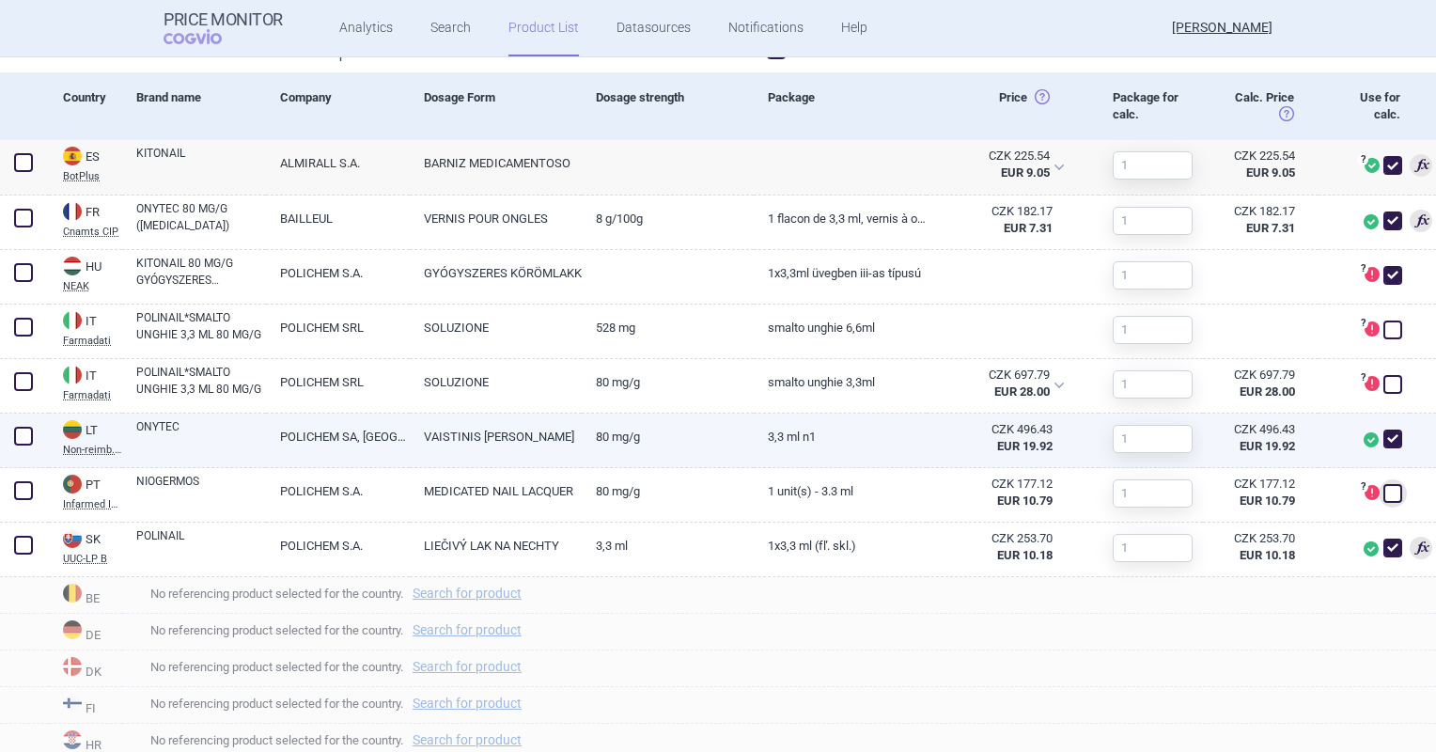
click at [496, 436] on link "VAISTINIS [PERSON_NAME]" at bounding box center [496, 436] width 172 height 46
select select "EUR"
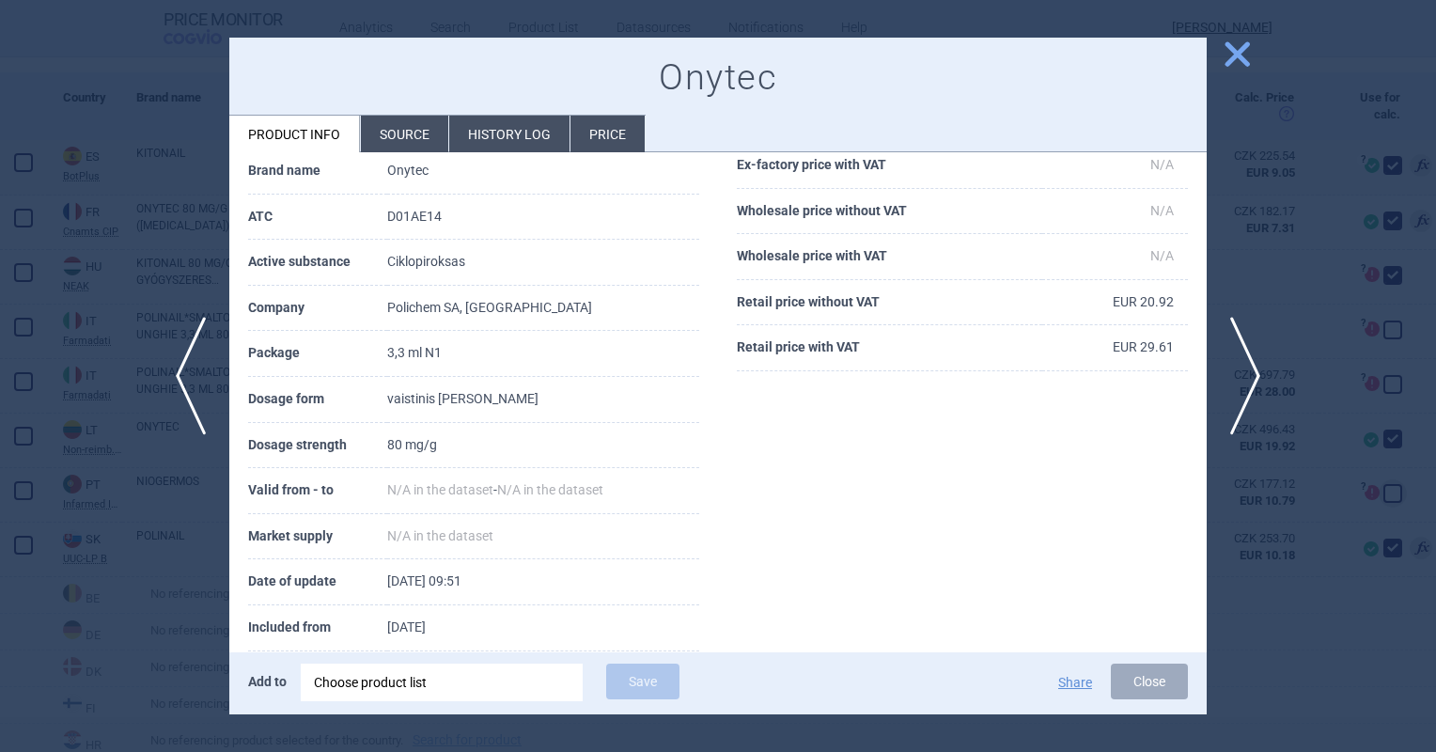
scroll to position [162, 0]
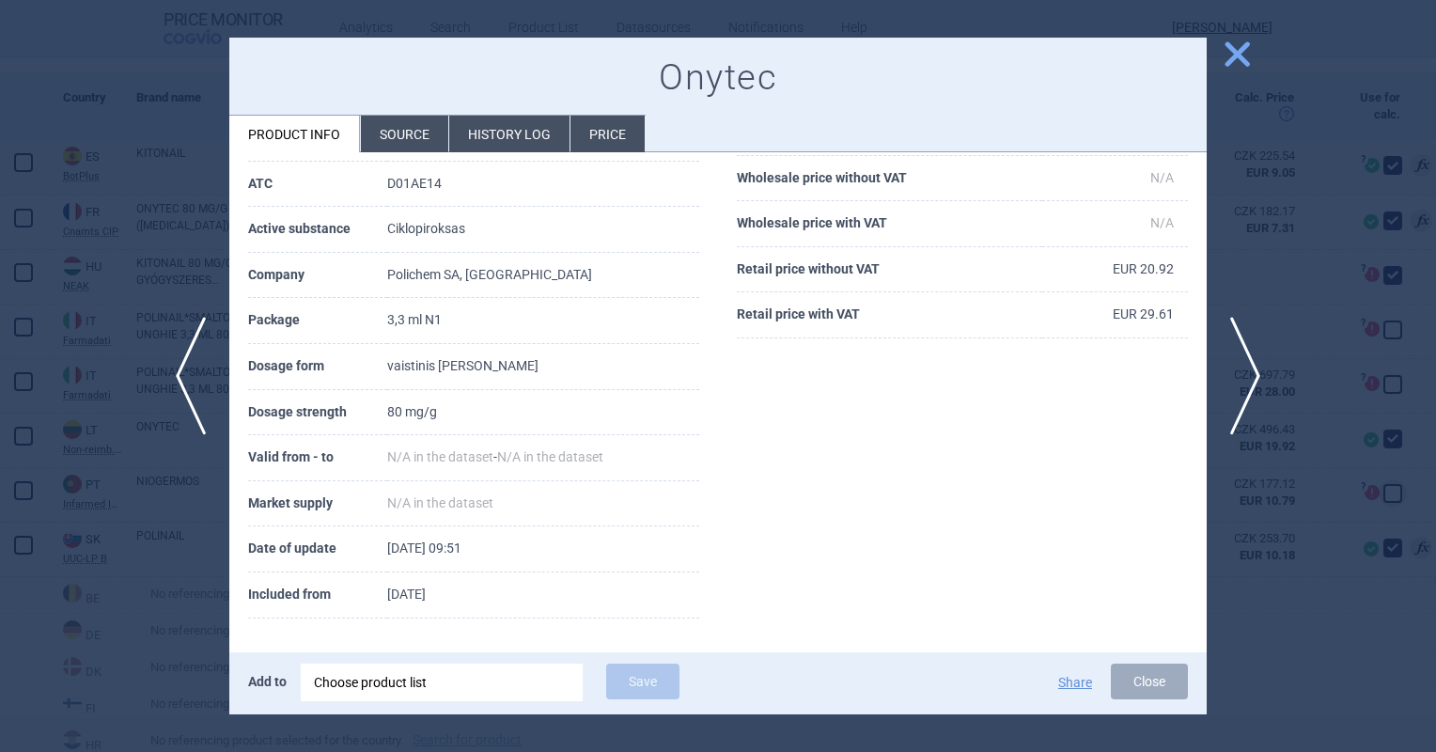
click at [406, 139] on li "Source" at bounding box center [404, 134] width 87 height 37
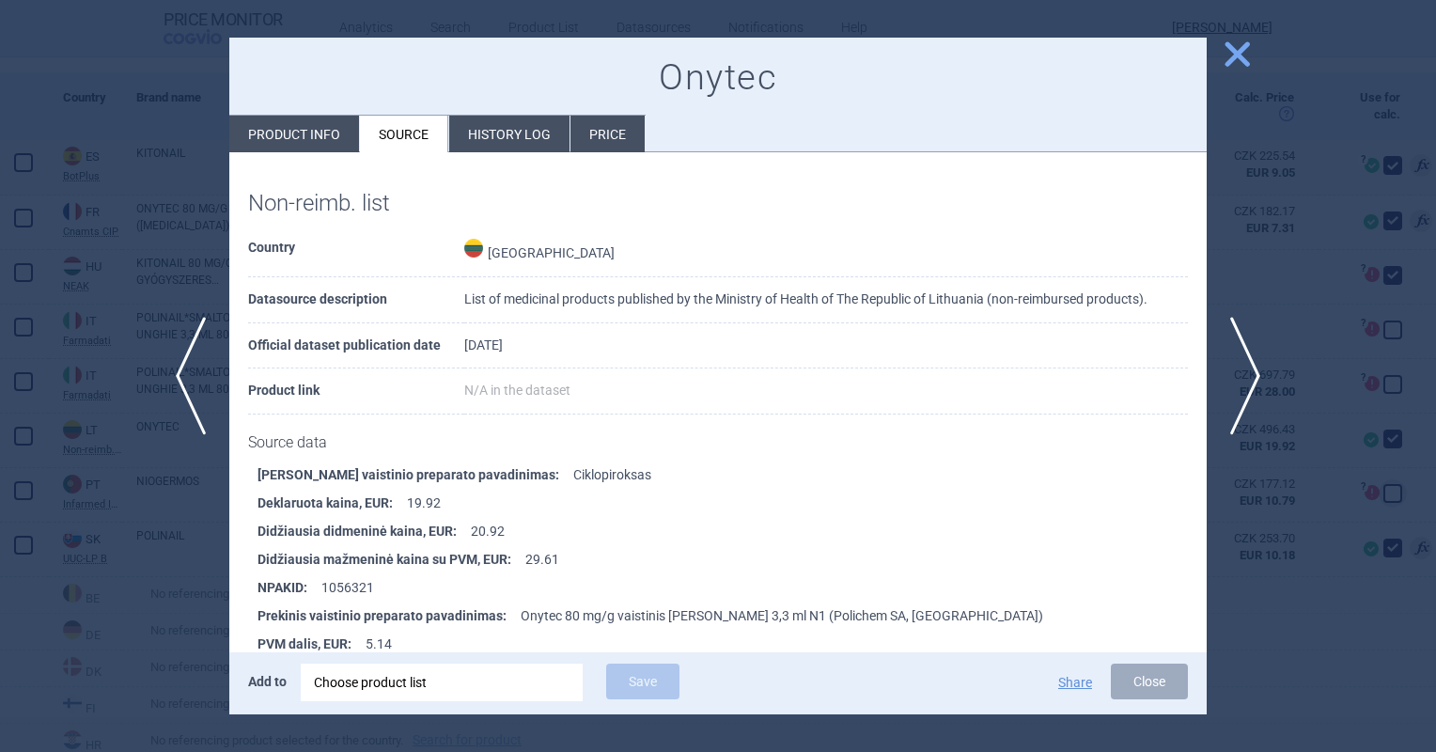
click at [325, 132] on li "Product info" at bounding box center [294, 134] width 130 height 37
select select "EUR"
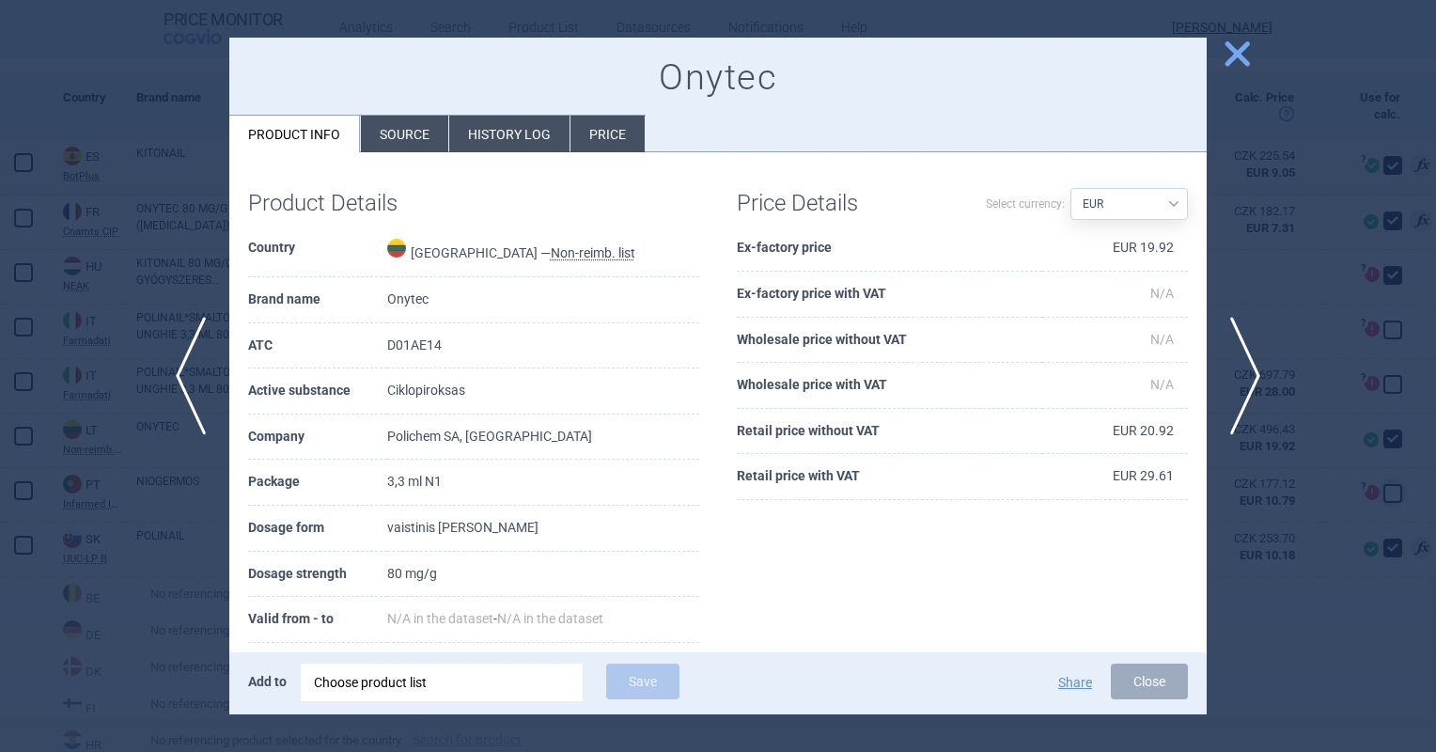
click at [1241, 40] on span "close" at bounding box center [1237, 54] width 33 height 33
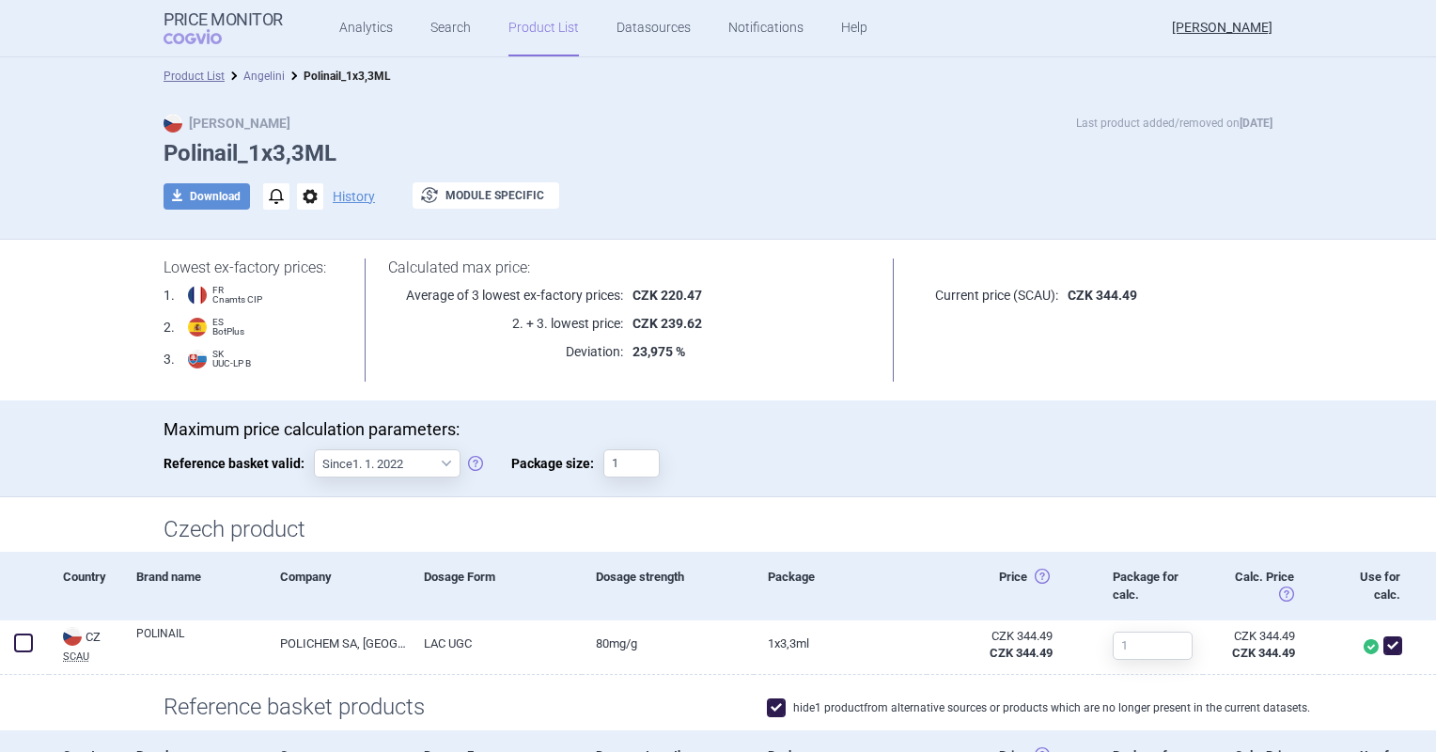
click at [256, 75] on link "Angelini" at bounding box center [263, 76] width 41 height 13
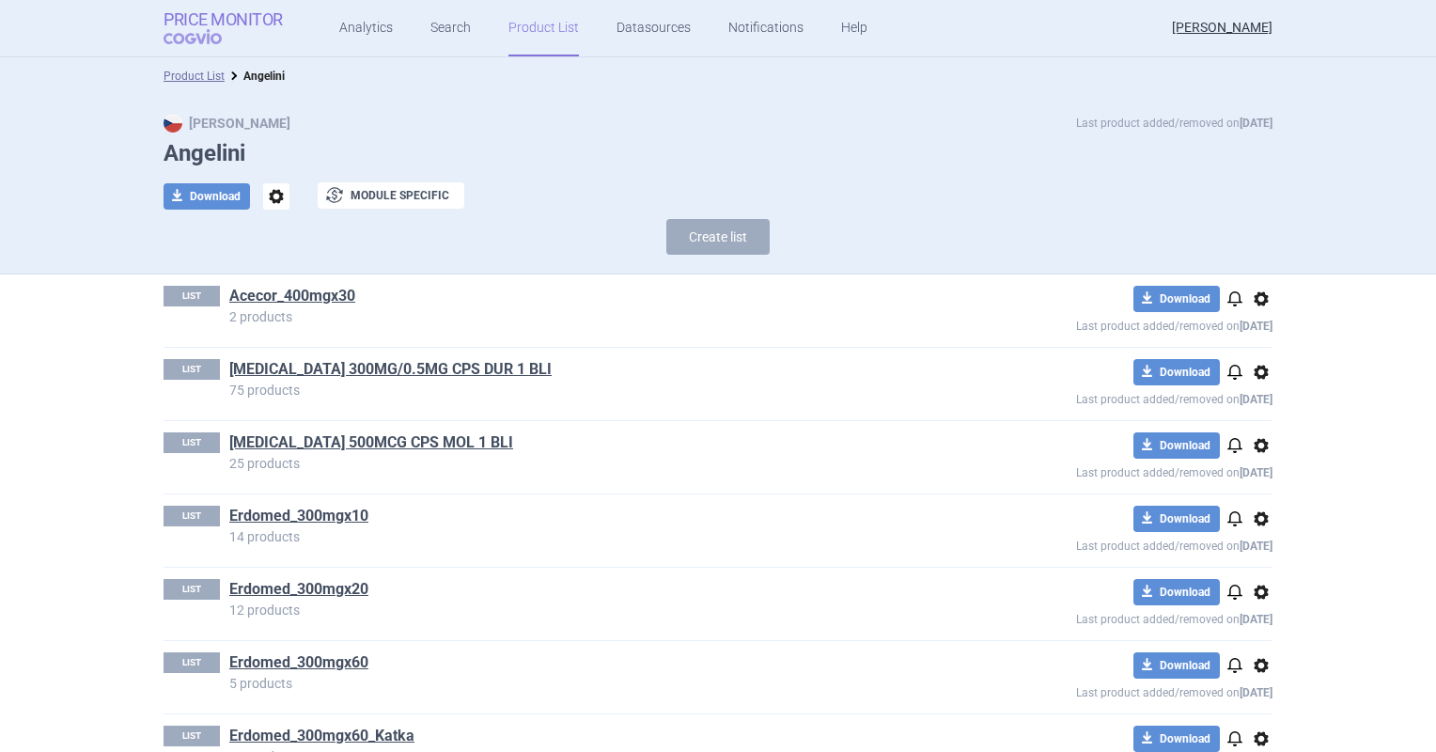
click at [233, 34] on span "COGVIO" at bounding box center [206, 36] width 85 height 15
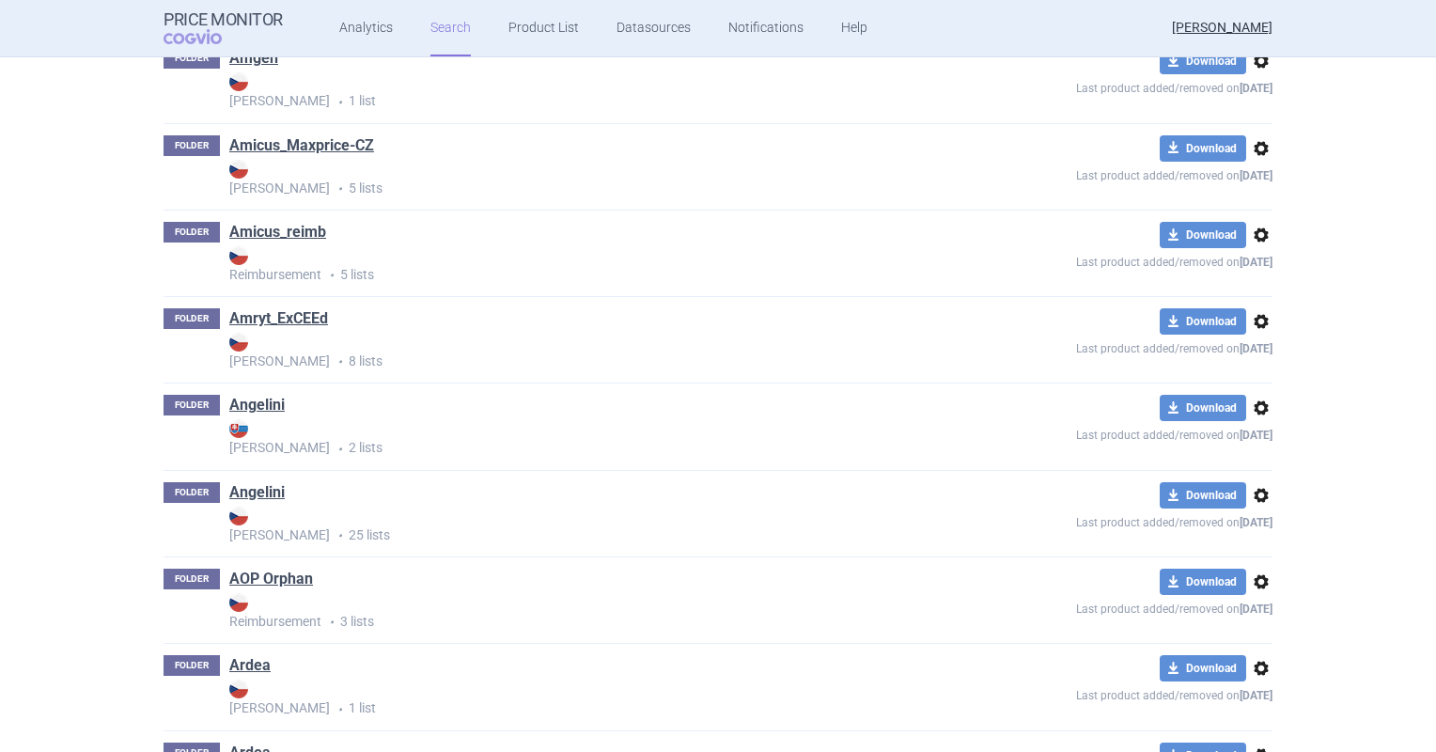
scroll to position [2512, 0]
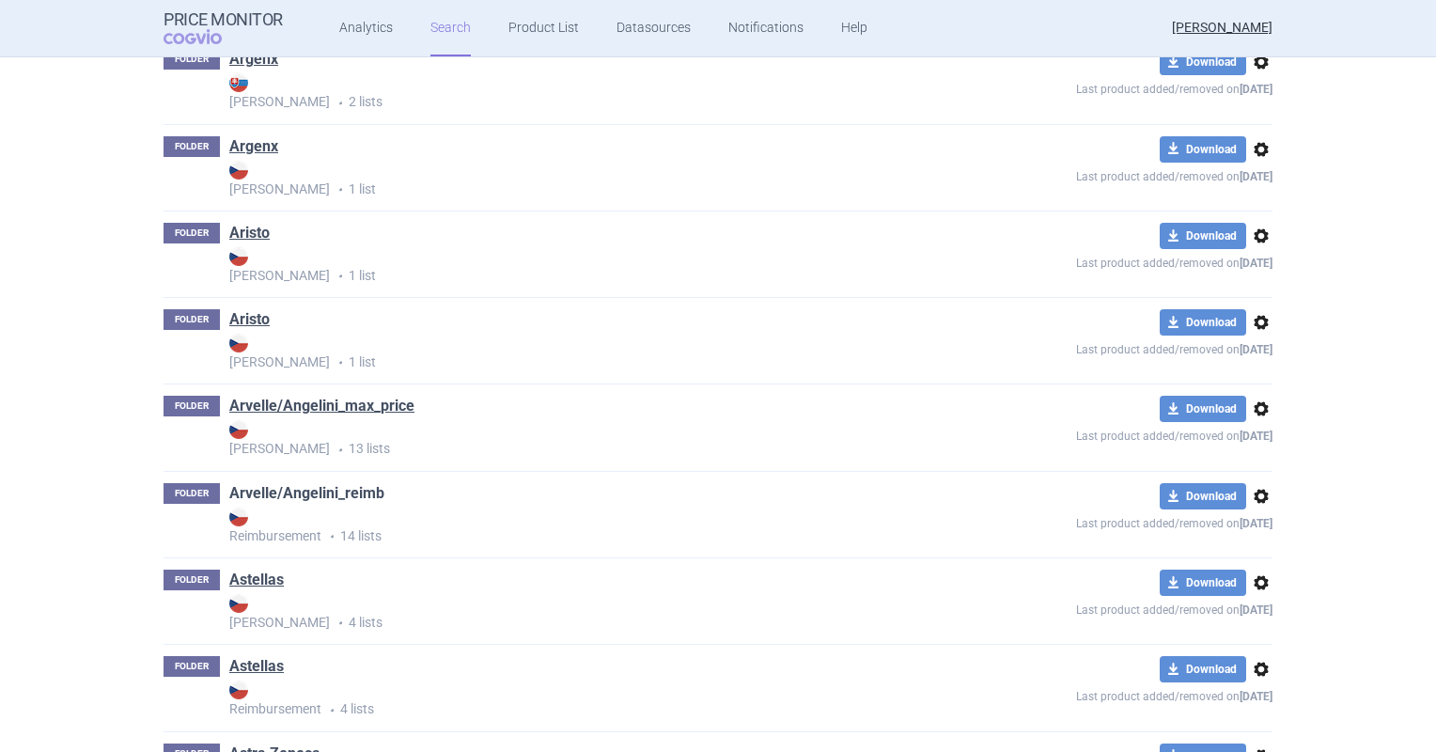
click at [298, 484] on link "Arvelle/Angelini_reimb" at bounding box center [306, 493] width 155 height 21
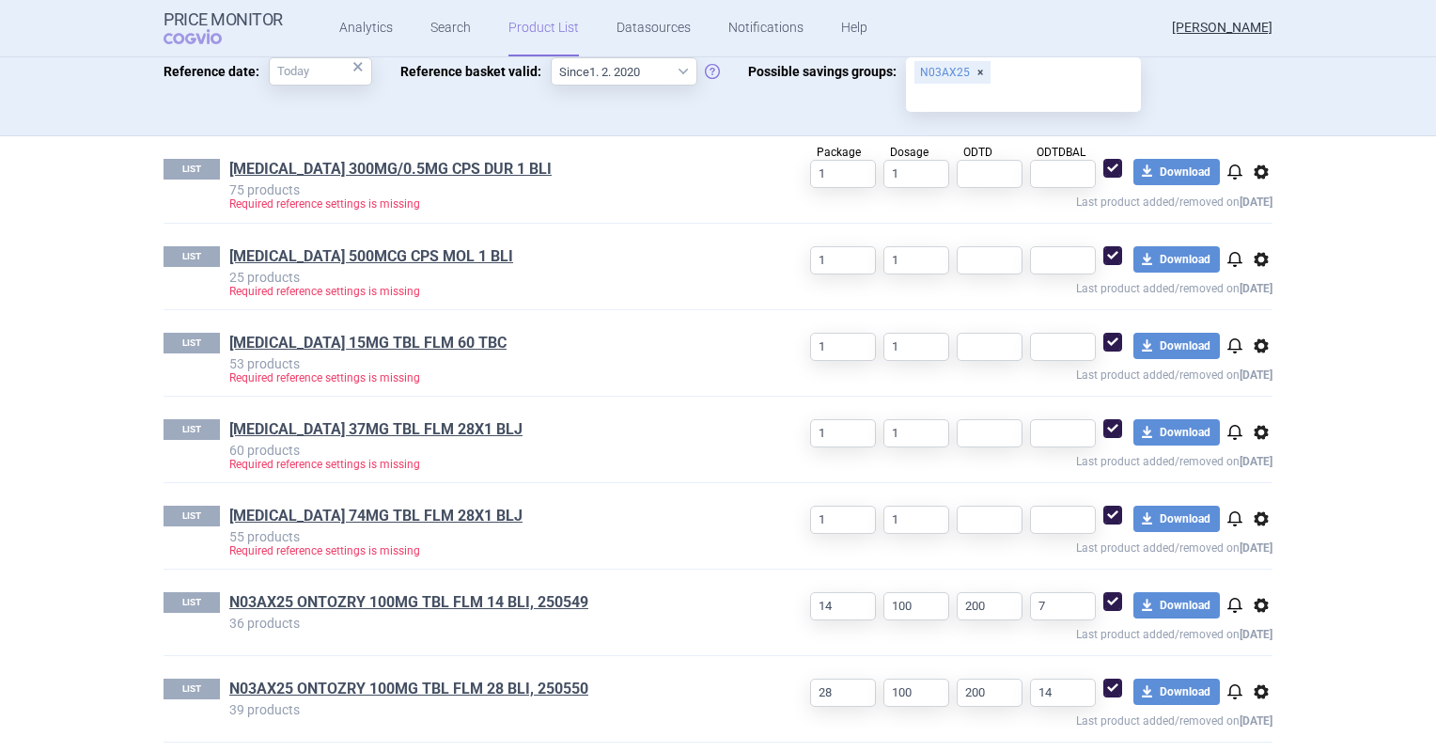
scroll to position [564, 0]
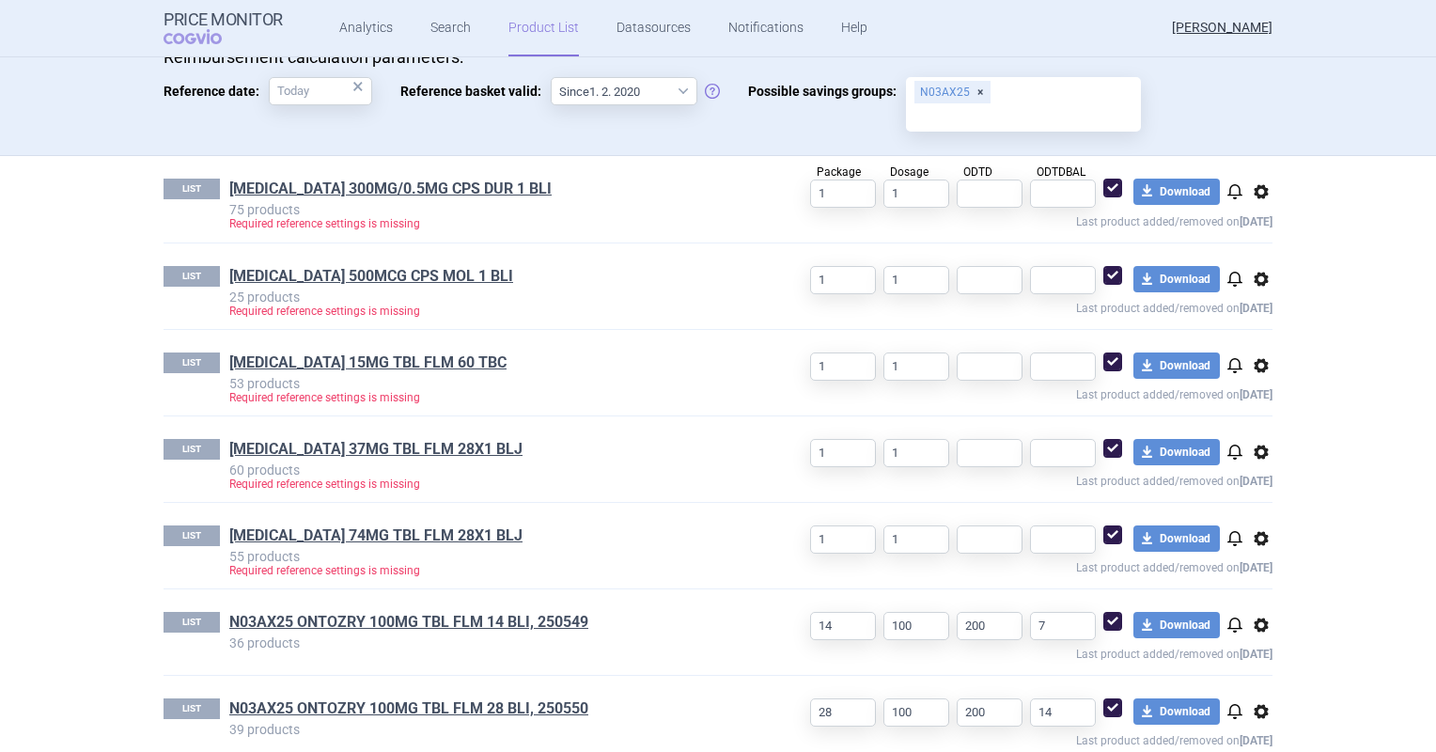
click at [1113, 192] on span at bounding box center [1112, 188] width 19 height 19
checkbox input "false"
click at [1114, 281] on span at bounding box center [1112, 275] width 19 height 19
checkbox input "false"
click at [1114, 352] on span at bounding box center [1112, 361] width 19 height 19
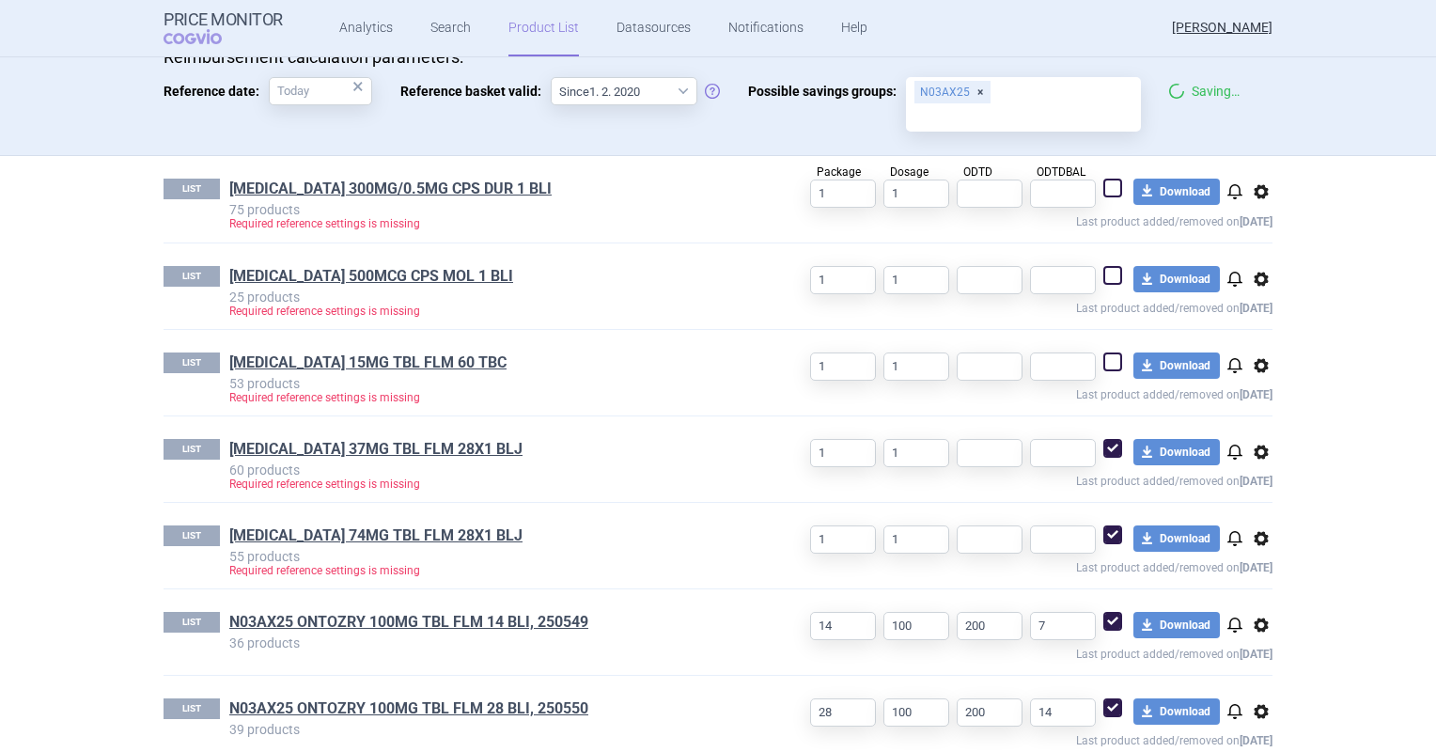
checkbox input "false"
click at [1109, 454] on span at bounding box center [1112, 448] width 19 height 19
checkbox input "false"
click at [1107, 545] on span at bounding box center [1112, 535] width 28 height 28
checkbox input "false"
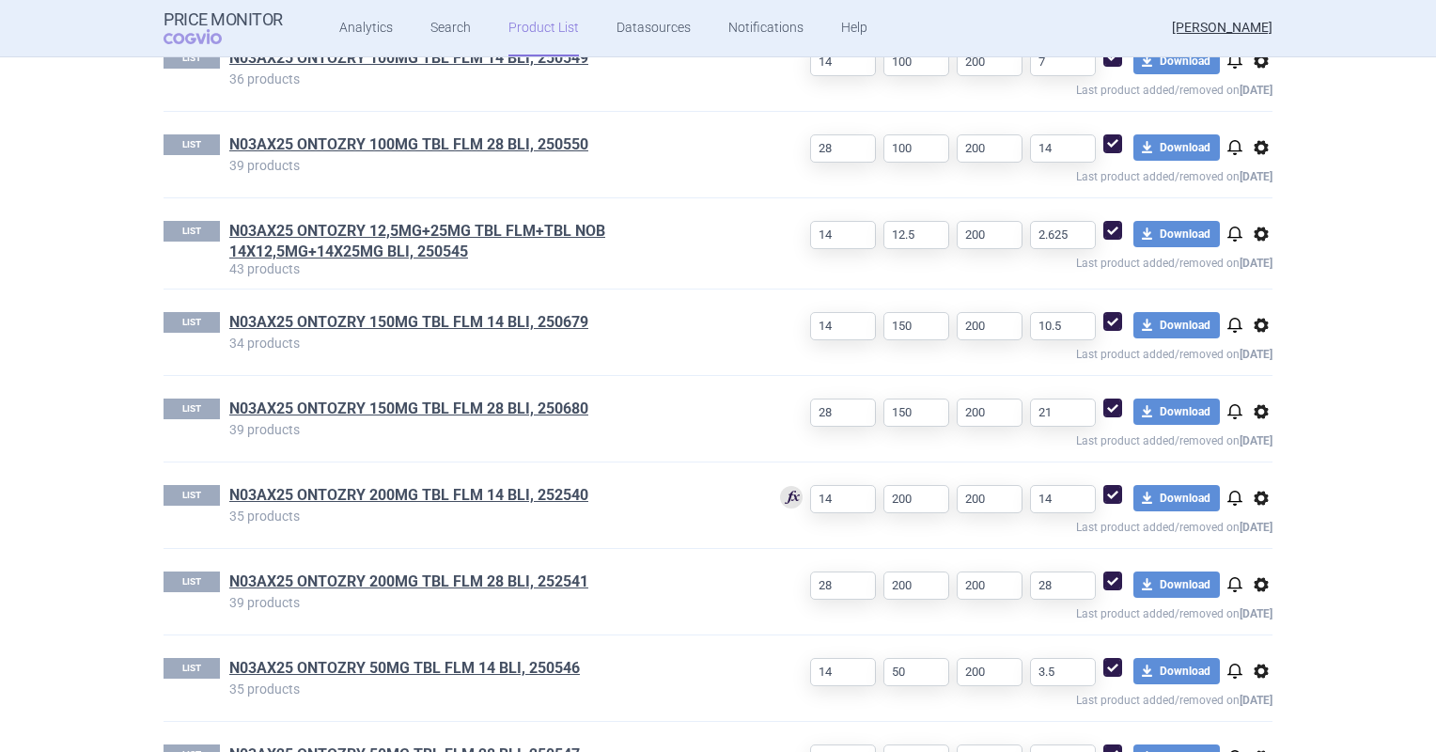
scroll to position [846, 0]
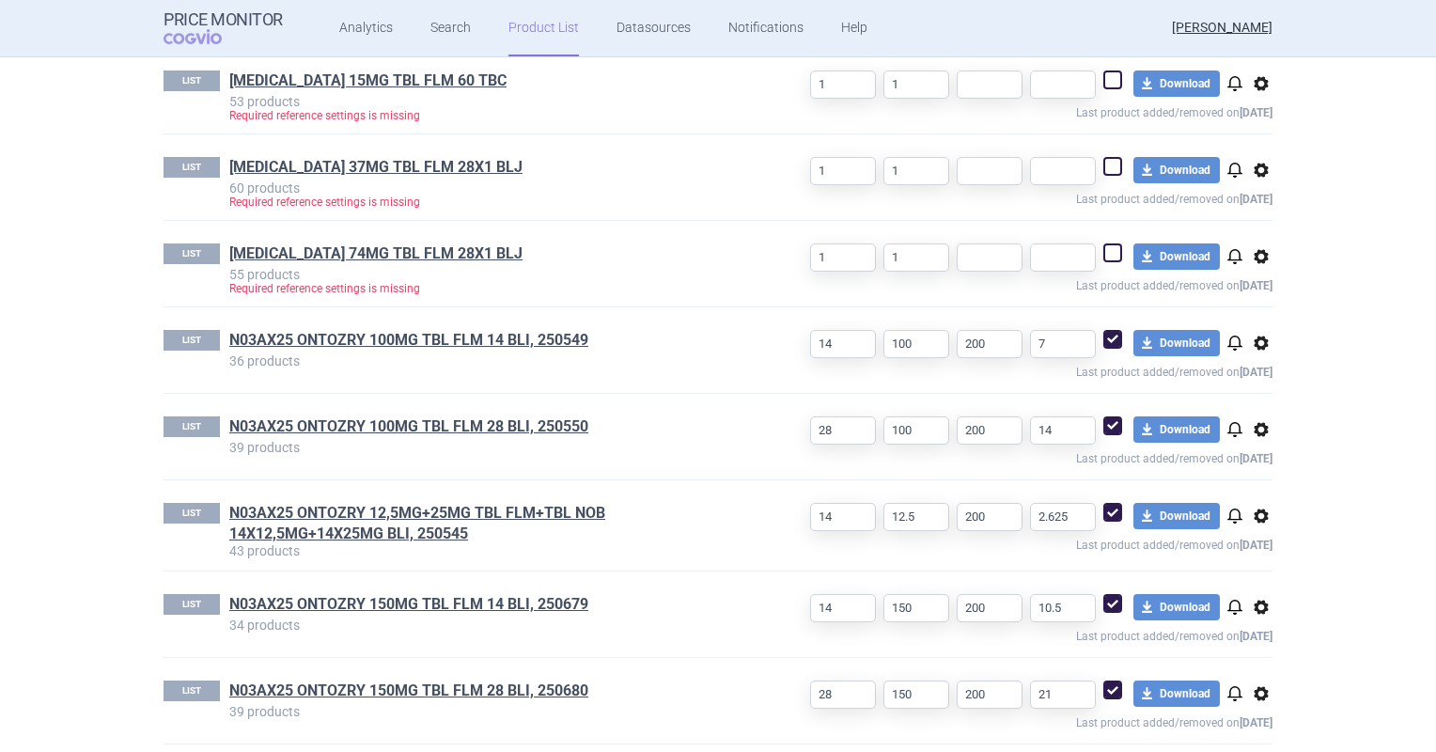
click at [1108, 331] on span at bounding box center [1112, 339] width 19 height 19
checkbox input "false"
click at [1105, 418] on span at bounding box center [1112, 425] width 19 height 19
checkbox input "false"
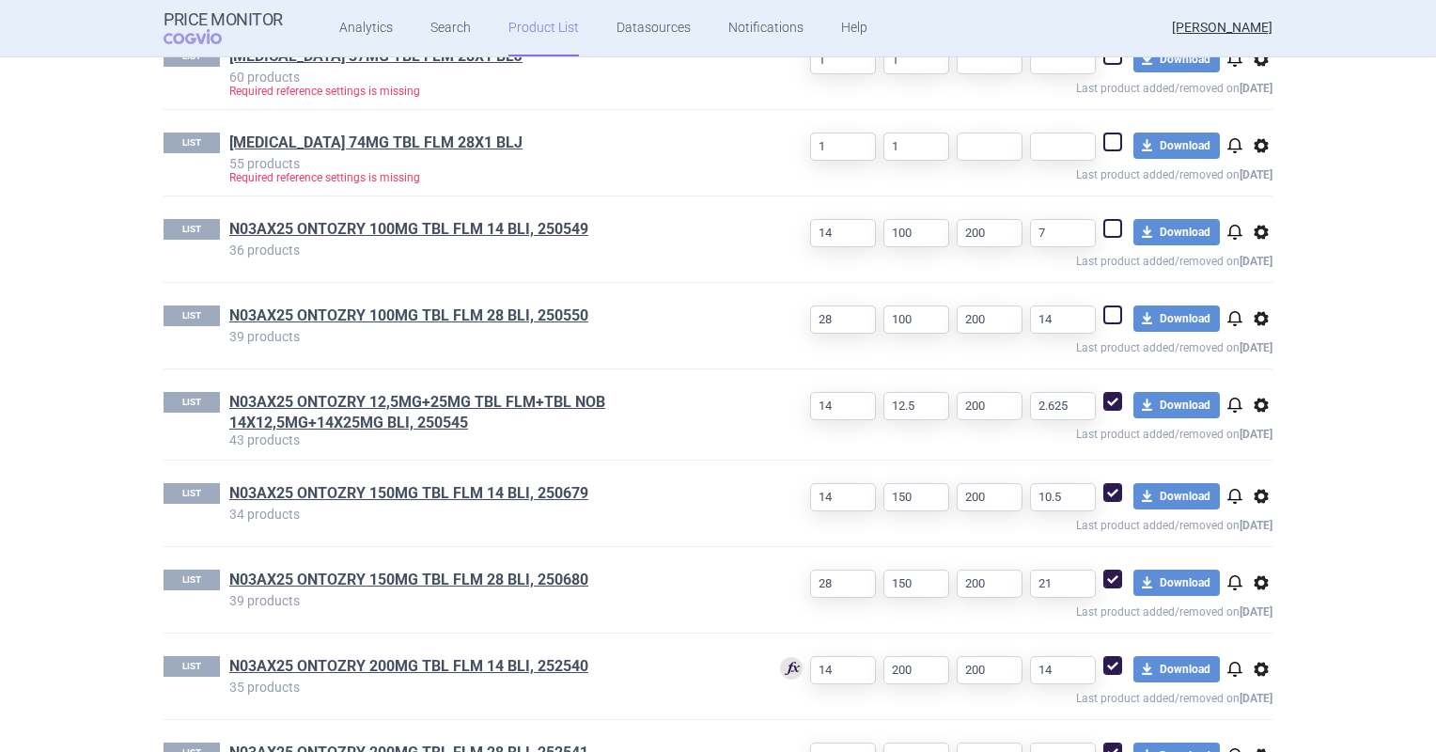
scroll to position [1199, 0]
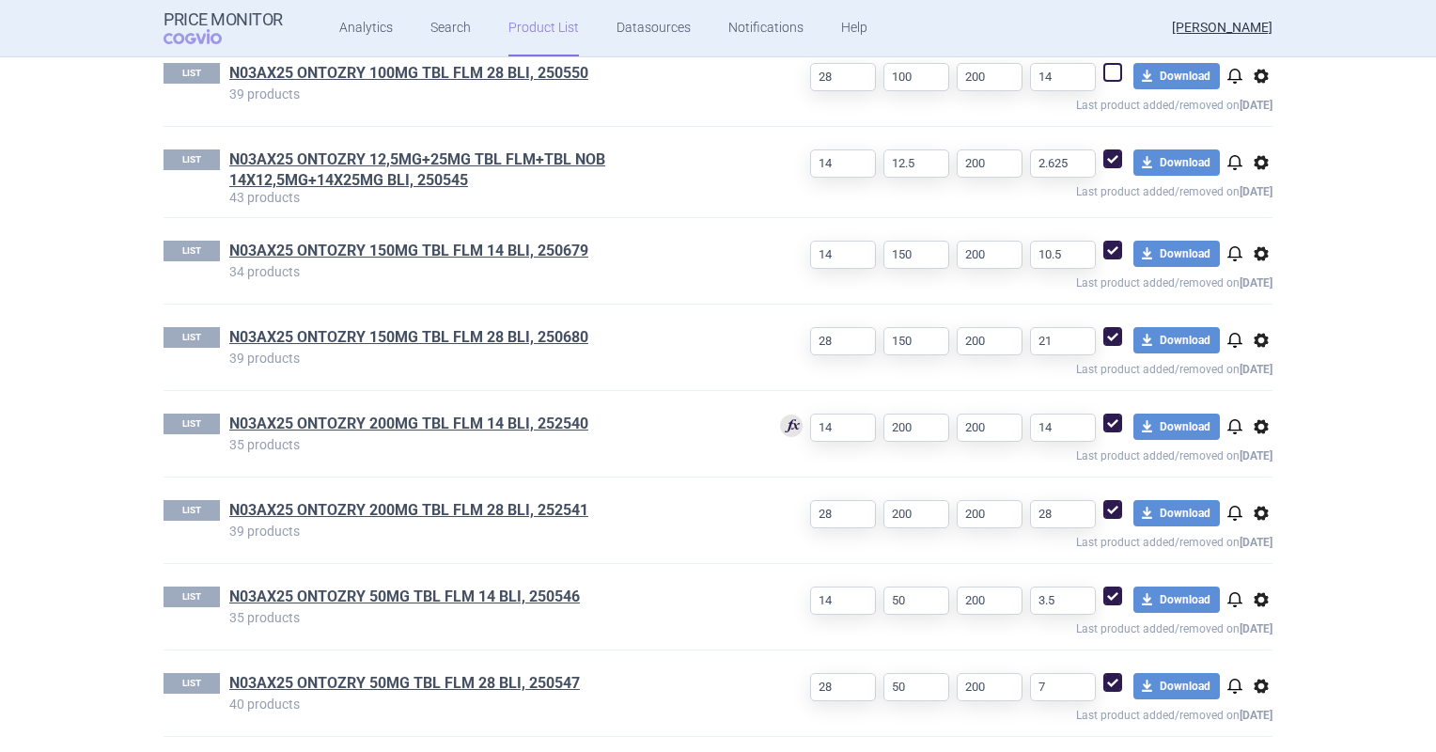
click at [1103, 162] on span at bounding box center [1112, 158] width 19 height 19
checkbox input "false"
click at [1113, 241] on span at bounding box center [1112, 250] width 19 height 19
checkbox input "false"
click at [1101, 355] on p "Last product added/removed on [DATE]" at bounding box center [1012, 366] width 522 height 23
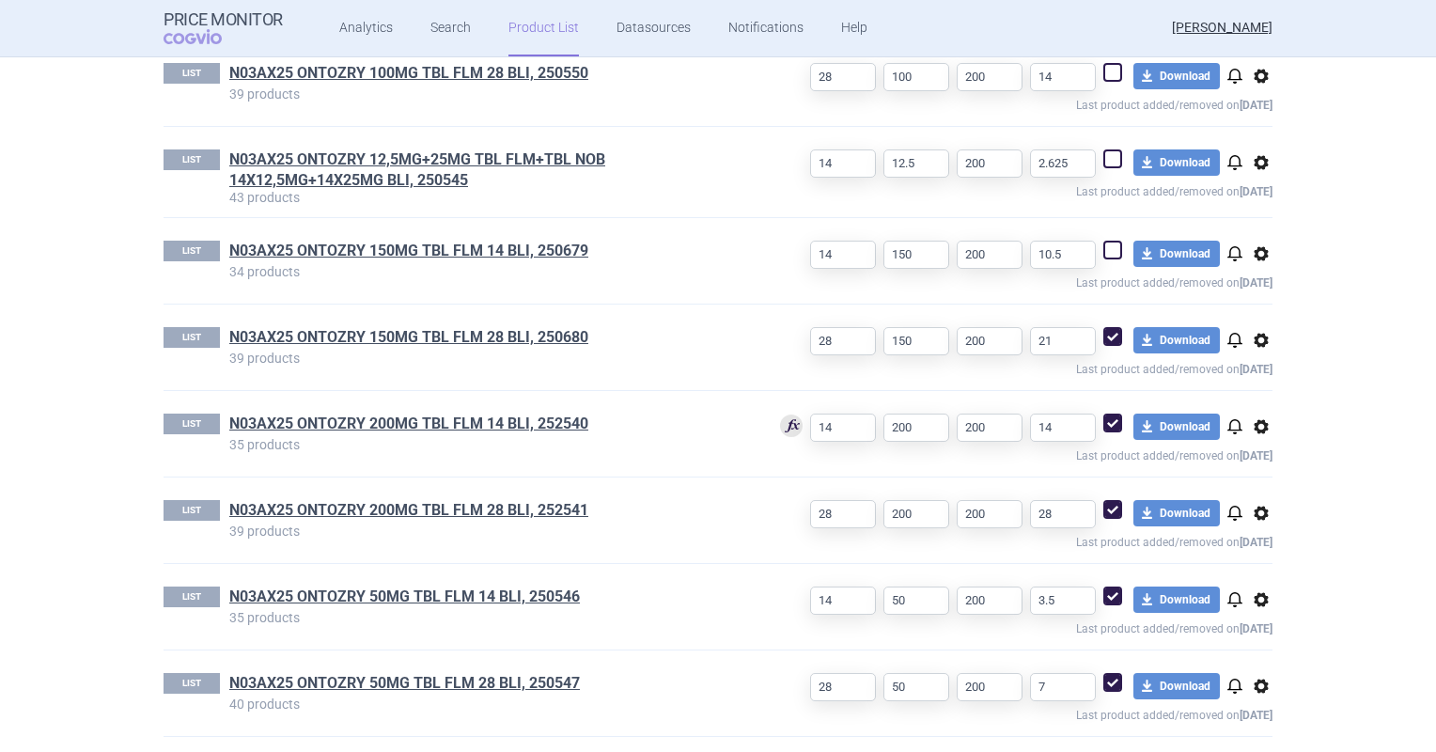
click at [1107, 329] on span at bounding box center [1112, 336] width 19 height 19
checkbox input "false"
click at [1106, 442] on p "Last product added/removed on [DATE]" at bounding box center [1012, 453] width 522 height 23
click at [1106, 421] on span at bounding box center [1112, 422] width 19 height 19
checkbox input "false"
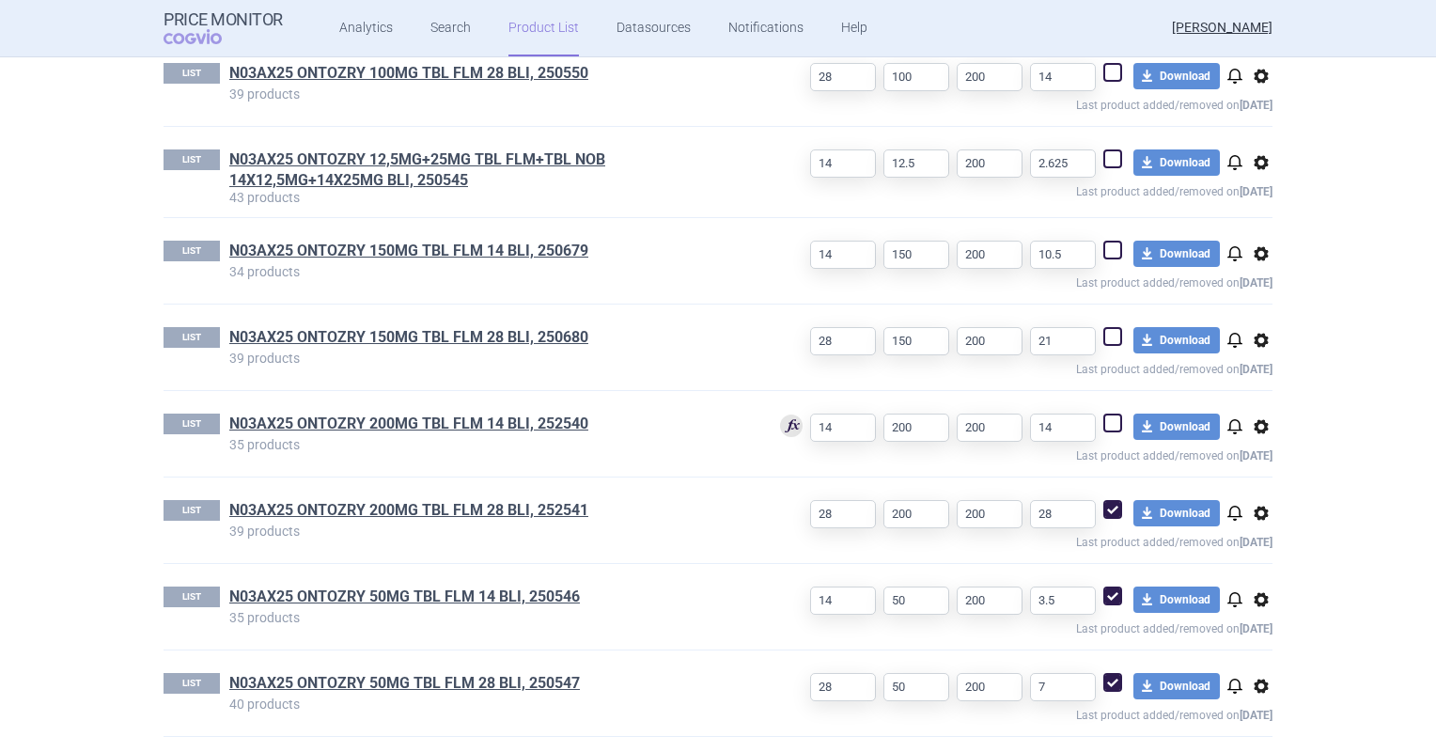
click at [1103, 500] on span at bounding box center [1112, 509] width 19 height 19
checkbox input "false"
click at [1104, 582] on span at bounding box center [1112, 596] width 28 height 28
checkbox input "false"
click at [1103, 677] on span at bounding box center [1112, 682] width 19 height 19
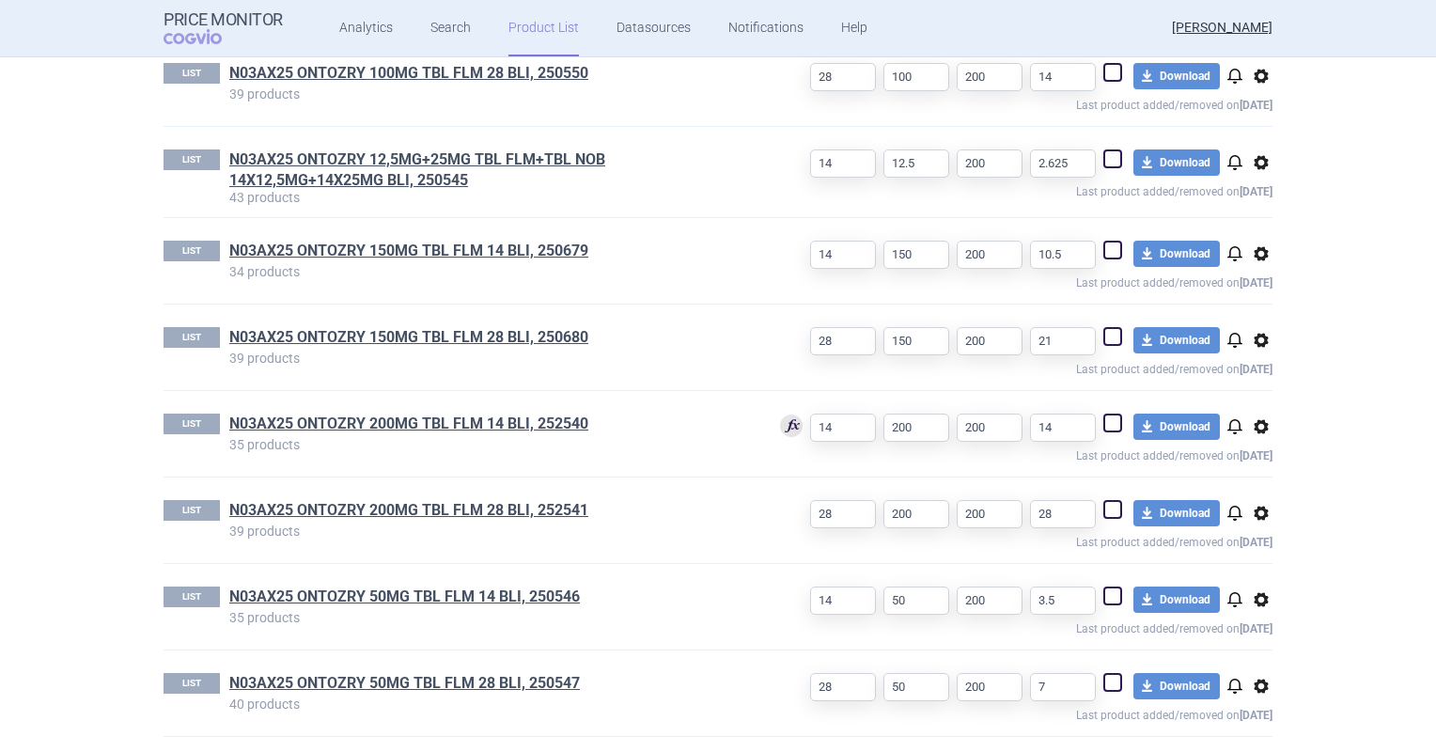
checkbox input "false"
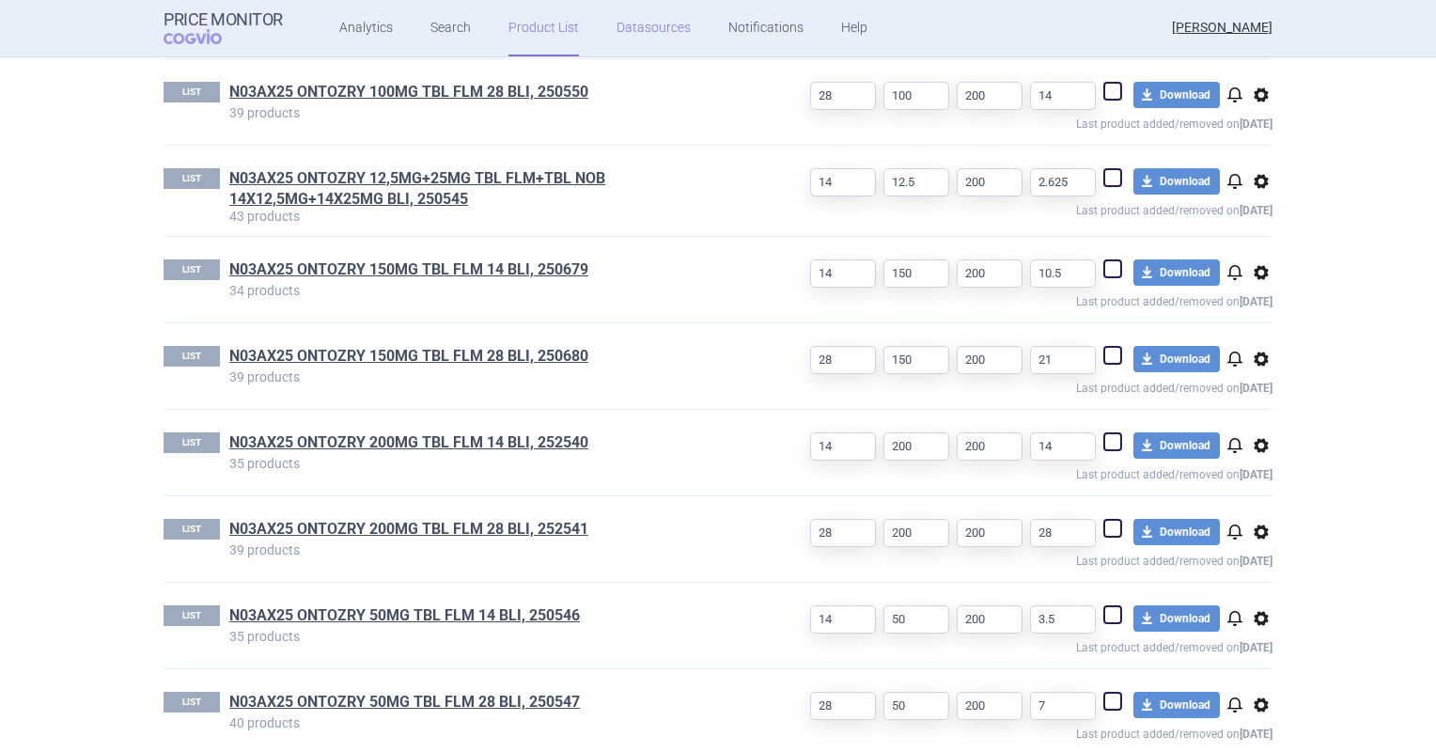
scroll to position [1218, 0]
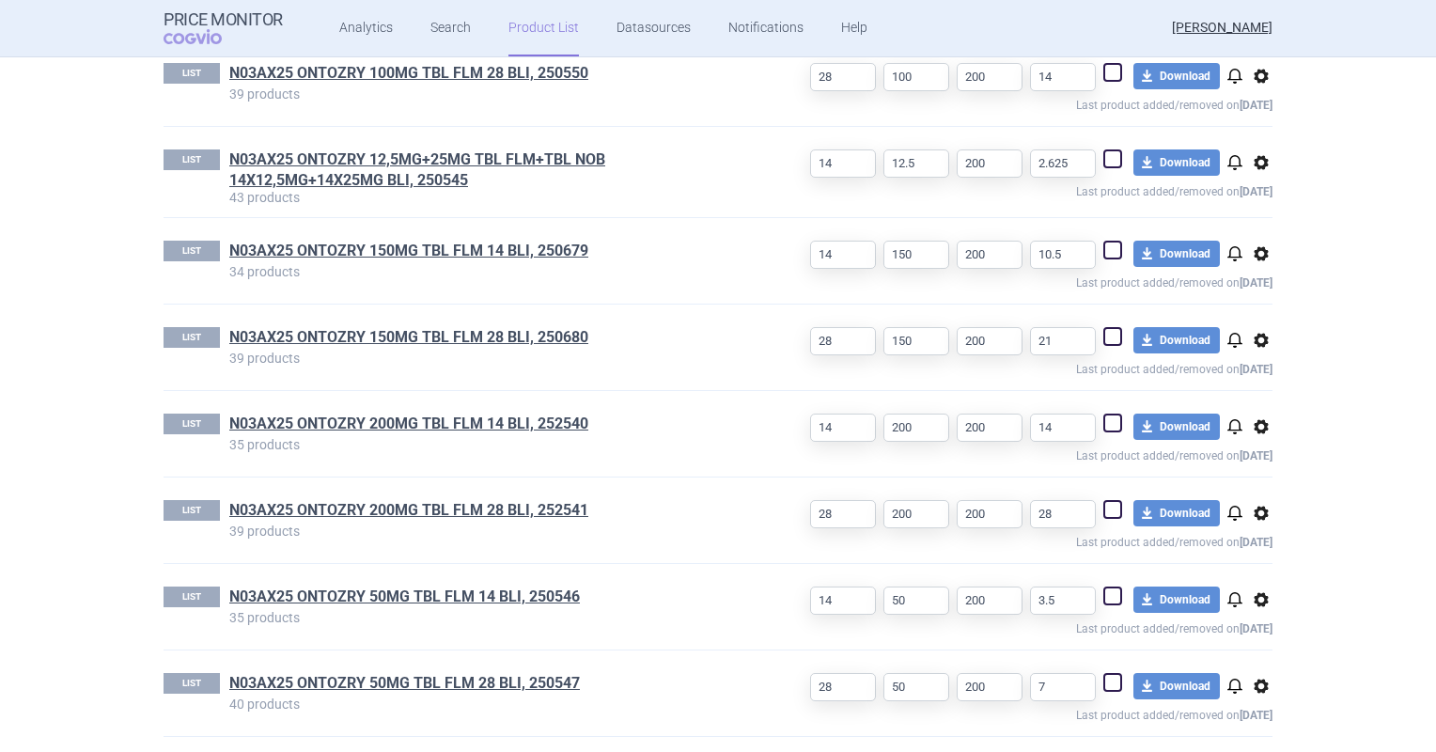
click at [1104, 338] on span at bounding box center [1112, 336] width 19 height 19
checkbox input "true"
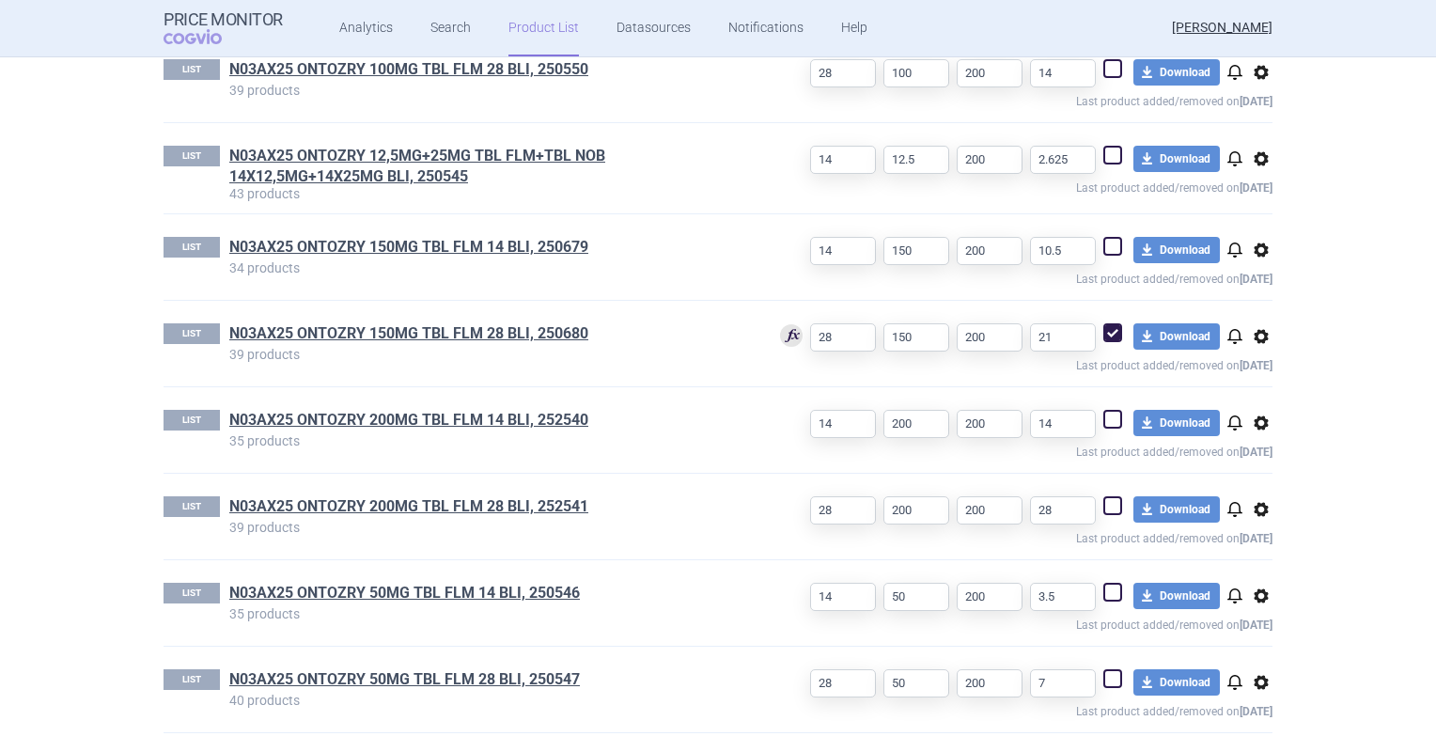
scroll to position [1199, 0]
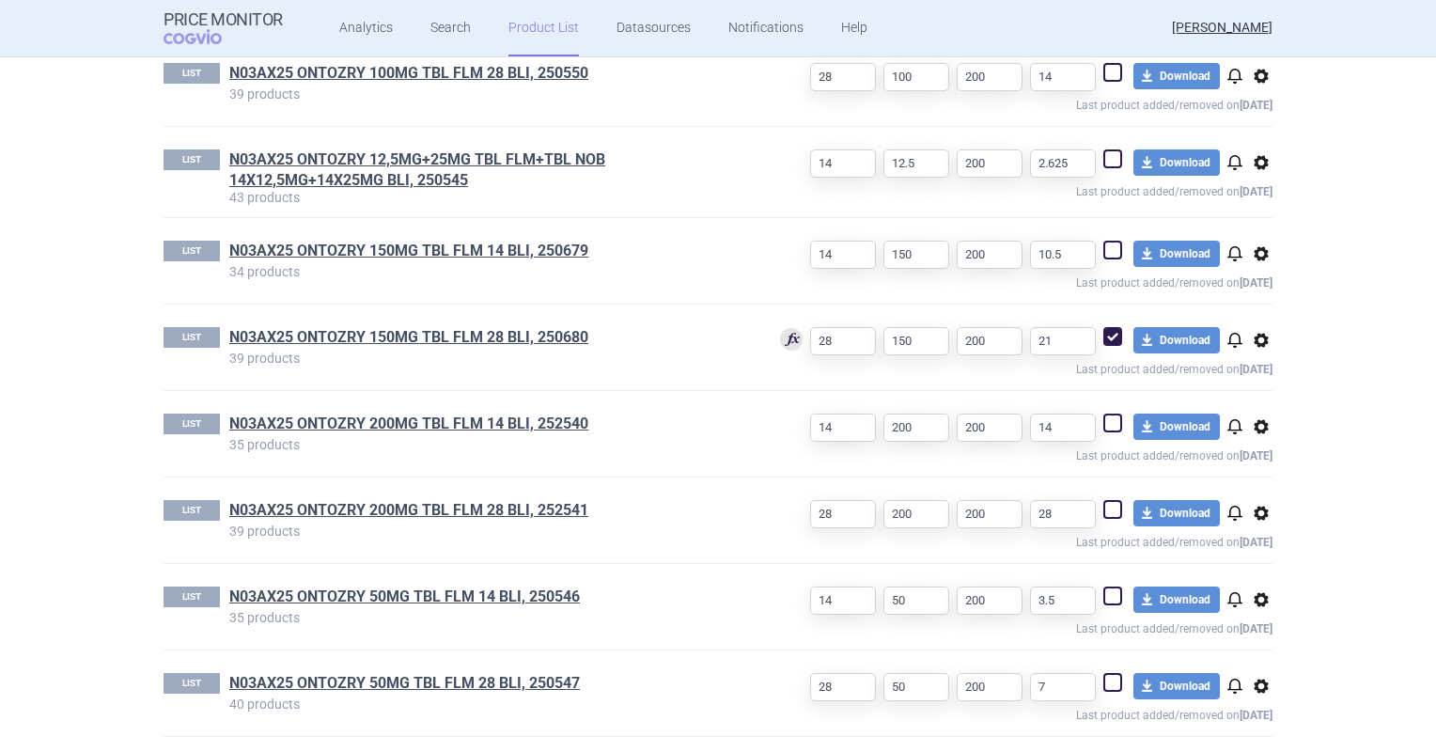
click at [1103, 508] on span at bounding box center [1112, 509] width 19 height 19
checkbox input "true"
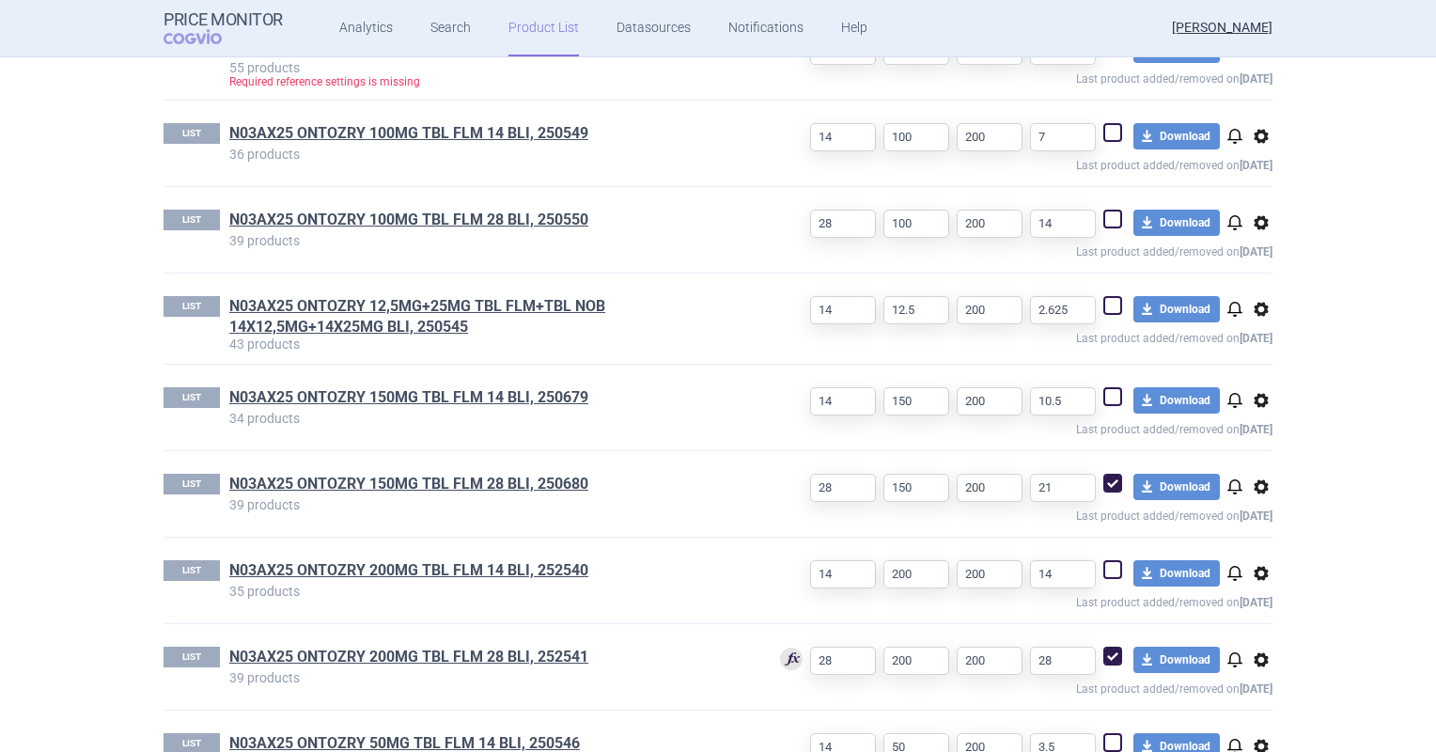
scroll to position [1011, 0]
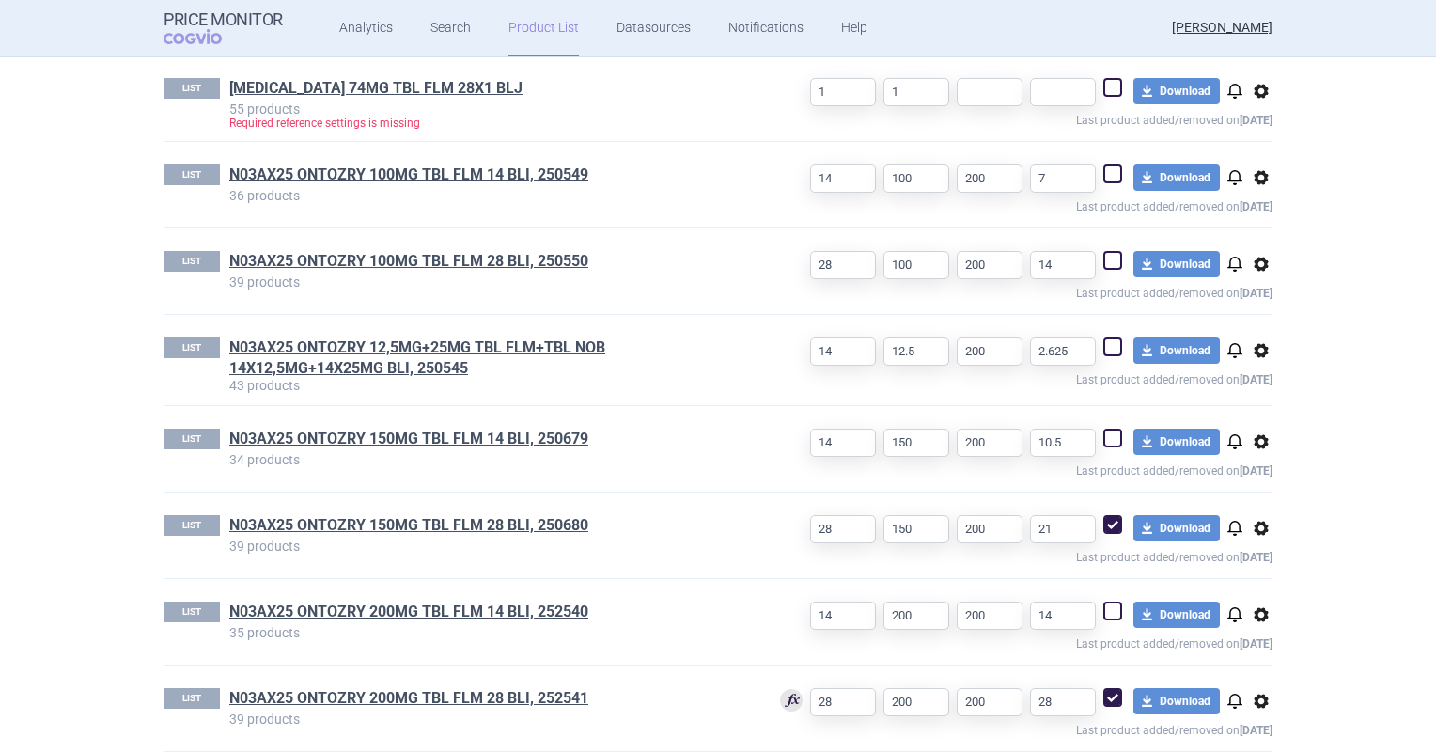
click at [1108, 263] on span at bounding box center [1112, 260] width 19 height 19
checkbox input "true"
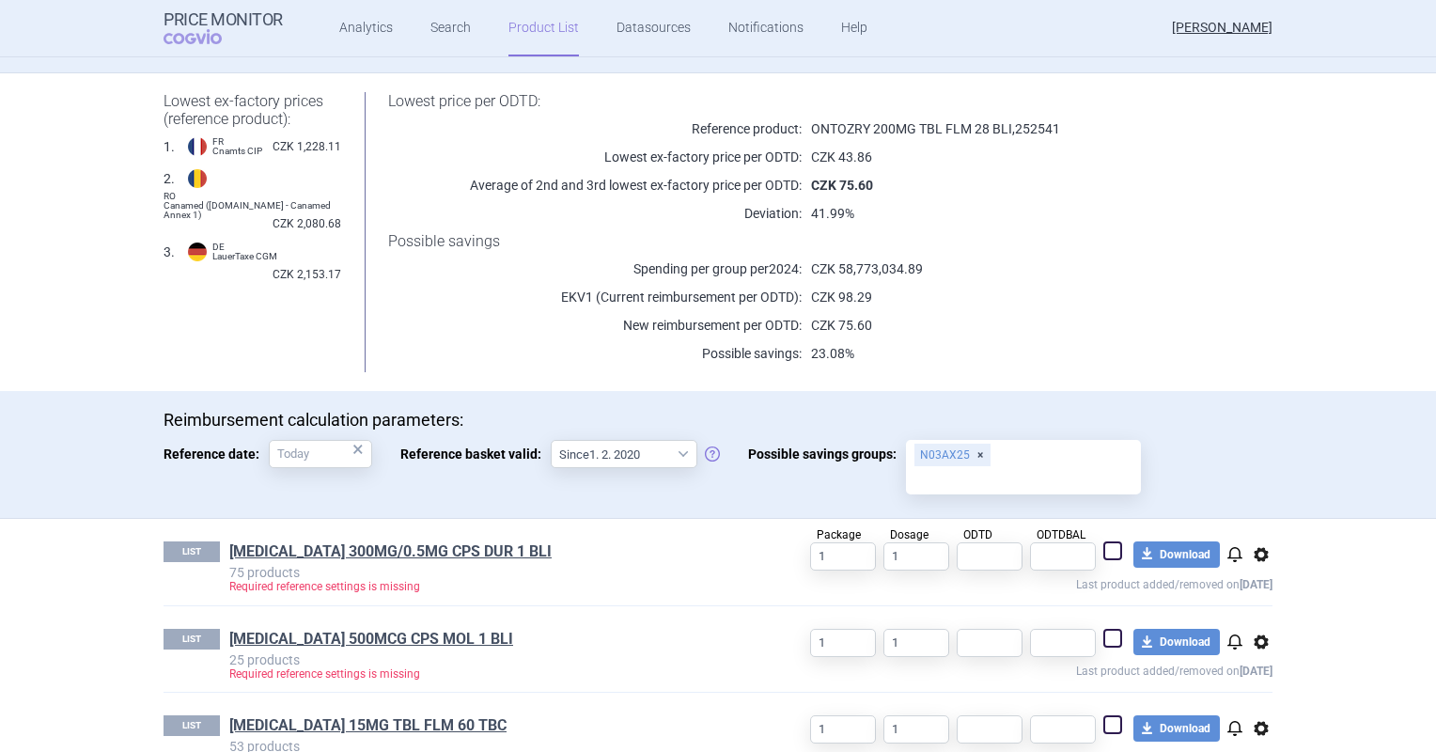
scroll to position [0, 0]
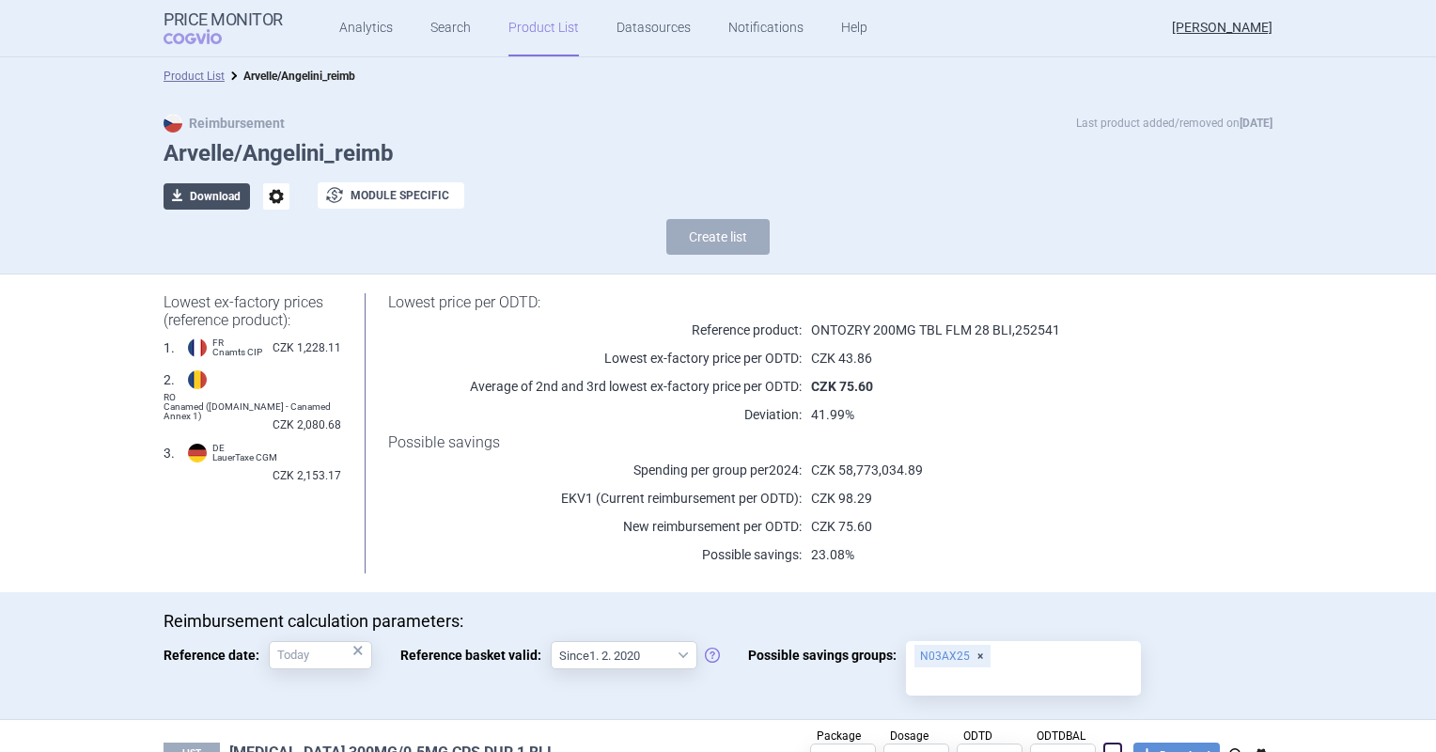
click at [229, 209] on button "download Download" at bounding box center [207, 196] width 86 height 26
select select "EUR"
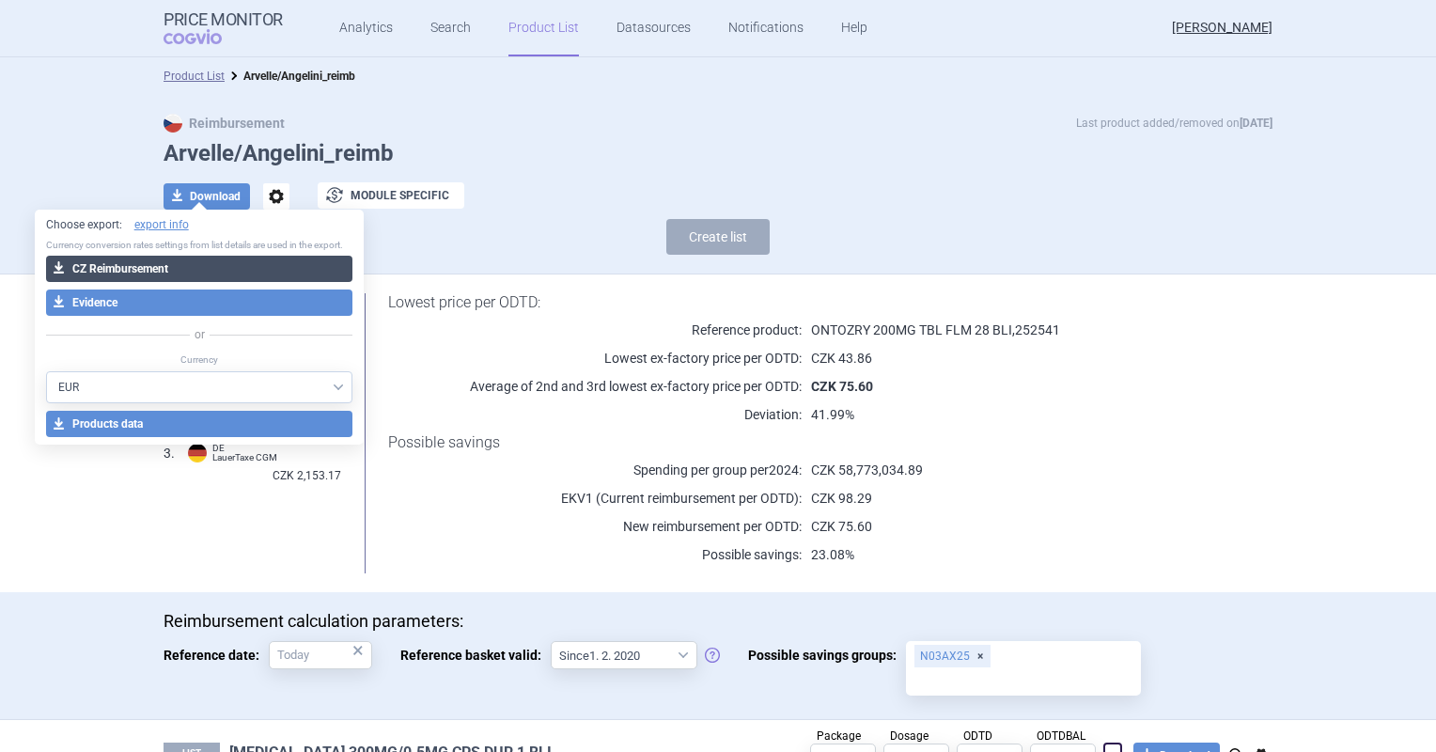
click at [221, 263] on button "download CZ Reimbursement" at bounding box center [199, 269] width 307 height 26
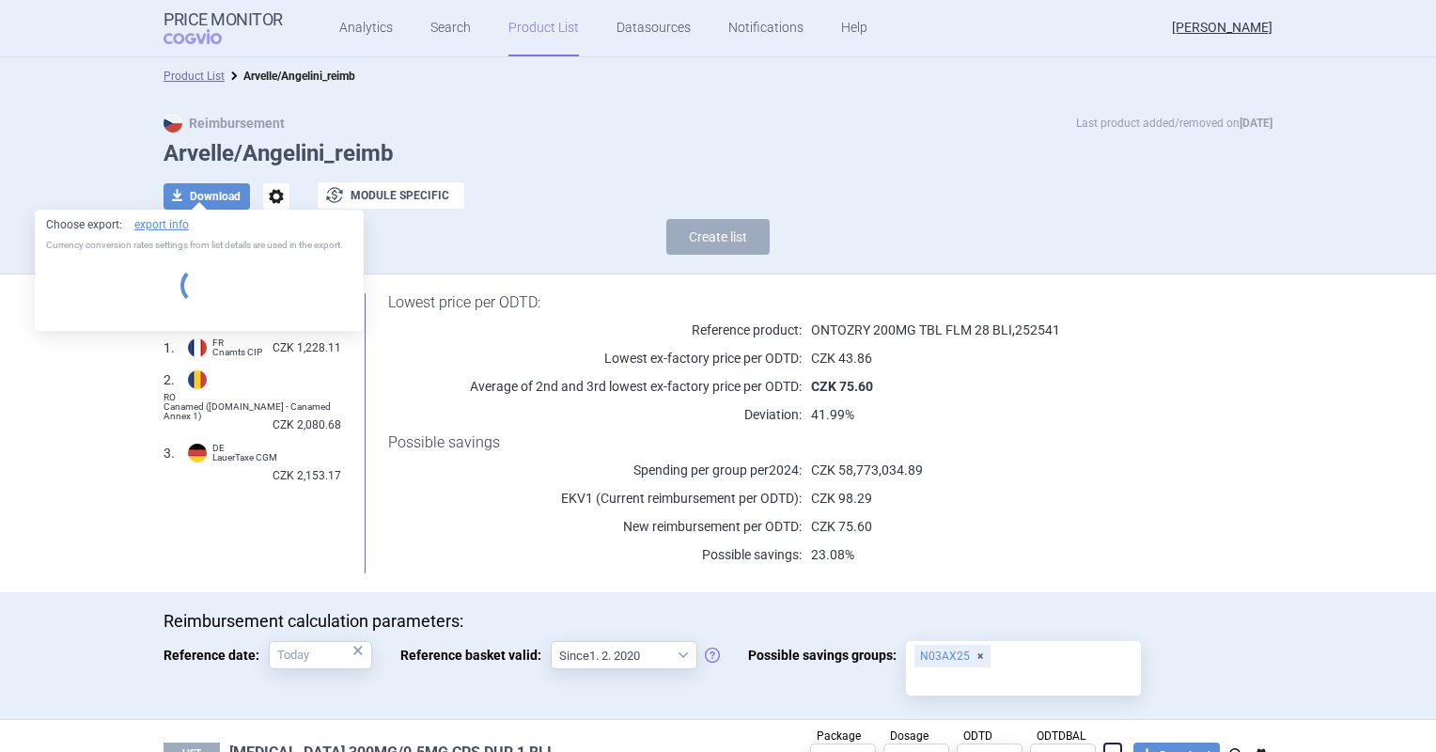
select select "EUR"
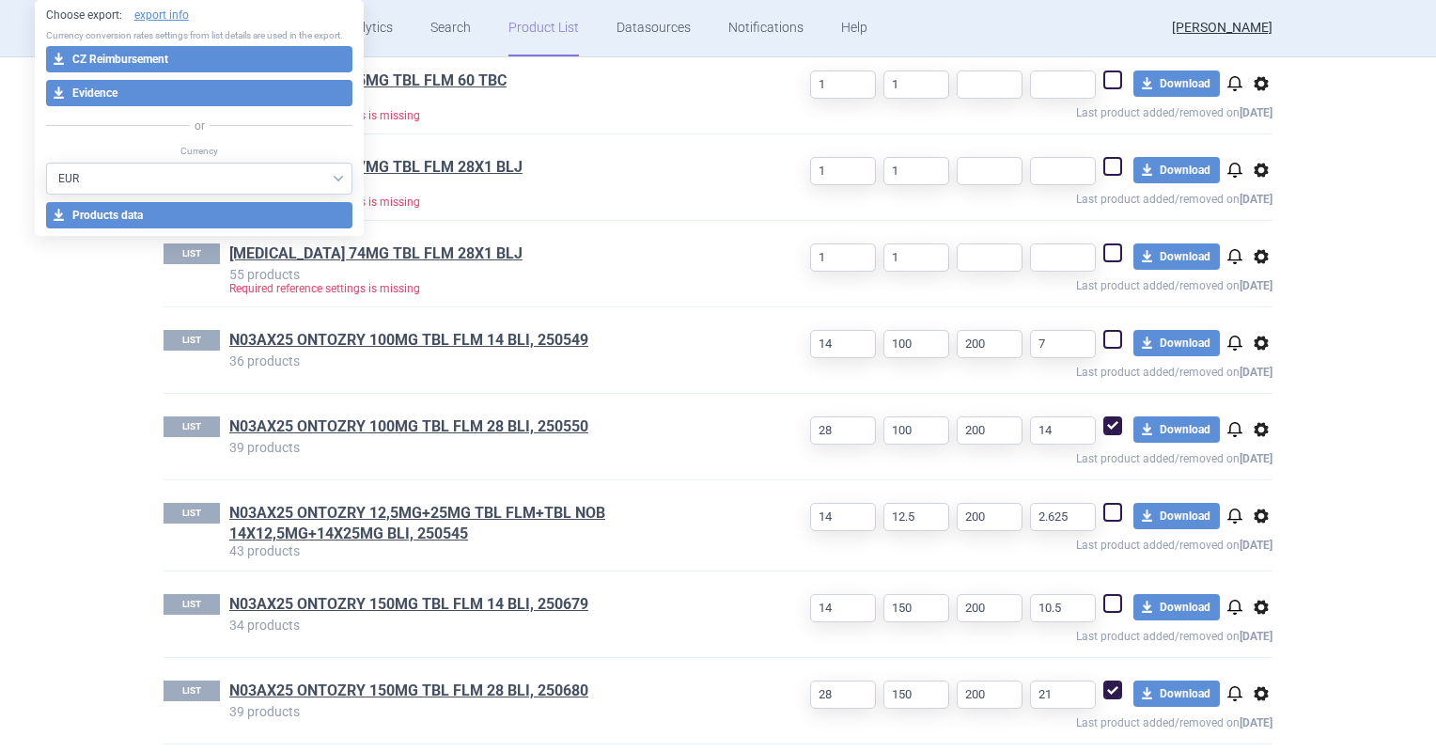
scroll to position [1199, 0]
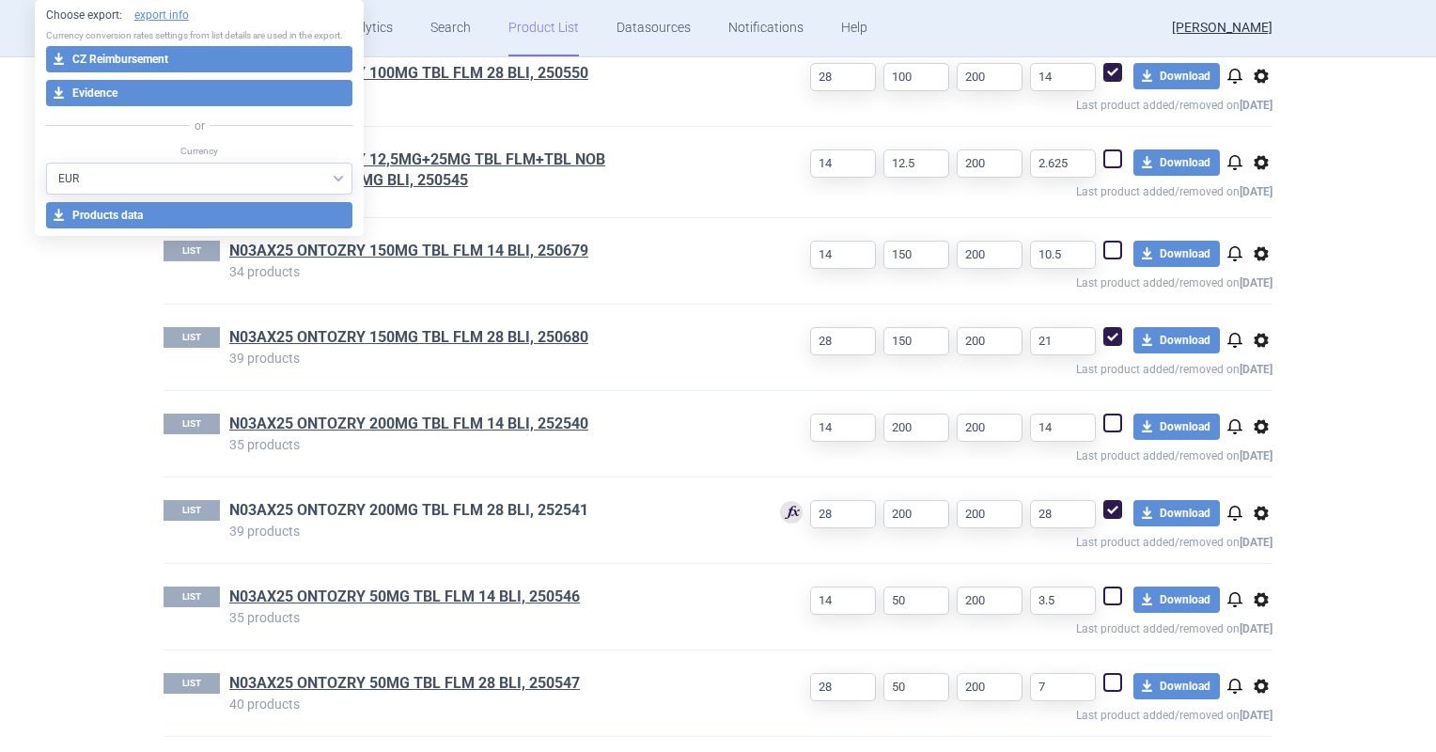
click at [485, 511] on link "N03AX25 ONTOZRY 200MG TBL FLM 28 BLI, 252541" at bounding box center [408, 510] width 359 height 21
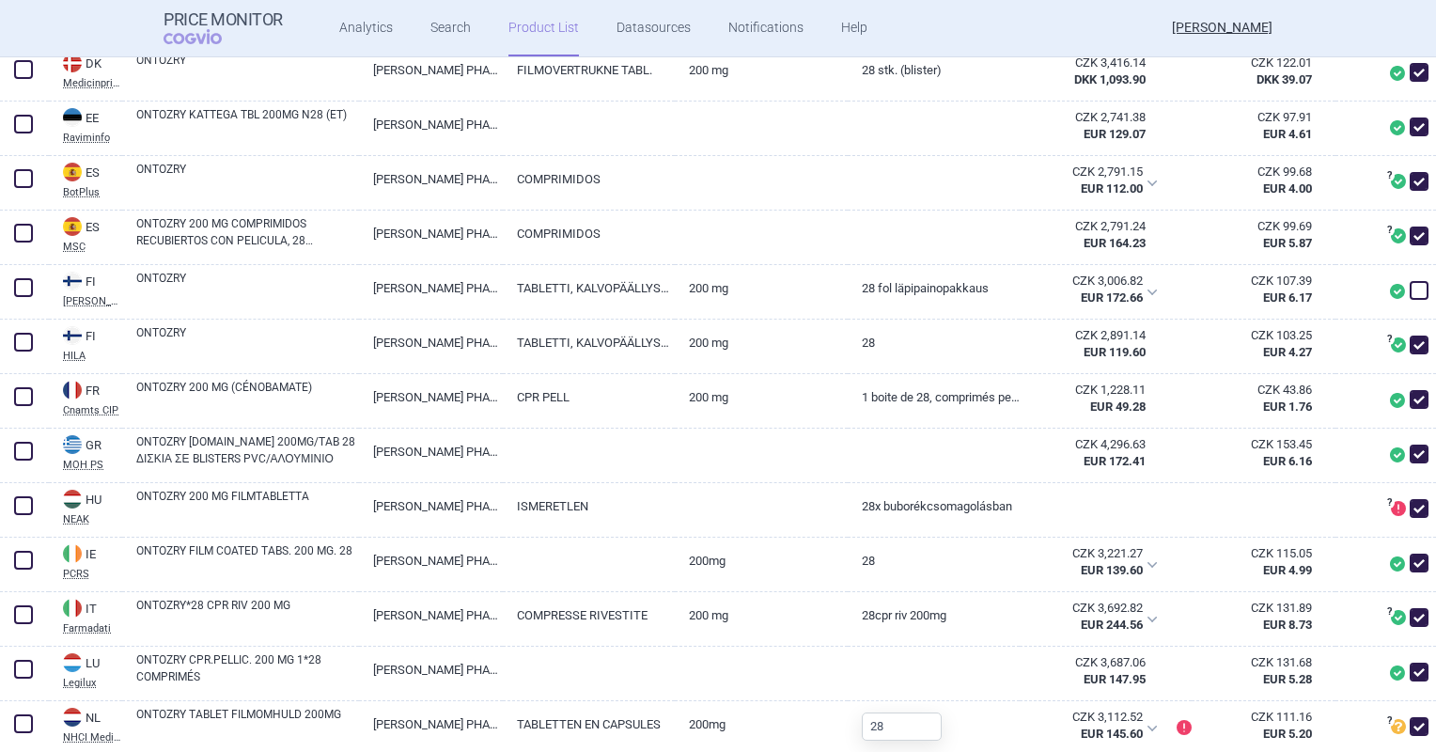
scroll to position [846, 0]
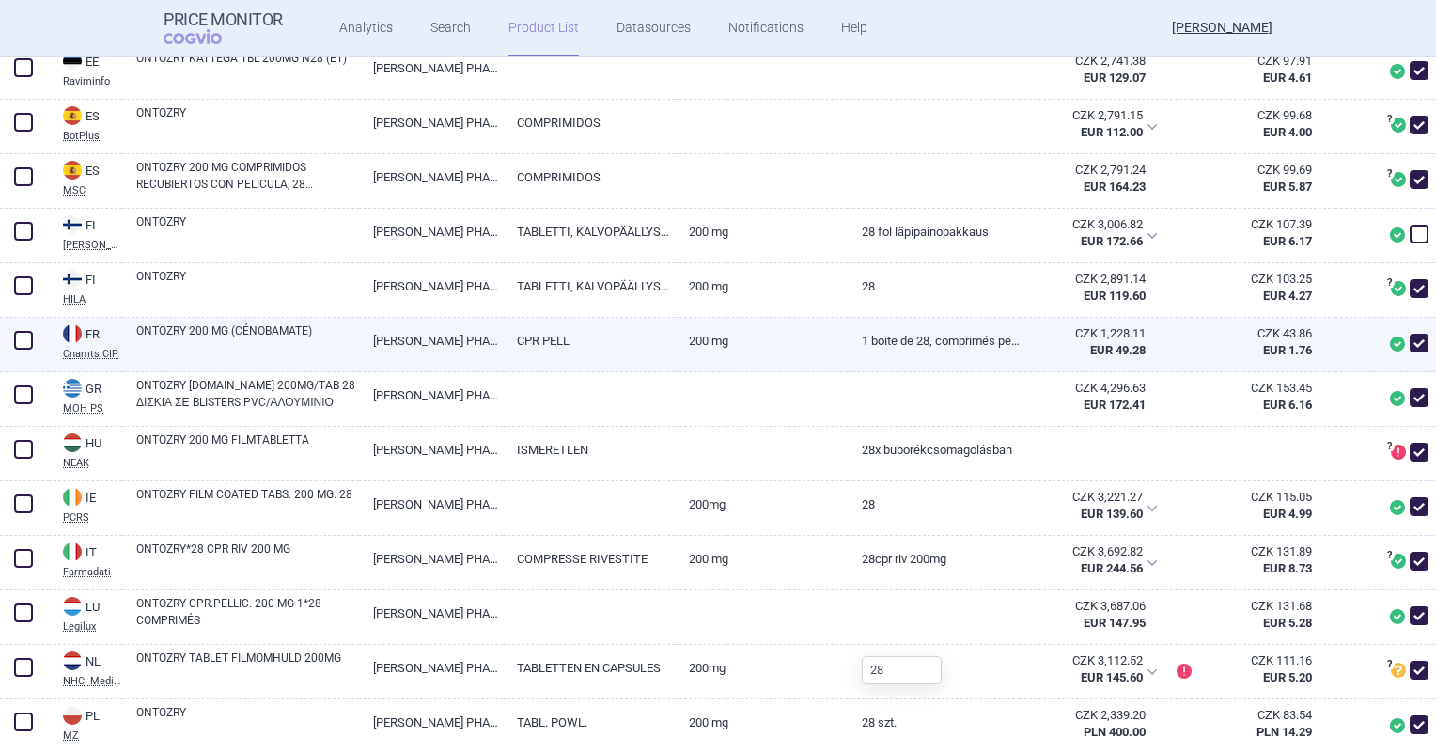
click at [544, 364] on link "CPR PELL" at bounding box center [589, 341] width 172 height 46
select select "EUR"
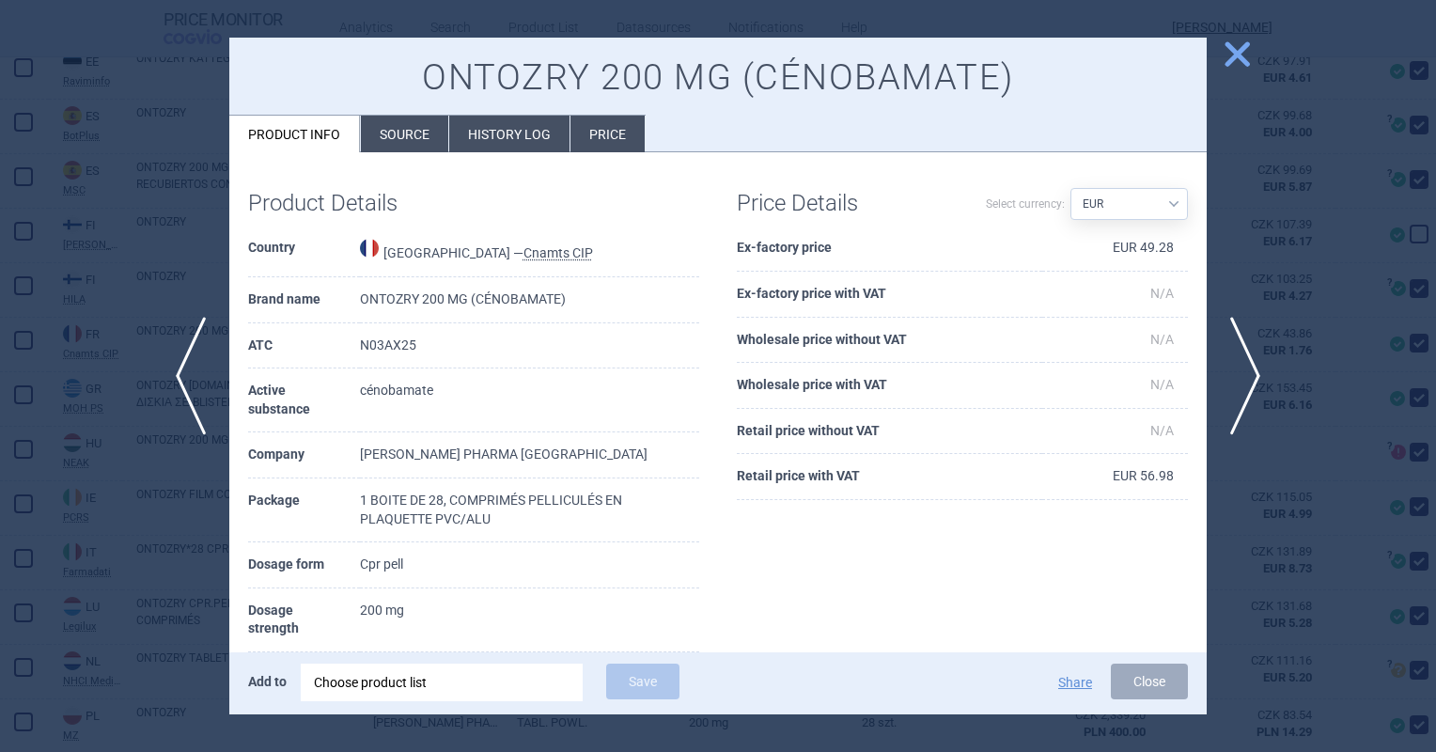
click at [613, 139] on li "Price" at bounding box center [607, 134] width 74 height 37
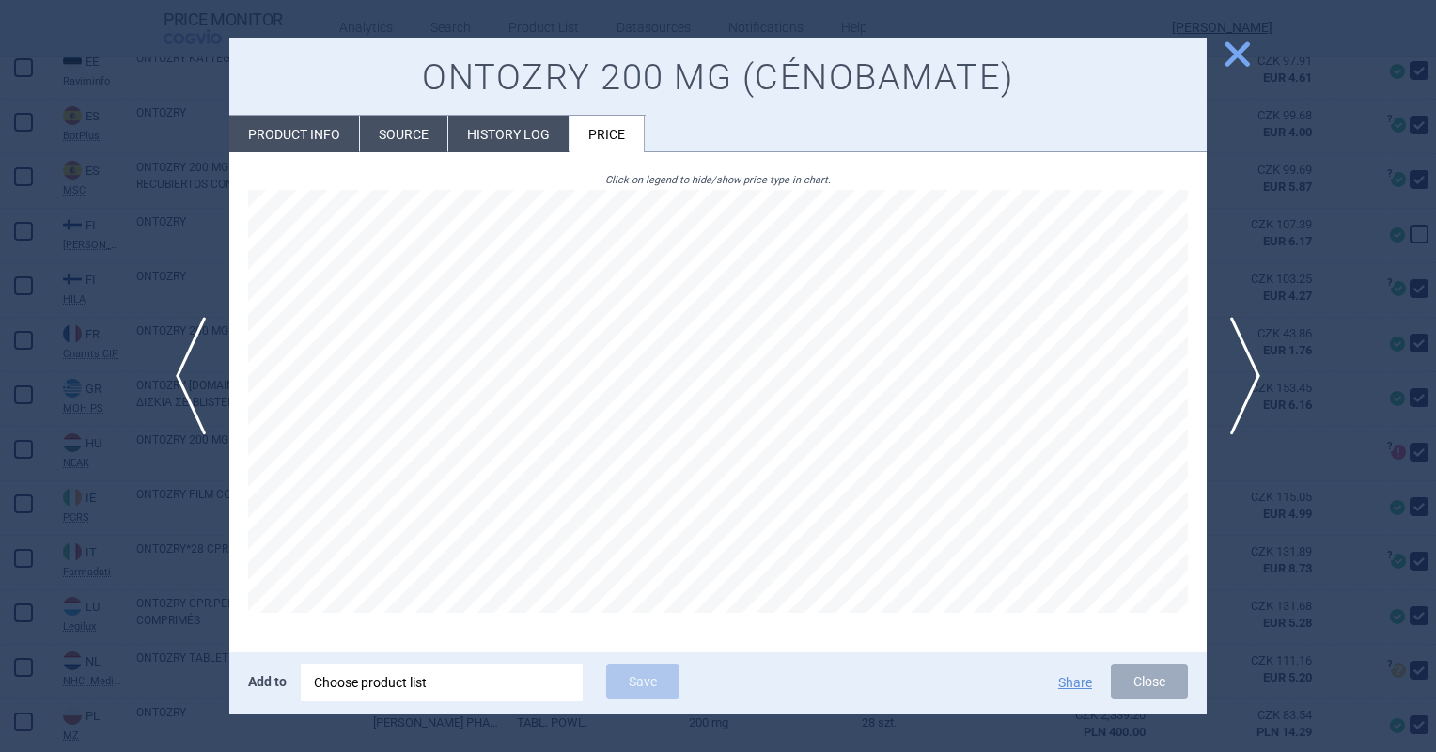
click at [417, 147] on li "Source" at bounding box center [403, 134] width 87 height 37
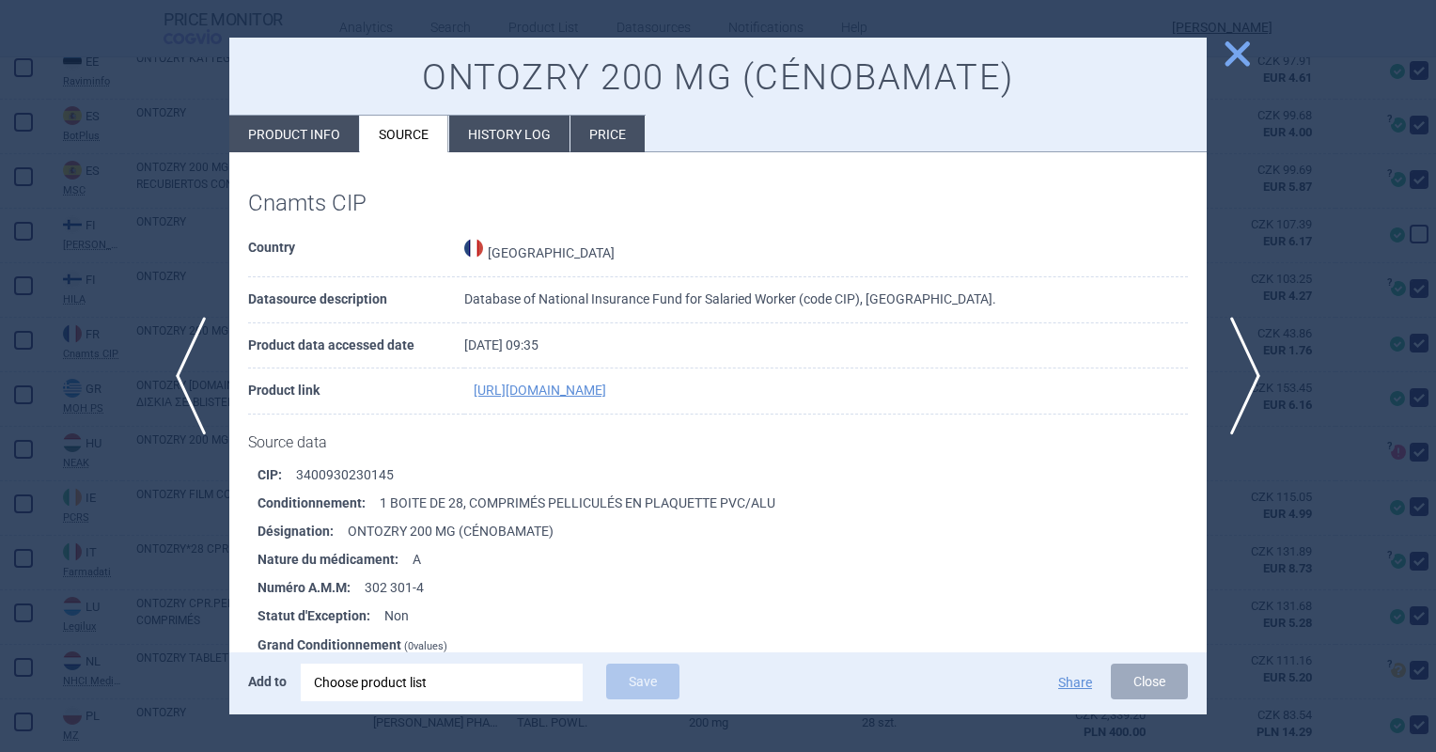
click at [1229, 49] on span "close" at bounding box center [1237, 54] width 33 height 33
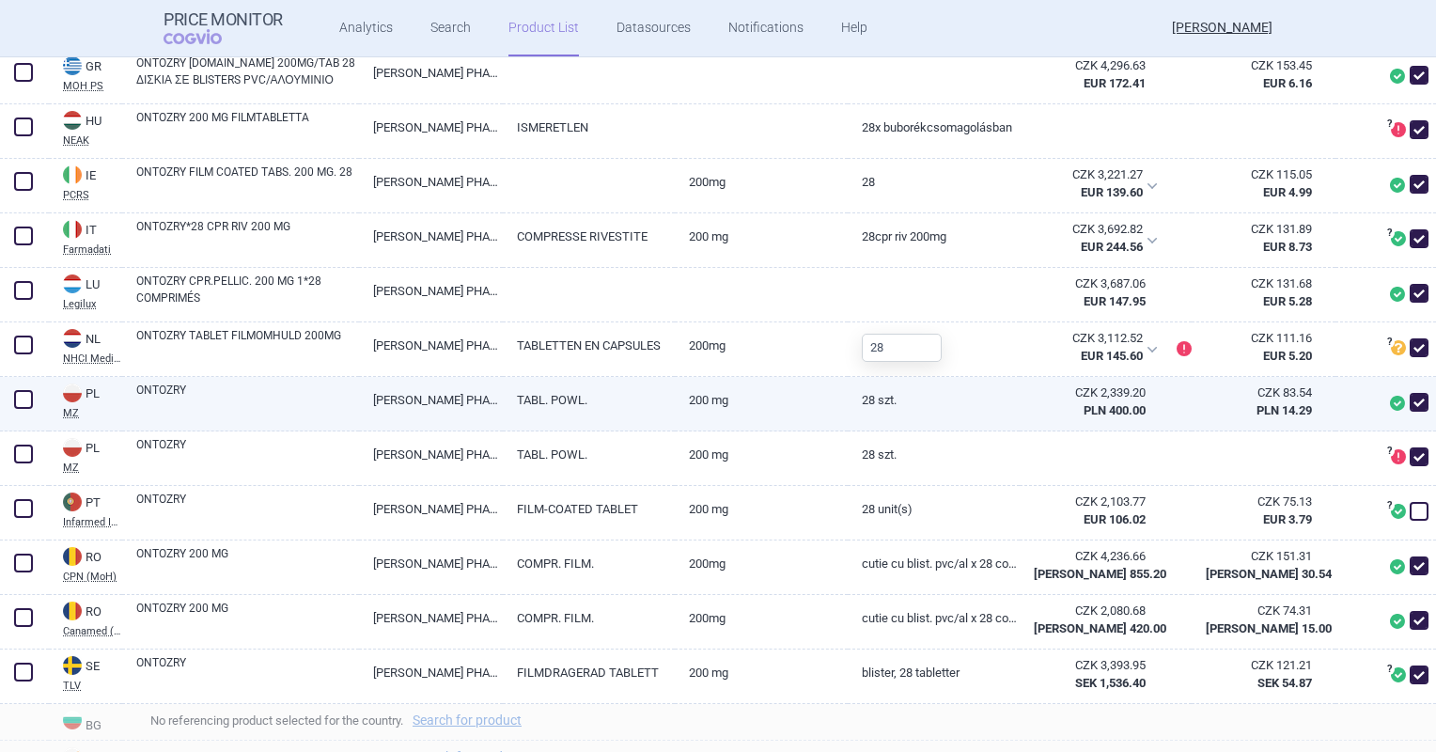
scroll to position [1222, 0]
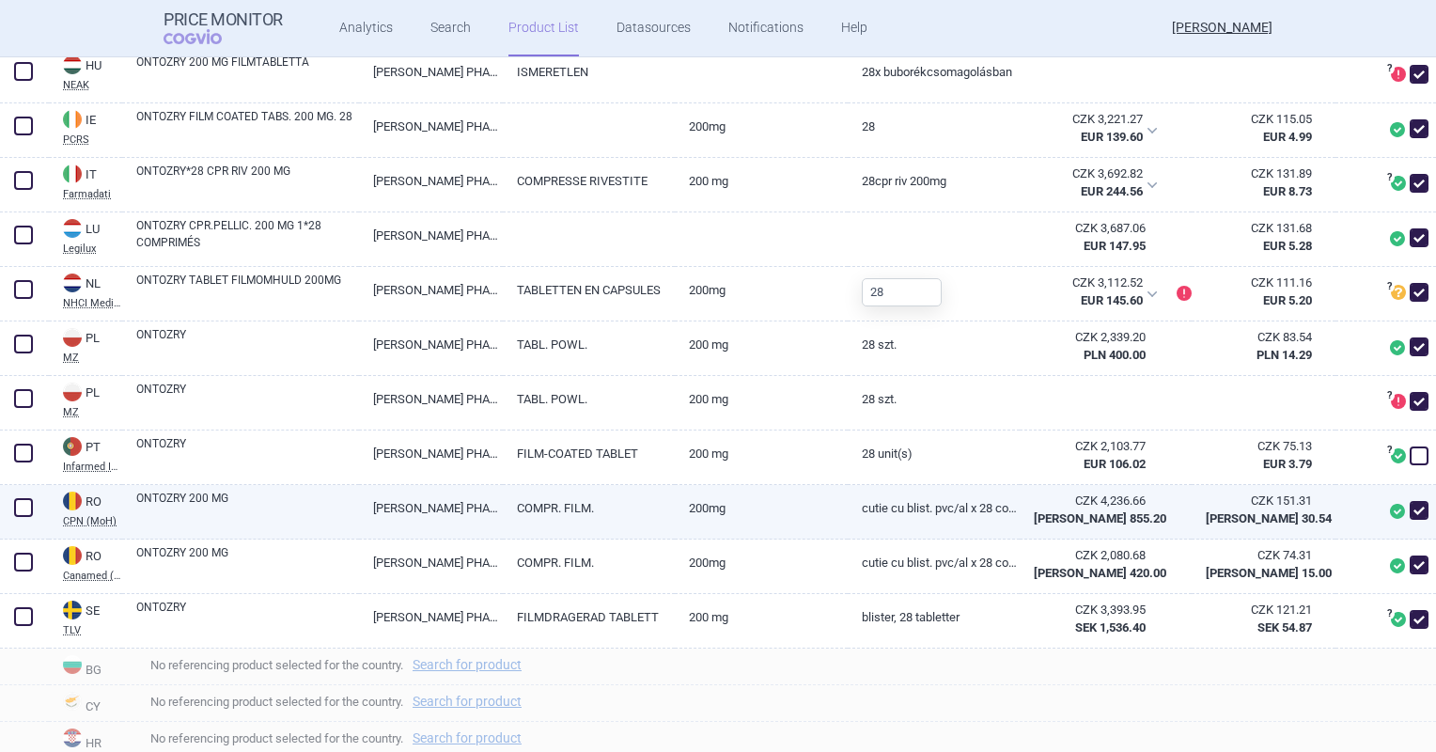
click at [401, 531] on link "[PERSON_NAME] PHARMA S.P.A" at bounding box center [431, 508] width 144 height 46
select select "EUR"
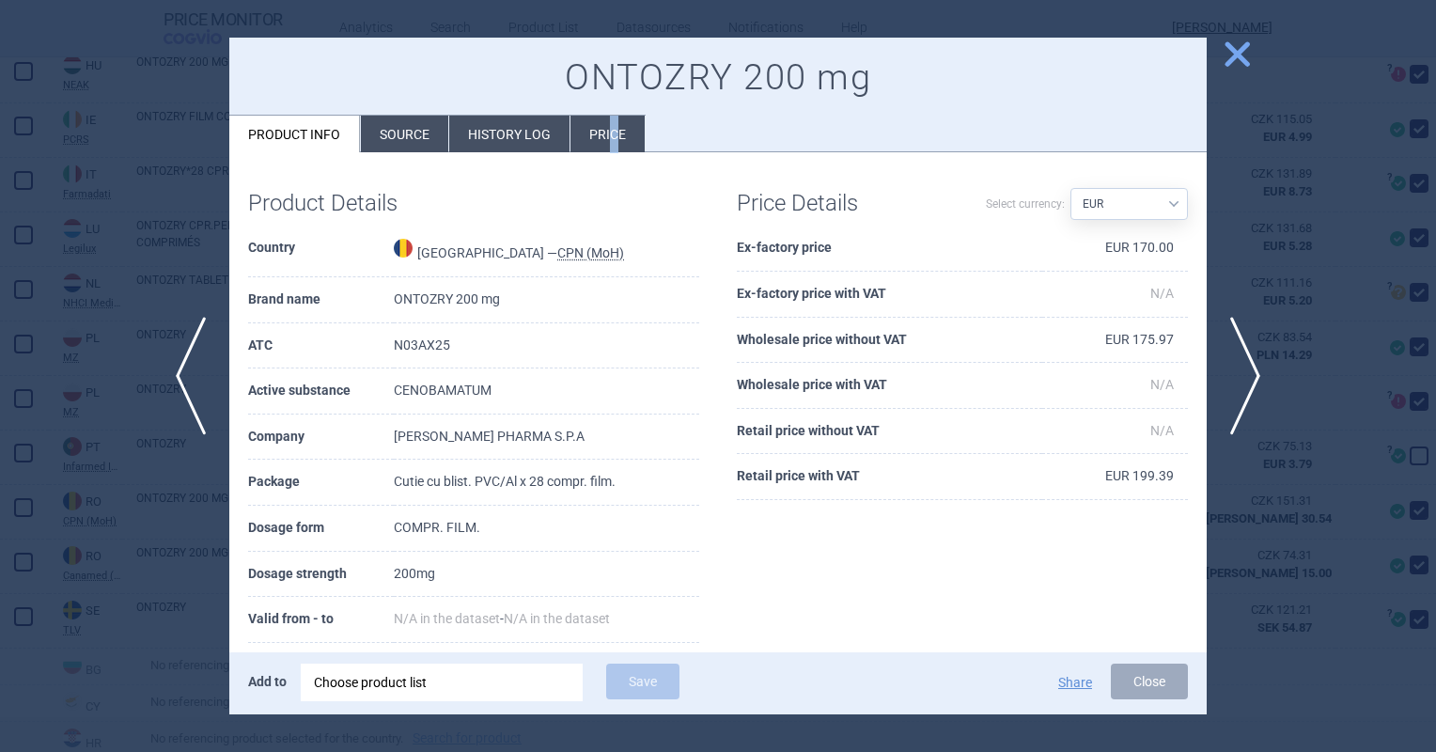
click at [611, 133] on li "Price" at bounding box center [607, 134] width 74 height 37
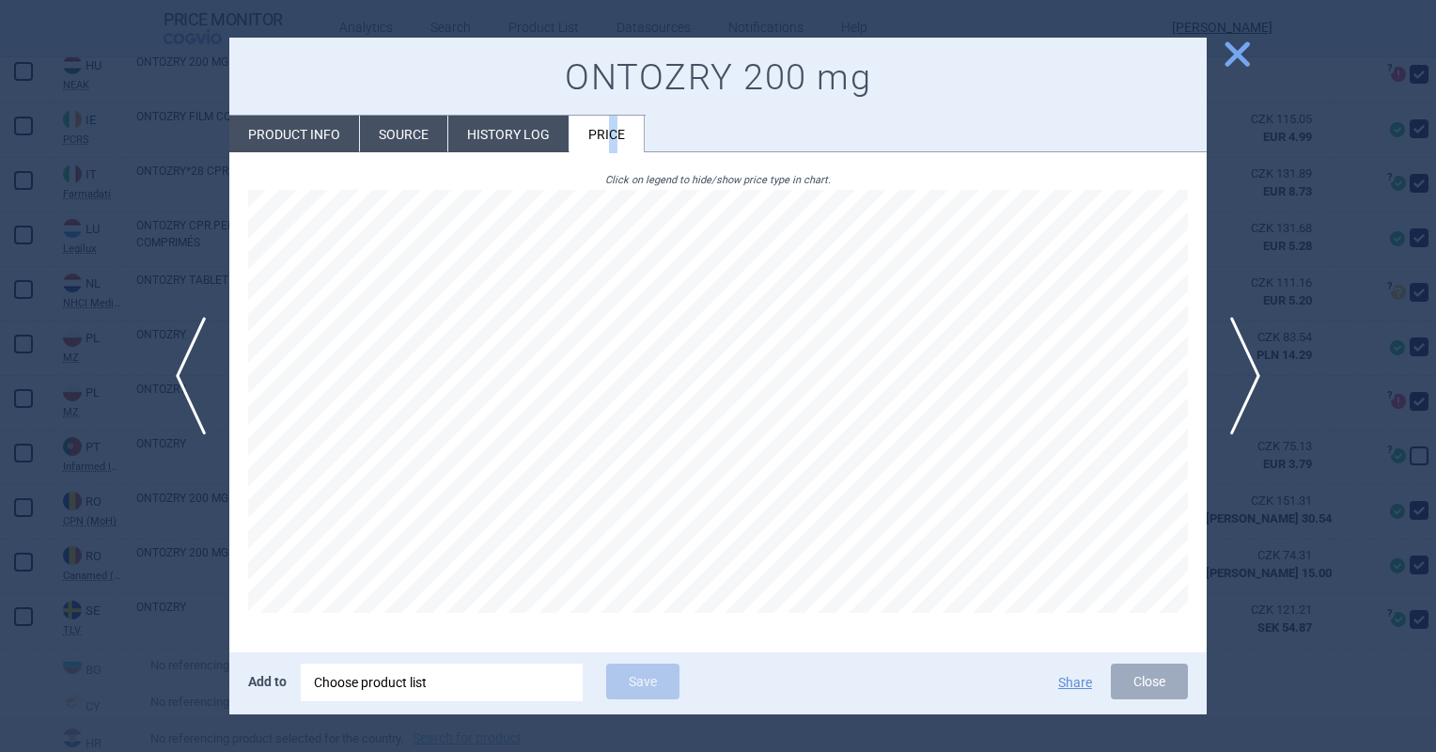
click at [1215, 50] on button "close" at bounding box center [1230, 56] width 47 height 36
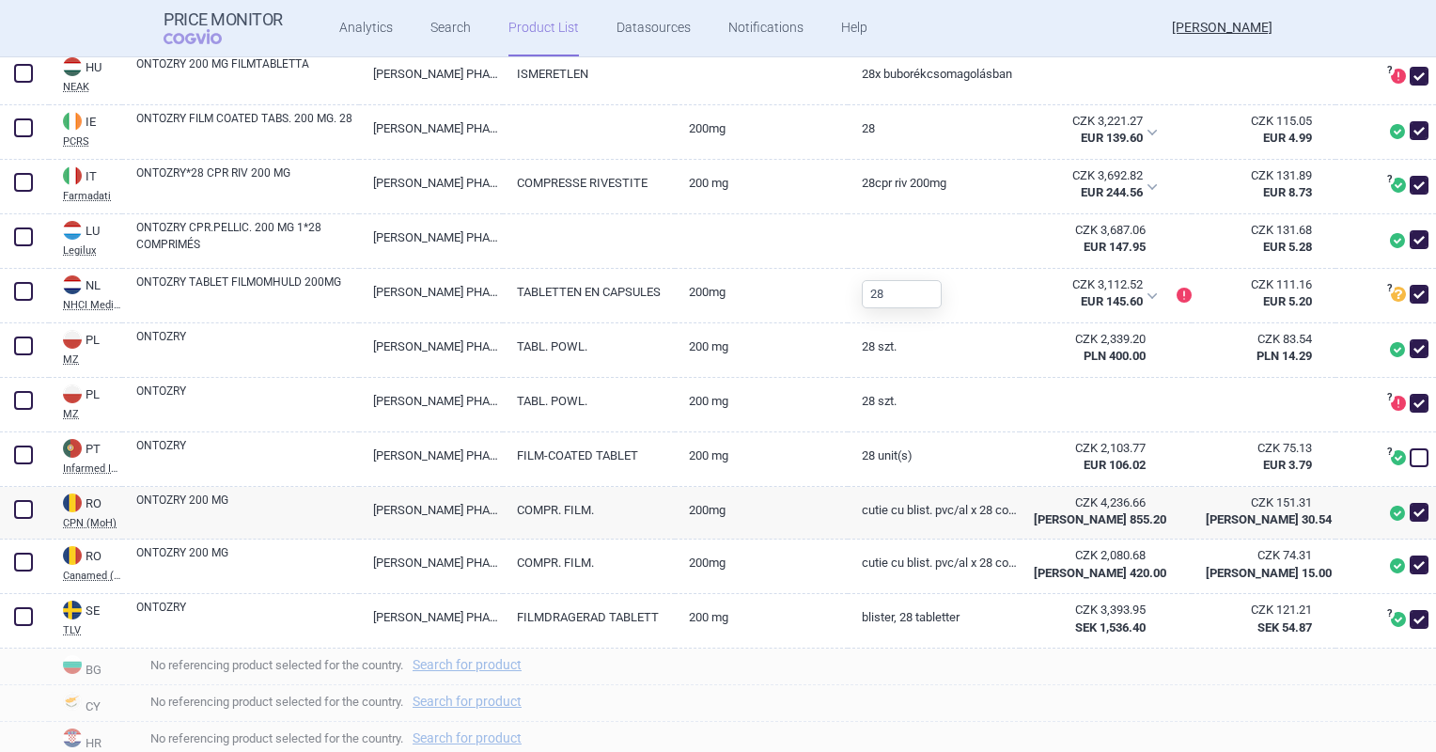
scroll to position [1223, 0]
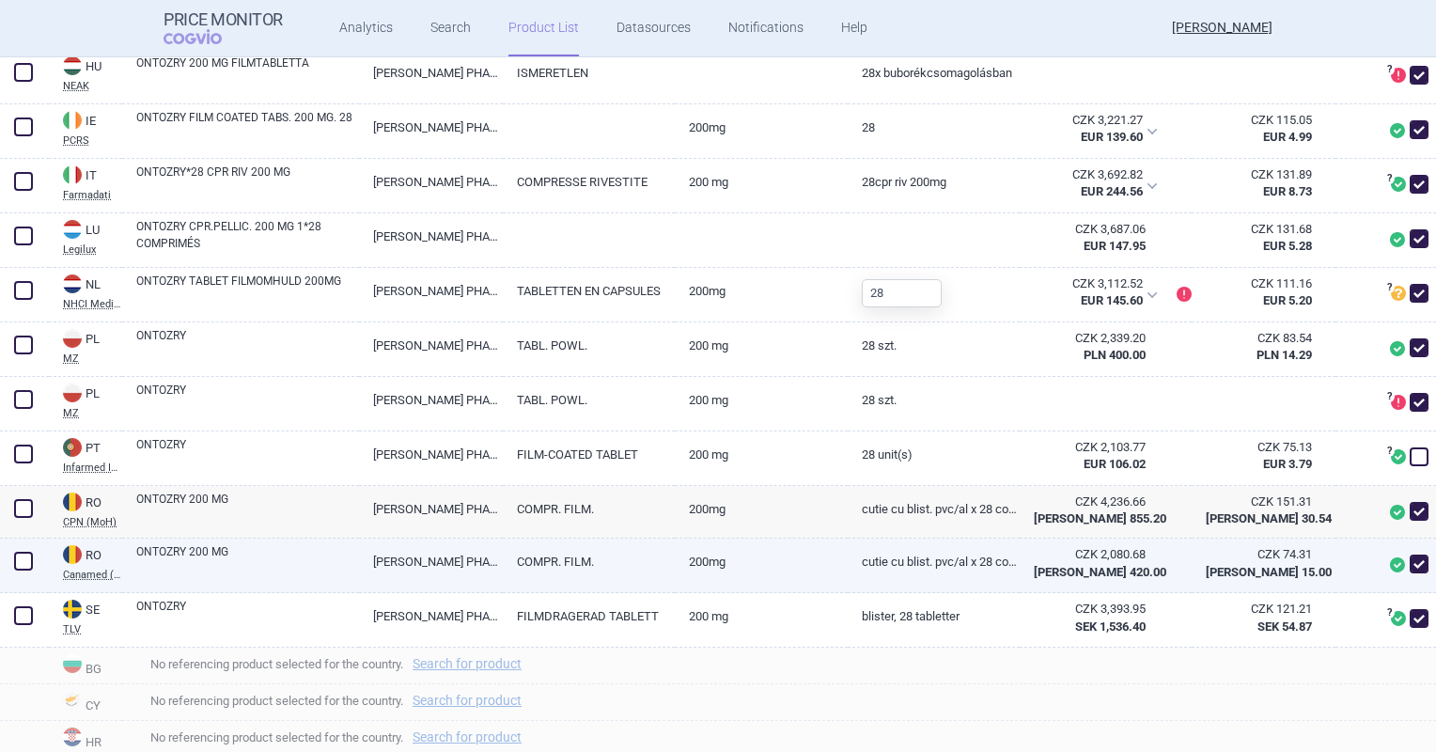
click at [1409, 573] on span at bounding box center [1418, 563] width 19 height 19
checkbox input "false"
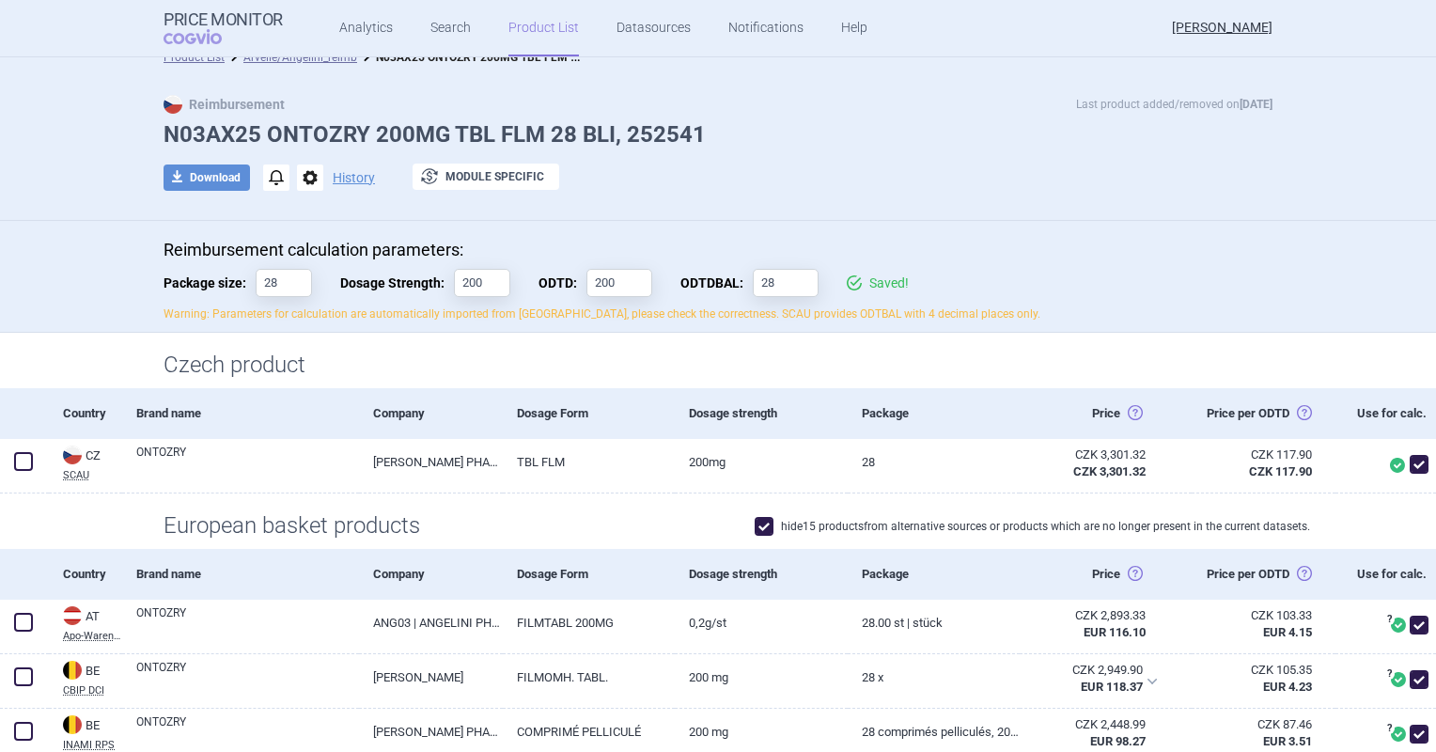
scroll to position [0, 0]
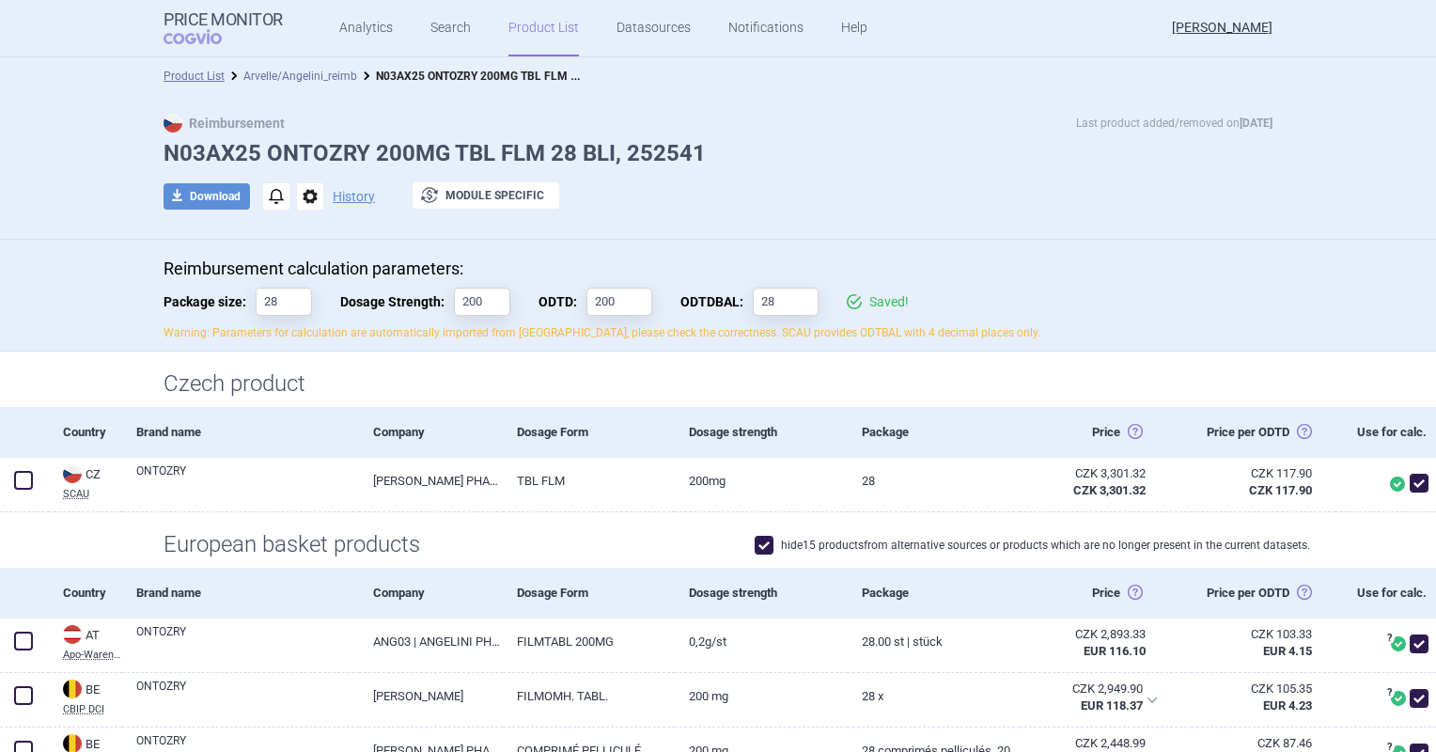
click at [314, 74] on link "Arvelle/Angelini_reimb" at bounding box center [300, 76] width 114 height 13
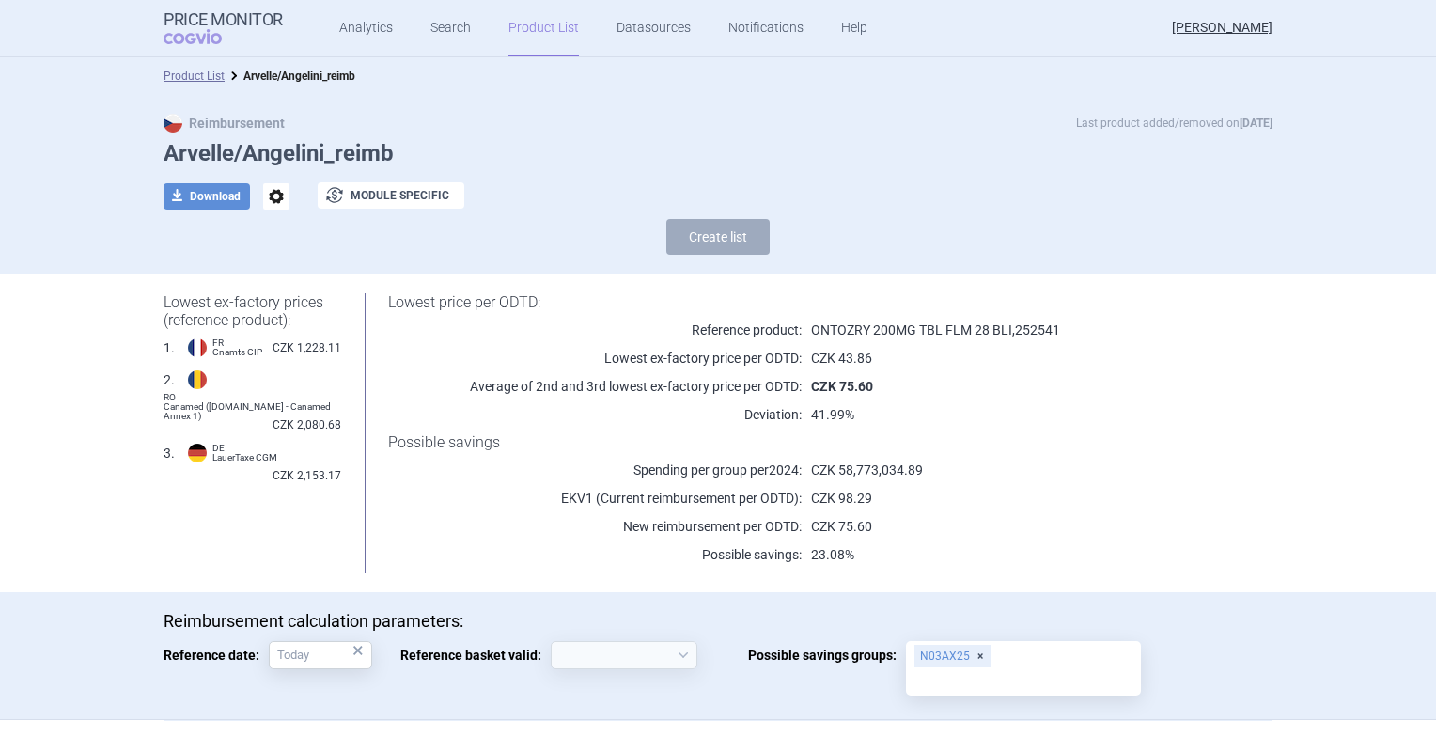
select select "[DATE]"
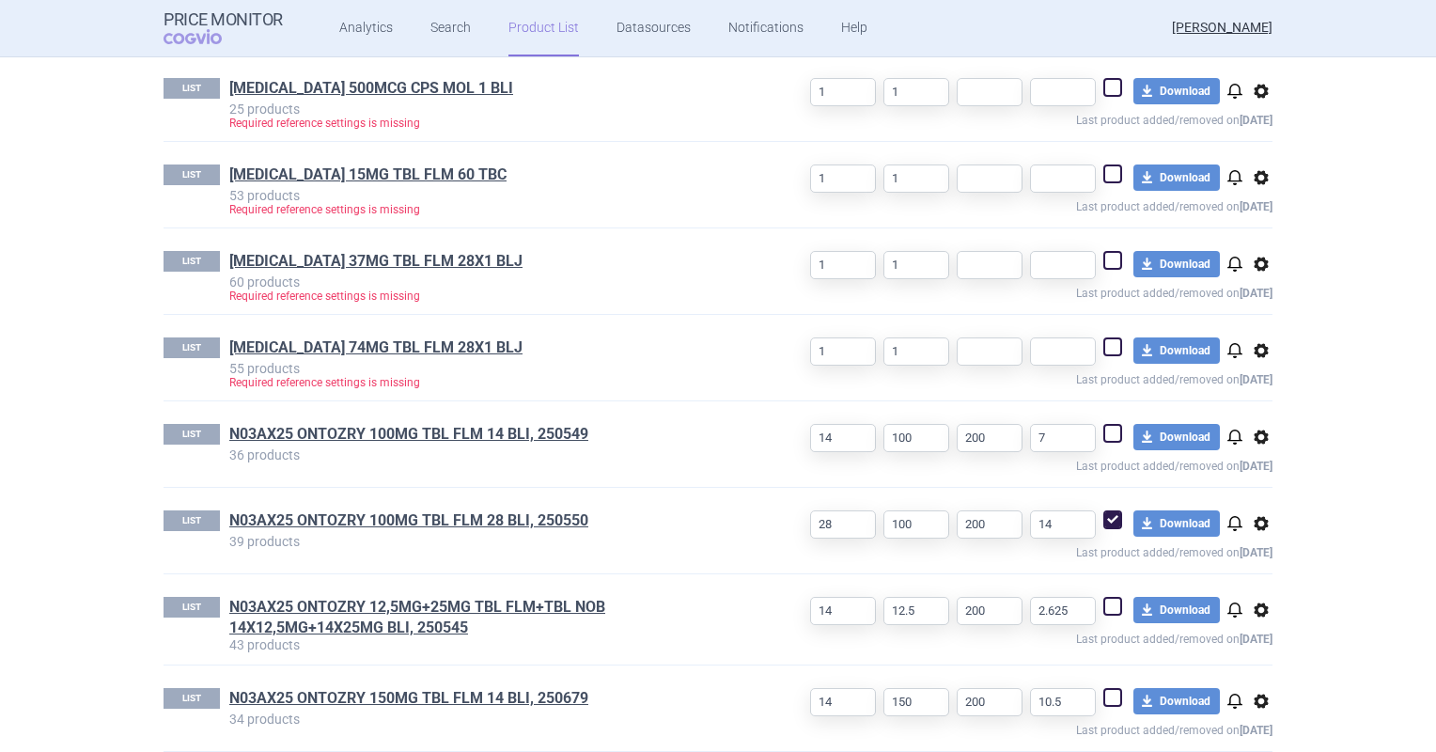
scroll to position [1199, 0]
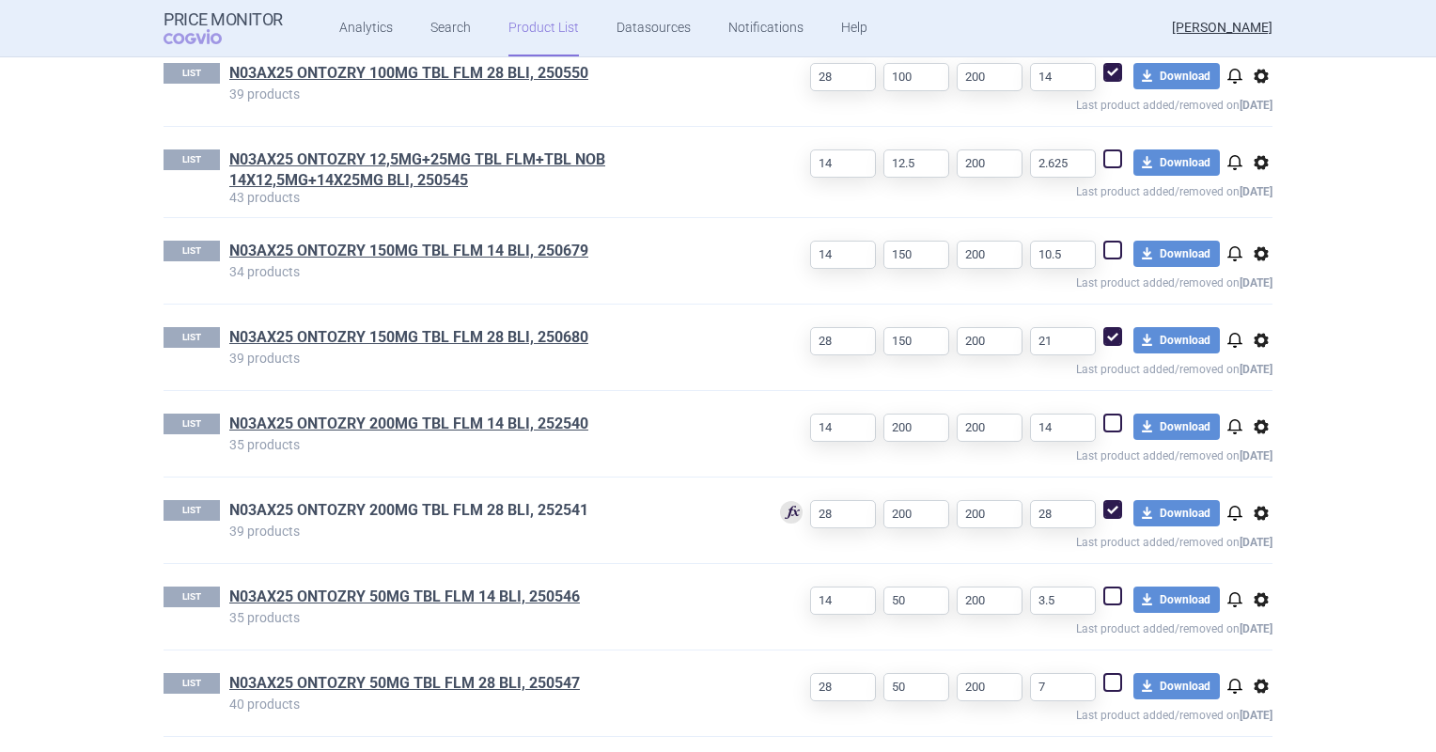
click at [525, 500] on link "N03AX25 ONTOZRY 200MG TBL FLM 28 BLI, 252541" at bounding box center [408, 510] width 359 height 21
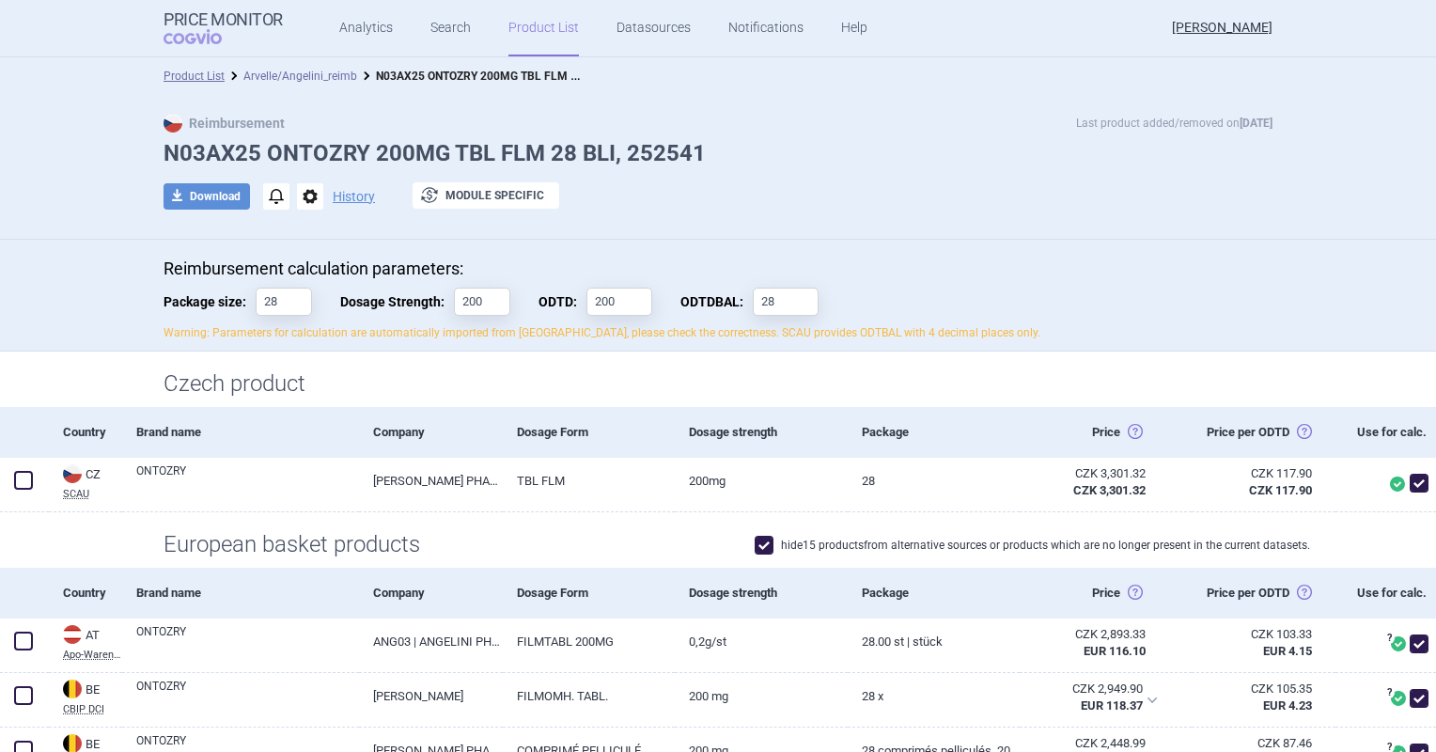
click at [312, 76] on link "Arvelle/Angelini_reimb" at bounding box center [300, 76] width 114 height 13
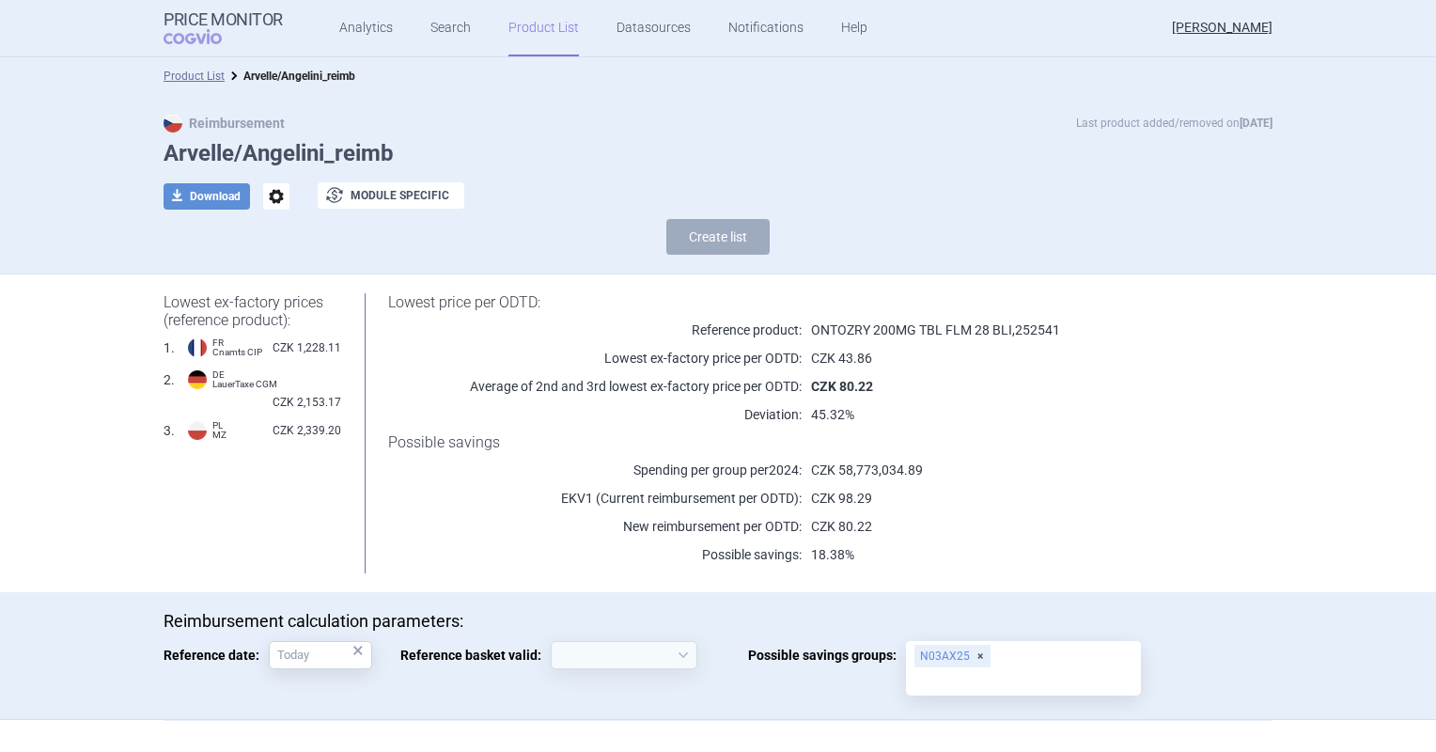
select select "[DATE]"
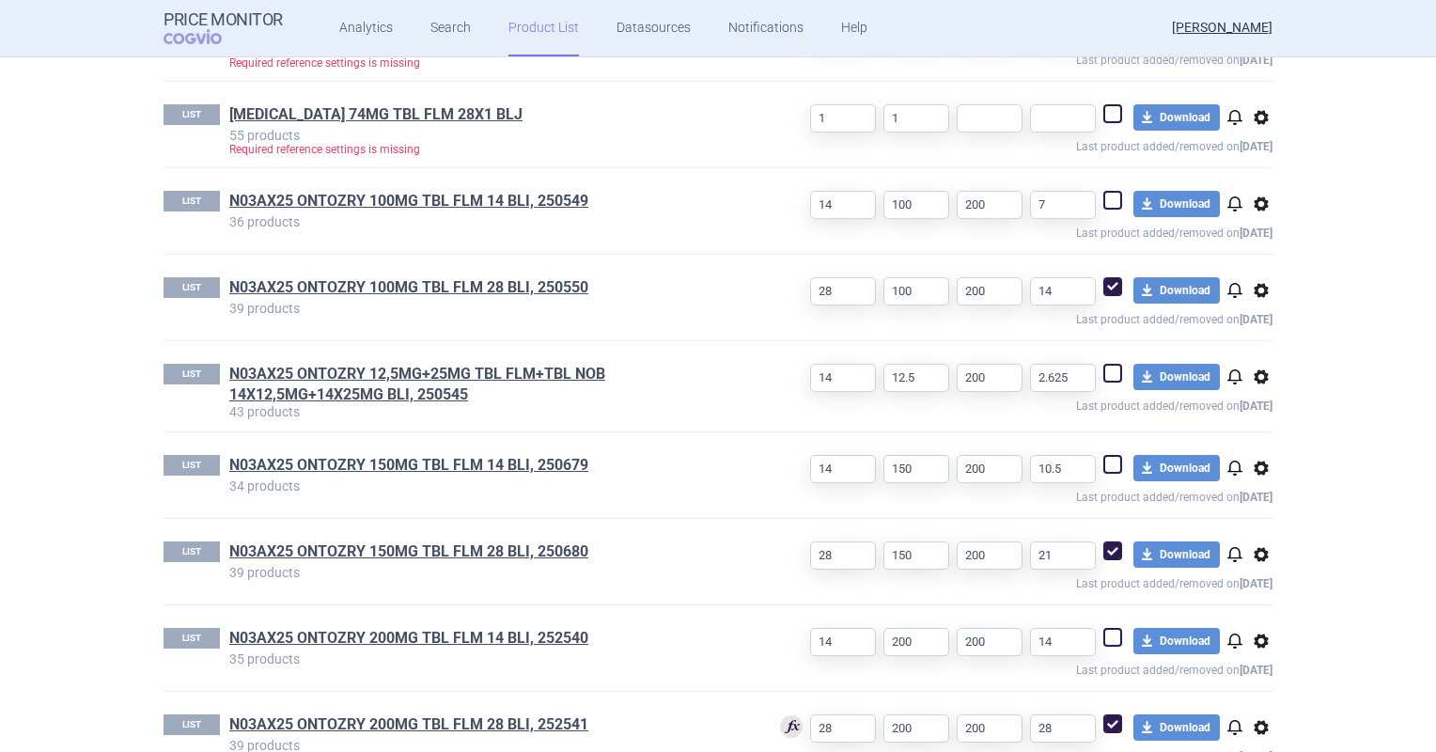
scroll to position [1128, 0]
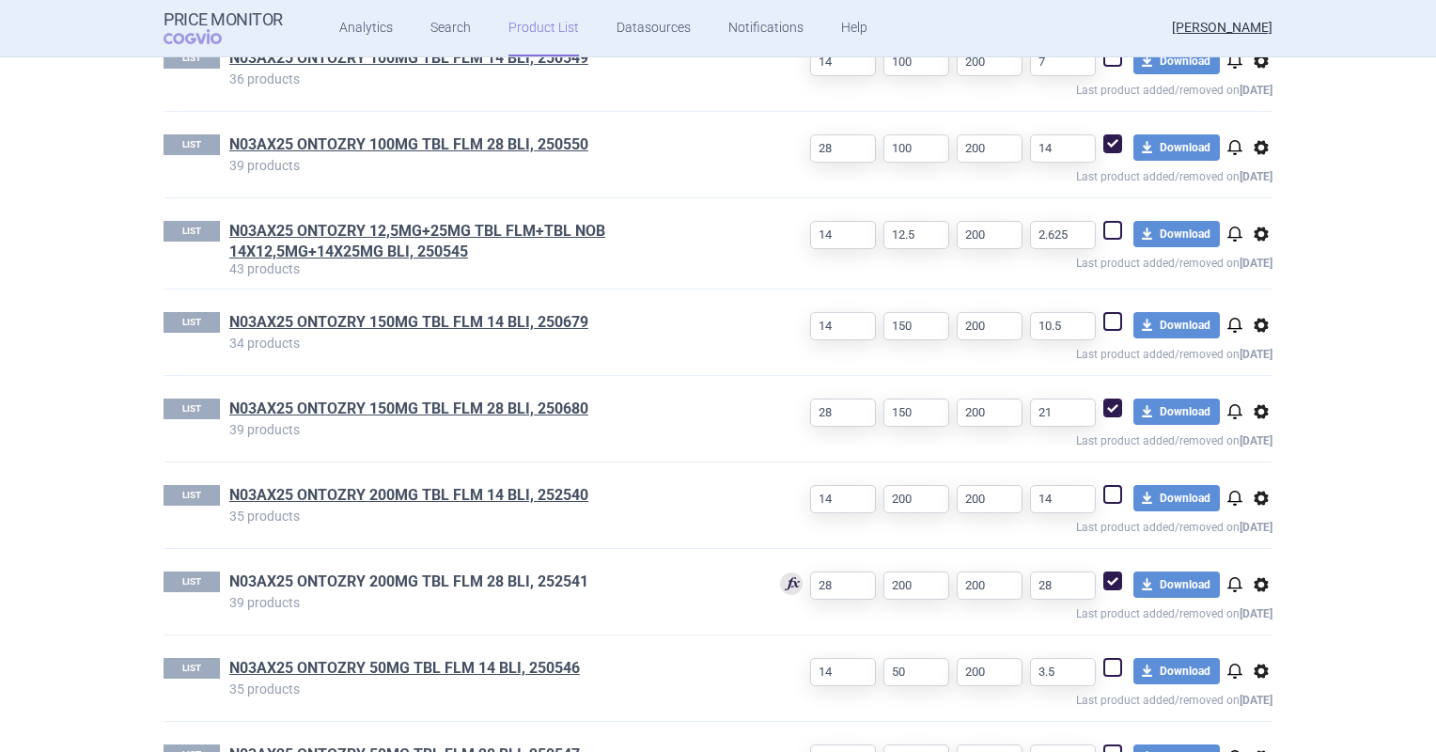
click at [425, 575] on link "N03AX25 ONTOZRY 200MG TBL FLM 28 BLI, 252541" at bounding box center [408, 581] width 359 height 21
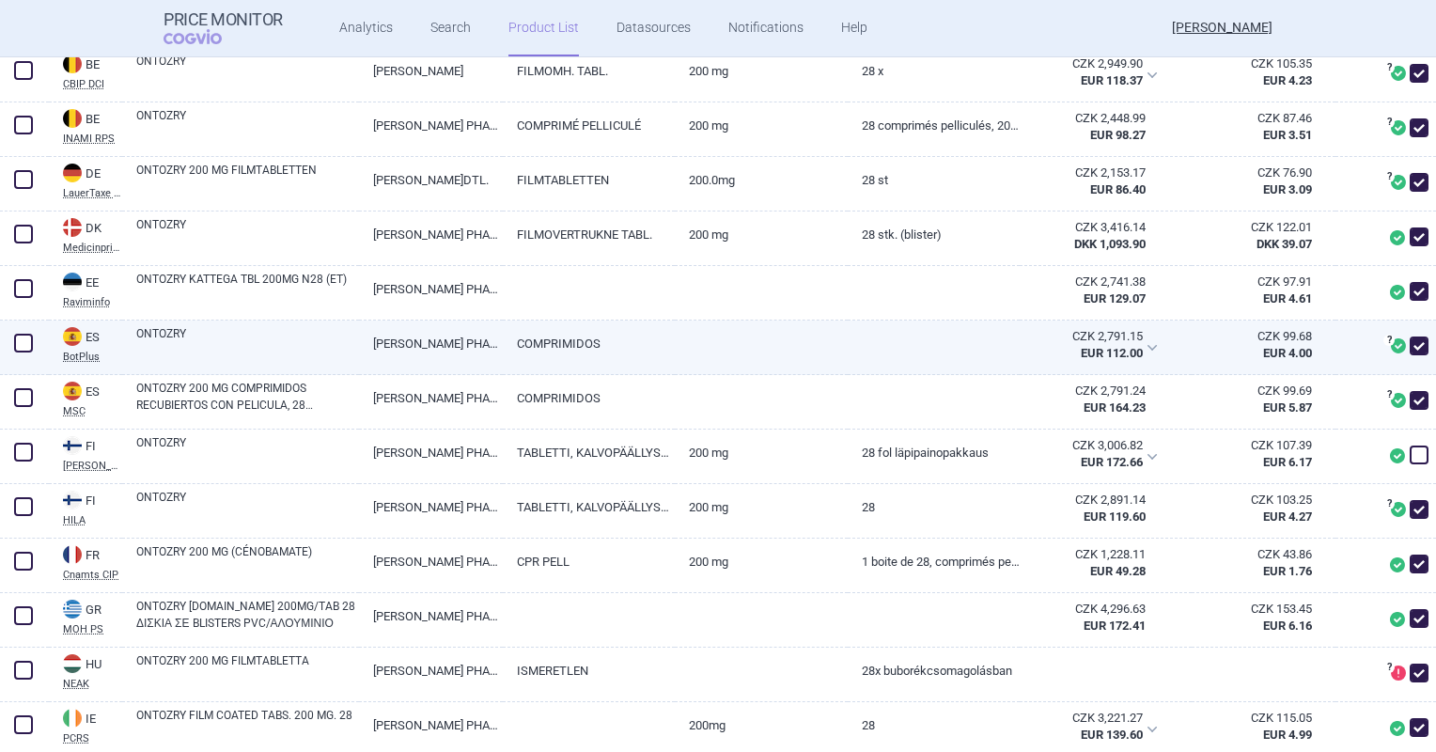
scroll to position [658, 0]
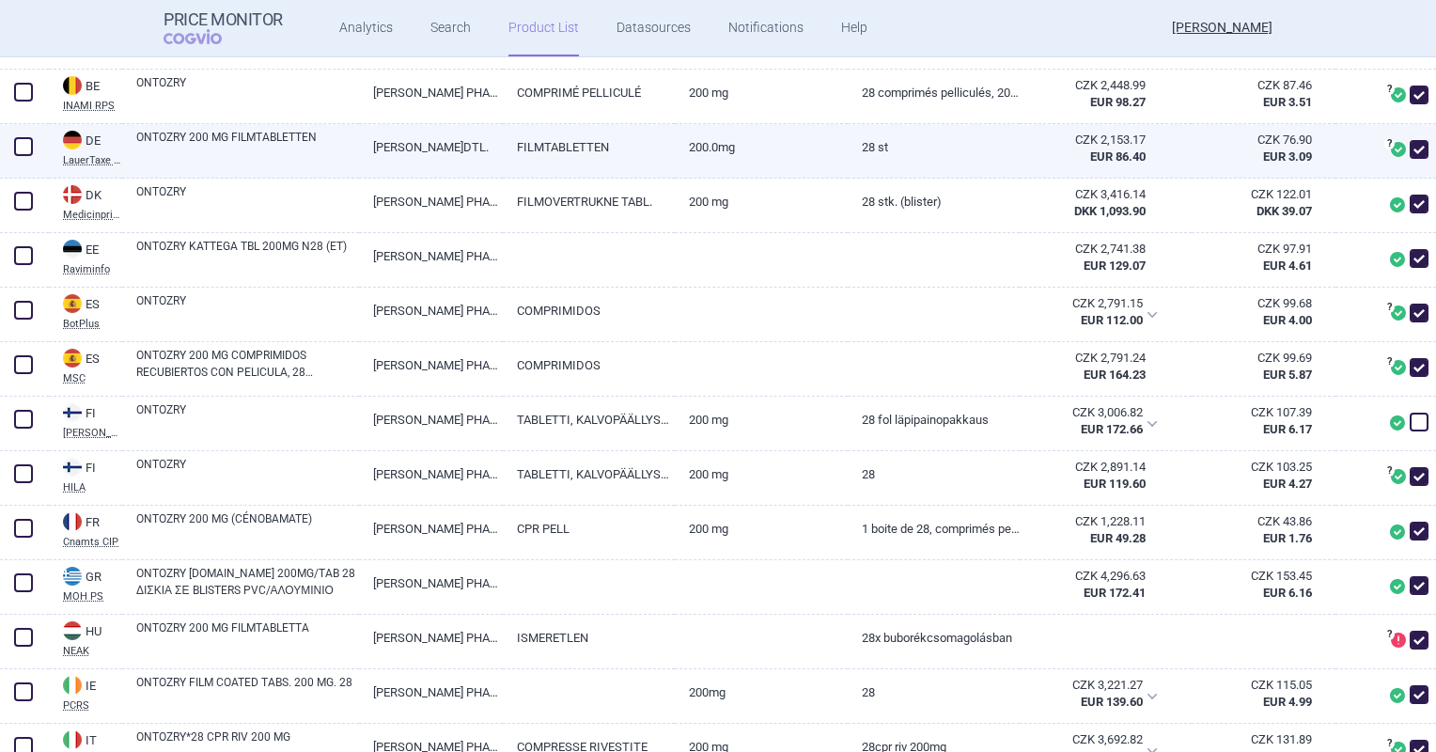
click at [454, 170] on link "[PERSON_NAME]DTL." at bounding box center [431, 147] width 144 height 46
select select "EUR"
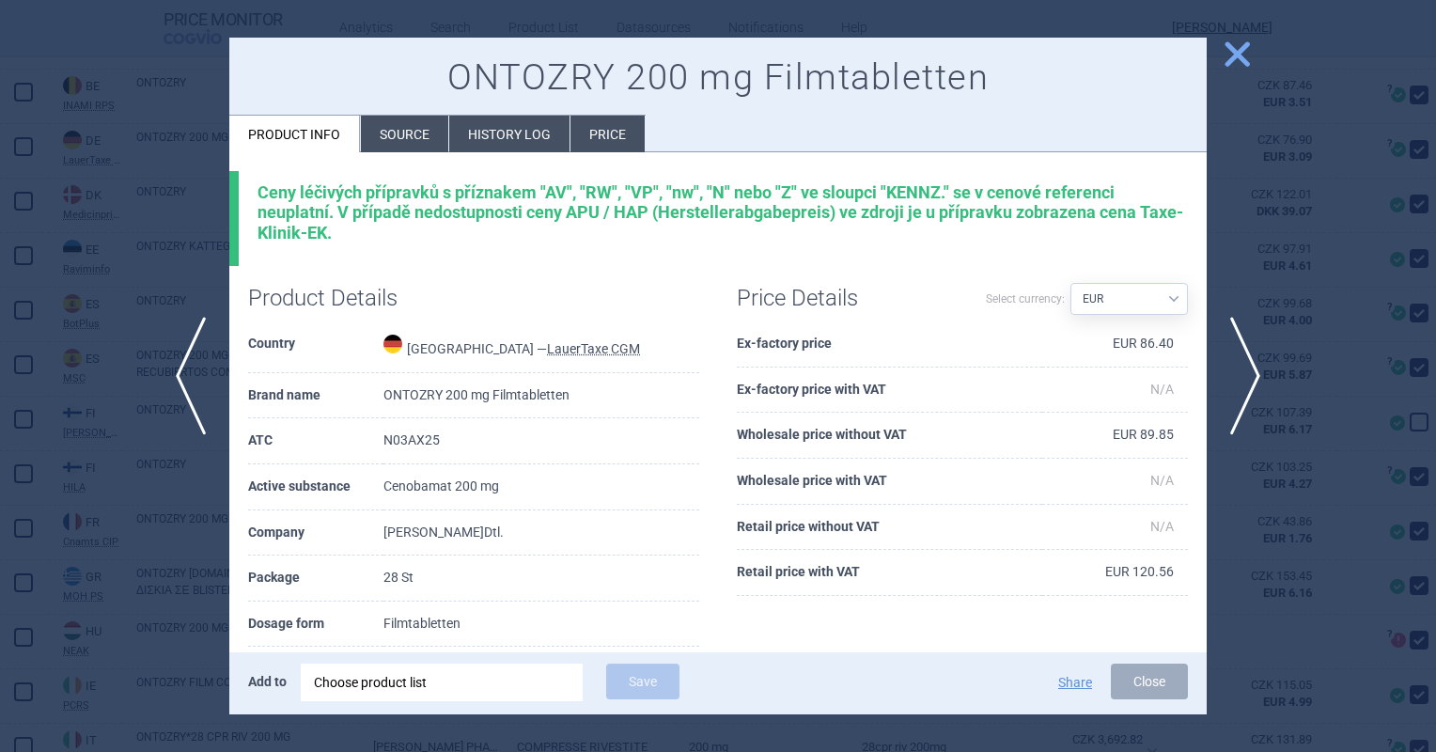
click at [602, 126] on li "Price" at bounding box center [607, 134] width 74 height 37
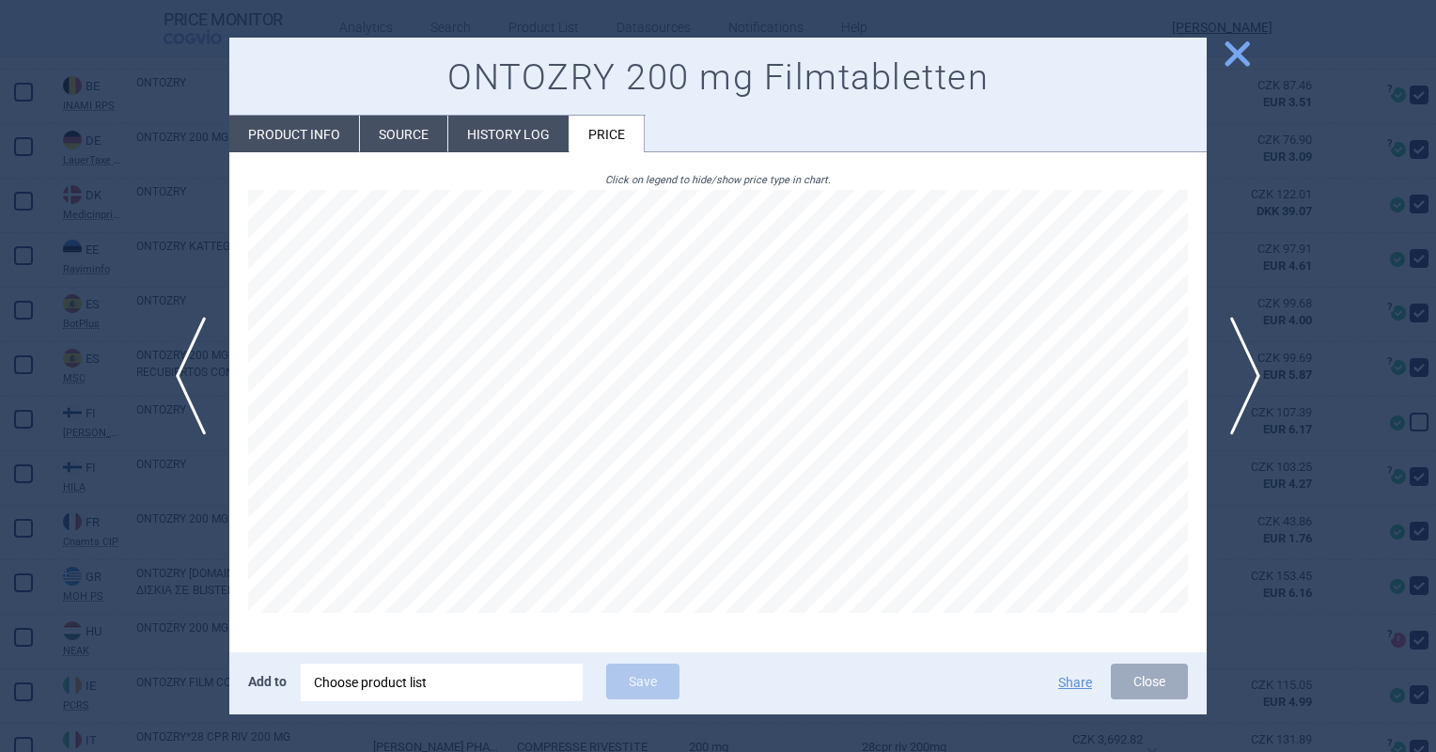
click at [1222, 51] on span "close" at bounding box center [1237, 54] width 33 height 33
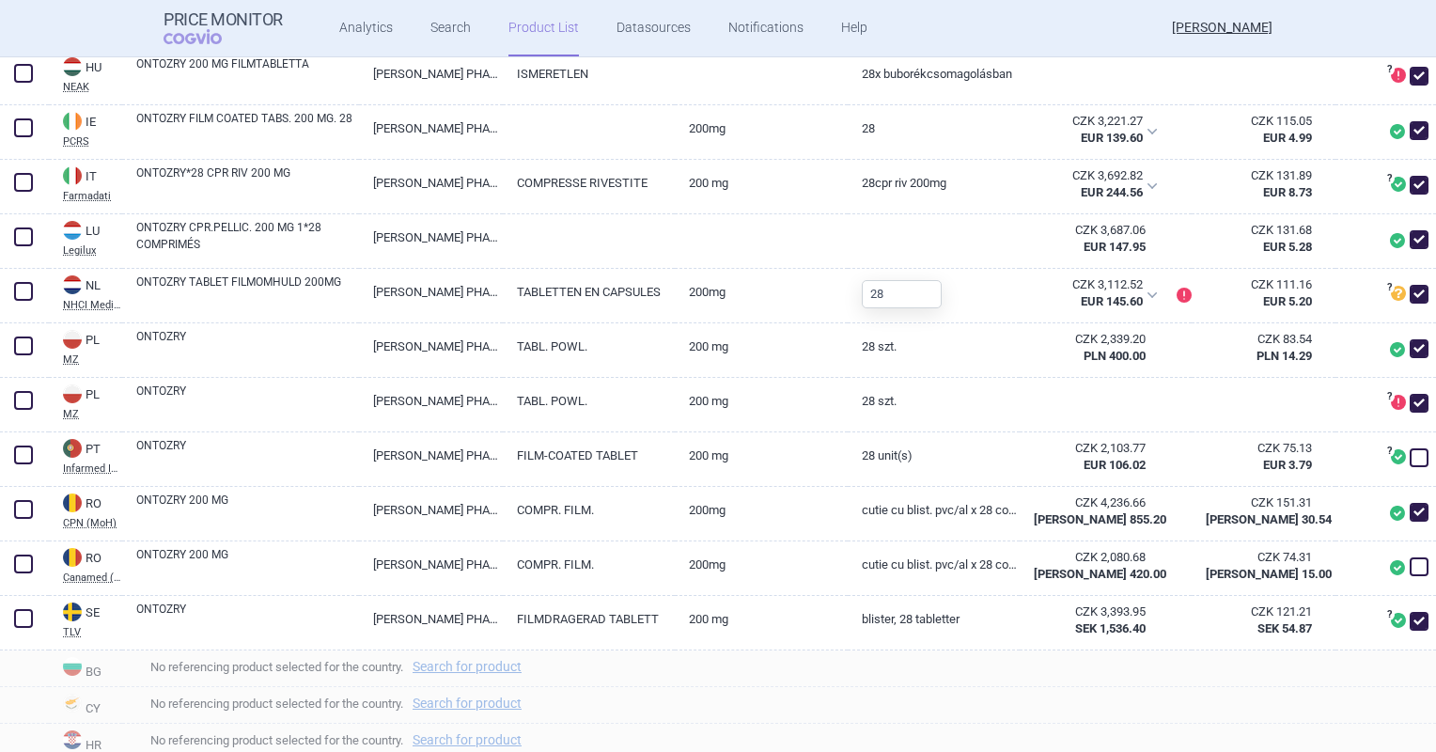
scroll to position [1222, 0]
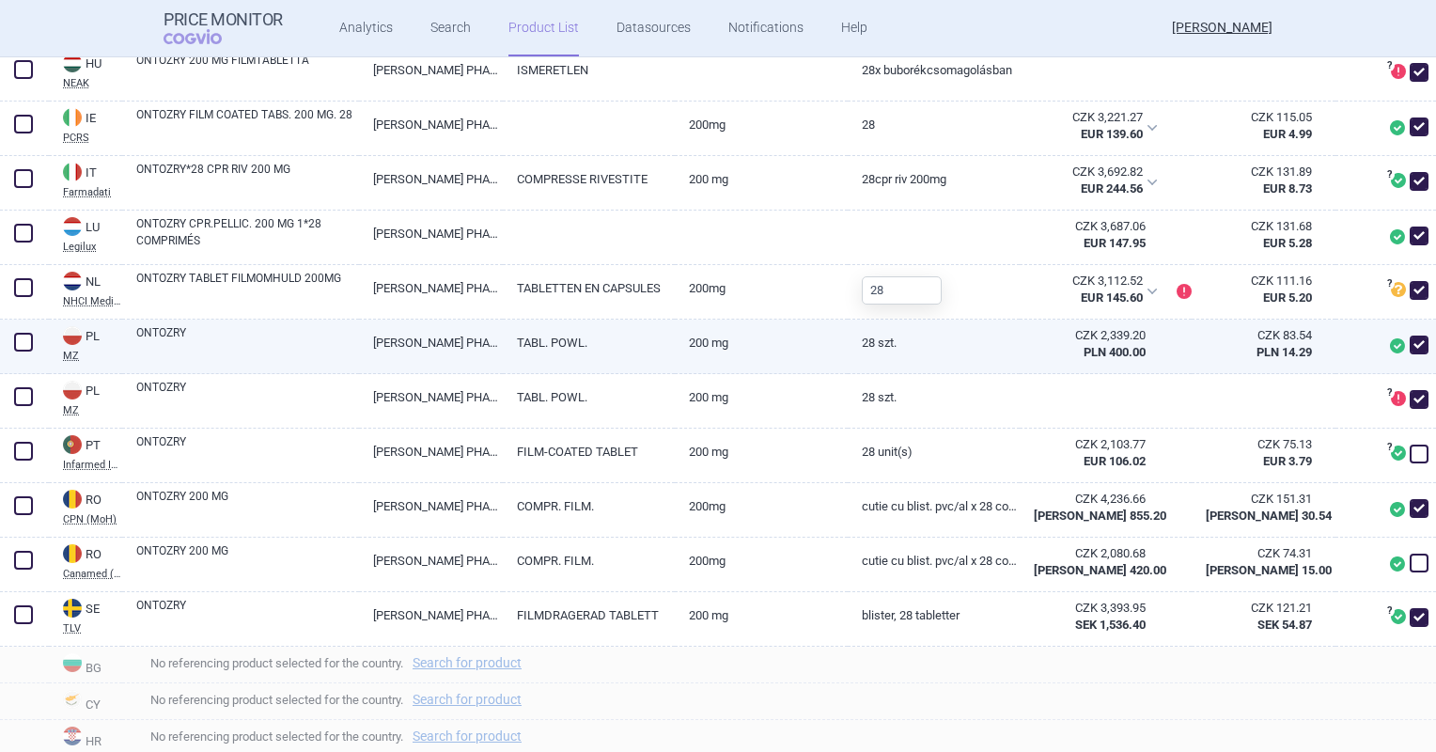
click at [475, 366] on link "[PERSON_NAME] PHARMA S.P.A." at bounding box center [431, 342] width 144 height 46
select select "EUR"
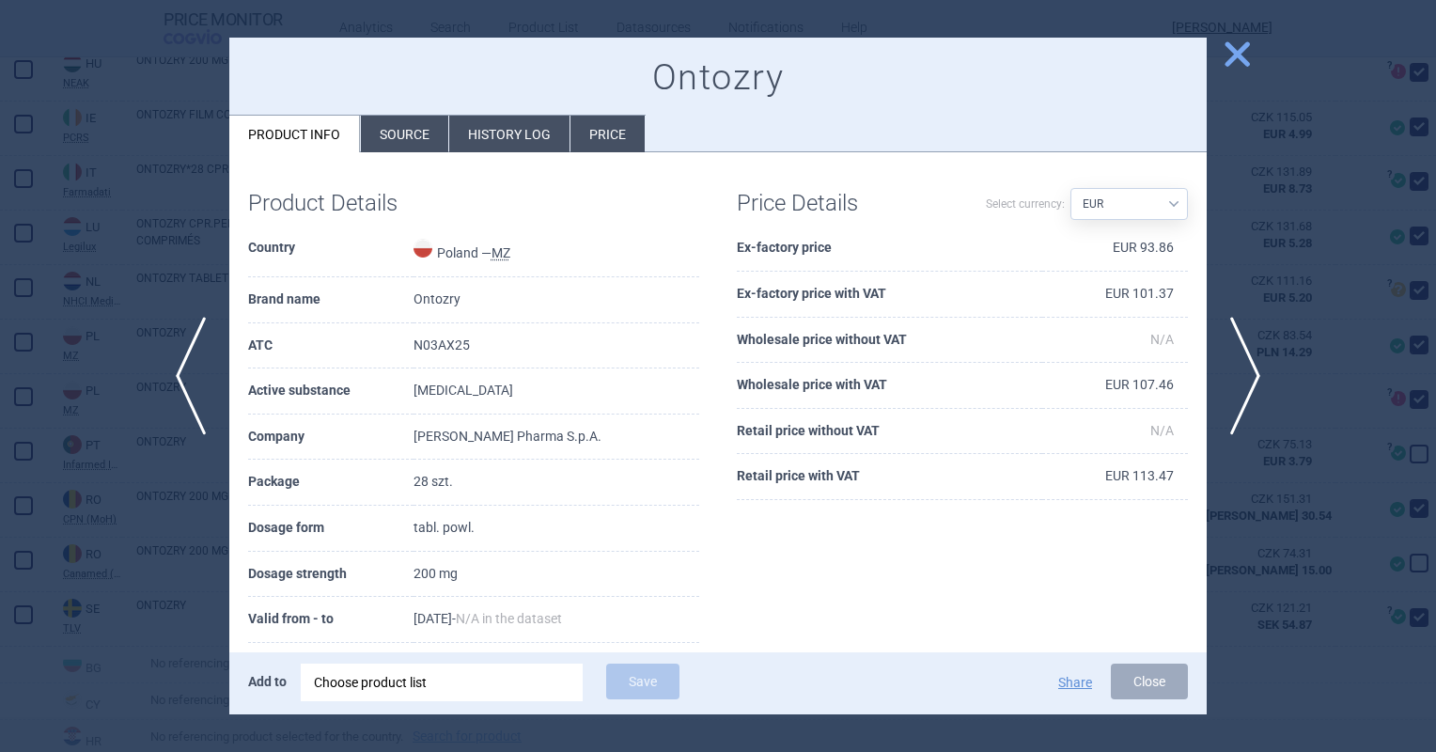
click at [626, 136] on li "Price" at bounding box center [607, 134] width 74 height 37
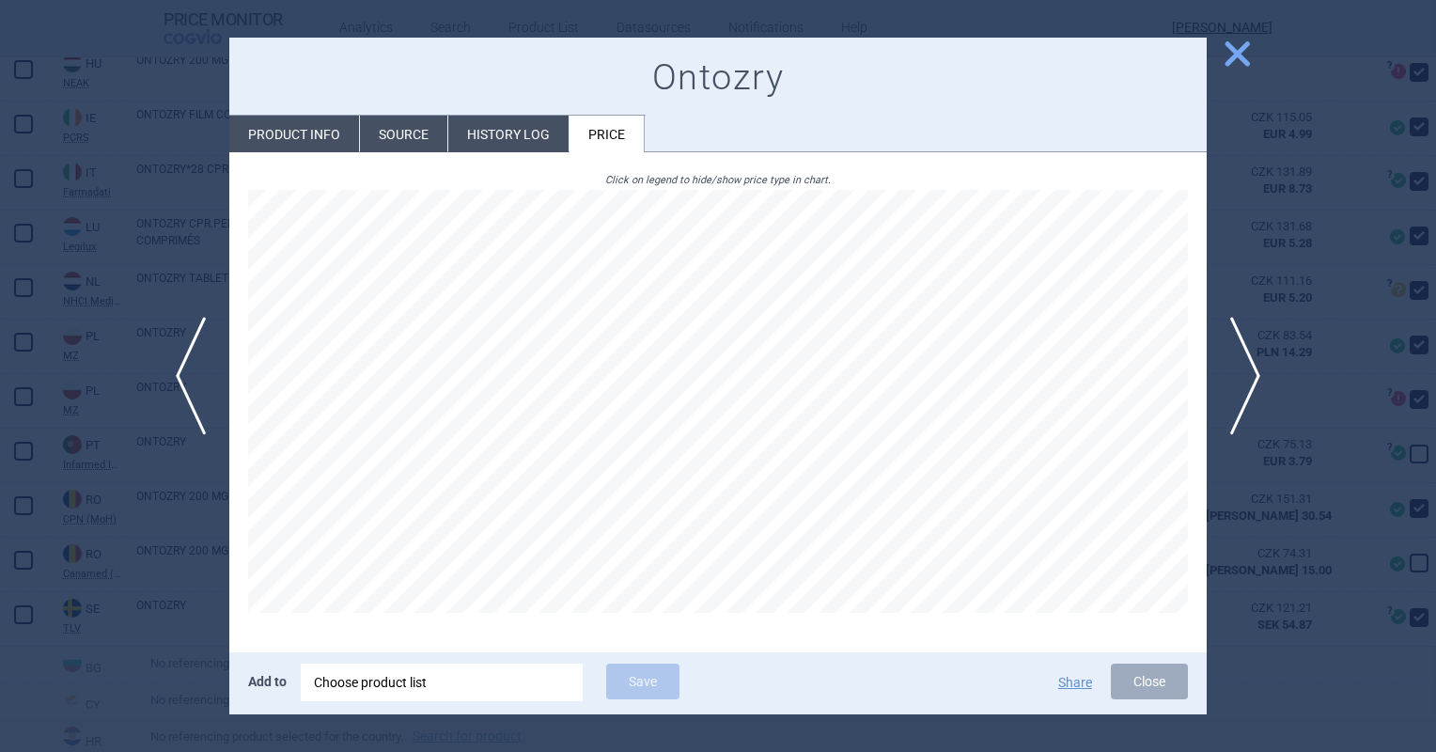
click at [1252, 751] on div "previous next close Ontozry Product info Source History log Price Click on lege…" at bounding box center [718, 752] width 1436 height 0
click at [1246, 48] on span "close" at bounding box center [1237, 54] width 33 height 33
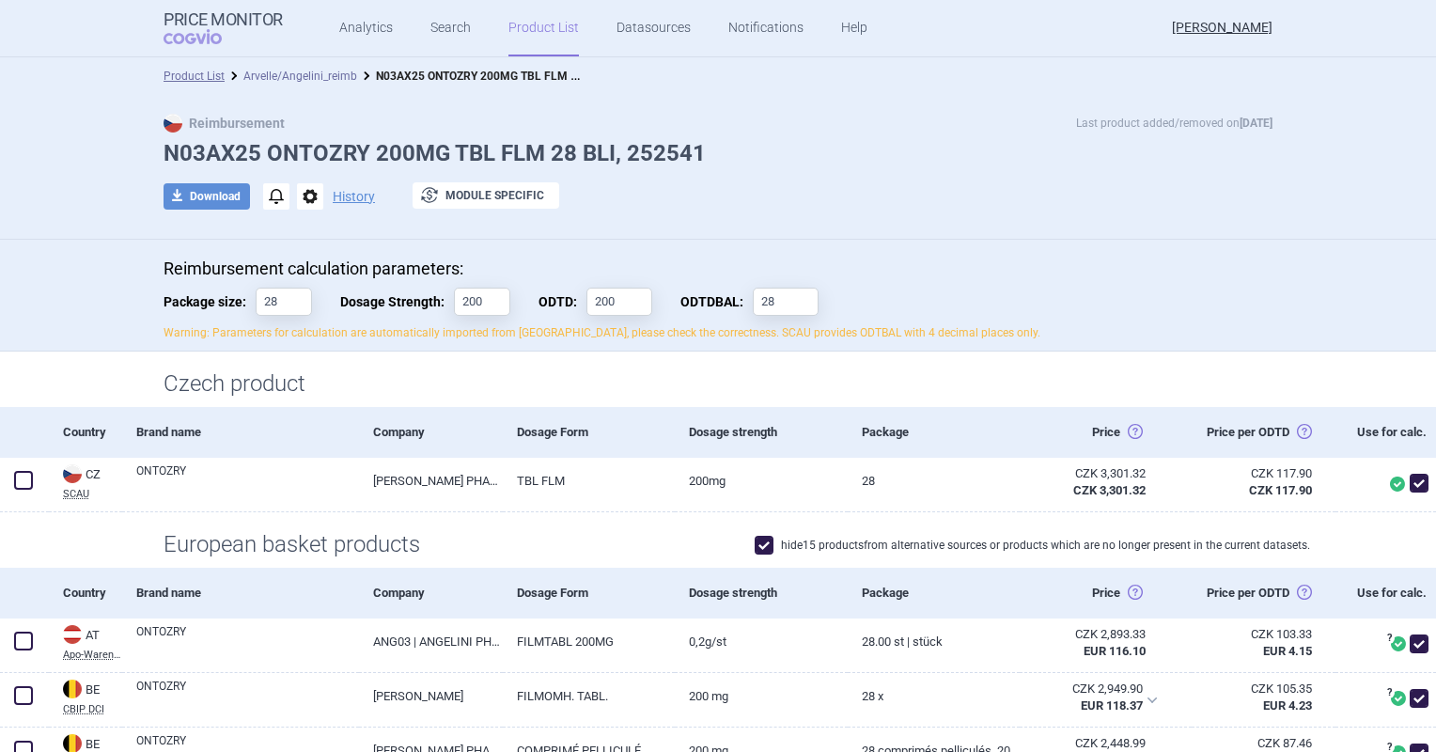
click at [297, 78] on link "Arvelle/Angelini_reimb" at bounding box center [300, 76] width 114 height 13
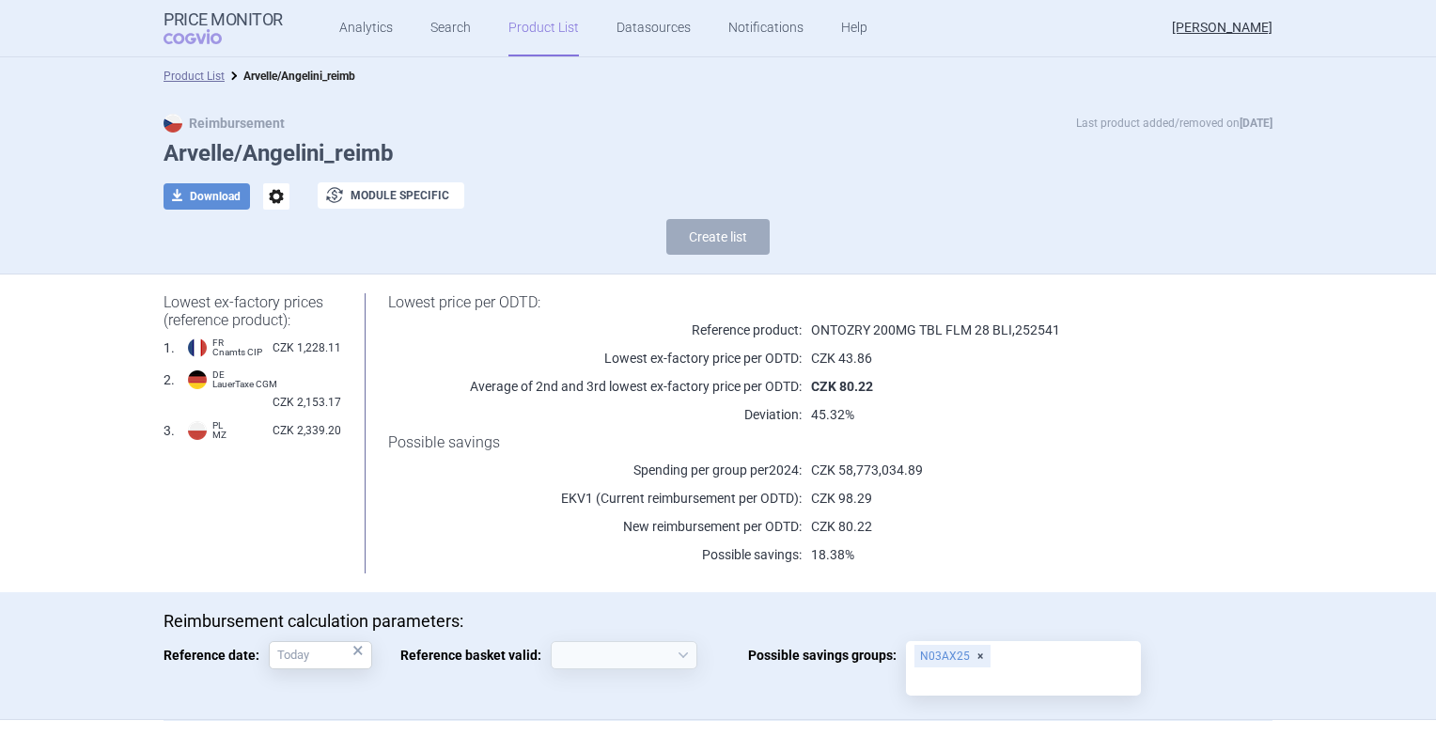
select select "[DATE]"
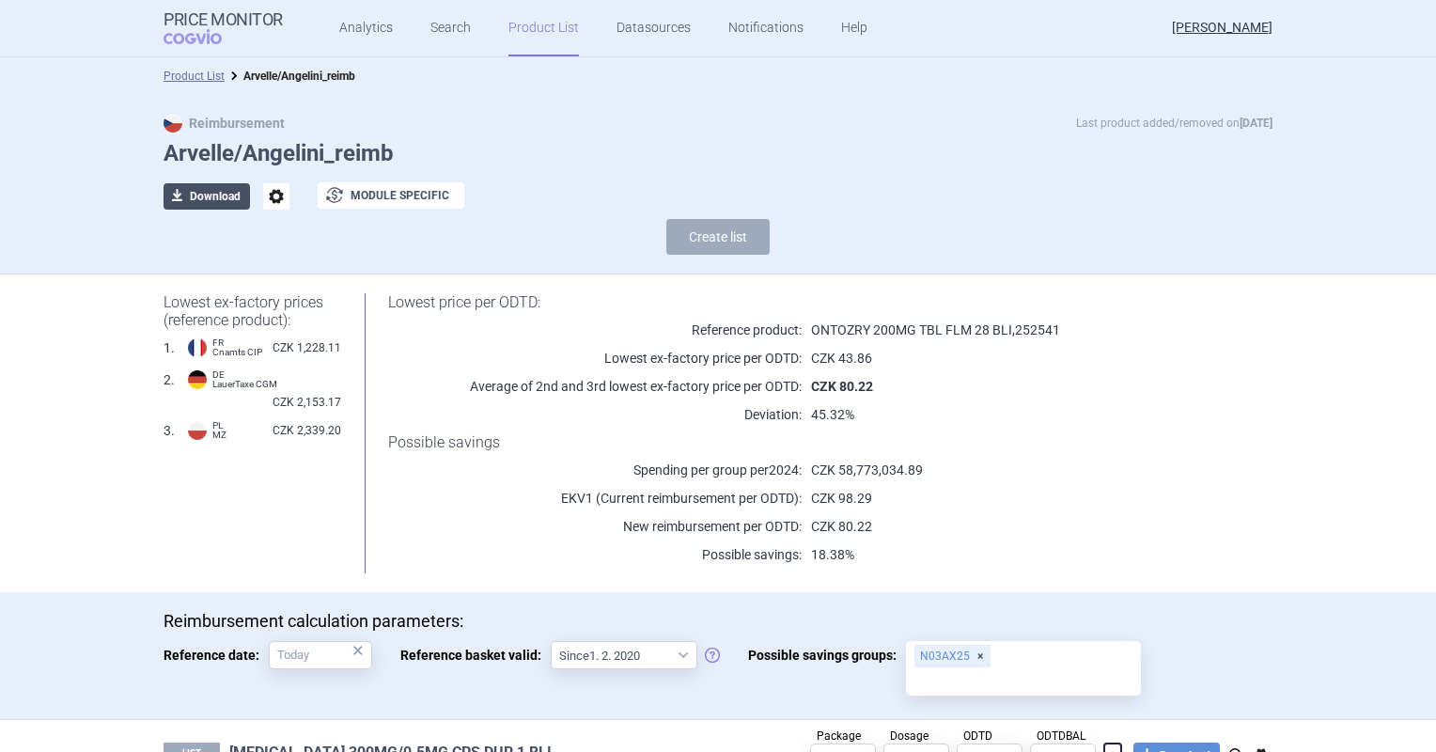
click at [214, 195] on button "download Download" at bounding box center [207, 196] width 86 height 26
select select "EUR"
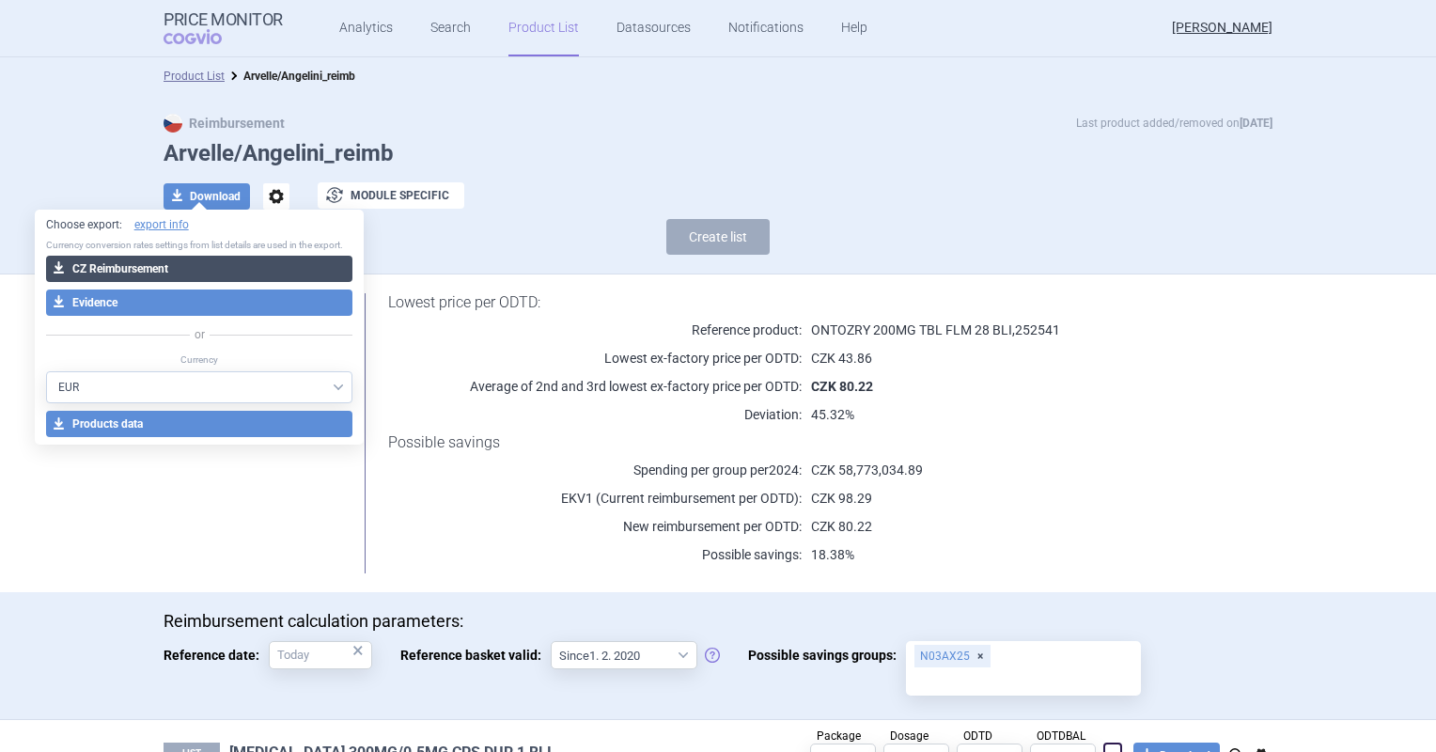
click at [214, 267] on button "download CZ Reimbursement" at bounding box center [199, 269] width 307 height 26
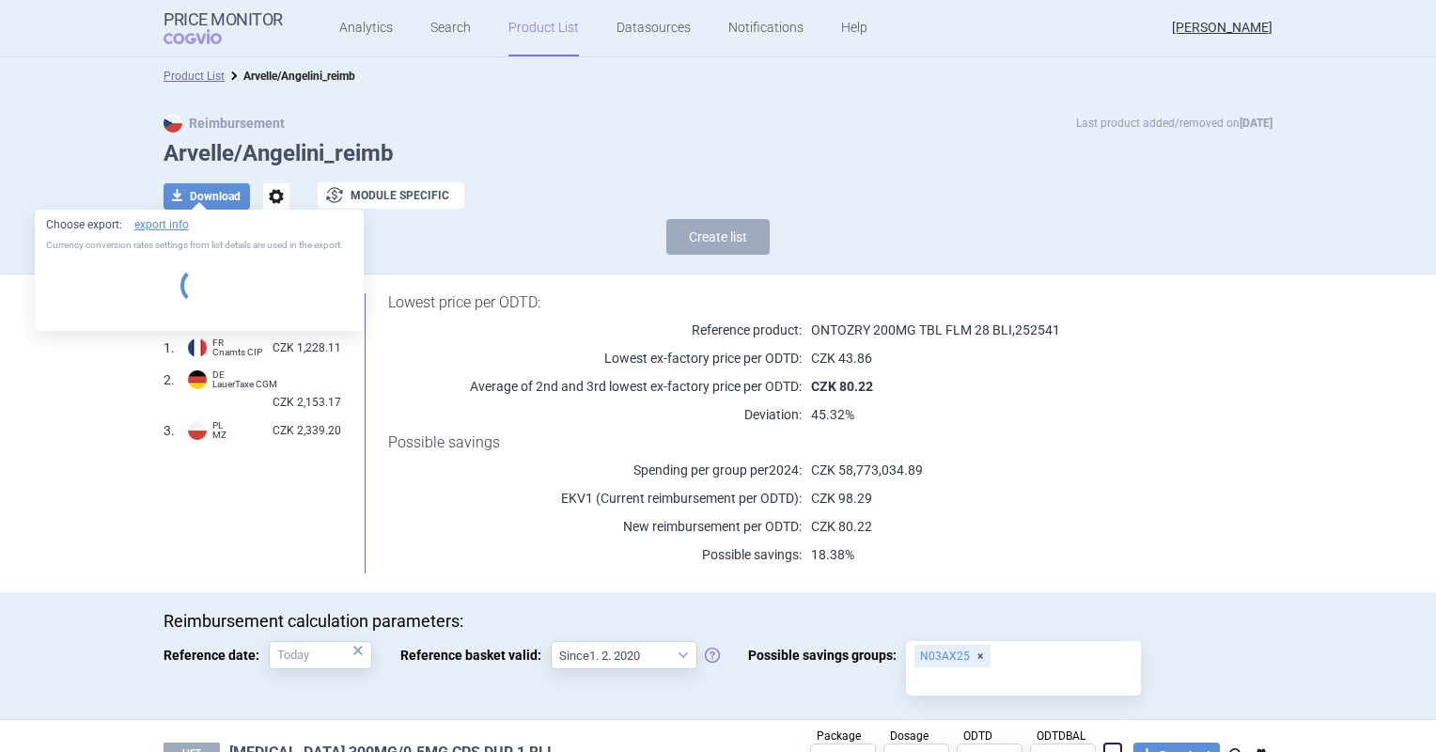
select select "EUR"
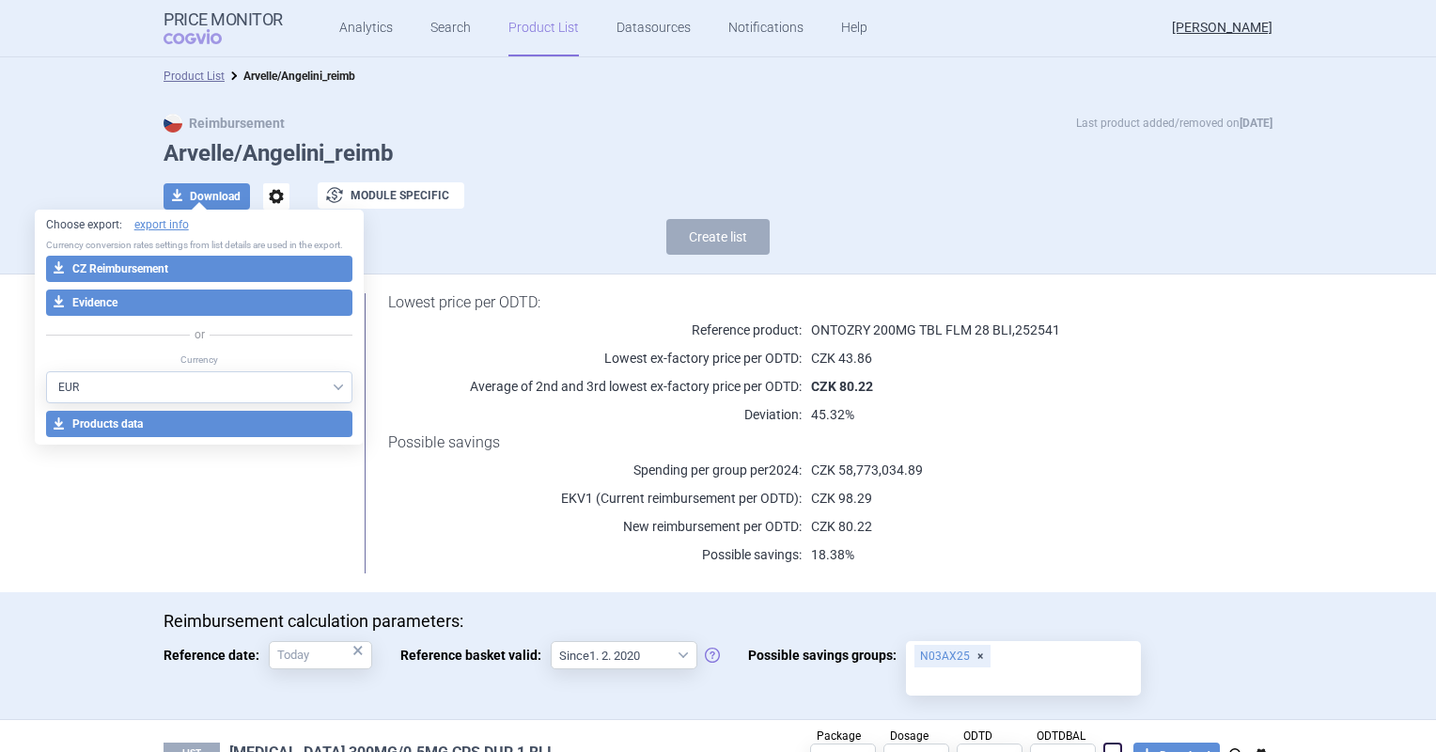
click at [579, 492] on p "EKV1 (Current reimbursement per ODTD):" at bounding box center [594, 498] width 413 height 19
